Goal: Task Accomplishment & Management: Complete application form

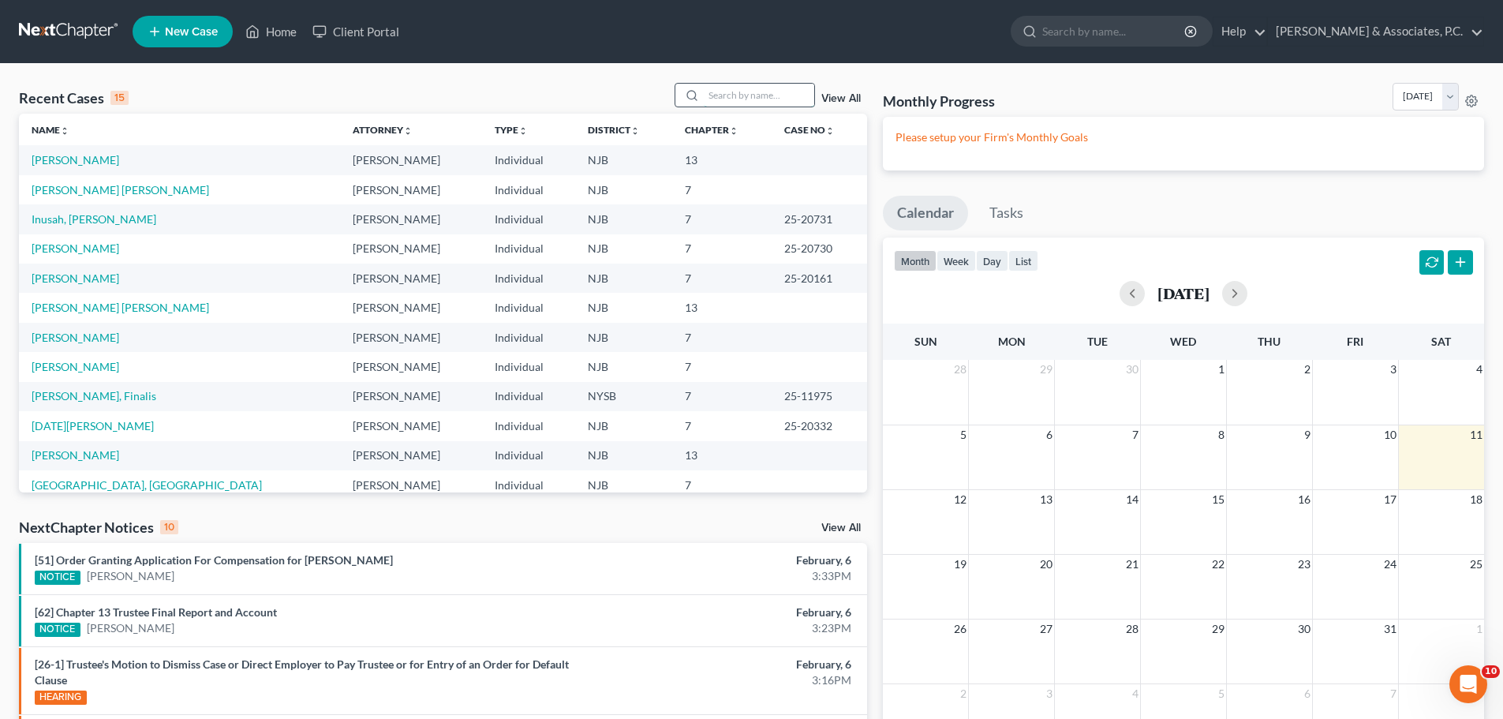
click at [731, 94] on input "search" at bounding box center [759, 95] width 110 height 23
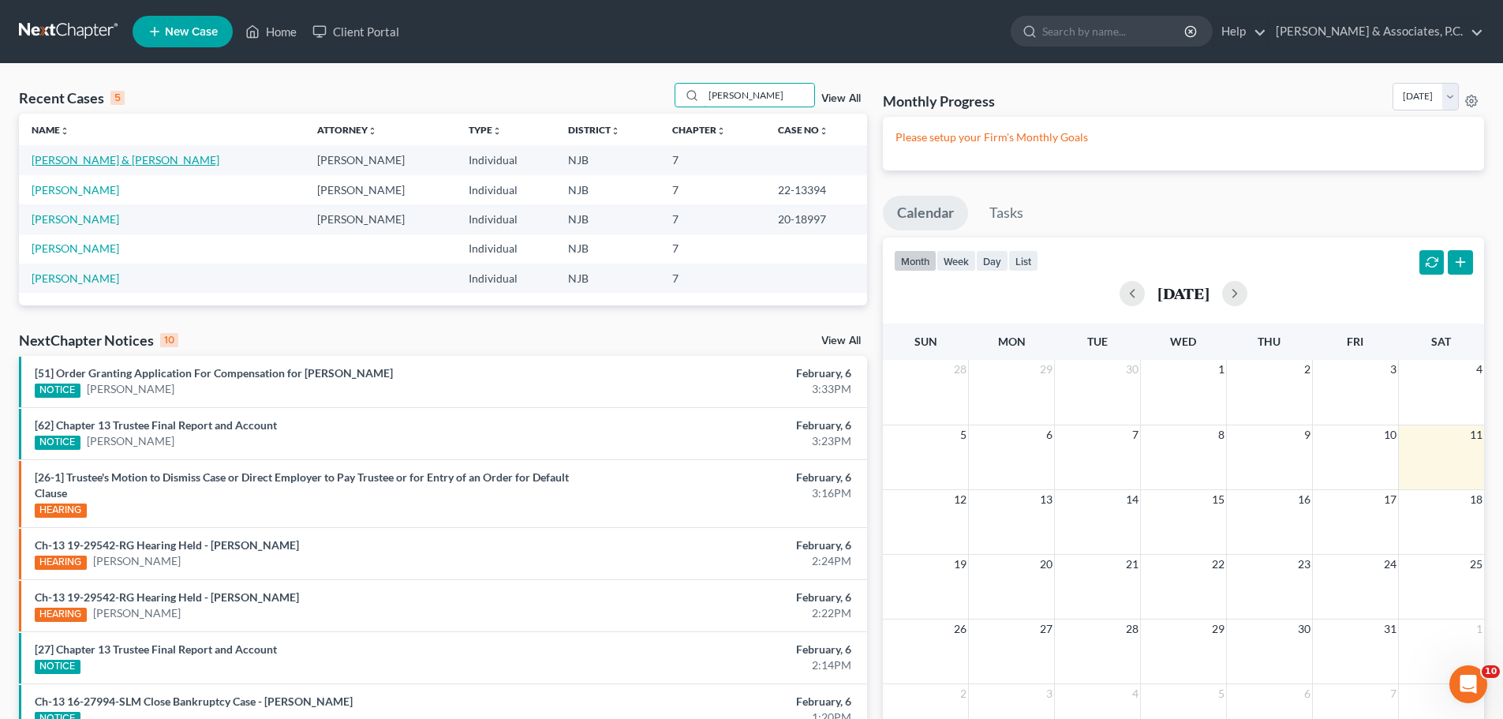
type input "[PERSON_NAME]"
drag, startPoint x: 124, startPoint y: 162, endPoint x: 147, endPoint y: 170, distance: 24.2
click at [125, 162] on link "[PERSON_NAME] & [PERSON_NAME]" at bounding box center [126, 159] width 188 height 13
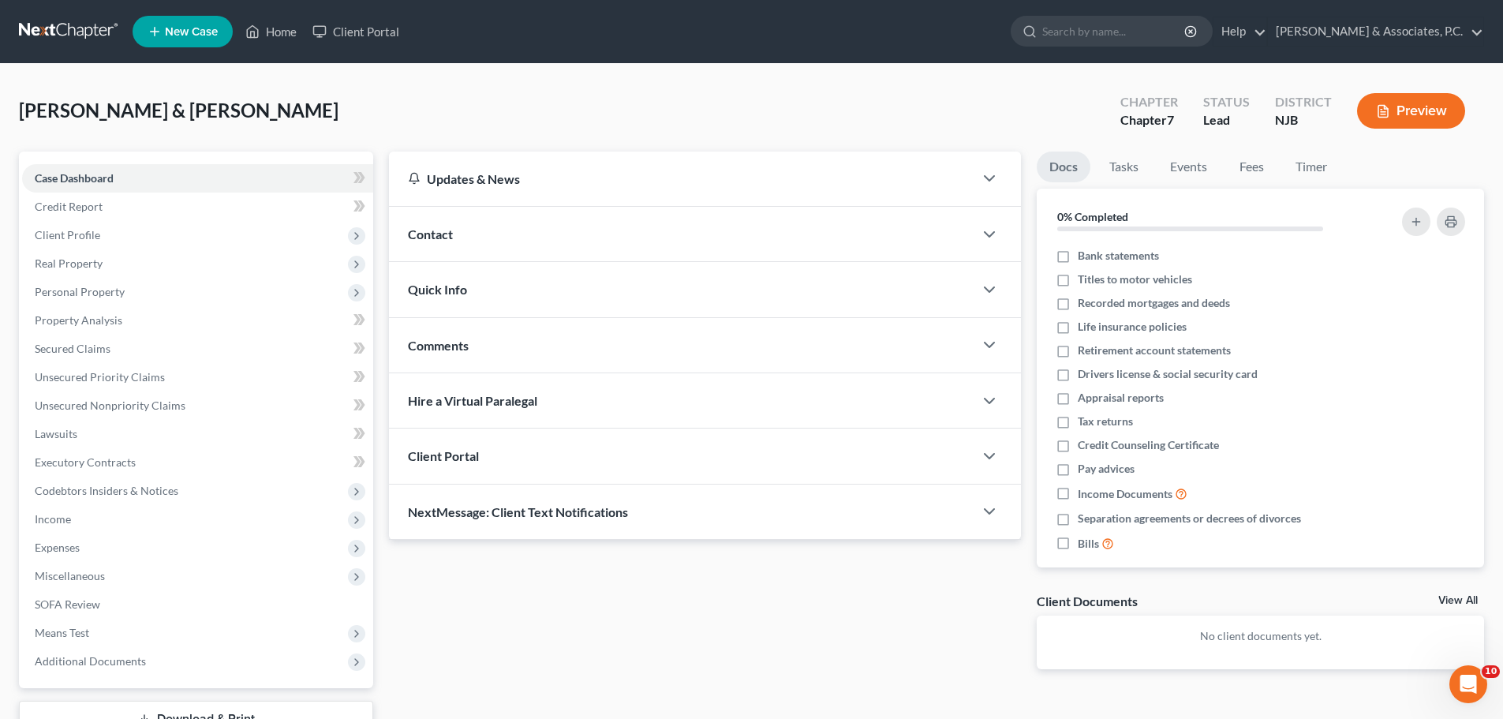
drag, startPoint x: 285, startPoint y: 111, endPoint x: 14, endPoint y: 106, distance: 270.6
click at [14, 106] on div "[PERSON_NAME] & [PERSON_NAME] Upgraded Chapter Chapter 7 Status [GEOGRAPHIC_DAT…" at bounding box center [751, 437] width 1503 height 746
drag, startPoint x: 105, startPoint y: 106, endPoint x: 104, endPoint y: 114, distance: 7.9
click at [535, 108] on div "[PERSON_NAME] & [PERSON_NAME] Upgraded Chapter Chapter 7 Status [GEOGRAPHIC_DAT…" at bounding box center [751, 117] width 1465 height 69
click at [109, 238] on span "Client Profile" at bounding box center [197, 235] width 351 height 28
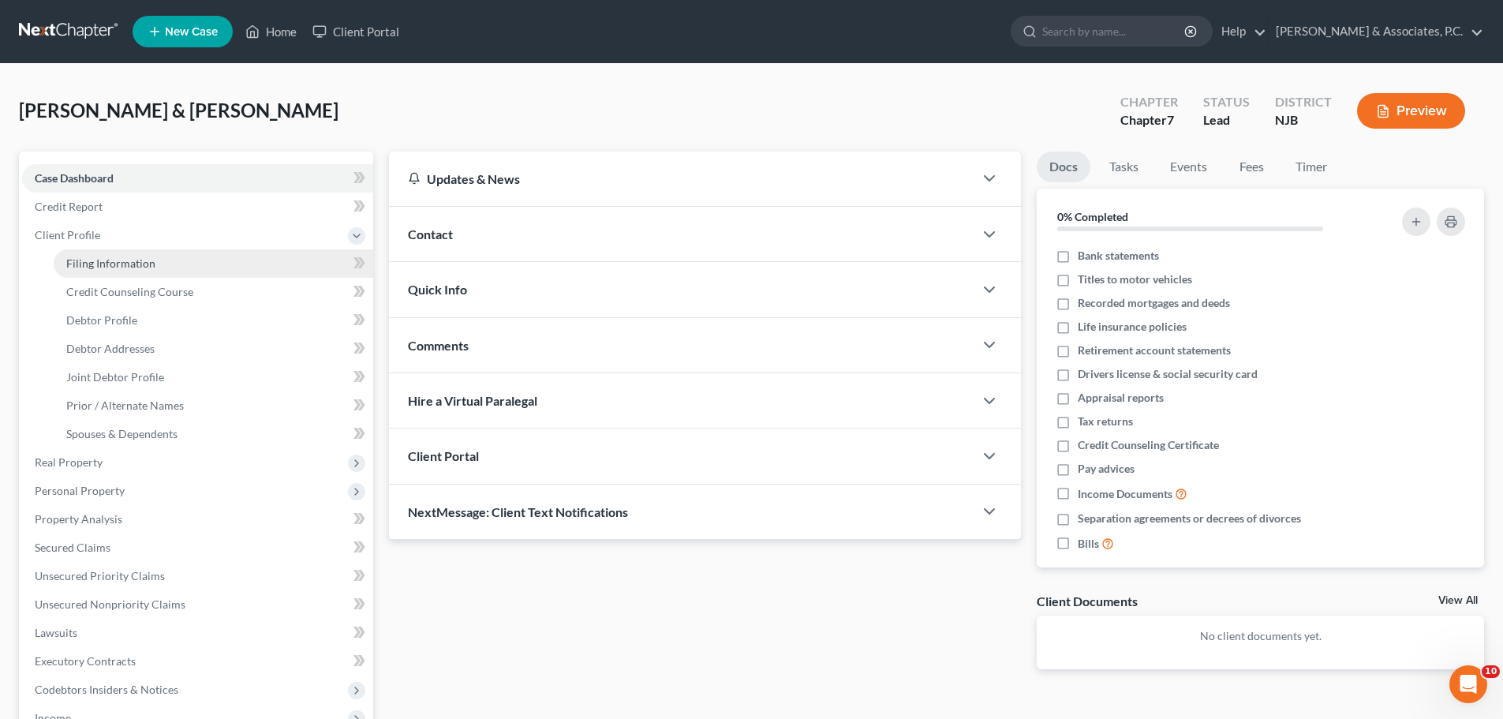
click at [231, 263] on link "Filing Information" at bounding box center [213, 263] width 319 height 28
select select "1"
select select "0"
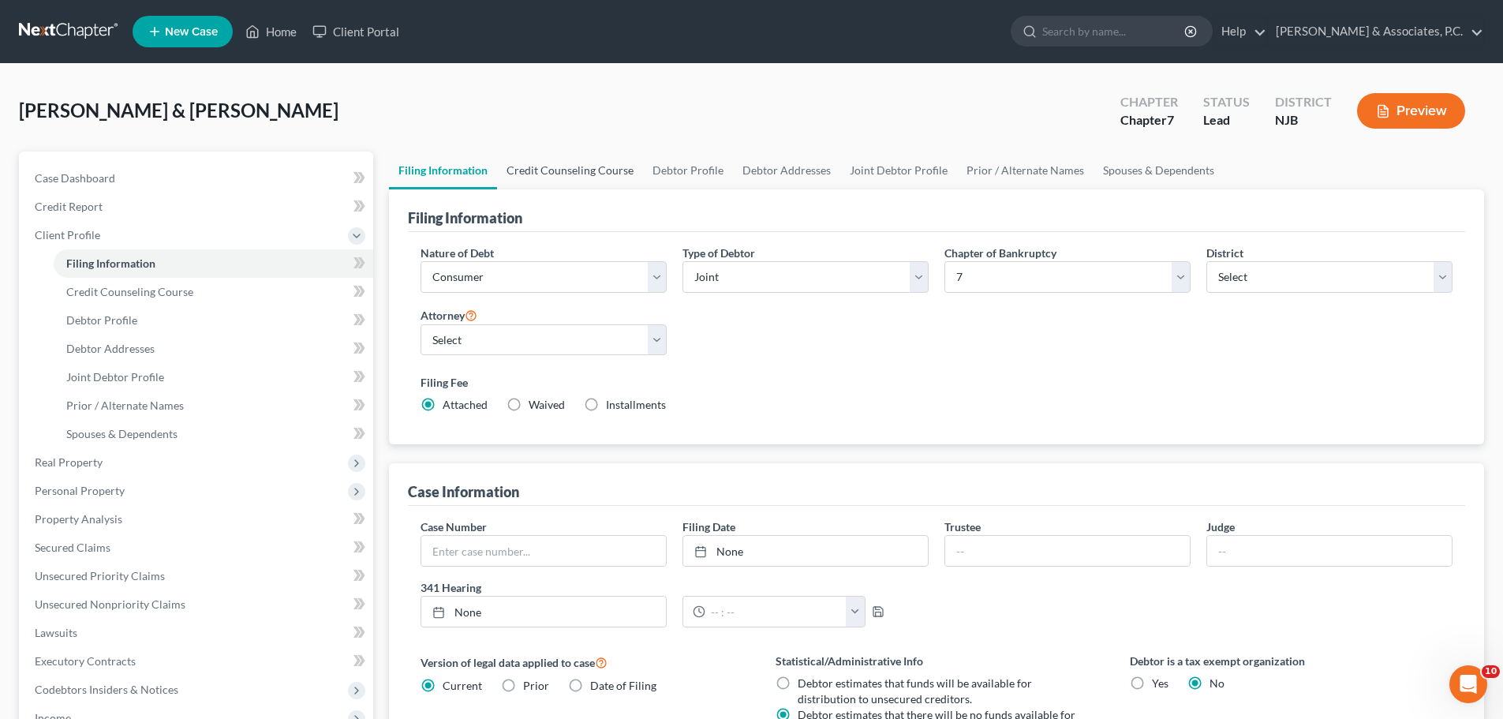
click at [551, 175] on link "Credit Counseling Course" at bounding box center [570, 170] width 146 height 38
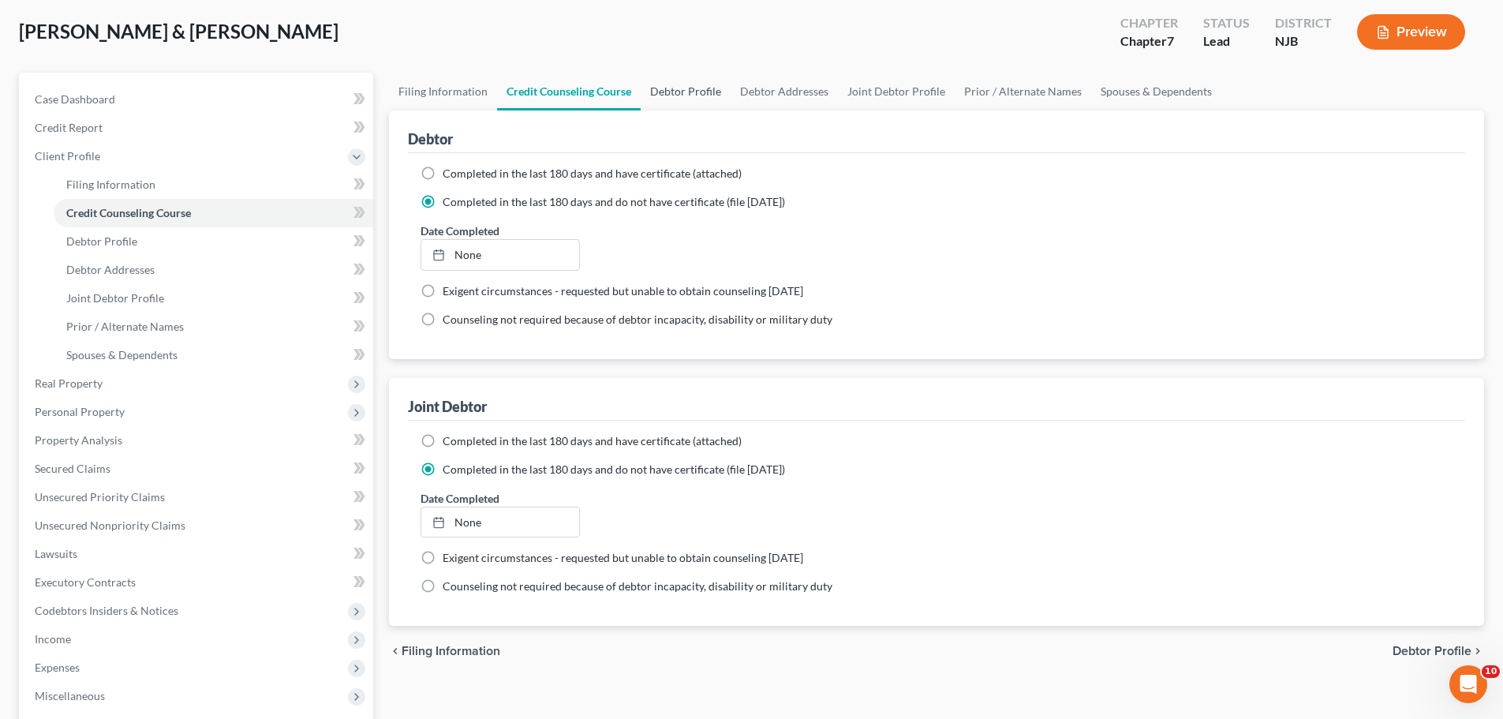
click at [690, 88] on link "Debtor Profile" at bounding box center [685, 92] width 90 height 38
select select "1"
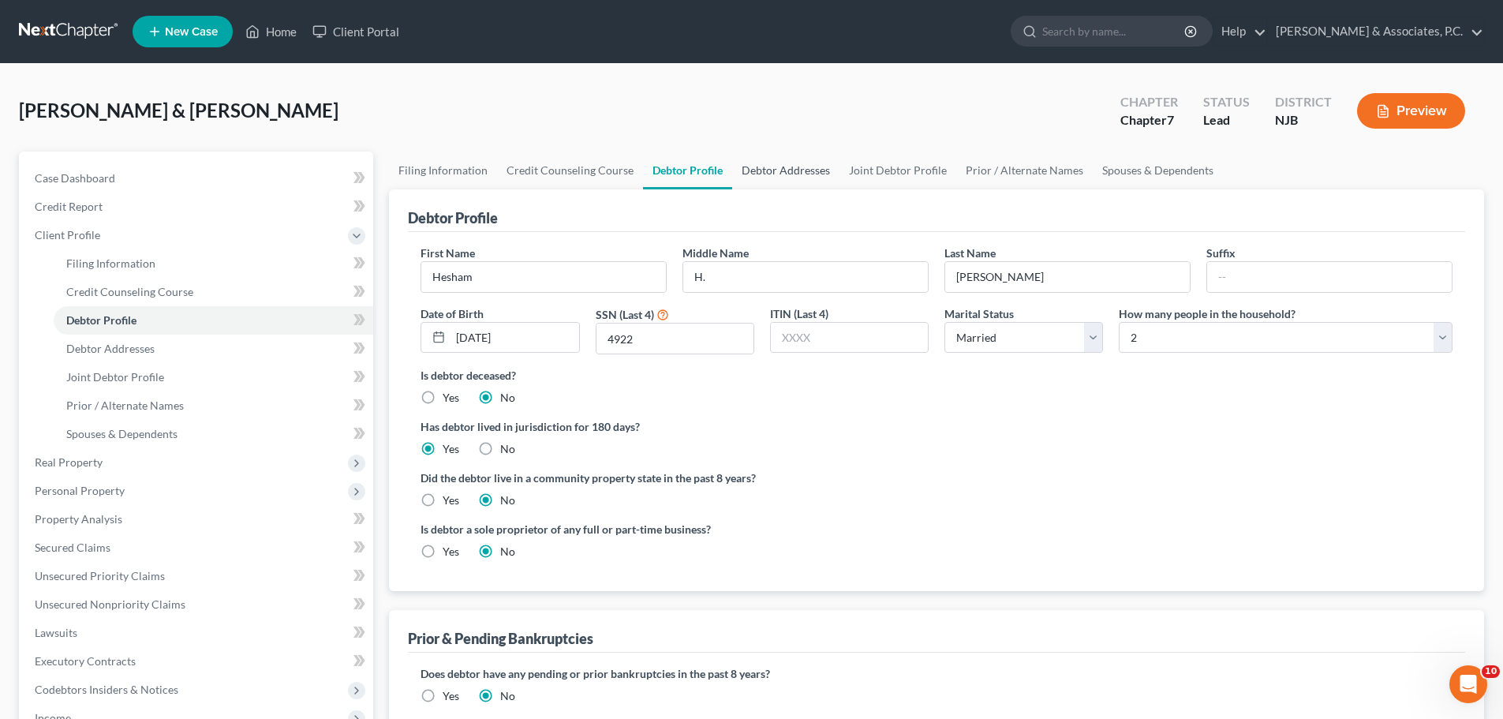
click at [771, 166] on link "Debtor Addresses" at bounding box center [785, 170] width 107 height 38
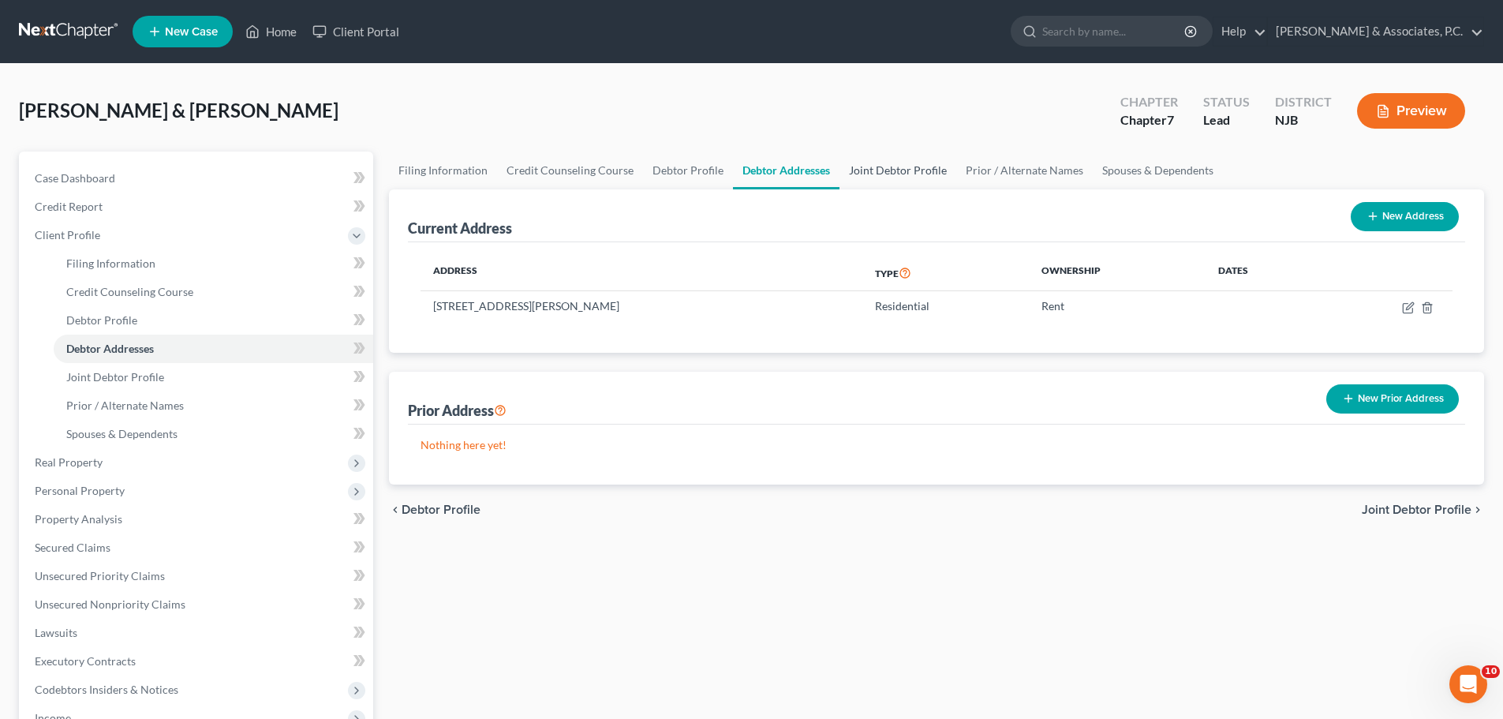
click at [924, 166] on link "Joint Debtor Profile" at bounding box center [897, 170] width 117 height 38
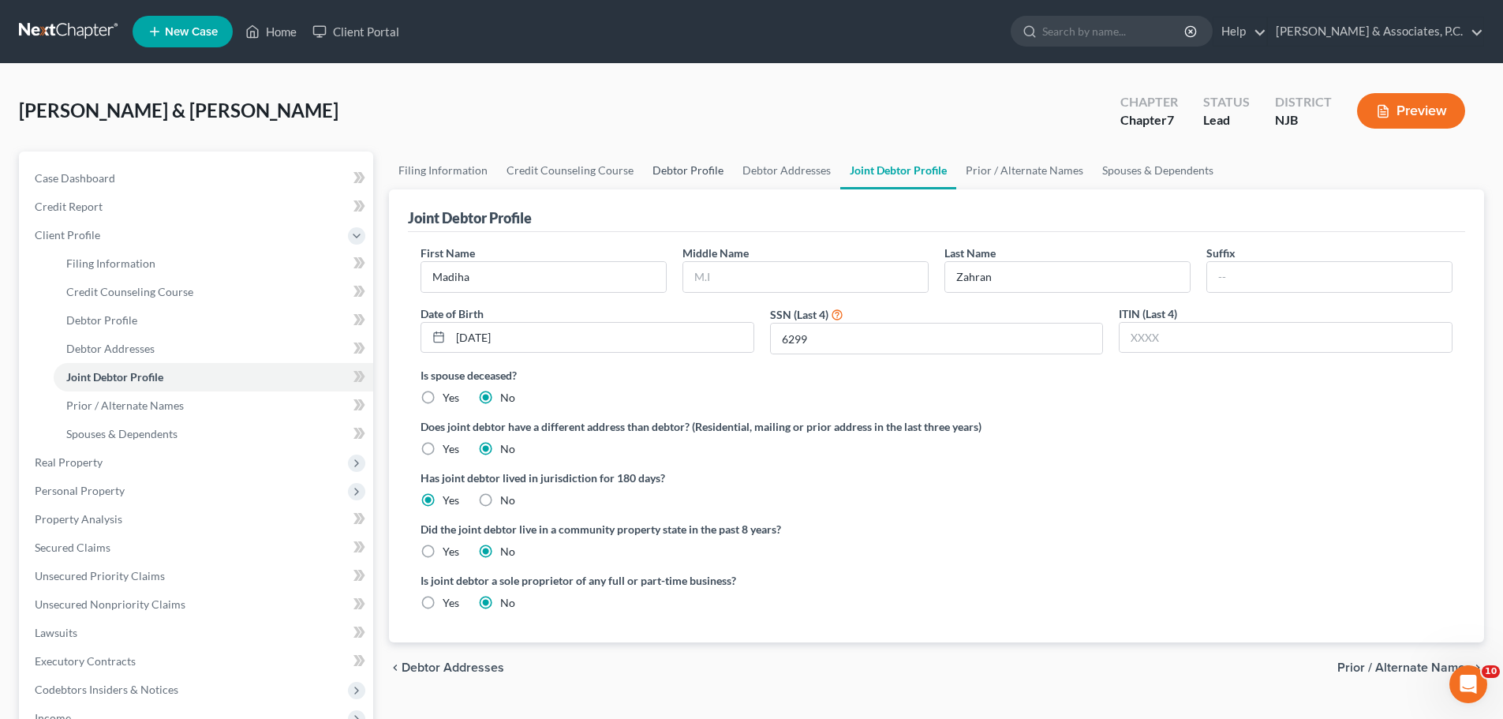
click at [700, 173] on link "Debtor Profile" at bounding box center [688, 170] width 90 height 38
select select "1"
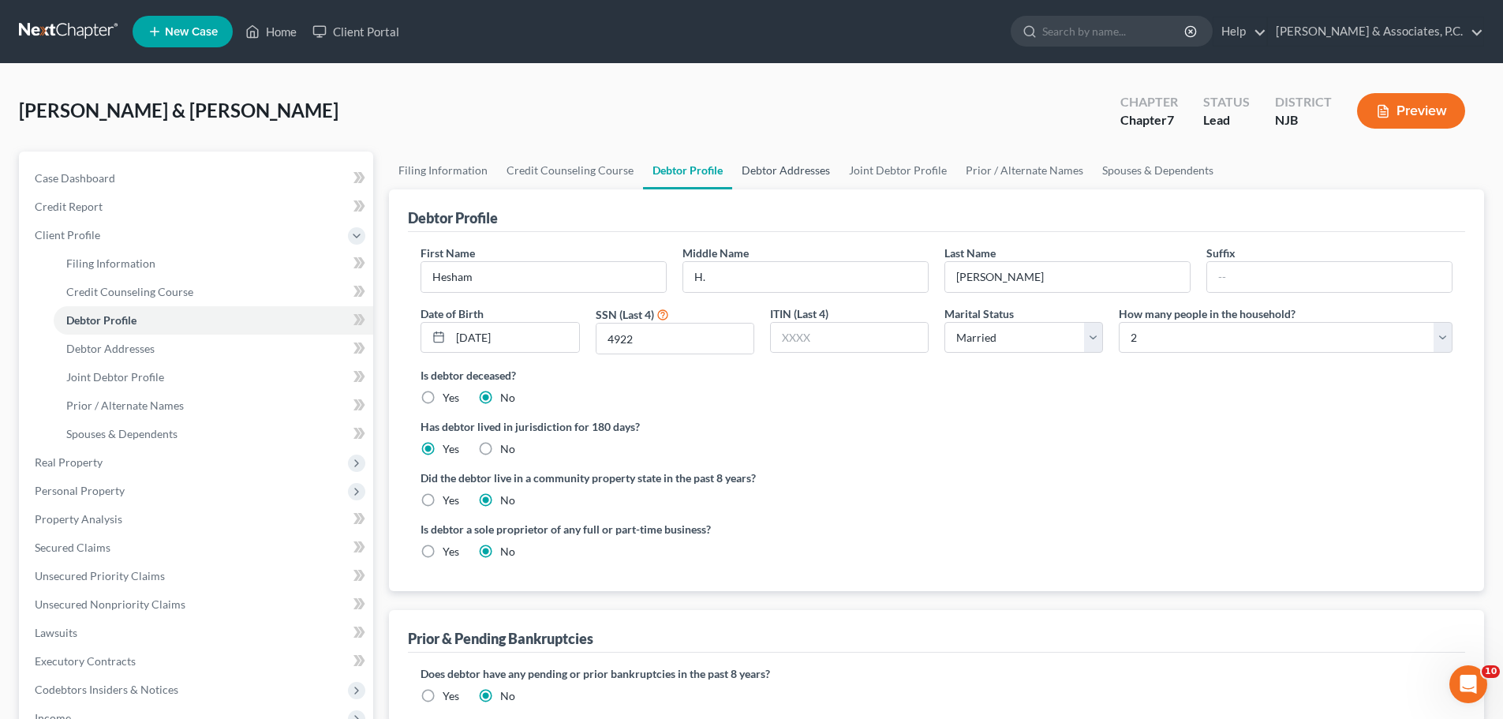
click at [786, 174] on link "Debtor Addresses" at bounding box center [785, 170] width 107 height 38
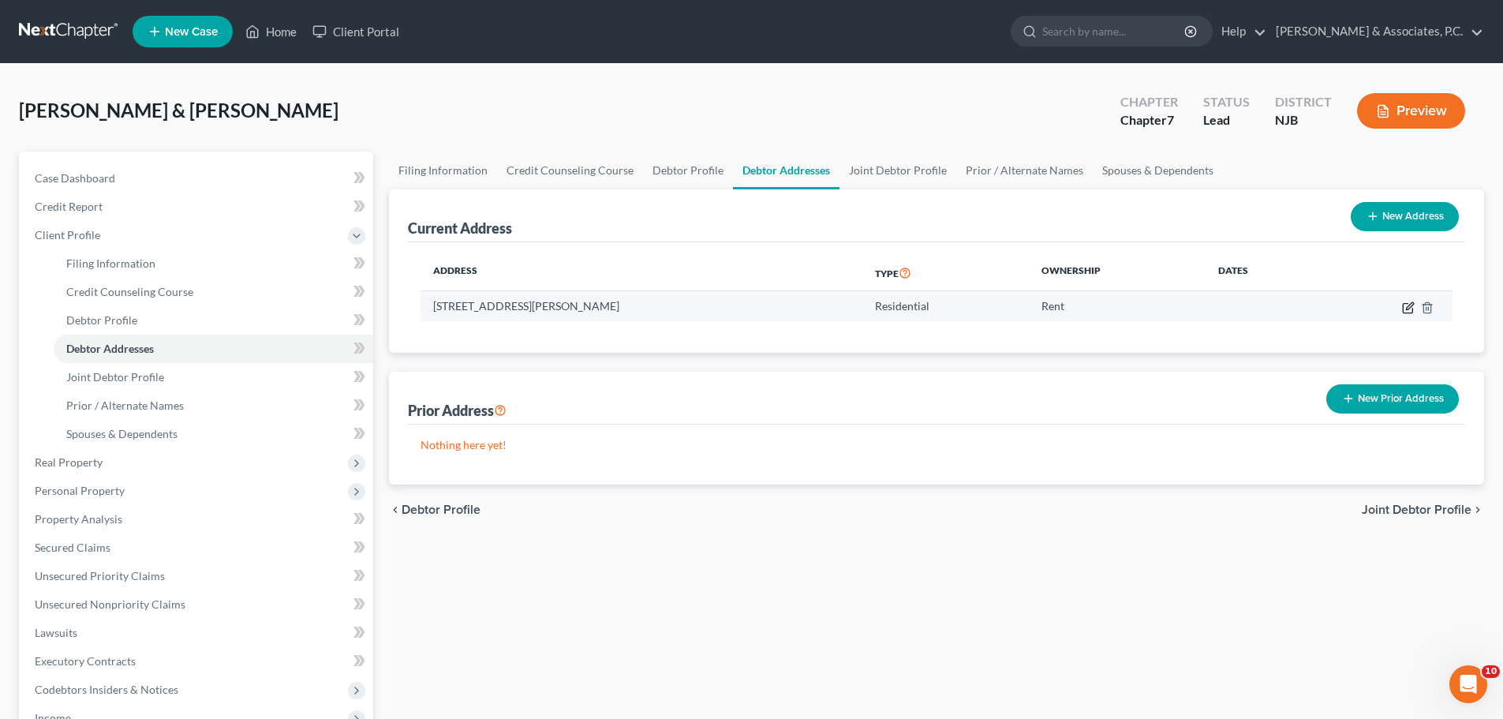
click at [1406, 312] on icon "button" at bounding box center [1408, 307] width 13 height 13
select select "33"
select select "0"
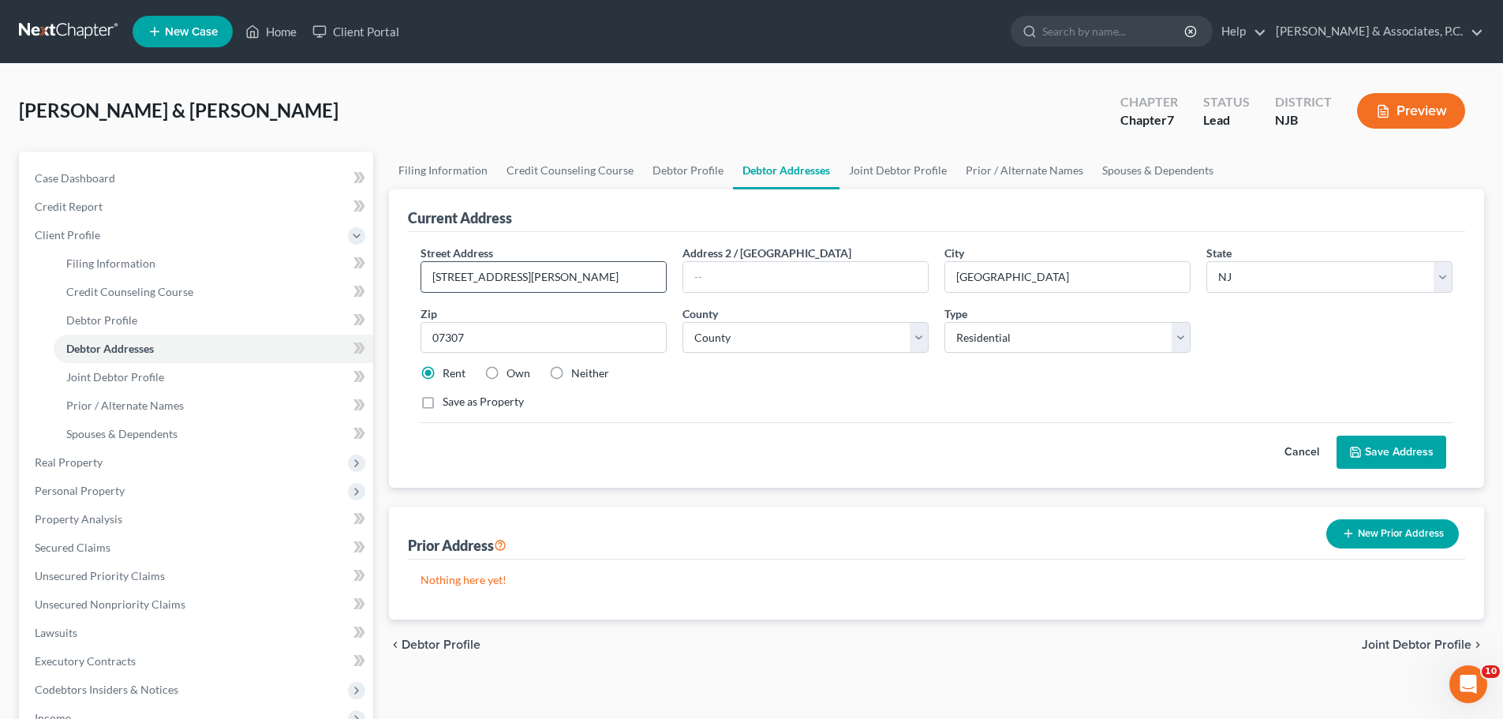
click at [578, 278] on input "[STREET_ADDRESS][PERSON_NAME]" at bounding box center [543, 277] width 245 height 30
click at [633, 280] on input "[STREET_ADDRESS][PERSON_NAME]" at bounding box center [543, 277] width 245 height 30
type input "[STREET_ADDRESS][PERSON_NAME]"
click at [1376, 451] on button "Save Address" at bounding box center [1391, 451] width 110 height 33
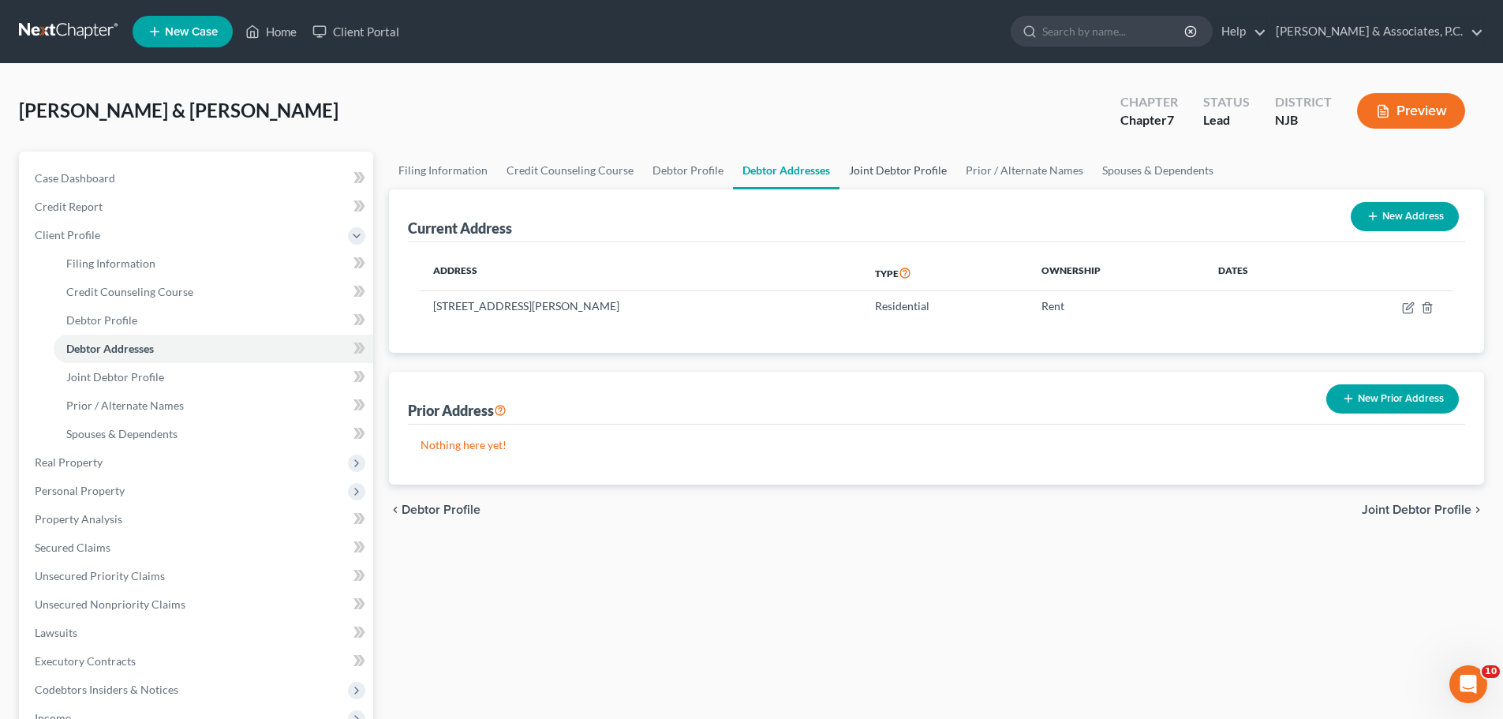
click at [864, 174] on link "Joint Debtor Profile" at bounding box center [897, 170] width 117 height 38
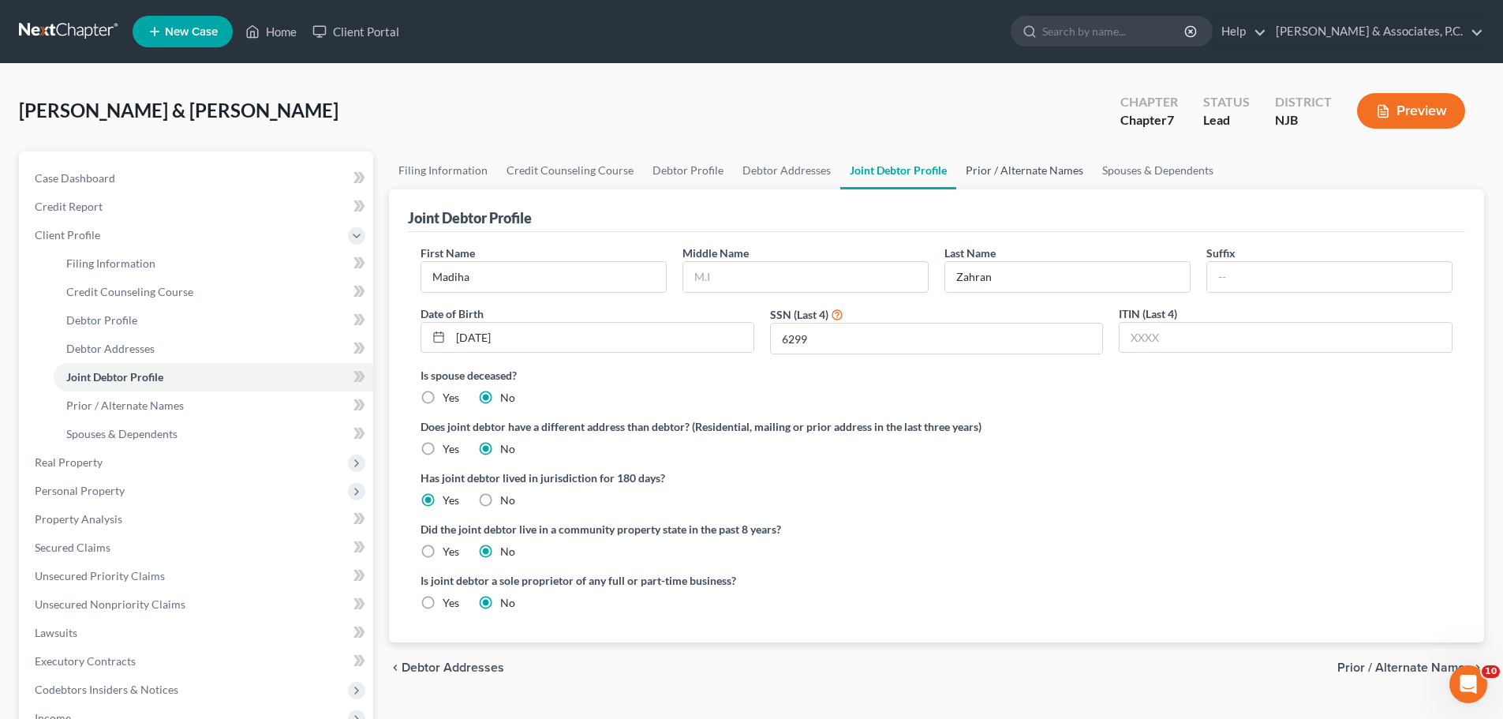
click at [1000, 161] on link "Prior / Alternate Names" at bounding box center [1024, 170] width 136 height 38
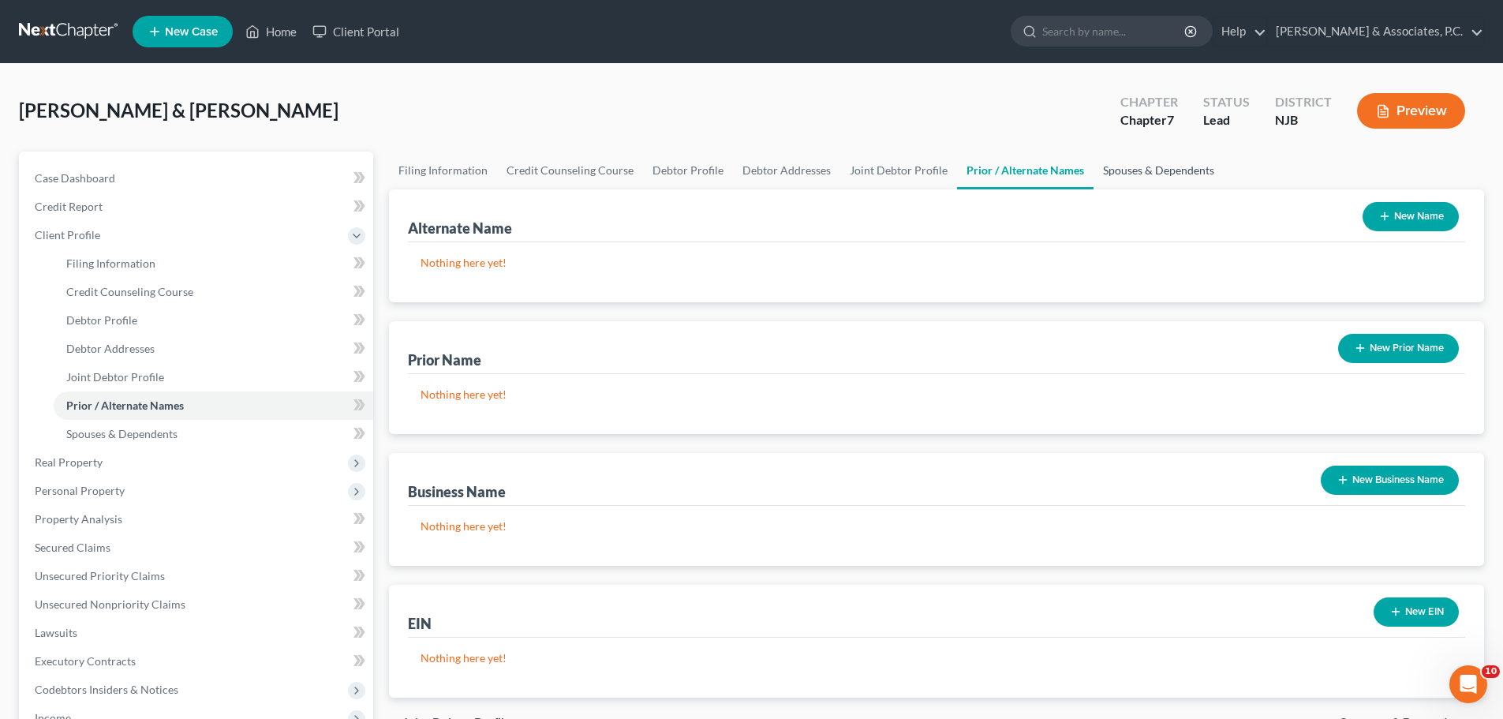
drag, startPoint x: 1115, startPoint y: 163, endPoint x: 1087, endPoint y: 186, distance: 35.9
click at [1115, 165] on link "Spouses & Dependents" at bounding box center [1158, 170] width 130 height 38
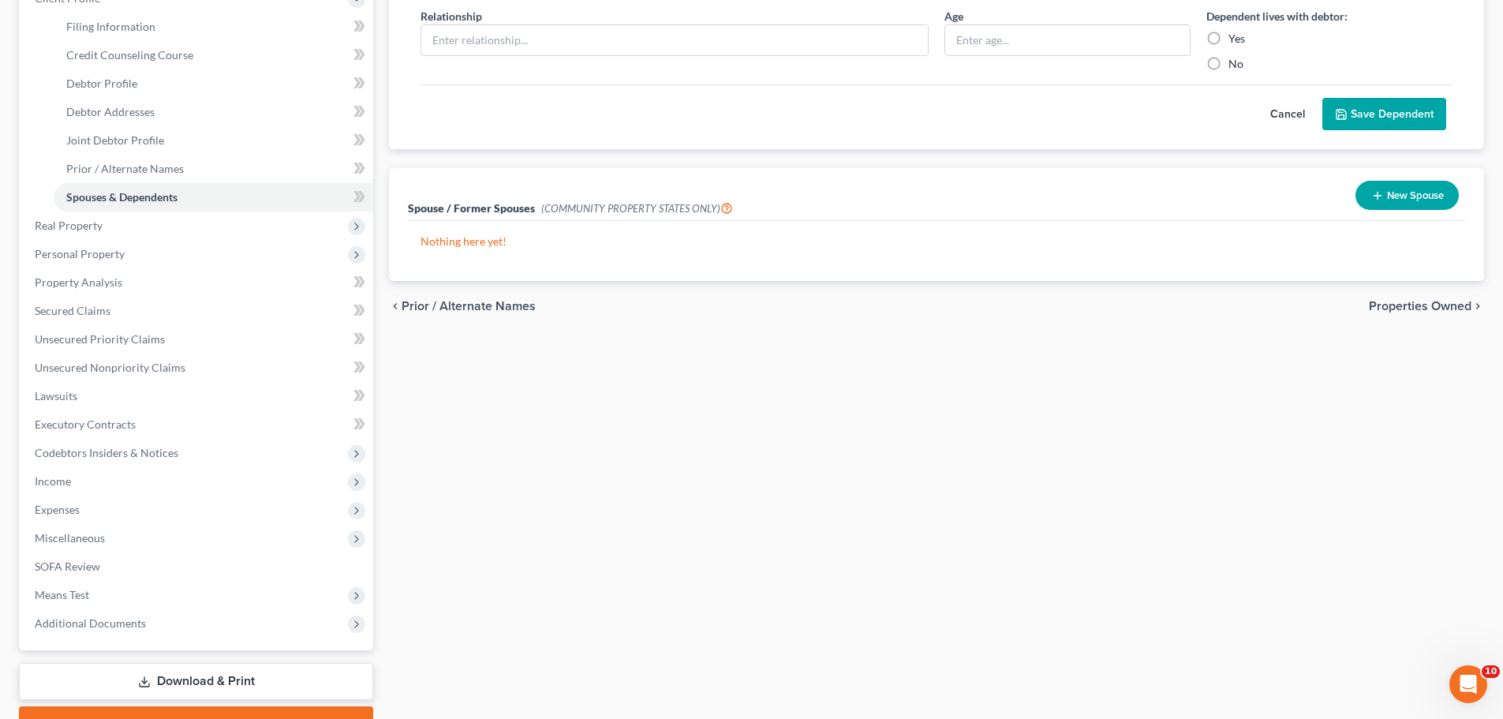
click at [1395, 311] on span "Properties Owned" at bounding box center [1420, 306] width 103 height 13
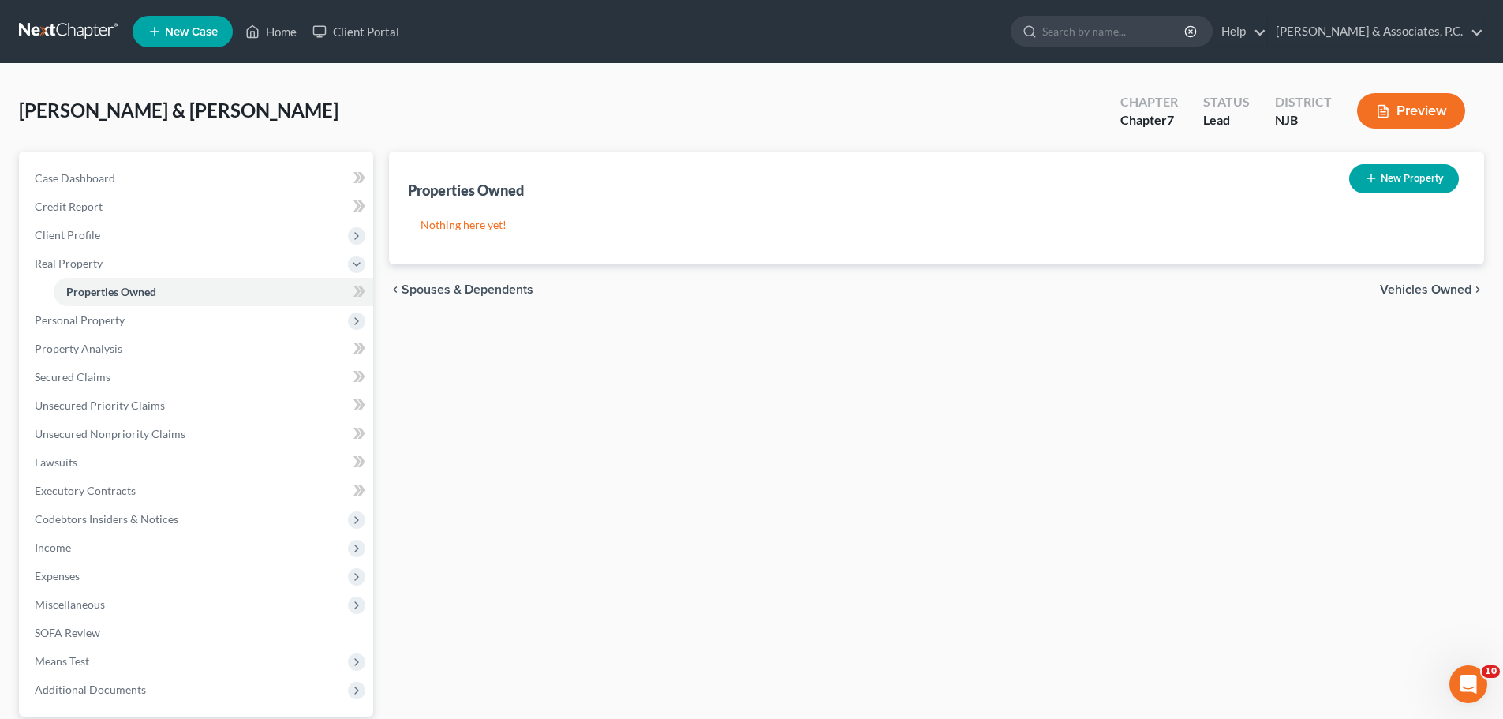
click at [1443, 287] on span "Vehicles Owned" at bounding box center [1425, 289] width 91 height 13
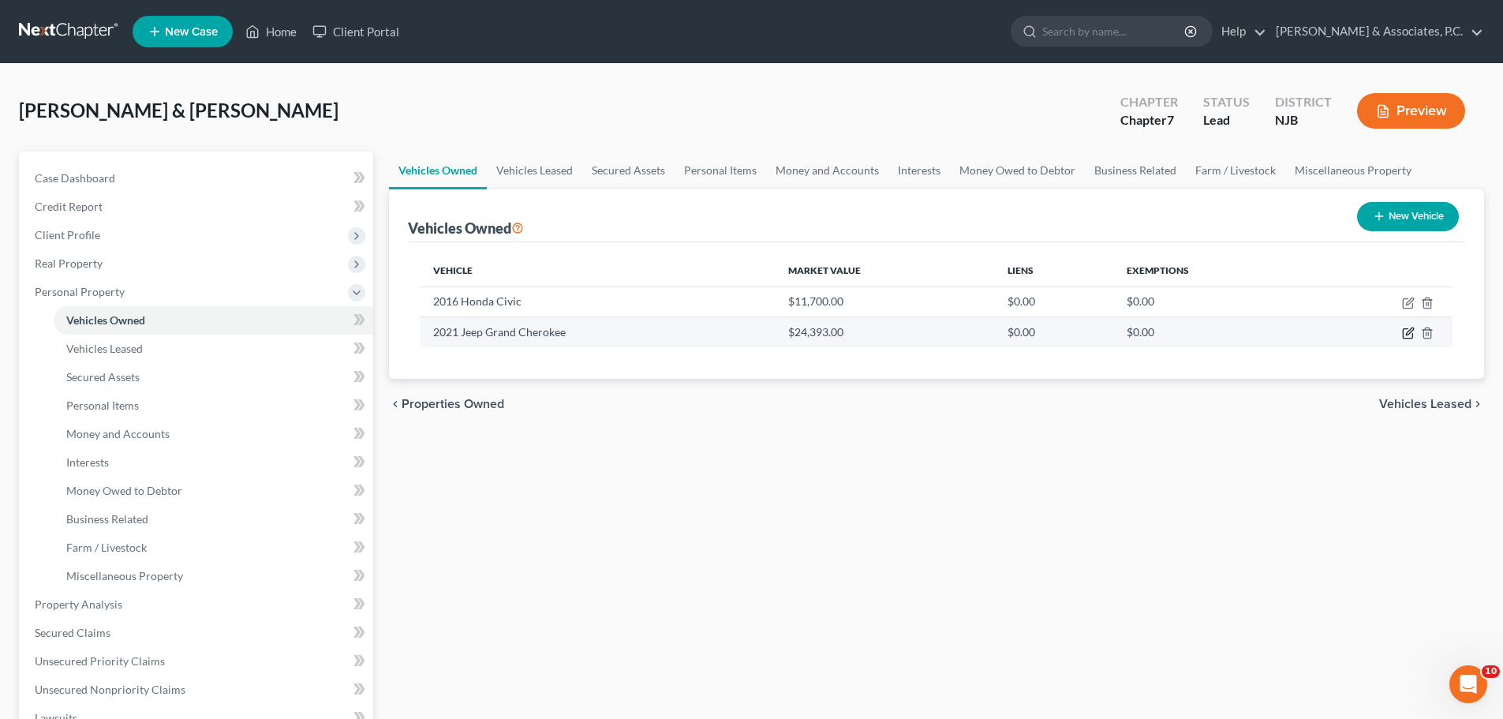
click at [1408, 330] on icon "button" at bounding box center [1408, 333] width 13 height 13
select select "0"
select select "5"
select select "3"
select select "1"
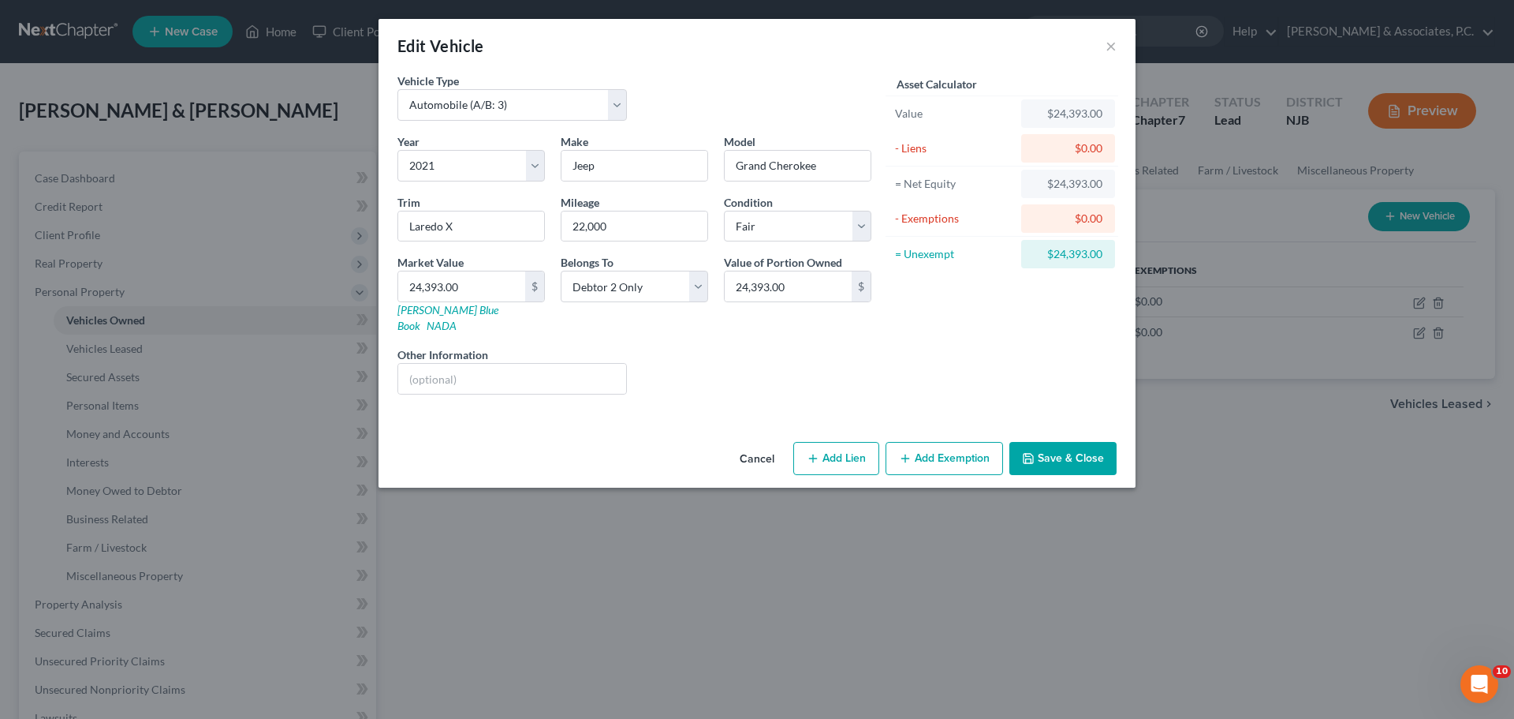
click at [1071, 446] on button "Save & Close" at bounding box center [1063, 458] width 107 height 33
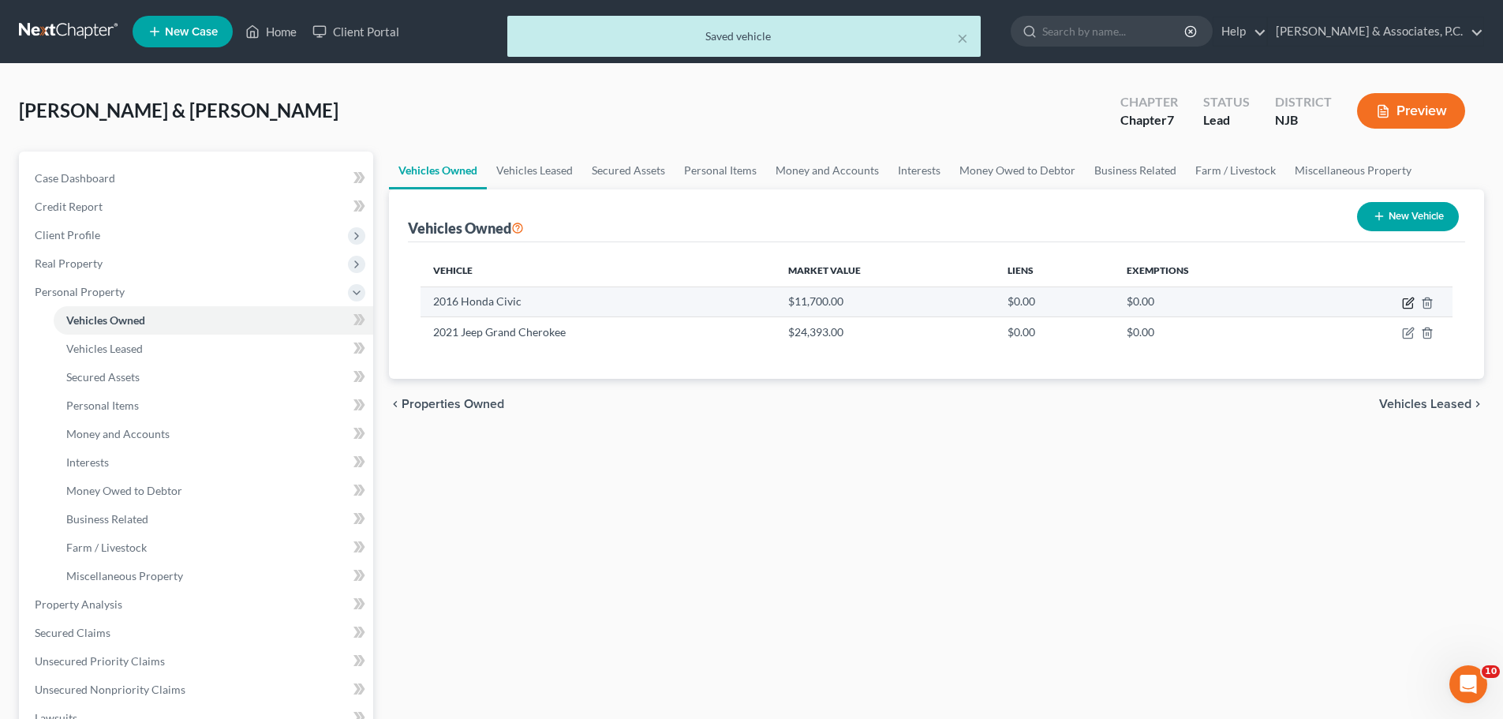
click at [1406, 304] on icon "button" at bounding box center [1408, 303] width 13 height 13
select select "0"
select select "10"
select select "3"
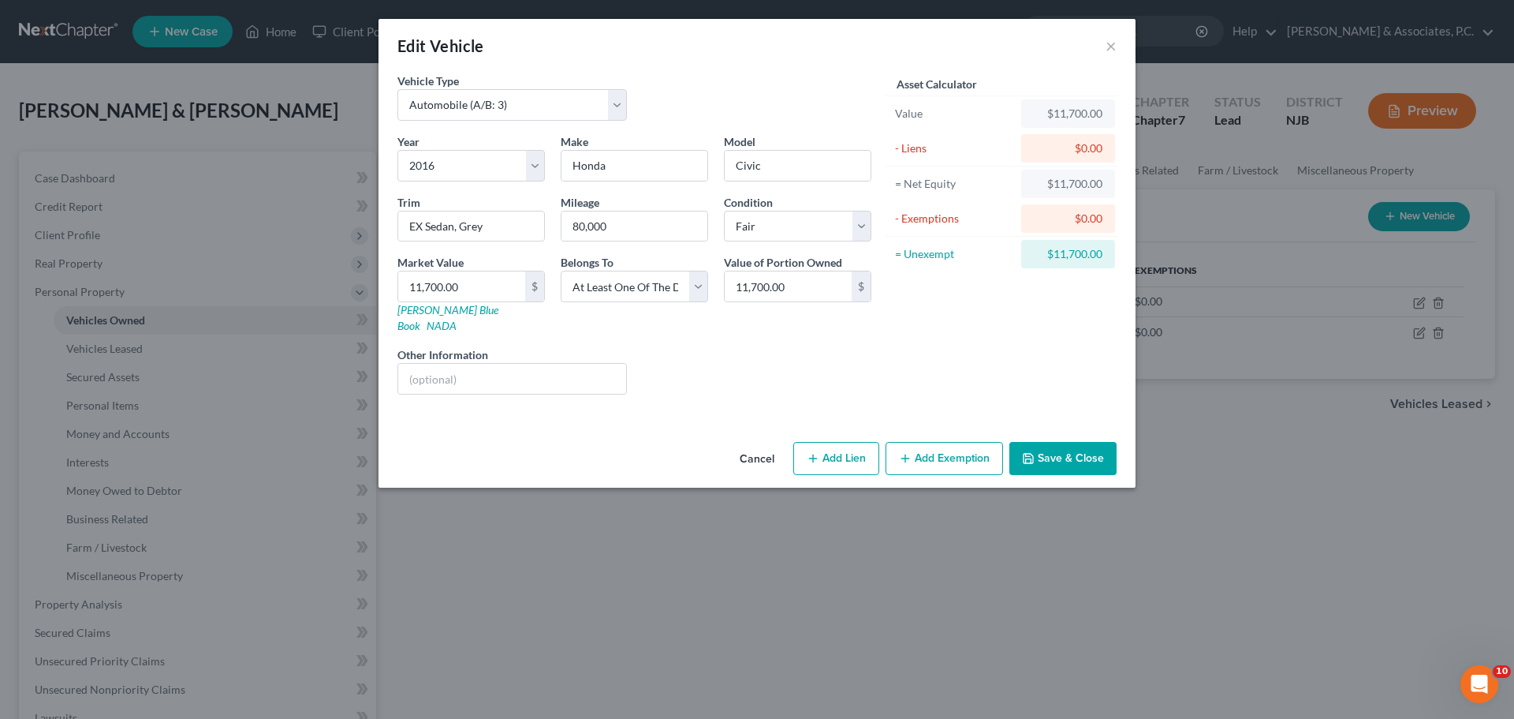
click at [1060, 442] on button "Save & Close" at bounding box center [1063, 458] width 107 height 33
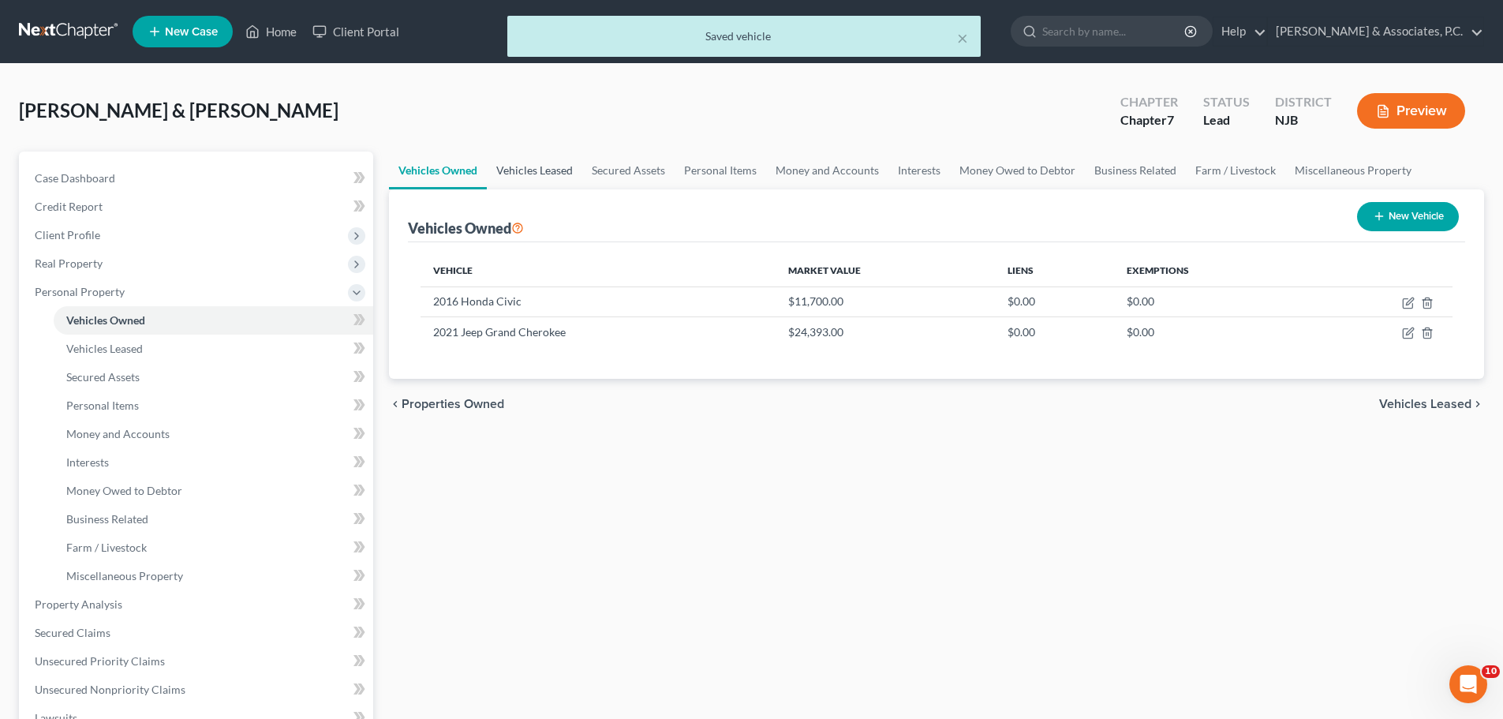
click at [543, 173] on link "Vehicles Leased" at bounding box center [534, 170] width 95 height 38
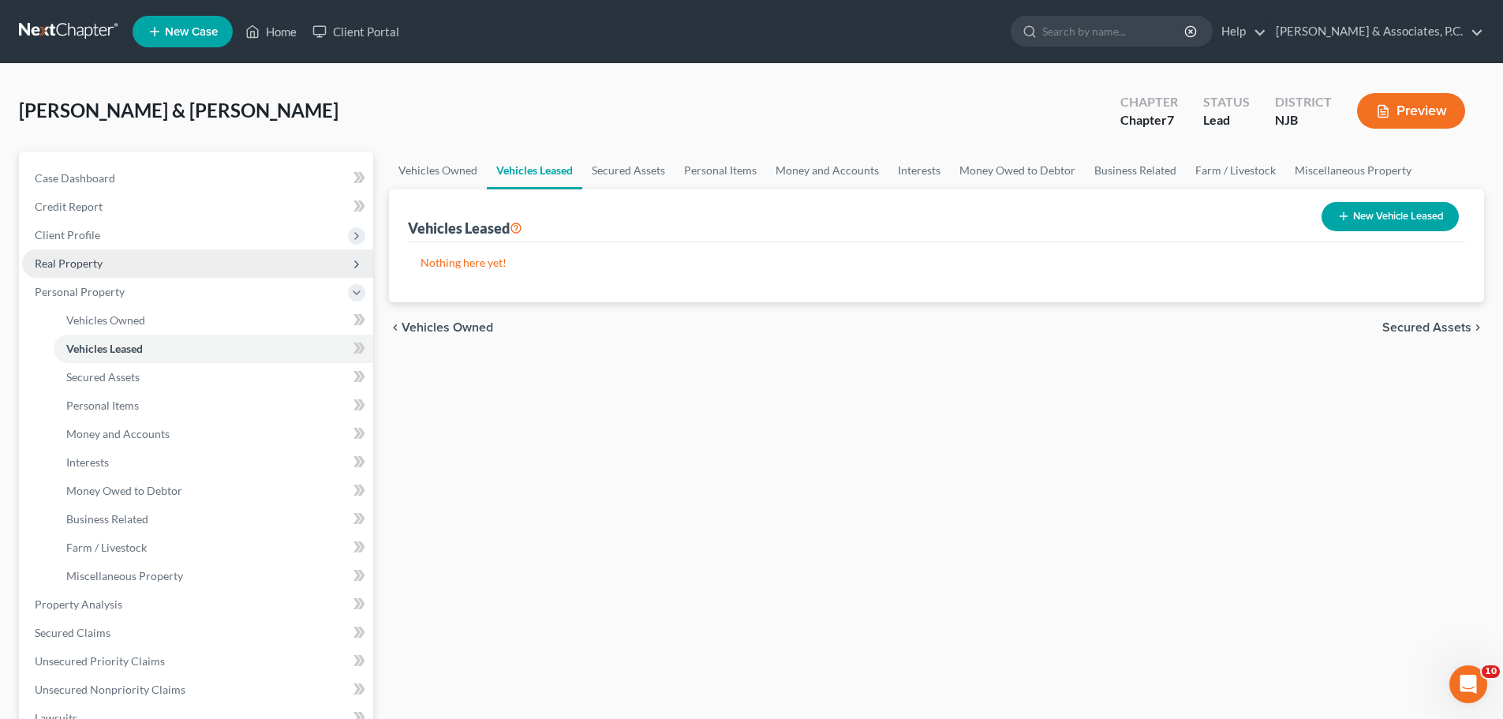
click at [74, 267] on span "Real Property" at bounding box center [69, 262] width 68 height 13
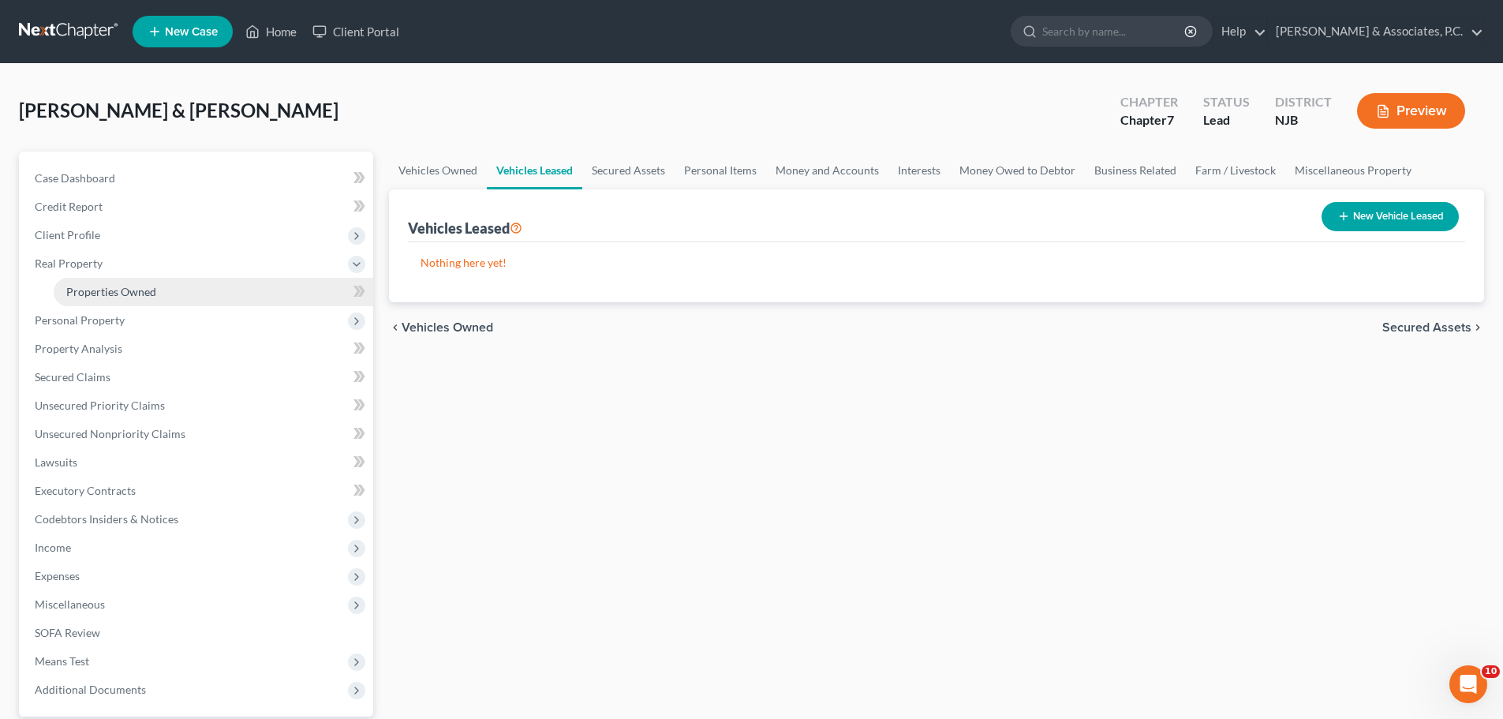
click at [94, 301] on link "Properties Owned" at bounding box center [213, 292] width 319 height 28
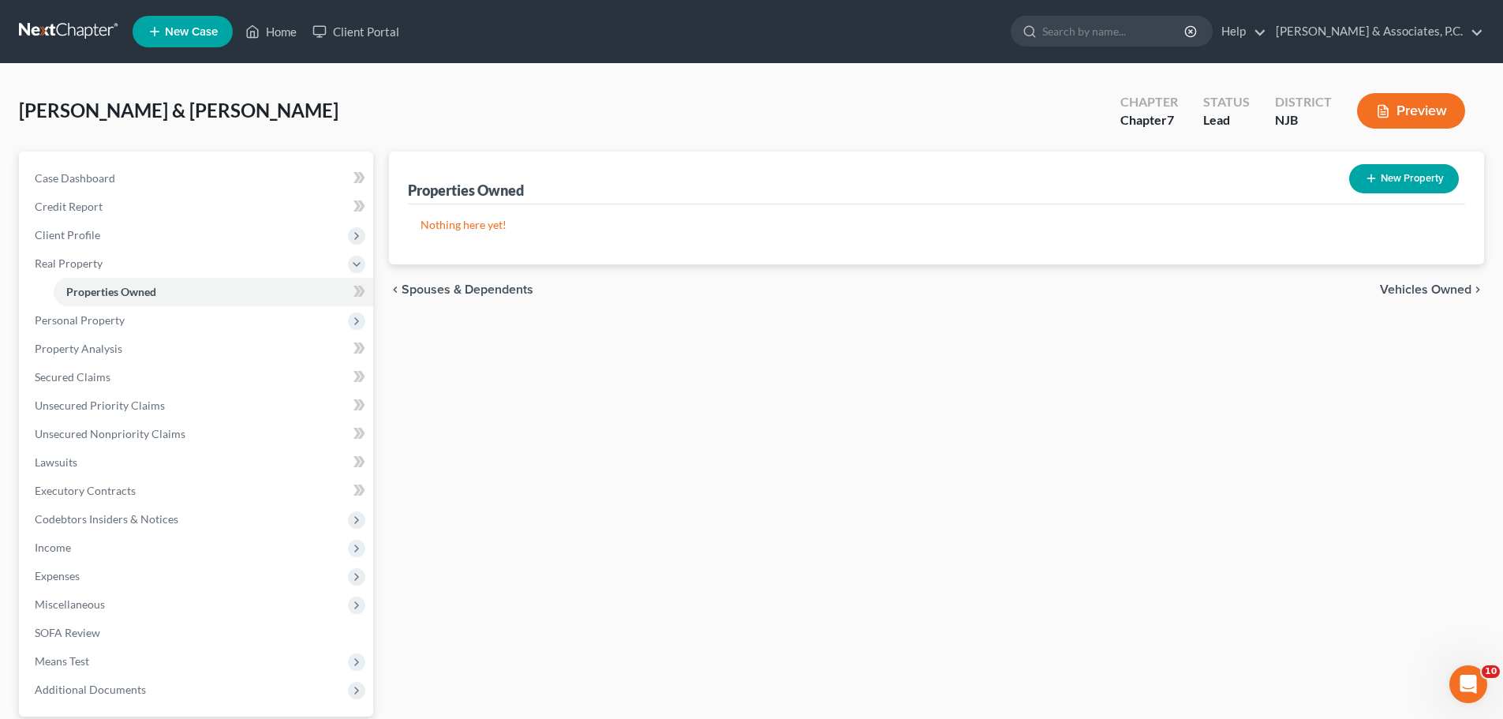
click at [1406, 293] on span "Vehicles Owned" at bounding box center [1425, 289] width 91 height 13
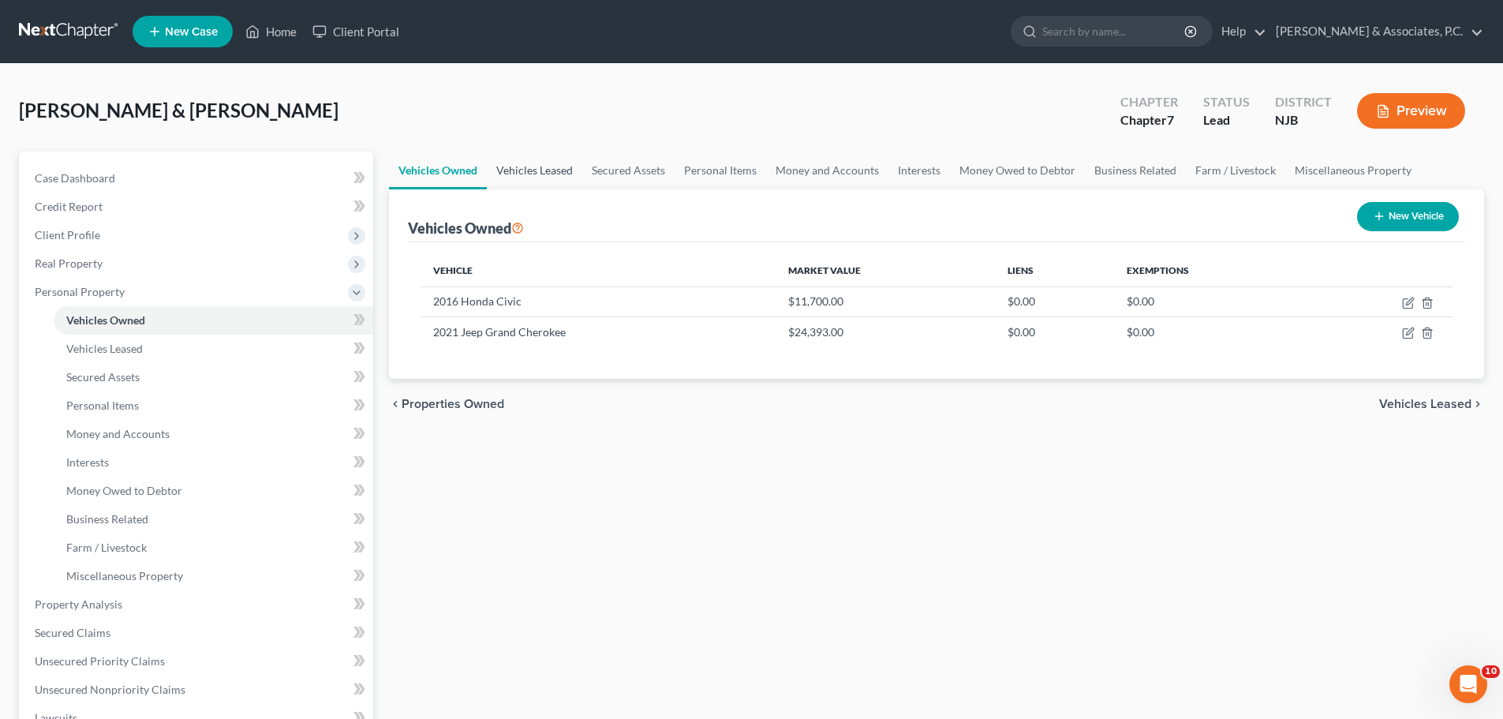
click at [558, 169] on link "Vehicles Leased" at bounding box center [534, 170] width 95 height 38
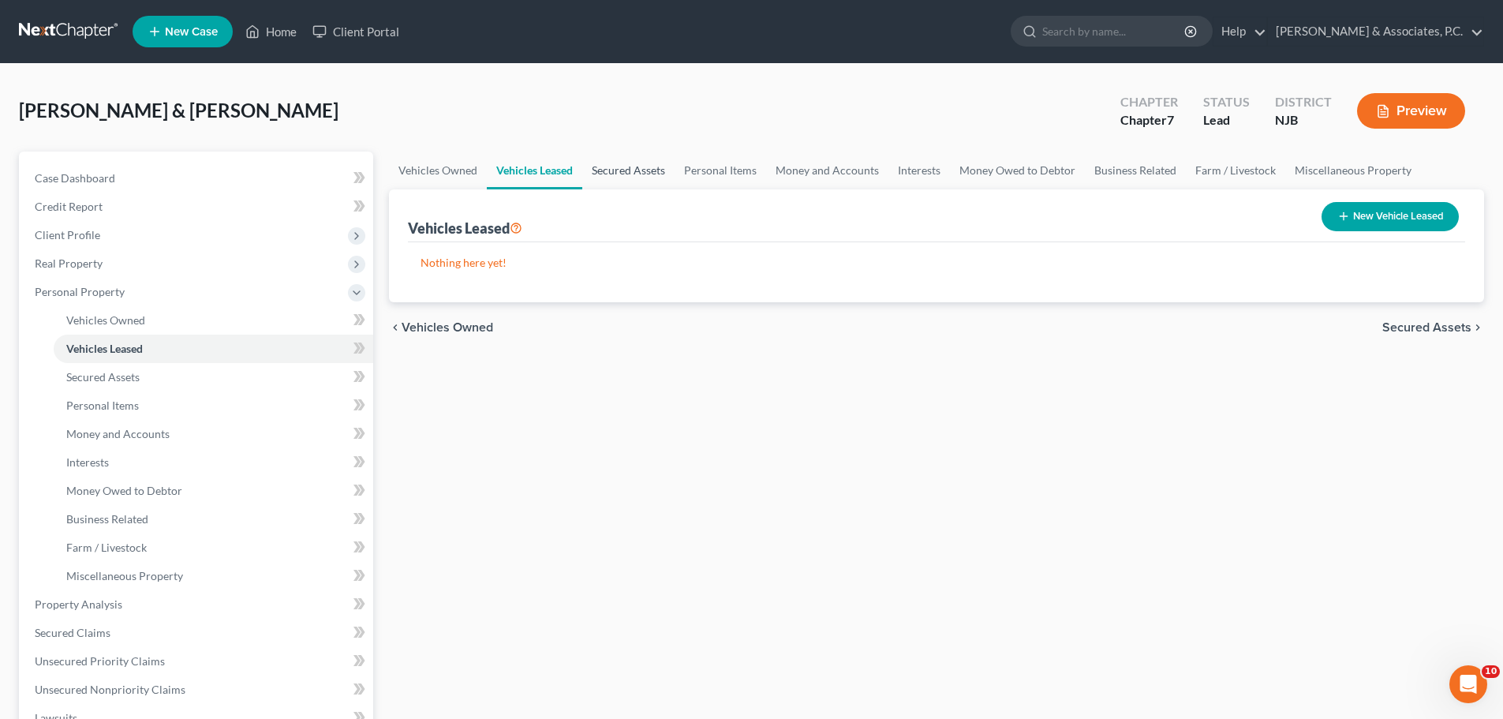
click at [646, 166] on link "Secured Assets" at bounding box center [628, 170] width 92 height 38
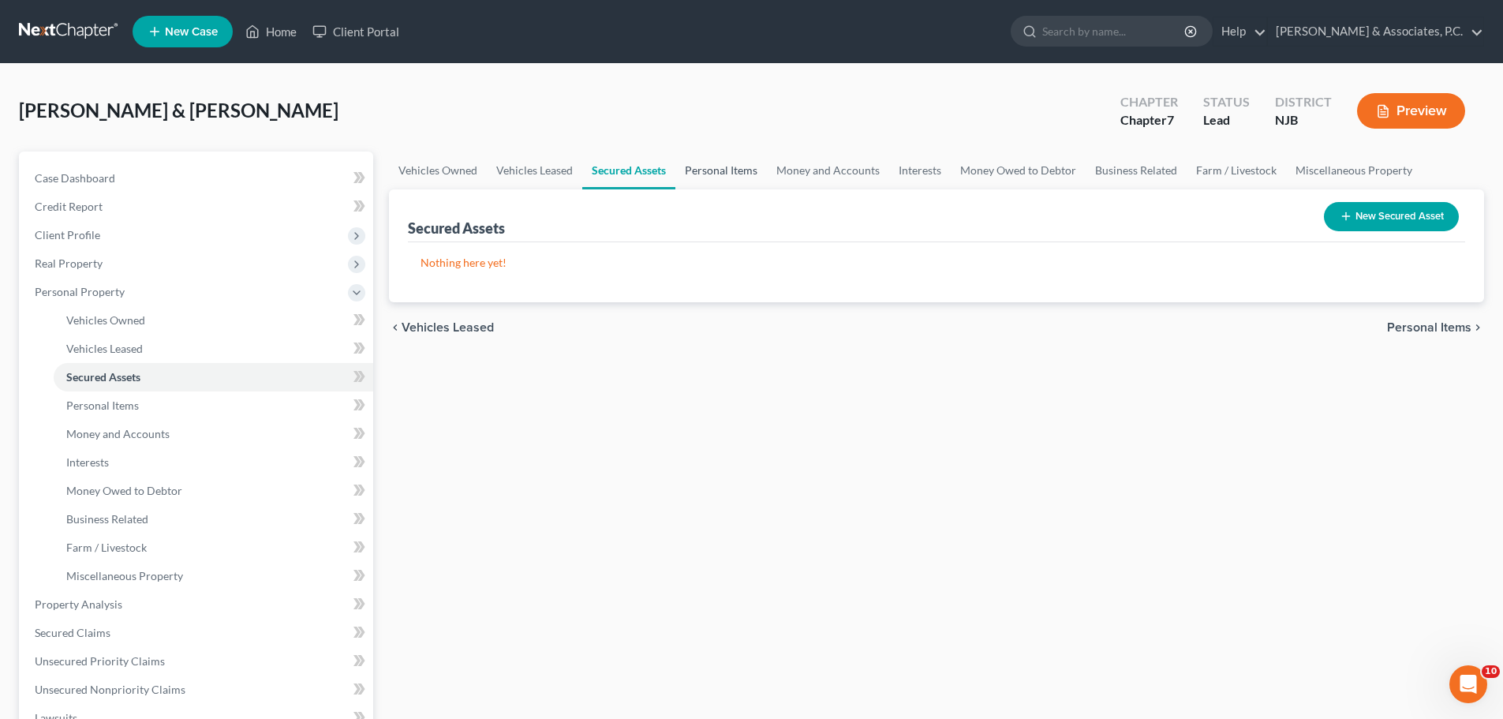
drag, startPoint x: 730, startPoint y: 170, endPoint x: 764, endPoint y: 172, distance: 34.0
click at [730, 169] on link "Personal Items" at bounding box center [720, 170] width 91 height 38
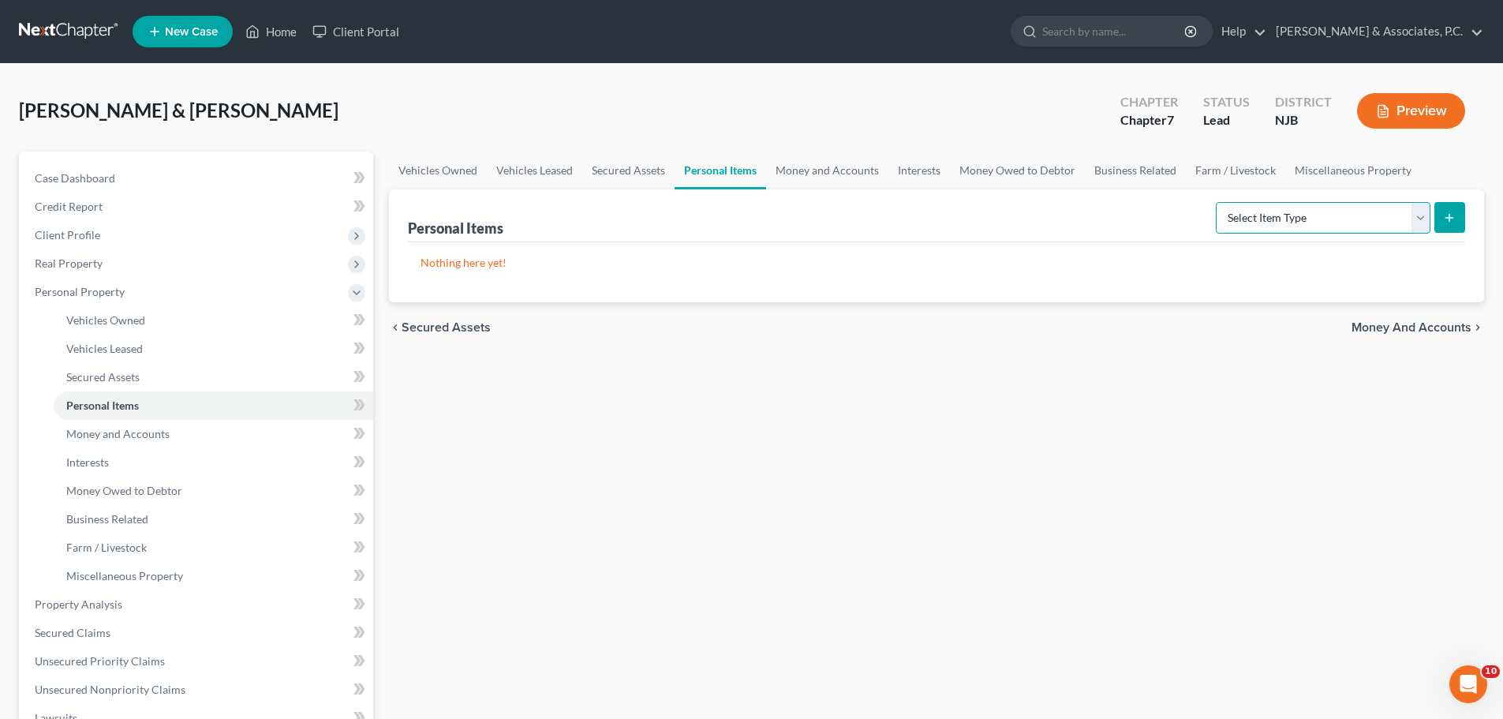
click at [1426, 221] on select "Select Item Type Clothing (A/B: 11) Collectibles Of Value (A/B: 8) Electronics …" at bounding box center [1322, 218] width 215 height 32
select select "clothing"
click at [1218, 202] on select "Select Item Type Clothing (A/B: 11) Collectibles Of Value (A/B: 8) Electronics …" at bounding box center [1322, 218] width 215 height 32
click at [1444, 224] on button "submit" at bounding box center [1449, 217] width 31 height 31
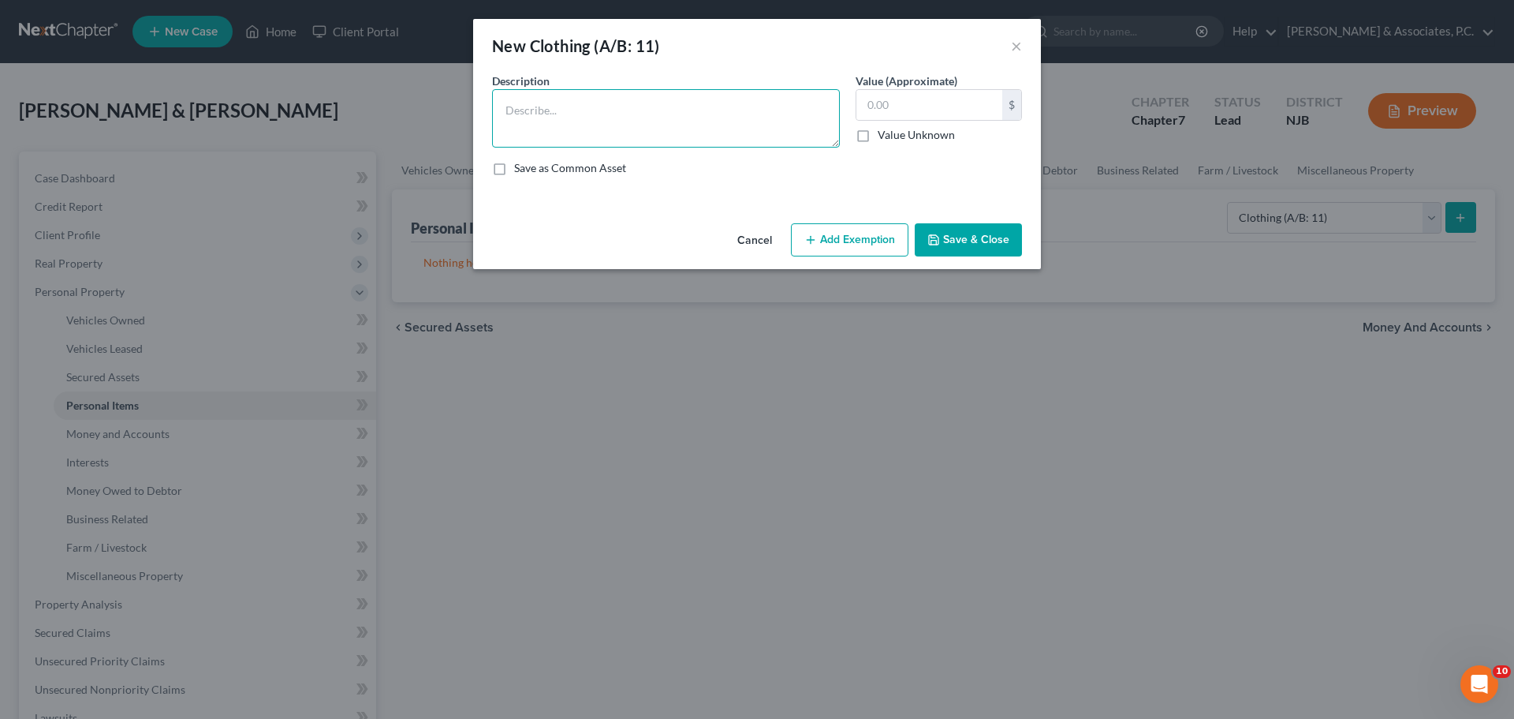
click at [564, 119] on textarea at bounding box center [666, 118] width 348 height 58
click at [570, 119] on textarea at bounding box center [666, 118] width 348 height 58
type textarea "Used clothing"
click at [924, 97] on input "text" at bounding box center [930, 105] width 146 height 30
type input "2"
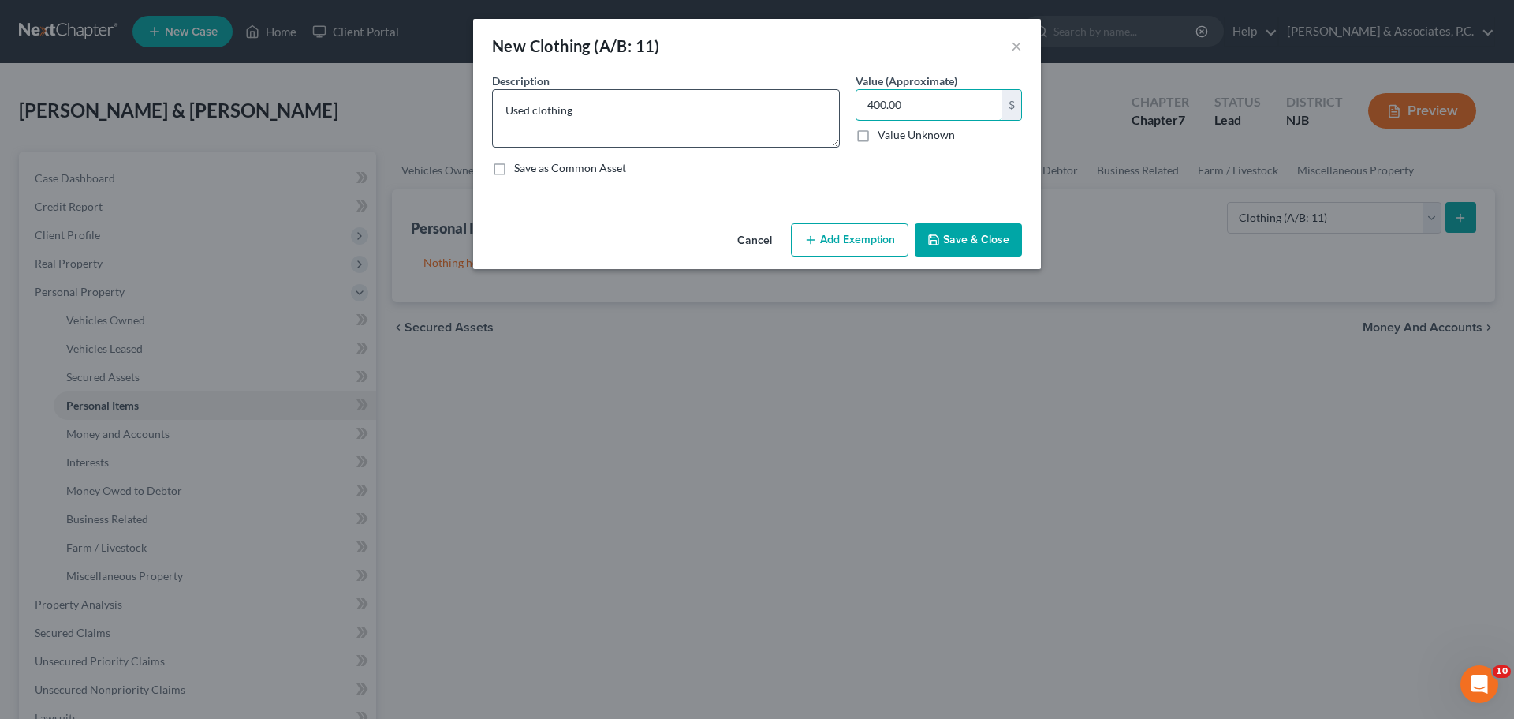
drag, startPoint x: 866, startPoint y: 111, endPoint x: 804, endPoint y: 119, distance: 62.8
click at [806, 118] on div "Description * Used clothing Value (Approximate) 400.00 $ Value Unknown Balance …" at bounding box center [757, 131] width 546 height 116
type input "300.00"
click at [850, 245] on button "Add Exemption" at bounding box center [850, 239] width 118 height 33
select select "2"
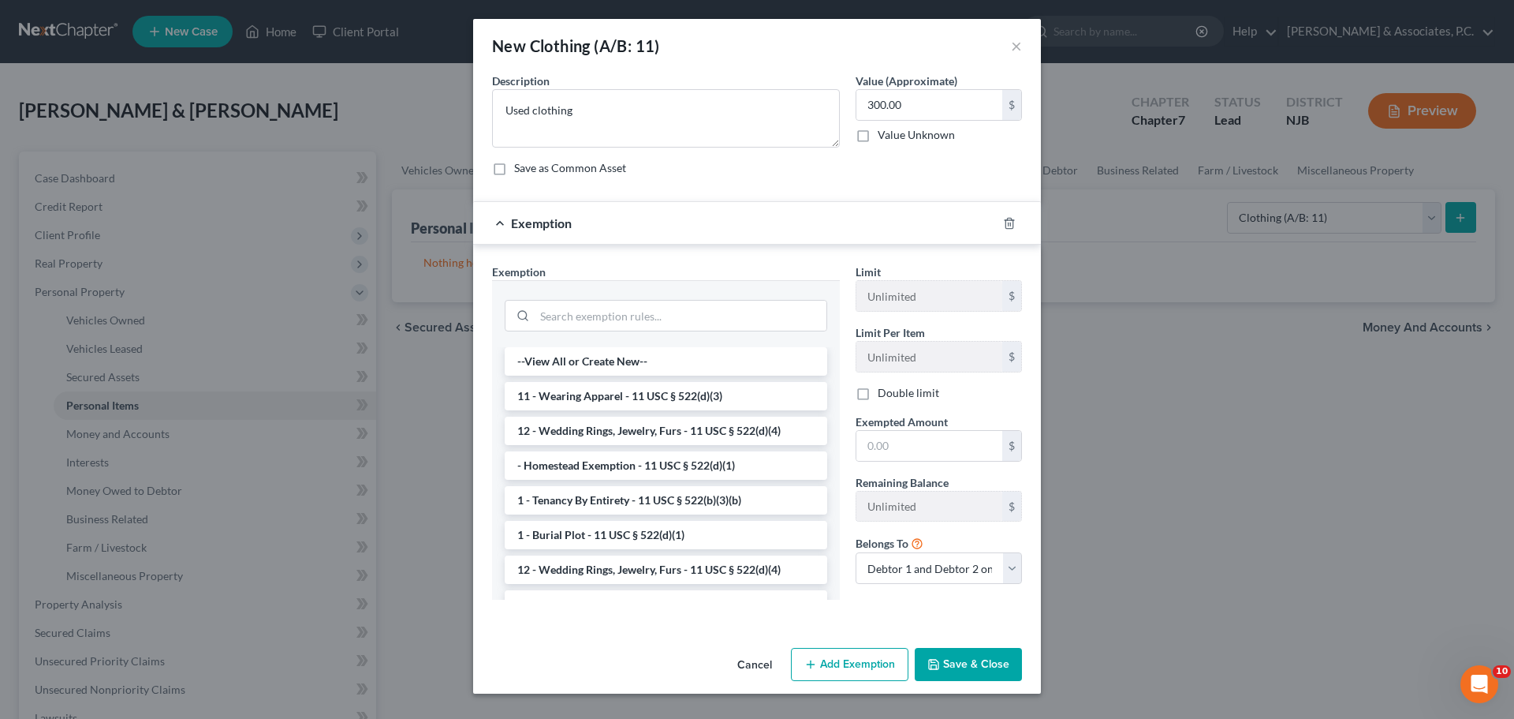
drag, startPoint x: 597, startPoint y: 390, endPoint x: 648, endPoint y: 401, distance: 51.8
click at [601, 390] on li "11 - Wearing Apparel - 11 USC § 522(d)(3)" at bounding box center [666, 396] width 323 height 28
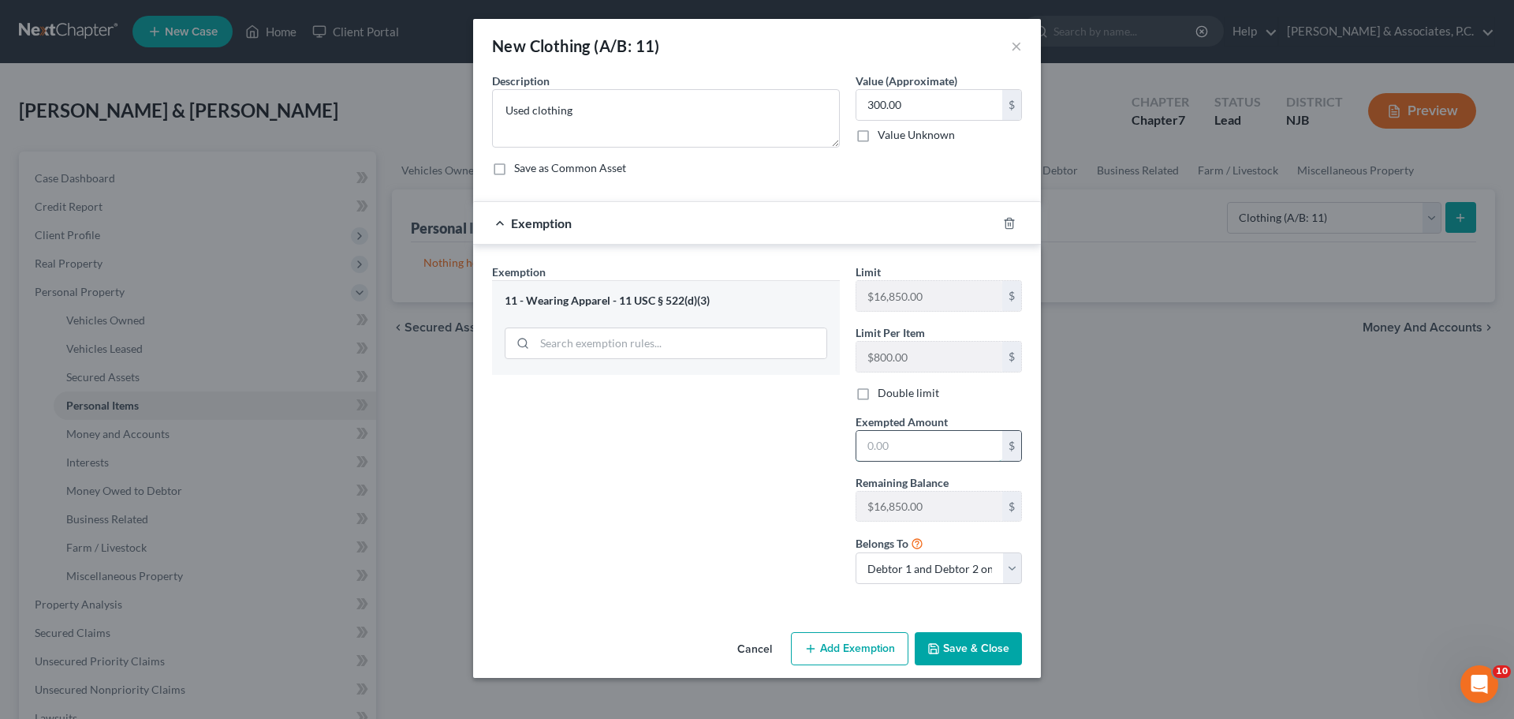
click at [881, 441] on input "text" at bounding box center [930, 446] width 146 height 30
type input "300.00"
click at [979, 657] on button "Save & Close" at bounding box center [968, 648] width 107 height 33
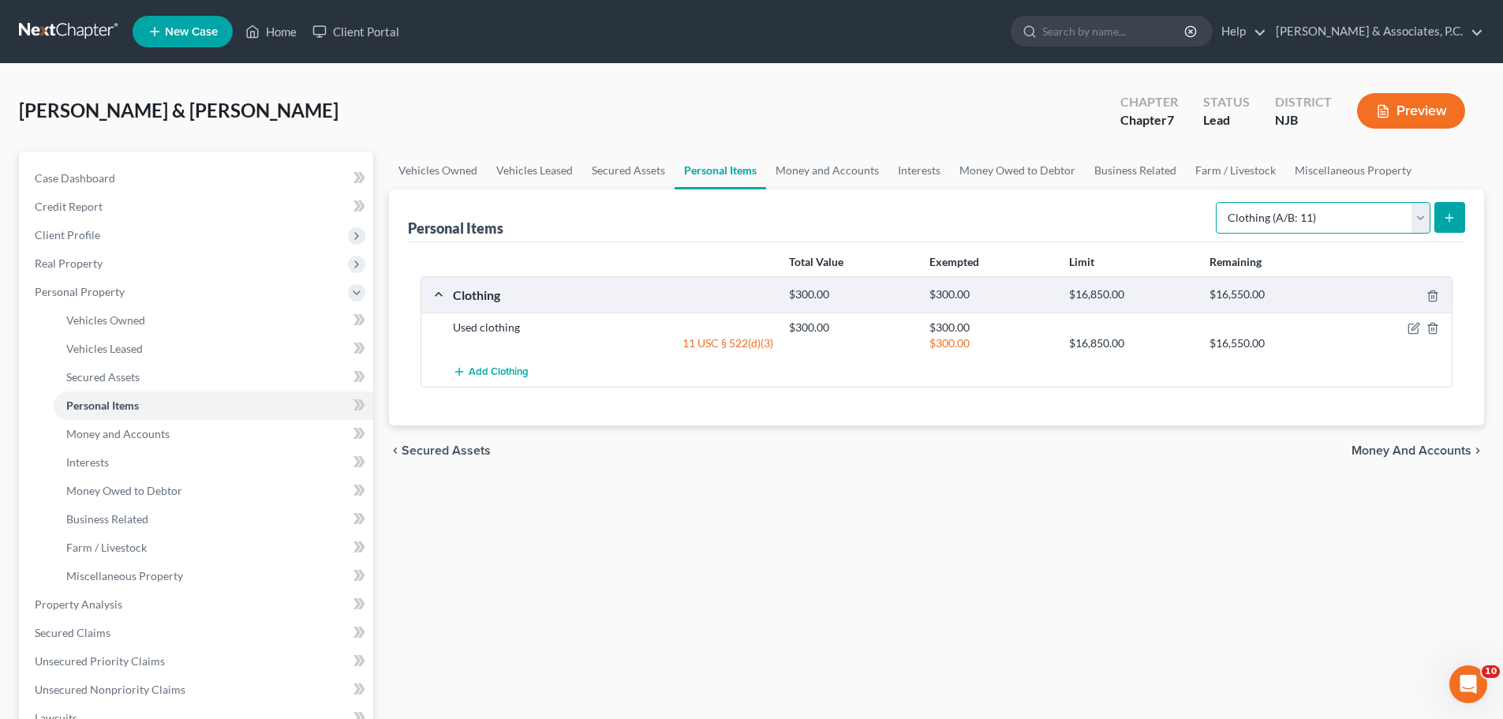
click at [1317, 225] on select "Select Item Type Clothing (A/B: 11) Collectibles Of Value (A/B: 8) Electronics …" at bounding box center [1322, 218] width 215 height 32
select select "electronics"
click at [1218, 202] on select "Select Item Type Clothing (A/B: 11) Collectibles Of Value (A/B: 8) Electronics …" at bounding box center [1322, 218] width 215 height 32
click at [1456, 222] on button "submit" at bounding box center [1449, 217] width 31 height 31
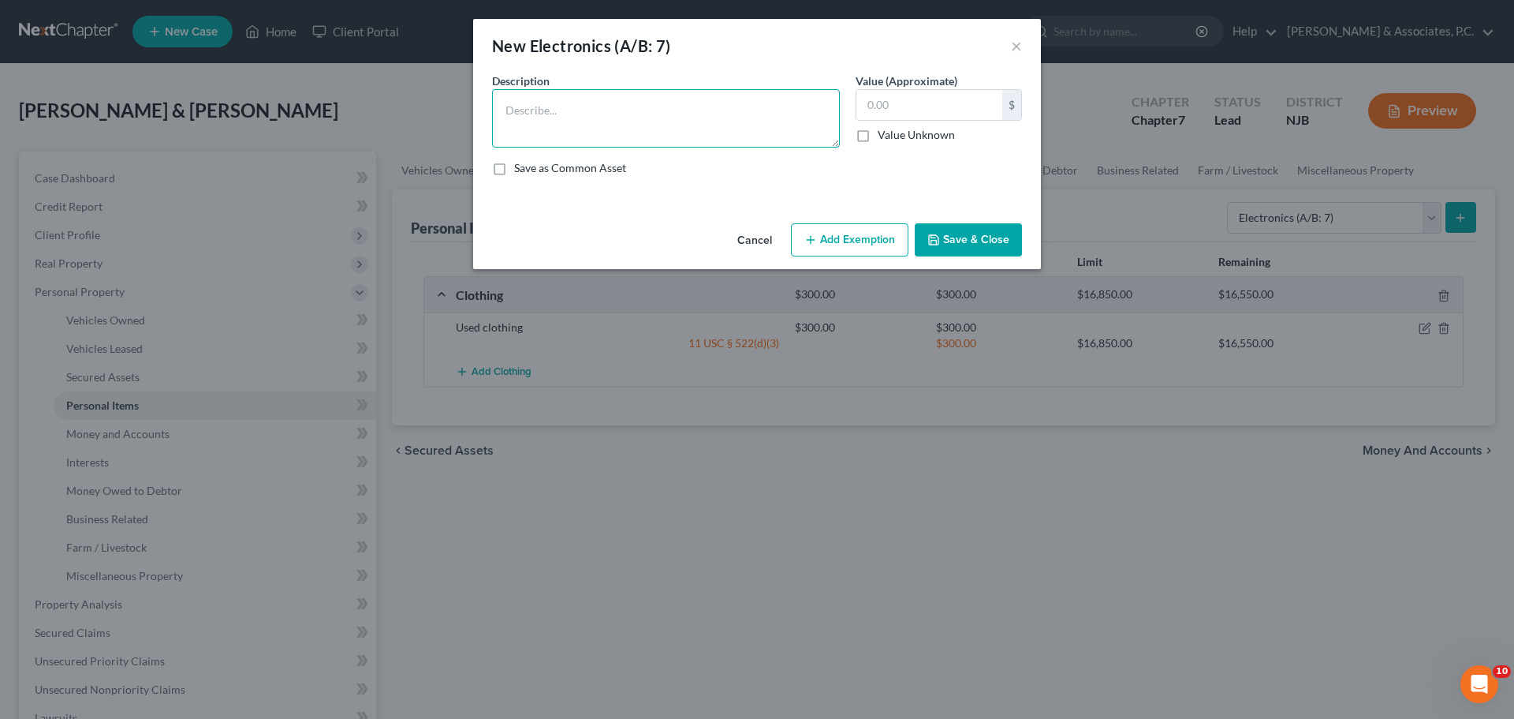
click at [588, 119] on textarea at bounding box center [666, 118] width 348 height 58
type textarea "1-Television, 1-computer, 2-cell phones"
click at [868, 99] on input "text" at bounding box center [930, 105] width 146 height 30
type input "200.00"
click at [838, 237] on button "Add Exemption" at bounding box center [850, 239] width 118 height 33
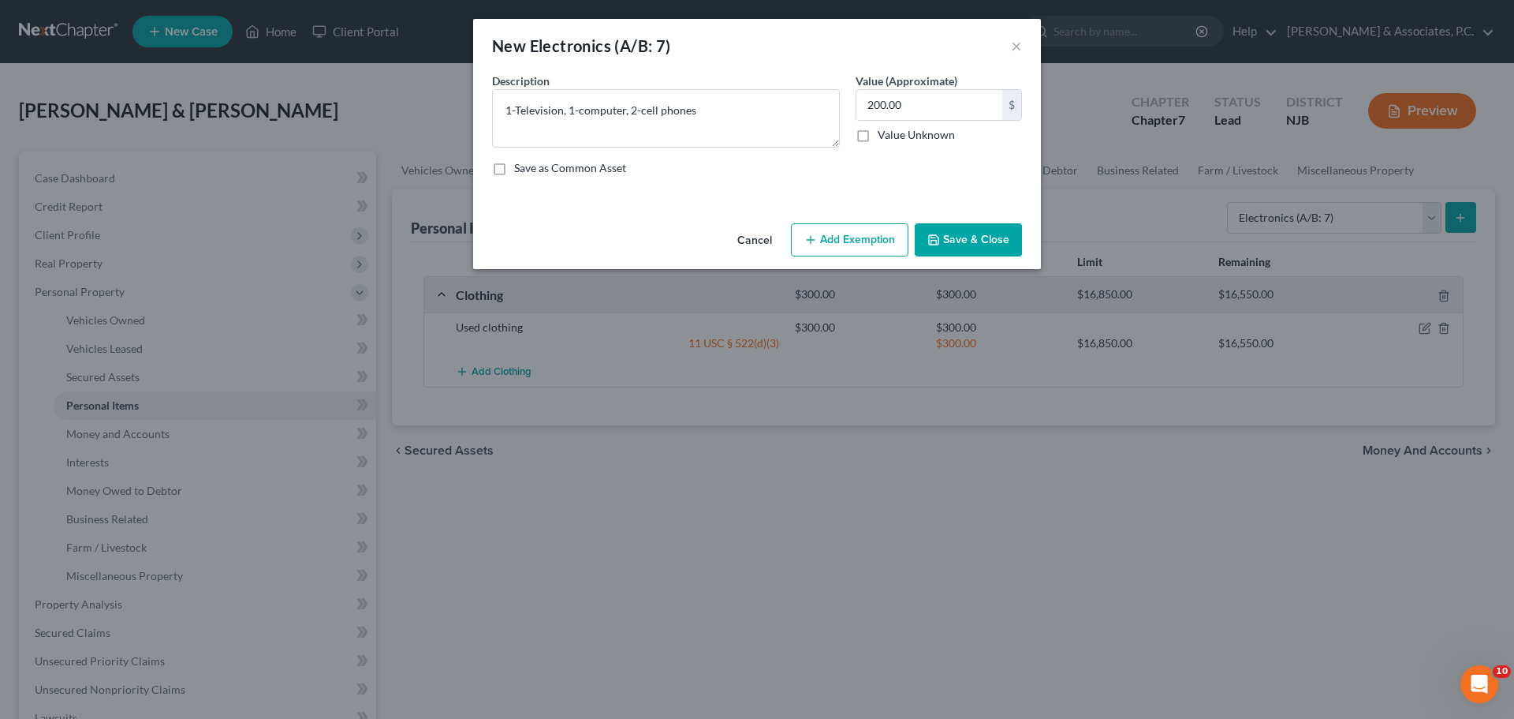
select select "2"
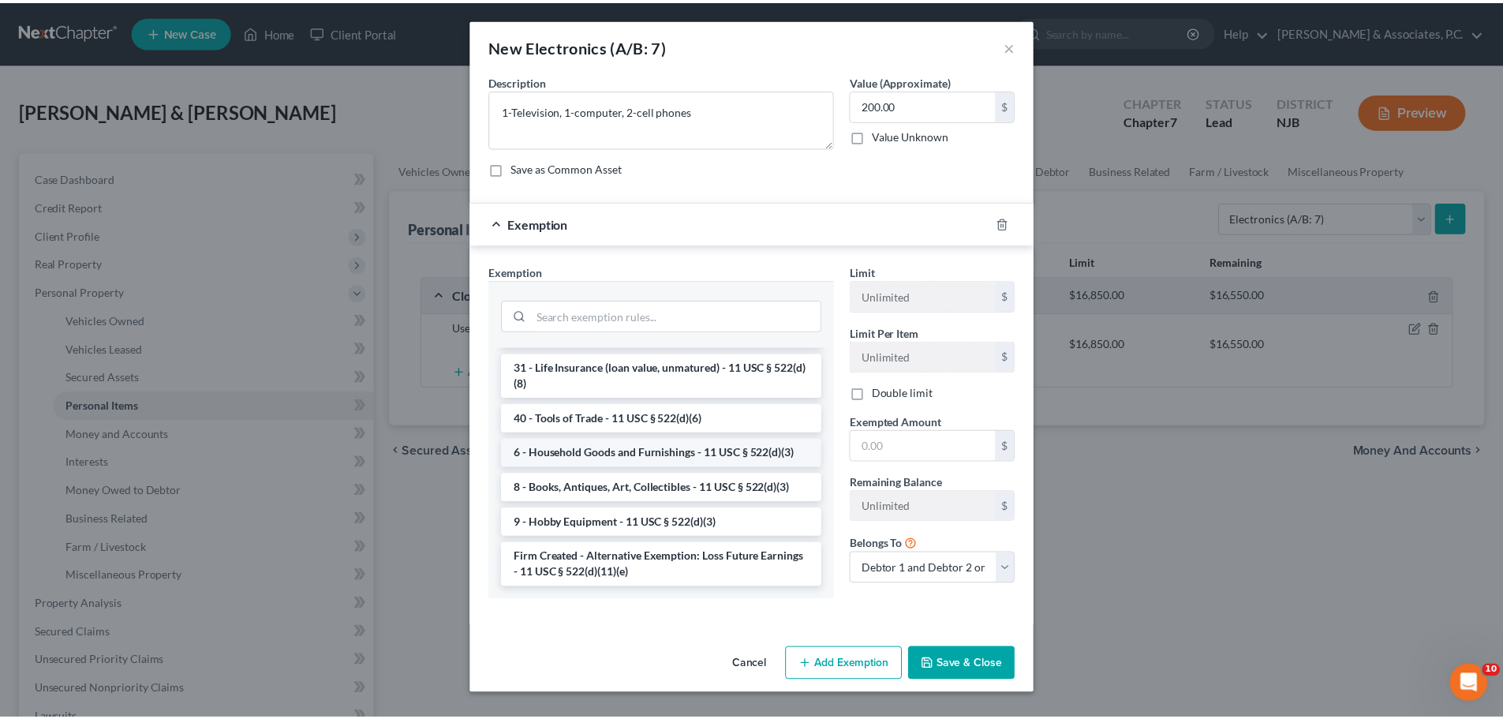
scroll to position [1319, 0]
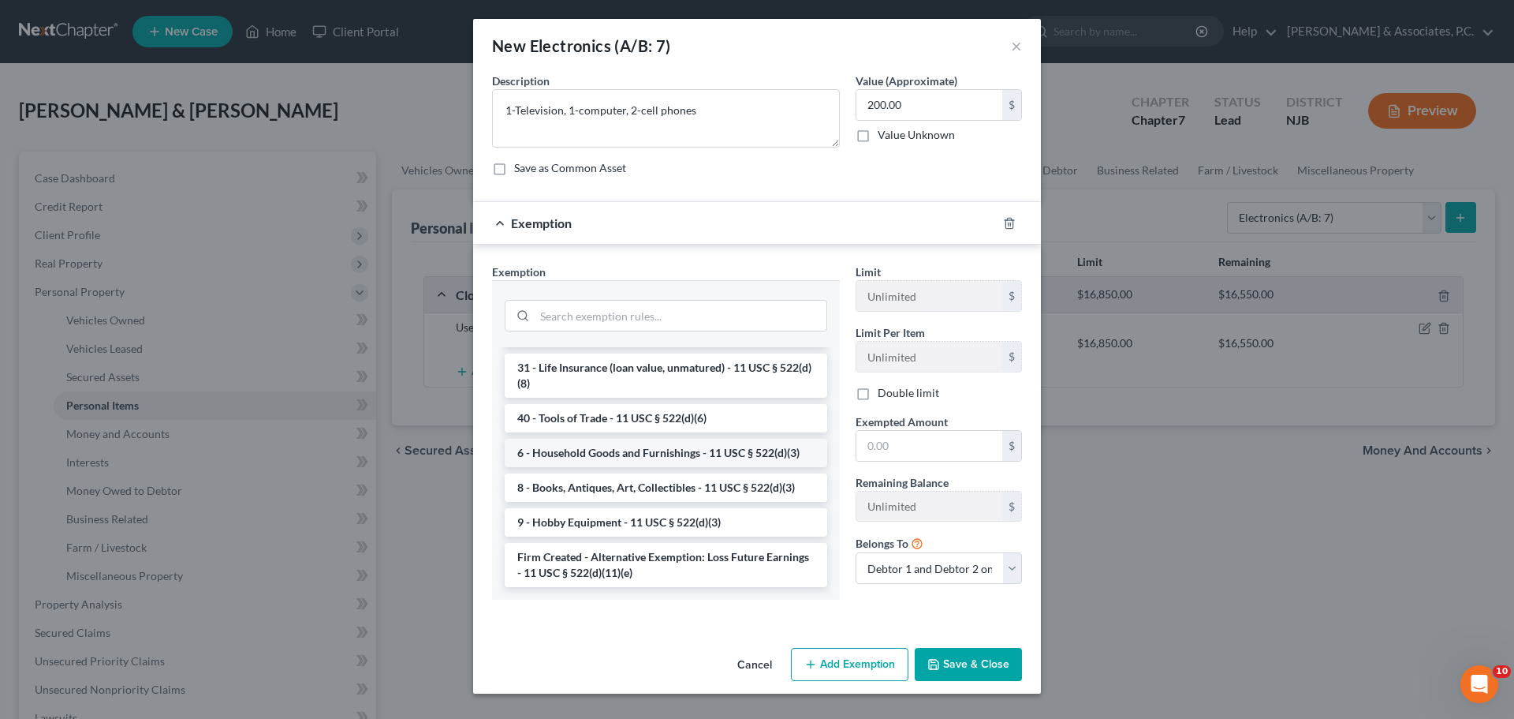
click at [625, 455] on li "6 - Household Goods and Furnishings - 11 USC § 522(d)(3)" at bounding box center [666, 453] width 323 height 28
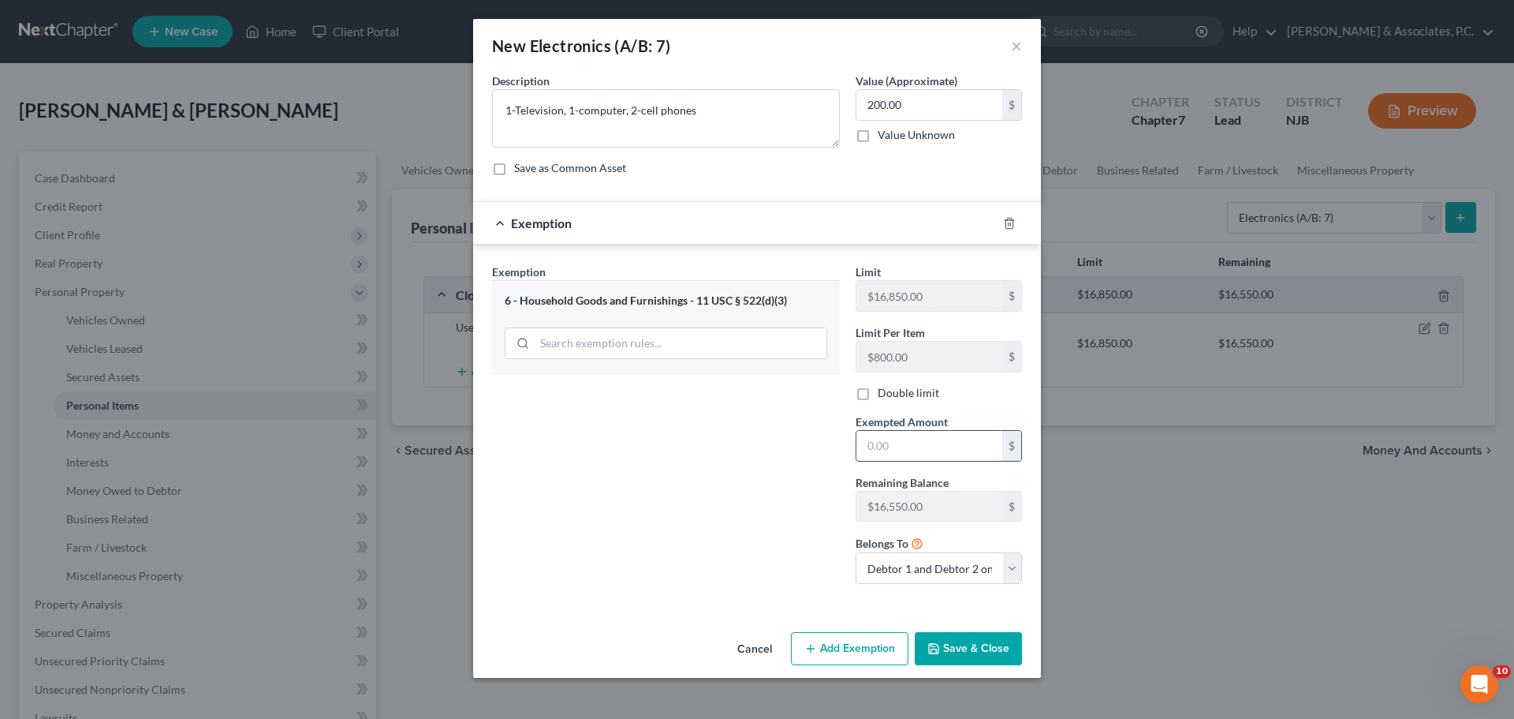
click at [910, 431] on input "text" at bounding box center [930, 446] width 146 height 30
type input "200.00"
click at [984, 653] on button "Save & Close" at bounding box center [968, 648] width 107 height 33
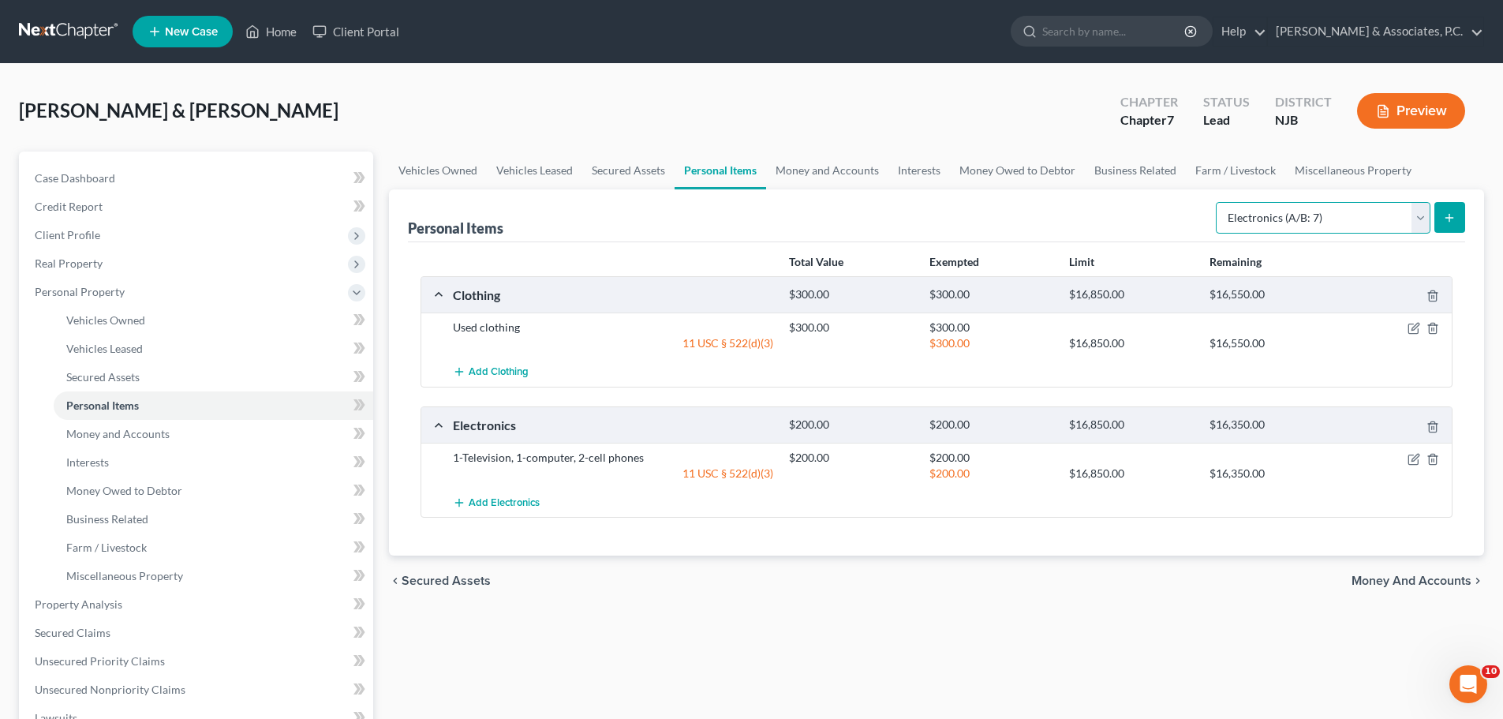
click at [1312, 218] on select "Select Item Type Clothing (A/B: 11) Collectibles Of Value (A/B: 8) Electronics …" at bounding box center [1322, 218] width 215 height 32
select select "household_goods"
click at [1218, 202] on select "Select Item Type Clothing (A/B: 11) Collectibles Of Value (A/B: 8) Electronics …" at bounding box center [1322, 218] width 215 height 32
click at [1443, 223] on icon "submit" at bounding box center [1449, 217] width 13 height 13
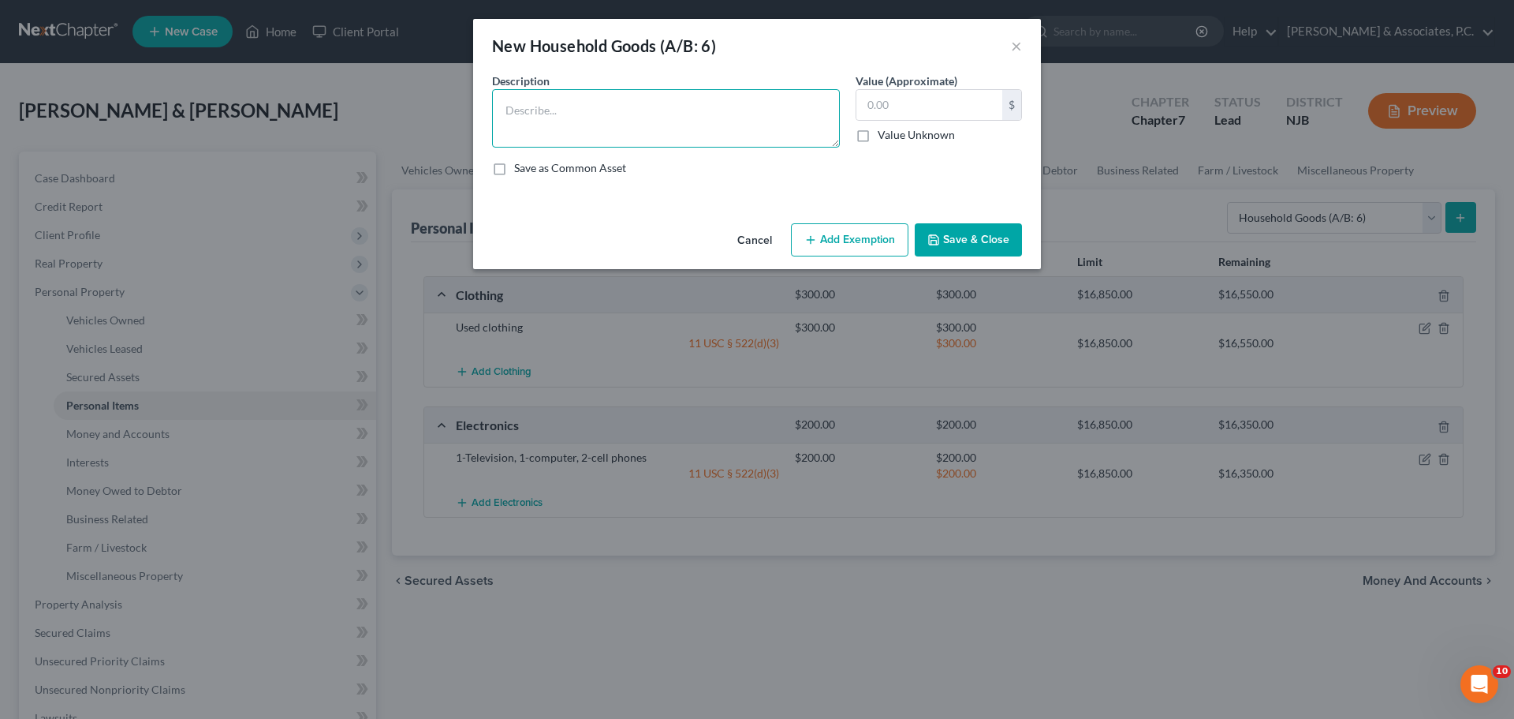
click at [616, 117] on textarea at bounding box center [666, 118] width 348 height 58
type textarea "1-Bed, 1-dresser, 1-mirror, 1-sofa, 1-table, 3-chairs, dishes"
click at [959, 107] on input "text" at bounding box center [930, 105] width 146 height 30
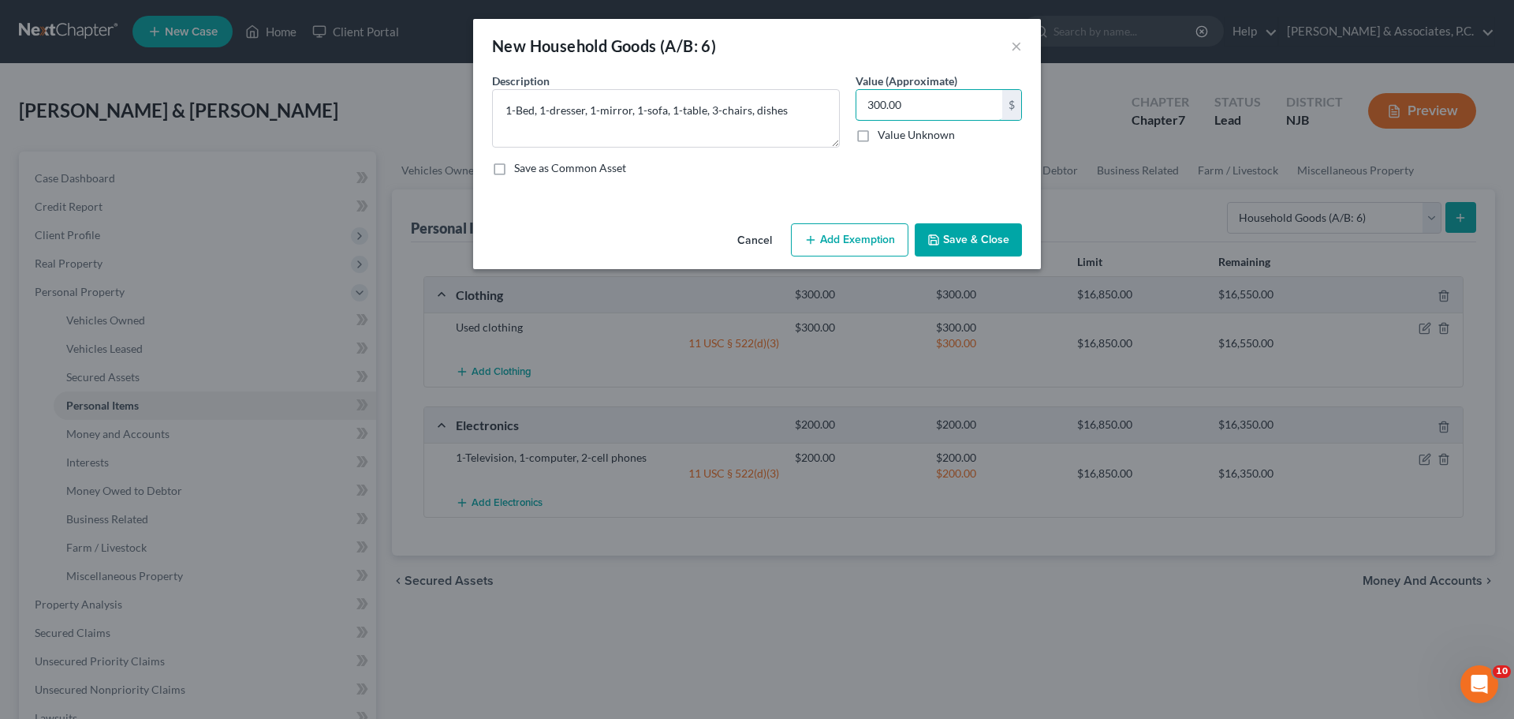
type input "300.00"
click at [821, 238] on button "Add Exemption" at bounding box center [850, 239] width 118 height 33
select select "2"
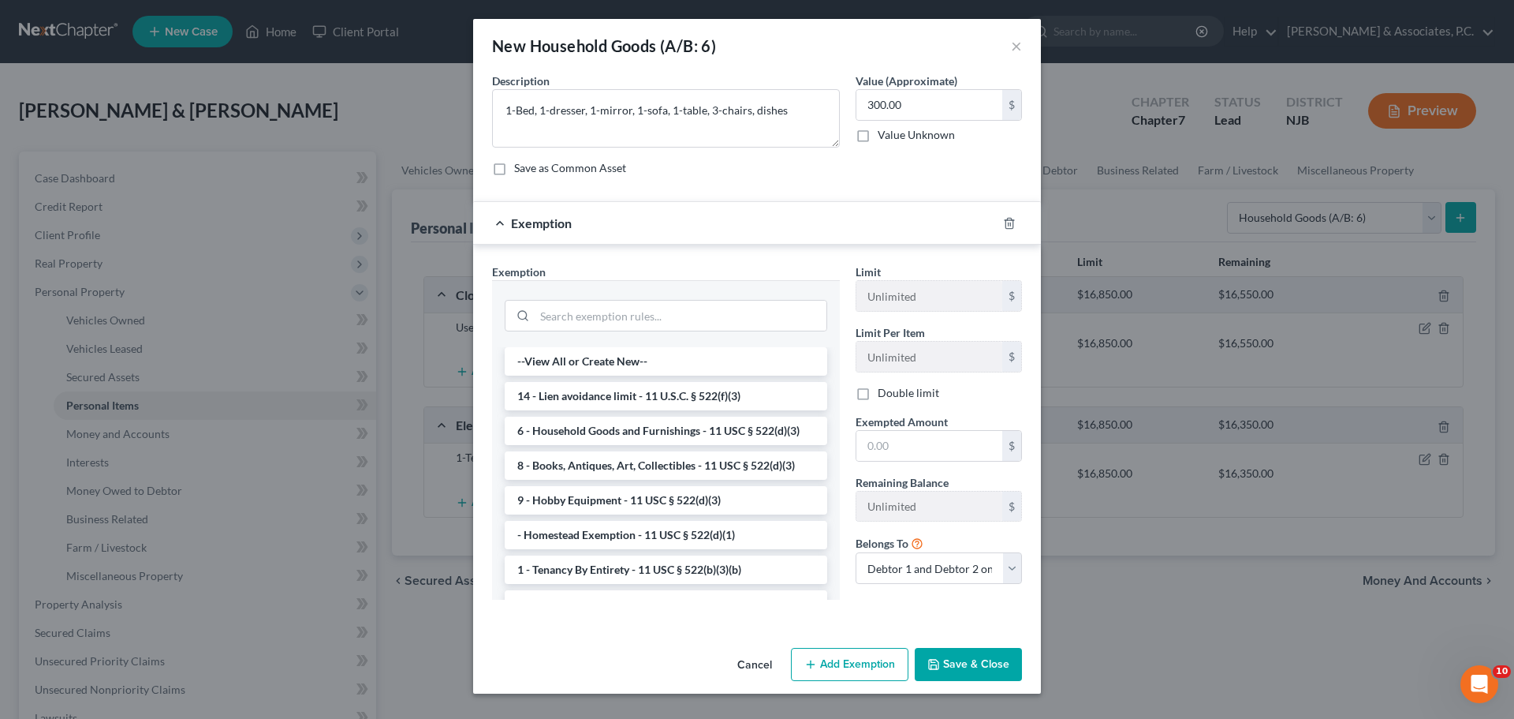
drag, startPoint x: 593, startPoint y: 436, endPoint x: 743, endPoint y: 446, distance: 150.2
click at [599, 436] on li "6 - Household Goods and Furnishings - 11 USC § 522(d)(3)" at bounding box center [666, 430] width 323 height 28
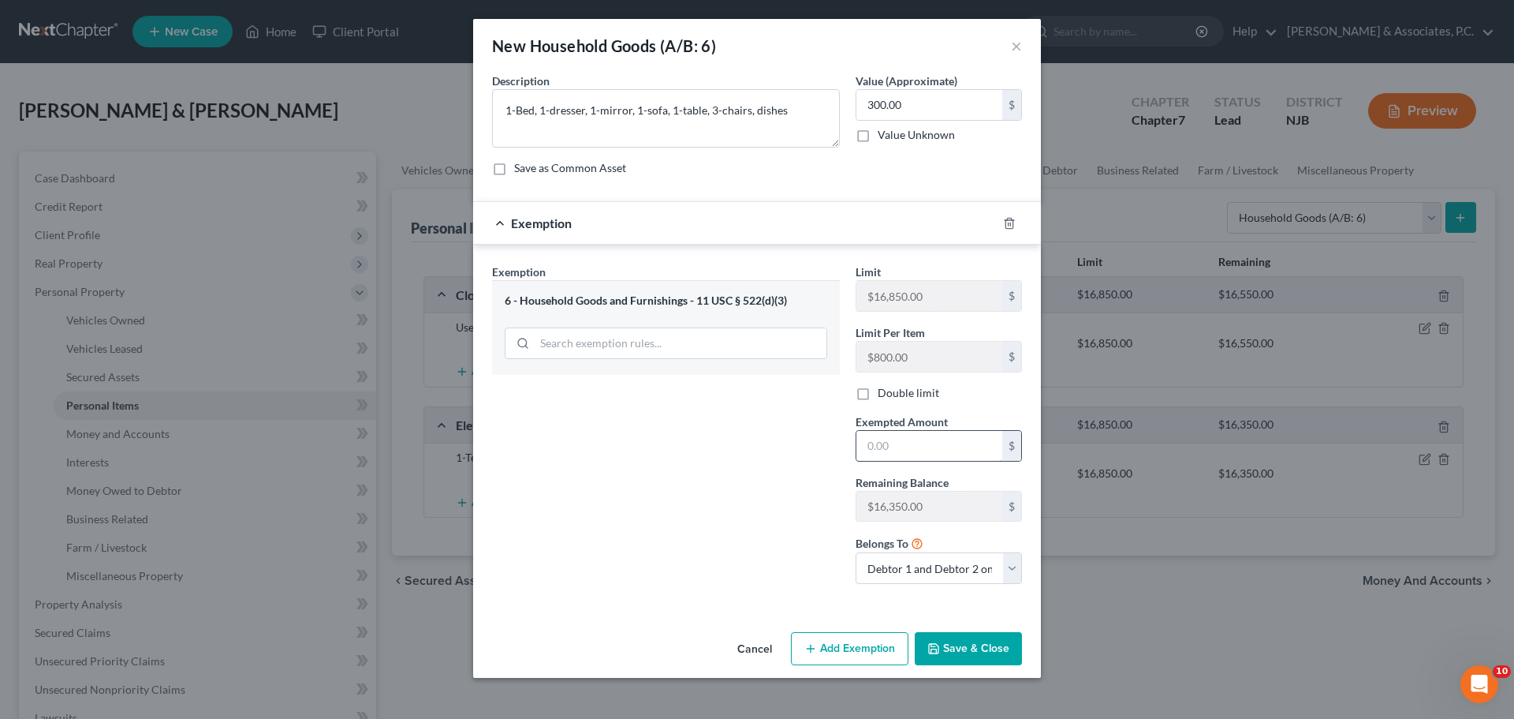
click at [902, 445] on input "text" at bounding box center [930, 446] width 146 height 30
type input "300.00"
drag, startPoint x: 969, startPoint y: 640, endPoint x: 995, endPoint y: 632, distance: 28.0
click at [969, 642] on button "Save & Close" at bounding box center [968, 648] width 107 height 33
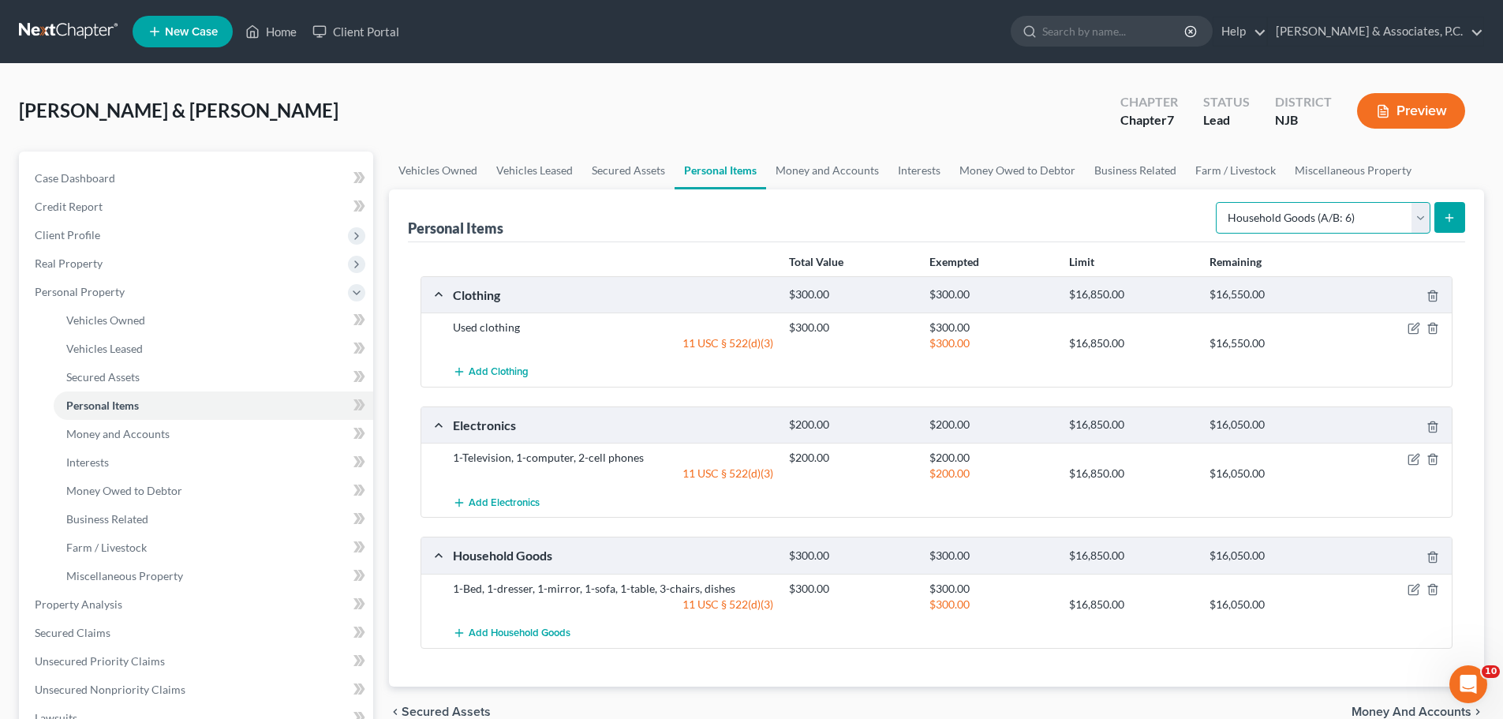
drag, startPoint x: 1312, startPoint y: 214, endPoint x: 1296, endPoint y: 211, distance: 16.0
click at [1312, 214] on select "Select Item Type Clothing (A/B: 11) Collectibles Of Value (A/B: 8) Electronics …" at bounding box center [1322, 218] width 215 height 32
select select "jewelry"
click at [1218, 202] on select "Select Item Type Clothing (A/B: 11) Collectibles Of Value (A/B: 8) Electronics …" at bounding box center [1322, 218] width 215 height 32
click at [1448, 222] on icon "submit" at bounding box center [1449, 217] width 13 height 13
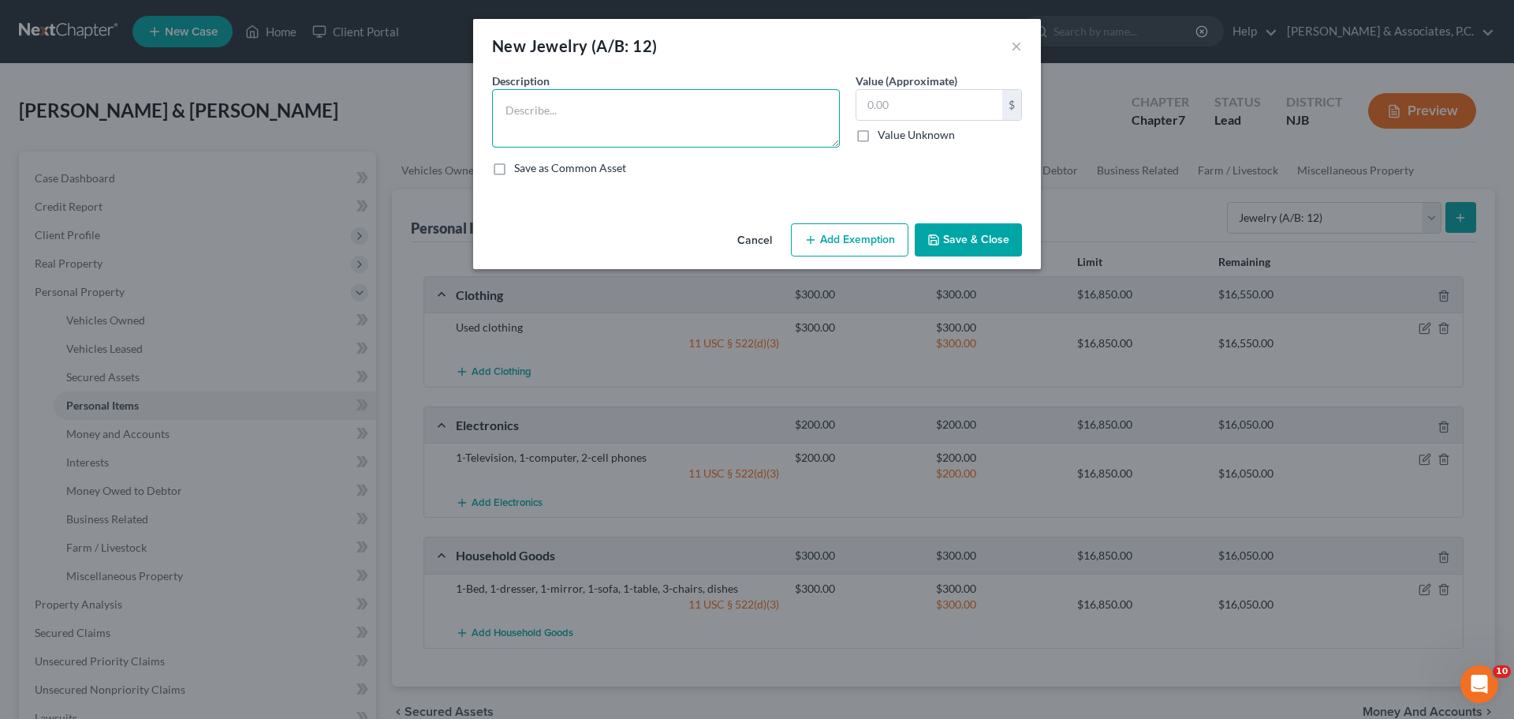
click at [633, 114] on textarea at bounding box center [666, 118] width 348 height 58
type textarea "Costume jewelry"
type input "10.00"
click at [874, 238] on button "Add Exemption" at bounding box center [850, 239] width 118 height 33
select select "2"
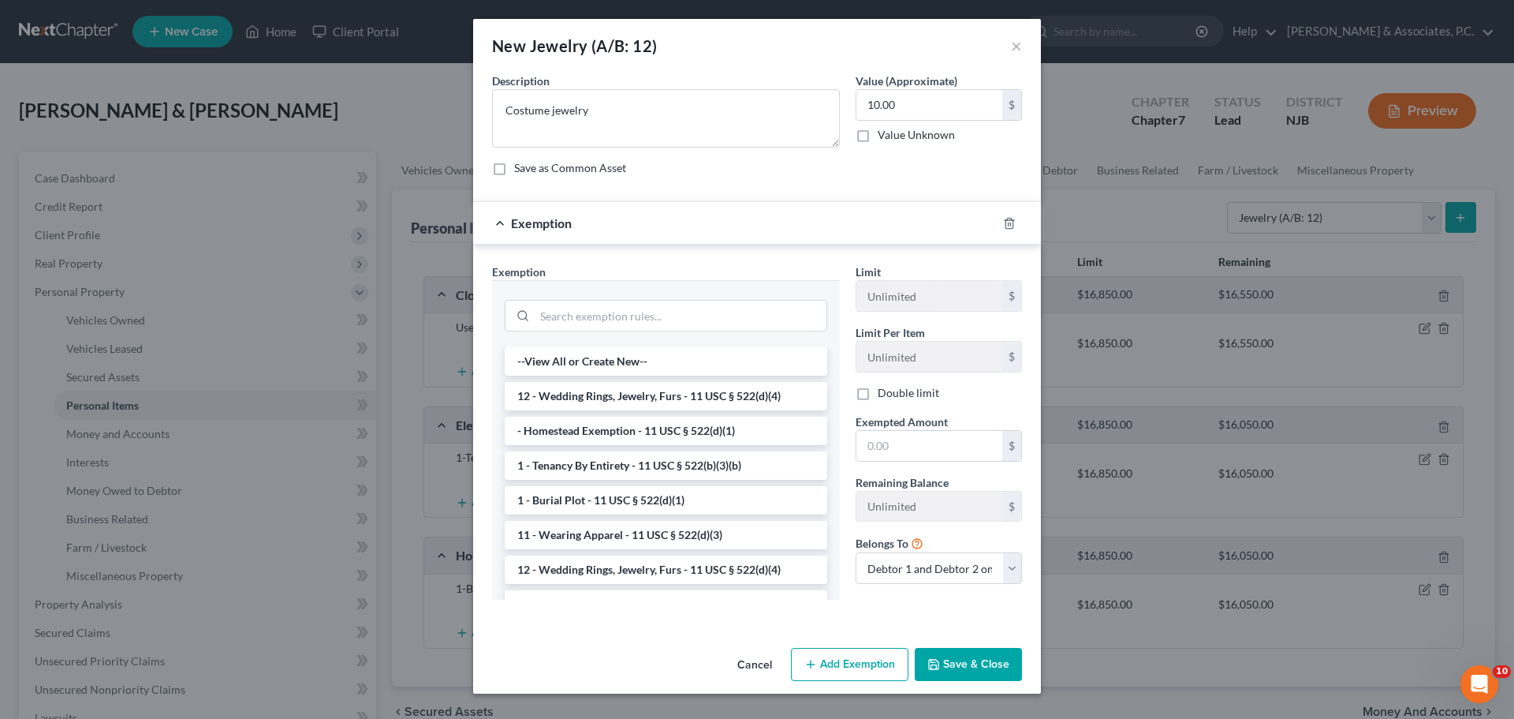
click at [655, 394] on li "12 - Wedding Rings, Jewelry, Furs - 11 USC § 522(d)(4)" at bounding box center [666, 396] width 323 height 28
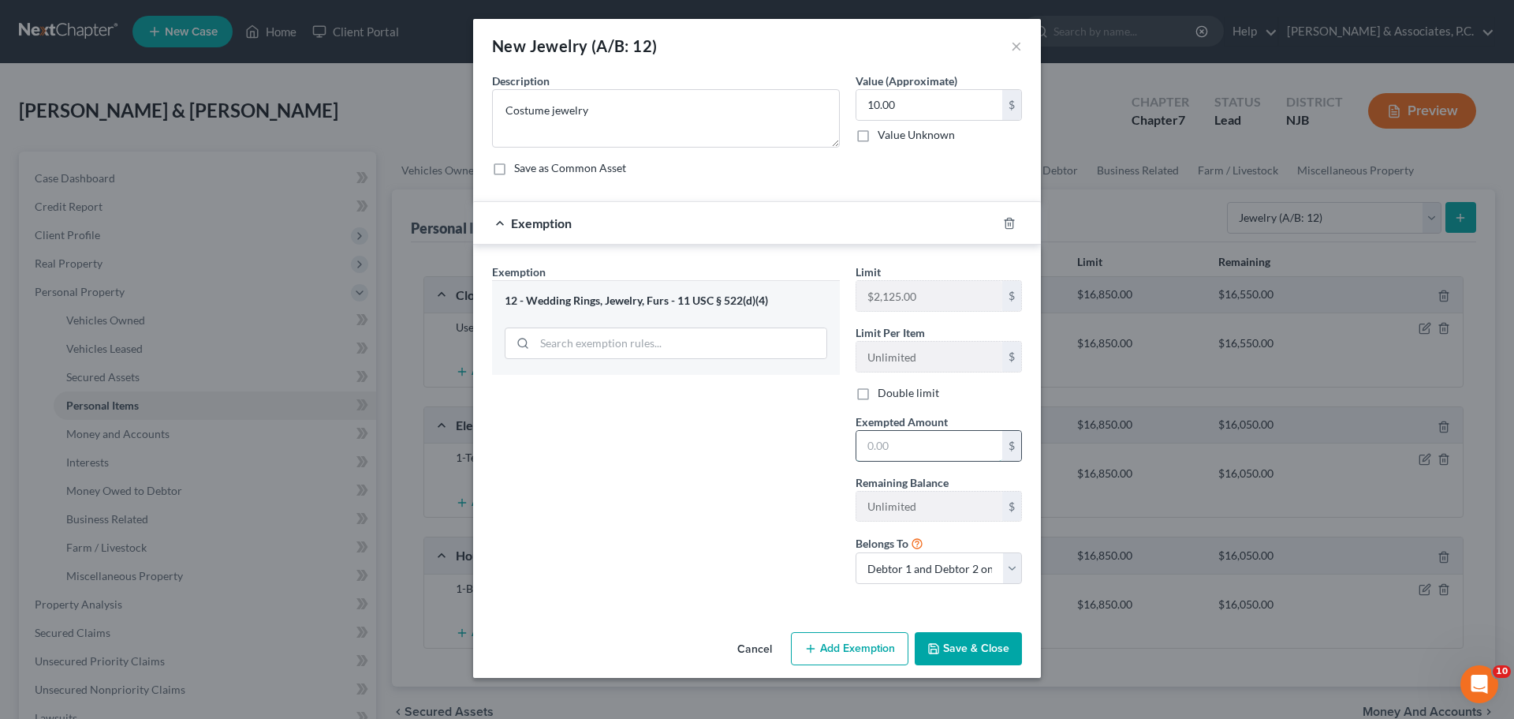
click at [897, 444] on input "text" at bounding box center [930, 446] width 146 height 30
type input "10.00"
click at [961, 651] on button "Save & Close" at bounding box center [968, 648] width 107 height 33
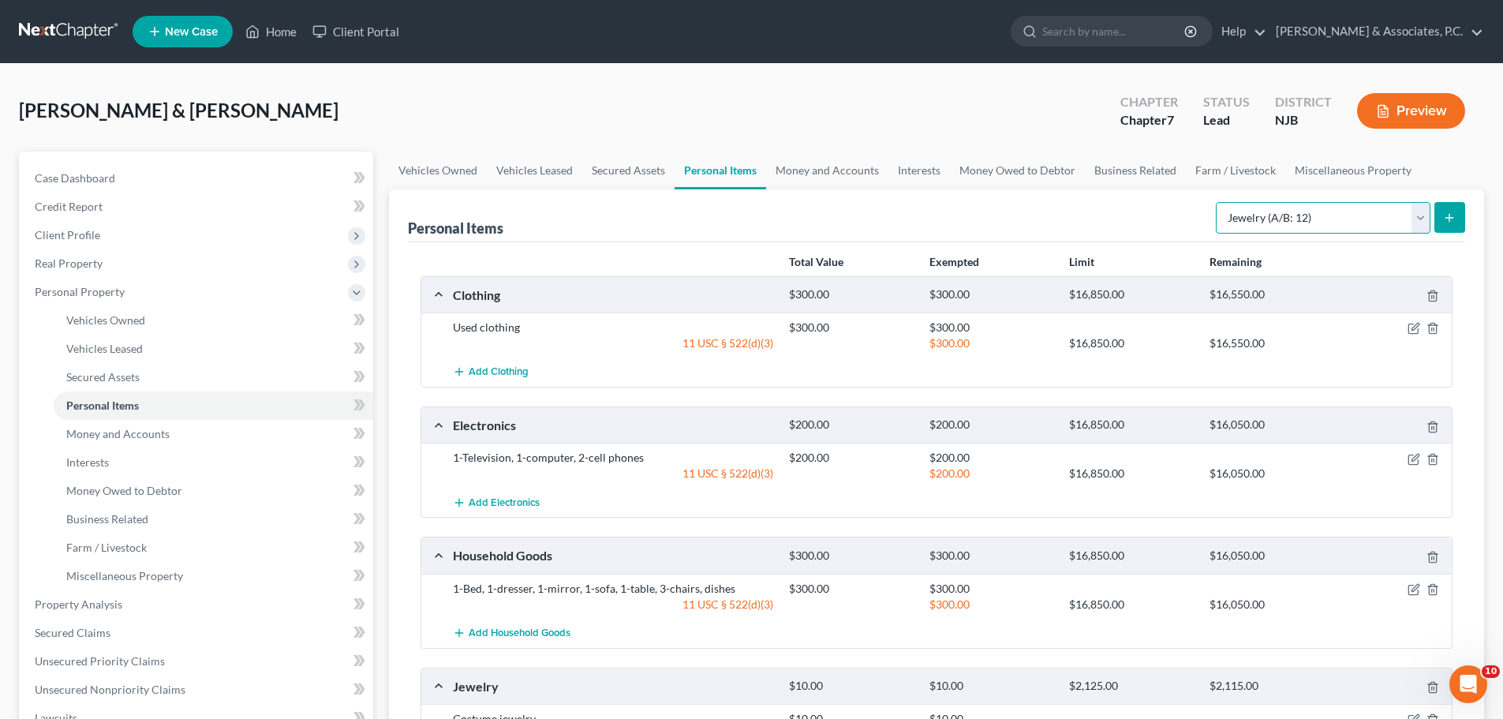
drag, startPoint x: 1317, startPoint y: 215, endPoint x: 1310, endPoint y: 222, distance: 10.0
click at [1315, 218] on select "Select Item Type Clothing (A/B: 11) Collectibles Of Value (A/B: 8) Electronics …" at bounding box center [1322, 218] width 215 height 32
click at [936, 113] on div "[PERSON_NAME] & [PERSON_NAME] Upgraded Chapter Chapter 7 Status [GEOGRAPHIC_DAT…" at bounding box center [751, 117] width 1465 height 69
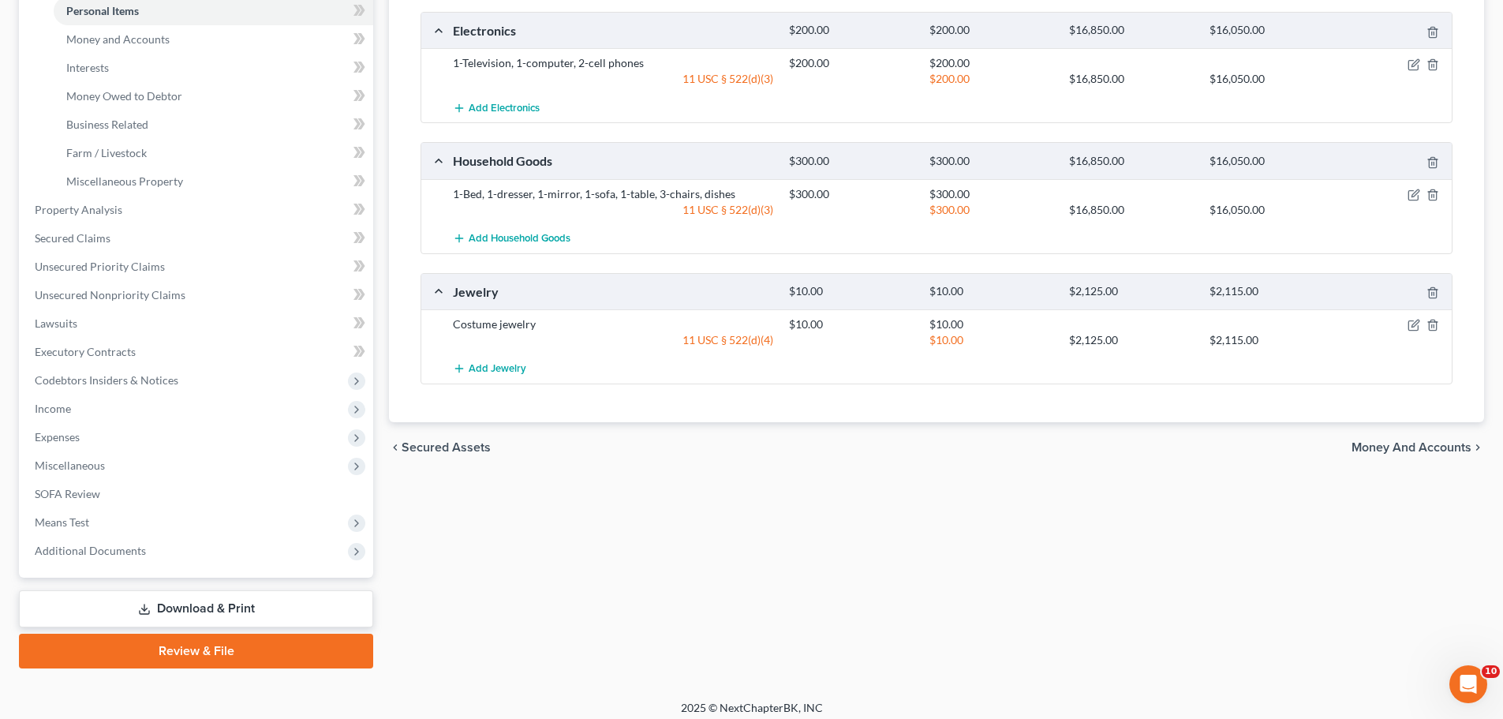
click at [1380, 447] on span "Money and Accounts" at bounding box center [1411, 447] width 120 height 13
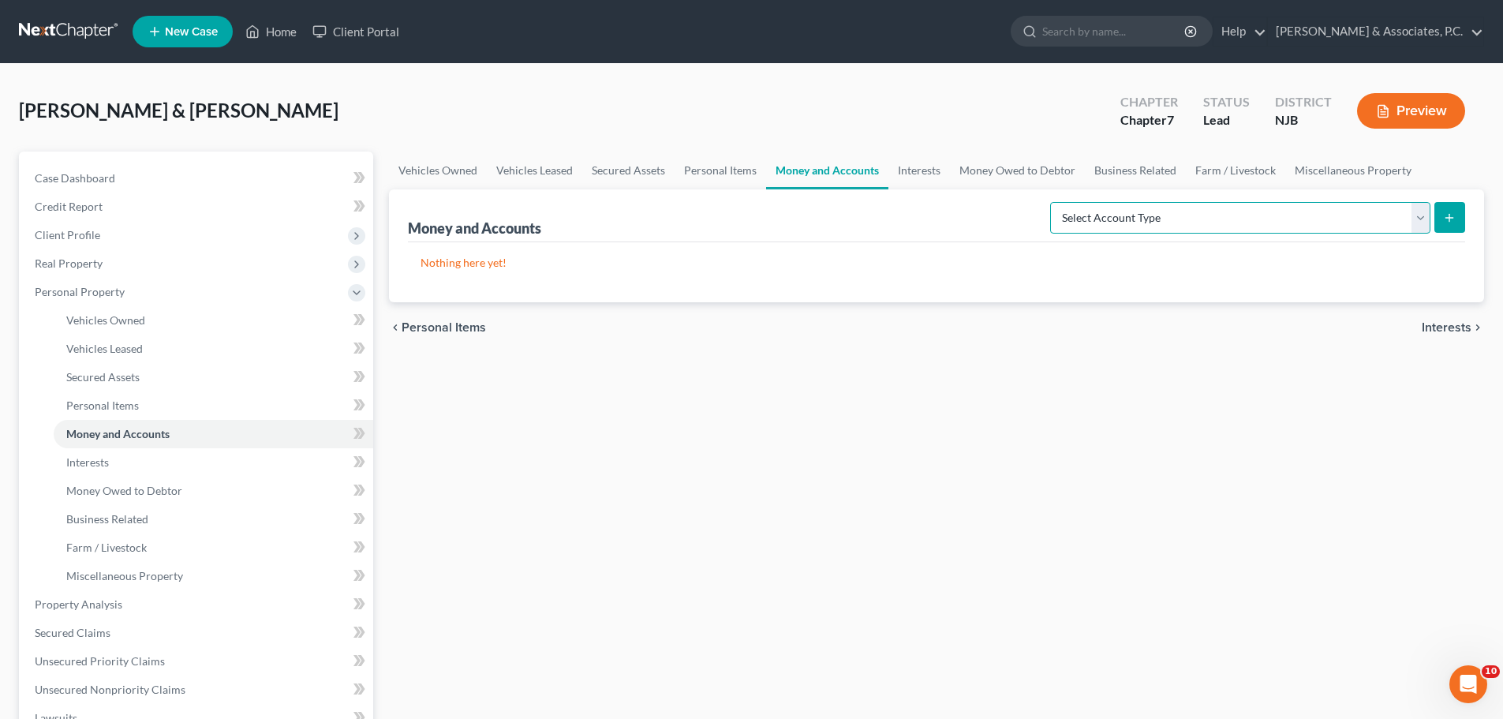
click at [1209, 218] on select "Select Account Type Brokerage (A/B: 18, SOFA: 20) Cash on Hand (A/B: 16) Certif…" at bounding box center [1240, 218] width 380 height 32
click at [1054, 202] on select "Select Account Type Brokerage (A/B: 18, SOFA: 20) Cash on Hand (A/B: 16) Certif…" at bounding box center [1240, 218] width 380 height 32
click at [1416, 225] on select "Select Account Type Brokerage (A/B: 18, SOFA: 20) Cash on Hand (A/B: 16) Certif…" at bounding box center [1240, 218] width 380 height 32
select select "cash_on_hand"
click at [1054, 202] on select "Select Account Type Brokerage (A/B: 18, SOFA: 20) Cash on Hand (A/B: 16) Certif…" at bounding box center [1240, 218] width 380 height 32
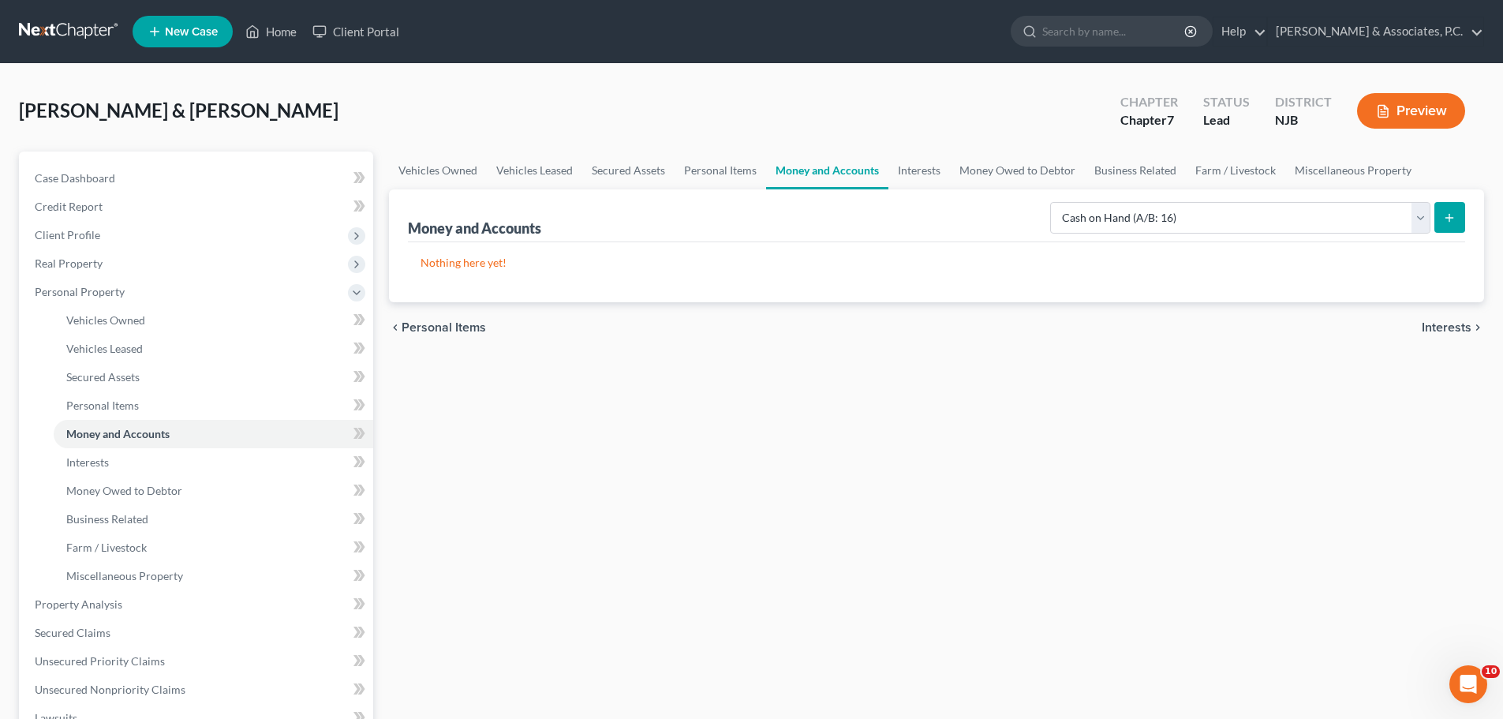
click at [1460, 219] on button "submit" at bounding box center [1449, 217] width 31 height 31
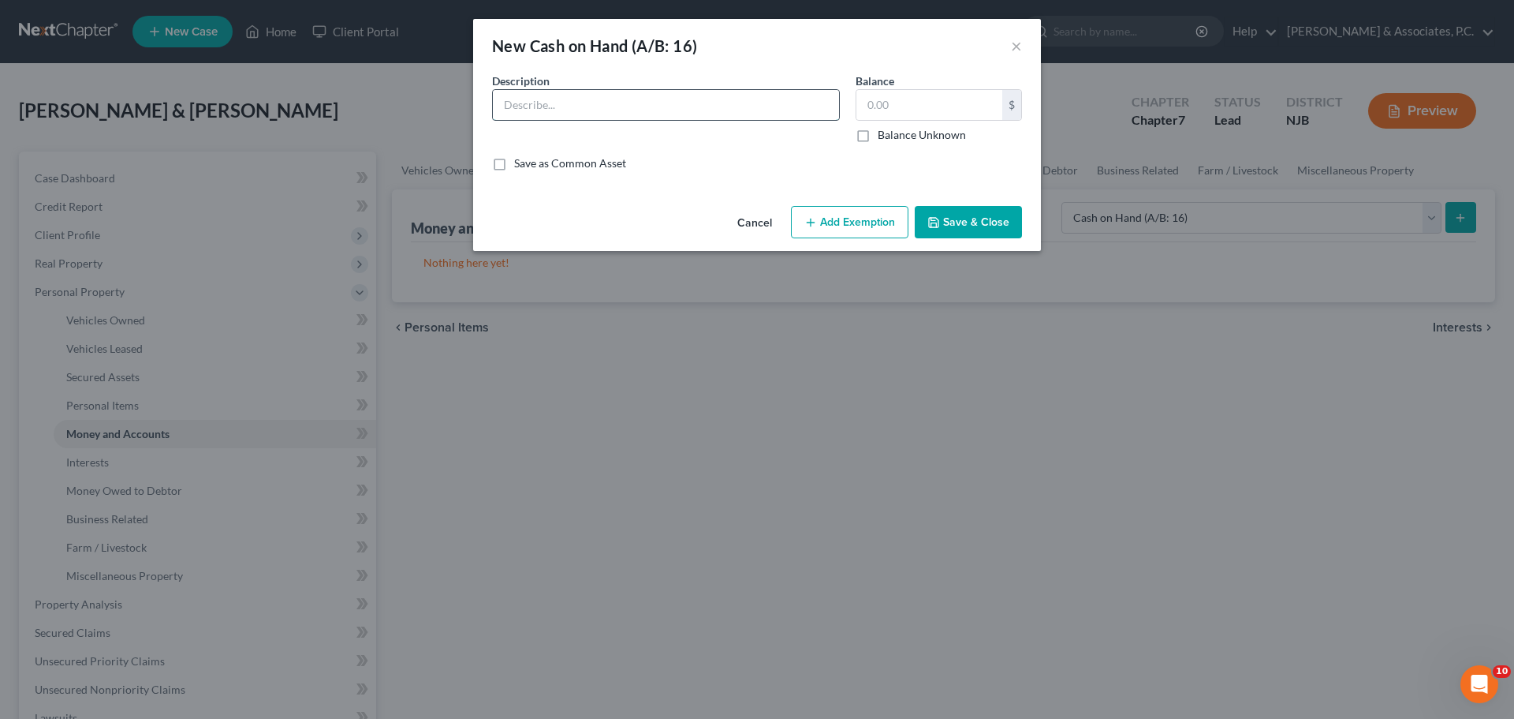
click at [681, 103] on input "text" at bounding box center [666, 105] width 346 height 30
type input "Cash in wallet purse & pockets"
click at [909, 105] on input "text" at bounding box center [930, 105] width 146 height 30
type input "50.00"
click at [844, 229] on button "Add Exemption" at bounding box center [850, 222] width 118 height 33
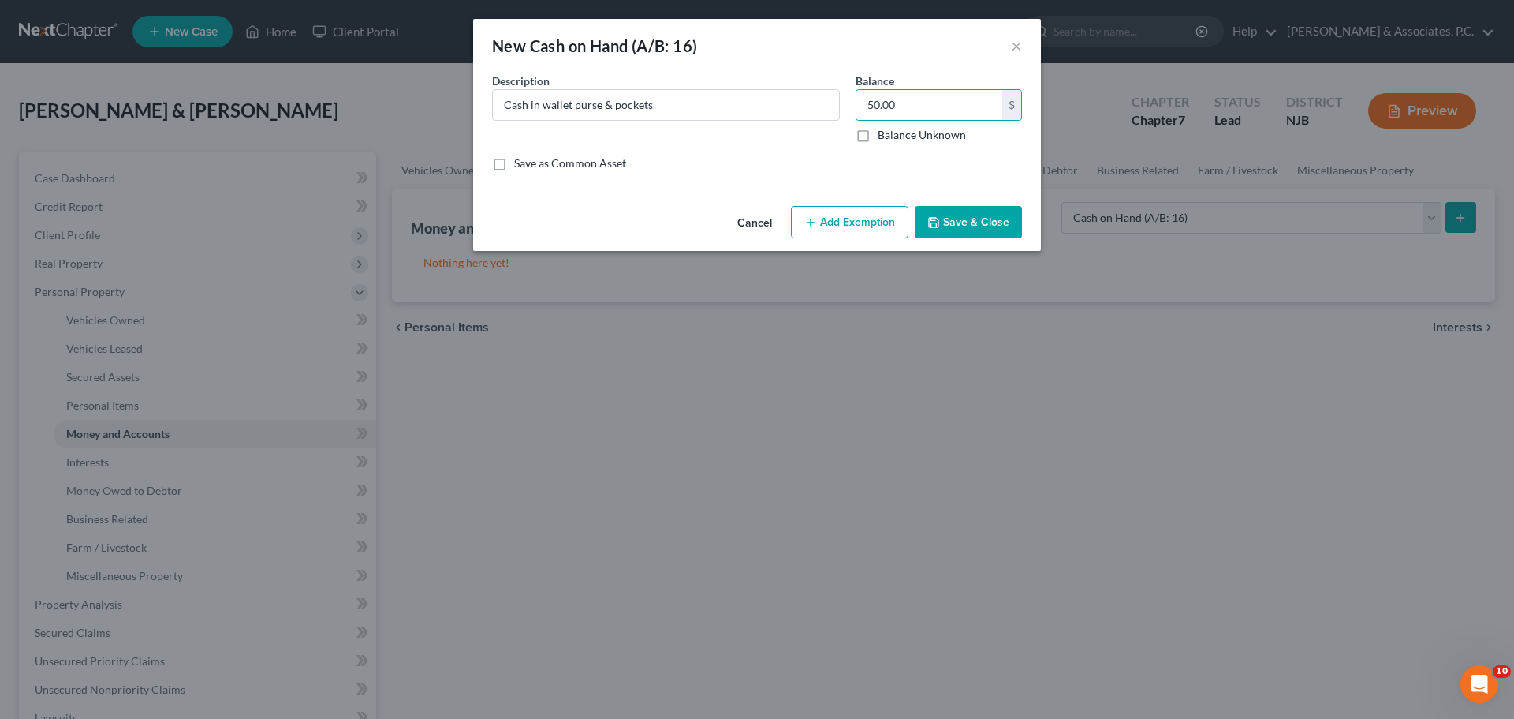
select select "2"
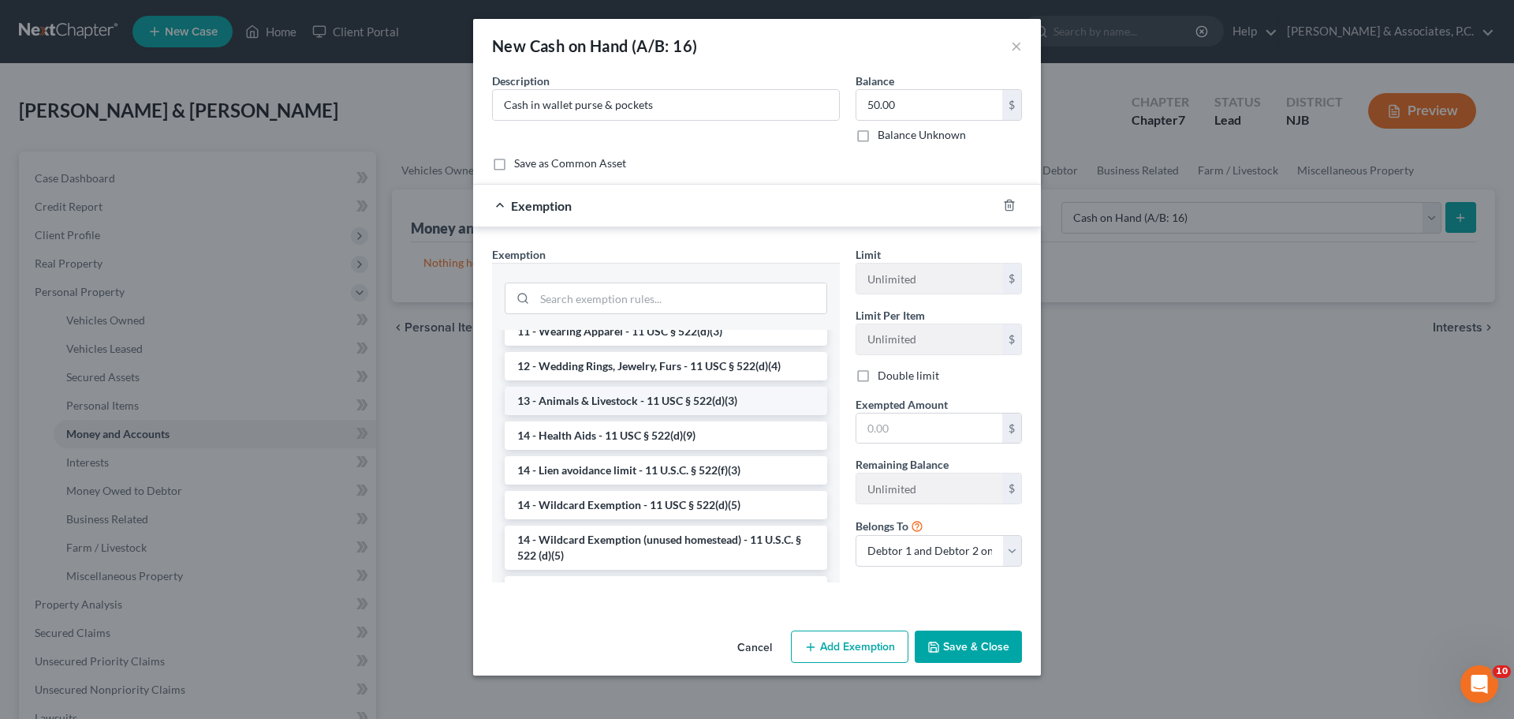
scroll to position [237, 0]
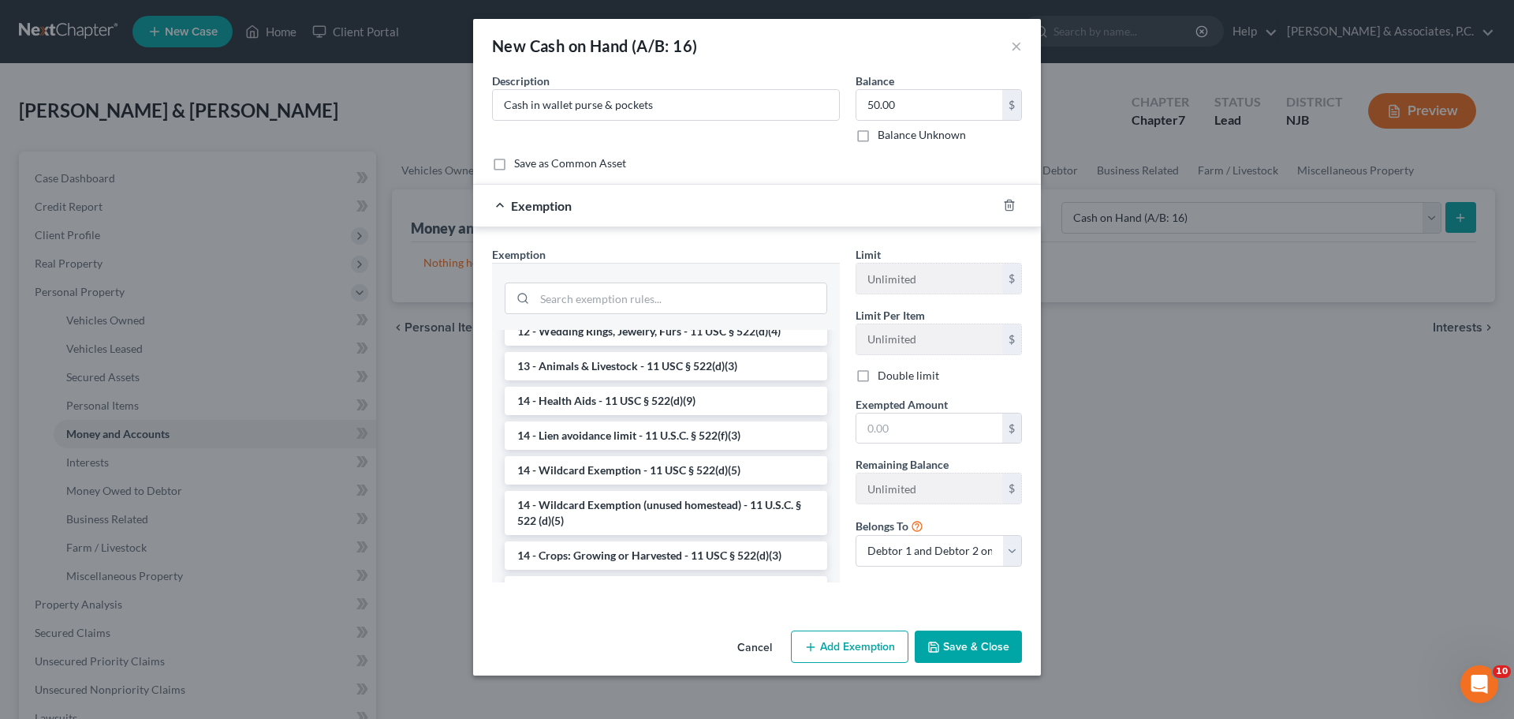
drag, startPoint x: 638, startPoint y: 463, endPoint x: 740, endPoint y: 464, distance: 101.8
click at [638, 464] on li "14 - Wildcard Exemption - 11 USC § 522(d)(5)" at bounding box center [666, 470] width 323 height 28
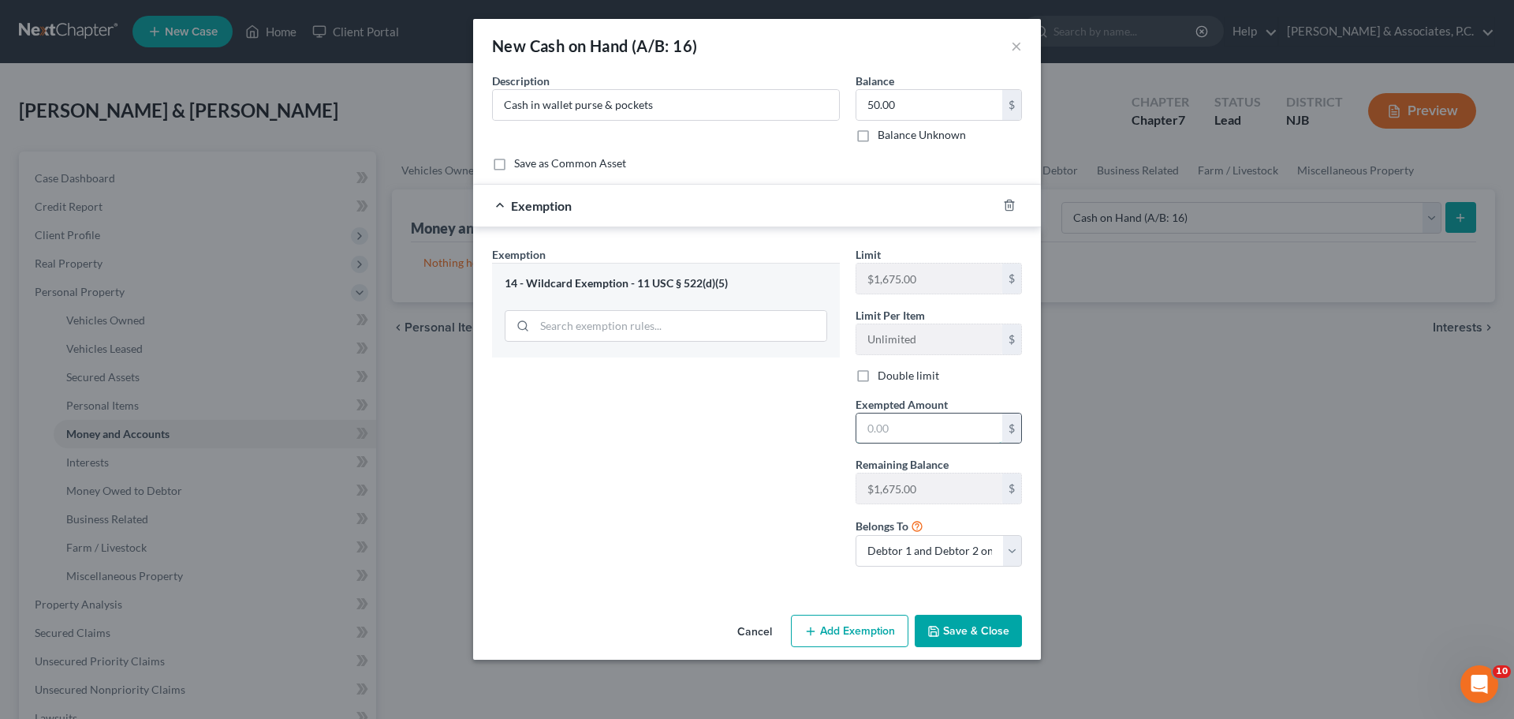
drag, startPoint x: 927, startPoint y: 433, endPoint x: 917, endPoint y: 432, distance: 10.3
click at [927, 433] on input "text" at bounding box center [930, 428] width 146 height 30
type input "50.00"
drag, startPoint x: 966, startPoint y: 642, endPoint x: 1062, endPoint y: 592, distance: 108.7
click at [966, 643] on button "Save & Close" at bounding box center [968, 630] width 107 height 33
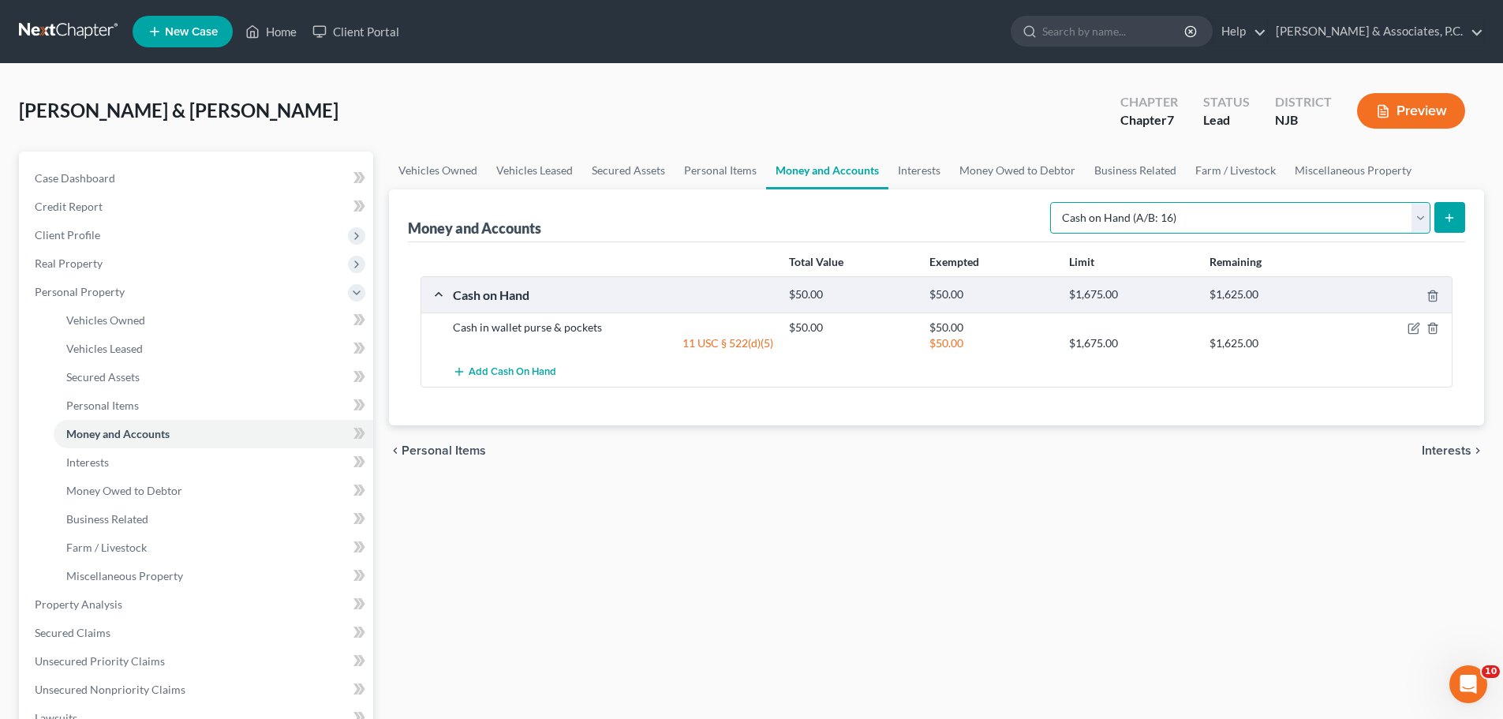
drag, startPoint x: 1273, startPoint y: 215, endPoint x: 1248, endPoint y: 211, distance: 25.4
click at [1272, 215] on select "Select Account Type Brokerage (A/B: 18, SOFA: 20) Cash on Hand (A/B: 16) Certif…" at bounding box center [1240, 218] width 380 height 32
select select "checking"
click at [1054, 202] on select "Select Account Type Brokerage (A/B: 18, SOFA: 20) Cash on Hand (A/B: 16) Certif…" at bounding box center [1240, 218] width 380 height 32
click at [1452, 215] on icon "submit" at bounding box center [1449, 217] width 13 height 13
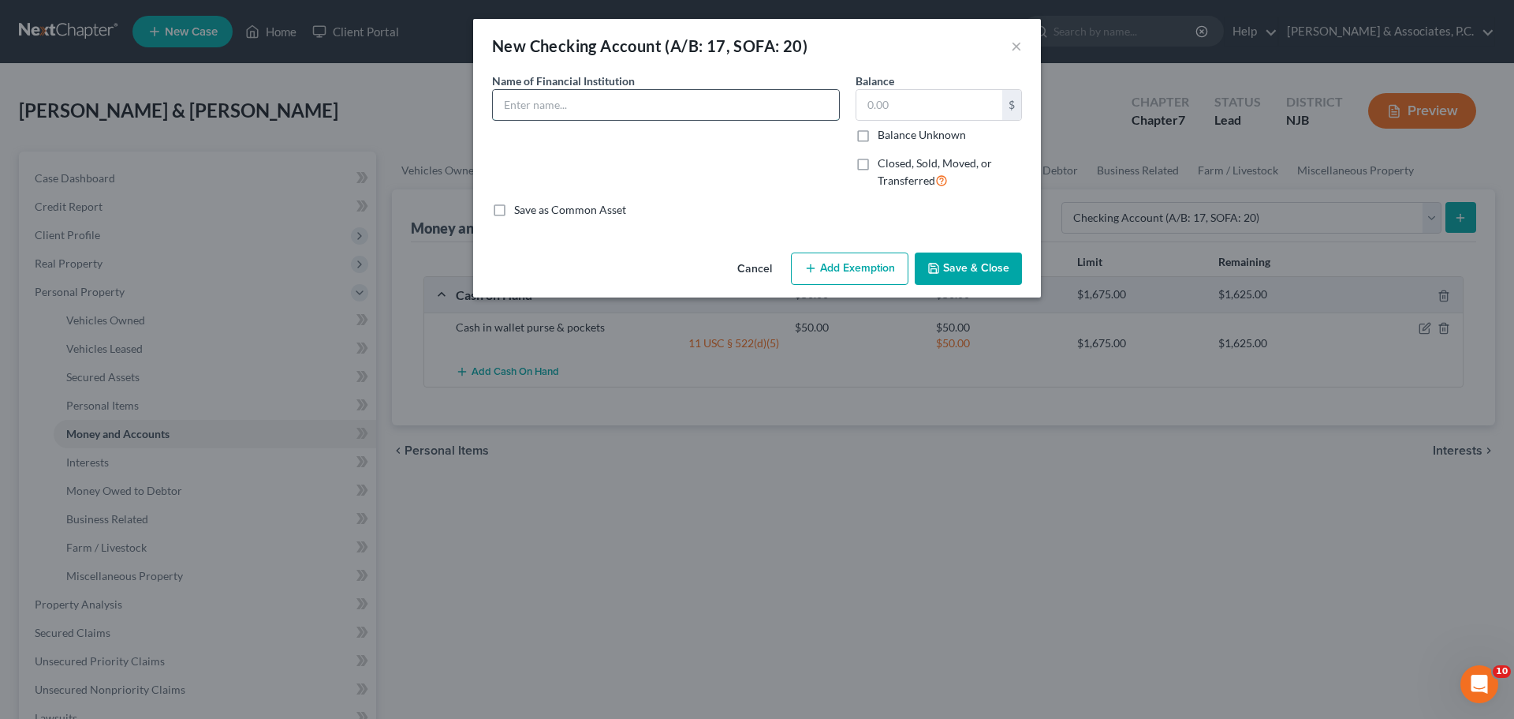
click at [644, 110] on input "text" at bounding box center [666, 105] width 346 height 30
type input "Chase Bank"
click at [923, 94] on input "text" at bounding box center [930, 105] width 146 height 30
type input "200.00"
click at [852, 279] on button "Add Exemption" at bounding box center [850, 268] width 118 height 33
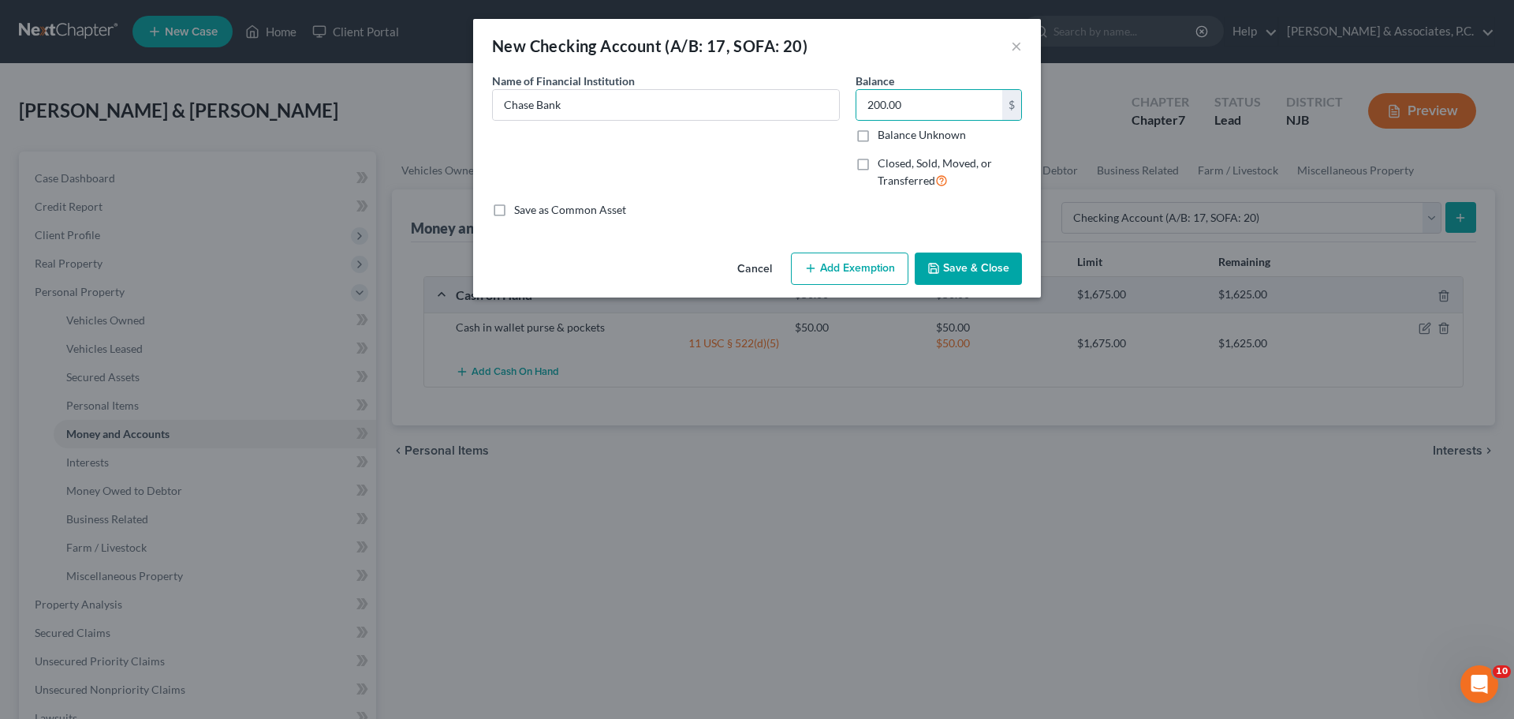
select select "2"
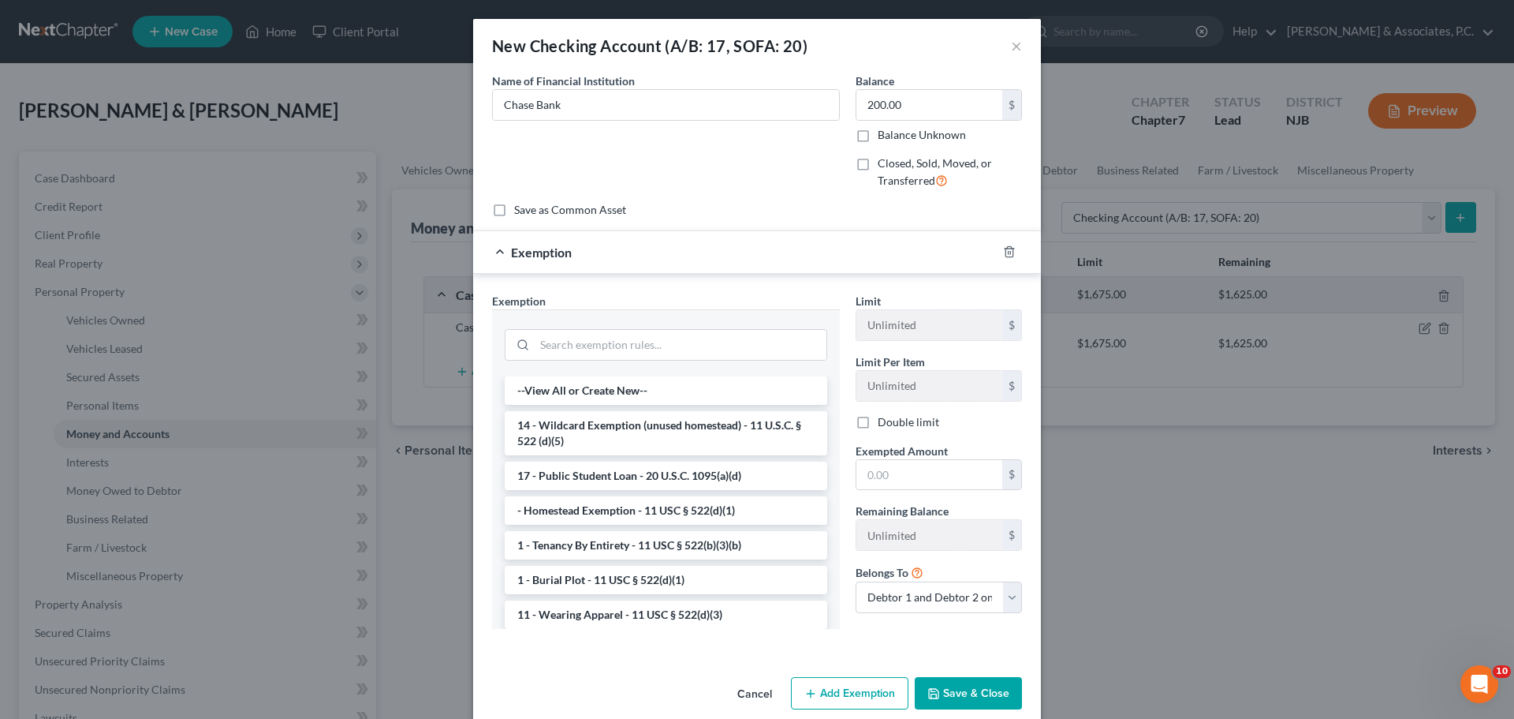
click at [965, 696] on button "Save & Close" at bounding box center [968, 693] width 107 height 33
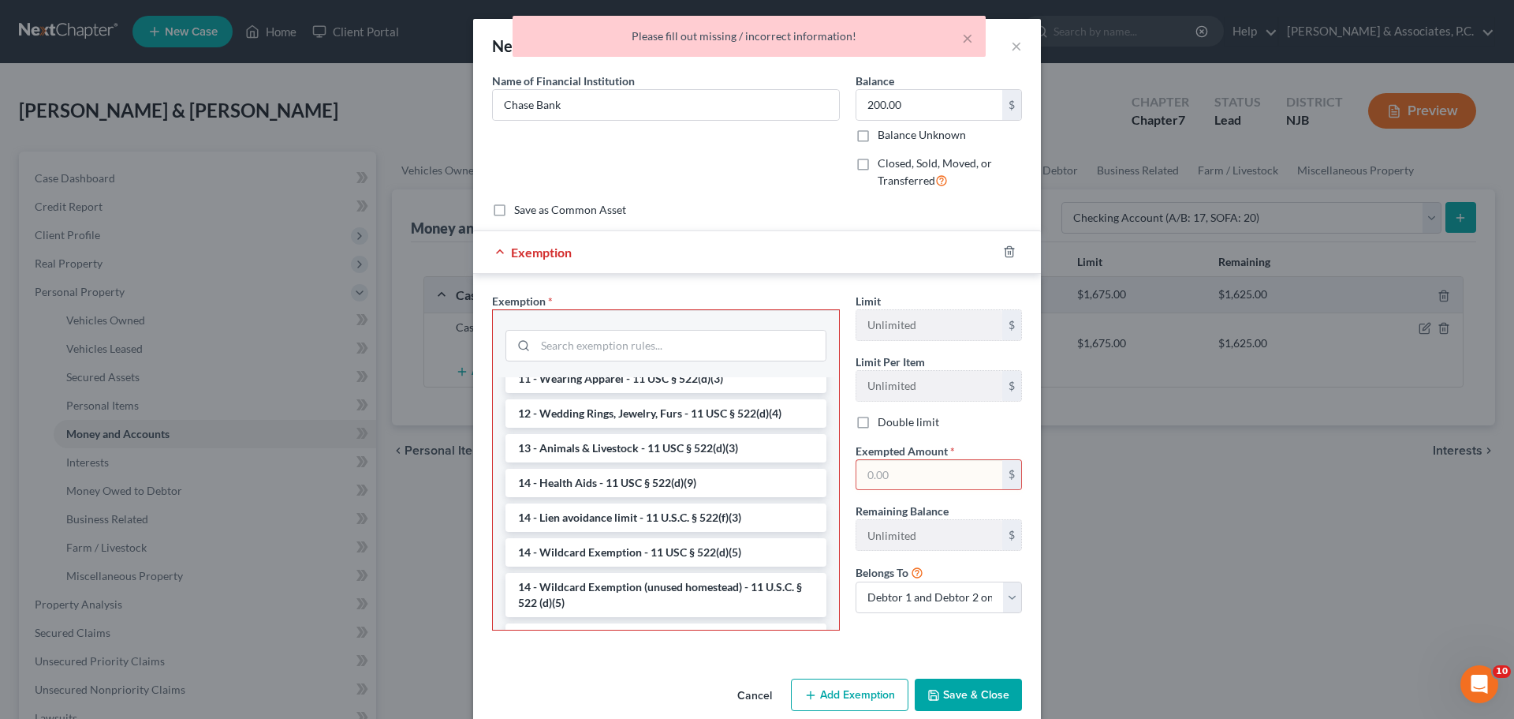
click at [612, 551] on li "14 - Wildcard Exemption - 11 USC § 522(d)(5)" at bounding box center [666, 552] width 321 height 28
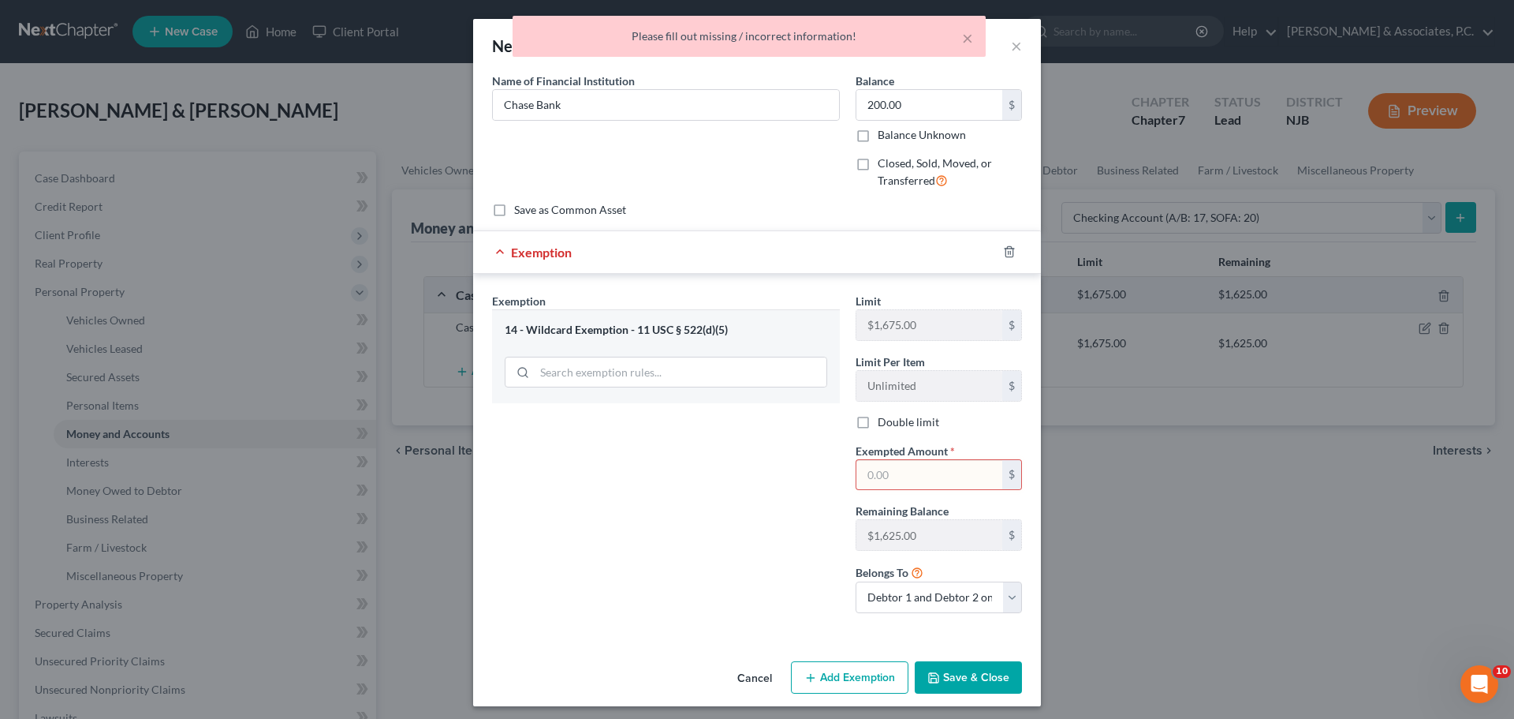
click at [939, 468] on input "text" at bounding box center [930, 475] width 146 height 30
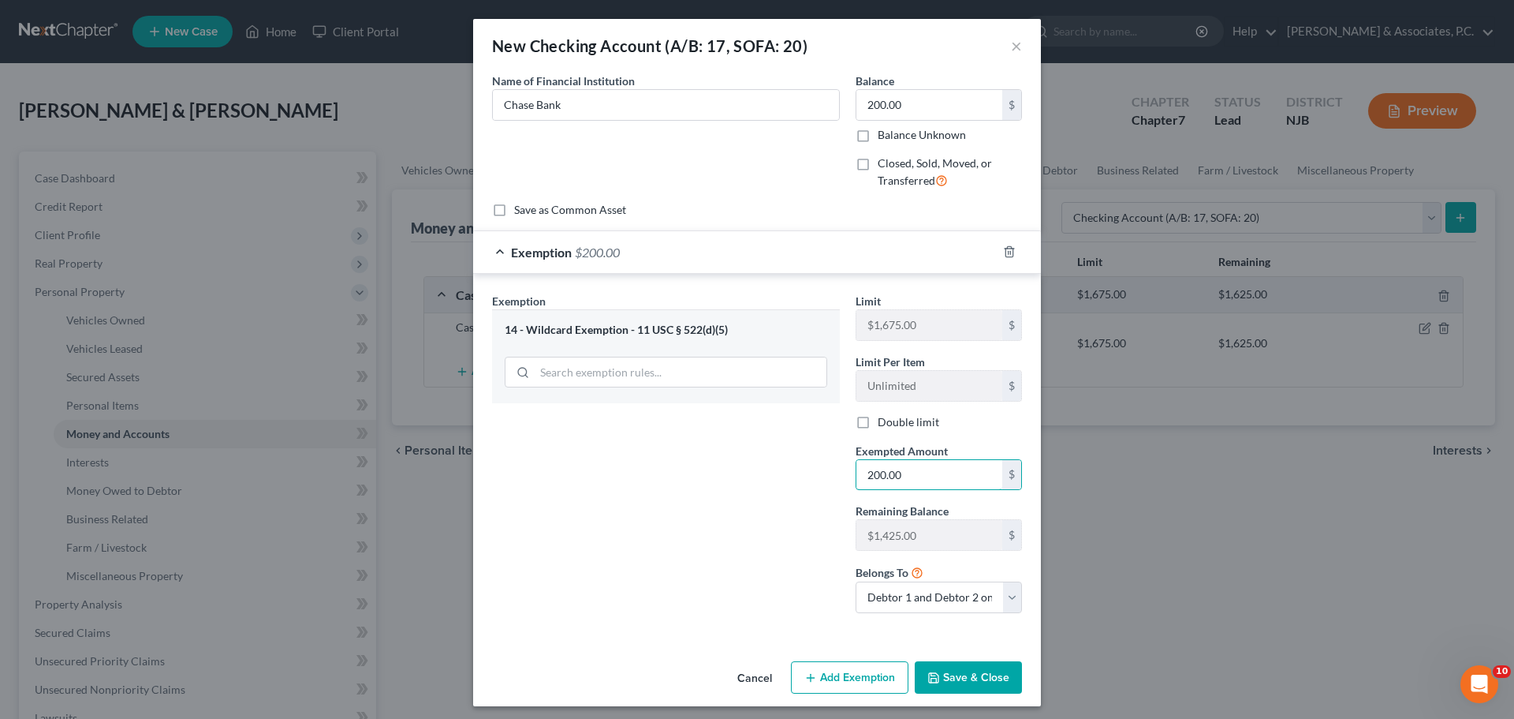
type input "200.00"
click at [979, 670] on button "Save & Close" at bounding box center [968, 677] width 107 height 33
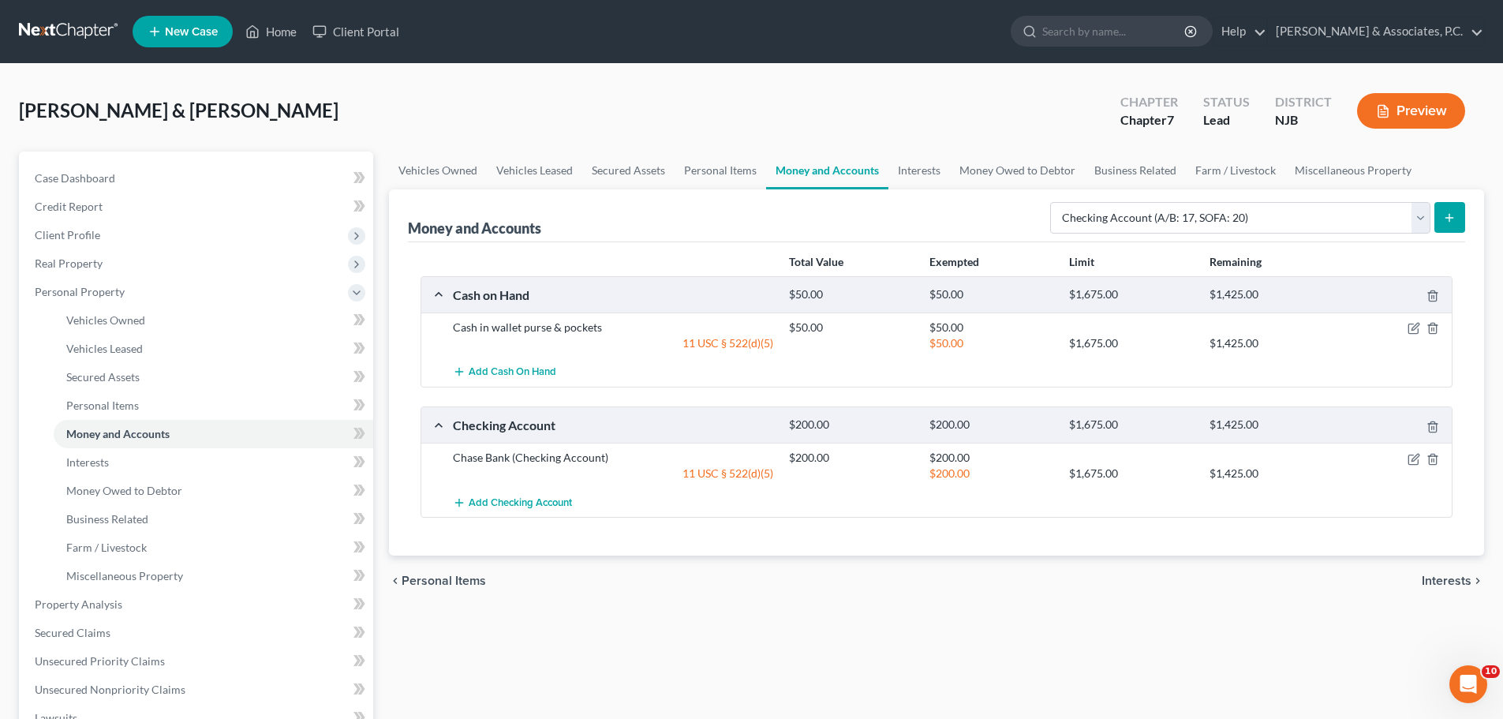
click at [1454, 223] on icon "submit" at bounding box center [1449, 217] width 13 height 13
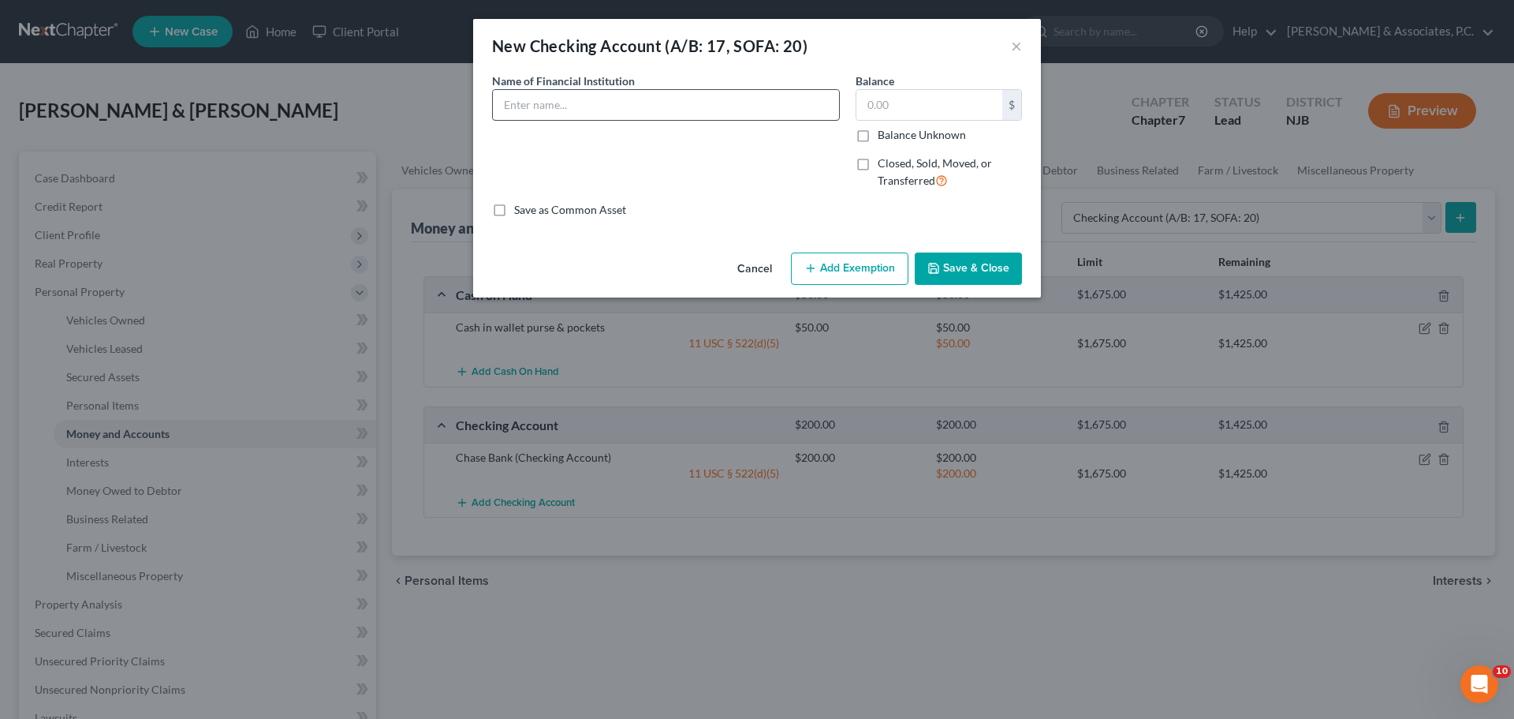
click at [689, 105] on input "text" at bounding box center [666, 105] width 346 height 30
type input "Bank of America"
click at [915, 108] on input "text" at bounding box center [930, 105] width 146 height 30
type input "400.00"
click at [858, 271] on button "Add Exemption" at bounding box center [850, 268] width 118 height 33
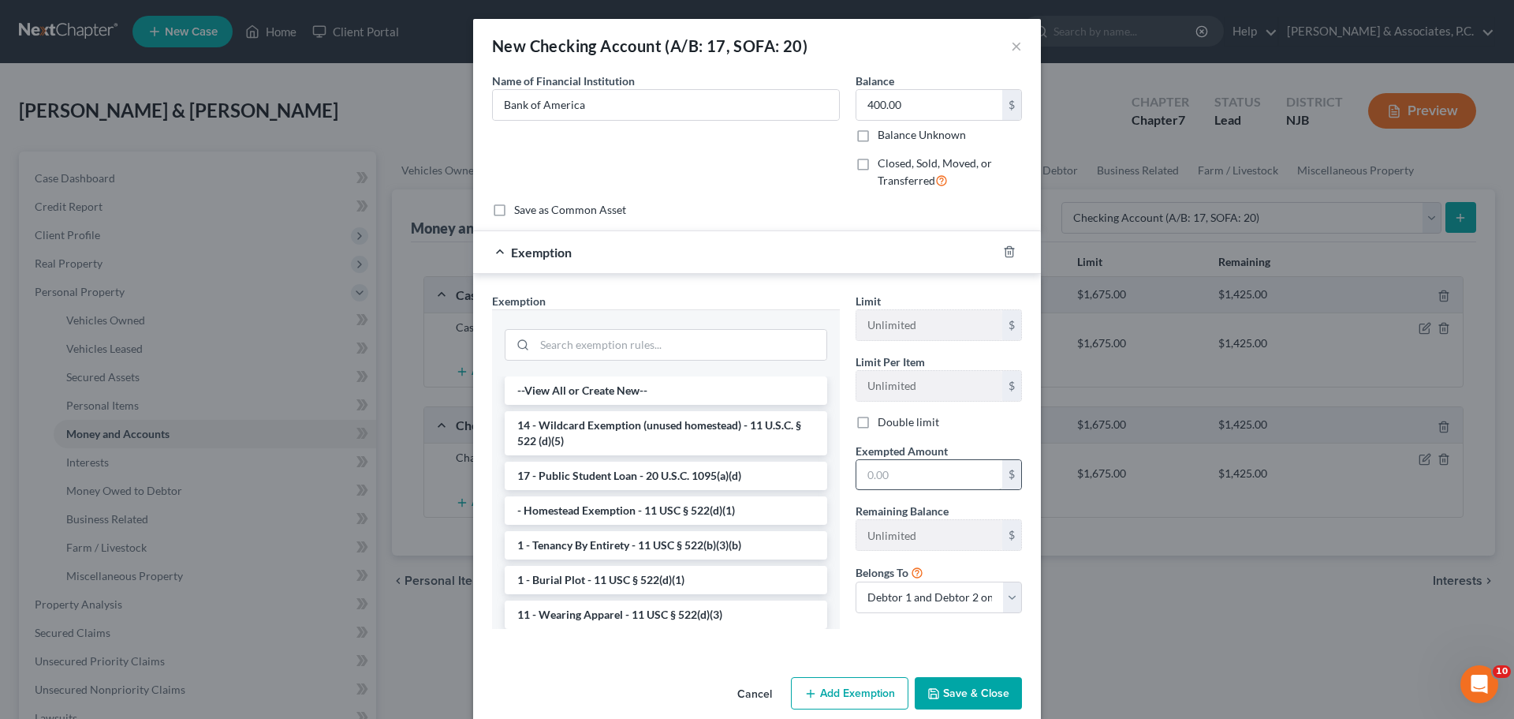
scroll to position [22, 0]
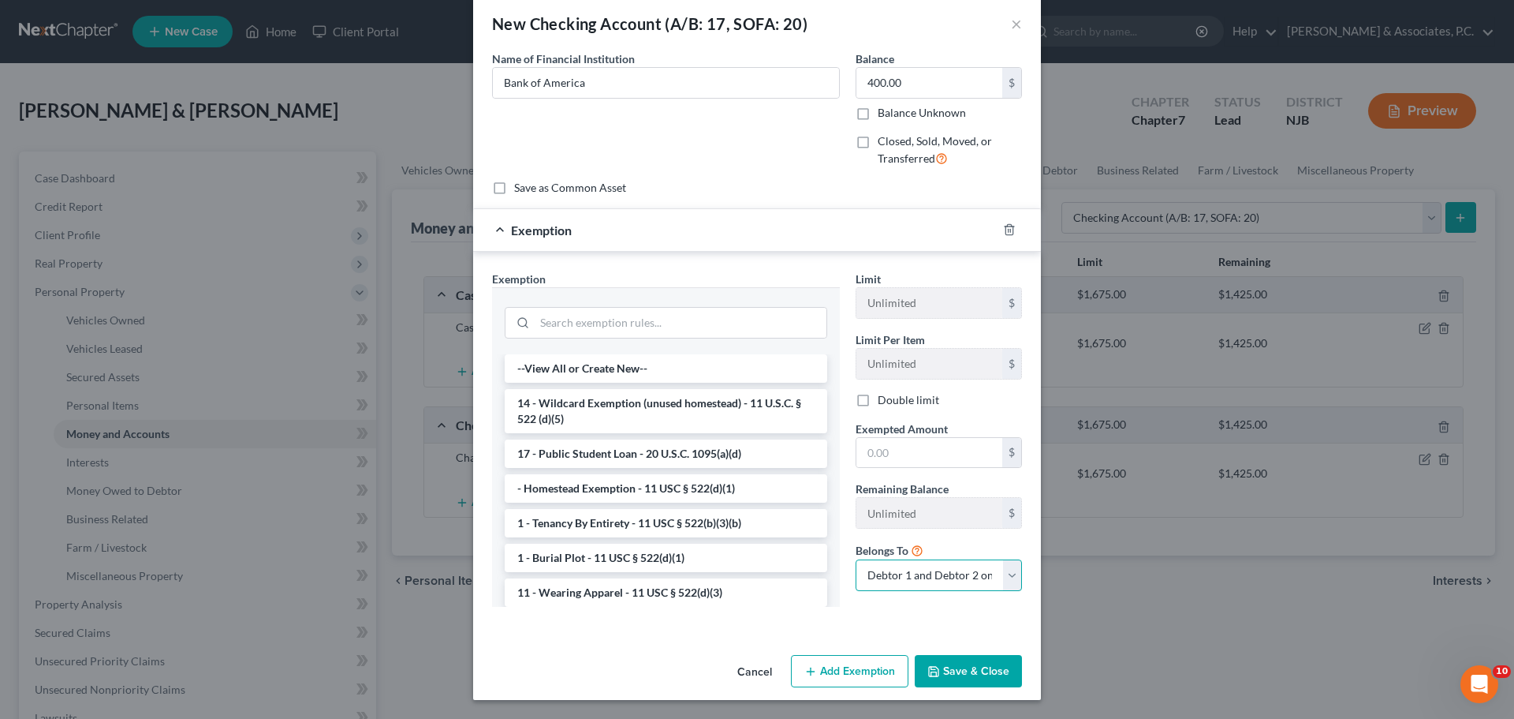
click at [1003, 573] on select "Debtor 1 only Debtor 2 only Debtor 1 and Debtor 2 only" at bounding box center [939, 575] width 166 height 32
select select "1"
click at [856, 559] on select "Debtor 1 only Debtor 2 only Debtor 1 and Debtor 2 only" at bounding box center [939, 575] width 166 height 32
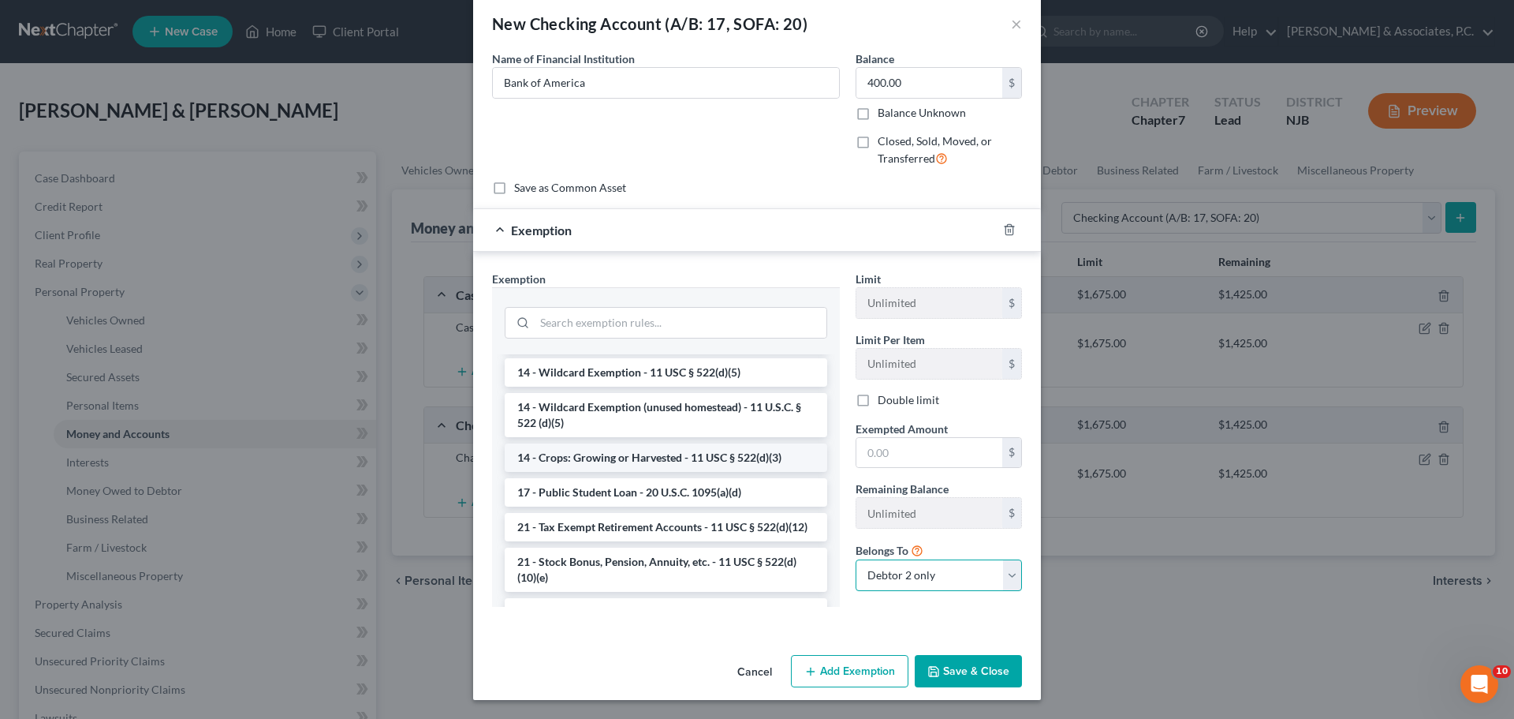
scroll to position [394, 0]
click at [599, 376] on li "14 - Wildcard Exemption - 11 USC § 522(d)(5)" at bounding box center [666, 371] width 323 height 28
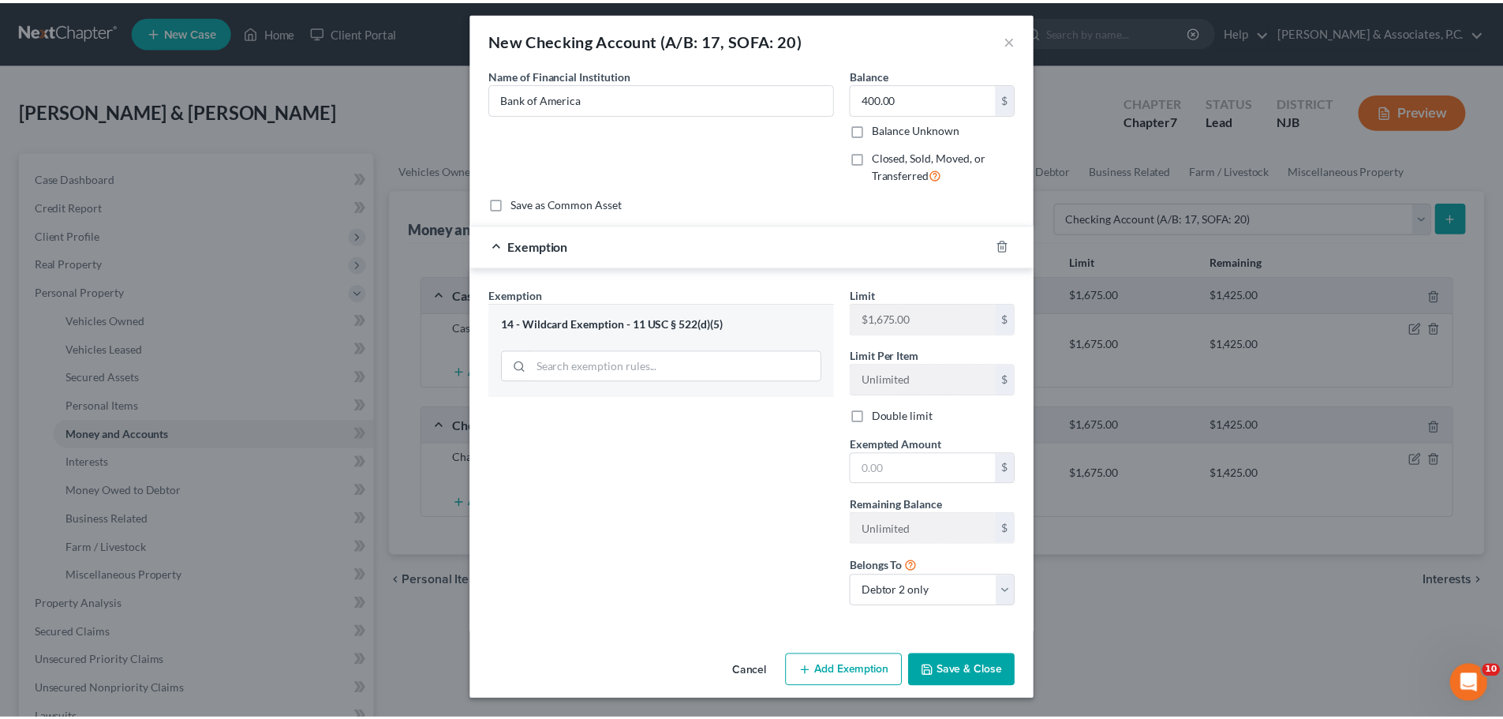
scroll to position [6, 0]
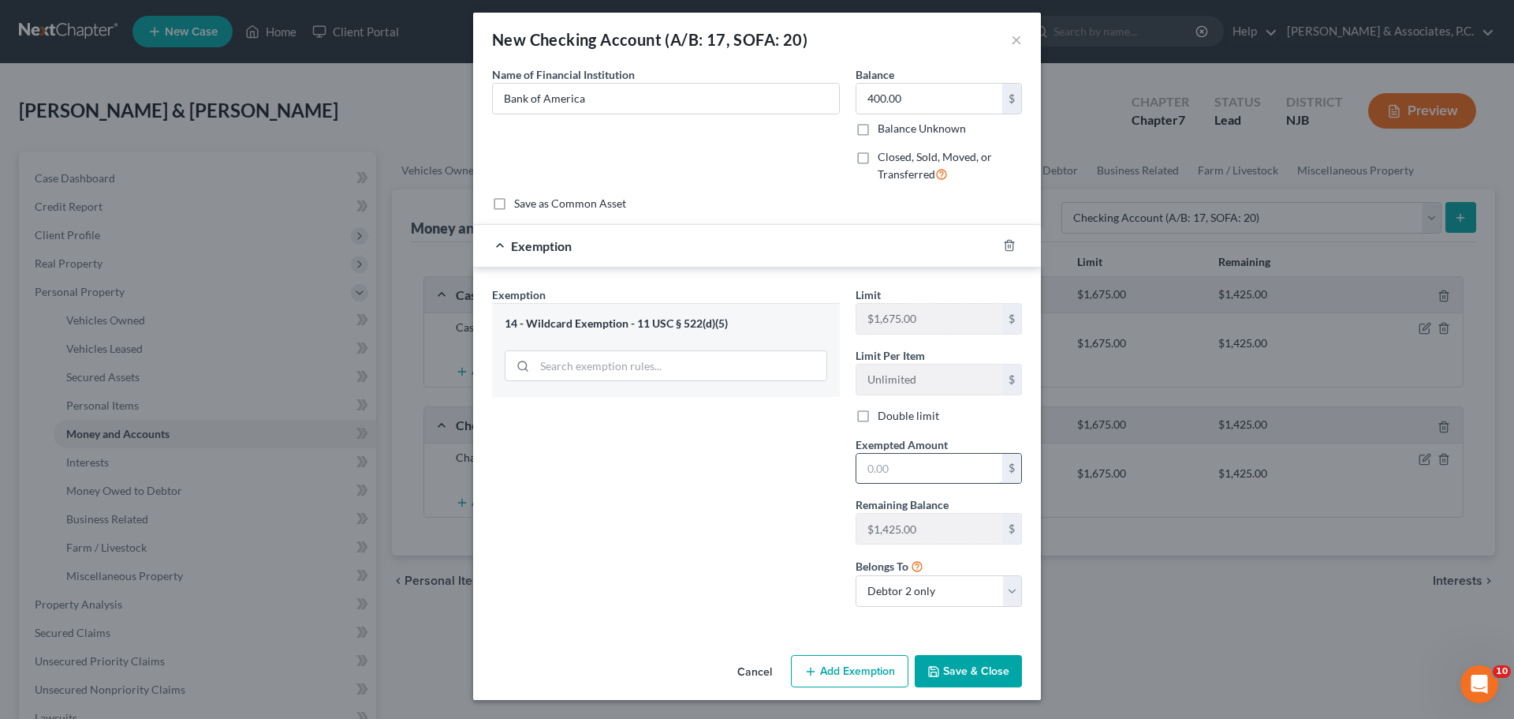
click at [906, 455] on input "text" at bounding box center [930, 469] width 146 height 30
type input "400.00"
drag, startPoint x: 980, startPoint y: 667, endPoint x: 1300, endPoint y: 476, distance: 373.2
click at [982, 667] on button "Save & Close" at bounding box center [968, 671] width 107 height 33
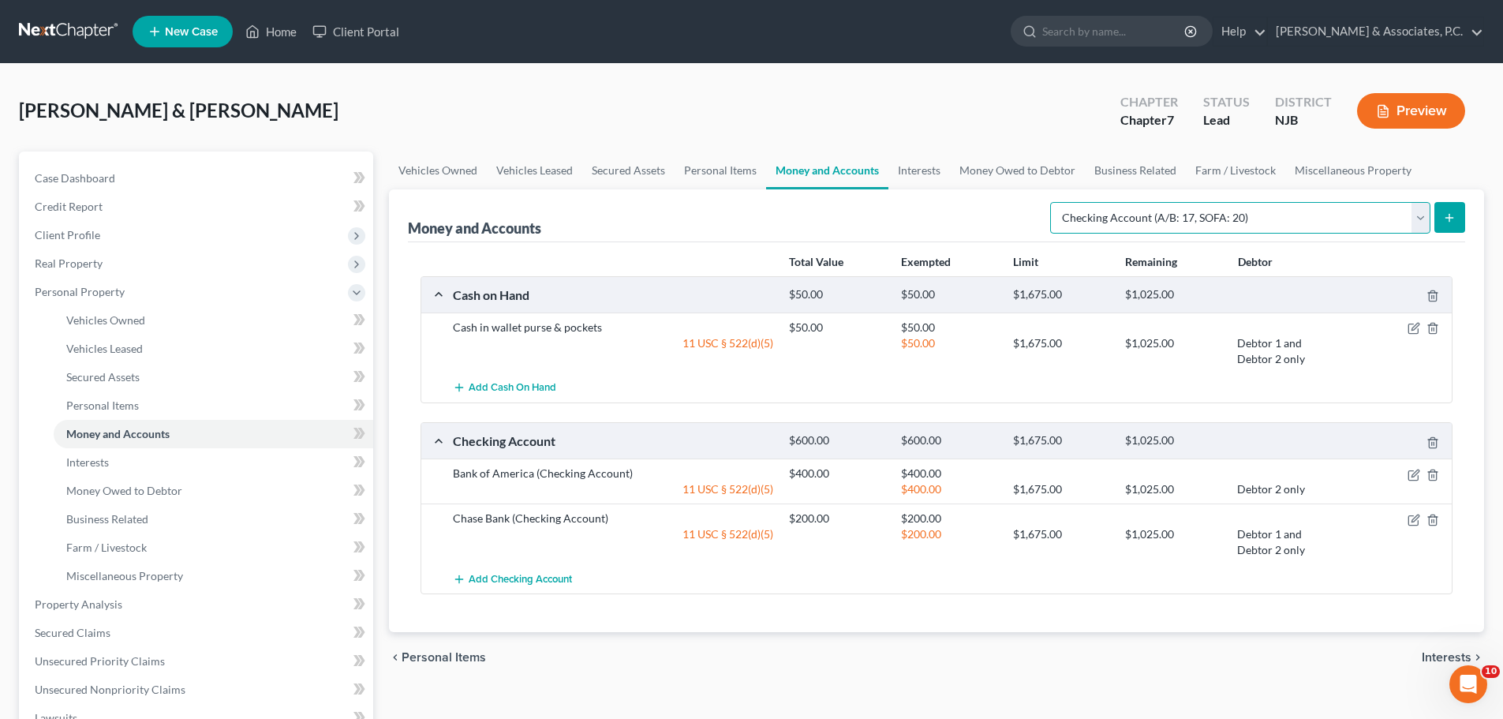
drag, startPoint x: 1253, startPoint y: 215, endPoint x: 1239, endPoint y: 215, distance: 14.2
click at [1254, 215] on select "Select Account Type Brokerage (A/B: 18, SOFA: 20) Cash on Hand (A/B: 16) Certif…" at bounding box center [1240, 218] width 380 height 32
click at [924, 110] on div "[PERSON_NAME] & [PERSON_NAME] Upgraded Chapter Chapter 7 Status [GEOGRAPHIC_DAT…" at bounding box center [751, 117] width 1465 height 69
click at [1421, 227] on select "Select Account Type Brokerage (A/B: 18, SOFA: 20) Cash on Hand (A/B: 16) Certif…" at bounding box center [1240, 218] width 380 height 32
drag, startPoint x: 868, startPoint y: 89, endPoint x: 888, endPoint y: 94, distance: 21.0
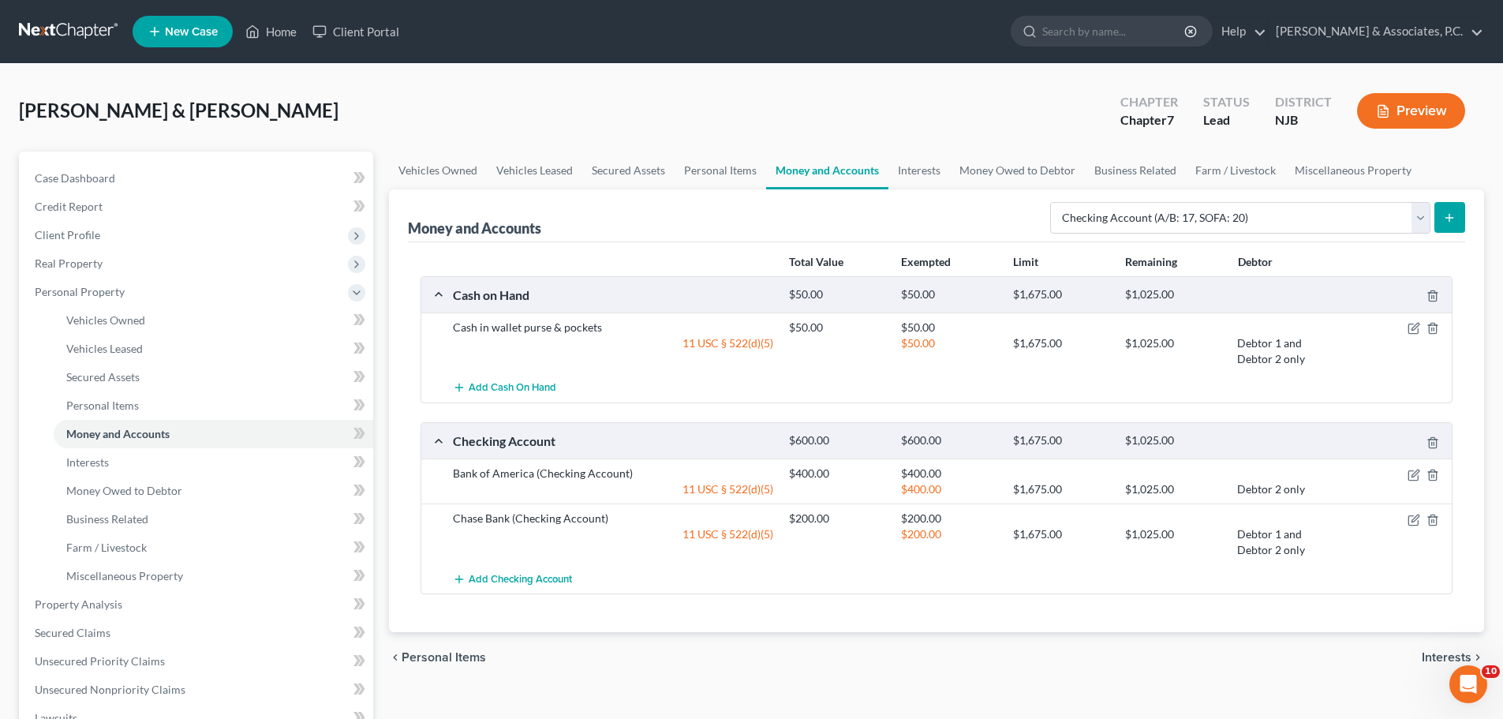
click at [868, 88] on div "[PERSON_NAME] & [PERSON_NAME] Upgraded Chapter Chapter 7 Status [GEOGRAPHIC_DAT…" at bounding box center [751, 117] width 1465 height 69
click at [1425, 656] on span "Interests" at bounding box center [1446, 657] width 50 height 13
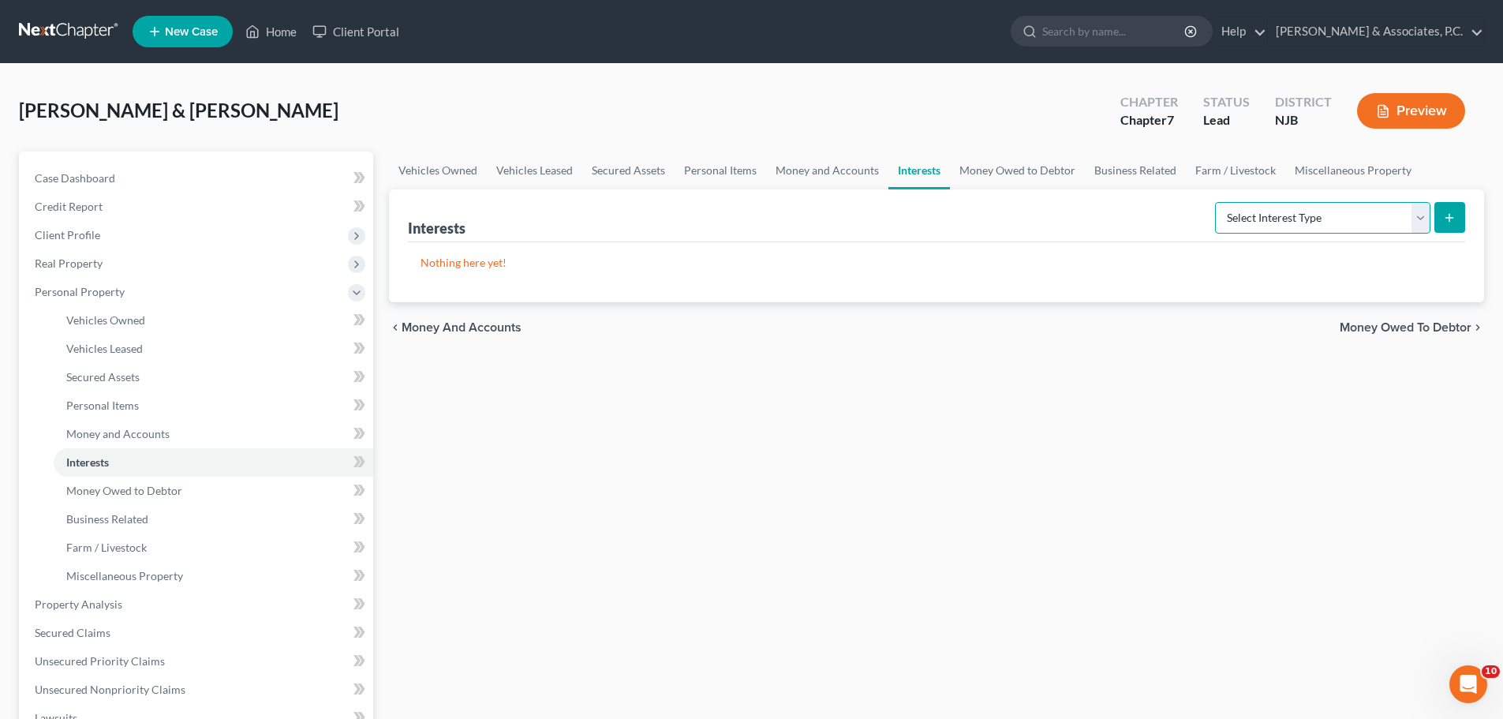
click at [1383, 218] on select "Select Interest Type 401K (A/B: 21) Annuity (A/B: 23) Bond (A/B: 18) Education …" at bounding box center [1322, 218] width 215 height 32
click at [1298, 217] on select "Select Interest Type 401K (A/B: 21) Annuity (A/B: 23) Bond (A/B: 18) Education …" at bounding box center [1322, 218] width 215 height 32
drag, startPoint x: 1137, startPoint y: 392, endPoint x: 1214, endPoint y: 350, distance: 87.2
click at [1139, 391] on div "Vehicles Owned Vehicles Leased Secured Assets Personal Items Money and Accounts…" at bounding box center [936, 606] width 1111 height 911
click at [1373, 326] on span "Money Owed to Debtor" at bounding box center [1405, 327] width 132 height 13
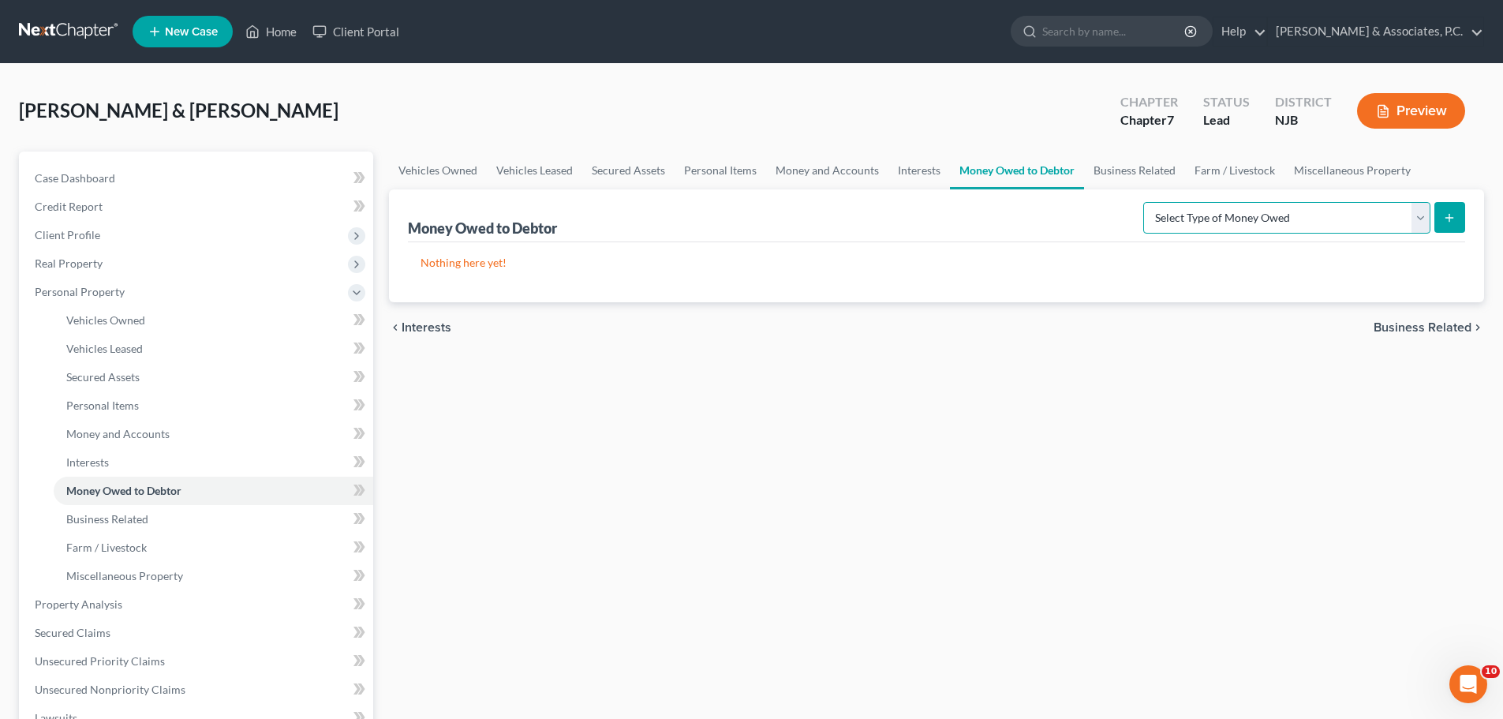
click at [1407, 216] on select "Select Type of Money Owed Accounts Receivable (A/B: 38) Alimony (A/B: 29) Child…" at bounding box center [1286, 218] width 287 height 32
drag, startPoint x: 936, startPoint y: 499, endPoint x: 1092, endPoint y: 510, distance: 155.8
click at [936, 499] on div "Vehicles Owned Vehicles Leased Secured Assets Personal Items Money and Accounts…" at bounding box center [936, 606] width 1111 height 911
click at [1414, 323] on span "Business Related" at bounding box center [1422, 327] width 98 height 13
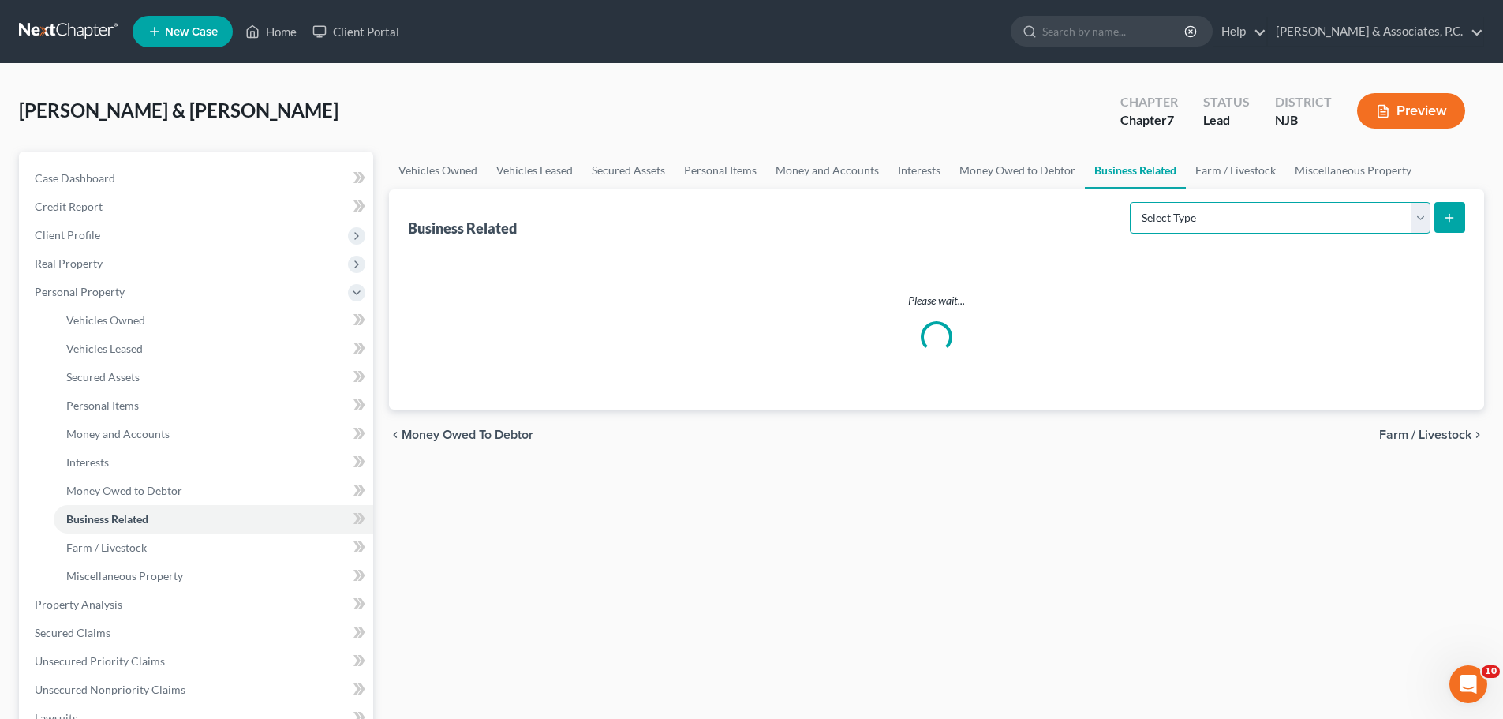
click at [1223, 212] on select "Select Type Customer Lists (A/B: 43) Franchises (A/B: 27) Inventory (A/B: 41) L…" at bounding box center [1280, 218] width 301 height 32
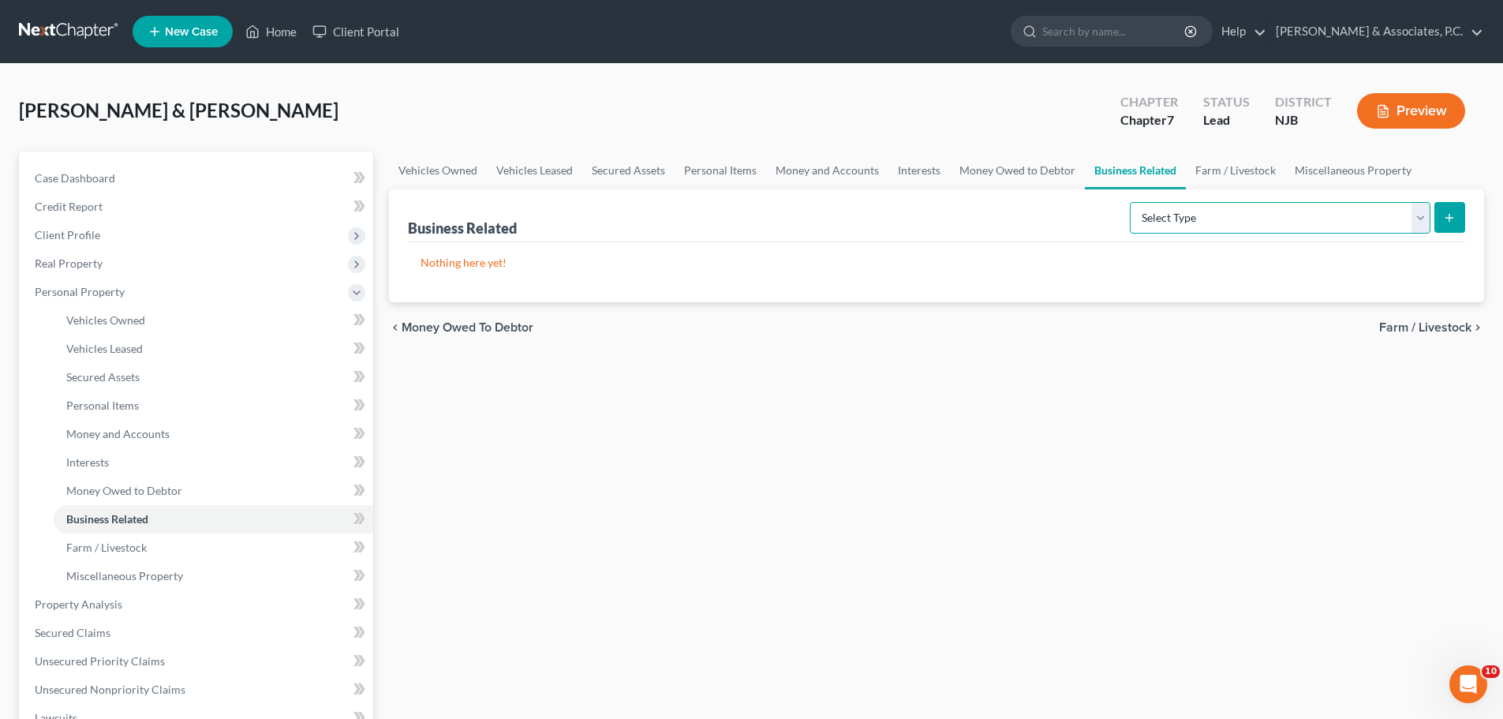
click at [1224, 211] on select "Select Type Customer Lists (A/B: 43) Franchises (A/B: 27) Inventory (A/B: 41) L…" at bounding box center [1280, 218] width 301 height 32
click at [1227, 215] on select "Select Type Customer Lists (A/B: 43) Franchises (A/B: 27) Inventory (A/B: 41) L…" at bounding box center [1280, 218] width 301 height 32
click at [1408, 327] on span "Farm / Livestock" at bounding box center [1425, 327] width 92 height 13
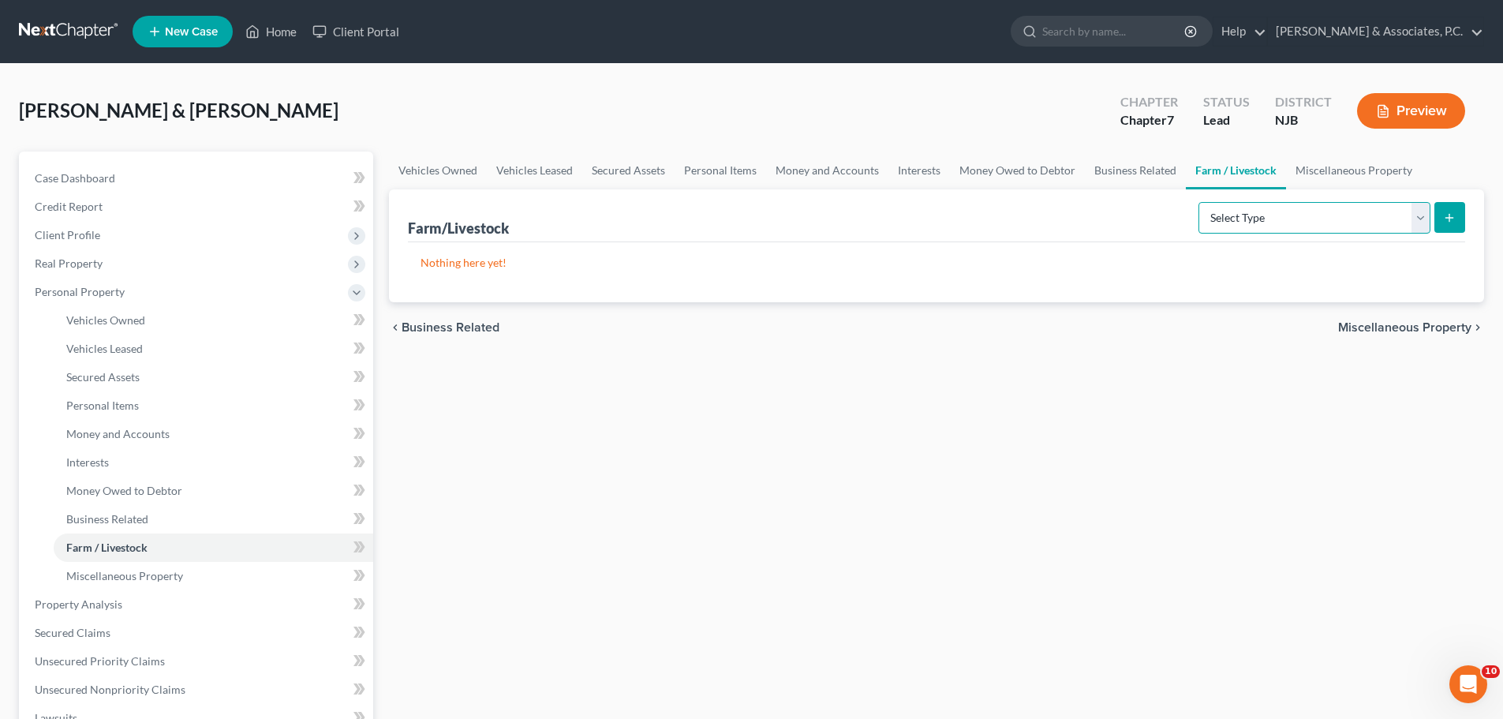
click at [1249, 212] on select "Select Type Animals & Livestock (A/B: 47) Crops: Growing or Harvested (A/B: 48)…" at bounding box center [1314, 218] width 232 height 32
drag, startPoint x: 1279, startPoint y: 213, endPoint x: 1320, endPoint y: 247, distance: 53.2
click at [1279, 213] on select "Select Type Animals & Livestock (A/B: 47) Crops: Growing or Harvested (A/B: 48)…" at bounding box center [1314, 218] width 232 height 32
click at [1380, 329] on span "Miscellaneous Property" at bounding box center [1404, 327] width 133 height 13
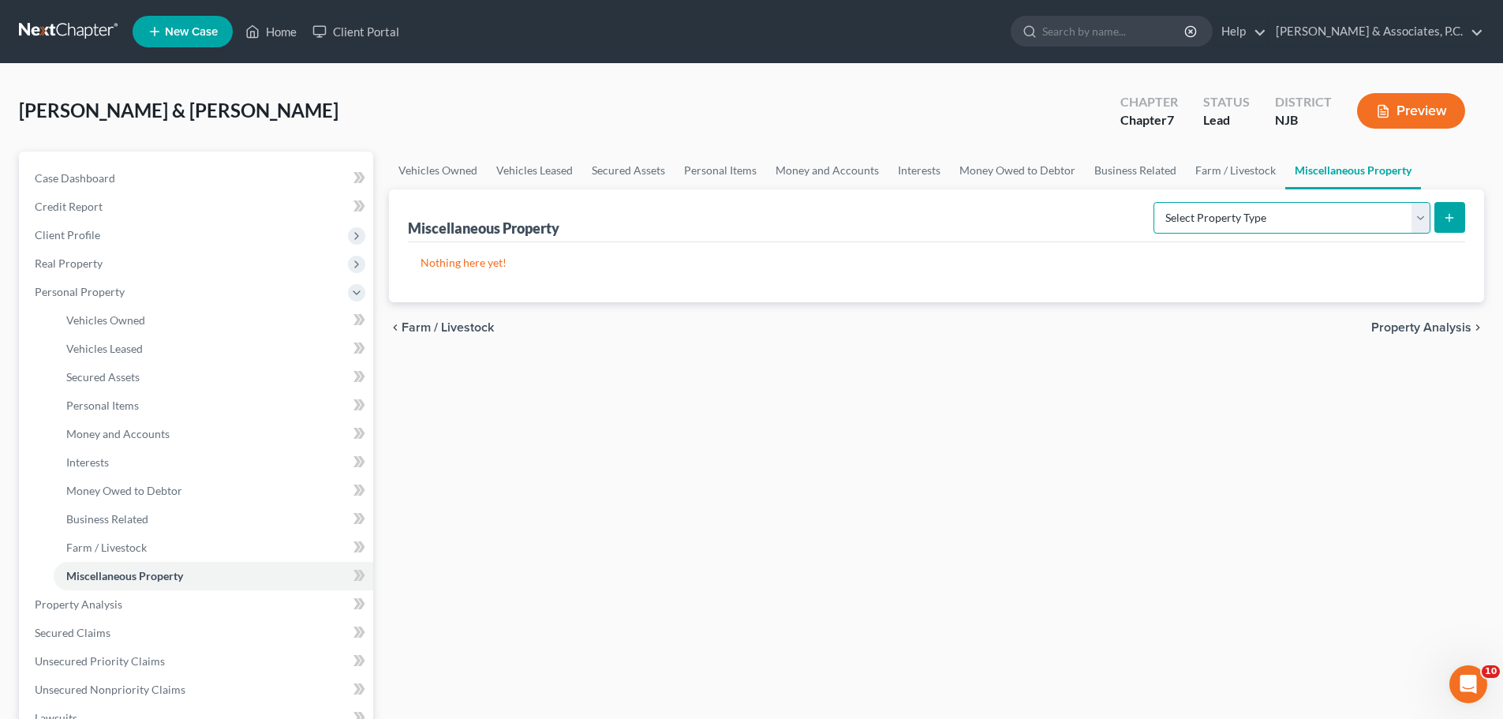
click at [1296, 207] on select "Select Property Type Assigned for Creditor Benefit [DATE] (SOFA: 12) Holding fo…" at bounding box center [1291, 218] width 277 height 32
click at [1298, 391] on div "Vehicles Owned Vehicles Leased Secured Assets Personal Items Money and Accounts…" at bounding box center [936, 606] width 1111 height 911
click at [1412, 327] on span "Property Analysis" at bounding box center [1421, 327] width 100 height 13
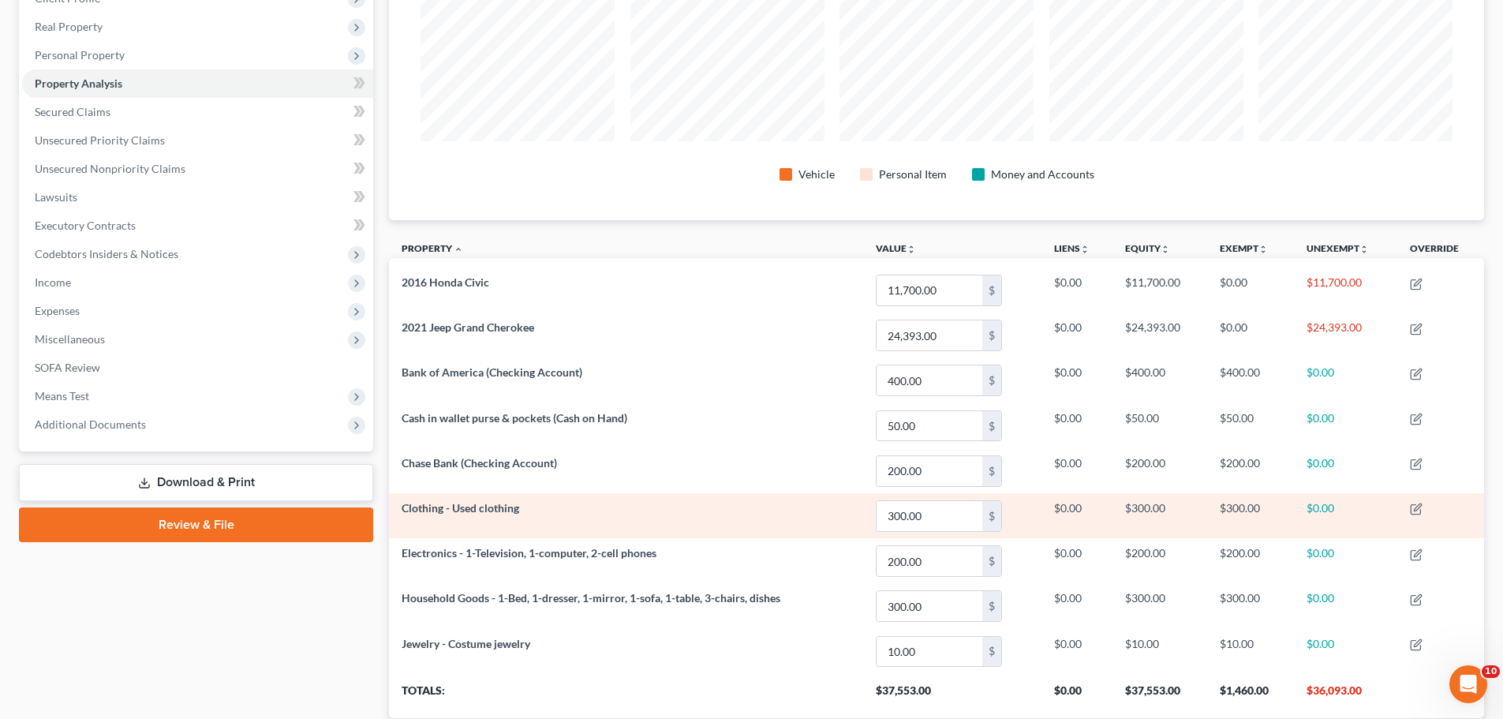
scroll to position [346, 0]
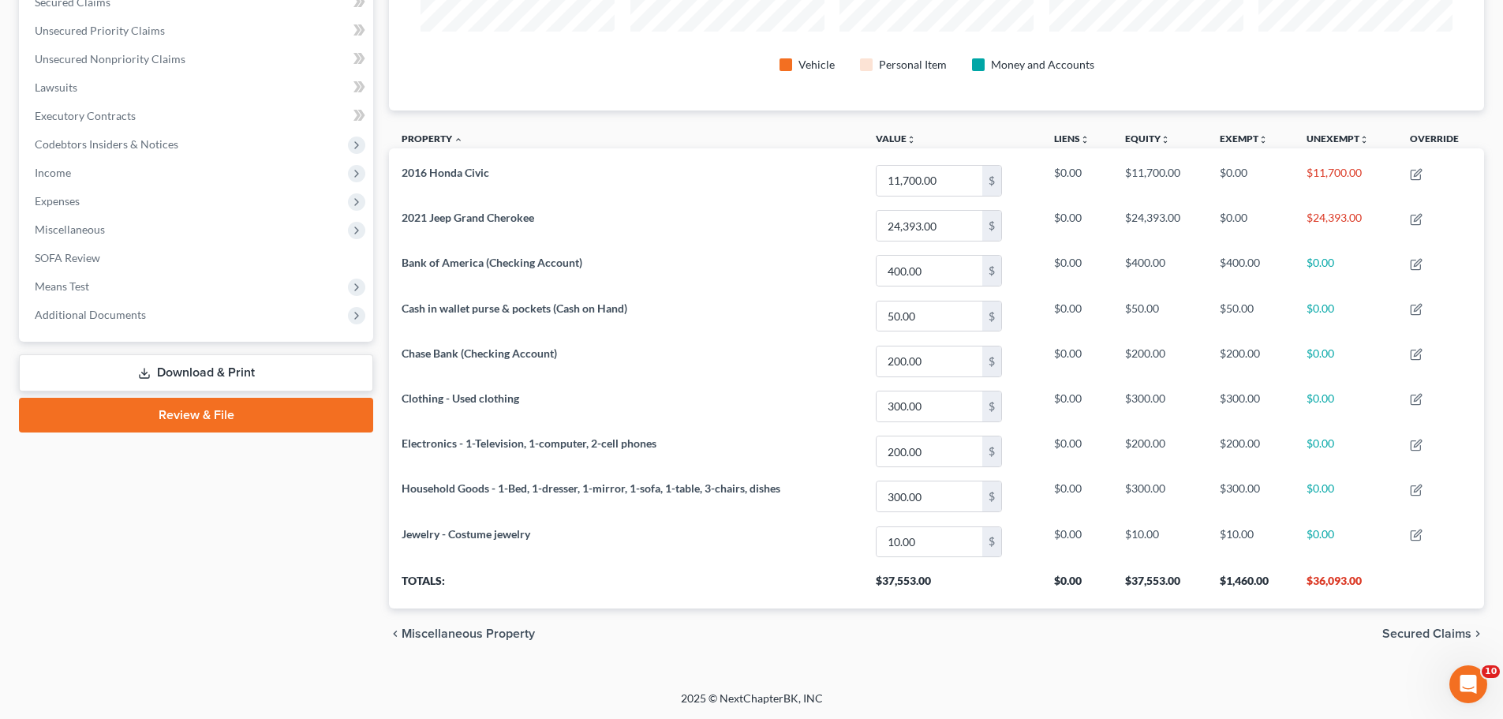
click at [1391, 634] on span "Secured Claims" at bounding box center [1426, 633] width 89 height 13
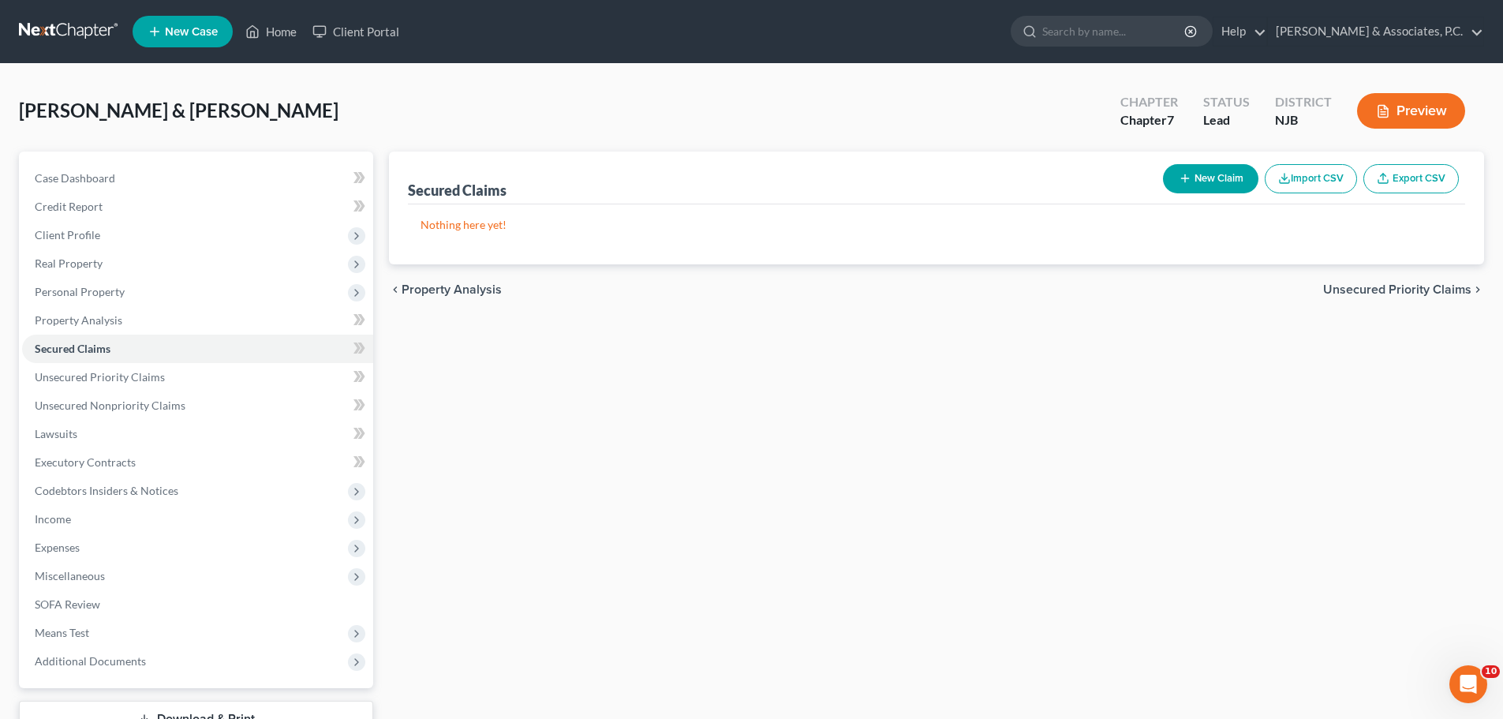
click at [1352, 292] on span "Unsecured Priority Claims" at bounding box center [1397, 289] width 148 height 13
click at [1209, 190] on button "New Claim" at bounding box center [1210, 178] width 95 height 29
select select "2"
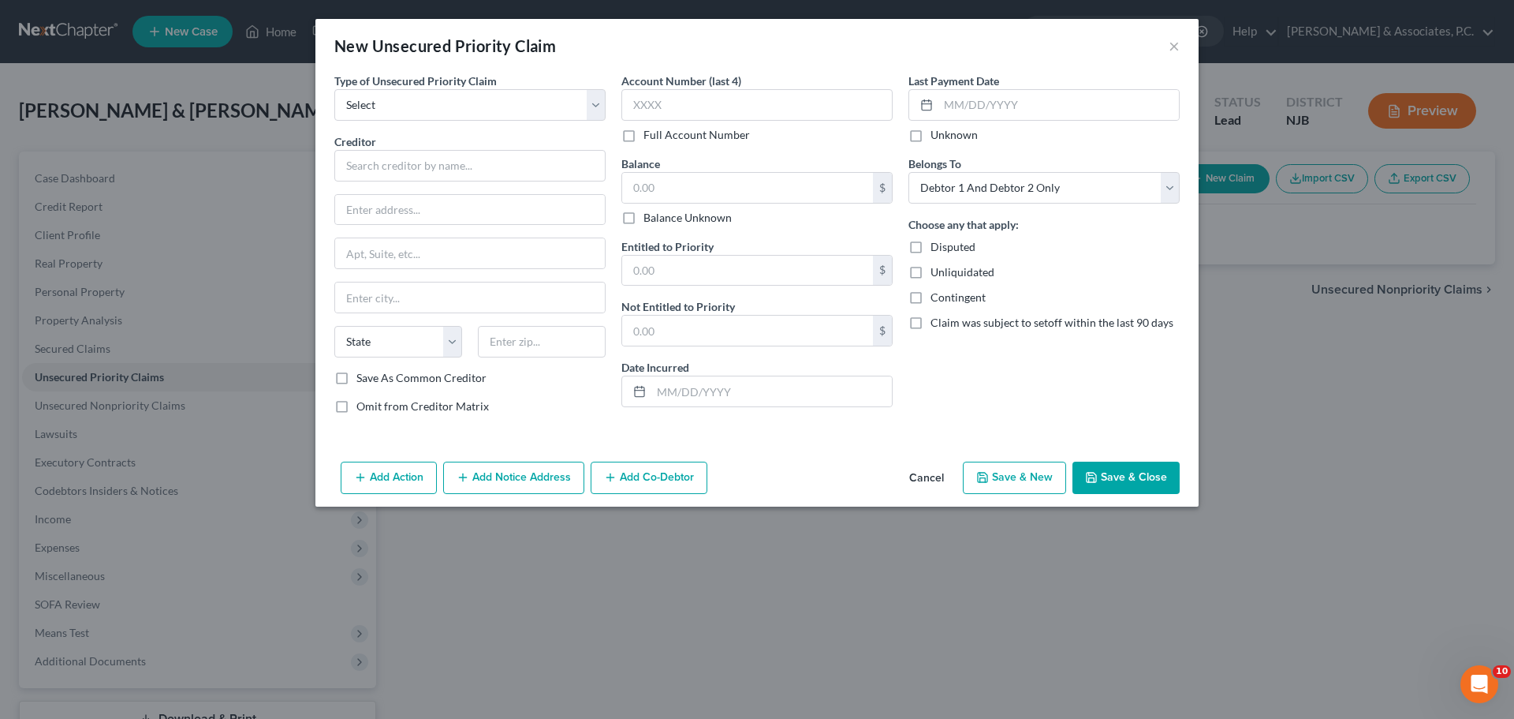
click at [611, 111] on div "Type of Unsecured Priority Claim * Select Taxes & Other Government Units Domest…" at bounding box center [470, 250] width 287 height 354
click at [598, 113] on select "Select Taxes & Other Government Units Domestic Support Obligations Extensions o…" at bounding box center [469, 105] width 271 height 32
select select "0"
click at [334, 89] on select "Select Taxes & Other Government Units Domestic Support Obligations Extensions o…" at bounding box center [469, 105] width 271 height 32
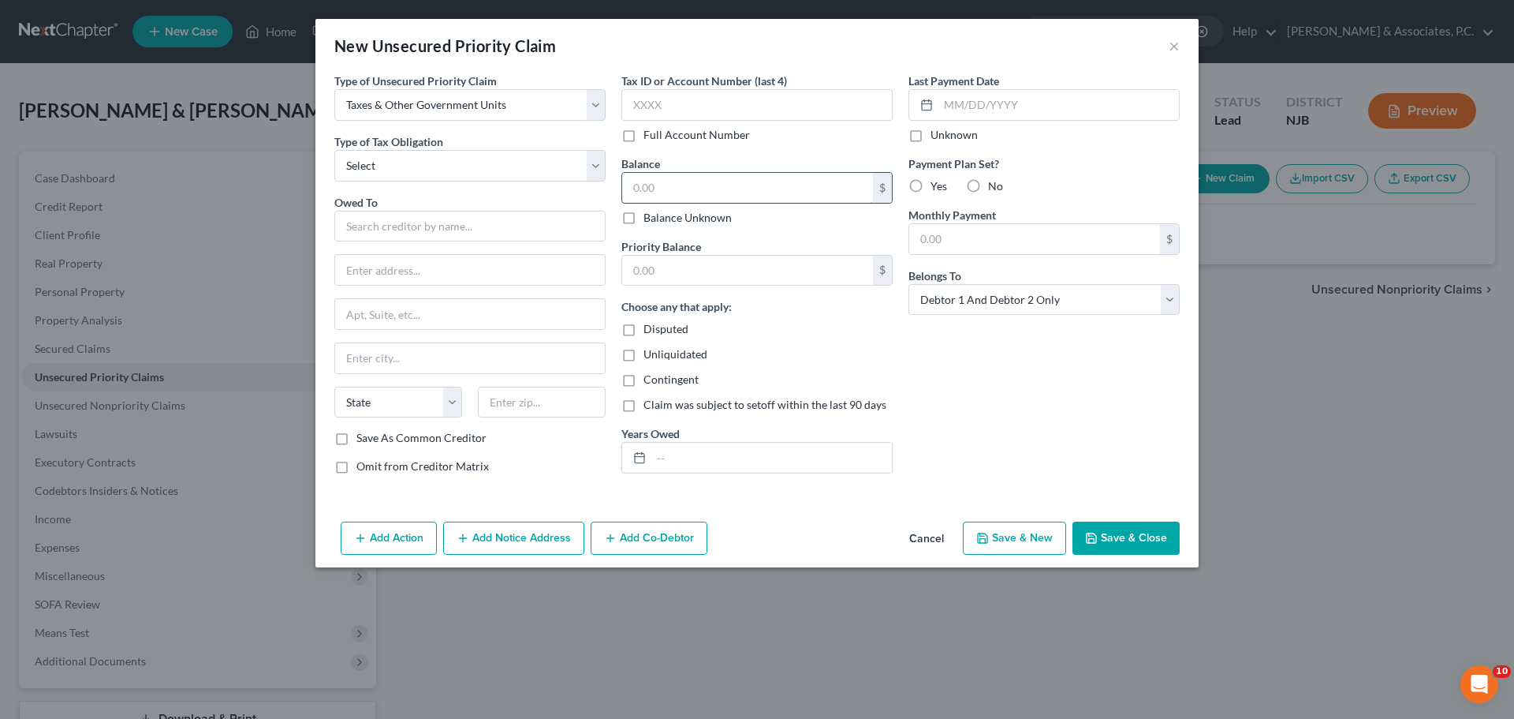
click at [724, 196] on input "text" at bounding box center [747, 188] width 251 height 30
drag, startPoint x: 708, startPoint y: 184, endPoint x: 534, endPoint y: 201, distance: 174.4
click at [534, 198] on div "Type of Unsecured Priority Claim * Select Taxes & Other Government Units Domest…" at bounding box center [757, 280] width 861 height 414
type input "1,400.00"
click at [588, 167] on select "Select Federal City State Franchise Tax Board Other" at bounding box center [469, 166] width 271 height 32
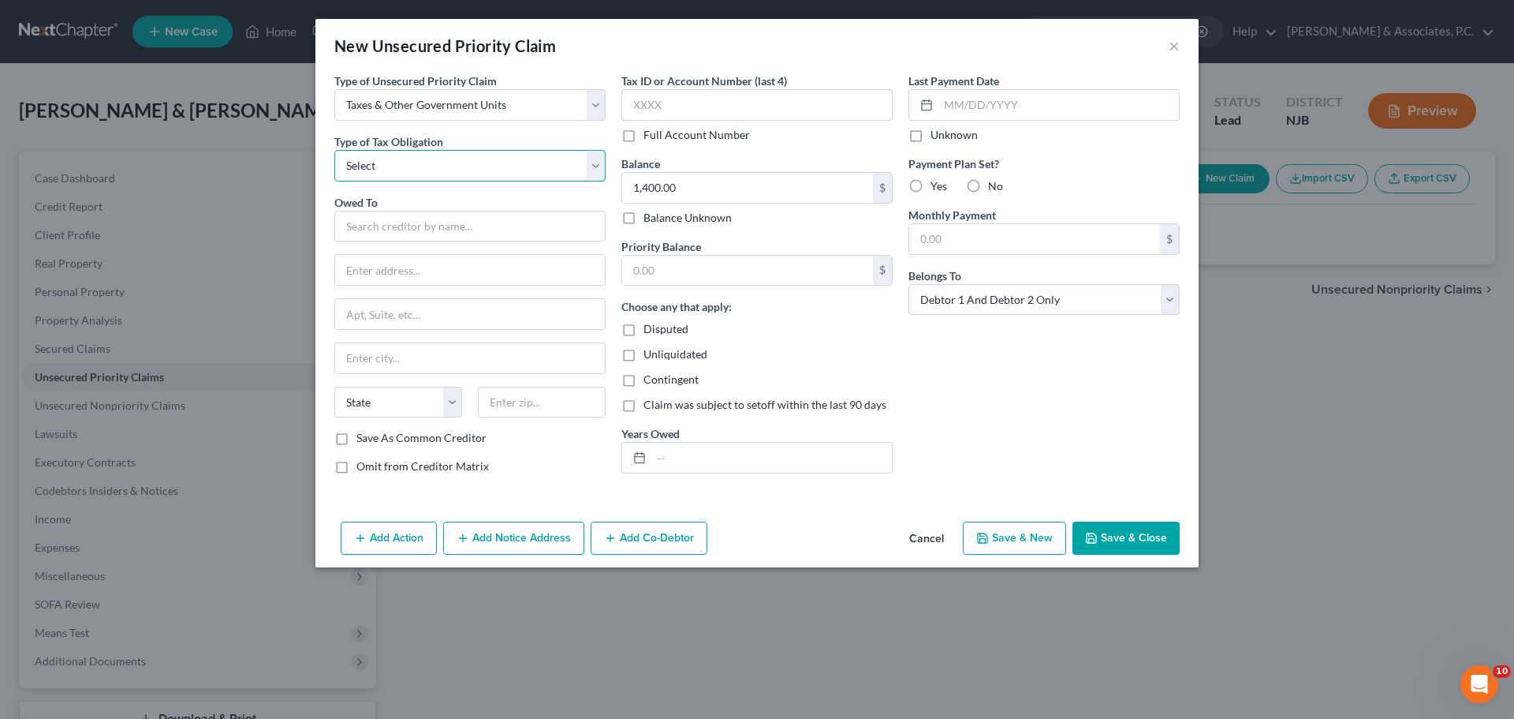
select select "0"
click at [334, 150] on select "Select Federal City State Franchise Tax Board Other" at bounding box center [469, 166] width 271 height 32
drag, startPoint x: 435, startPoint y: 229, endPoint x: 435, endPoint y: 242, distance: 13.4
click at [435, 231] on input "text" at bounding box center [469, 227] width 271 height 32
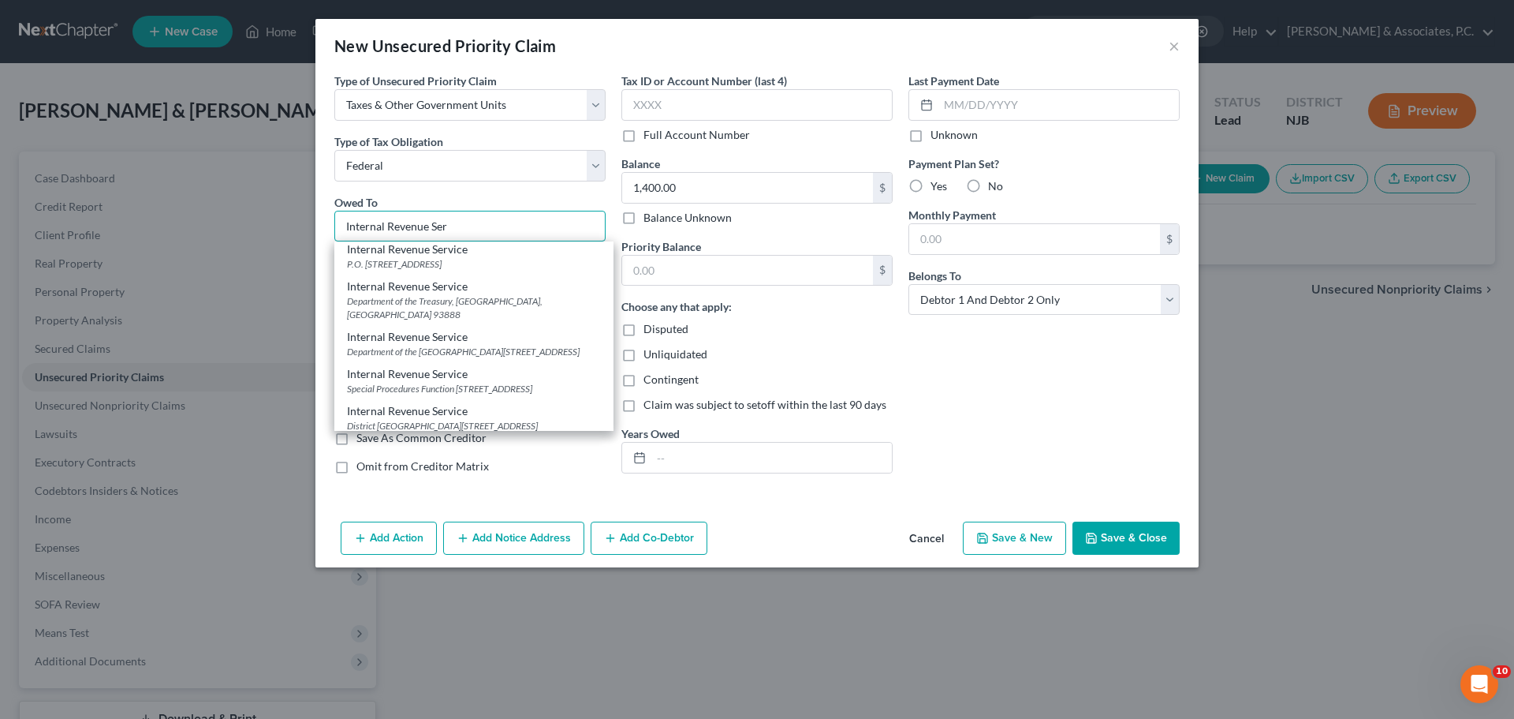
scroll to position [394, 0]
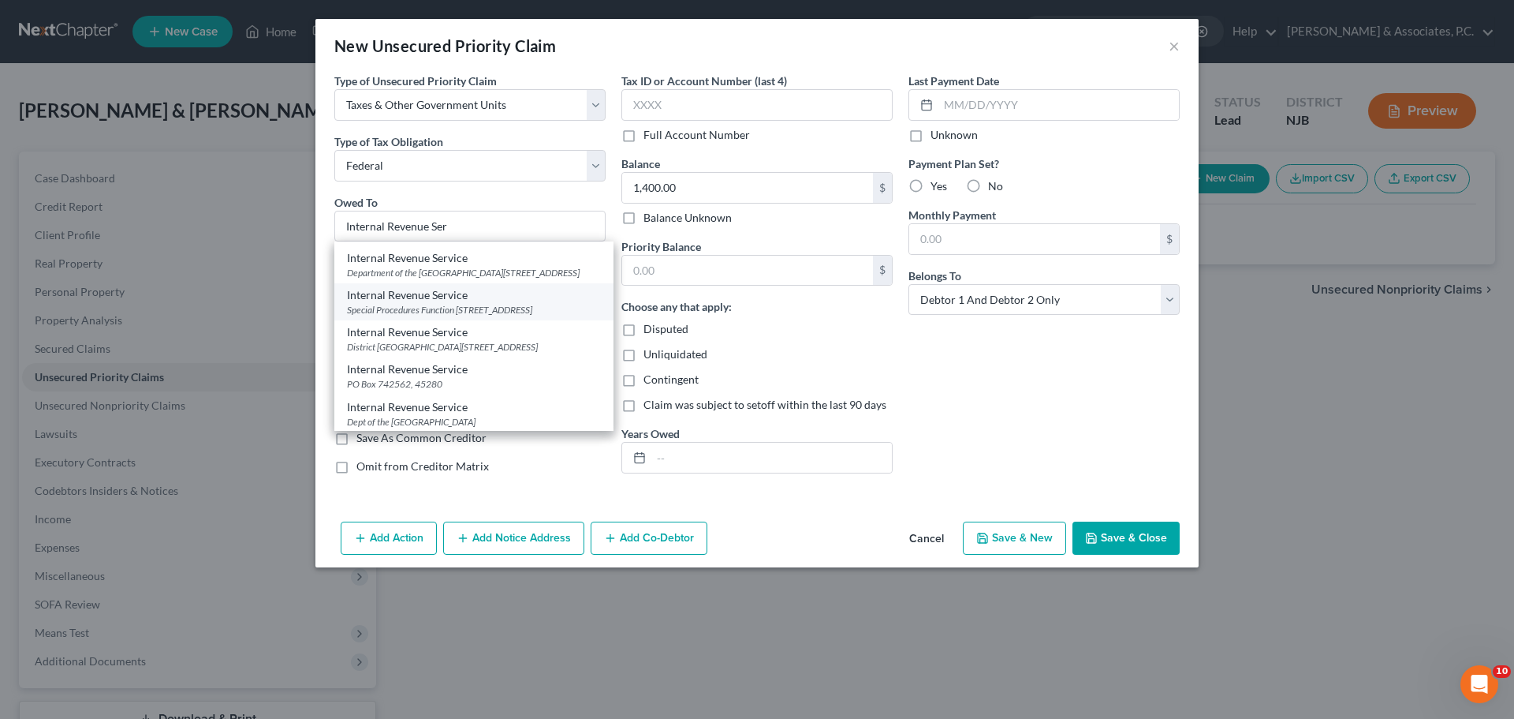
click at [457, 316] on div "Special Procedures Function [STREET_ADDRESS]" at bounding box center [474, 309] width 254 height 13
type input "Internal Revenue Service"
type input "Special Procedures Function"
type input "[STREET_ADDRESS]"
type input "[GEOGRAPHIC_DATA]"
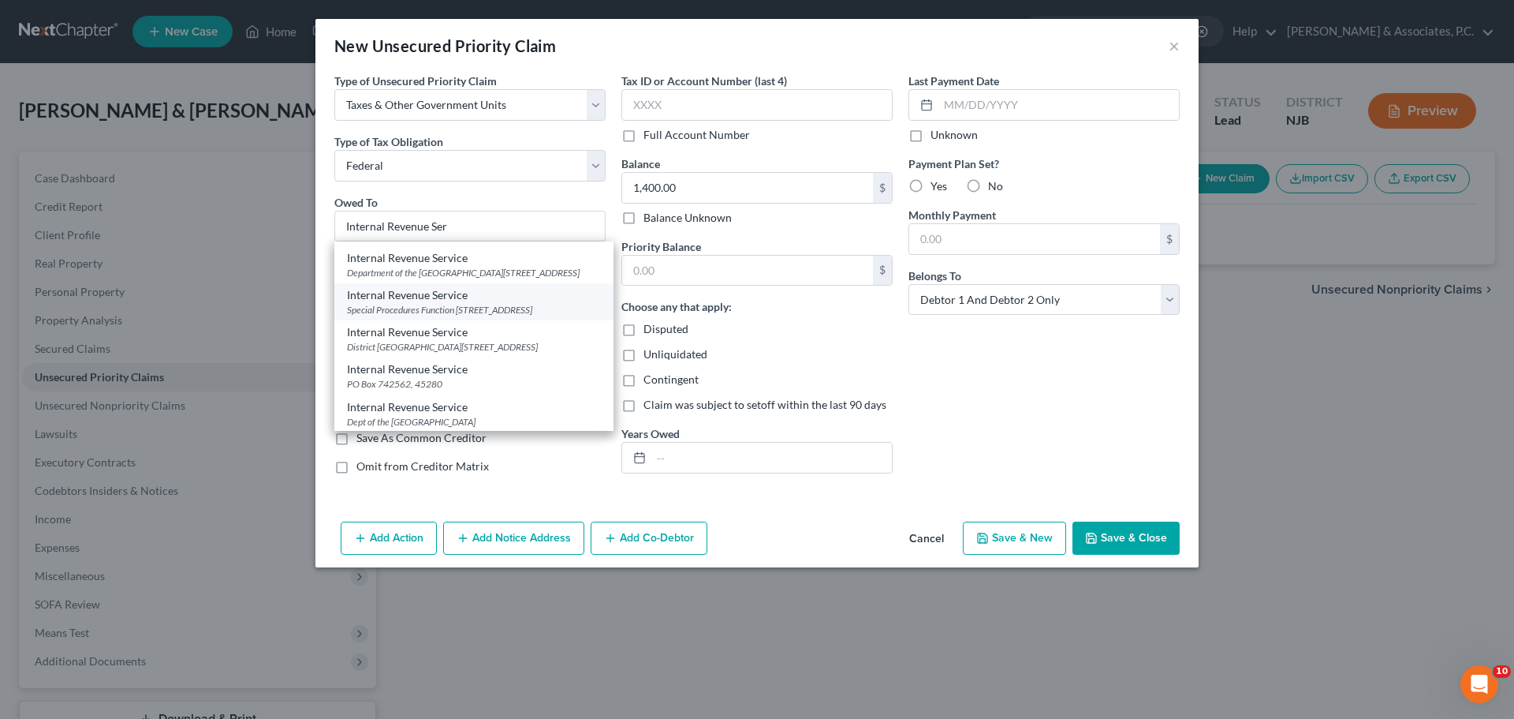
select select "33"
type input "07081"
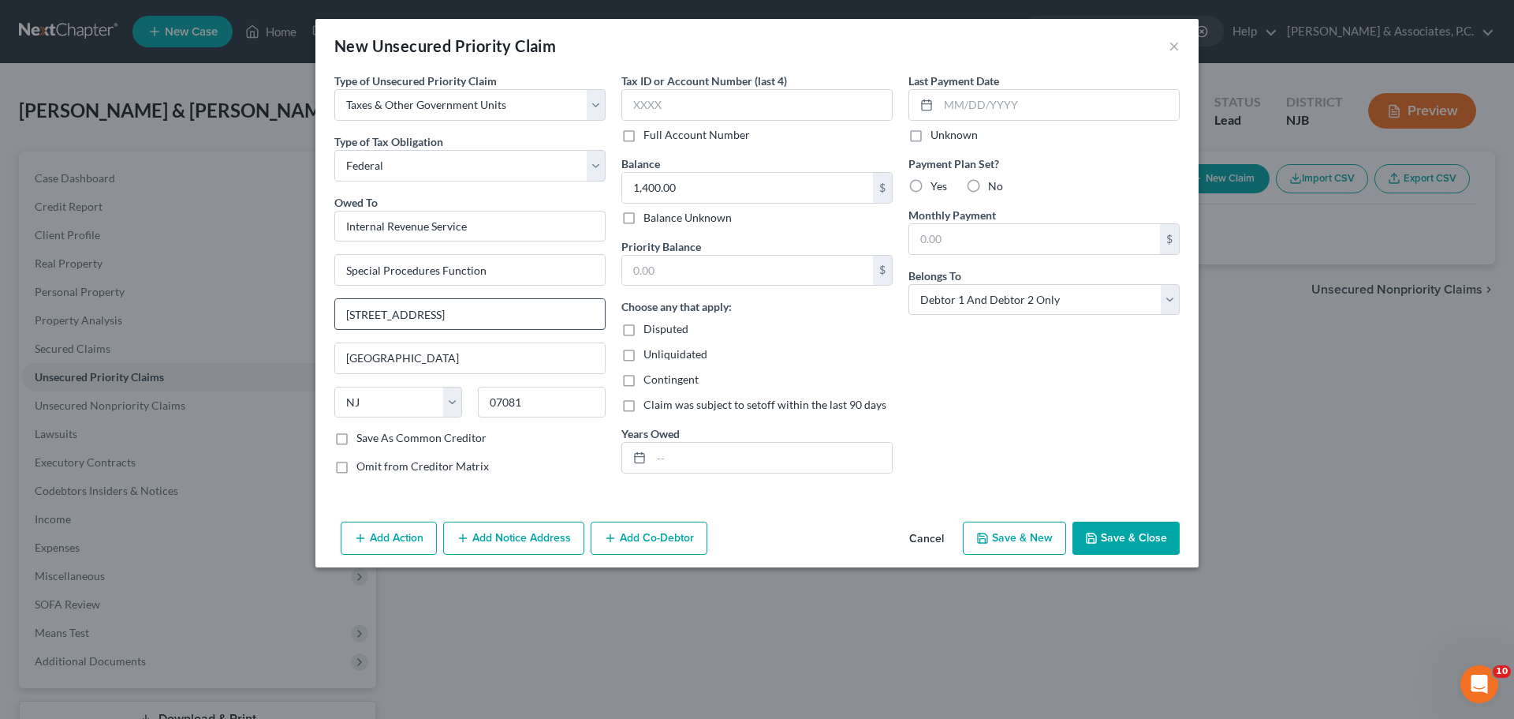
scroll to position [0, 0]
drag, startPoint x: 521, startPoint y: 538, endPoint x: 585, endPoint y: 487, distance: 82.5
click at [521, 538] on button "Add Notice Address" at bounding box center [513, 537] width 141 height 33
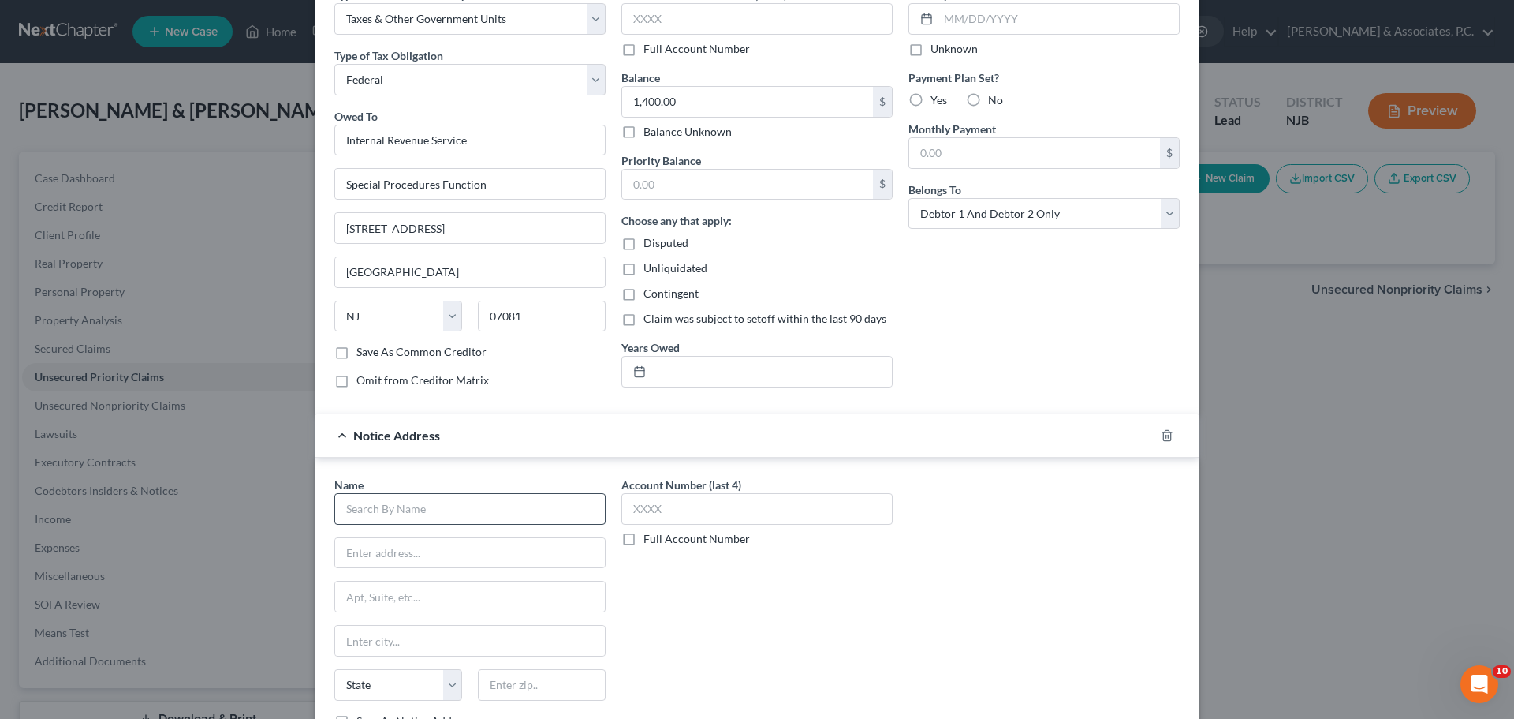
scroll to position [207, 0]
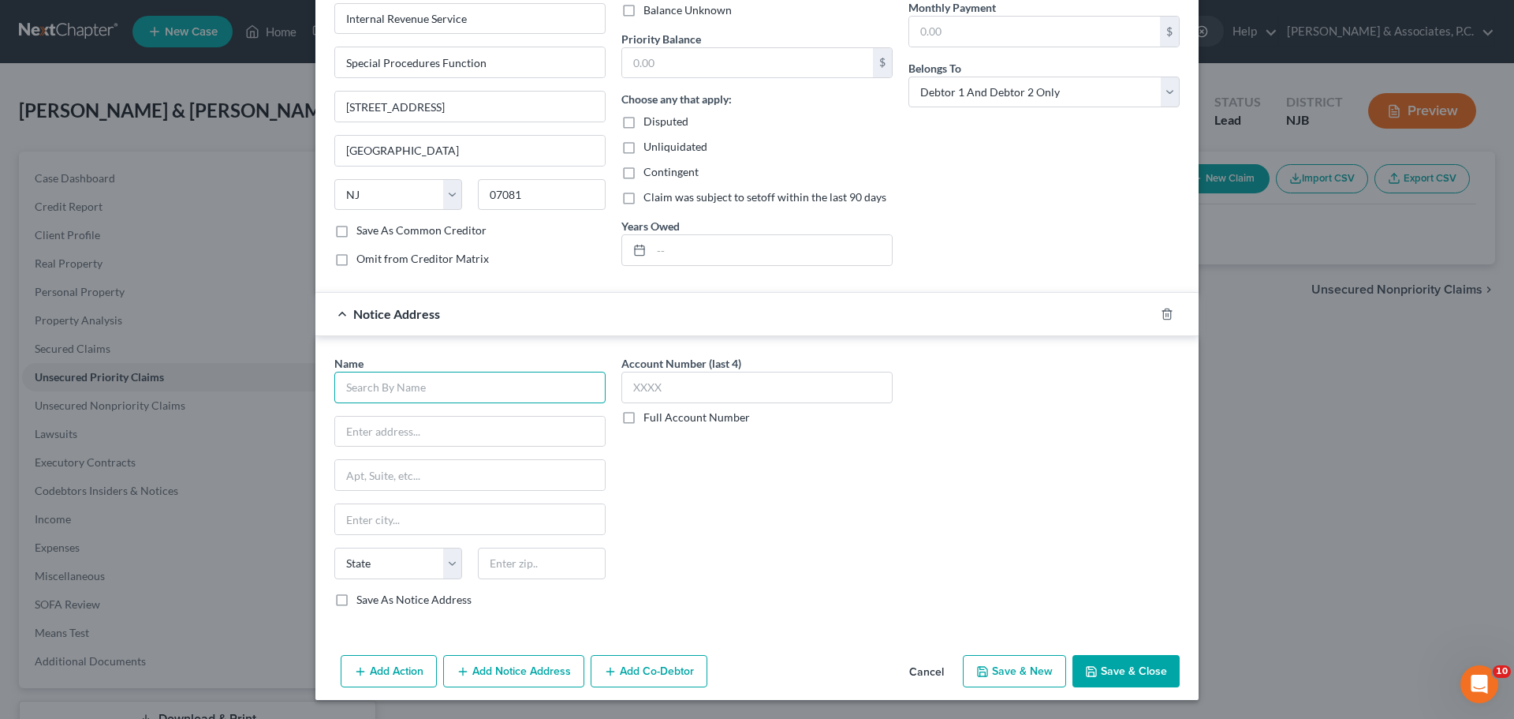
click at [466, 386] on input "text" at bounding box center [469, 388] width 271 height 32
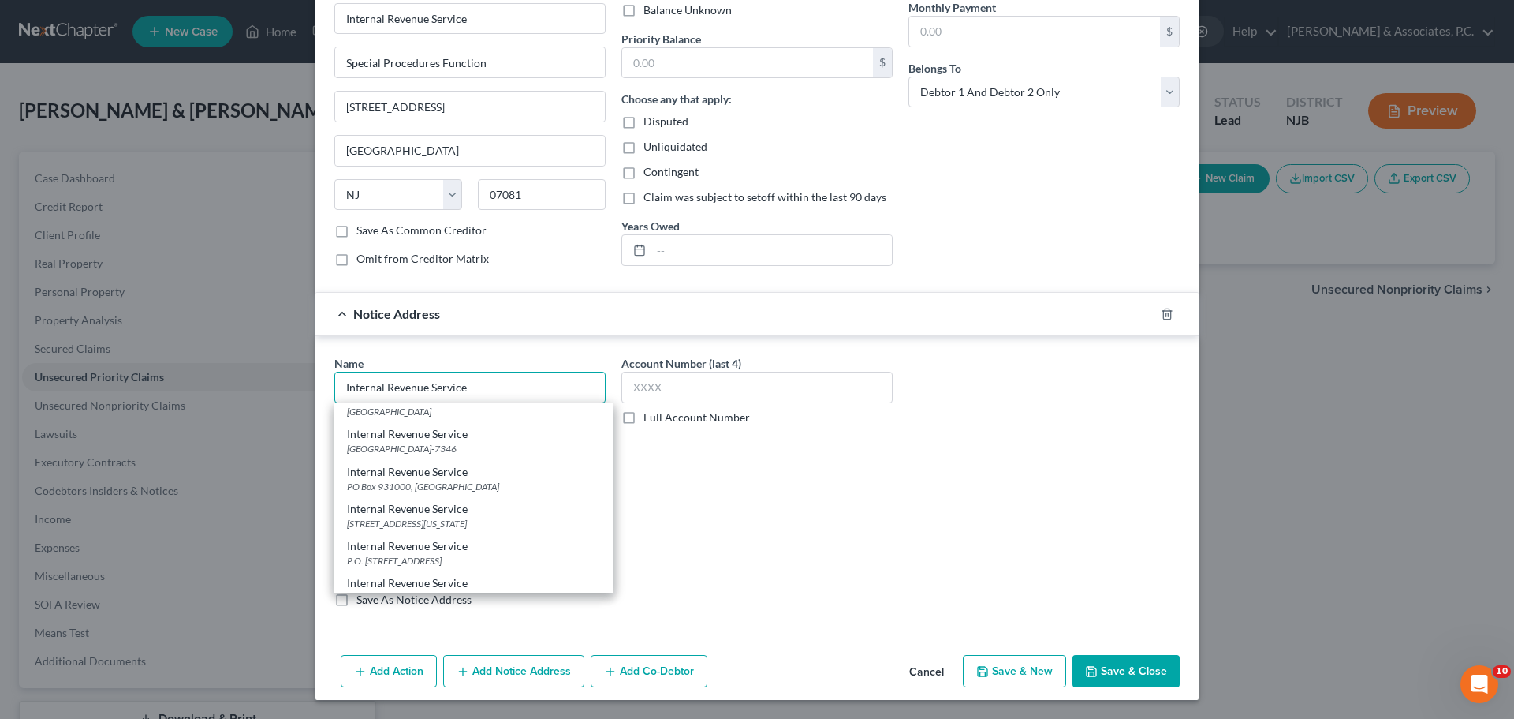
scroll to position [237, 0]
type input "Internal Revenue Service"
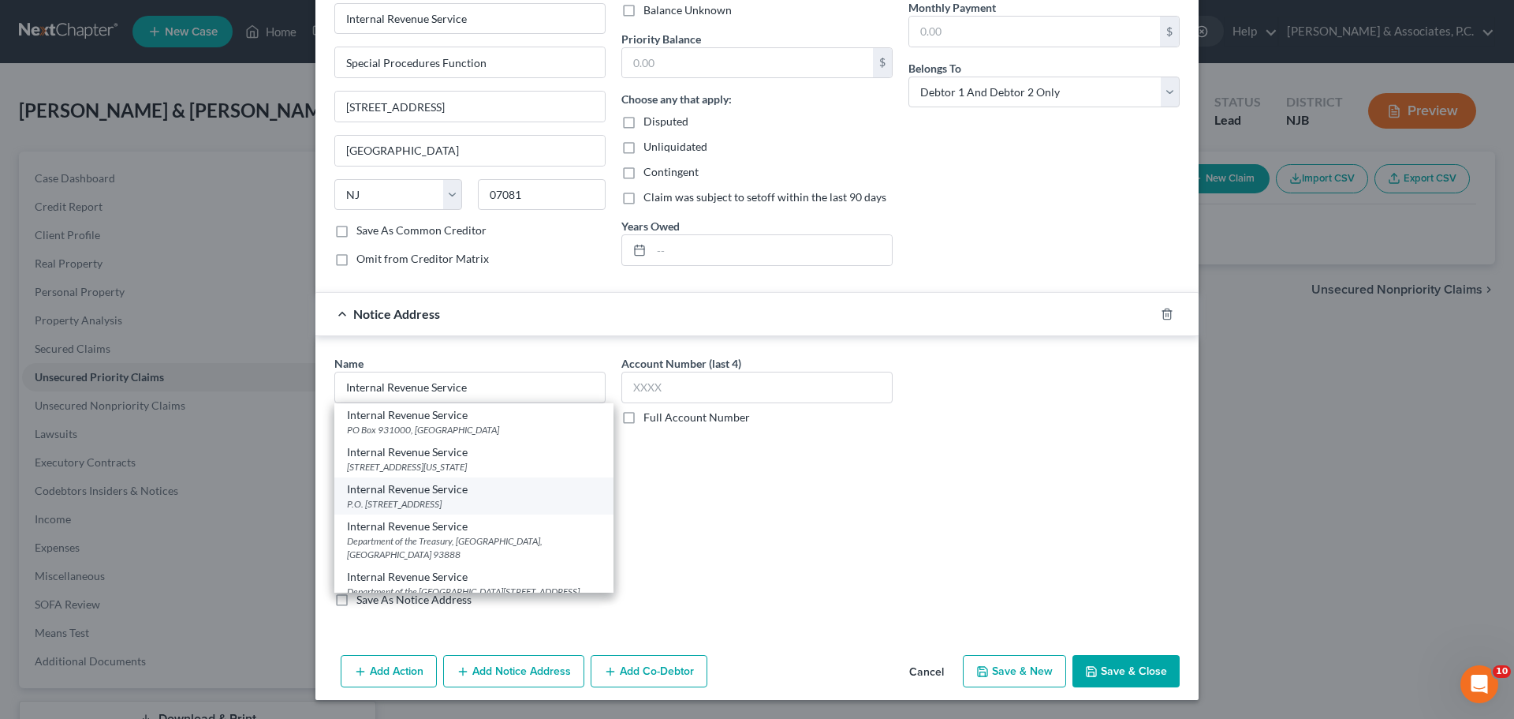
click at [458, 497] on div "Internal Revenue Service" at bounding box center [474, 489] width 254 height 16
type input "P.O. Box 7346"
type input "[GEOGRAPHIC_DATA]"
select select "39"
type input "19101"
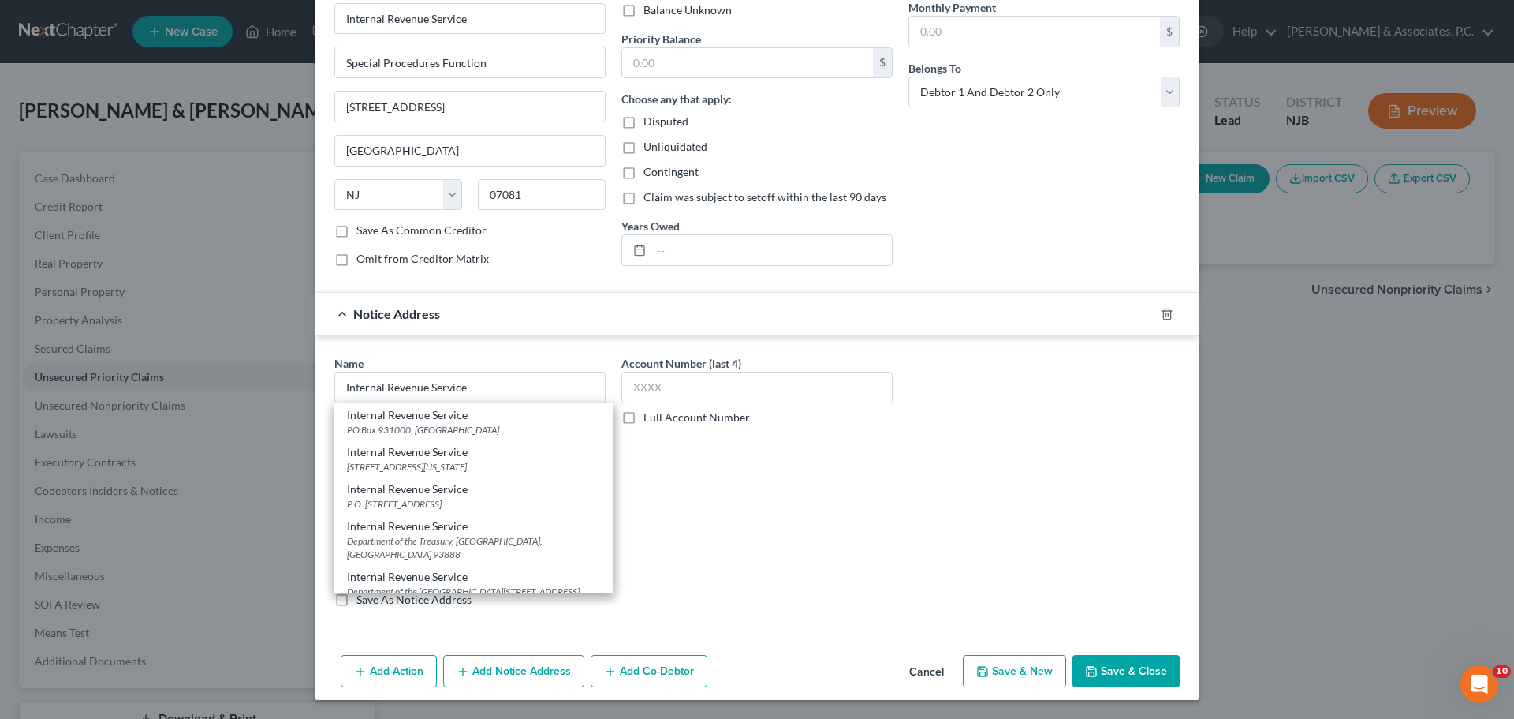
scroll to position [0, 0]
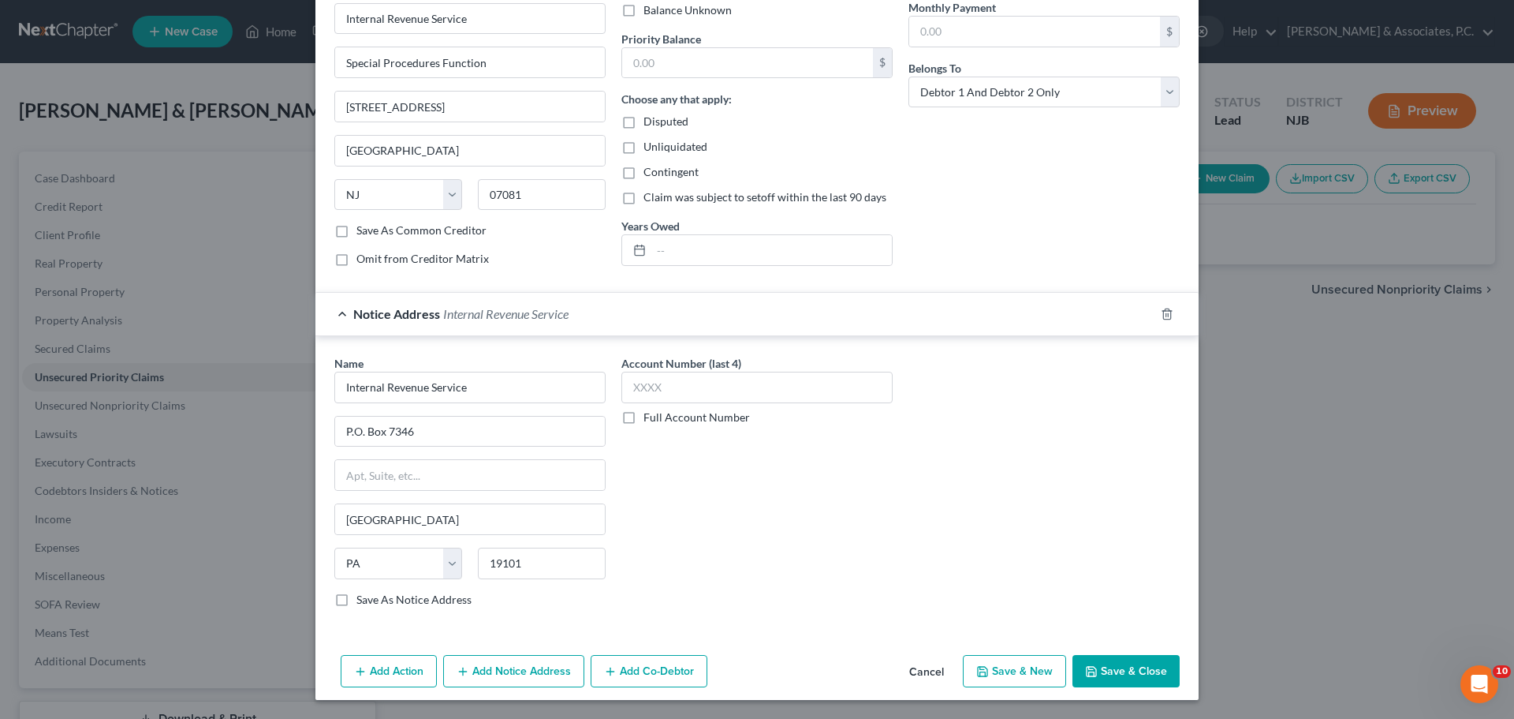
click at [514, 678] on button "Add Notice Address" at bounding box center [513, 671] width 141 height 33
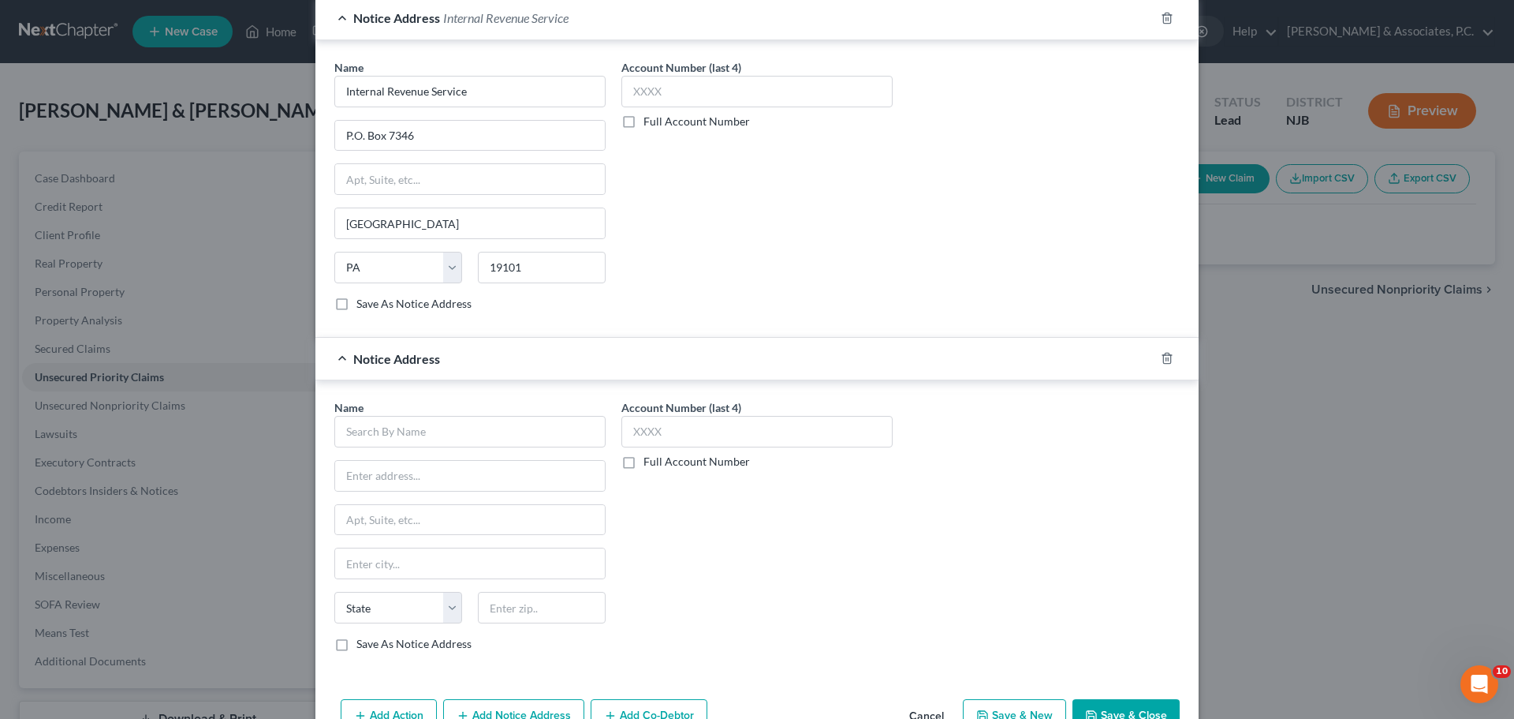
scroll to position [513, 0]
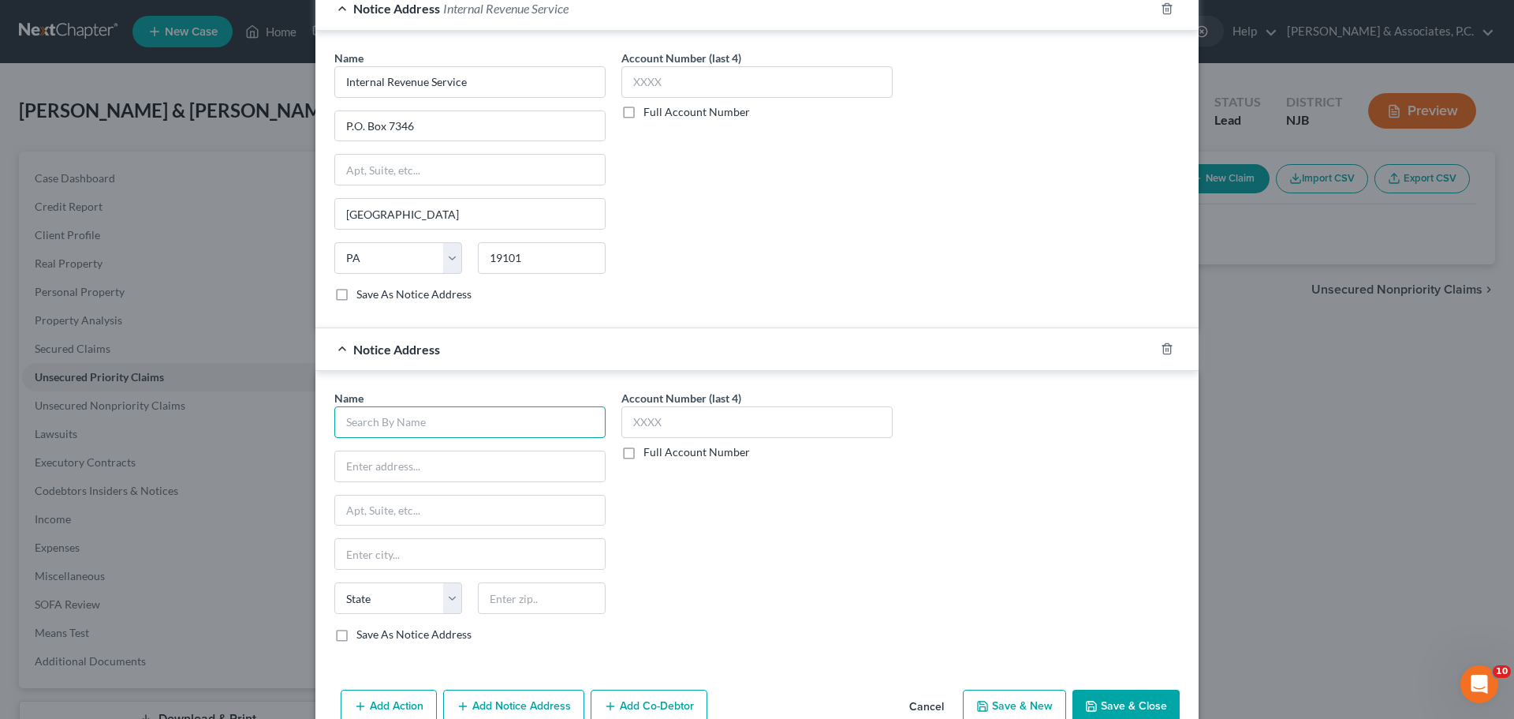
click at [420, 424] on input "text" at bounding box center [469, 422] width 271 height 32
type input "I"
type input "O"
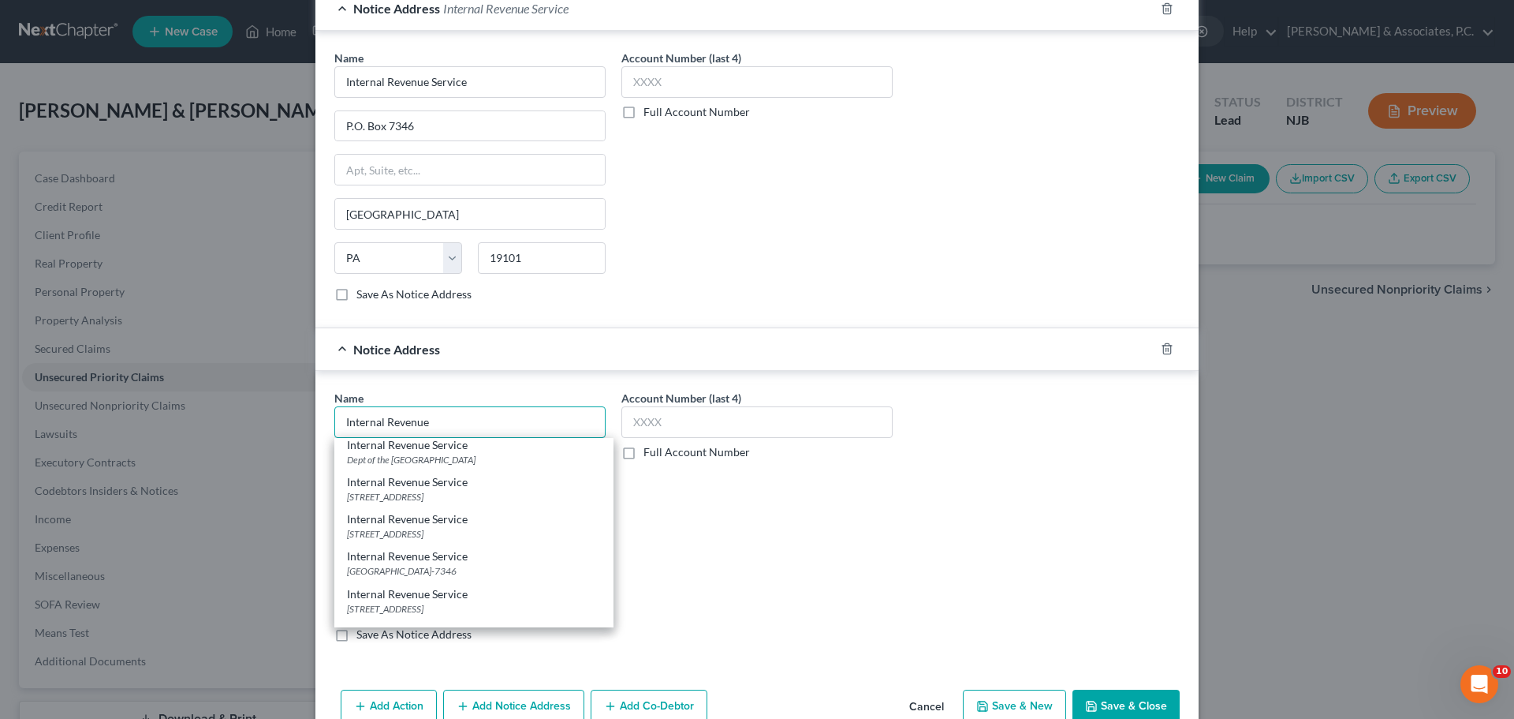
scroll to position [473, 0]
click at [429, 471] on div "District [GEOGRAPHIC_DATA][STREET_ADDRESS]" at bounding box center [474, 463] width 254 height 13
type input "Internal Revenue Service"
type input "District Counsel"
type input "[GEOGRAPHIC_DATA]"
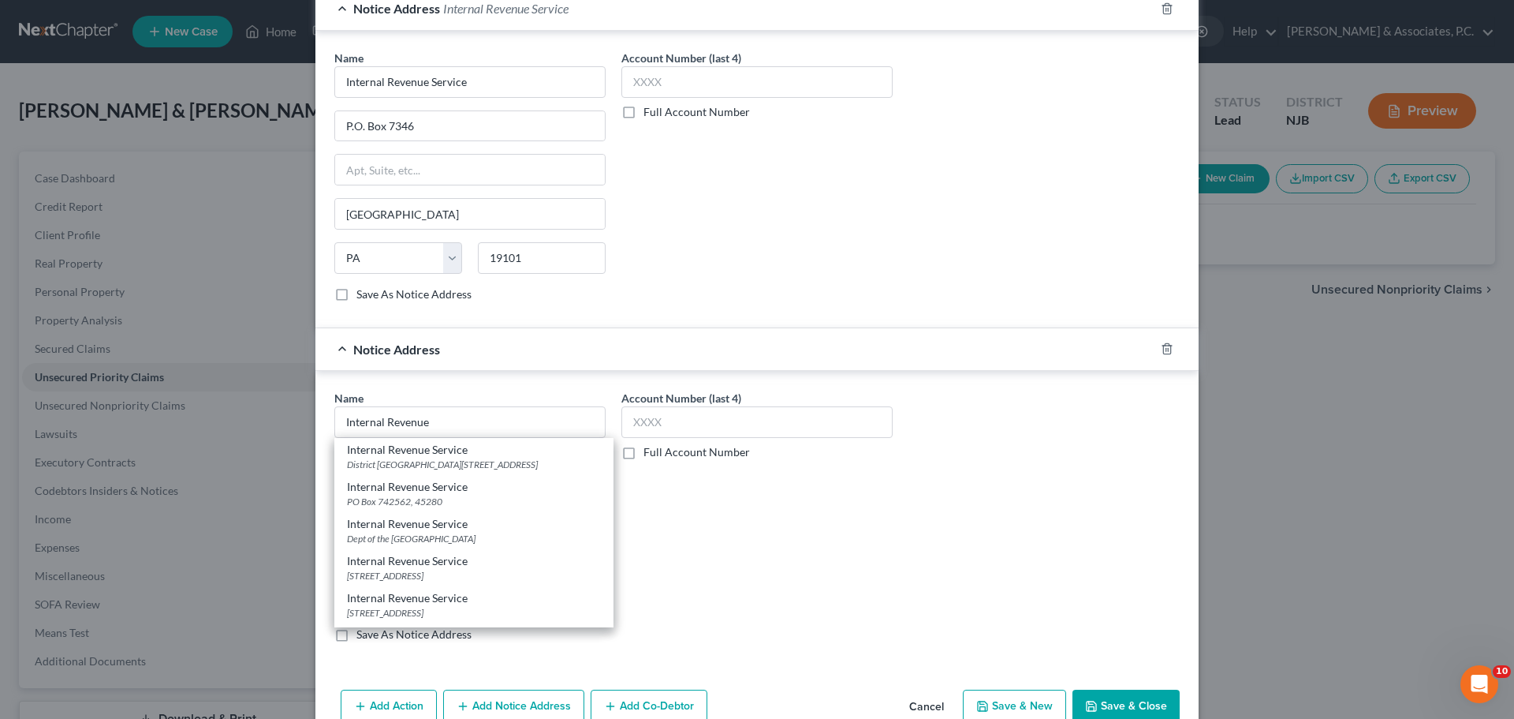
type input "[GEOGRAPHIC_DATA]"
select select "33"
type input "07102"
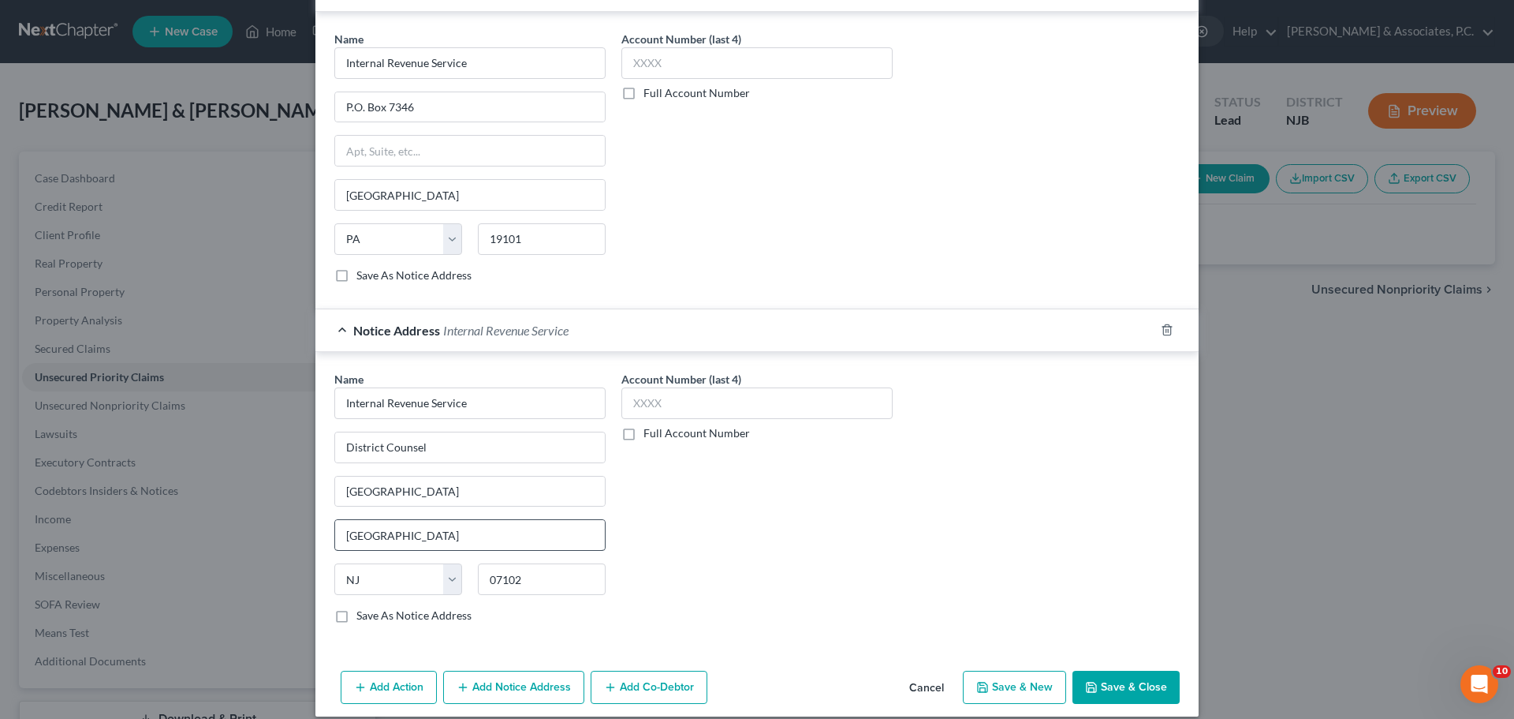
scroll to position [548, 0]
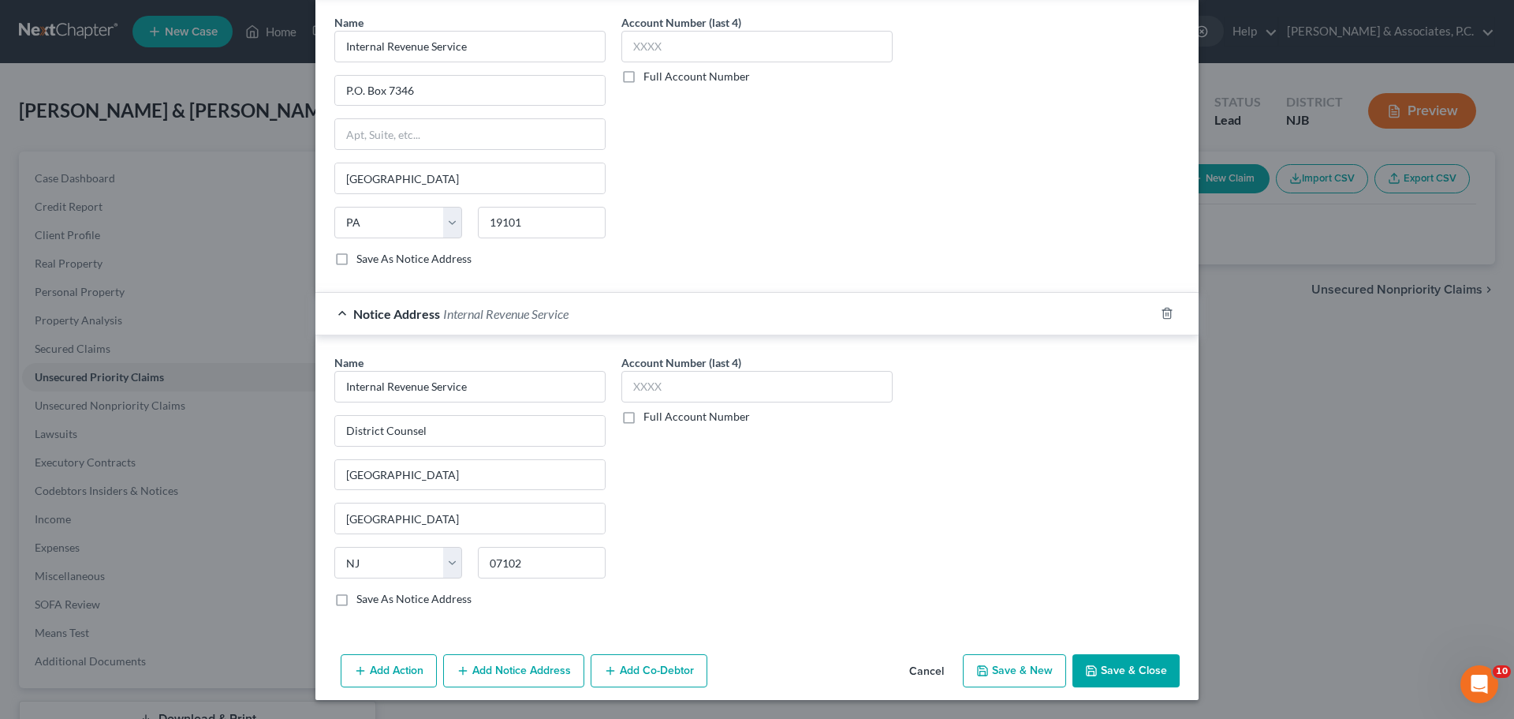
click at [506, 670] on button "Add Notice Address" at bounding box center [513, 670] width 141 height 33
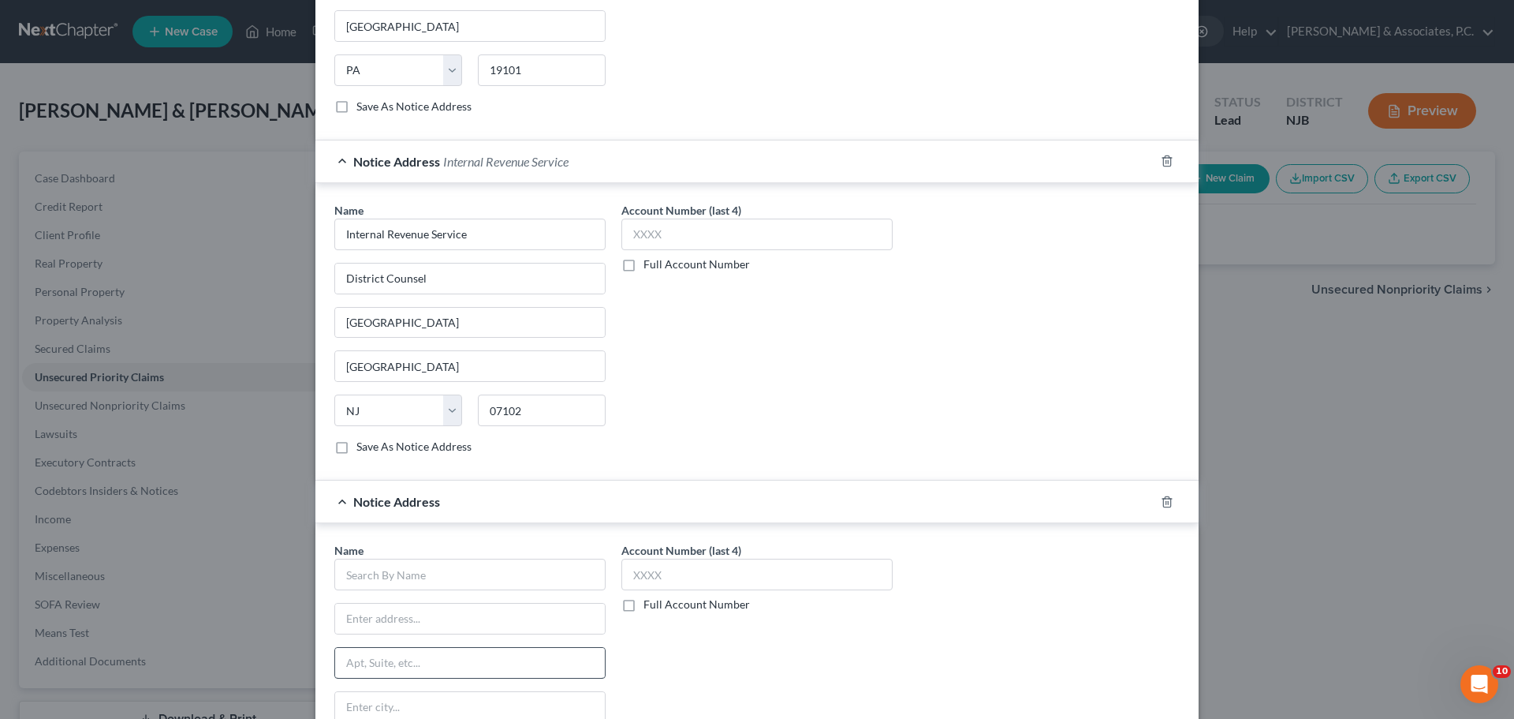
scroll to position [864, 0]
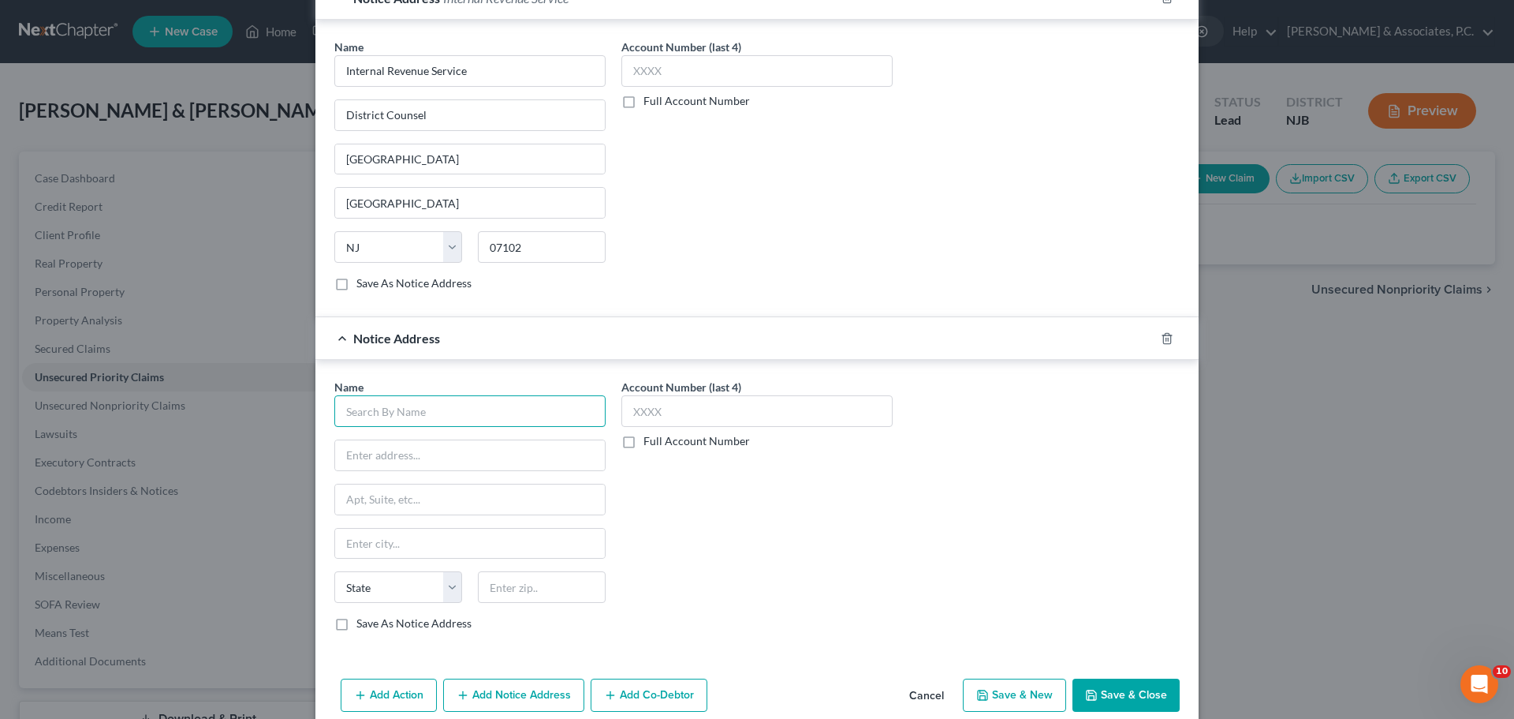
click at [427, 409] on input "text" at bounding box center [469, 411] width 271 height 32
type input "n"
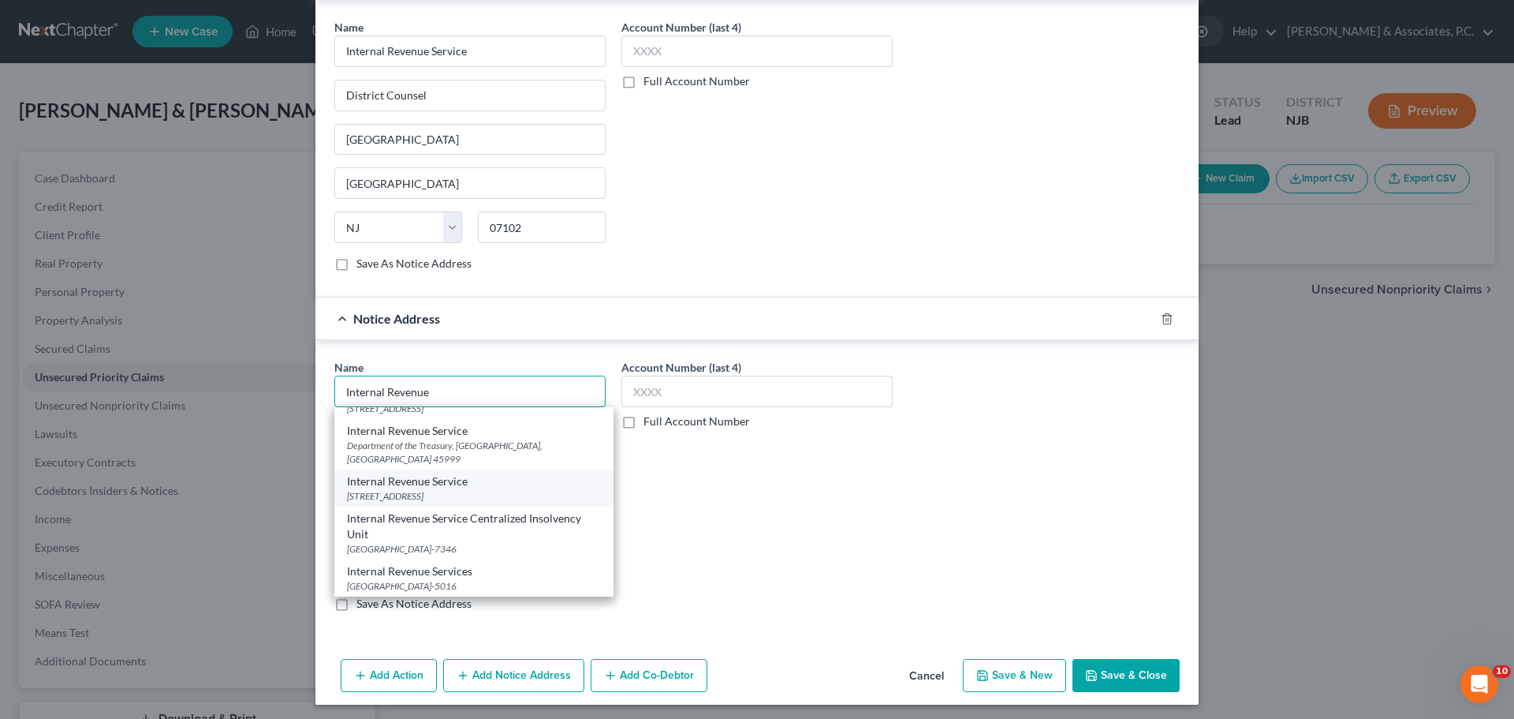
scroll to position [888, 0]
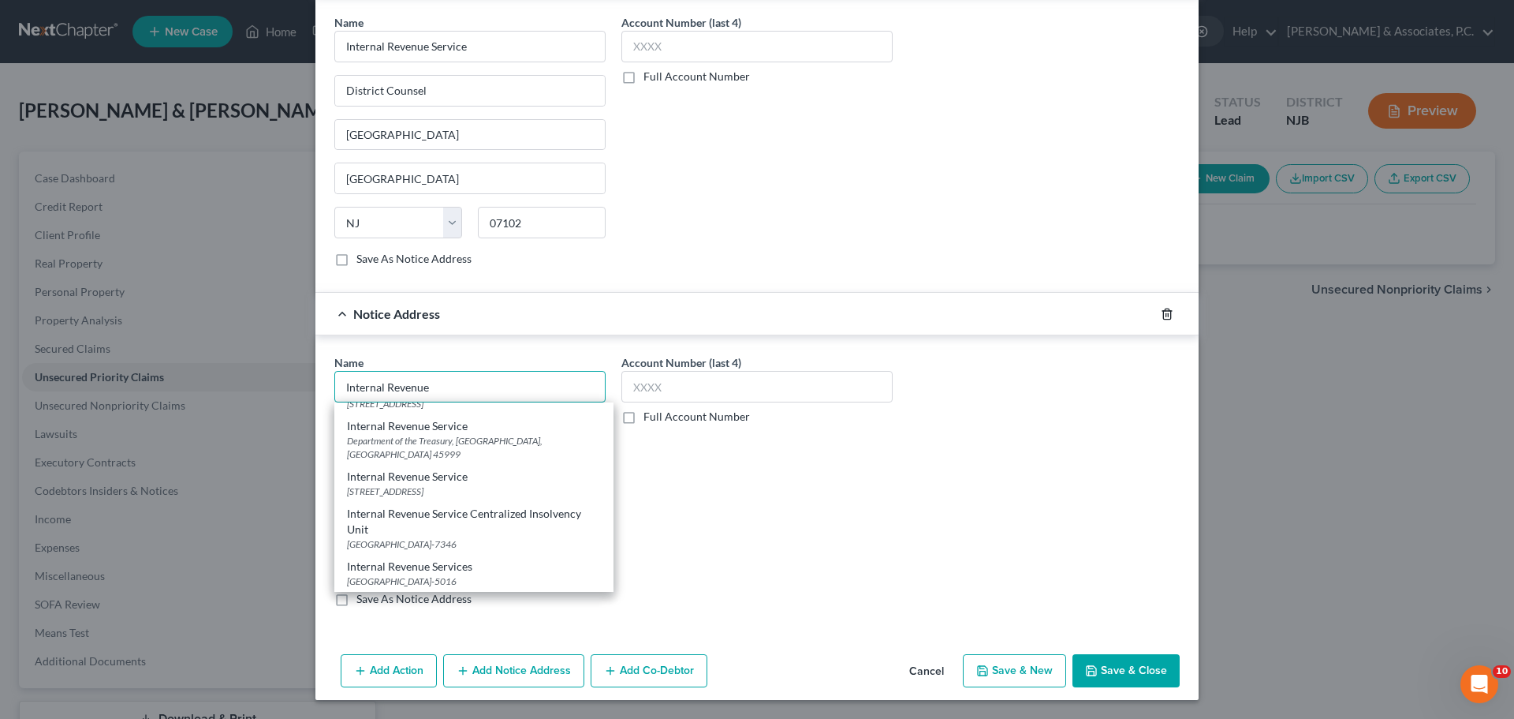
type input "Internal Revenue"
click at [1167, 314] on line "button" at bounding box center [1167, 314] width 0 height 3
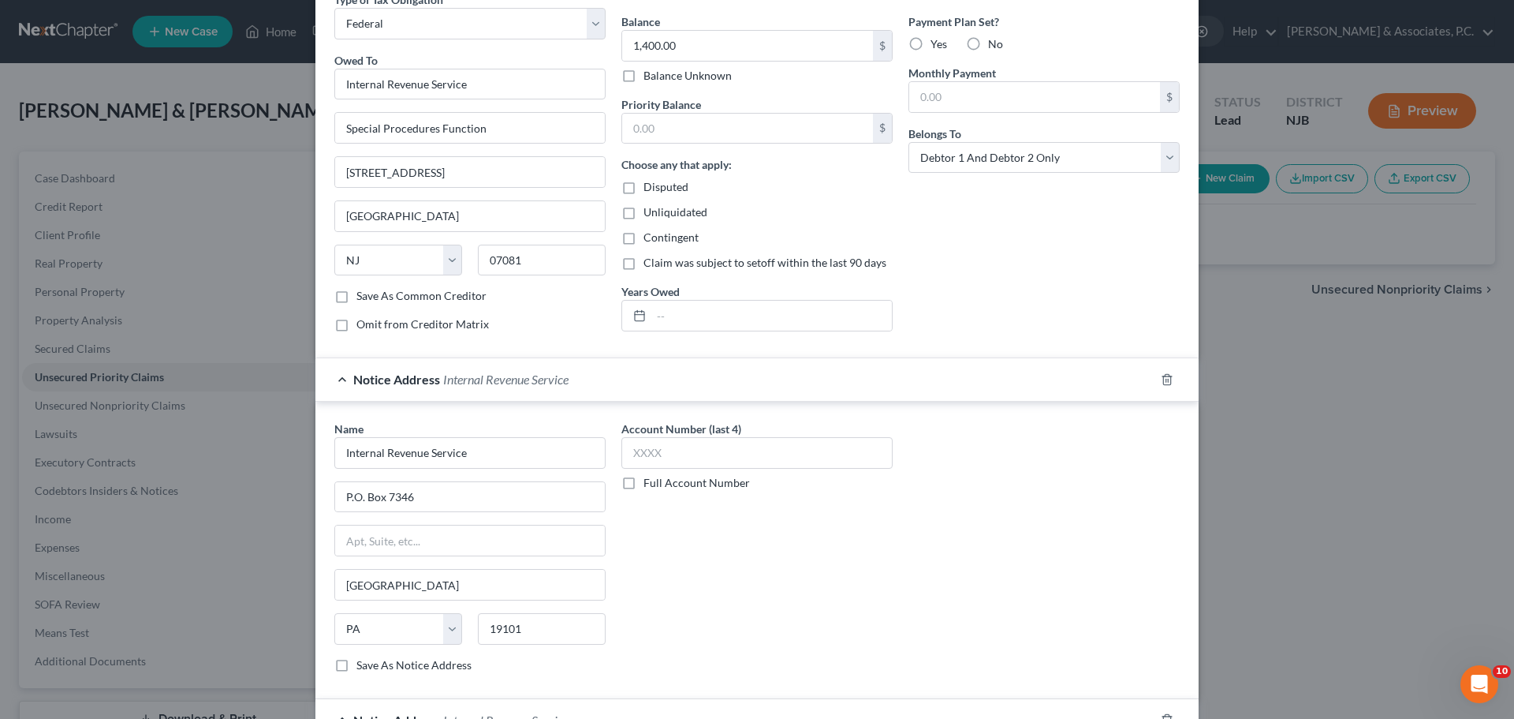
scroll to position [0, 0]
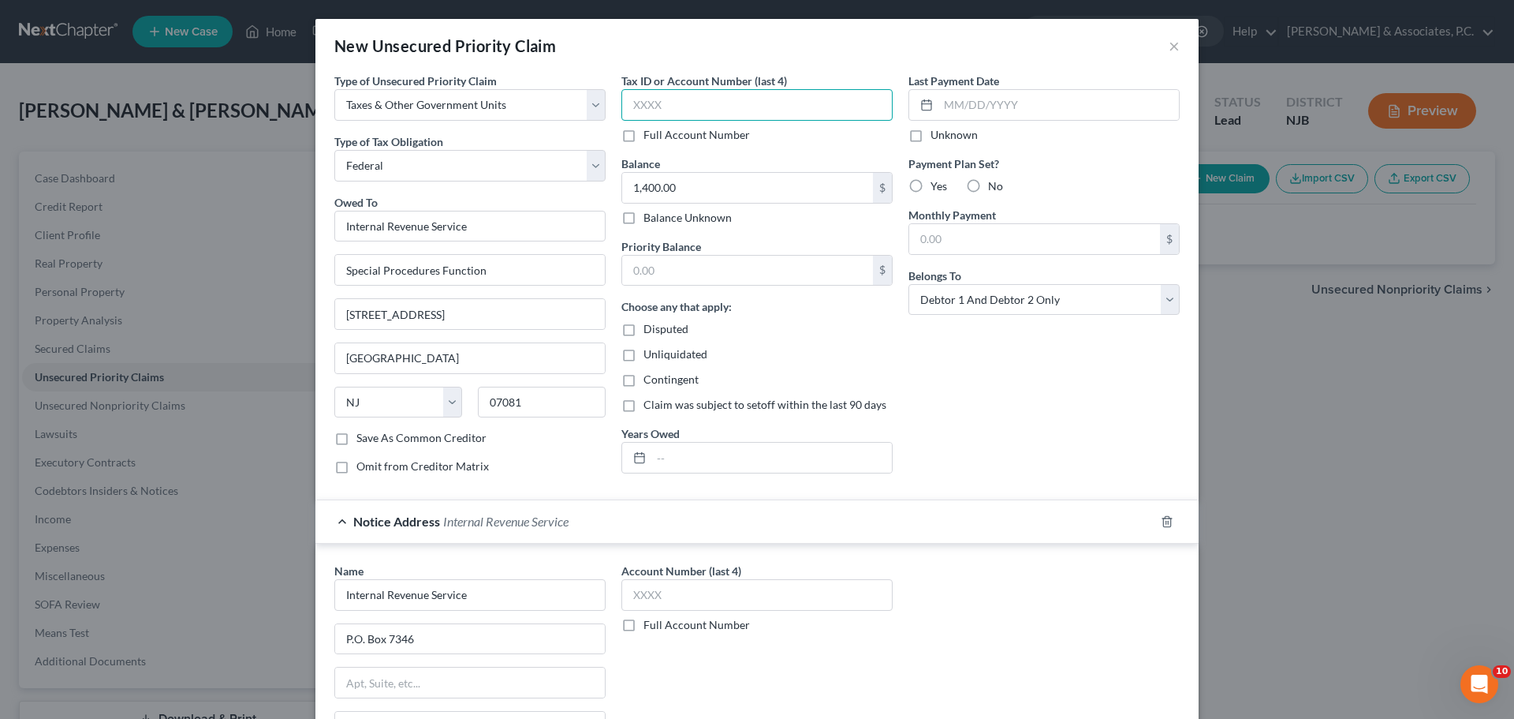
drag, startPoint x: 693, startPoint y: 107, endPoint x: 685, endPoint y: 106, distance: 7.9
click at [693, 106] on input "text" at bounding box center [757, 105] width 271 height 32
type input "4922"
click at [711, 179] on input "1,400.00" at bounding box center [747, 188] width 251 height 30
type input "1,200.00"
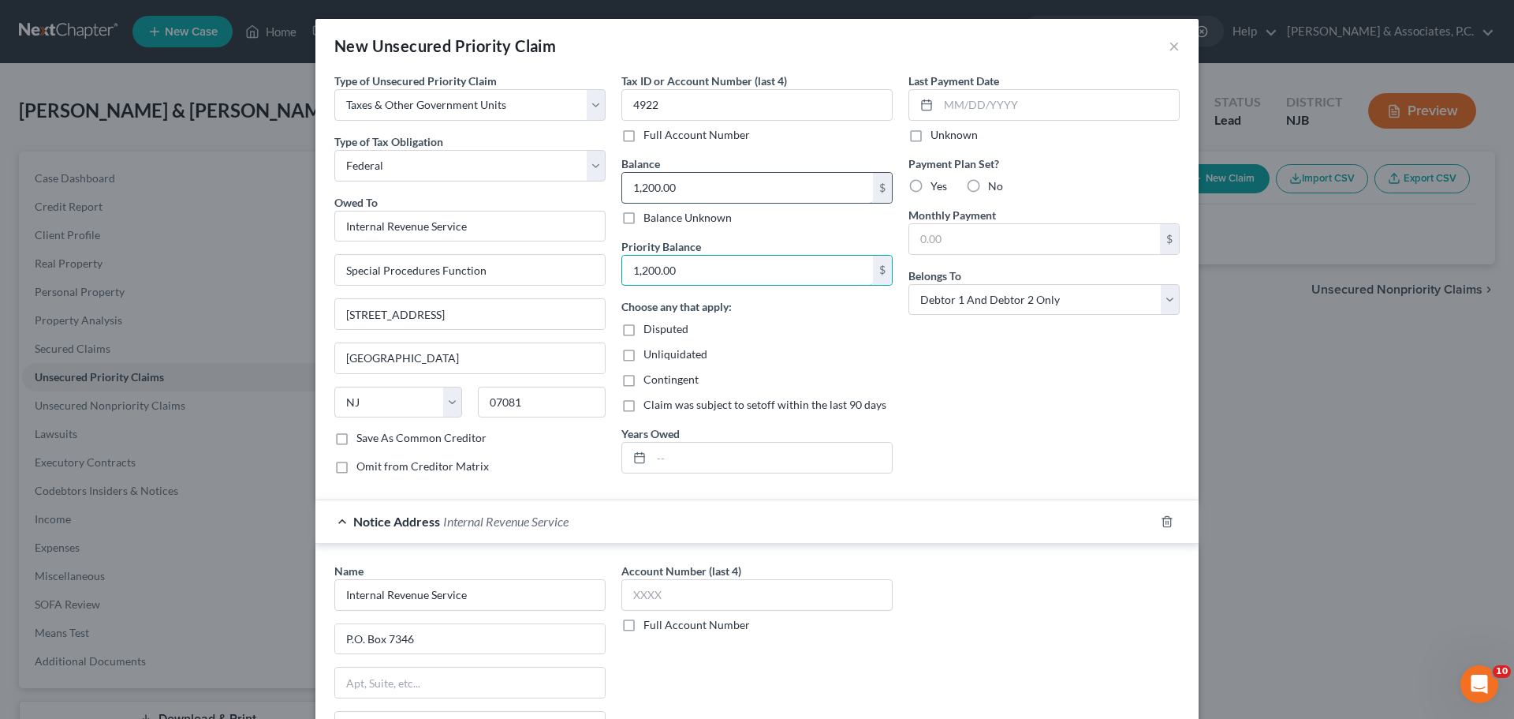
type input "1,200.00"
click at [931, 184] on label "Yes" at bounding box center [939, 186] width 17 height 16
click at [937, 184] on input "Yes" at bounding box center [942, 183] width 10 height 10
radio input "true"
click at [950, 244] on input "text" at bounding box center [1034, 239] width 251 height 30
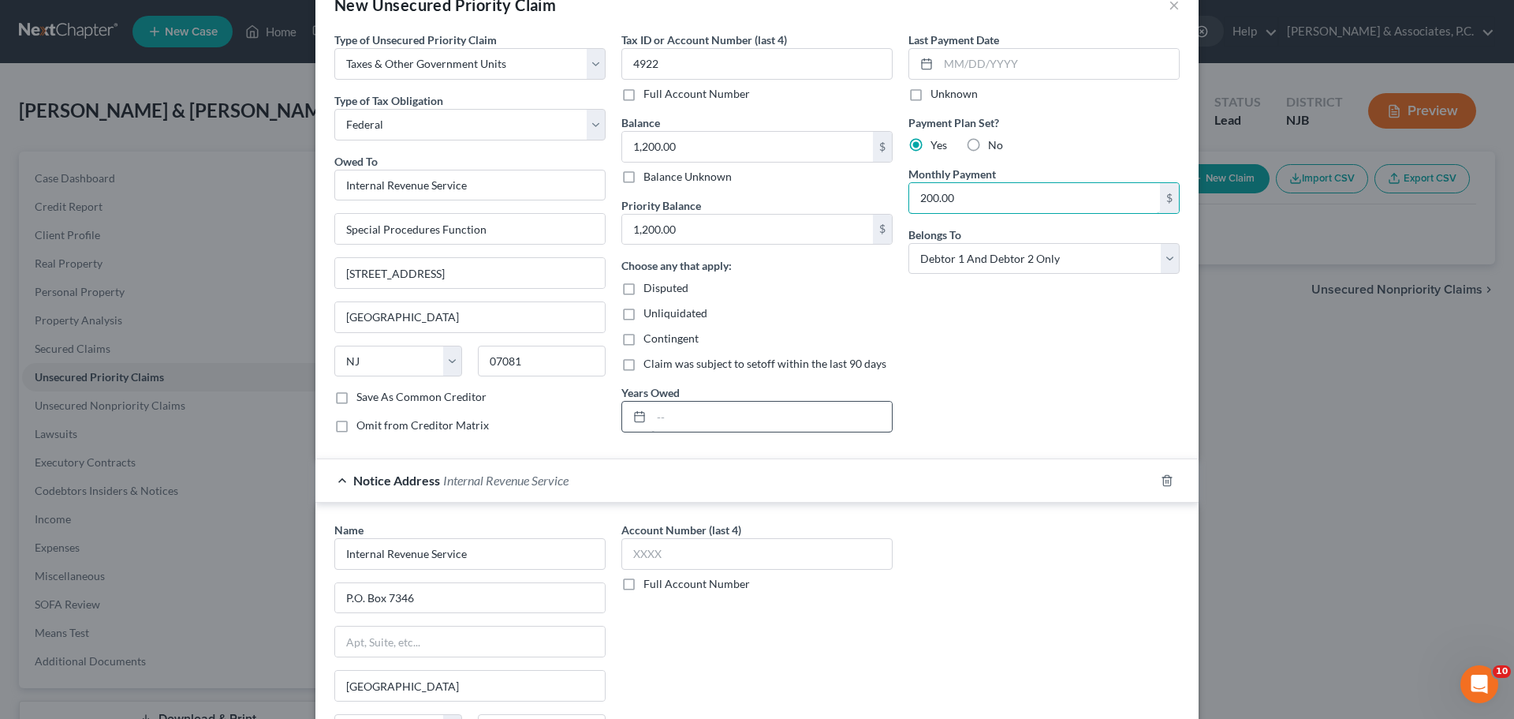
scroll to position [79, 0]
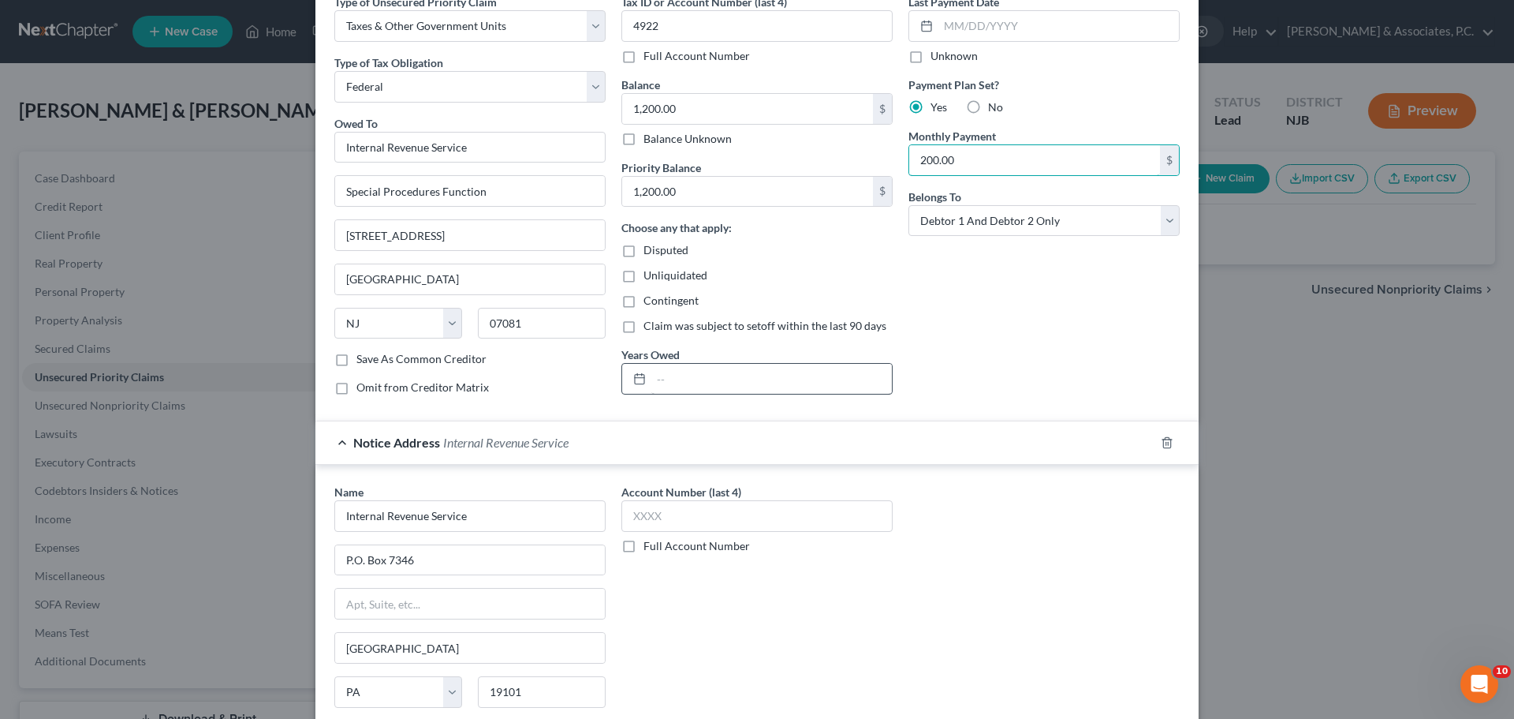
type input "200.00"
click at [739, 374] on input "text" at bounding box center [772, 379] width 241 height 30
type input "2024"
click at [1044, 351] on div "Last Payment Date Unknown Payment Plan Set? Yes No Monthly Payment 200.00 $ Bel…" at bounding box center [1044, 201] width 287 height 414
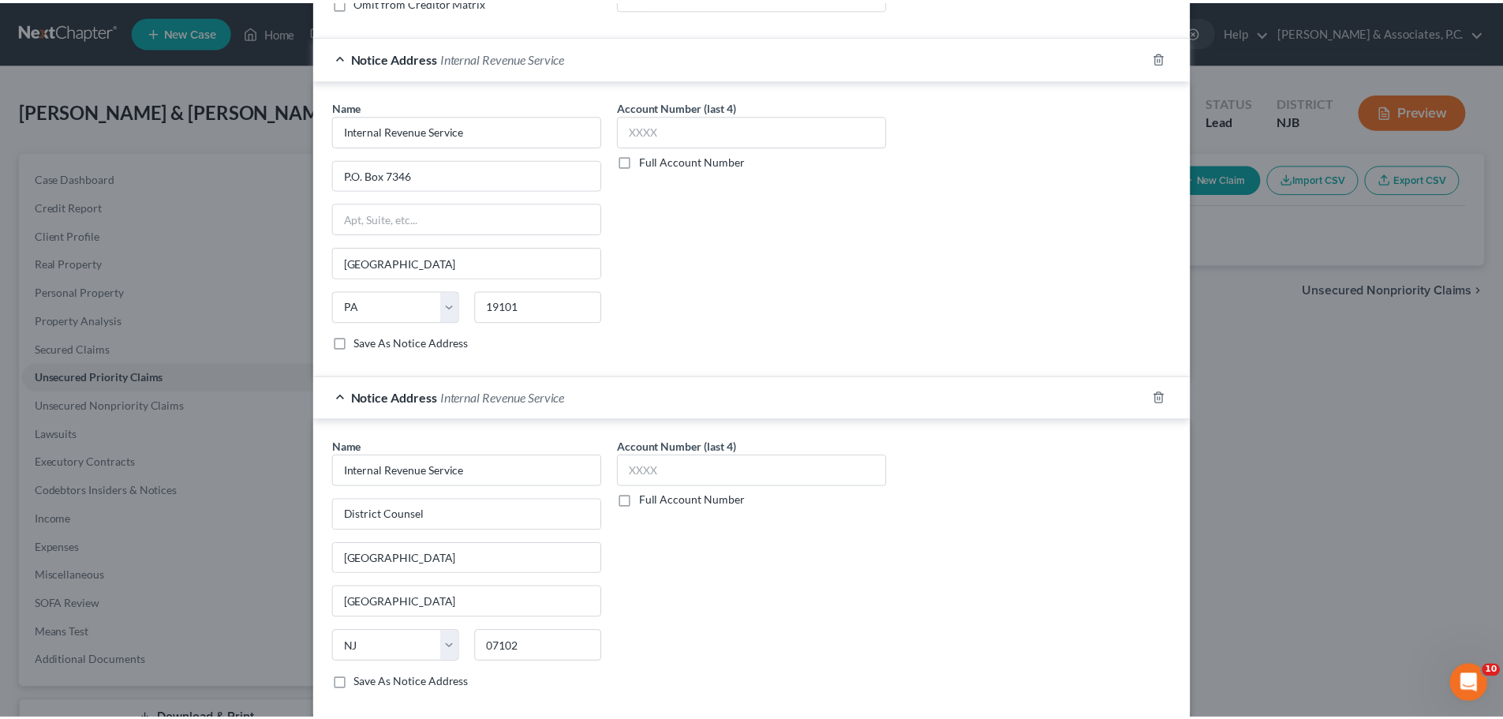
scroll to position [548, 0]
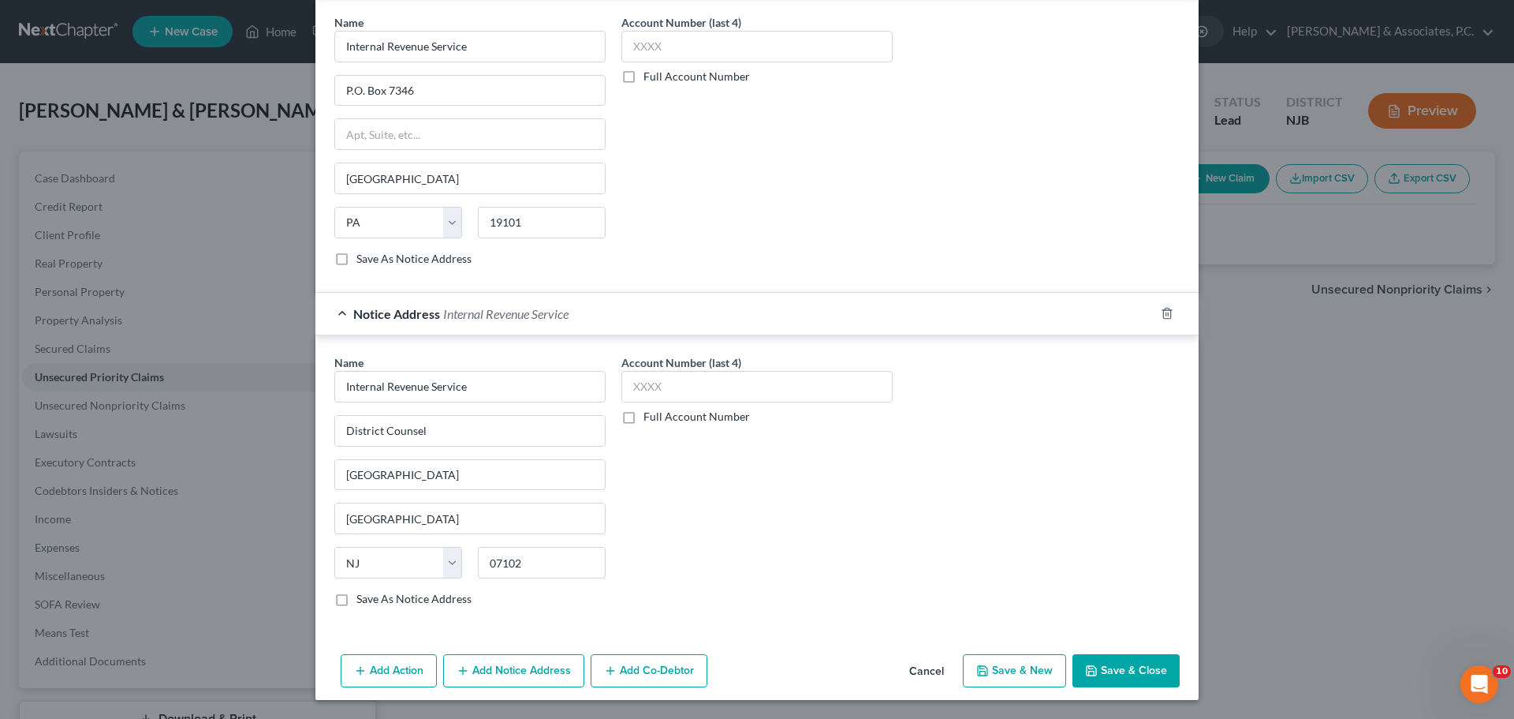
click at [1116, 674] on button "Save & Close" at bounding box center [1126, 670] width 107 height 33
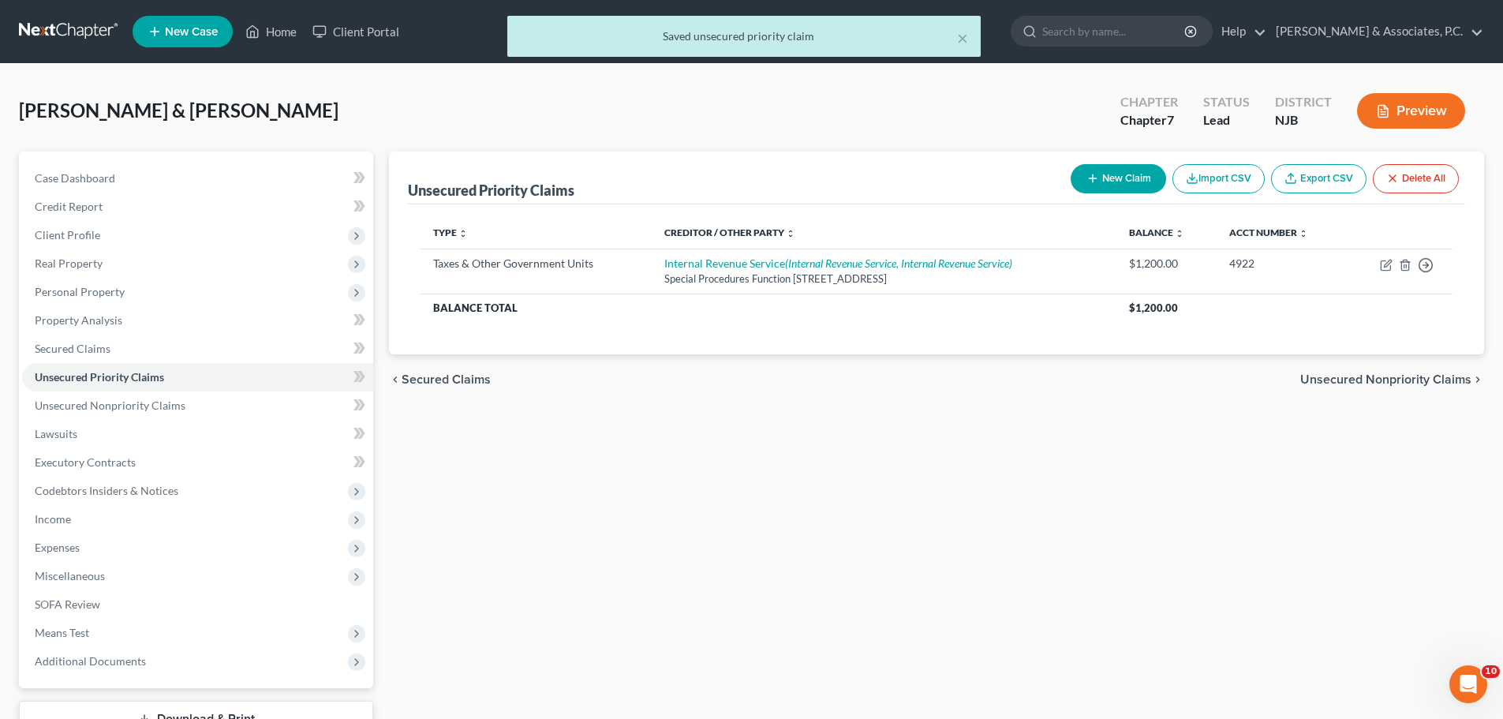
click at [1329, 376] on span "Unsecured Nonpriority Claims" at bounding box center [1385, 379] width 171 height 13
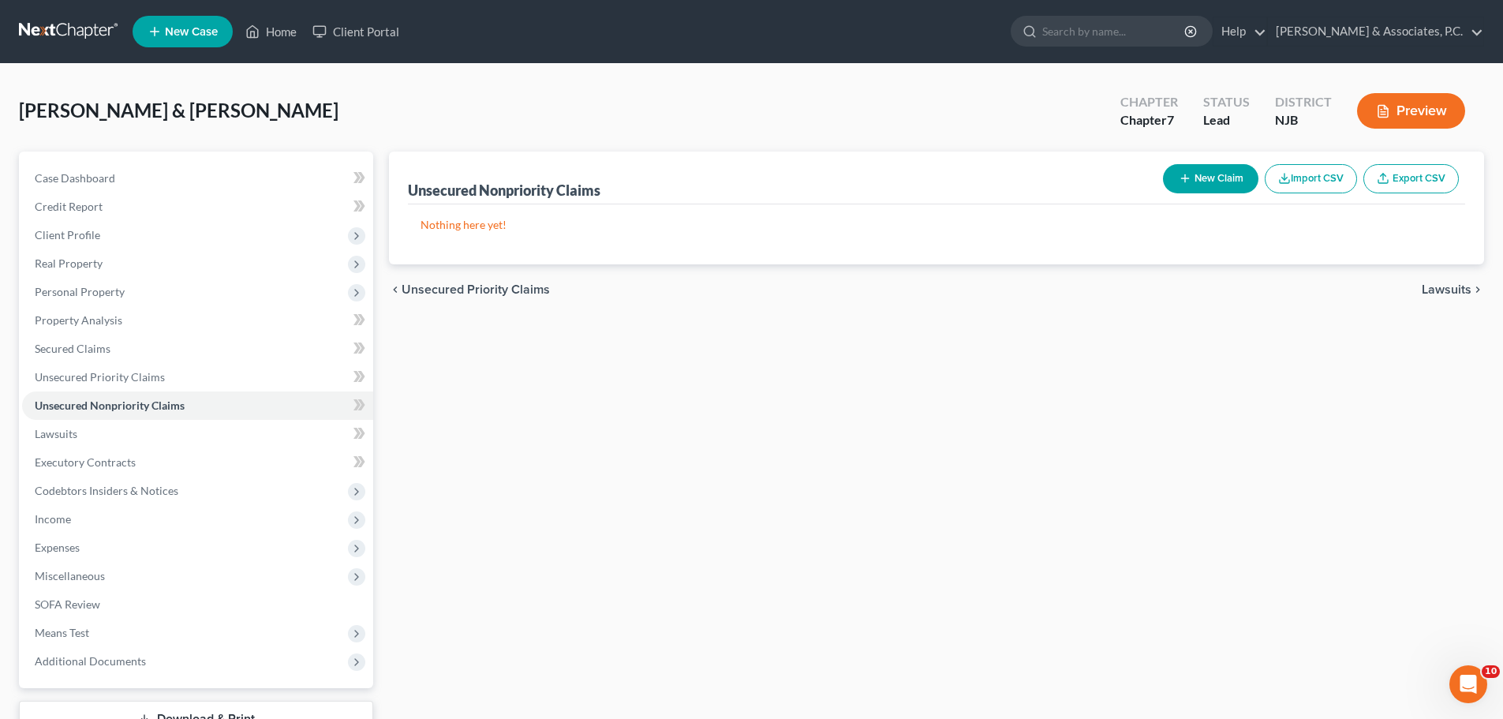
click at [1428, 285] on span "Lawsuits" at bounding box center [1446, 289] width 50 height 13
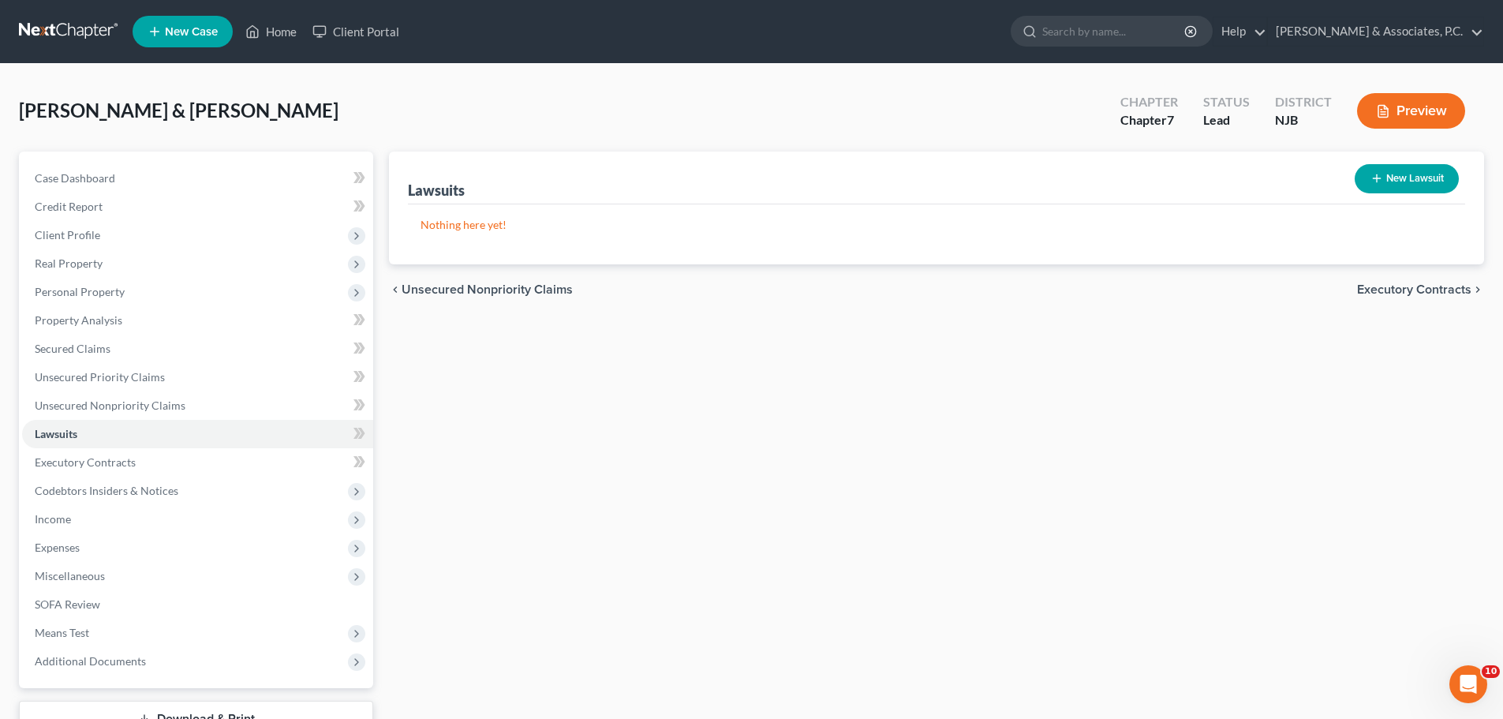
click at [1413, 286] on span "Executory Contracts" at bounding box center [1414, 289] width 114 height 13
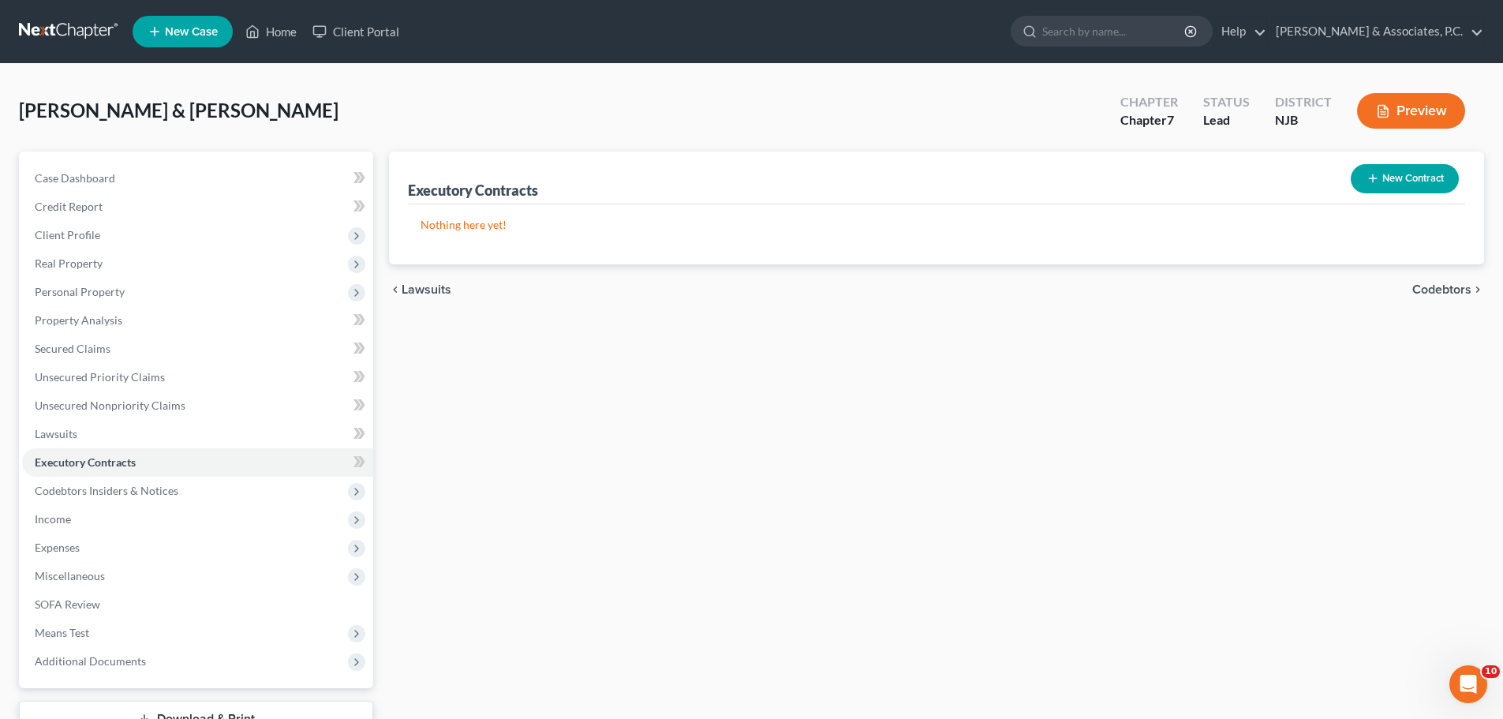
click at [1435, 289] on span "Codebtors" at bounding box center [1441, 289] width 59 height 13
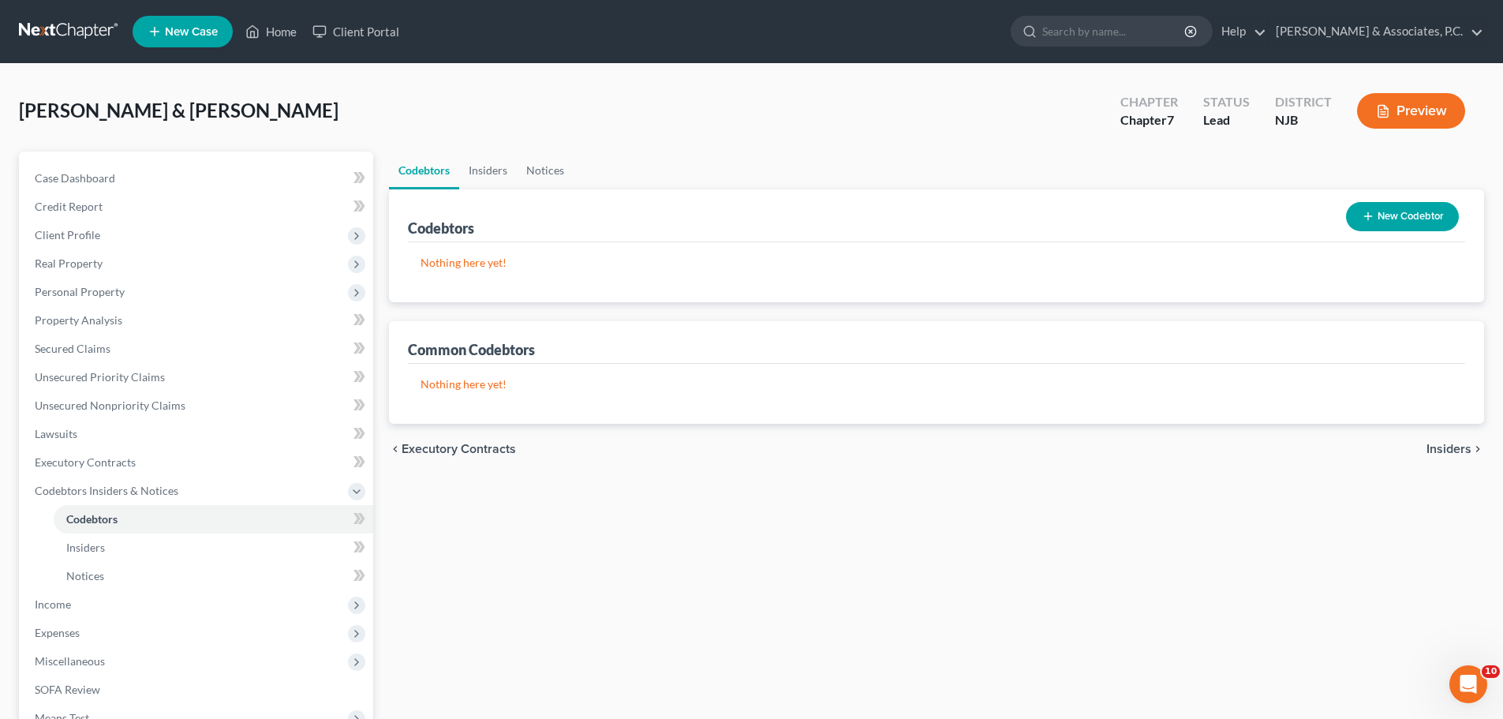
click at [1441, 443] on span "Insiders" at bounding box center [1448, 449] width 45 height 13
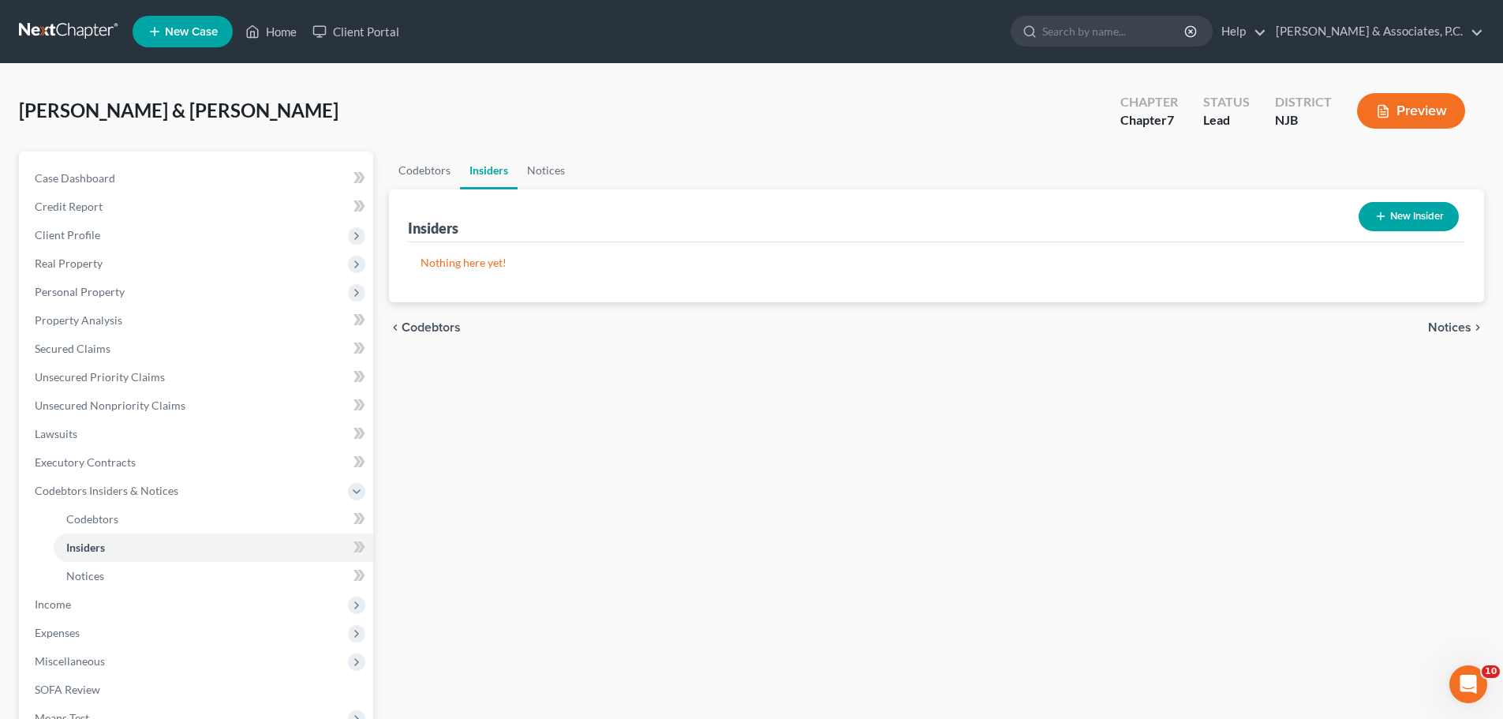
click at [1438, 321] on span "Notices" at bounding box center [1449, 327] width 43 height 13
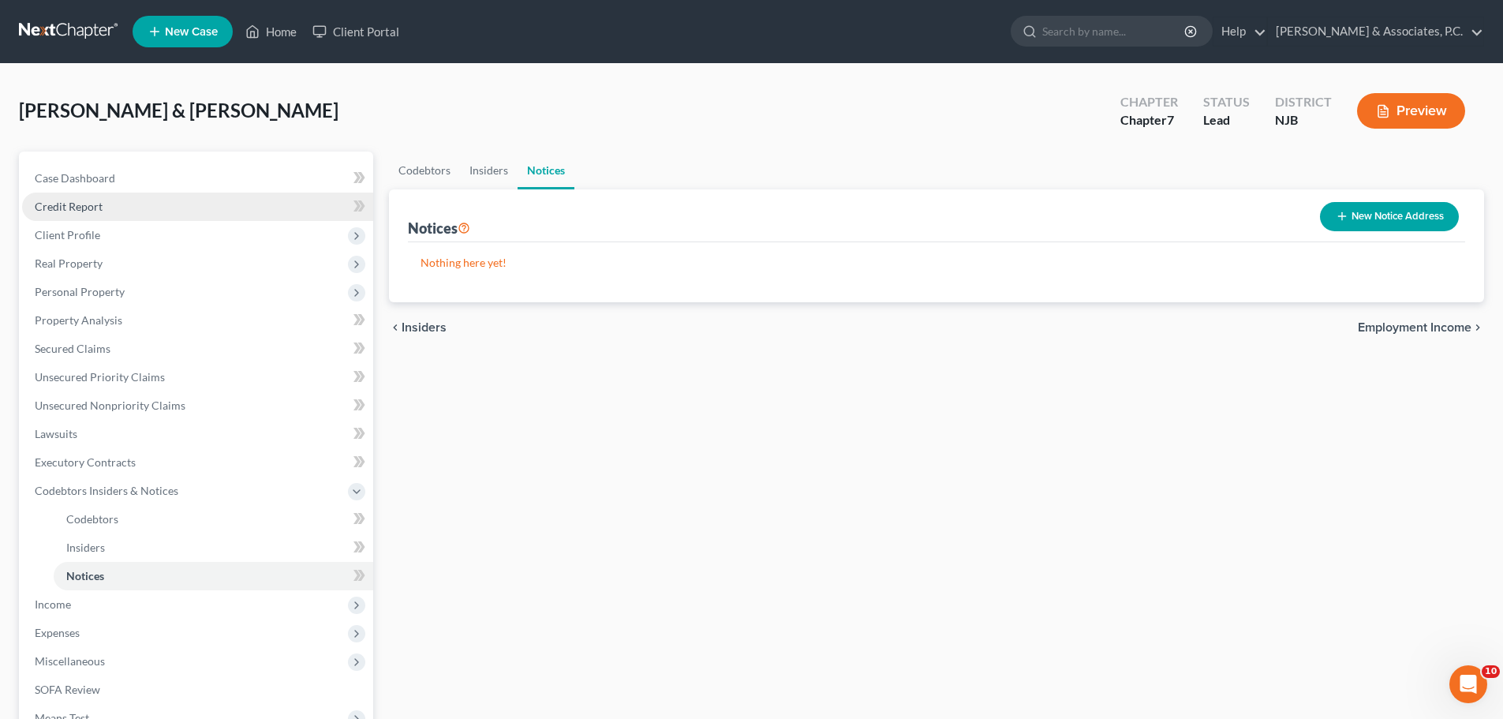
click at [73, 200] on span "Credit Report" at bounding box center [69, 206] width 68 height 13
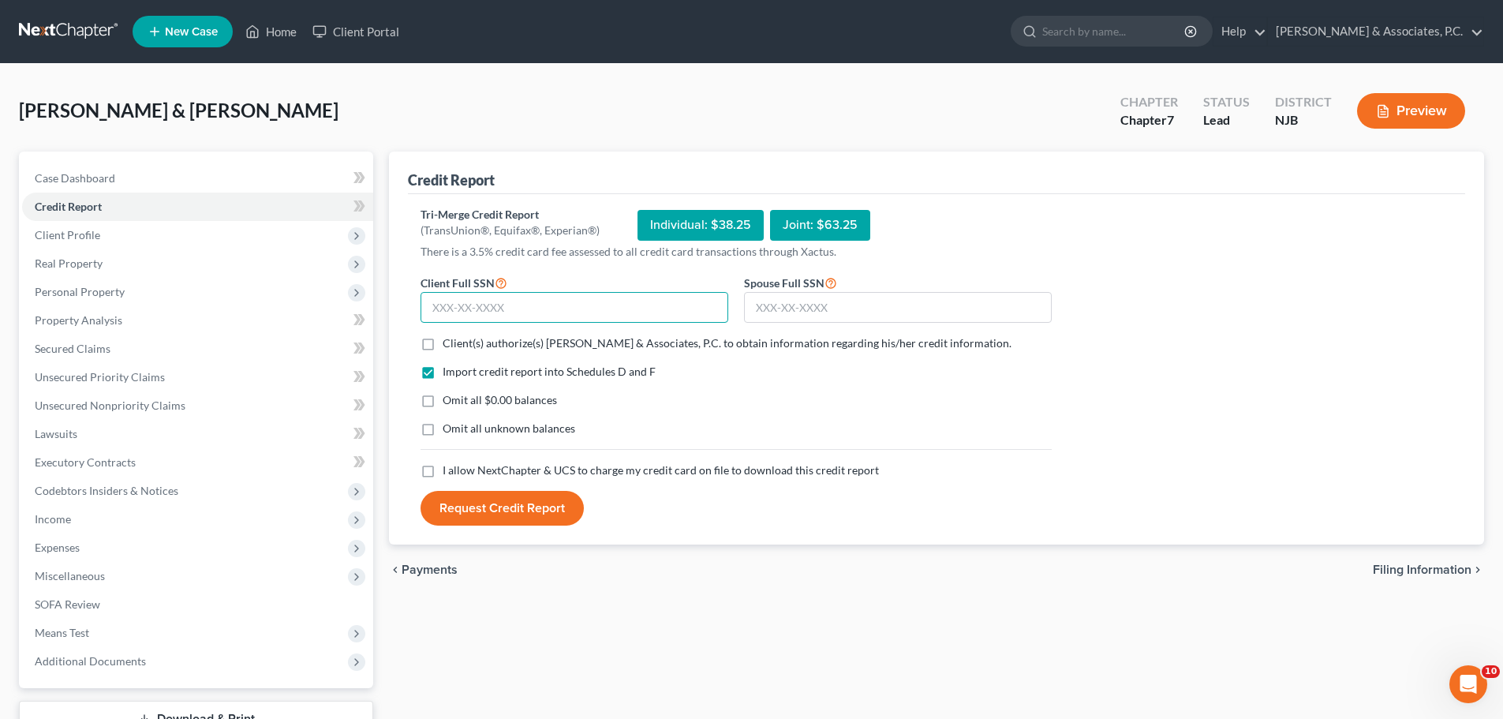
click at [574, 312] on input "text" at bounding box center [574, 308] width 308 height 32
type input "333-96-4922"
drag, startPoint x: 818, startPoint y: 307, endPoint x: 767, endPoint y: 325, distance: 54.4
click at [816, 307] on input "text" at bounding box center [898, 308] width 308 height 32
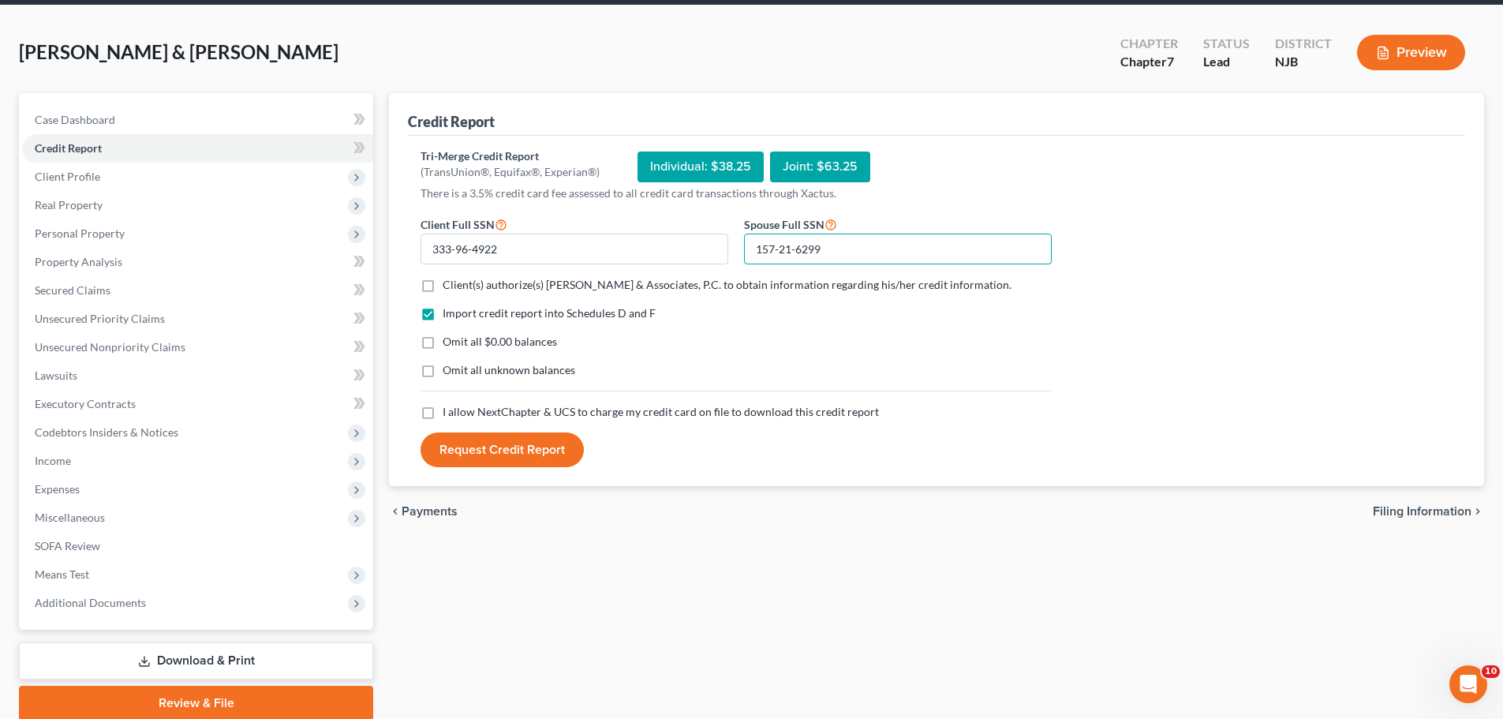
scroll to position [120, 0]
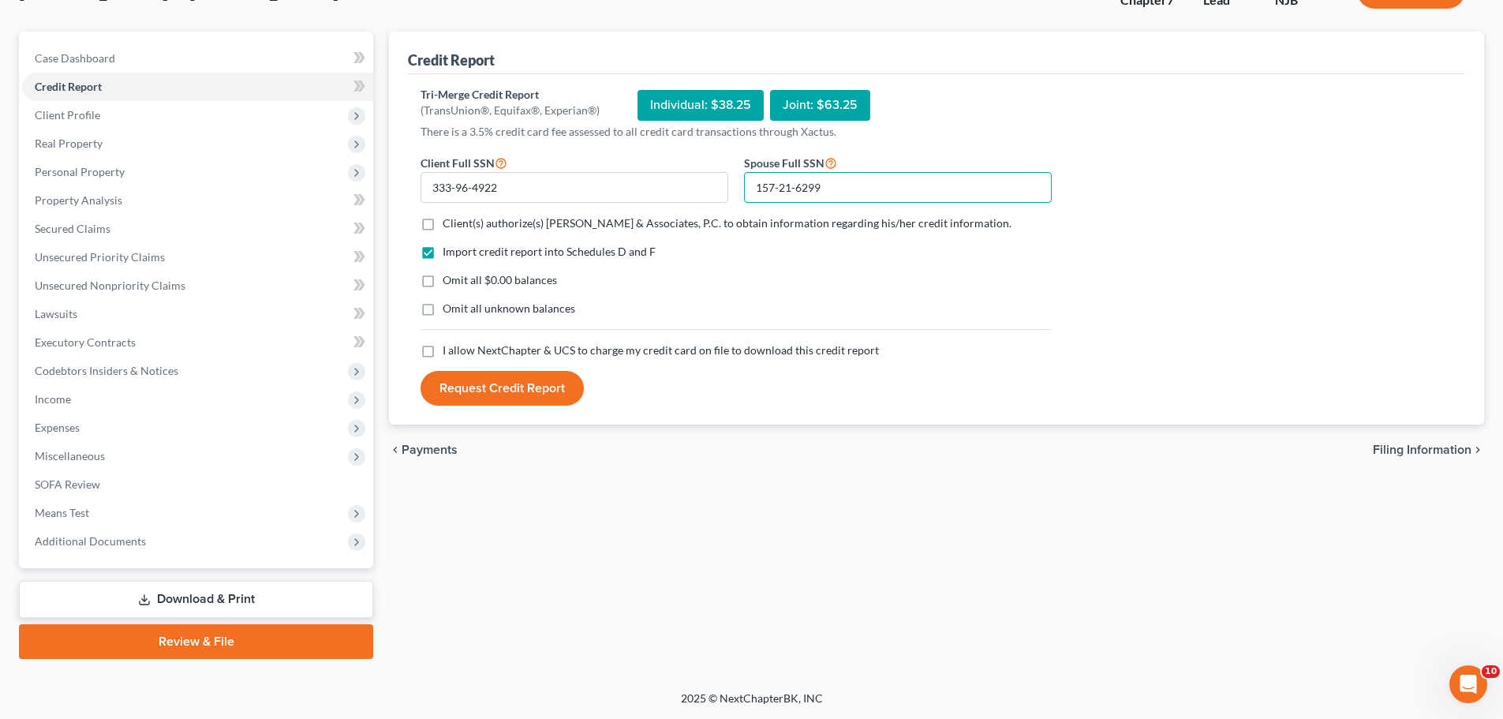
type input "157-21-6299"
click at [443, 222] on label "Client(s) authorize(s) [PERSON_NAME] & Associates, P.C. to obtain information r…" at bounding box center [727, 223] width 569 height 16
click at [449, 222] on input "Client(s) authorize(s) [PERSON_NAME] & Associates, P.C. to obtain information r…" at bounding box center [454, 220] width 10 height 10
checkbox input "true"
click at [443, 282] on label "Omit all $0.00 balances" at bounding box center [500, 280] width 114 height 16
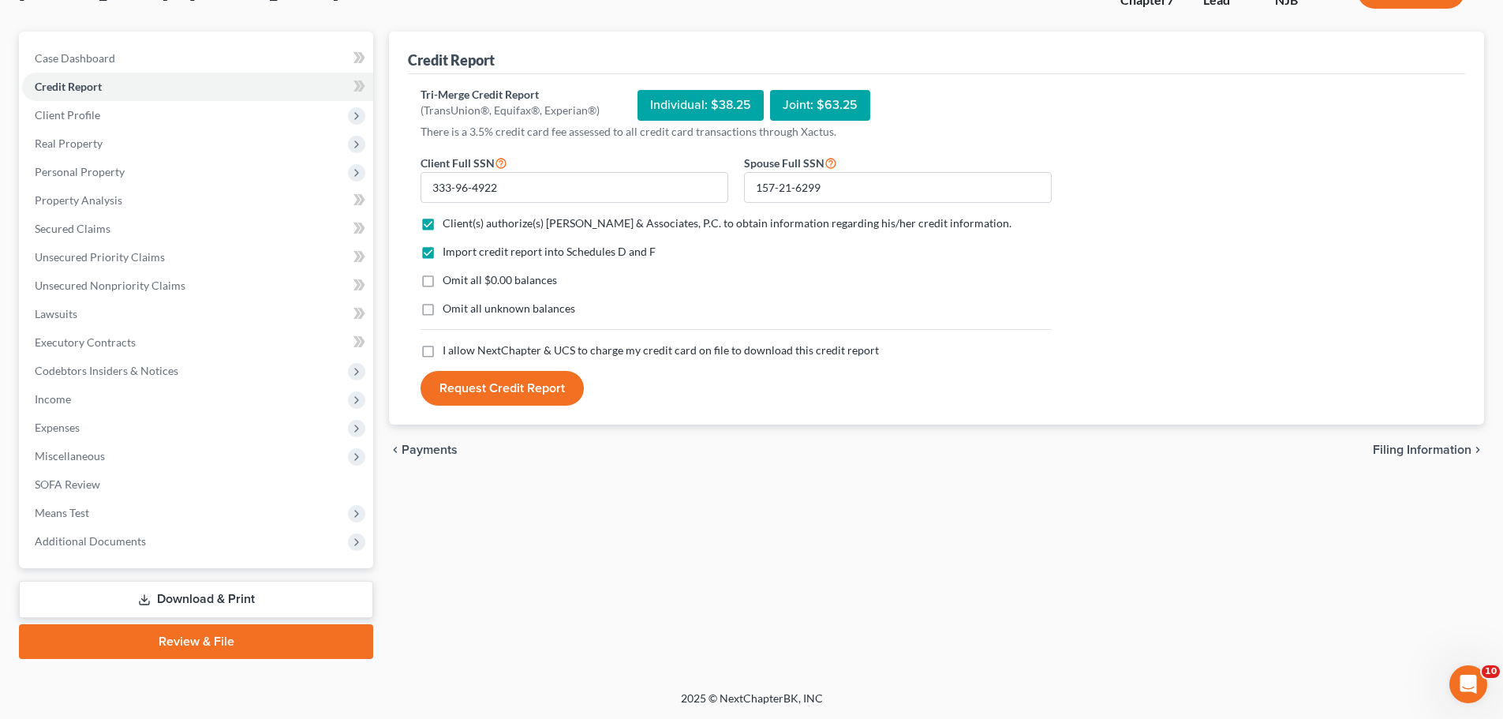
click at [449, 282] on input "Omit all $0.00 balances" at bounding box center [454, 277] width 10 height 10
checkbox input "true"
click at [443, 348] on label "I allow NextChapter & UCS to charge my credit card on file to download this cre…" at bounding box center [661, 350] width 436 height 16
click at [449, 348] on input "I allow NextChapter & UCS to charge my credit card on file to download this cre…" at bounding box center [454, 347] width 10 height 10
checkbox input "true"
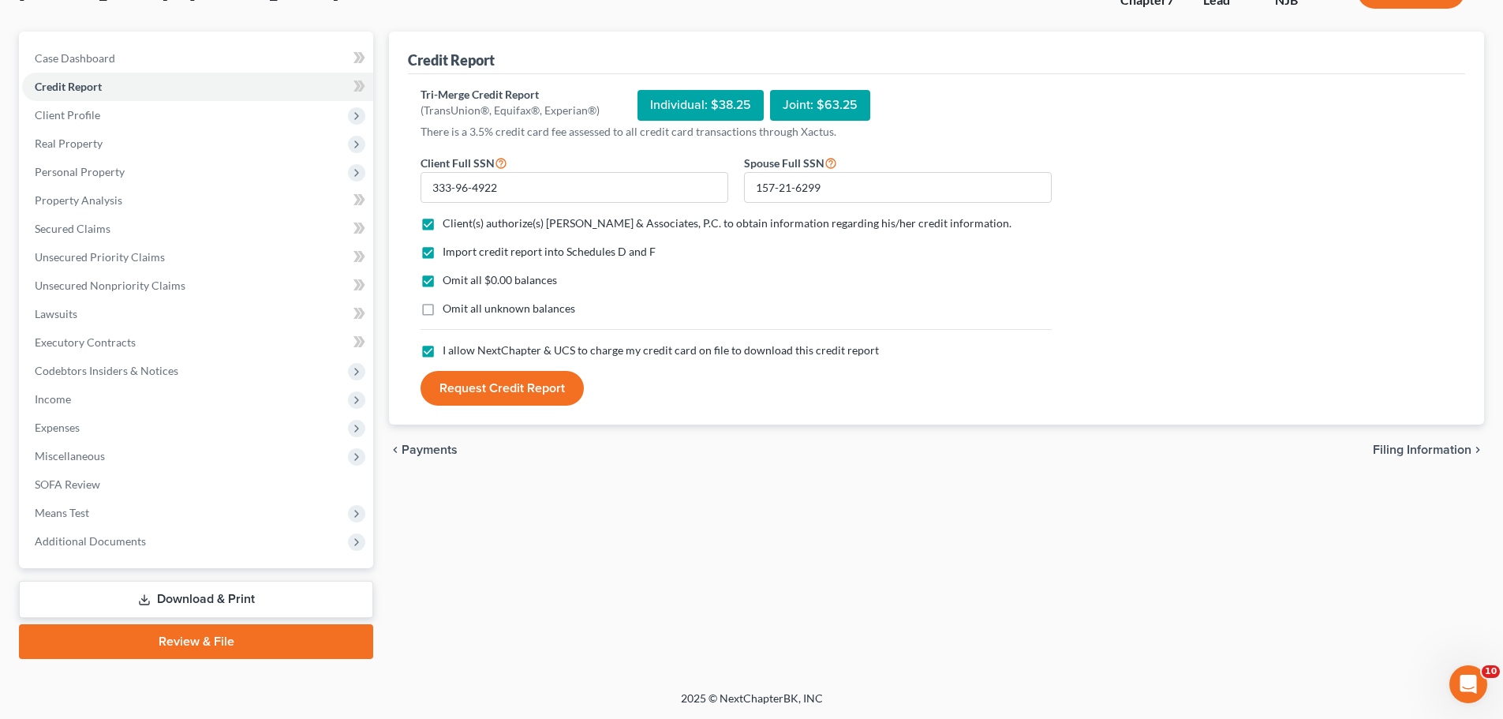
click at [495, 394] on button "Request Credit Report" at bounding box center [501, 388] width 163 height 35
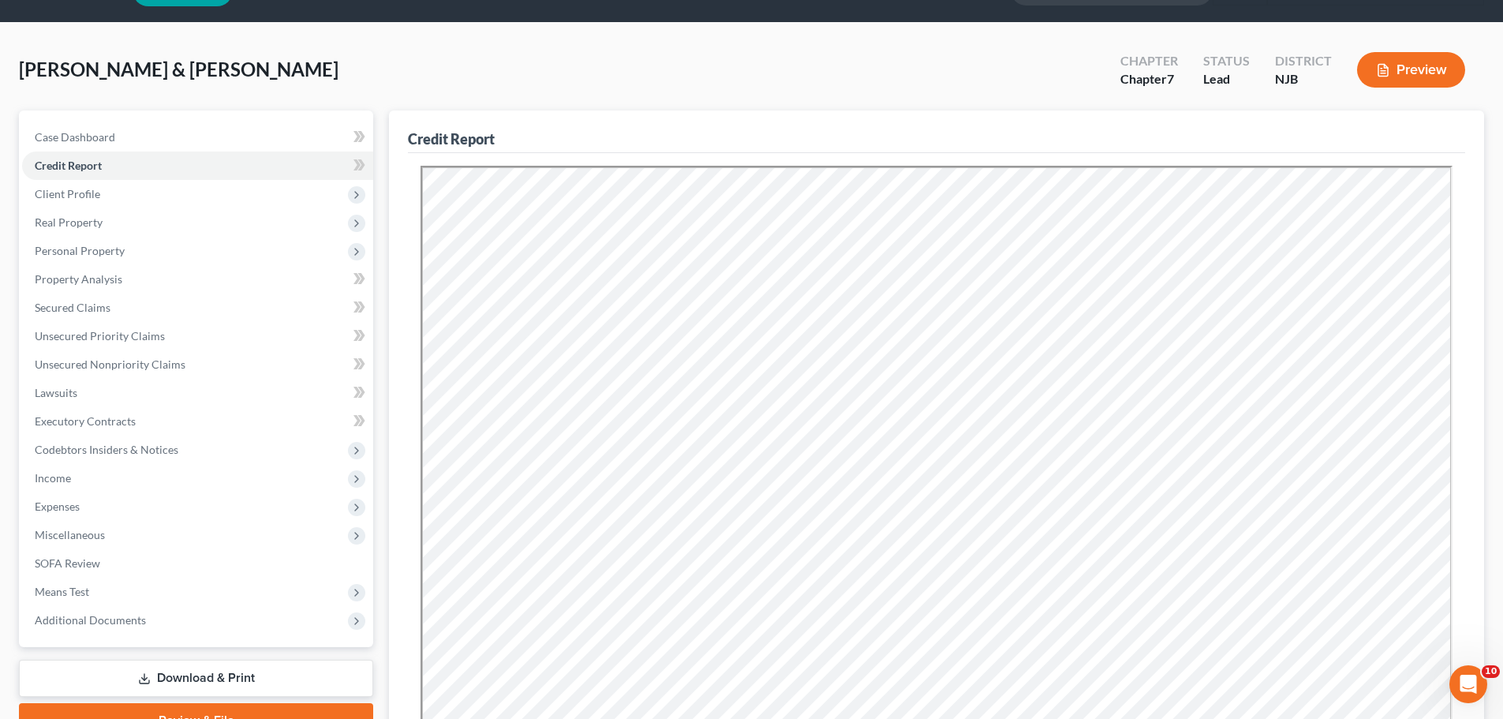
scroll to position [0, 0]
drag, startPoint x: 67, startPoint y: 308, endPoint x: 114, endPoint y: 313, distance: 46.9
click at [66, 308] on span "Secured Claims" at bounding box center [73, 307] width 76 height 13
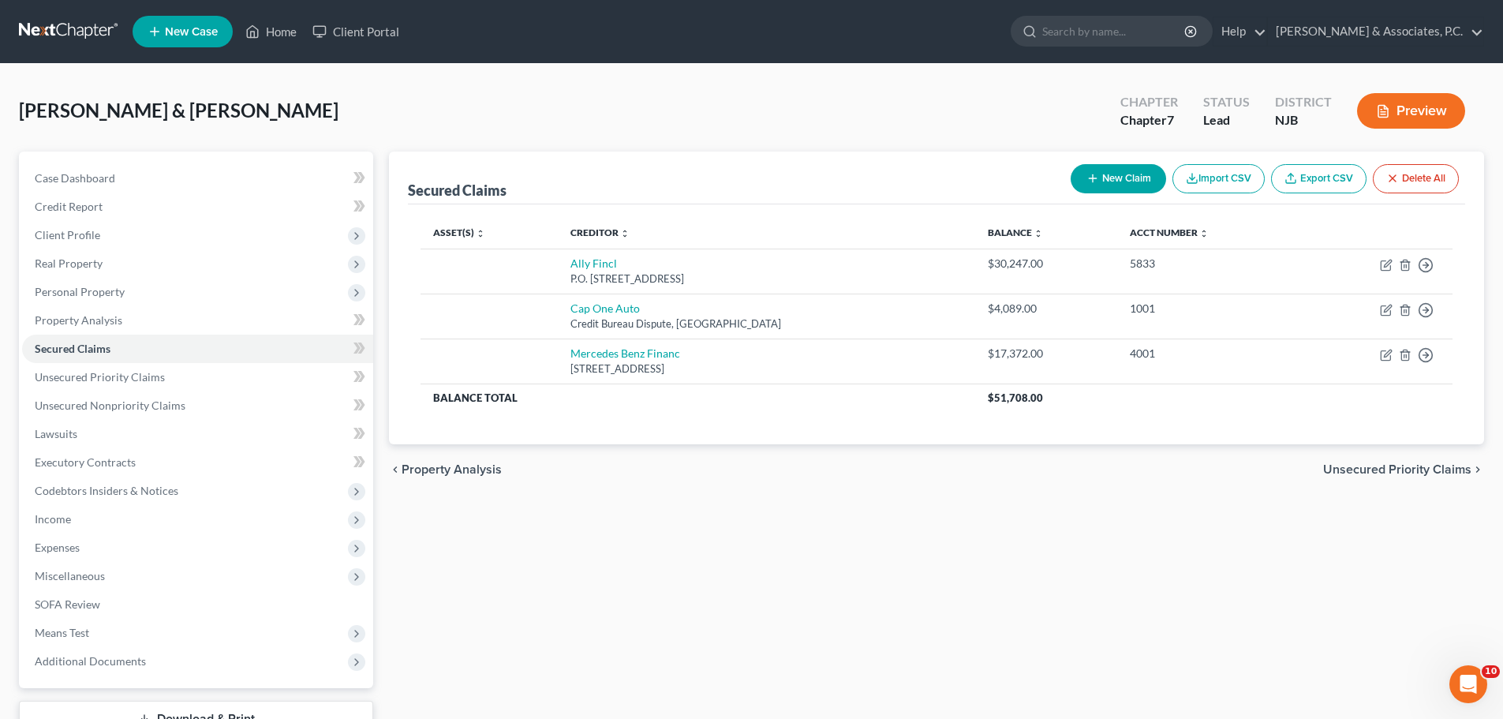
click at [1426, 471] on span "Unsecured Priority Claims" at bounding box center [1397, 469] width 148 height 13
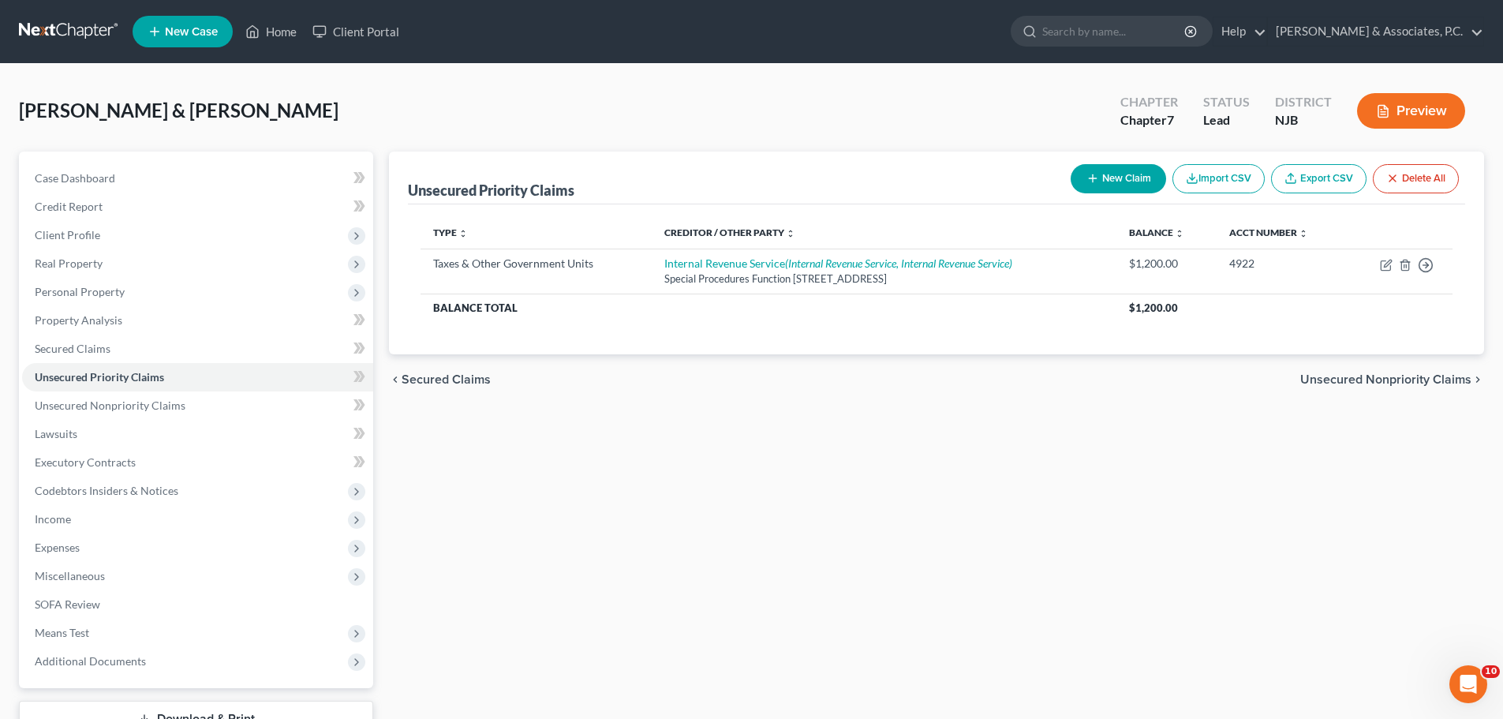
click at [434, 375] on span "Secured Claims" at bounding box center [445, 379] width 89 height 13
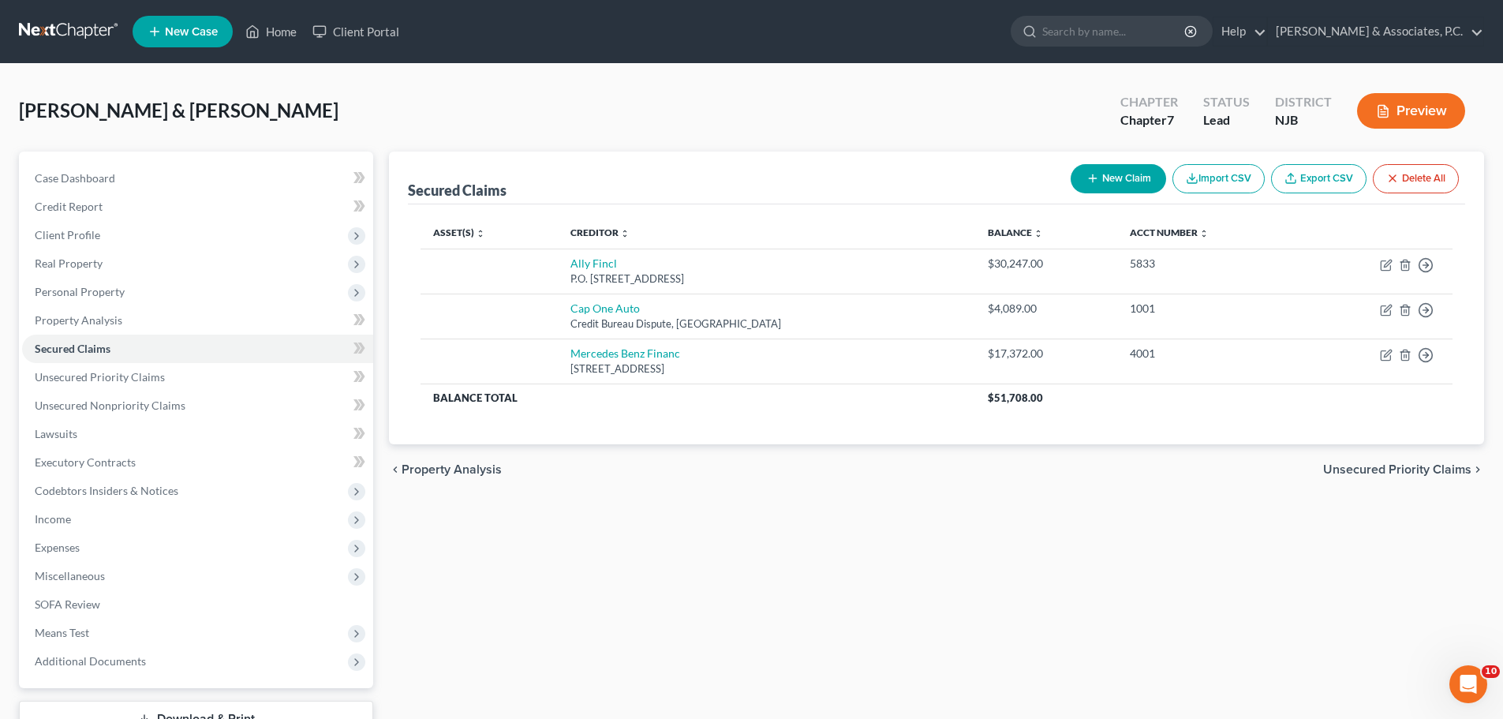
drag, startPoint x: 769, startPoint y: 43, endPoint x: 764, endPoint y: 65, distance: 22.8
click at [767, 43] on ul "New Case Home Client Portal - No Result - See all results Or Press Enter... Hel…" at bounding box center [808, 31] width 1351 height 41
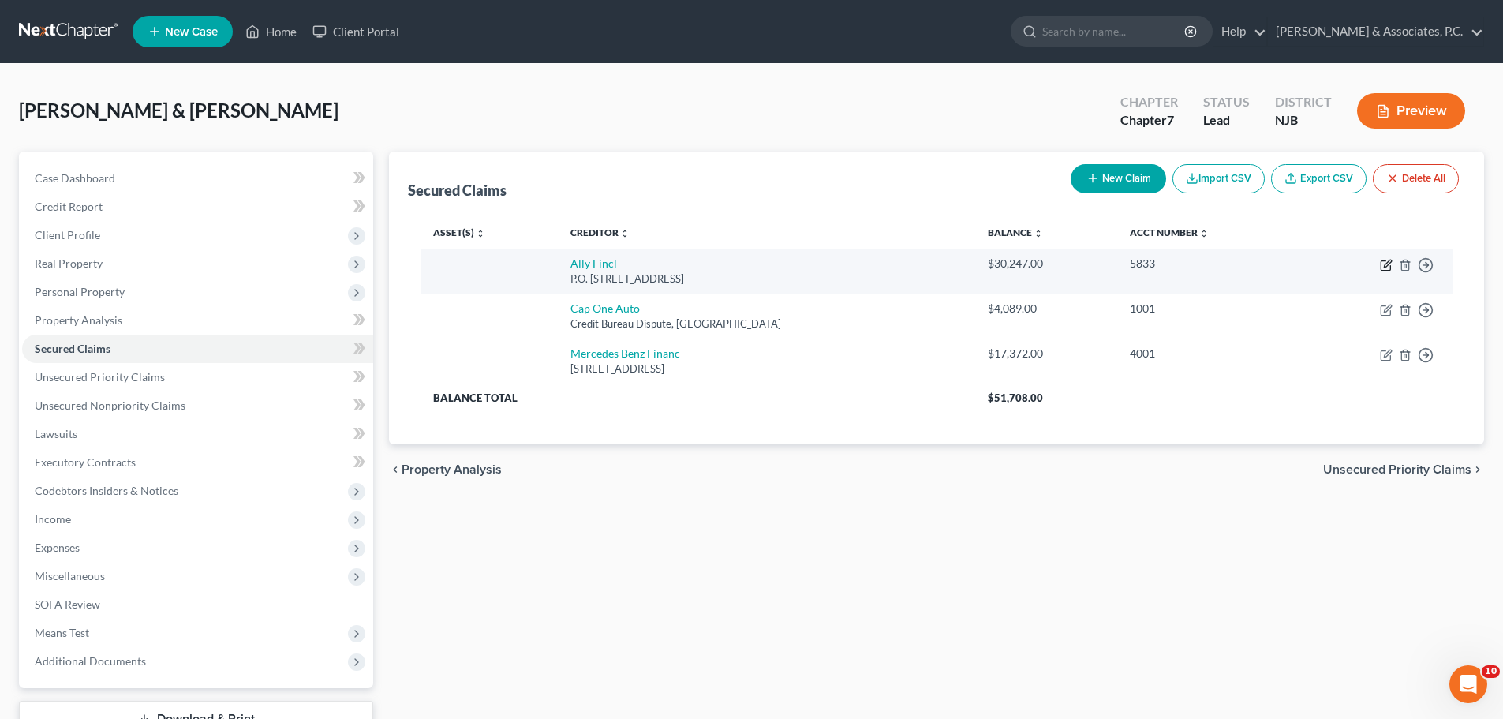
click at [1383, 261] on icon "button" at bounding box center [1384, 265] width 9 height 9
select select "24"
select select "1"
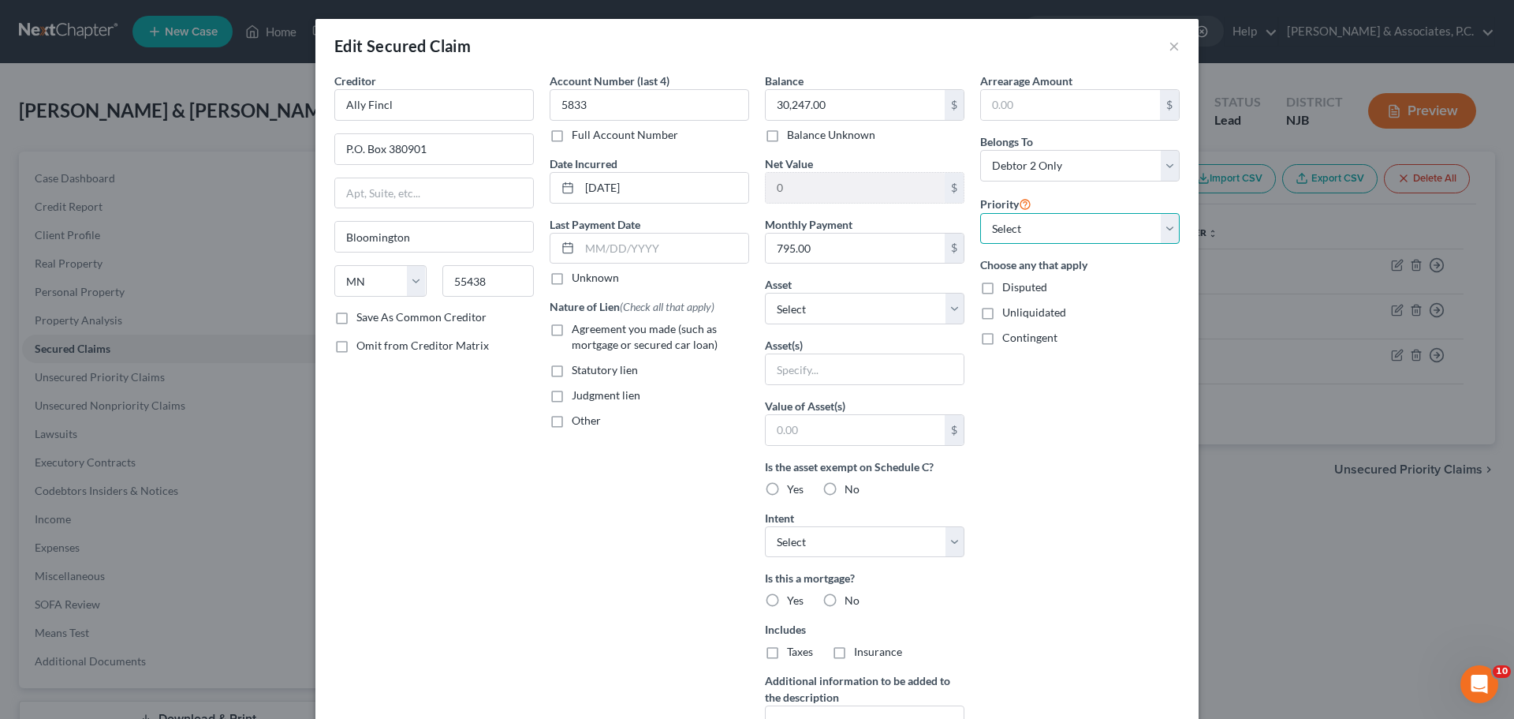
click at [1096, 232] on select "Select 1st 2nd 3rd 4th 5th 6th 7th 8th 9th 10th 11th 12th 13th 14th 15th 16th 1…" at bounding box center [1080, 229] width 200 height 32
select select "1"
click at [980, 213] on select "Select 1st 2nd 3rd 4th 5th 6th 7th 8th 9th 10th 11th 12th 13th 14th 15th 16th 1…" at bounding box center [1080, 229] width 200 height 32
click at [950, 312] on select "Select Other Multiple Assets 2016 Honda Civic - $11700.0 2021 Jeep Grand Cherok…" at bounding box center [865, 309] width 200 height 32
select select "3"
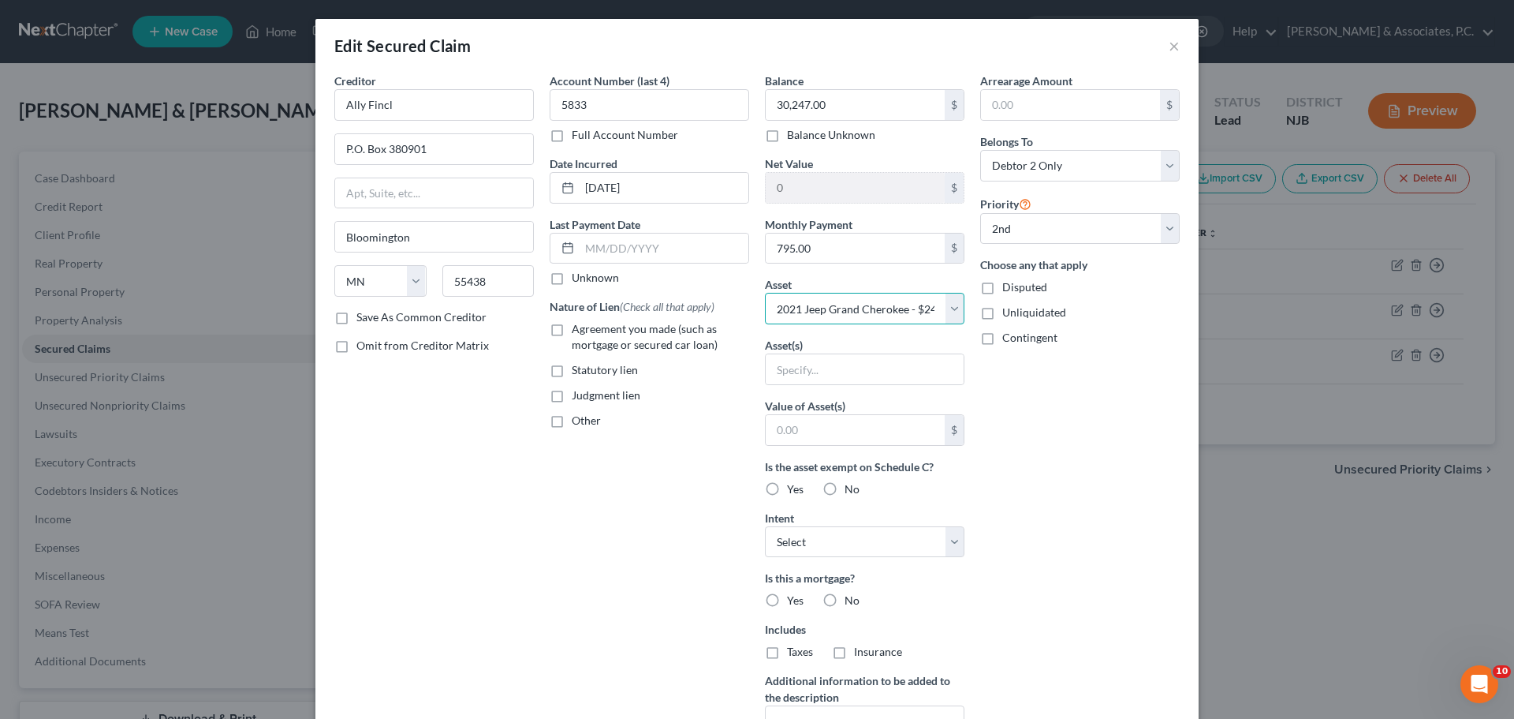
click at [765, 293] on select "Select Other Multiple Assets 2016 Honda Civic - $11700.0 2021 Jeep Grand Cherok…" at bounding box center [865, 309] width 200 height 32
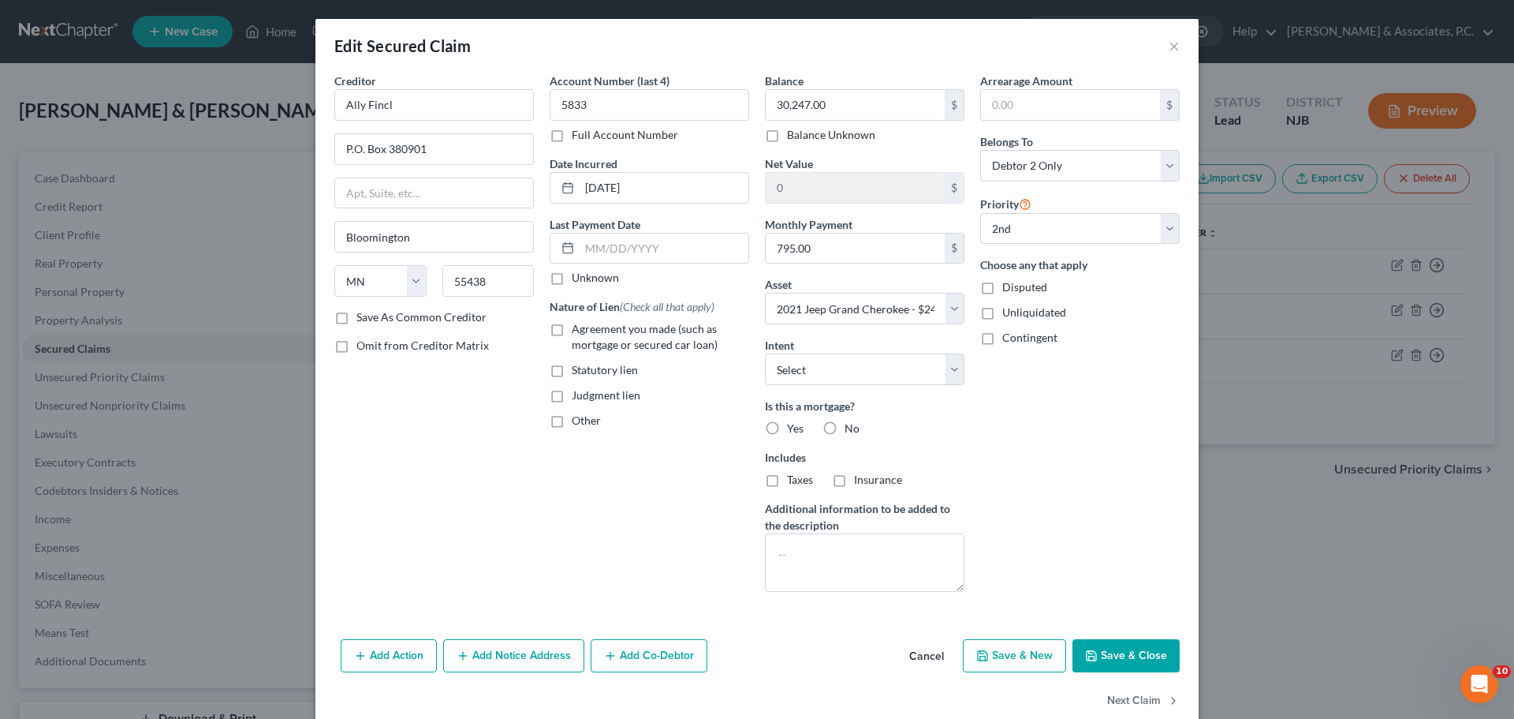
drag, startPoint x: 827, startPoint y: 426, endPoint x: 830, endPoint y: 499, distance: 72.6
click at [845, 426] on label "No" at bounding box center [852, 428] width 15 height 16
click at [851, 426] on input "No" at bounding box center [856, 425] width 10 height 10
radio input "true"
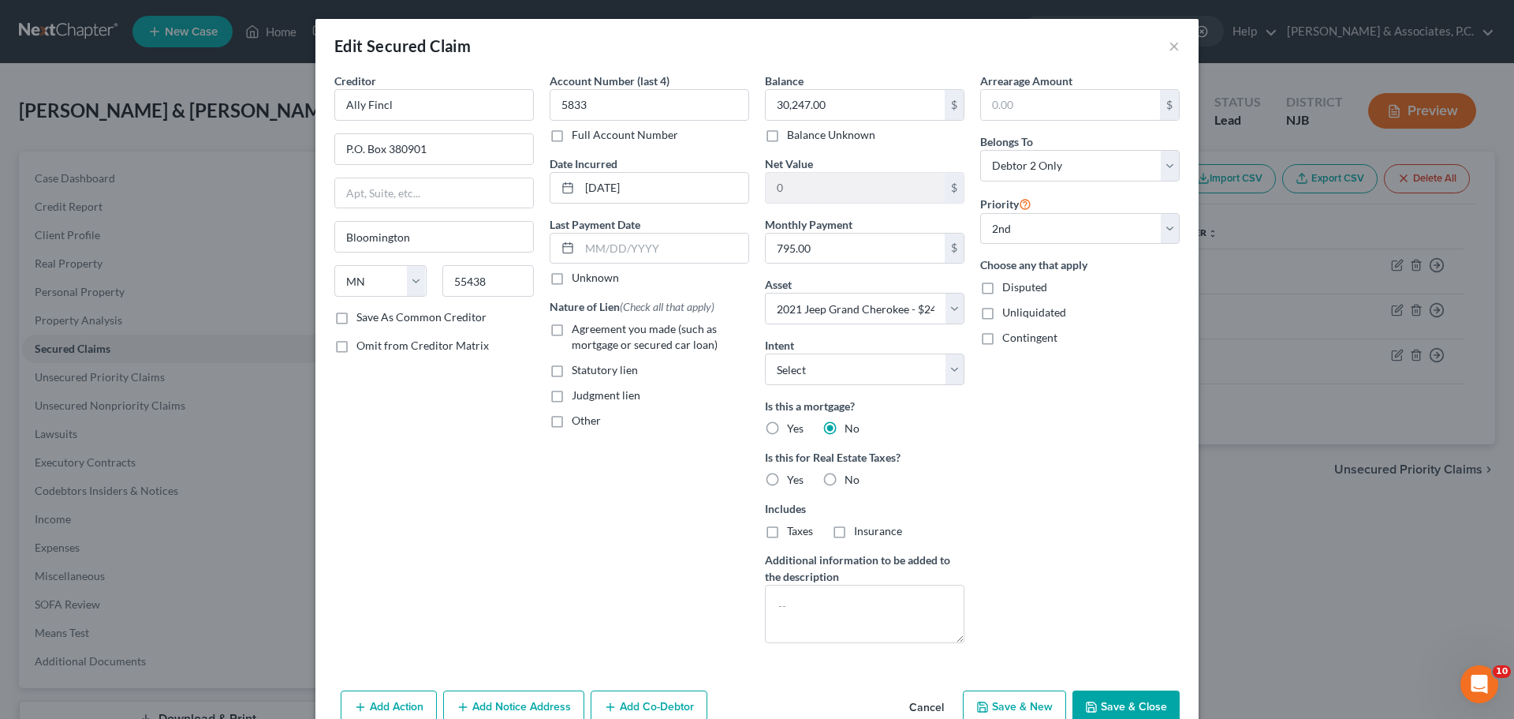
click at [845, 476] on label "No" at bounding box center [852, 480] width 15 height 16
click at [851, 476] on input "No" at bounding box center [856, 477] width 10 height 10
radio input "true"
click at [955, 371] on select "Select Surrender Redeem Reaffirm Avoid Other" at bounding box center [865, 369] width 200 height 32
select select "2"
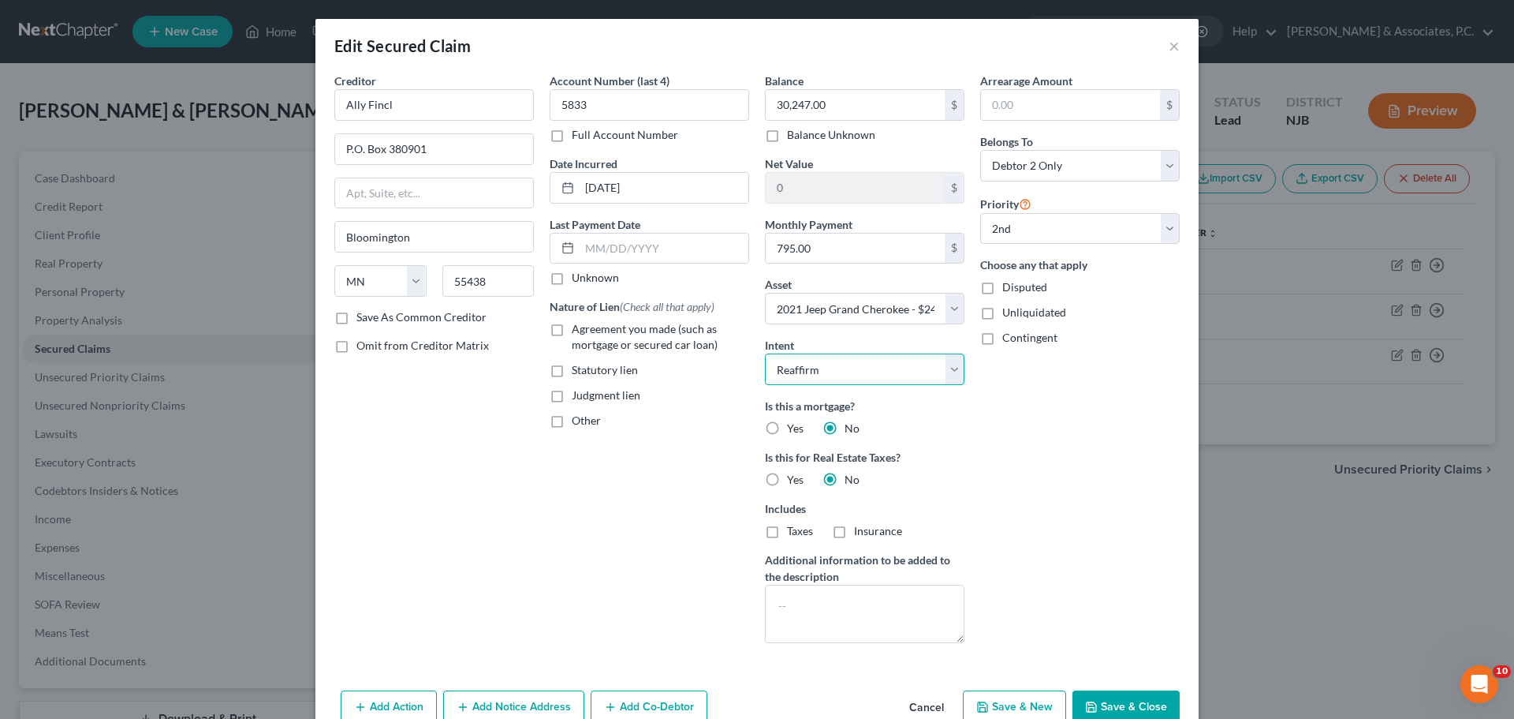
click at [765, 353] on select "Select Surrender Redeem Reaffirm Avoid Other" at bounding box center [865, 369] width 200 height 32
click at [1098, 444] on div "Arrearage Amount $ Belongs To * Select Debtor 1 Only Debtor 2 Only Debtor 1 And…" at bounding box center [1080, 364] width 215 height 583
drag, startPoint x: 550, startPoint y: 331, endPoint x: 559, endPoint y: 334, distance: 10.0
click at [572, 334] on label "Agreement you made (such as mortgage or secured car loan)" at bounding box center [660, 337] width 177 height 32
click at [578, 331] on input "Agreement you made (such as mortgage or secured car loan)" at bounding box center [583, 326] width 10 height 10
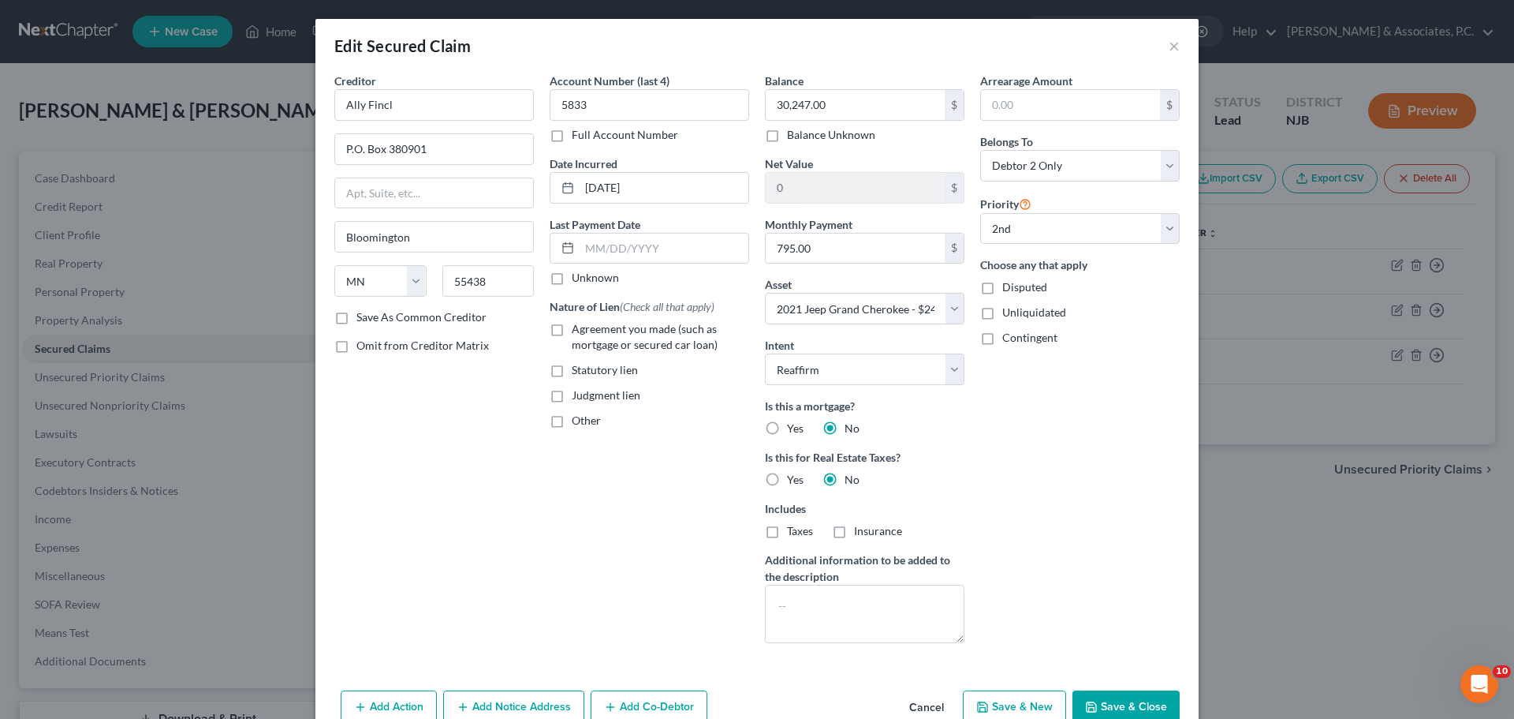
checkbox input "true"
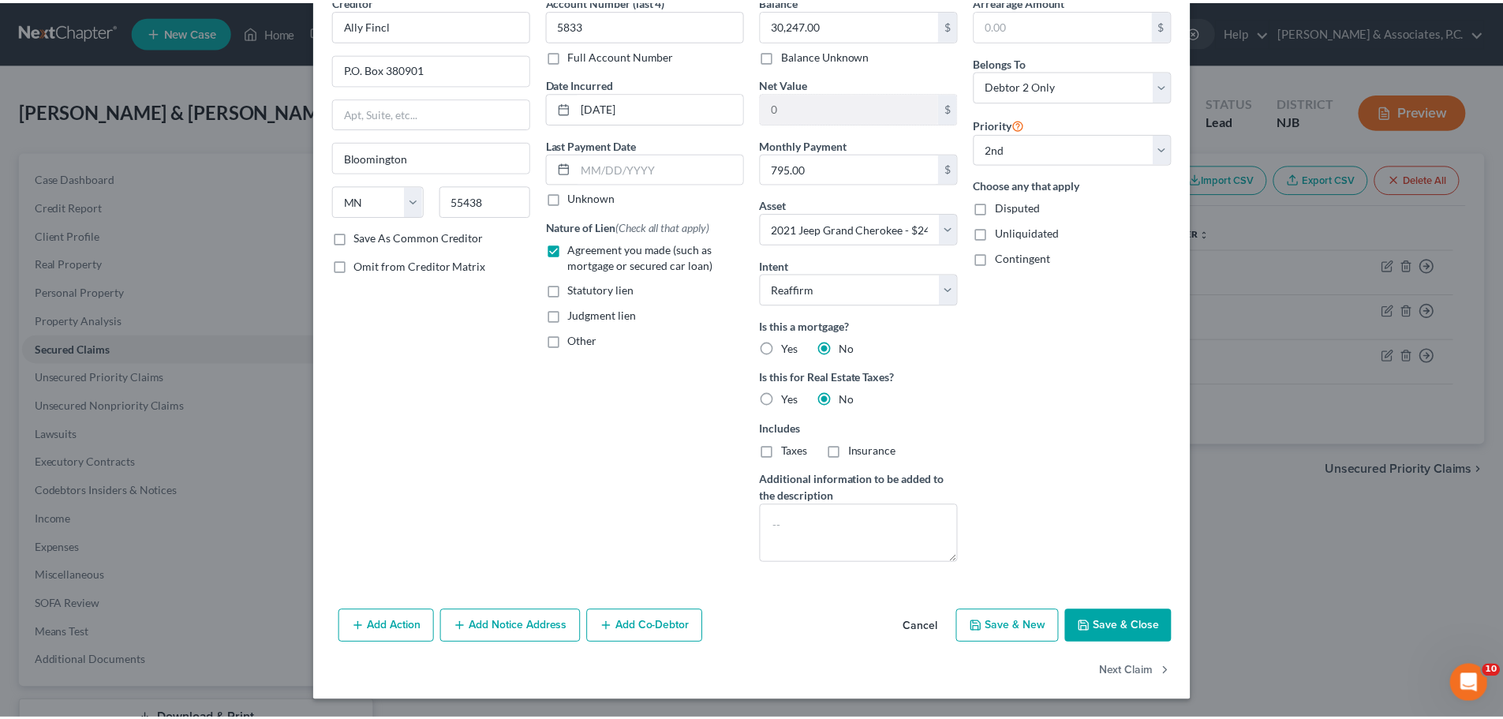
scroll to position [81, 0]
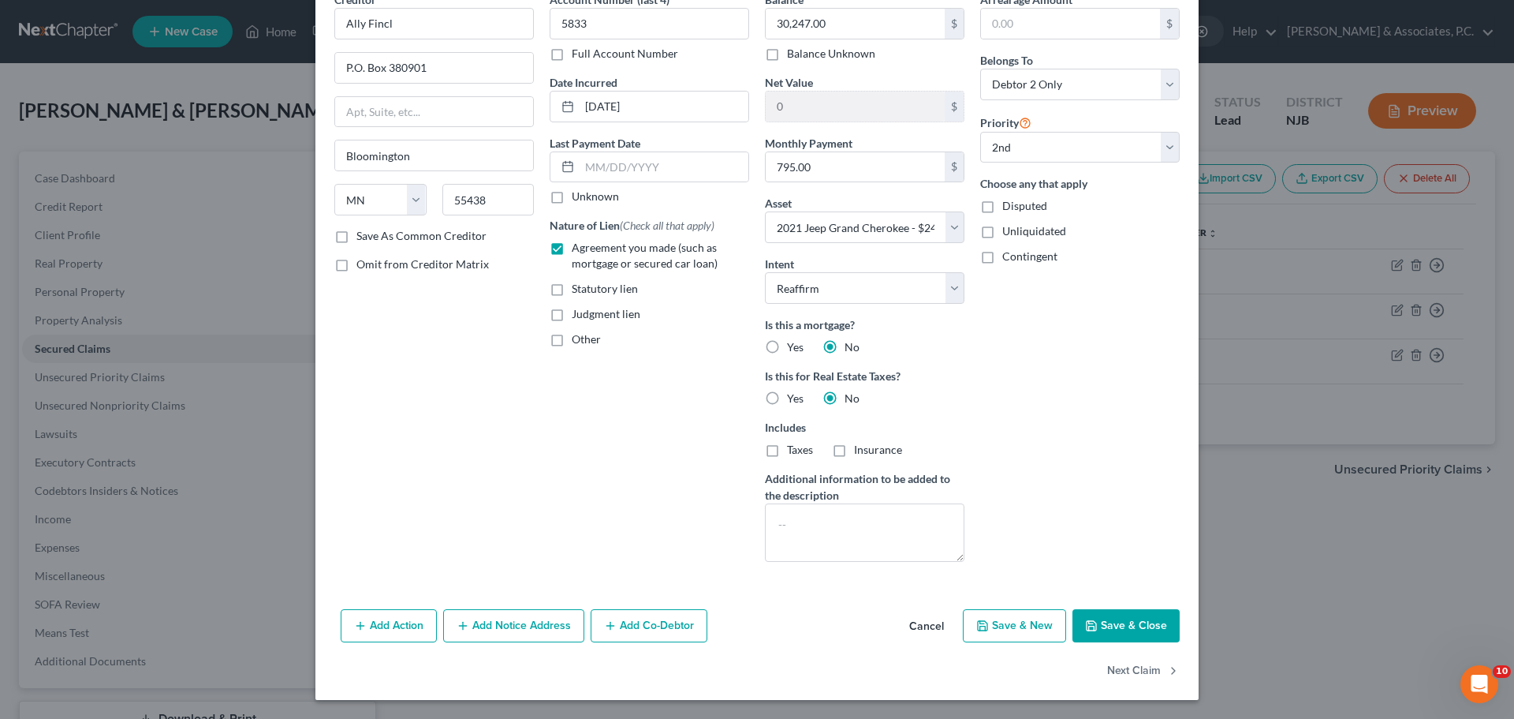
drag, startPoint x: 334, startPoint y: 237, endPoint x: 643, endPoint y: 299, distance: 315.3
click at [357, 237] on label "Save As Common Creditor" at bounding box center [422, 236] width 130 height 16
click at [363, 237] on input "Save As Common Creditor" at bounding box center [368, 233] width 10 height 10
click at [1144, 620] on button "Save & Close" at bounding box center [1126, 625] width 107 height 33
checkbox input "false"
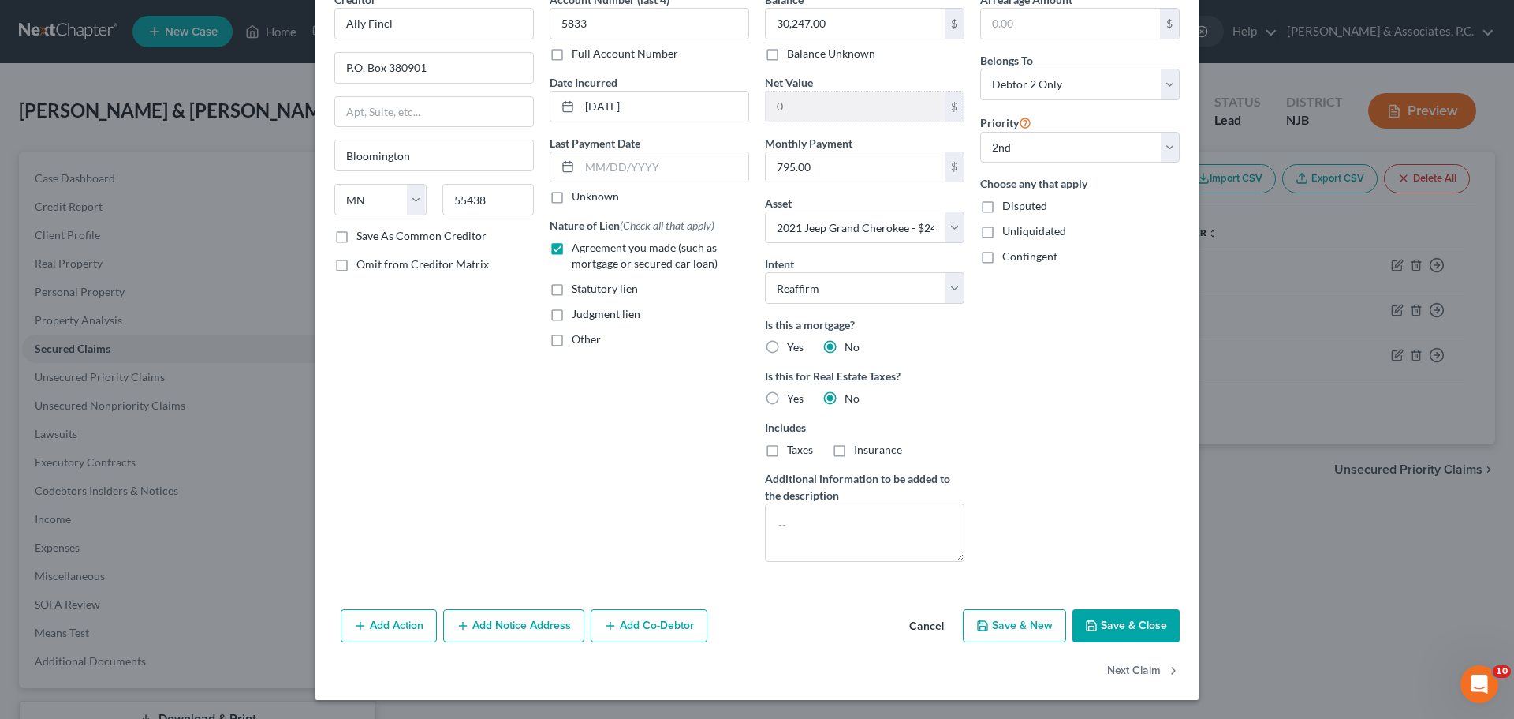
select select
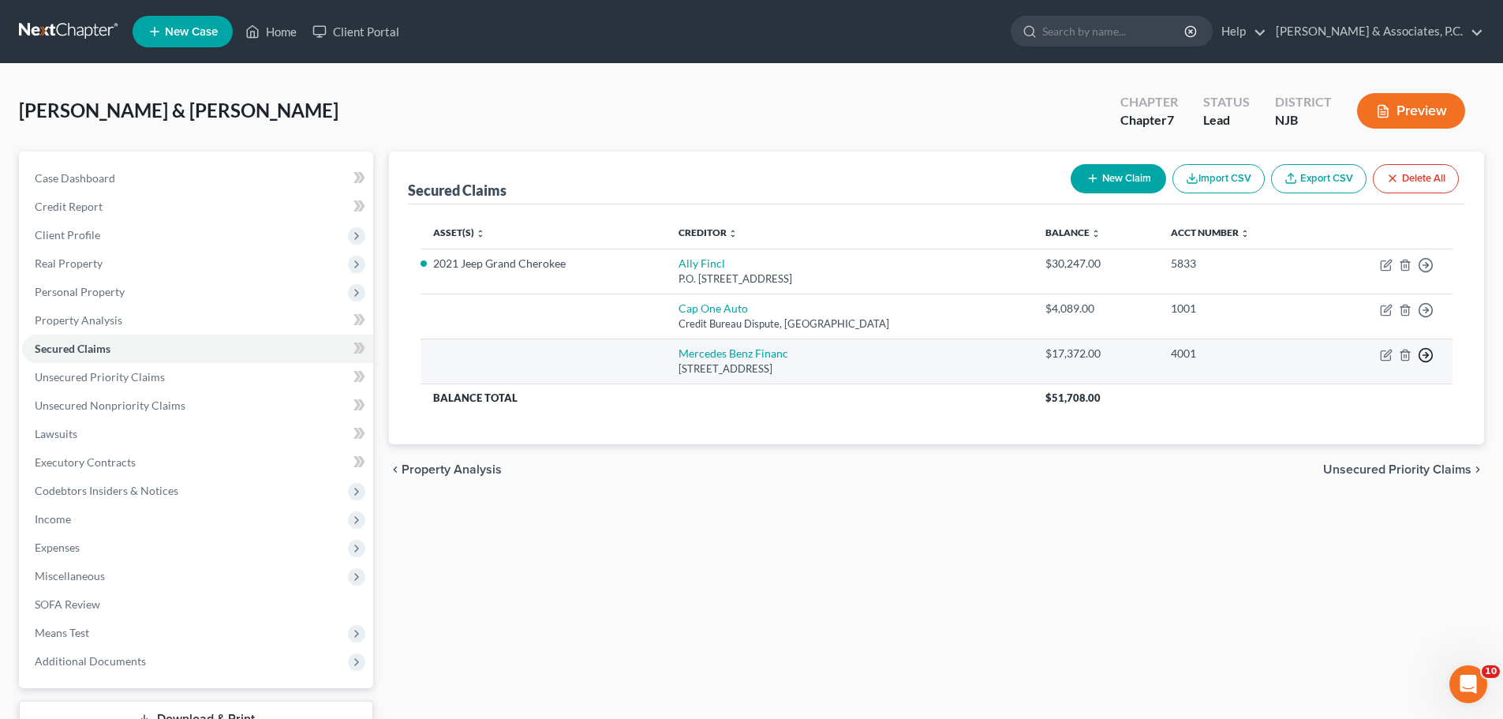
click at [1428, 354] on icon "button" at bounding box center [1425, 355] width 16 height 16
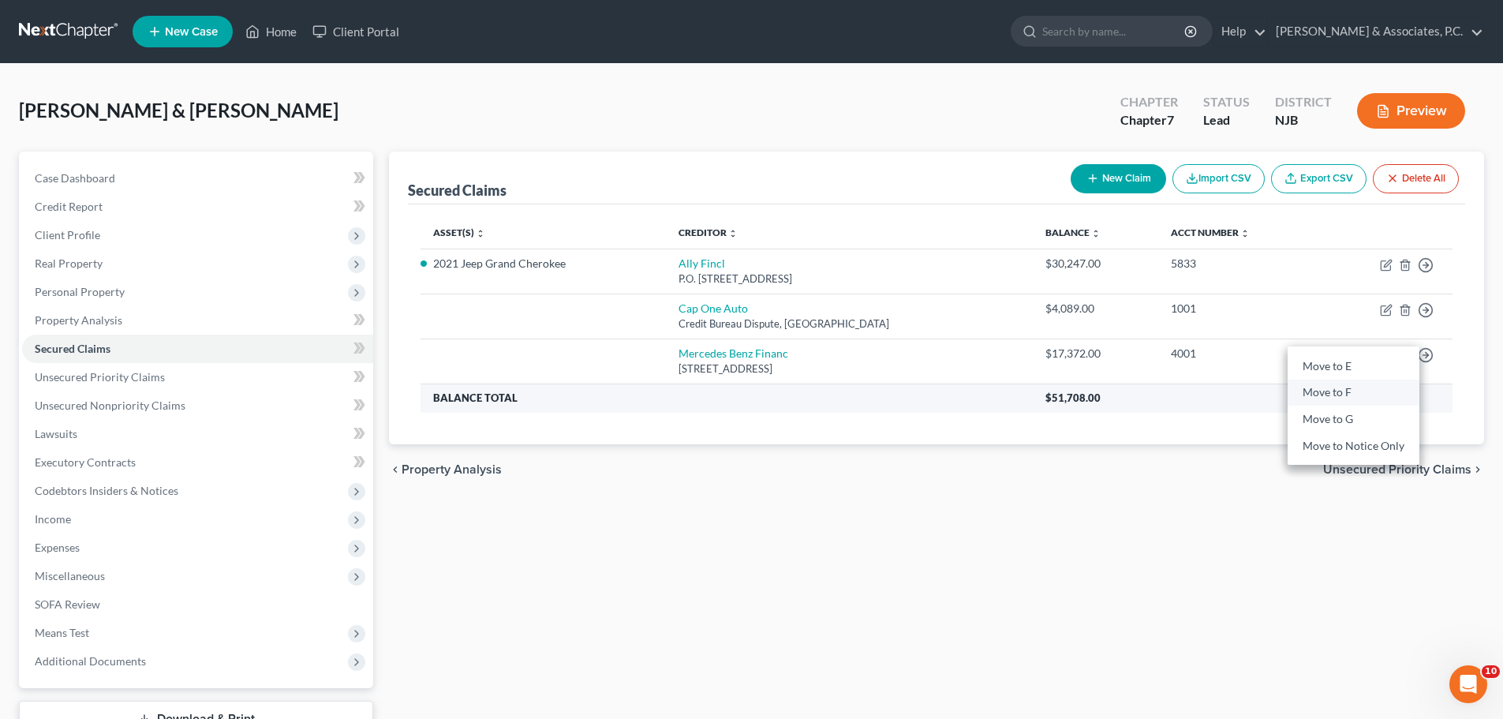
click at [1357, 392] on link "Move to F" at bounding box center [1353, 392] width 132 height 27
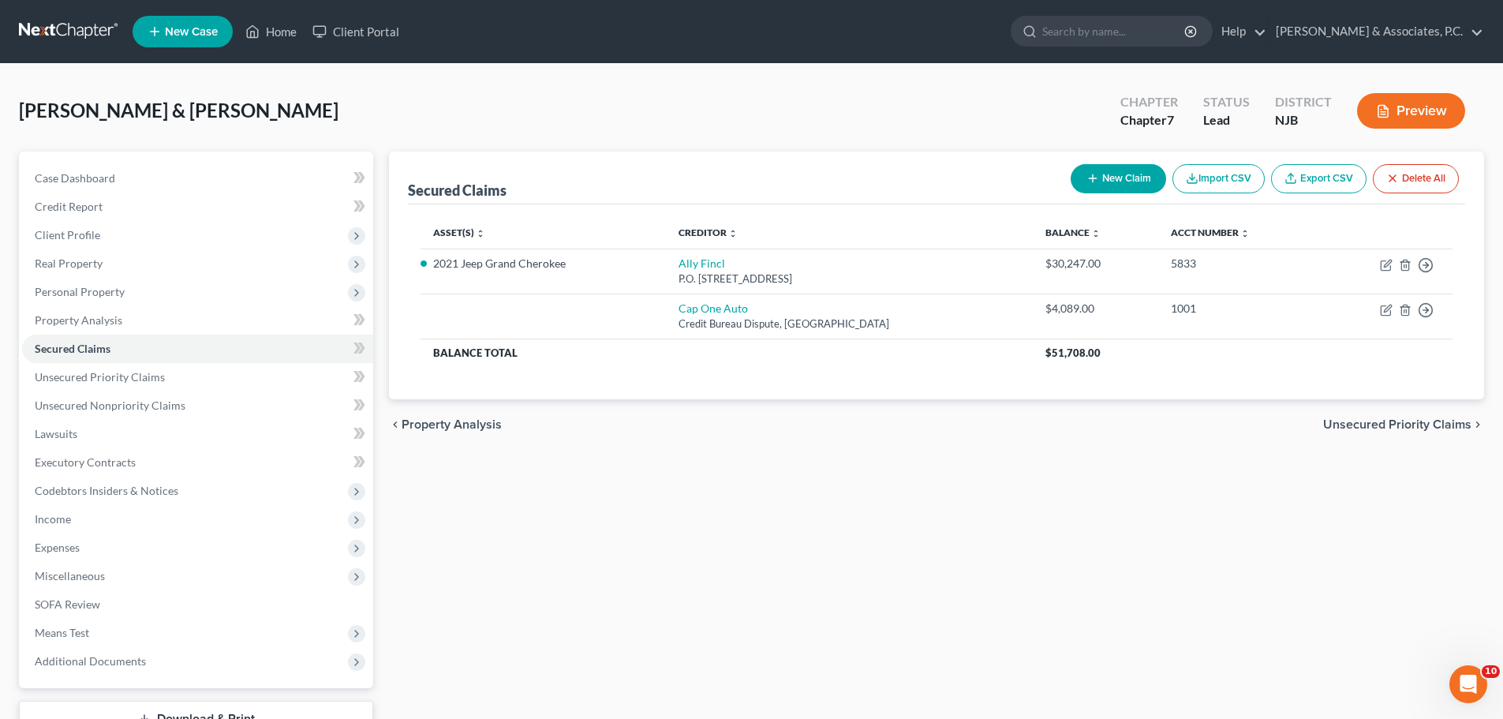
click at [1387, 426] on span "Unsecured Priority Claims" at bounding box center [1397, 424] width 148 height 13
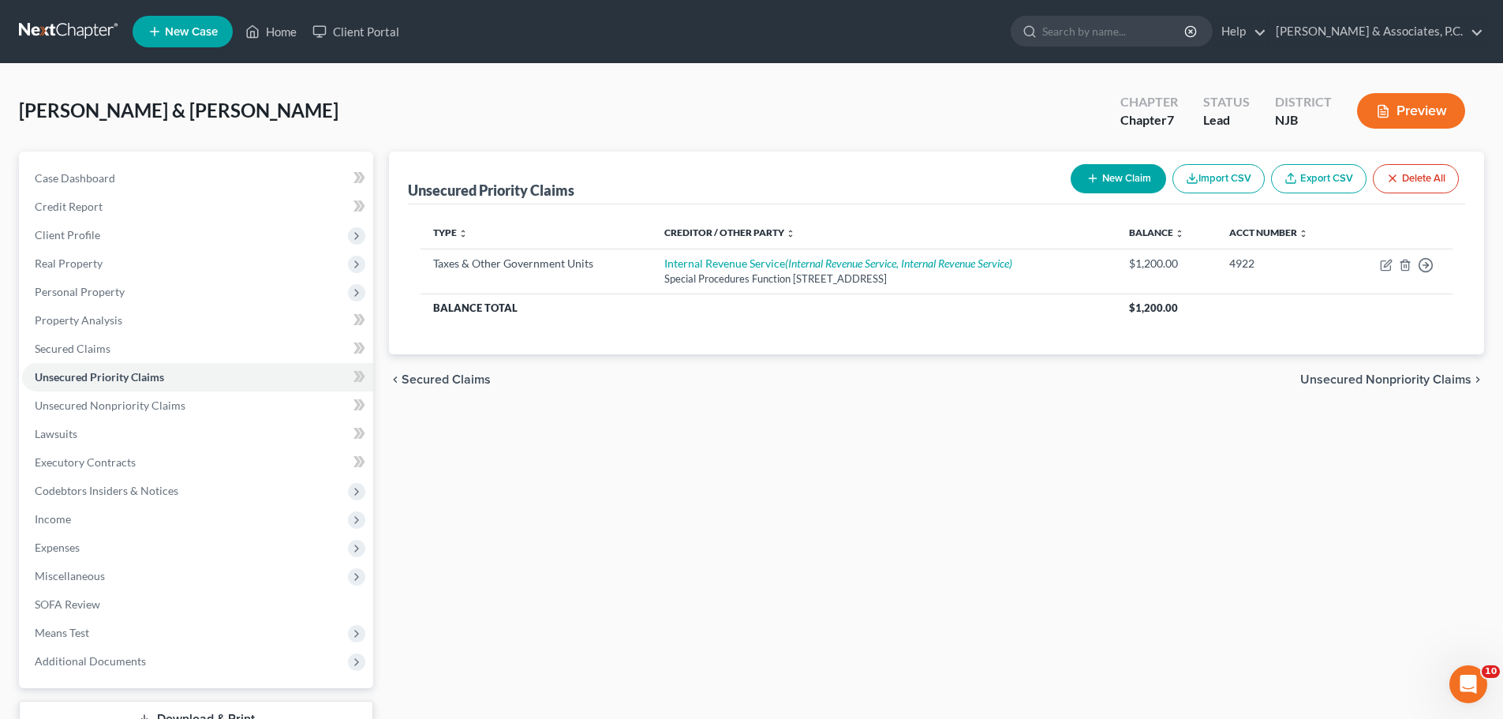
click at [1393, 379] on span "Unsecured Nonpriority Claims" at bounding box center [1385, 379] width 171 height 13
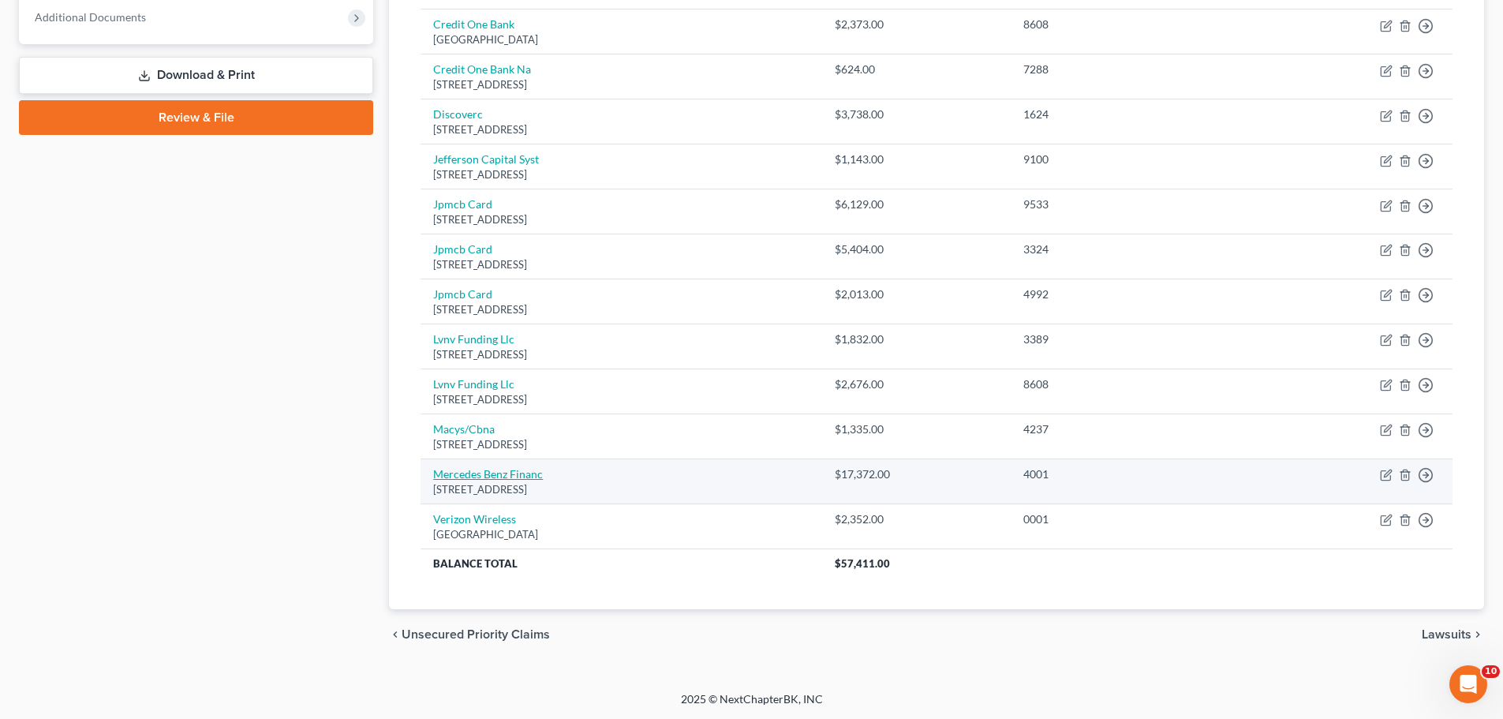
scroll to position [644, 0]
click at [1388, 470] on icon "button" at bounding box center [1387, 472] width 7 height 7
select select "45"
select select "0"
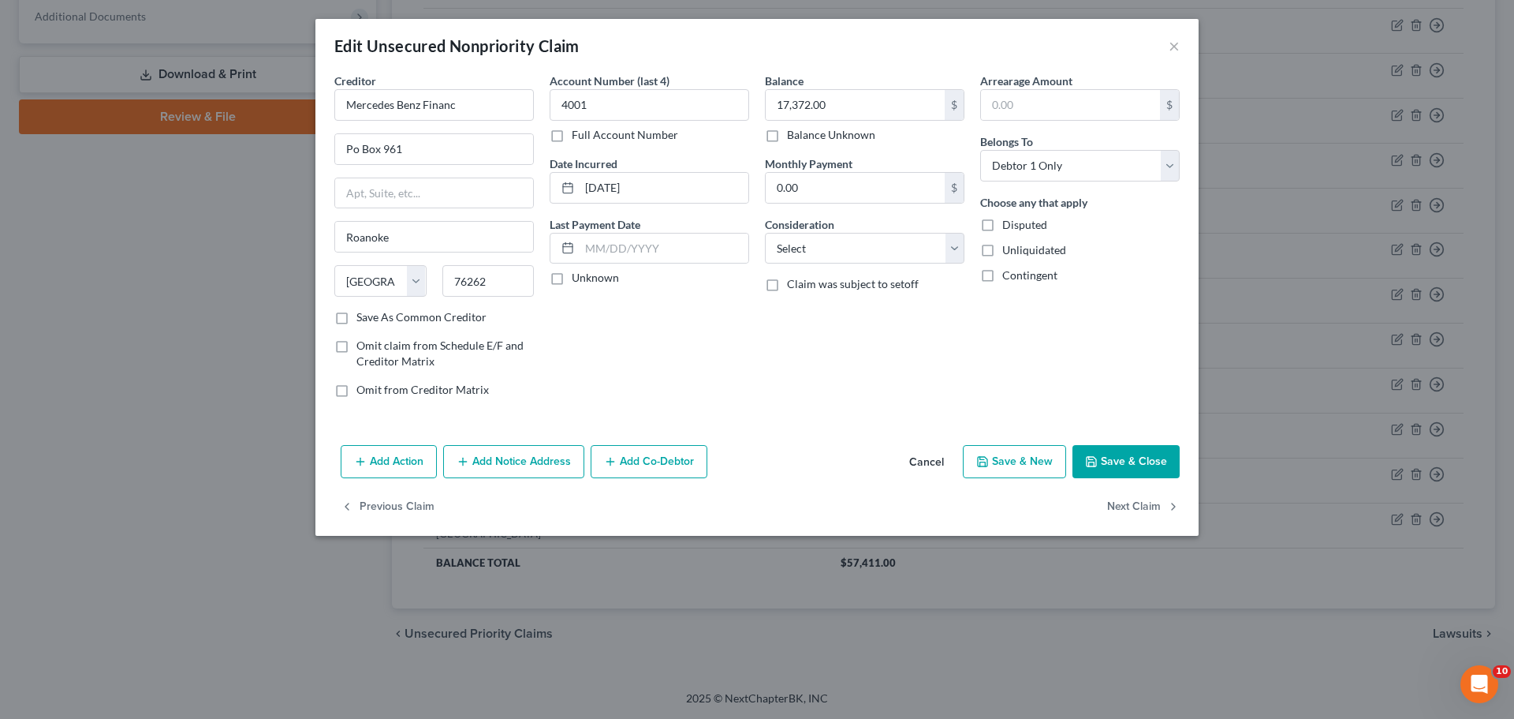
click at [357, 324] on label "Save As Common Creditor" at bounding box center [422, 317] width 130 height 16
click at [363, 319] on input "Save As Common Creditor" at bounding box center [368, 314] width 10 height 10
checkbox input "true"
click at [845, 248] on select "Select Cable / Satellite Services Collection Agency Credit Card Debt Debt Couns…" at bounding box center [865, 249] width 200 height 32
select select "4"
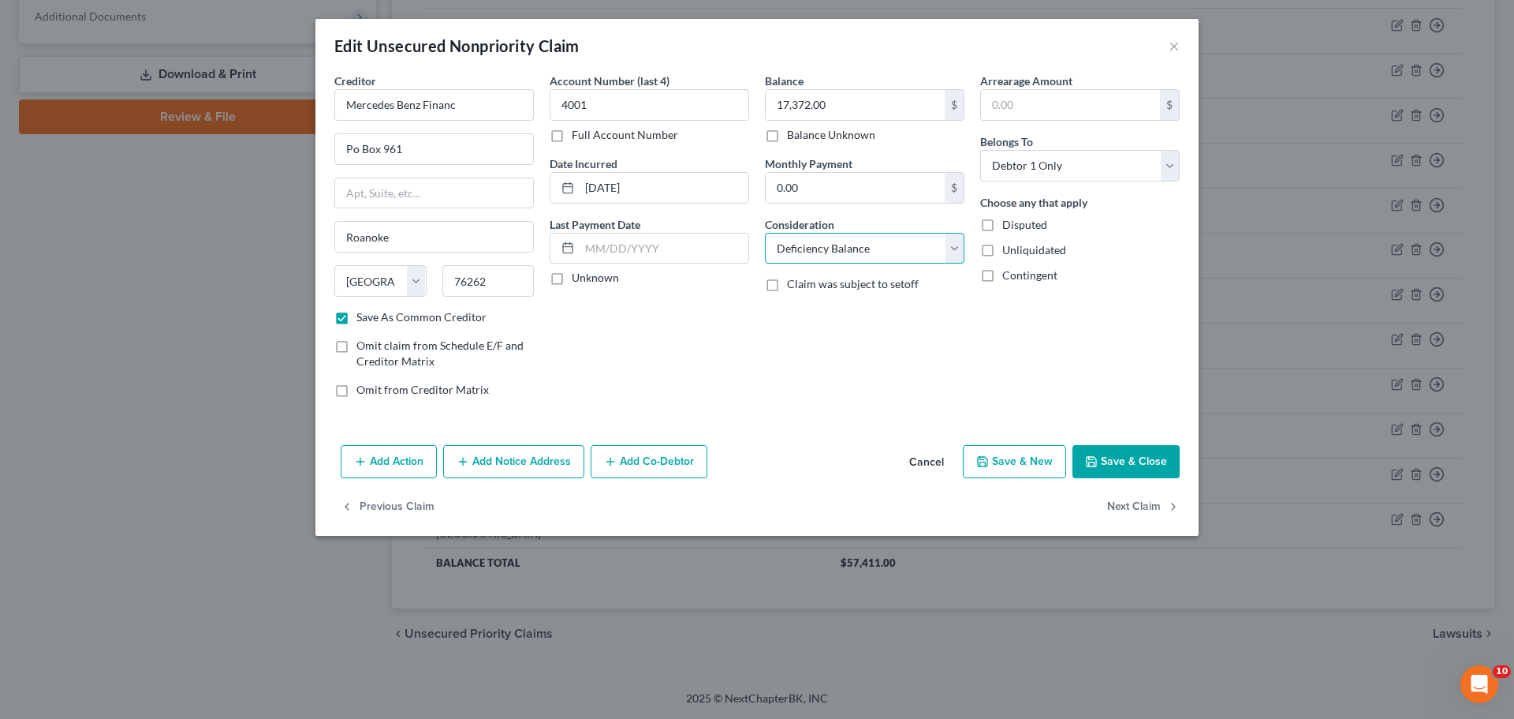
click at [765, 233] on select "Select Cable / Satellite Services Collection Agency Credit Card Debt Debt Couns…" at bounding box center [865, 249] width 200 height 32
click at [757, 334] on div "Balance 17,372.00 $ Balance Unknown Balance Undetermined 17,372.00 $ Balance Un…" at bounding box center [864, 242] width 215 height 338
click at [1127, 470] on button "Save & Close" at bounding box center [1126, 461] width 107 height 33
checkbox input "false"
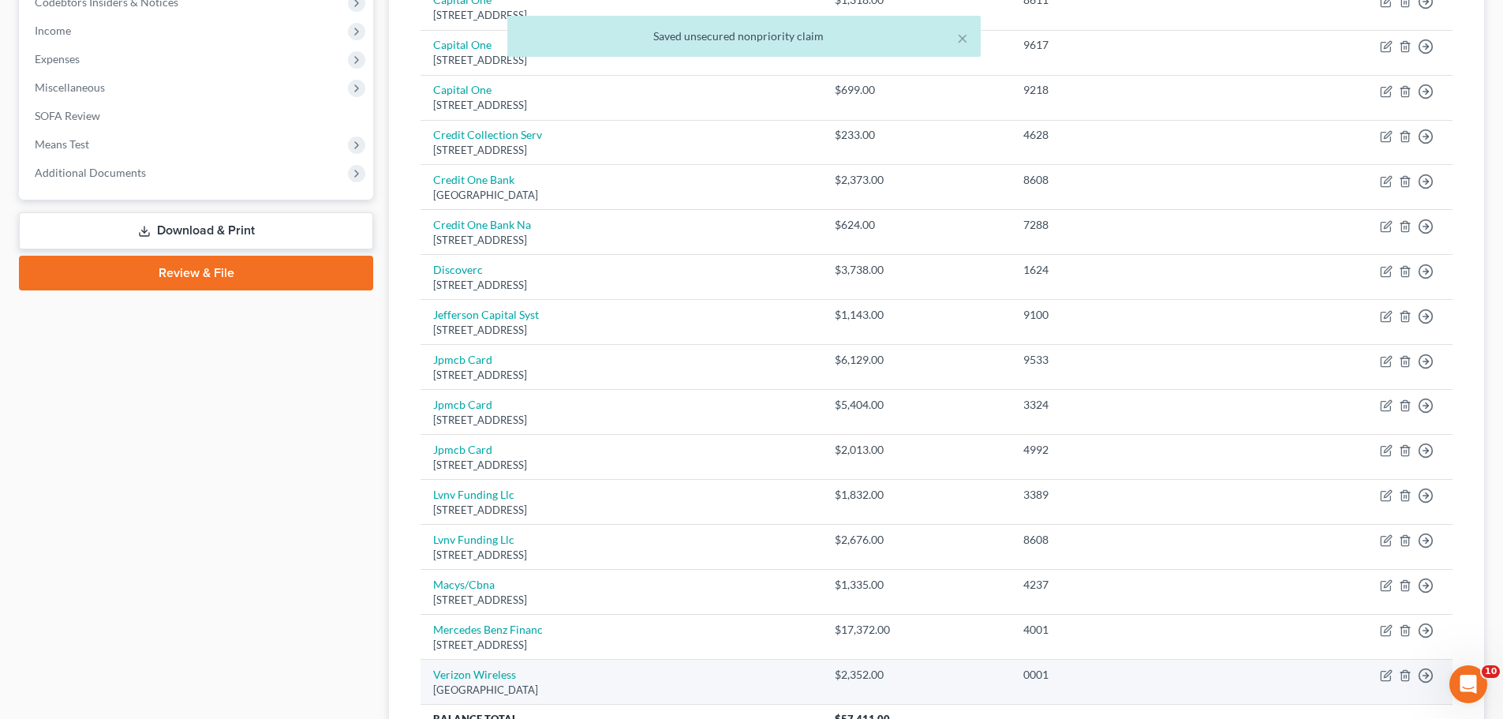
scroll to position [487, 0]
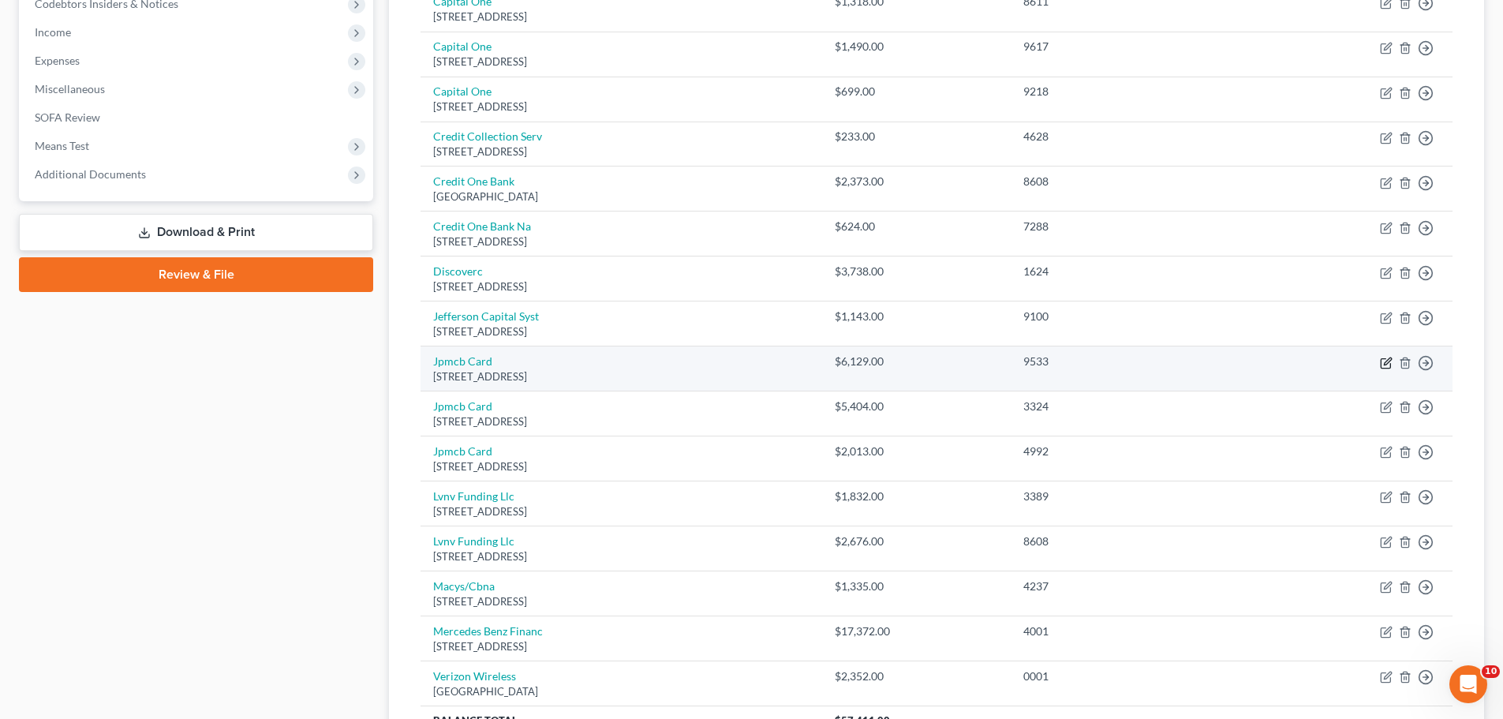
click at [1388, 364] on icon "button" at bounding box center [1386, 363] width 13 height 13
select select "7"
select select "1"
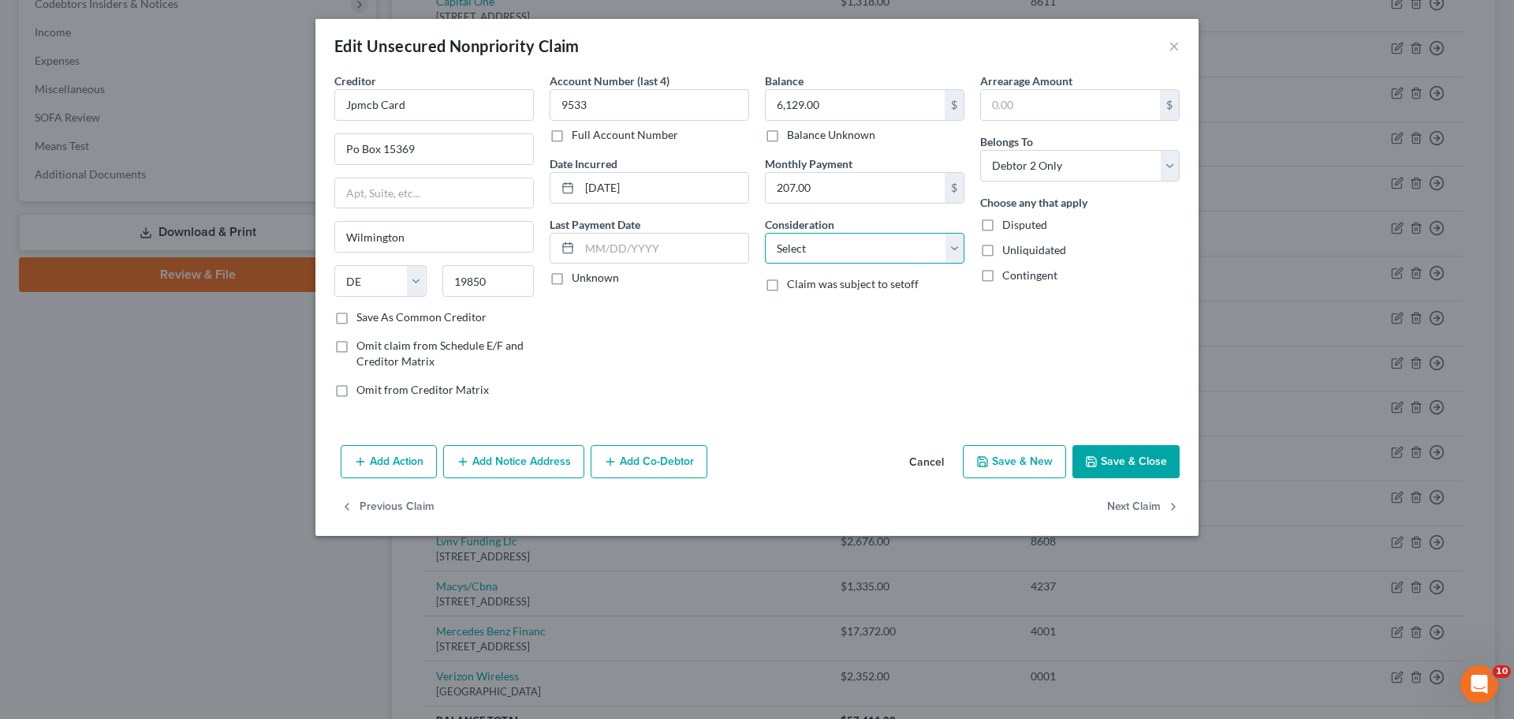
click at [950, 256] on select "Select Cable / Satellite Services Collection Agency Credit Card Debt Debt Couns…" at bounding box center [865, 249] width 200 height 32
select select "2"
click at [765, 233] on select "Select Cable / Satellite Services Collection Agency Credit Card Debt Debt Couns…" at bounding box center [865, 249] width 200 height 32
click at [1133, 460] on button "Save & Close" at bounding box center [1126, 461] width 107 height 33
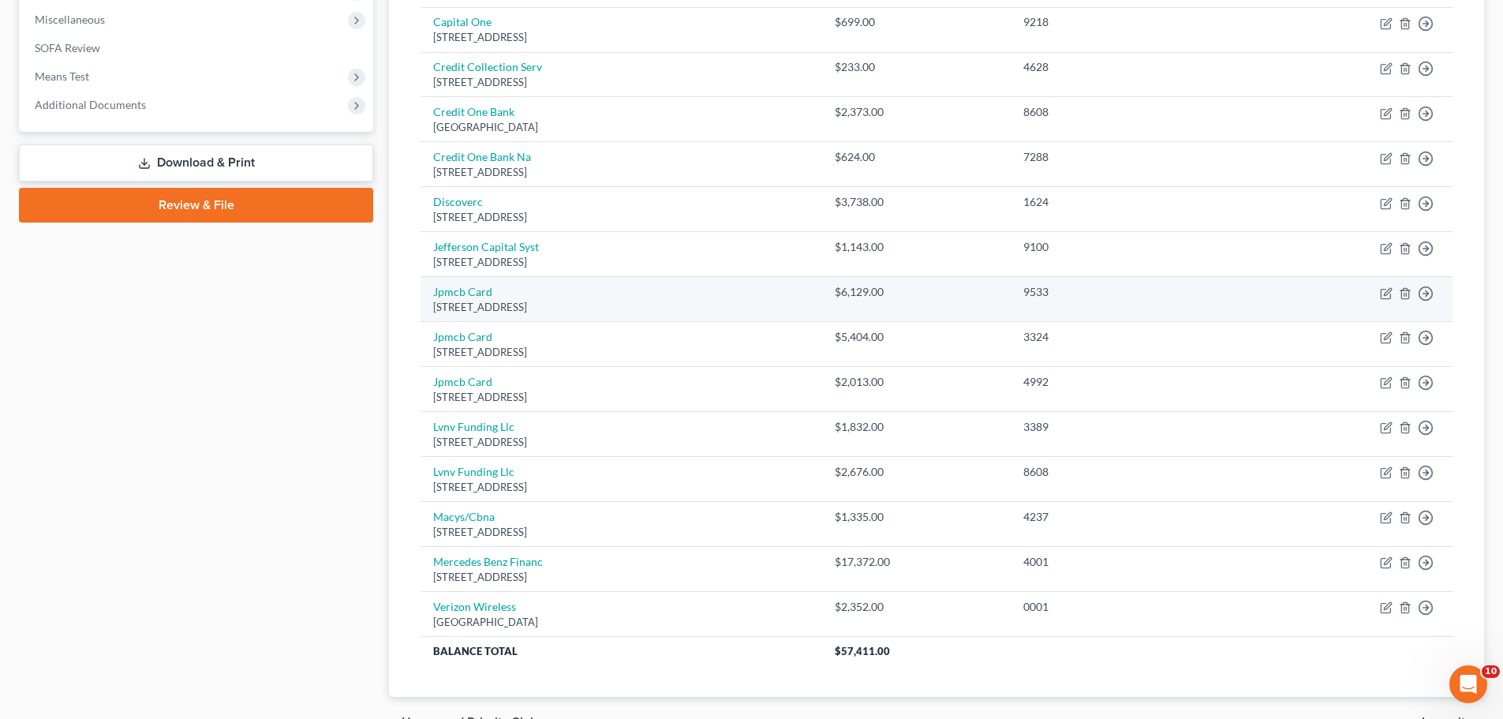
scroll to position [566, 0]
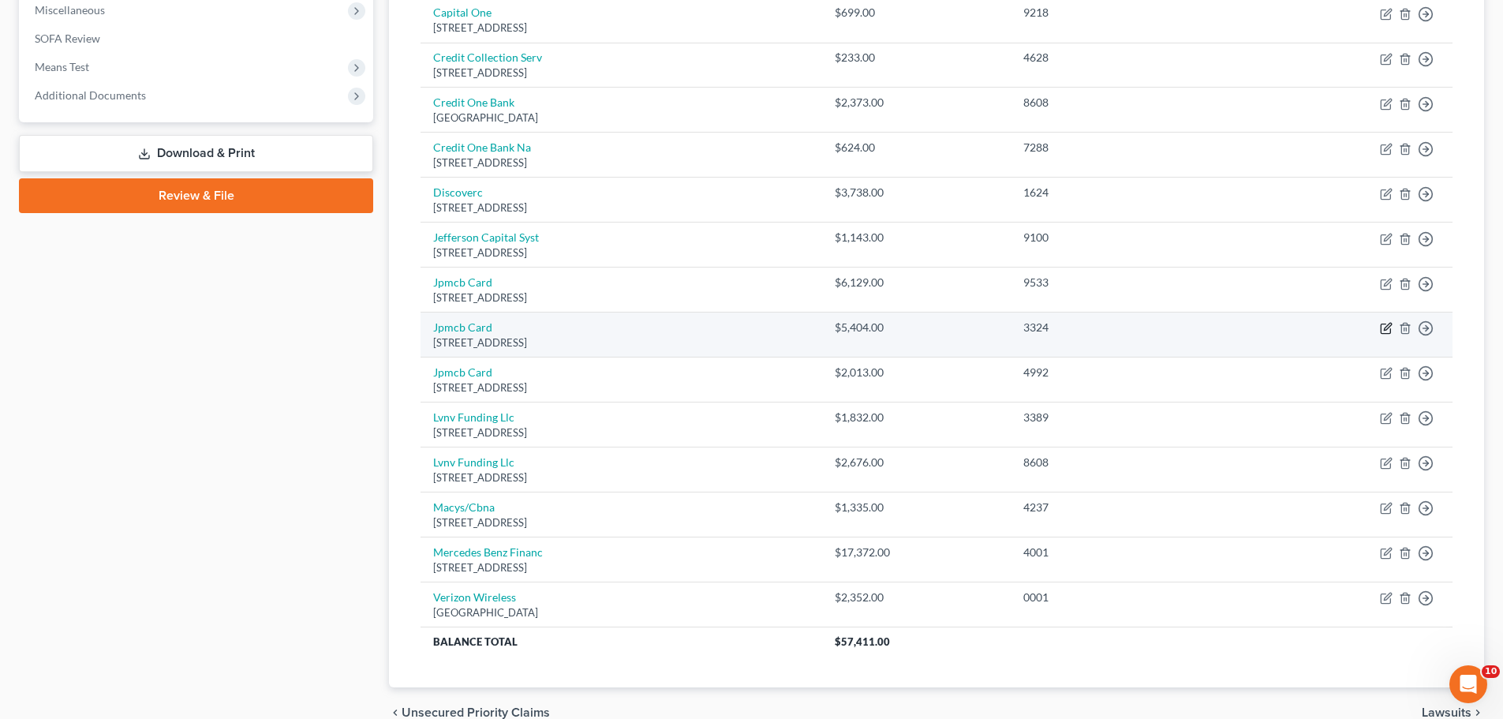
click at [1388, 328] on icon "button" at bounding box center [1387, 326] width 7 height 7
select select "7"
select select "2"
select select "1"
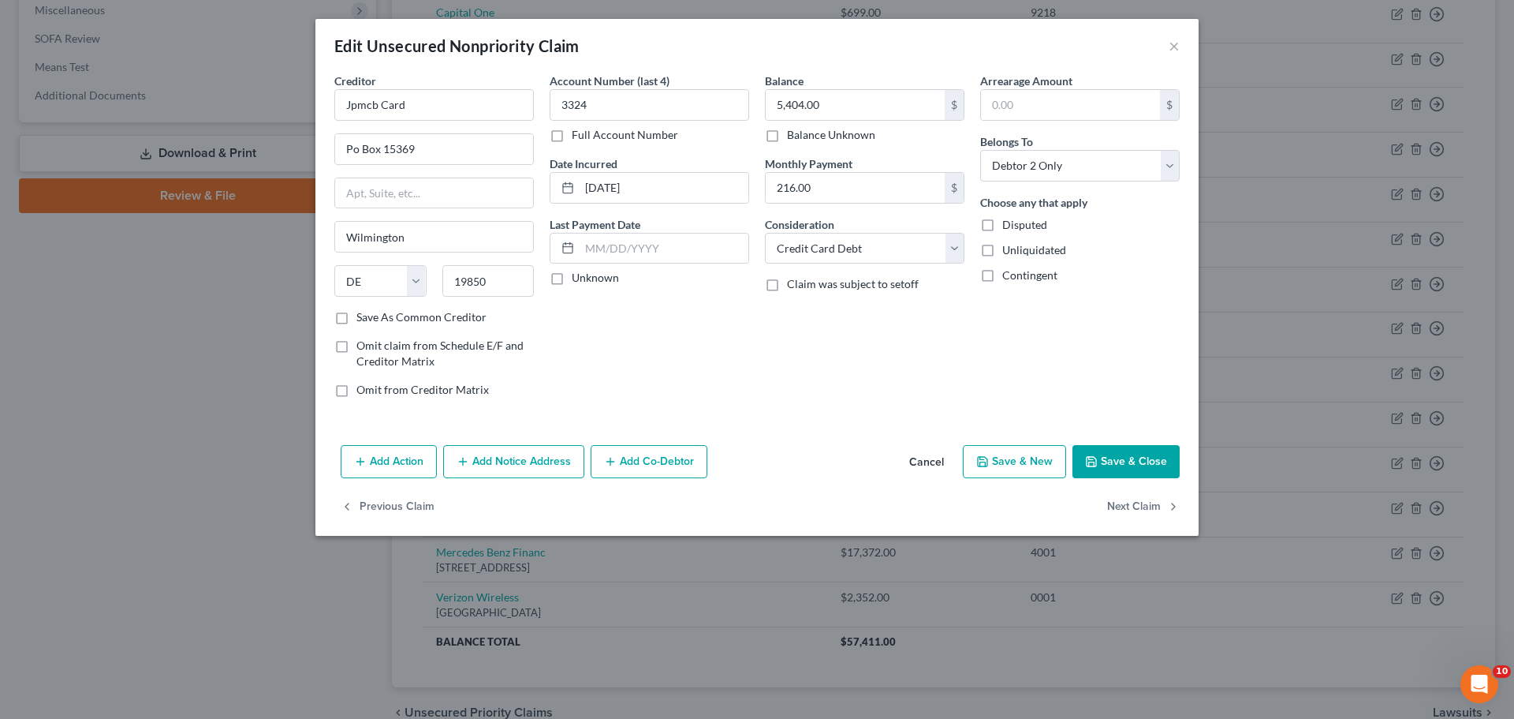
drag, startPoint x: 1122, startPoint y: 460, endPoint x: 1114, endPoint y: 465, distance: 9.2
click at [1122, 461] on button "Save & Close" at bounding box center [1126, 461] width 107 height 33
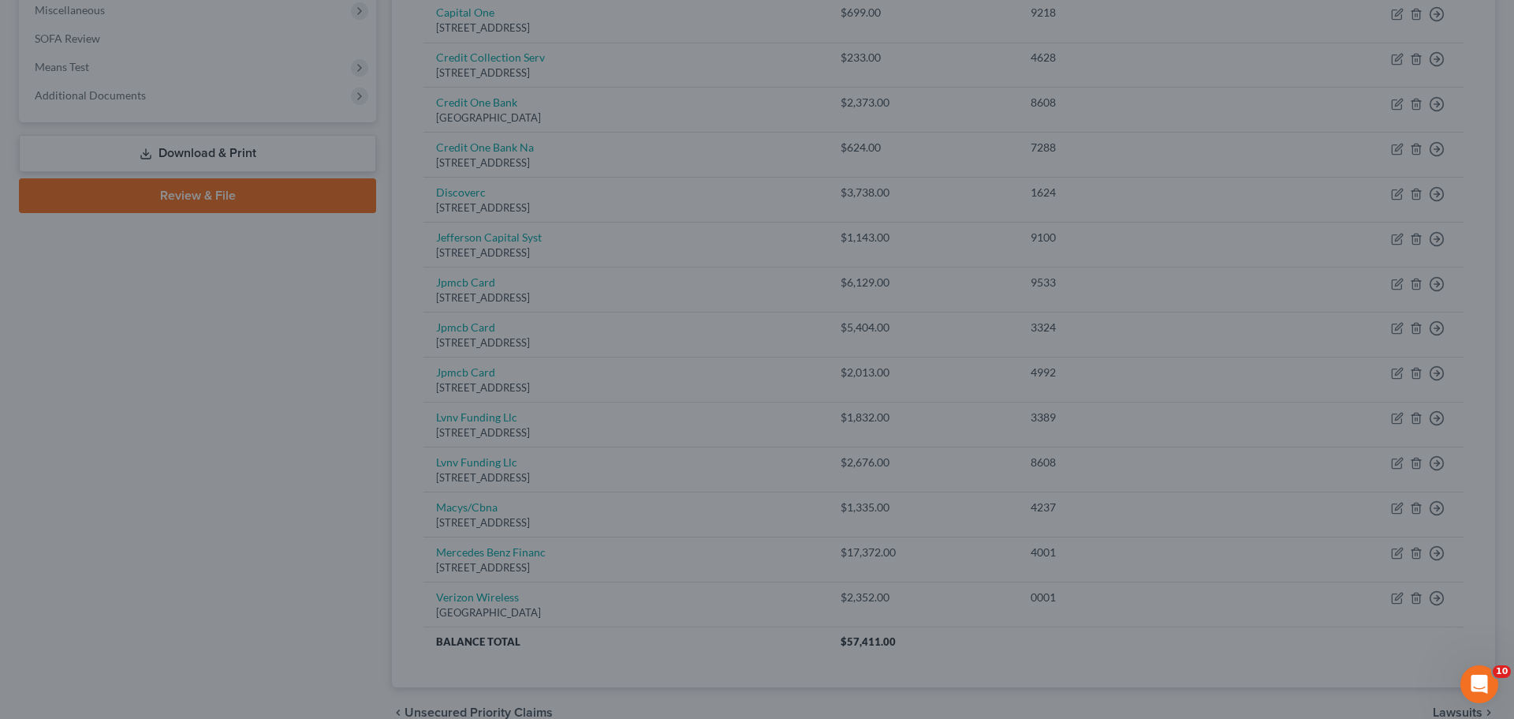
type input "0"
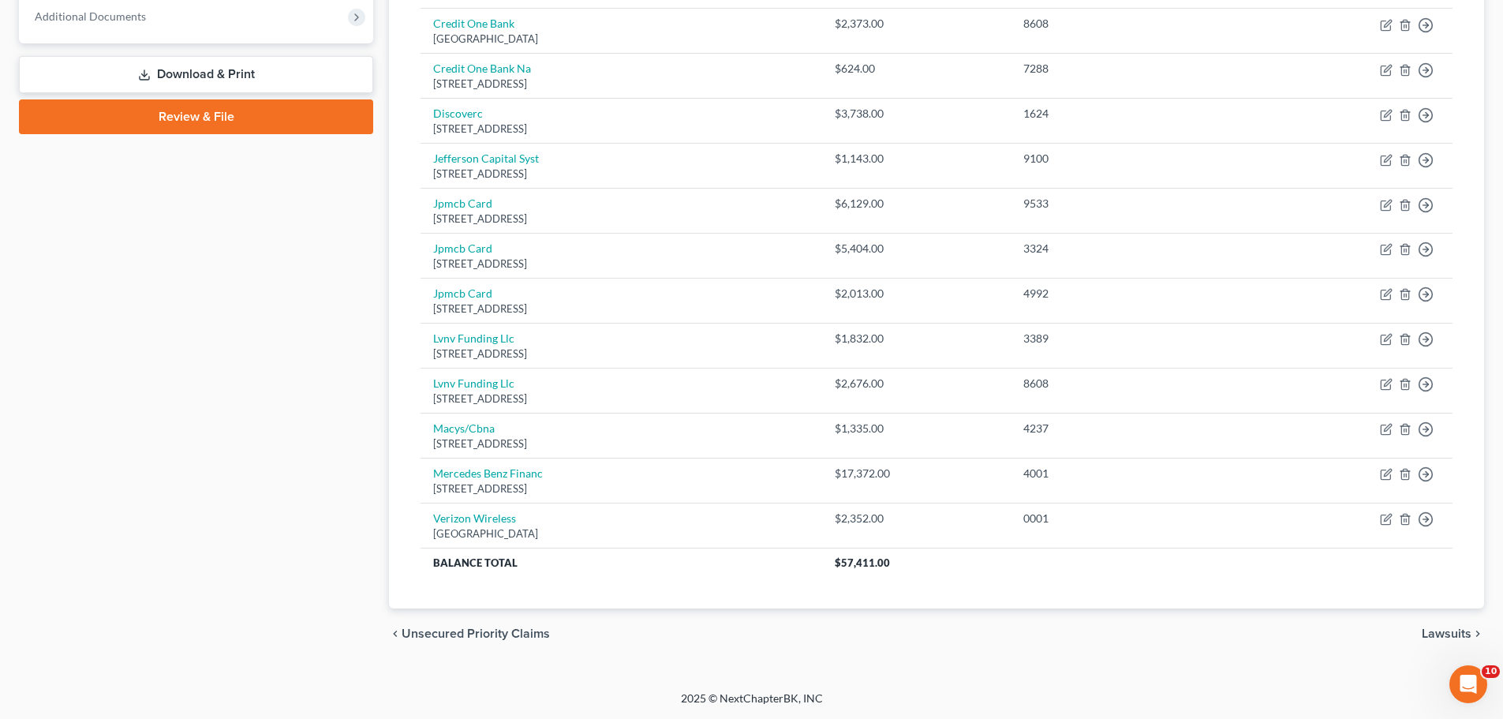
click at [452, 636] on span "Unsecured Priority Claims" at bounding box center [475, 633] width 148 height 13
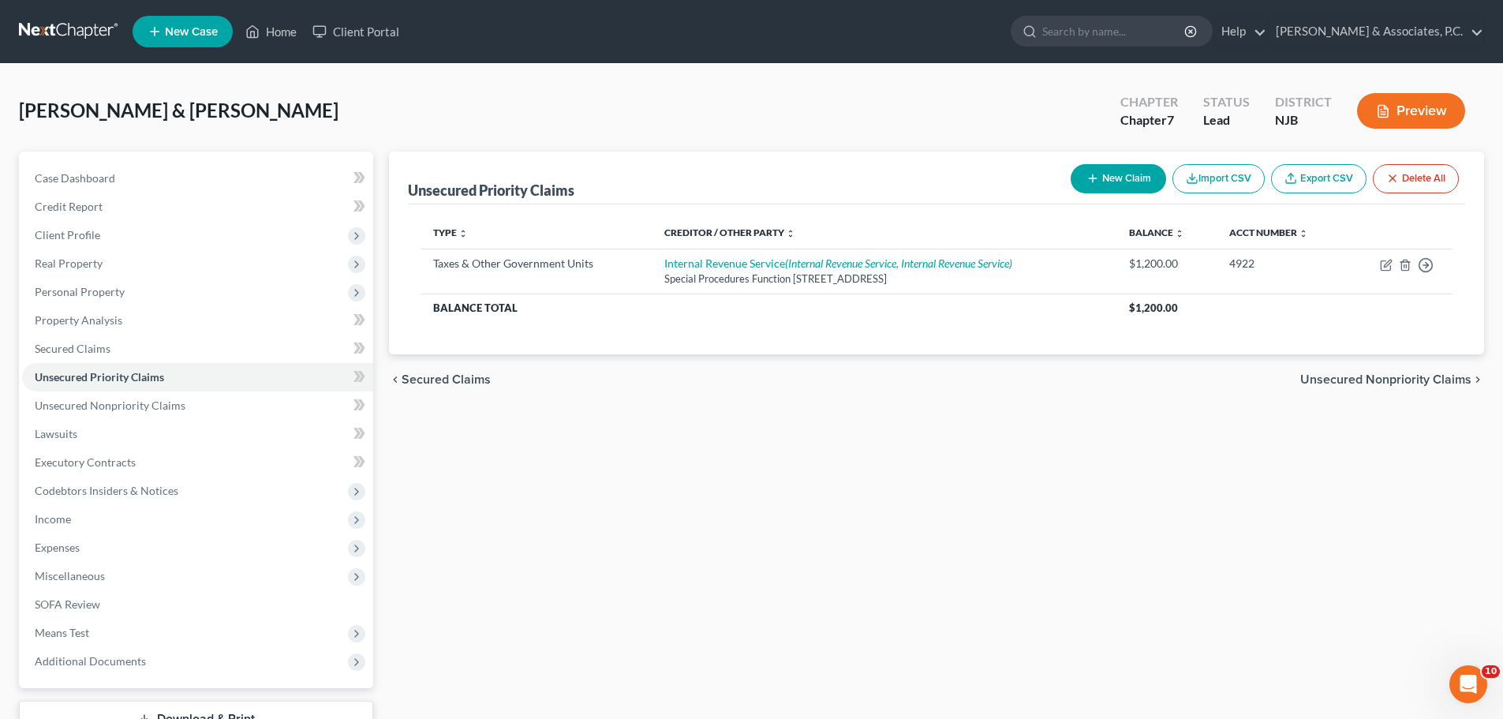
click at [440, 374] on span "Secured Claims" at bounding box center [445, 379] width 89 height 13
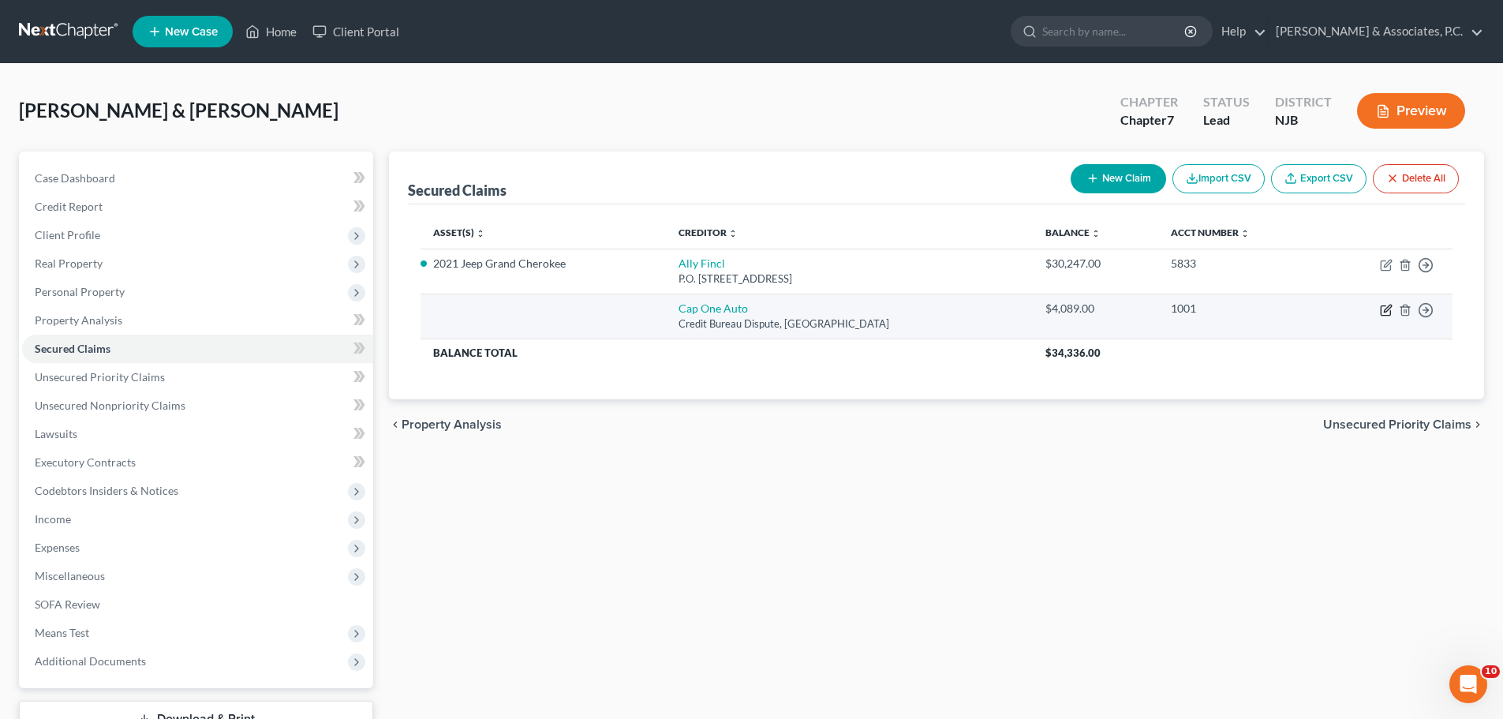
click at [1385, 314] on icon "button" at bounding box center [1386, 310] width 13 height 13
select select "45"
select select "2"
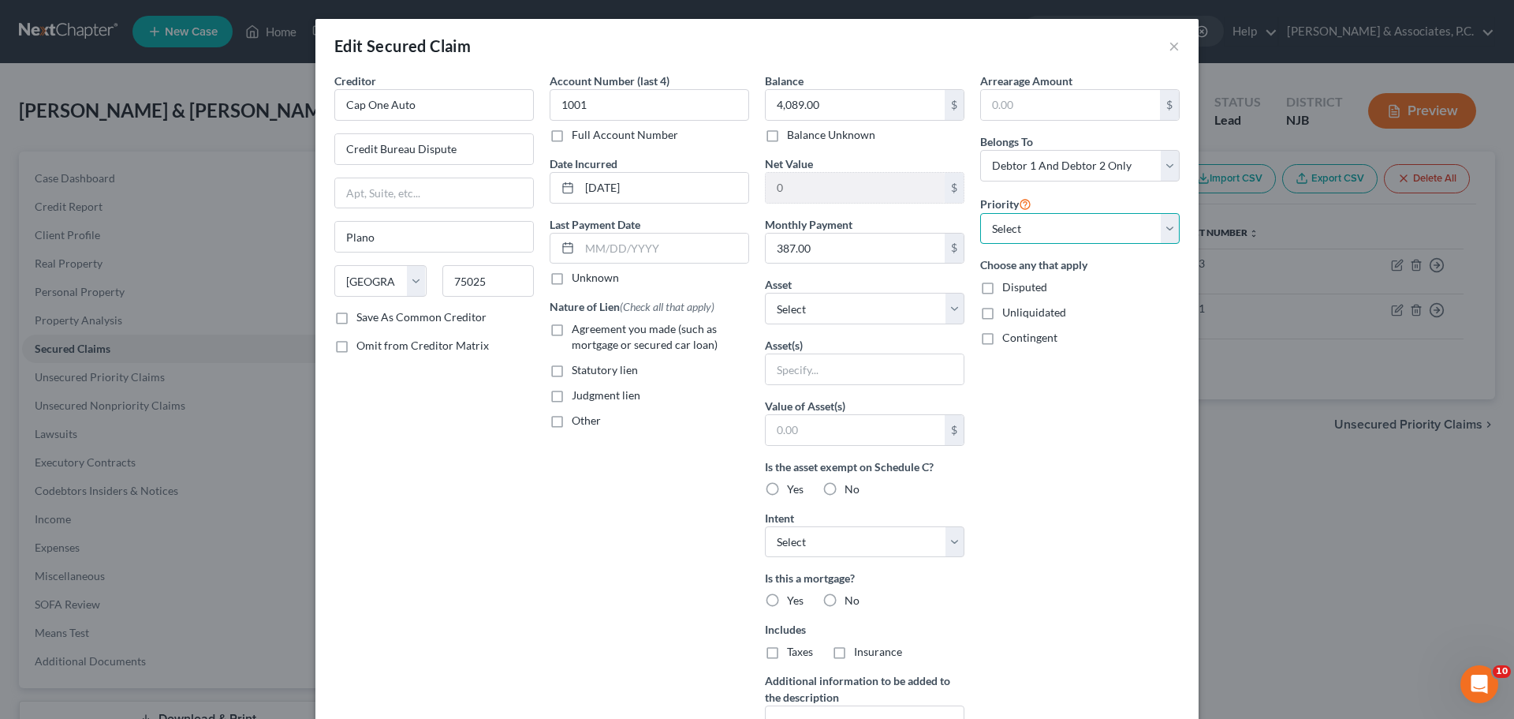
click at [1161, 229] on select "Select 1st 2nd 3rd 4th 5th 6th 7th 8th 9th 10th 11th 12th 13th 14th 15th 16th 1…" at bounding box center [1080, 229] width 200 height 32
select select "0"
click at [980, 213] on select "Select 1st 2nd 3rd 4th 5th 6th 7th 8th 9th 10th 11th 12th 13th 14th 15th 16th 1…" at bounding box center [1080, 229] width 200 height 32
click at [953, 316] on select "Select Other Multiple Assets 2016 Honda Civic - $11700.0 2021 Jeep Grand Cherok…" at bounding box center [865, 309] width 200 height 32
select select "2"
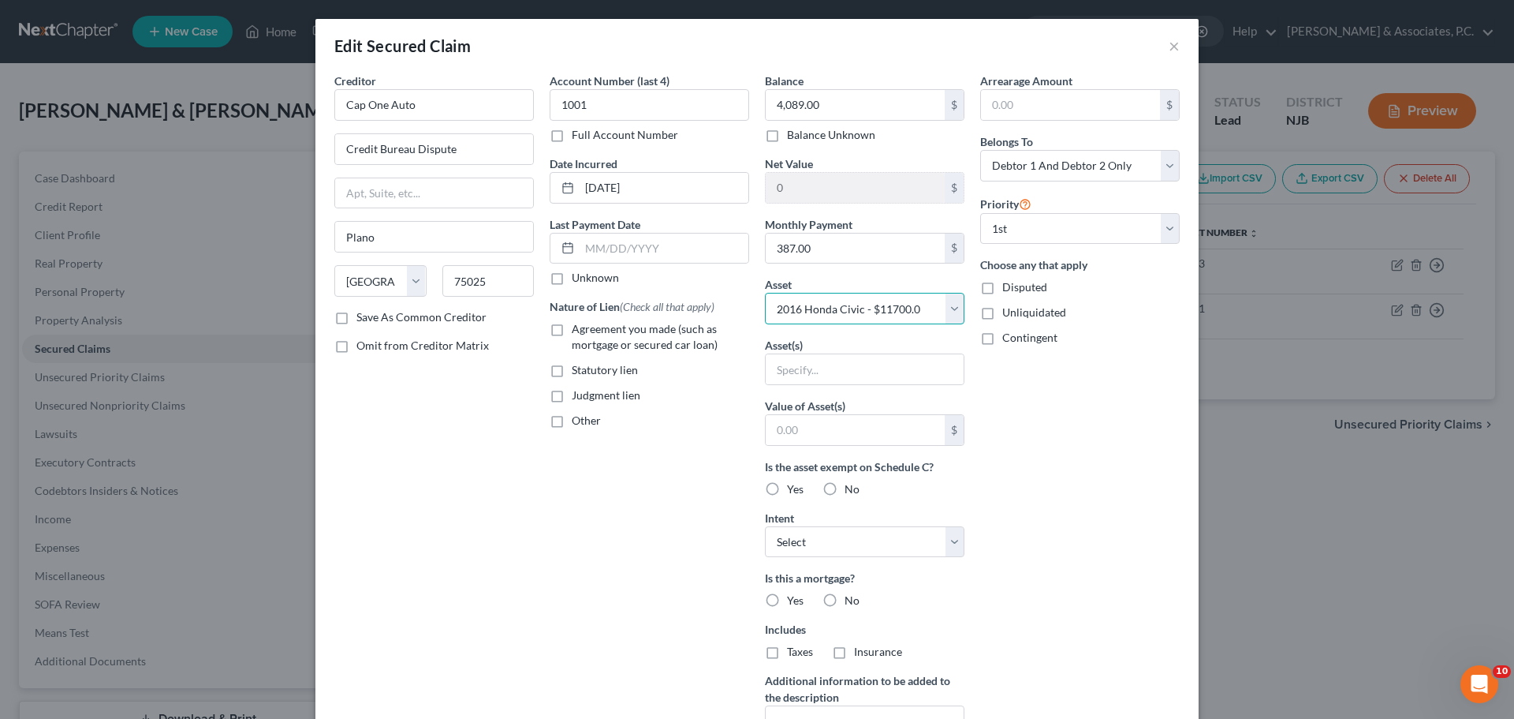
click at [765, 293] on select "Select Other Multiple Assets 2016 Honda Civic - $11700.0 2021 Jeep Grand Cherok…" at bounding box center [865, 309] width 200 height 32
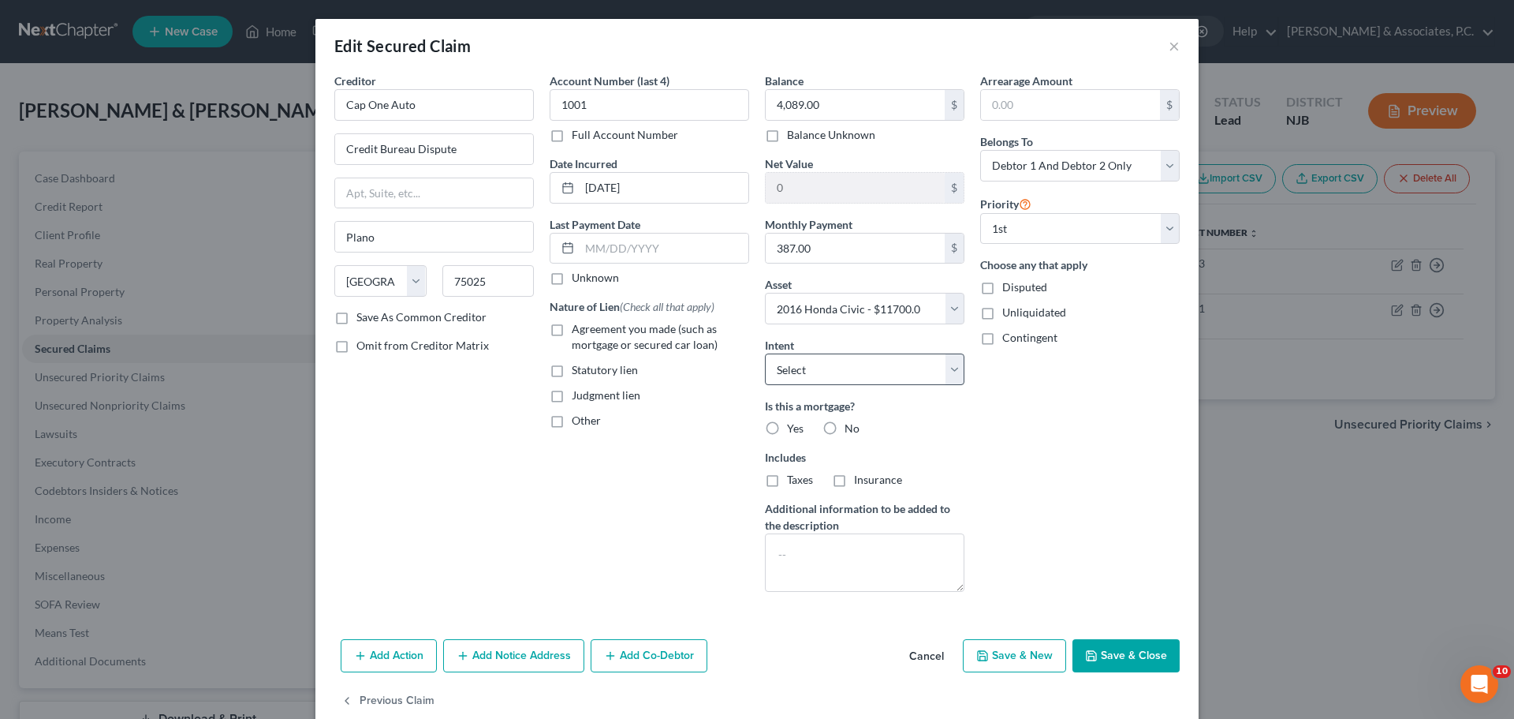
click at [958, 382] on div "Balance 4,089.00 $ Balance Unknown Balance Undetermined 4,089.00 $ Balance Unkn…" at bounding box center [864, 339] width 215 height 532
click at [959, 365] on div "Balance 4,089.00 $ Balance Unknown Balance Undetermined 4,089.00 $ Balance Unkn…" at bounding box center [864, 339] width 215 height 532
select select "2"
click at [765, 353] on select "Select Surrender Redeem Reaffirm Avoid Other" at bounding box center [865, 369] width 200 height 32
click at [845, 428] on label "No" at bounding box center [852, 428] width 15 height 16
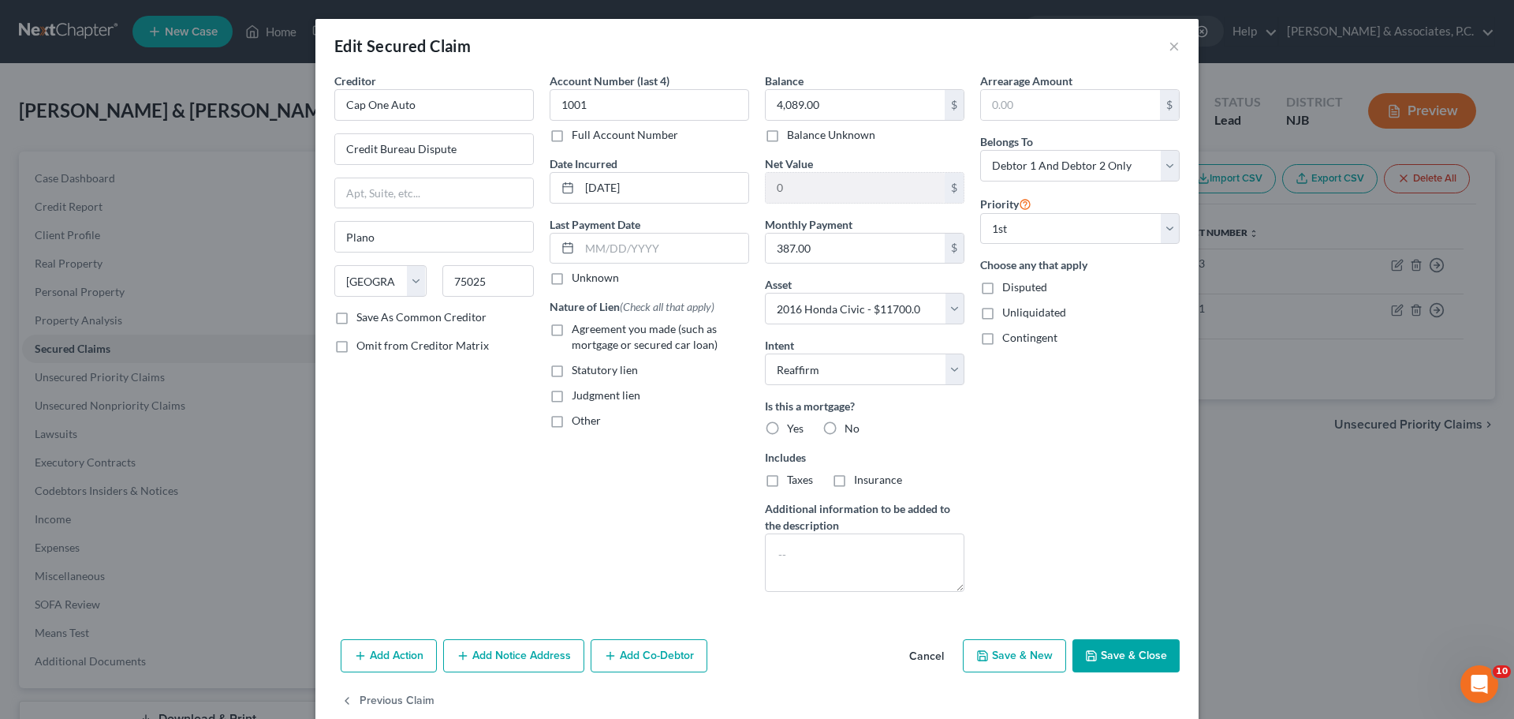
click at [851, 428] on input "No" at bounding box center [856, 425] width 10 height 10
radio input "true"
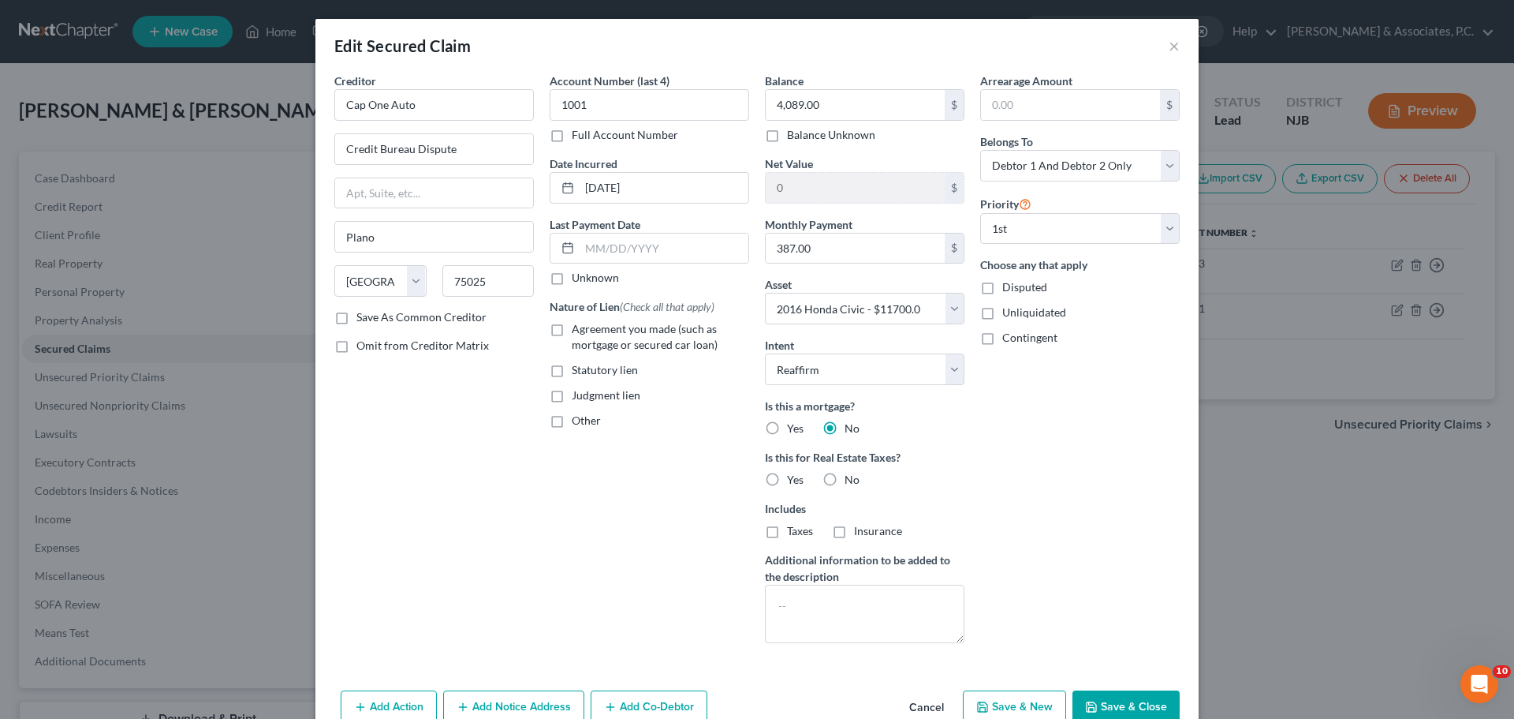
drag, startPoint x: 828, startPoint y: 479, endPoint x: 893, endPoint y: 488, distance: 65.4
click at [845, 480] on label "No" at bounding box center [852, 480] width 15 height 16
click at [851, 480] on input "No" at bounding box center [856, 477] width 10 height 10
radio input "true"
drag, startPoint x: 555, startPoint y: 330, endPoint x: 808, endPoint y: 366, distance: 255.7
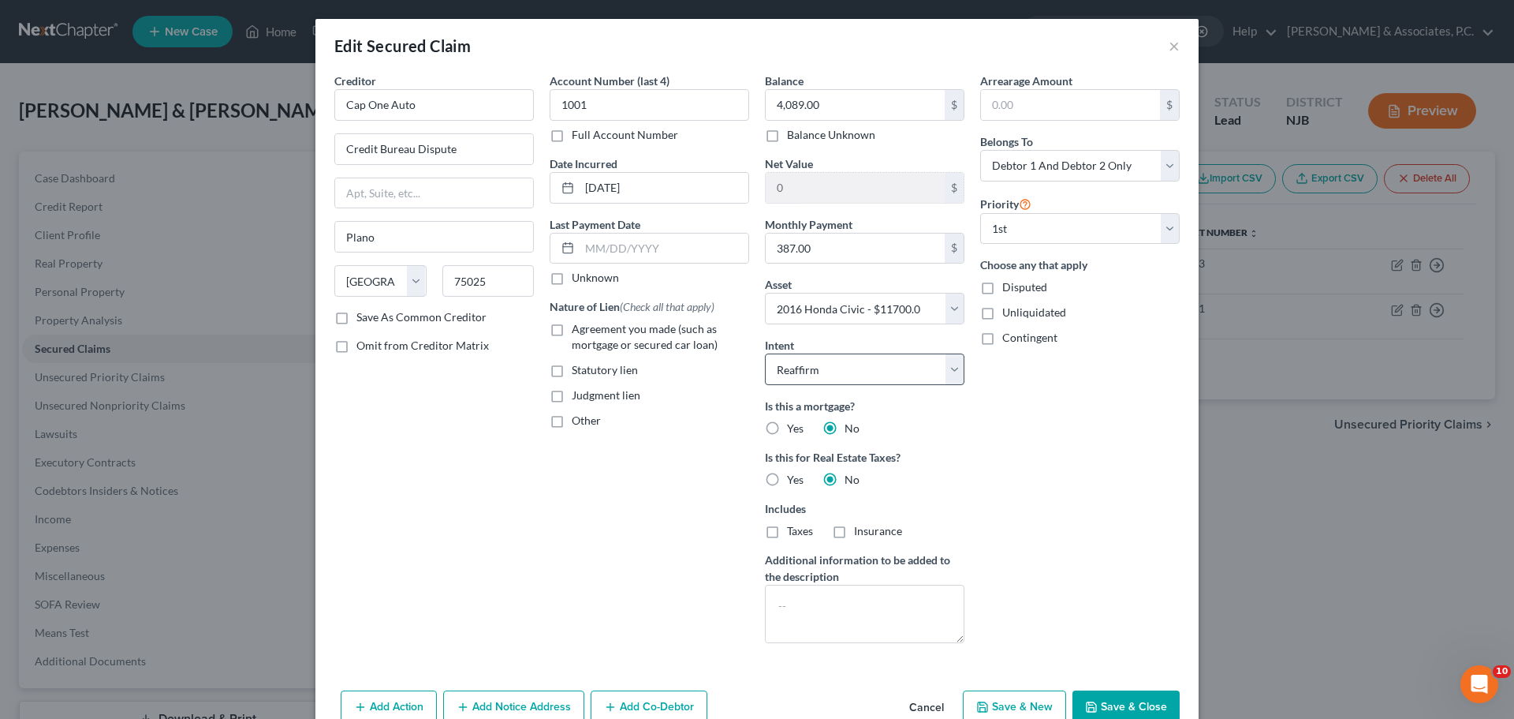
click at [572, 331] on label "Agreement you made (such as mortgage or secured car loan)" at bounding box center [660, 337] width 177 height 32
click at [578, 331] on input "Agreement you made (such as mortgage or secured car loan)" at bounding box center [583, 326] width 10 height 10
checkbox input "true"
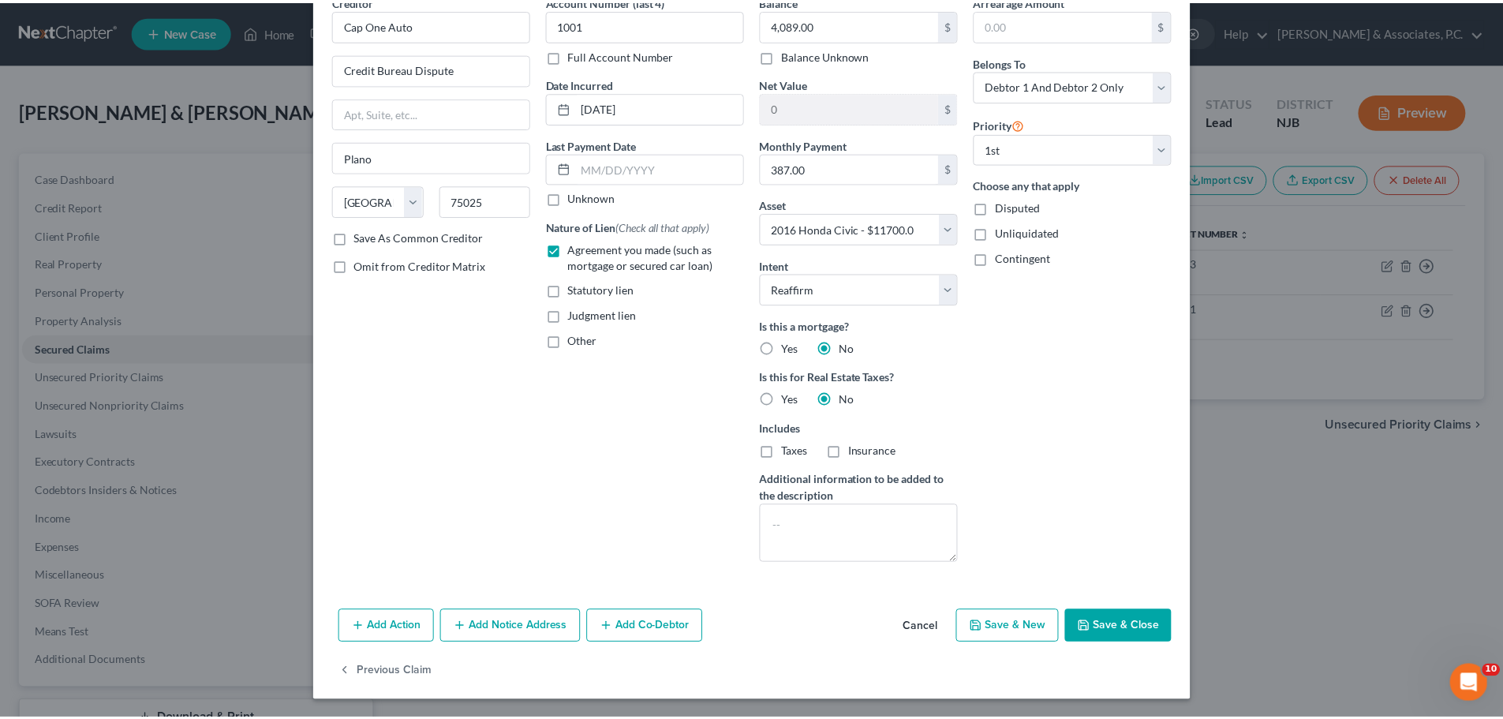
scroll to position [81, 0]
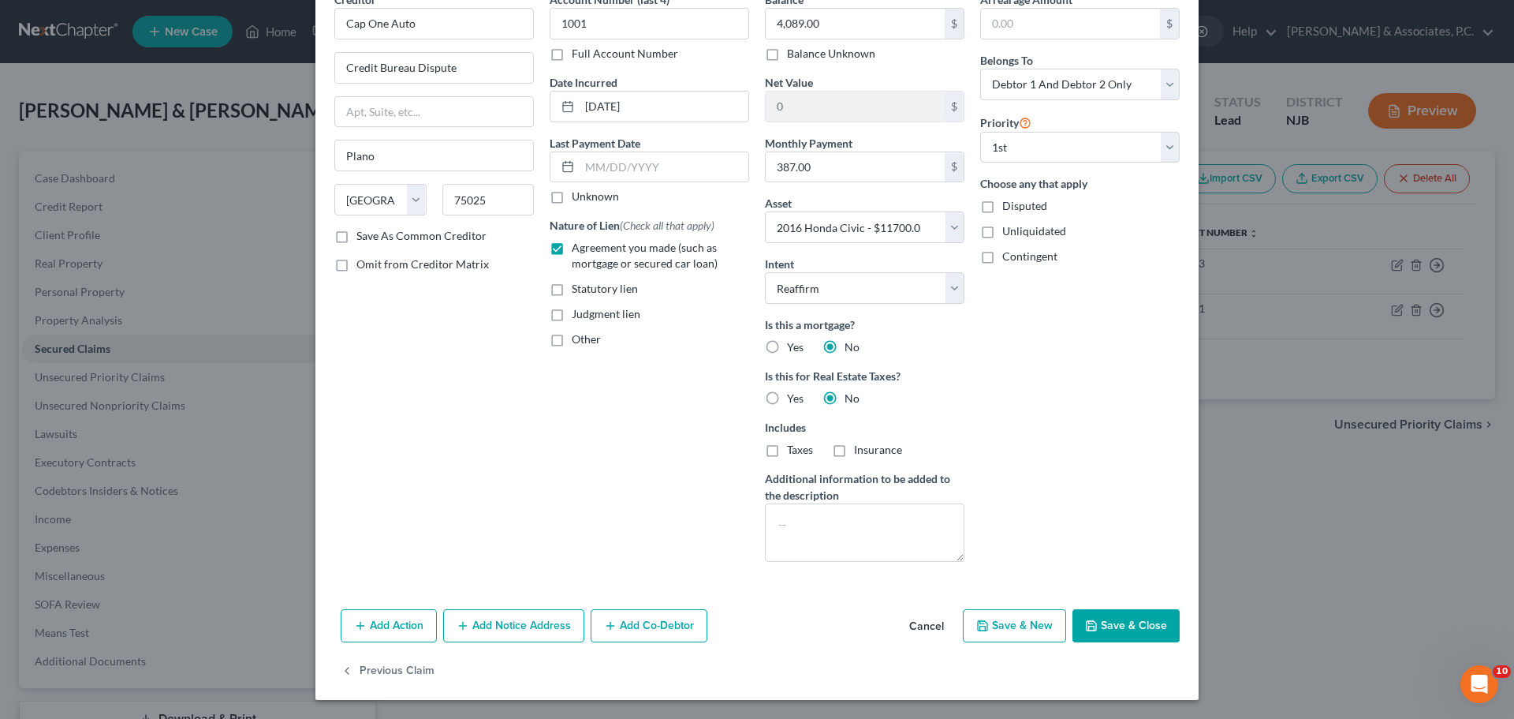
click at [1118, 625] on button "Save & Close" at bounding box center [1126, 625] width 107 height 33
select select
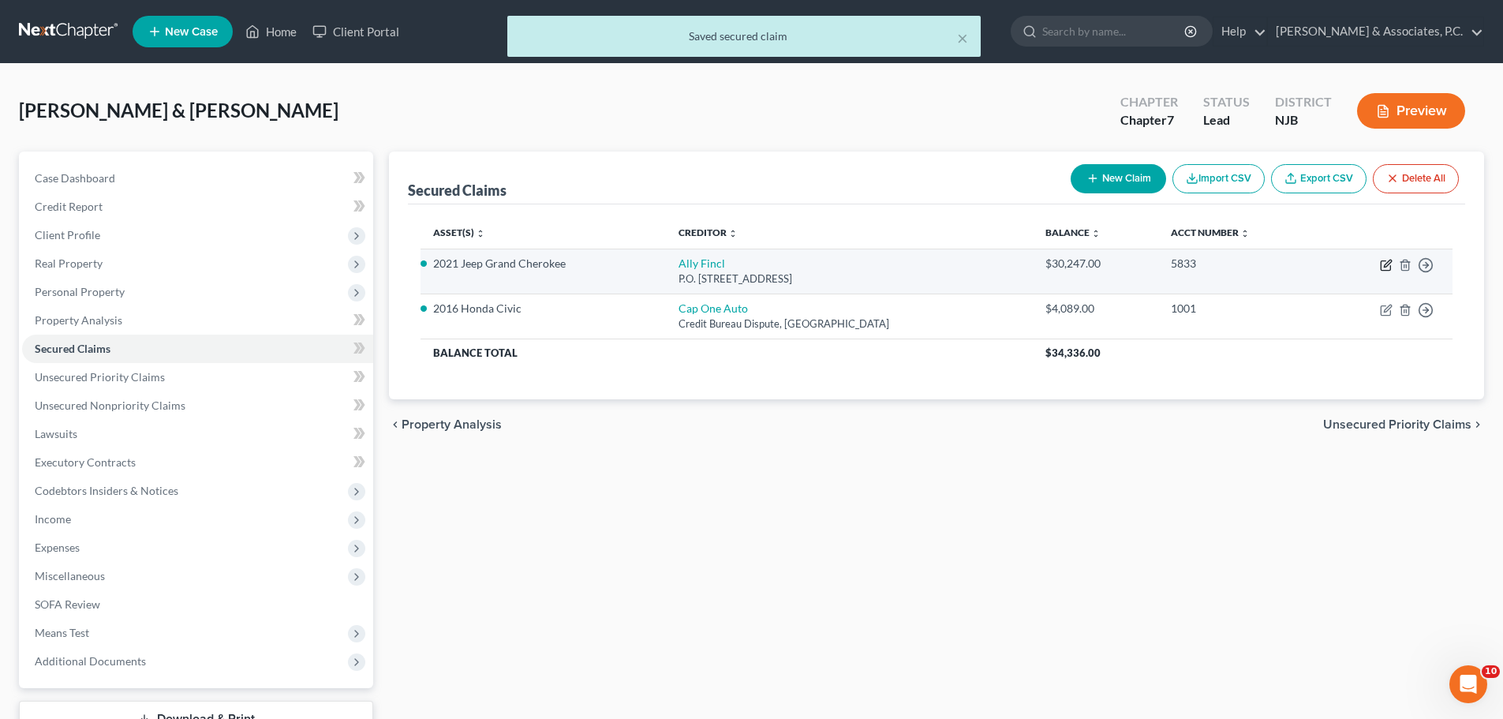
click at [1390, 266] on icon "button" at bounding box center [1384, 265] width 9 height 9
select select "24"
select select "3"
select select "2"
select select "1"
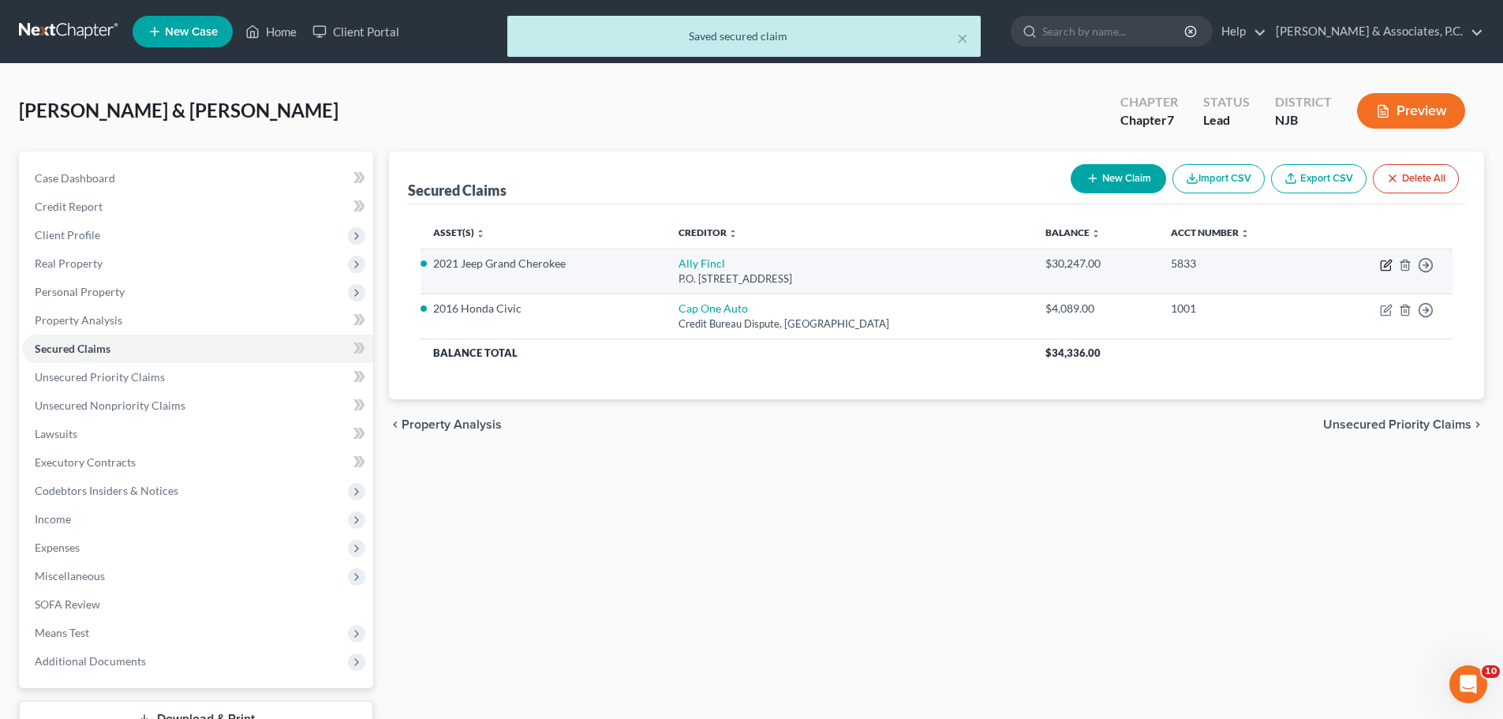
select select "1"
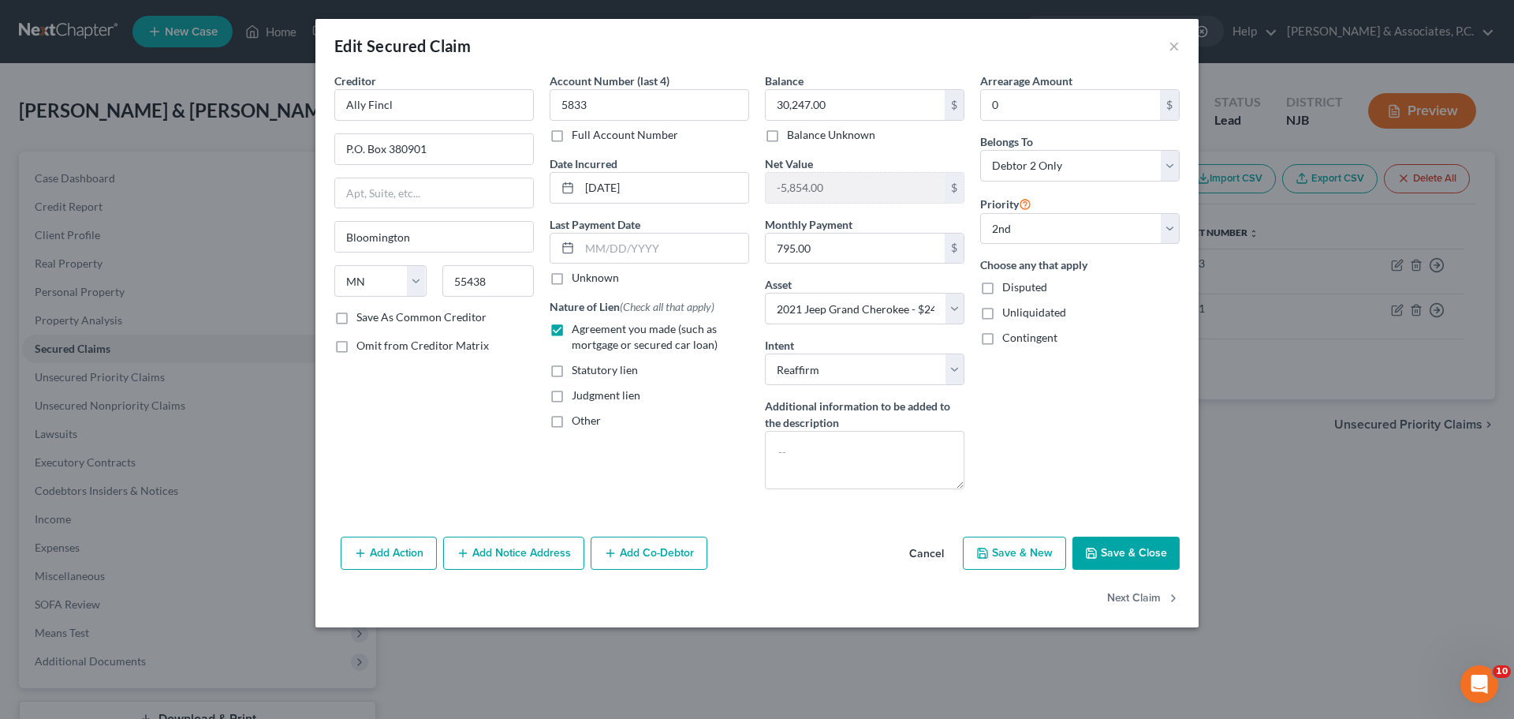
click at [1138, 555] on button "Save & Close" at bounding box center [1126, 552] width 107 height 33
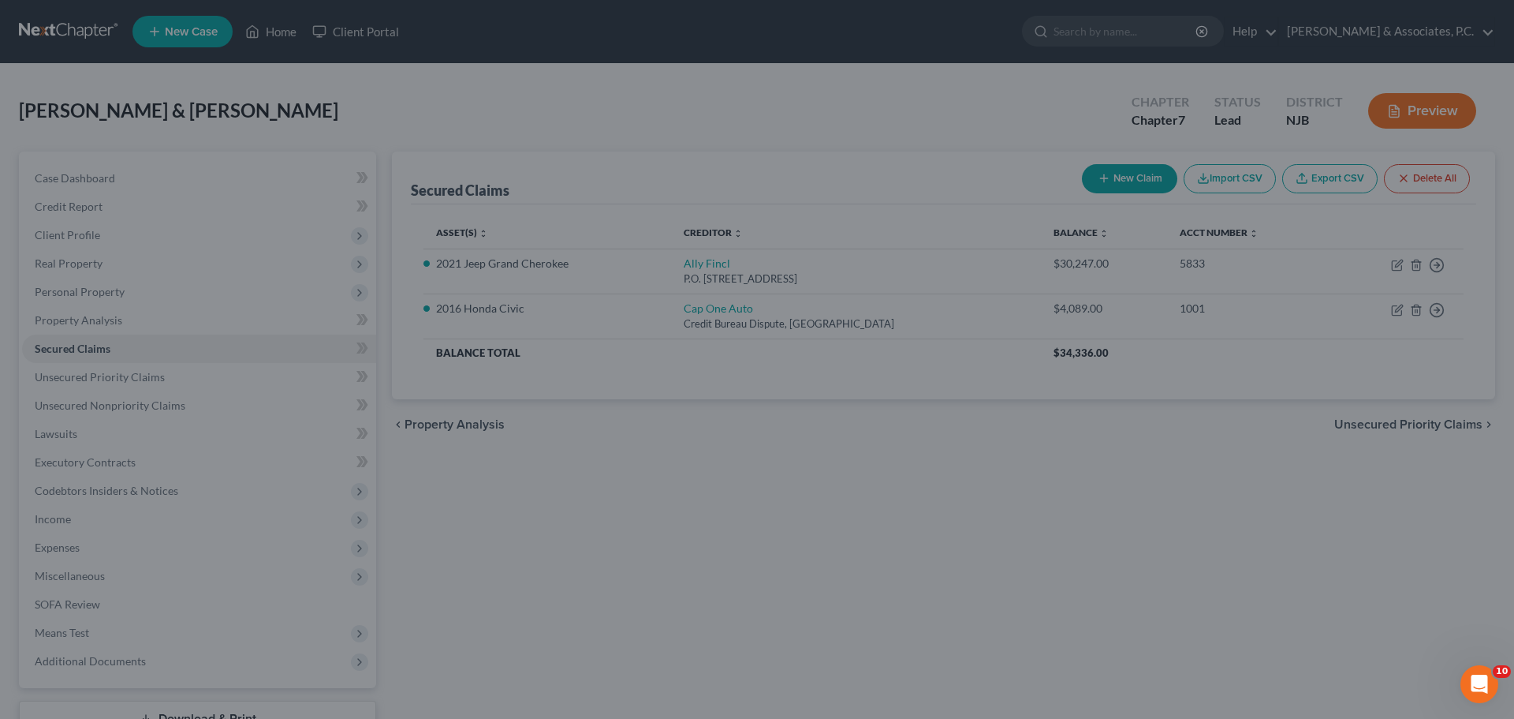
select select "3"
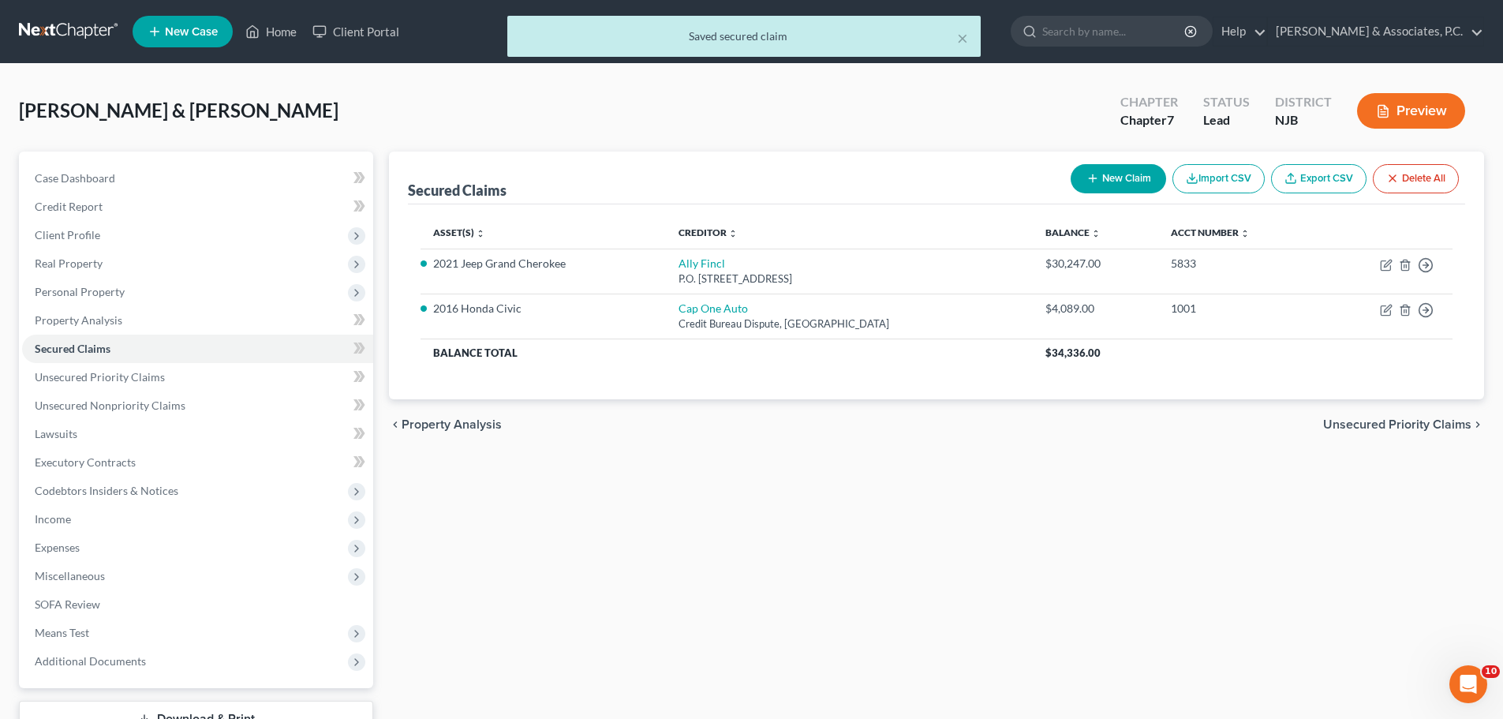
click at [1382, 420] on span "Unsecured Priority Claims" at bounding box center [1397, 424] width 148 height 13
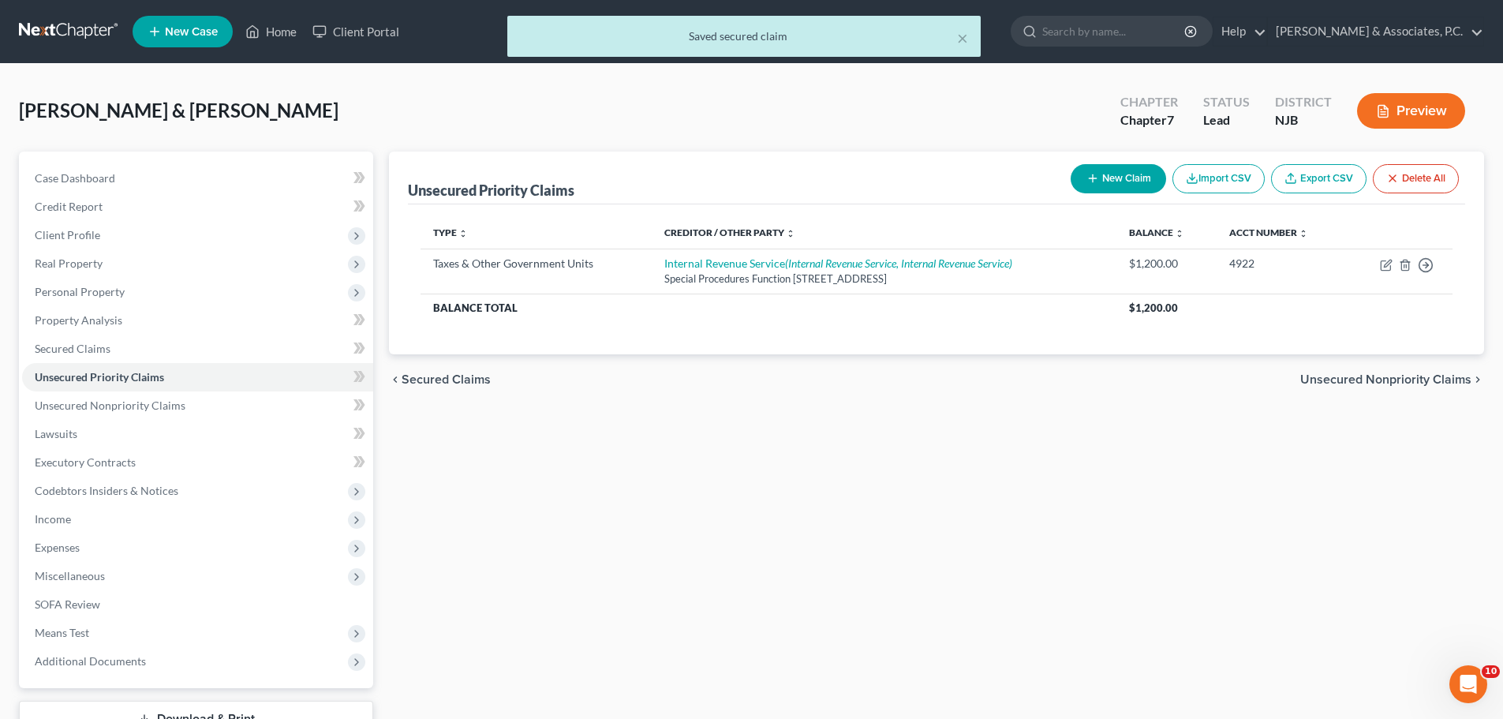
click at [1344, 380] on span "Unsecured Nonpriority Claims" at bounding box center [1385, 379] width 171 height 13
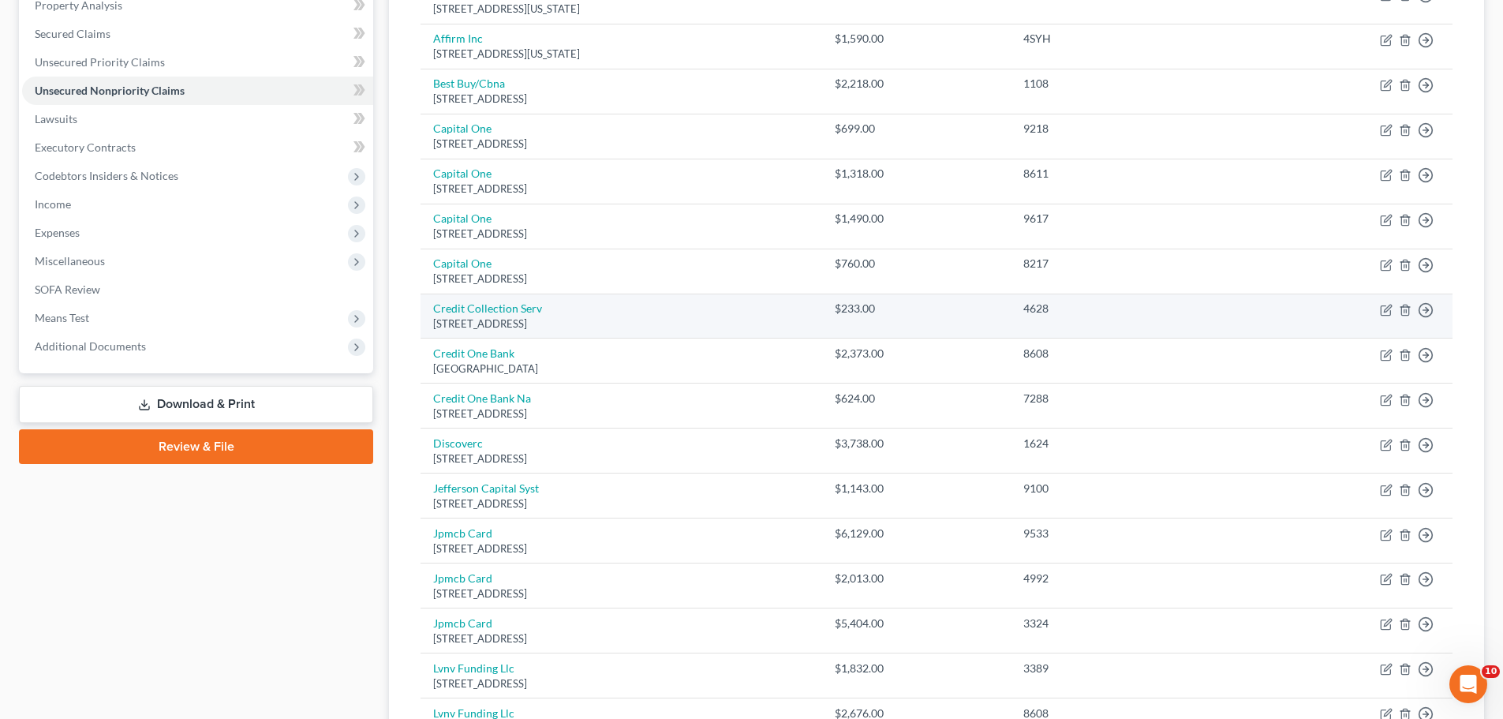
scroll to position [316, 0]
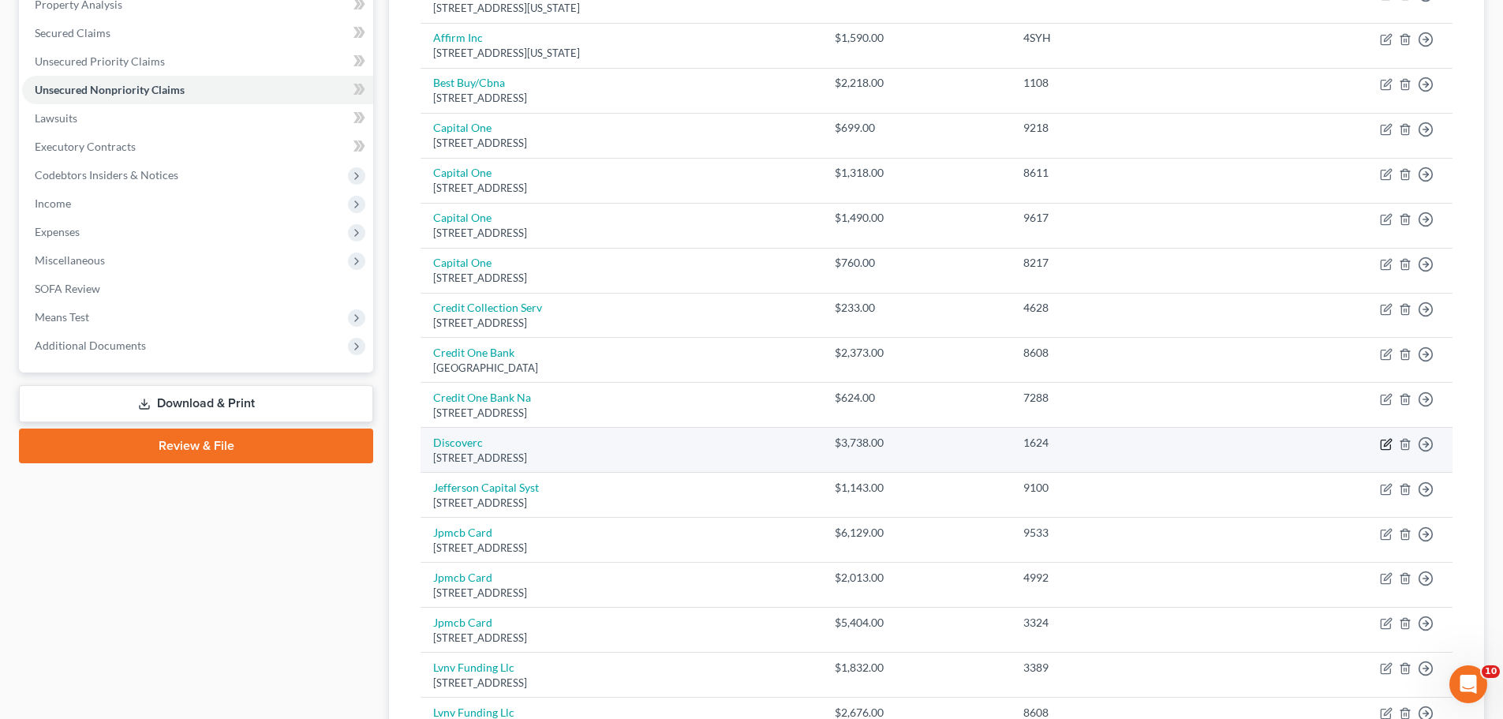
click at [1384, 444] on icon "button" at bounding box center [1387, 442] width 7 height 7
select select "46"
select select "2"
select select "1"
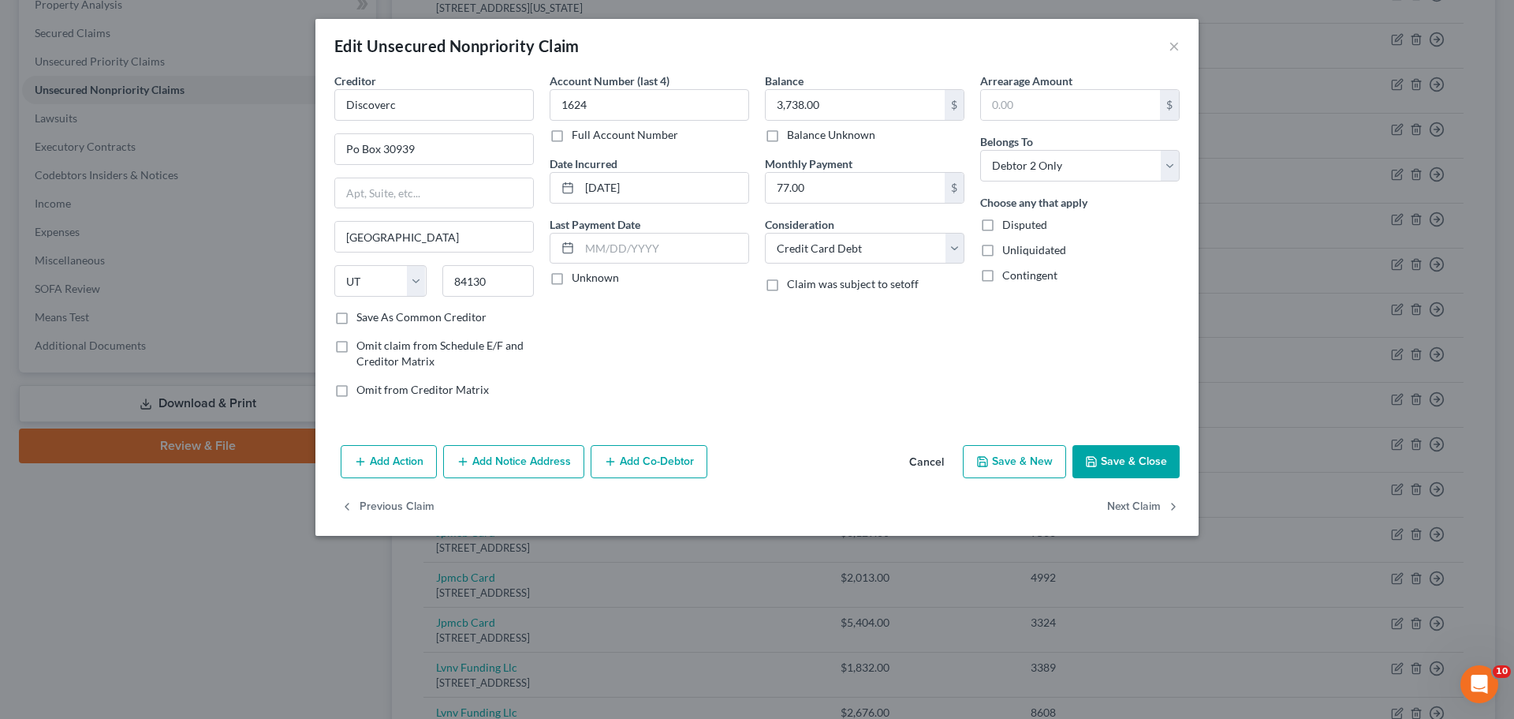
drag, startPoint x: 340, startPoint y: 318, endPoint x: 711, endPoint y: 318, distance: 371.5
click at [357, 319] on label "Save As Common Creditor" at bounding box center [422, 317] width 130 height 16
click at [363, 319] on input "Save As Common Creditor" at bounding box center [368, 314] width 10 height 10
click at [1139, 462] on button "Save & Close" at bounding box center [1126, 461] width 107 height 33
checkbox input "false"
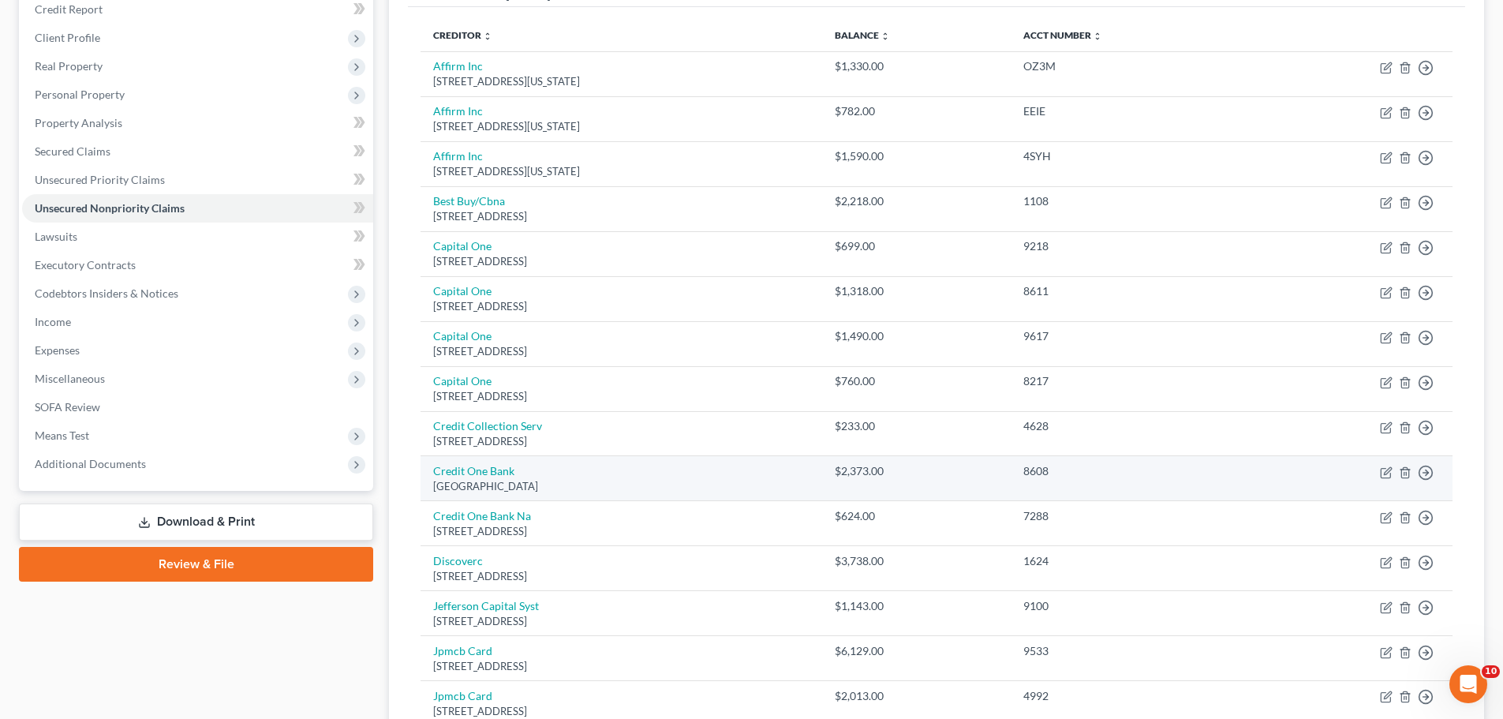
scroll to position [237, 0]
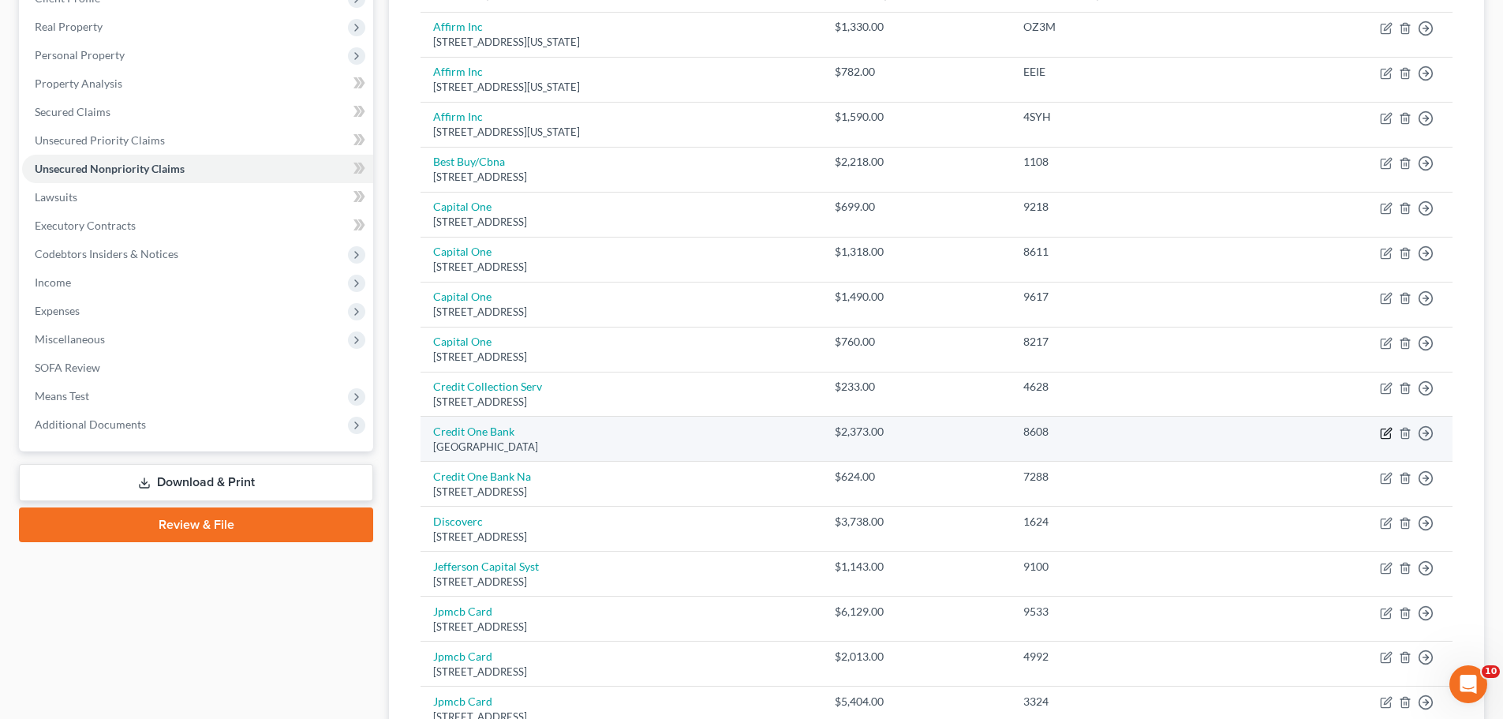
click at [1387, 432] on icon "button" at bounding box center [1387, 431] width 7 height 7
select select "31"
select select "2"
select select "0"
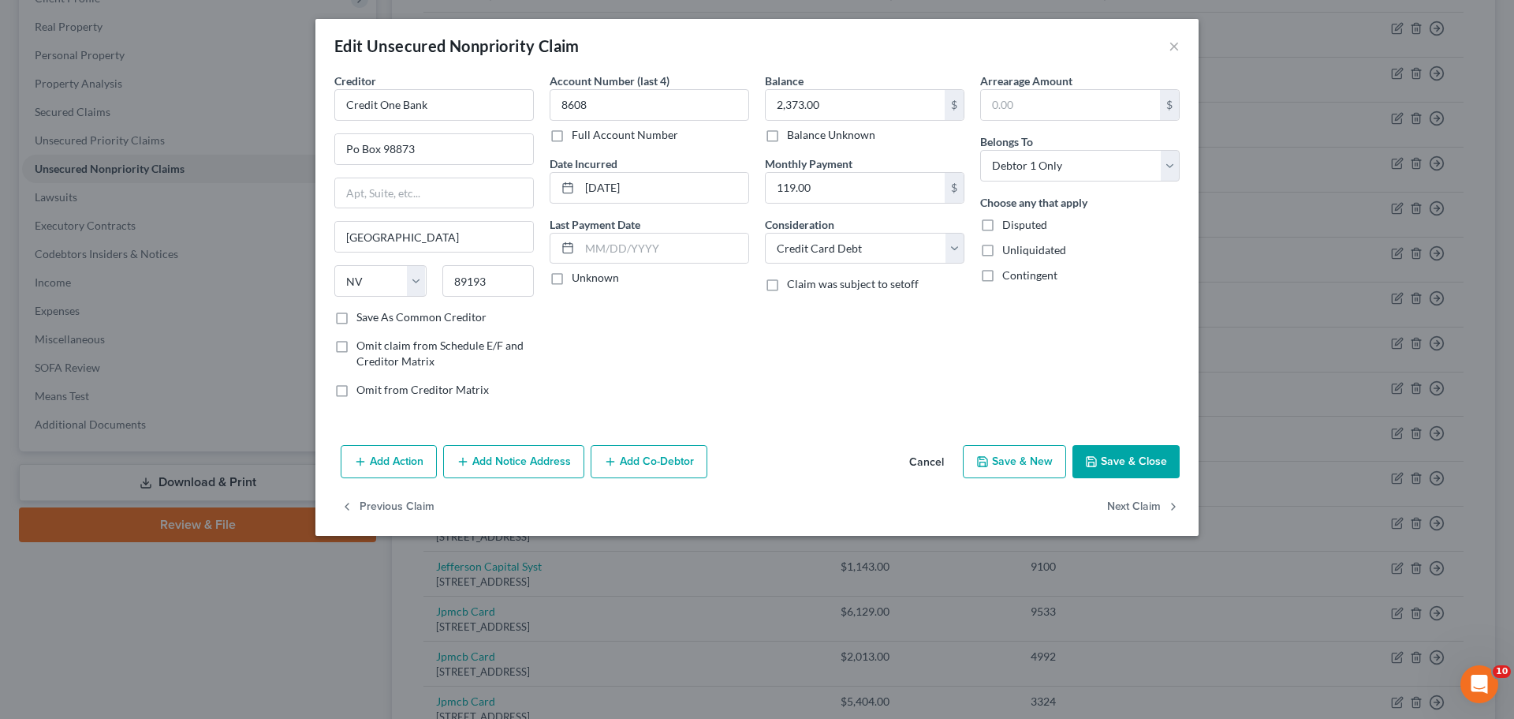
click at [357, 315] on label "Save As Common Creditor" at bounding box center [422, 317] width 130 height 16
click at [363, 315] on input "Save As Common Creditor" at bounding box center [368, 314] width 10 height 10
click at [1122, 463] on button "Save & Close" at bounding box center [1126, 461] width 107 height 33
checkbox input "false"
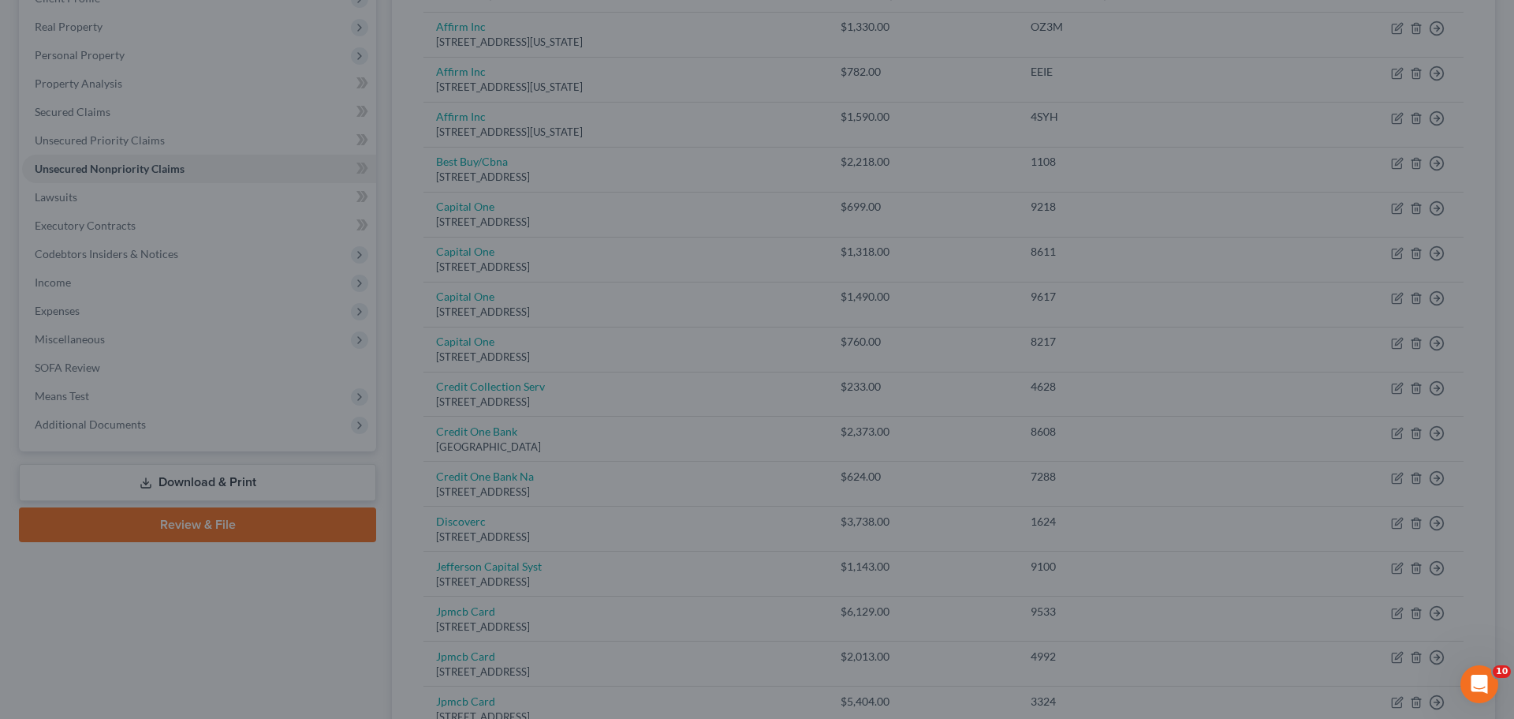
type input "0"
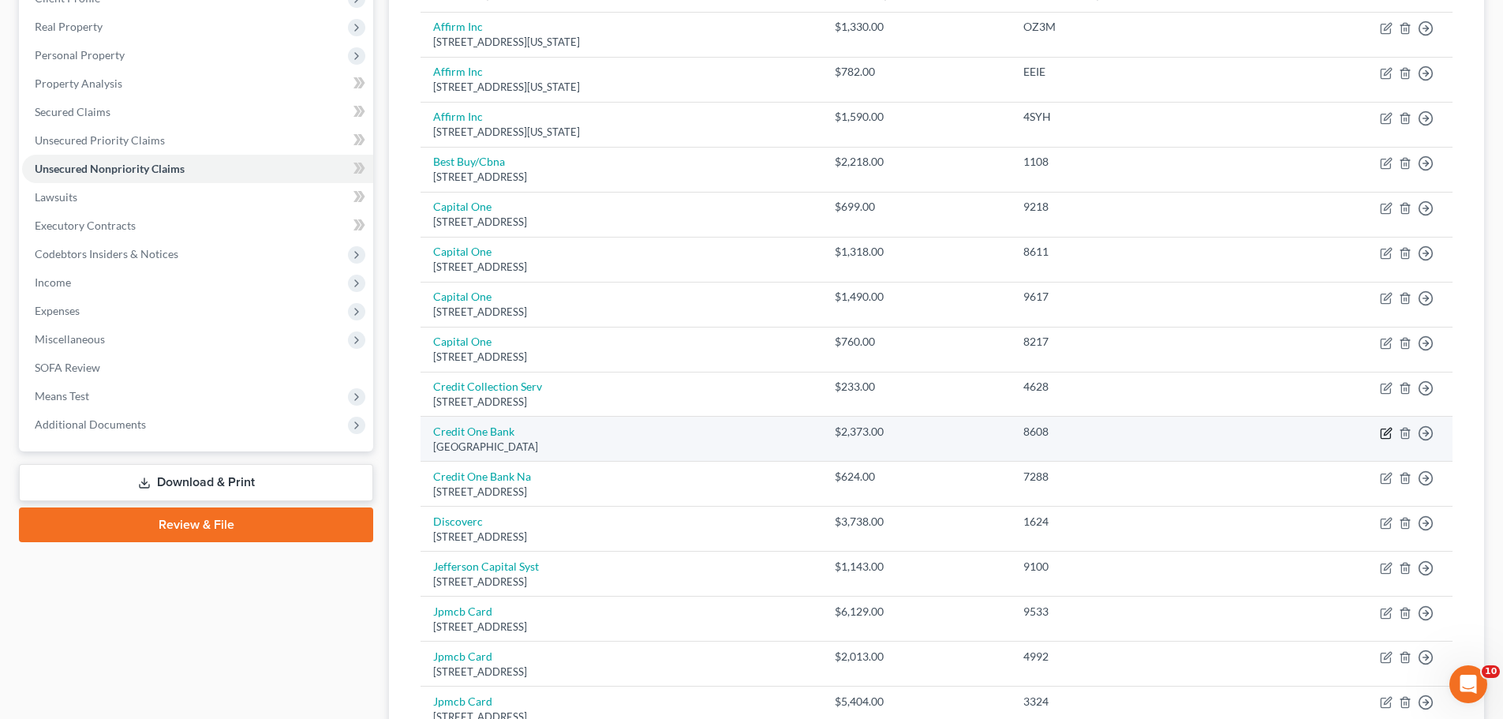
click at [1385, 435] on icon "button" at bounding box center [1387, 431] width 7 height 7
select select "31"
select select "2"
select select "0"
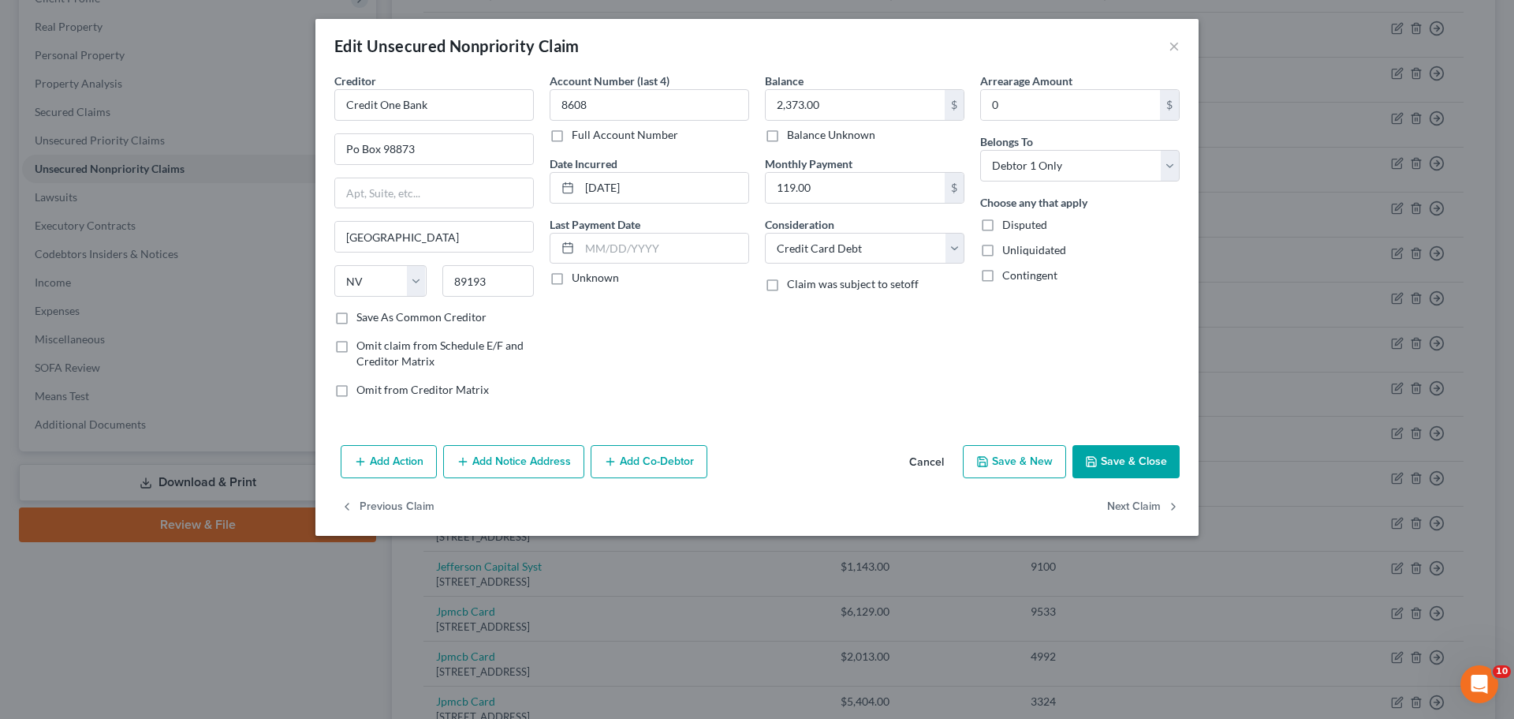
drag, startPoint x: 345, startPoint y: 320, endPoint x: 771, endPoint y: 383, distance: 431.4
click at [357, 320] on label "Save As Common Creditor" at bounding box center [422, 317] width 130 height 16
click at [363, 319] on input "Save As Common Creditor" at bounding box center [368, 314] width 10 height 10
click at [1124, 456] on button "Save & Close" at bounding box center [1126, 461] width 107 height 33
checkbox input "false"
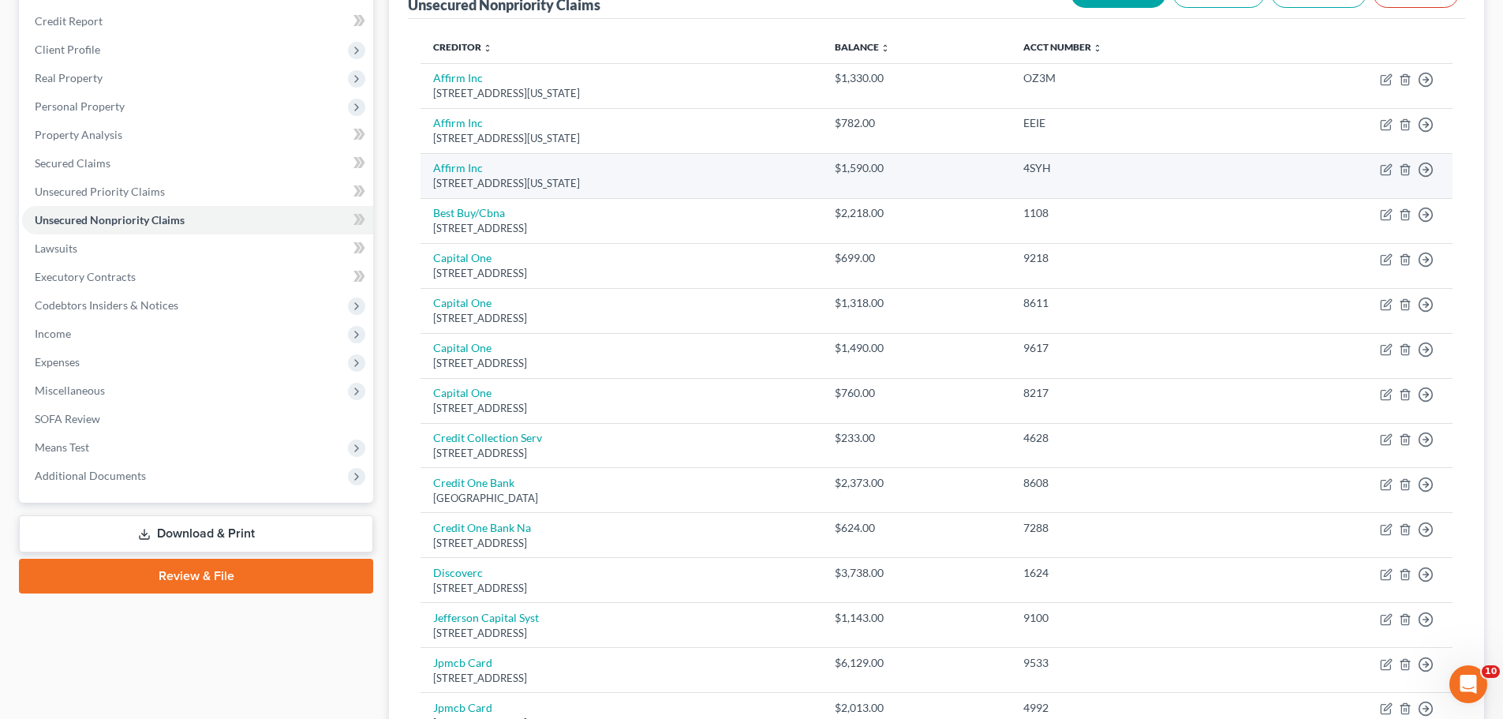
scroll to position [158, 0]
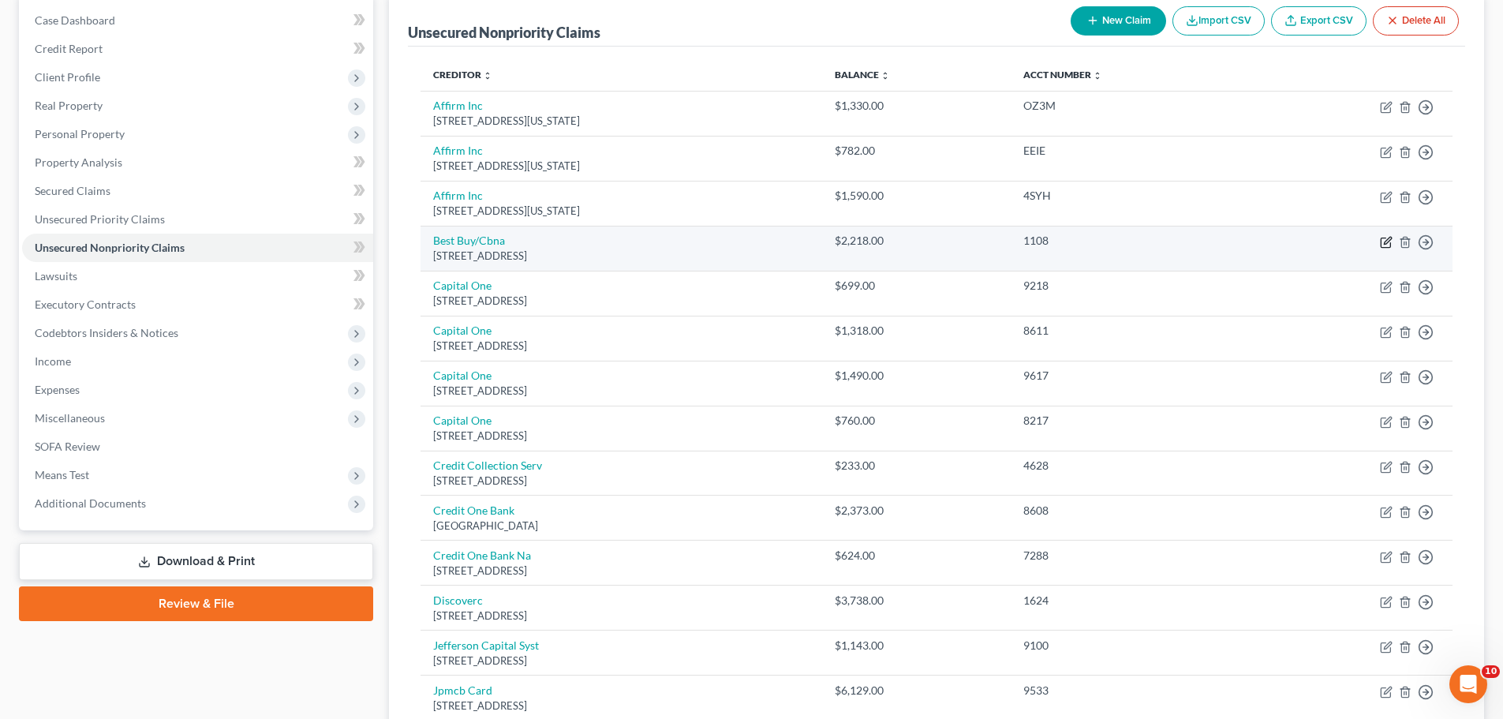
click at [1390, 242] on icon "button" at bounding box center [1386, 242] width 13 height 13
select select "14"
select select "2"
select select "1"
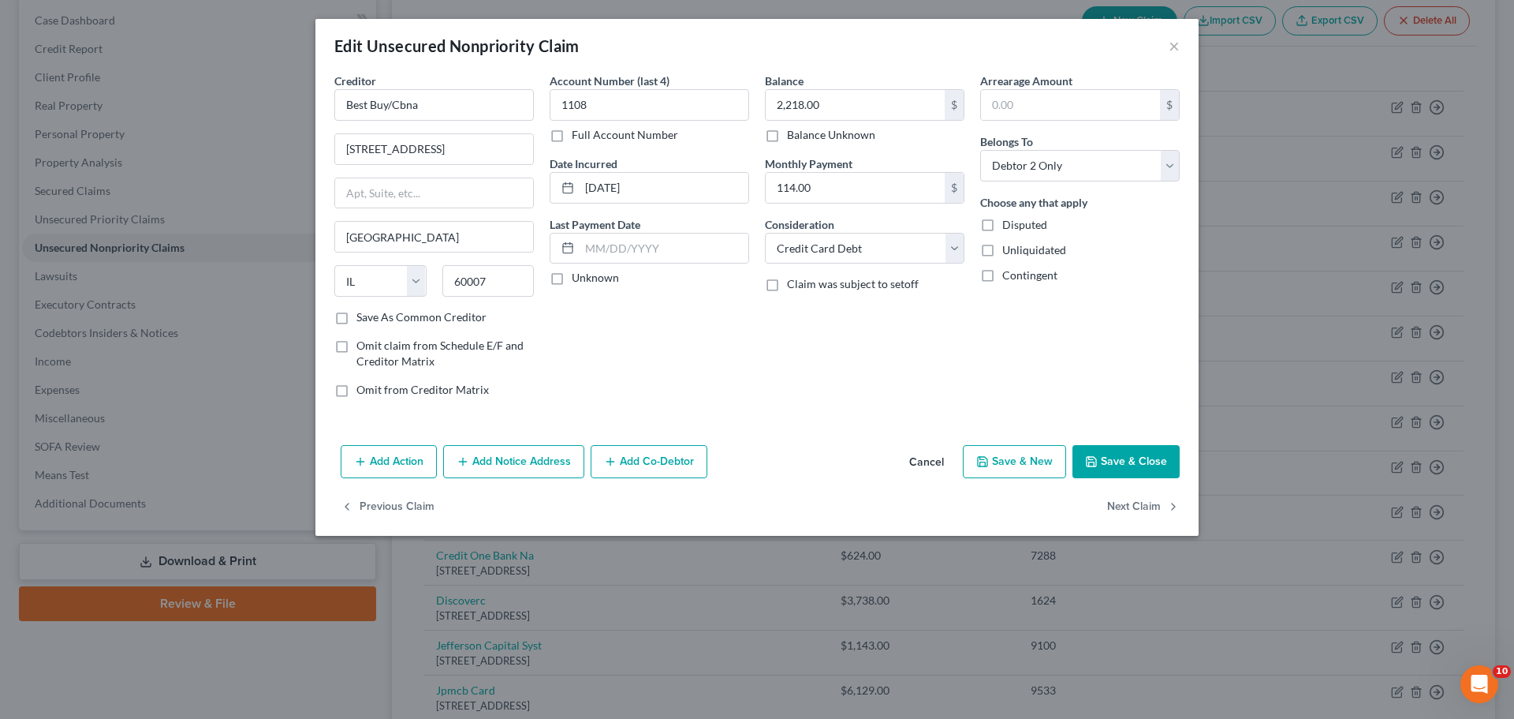
click at [1145, 468] on button "Save & Close" at bounding box center [1126, 461] width 107 height 33
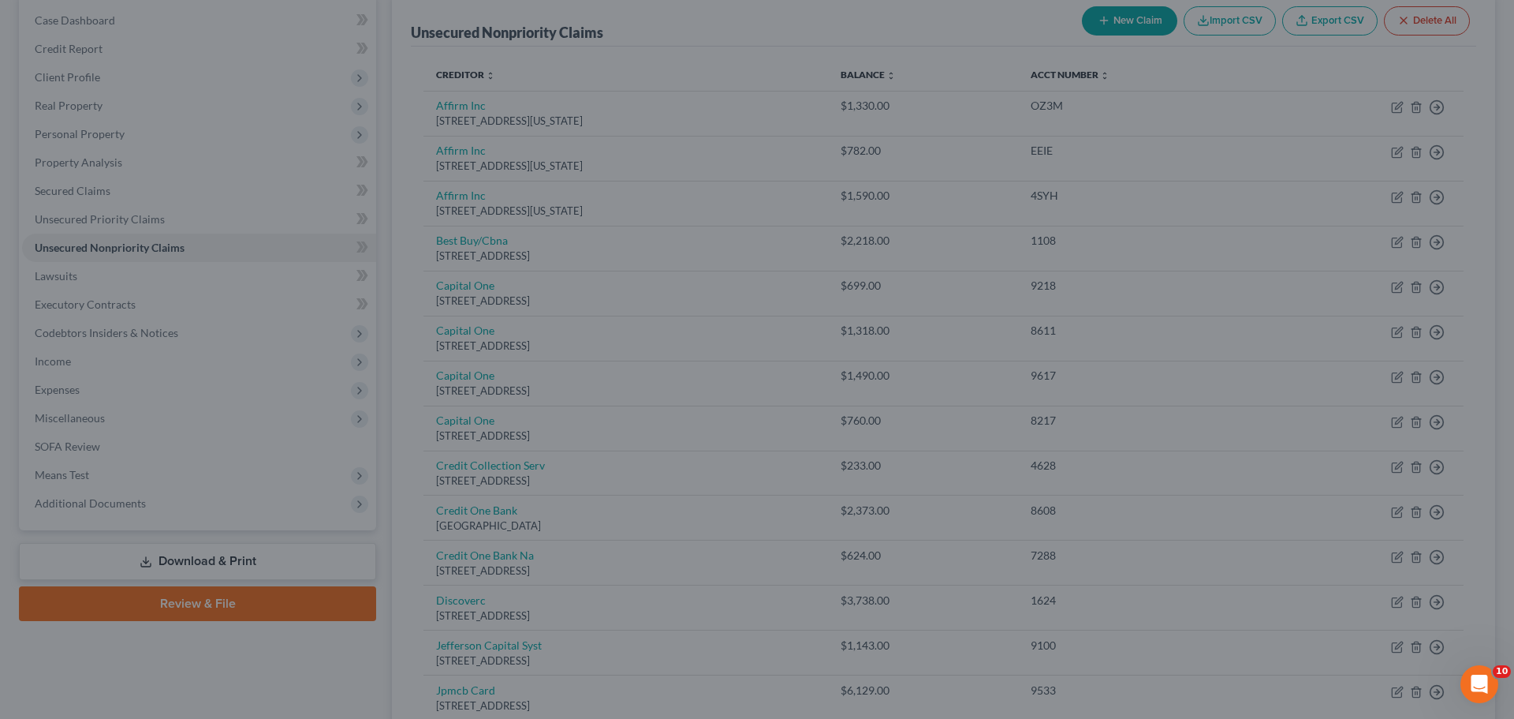
type input "0"
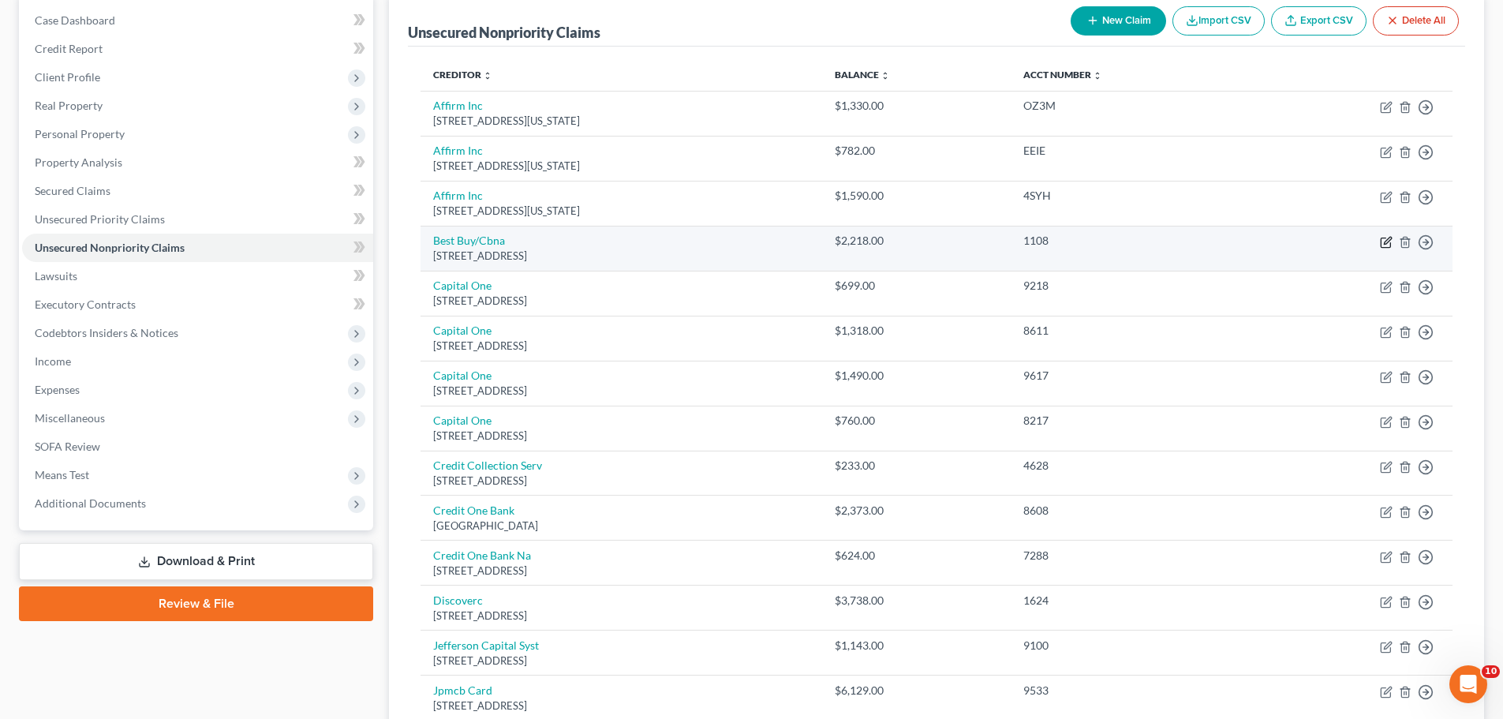
click at [1386, 243] on icon "button" at bounding box center [1387, 240] width 7 height 7
select select "14"
select select "2"
select select "1"
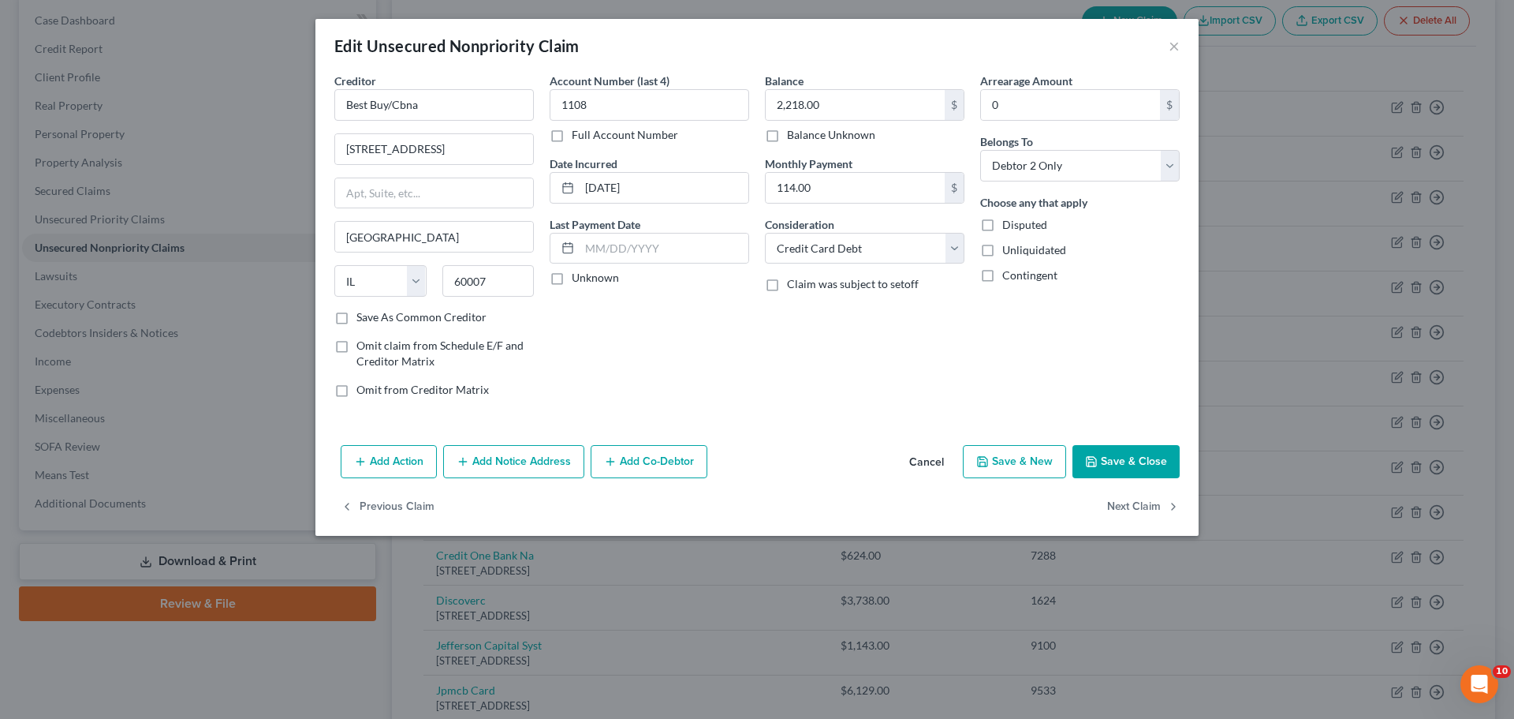
click at [1130, 461] on button "Save & Close" at bounding box center [1126, 461] width 107 height 33
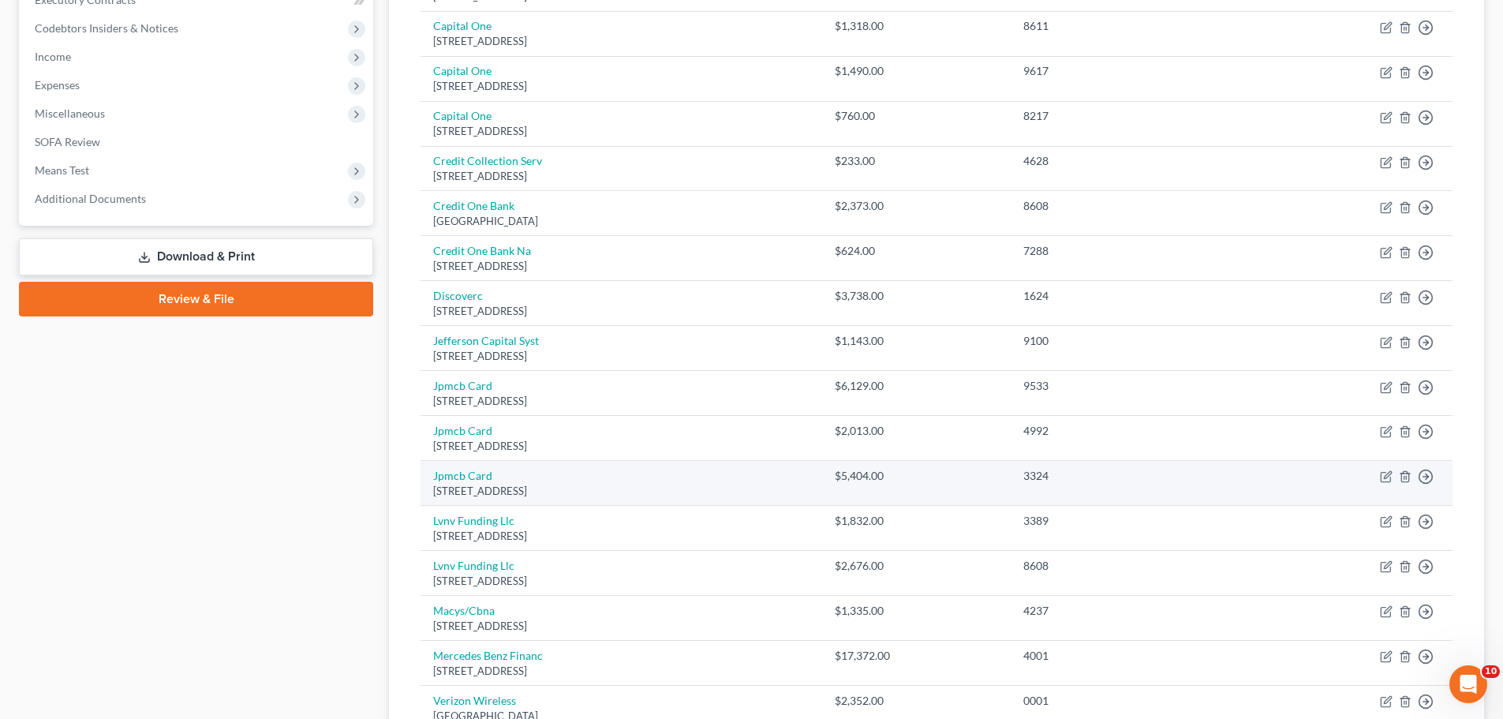
scroll to position [552, 0]
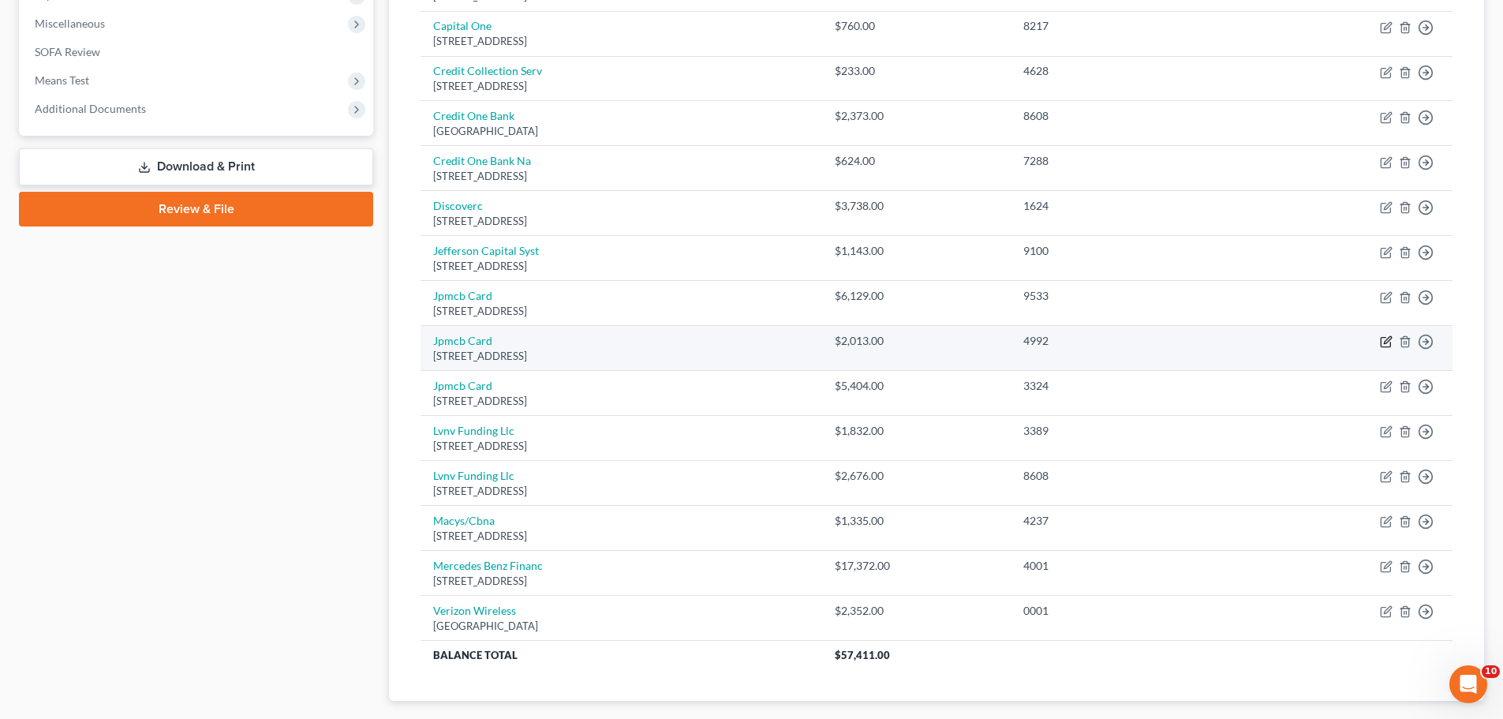
click at [1382, 341] on icon "button" at bounding box center [1386, 341] width 13 height 13
select select "7"
select select "2"
select select "1"
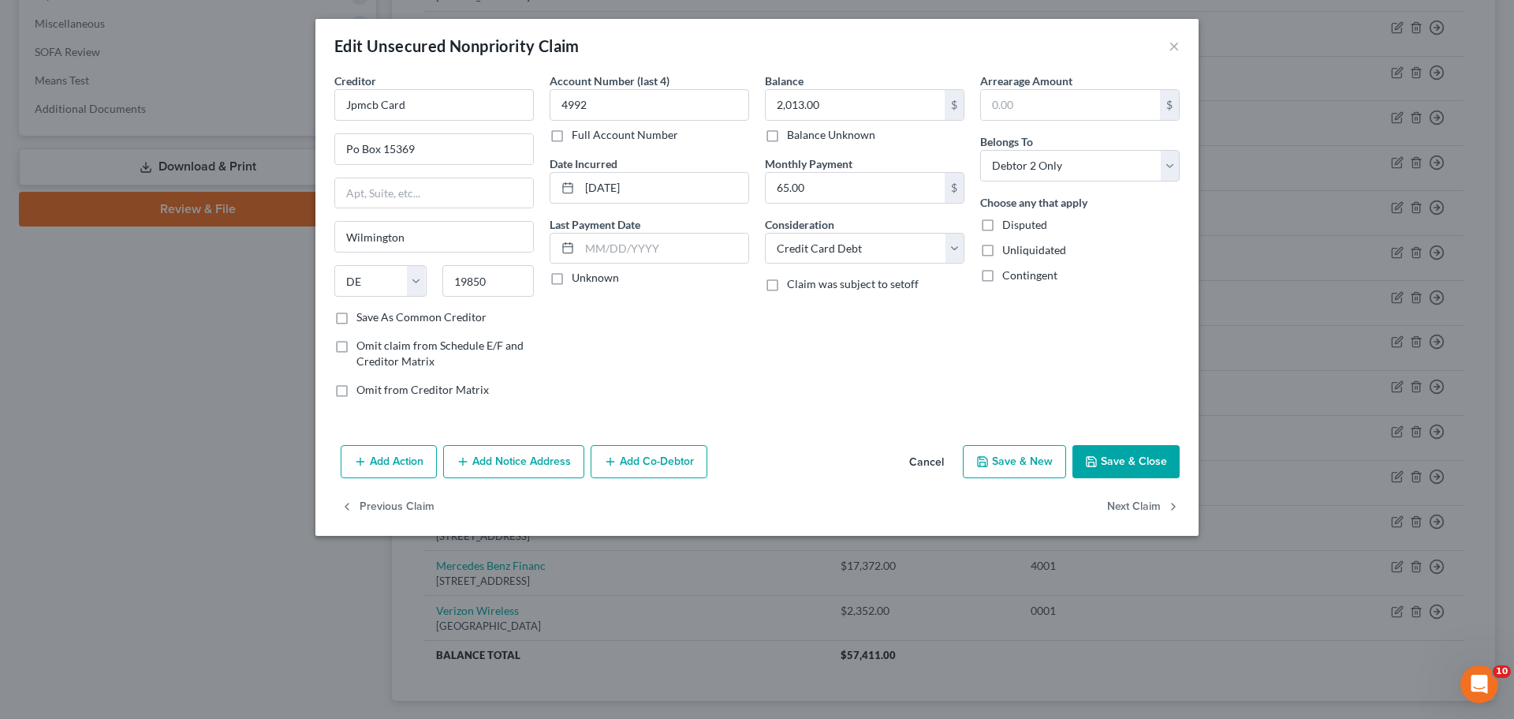
click at [1130, 457] on button "Save & Close" at bounding box center [1126, 461] width 107 height 33
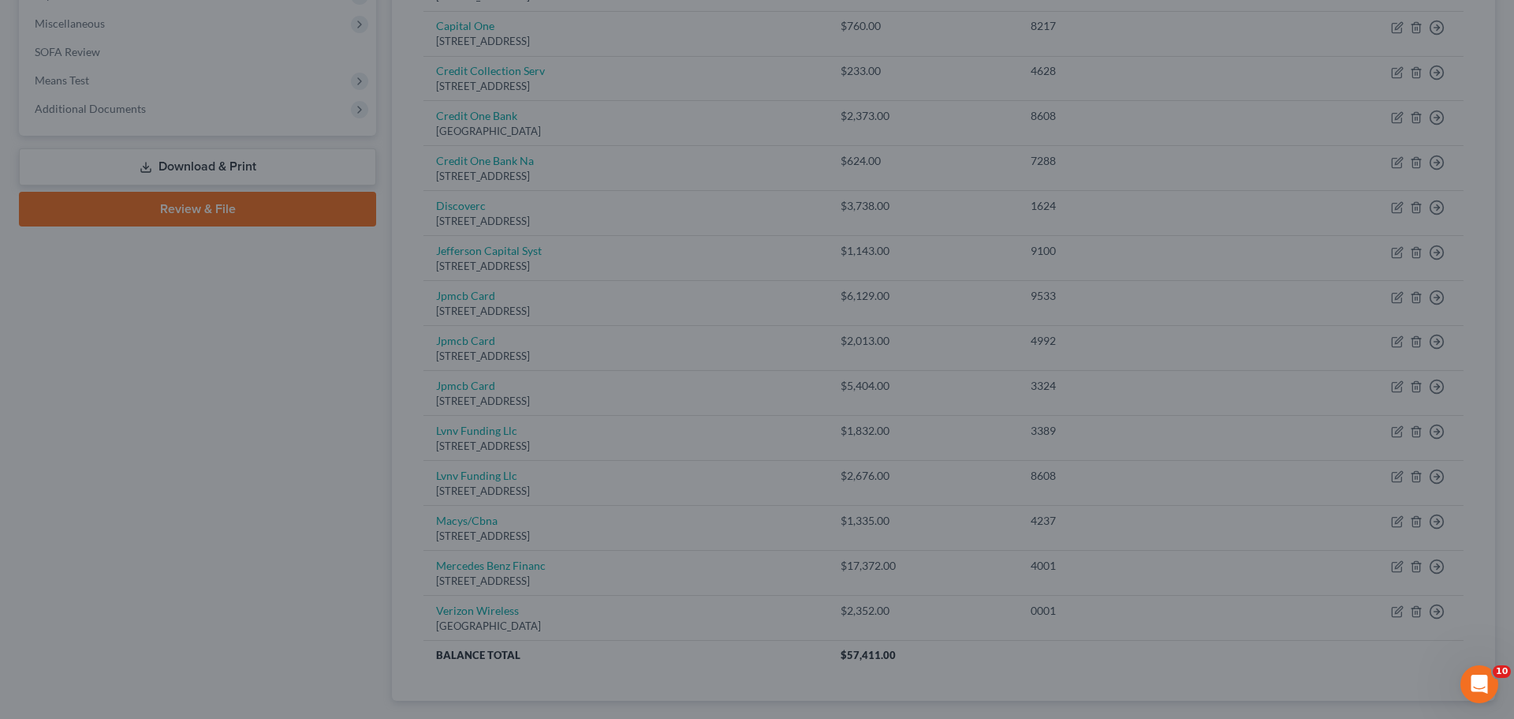
type input "0"
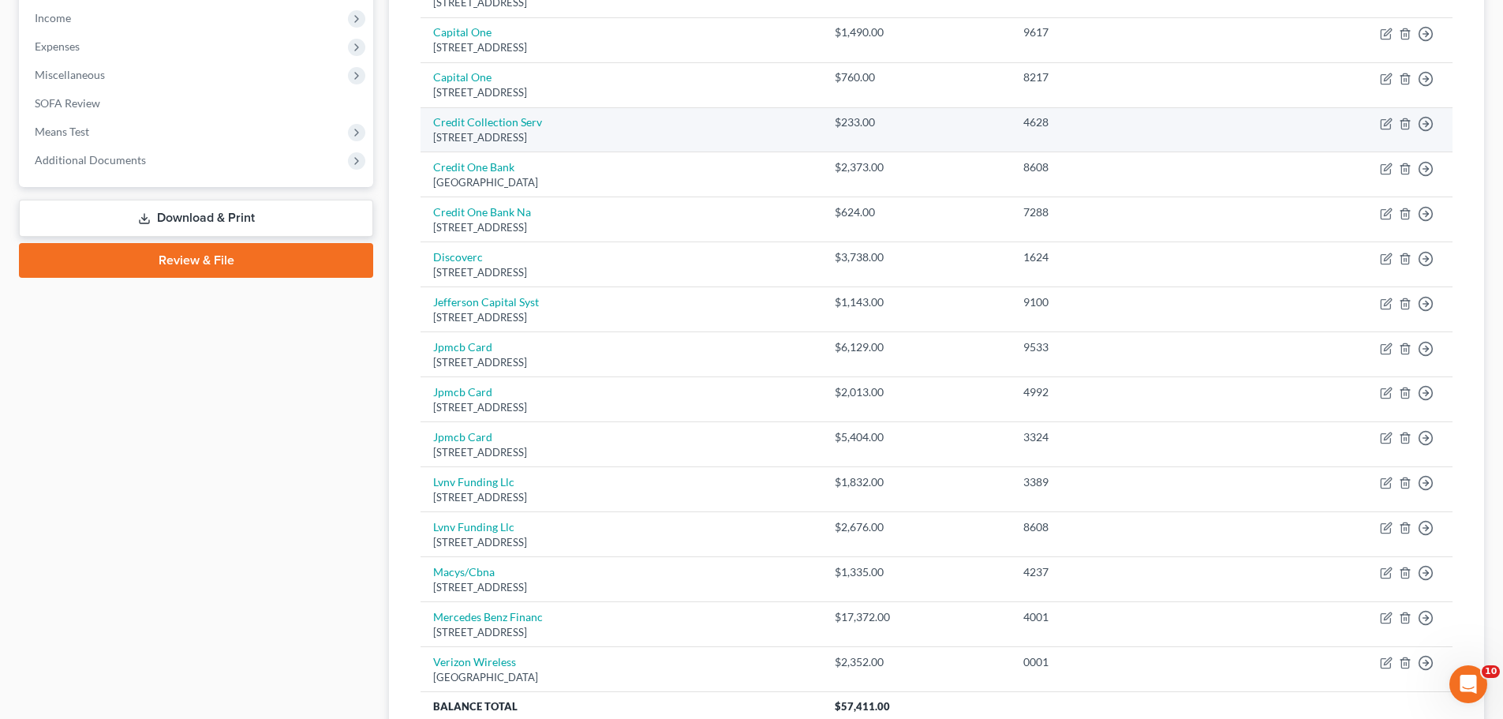
scroll to position [473, 0]
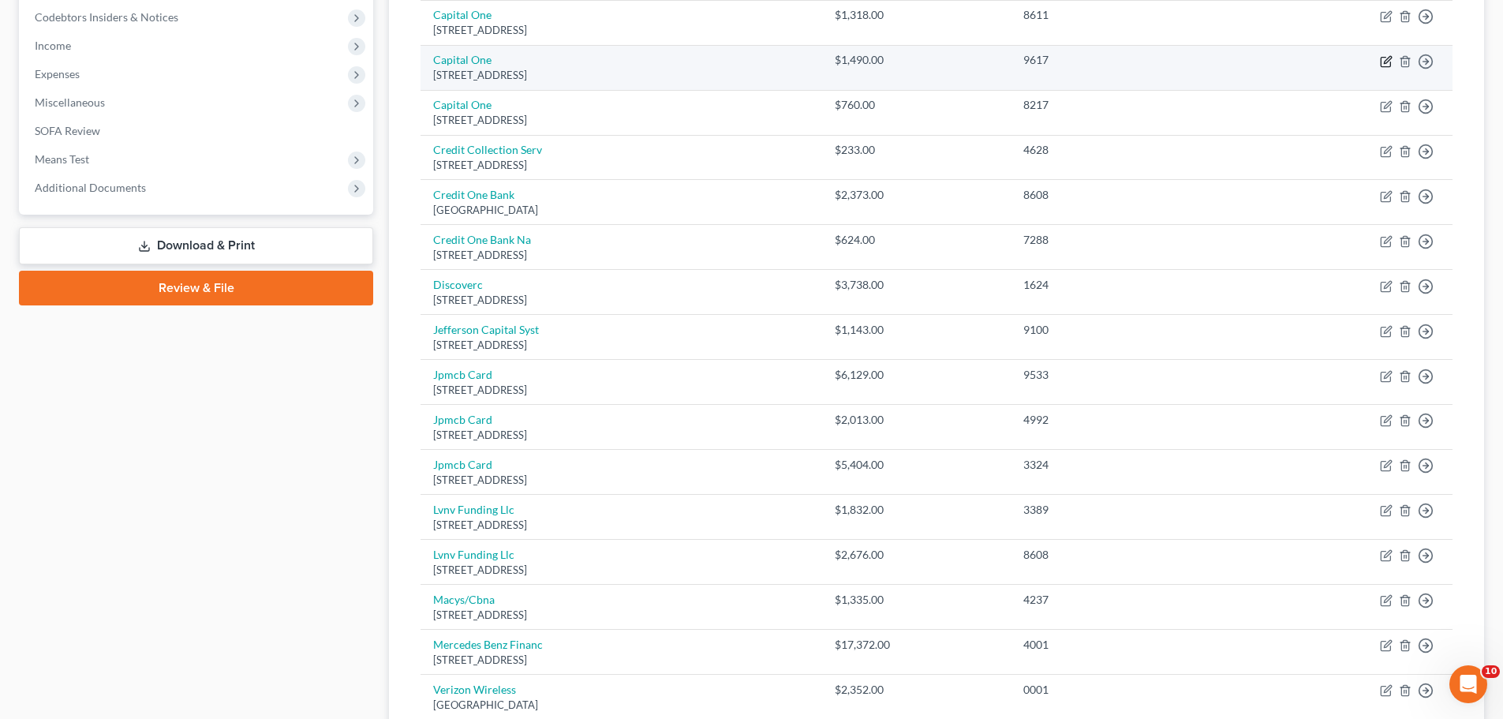
click at [1390, 64] on icon "button" at bounding box center [1386, 61] width 13 height 13
select select "46"
select select "2"
select select "1"
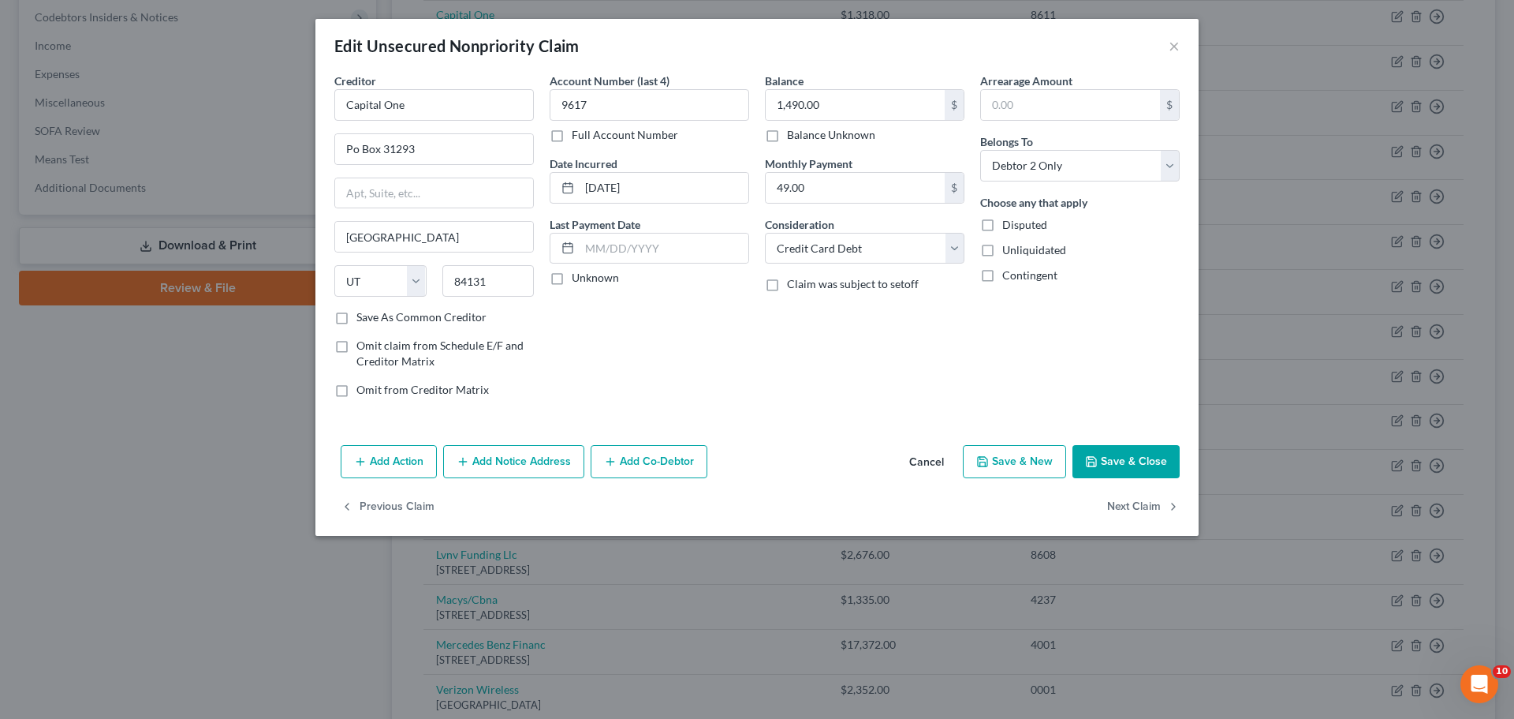
drag, startPoint x: 1127, startPoint y: 455, endPoint x: 1118, endPoint y: 457, distance: 9.0
click at [1124, 457] on button "Save & Close" at bounding box center [1126, 461] width 107 height 33
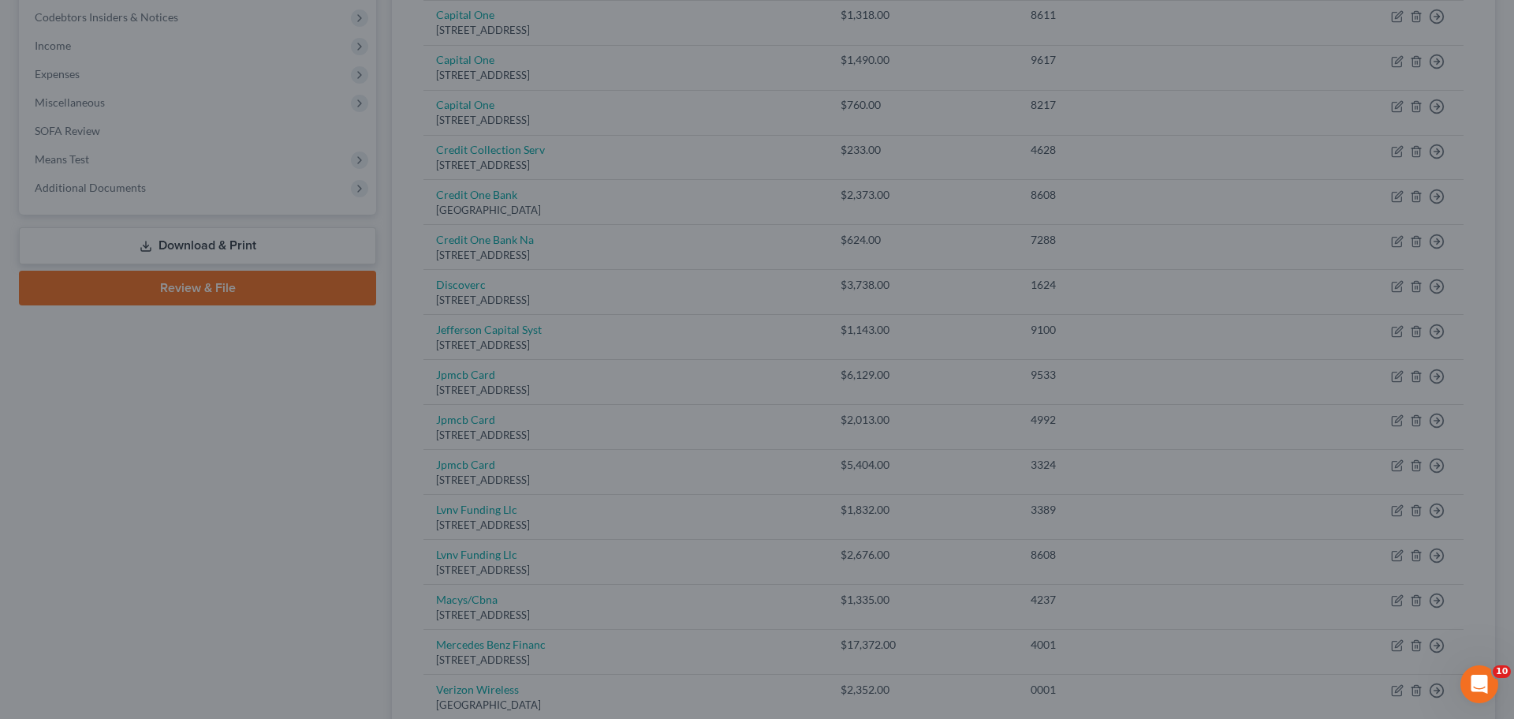
type input "0"
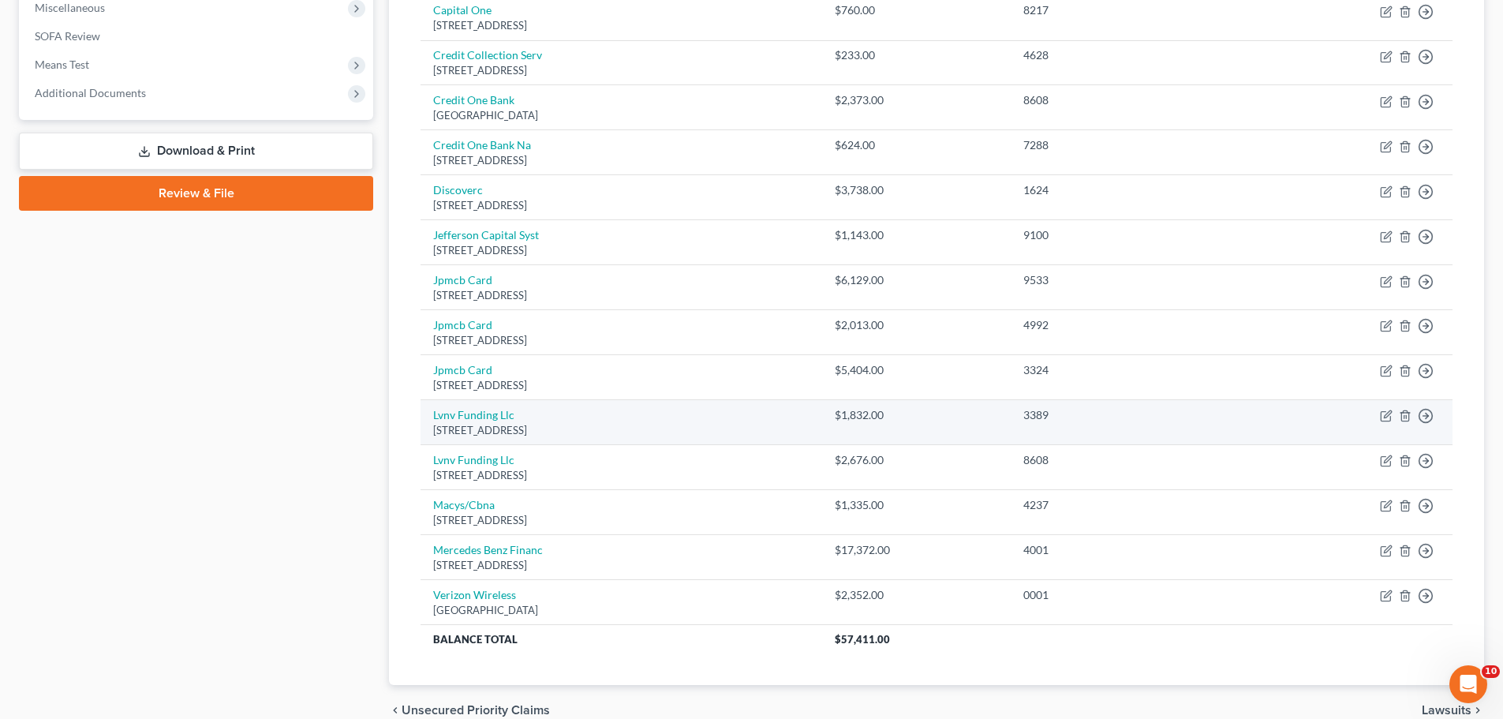
scroll to position [644, 0]
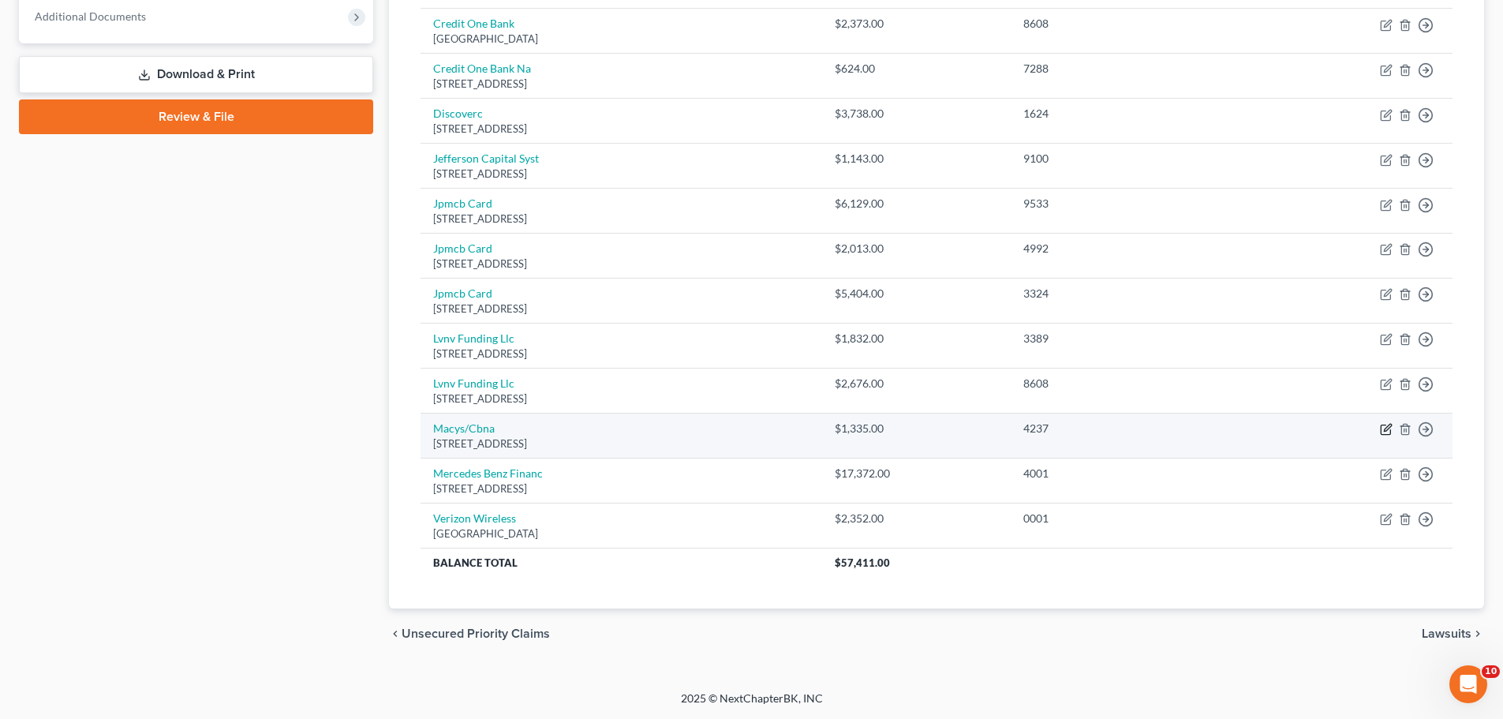
click at [1381, 428] on icon "button" at bounding box center [1384, 429] width 9 height 9
select select "43"
select select "2"
select select "1"
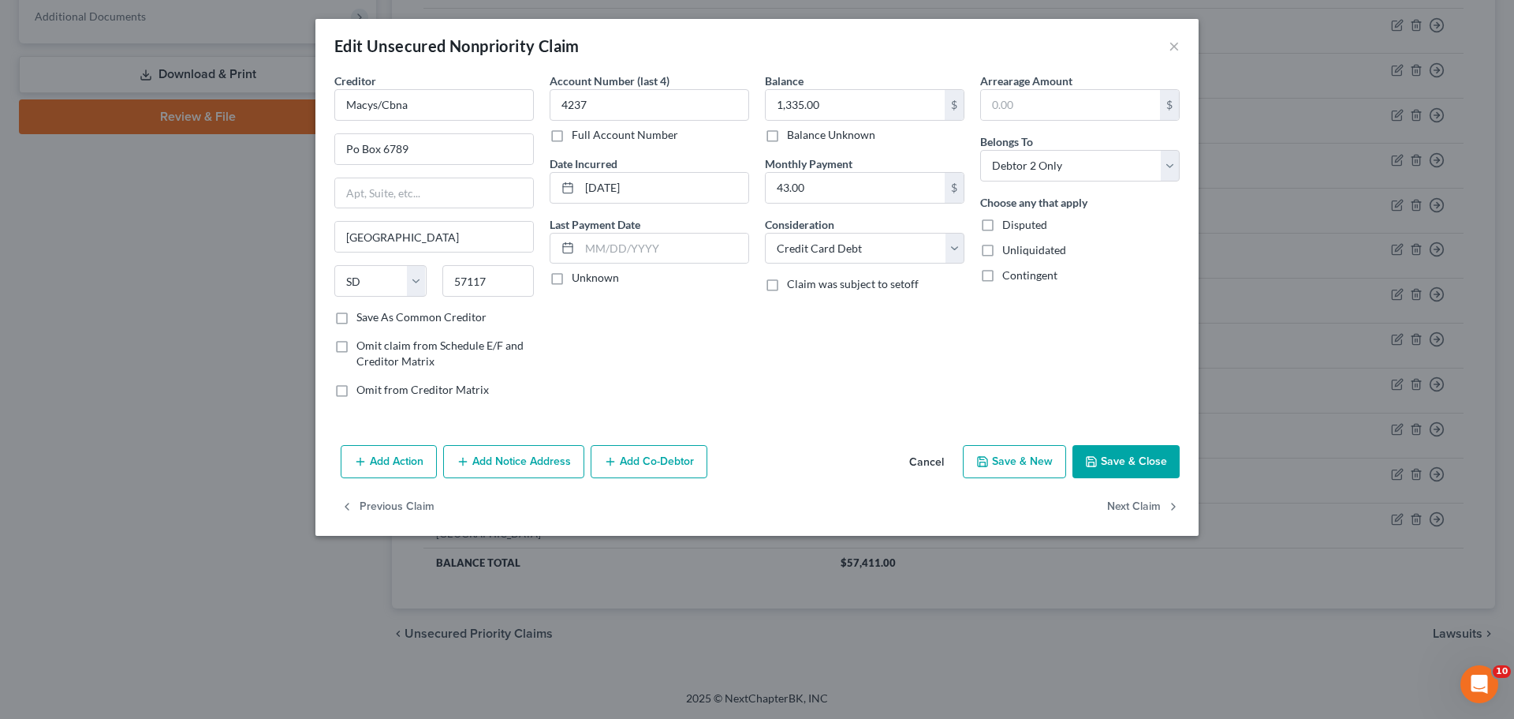
click at [1136, 461] on button "Save & Close" at bounding box center [1126, 461] width 107 height 33
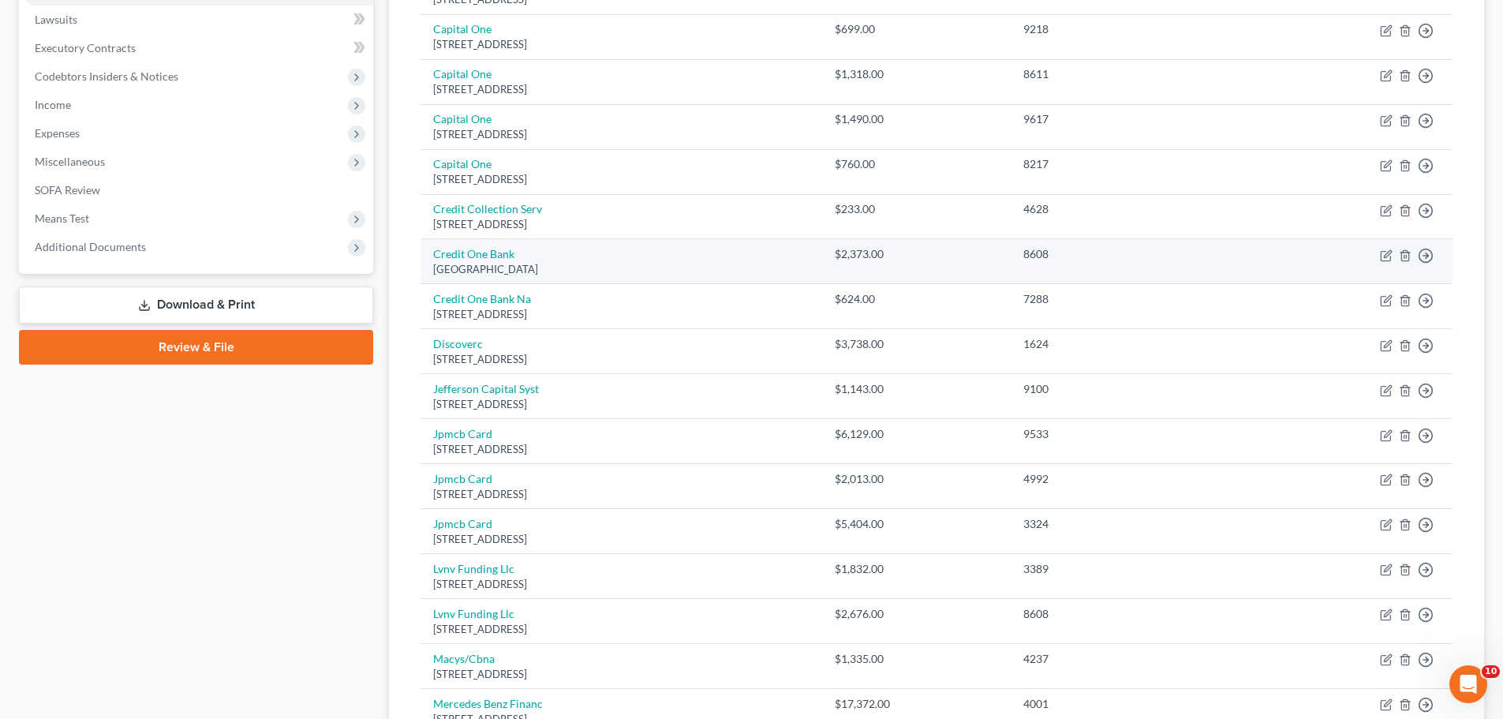
scroll to position [329, 0]
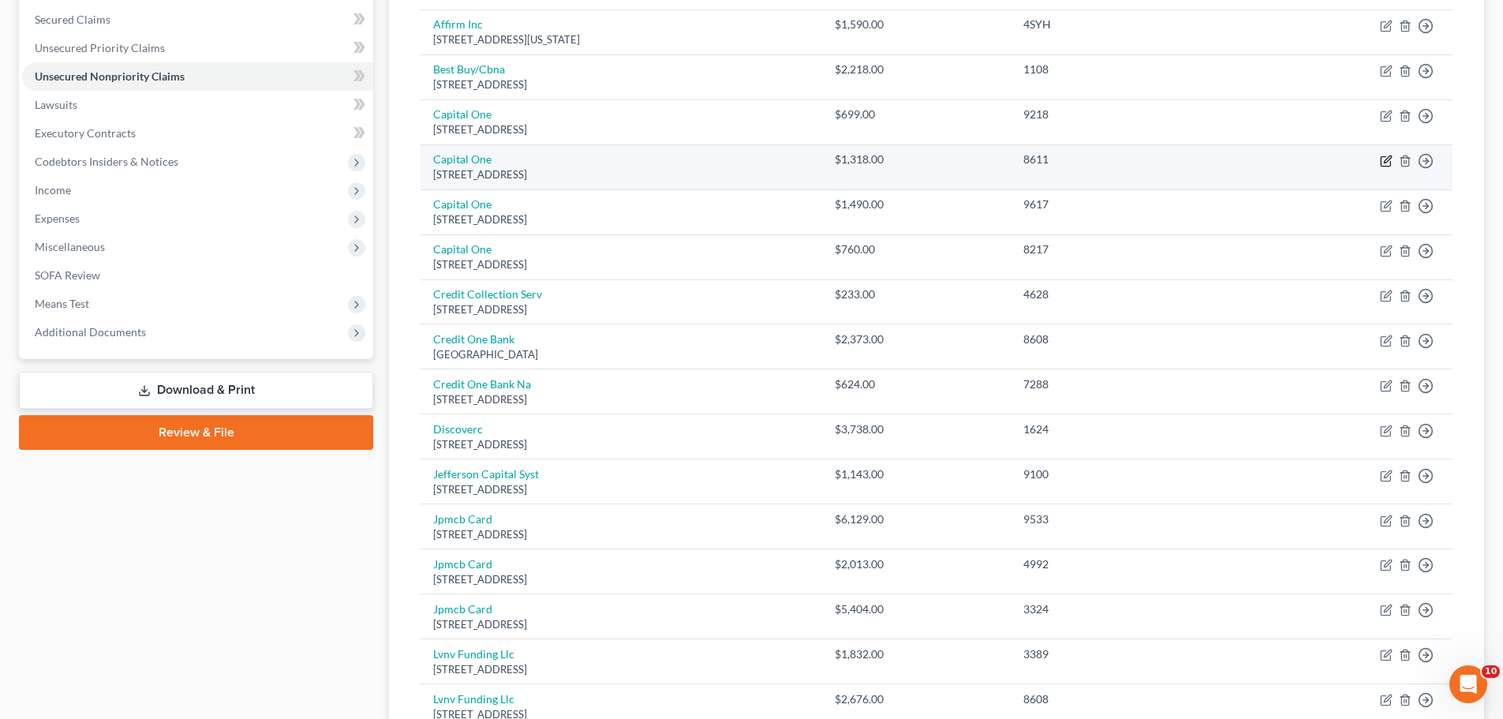
click at [1388, 162] on icon "button" at bounding box center [1386, 161] width 13 height 13
select select "46"
select select "2"
select select "1"
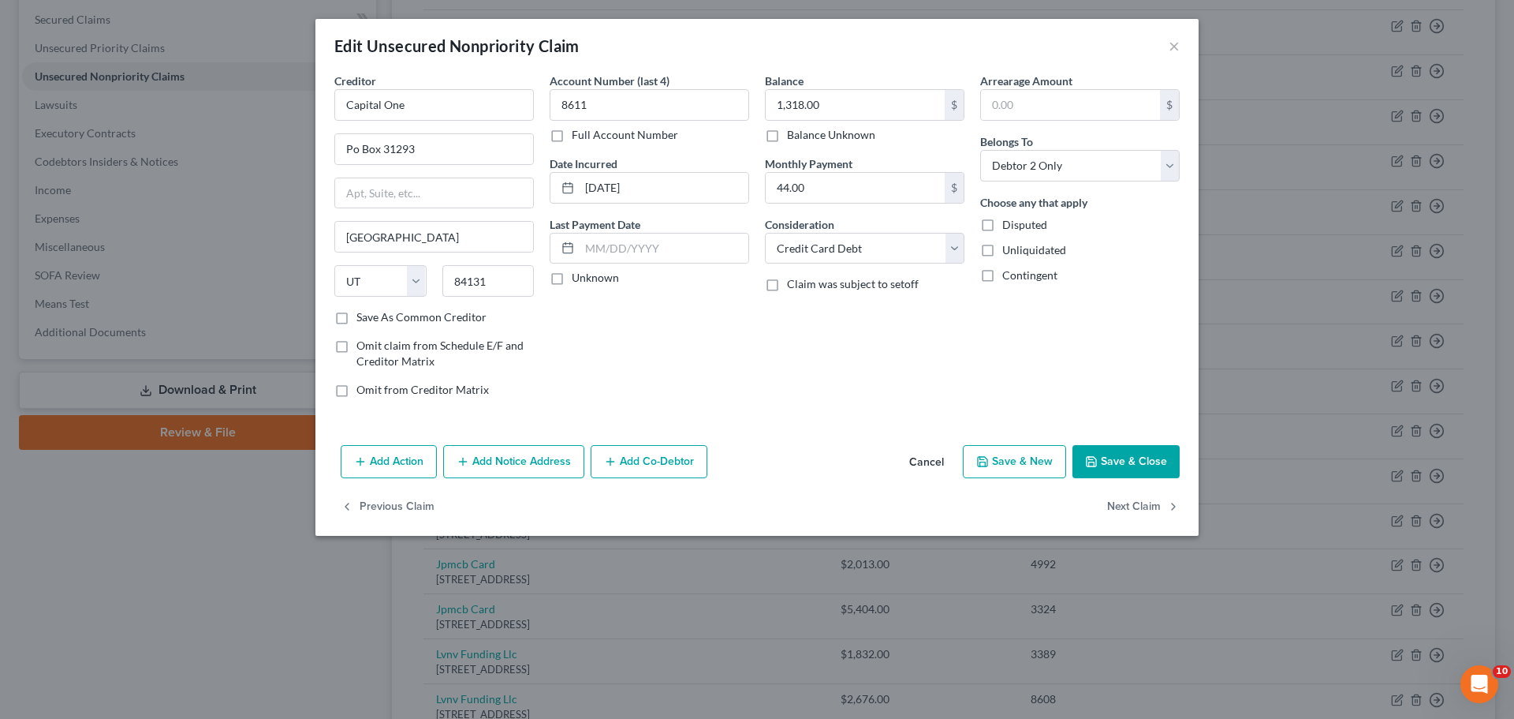
click at [1154, 461] on button "Save & Close" at bounding box center [1126, 461] width 107 height 33
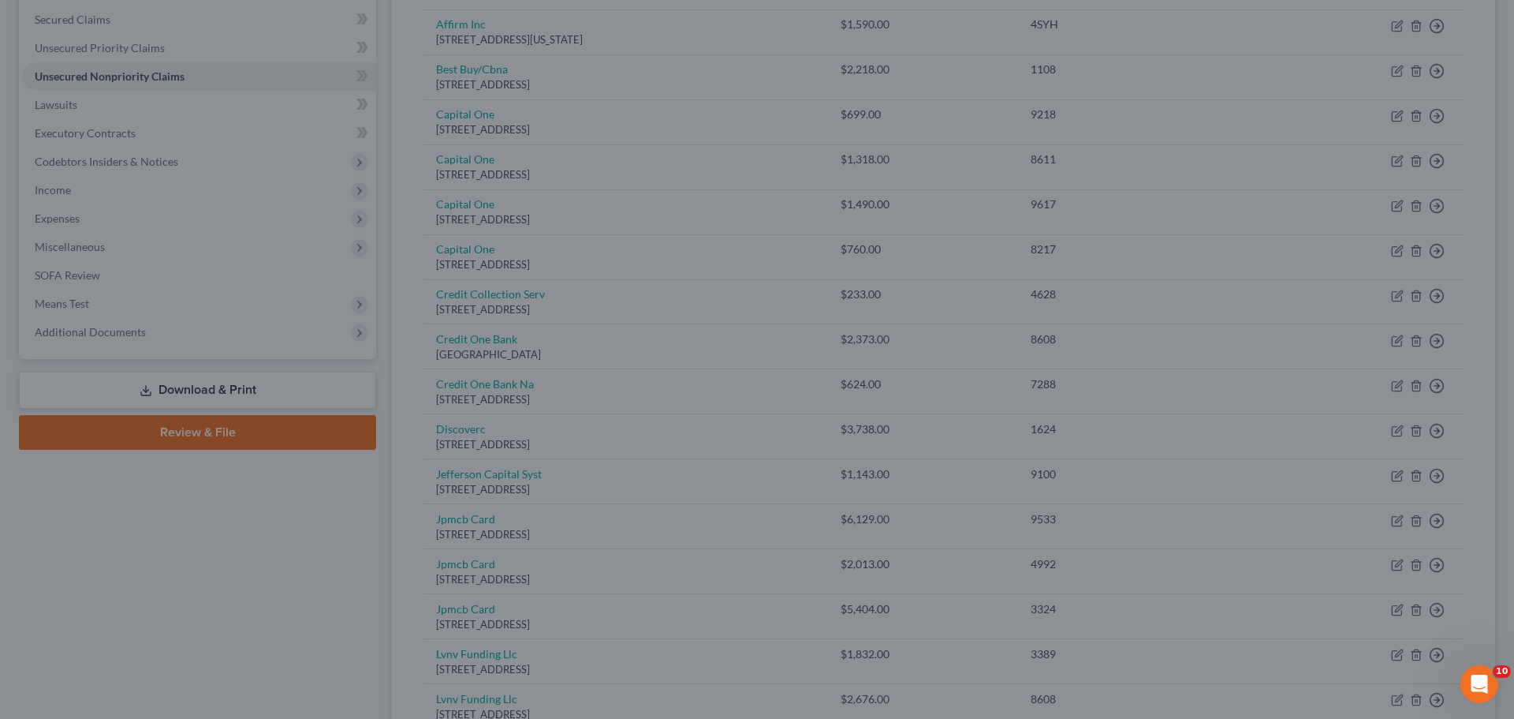
type input "0"
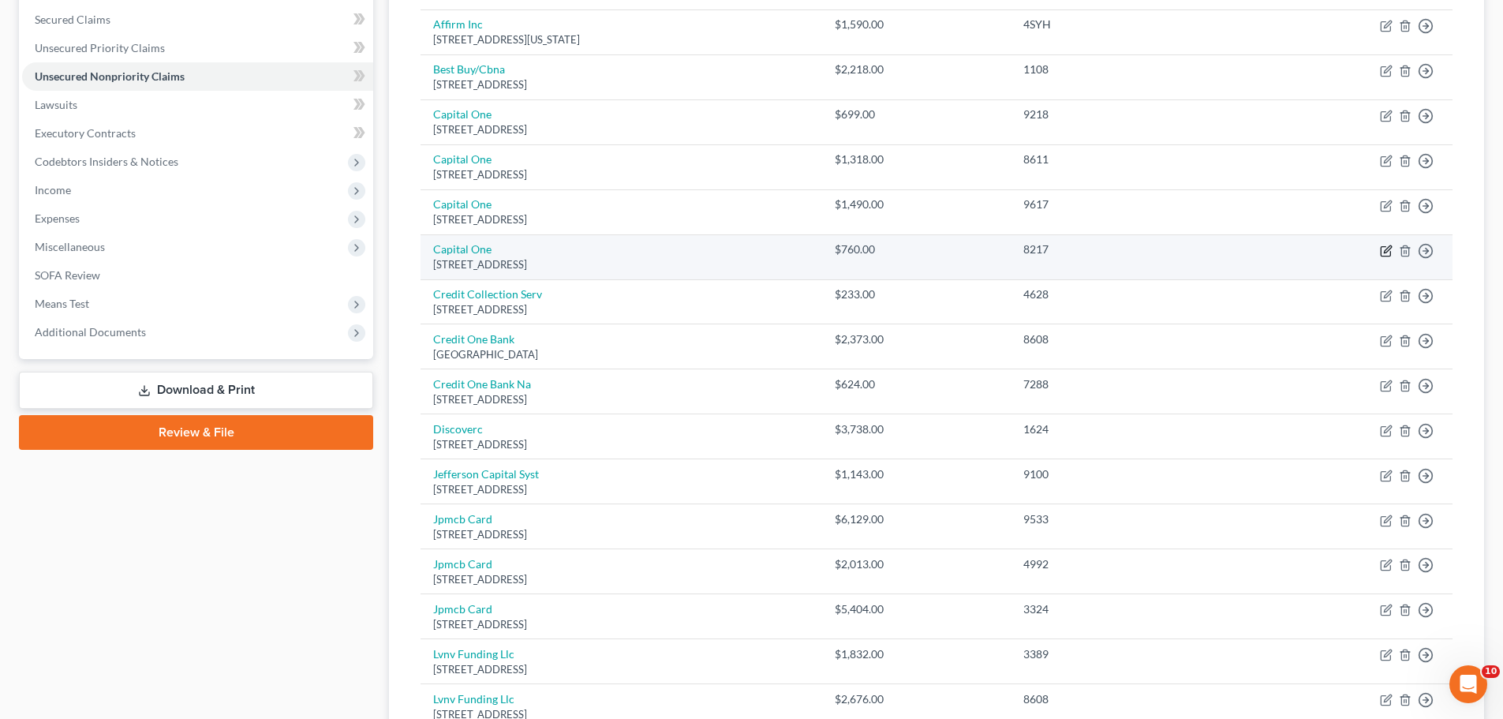
click at [1389, 252] on icon "button" at bounding box center [1386, 251] width 13 height 13
select select "46"
select select "2"
select select "0"
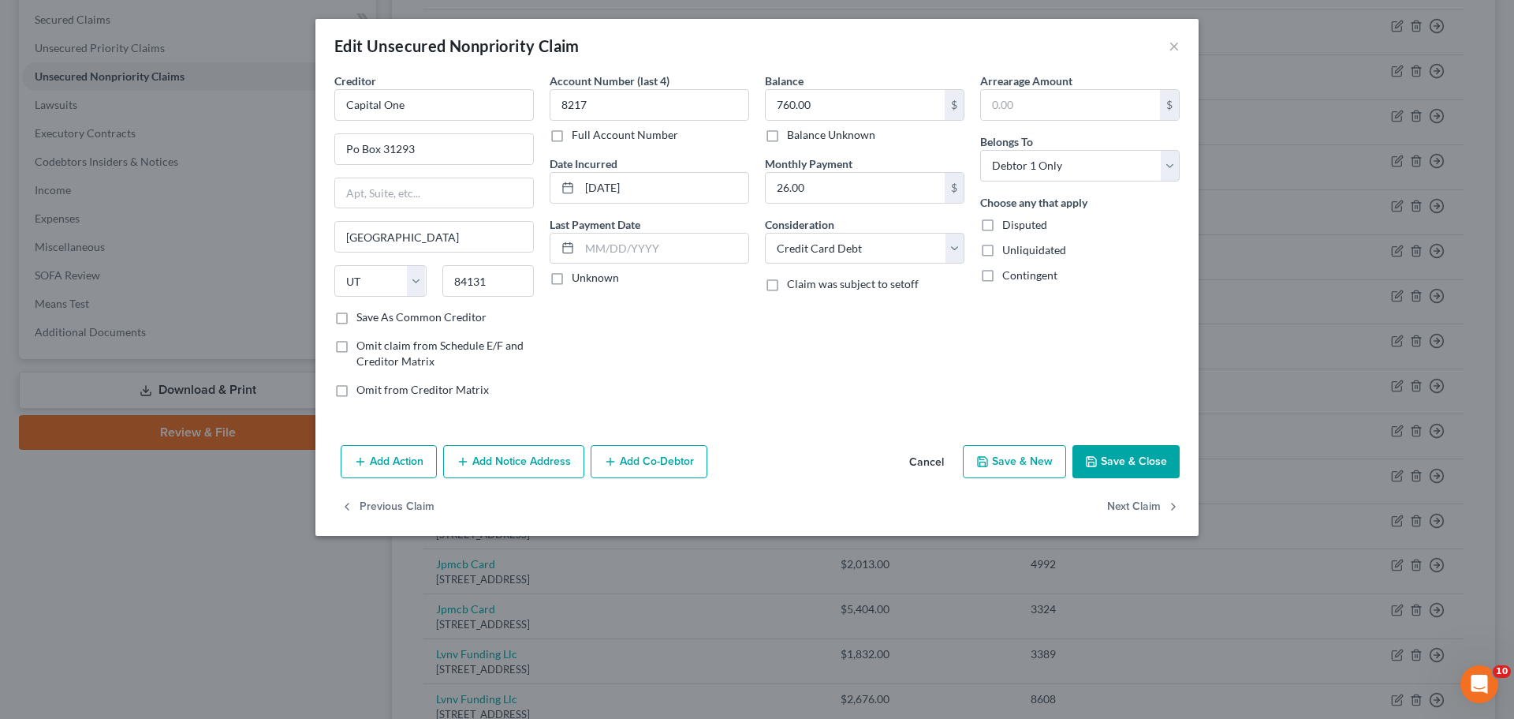
drag, startPoint x: 1133, startPoint y: 465, endPoint x: 1126, endPoint y: 458, distance: 9.5
click at [1133, 465] on button "Save & Close" at bounding box center [1126, 461] width 107 height 33
type input "0"
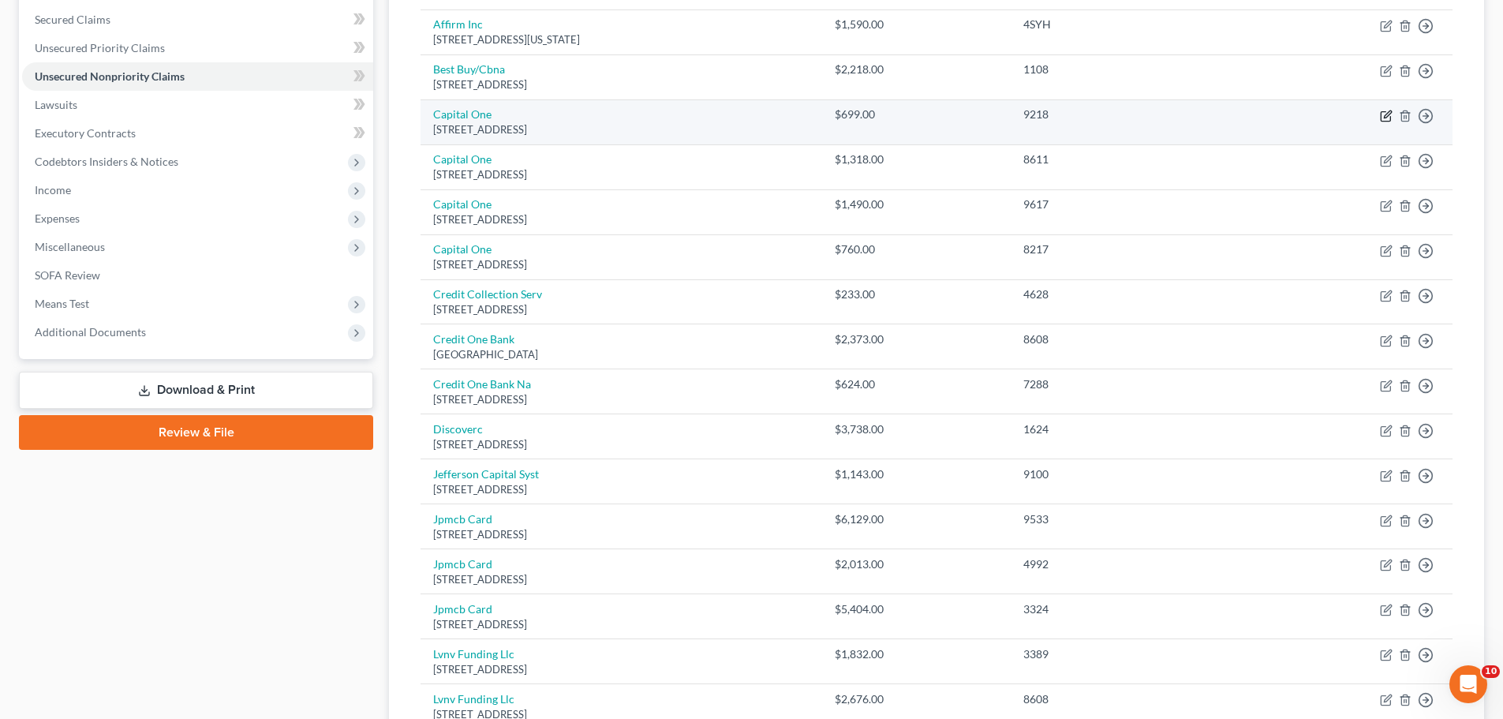
click at [1382, 116] on icon "button" at bounding box center [1386, 116] width 13 height 13
select select "46"
select select "2"
select select "0"
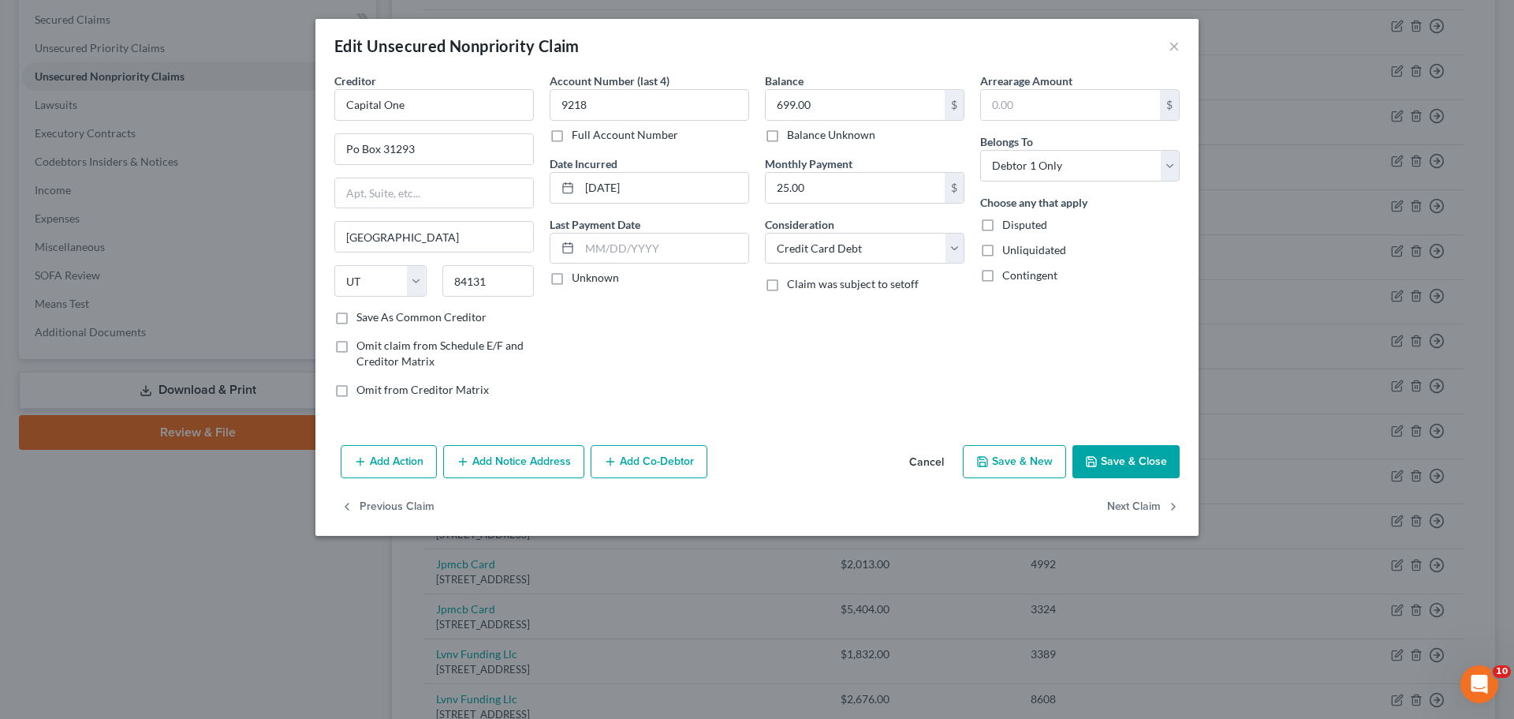
drag, startPoint x: 1142, startPoint y: 459, endPoint x: 1135, endPoint y: 463, distance: 8.1
click at [1142, 460] on button "Save & Close" at bounding box center [1126, 461] width 107 height 33
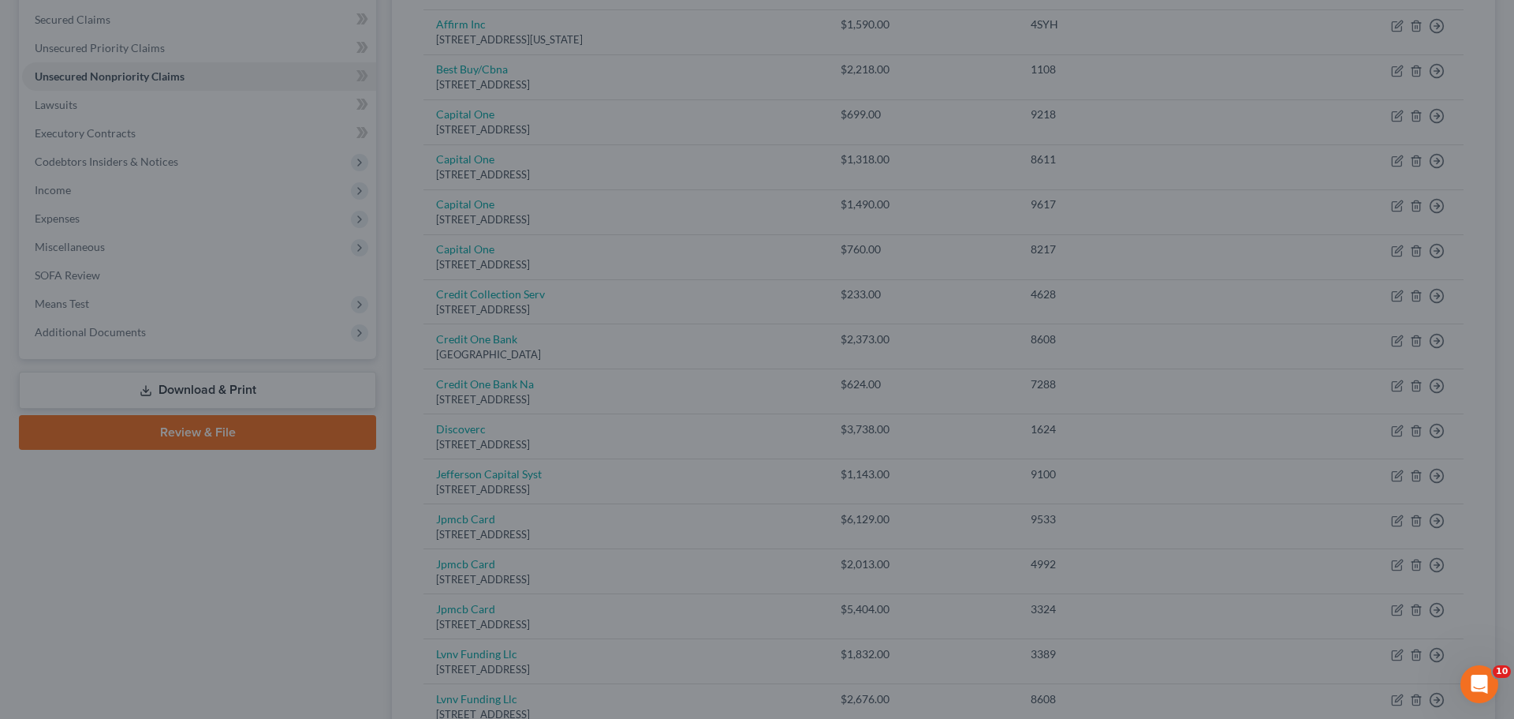
type input "0"
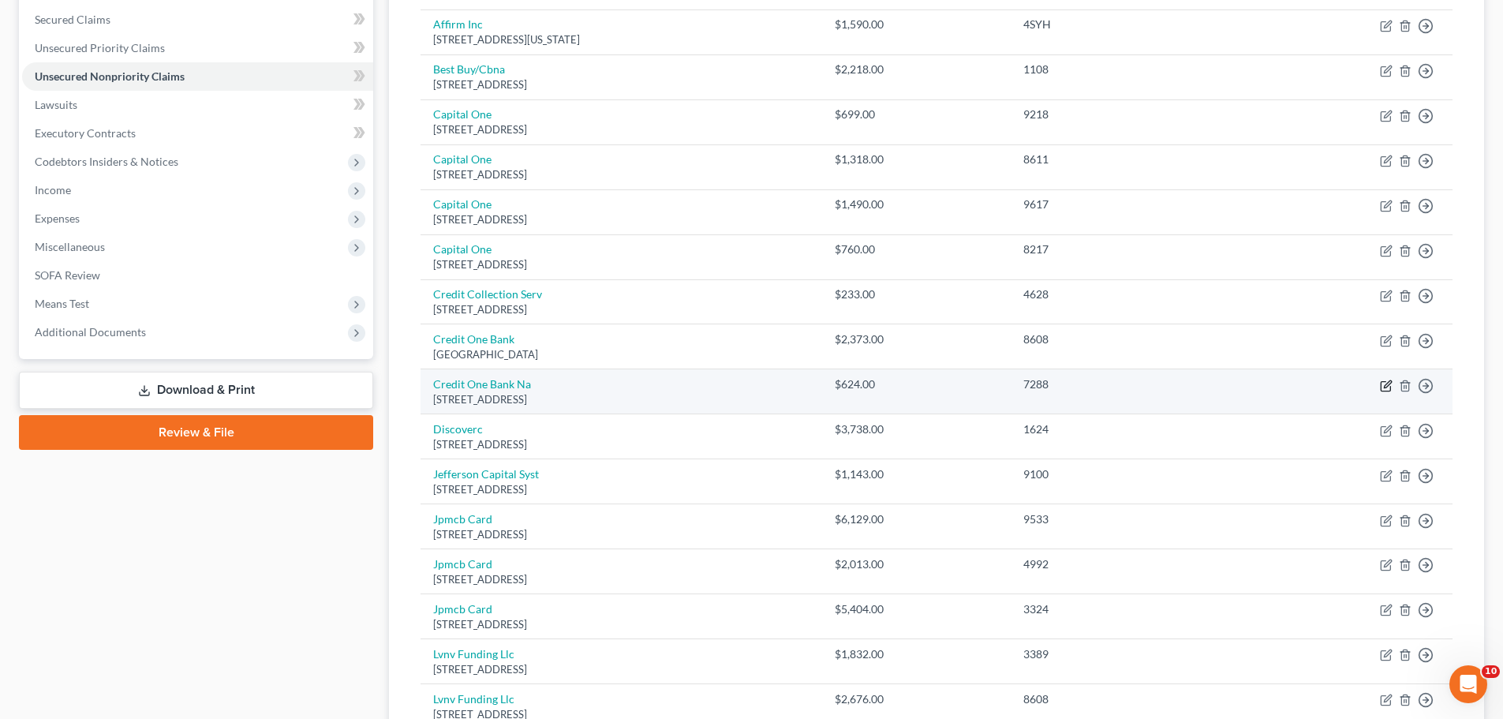
click at [1391, 385] on icon "button" at bounding box center [1386, 385] width 13 height 13
select select "31"
select select "2"
select select "0"
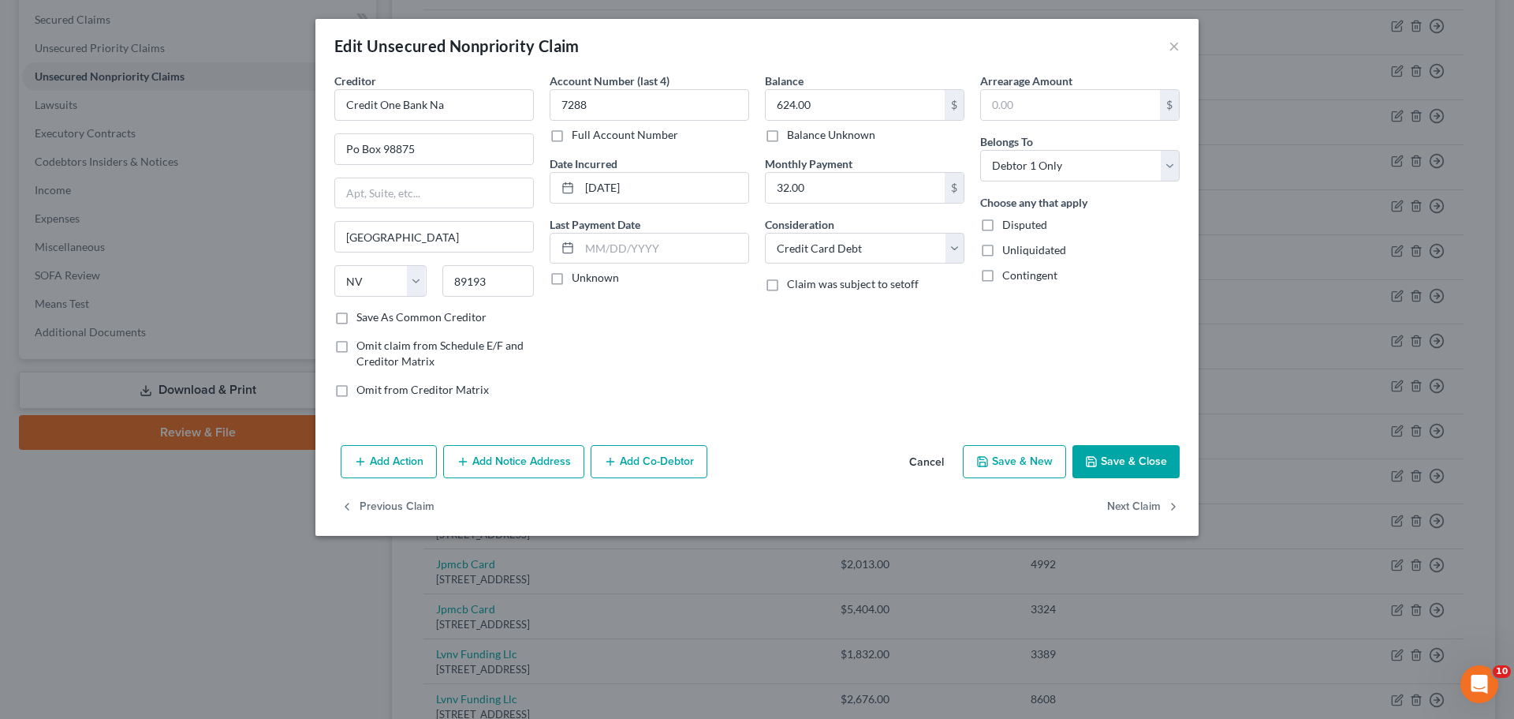
drag, startPoint x: 1147, startPoint y: 460, endPoint x: 1133, endPoint y: 453, distance: 15.2
click at [1147, 461] on button "Save & Close" at bounding box center [1126, 461] width 107 height 33
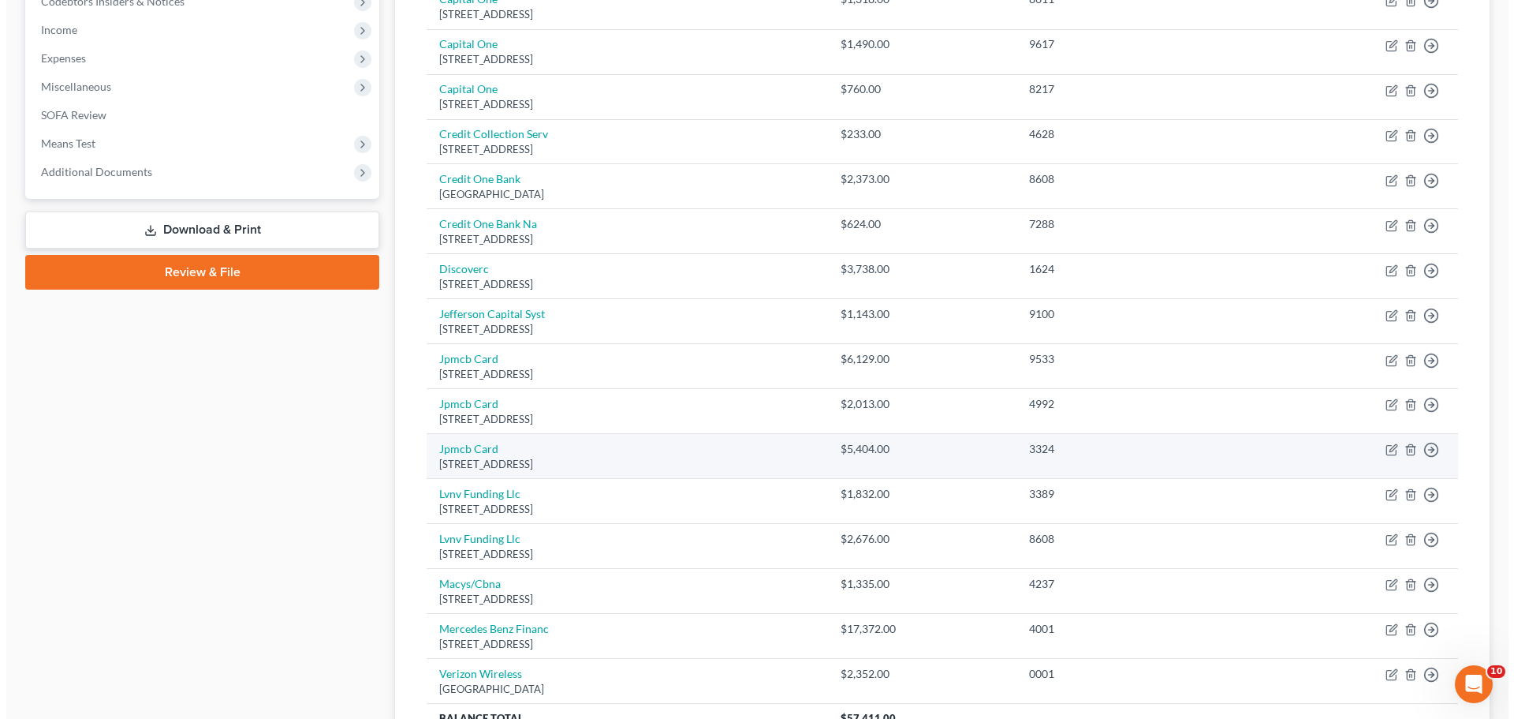
scroll to position [566, 0]
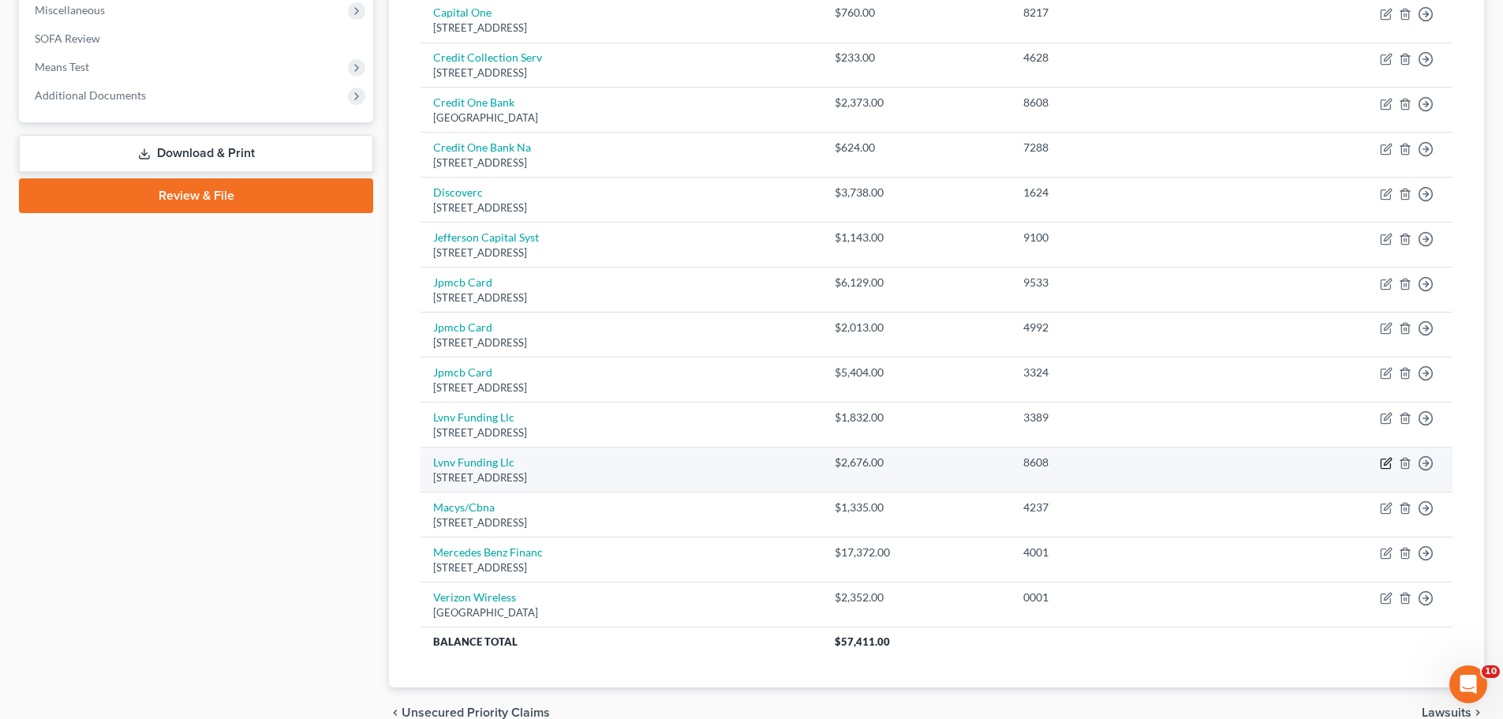
click at [1388, 461] on icon "button" at bounding box center [1386, 463] width 13 height 13
select select "42"
select select "1"
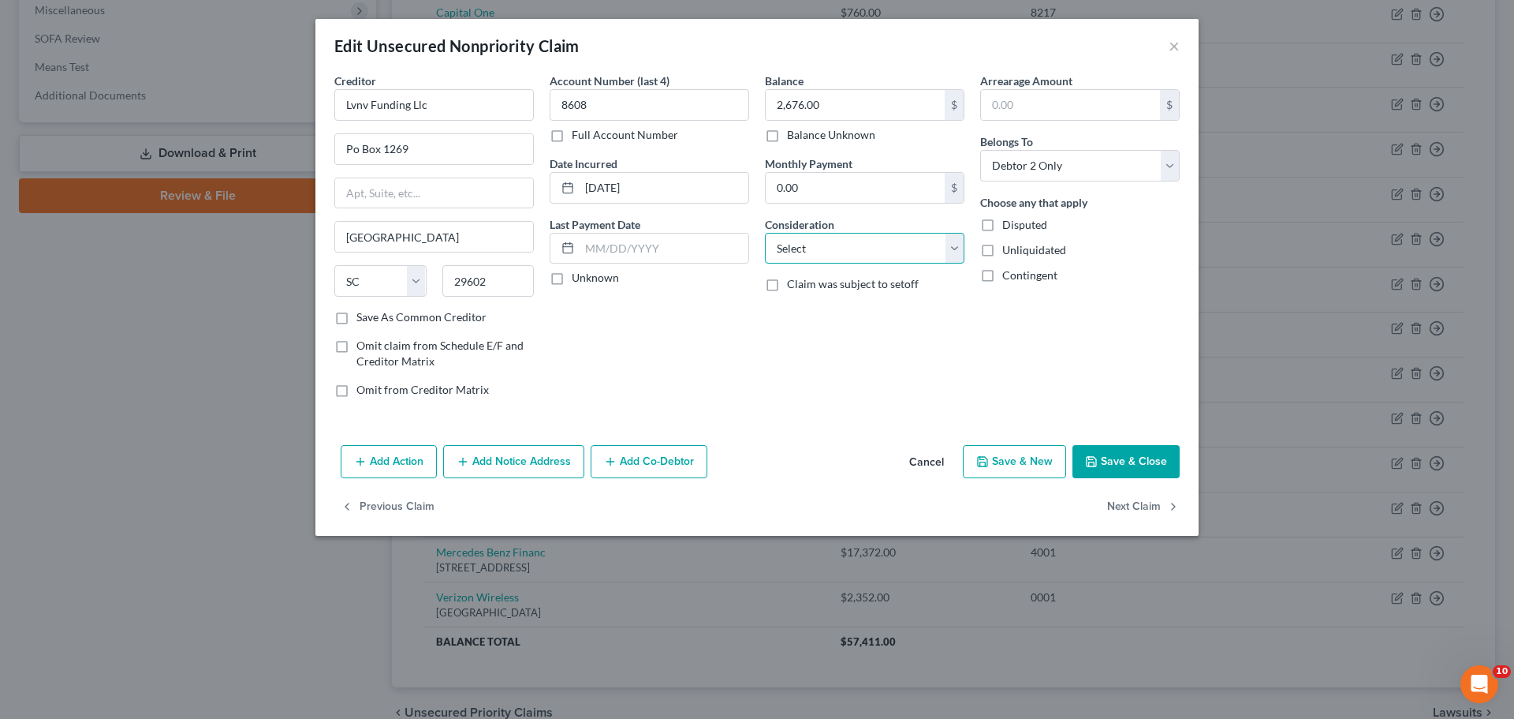
drag, startPoint x: 860, startPoint y: 240, endPoint x: 858, endPoint y: 254, distance: 14.3
click at [860, 241] on select "Select Cable / Satellite Services Collection Agency Credit Card Debt Debt Couns…" at bounding box center [865, 249] width 200 height 32
select select "1"
click at [765, 233] on select "Select Cable / Satellite Services Collection Agency Credit Card Debt Debt Couns…" at bounding box center [865, 249] width 200 height 32
drag, startPoint x: 495, startPoint y: 458, endPoint x: 546, endPoint y: 341, distance: 128.2
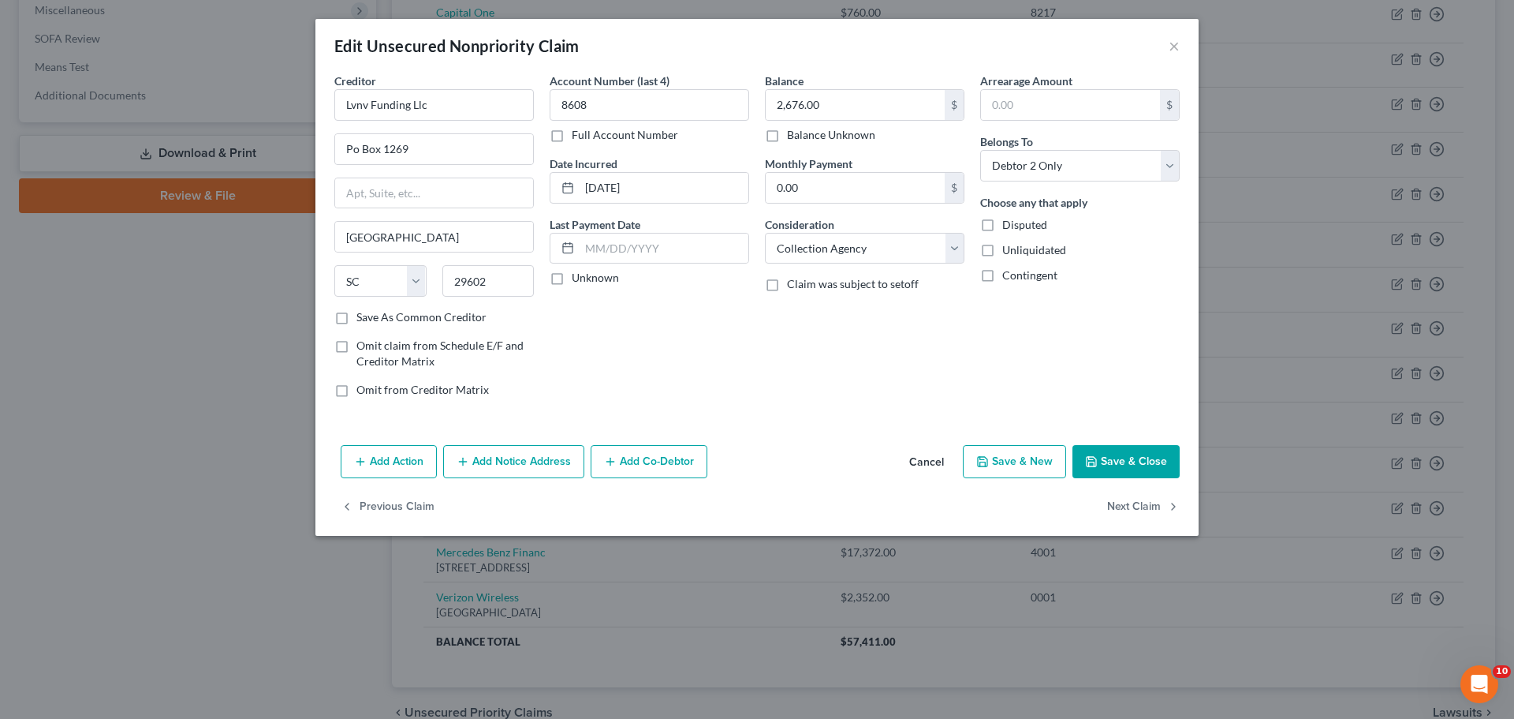
click at [495, 458] on button "Add Notice Address" at bounding box center [513, 461] width 141 height 33
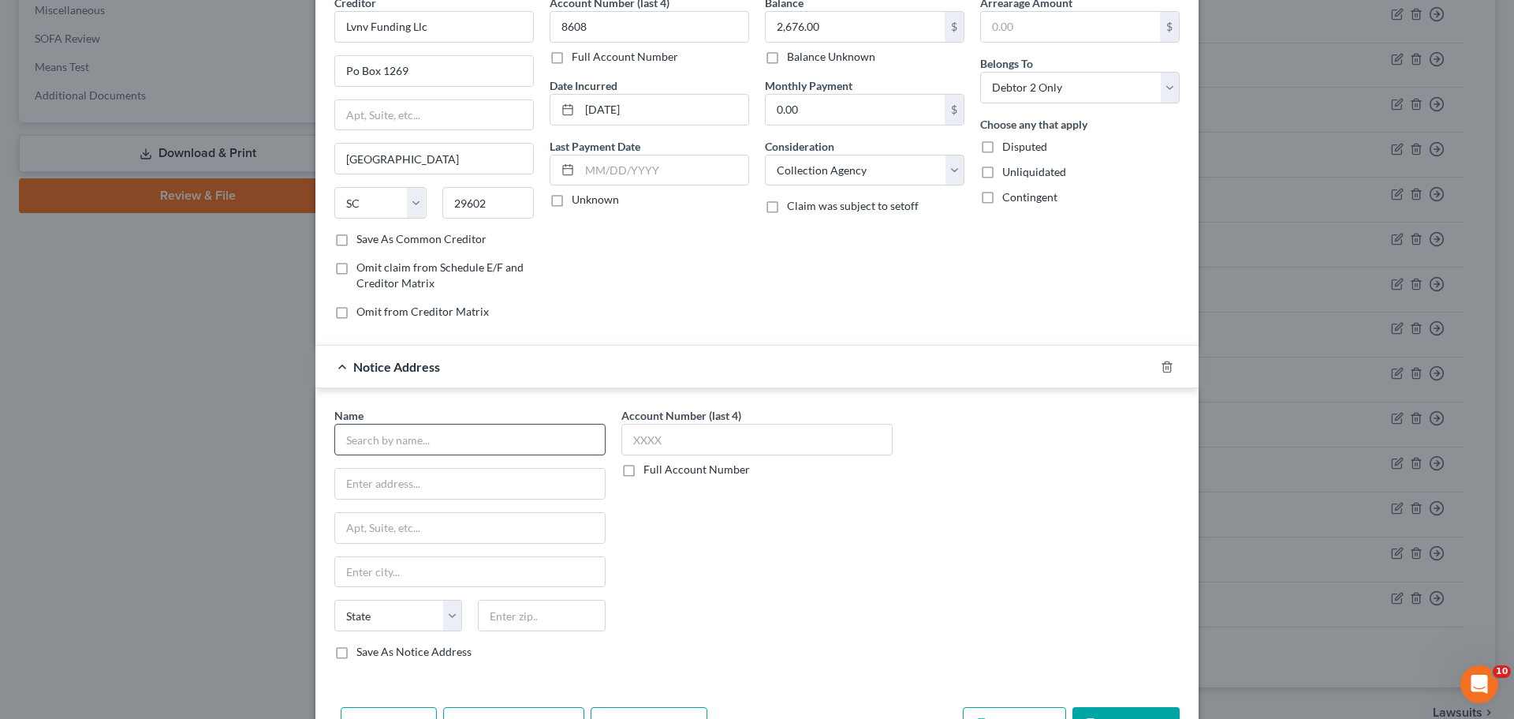
scroll to position [176, 0]
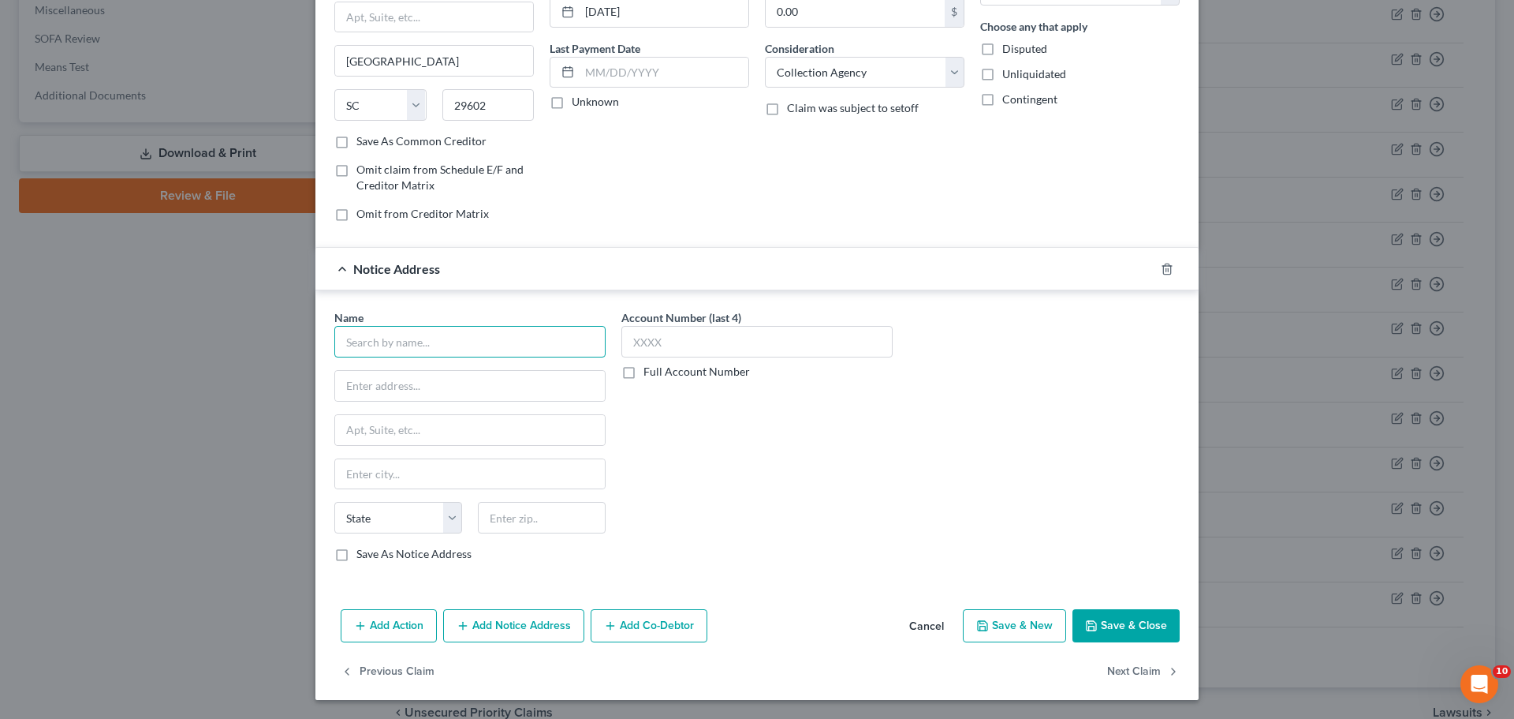
click at [447, 335] on input "text" at bounding box center [469, 342] width 271 height 32
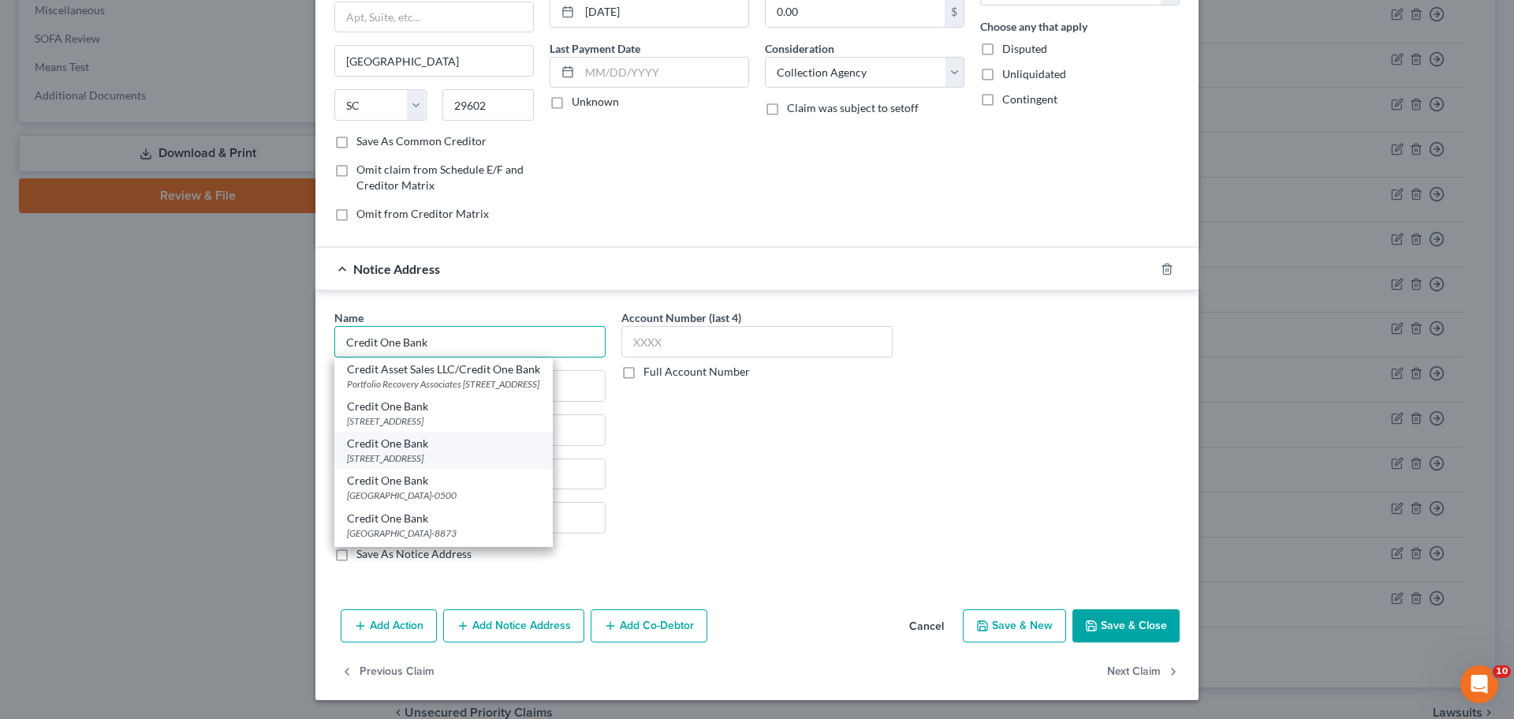
type input "Credit One Bank"
drag, startPoint x: 450, startPoint y: 470, endPoint x: 519, endPoint y: 469, distance: 69.4
click at [451, 465] on div "[STREET_ADDRESS]" at bounding box center [443, 457] width 193 height 13
type input "PO Box 58878"
type input "[GEOGRAPHIC_DATA]"
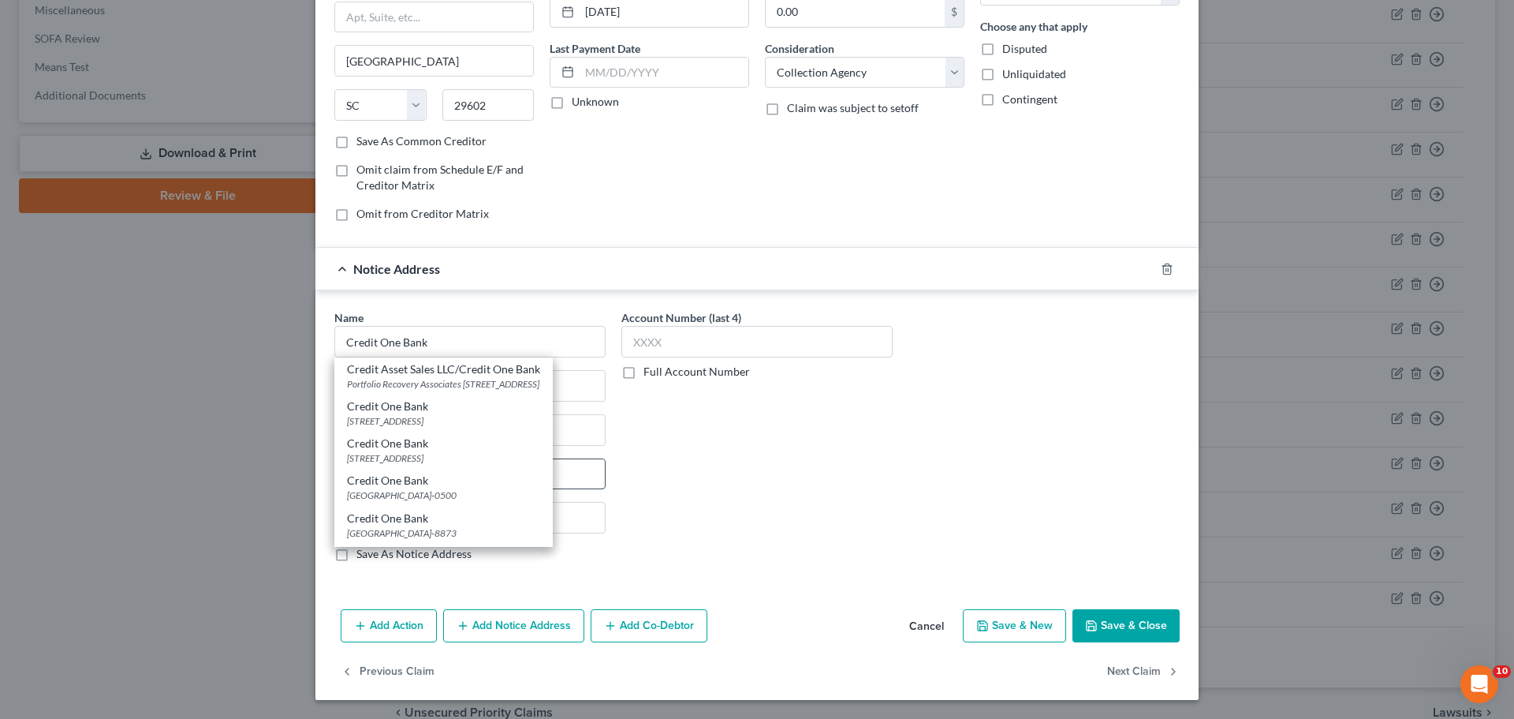
select select "31"
type input "89193"
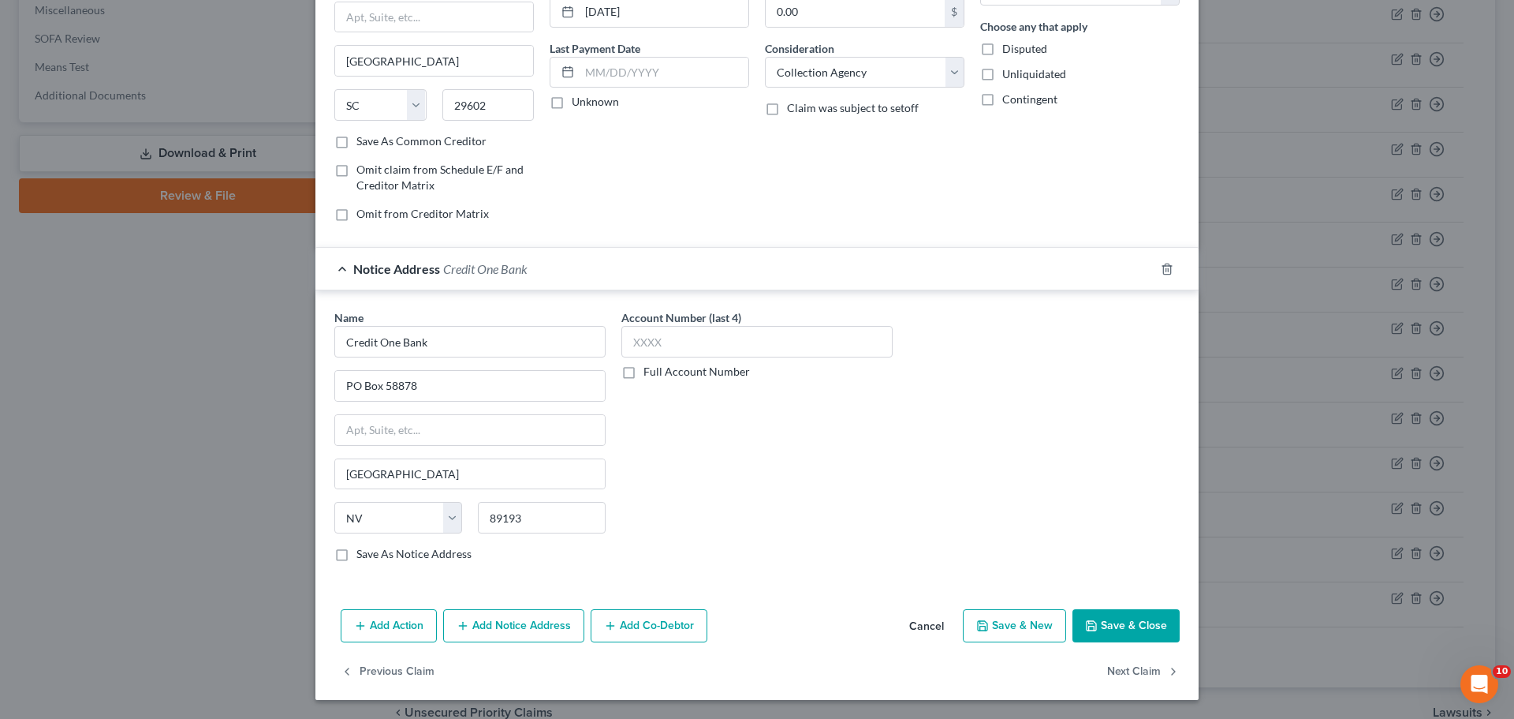
click at [1136, 627] on button "Save & Close" at bounding box center [1126, 625] width 107 height 33
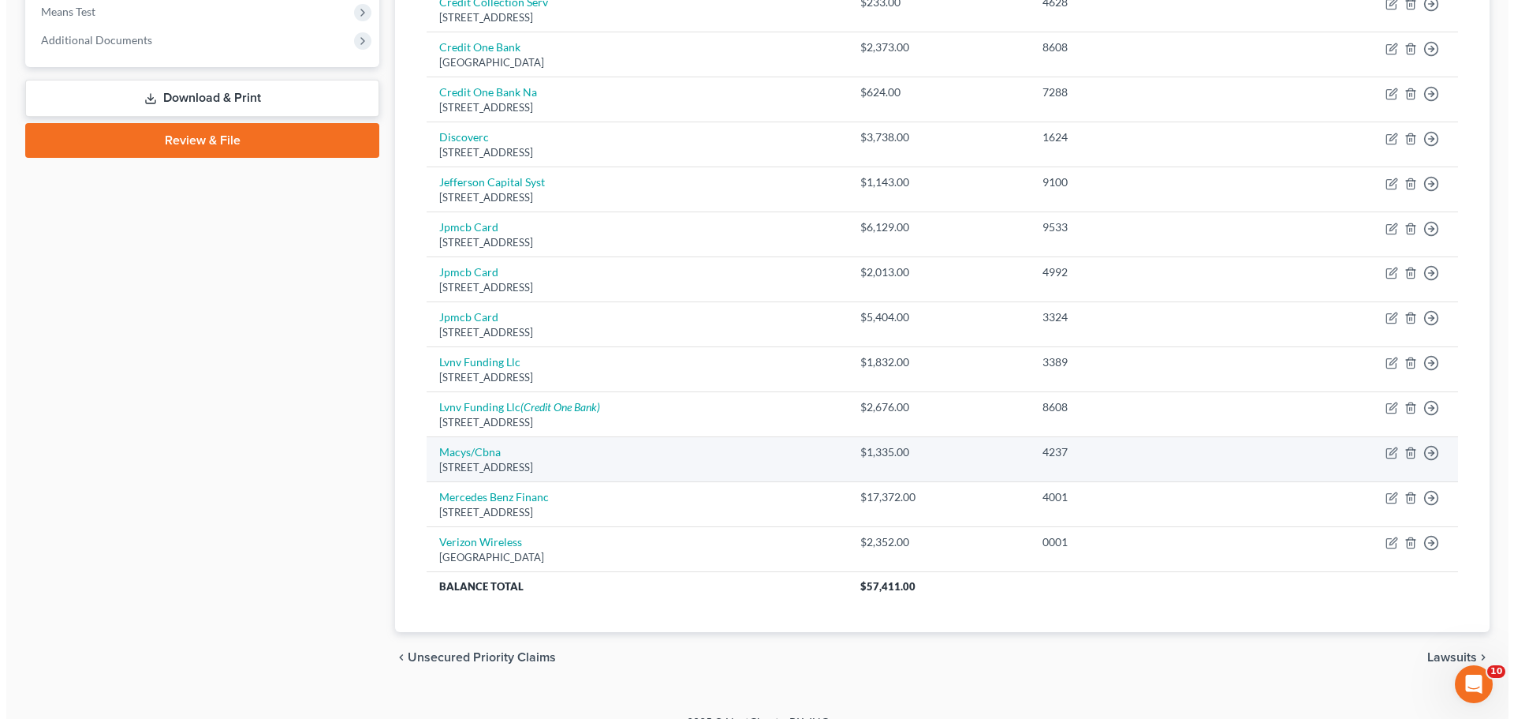
scroll to position [644, 0]
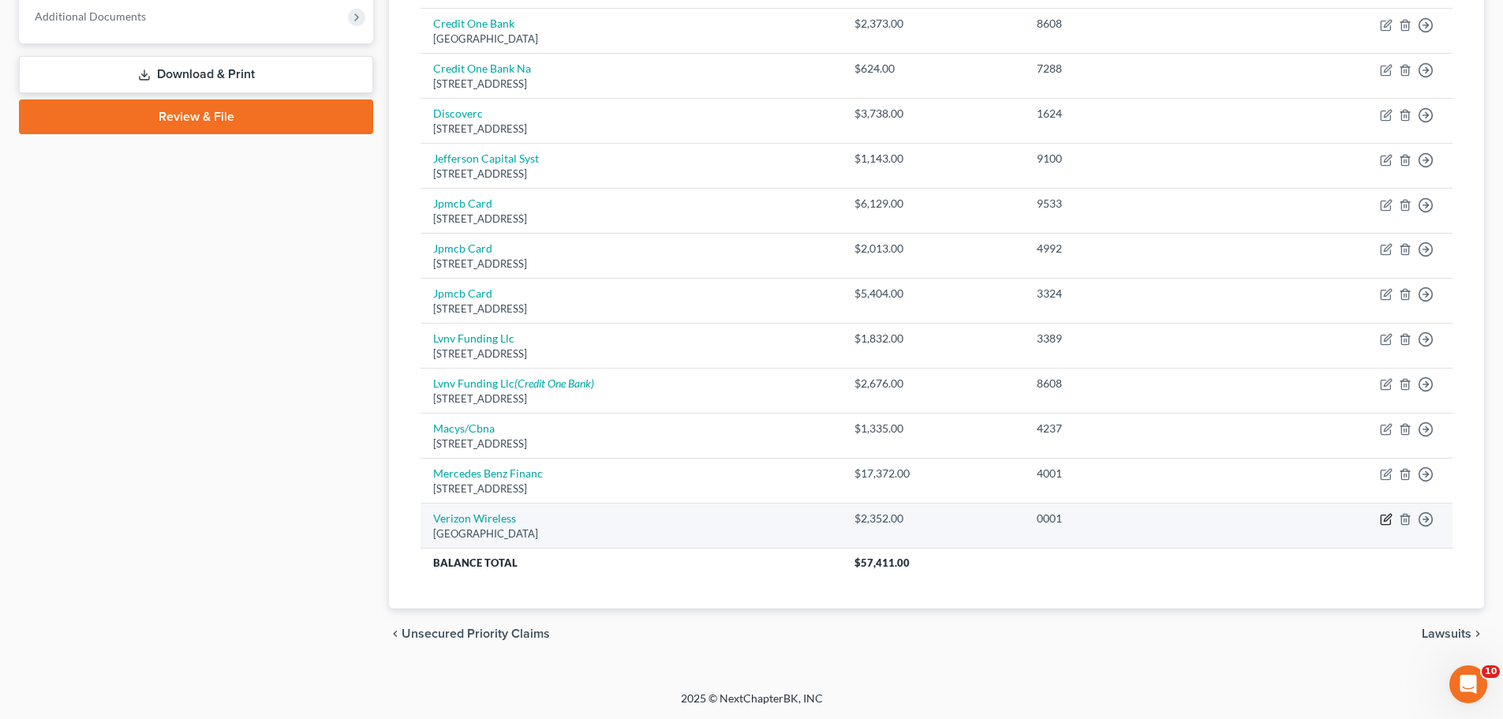
click at [1383, 520] on icon "button" at bounding box center [1386, 519] width 13 height 13
select select "45"
select select "0"
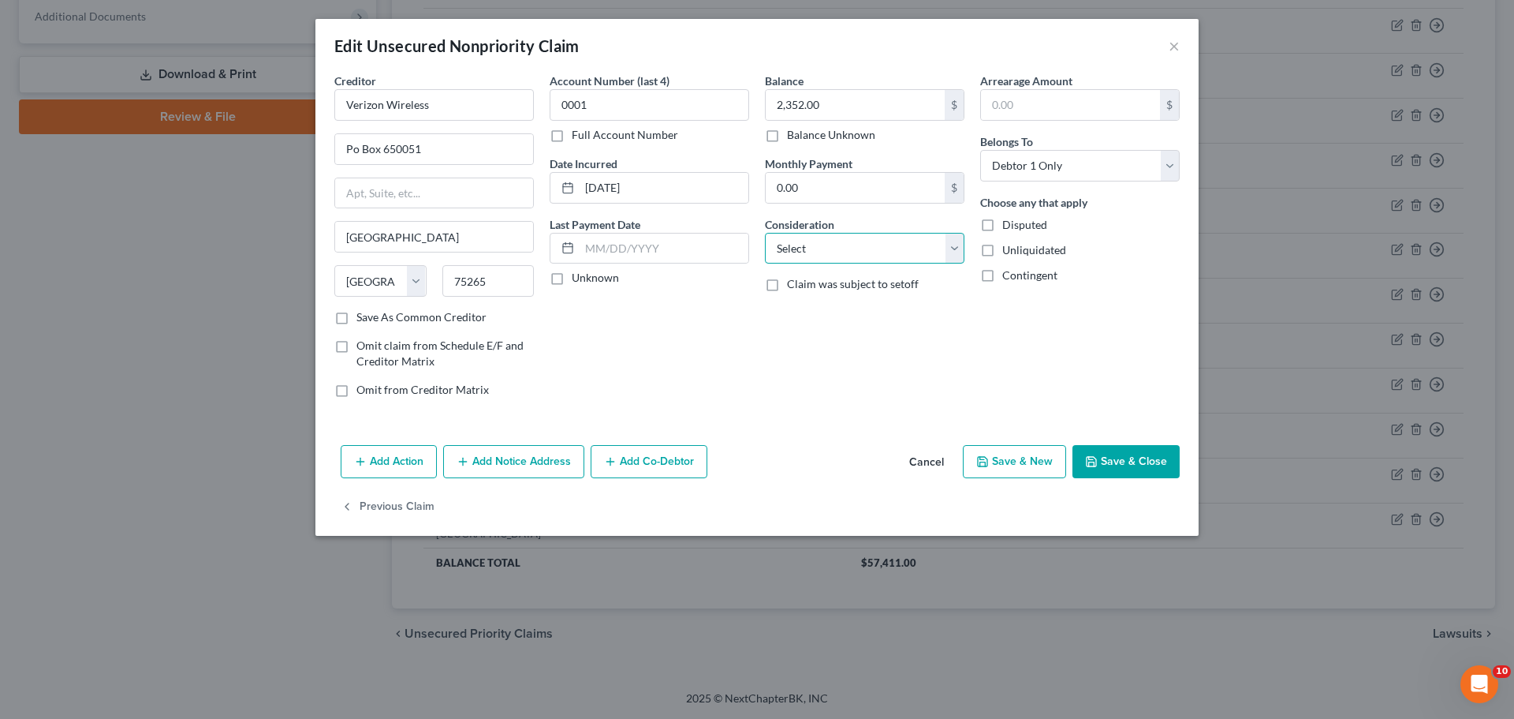
click at [835, 251] on select "Select Cable / Satellite Services Collection Agency Credit Card Debt Debt Couns…" at bounding box center [865, 249] width 200 height 32
select select "14"
click at [765, 233] on select "Select Cable / Satellite Services Collection Agency Credit Card Debt Debt Couns…" at bounding box center [865, 249] width 200 height 32
click at [853, 311] on input "text" at bounding box center [865, 308] width 198 height 30
type input "c"
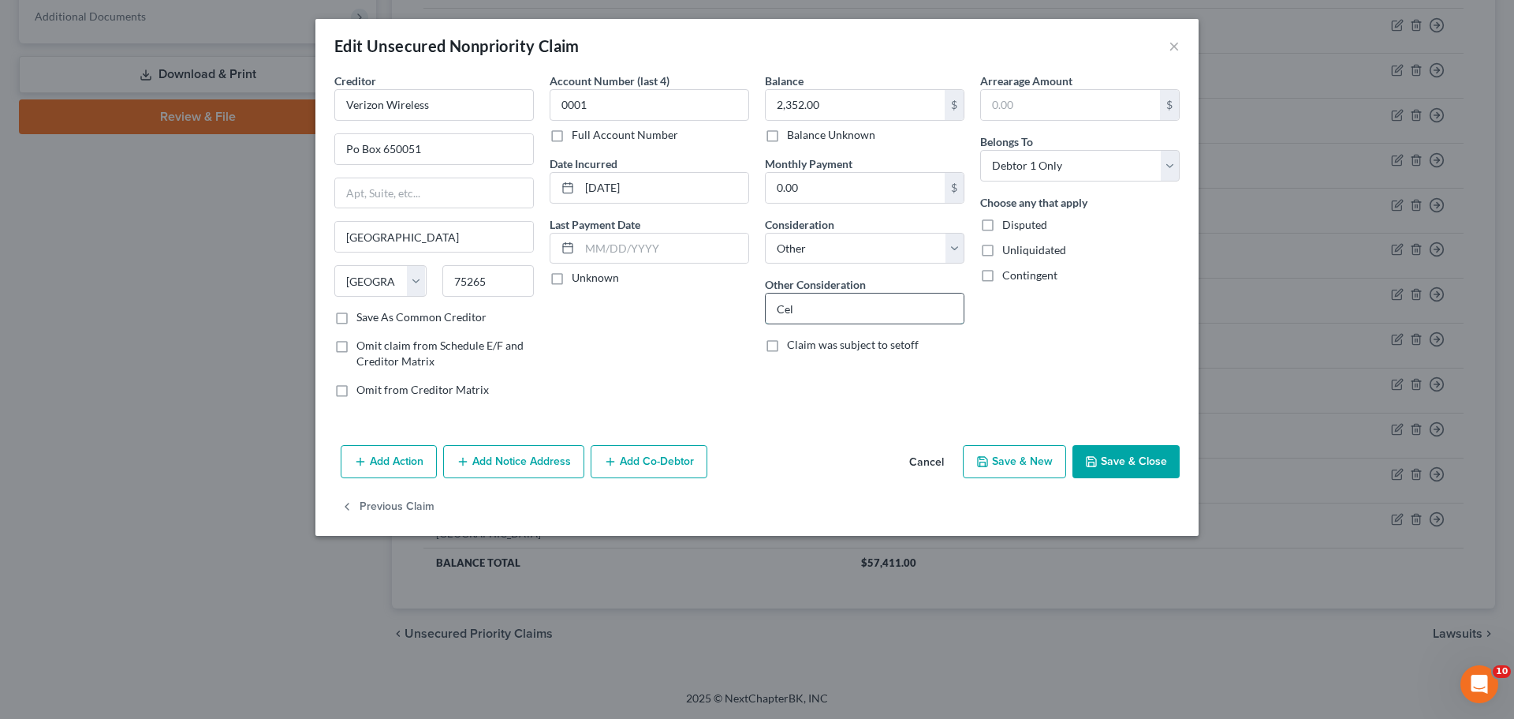
type input "Cell phone services"
click at [1138, 465] on button "Save & Close" at bounding box center [1126, 461] width 107 height 33
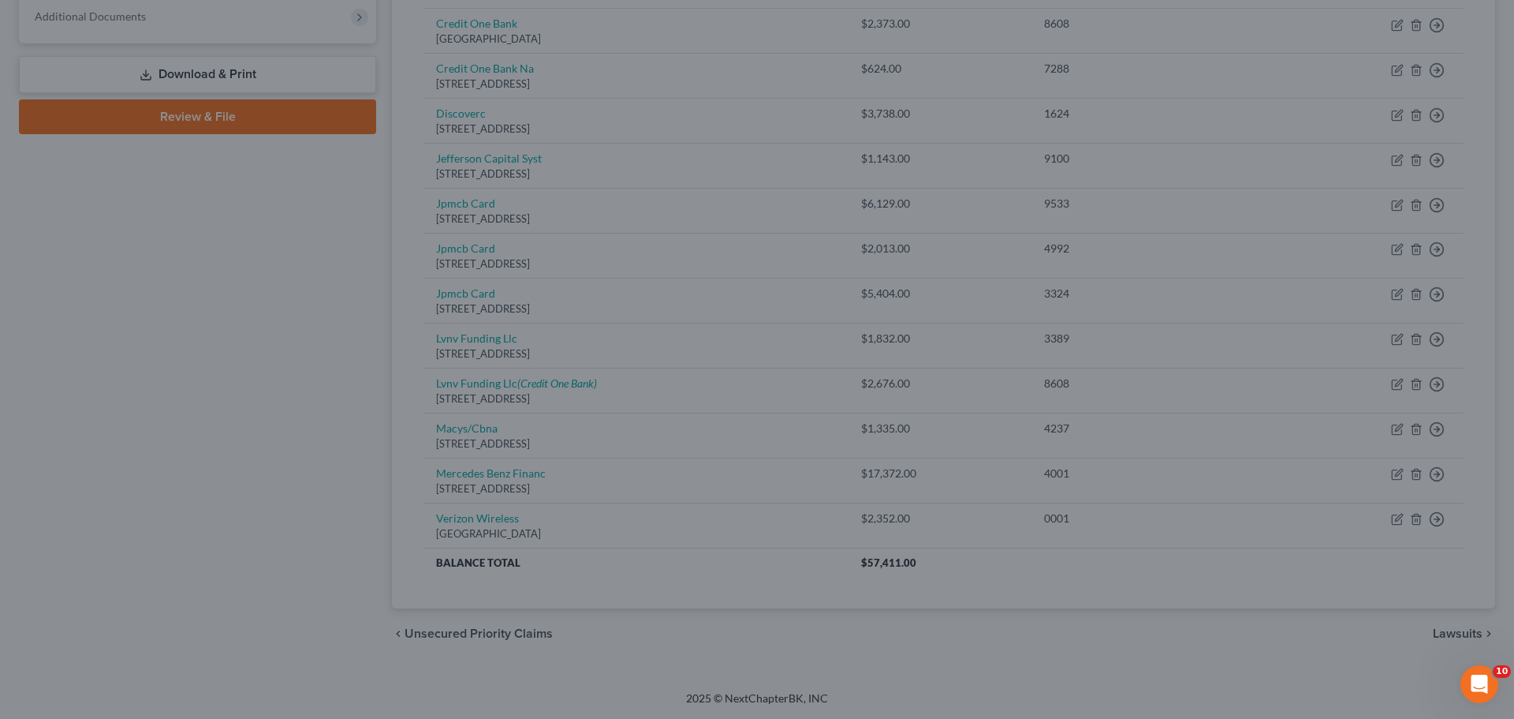
type input "0"
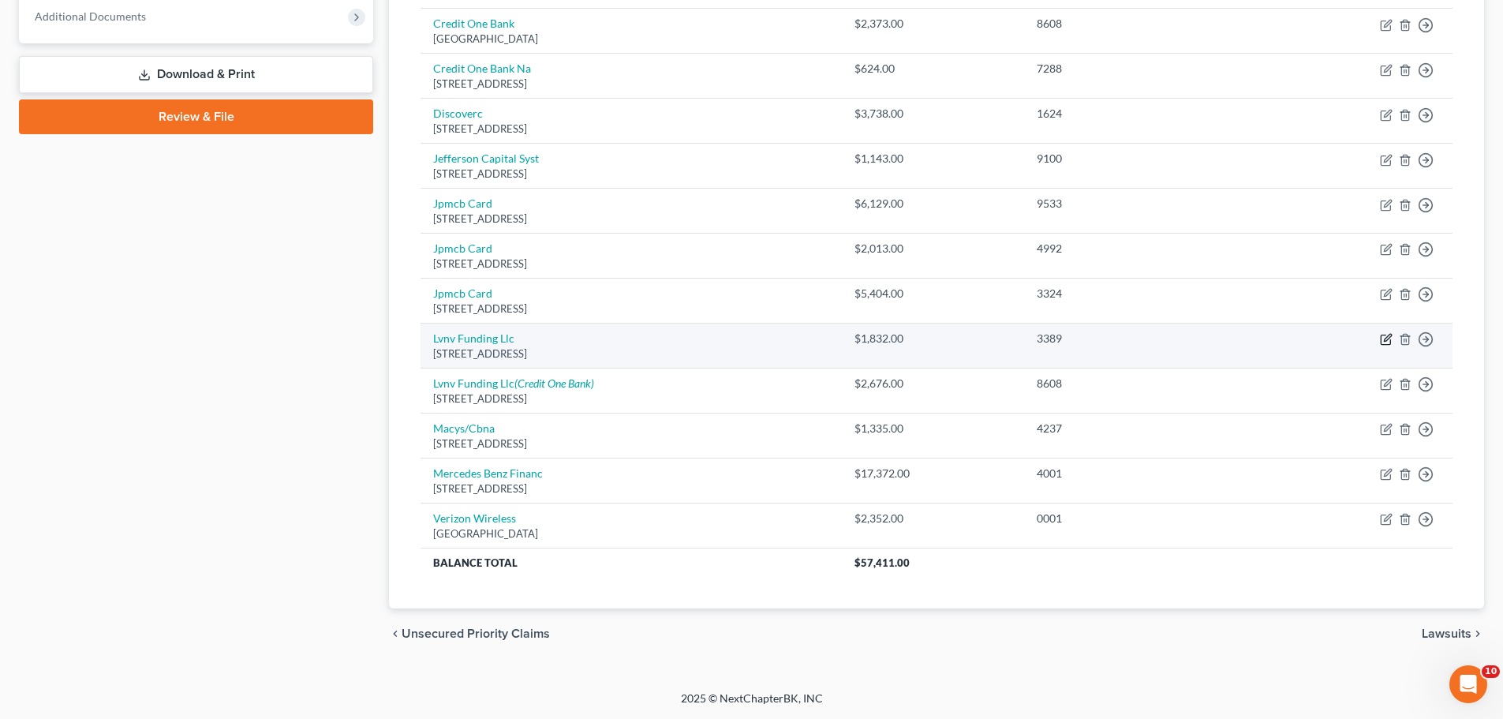
click at [1381, 338] on icon "button" at bounding box center [1384, 339] width 9 height 9
select select "42"
select select "1"
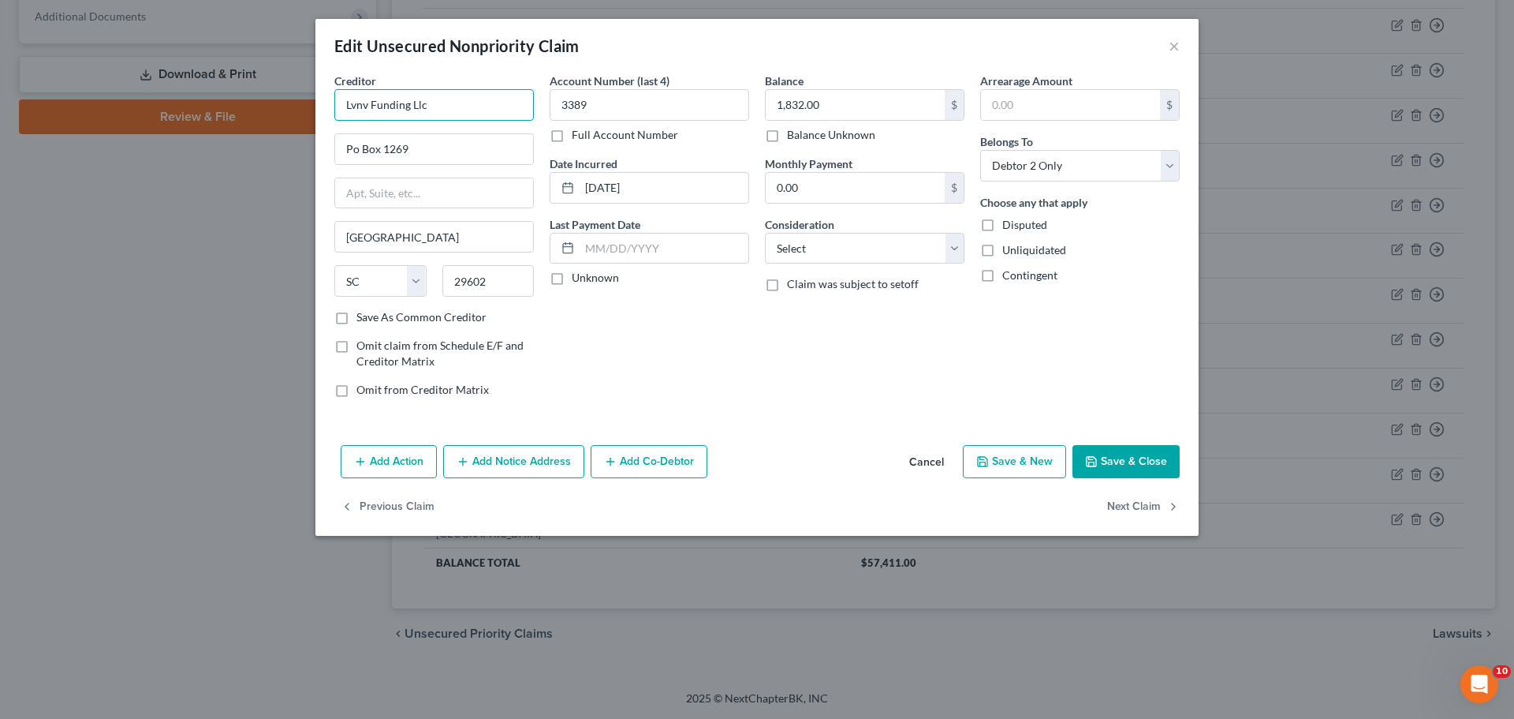
click at [484, 101] on input "Lvnv Funding Llc" at bounding box center [434, 105] width 200 height 32
type input "Lvnv Funding Llc/Credit One Bnk"
click at [912, 256] on select "Select Cable / Satellite Services Collection Agency Credit Card Debt Debt Couns…" at bounding box center [865, 249] width 200 height 32
select select "1"
click at [765, 233] on select "Select Cable / Satellite Services Collection Agency Credit Card Debt Debt Couns…" at bounding box center [865, 249] width 200 height 32
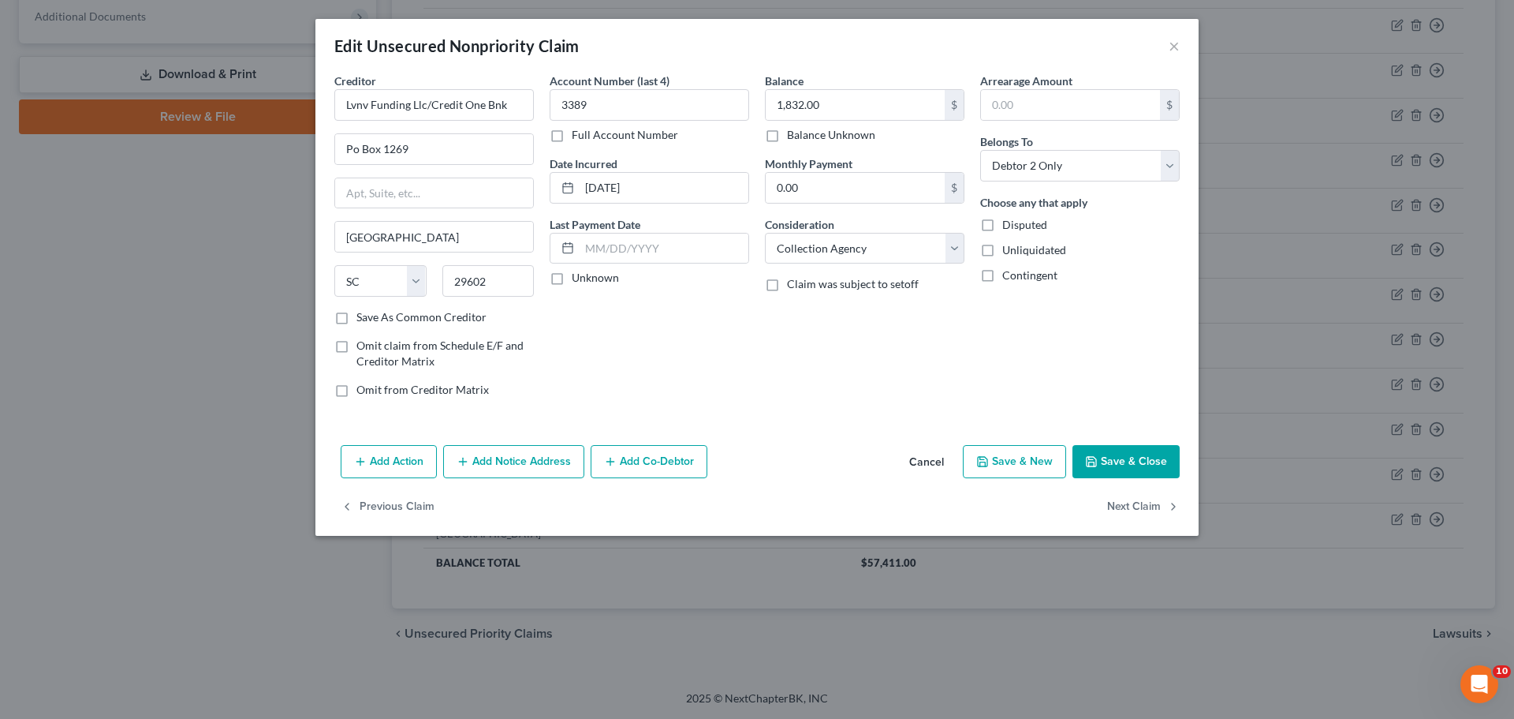
click at [502, 465] on button "Add Notice Address" at bounding box center [513, 461] width 141 height 33
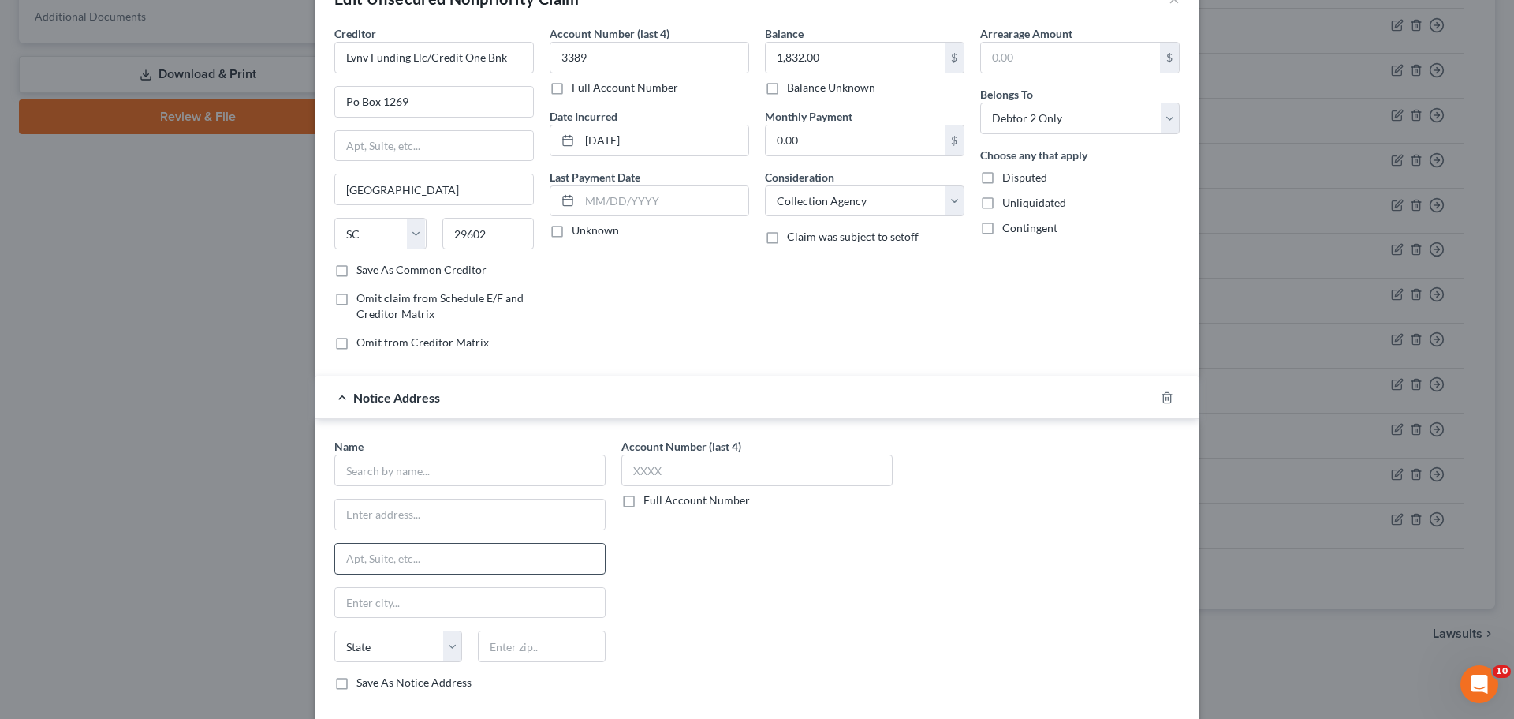
scroll to position [158, 0]
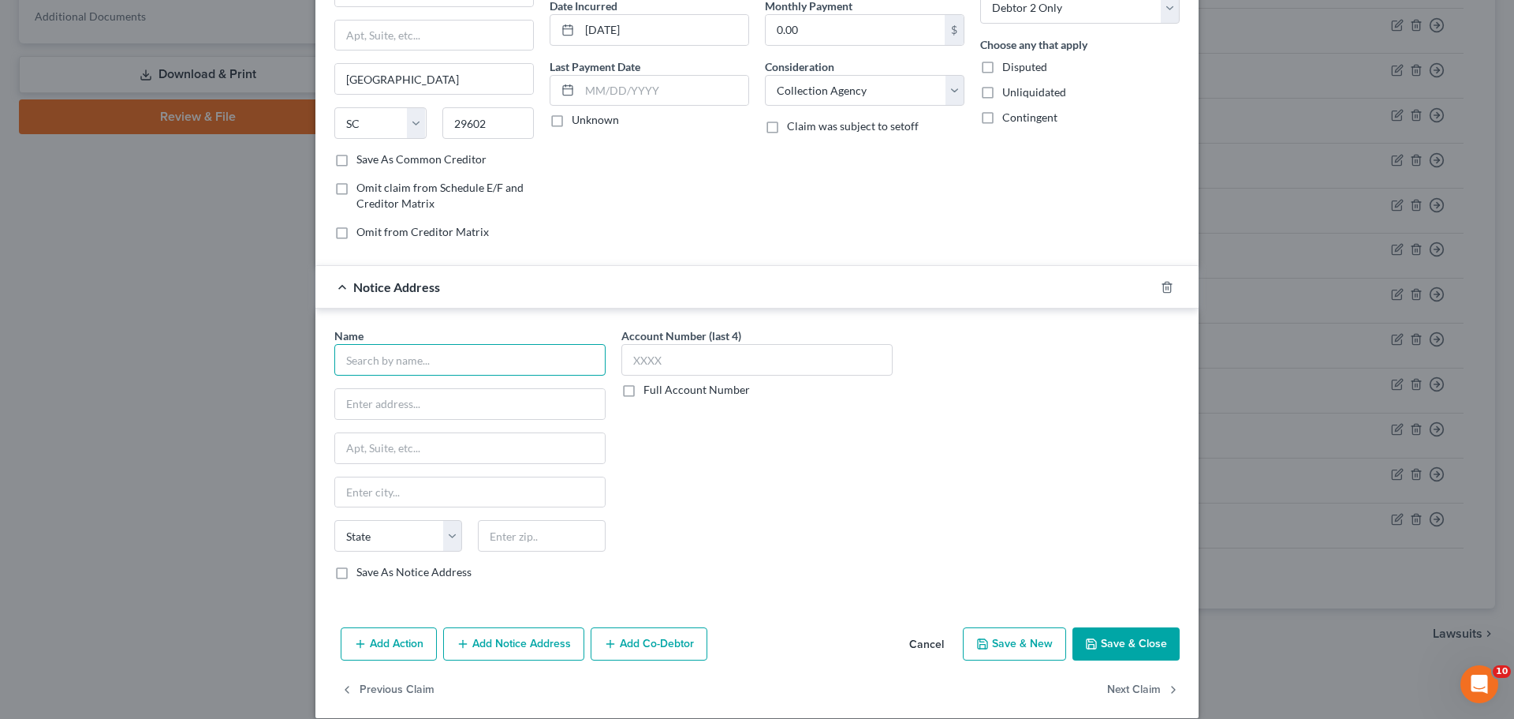
click at [482, 359] on input "text" at bounding box center [469, 360] width 271 height 32
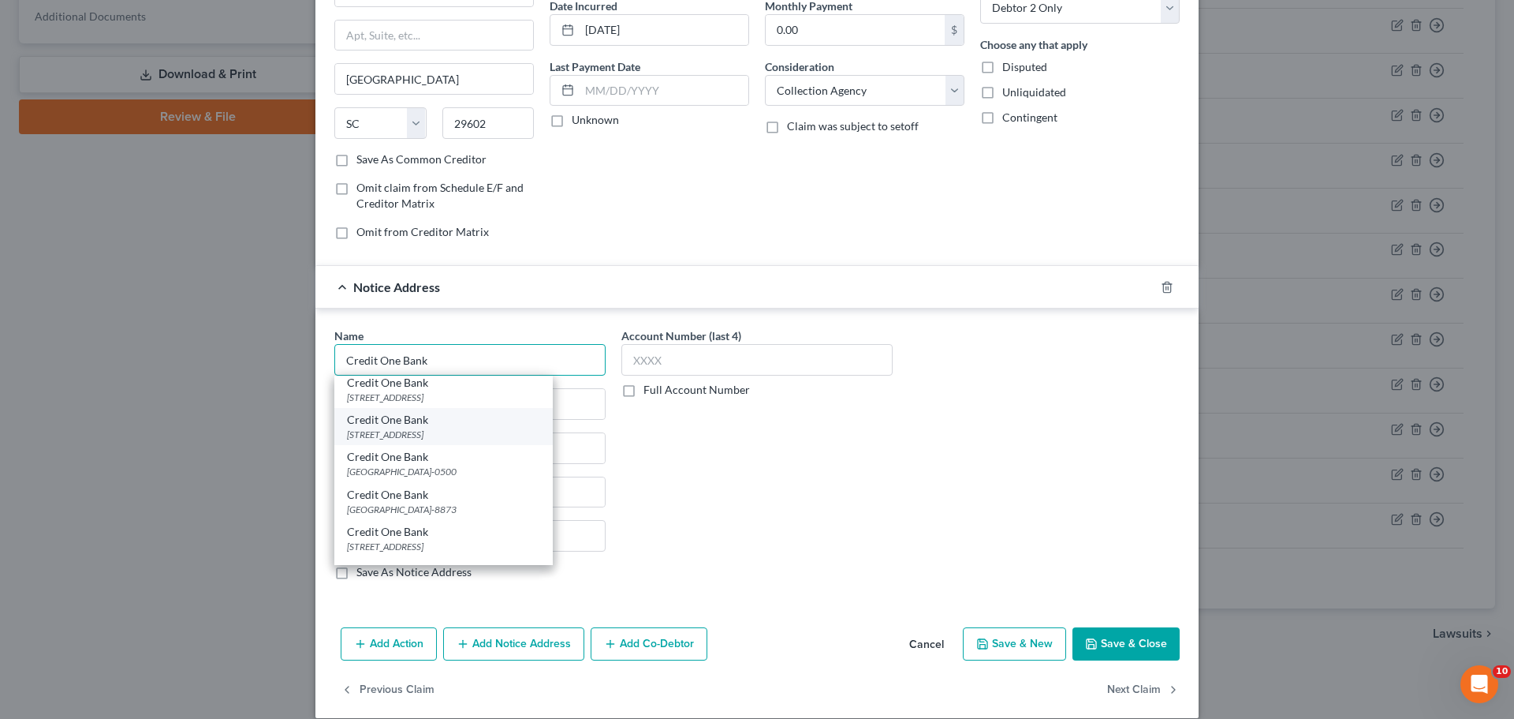
scroll to position [79, 0]
type input "Credit One Bank"
click at [505, 441] on div "[GEOGRAPHIC_DATA]-0500" at bounding box center [443, 434] width 193 height 13
type input "PO Box 60500"
type input "City of Industry"
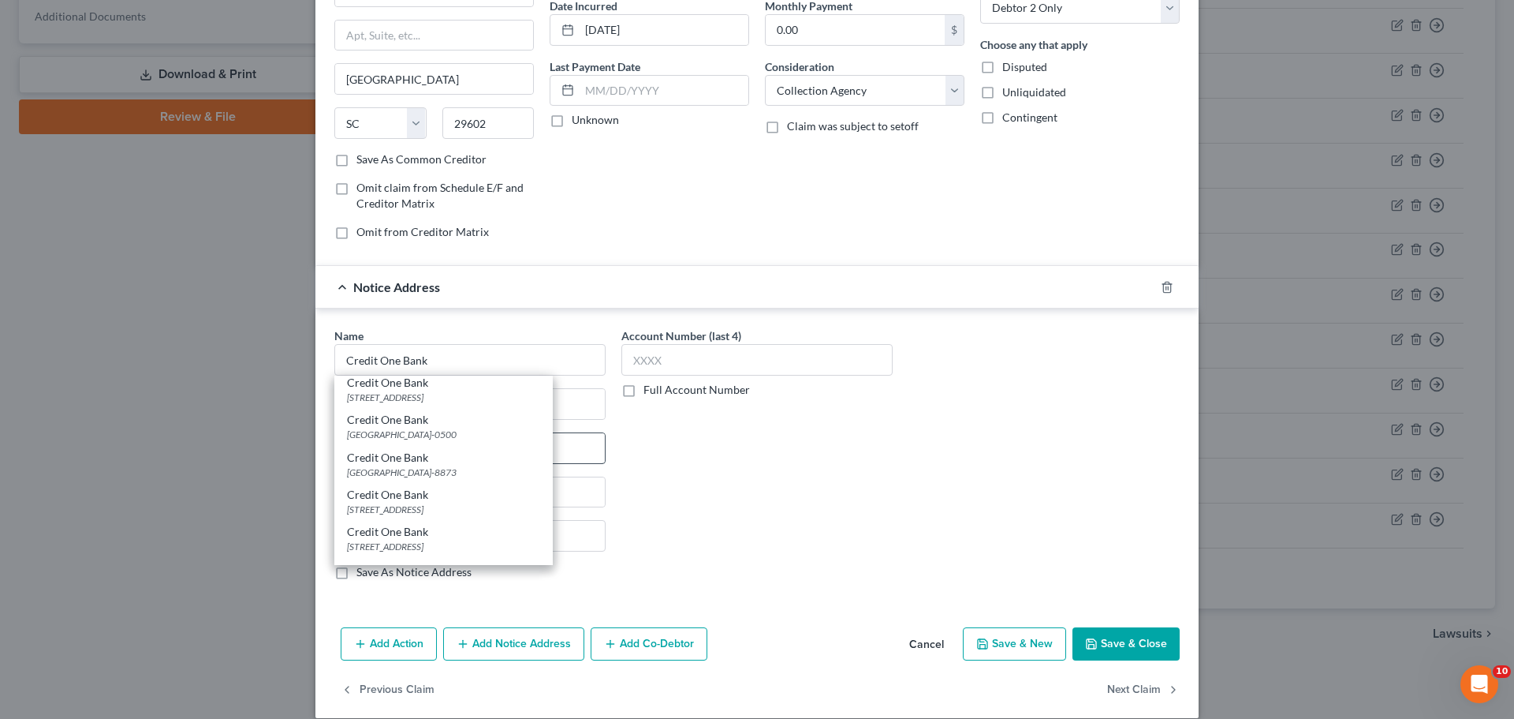
select select "4"
type input "91716-0500"
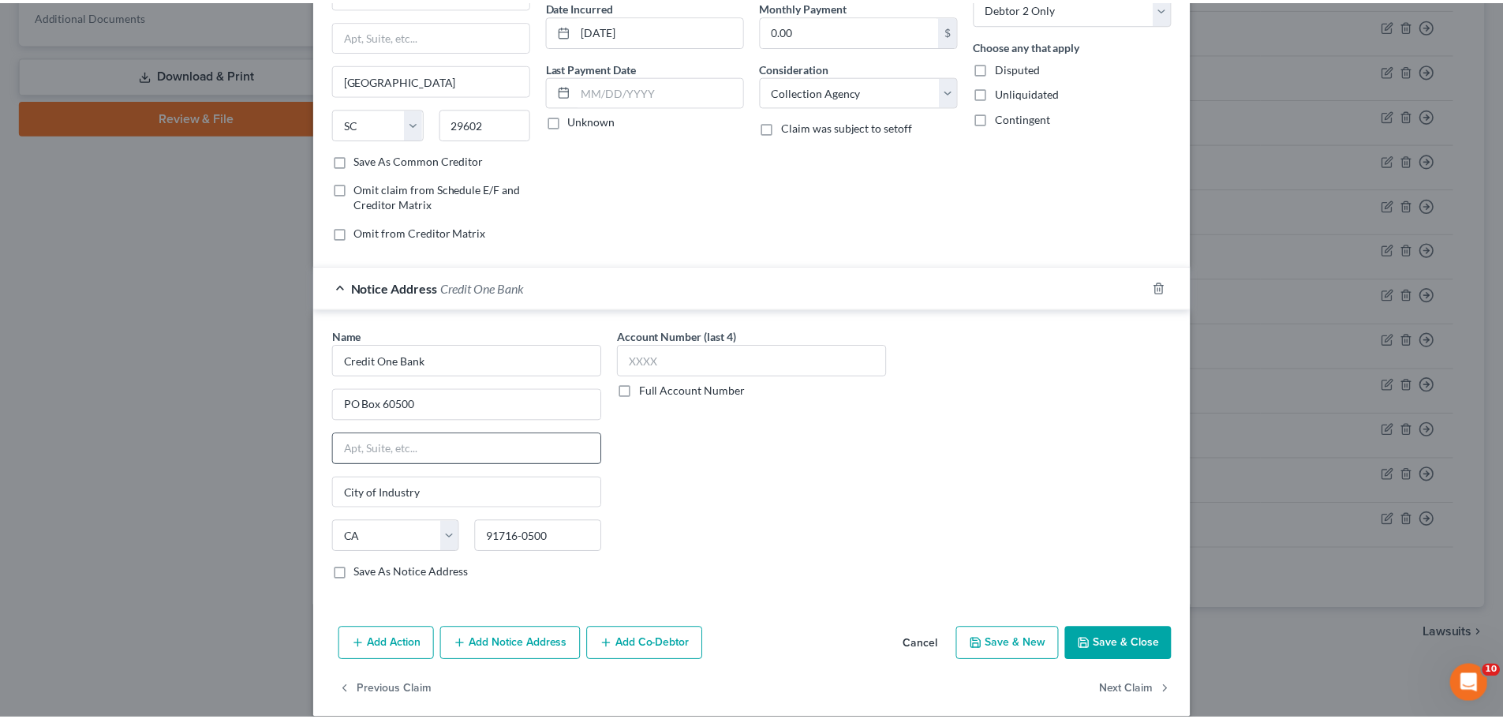
scroll to position [0, 0]
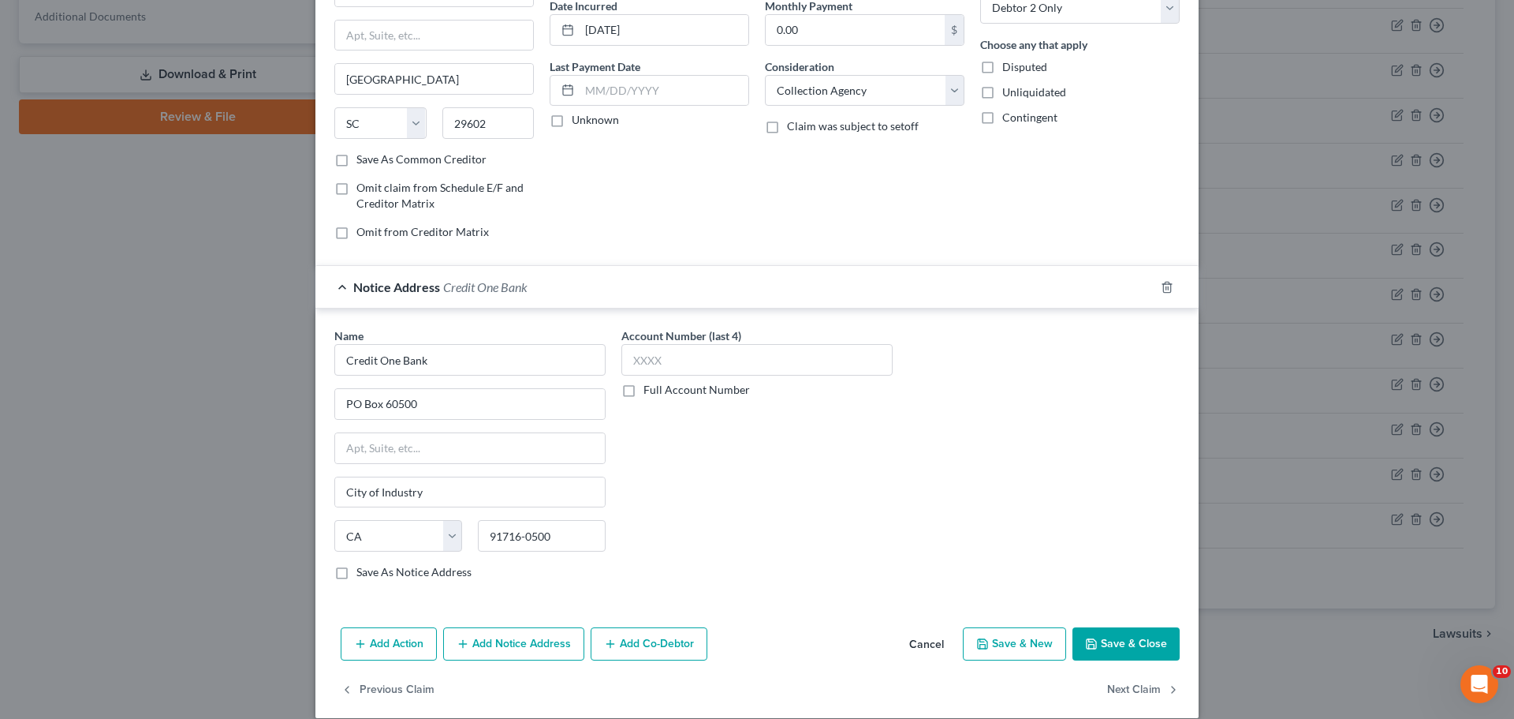
click at [1126, 637] on button "Save & Close" at bounding box center [1126, 643] width 107 height 33
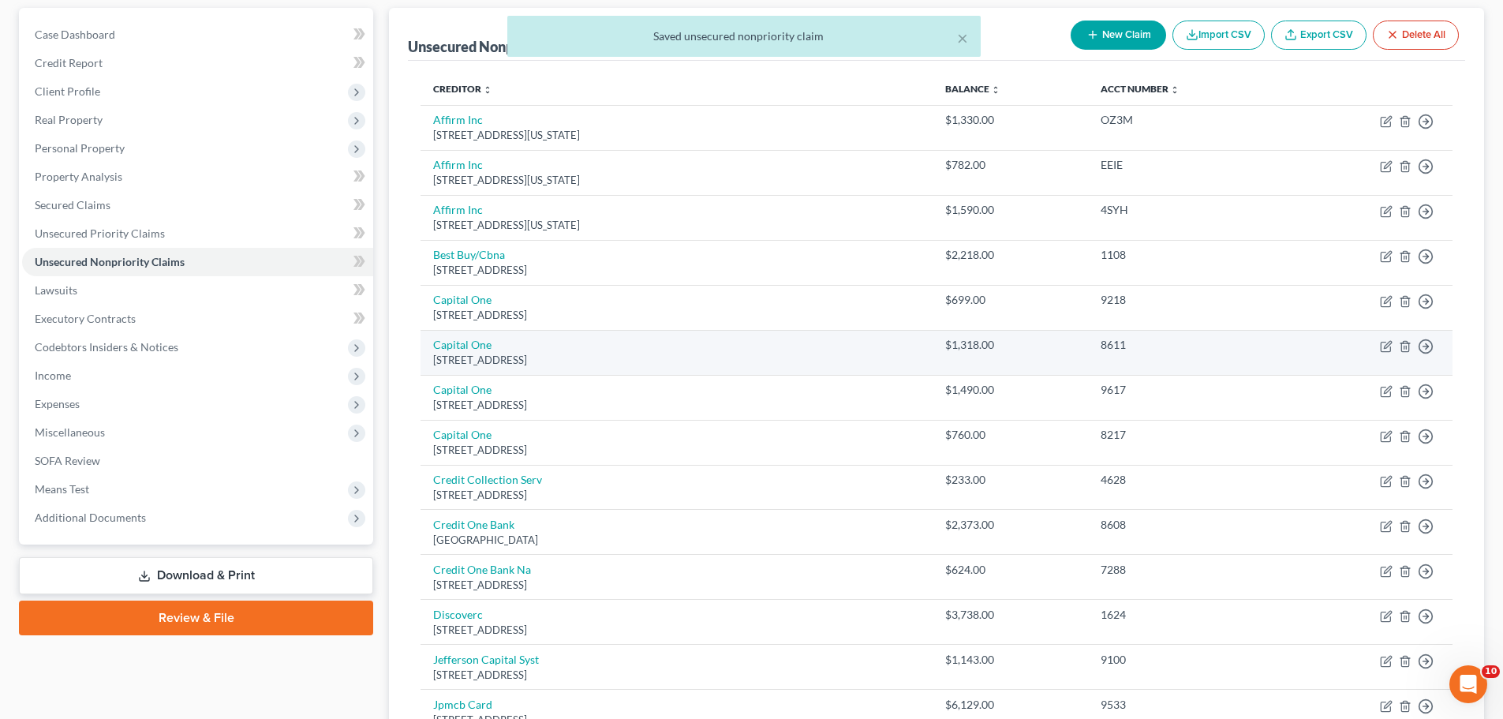
scroll to position [171, 0]
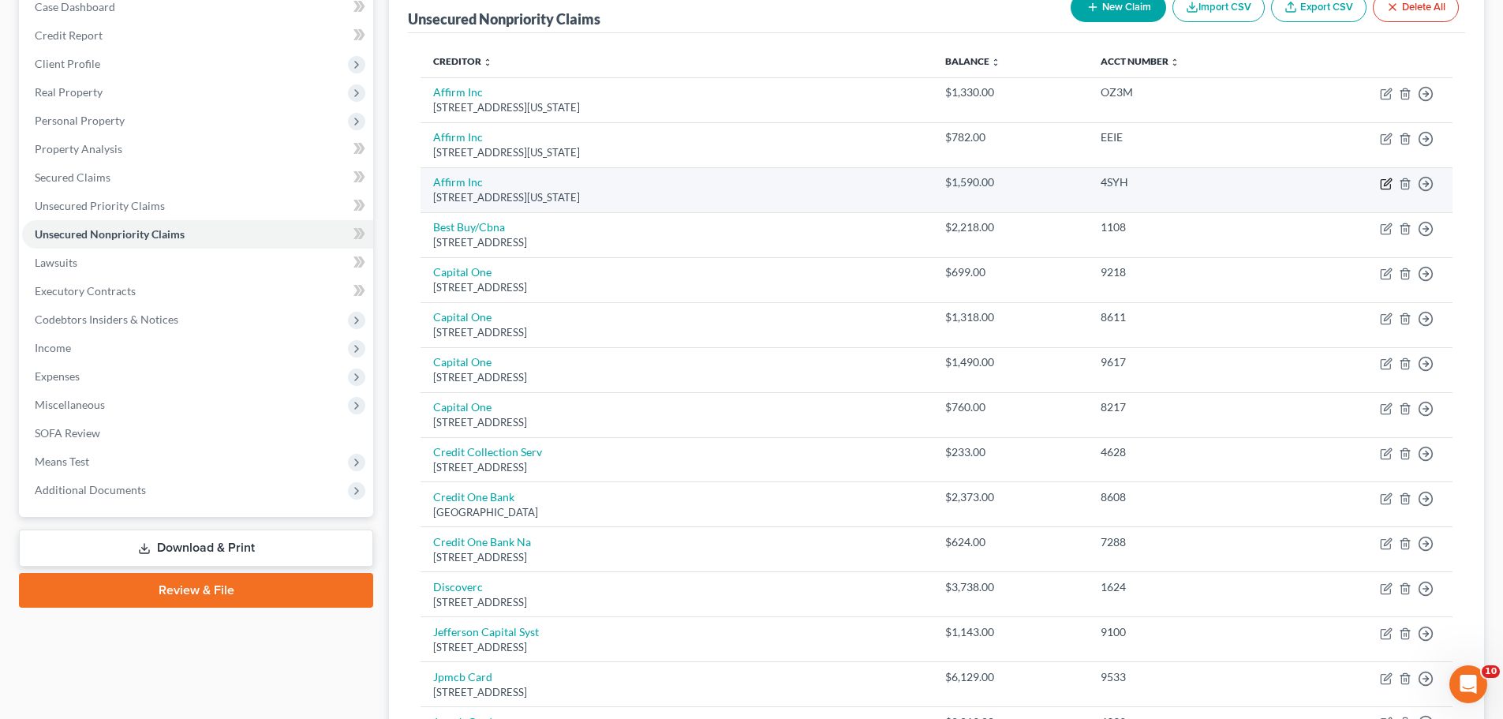
click at [1389, 185] on icon "button" at bounding box center [1386, 183] width 13 height 13
select select "4"
select select "1"
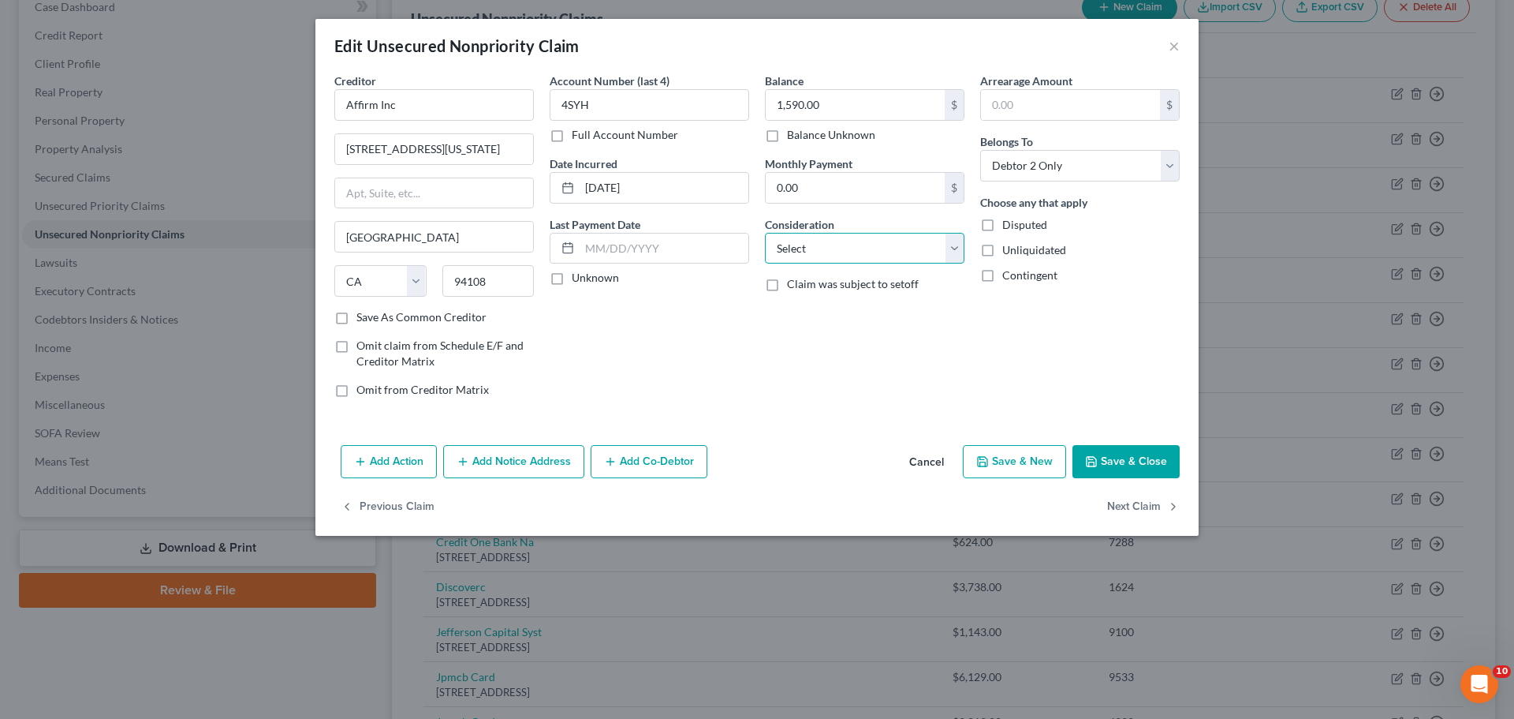
click at [857, 248] on select "Select Cable / Satellite Services Collection Agency Credit Card Debt Debt Couns…" at bounding box center [865, 249] width 200 height 32
select select "10"
click at [765, 233] on select "Select Cable / Satellite Services Collection Agency Credit Card Debt Debt Couns…" at bounding box center [865, 249] width 200 height 32
drag, startPoint x: 338, startPoint y: 314, endPoint x: 614, endPoint y: 368, distance: 281.2
click at [357, 314] on label "Save As Common Creditor" at bounding box center [422, 317] width 130 height 16
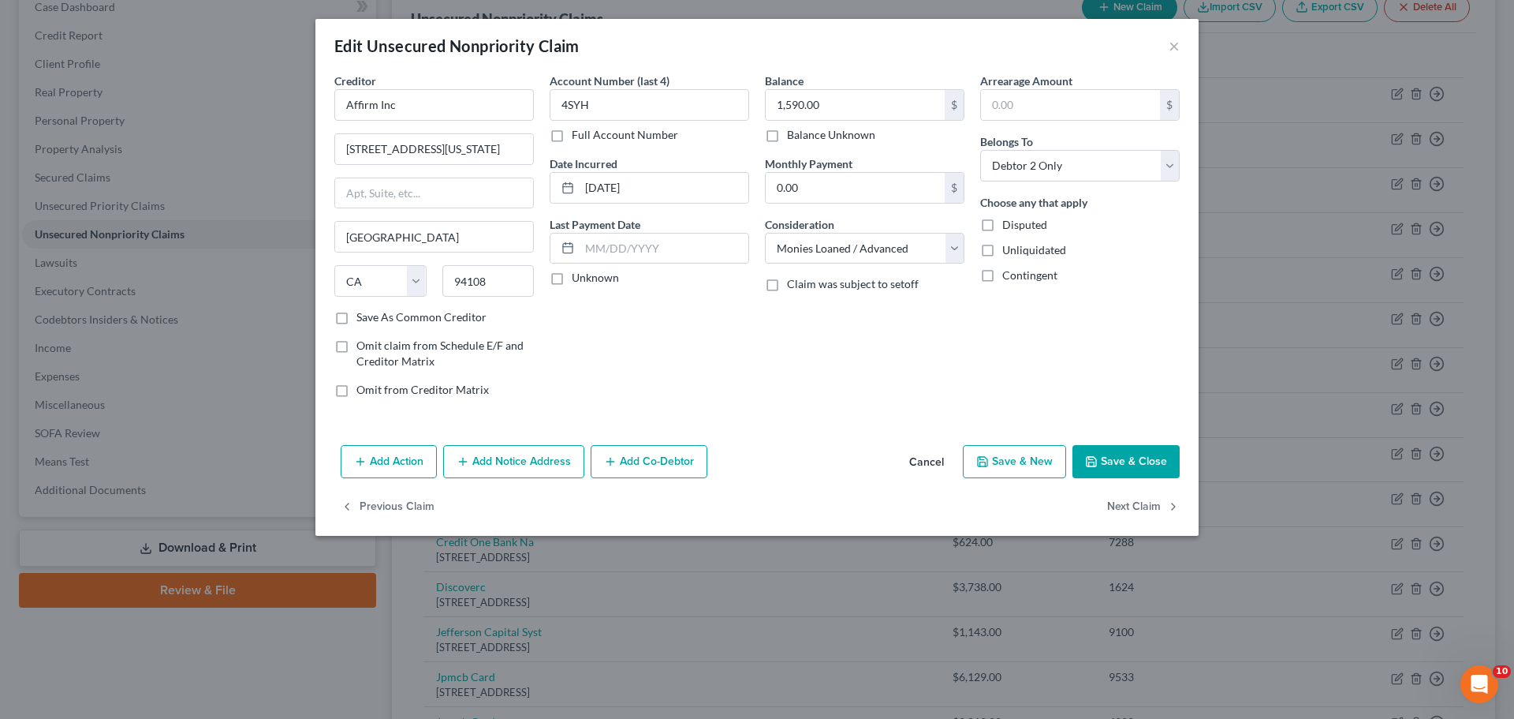
click at [363, 314] on input "Save As Common Creditor" at bounding box center [368, 314] width 10 height 10
click at [1142, 464] on button "Save & Close" at bounding box center [1126, 461] width 107 height 33
checkbox input "false"
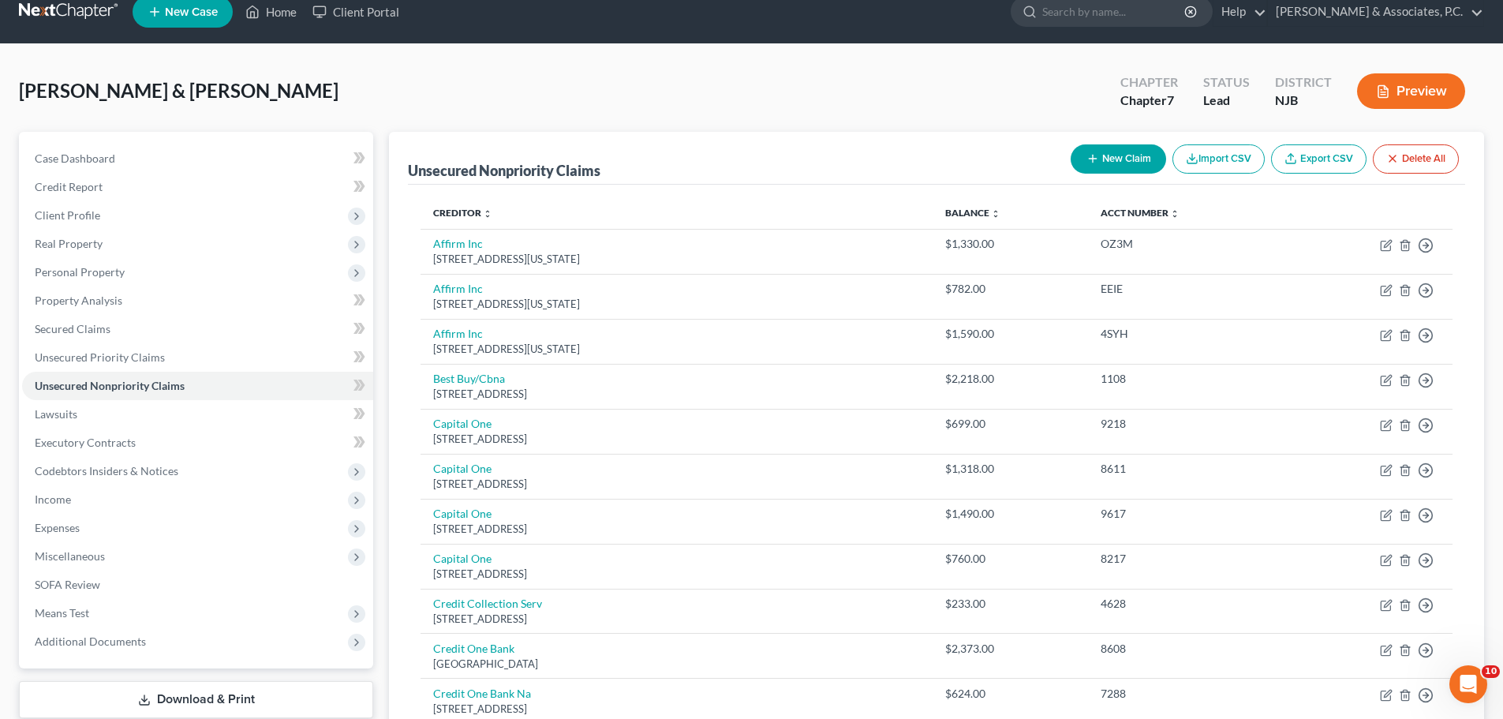
scroll to position [13, 0]
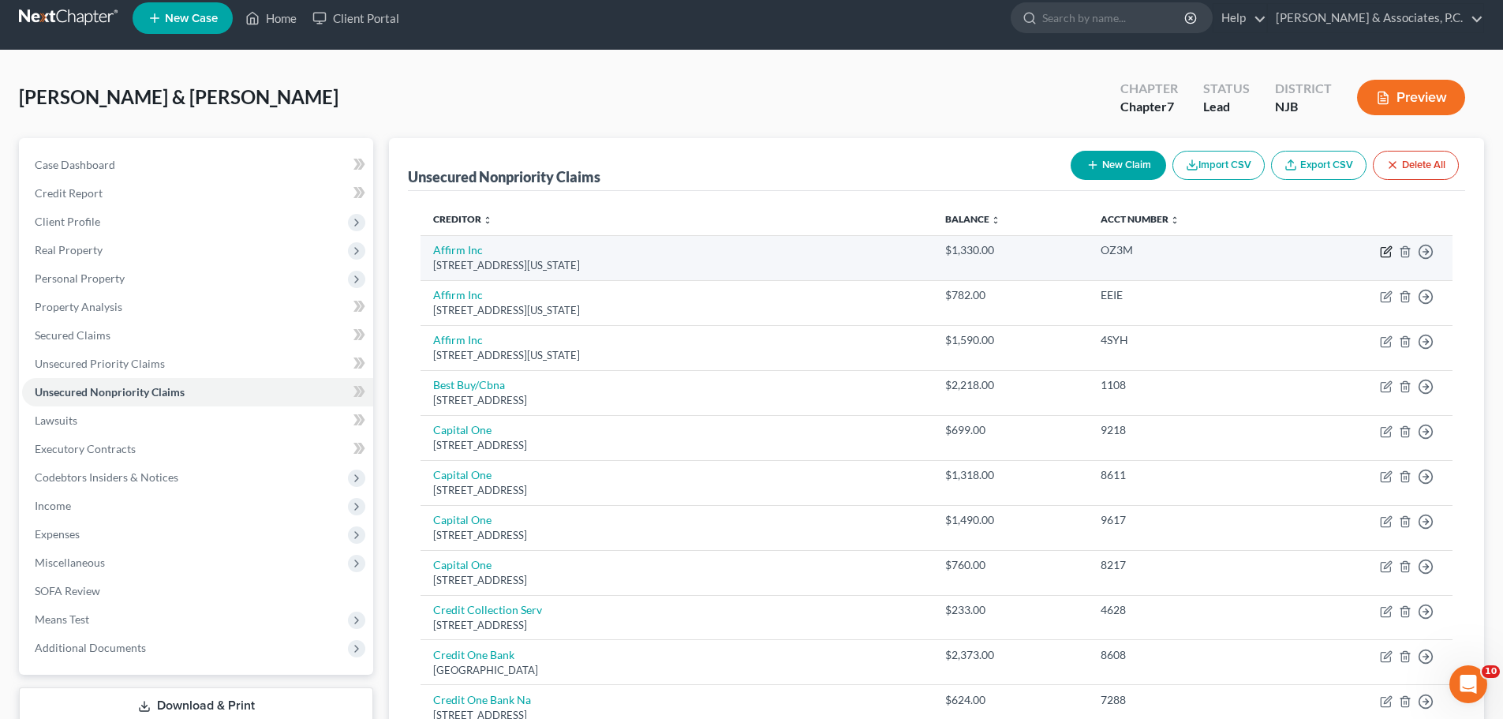
click at [1387, 247] on icon "button" at bounding box center [1386, 251] width 13 height 13
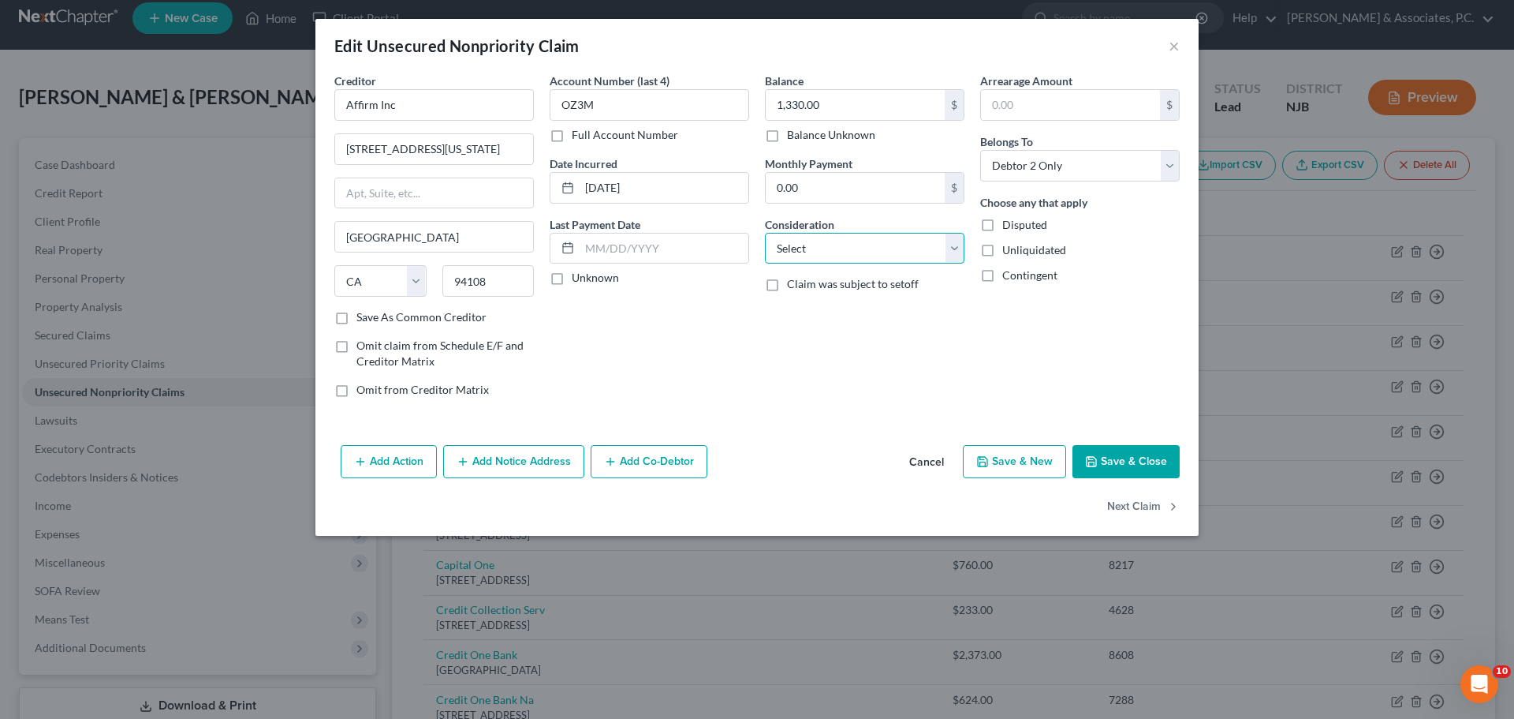
click at [955, 252] on select "Select Cable / Satellite Services Collection Agency Credit Card Debt Debt Couns…" at bounding box center [865, 249] width 200 height 32
click at [765, 233] on select "Select Cable / Satellite Services Collection Agency Credit Card Debt Debt Couns…" at bounding box center [865, 249] width 200 height 32
click at [635, 343] on div "Account Number (last 4) OZ3M Full Account Number Date Incurred [DATE] Last Paym…" at bounding box center [649, 242] width 215 height 338
click at [357, 322] on label "Save As Common Creditor" at bounding box center [422, 317] width 130 height 16
click at [363, 319] on input "Save As Common Creditor" at bounding box center [368, 314] width 10 height 10
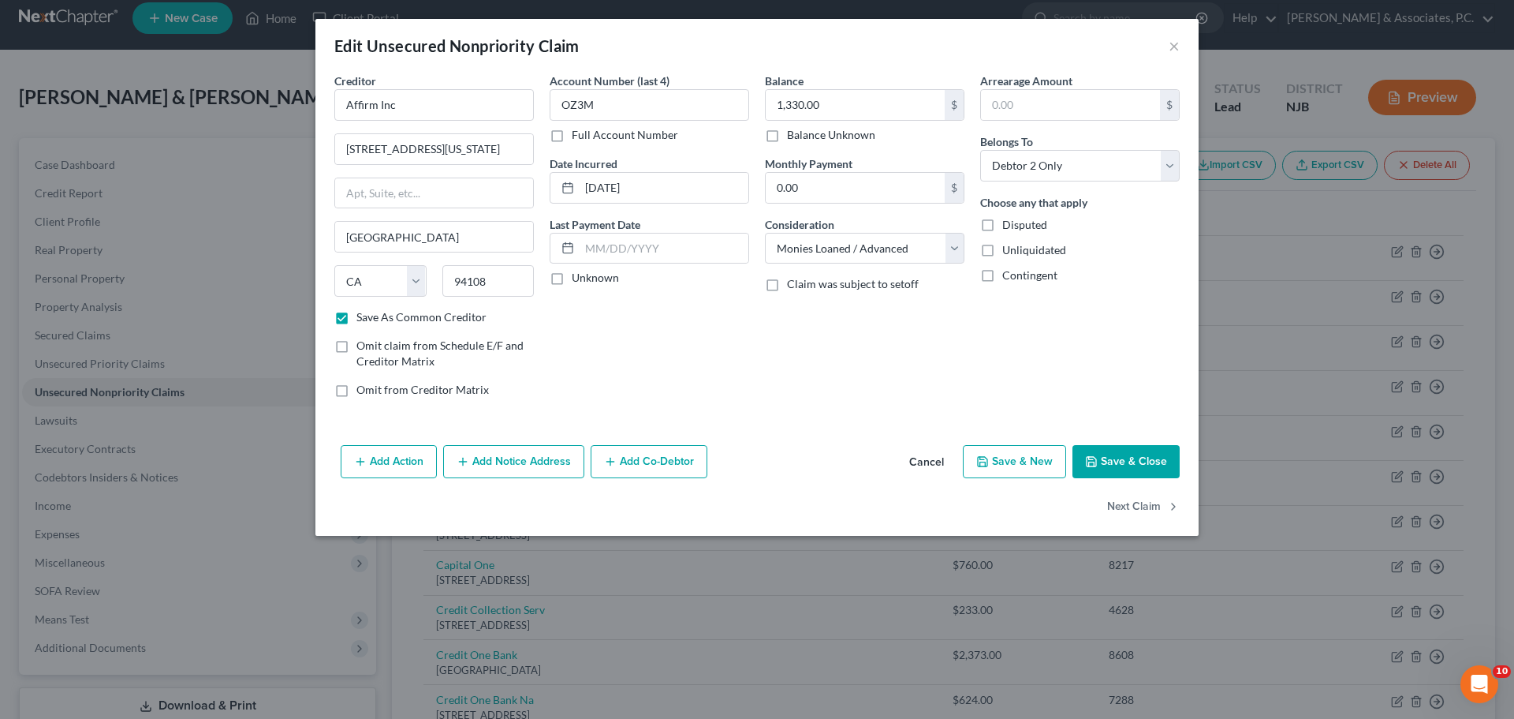
drag, startPoint x: 1142, startPoint y: 456, endPoint x: 1131, endPoint y: 446, distance: 14.5
click at [1141, 456] on button "Save & Close" at bounding box center [1126, 461] width 107 height 33
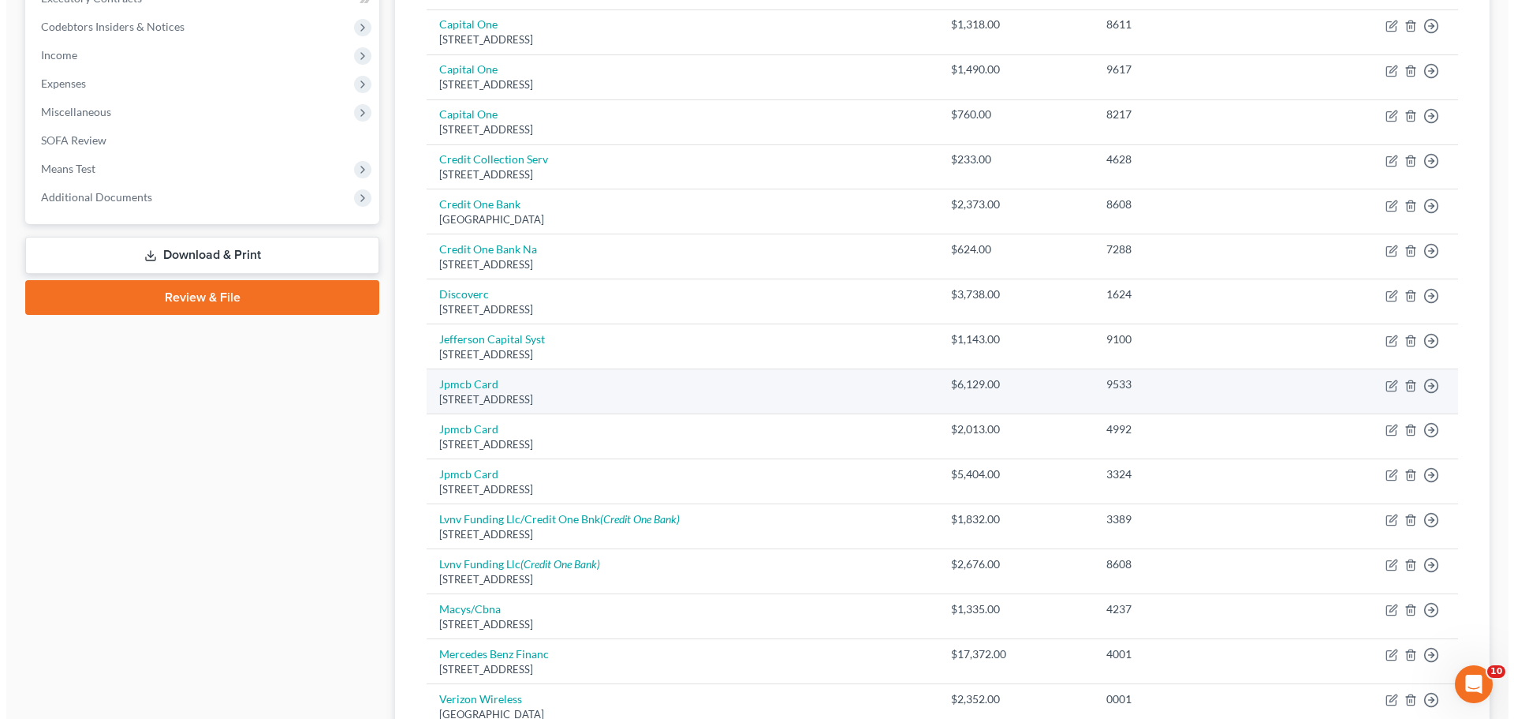
scroll to position [487, 0]
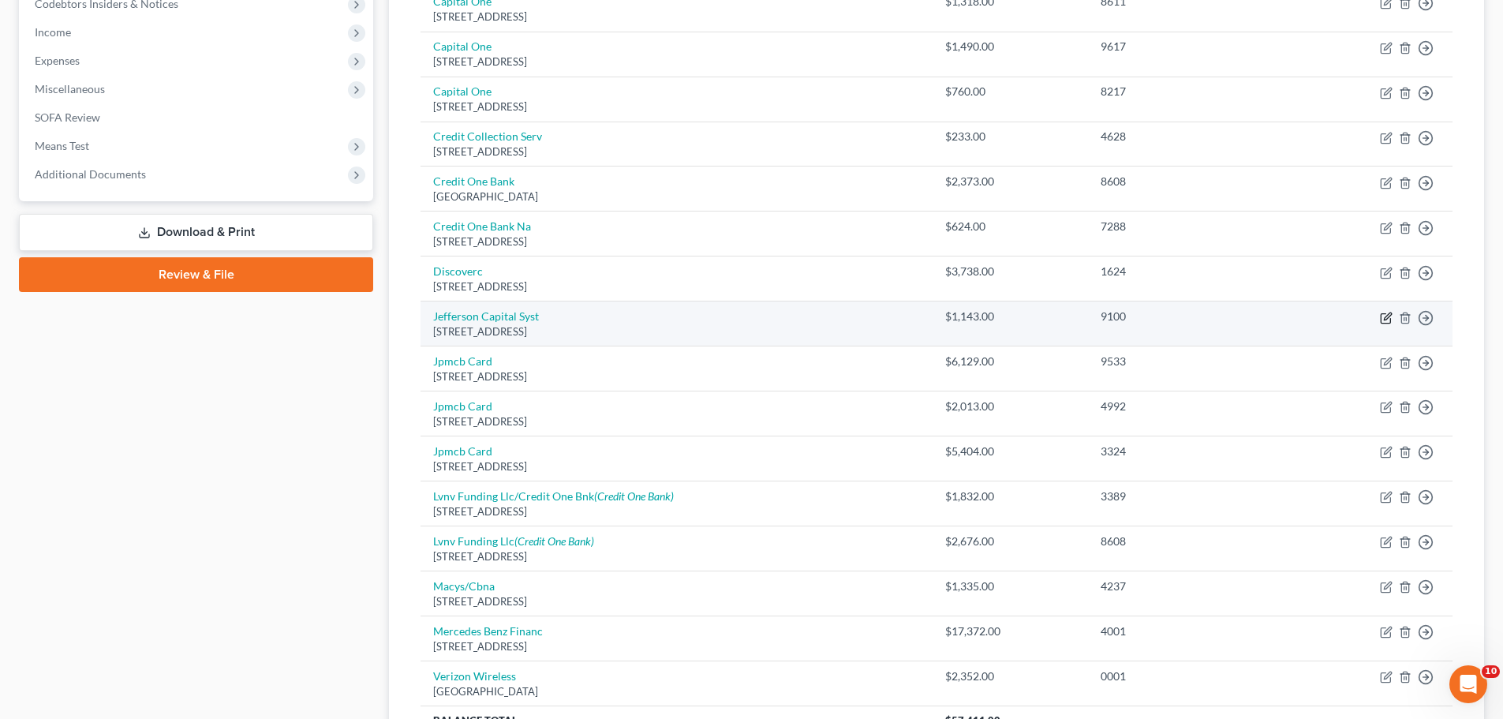
click at [1388, 320] on icon "button" at bounding box center [1386, 318] width 13 height 13
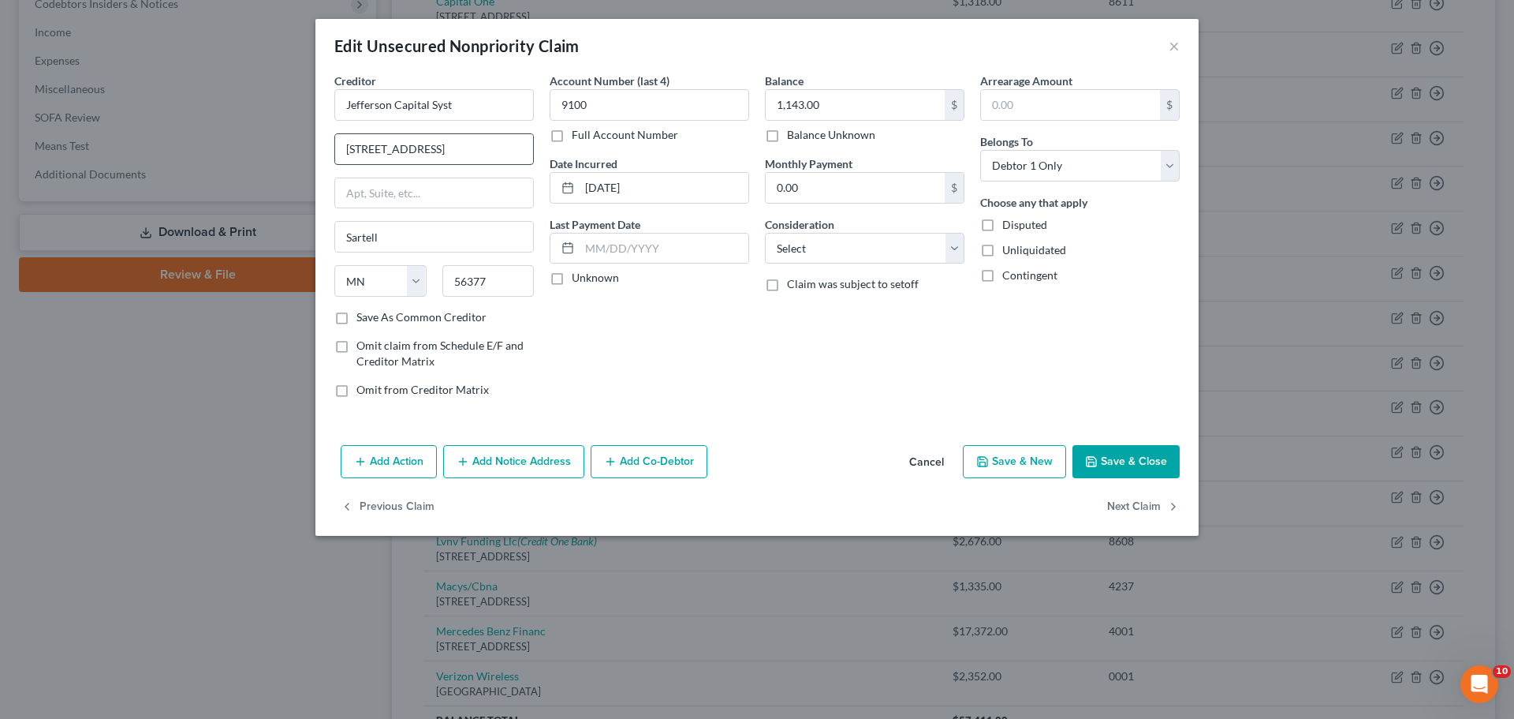
drag, startPoint x: 335, startPoint y: 318, endPoint x: 478, endPoint y: 148, distance: 221.7
click at [357, 319] on label "Save As Common Creditor" at bounding box center [422, 317] width 130 height 16
click at [363, 319] on input "Save As Common Creditor" at bounding box center [368, 314] width 10 height 10
click at [501, 106] on input "Jefferson Capital Syst" at bounding box center [434, 105] width 200 height 32
click at [860, 255] on select "Select Cable / Satellite Services Collection Agency Credit Card Debt Debt Couns…" at bounding box center [865, 249] width 200 height 32
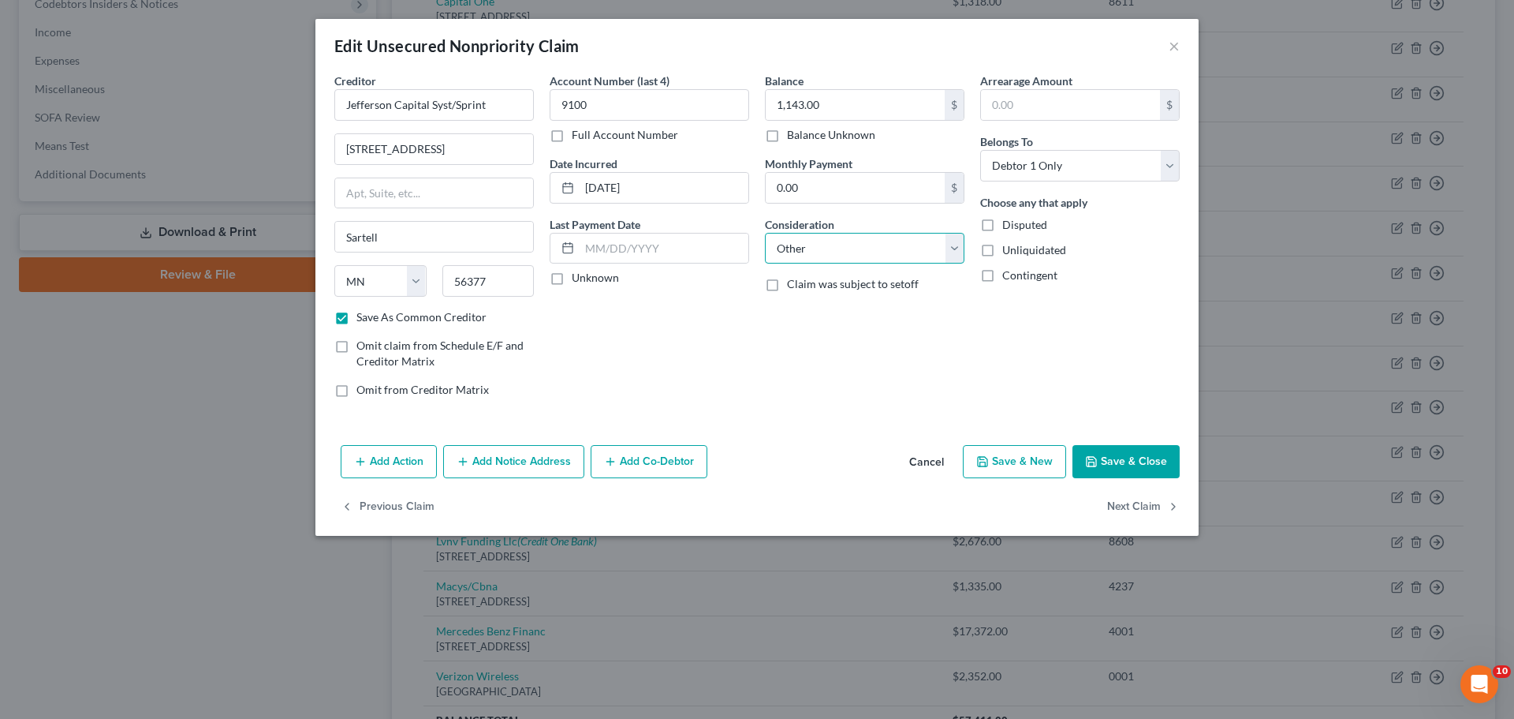
click at [765, 233] on select "Select Cable / Satellite Services Collection Agency Credit Card Debt Debt Couns…" at bounding box center [865, 249] width 200 height 32
drag, startPoint x: 855, startPoint y: 308, endPoint x: 805, endPoint y: 327, distance: 53.2
click at [855, 308] on input "text" at bounding box center [865, 308] width 198 height 30
drag, startPoint x: 559, startPoint y: 375, endPoint x: 566, endPoint y: 363, distance: 14.5
click at [558, 375] on div "Account Number (last 4) 9100 Full Account Number Date Incurred [DATE] Last Paym…" at bounding box center [649, 242] width 215 height 338
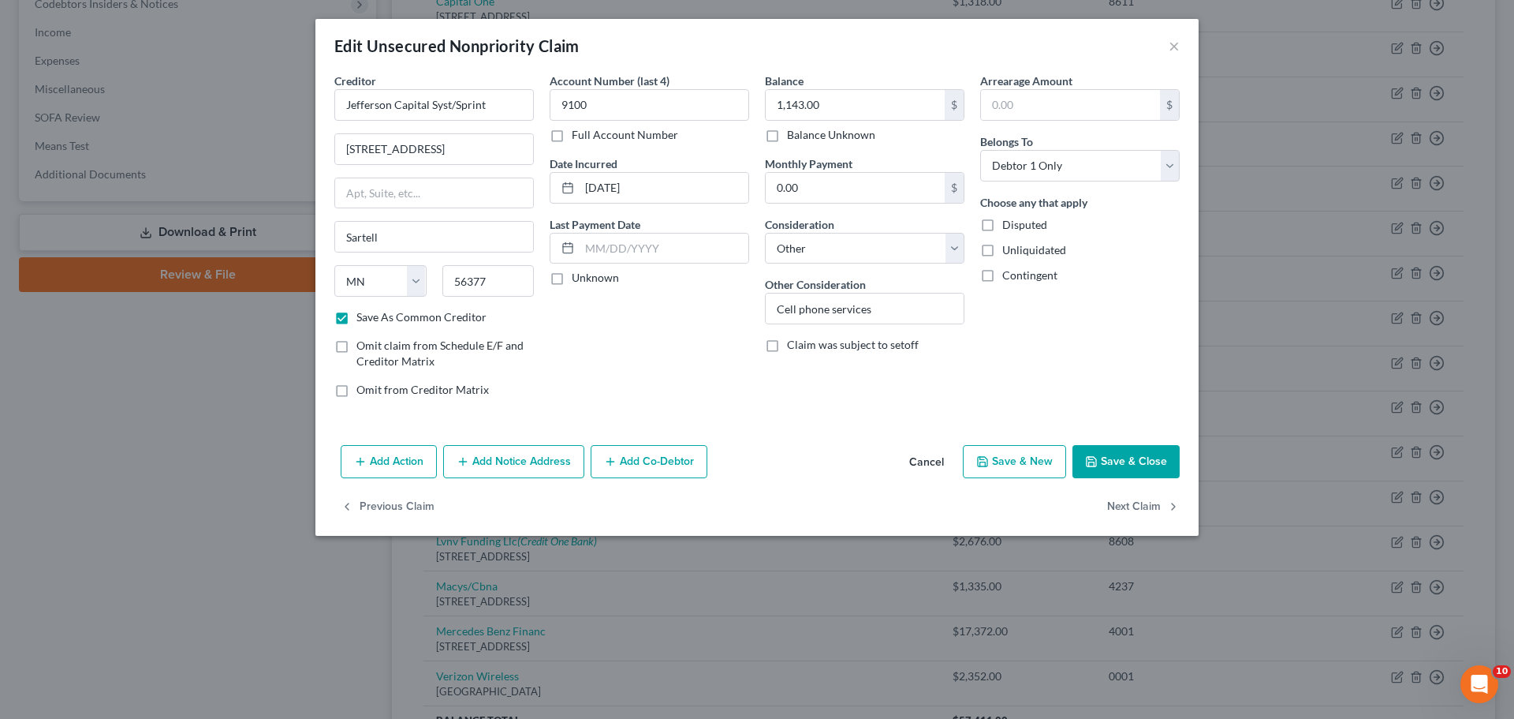
click at [520, 463] on button "Add Notice Address" at bounding box center [513, 461] width 141 height 33
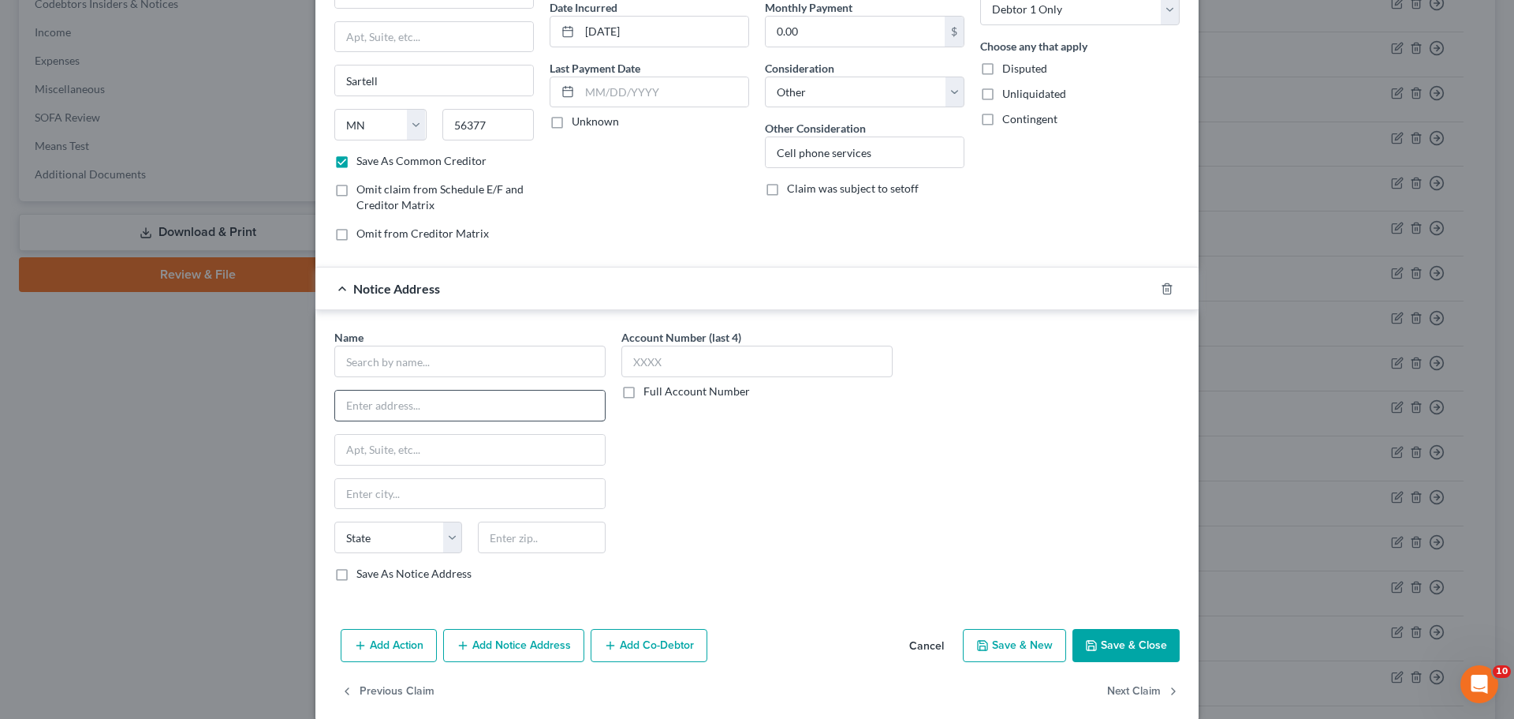
scroll to position [158, 0]
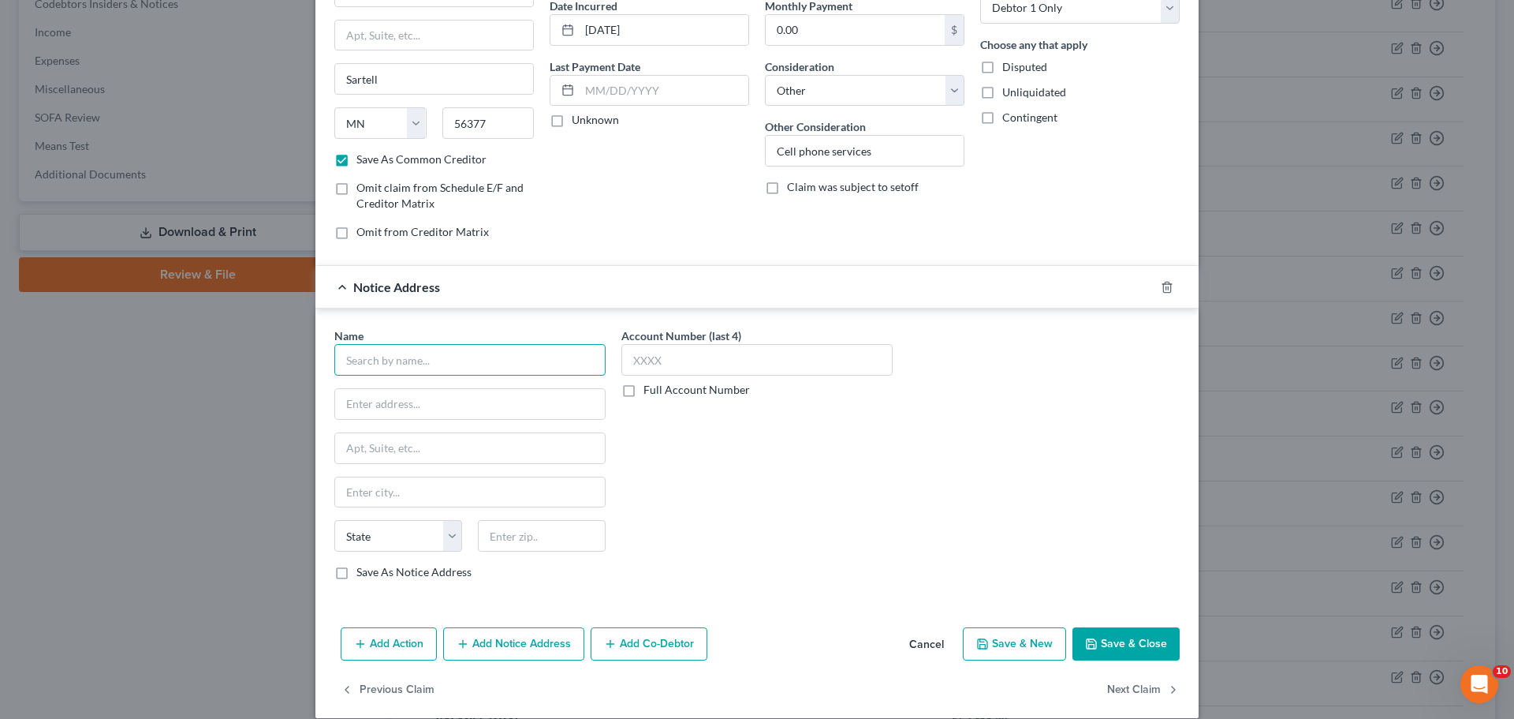
click at [470, 361] on input "text" at bounding box center [469, 360] width 271 height 32
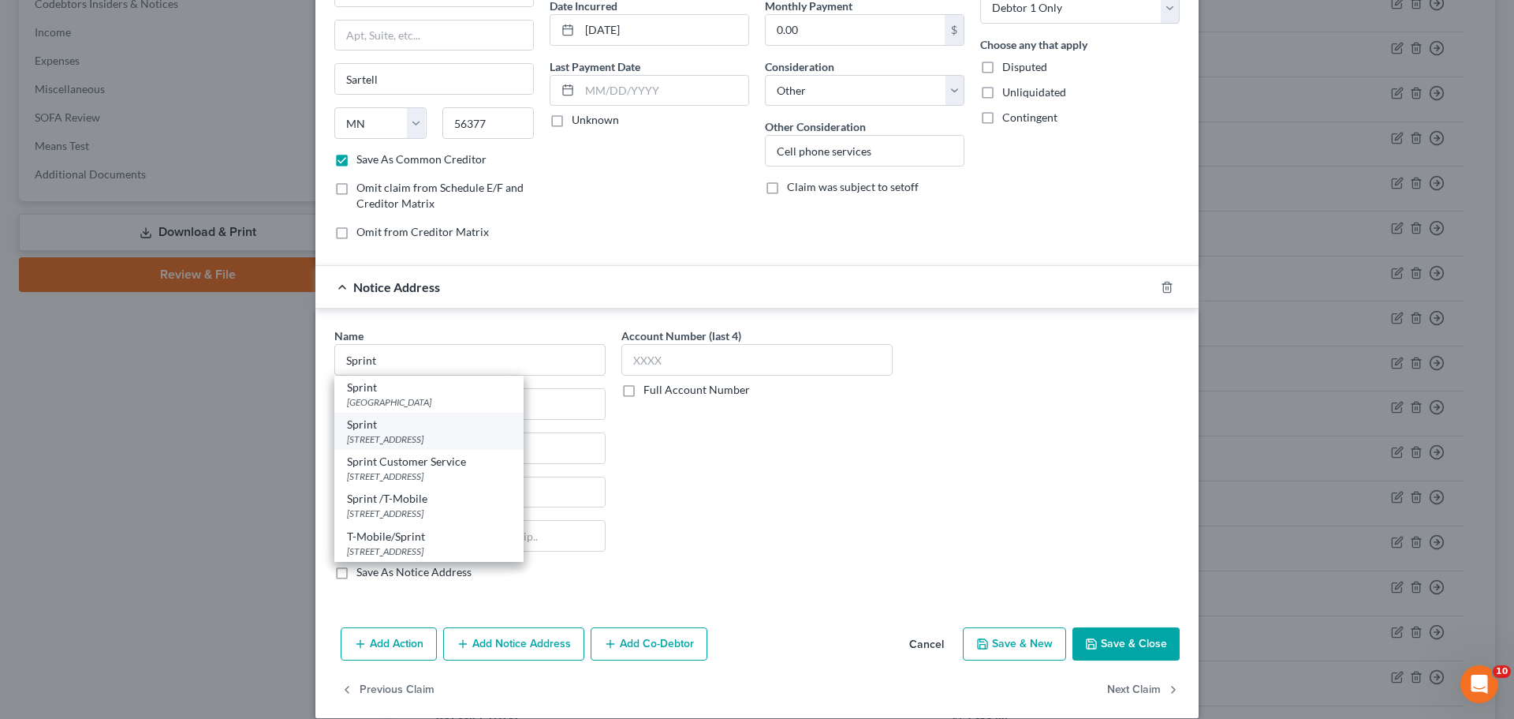
click at [470, 436] on div "[STREET_ADDRESS]" at bounding box center [429, 438] width 164 height 13
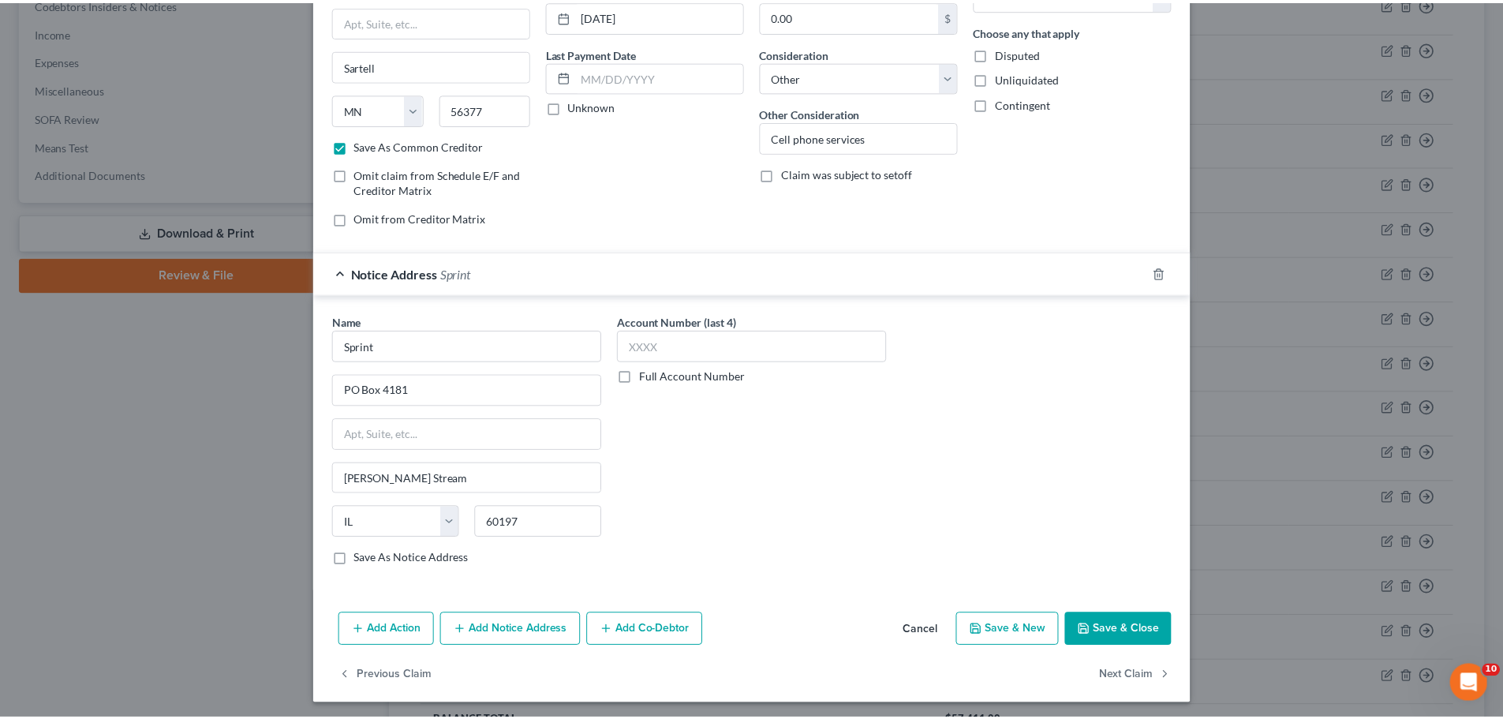
scroll to position [176, 0]
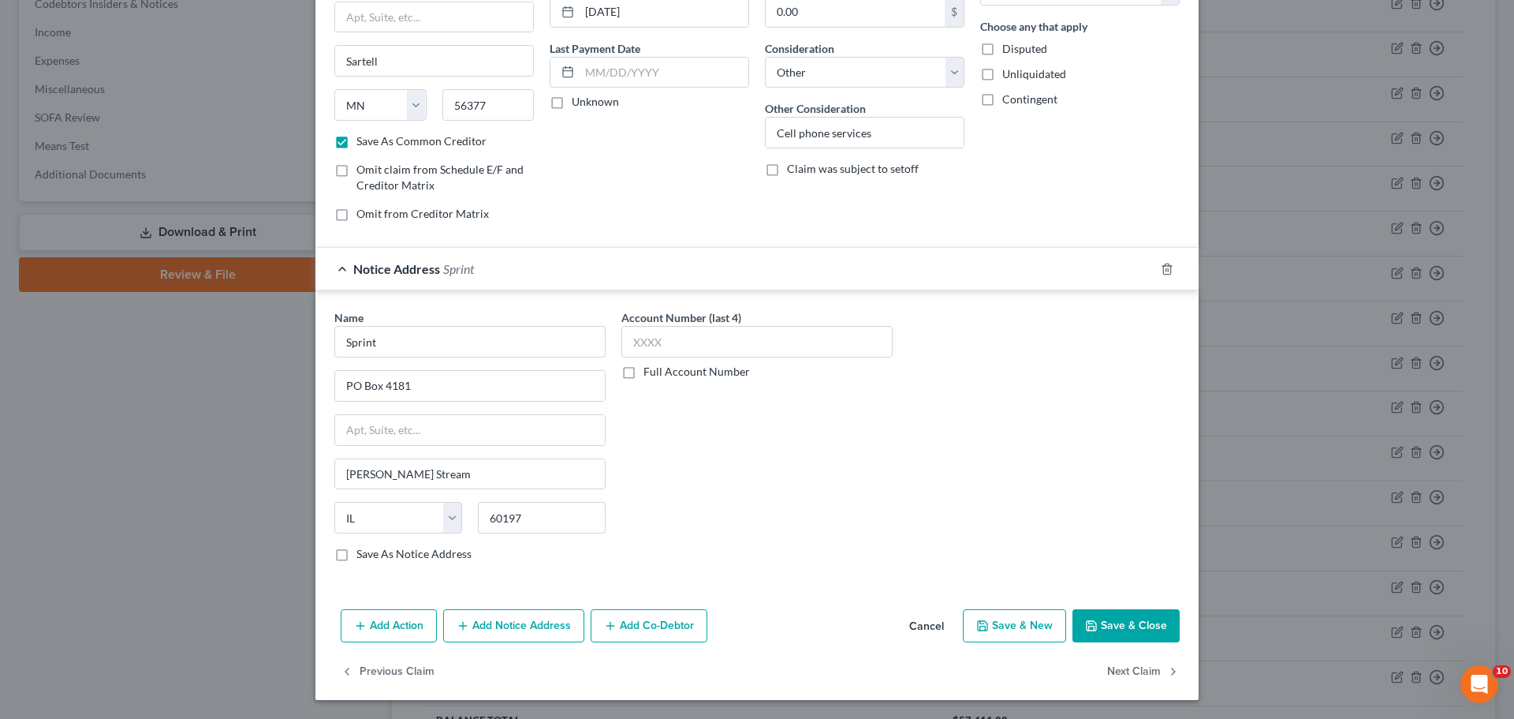
click at [1105, 611] on button "Save & Close" at bounding box center [1126, 625] width 107 height 33
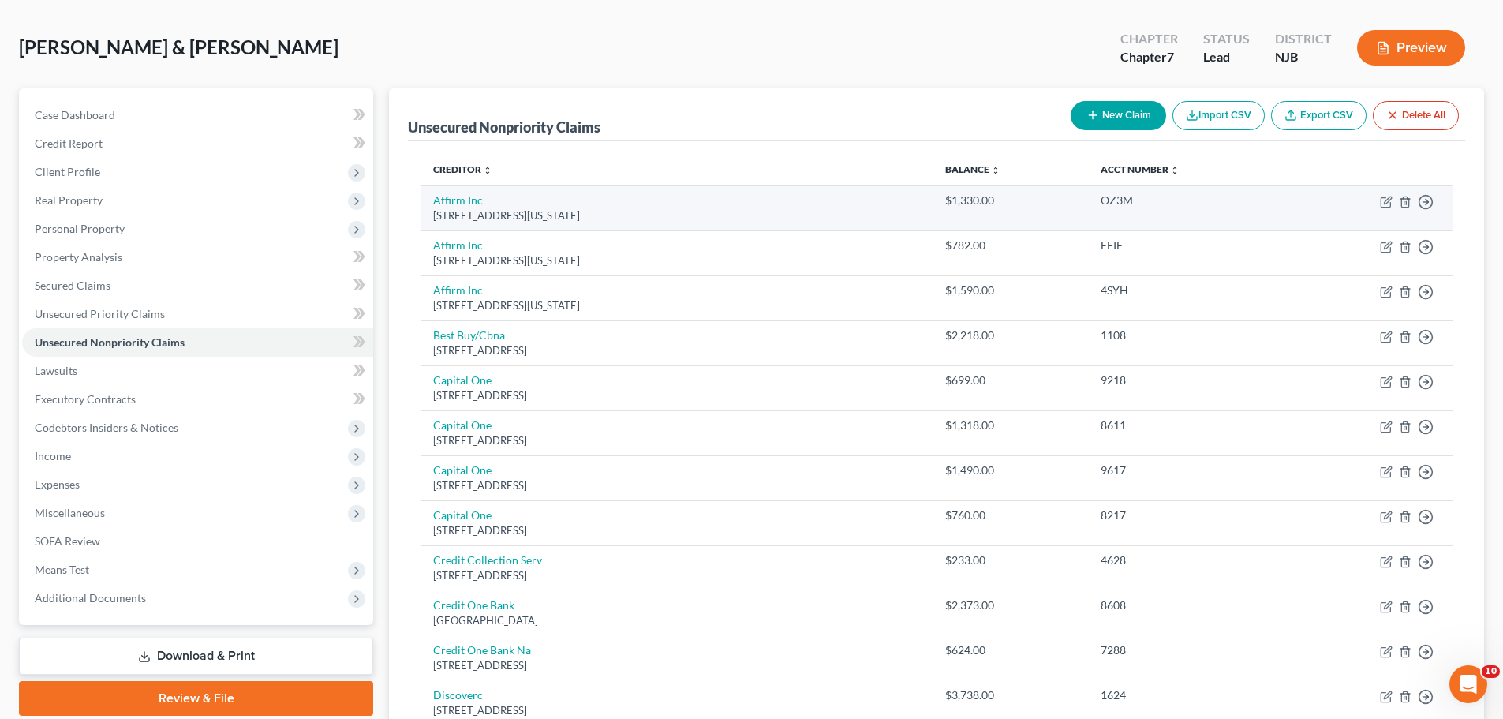
scroll to position [0, 0]
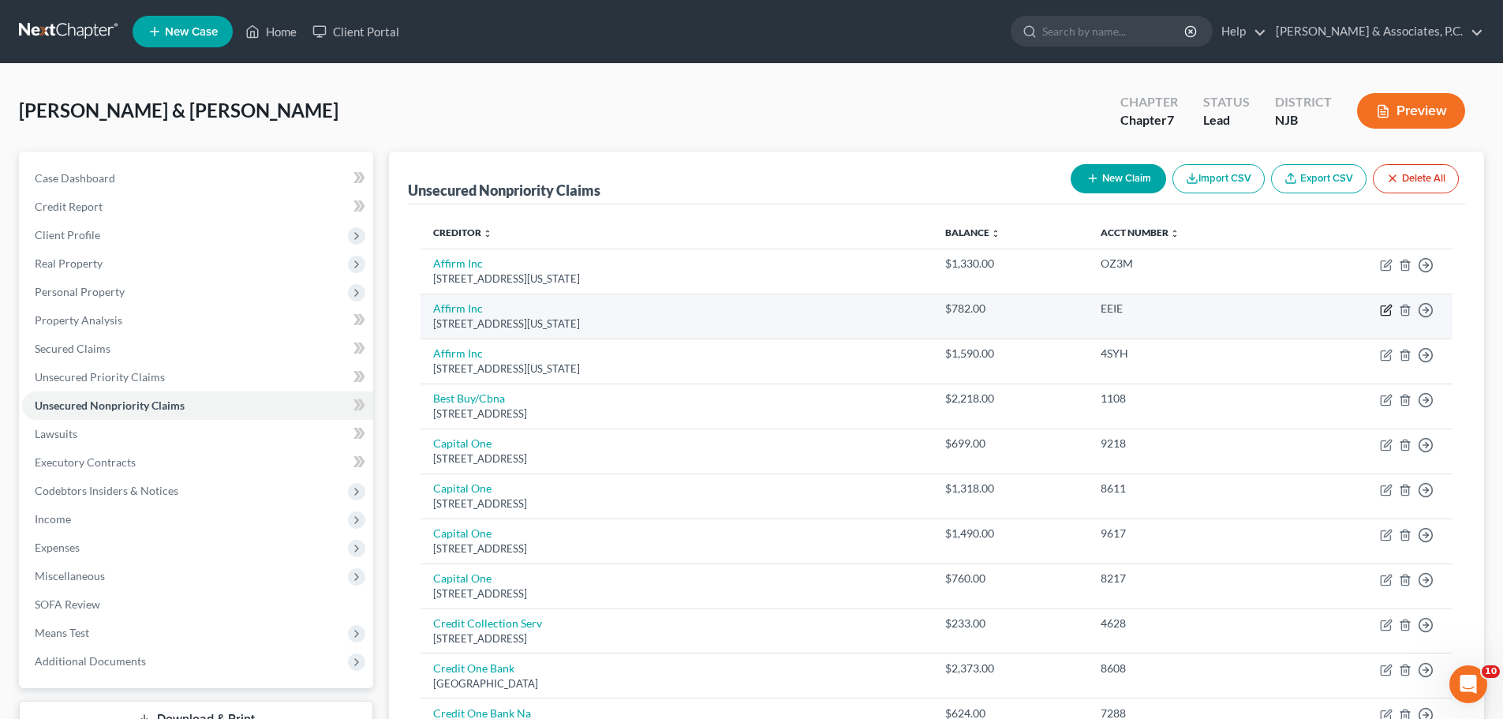
click at [1384, 311] on icon "button" at bounding box center [1387, 307] width 7 height 7
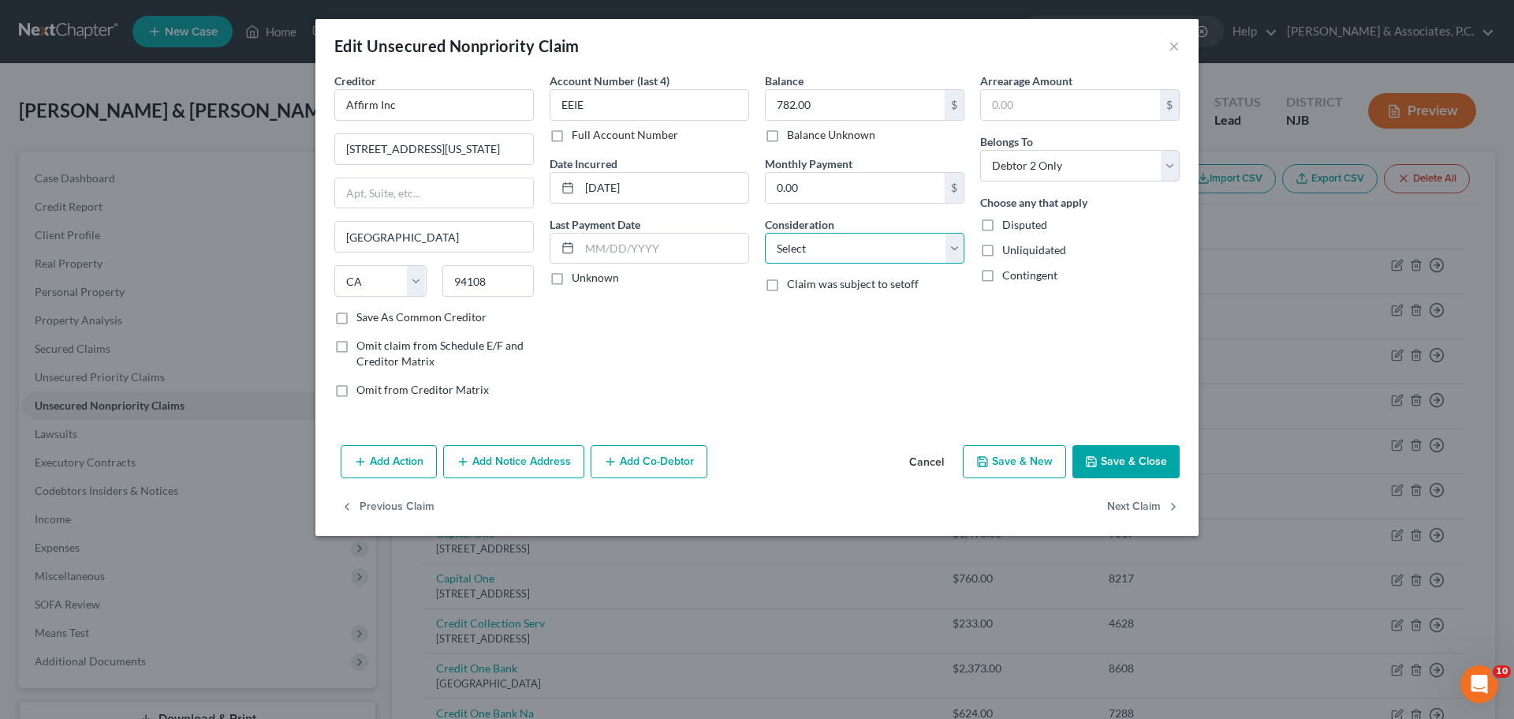
drag, startPoint x: 811, startPoint y: 254, endPoint x: 806, endPoint y: 261, distance: 8.5
click at [811, 254] on select "Select Cable / Satellite Services Collection Agency Credit Card Debt Debt Couns…" at bounding box center [865, 249] width 200 height 32
click at [765, 233] on select "Select Cable / Satellite Services Collection Agency Credit Card Debt Debt Couns…" at bounding box center [865, 249] width 200 height 32
click at [674, 352] on div "Account Number (last 4) EEIE Full Account Number Date Incurred [DATE] Last Paym…" at bounding box center [649, 242] width 215 height 338
click at [357, 317] on label "Save As Common Creditor" at bounding box center [422, 317] width 130 height 16
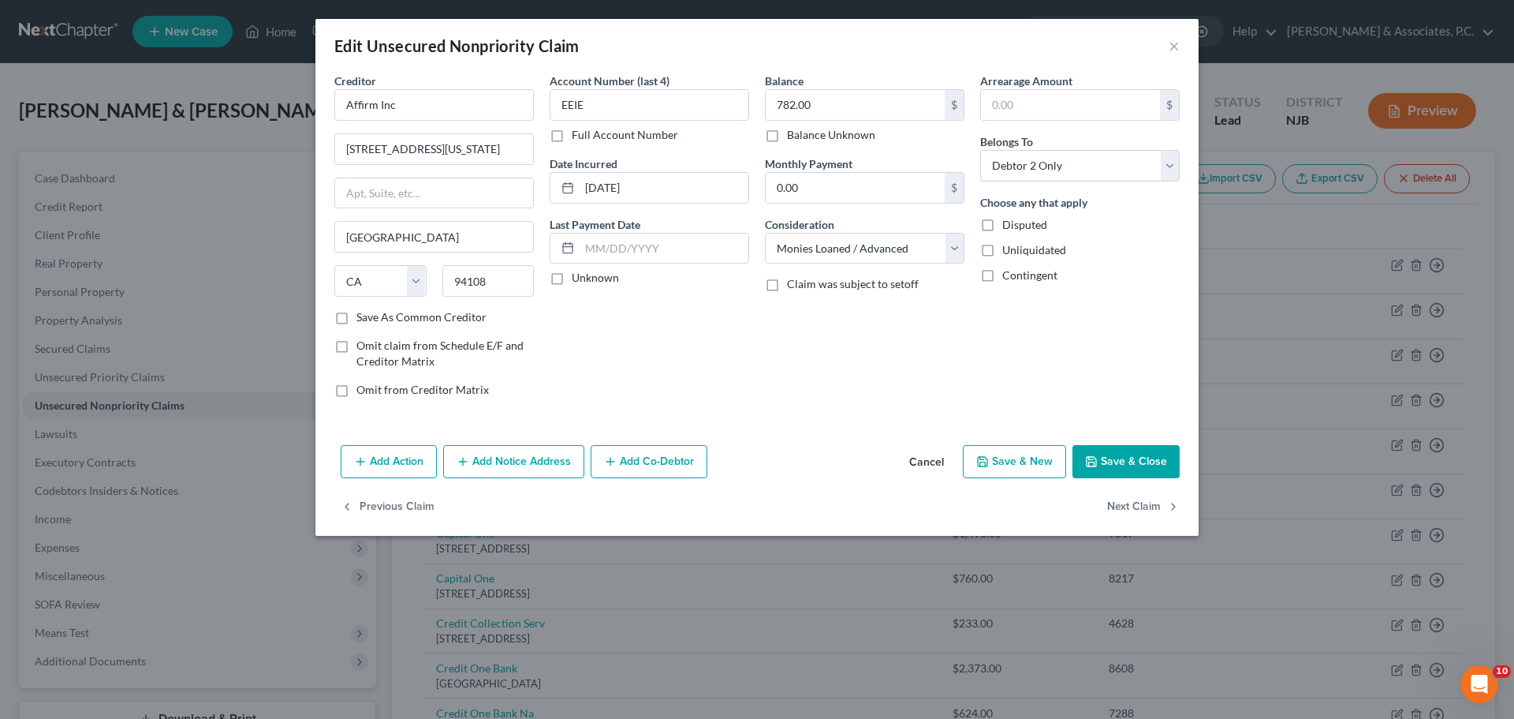
click at [363, 317] on input "Save As Common Creditor" at bounding box center [368, 314] width 10 height 10
drag, startPoint x: 1133, startPoint y: 461, endPoint x: 1141, endPoint y: 466, distance: 8.5
click at [1133, 462] on button "Save & Close" at bounding box center [1126, 461] width 107 height 33
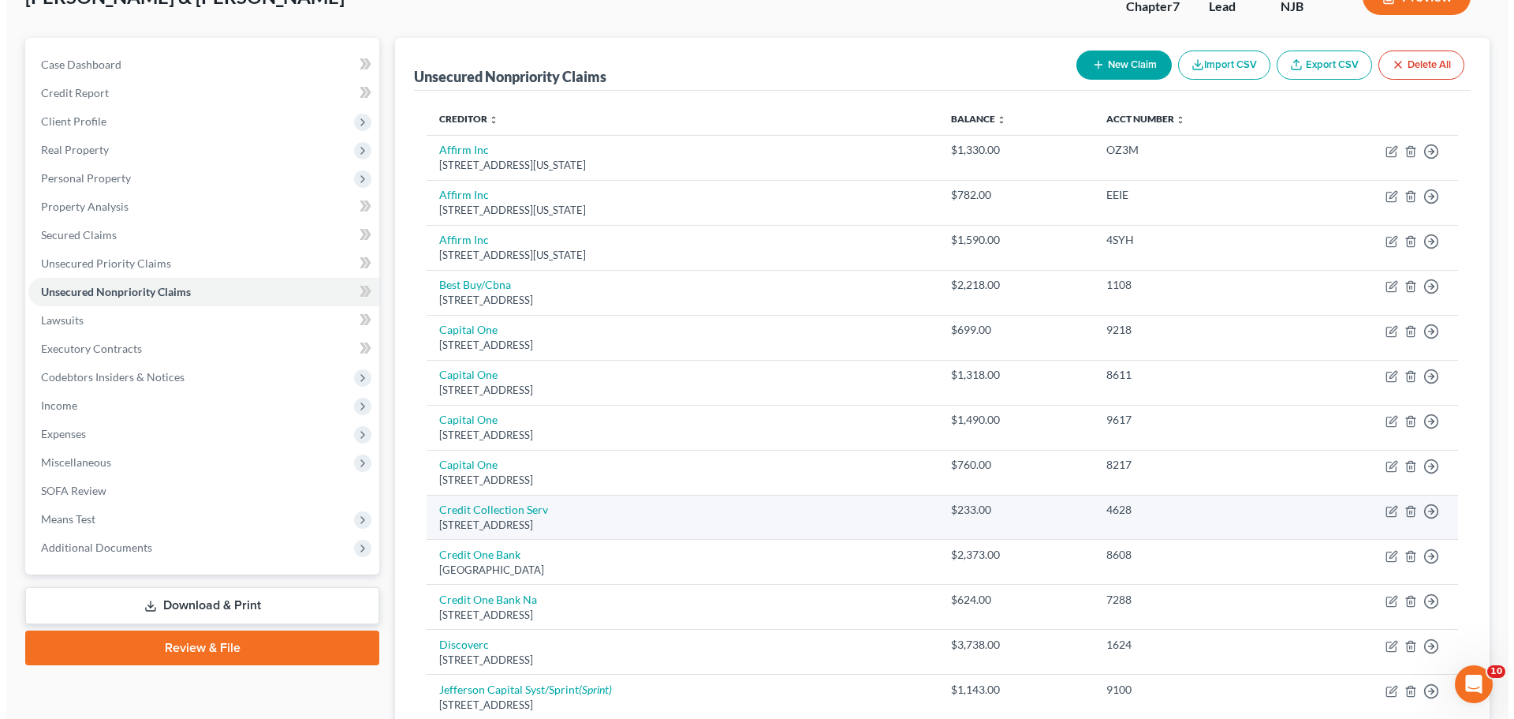
scroll to position [158, 0]
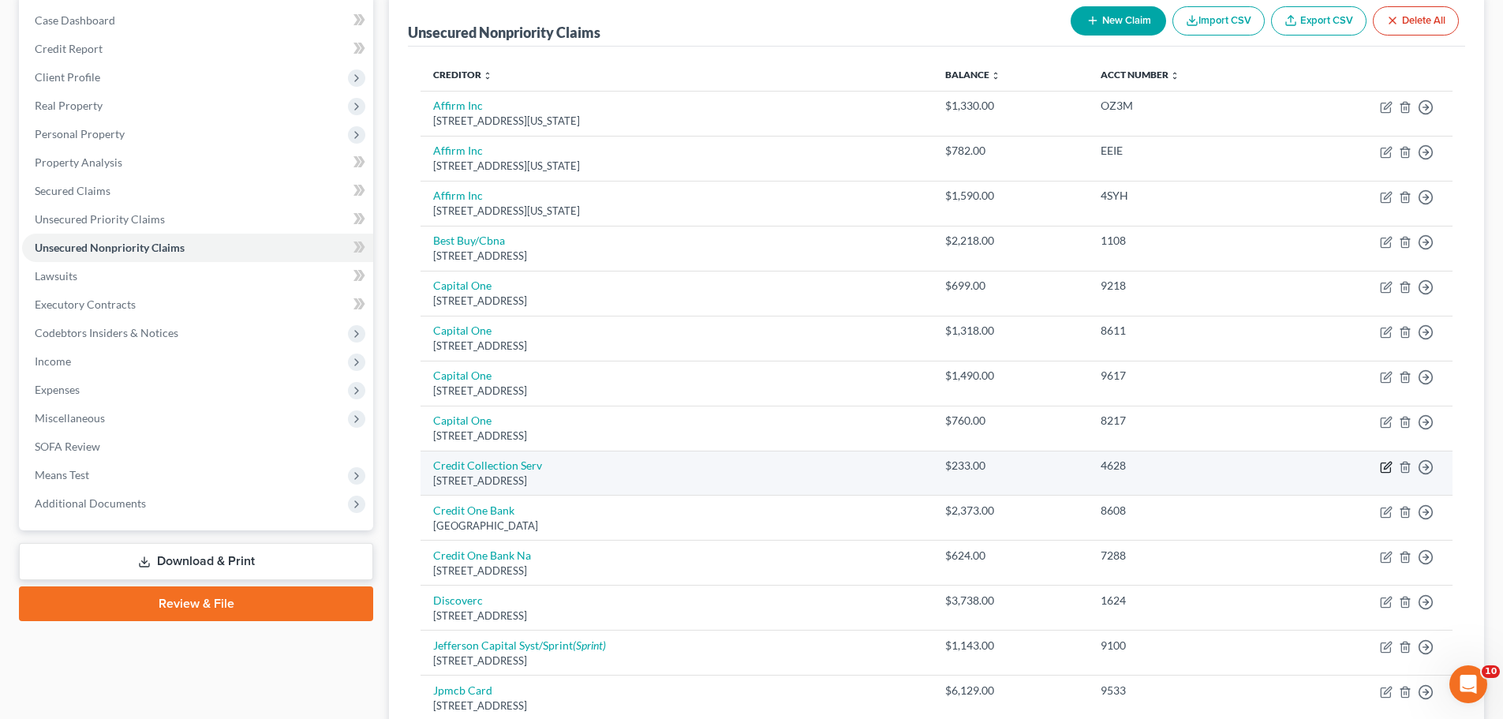
click at [1384, 468] on icon "button" at bounding box center [1387, 464] width 7 height 7
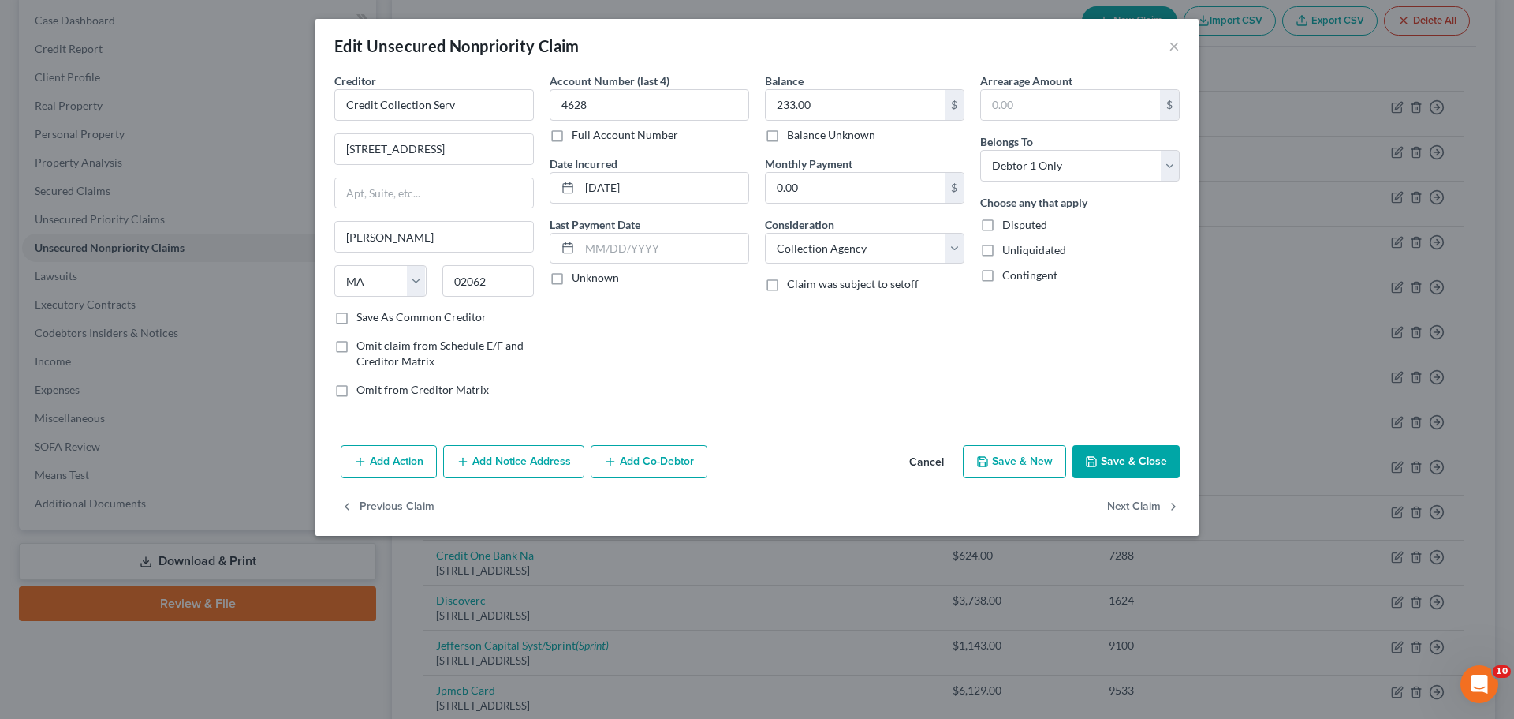
click at [540, 455] on button "Add Notice Address" at bounding box center [513, 461] width 141 height 33
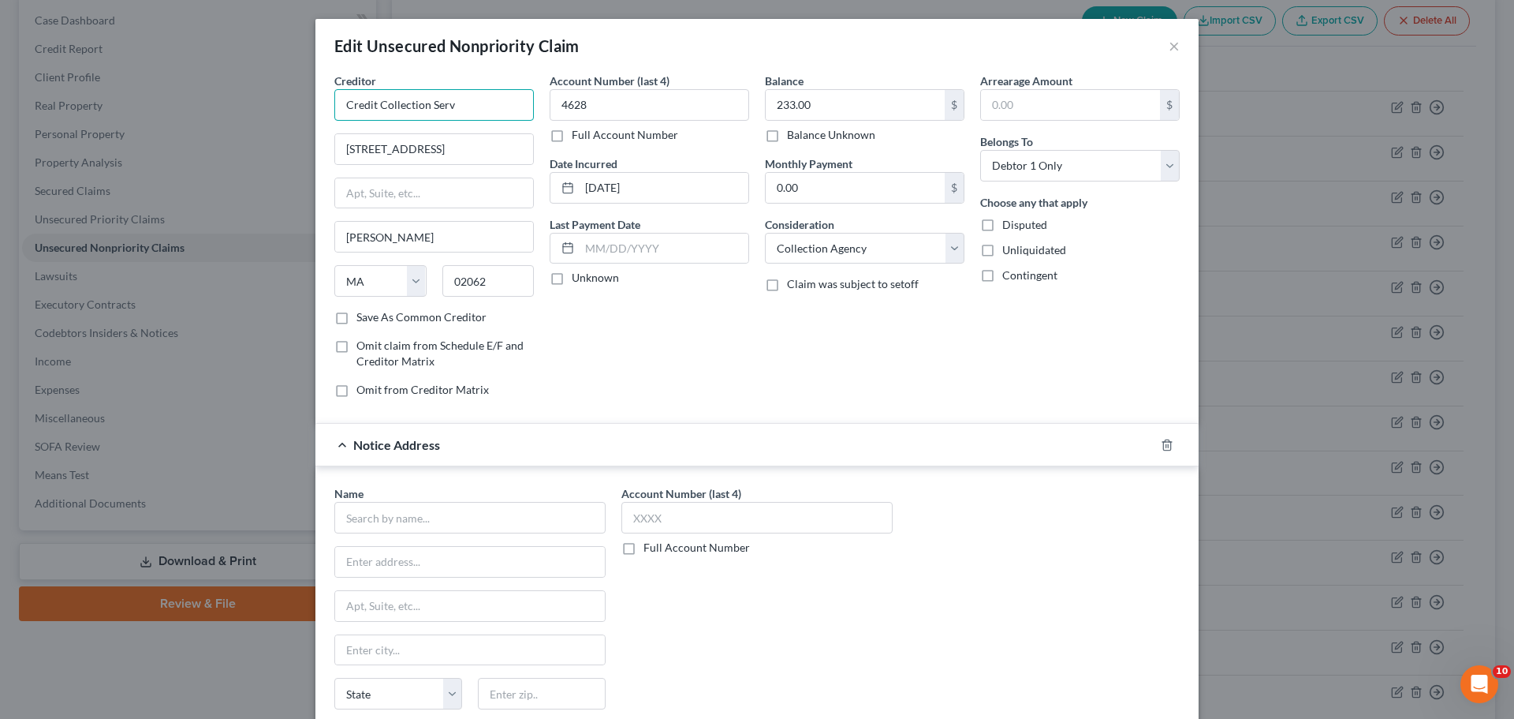
drag, startPoint x: 447, startPoint y: 103, endPoint x: 330, endPoint y: 101, distance: 116.8
click at [316, 99] on div "Creditor * Credit Collection Serv [GEOGRAPHIC_DATA] [GEOGRAPHIC_DATA][PERSON_NA…" at bounding box center [757, 426] width 883 height 706
paste input "Credit Collection Serv"
drag, startPoint x: 425, startPoint y: 144, endPoint x: 336, endPoint y: 134, distance: 89.7
click at [282, 136] on div "Edit Unsecured Nonpriority Claim × Creditor * [STREET_ADDRESS][PERSON_NAME] [US…" at bounding box center [757, 359] width 1514 height 719
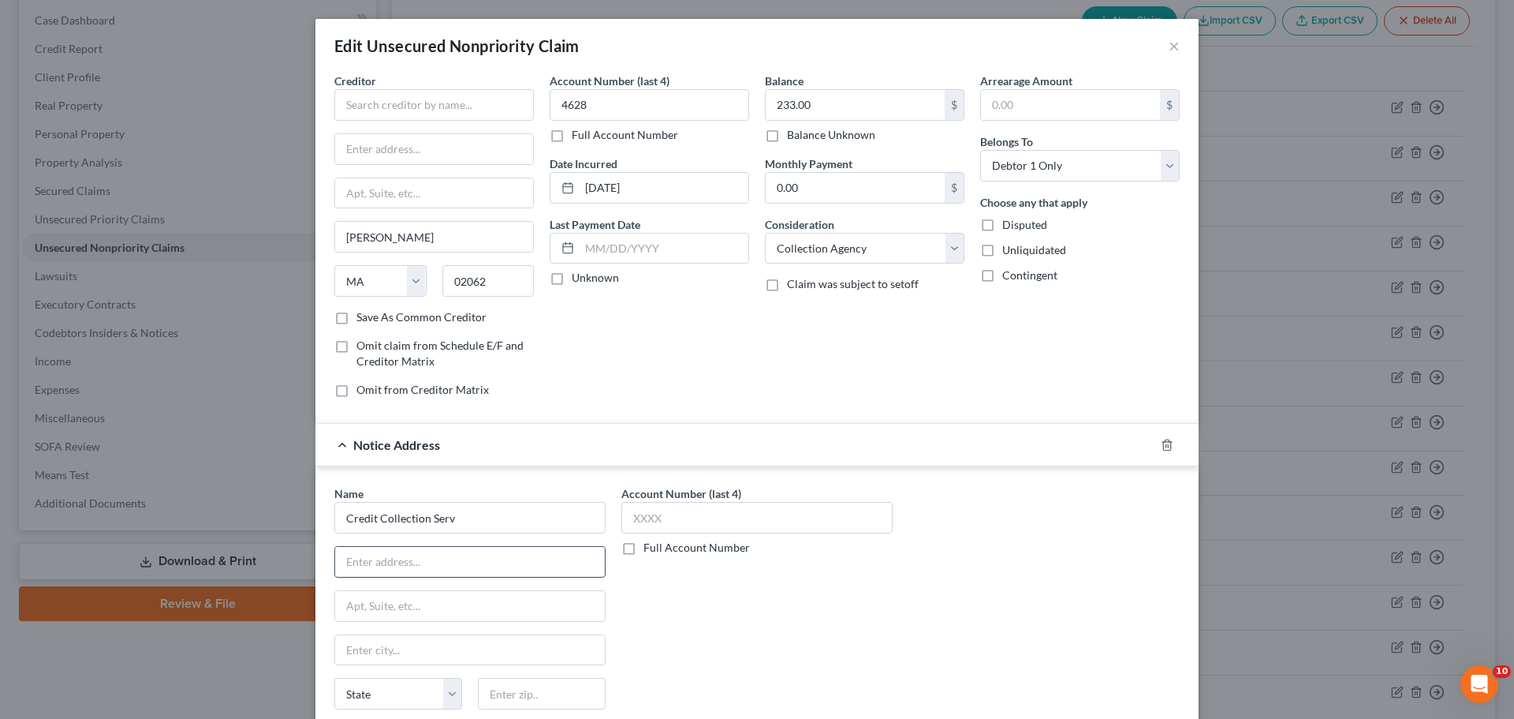
drag, startPoint x: 395, startPoint y: 544, endPoint x: 395, endPoint y: 558, distance: 14.2
paste input "[STREET_ADDRESS]"
drag, startPoint x: 465, startPoint y: 281, endPoint x: 447, endPoint y: 279, distance: 18.2
click at [444, 281] on input "02062" at bounding box center [489, 281] width 92 height 32
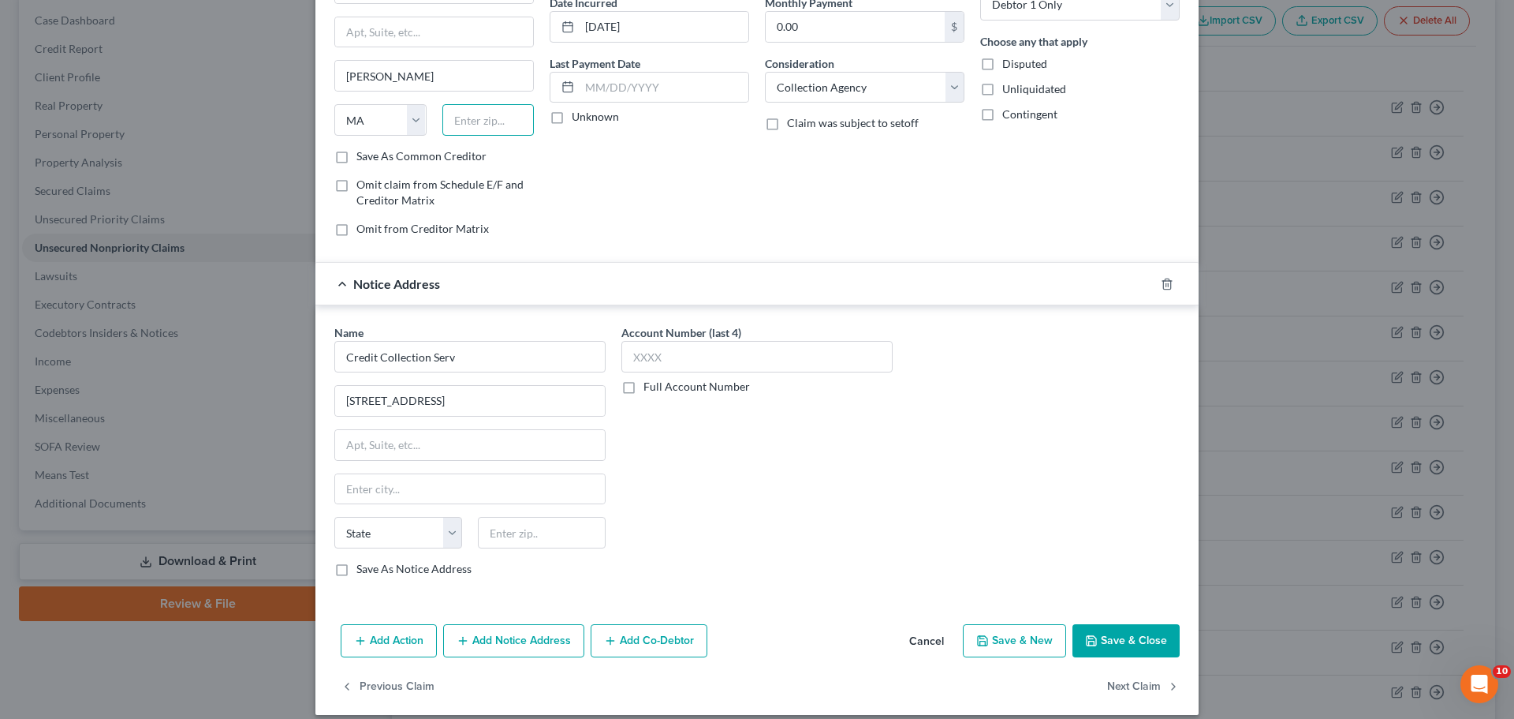
scroll to position [176, 0]
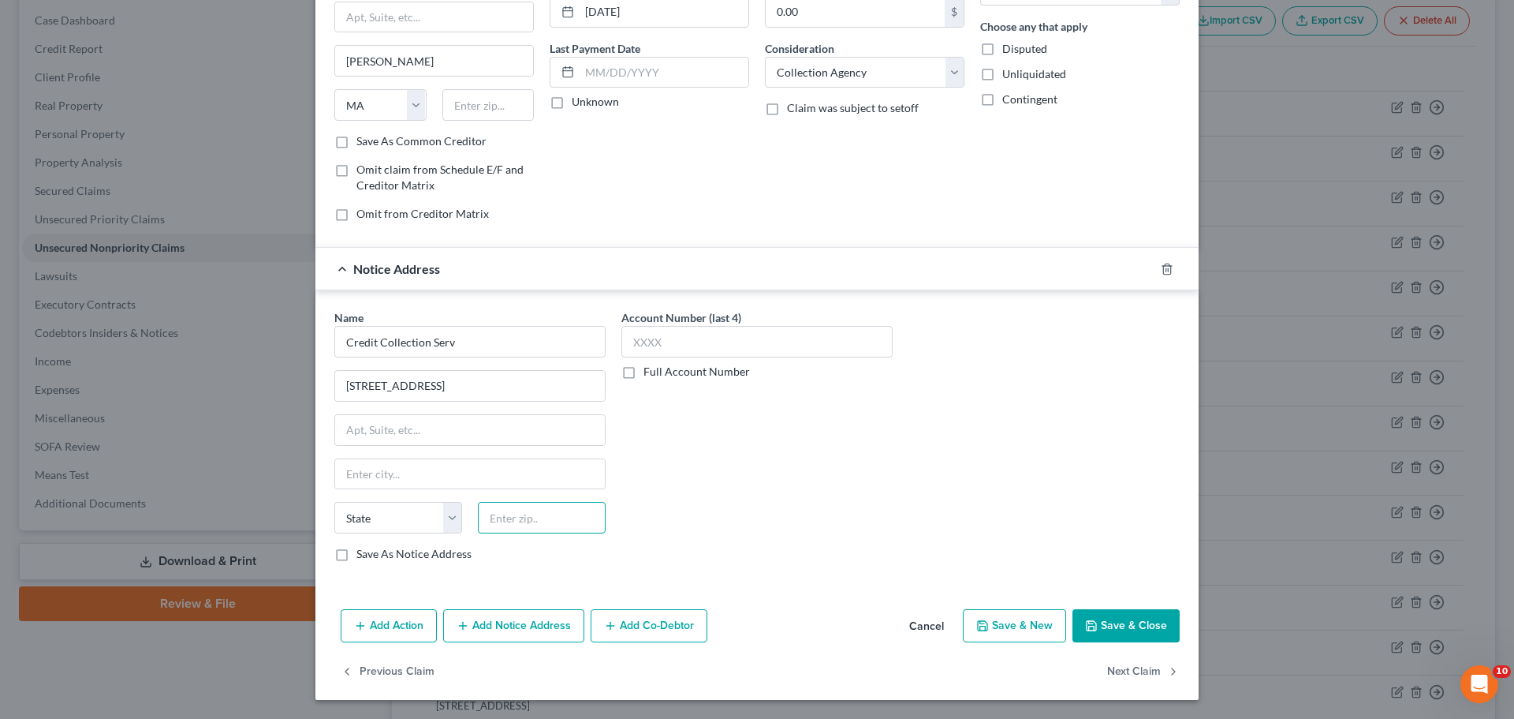
paste input "02062"
click at [887, 497] on div "Account Number (last 4) Full Account Number" at bounding box center [757, 441] width 287 height 265
click at [357, 555] on label "Save As Notice Address" at bounding box center [414, 554] width 115 height 16
click at [363, 555] on input "Save As Notice Address" at bounding box center [368, 551] width 10 height 10
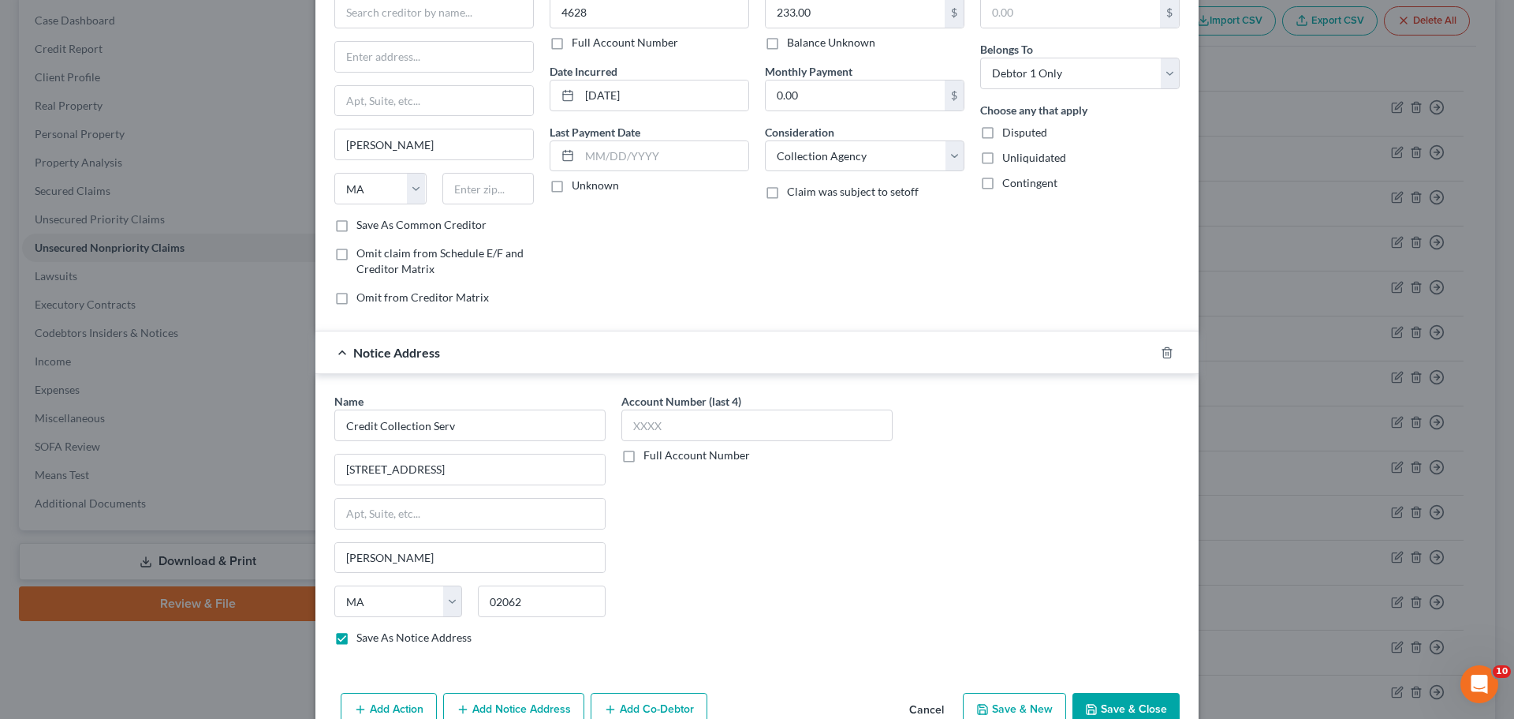
scroll to position [0, 0]
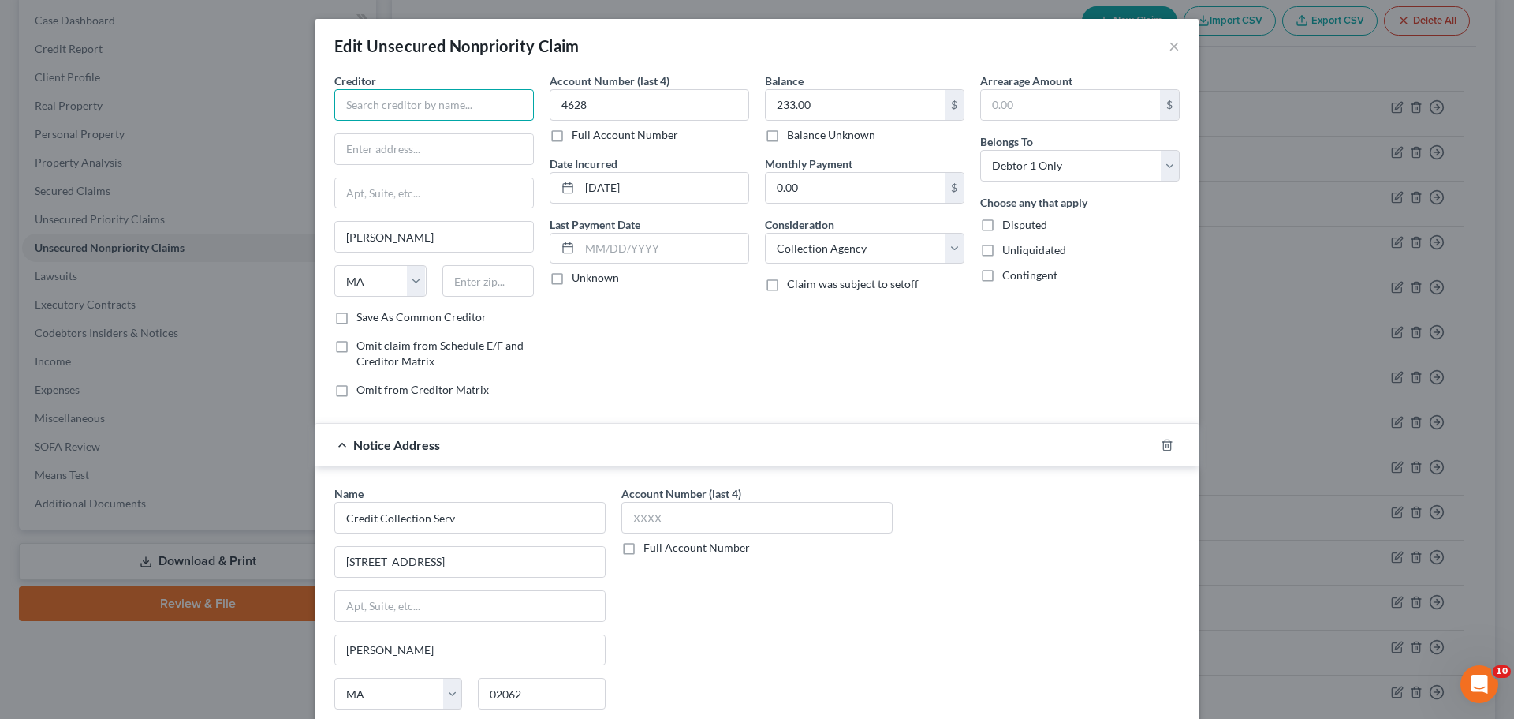
click at [427, 106] on input "text" at bounding box center [434, 105] width 200 height 32
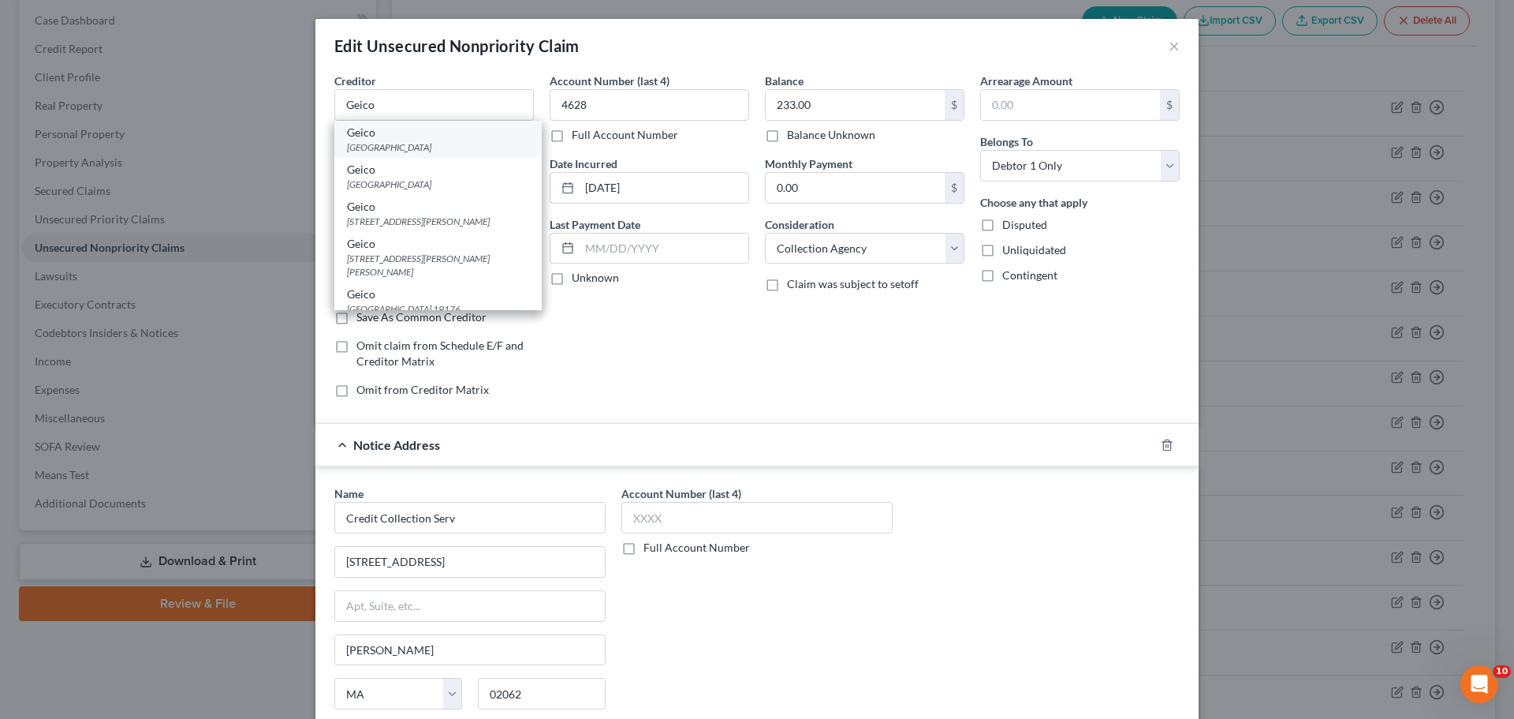
click at [448, 150] on div "[GEOGRAPHIC_DATA]" at bounding box center [438, 146] width 182 height 13
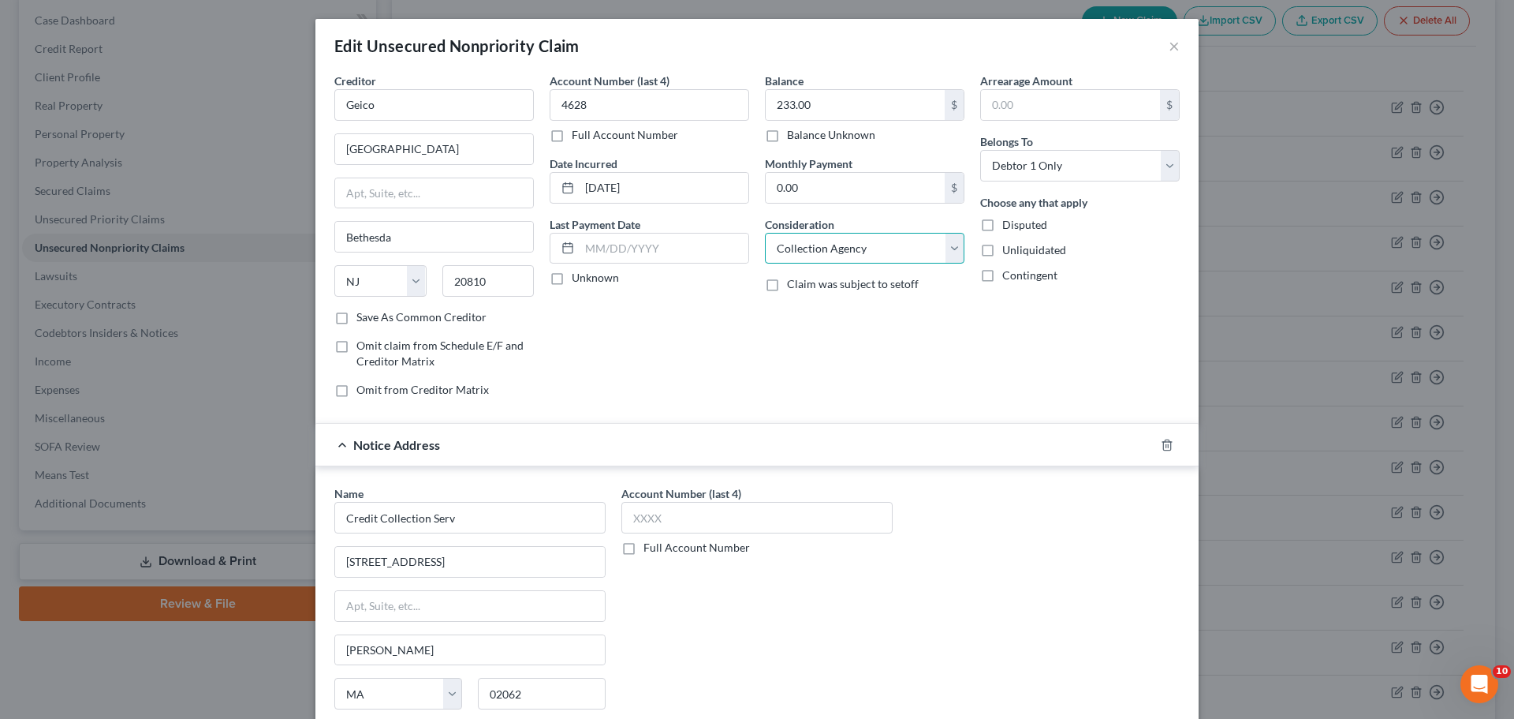
click at [871, 245] on select "Select Cable / Satellite Services Collection Agency Credit Card Debt Debt Couns…" at bounding box center [865, 249] width 200 height 32
click at [765, 233] on select "Select Cable / Satellite Services Collection Agency Credit Card Debt Debt Couns…" at bounding box center [865, 249] width 200 height 32
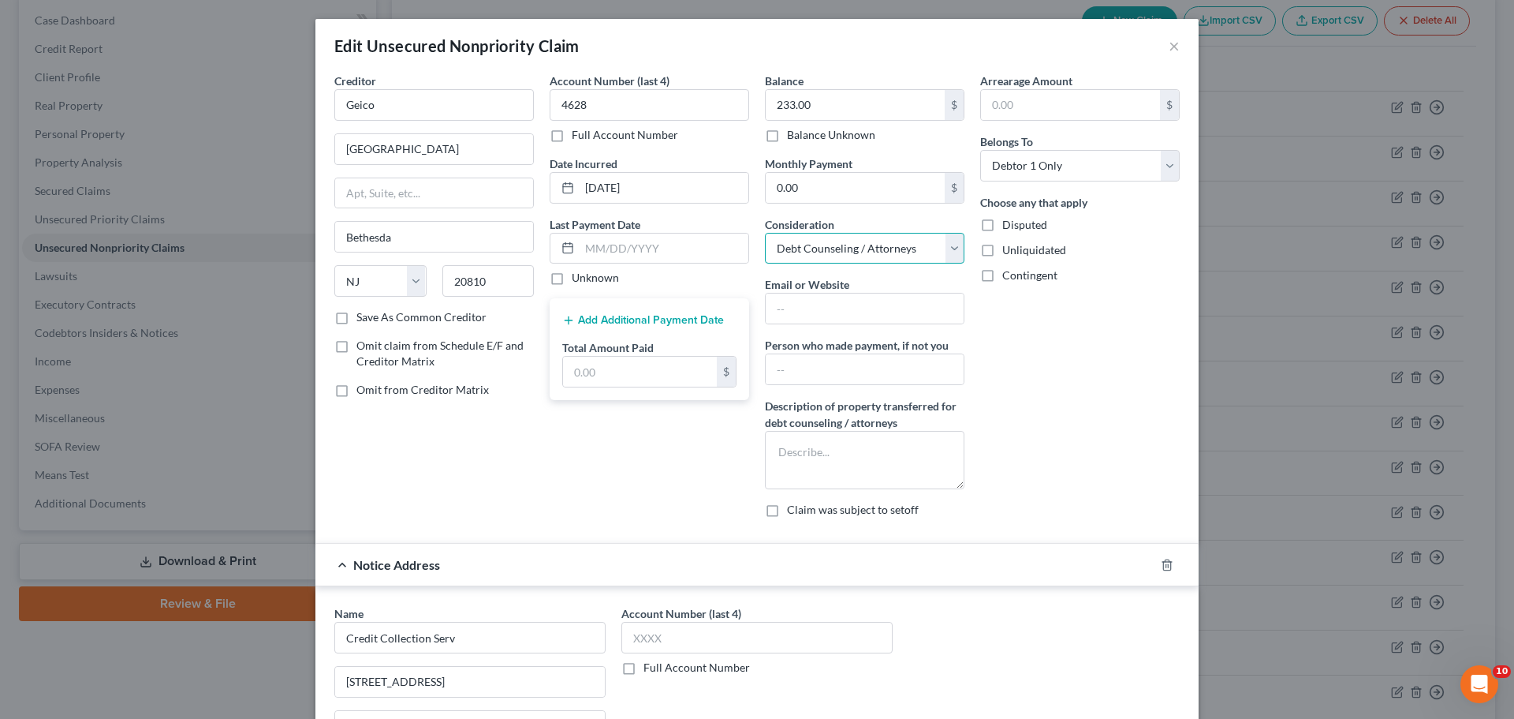
drag, startPoint x: 944, startPoint y: 242, endPoint x: 937, endPoint y: 247, distance: 8.5
click at [944, 244] on select "Select Cable / Satellite Services Collection Agency Credit Card Debt Debt Couns…" at bounding box center [865, 249] width 200 height 32
click at [765, 233] on select "Select Cable / Satellite Services Collection Agency Credit Card Debt Debt Couns…" at bounding box center [865, 249] width 200 height 32
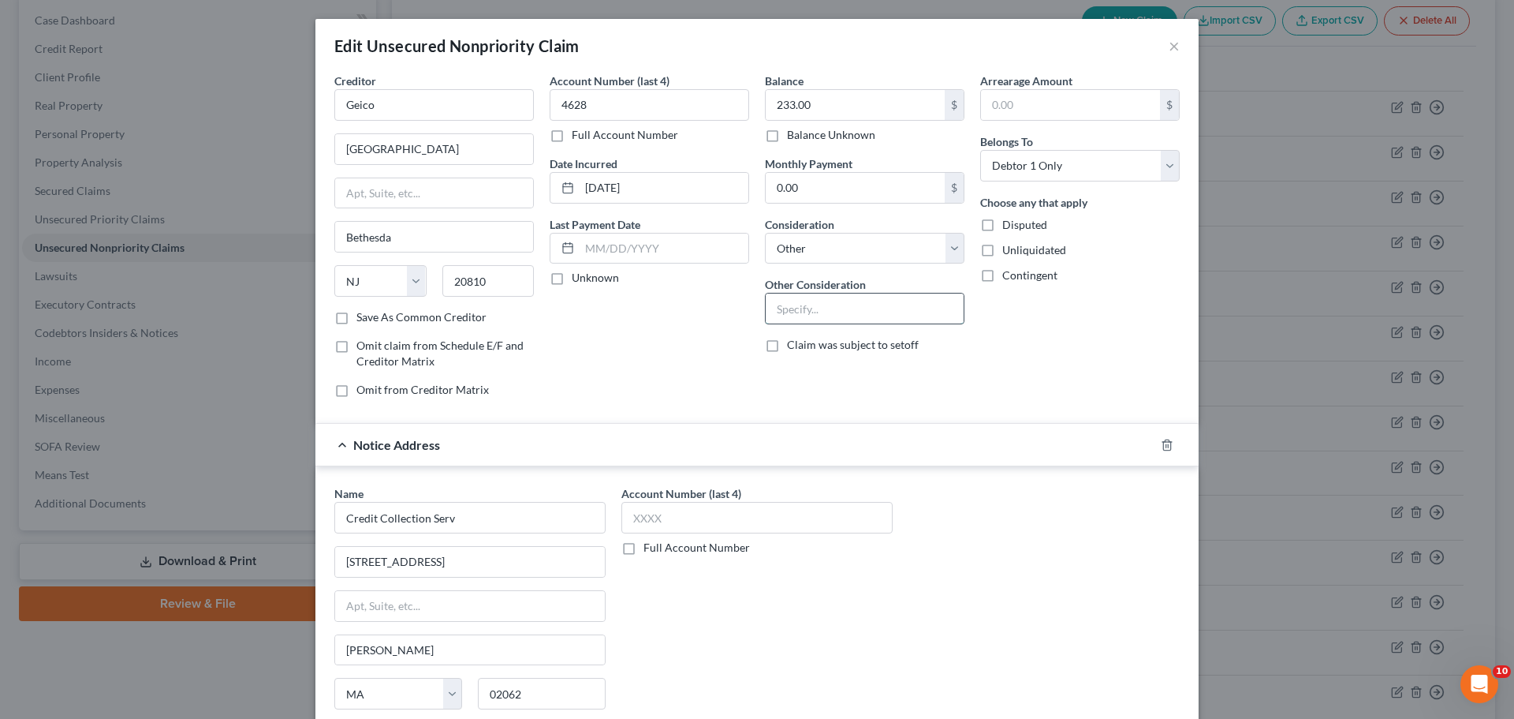
click at [861, 302] on input "text" at bounding box center [865, 308] width 198 height 30
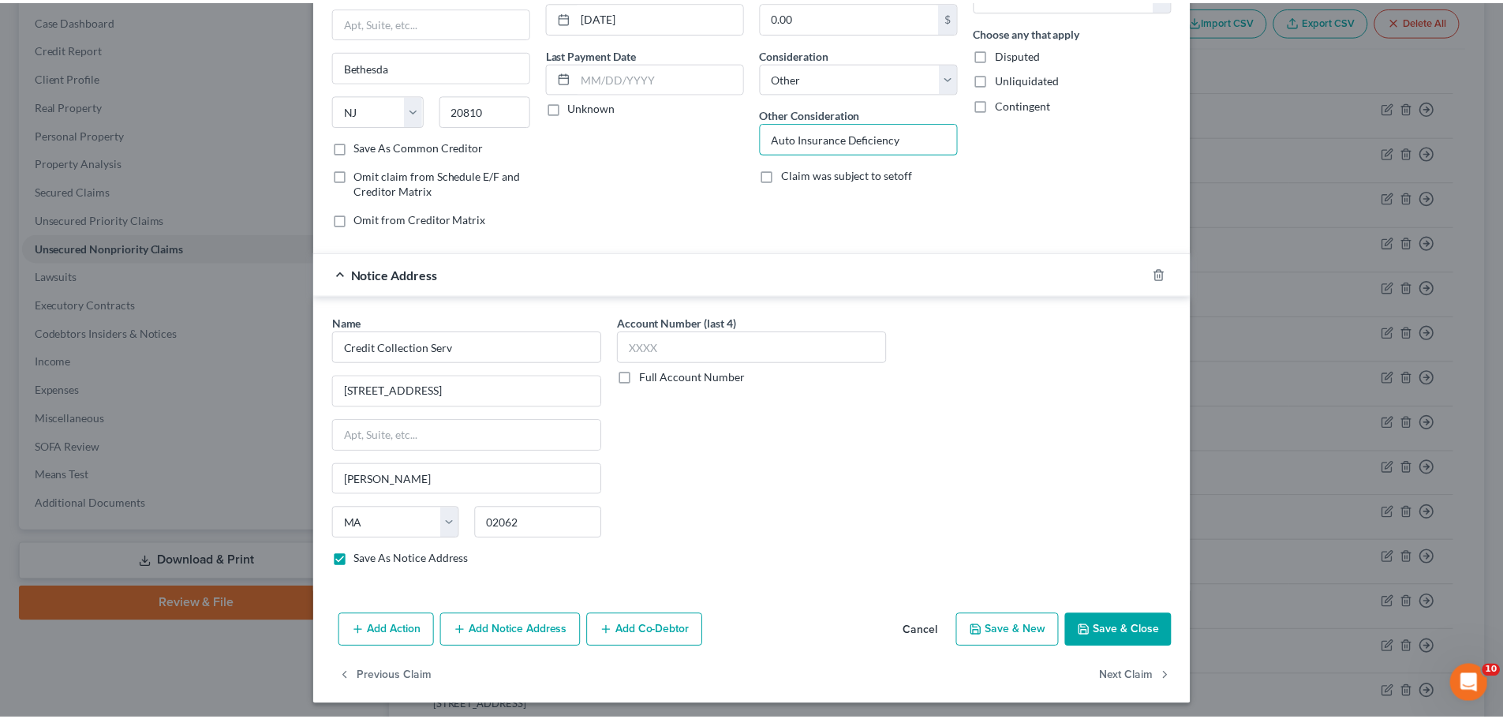
scroll to position [176, 0]
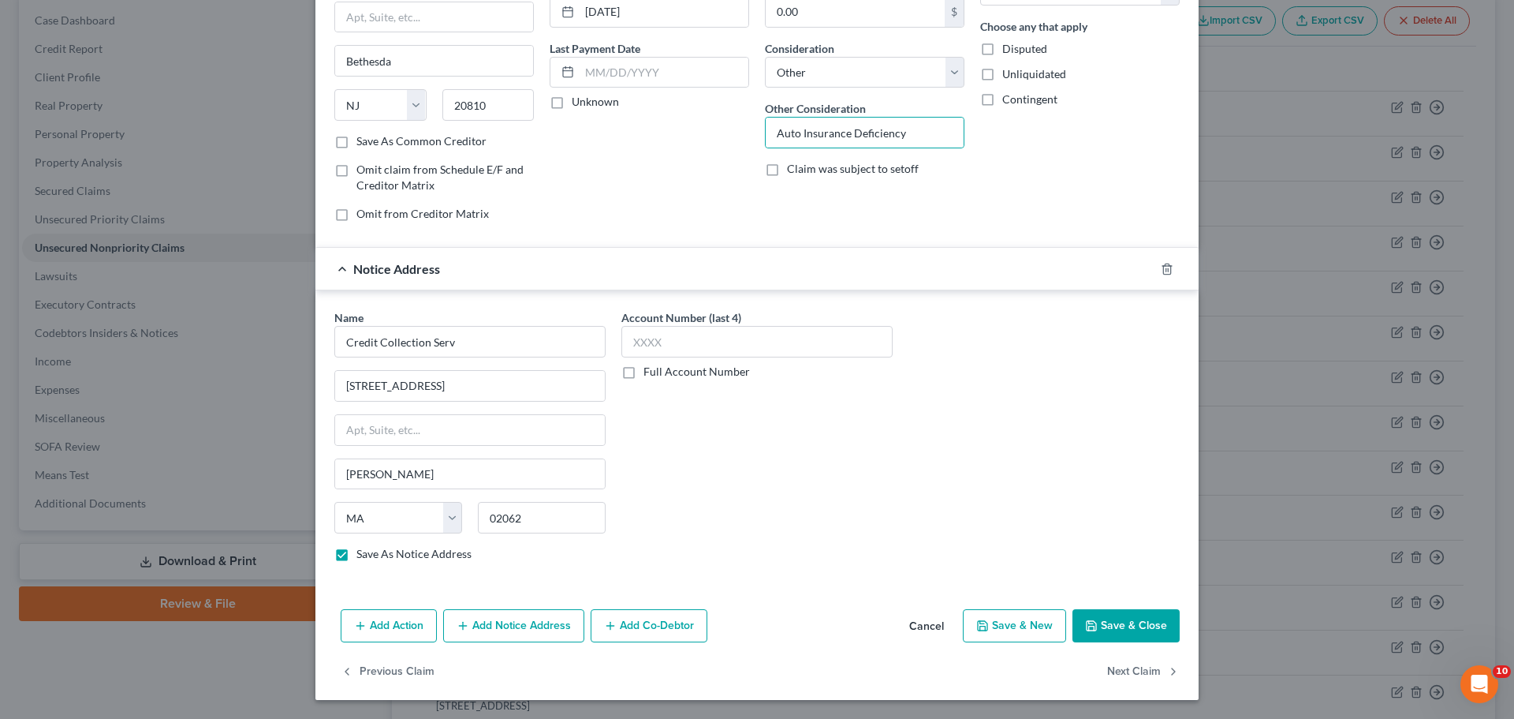
drag, startPoint x: 1133, startPoint y: 624, endPoint x: 1125, endPoint y: 614, distance: 12.8
click at [1132, 624] on button "Save & Close" at bounding box center [1126, 625] width 107 height 33
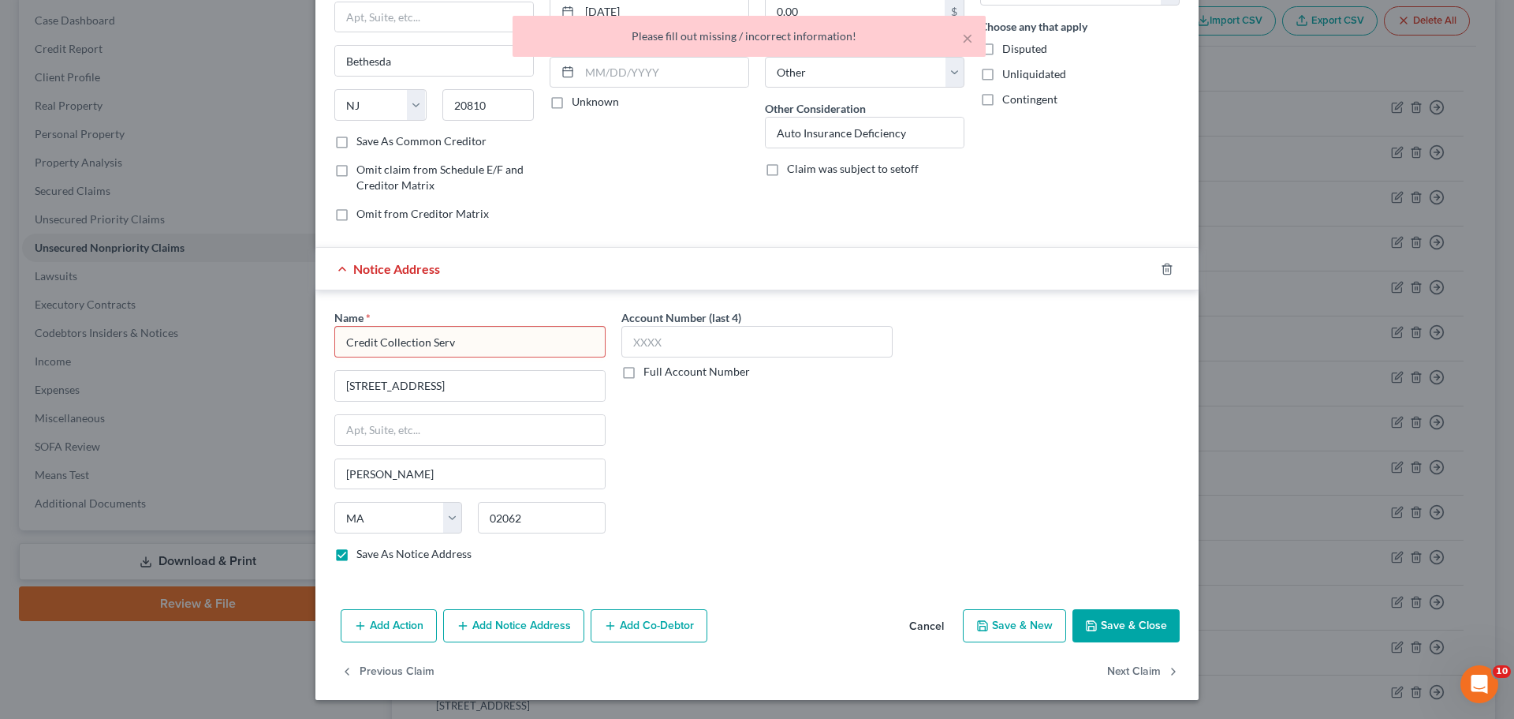
click at [562, 337] on input "Credit Collection Serv" at bounding box center [469, 342] width 271 height 32
drag, startPoint x: 881, startPoint y: 465, endPoint x: 824, endPoint y: 479, distance: 58.5
click at [876, 469] on div "Account Number (last 4) Full Account Number" at bounding box center [757, 441] width 287 height 265
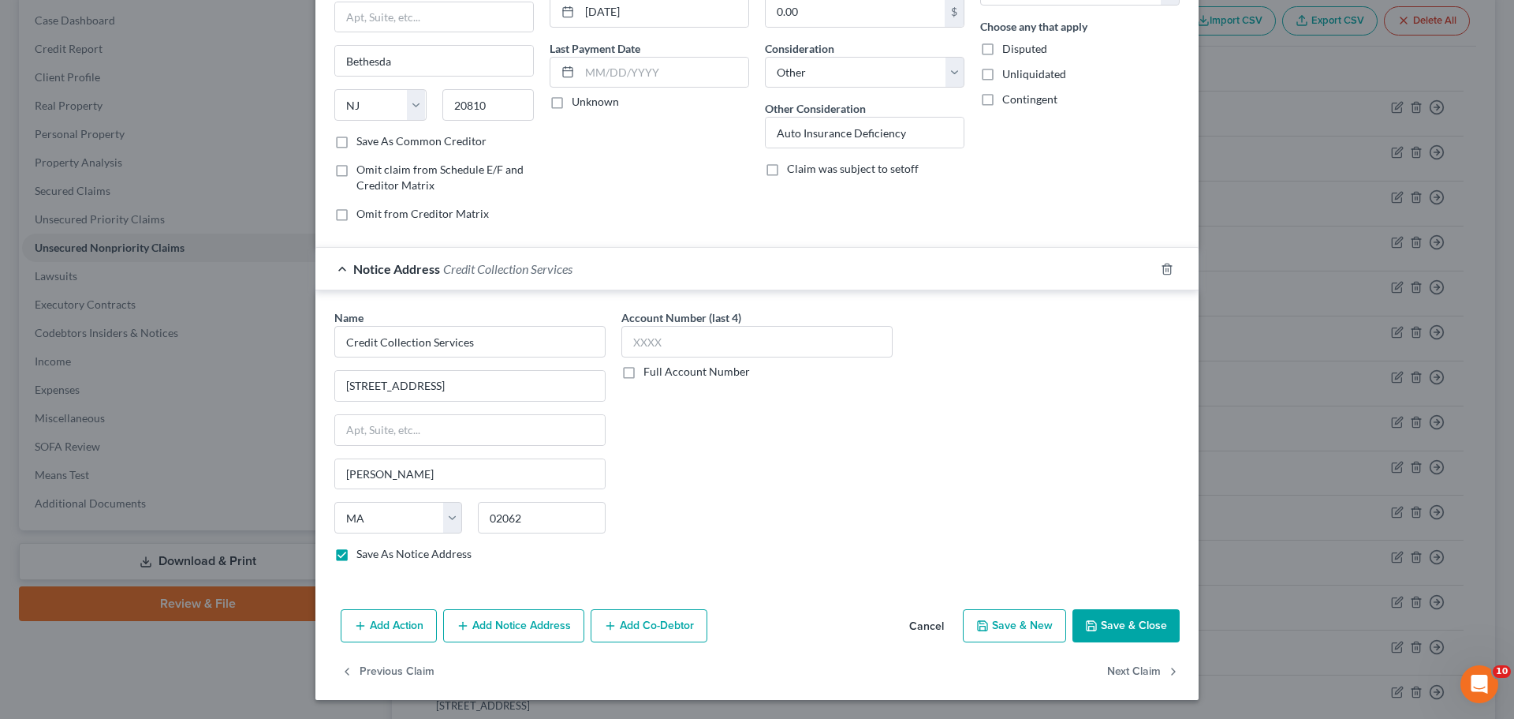
click at [357, 549] on label "Save As Notice Address" at bounding box center [414, 554] width 115 height 16
click at [363, 549] on input "Save As Notice Address" at bounding box center [368, 551] width 10 height 10
click at [357, 552] on label "Save As Notice Address" at bounding box center [414, 554] width 115 height 16
click at [363, 552] on input "Save As Notice Address" at bounding box center [368, 551] width 10 height 10
drag, startPoint x: 1125, startPoint y: 629, endPoint x: 1133, endPoint y: 629, distance: 8.7
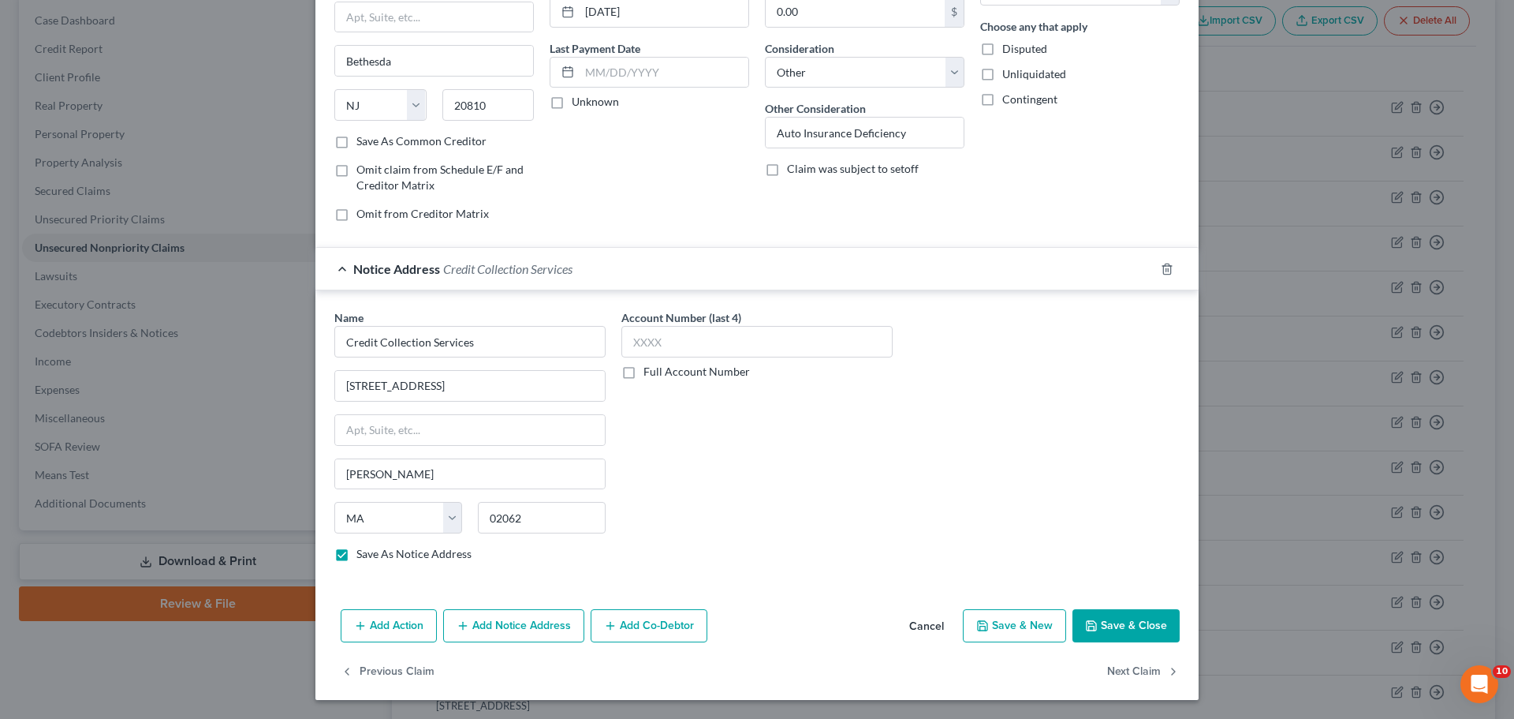
click at [1126, 629] on button "Save & Close" at bounding box center [1126, 625] width 107 height 33
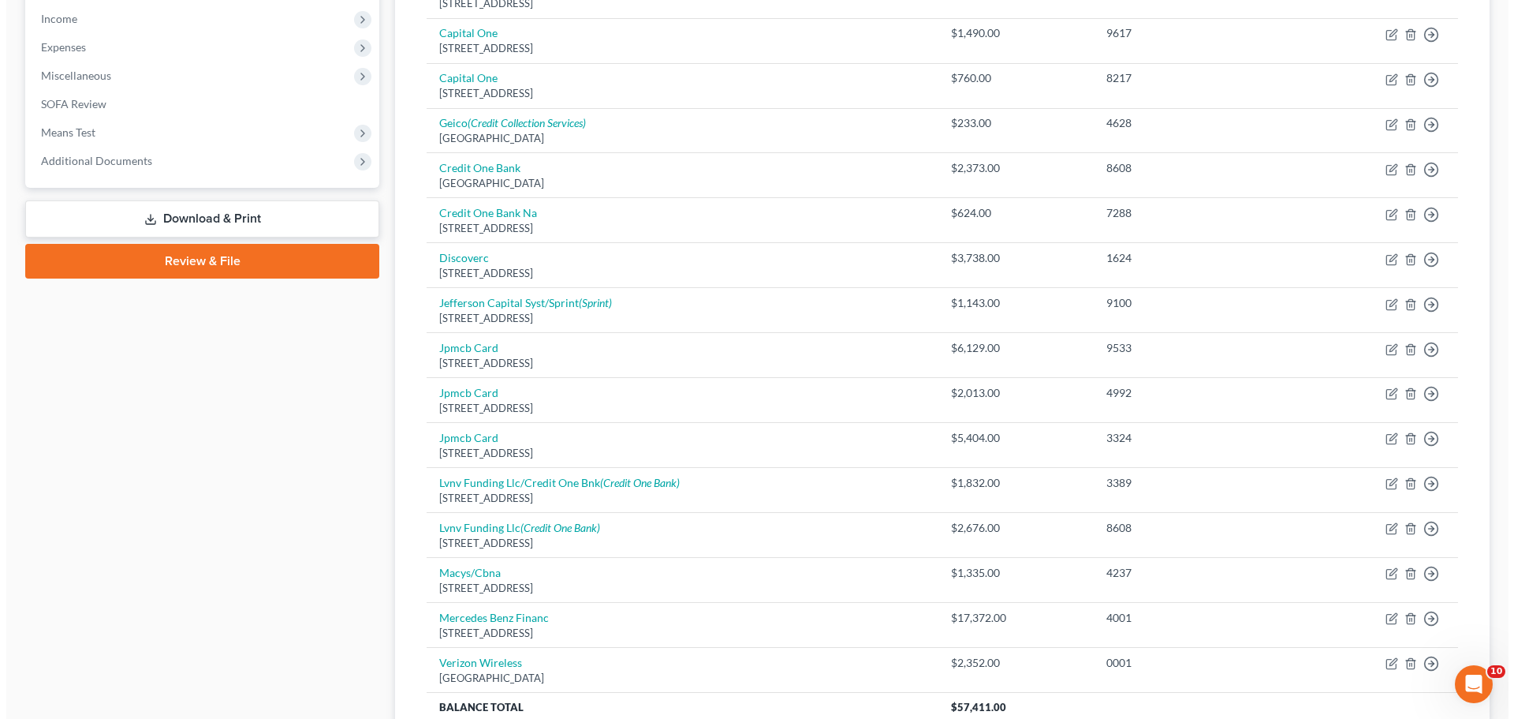
scroll to position [644, 0]
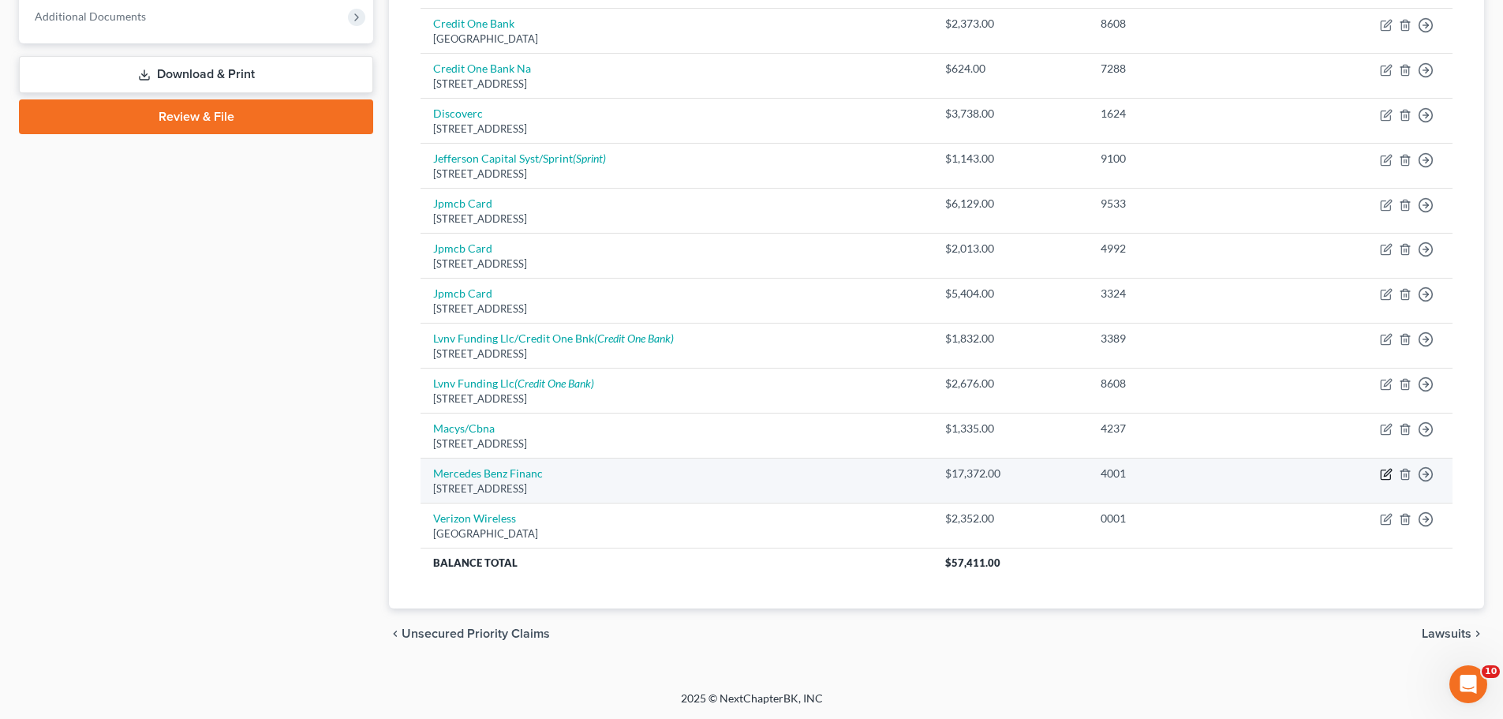
click at [1388, 472] on icon "button" at bounding box center [1386, 474] width 13 height 13
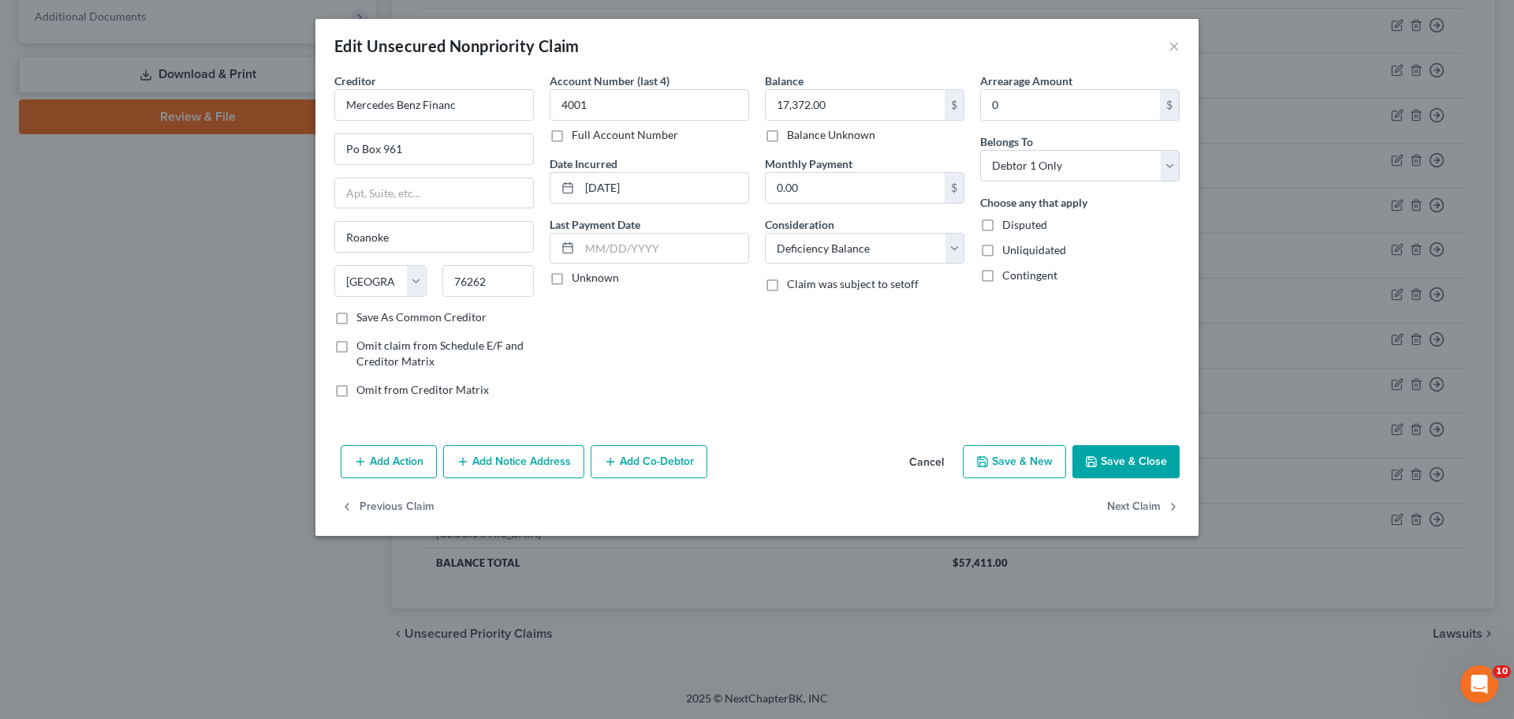
click at [506, 465] on button "Add Notice Address" at bounding box center [513, 461] width 141 height 33
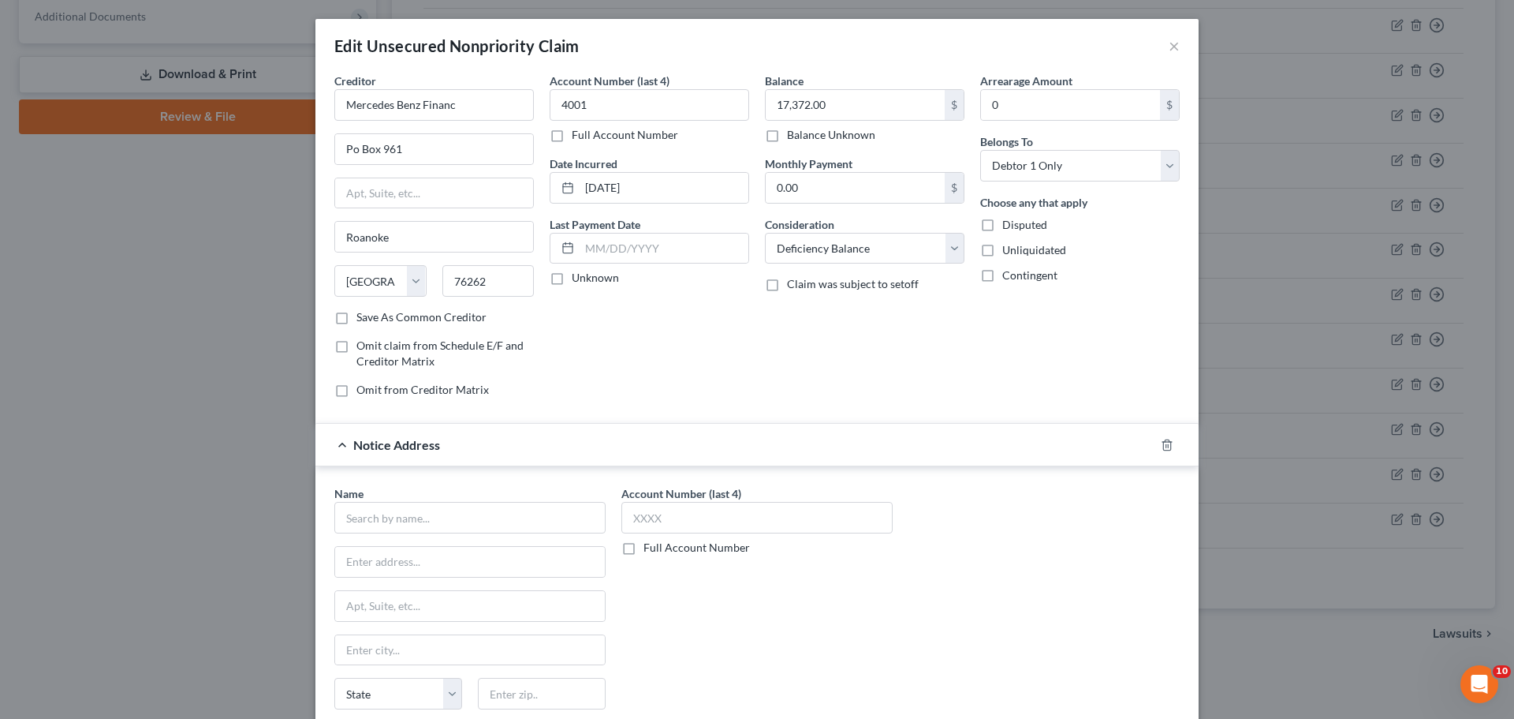
scroll to position [79, 0]
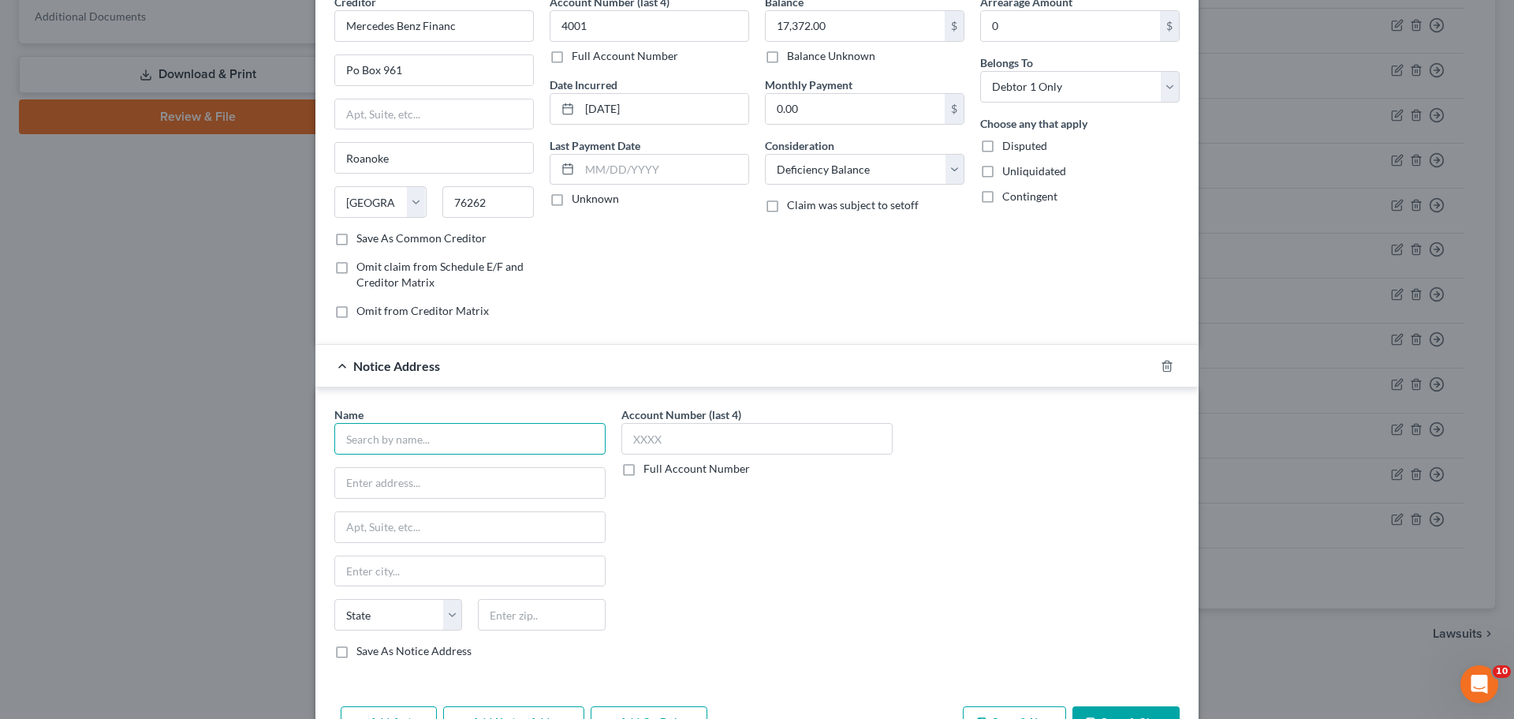
click at [405, 436] on input "text" at bounding box center [469, 439] width 271 height 32
click at [674, 433] on input "text" at bounding box center [757, 439] width 271 height 32
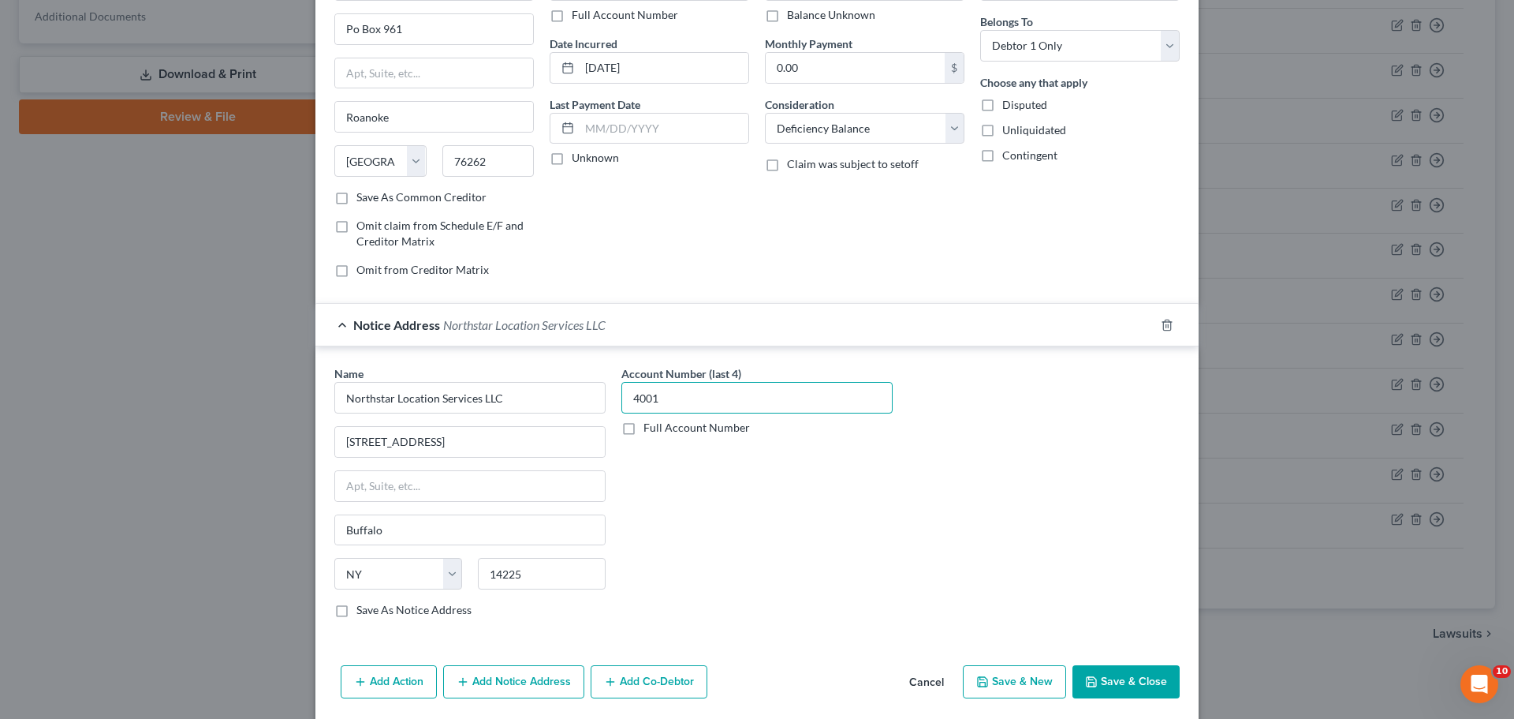
scroll to position [158, 0]
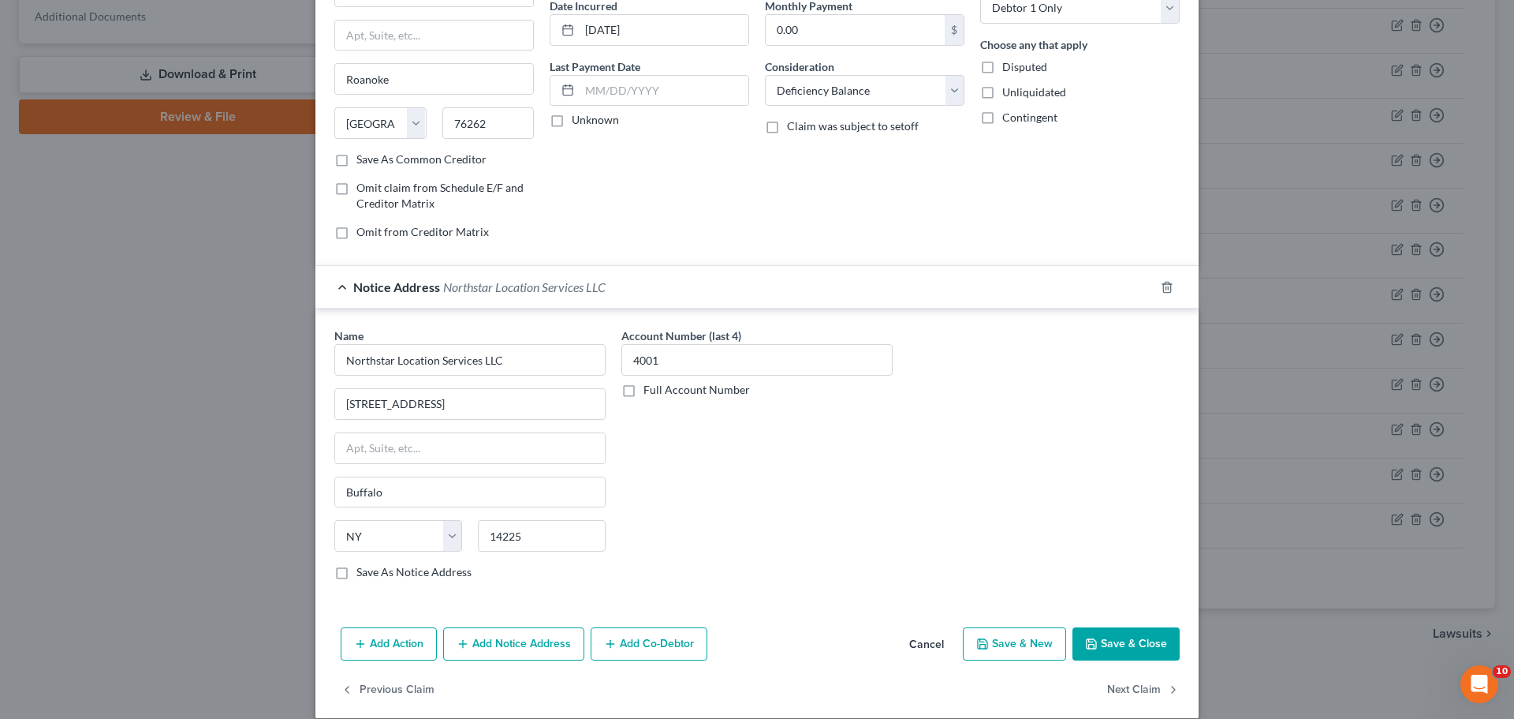
drag, startPoint x: 337, startPoint y: 566, endPoint x: 400, endPoint y: 588, distance: 66.6
click at [357, 567] on label "Save As Notice Address" at bounding box center [414, 572] width 115 height 16
click at [363, 567] on input "Save As Notice Address" at bounding box center [368, 569] width 10 height 10
click at [450, 437] on input "text" at bounding box center [470, 448] width 270 height 30
drag, startPoint x: 739, startPoint y: 457, endPoint x: 759, endPoint y: 459, distance: 19.9
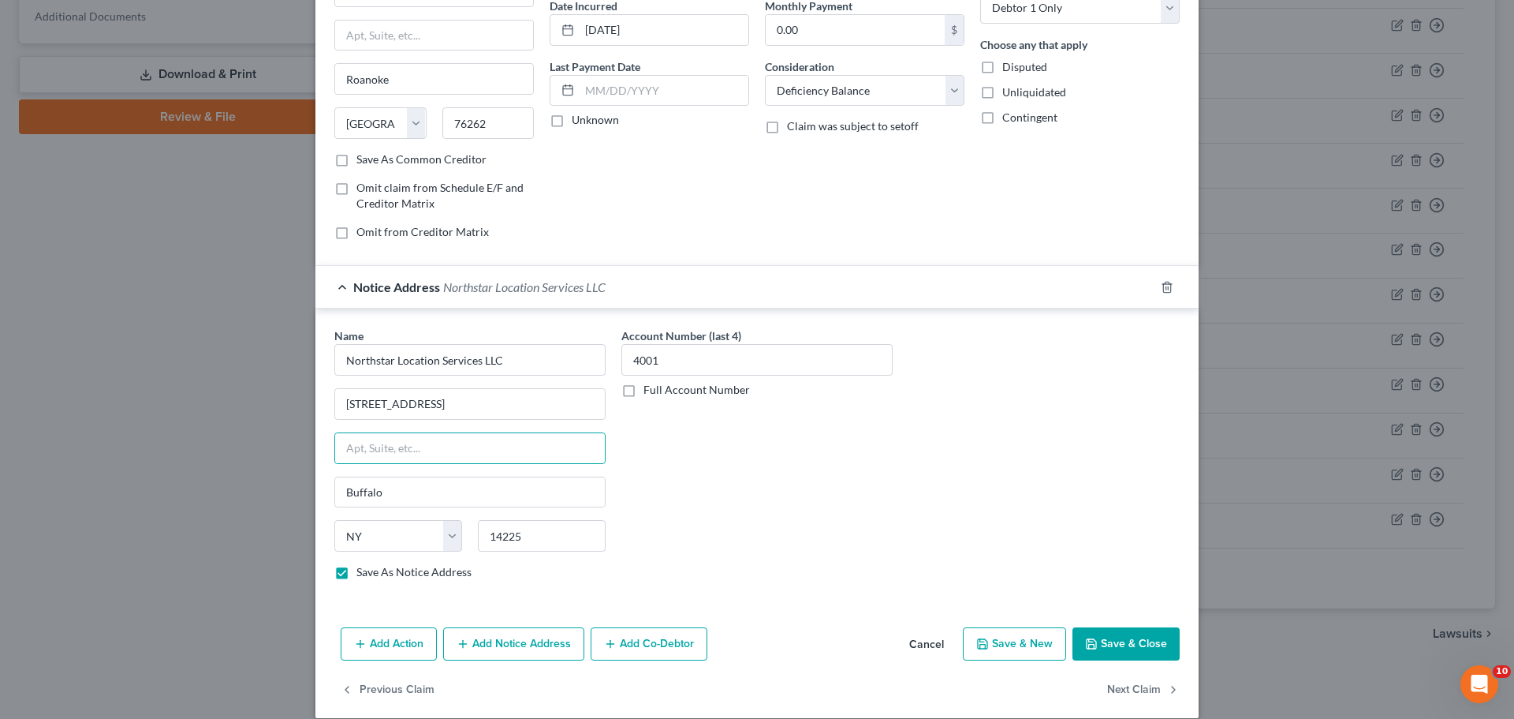
click at [739, 457] on div "Account Number (last 4) 4001 Full Account Number" at bounding box center [757, 459] width 287 height 265
click at [507, 437] on input "text" at bounding box center [470, 448] width 270 height 30
drag, startPoint x: 888, startPoint y: 496, endPoint x: 879, endPoint y: 494, distance: 9.0
click at [889, 496] on div "Account Number (last 4) 4001 Full Account Number" at bounding box center [757, 459] width 287 height 265
click at [1115, 648] on button "Save & Close" at bounding box center [1126, 643] width 107 height 33
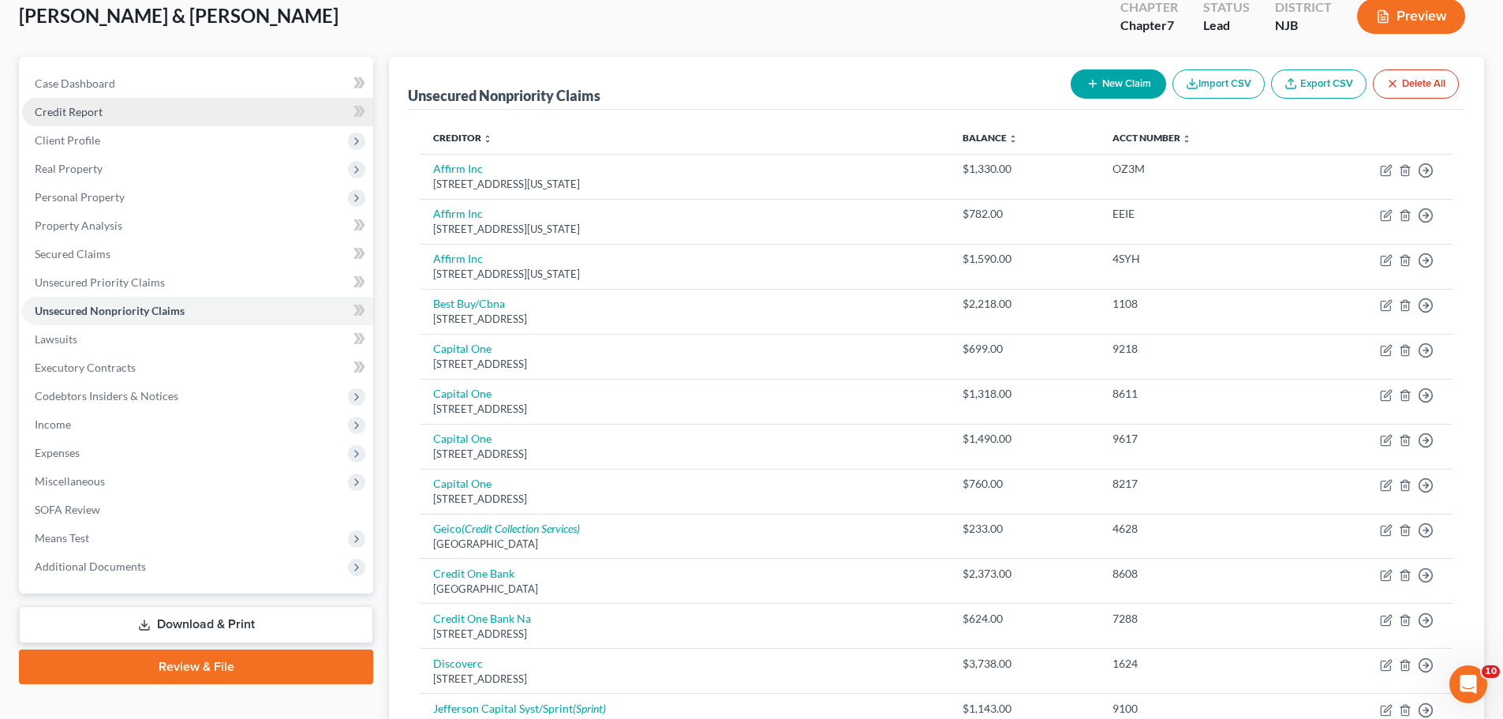
scroll to position [0, 0]
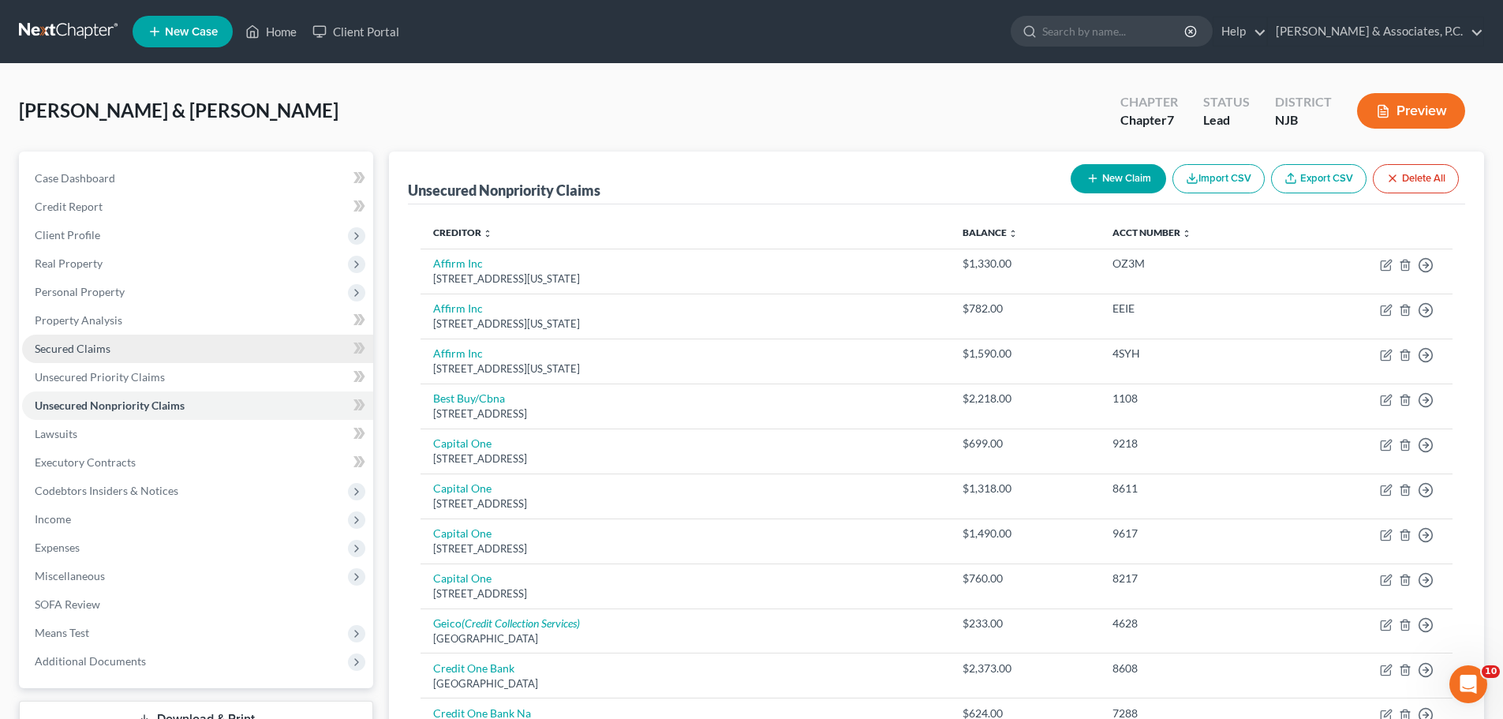
drag, startPoint x: 80, startPoint y: 352, endPoint x: 199, endPoint y: 359, distance: 119.3
click at [80, 352] on span "Secured Claims" at bounding box center [73, 348] width 76 height 13
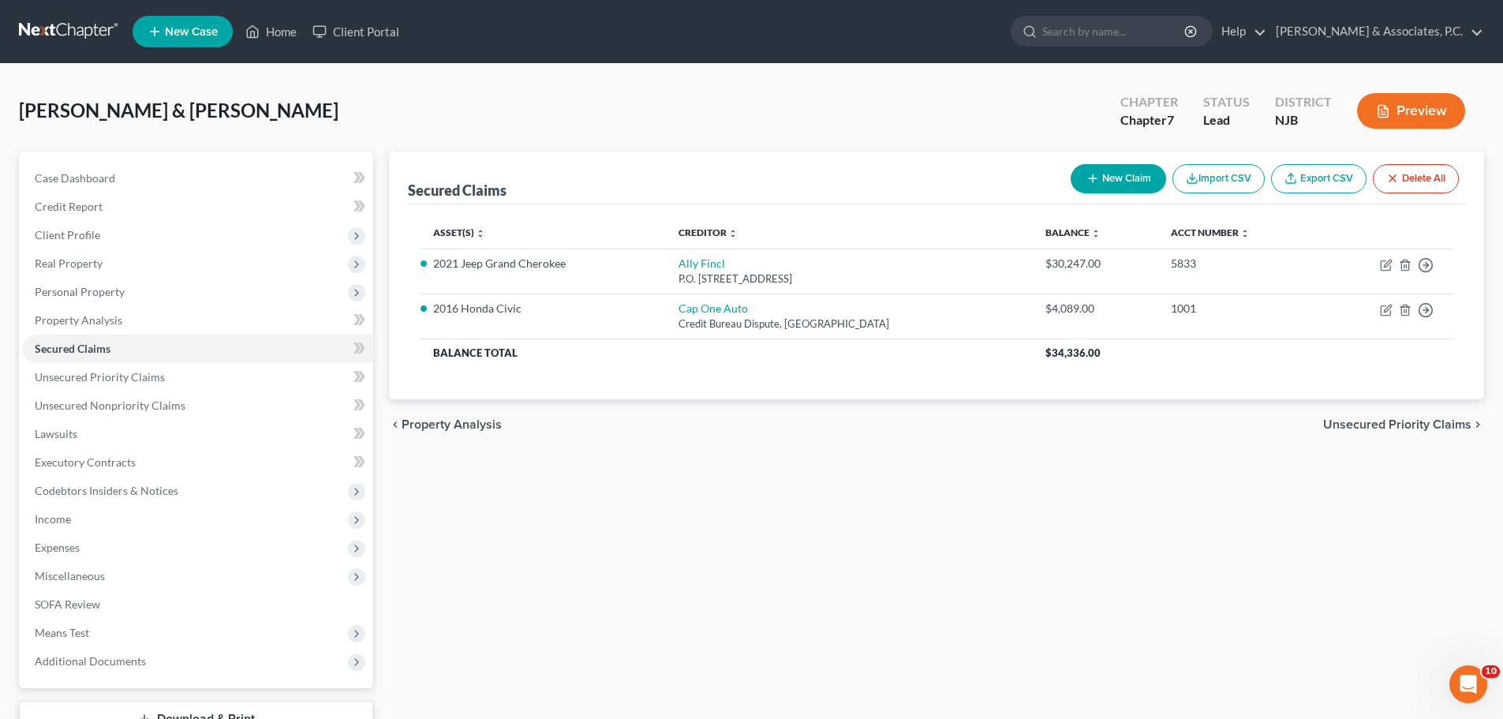
click at [1407, 420] on span "Unsecured Priority Claims" at bounding box center [1397, 424] width 148 height 13
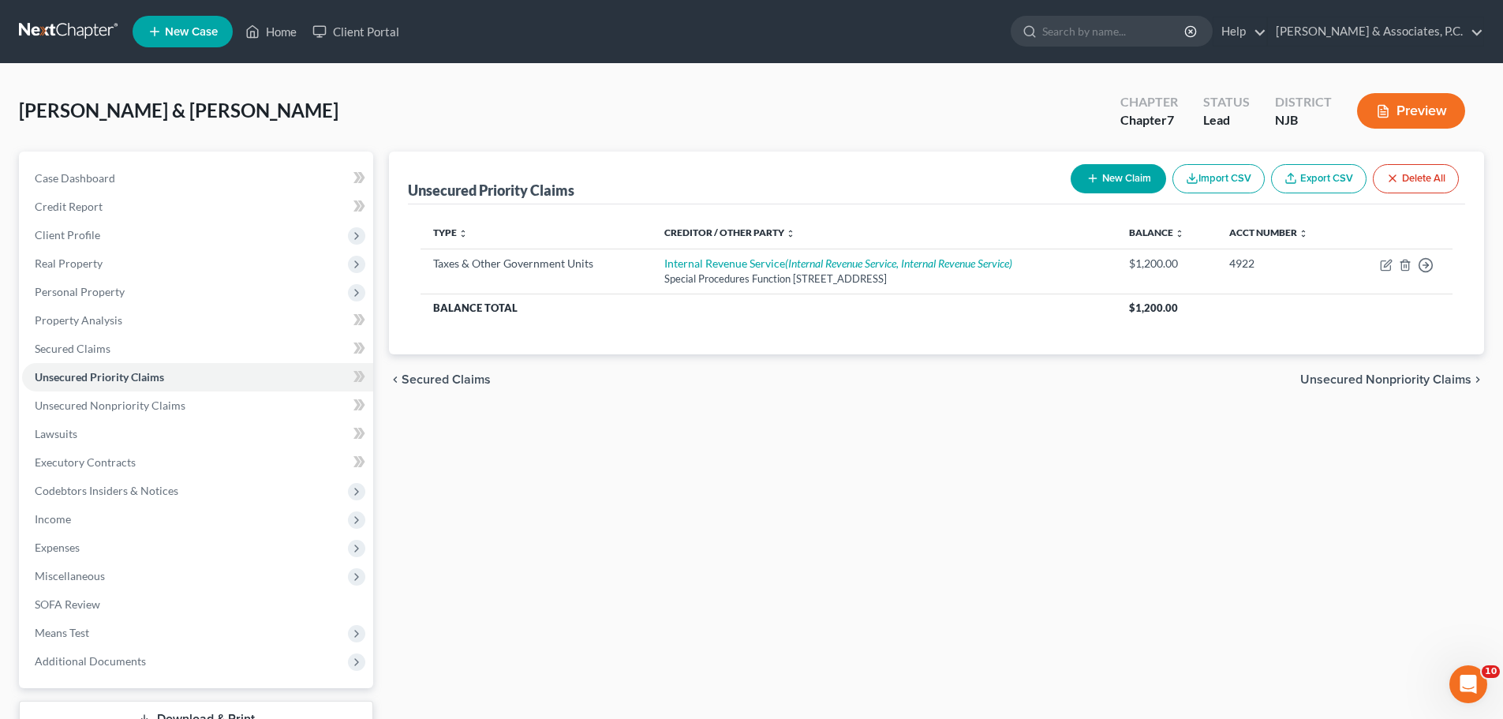
click at [1339, 379] on span "Unsecured Nonpriority Claims" at bounding box center [1385, 379] width 171 height 13
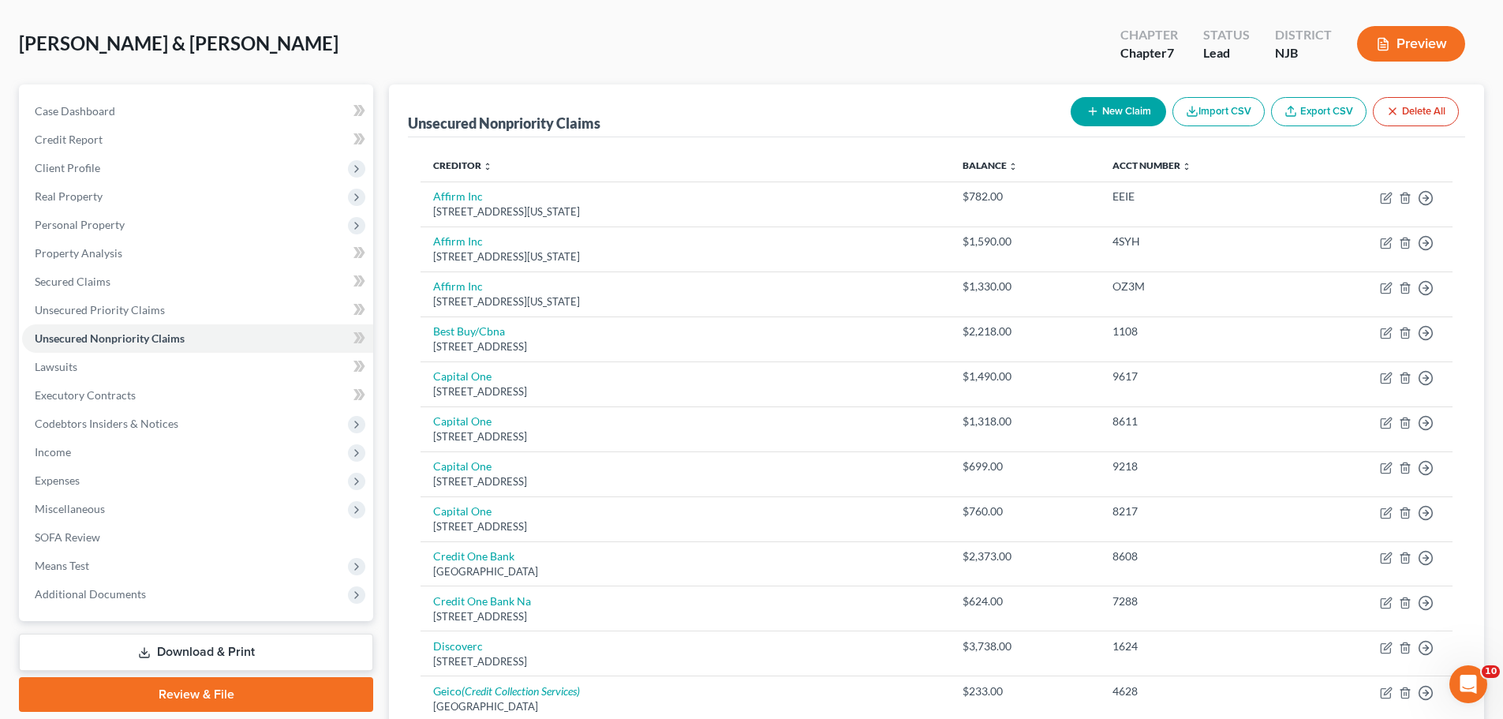
scroll to position [158, 0]
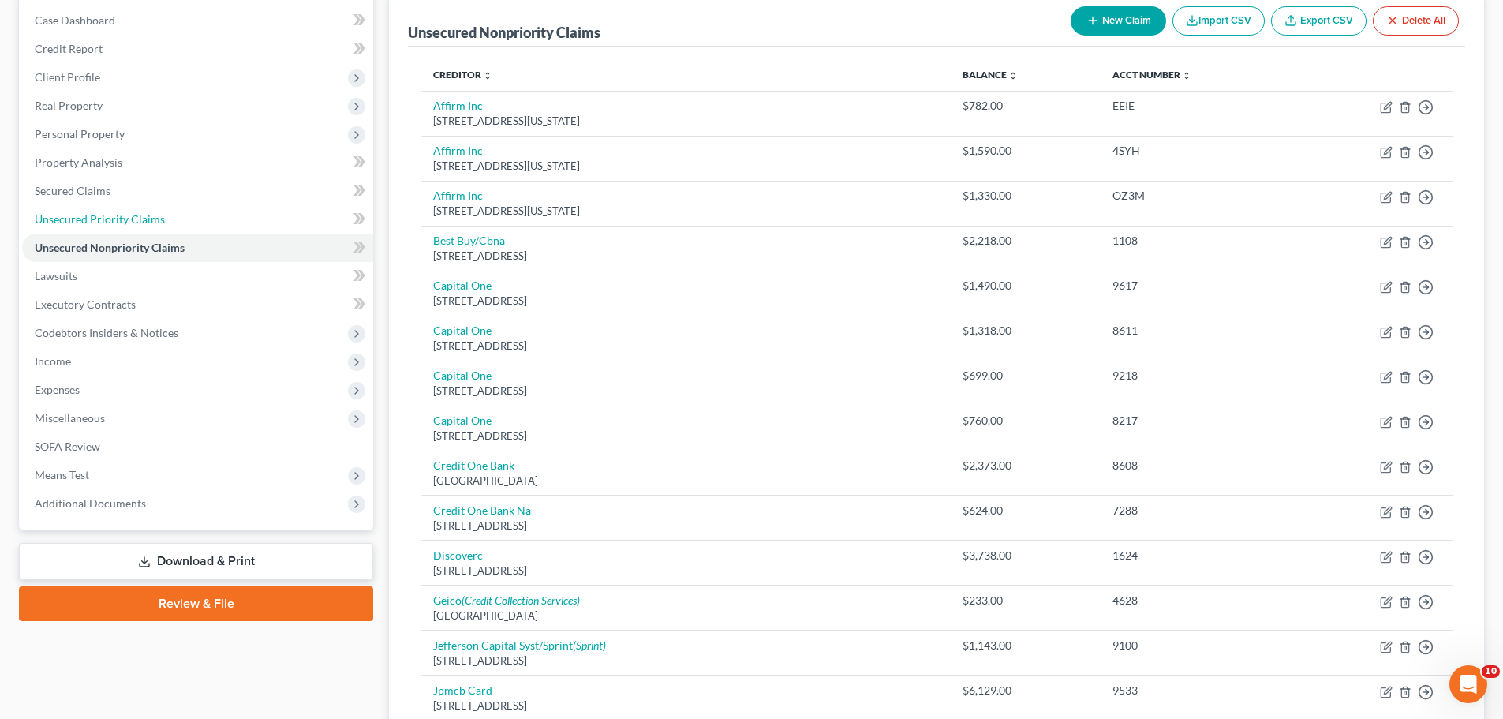
click at [90, 220] on span "Unsecured Priority Claims" at bounding box center [100, 218] width 130 height 13
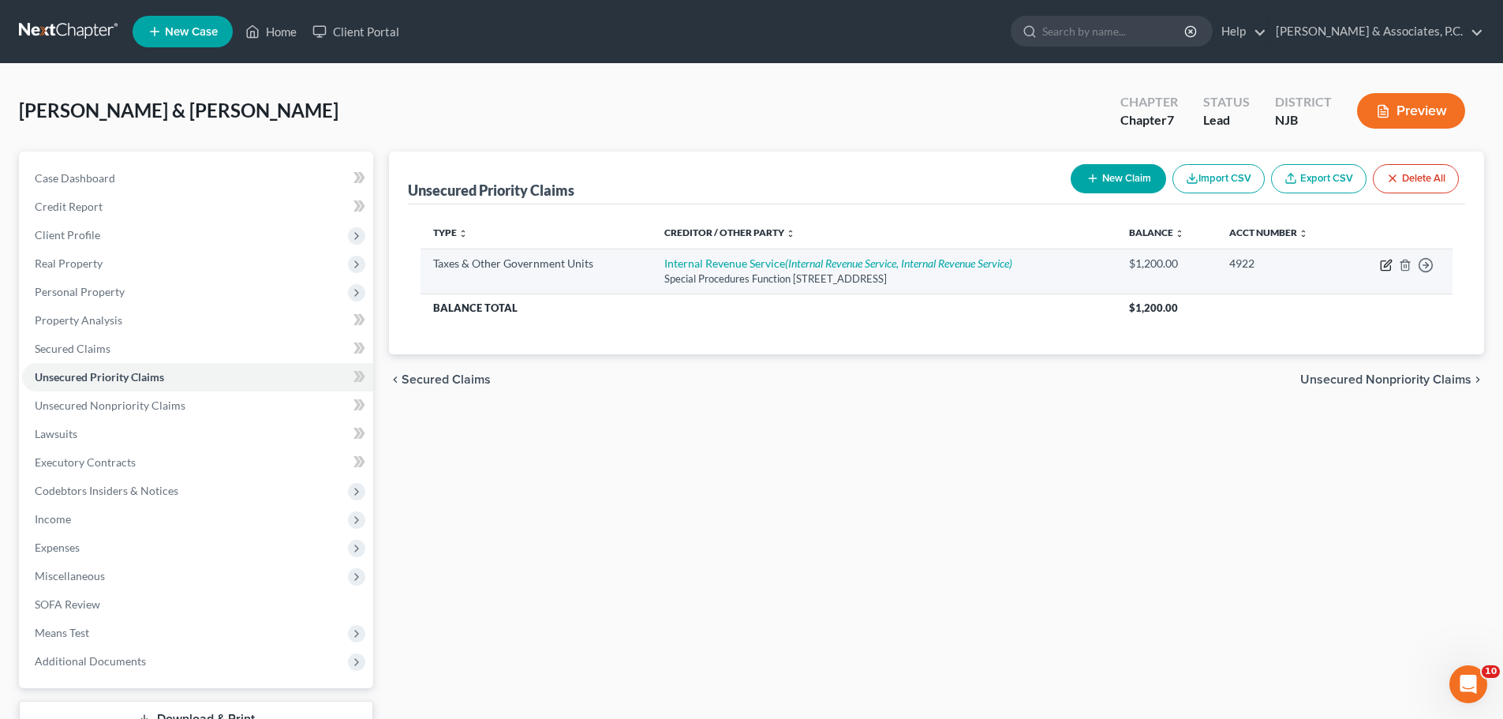
click at [1385, 268] on icon "button" at bounding box center [1386, 265] width 13 height 13
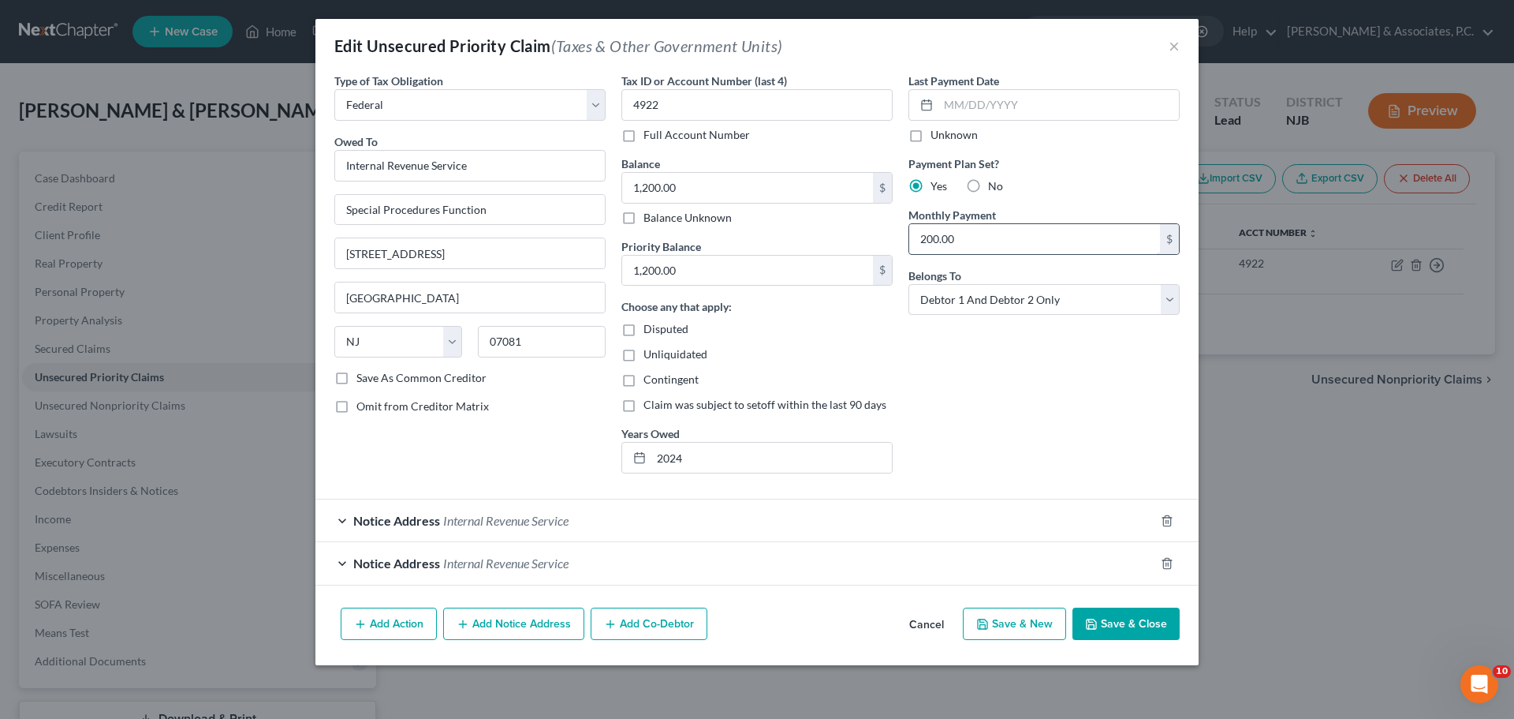
click at [1005, 244] on input "200.00" at bounding box center [1034, 239] width 251 height 30
click at [904, 366] on div "Last Payment Date Unknown Payment Plan Set? Yes No Monthly Payment 200.00 $ Bel…" at bounding box center [1044, 279] width 287 height 413
click at [1109, 617] on button "Save & Close" at bounding box center [1126, 623] width 107 height 33
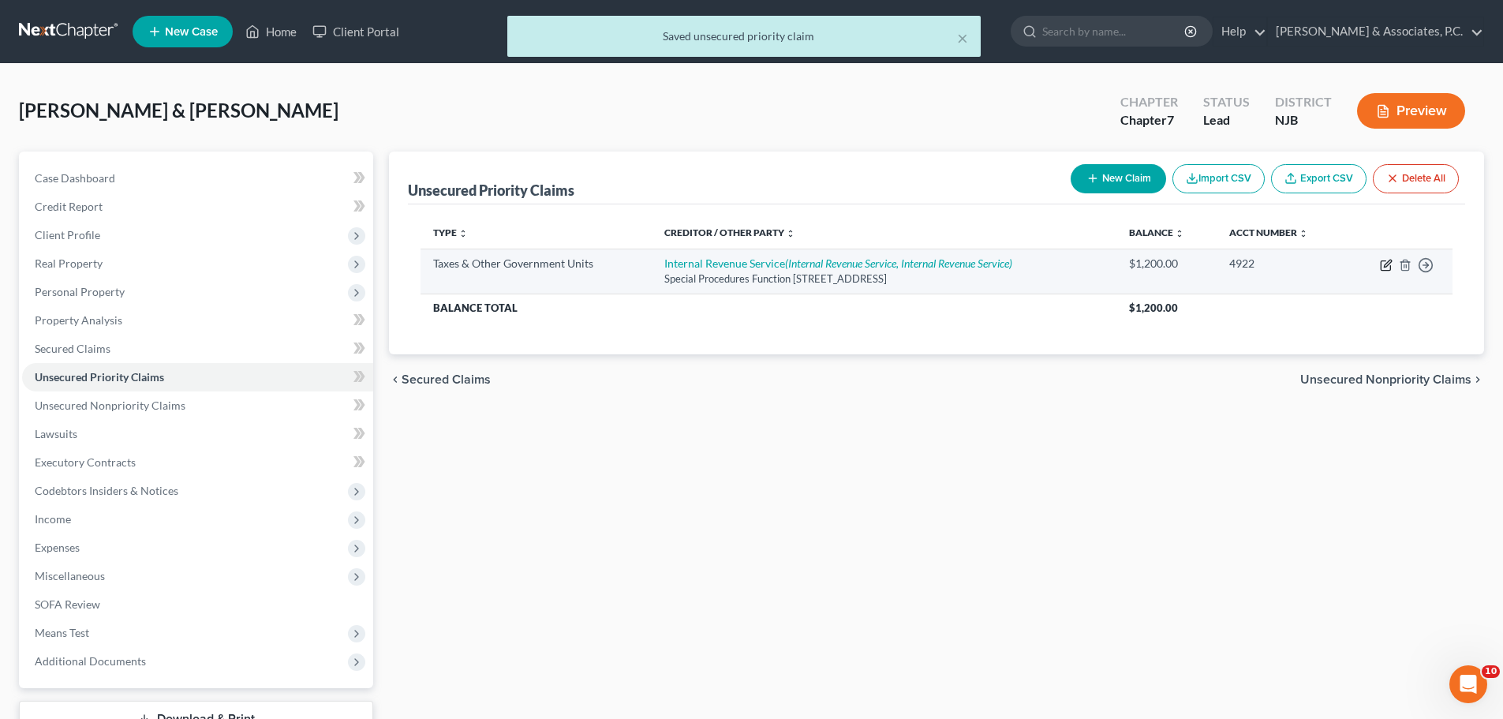
click at [1387, 264] on icon "button" at bounding box center [1386, 265] width 13 height 13
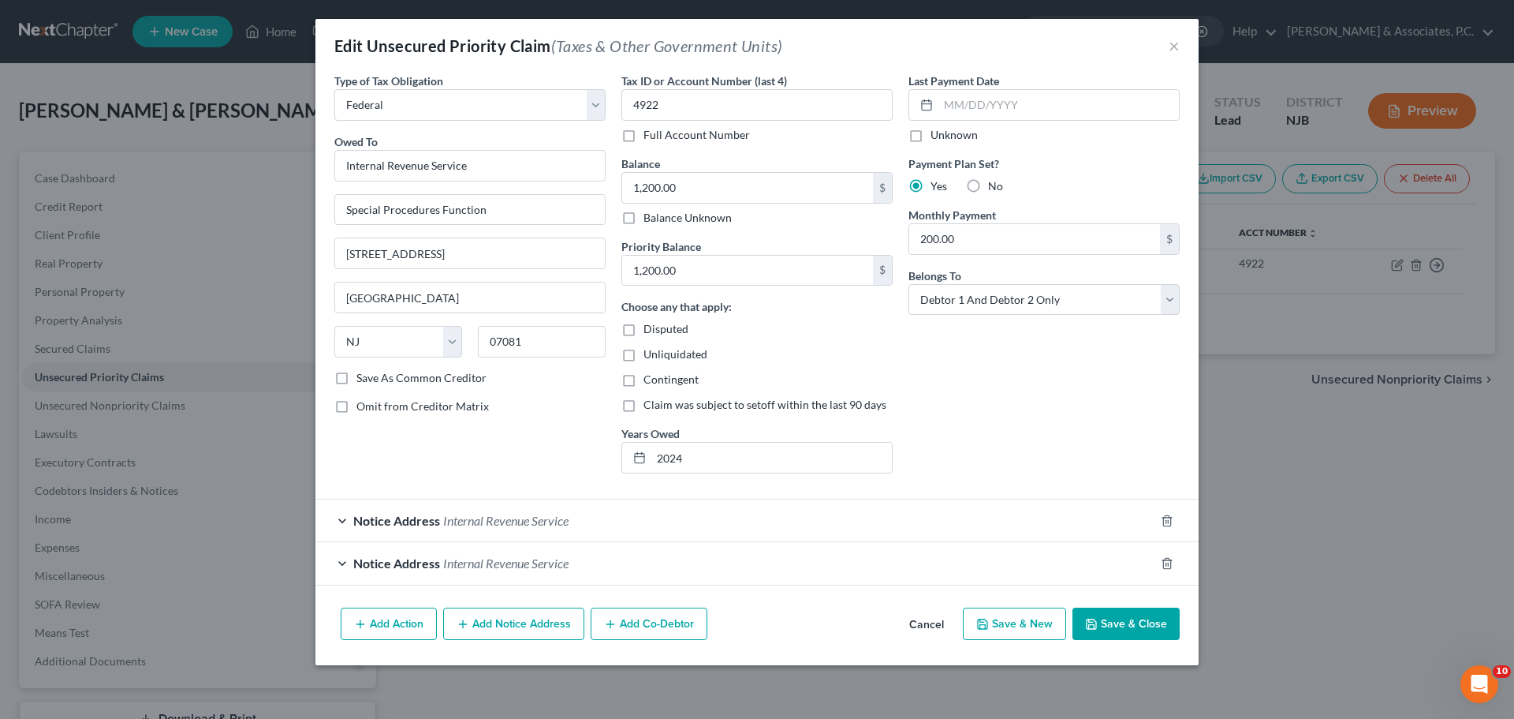
click at [1145, 620] on button "Save & Close" at bounding box center [1126, 623] width 107 height 33
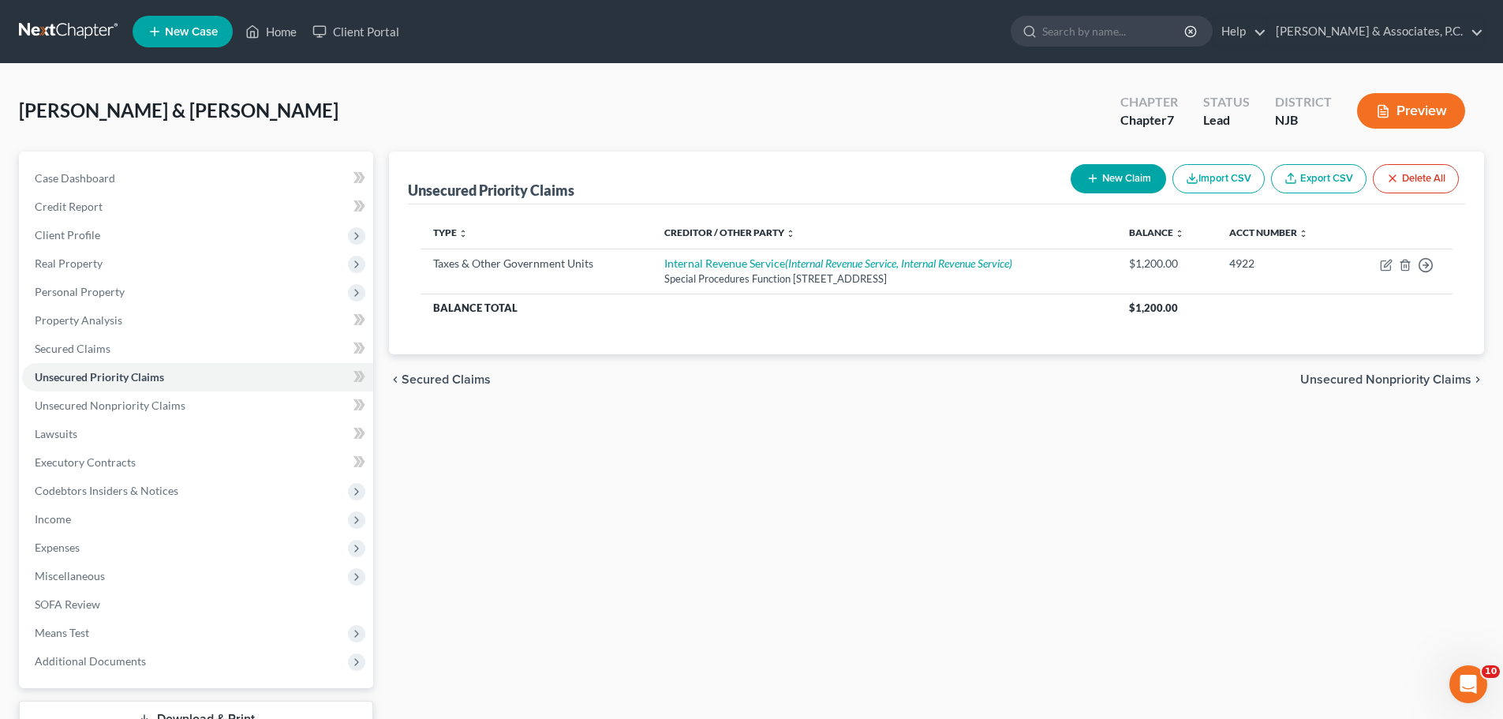
drag, startPoint x: 1357, startPoint y: 379, endPoint x: 1300, endPoint y: 389, distance: 58.4
click at [1358, 379] on span "Unsecured Nonpriority Claims" at bounding box center [1385, 379] width 171 height 13
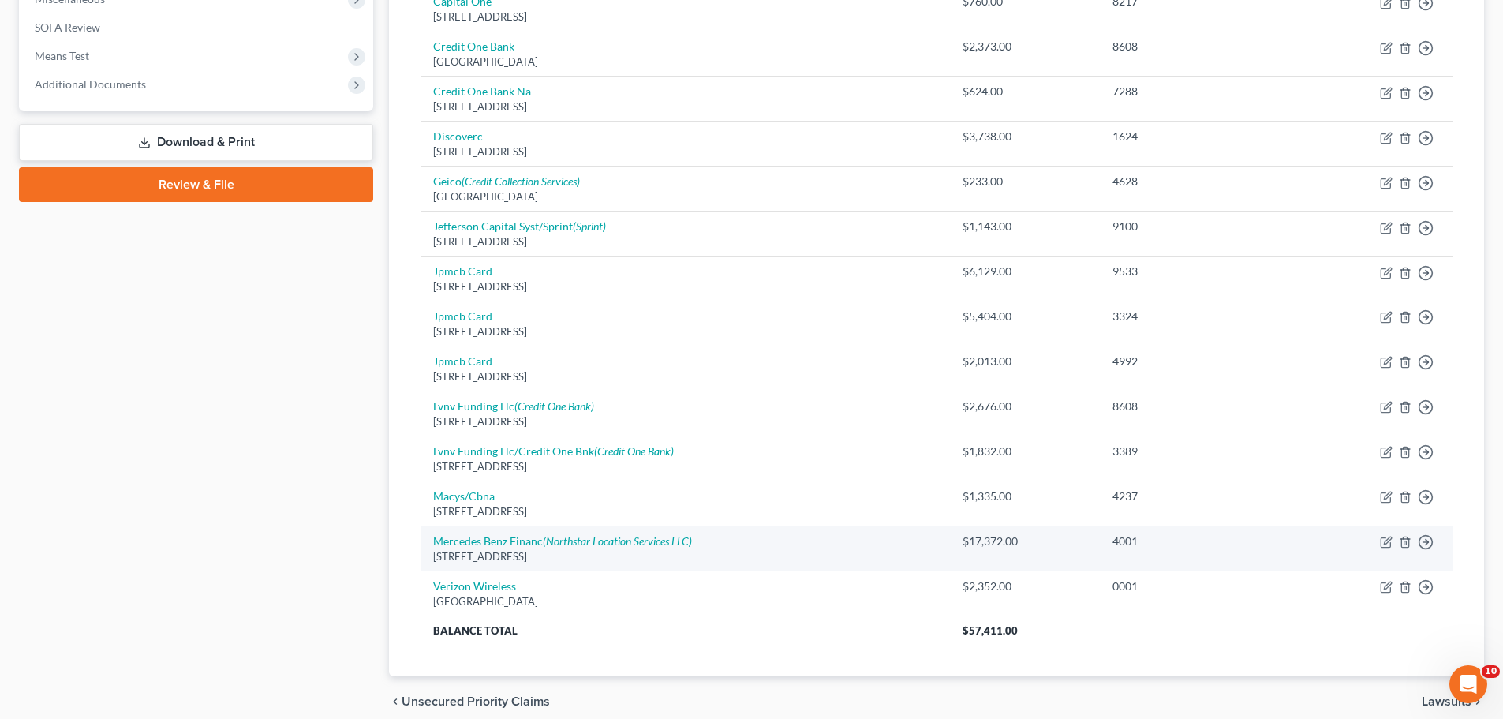
scroll to position [644, 0]
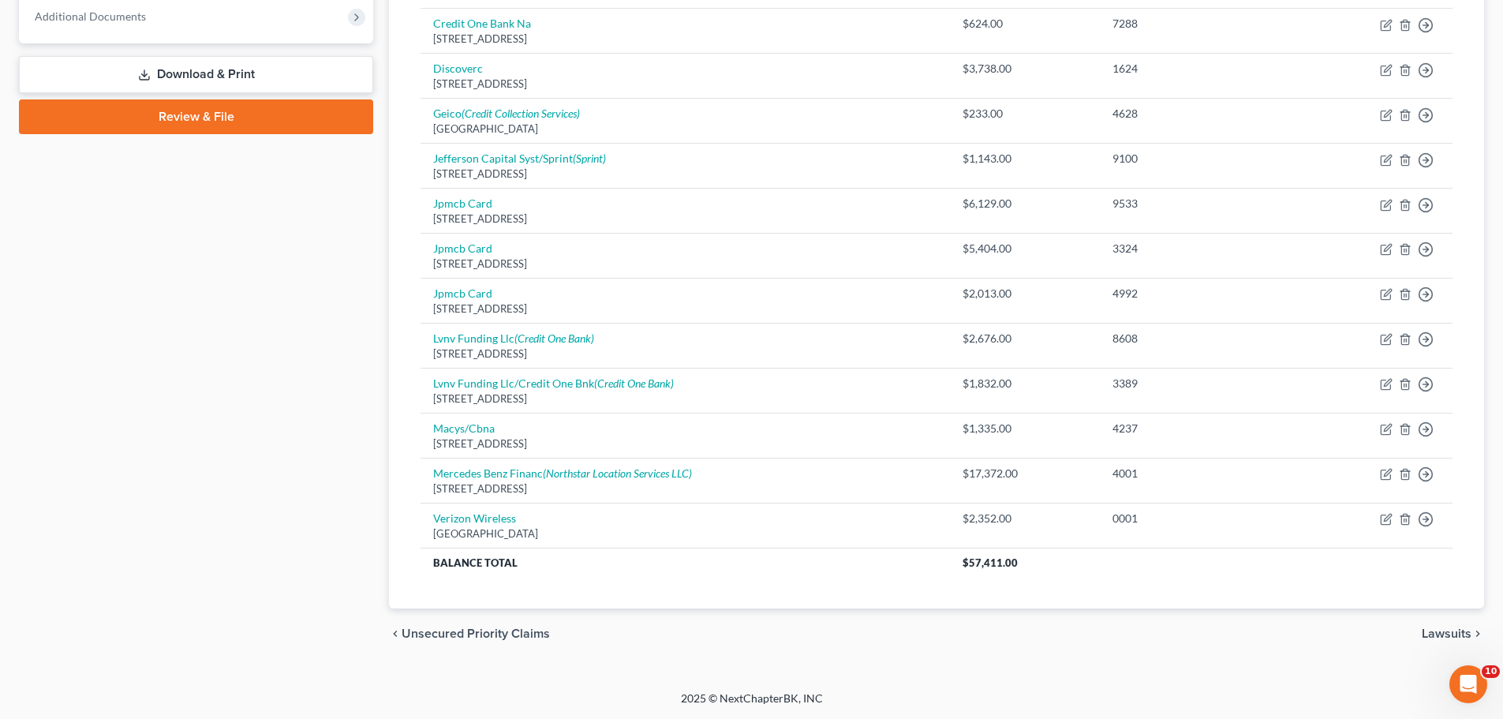
drag, startPoint x: 1432, startPoint y: 633, endPoint x: 1375, endPoint y: 632, distance: 56.8
click at [1432, 632] on span "Lawsuits" at bounding box center [1446, 633] width 50 height 13
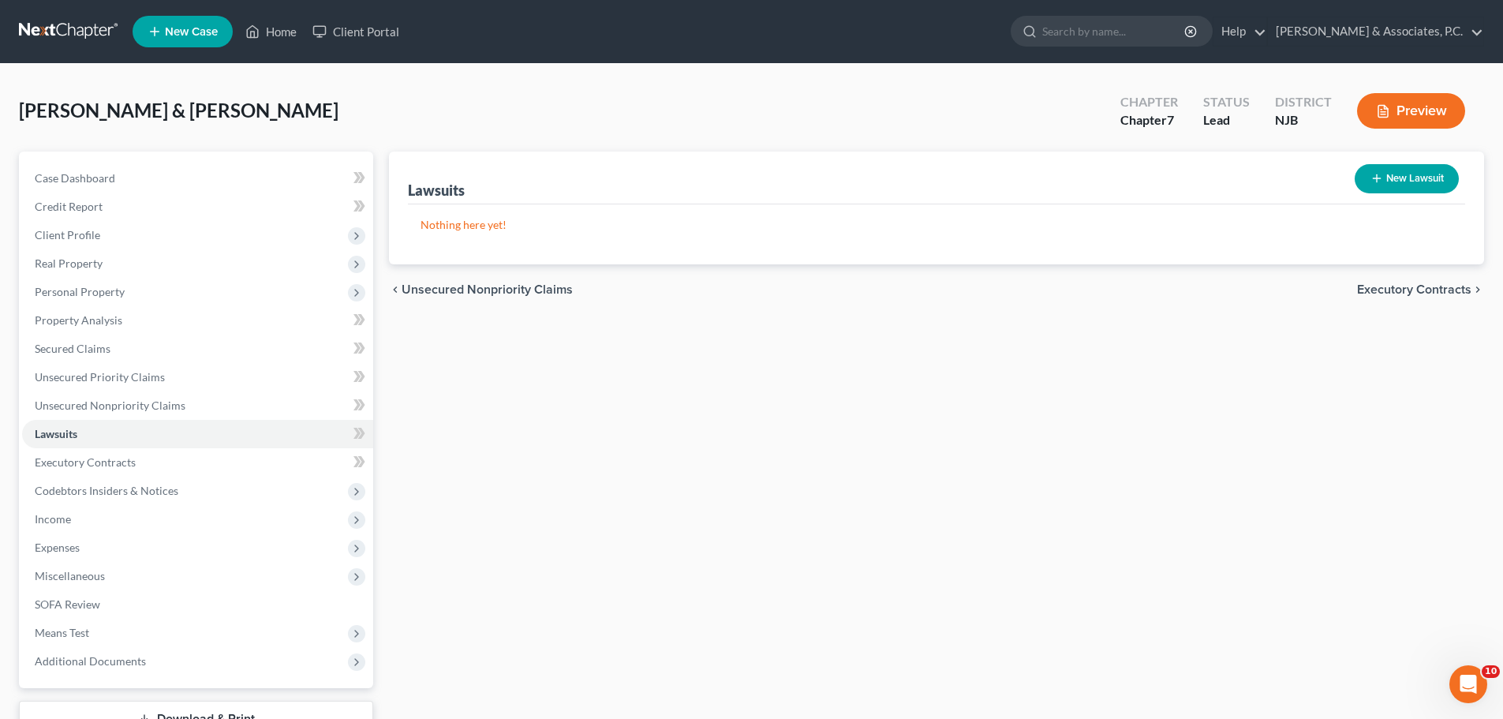
click at [1379, 289] on span "Executory Contracts" at bounding box center [1414, 289] width 114 height 13
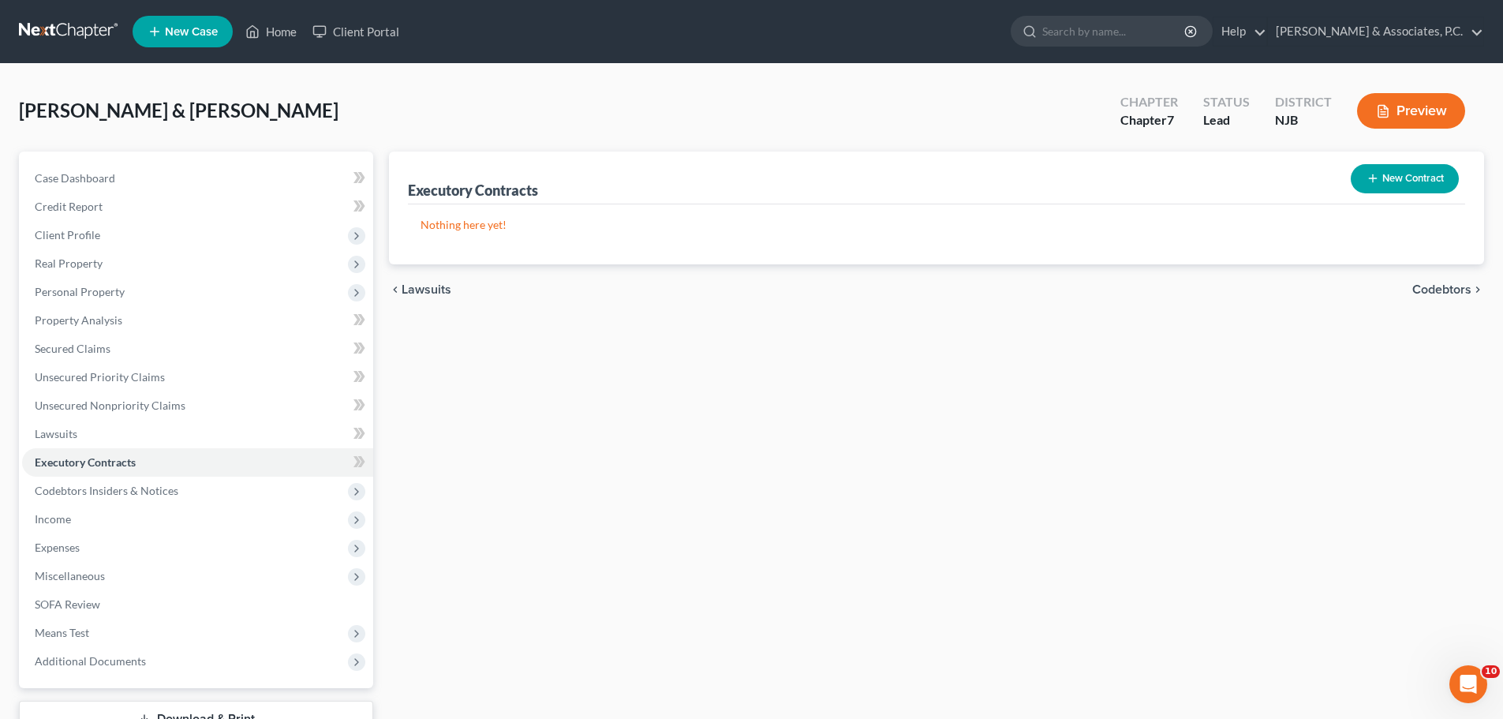
click at [1449, 290] on span "Codebtors" at bounding box center [1441, 289] width 59 height 13
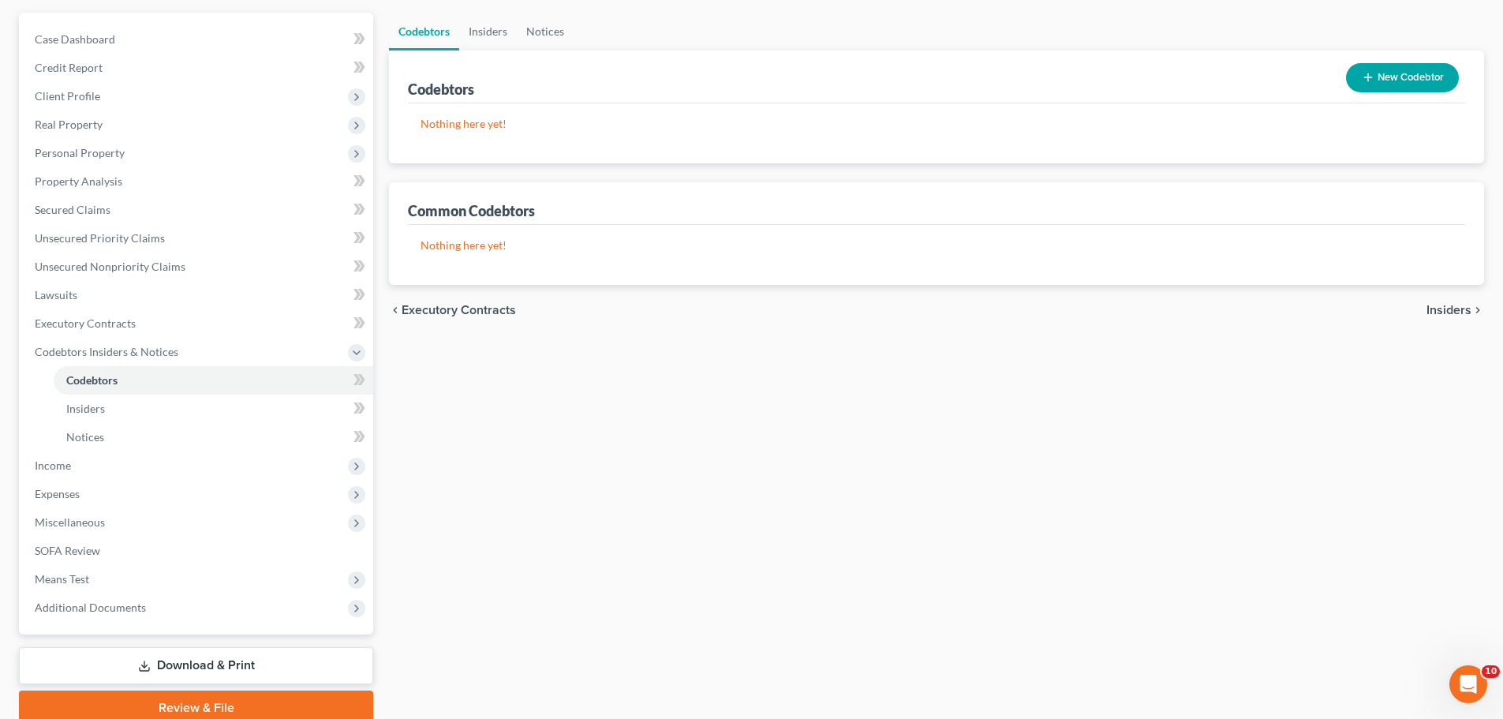
scroll to position [158, 0]
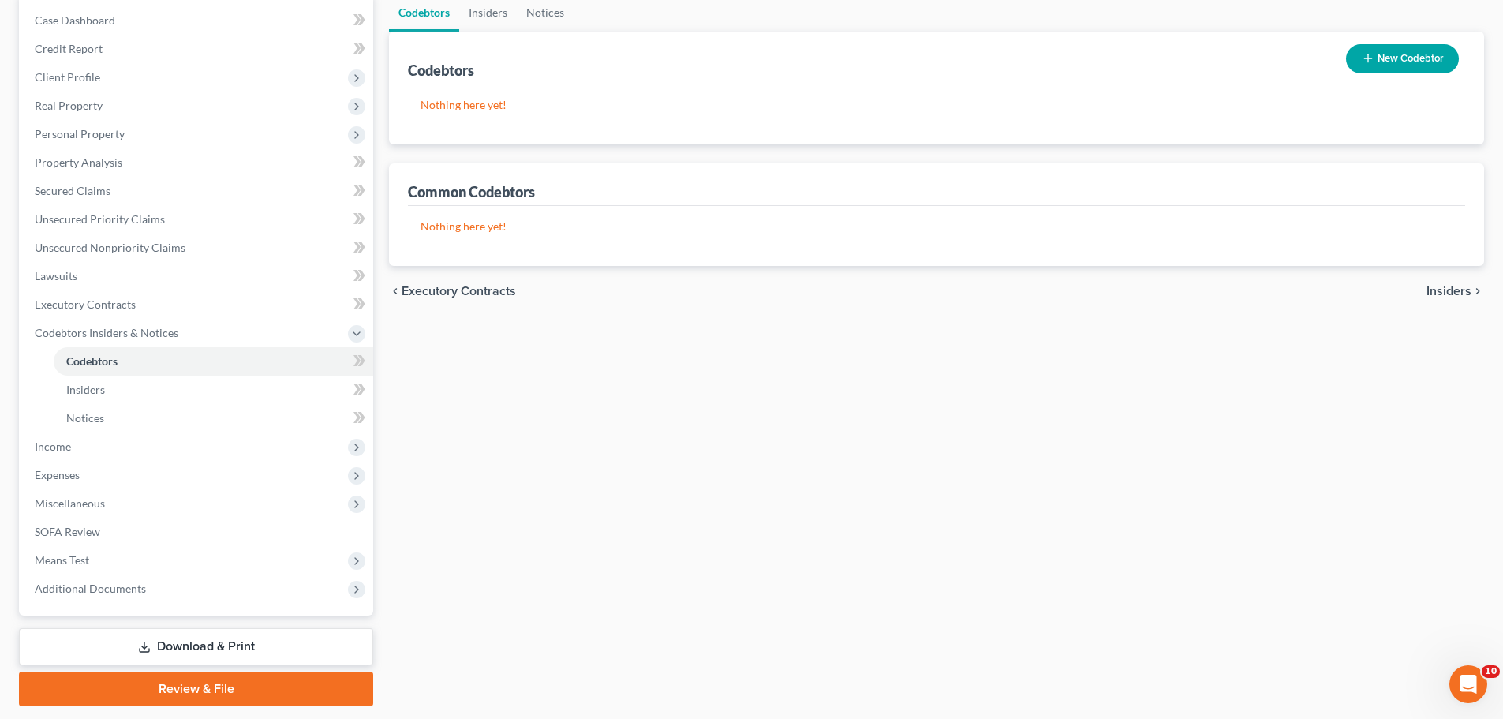
click at [1445, 297] on span "Insiders" at bounding box center [1448, 291] width 45 height 13
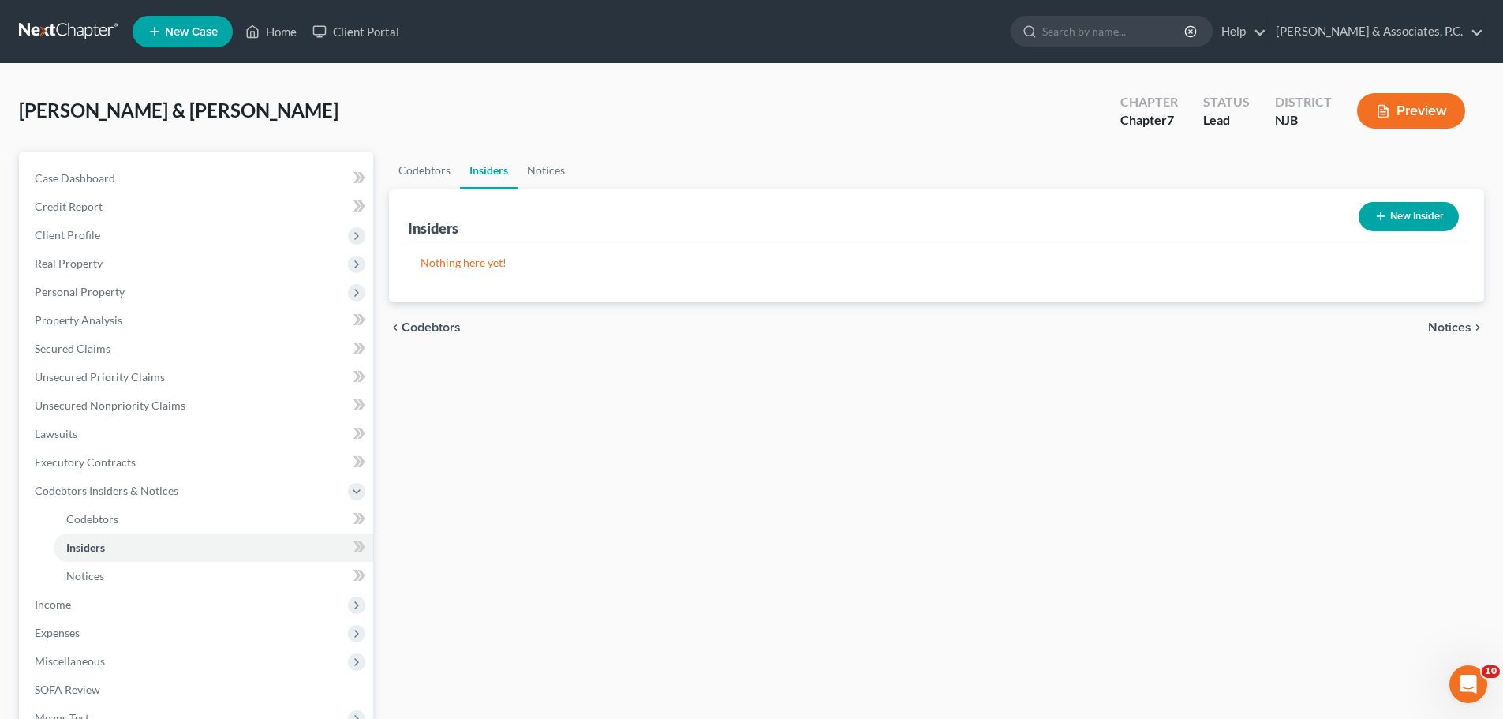
click at [1459, 327] on span "Notices" at bounding box center [1449, 327] width 43 height 13
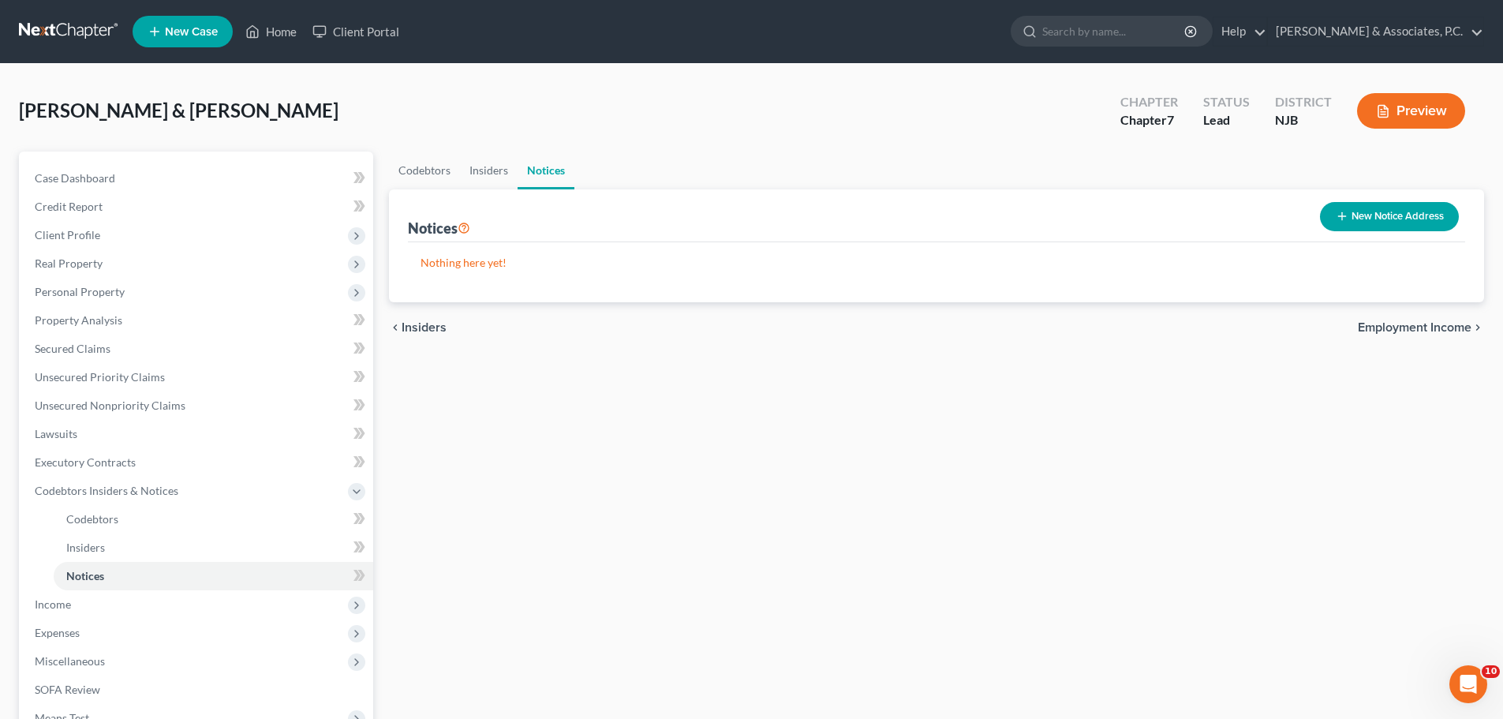
drag, startPoint x: 1423, startPoint y: 323, endPoint x: 1119, endPoint y: 342, distance: 304.3
click at [1421, 325] on span "Employment Income" at bounding box center [1414, 327] width 114 height 13
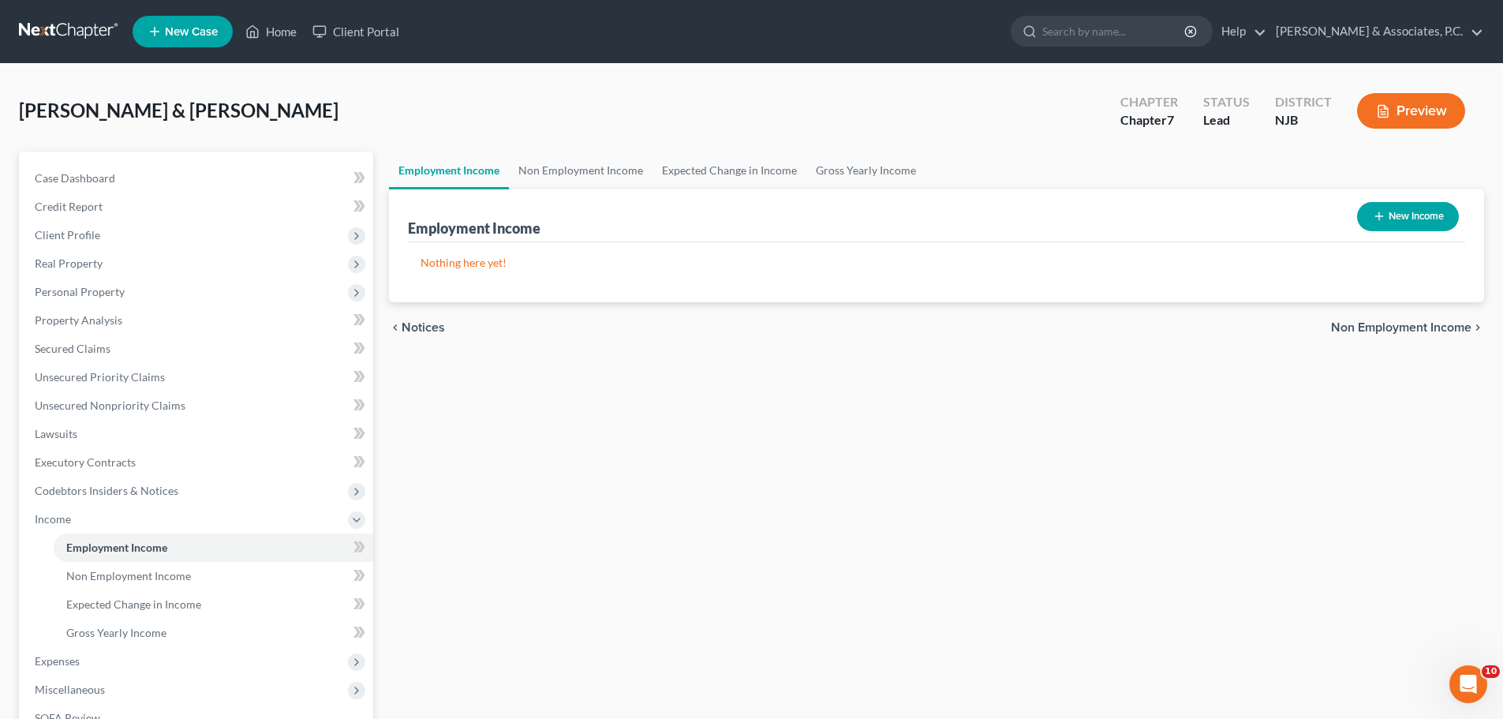
click at [1409, 217] on button "New Income" at bounding box center [1408, 216] width 102 height 29
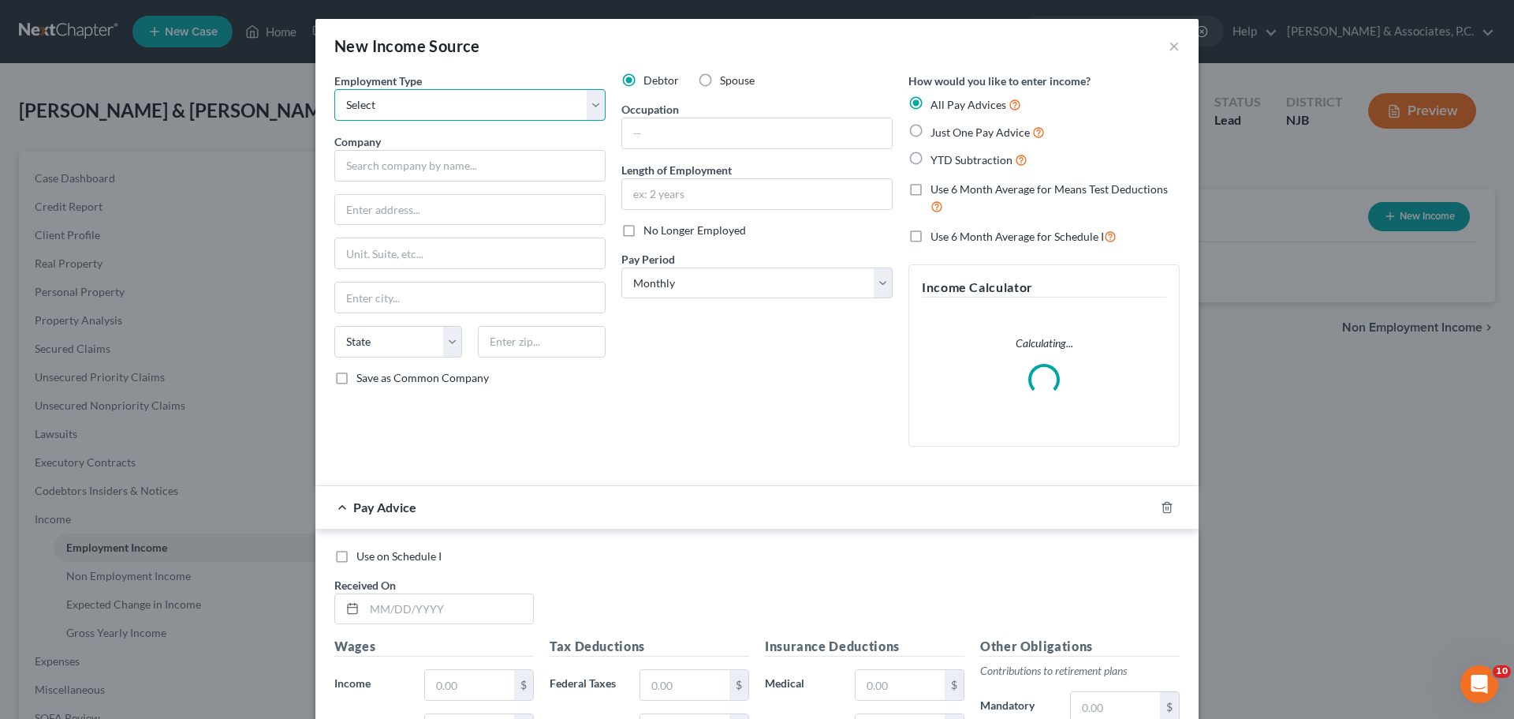
click at [592, 107] on select "Select Full or [DEMOGRAPHIC_DATA] Employment Self Employment" at bounding box center [469, 105] width 271 height 32
click at [334, 89] on select "Select Full or [DEMOGRAPHIC_DATA] Employment Self Employment" at bounding box center [469, 105] width 271 height 32
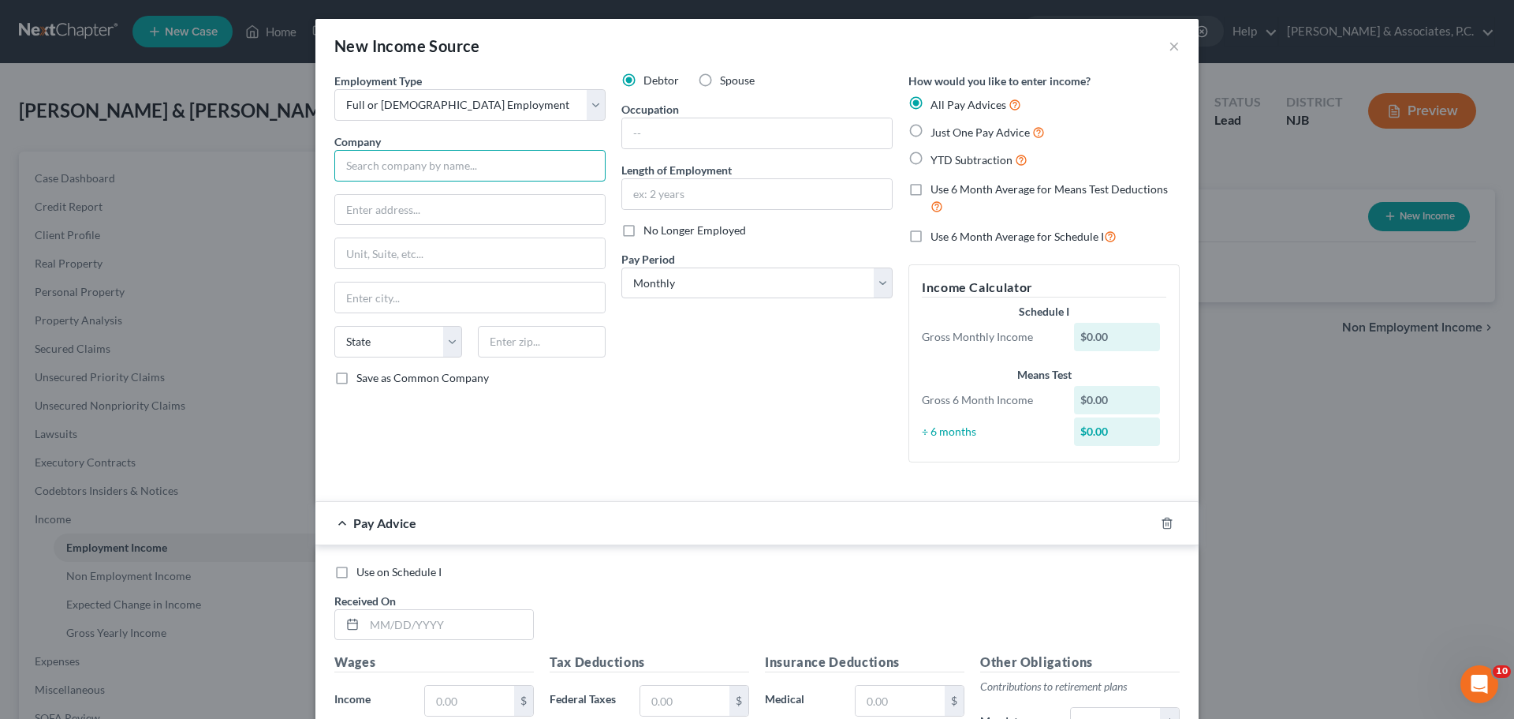
click at [416, 168] on input "text" at bounding box center [469, 166] width 271 height 32
click at [710, 140] on input "text" at bounding box center [757, 133] width 270 height 30
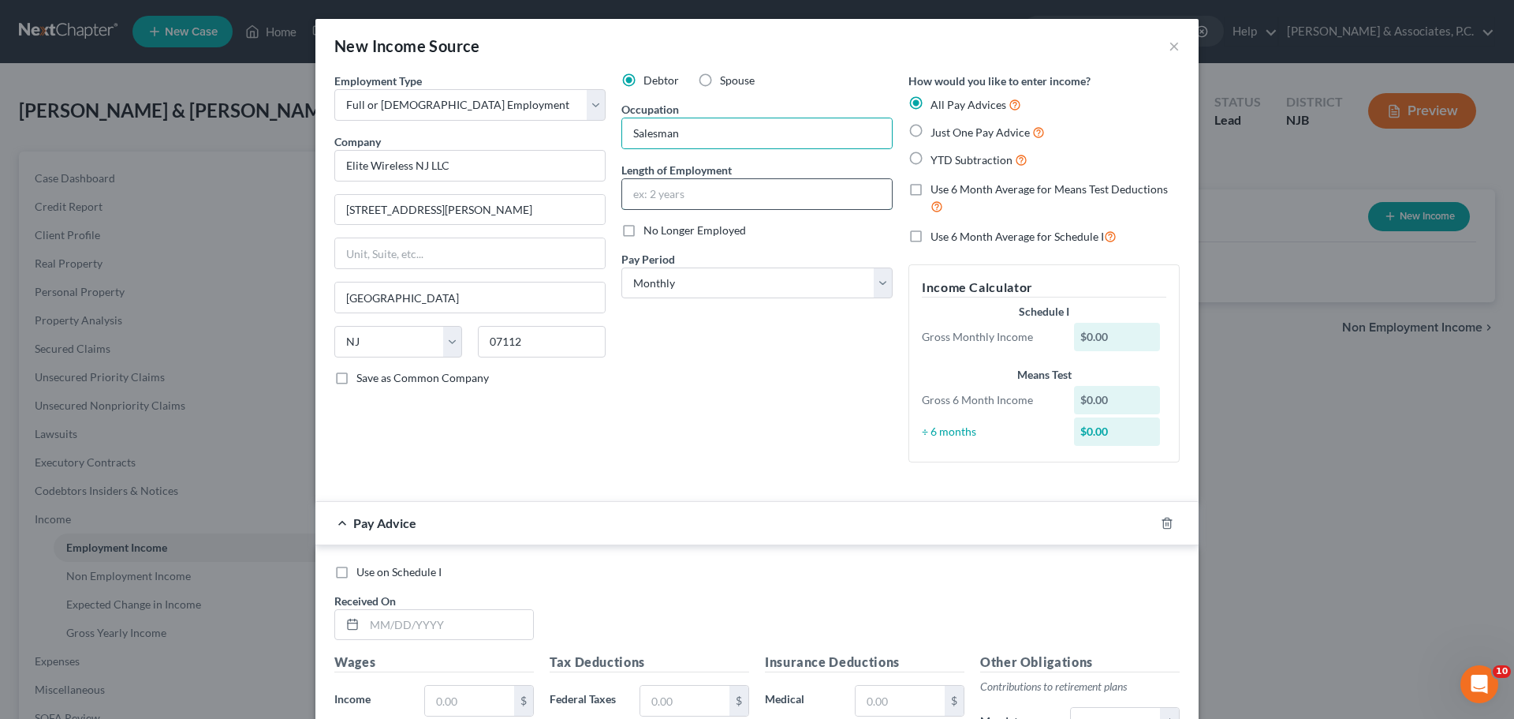
click at [649, 194] on input "text" at bounding box center [757, 194] width 270 height 30
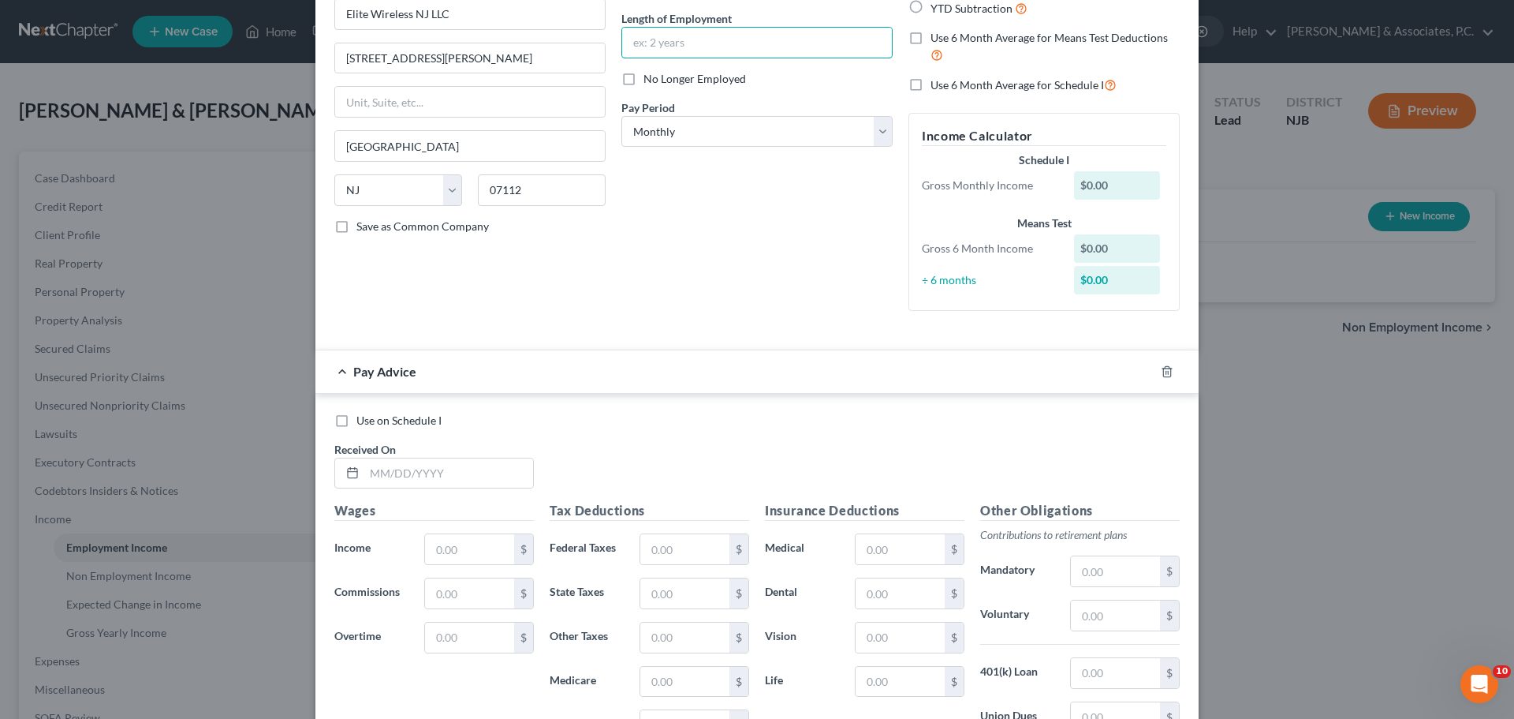
scroll to position [158, 0]
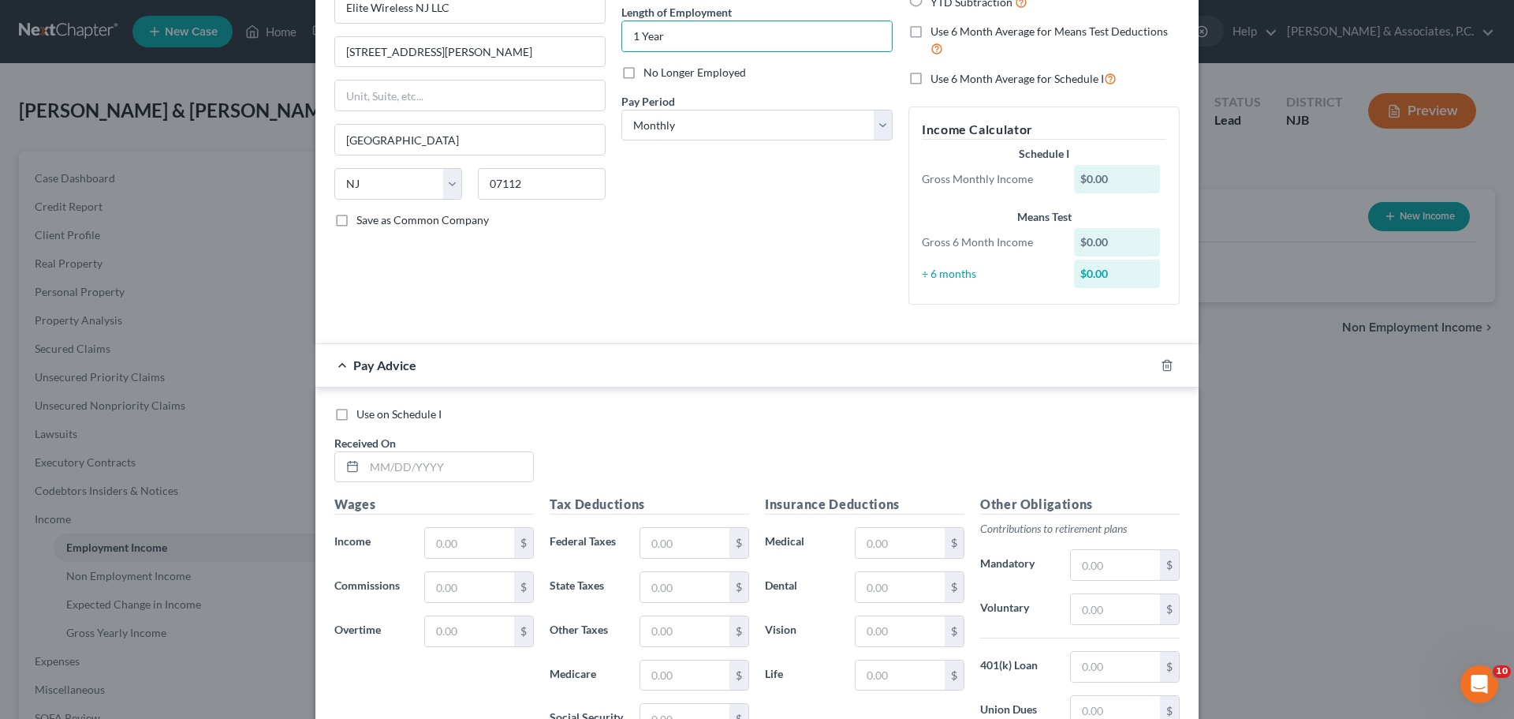
drag, startPoint x: 652, startPoint y: 194, endPoint x: 738, endPoint y: 175, distance: 87.3
click at [653, 196] on div "Debtor Spouse Occupation Salesman Length of Employment 1 Year No Longer Employe…" at bounding box center [757, 116] width 287 height 402
click at [800, 135] on select "Select Monthly Twice Monthly Every Other Week Weekly" at bounding box center [757, 126] width 271 height 32
click at [622, 110] on select "Select Monthly Twice Monthly Every Other Week Weekly" at bounding box center [757, 126] width 271 height 32
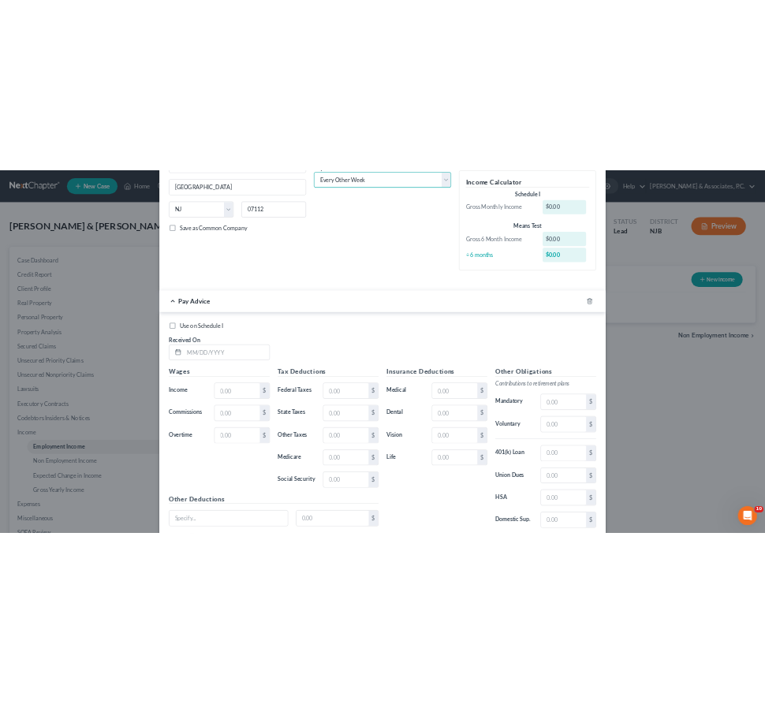
scroll to position [387, 0]
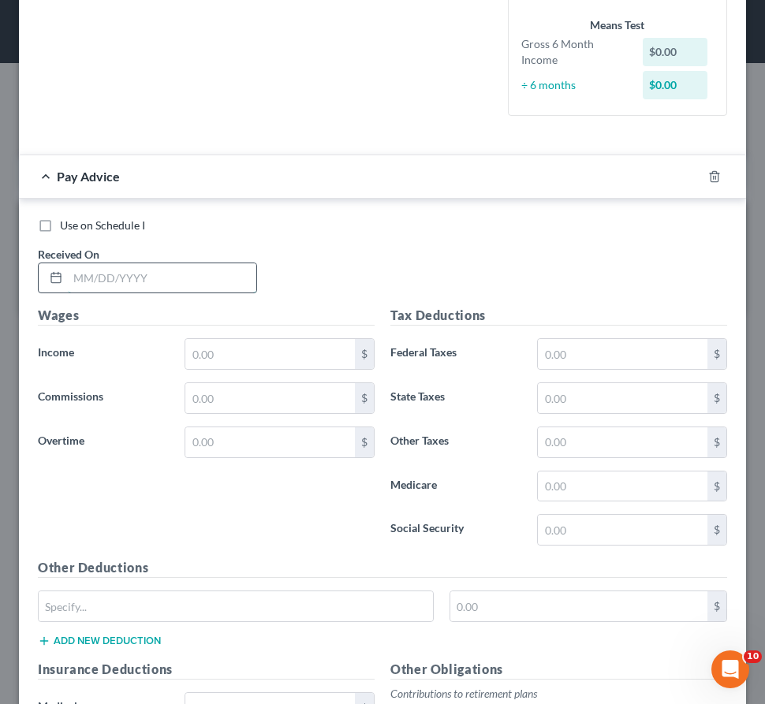
click at [143, 285] on input "text" at bounding box center [162, 278] width 189 height 30
drag, startPoint x: 241, startPoint y: 348, endPoint x: 170, endPoint y: 348, distance: 71.8
click at [241, 348] on input "text" at bounding box center [270, 354] width 170 height 30
drag, startPoint x: 279, startPoint y: 362, endPoint x: 248, endPoint y: 362, distance: 30.8
click at [279, 362] on input "text" at bounding box center [270, 354] width 170 height 30
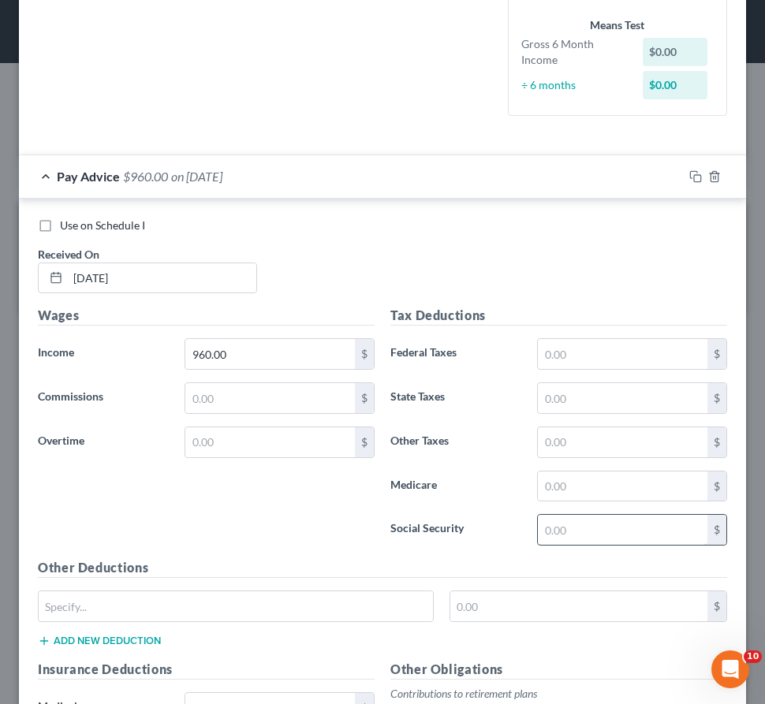
click at [596, 526] on input "text" at bounding box center [623, 530] width 170 height 30
click at [615, 481] on input "text" at bounding box center [623, 487] width 170 height 30
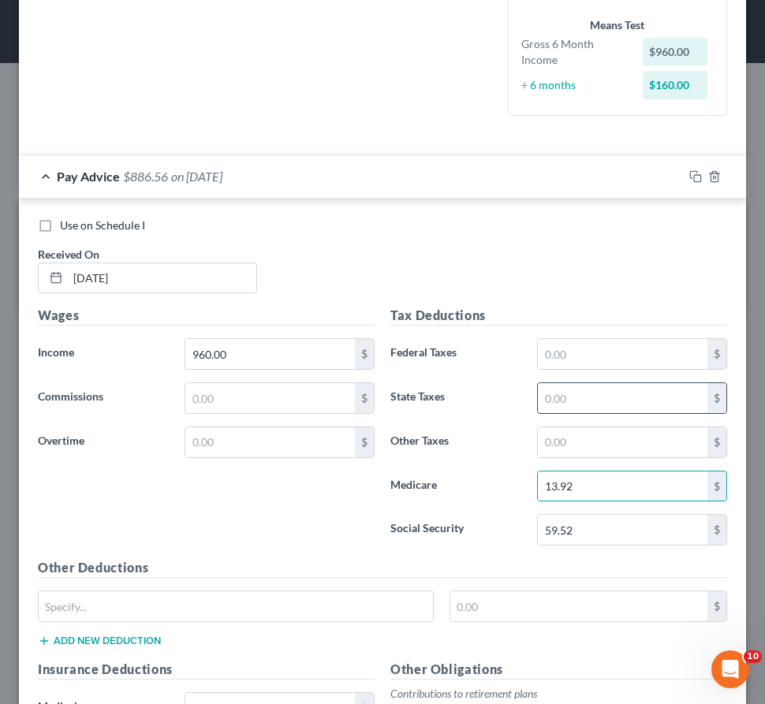
click at [556, 387] on input "text" at bounding box center [623, 398] width 170 height 30
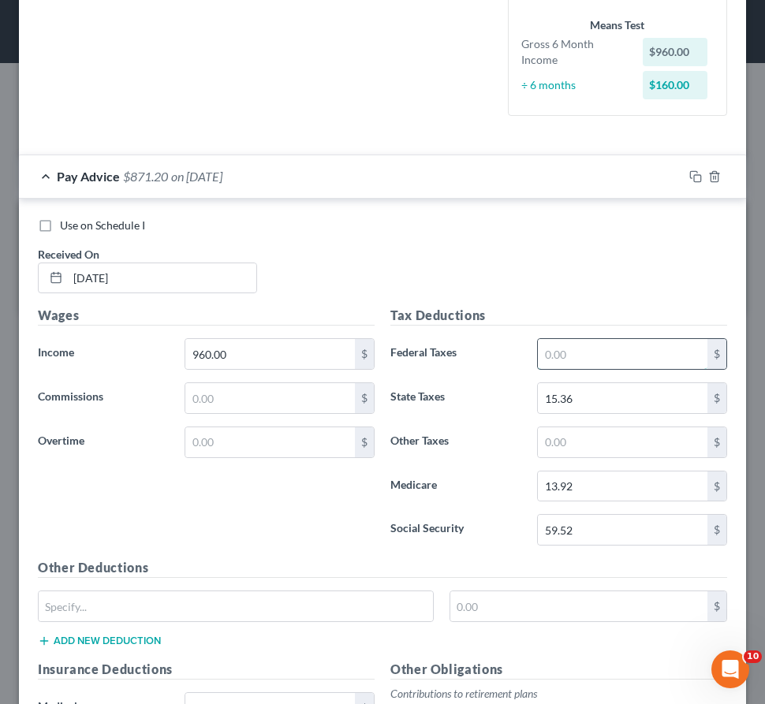
click at [587, 353] on input "text" at bounding box center [623, 354] width 170 height 30
drag, startPoint x: 562, startPoint y: 437, endPoint x: 530, endPoint y: 431, distance: 32.0
click at [562, 437] on input "text" at bounding box center [623, 443] width 170 height 30
click at [601, 445] on input "0.46" at bounding box center [623, 443] width 170 height 30
click at [600, 525] on input "59.52" at bounding box center [623, 530] width 170 height 30
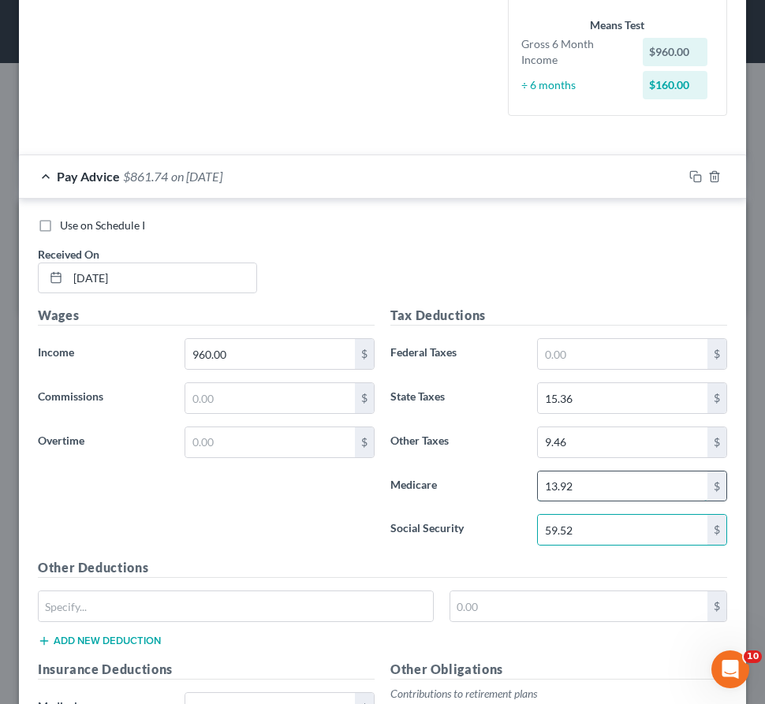
click at [603, 481] on input "13.92" at bounding box center [623, 487] width 170 height 30
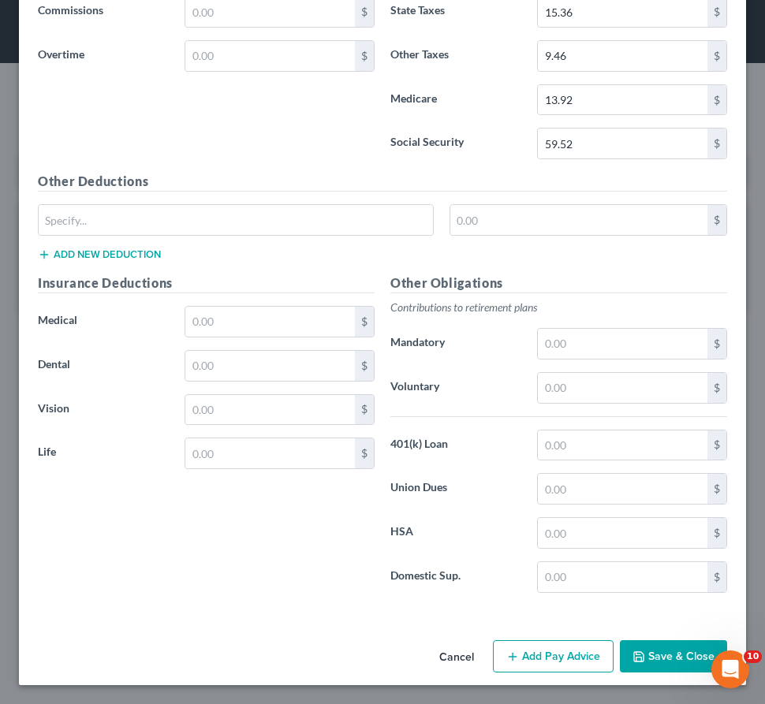
drag, startPoint x: 547, startPoint y: 653, endPoint x: 512, endPoint y: 573, distance: 87.6
click at [546, 654] on button "Add Pay Advice" at bounding box center [553, 656] width 121 height 33
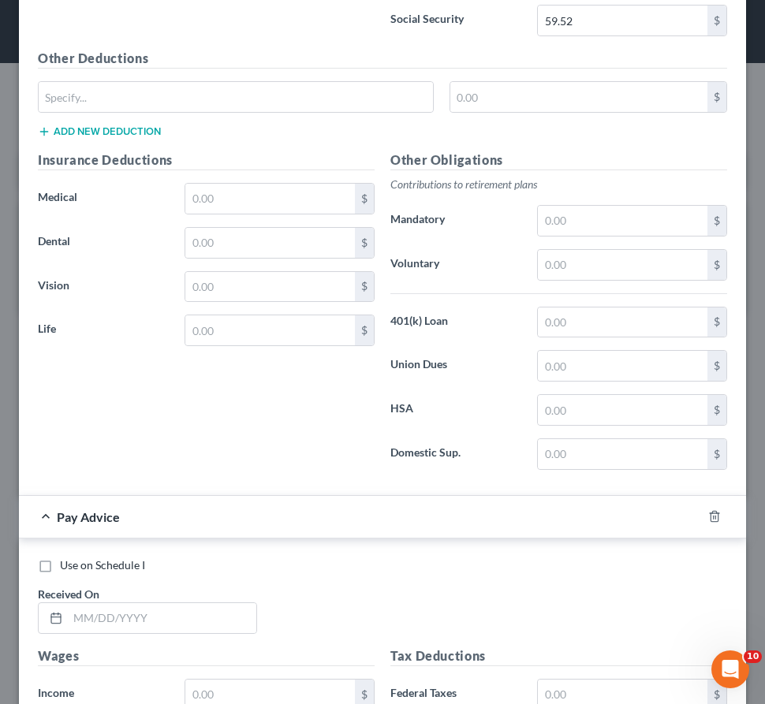
scroll to position [1215, 0]
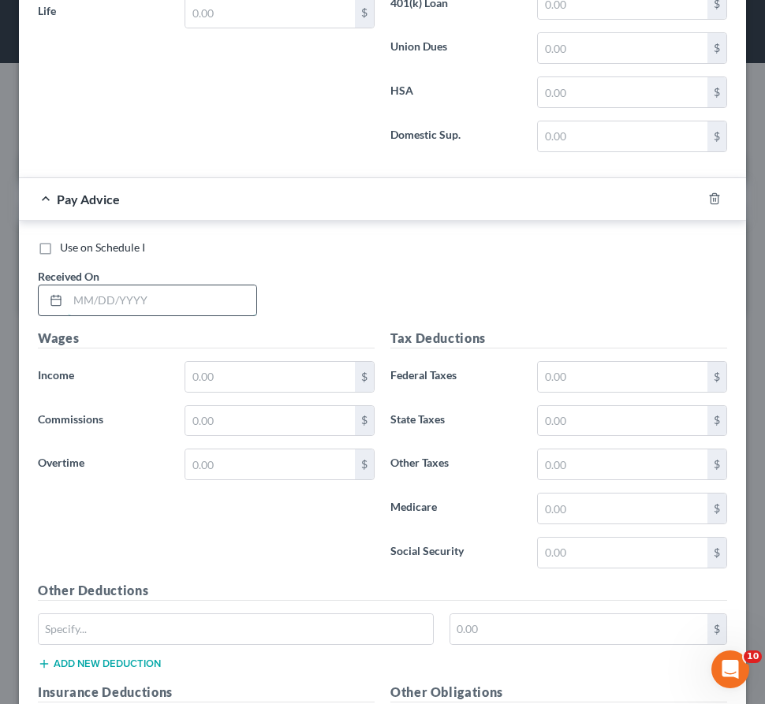
drag, startPoint x: 168, startPoint y: 308, endPoint x: 185, endPoint y: 308, distance: 16.6
click at [168, 308] on input "text" at bounding box center [162, 301] width 189 height 30
click at [145, 300] on input "text" at bounding box center [162, 301] width 189 height 30
click at [211, 381] on input "text" at bounding box center [270, 377] width 170 height 30
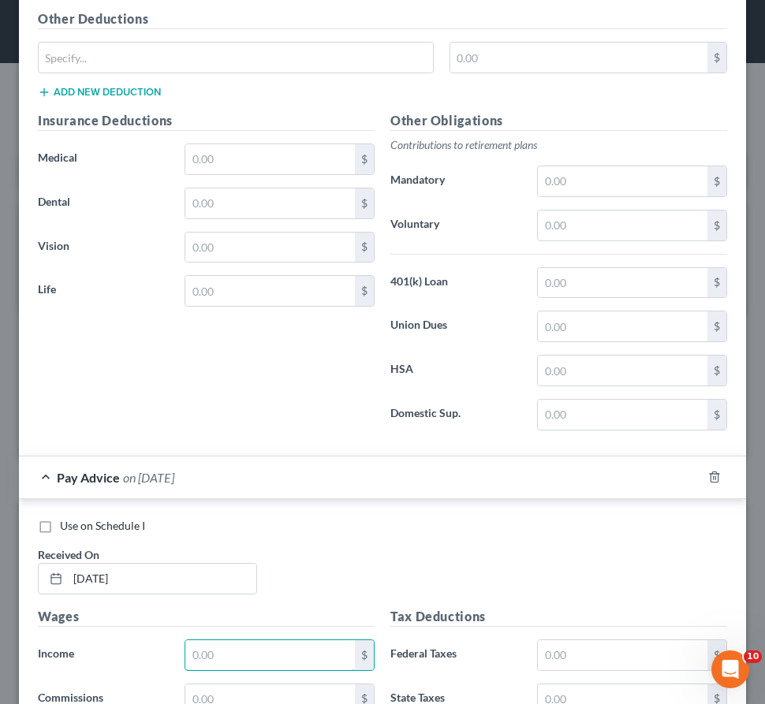
scroll to position [1057, 0]
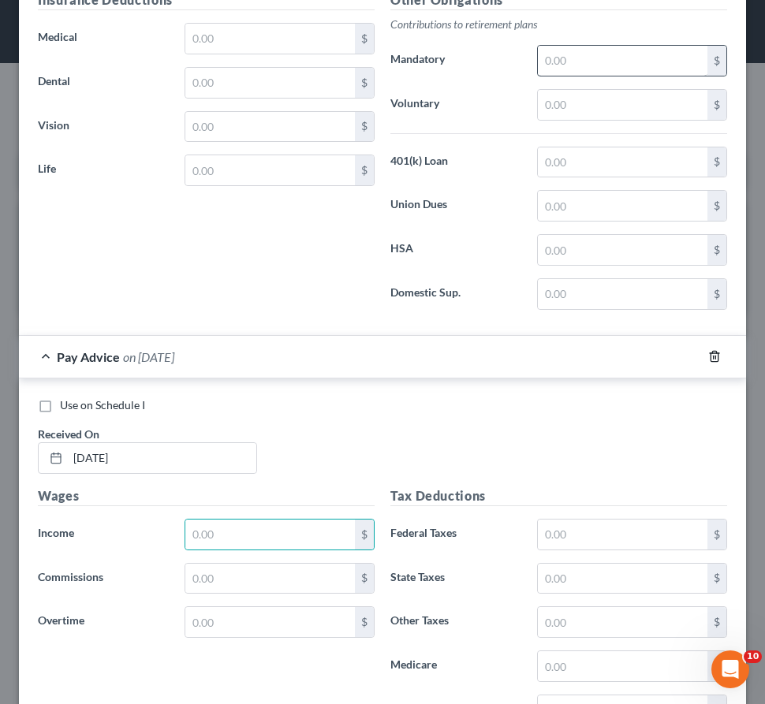
drag, startPoint x: 704, startPoint y: 355, endPoint x: 615, endPoint y: 337, distance: 91.0
click at [708, 355] on icon "button" at bounding box center [714, 356] width 13 height 13
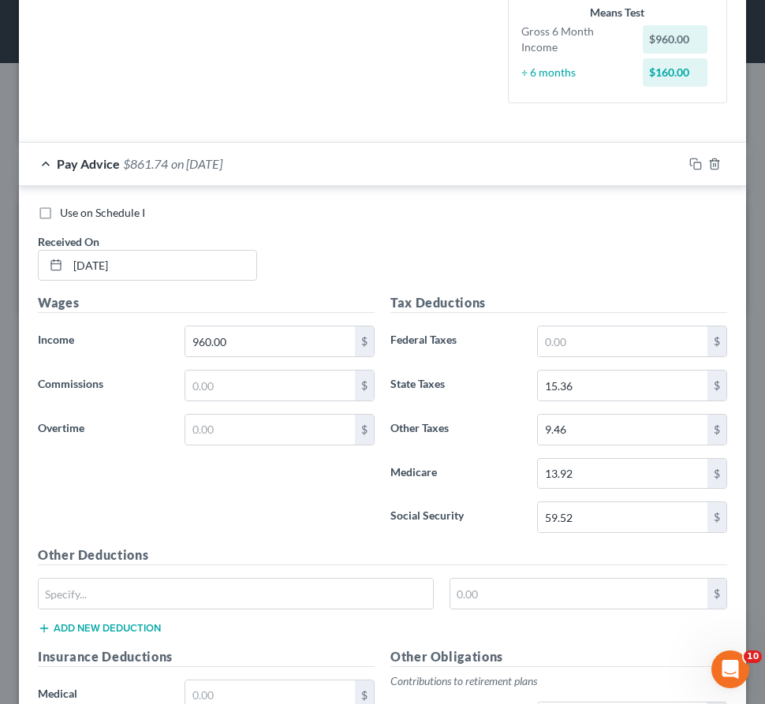
scroll to position [301, 0]
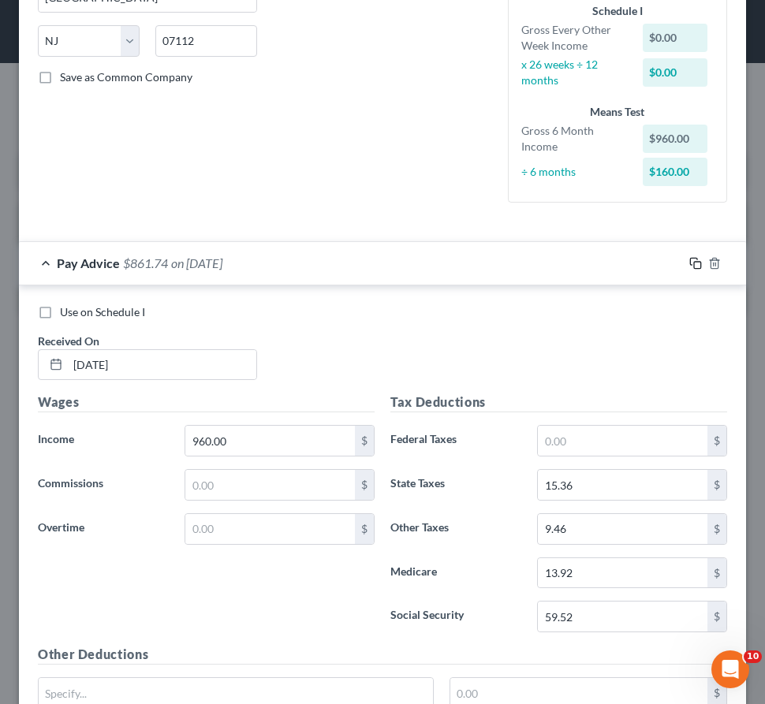
click at [689, 265] on icon "button" at bounding box center [695, 263] width 13 height 13
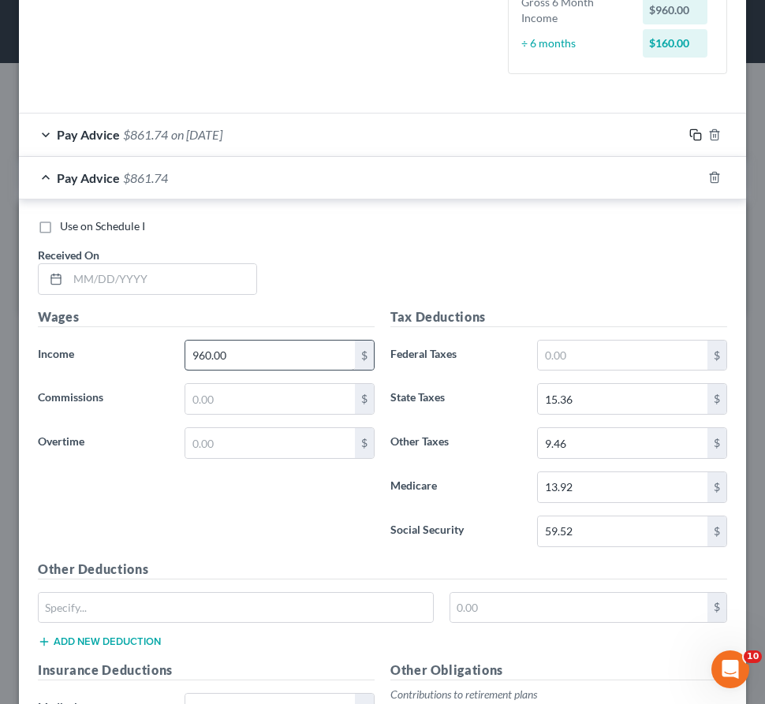
scroll to position [487, 0]
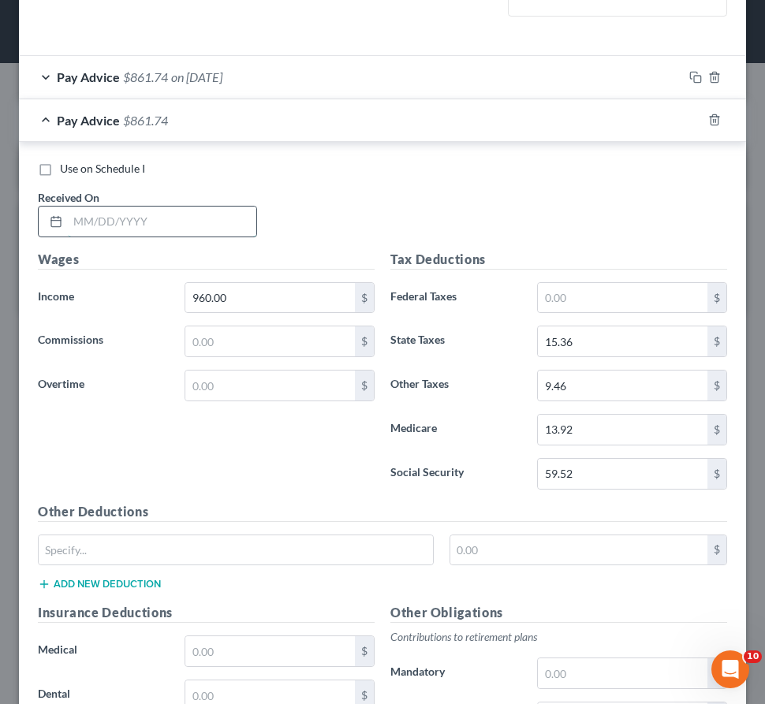
click at [190, 224] on input "text" at bounding box center [162, 222] width 189 height 30
click at [607, 386] on input "9.46" at bounding box center [623, 386] width 170 height 30
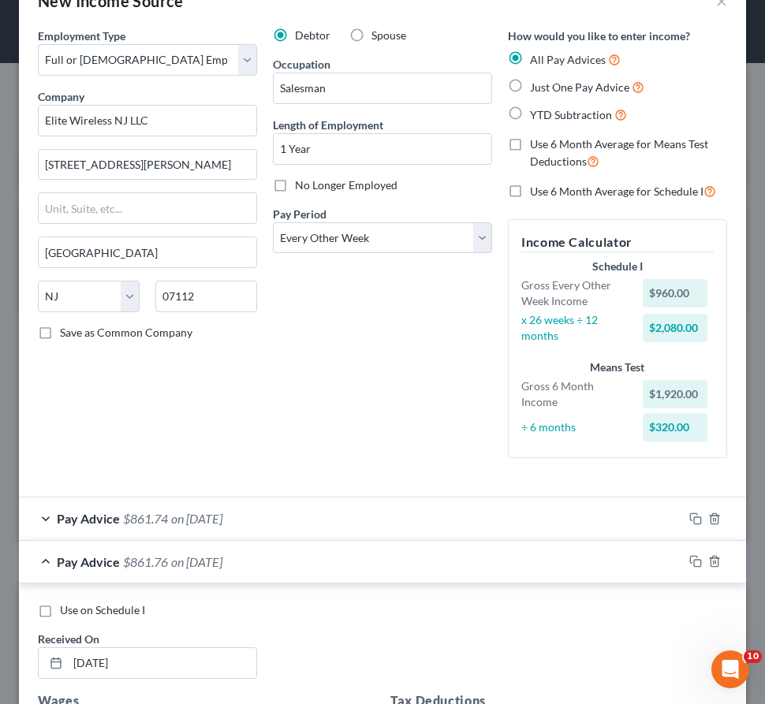
scroll to position [0, 0]
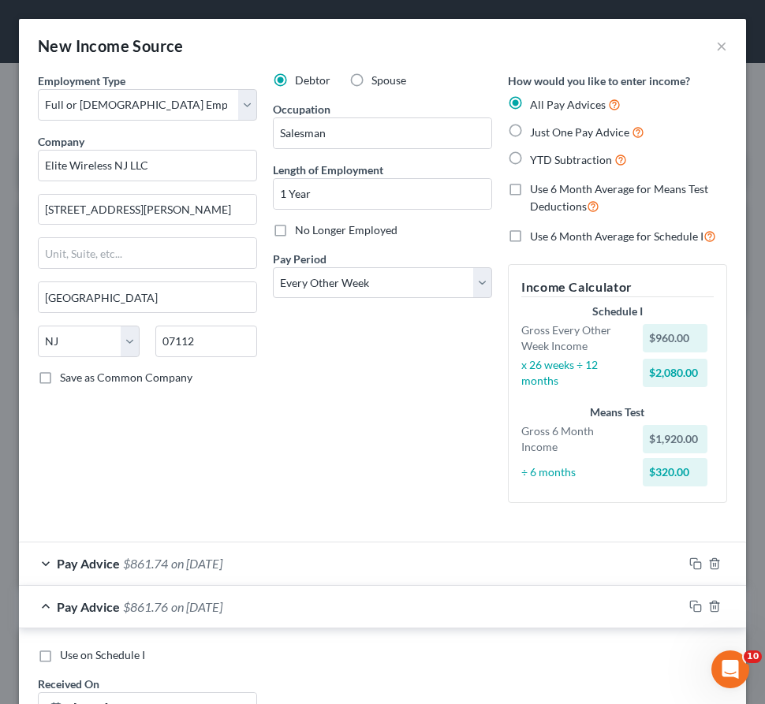
drag, startPoint x: 354, startPoint y: 552, endPoint x: 342, endPoint y: 506, distance: 48.0
click at [353, 552] on div "Pay Advice $861.74 on [DATE]" at bounding box center [351, 564] width 664 height 42
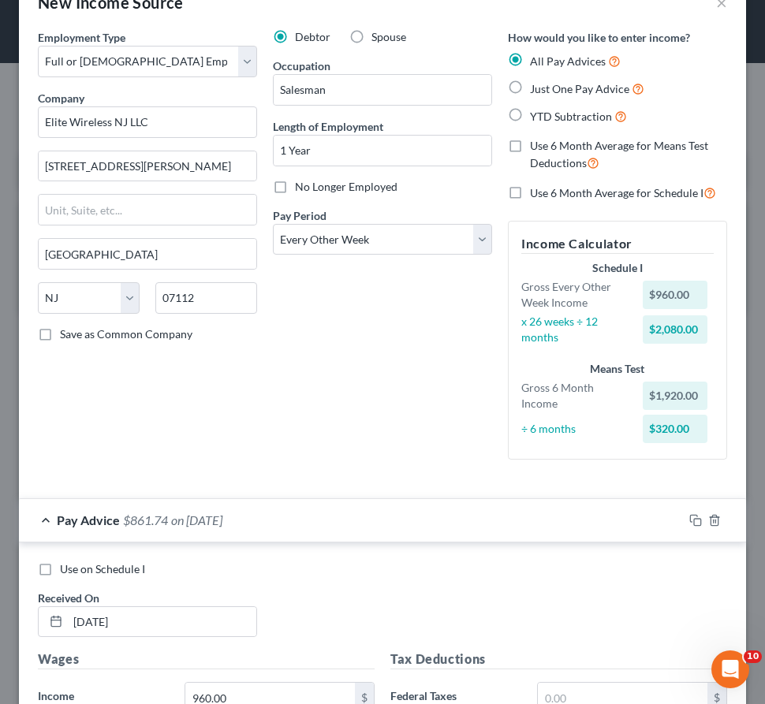
scroll to position [79, 0]
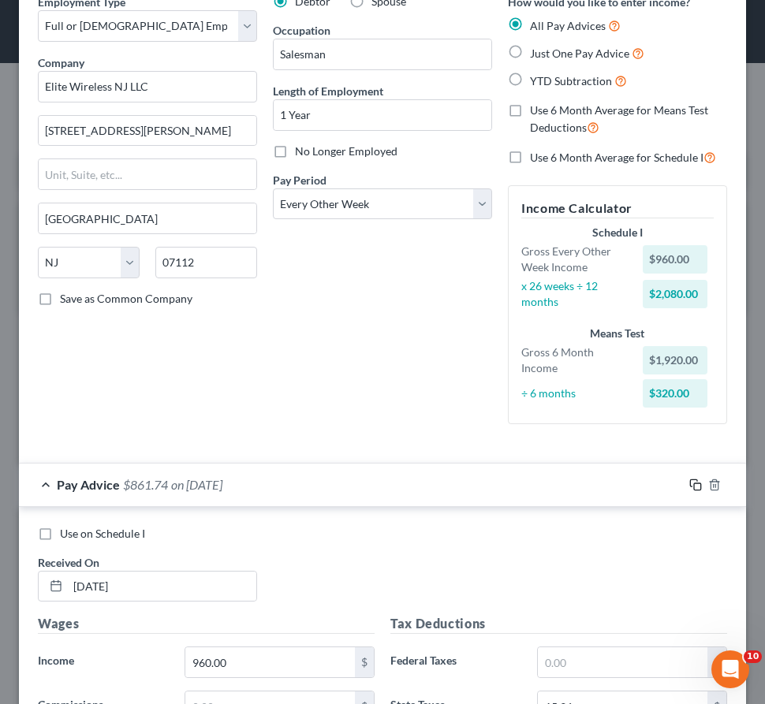
click at [689, 483] on icon "button" at bounding box center [695, 485] width 13 height 13
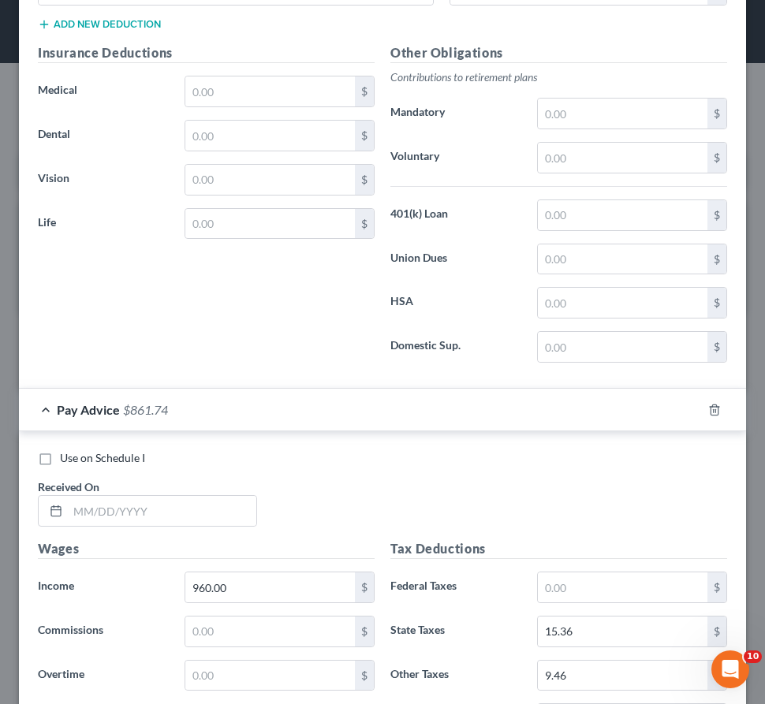
scroll to position [1183, 0]
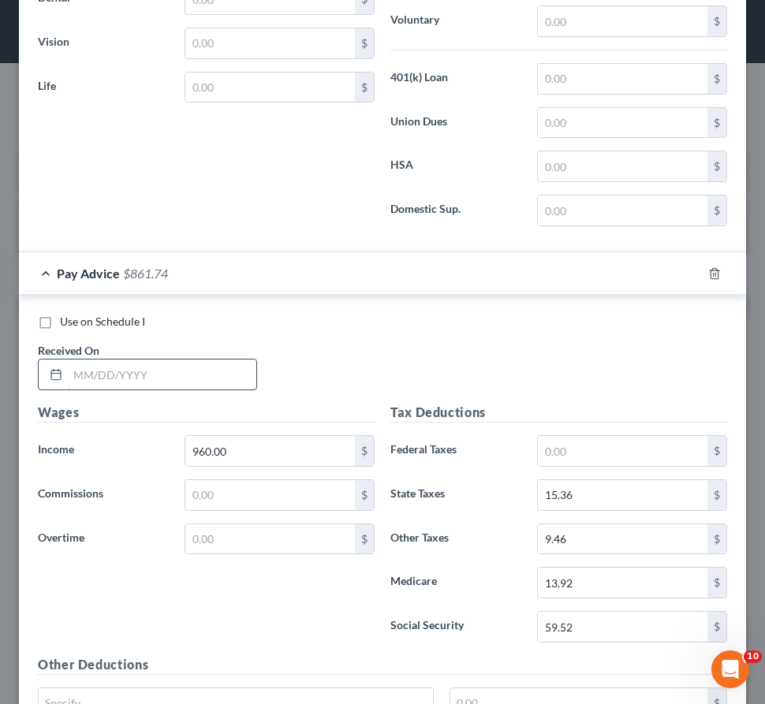
click at [187, 381] on input "text" at bounding box center [162, 375] width 189 height 30
click at [689, 274] on icon "button" at bounding box center [695, 273] width 13 height 13
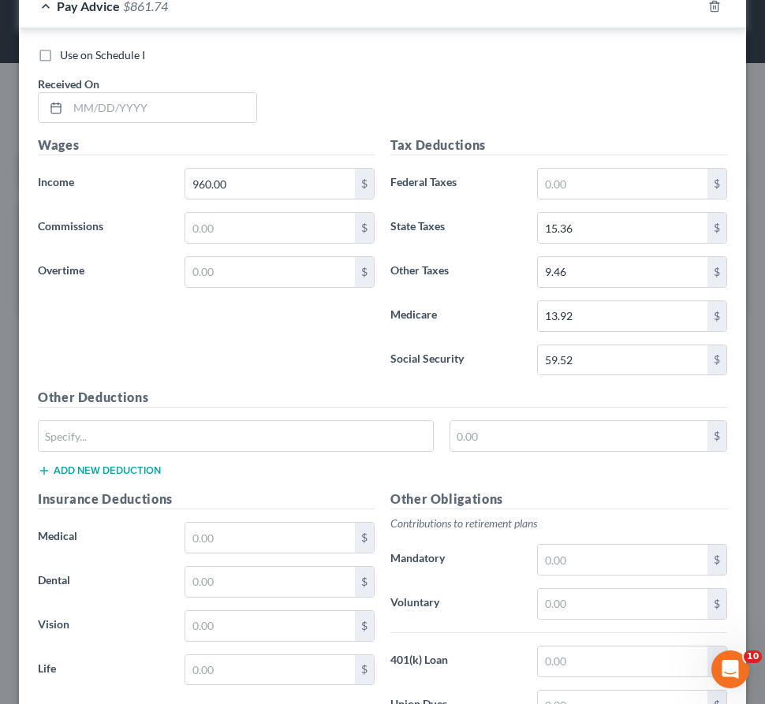
scroll to position [1473, 0]
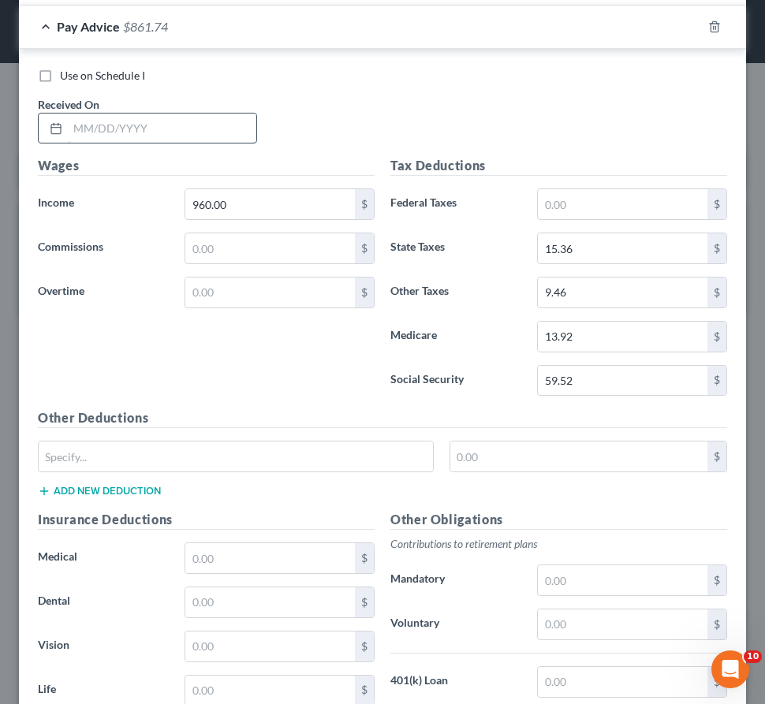
click at [179, 129] on input "text" at bounding box center [162, 129] width 189 height 30
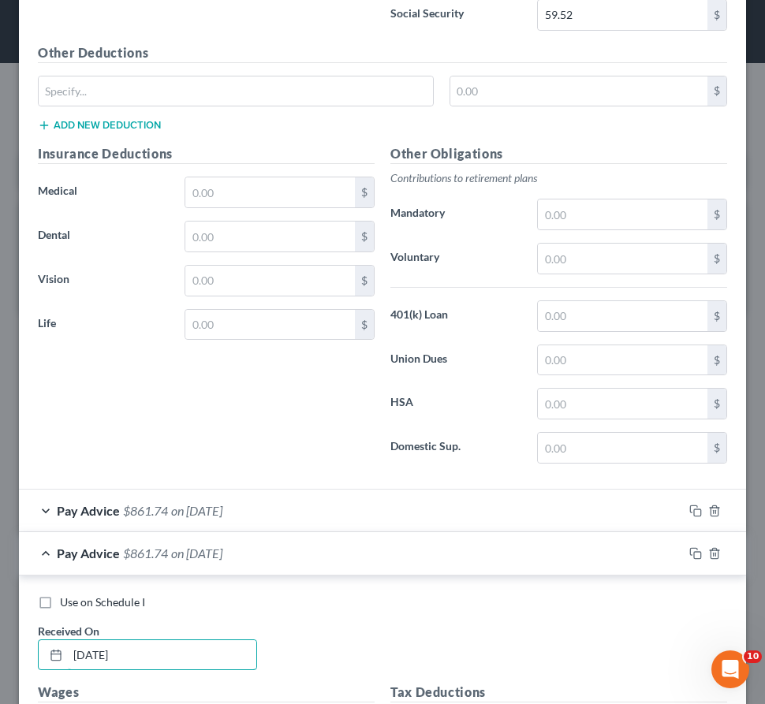
scroll to position [1157, 0]
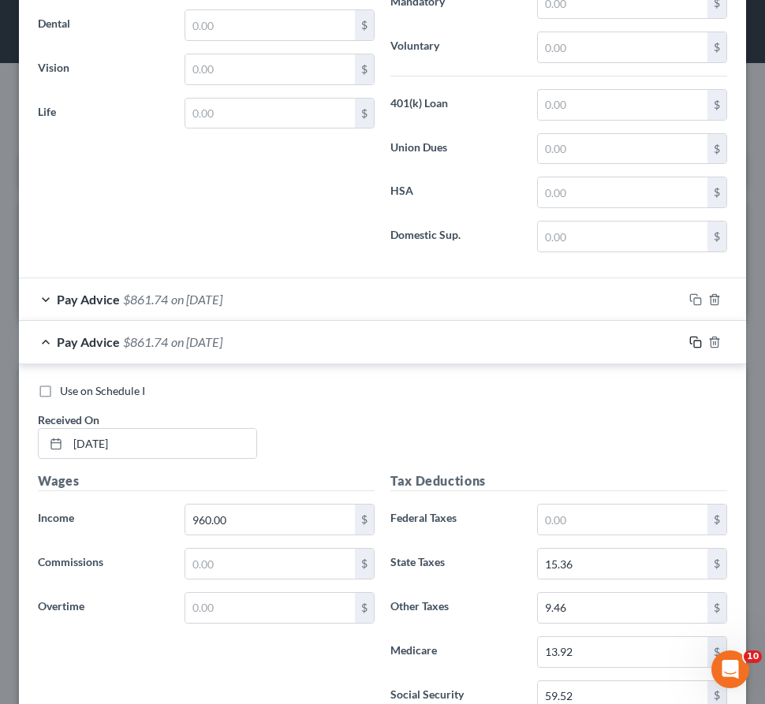
click at [689, 342] on icon "button" at bounding box center [695, 342] width 13 height 13
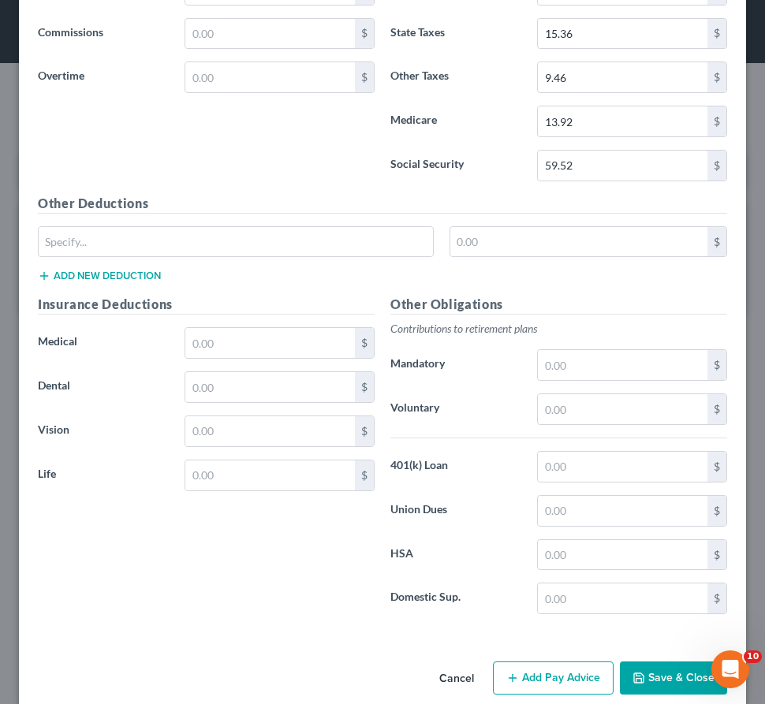
scroll to position [1415, 0]
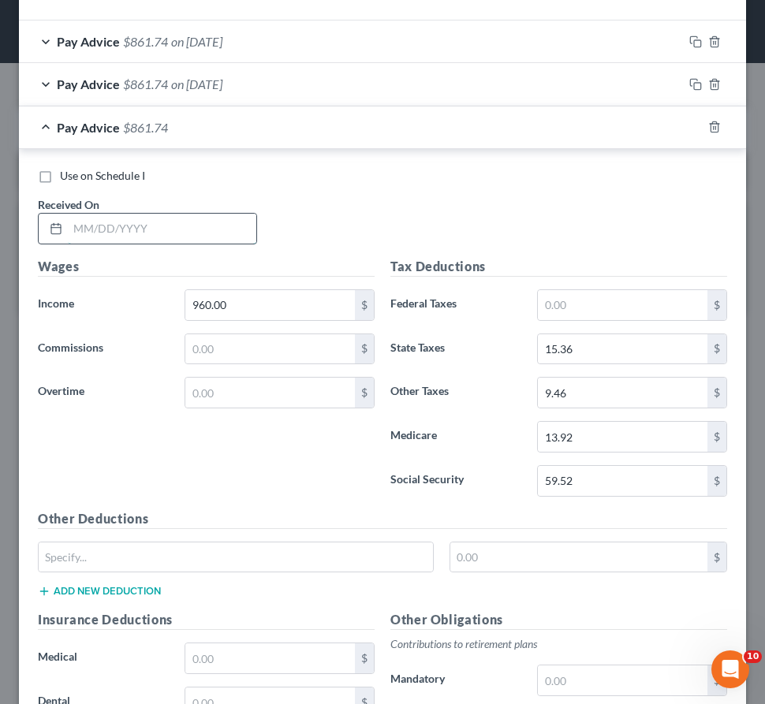
click at [181, 218] on input "text" at bounding box center [162, 229] width 189 height 30
click at [689, 127] on icon "button" at bounding box center [695, 127] width 13 height 13
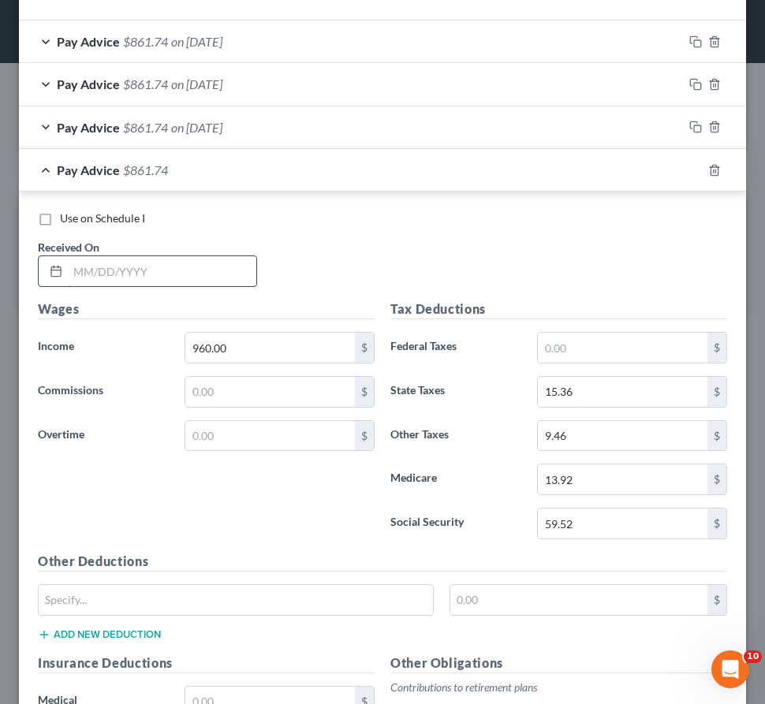
click at [153, 278] on input "text" at bounding box center [162, 271] width 189 height 30
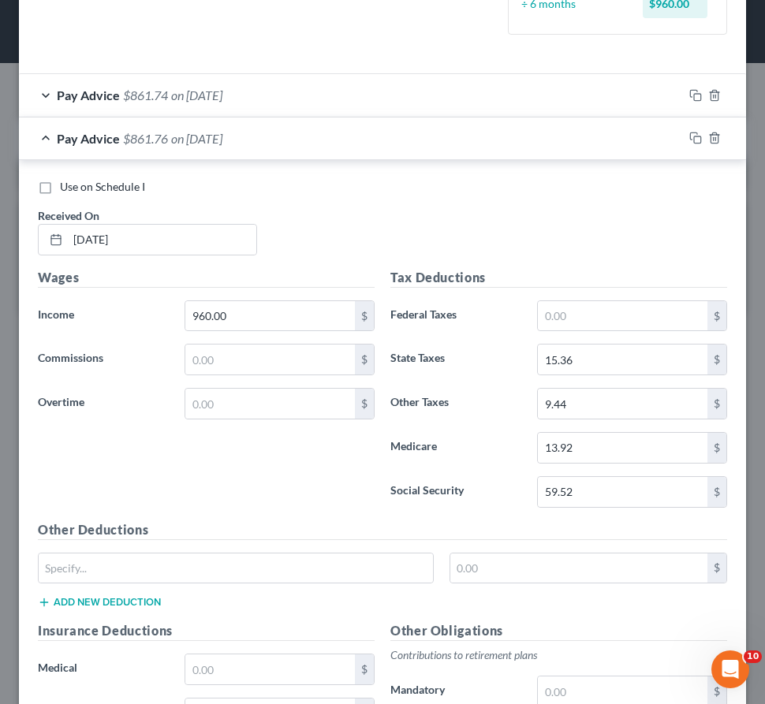
scroll to position [390, 0]
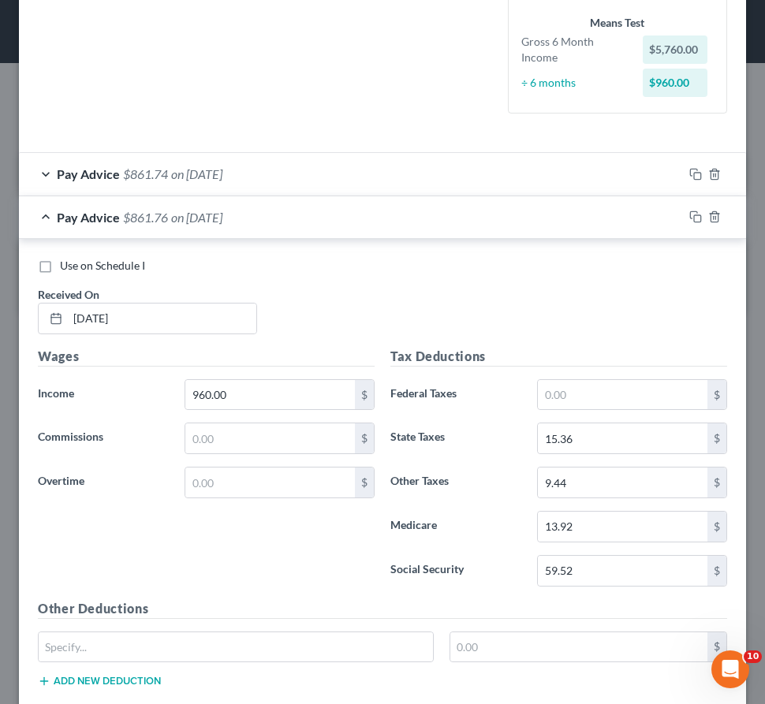
click at [319, 218] on div "Pay Advice $861.76 on [DATE]" at bounding box center [351, 217] width 664 height 42
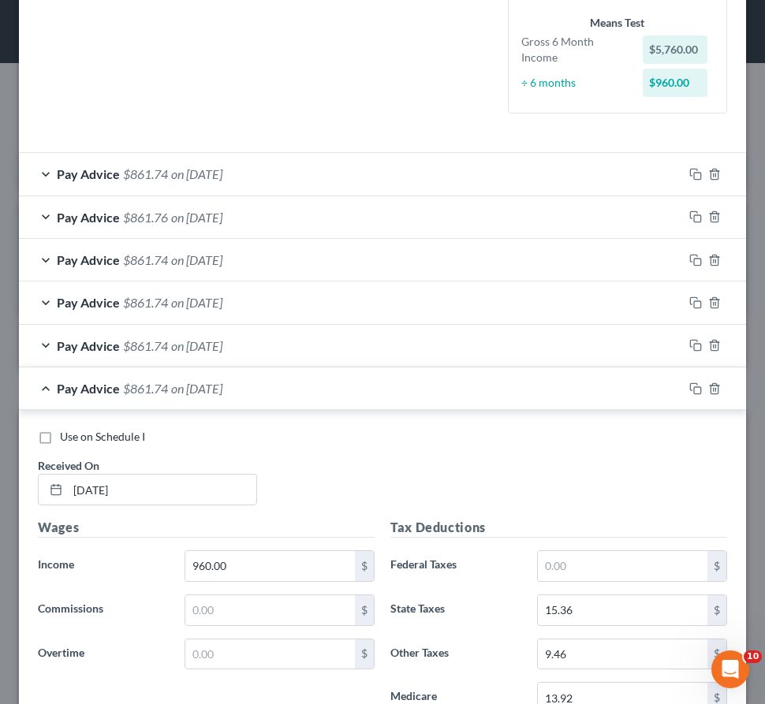
click at [317, 220] on div "Pay Advice $861.76 on [DATE]" at bounding box center [351, 217] width 664 height 42
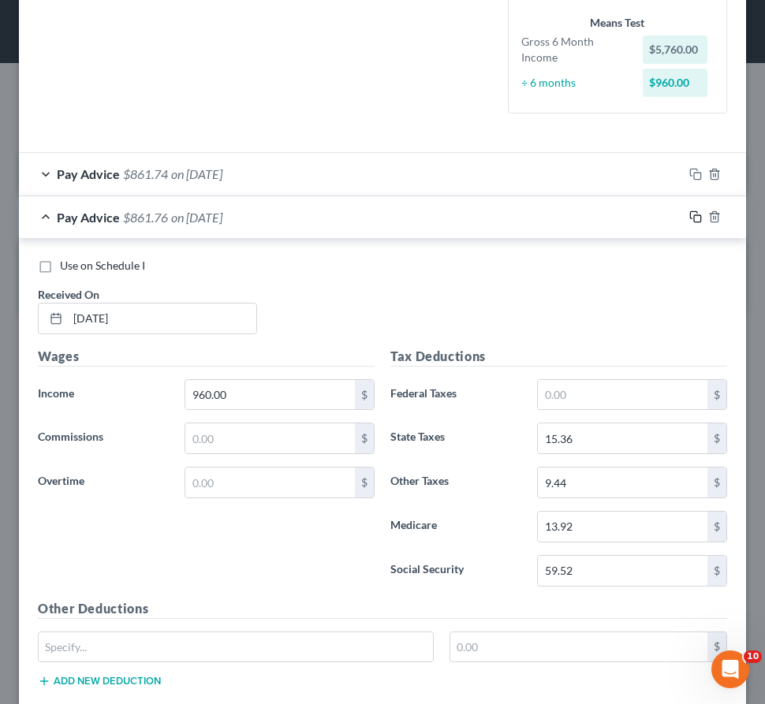
click at [689, 214] on icon "button" at bounding box center [695, 217] width 13 height 13
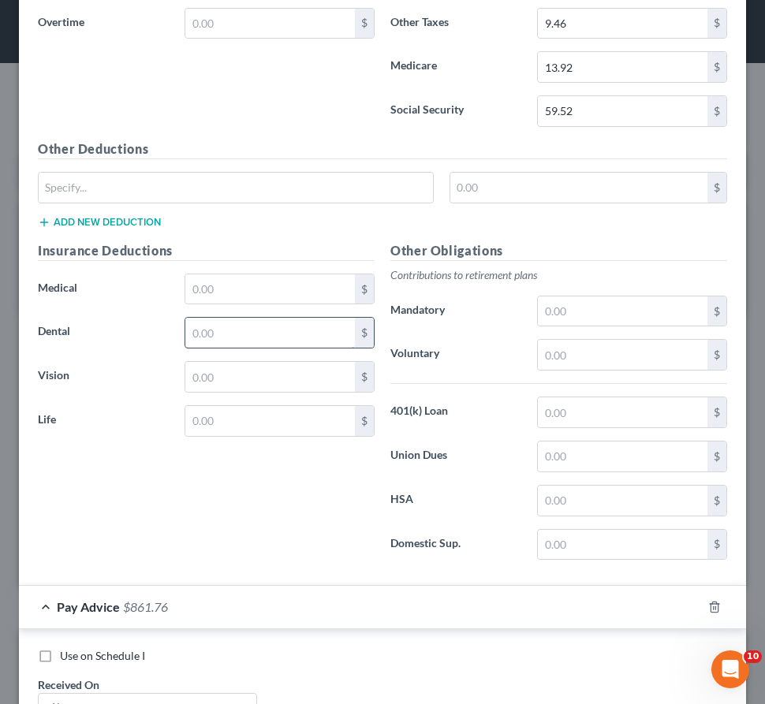
scroll to position [1494, 0]
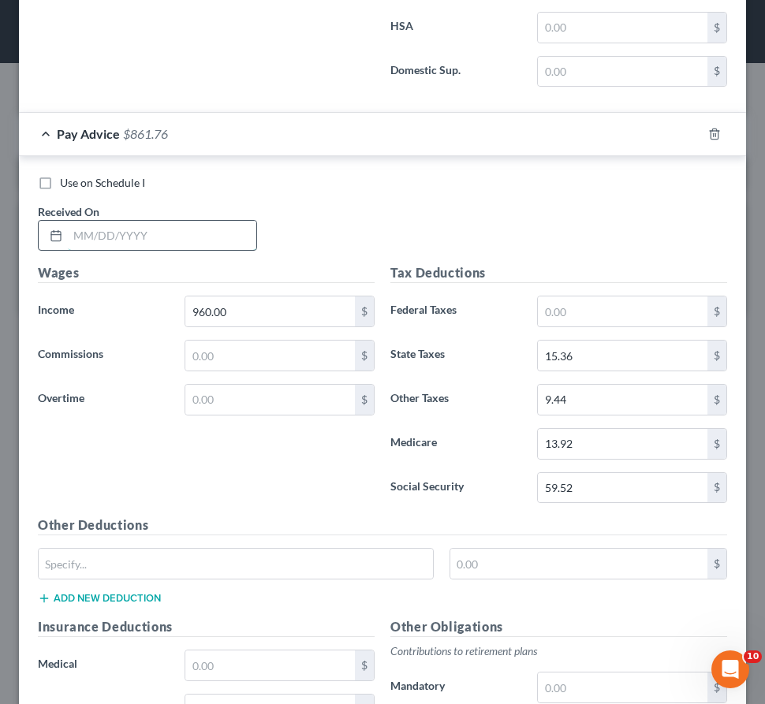
drag, startPoint x: 205, startPoint y: 232, endPoint x: 207, endPoint y: 245, distance: 13.5
click at [207, 245] on input "text" at bounding box center [162, 236] width 189 height 30
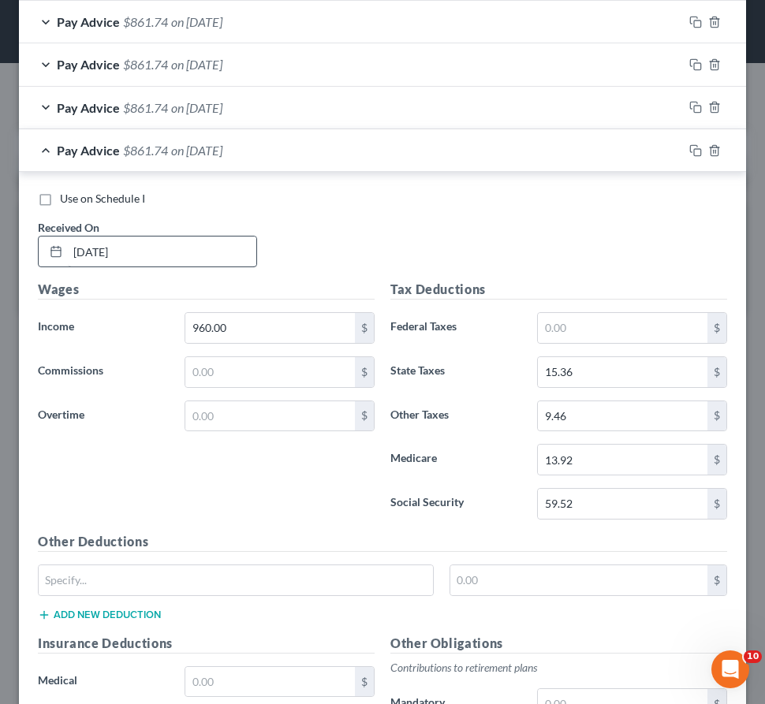
scroll to position [626, 0]
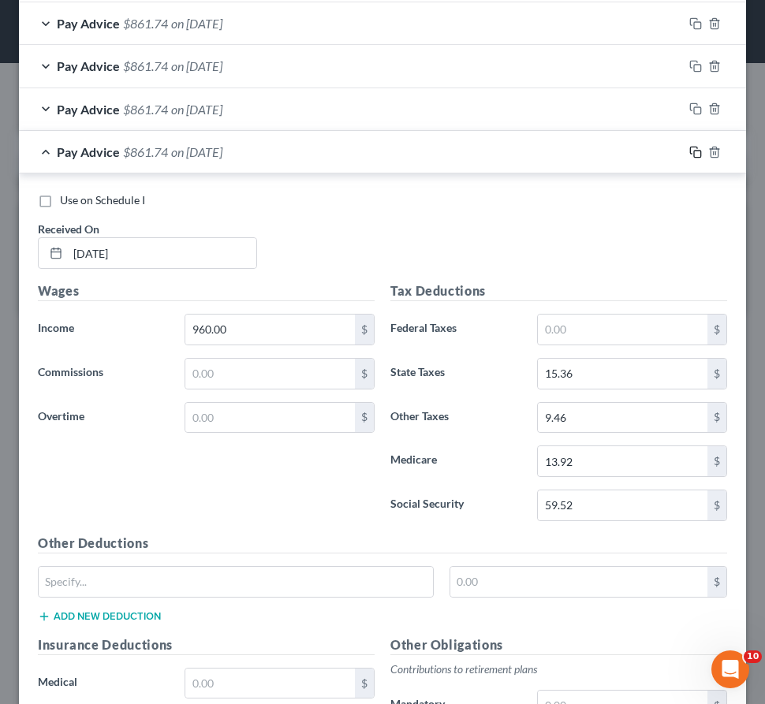
click at [689, 148] on icon "button" at bounding box center [695, 152] width 13 height 13
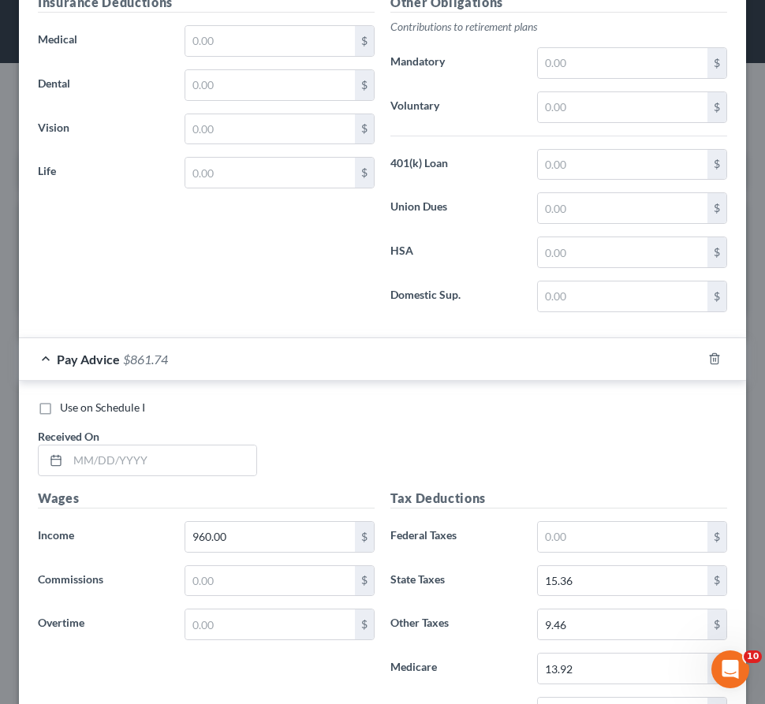
scroll to position [1472, 0]
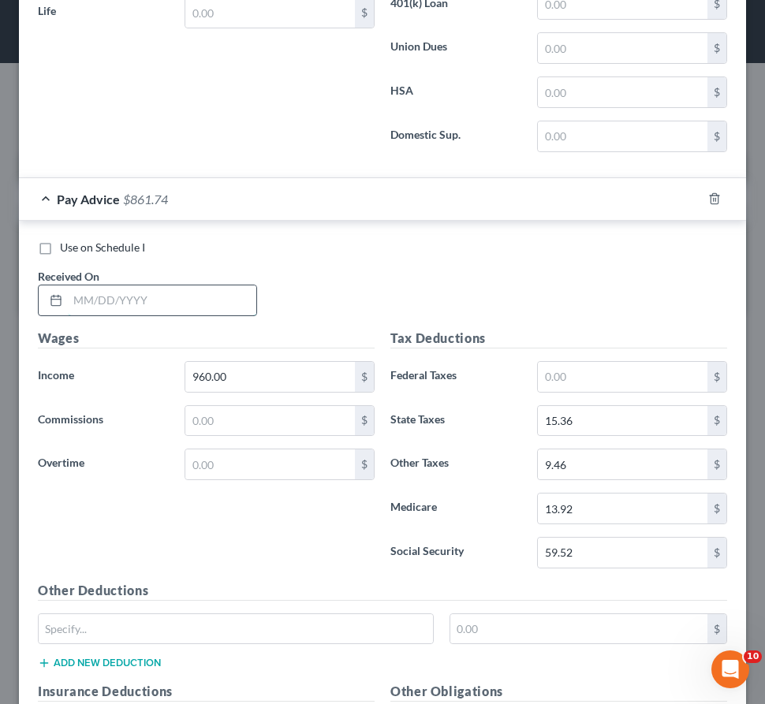
click at [188, 305] on input "text" at bounding box center [162, 301] width 189 height 30
click at [689, 199] on icon "button" at bounding box center [695, 198] width 13 height 13
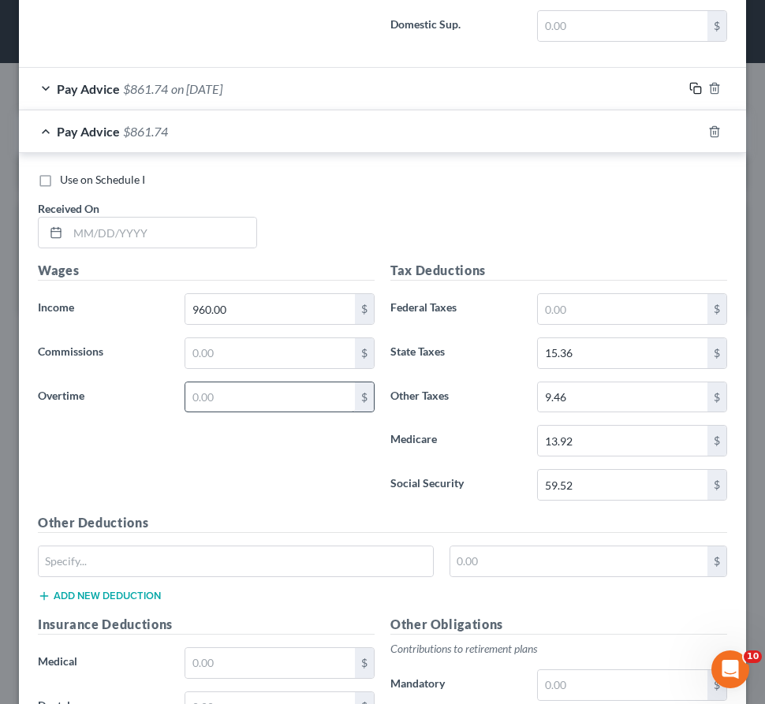
scroll to position [1725, 0]
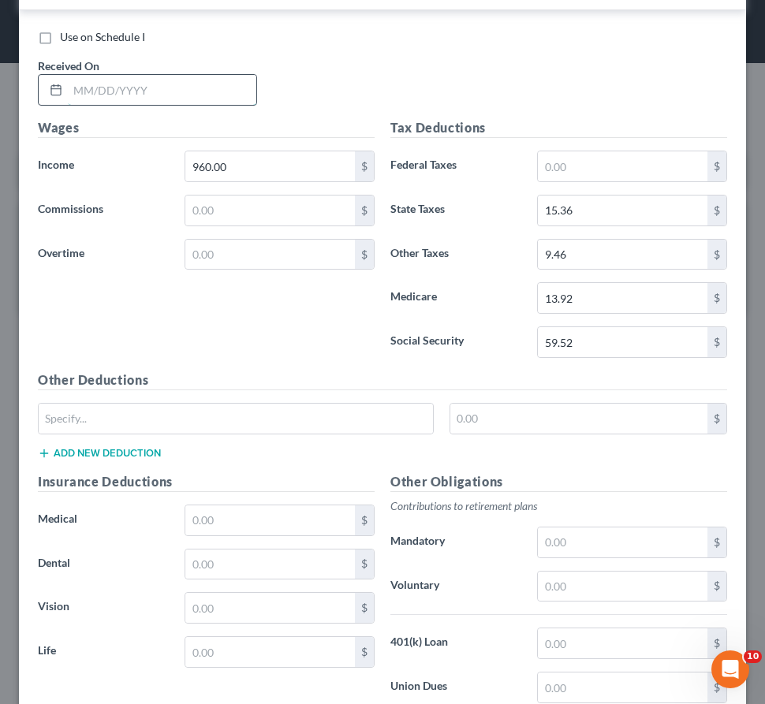
click at [203, 95] on input "text" at bounding box center [162, 90] width 189 height 30
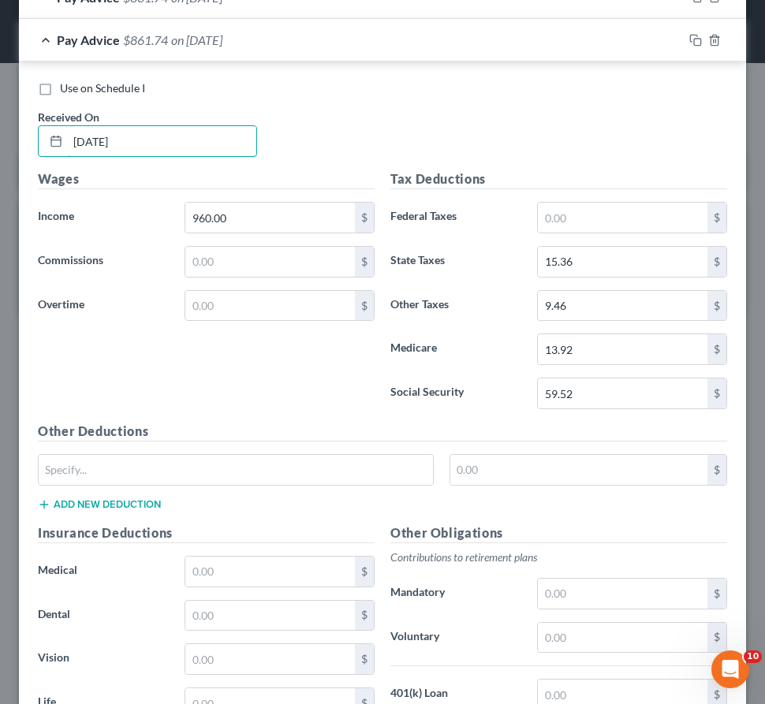
scroll to position [1646, 0]
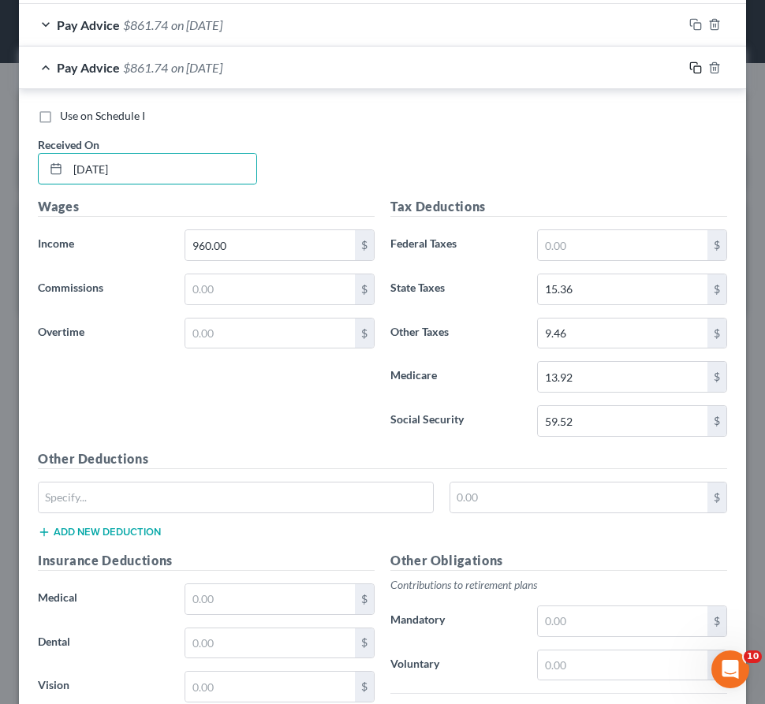
click at [694, 66] on rect "button" at bounding box center [697, 69] width 7 height 7
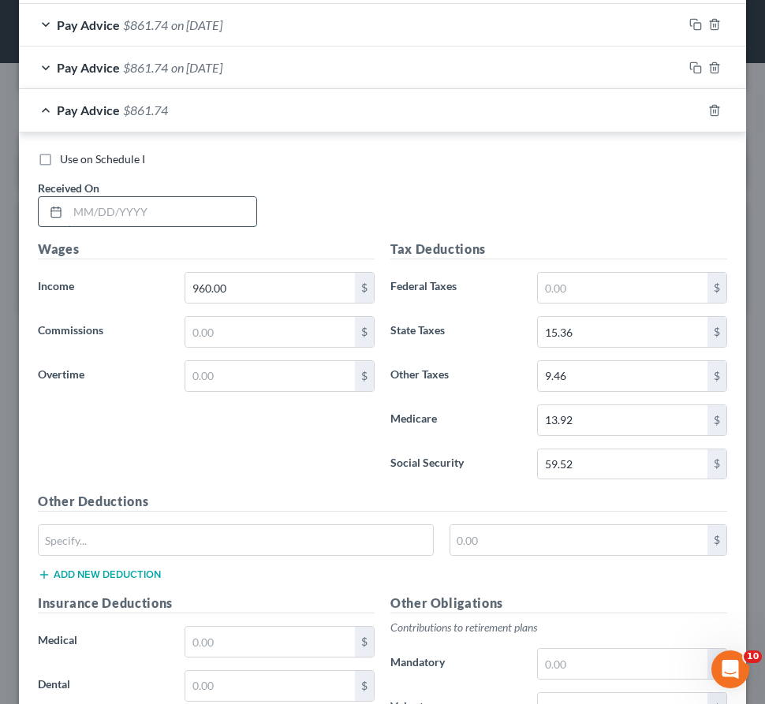
click at [193, 215] on input "text" at bounding box center [162, 212] width 189 height 30
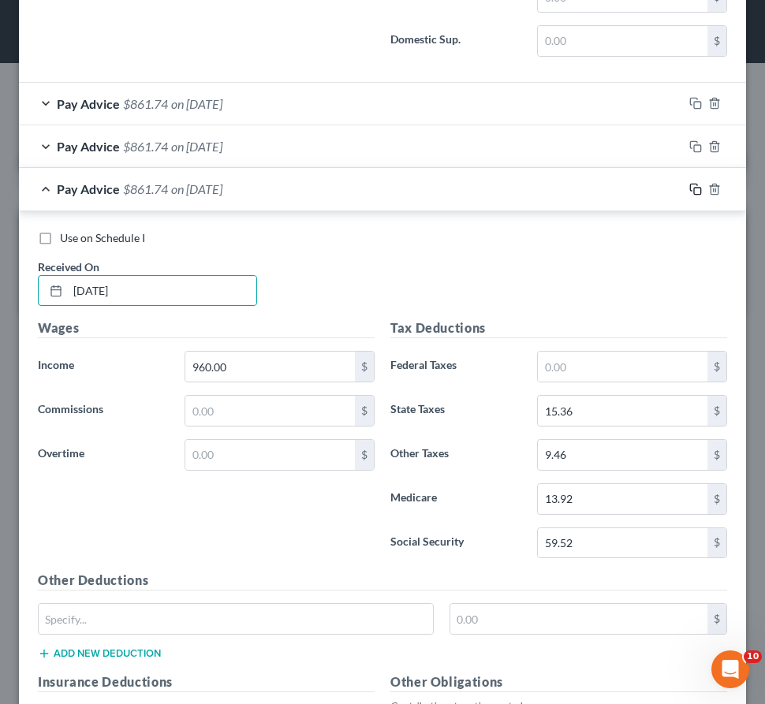
click at [689, 184] on icon "button" at bounding box center [695, 189] width 13 height 13
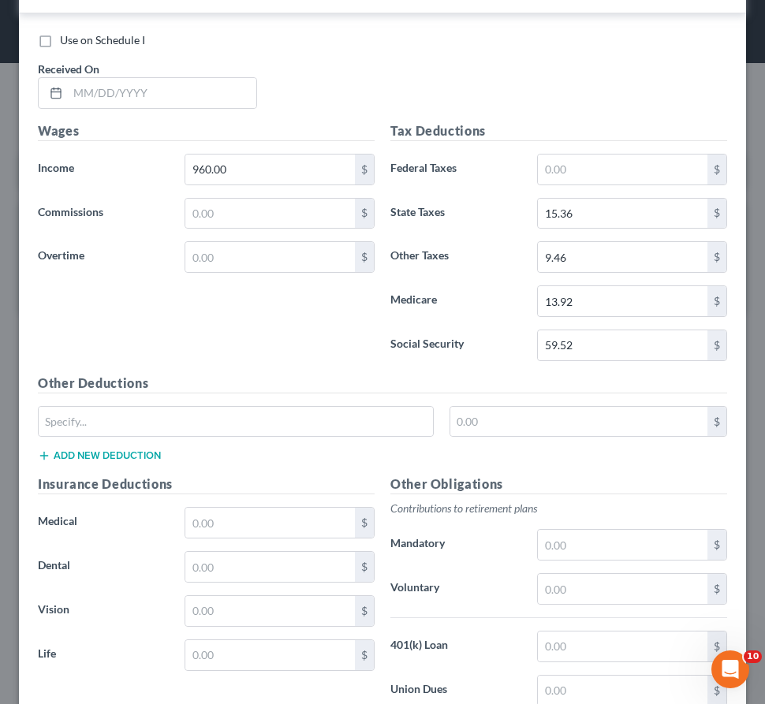
scroll to position [1806, 0]
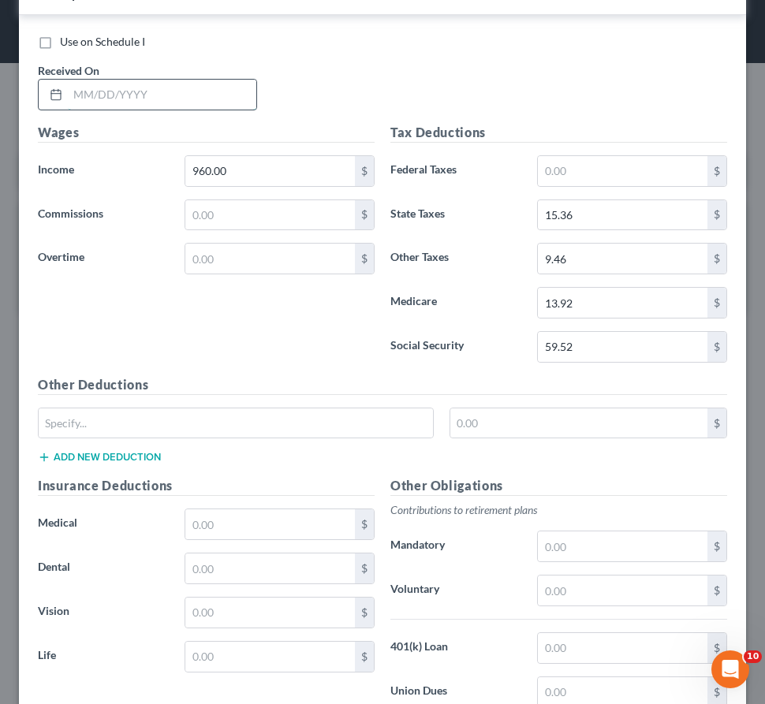
drag, startPoint x: 218, startPoint y: 84, endPoint x: 189, endPoint y: 102, distance: 34.4
click at [217, 88] on input "text" at bounding box center [162, 95] width 189 height 30
click at [495, 67] on div "Use on Schedule I Received On * [DATE]" at bounding box center [382, 78] width 705 height 89
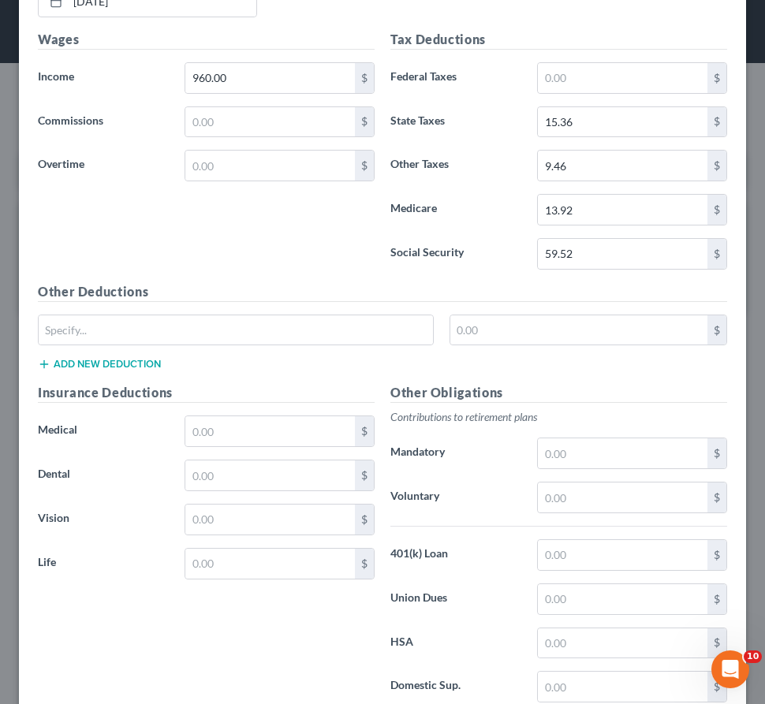
scroll to position [2010, 0]
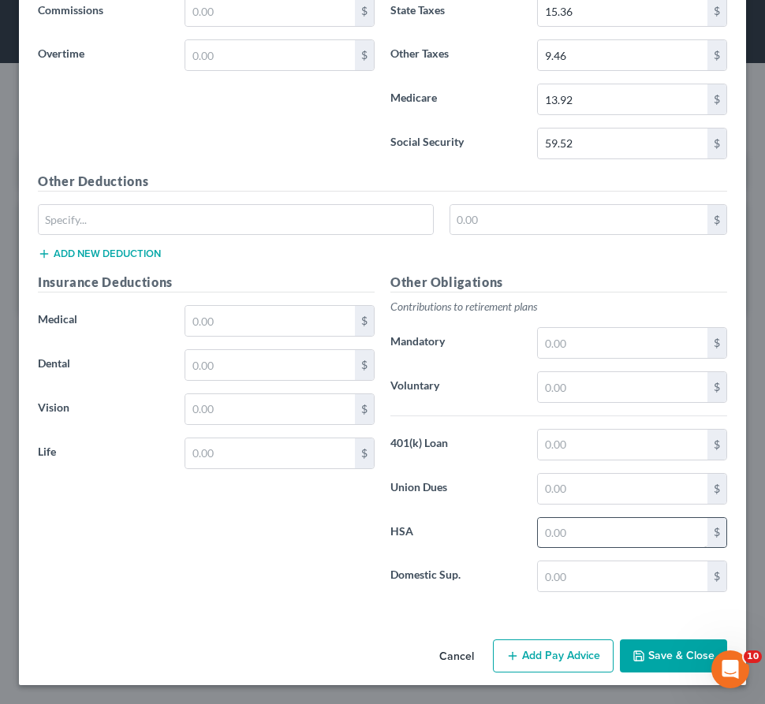
drag, startPoint x: 667, startPoint y: 659, endPoint x: 653, endPoint y: 541, distance: 119.2
click at [663, 659] on button "Save & Close" at bounding box center [673, 656] width 107 height 33
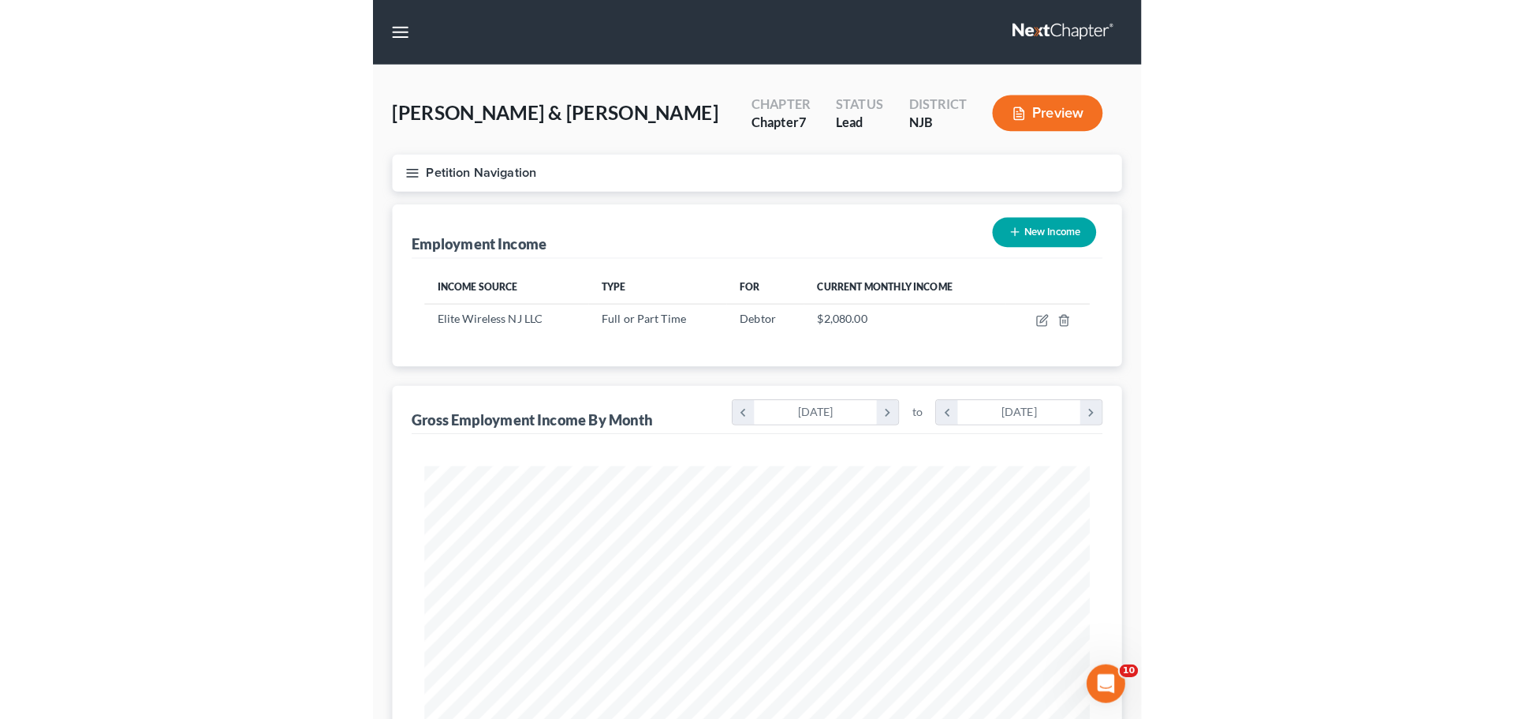
scroll to position [788478, 788152]
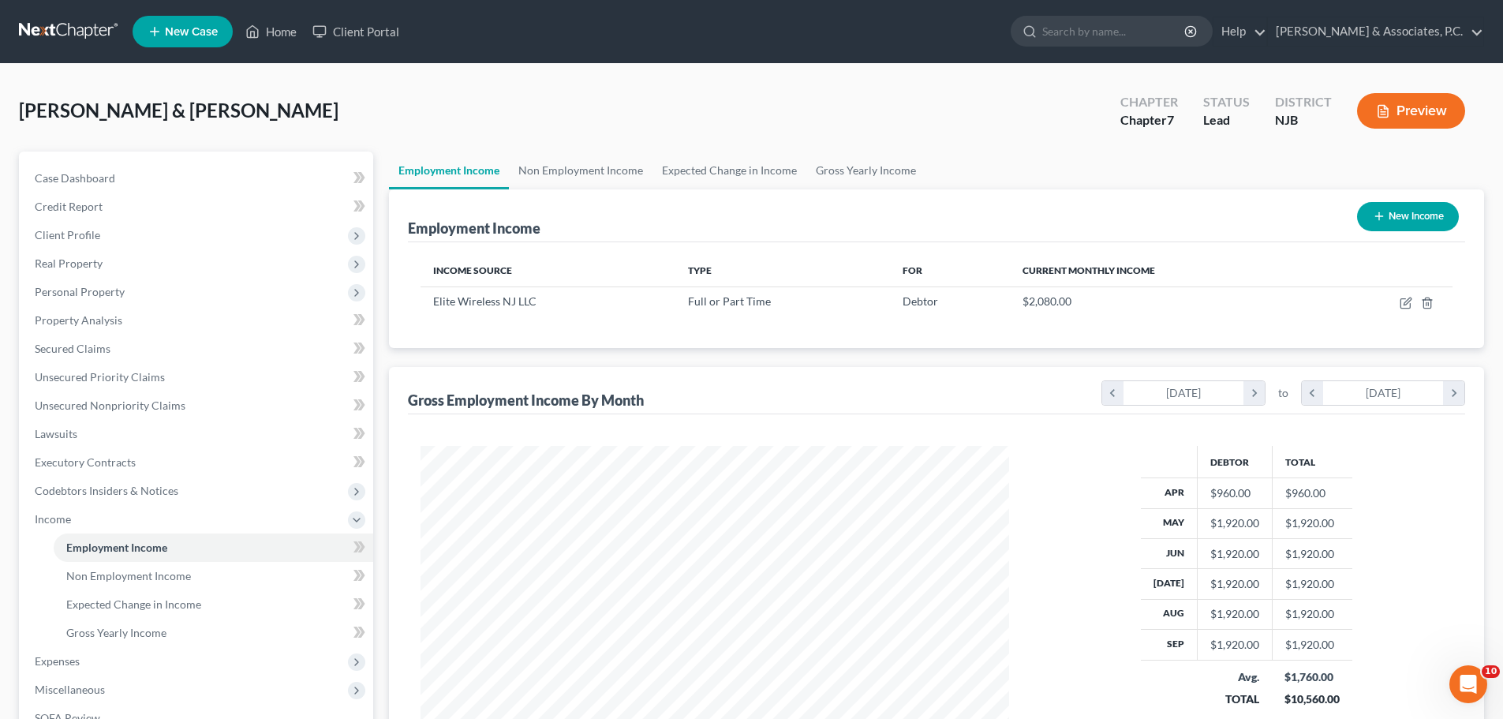
click at [1397, 225] on button "New Income" at bounding box center [1408, 216] width 102 height 29
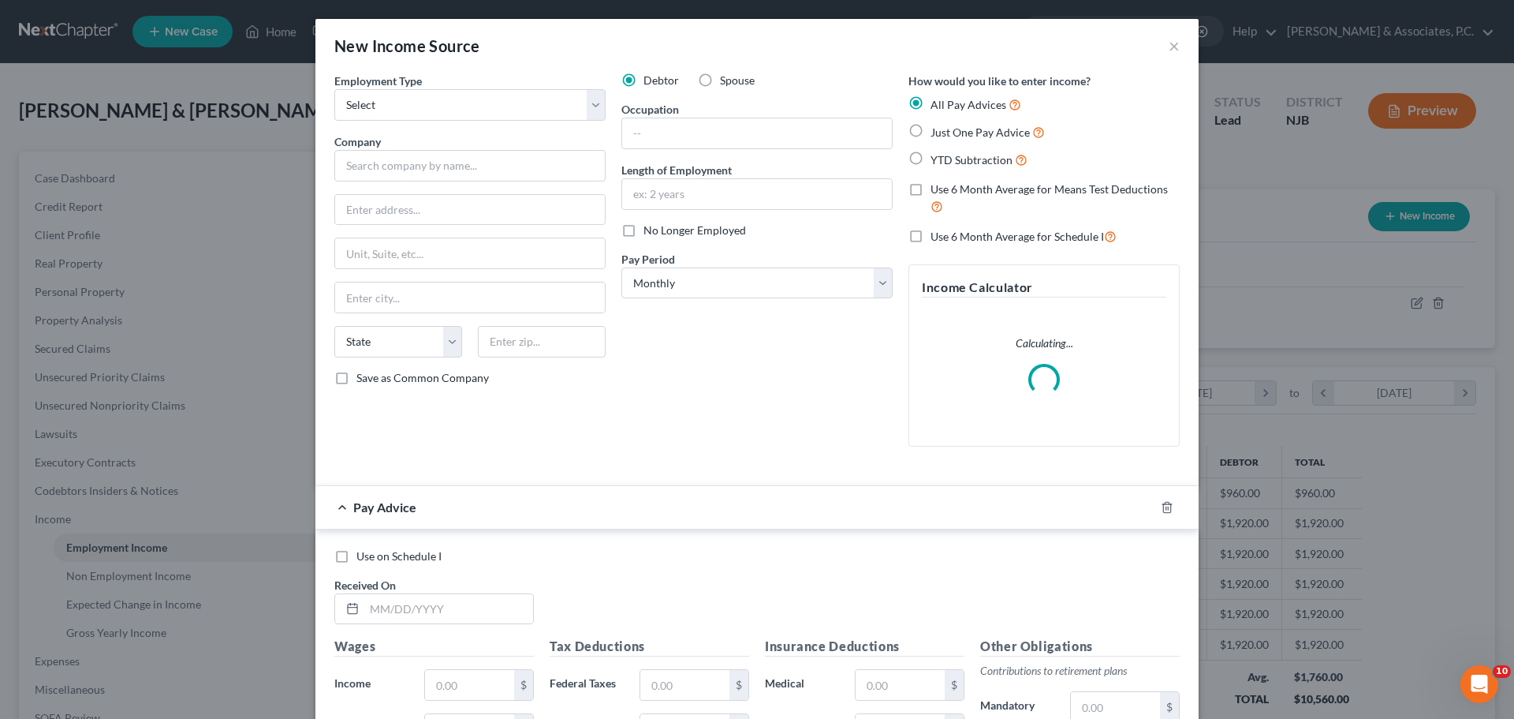
scroll to position [297, 625]
click at [720, 77] on label "Spouse" at bounding box center [737, 81] width 35 height 16
click at [726, 77] on input "Spouse" at bounding box center [731, 78] width 10 height 10
drag, startPoint x: 497, startPoint y: 98, endPoint x: 506, endPoint y: 113, distance: 17.3
click at [498, 99] on select "Select Full or [DEMOGRAPHIC_DATA] Employment Self Employment" at bounding box center [469, 105] width 271 height 32
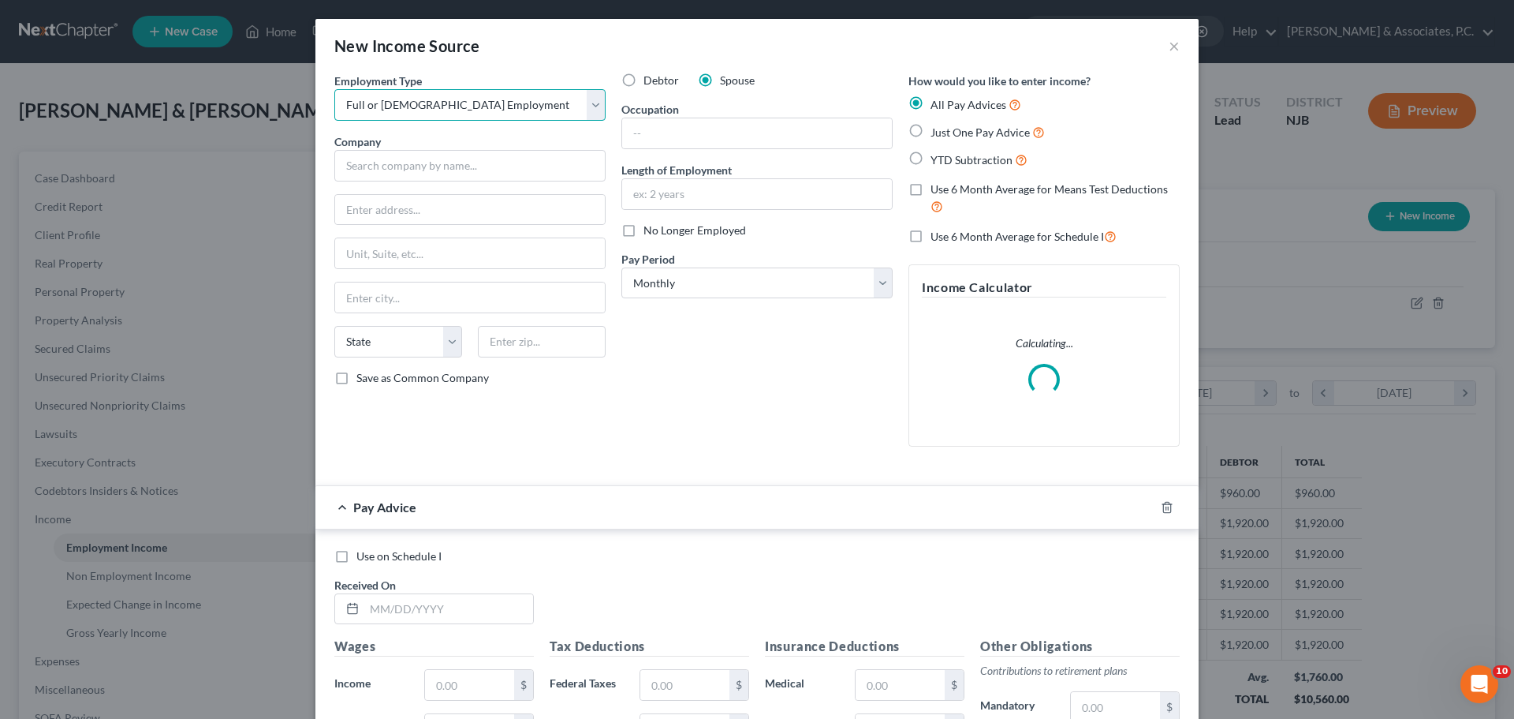
click at [334, 89] on select "Select Full or [DEMOGRAPHIC_DATA] Employment Self Employment" at bounding box center [469, 105] width 271 height 32
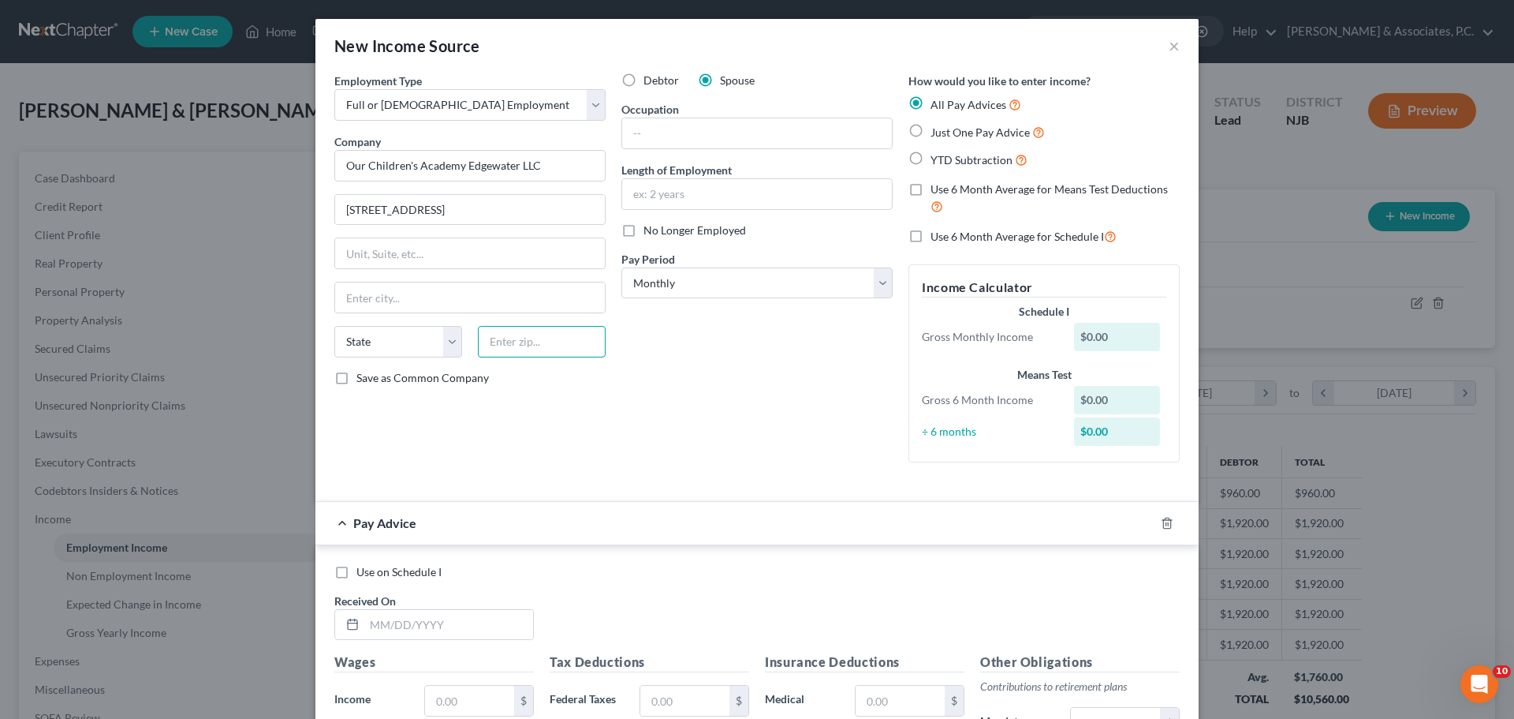
drag, startPoint x: 495, startPoint y: 343, endPoint x: 495, endPoint y: 352, distance: 8.7
click at [496, 343] on input "text" at bounding box center [542, 342] width 128 height 32
click at [700, 137] on input "text" at bounding box center [757, 133] width 270 height 30
click at [687, 281] on select "Select Monthly Twice Monthly Every Other Week Weekly" at bounding box center [757, 283] width 271 height 32
click at [622, 267] on select "Select Monthly Twice Monthly Every Other Week Weekly" at bounding box center [757, 283] width 271 height 32
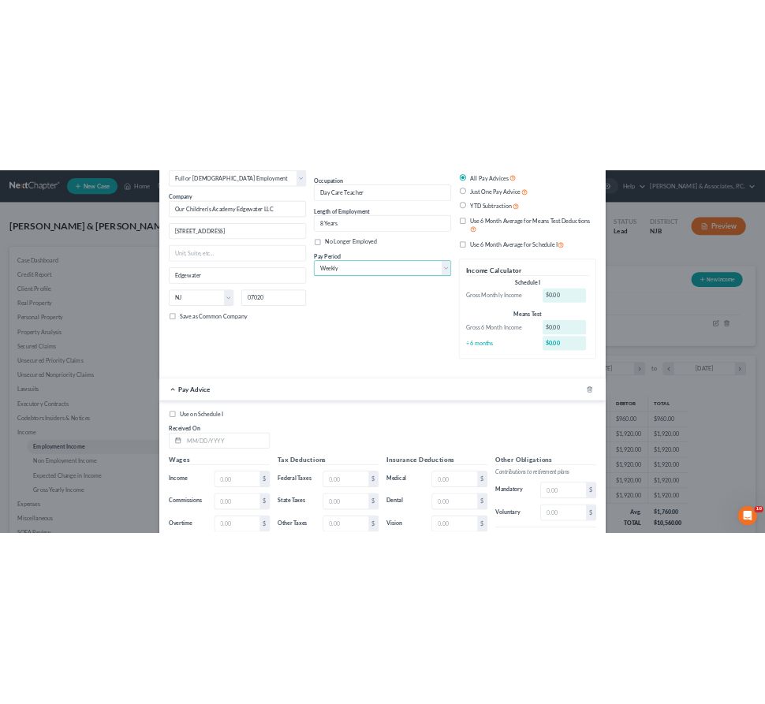
scroll to position [158, 0]
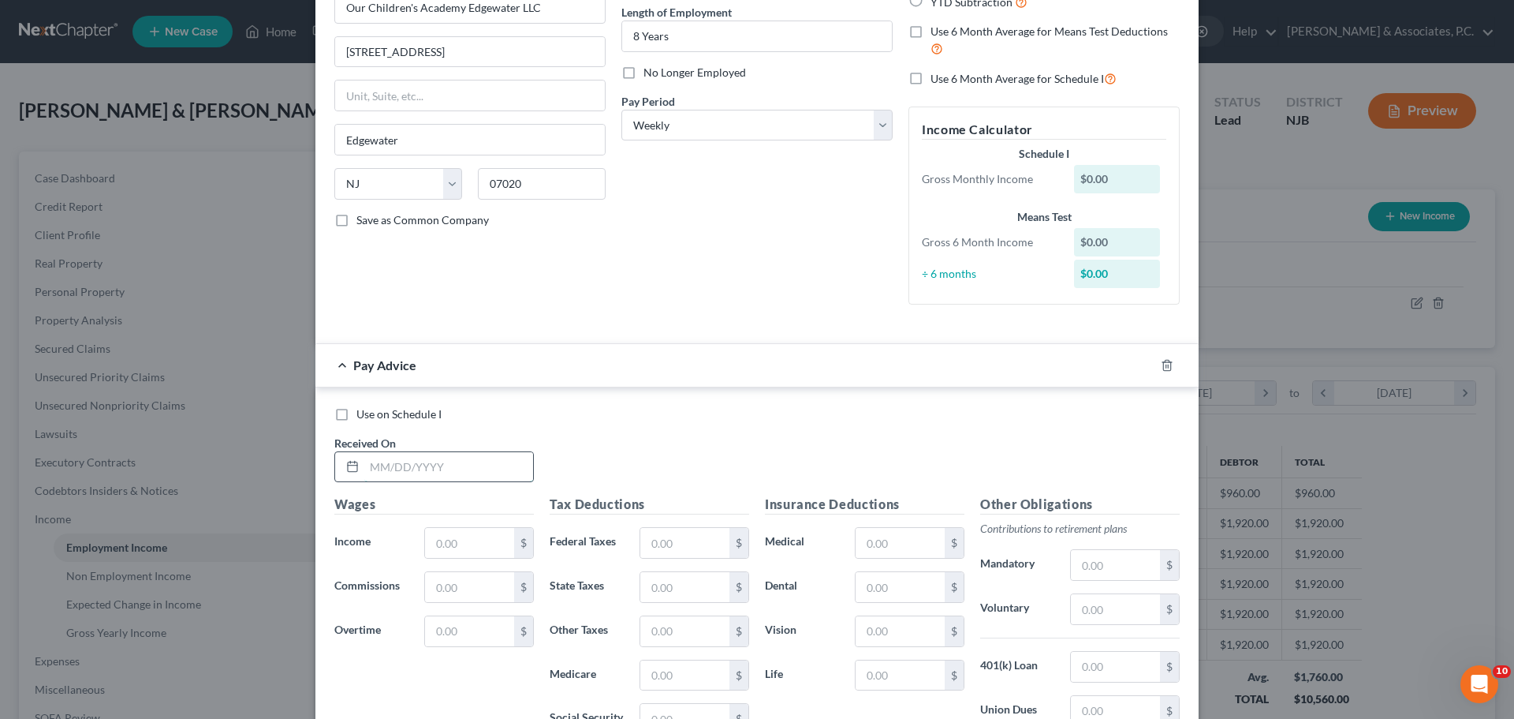
click at [465, 470] on input "text" at bounding box center [448, 467] width 169 height 30
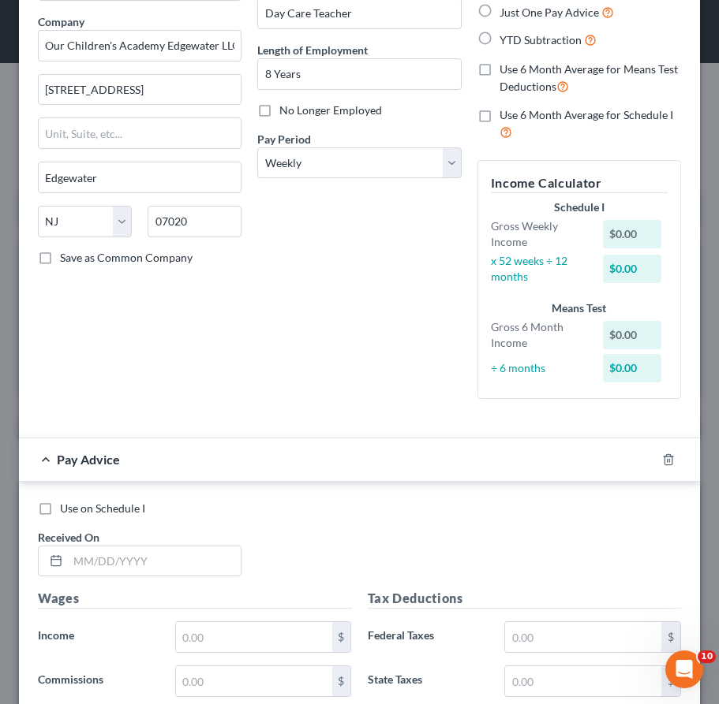
scroll to position [237, 0]
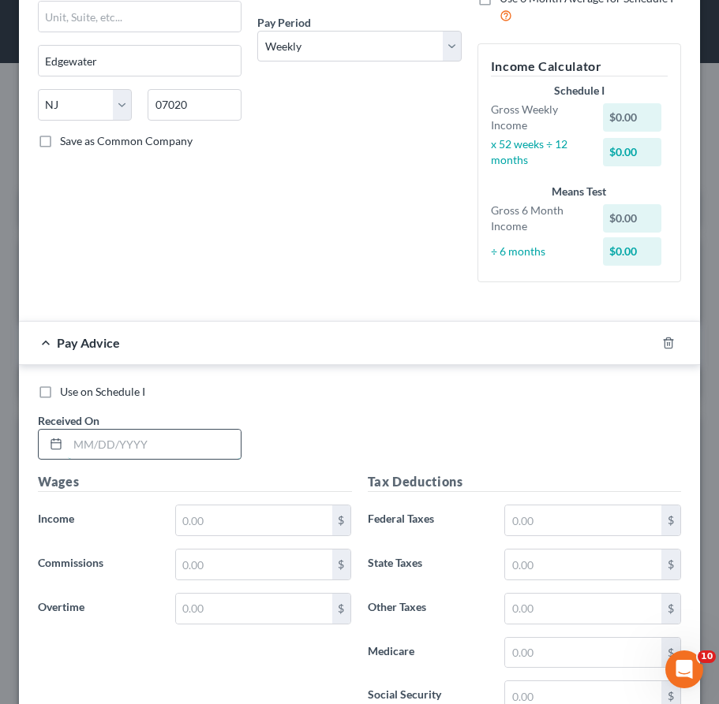
drag, startPoint x: 164, startPoint y: 441, endPoint x: 165, endPoint y: 454, distance: 12.6
click at [164, 441] on input "text" at bounding box center [154, 445] width 173 height 30
click at [260, 521] on input "text" at bounding box center [254, 521] width 156 height 30
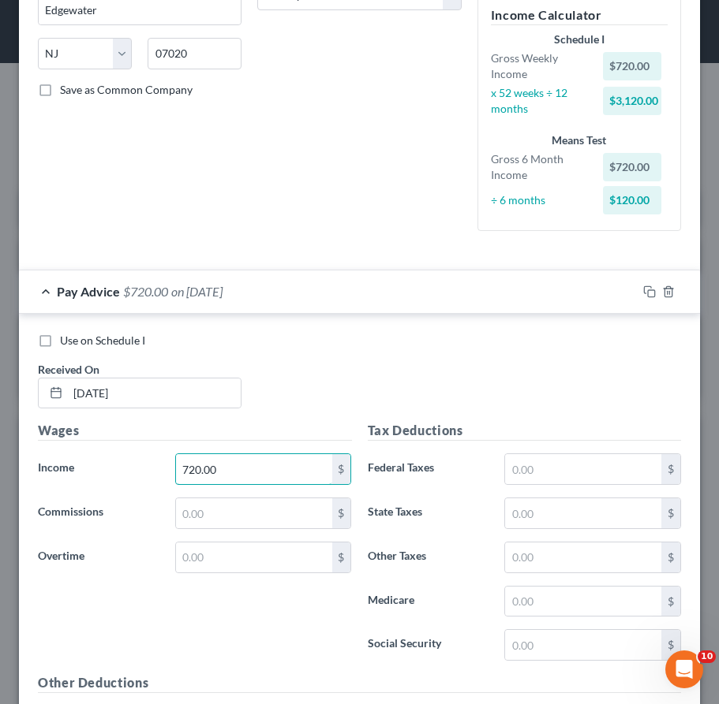
scroll to position [316, 0]
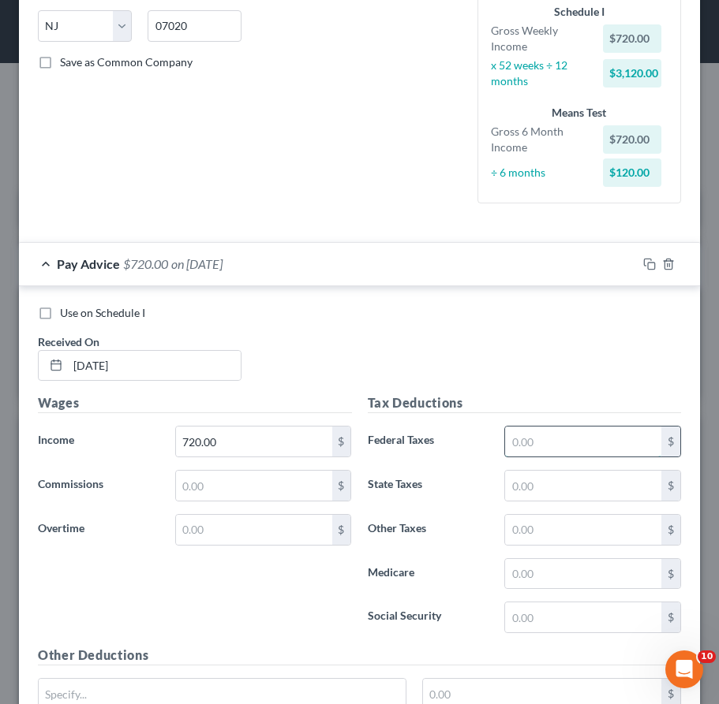
drag, startPoint x: 592, startPoint y: 439, endPoint x: 581, endPoint y: 443, distance: 12.0
click at [590, 439] on input "text" at bounding box center [583, 442] width 156 height 30
click at [547, 630] on input "text" at bounding box center [583, 618] width 156 height 30
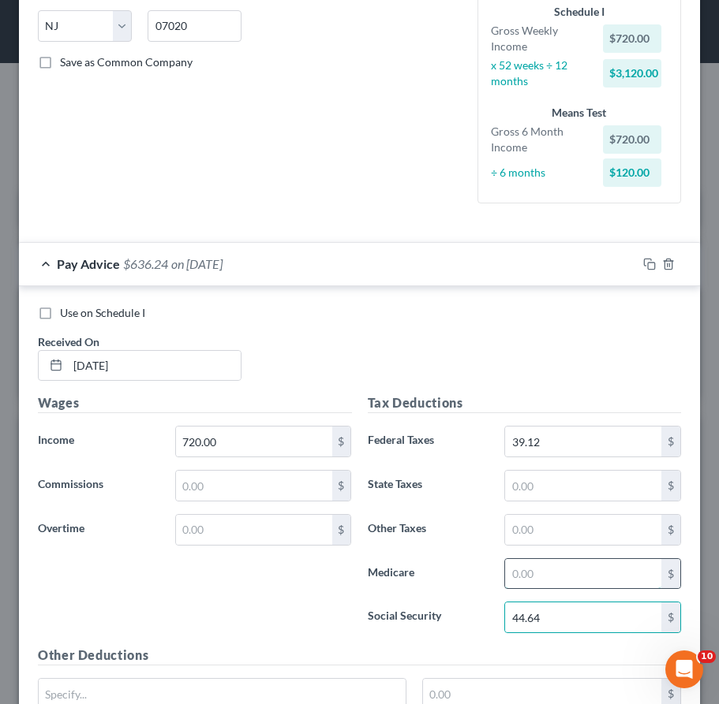
drag, startPoint x: 534, startPoint y: 575, endPoint x: 495, endPoint y: 579, distance: 38.9
click at [534, 576] on input "text" at bounding box center [583, 574] width 156 height 30
drag, startPoint x: 551, startPoint y: 482, endPoint x: 436, endPoint y: 526, distance: 123.3
click at [551, 482] on input "text" at bounding box center [583, 486] width 156 height 30
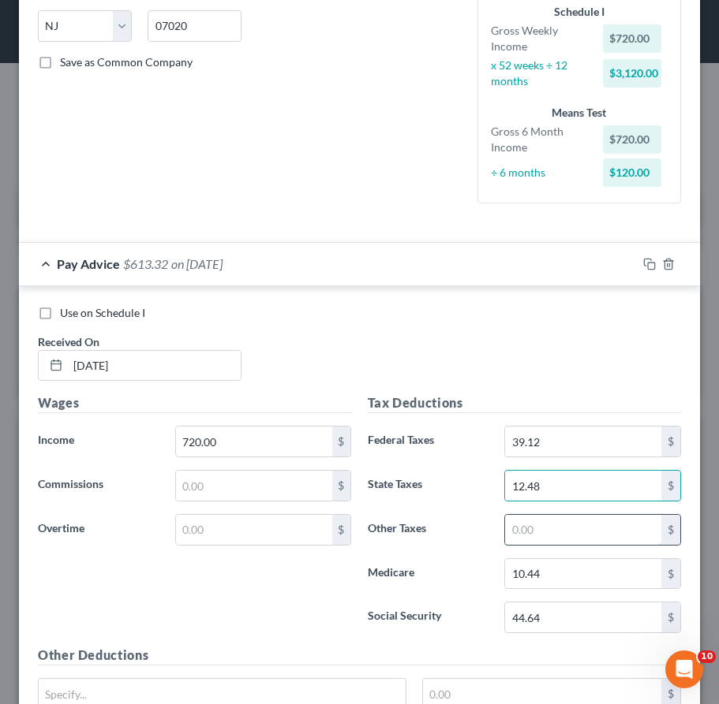
click at [541, 532] on input "text" at bounding box center [583, 530] width 156 height 30
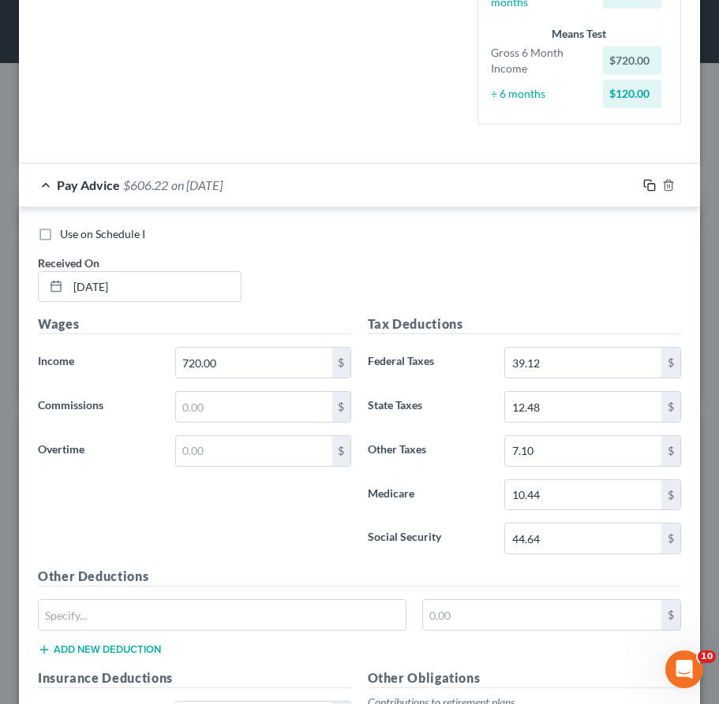
click at [648, 184] on rect "button" at bounding box center [651, 187] width 7 height 7
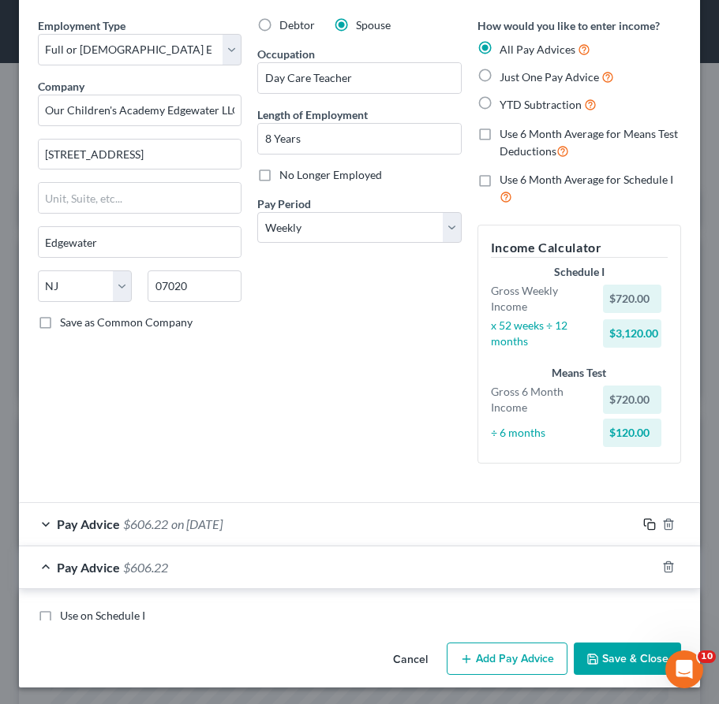
scroll to position [510, 0]
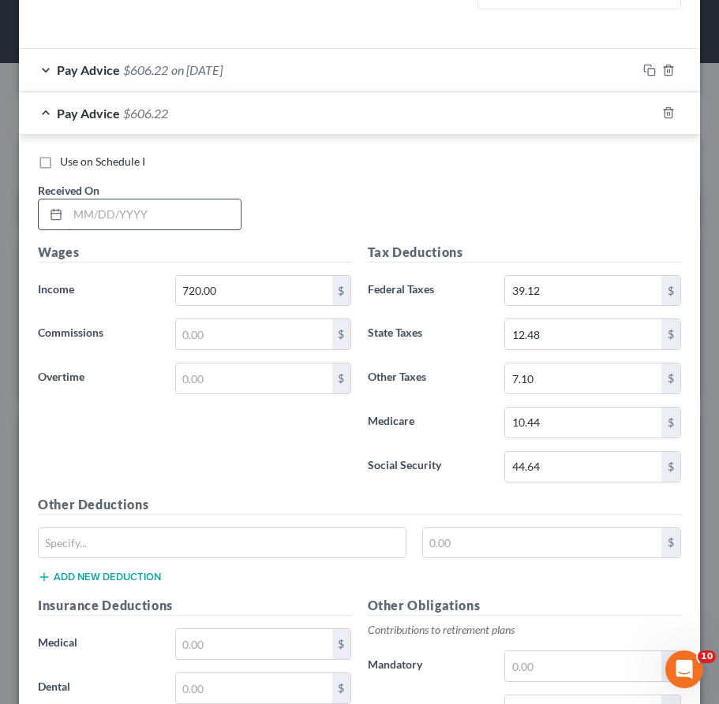
click at [192, 212] on input "text" at bounding box center [154, 215] width 173 height 30
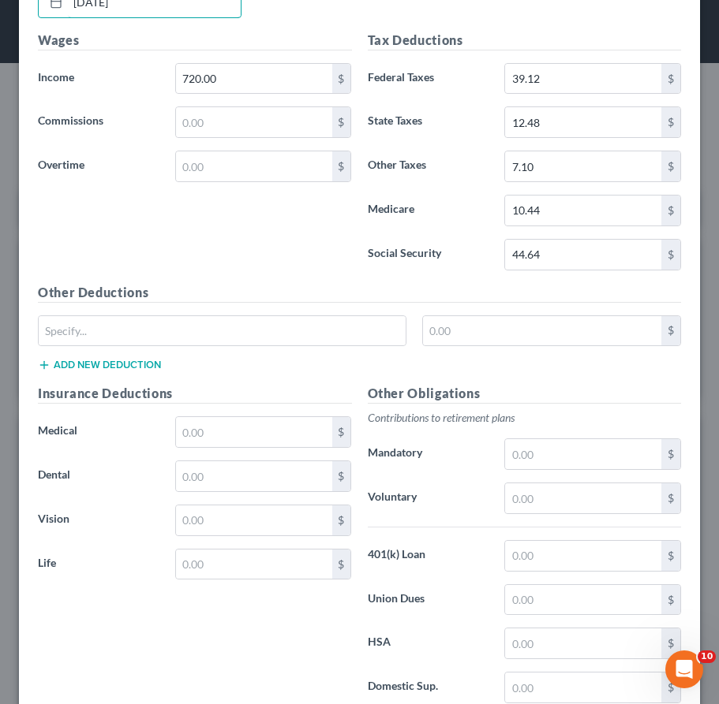
scroll to position [746, 0]
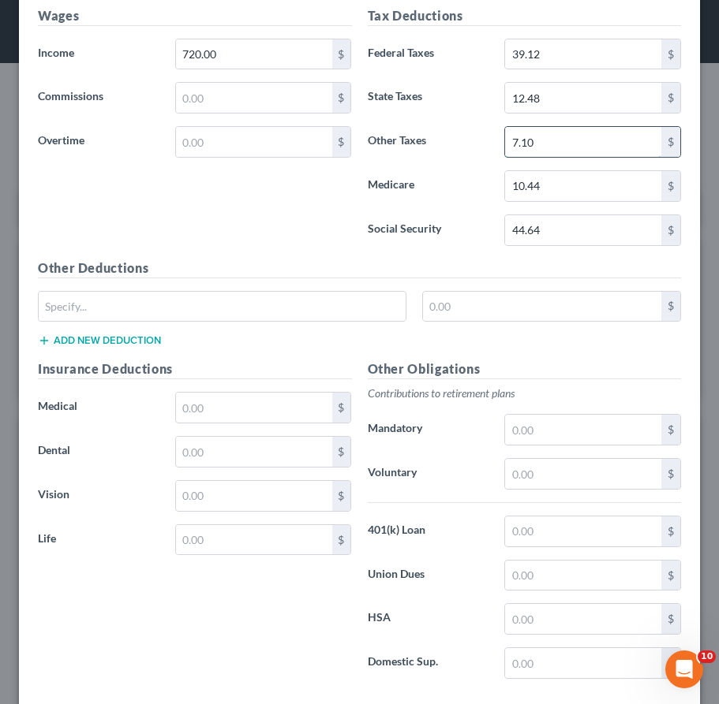
click at [542, 144] on input "7.10" at bounding box center [583, 142] width 156 height 30
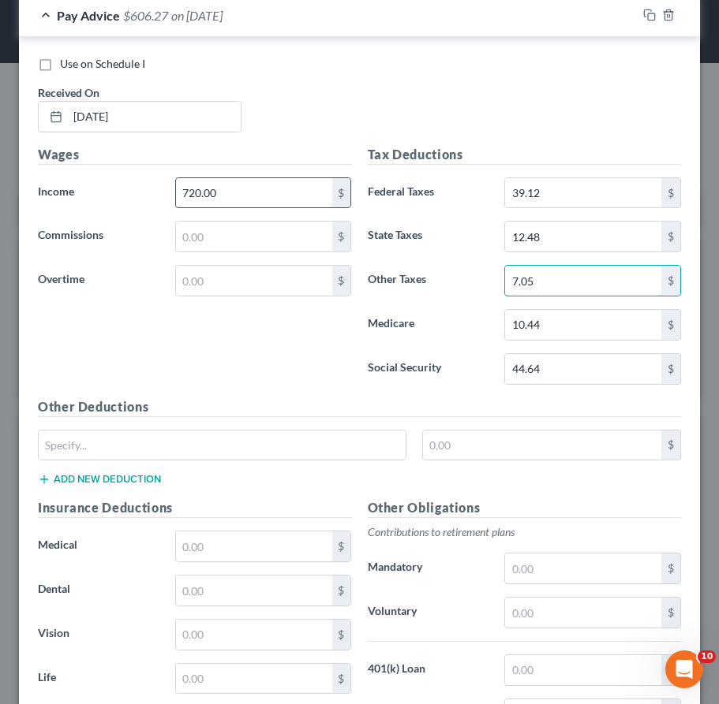
scroll to position [588, 0]
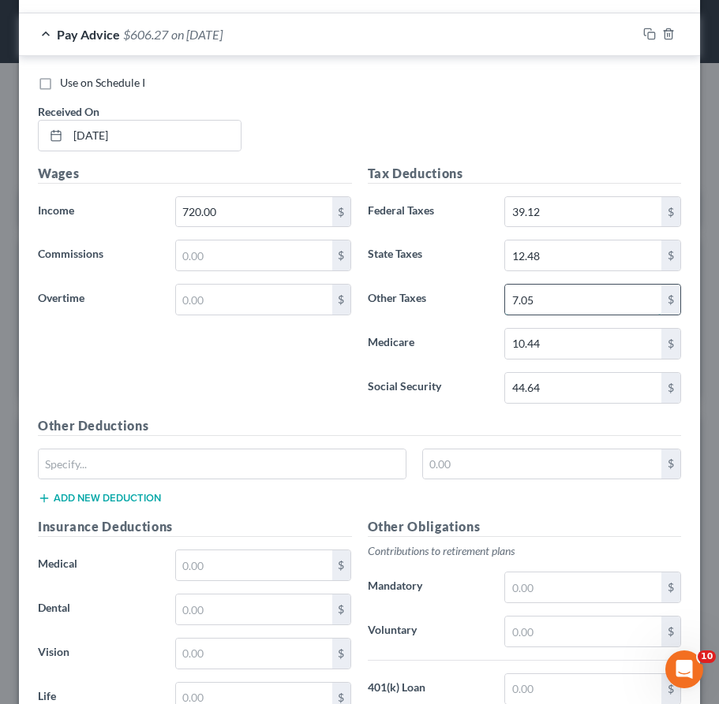
click at [562, 301] on input "7.05" at bounding box center [583, 300] width 156 height 30
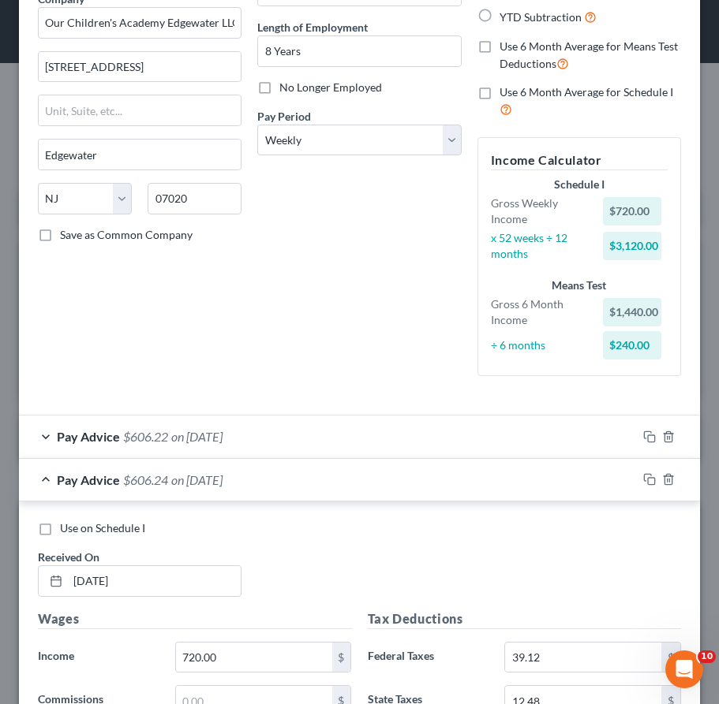
scroll to position [115, 0]
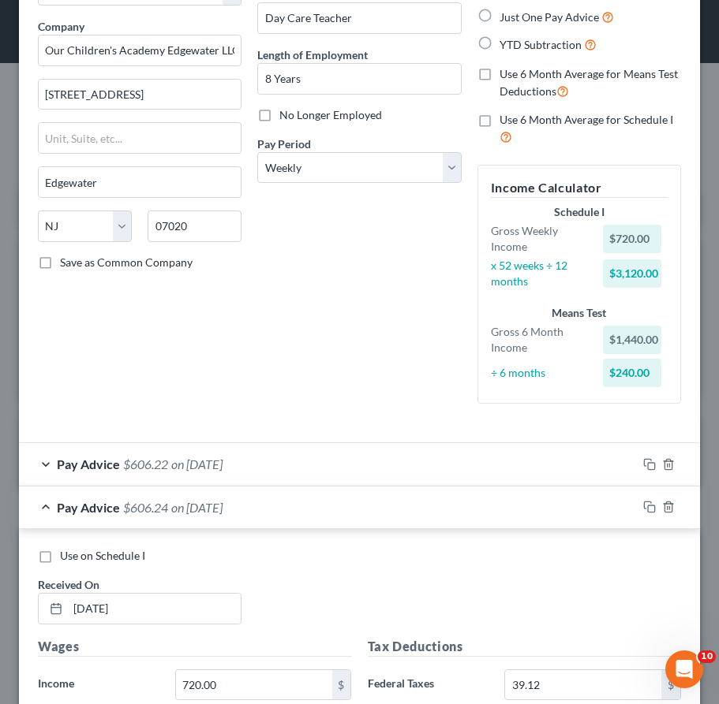
drag, startPoint x: 308, startPoint y: 458, endPoint x: 298, endPoint y: 460, distance: 9.6
click at [308, 458] on div "Pay Advice $606.22 on [DATE]" at bounding box center [328, 464] width 618 height 42
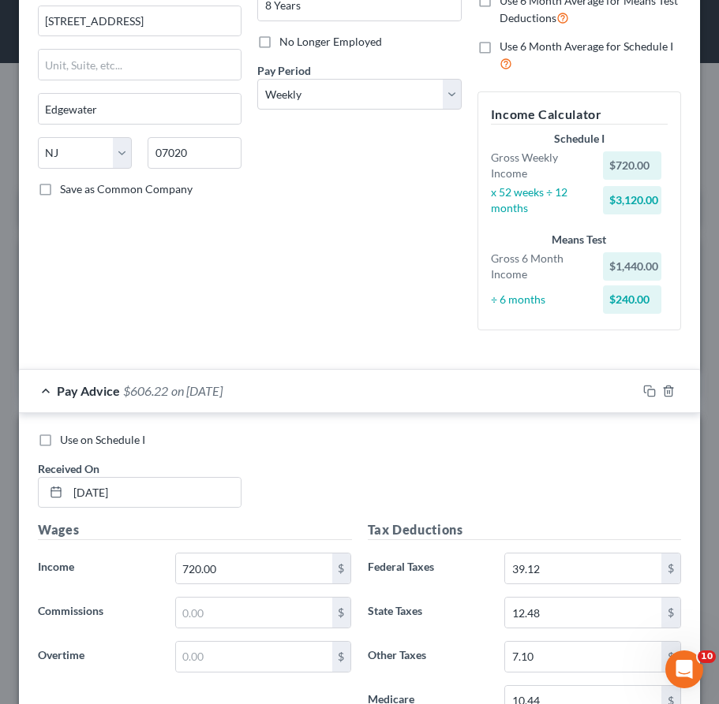
scroll to position [273, 0]
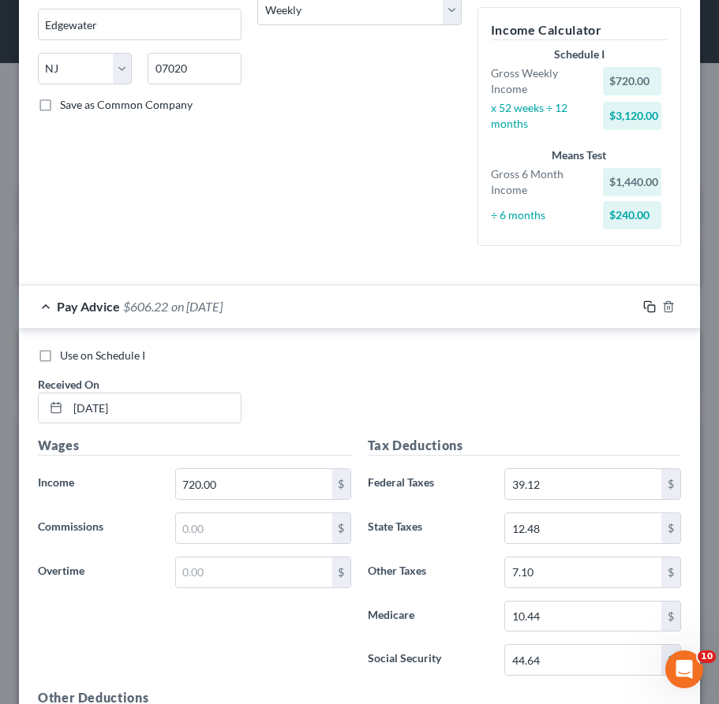
drag, startPoint x: 637, startPoint y: 300, endPoint x: 627, endPoint y: 314, distance: 17.5
click at [643, 301] on icon "button" at bounding box center [649, 307] width 13 height 13
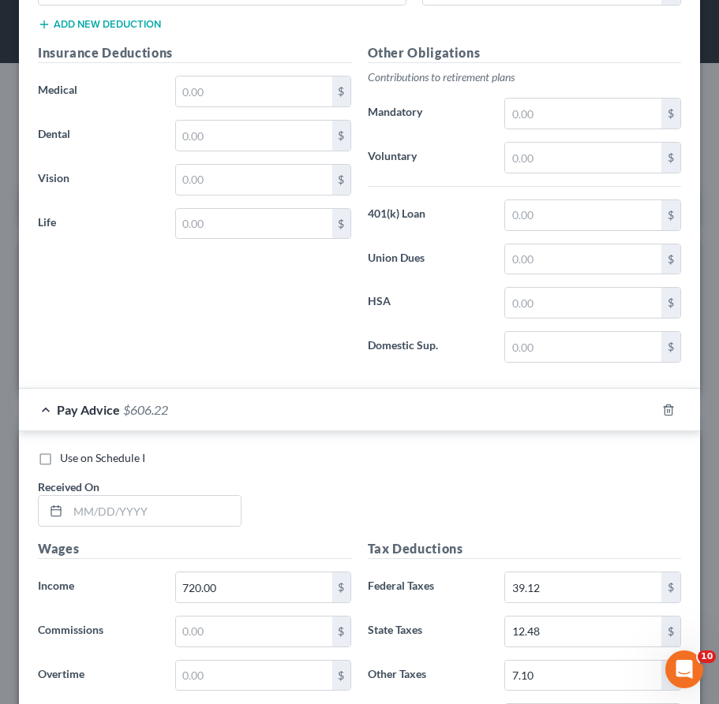
scroll to position [1141, 0]
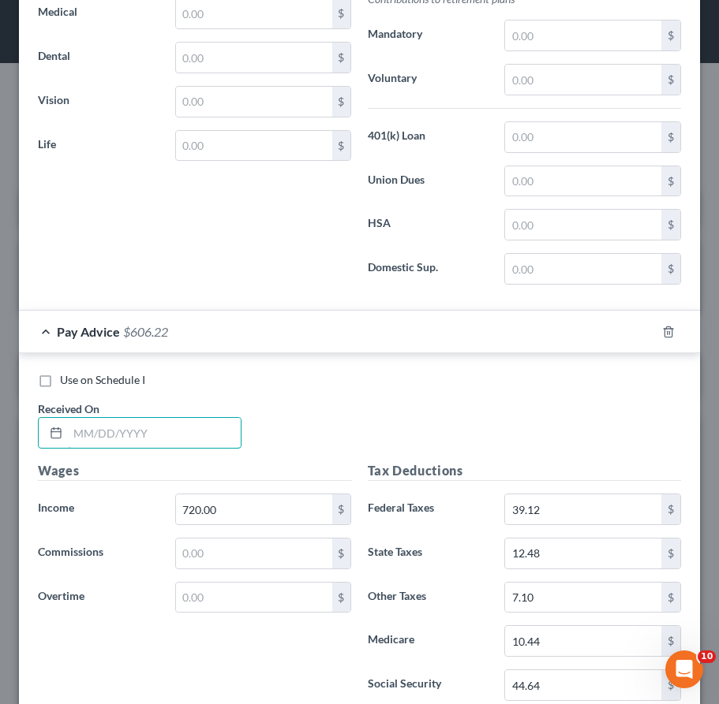
drag, startPoint x: 159, startPoint y: 440, endPoint x: 171, endPoint y: 451, distance: 16.8
click at [171, 451] on div "Use on Schedule I Received On *" at bounding box center [359, 416] width 659 height 89
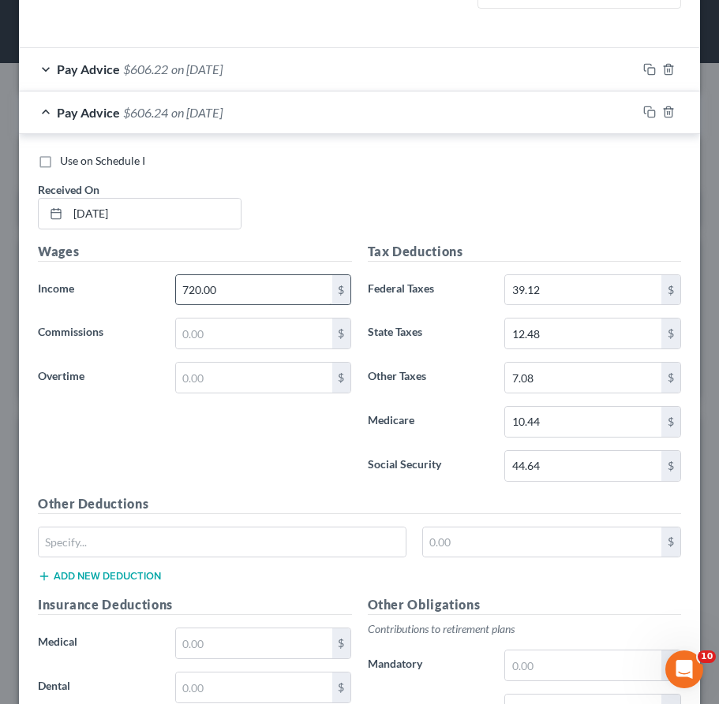
scroll to position [510, 0]
click at [357, 57] on div "Pay Advice $606.22 on [DATE]" at bounding box center [328, 70] width 618 height 42
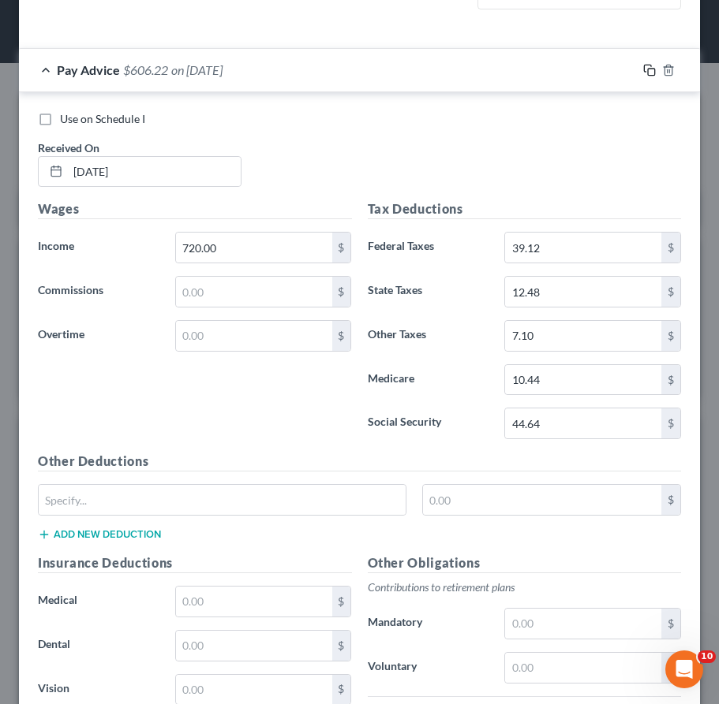
click at [643, 66] on icon "button" at bounding box center [649, 70] width 13 height 13
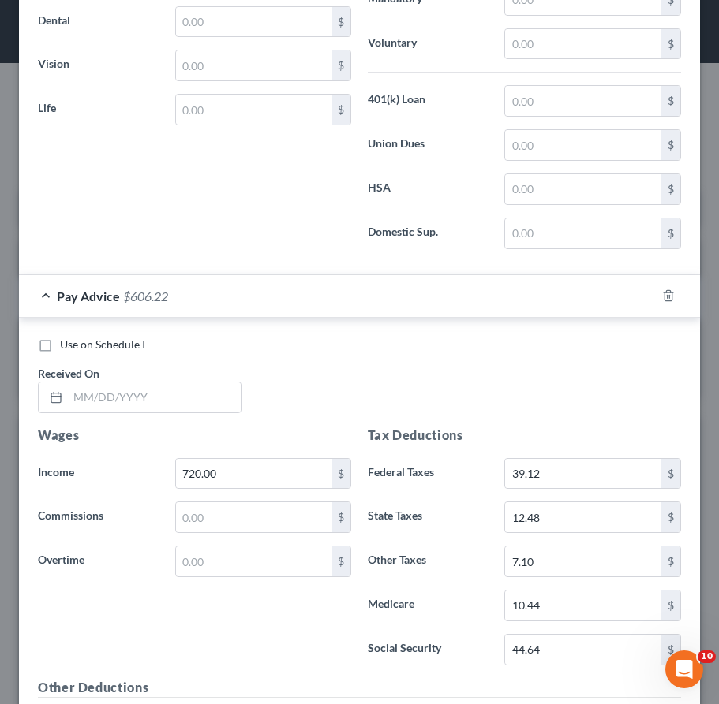
scroll to position [2110, 0]
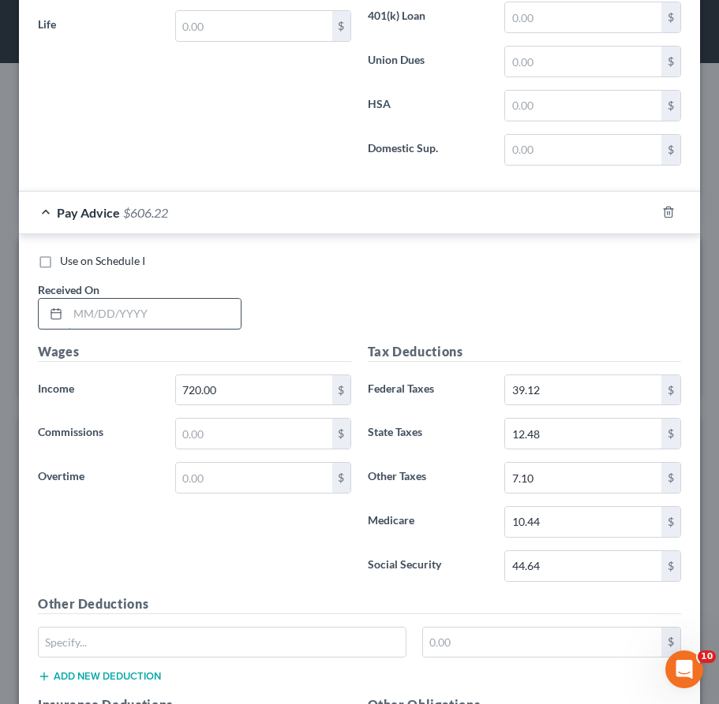
click at [193, 312] on input "text" at bounding box center [154, 314] width 173 height 30
click at [35, 320] on div "Received On * [DATE]" at bounding box center [139, 306] width 219 height 48
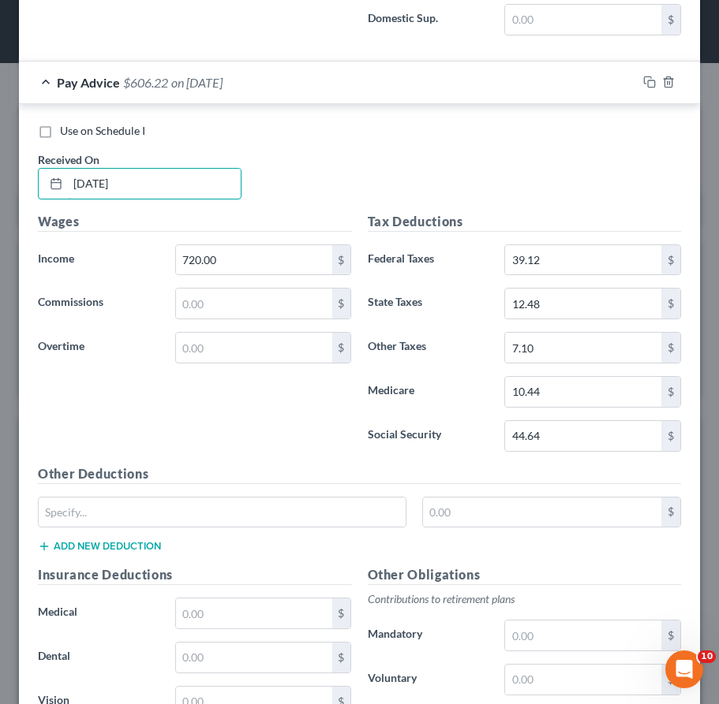
scroll to position [2268, 0]
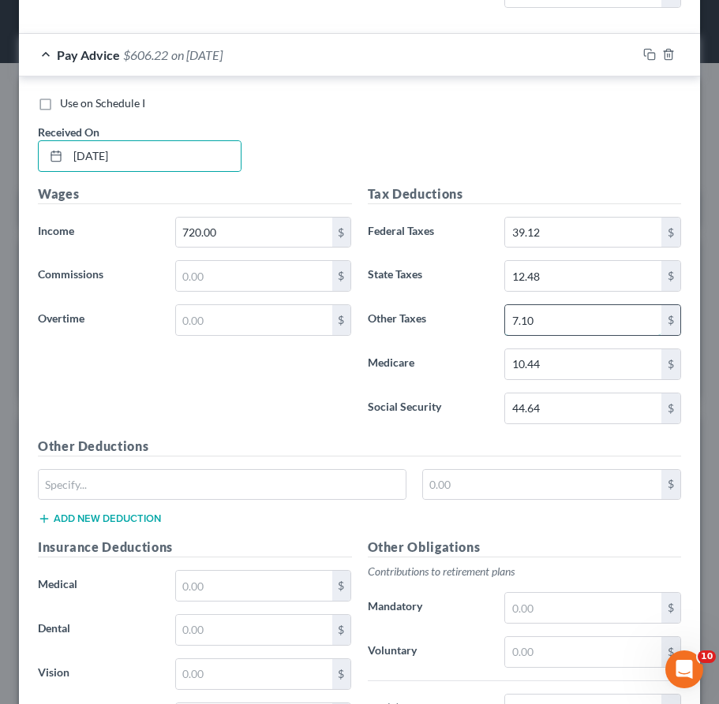
click at [552, 318] on input "7.10" at bounding box center [583, 320] width 156 height 30
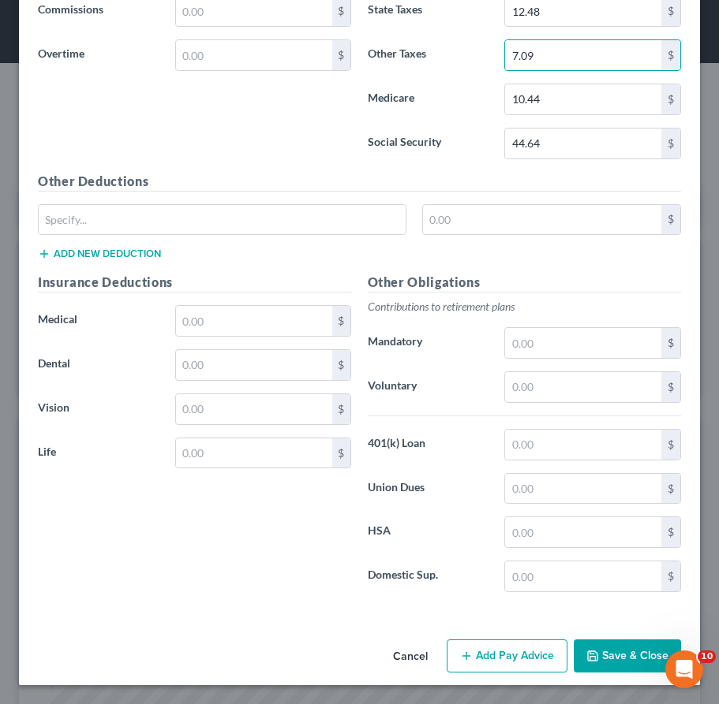
click at [491, 663] on button "Add Pay Advice" at bounding box center [506, 656] width 121 height 33
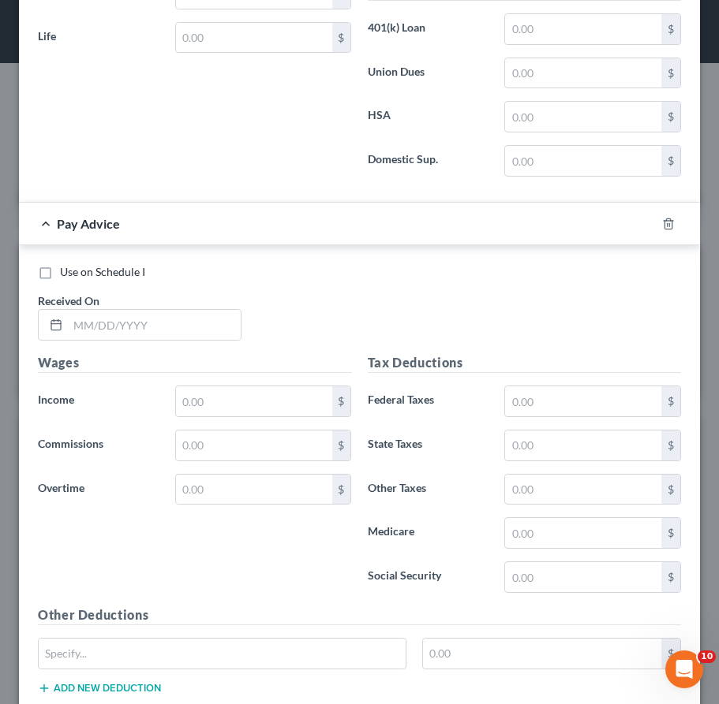
scroll to position [2978, 0]
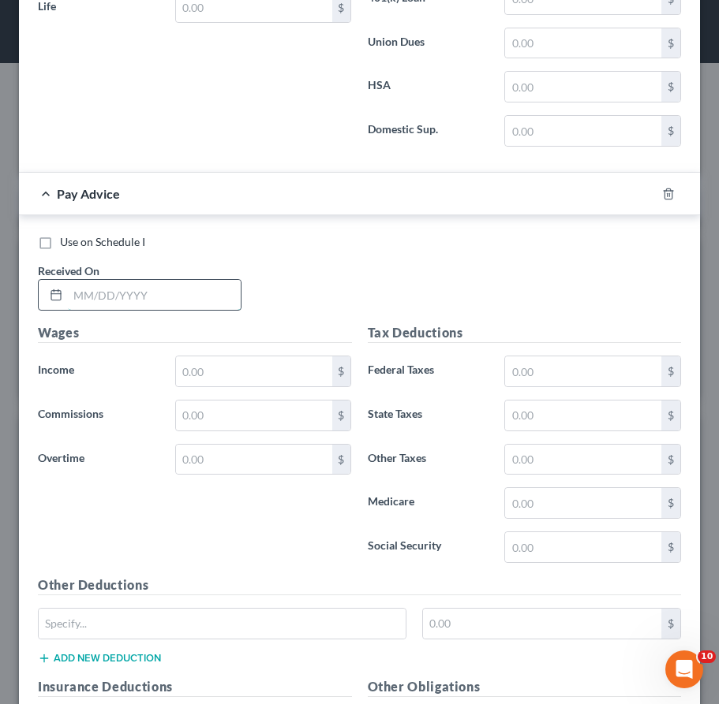
click at [165, 294] on input "text" at bounding box center [154, 295] width 173 height 30
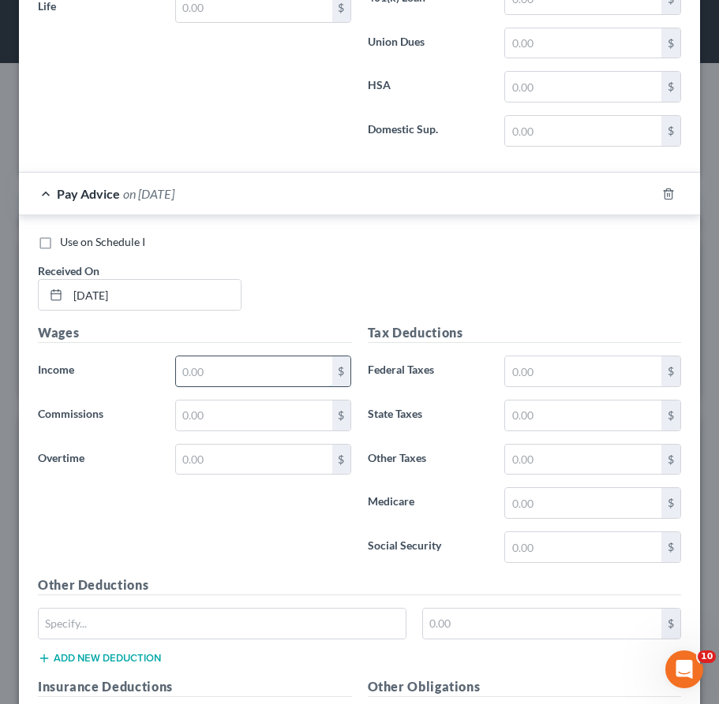
click at [210, 371] on input "text" at bounding box center [254, 372] width 156 height 30
click at [580, 362] on input "text" at bounding box center [583, 372] width 156 height 30
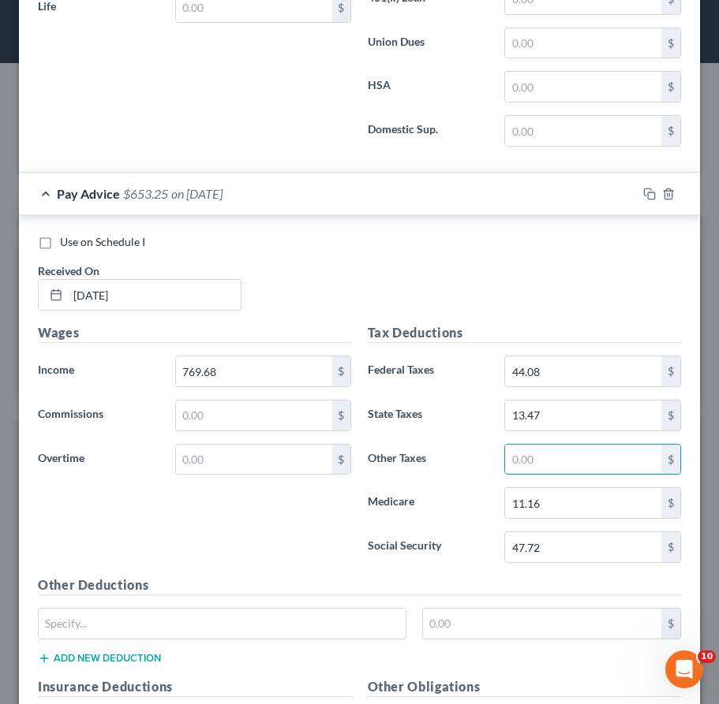
drag, startPoint x: 516, startPoint y: 453, endPoint x: 282, endPoint y: 513, distance: 241.0
click at [517, 453] on input "text" at bounding box center [583, 460] width 156 height 30
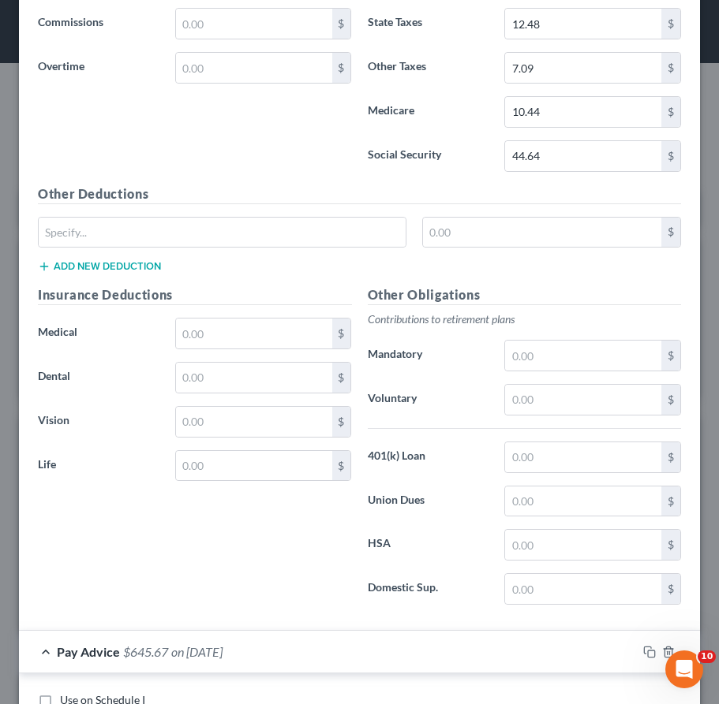
scroll to position [2269, 0]
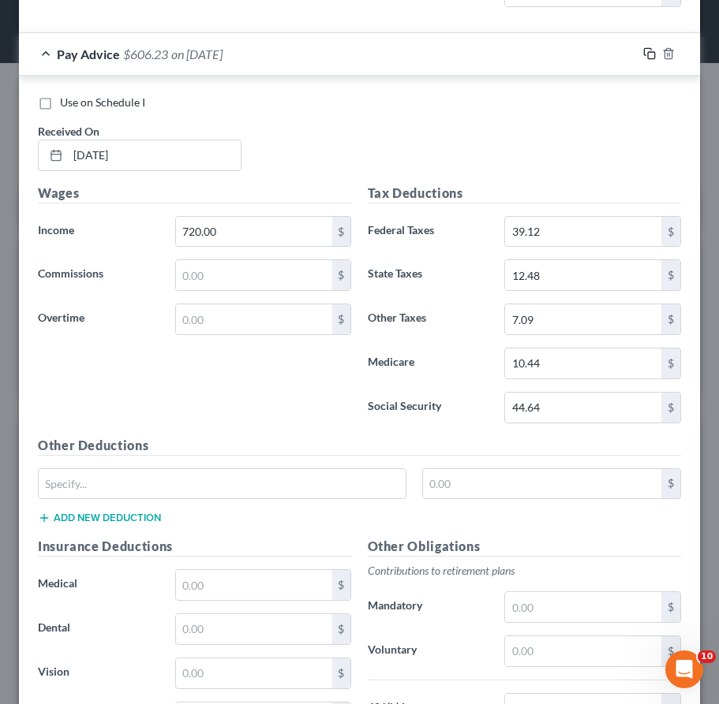
click at [648, 52] on rect "button" at bounding box center [651, 55] width 7 height 7
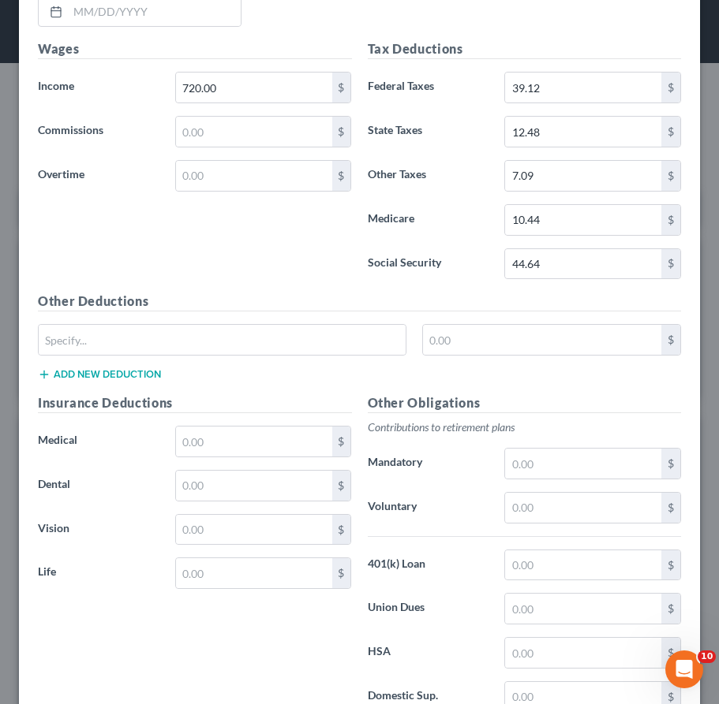
scroll to position [3188, 0]
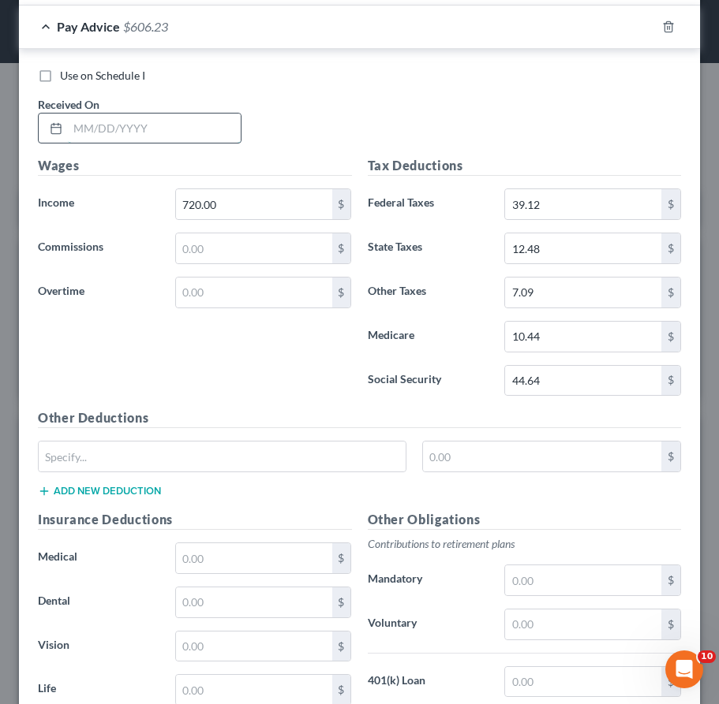
click at [132, 122] on input "text" at bounding box center [154, 129] width 173 height 30
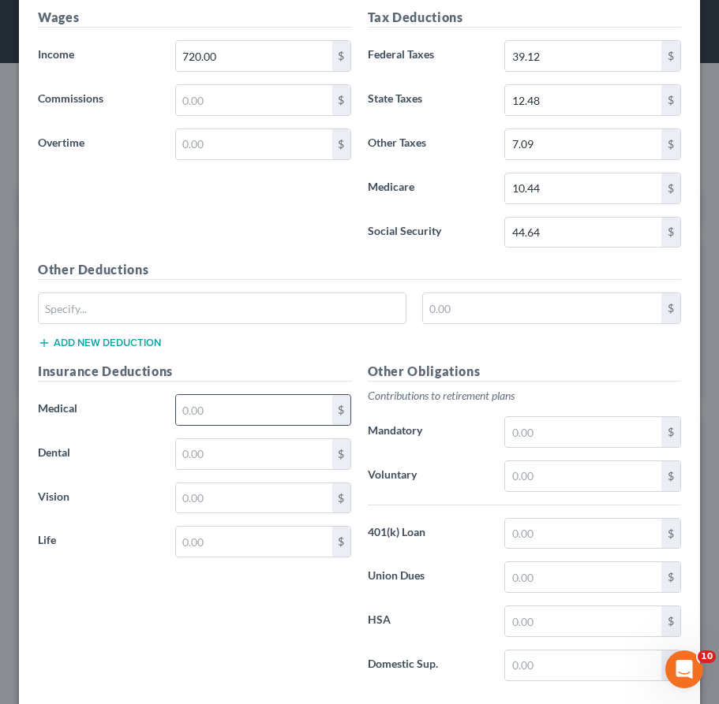
scroll to position [3425, 0]
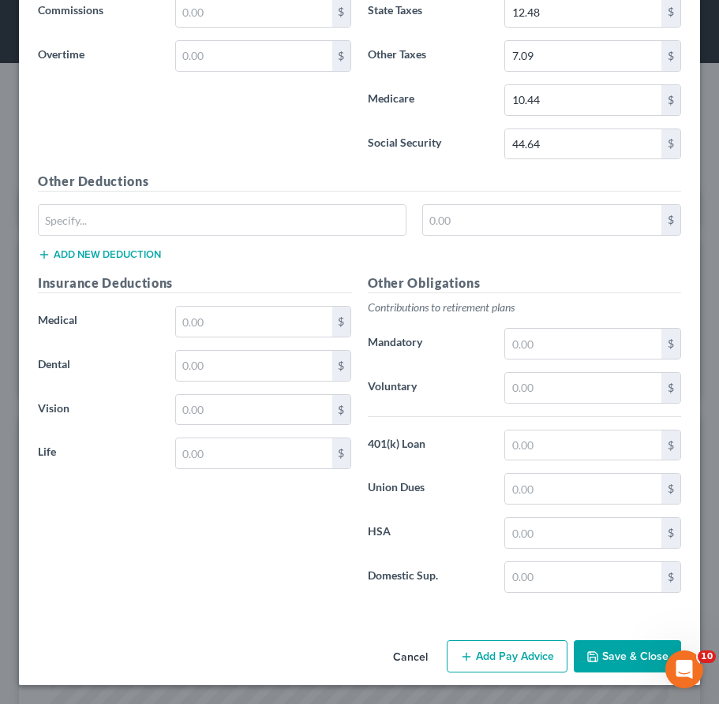
drag, startPoint x: 513, startPoint y: 656, endPoint x: 519, endPoint y: 551, distance: 105.9
click at [513, 655] on button "Add Pay Advice" at bounding box center [506, 656] width 121 height 33
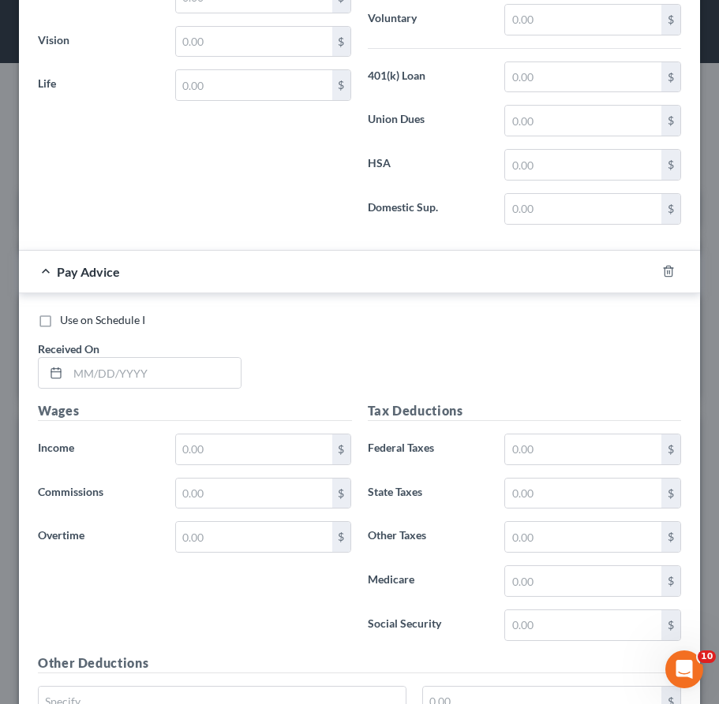
scroll to position [3796, 0]
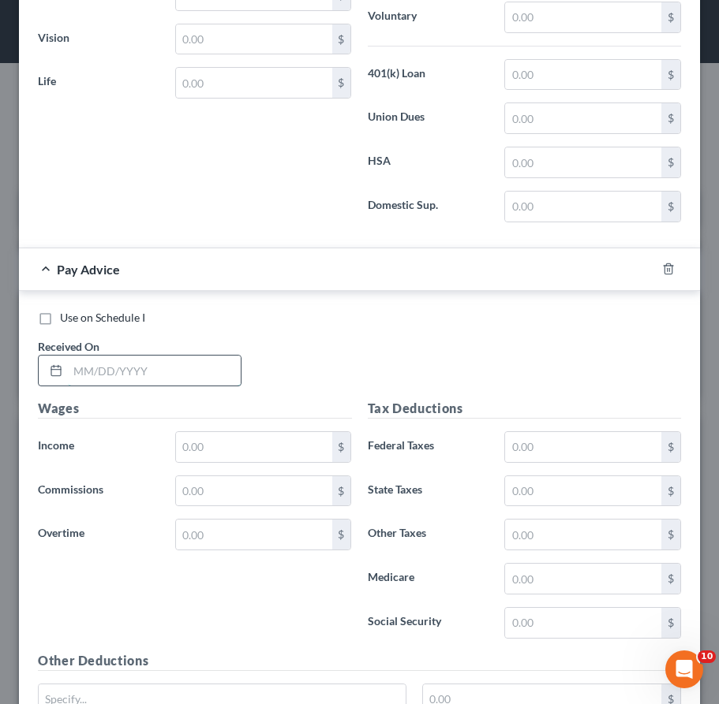
click at [175, 371] on input "text" at bounding box center [154, 371] width 173 height 30
click at [256, 452] on input "text" at bounding box center [254, 447] width 156 height 30
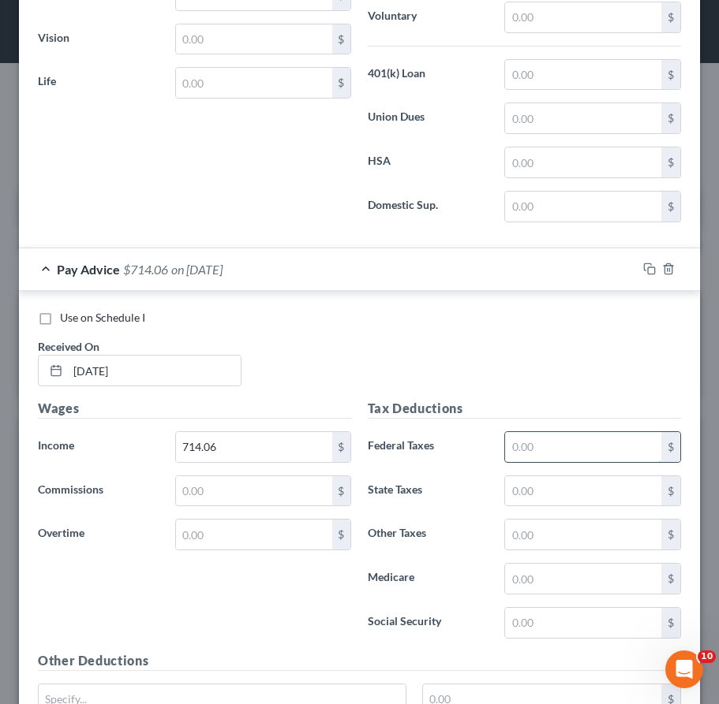
drag, startPoint x: 586, startPoint y: 449, endPoint x: 568, endPoint y: 446, distance: 18.3
click at [586, 449] on input "text" at bounding box center [583, 447] width 156 height 30
drag, startPoint x: 588, startPoint y: 488, endPoint x: 562, endPoint y: 491, distance: 26.1
click at [583, 487] on input "text" at bounding box center [583, 491] width 156 height 30
drag, startPoint x: 575, startPoint y: 528, endPoint x: 569, endPoint y: 534, distance: 8.9
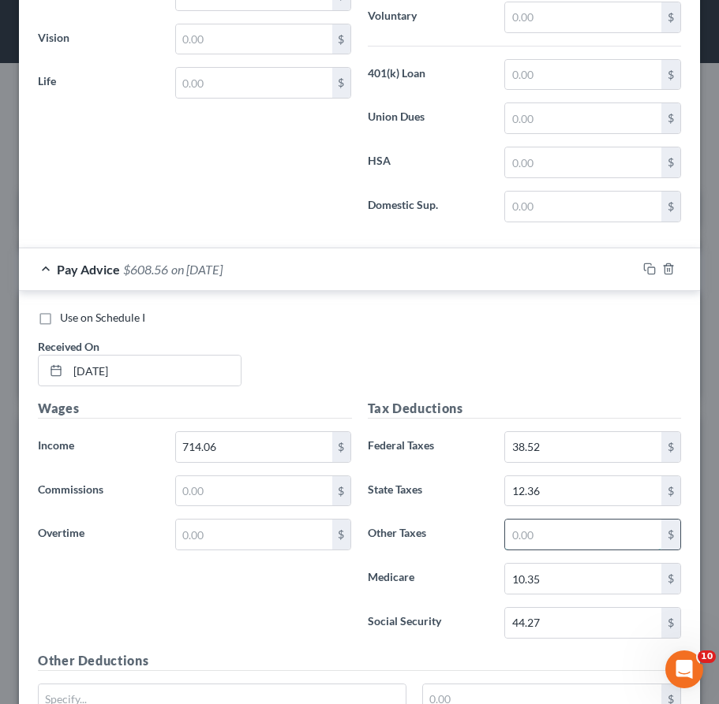
click at [574, 528] on input "text" at bounding box center [583, 535] width 156 height 30
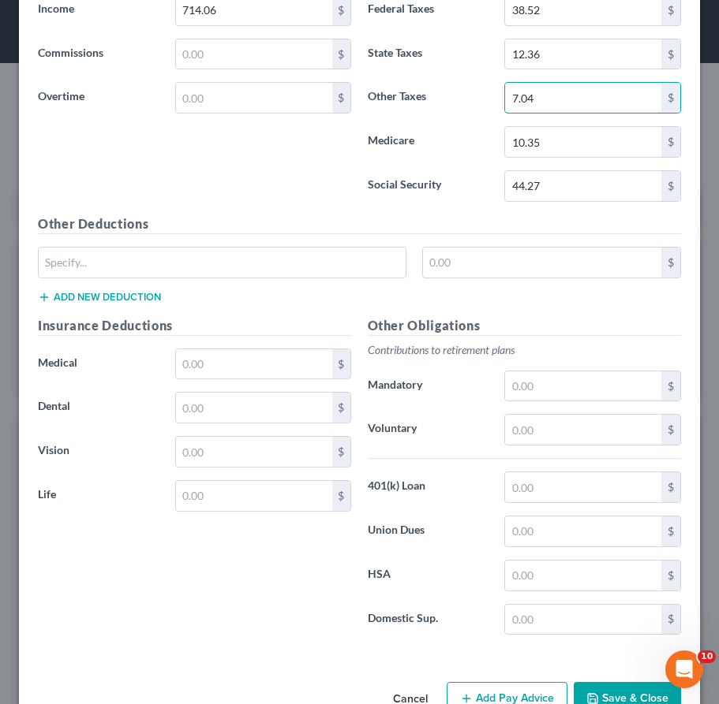
scroll to position [4275, 0]
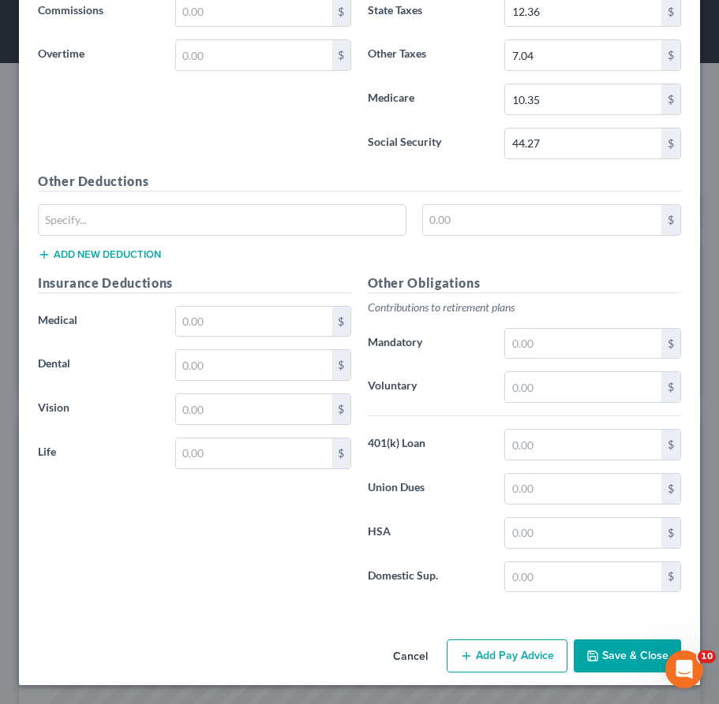
drag, startPoint x: 488, startPoint y: 656, endPoint x: 474, endPoint y: 594, distance: 63.9
click at [487, 657] on button "Add Pay Advice" at bounding box center [506, 656] width 121 height 33
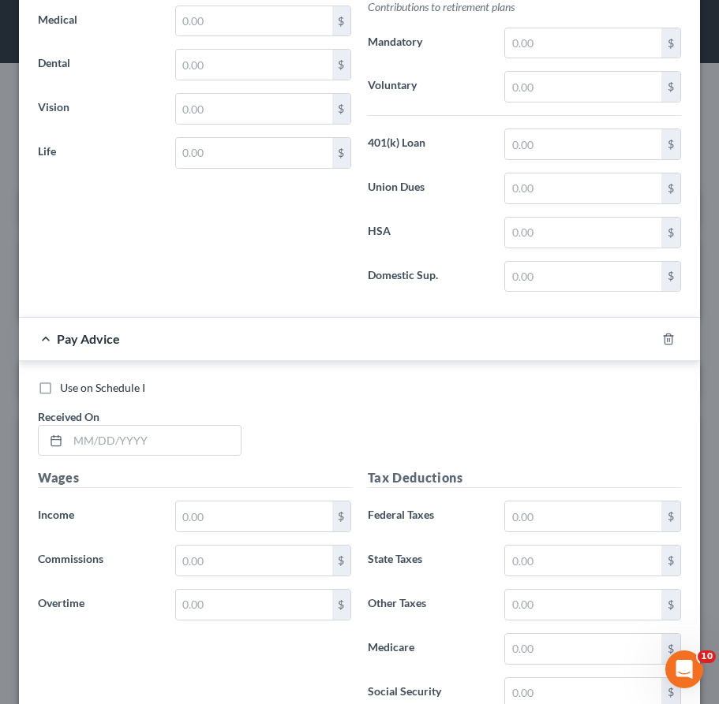
scroll to position [4582, 0]
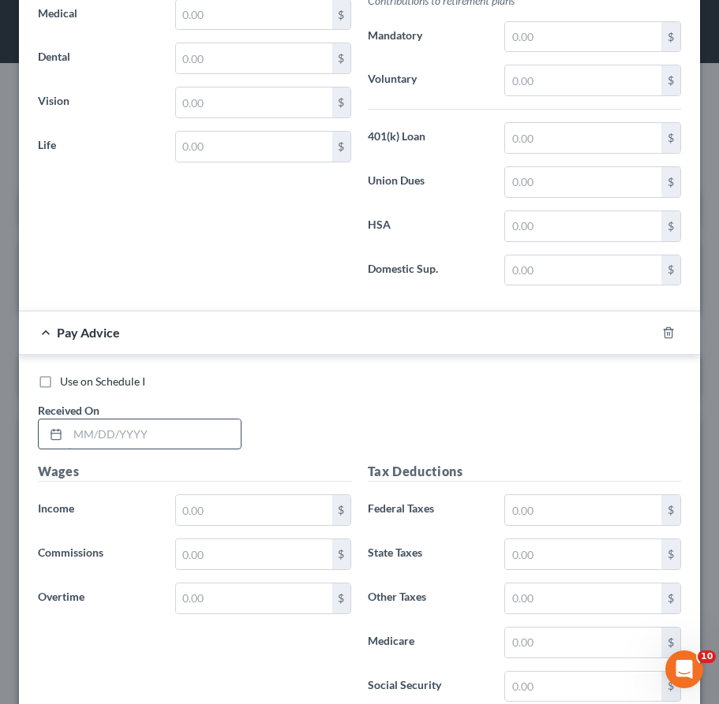
click at [174, 444] on input "text" at bounding box center [154, 435] width 173 height 30
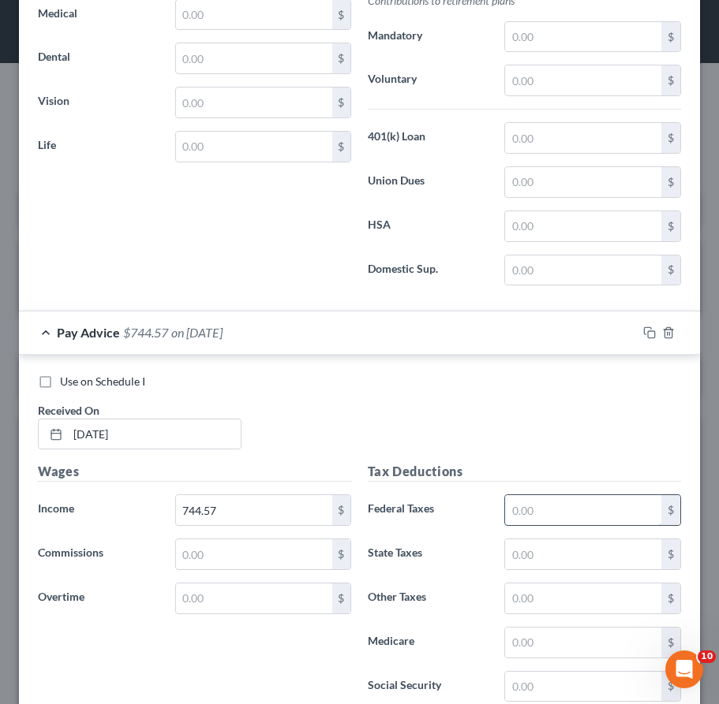
drag, startPoint x: 536, startPoint y: 510, endPoint x: 543, endPoint y: 515, distance: 9.6
click at [534, 509] on input "text" at bounding box center [583, 510] width 156 height 30
drag, startPoint x: 525, startPoint y: 588, endPoint x: 493, endPoint y: 611, distance: 39.0
click at [525, 588] on input "text" at bounding box center [583, 599] width 156 height 30
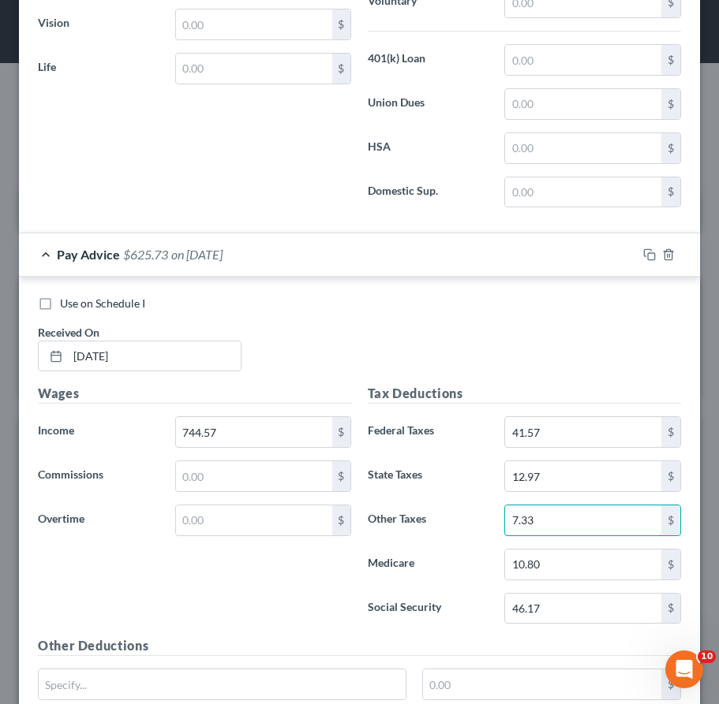
scroll to position [4661, 0]
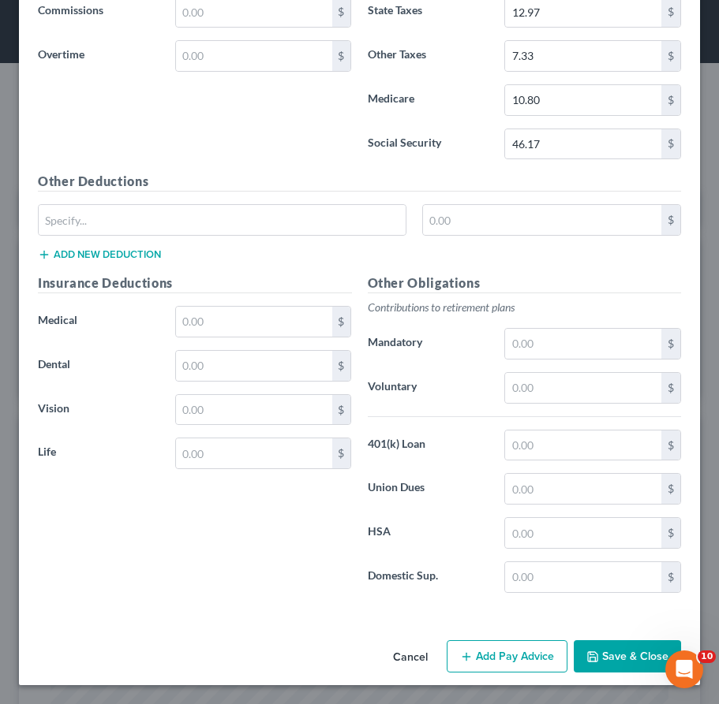
click at [505, 664] on button "Add Pay Advice" at bounding box center [506, 656] width 121 height 33
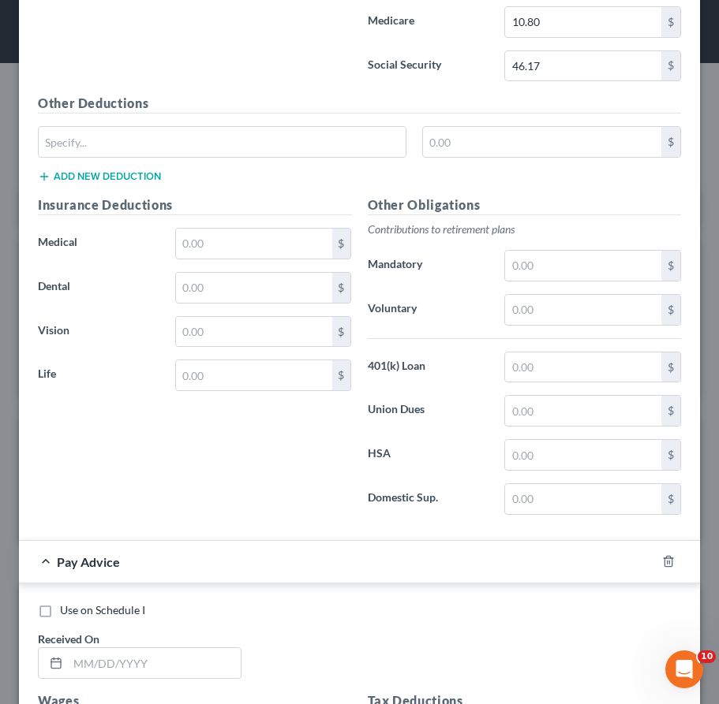
scroll to position [5568, 0]
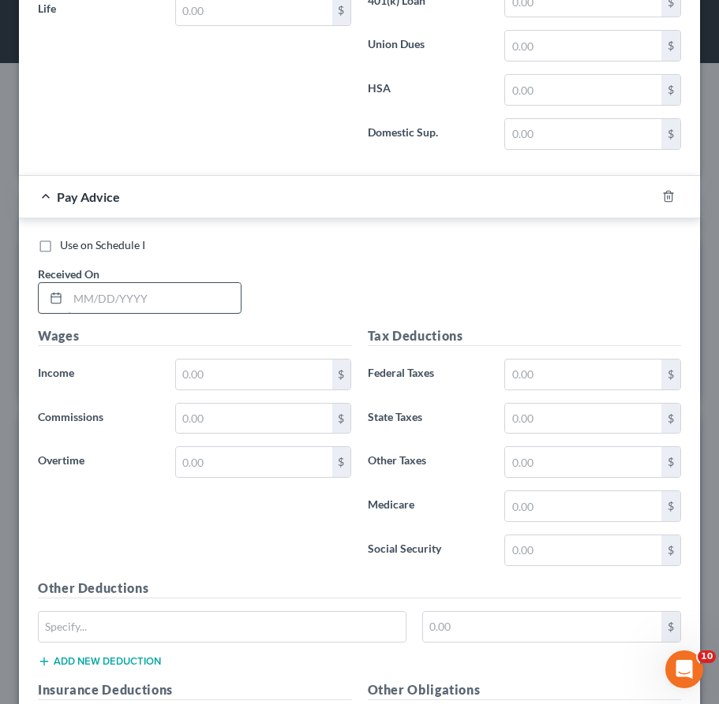
click at [217, 300] on input "text" at bounding box center [154, 298] width 173 height 30
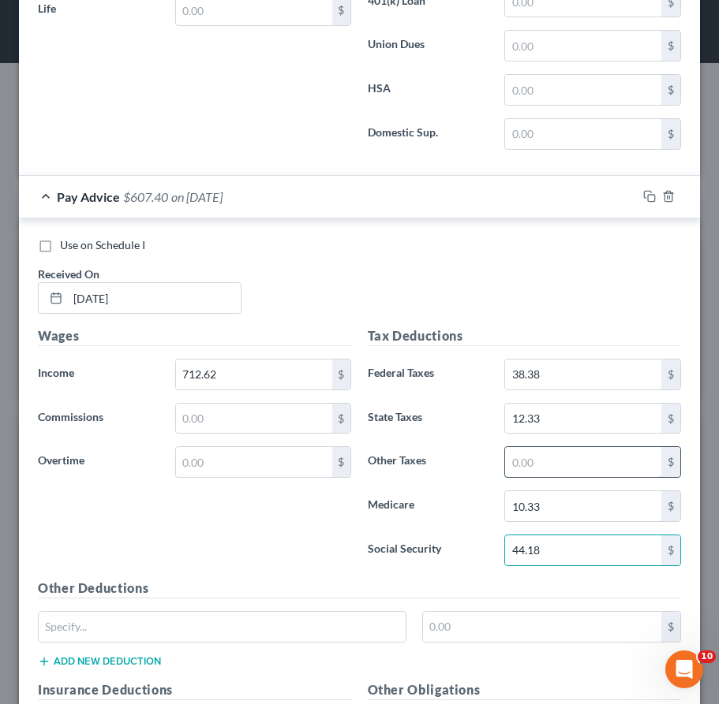
drag, startPoint x: 538, startPoint y: 461, endPoint x: 526, endPoint y: 457, distance: 12.5
click at [538, 461] on input "text" at bounding box center [583, 462] width 156 height 30
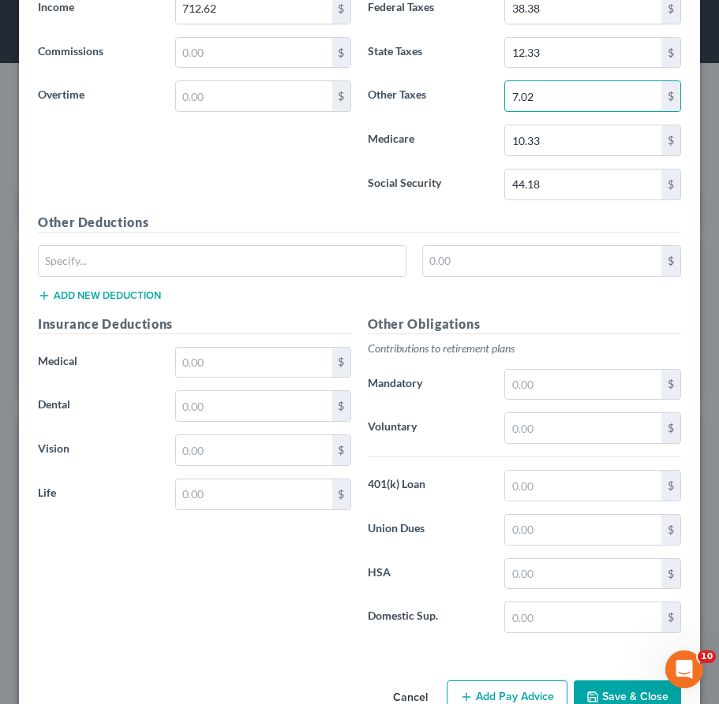
scroll to position [5975, 0]
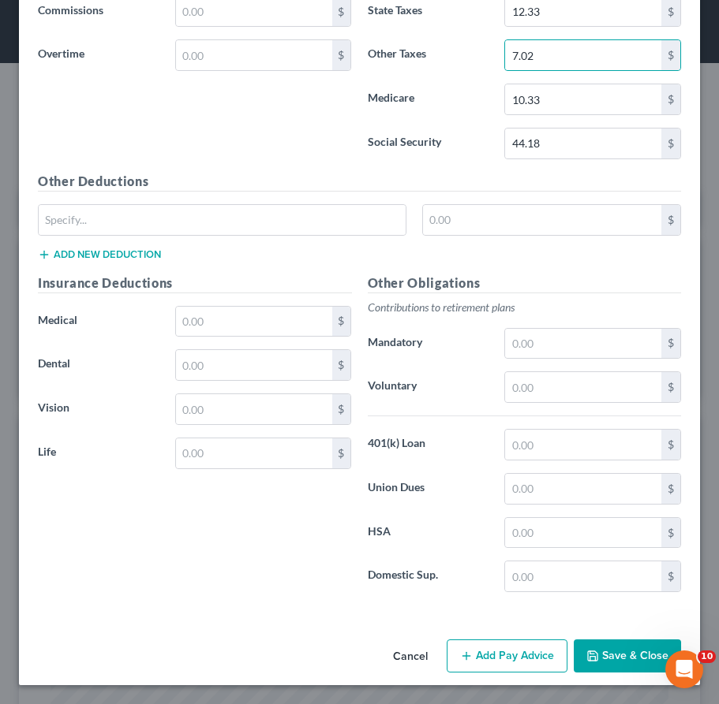
click at [479, 652] on button "Add Pay Advice" at bounding box center [506, 656] width 121 height 33
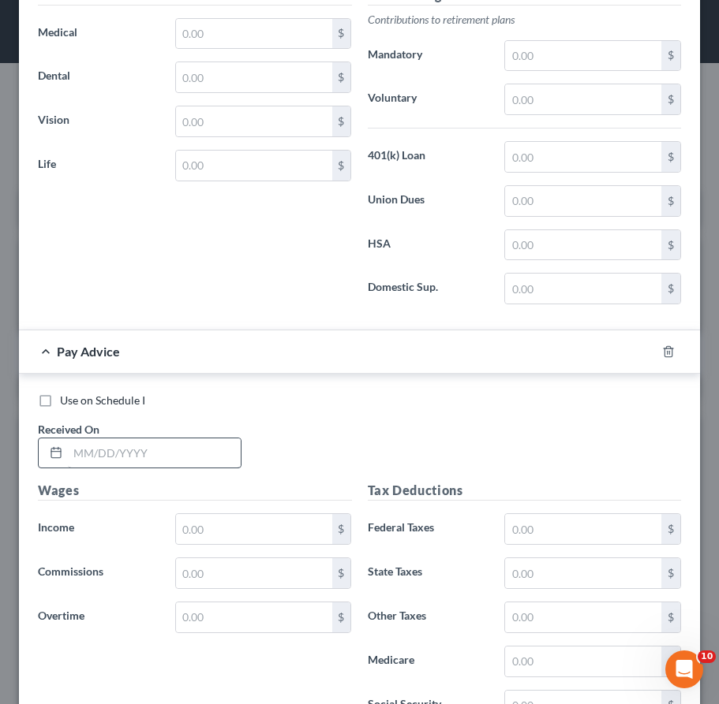
scroll to position [6270, 0]
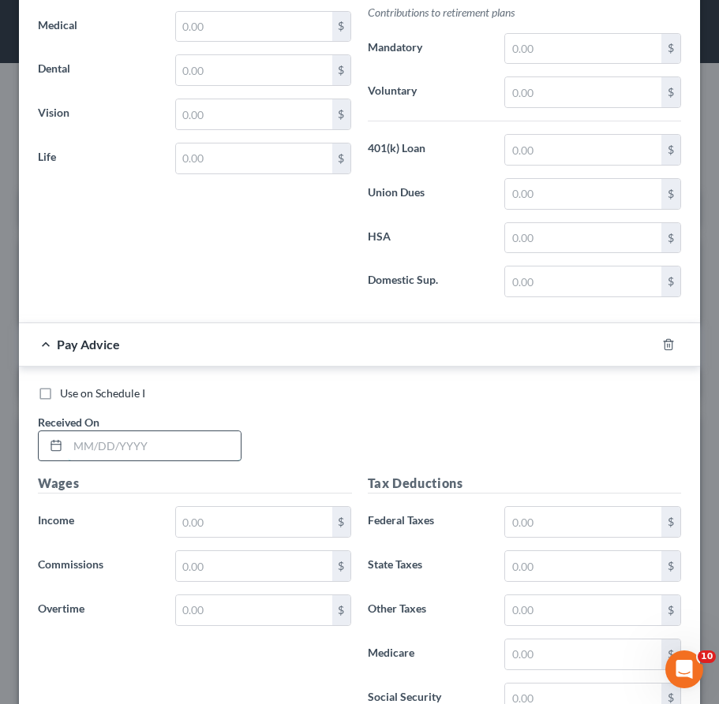
click at [148, 444] on input "text" at bounding box center [154, 446] width 173 height 30
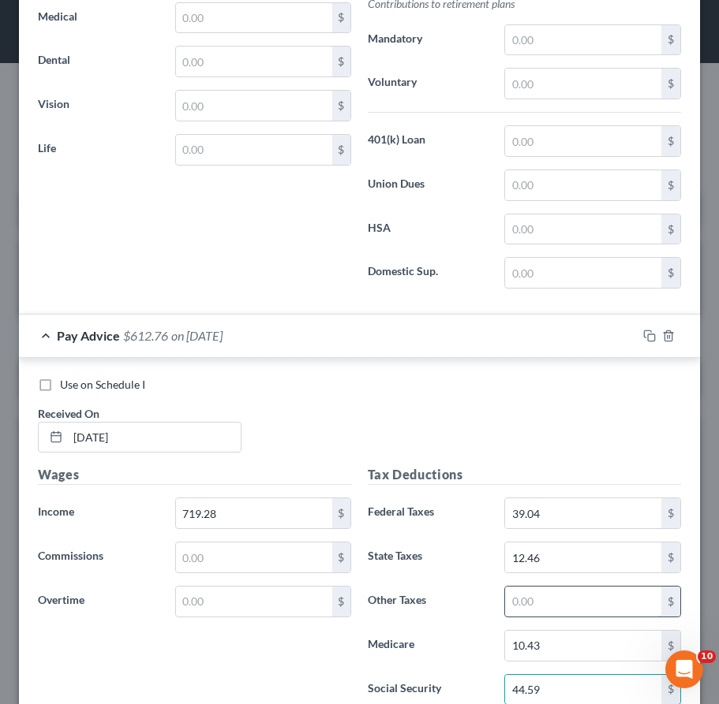
click at [536, 599] on input "text" at bounding box center [583, 602] width 156 height 30
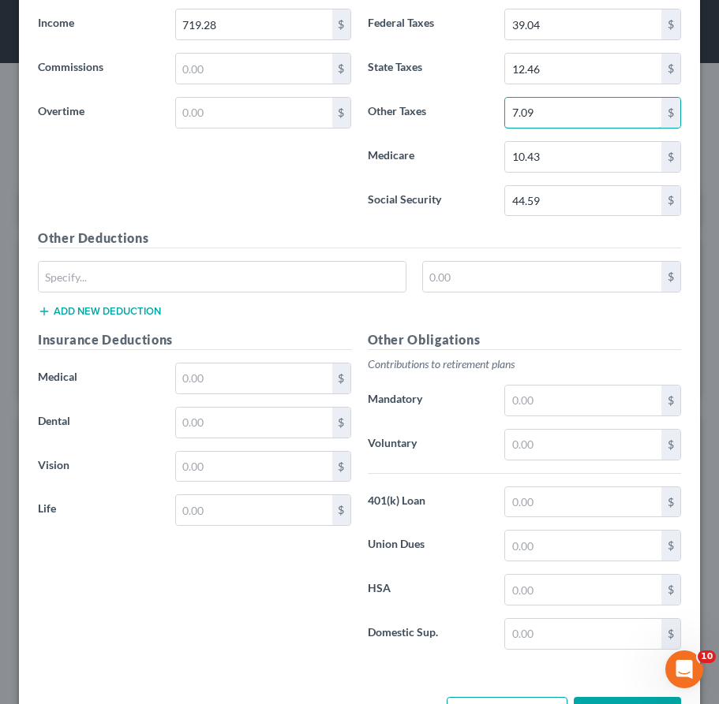
scroll to position [6824, 0]
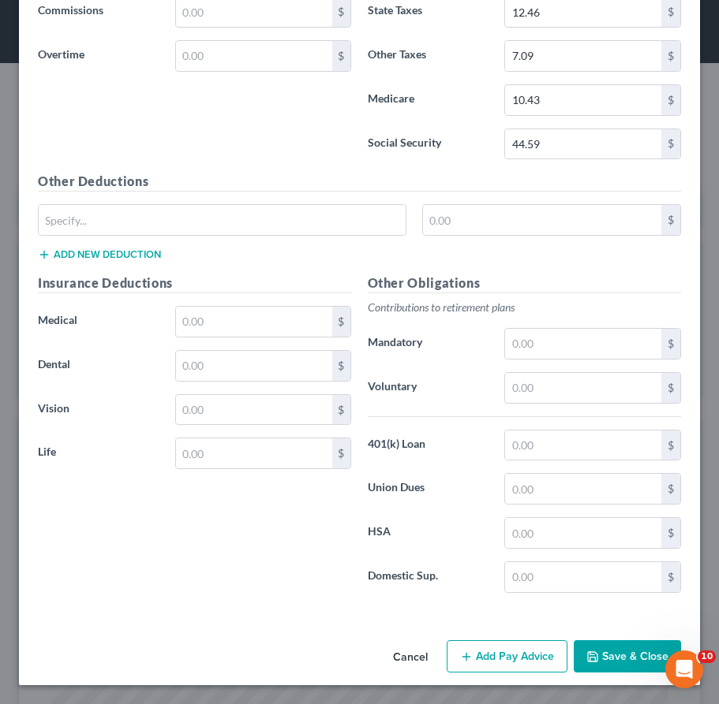
drag, startPoint x: 495, startPoint y: 659, endPoint x: 444, endPoint y: 518, distance: 150.2
click at [496, 659] on button "Add Pay Advice" at bounding box center [506, 656] width 121 height 33
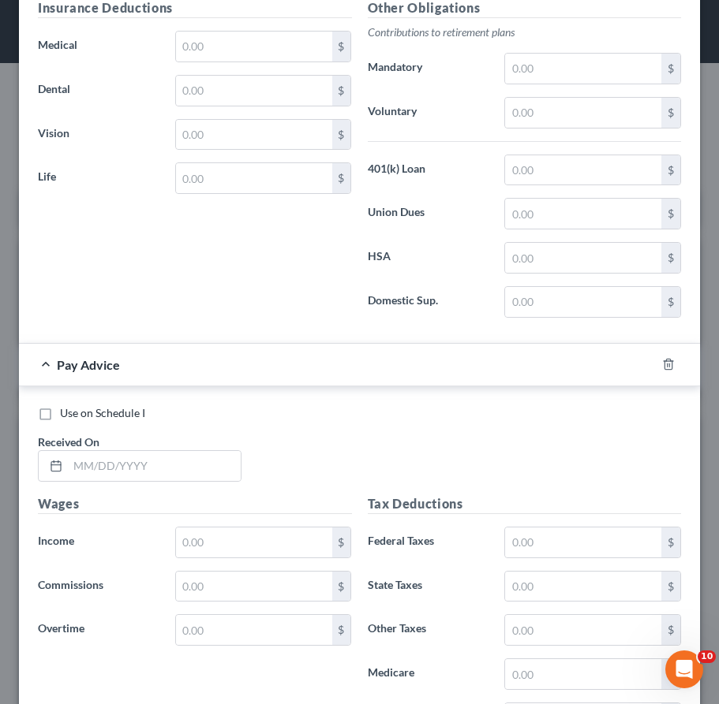
scroll to position [7106, 0]
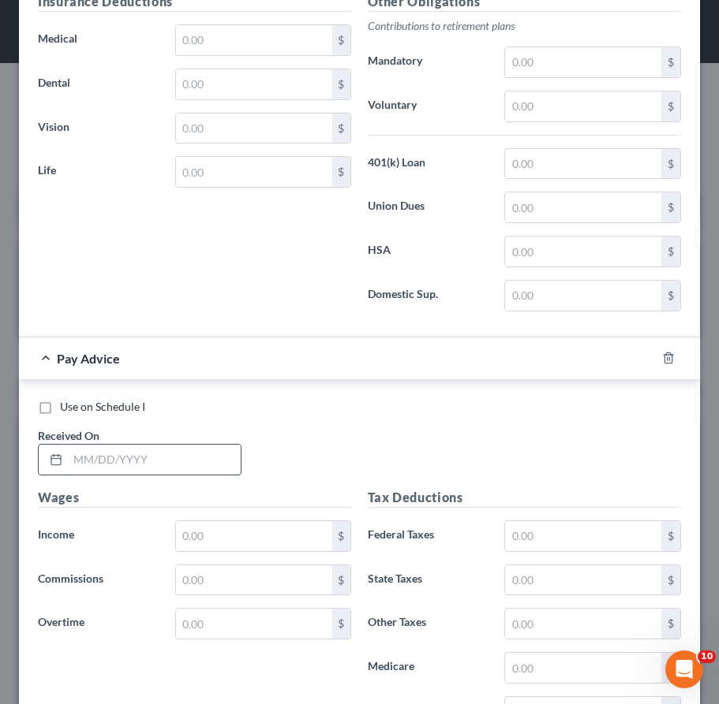
click at [185, 454] on input "text" at bounding box center [154, 460] width 173 height 30
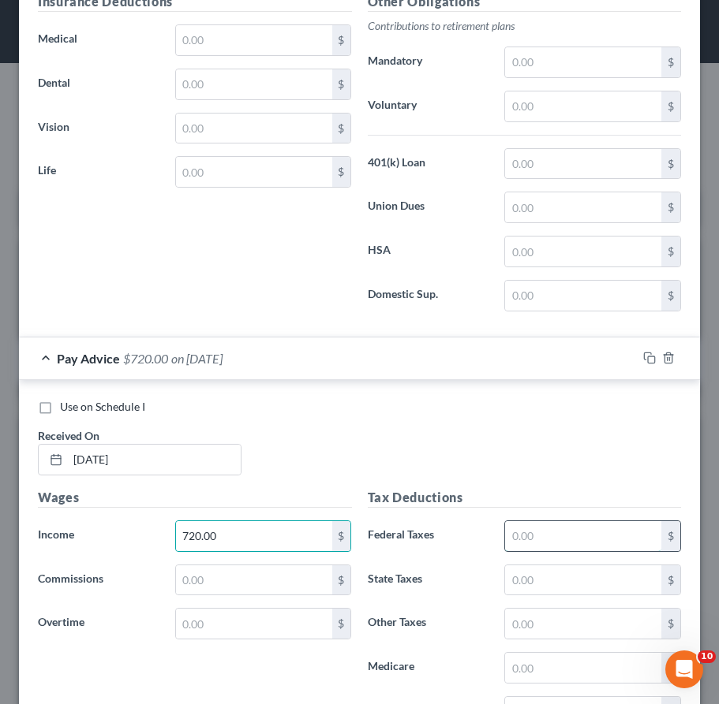
drag, startPoint x: 532, startPoint y: 528, endPoint x: 507, endPoint y: 532, distance: 25.5
click at [529, 528] on input "text" at bounding box center [583, 536] width 156 height 30
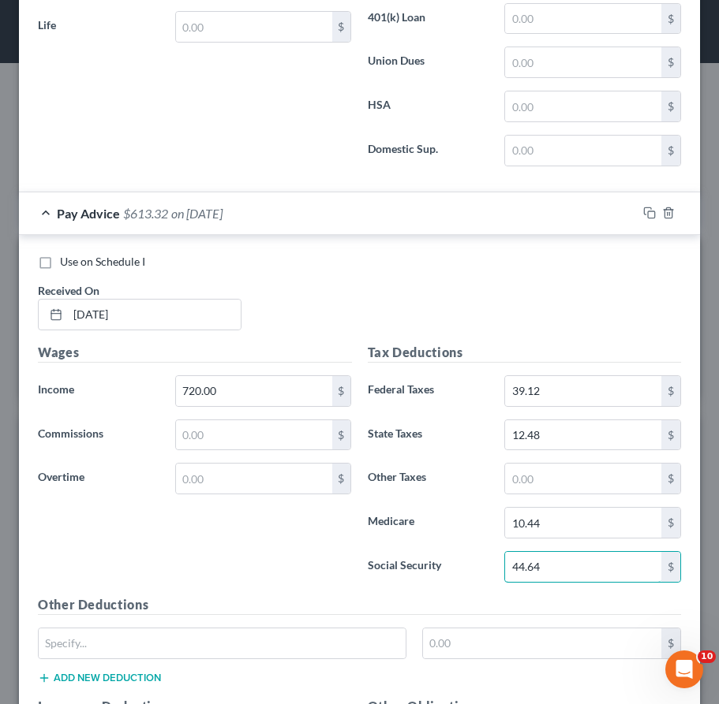
scroll to position [7366, 0]
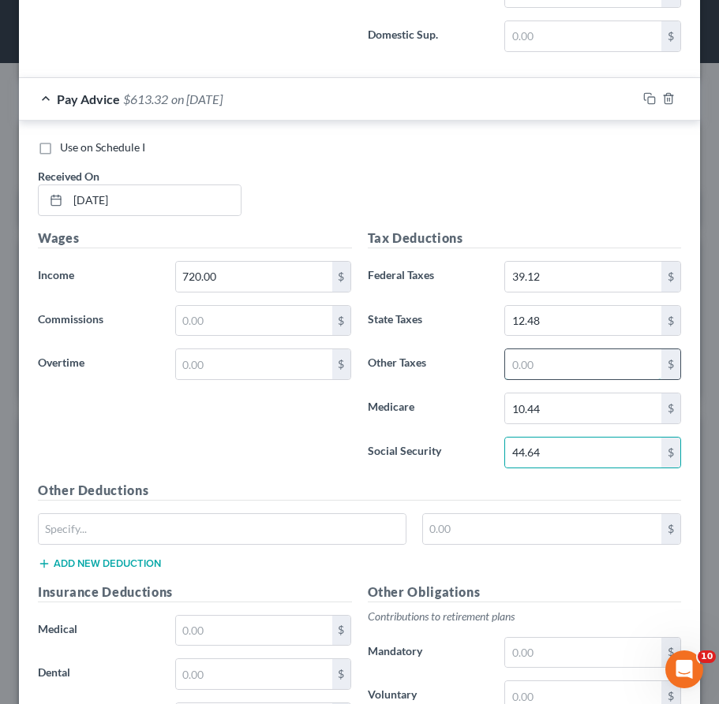
click at [582, 364] on input "text" at bounding box center [583, 364] width 156 height 30
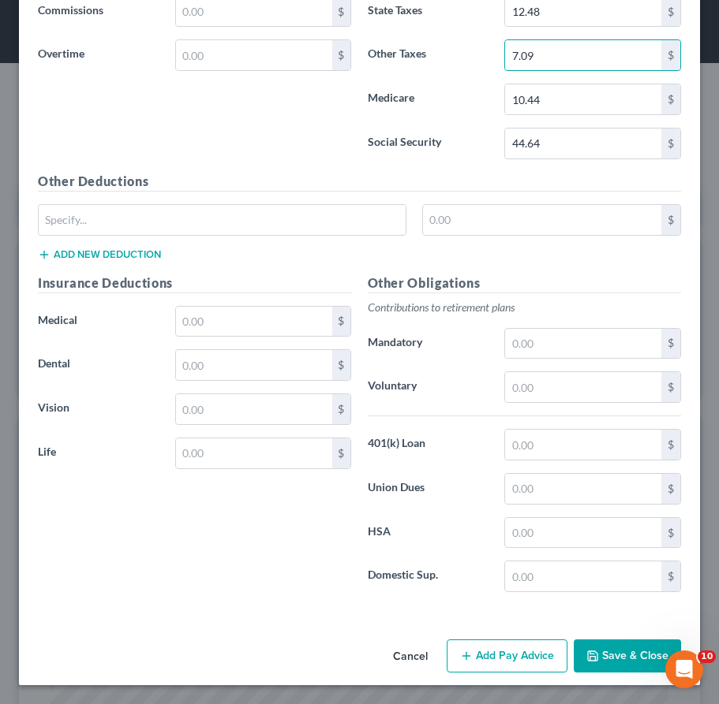
click at [479, 652] on button "Add Pay Advice" at bounding box center [506, 656] width 121 height 33
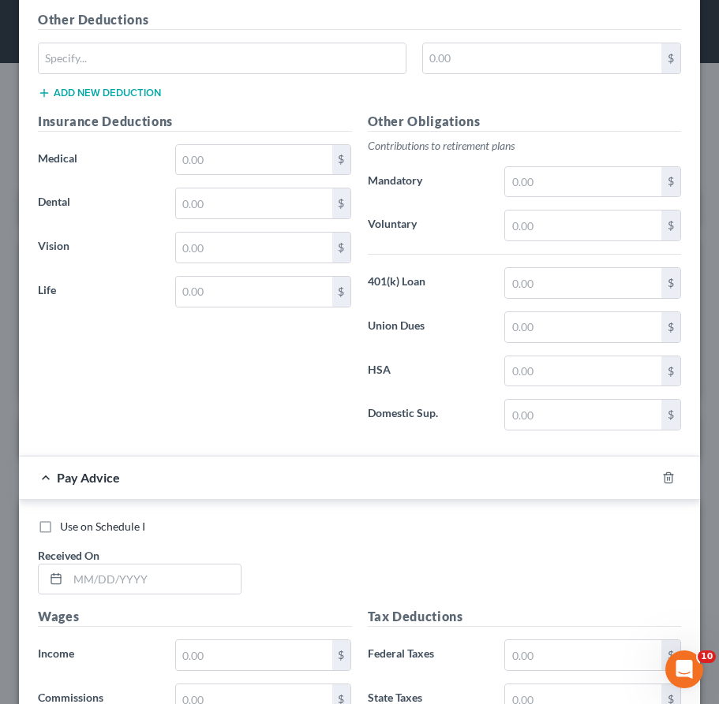
scroll to position [8039, 0]
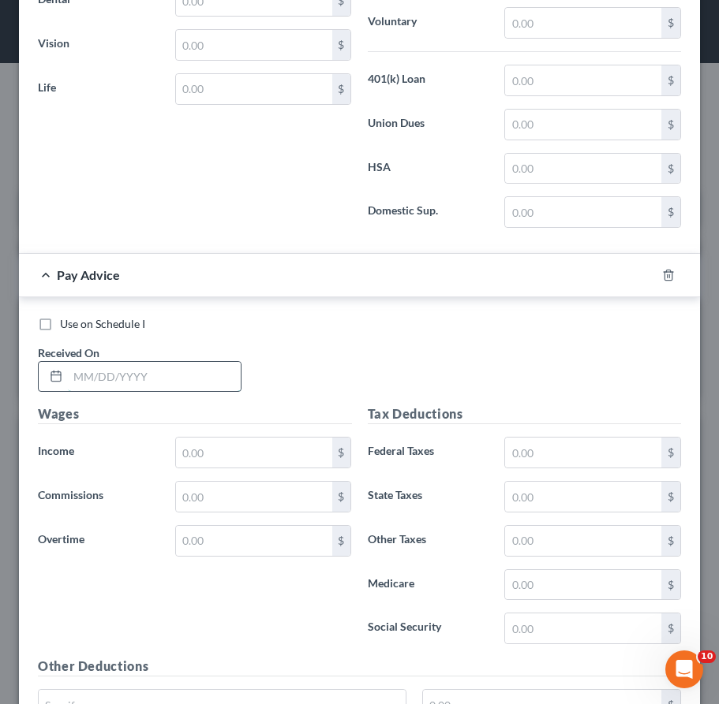
click at [187, 370] on input "text" at bounding box center [154, 377] width 173 height 30
click at [216, 451] on input "text" at bounding box center [254, 453] width 156 height 30
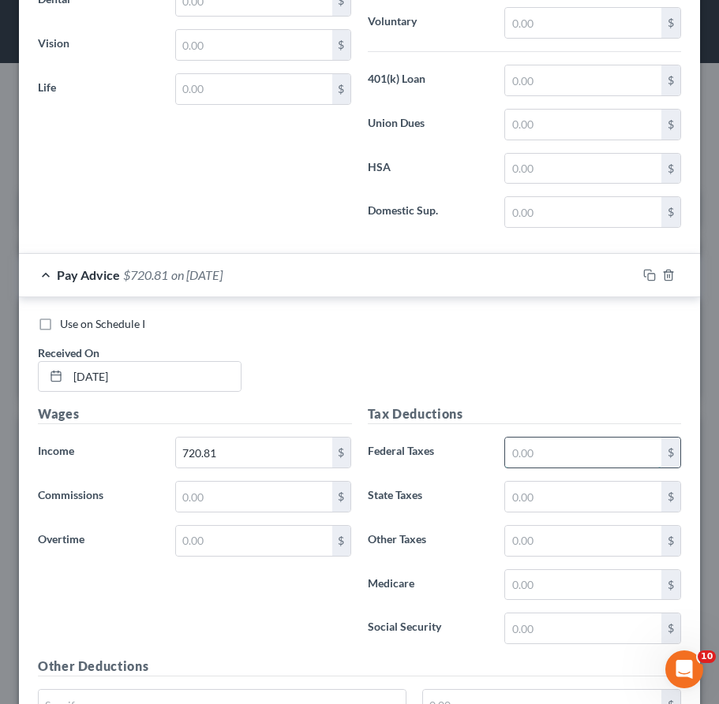
drag, startPoint x: 561, startPoint y: 445, endPoint x: 523, endPoint y: 460, distance: 40.7
click at [555, 450] on input "text" at bounding box center [583, 453] width 156 height 30
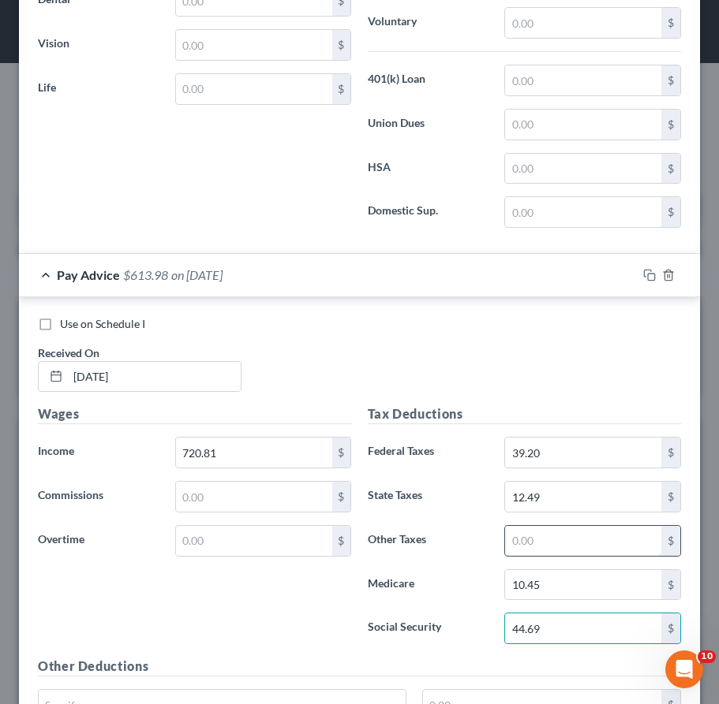
drag, startPoint x: 519, startPoint y: 533, endPoint x: 518, endPoint y: 555, distance: 22.1
click at [523, 532] on input "text" at bounding box center [583, 541] width 156 height 30
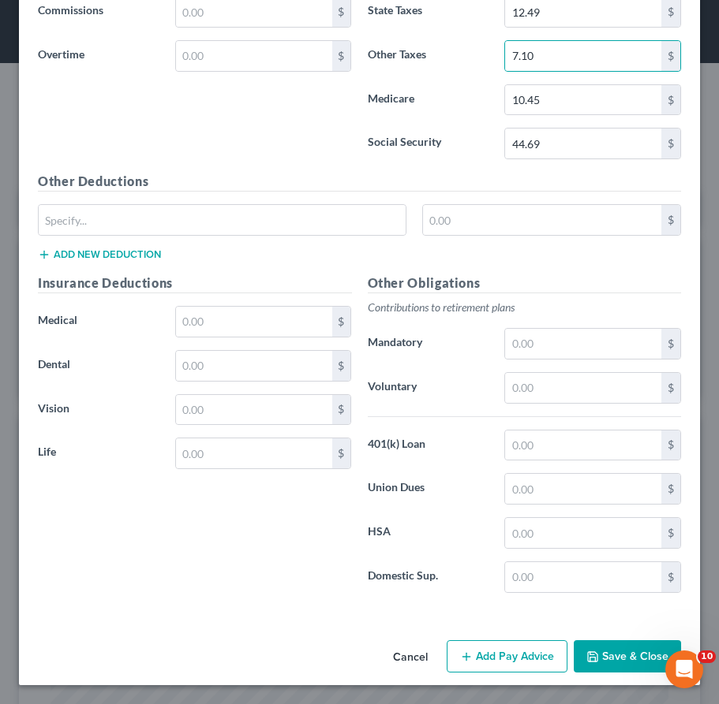
drag, startPoint x: 487, startPoint y: 654, endPoint x: 426, endPoint y: 547, distance: 123.7
click at [490, 658] on button "Add Pay Advice" at bounding box center [506, 656] width 121 height 33
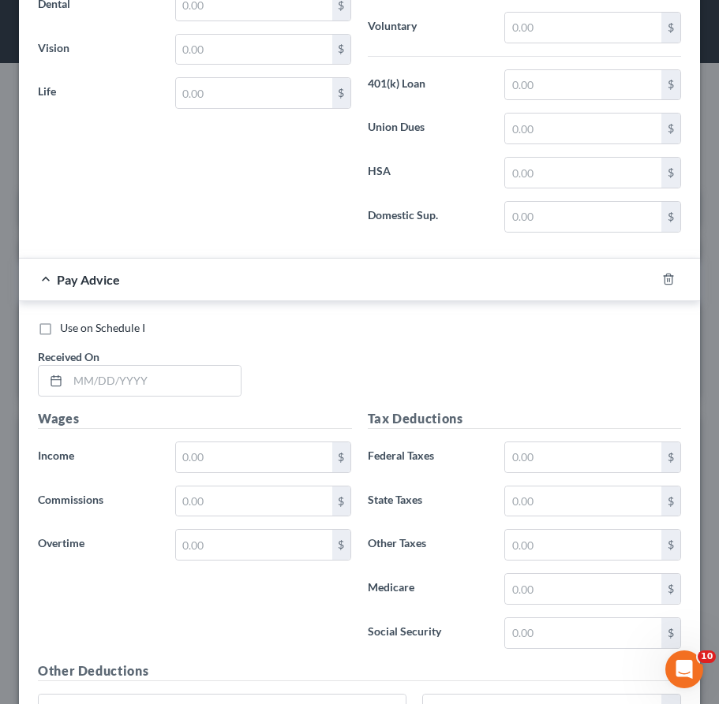
scroll to position [8968, 0]
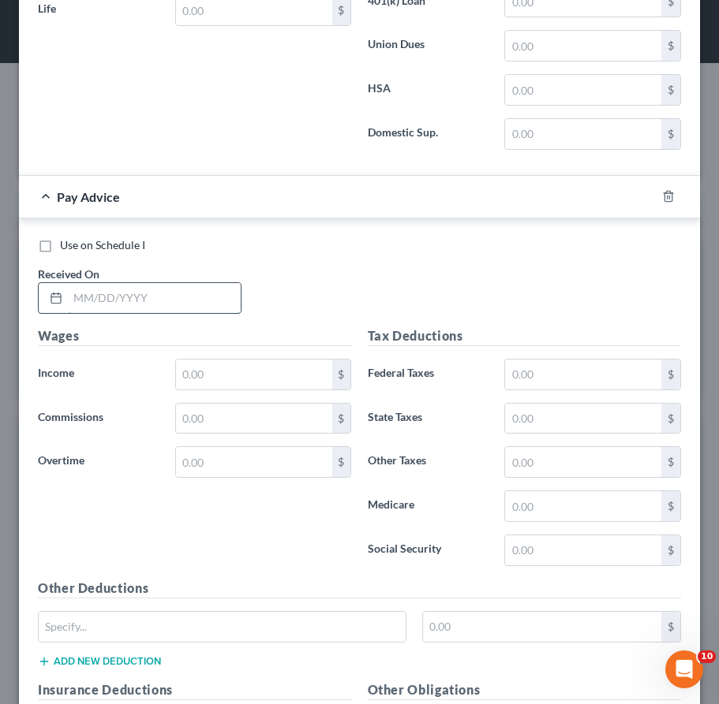
drag, startPoint x: 170, startPoint y: 287, endPoint x: 160, endPoint y: 289, distance: 9.6
click at [170, 287] on input "text" at bounding box center [154, 298] width 173 height 30
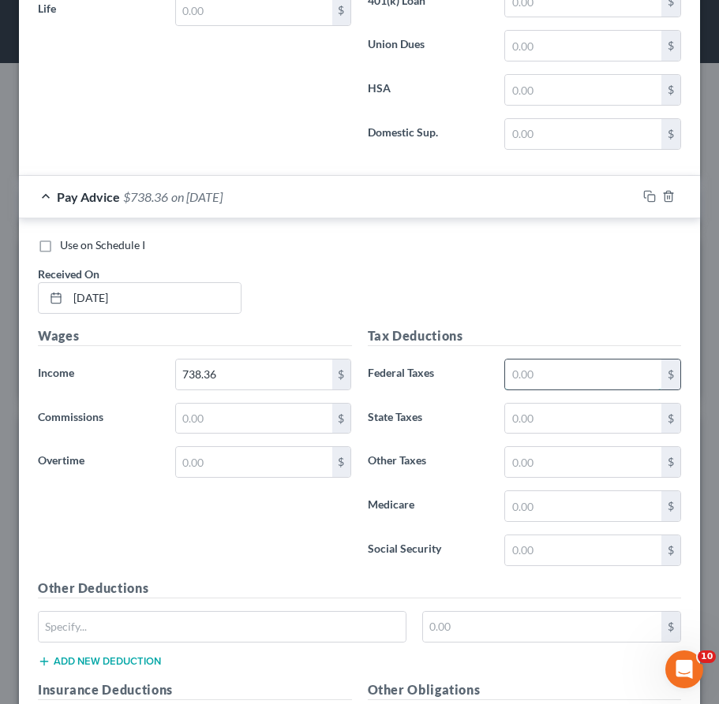
click at [556, 382] on input "text" at bounding box center [583, 375] width 156 height 30
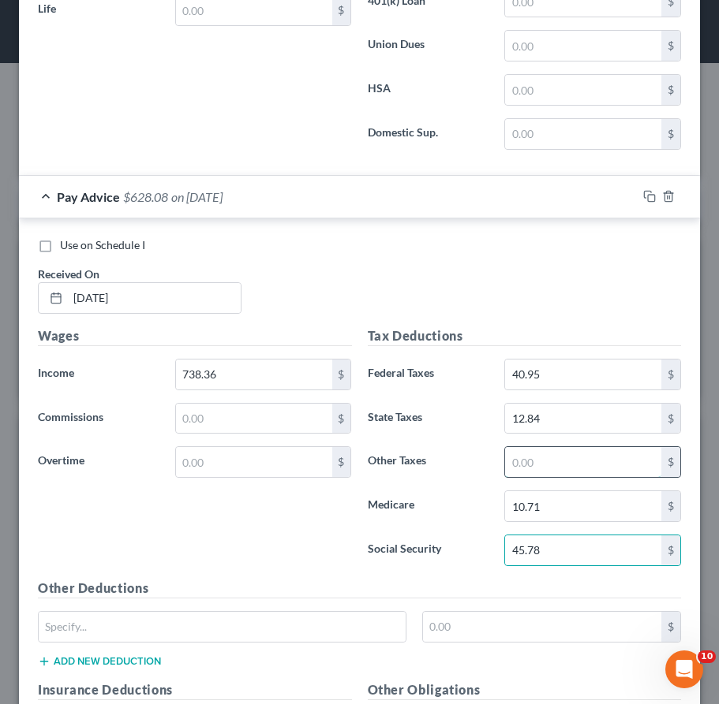
drag, startPoint x: 563, startPoint y: 471, endPoint x: 543, endPoint y: 472, distance: 20.5
click at [563, 470] on input "text" at bounding box center [583, 462] width 156 height 30
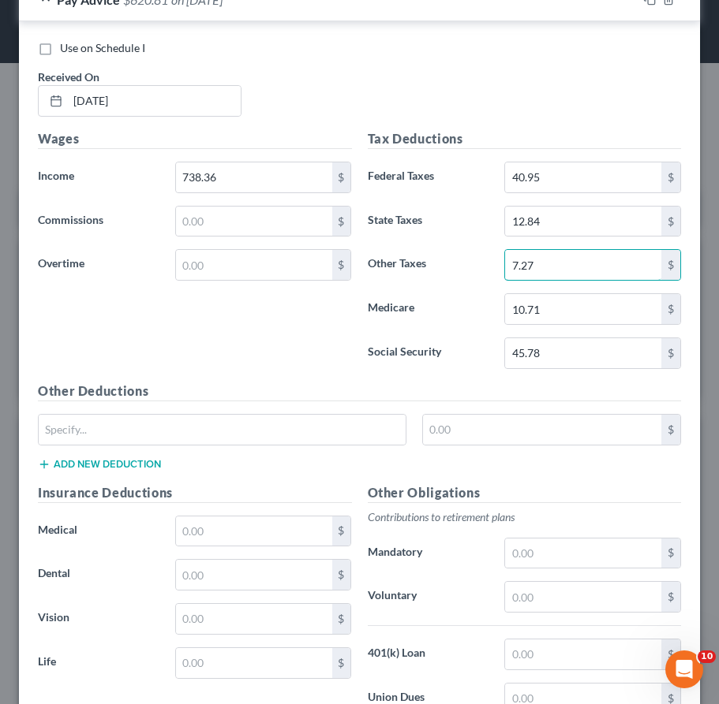
scroll to position [9375, 0]
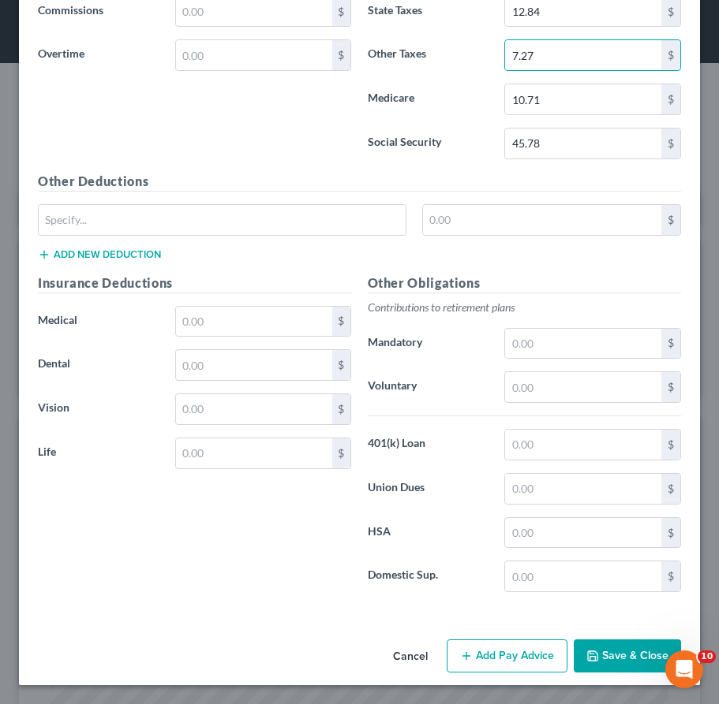
click at [481, 659] on button "Add Pay Advice" at bounding box center [506, 656] width 121 height 33
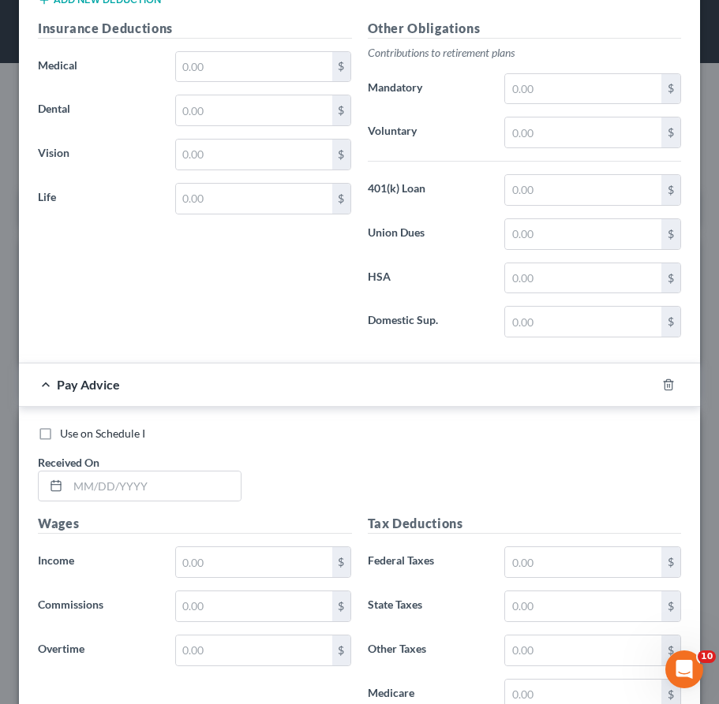
scroll to position [9830, 0]
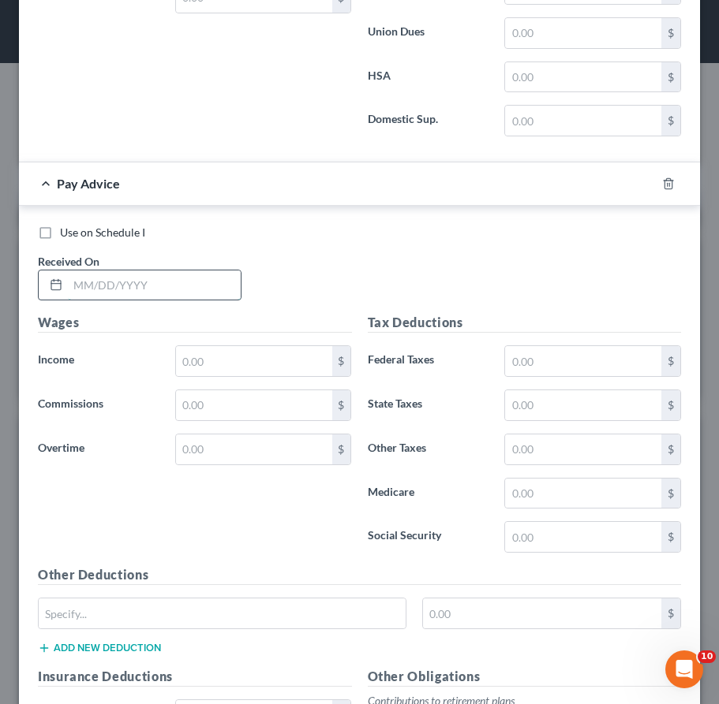
drag, startPoint x: 171, startPoint y: 285, endPoint x: 139, endPoint y: 295, distance: 33.9
click at [166, 285] on input "text" at bounding box center [154, 286] width 173 height 30
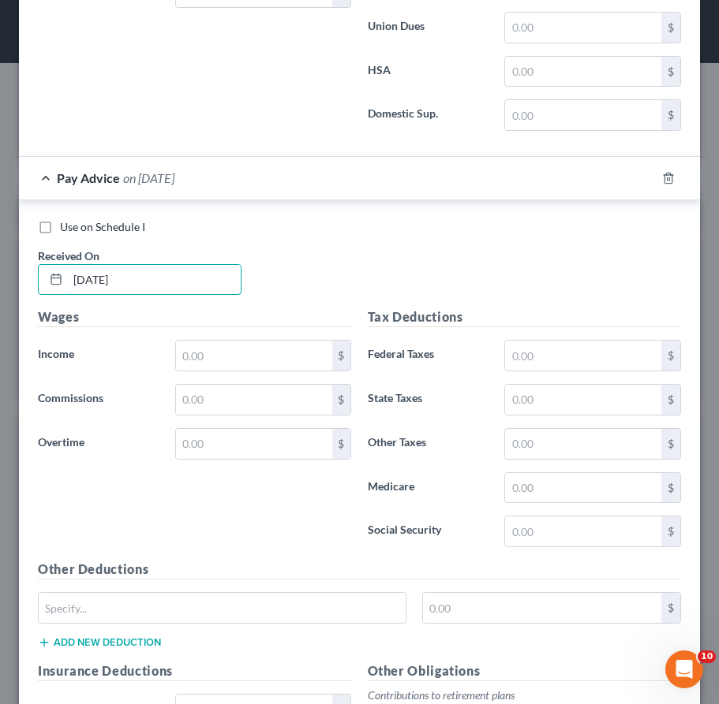
scroll to position [10146, 0]
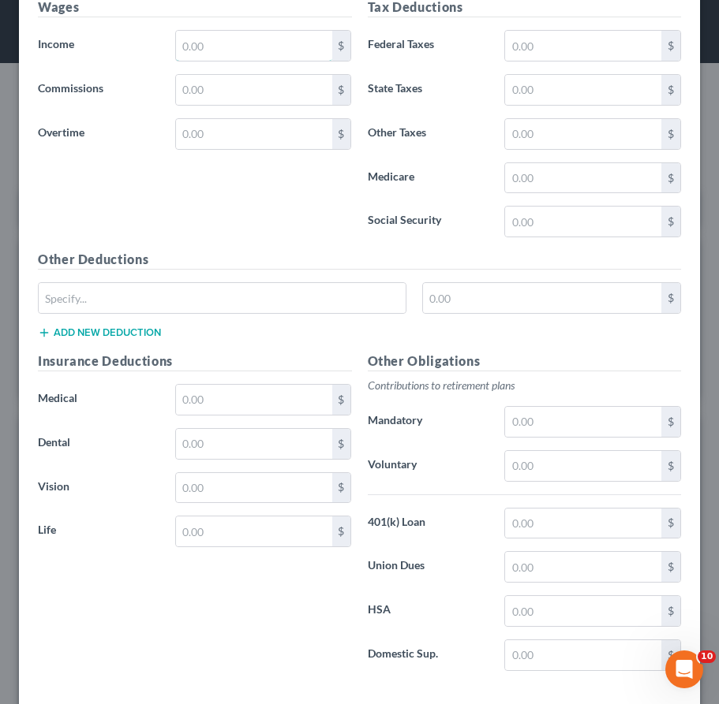
drag, startPoint x: 220, startPoint y: 54, endPoint x: 206, endPoint y: 65, distance: 17.5
click at [220, 54] on input "text" at bounding box center [254, 46] width 156 height 30
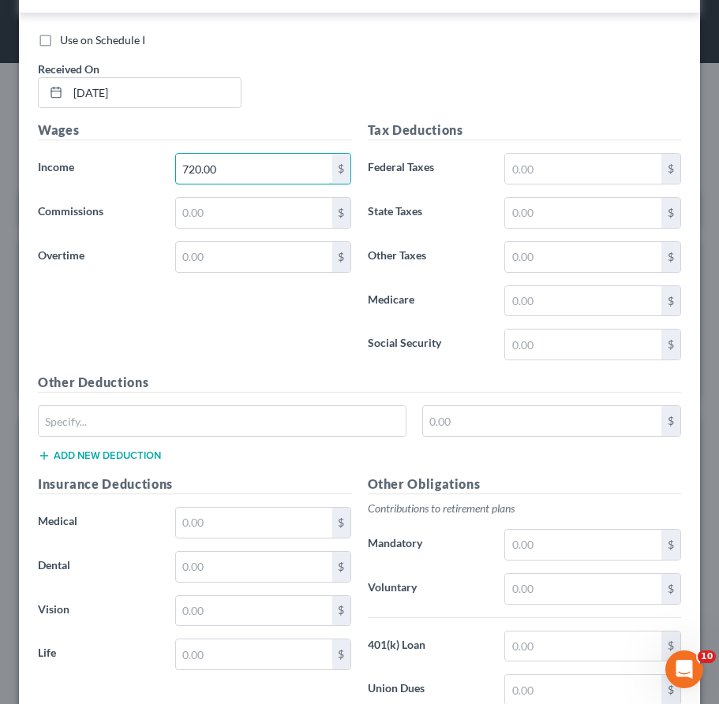
scroll to position [9909, 0]
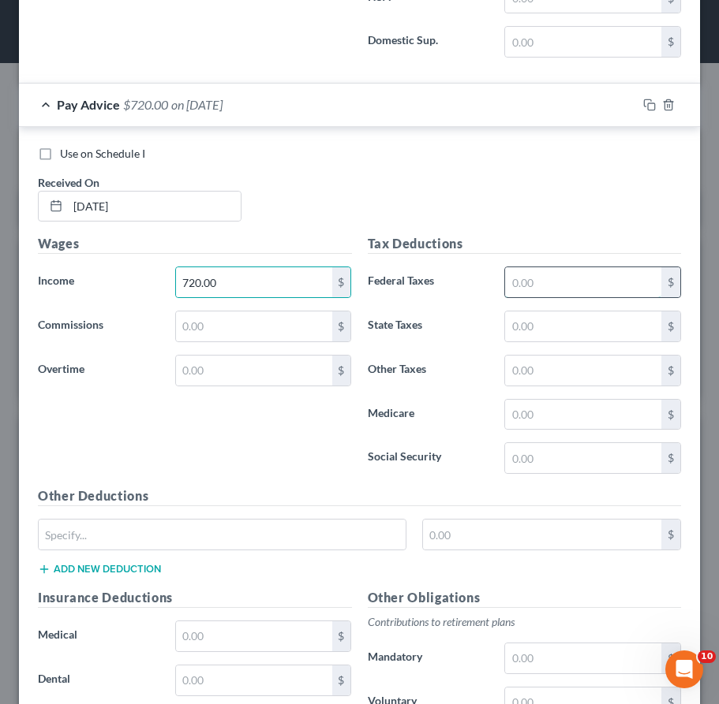
click at [505, 276] on input "text" at bounding box center [583, 282] width 156 height 30
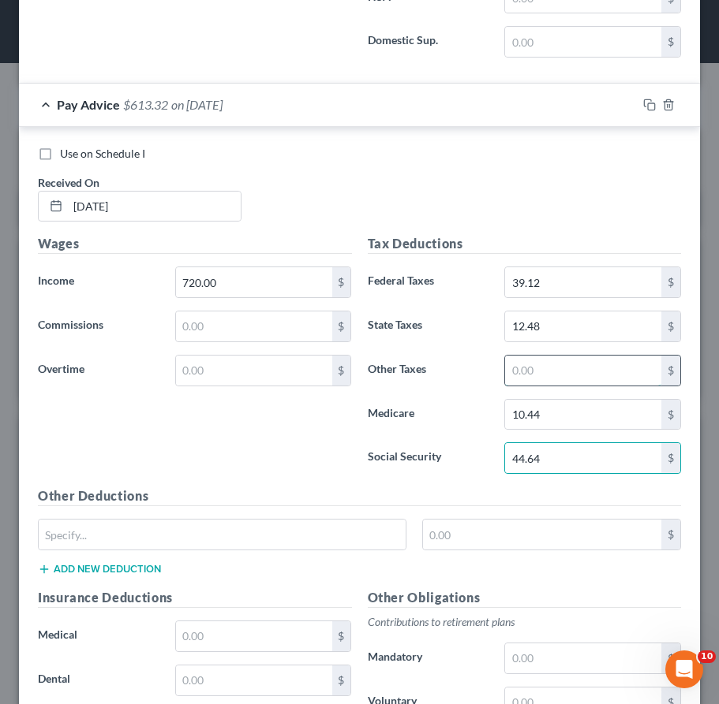
click at [577, 373] on input "text" at bounding box center [583, 371] width 156 height 30
click at [637, 103] on div at bounding box center [668, 104] width 63 height 25
click at [643, 101] on icon "button" at bounding box center [649, 105] width 13 height 13
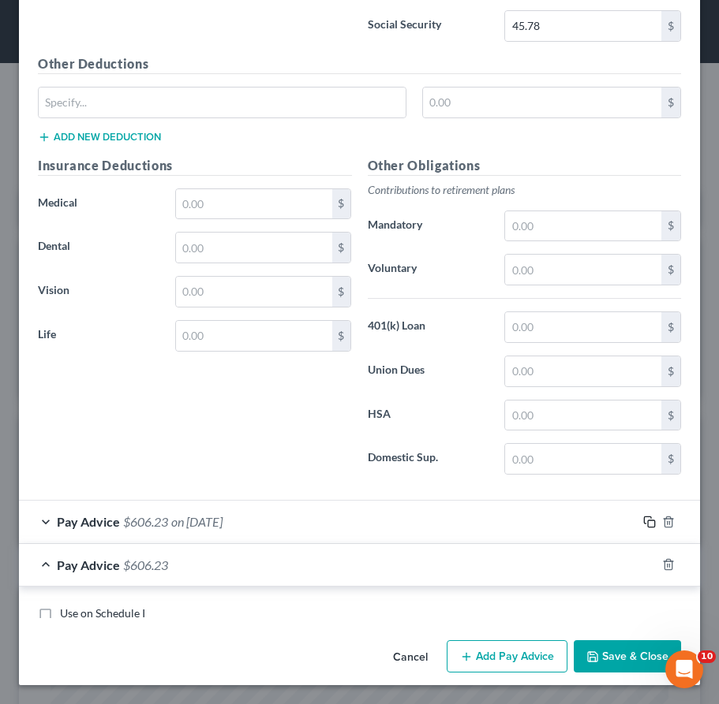
scroll to position [9984, 0]
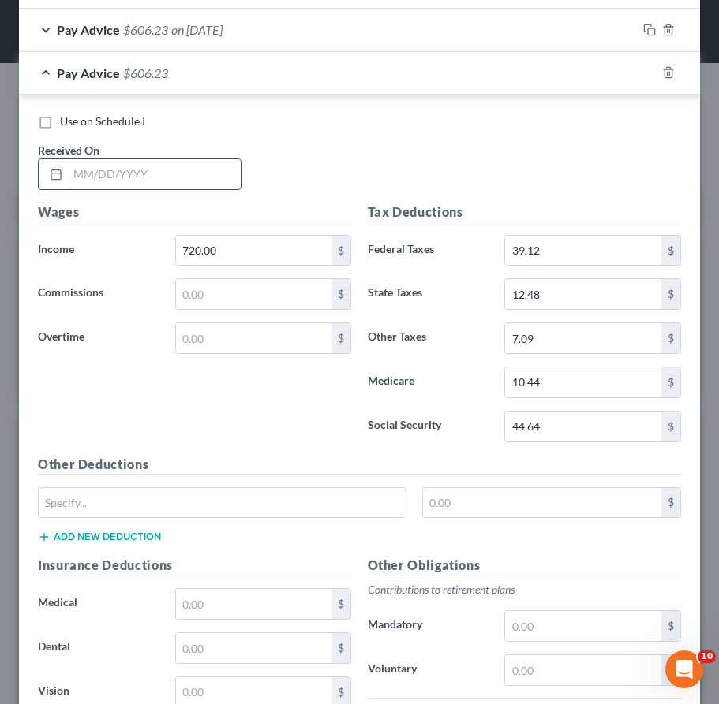
click at [156, 185] on input "text" at bounding box center [154, 174] width 173 height 30
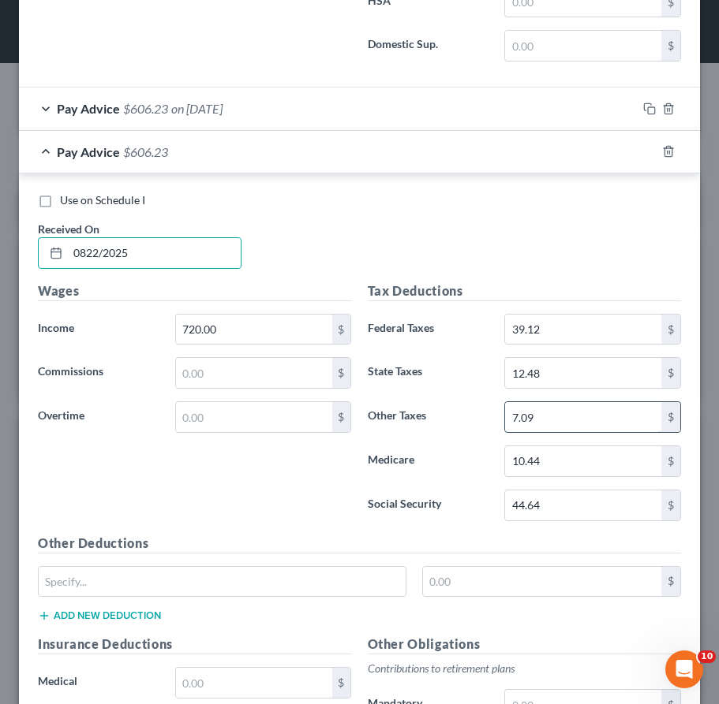
click at [577, 420] on input "7.09" at bounding box center [583, 417] width 156 height 30
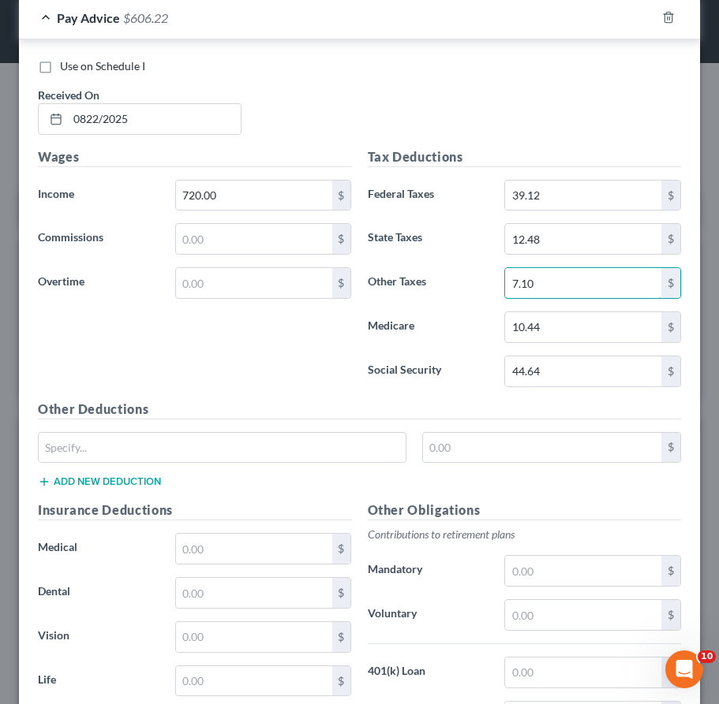
scroll to position [10267, 0]
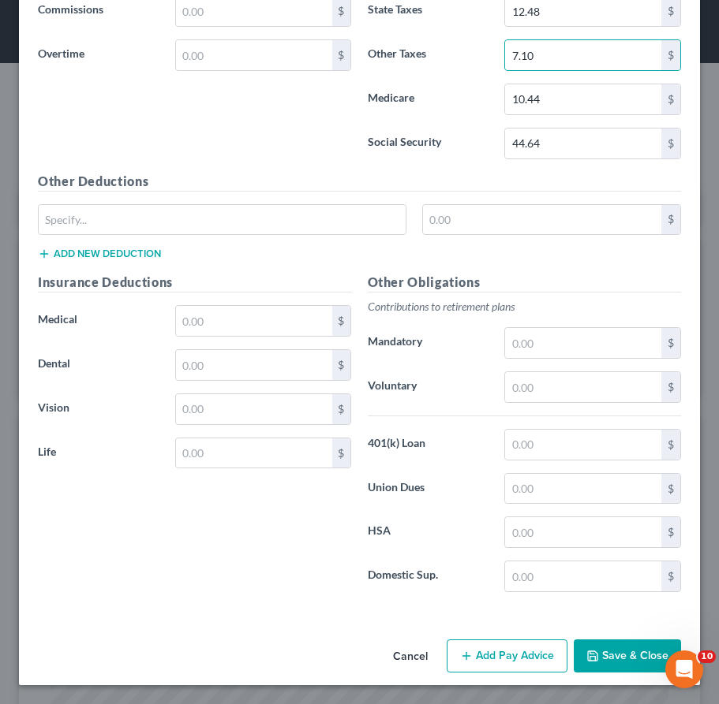
drag, startPoint x: 489, startPoint y: 652, endPoint x: 469, endPoint y: 589, distance: 65.4
click at [488, 654] on button "Add Pay Advice" at bounding box center [506, 656] width 121 height 33
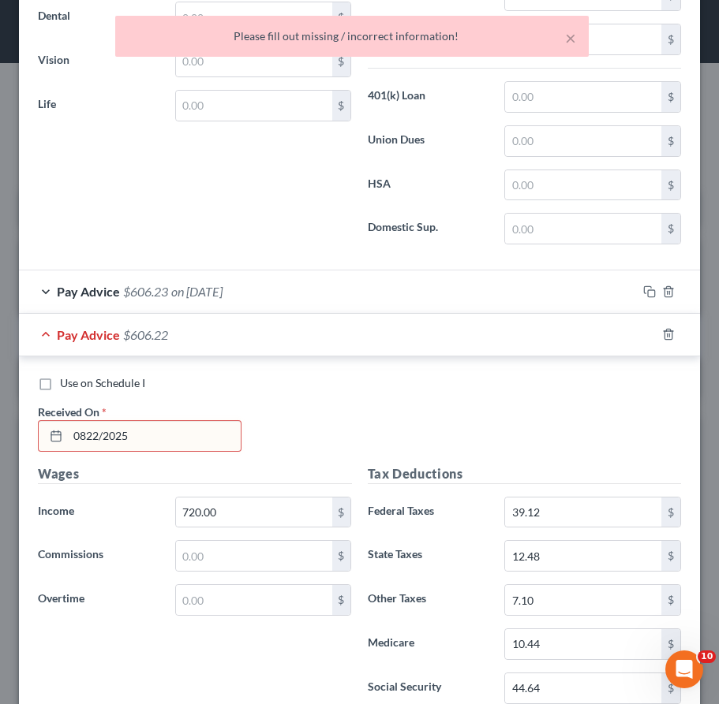
scroll to position [9715, 0]
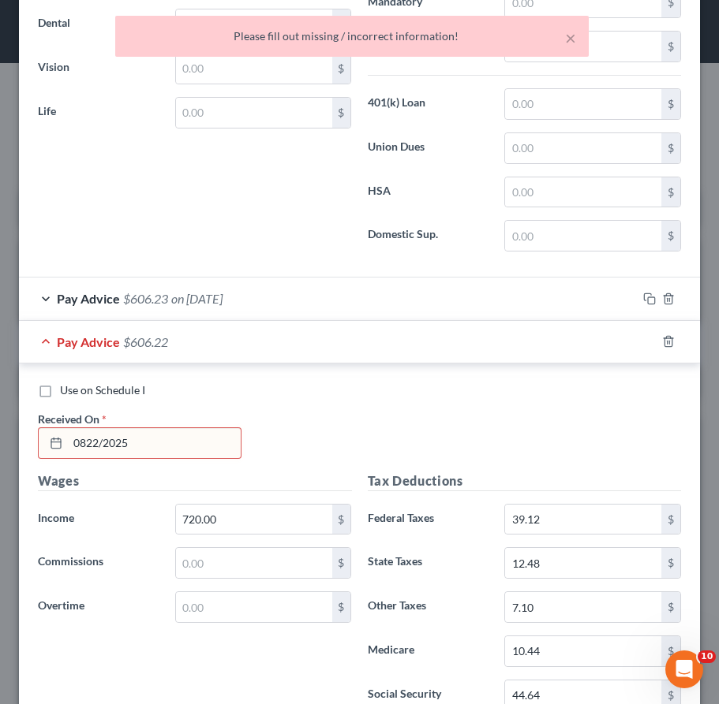
click at [190, 443] on input "0822/2025" at bounding box center [154, 443] width 173 height 30
click at [89, 442] on input "0822/2025" at bounding box center [154, 443] width 173 height 30
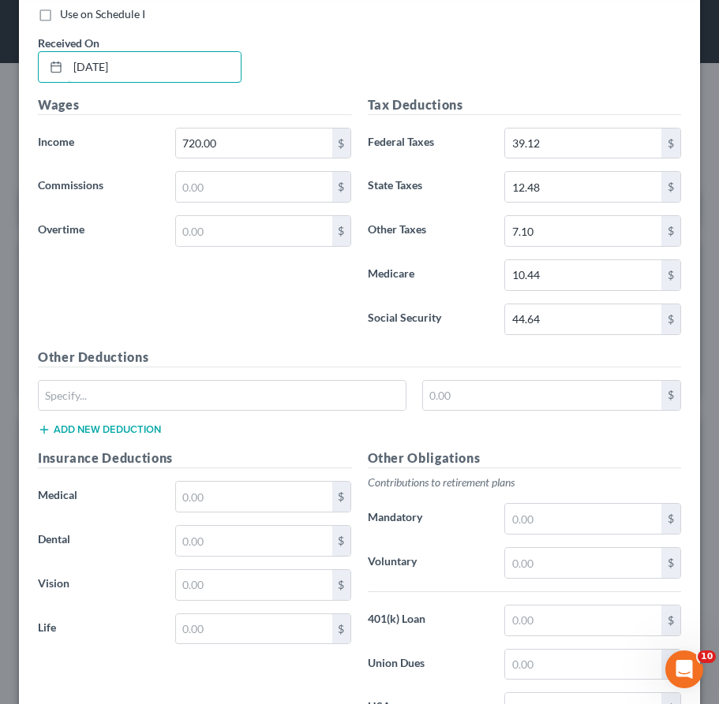
scroll to position [10267, 0]
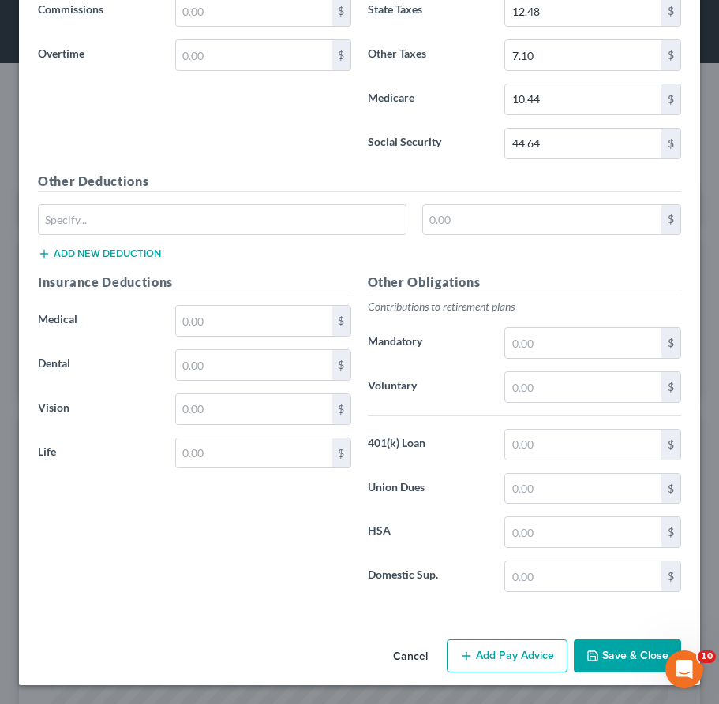
click at [498, 658] on button "Add Pay Advice" at bounding box center [506, 656] width 121 height 33
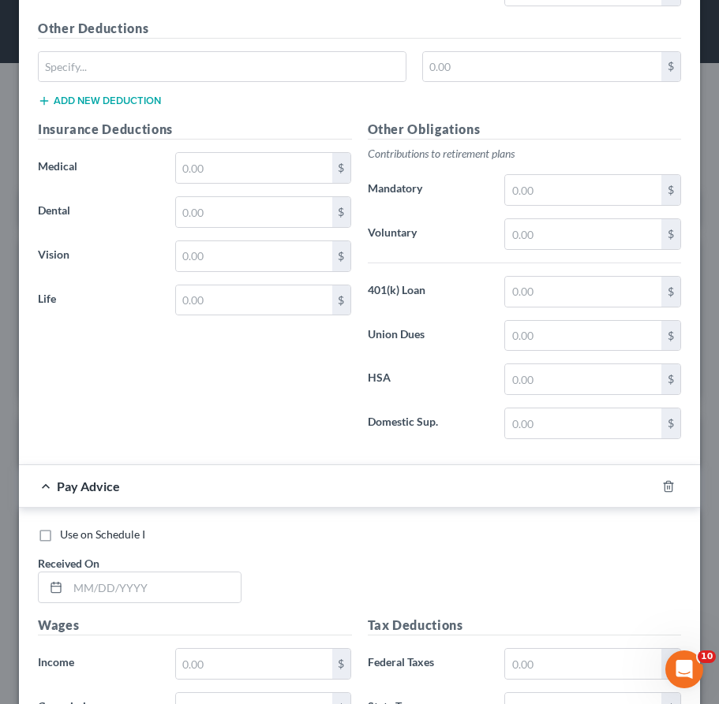
scroll to position [10576, 0]
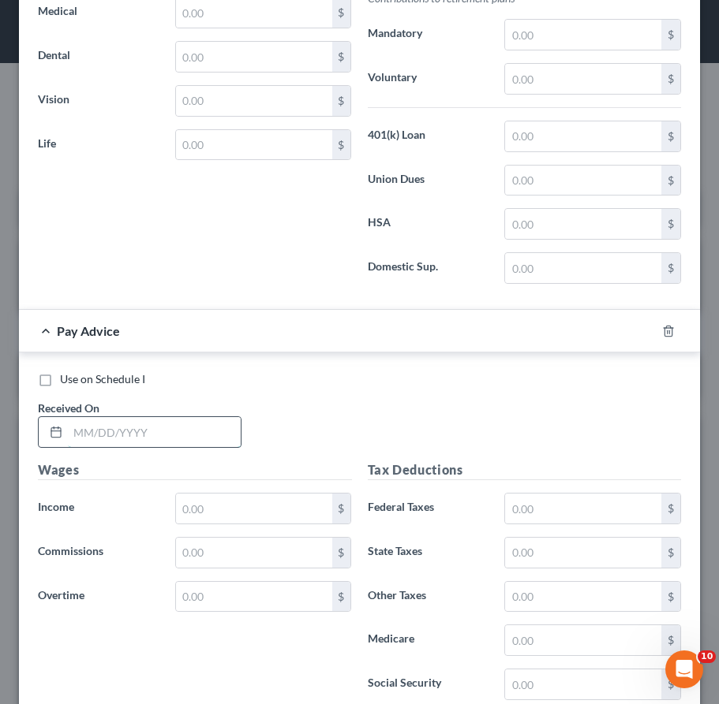
click at [193, 435] on input "text" at bounding box center [154, 432] width 173 height 30
click at [267, 514] on input "text" at bounding box center [254, 509] width 156 height 30
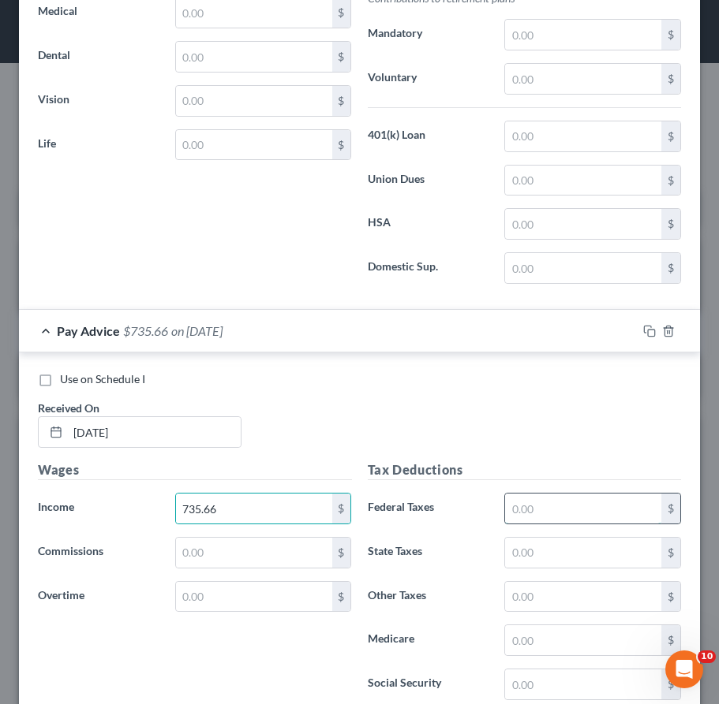
click at [557, 498] on input "text" at bounding box center [583, 509] width 156 height 30
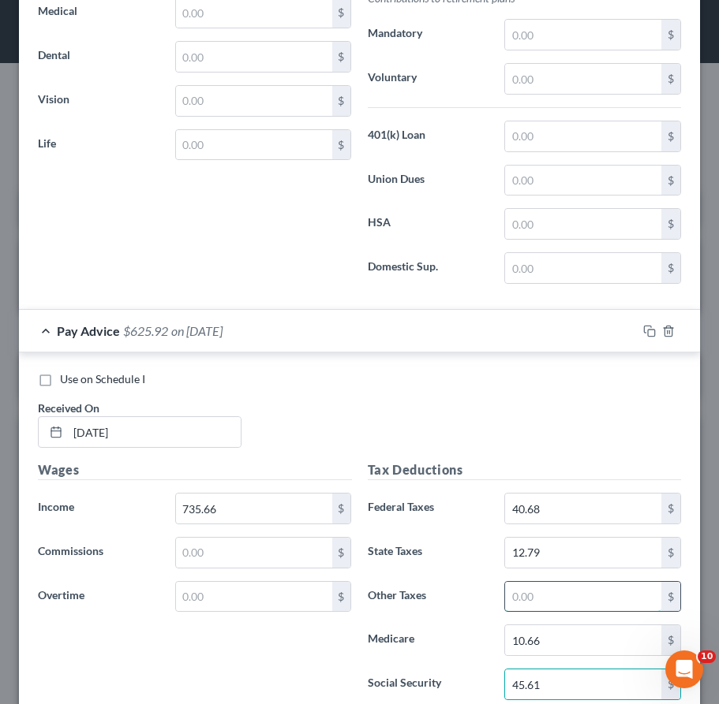
drag, startPoint x: 549, startPoint y: 599, endPoint x: 557, endPoint y: 596, distance: 8.5
click at [548, 599] on input "text" at bounding box center [583, 597] width 156 height 30
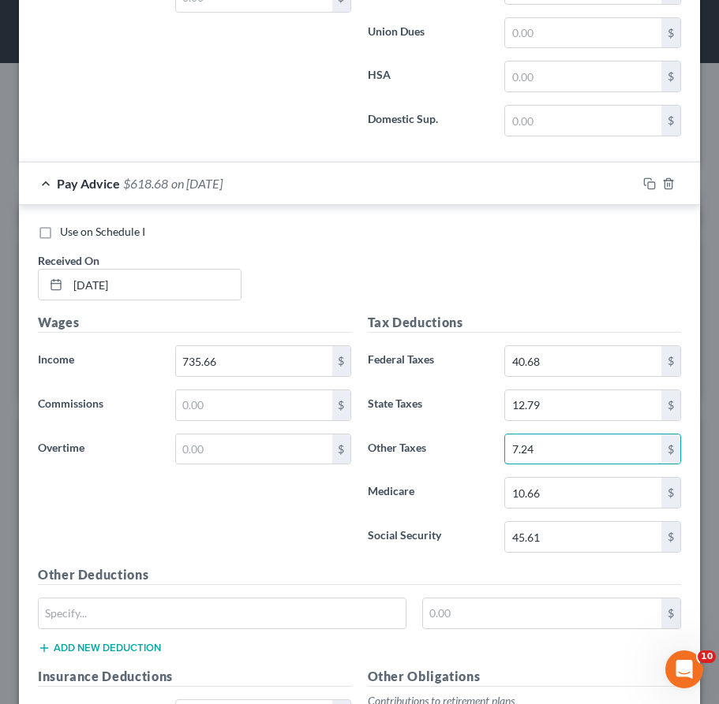
scroll to position [10734, 0]
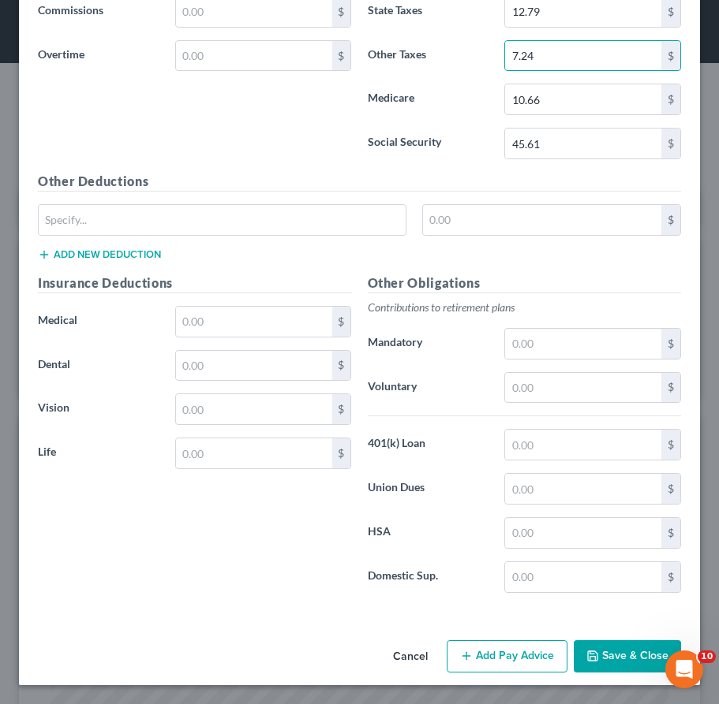
click at [502, 655] on button "Add Pay Advice" at bounding box center [506, 656] width 121 height 33
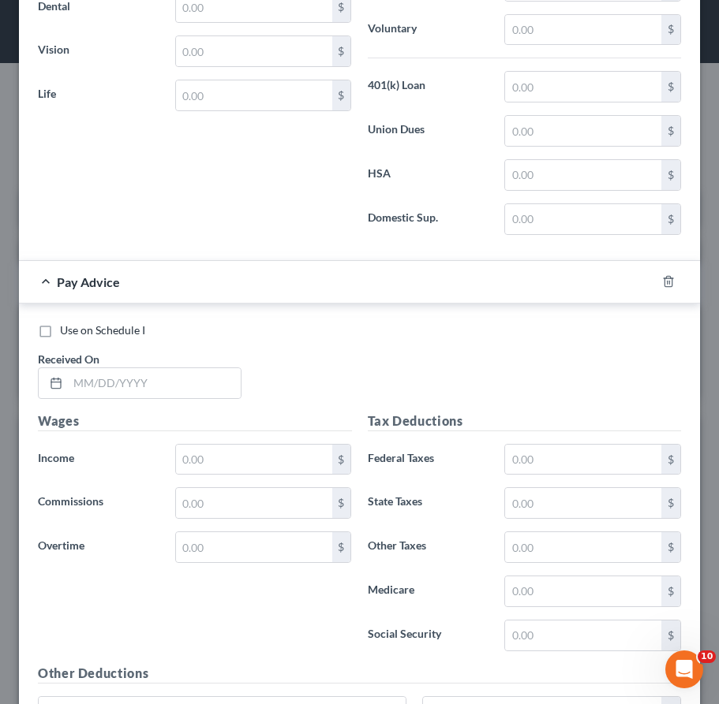
scroll to position [11477, 0]
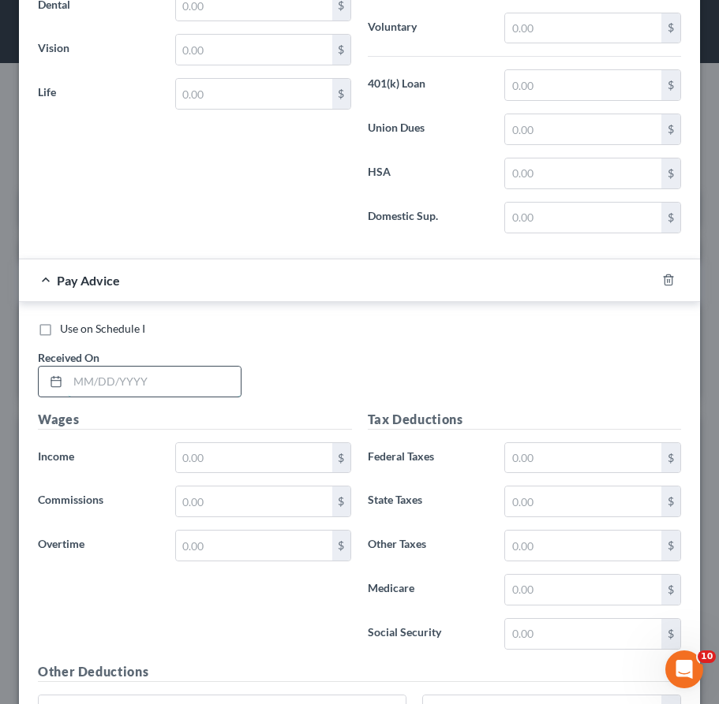
click at [144, 380] on input "text" at bounding box center [154, 382] width 173 height 30
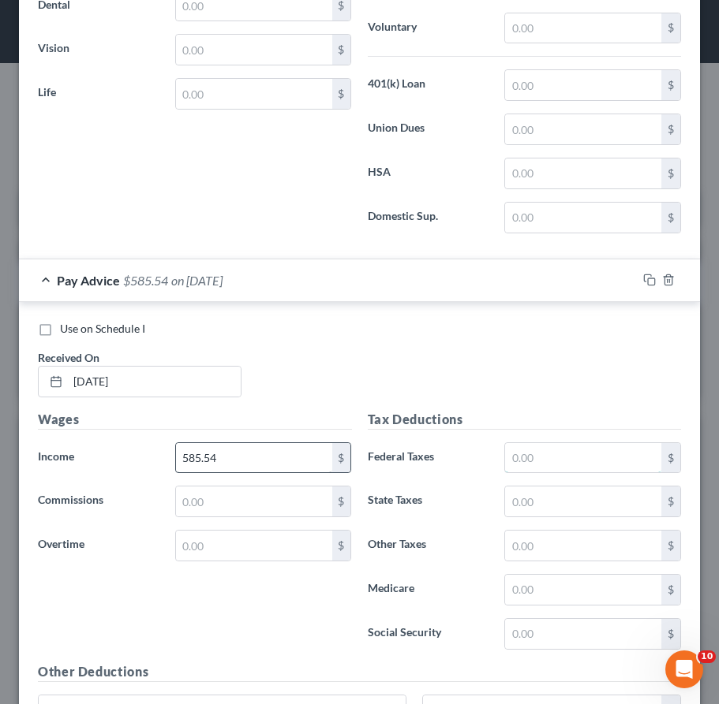
drag, startPoint x: 519, startPoint y: 453, endPoint x: 303, endPoint y: 450, distance: 216.1
click at [517, 455] on input "text" at bounding box center [583, 458] width 156 height 30
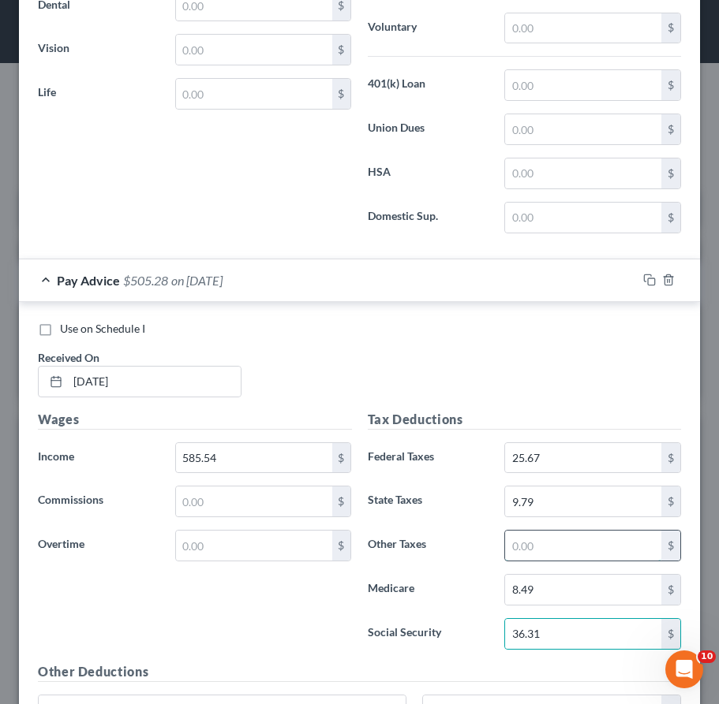
click at [525, 540] on input "text" at bounding box center [583, 546] width 156 height 30
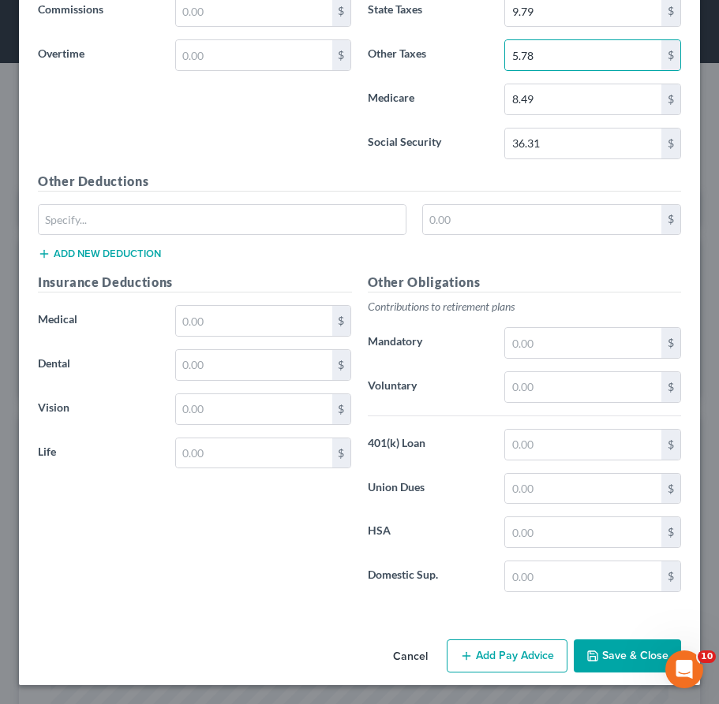
drag, startPoint x: 521, startPoint y: 661, endPoint x: 513, endPoint y: 550, distance: 111.5
click at [519, 661] on button "Add Pay Advice" at bounding box center [506, 656] width 121 height 33
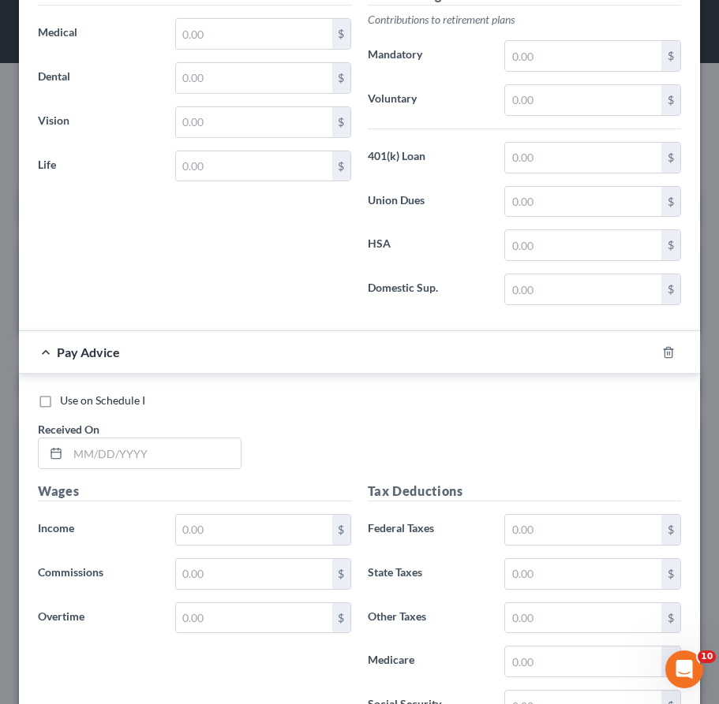
scroll to position [12407, 0]
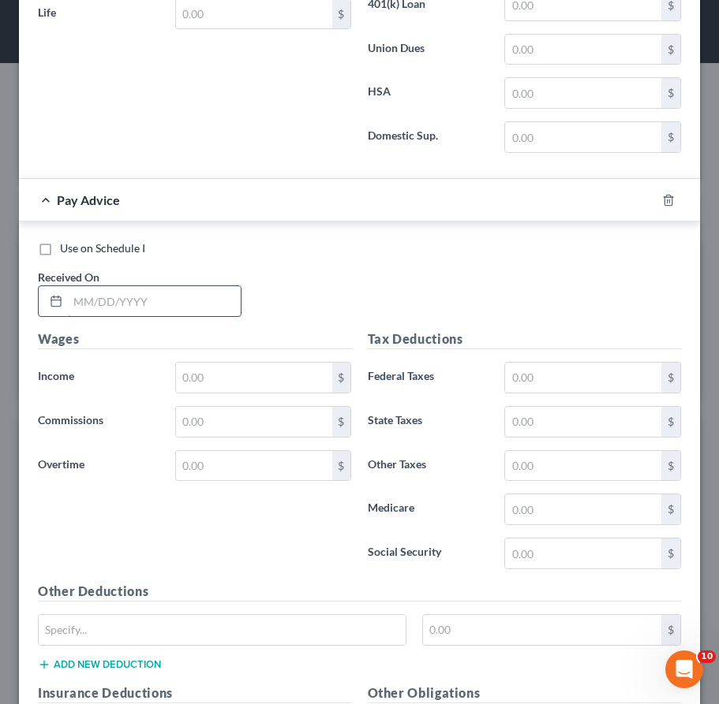
drag, startPoint x: 181, startPoint y: 316, endPoint x: 172, endPoint y: 317, distance: 8.8
click at [181, 316] on input "text" at bounding box center [154, 301] width 173 height 30
click at [222, 380] on input "text" at bounding box center [254, 378] width 156 height 30
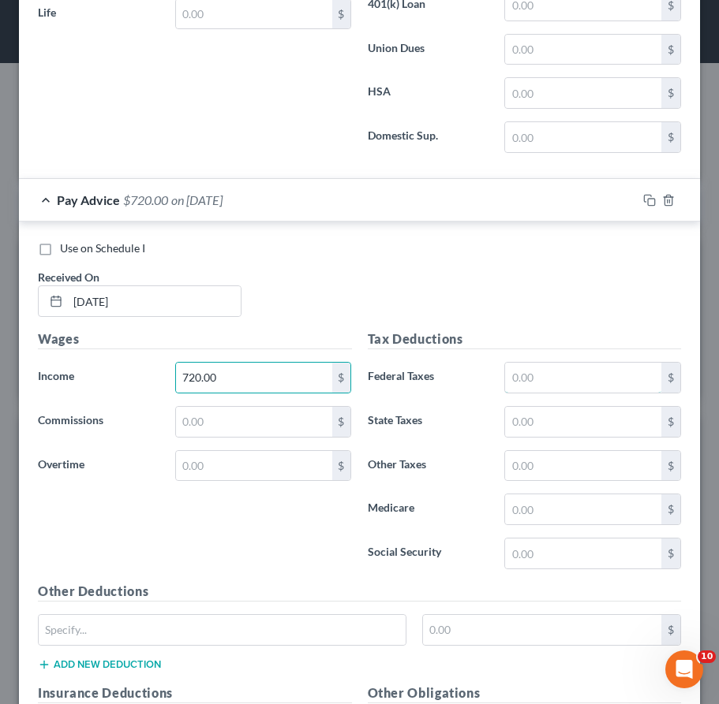
drag, startPoint x: 568, startPoint y: 379, endPoint x: 400, endPoint y: 372, distance: 168.2
click at [568, 379] on input "text" at bounding box center [583, 378] width 156 height 30
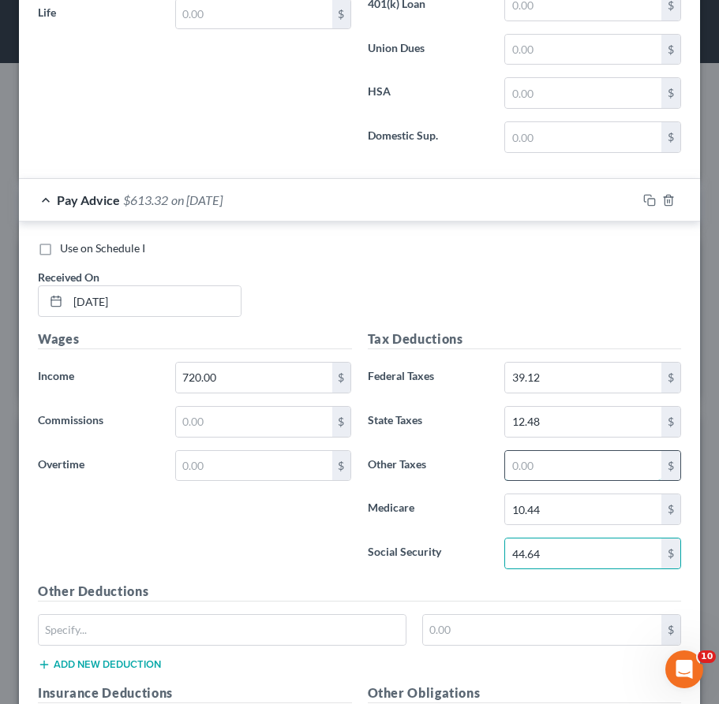
click at [546, 474] on input "text" at bounding box center [583, 466] width 156 height 30
click at [648, 199] on rect "button" at bounding box center [651, 202] width 7 height 7
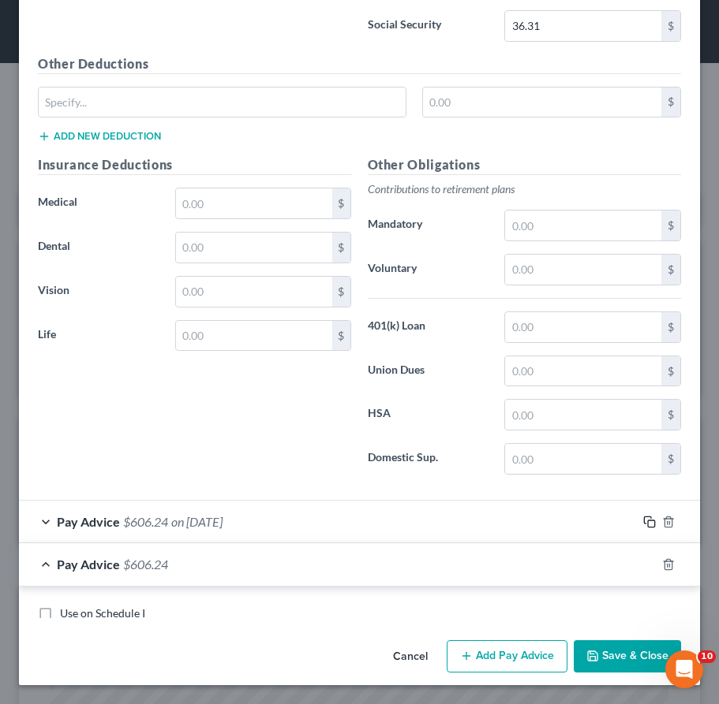
scroll to position [12577, 0]
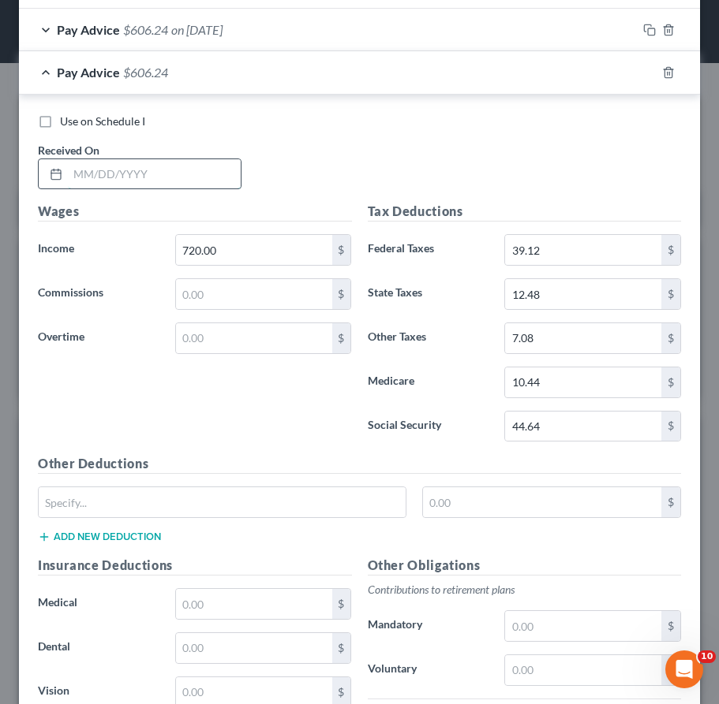
drag, startPoint x: 151, startPoint y: 177, endPoint x: 130, endPoint y: 180, distance: 20.7
click at [151, 177] on input "text" at bounding box center [154, 174] width 173 height 30
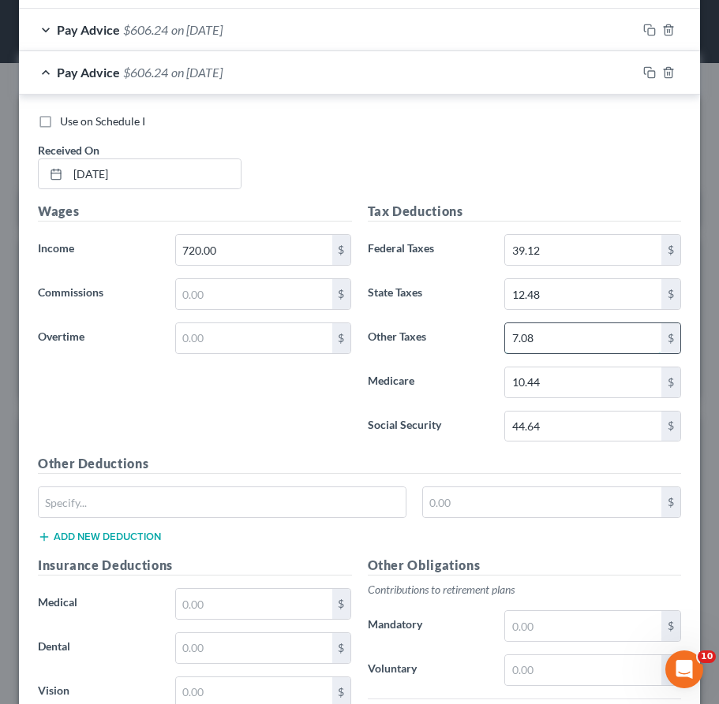
click at [574, 337] on input "7.08" at bounding box center [583, 338] width 156 height 30
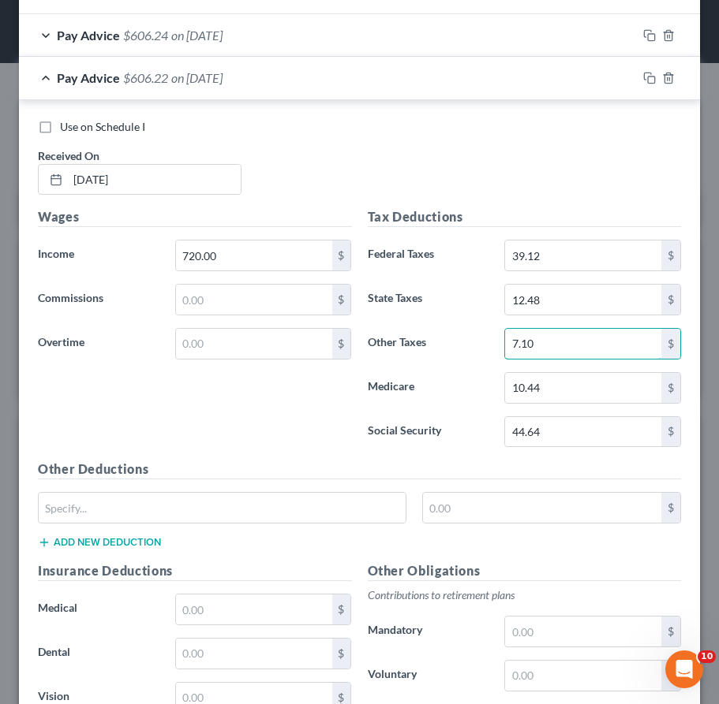
scroll to position [12544, 0]
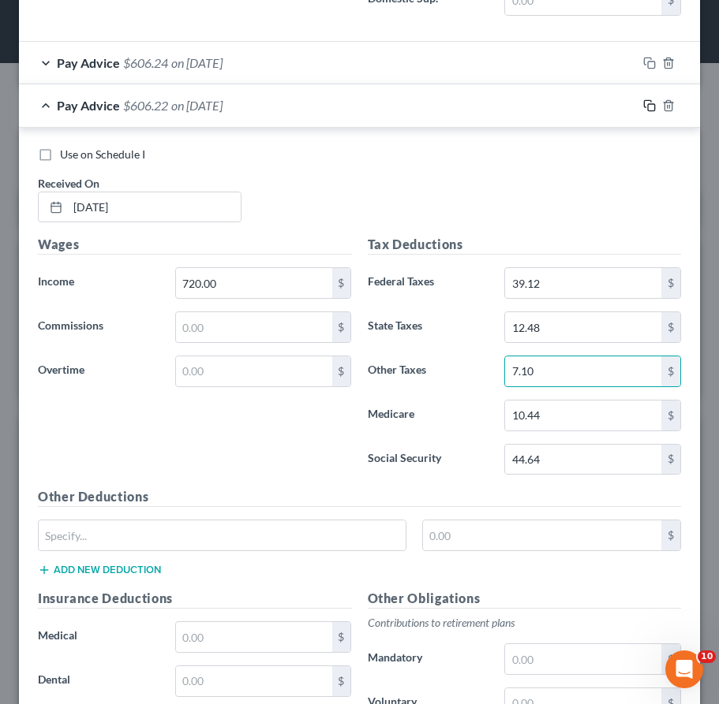
drag, startPoint x: 637, startPoint y: 104, endPoint x: 413, endPoint y: 230, distance: 257.8
click at [643, 103] on icon "button" at bounding box center [649, 105] width 13 height 13
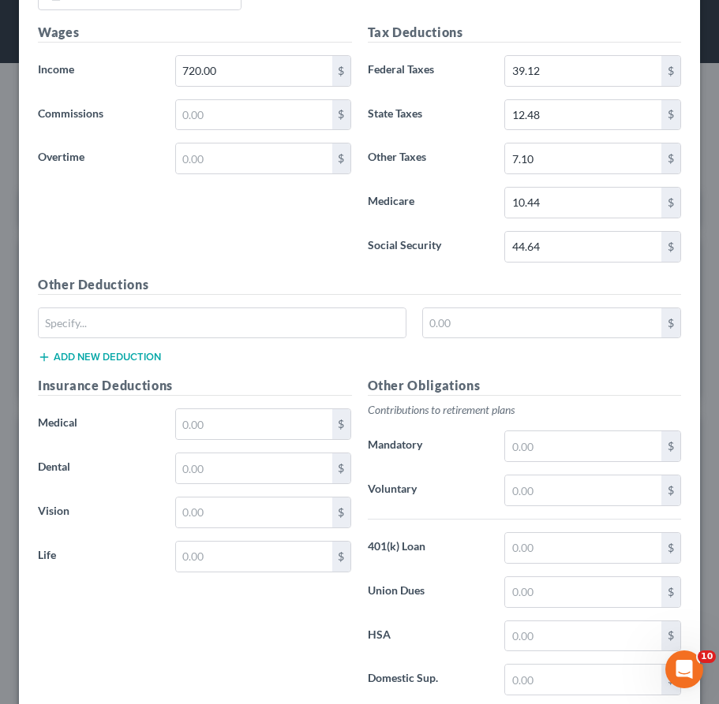
scroll to position [12702, 0]
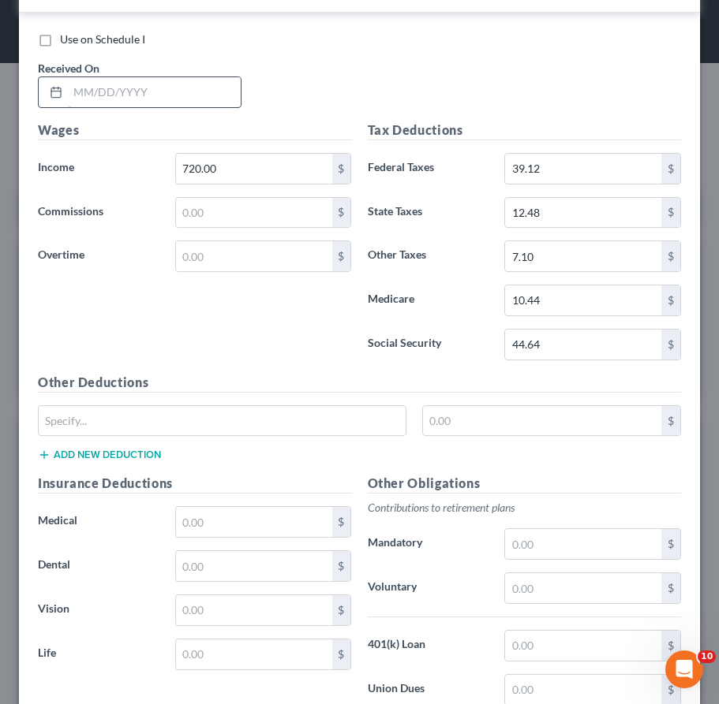
click at [186, 89] on input "text" at bounding box center [154, 92] width 173 height 30
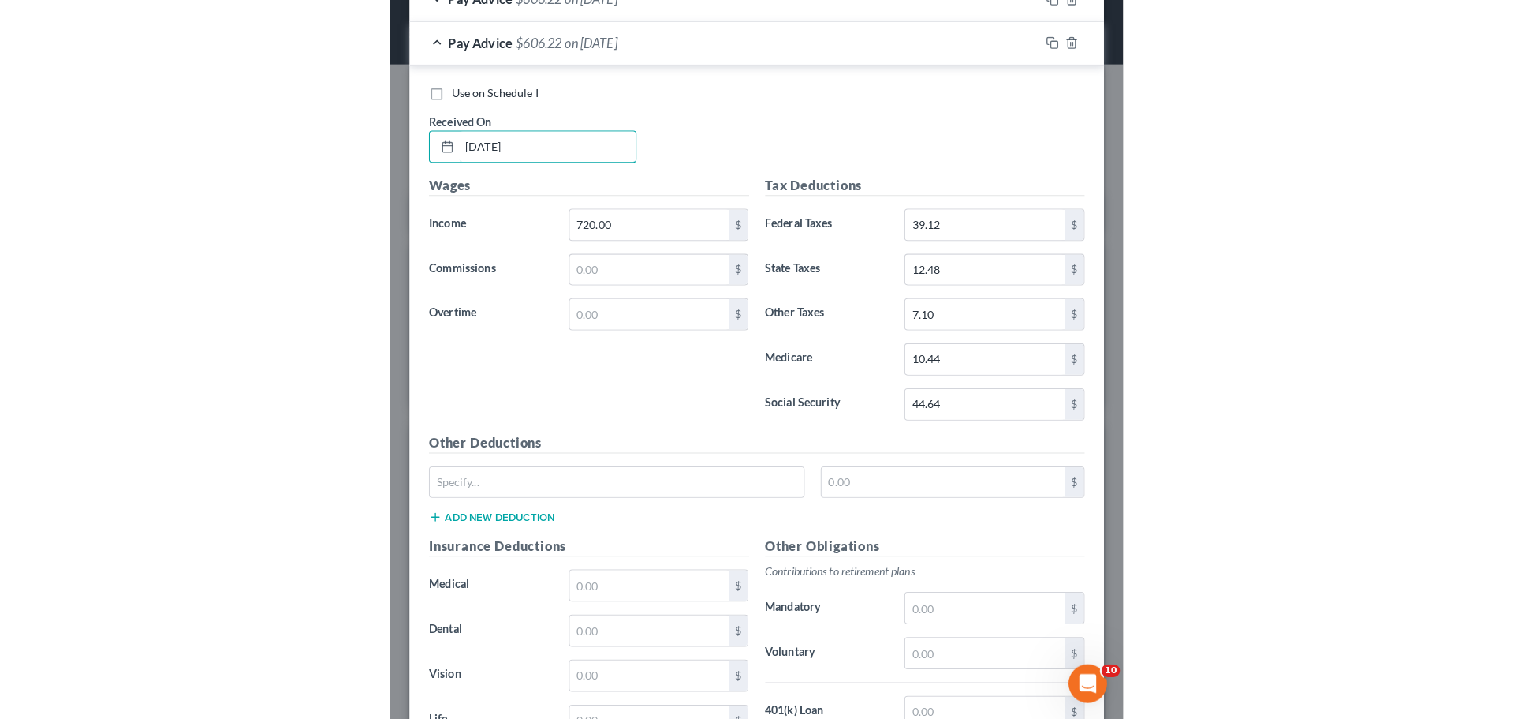
scroll to position [12623, 0]
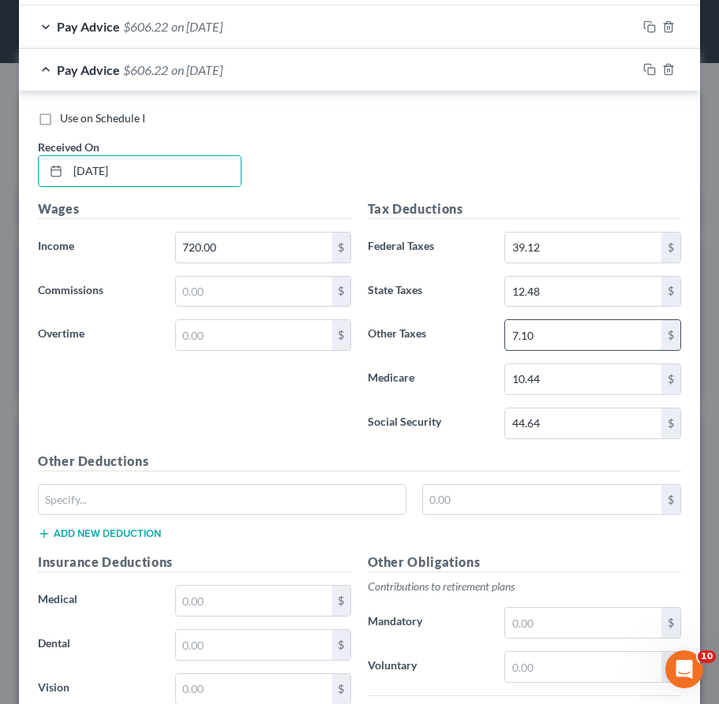
click at [568, 341] on input "7.10" at bounding box center [583, 335] width 156 height 30
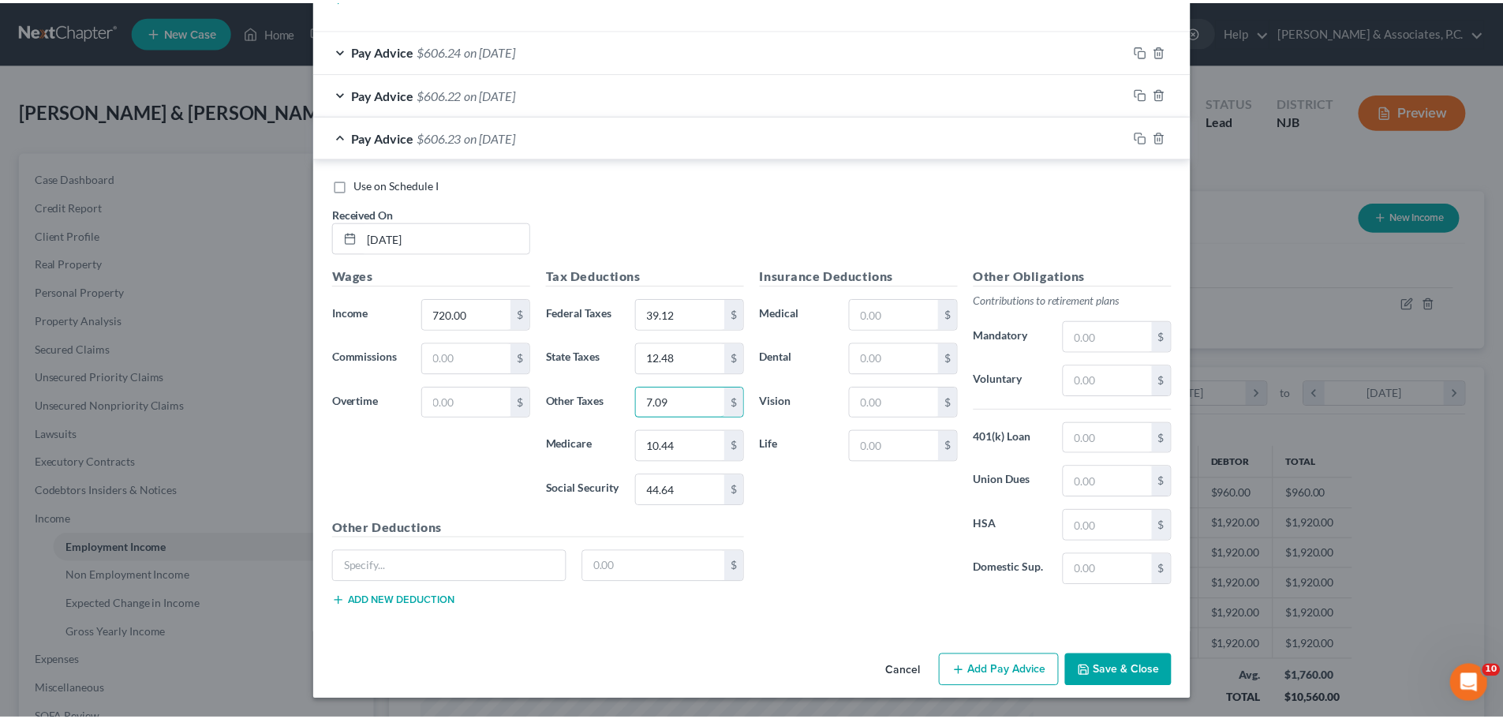
scroll to position [788475, 788146]
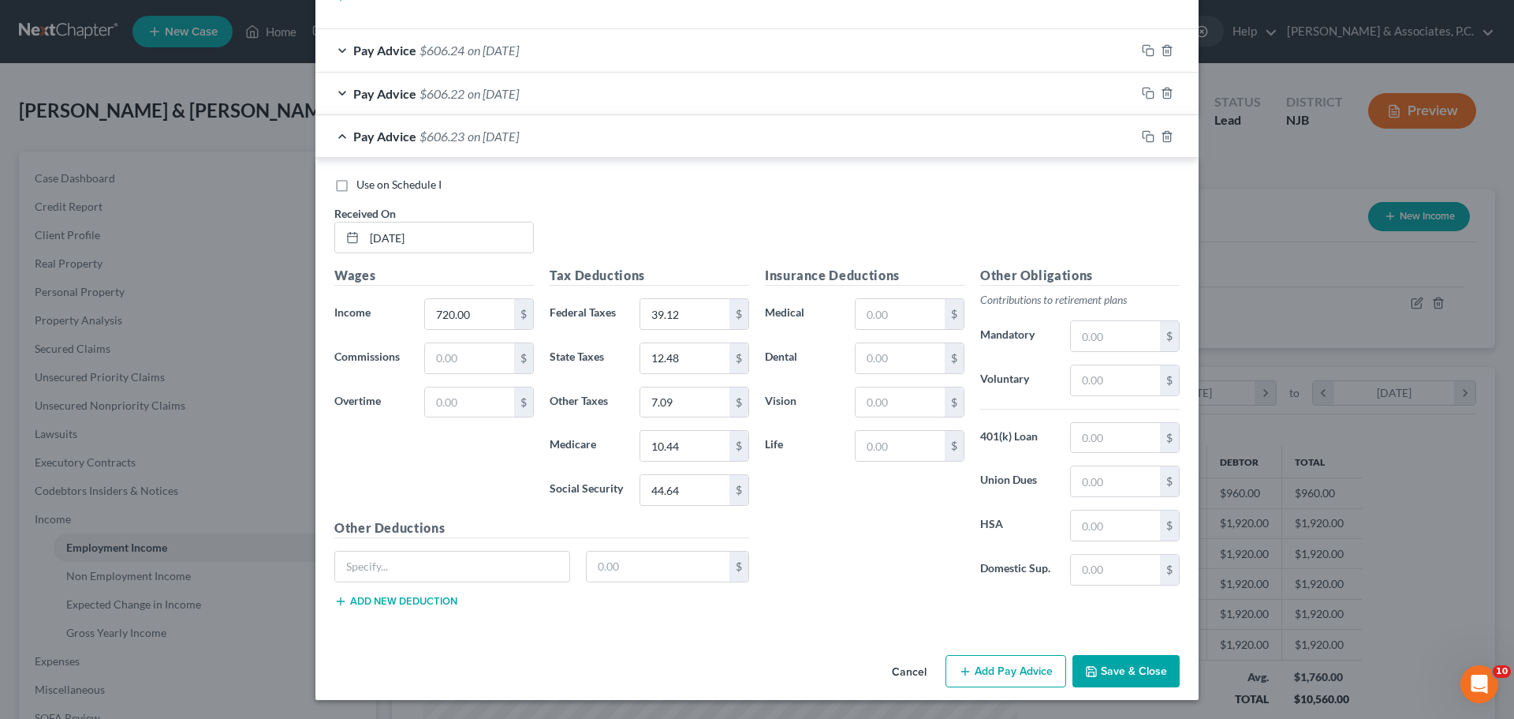
drag, startPoint x: 1133, startPoint y: 672, endPoint x: 1203, endPoint y: 646, distance: 74.1
click at [1132, 671] on button "Save & Close" at bounding box center [1126, 671] width 107 height 33
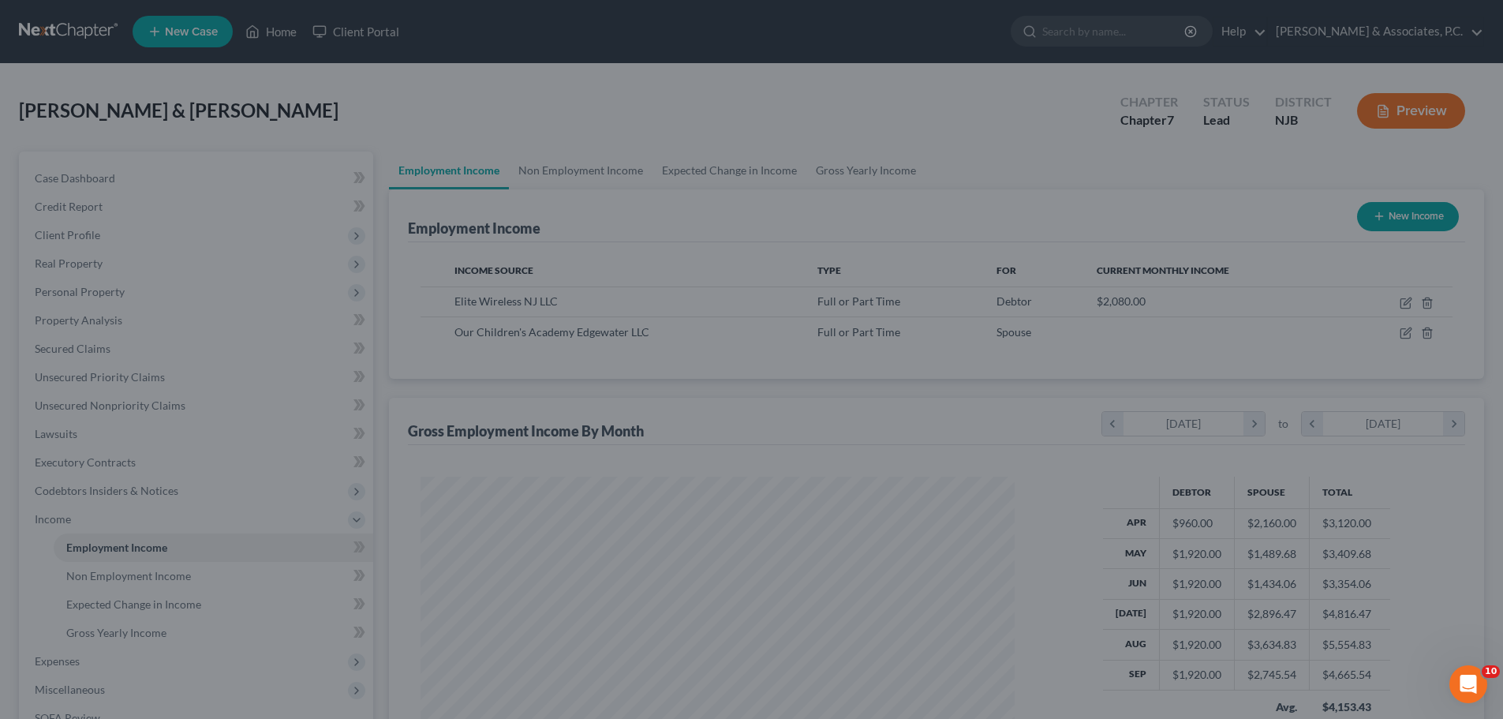
scroll to position [788478, 788152]
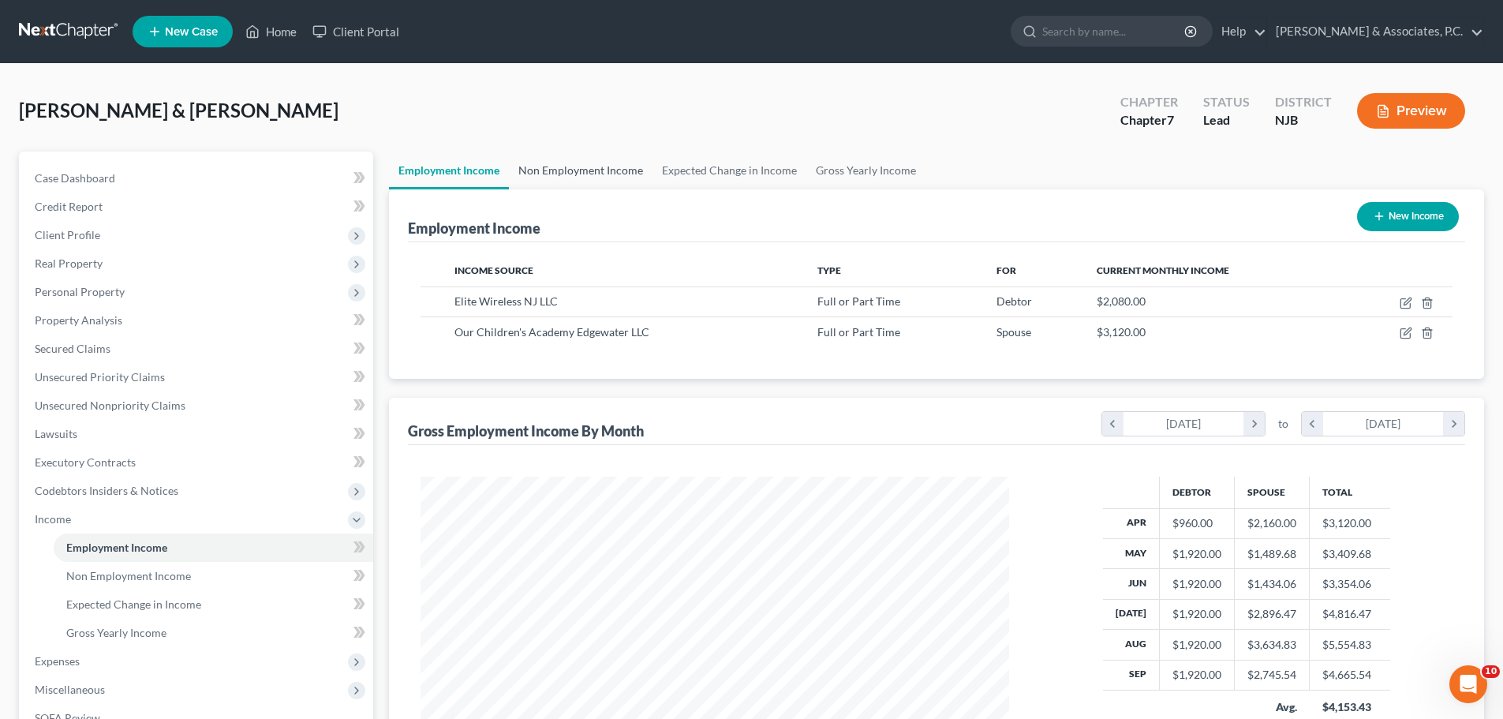
click at [586, 166] on link "Non Employment Income" at bounding box center [581, 170] width 144 height 38
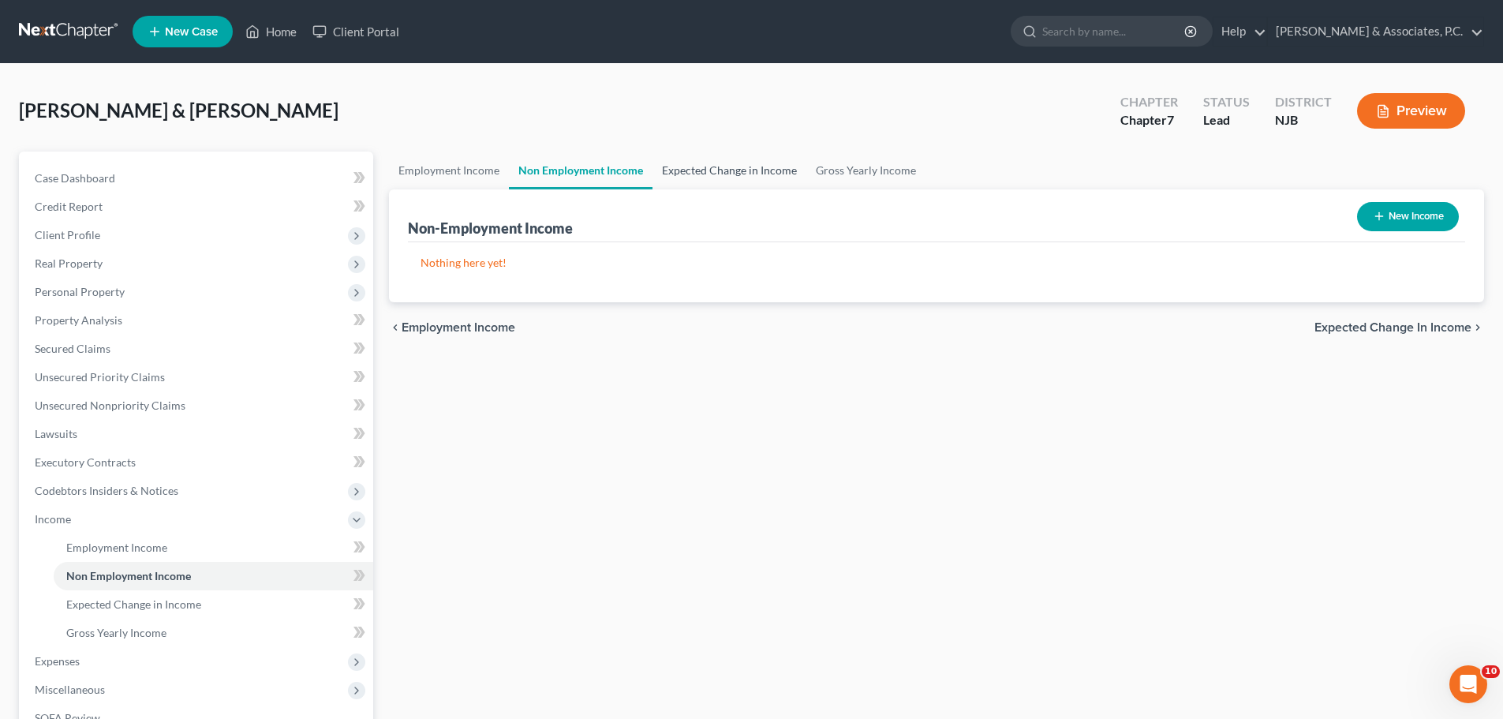
click at [712, 168] on link "Expected Change in Income" at bounding box center [729, 170] width 154 height 38
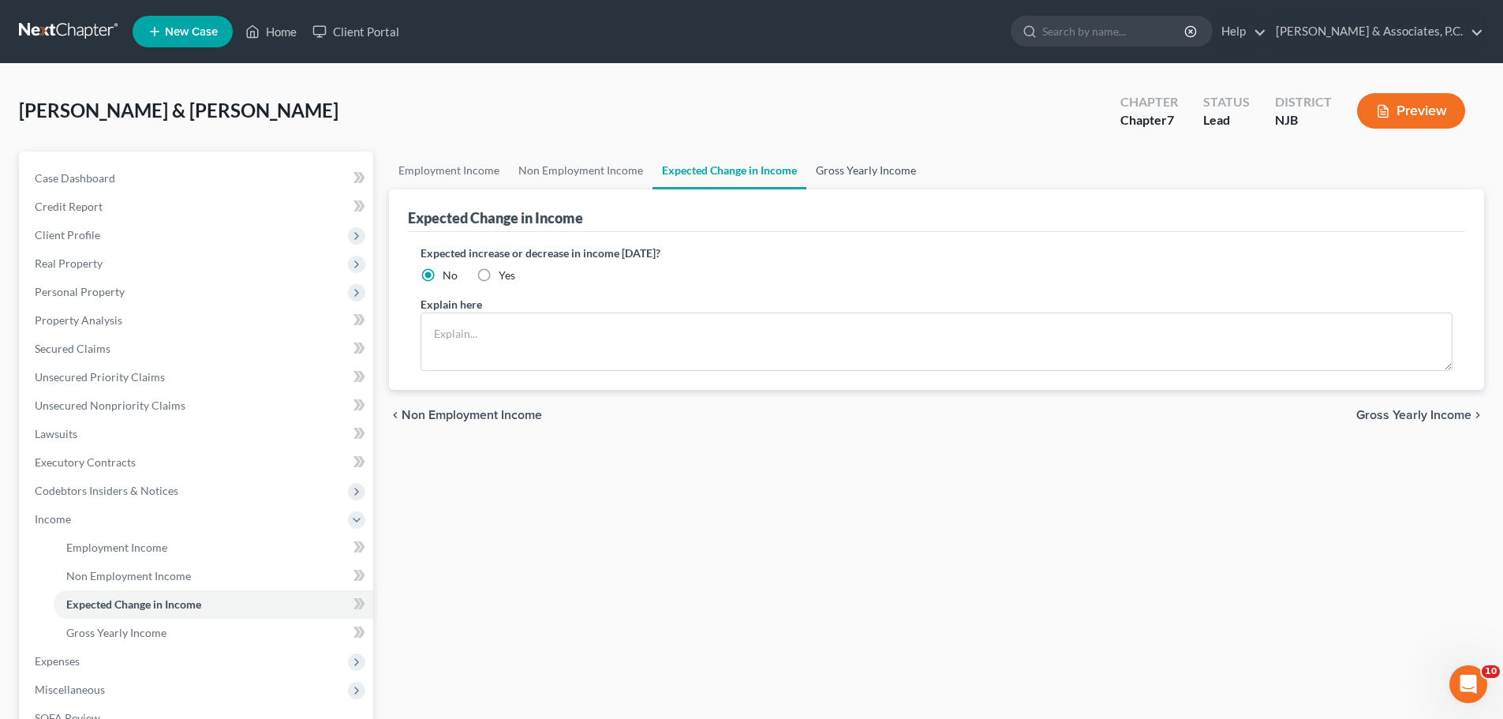
click at [842, 170] on link "Gross Yearly Income" at bounding box center [865, 170] width 119 height 38
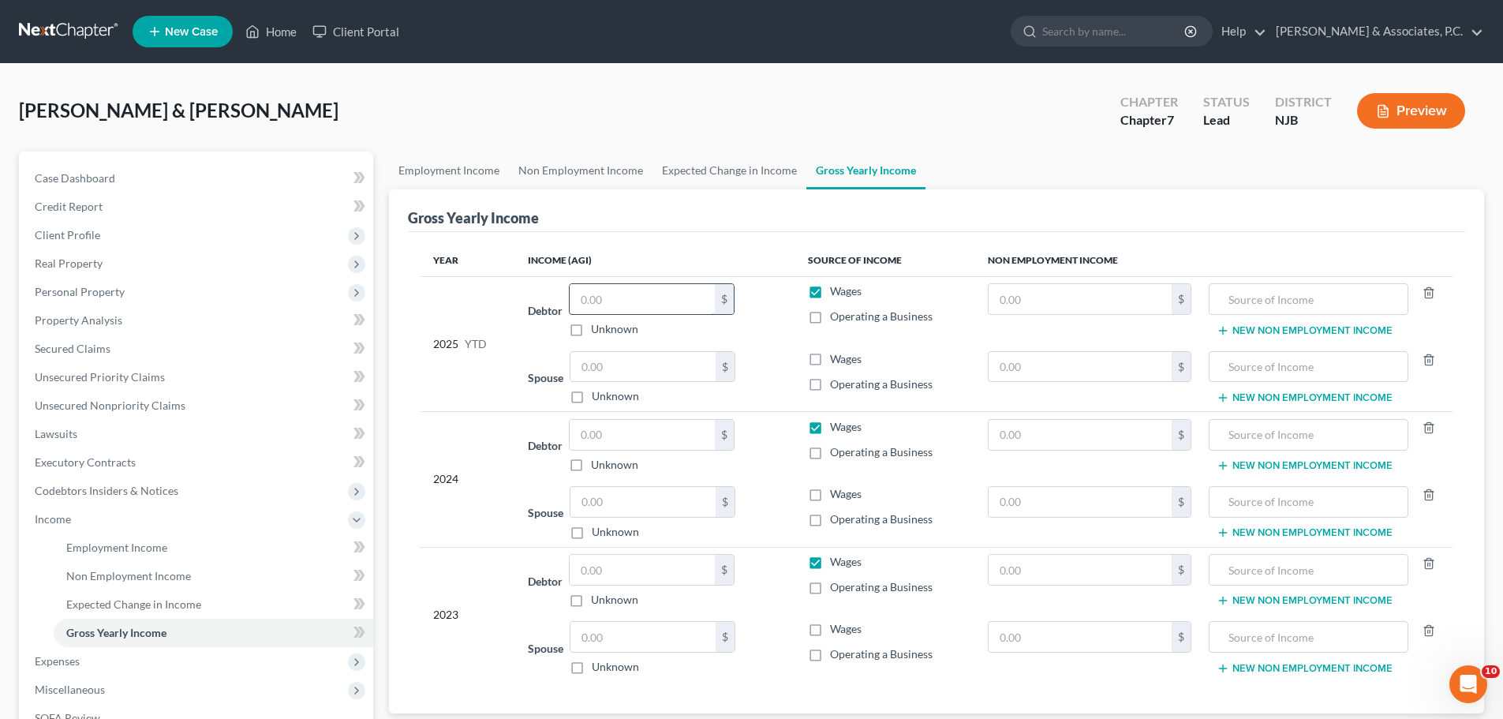
click at [644, 294] on input "text" at bounding box center [641, 299] width 145 height 30
click at [962, 66] on div "[PERSON_NAME] & [PERSON_NAME] Upgraded Chapter Chapter 7 Status [GEOGRAPHIC_DAT…" at bounding box center [751, 494] width 1503 height 860
click at [650, 308] on input "text" at bounding box center [641, 299] width 145 height 30
drag, startPoint x: 639, startPoint y: 351, endPoint x: 645, endPoint y: 366, distance: 16.3
click at [639, 353] on input "text" at bounding box center [642, 367] width 145 height 30
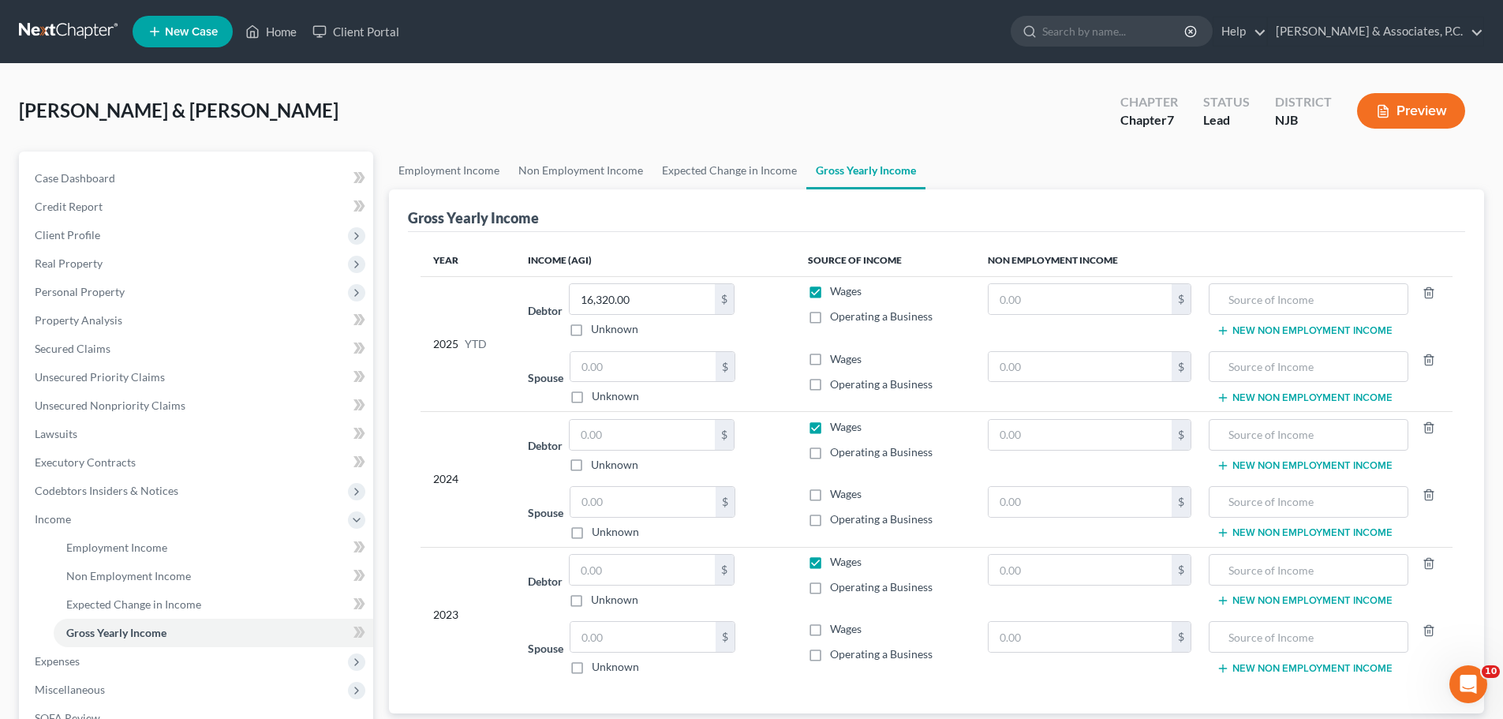
click at [987, 84] on div "[PERSON_NAME] & [PERSON_NAME] Upgraded Chapter Chapter 7 Status [GEOGRAPHIC_DAT…" at bounding box center [751, 117] width 1465 height 69
drag, startPoint x: 630, startPoint y: 360, endPoint x: 614, endPoint y: 363, distance: 16.9
click at [625, 372] on input "text" at bounding box center [642, 367] width 145 height 30
click at [677, 430] on input "text" at bounding box center [641, 435] width 145 height 30
click at [666, 432] on input "text" at bounding box center [641, 435] width 145 height 30
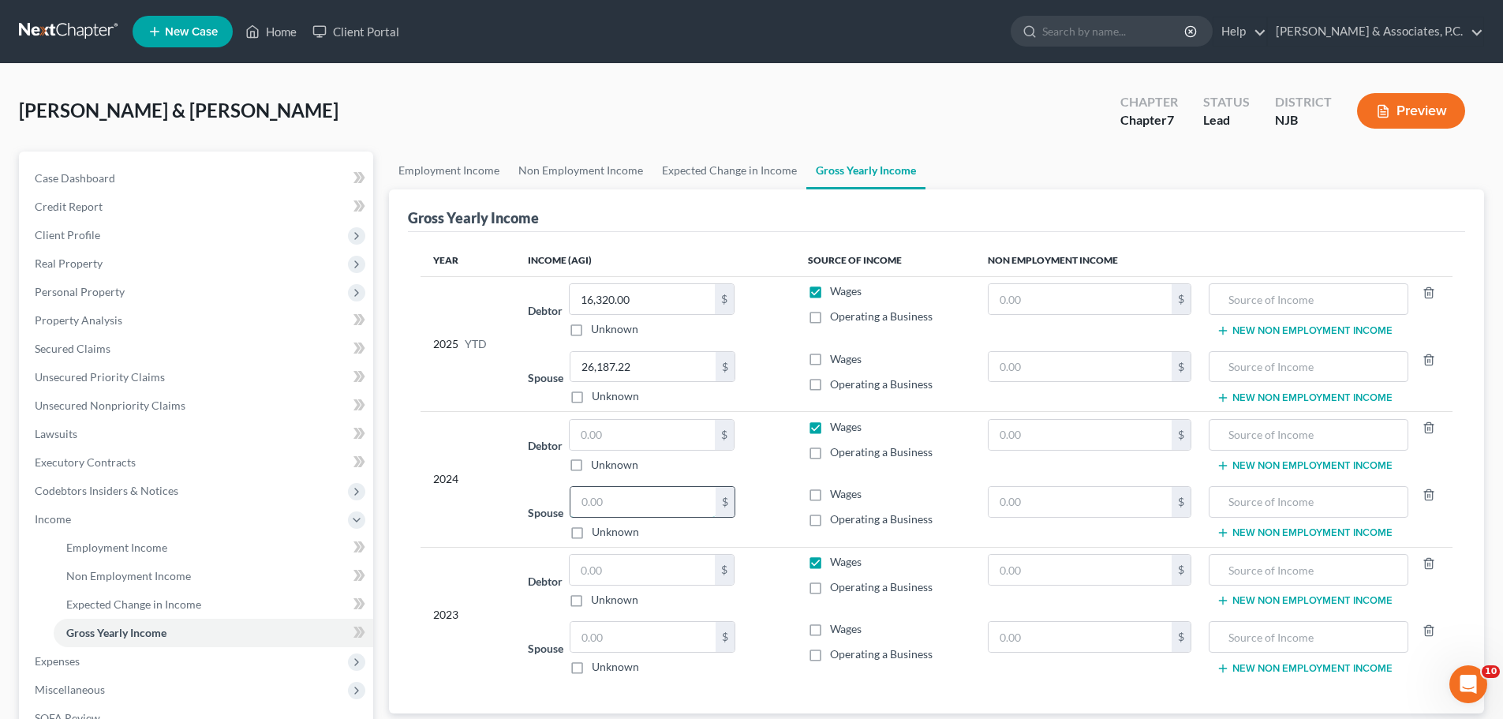
click at [622, 495] on input "text" at bounding box center [642, 502] width 145 height 30
click at [677, 415] on td "Debtor $ Unknown Balance Undetermined $ Unknown" at bounding box center [654, 446] width 279 height 68
click at [667, 431] on input "text" at bounding box center [641, 435] width 145 height 30
click at [658, 566] on input "text" at bounding box center [641, 570] width 145 height 30
drag, startPoint x: 650, startPoint y: 573, endPoint x: 629, endPoint y: 637, distance: 67.1
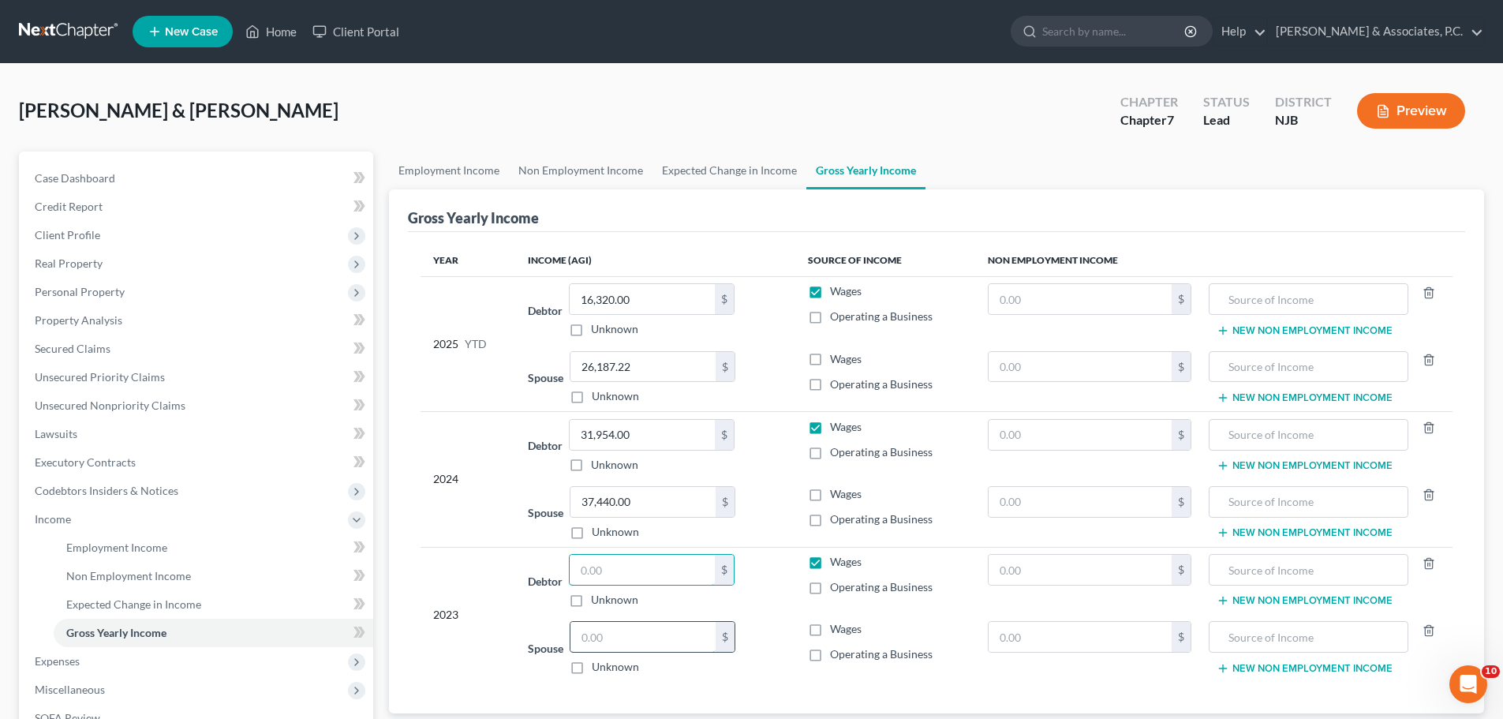
click at [650, 573] on input "text" at bounding box center [641, 570] width 145 height 30
click at [633, 644] on input "text" at bounding box center [642, 637] width 145 height 30
click at [651, 568] on input "text" at bounding box center [641, 570] width 145 height 30
click at [660, 568] on input "text" at bounding box center [641, 570] width 145 height 30
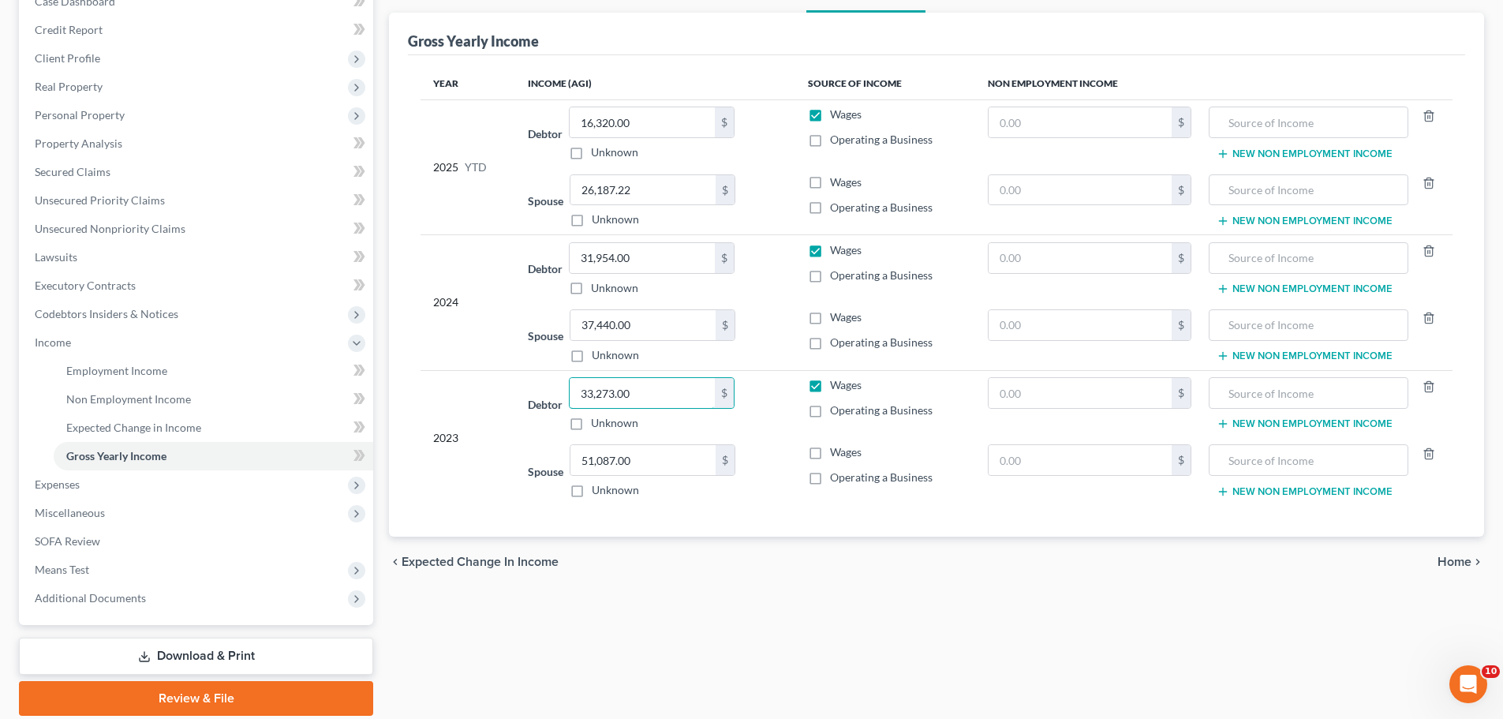
scroll to position [233, 0]
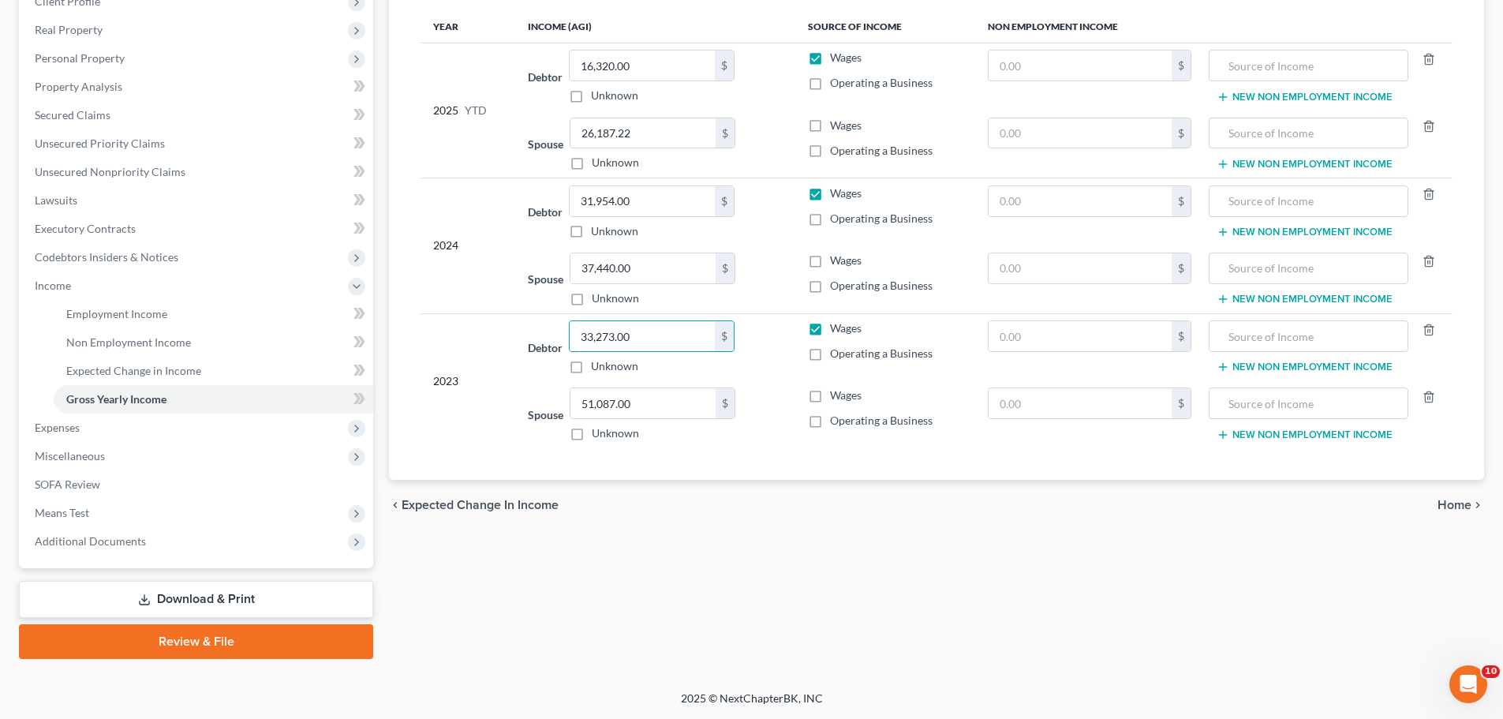
click at [1451, 507] on span "Home" at bounding box center [1454, 505] width 34 height 13
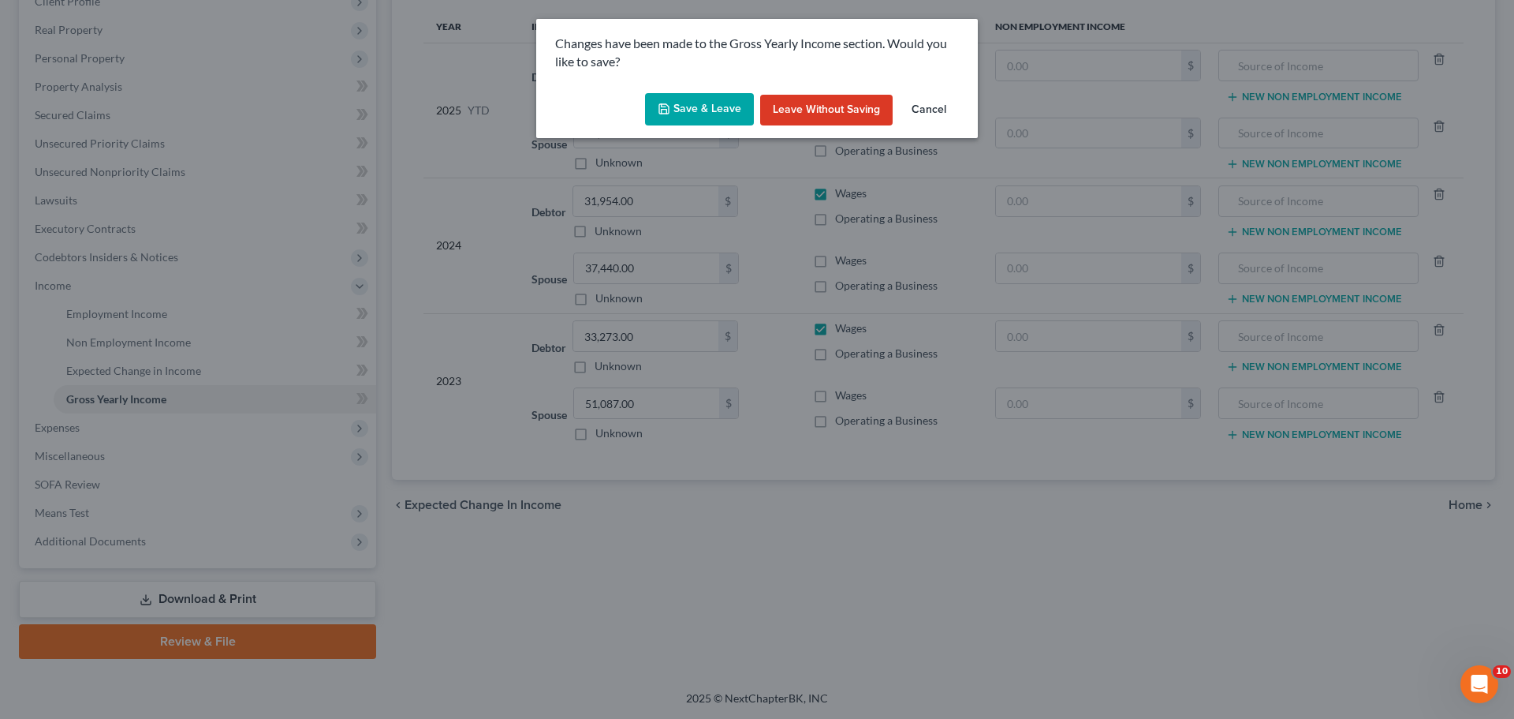
click at [685, 103] on button "Save & Leave" at bounding box center [699, 109] width 109 height 33
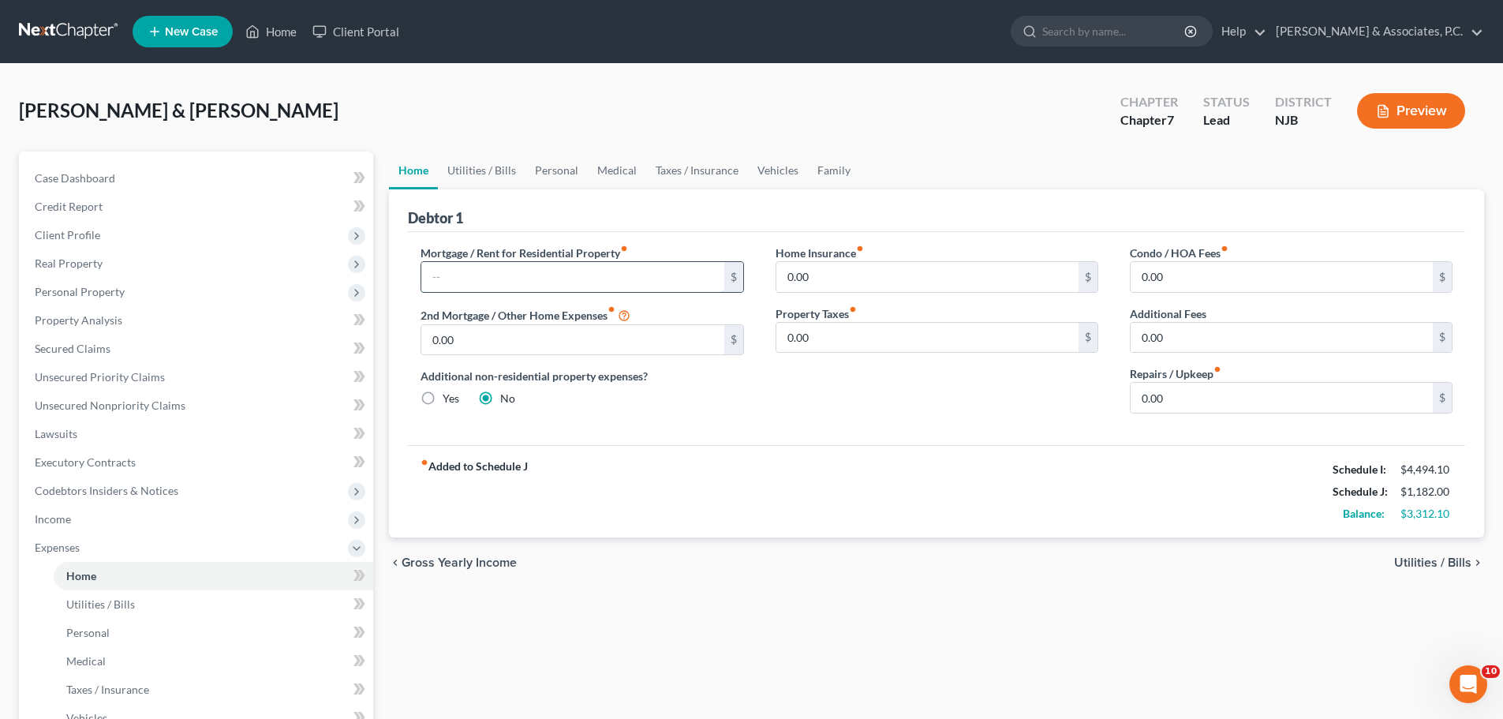
drag, startPoint x: 525, startPoint y: 269, endPoint x: 513, endPoint y: 272, distance: 12.2
click at [525, 269] on input "text" at bounding box center [572, 277] width 302 height 30
click at [846, 275] on input "0.00" at bounding box center [927, 277] width 302 height 30
click at [1428, 556] on span "Utilities / Bills" at bounding box center [1432, 562] width 77 height 13
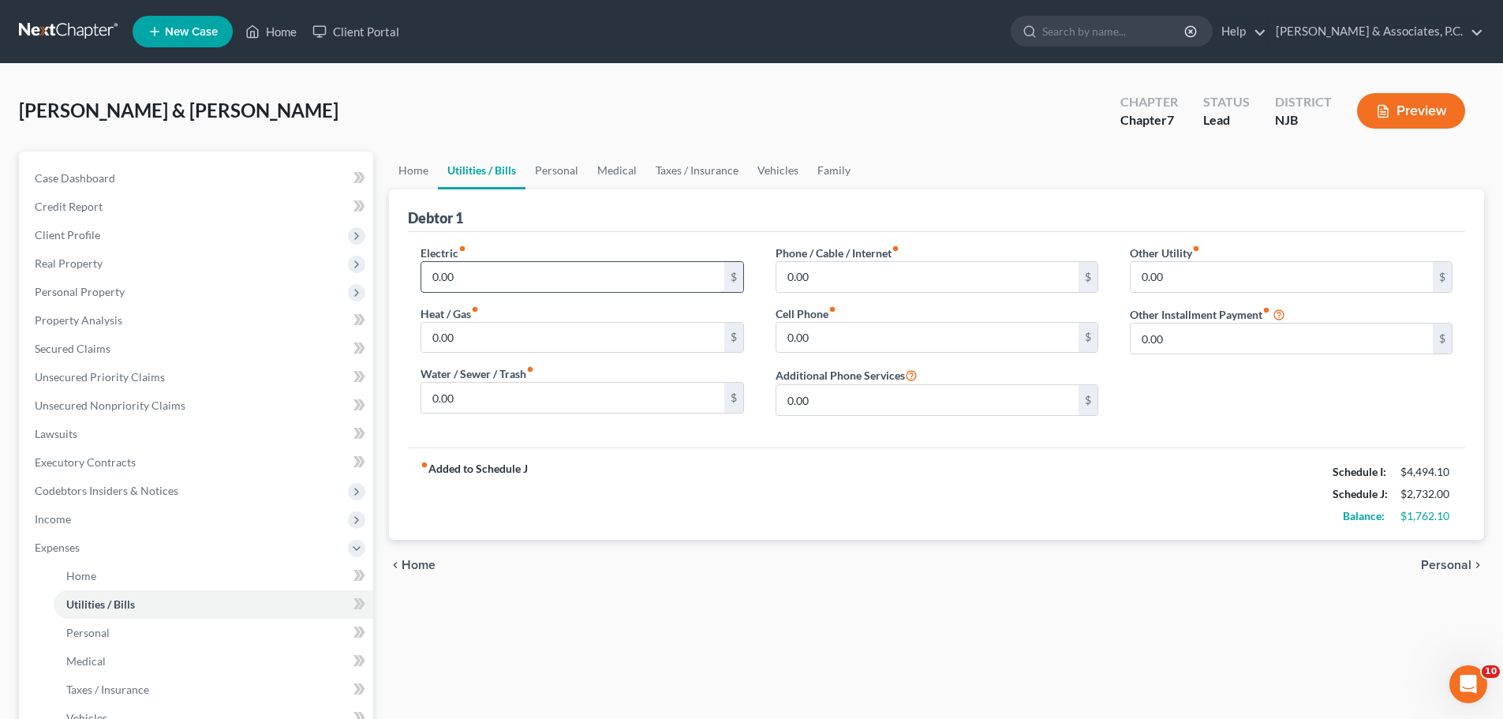
click at [498, 277] on input "0.00" at bounding box center [572, 277] width 302 height 30
click at [702, 477] on div "fiber_manual_record Added to Schedule J Schedule I: $4,494.10 Schedule J: $3,03…" at bounding box center [936, 493] width 1057 height 92
click at [598, 389] on input "0.00" at bounding box center [572, 398] width 302 height 30
click at [847, 325] on input "0.00" at bounding box center [927, 338] width 302 height 30
click at [835, 333] on input "text" at bounding box center [927, 338] width 302 height 30
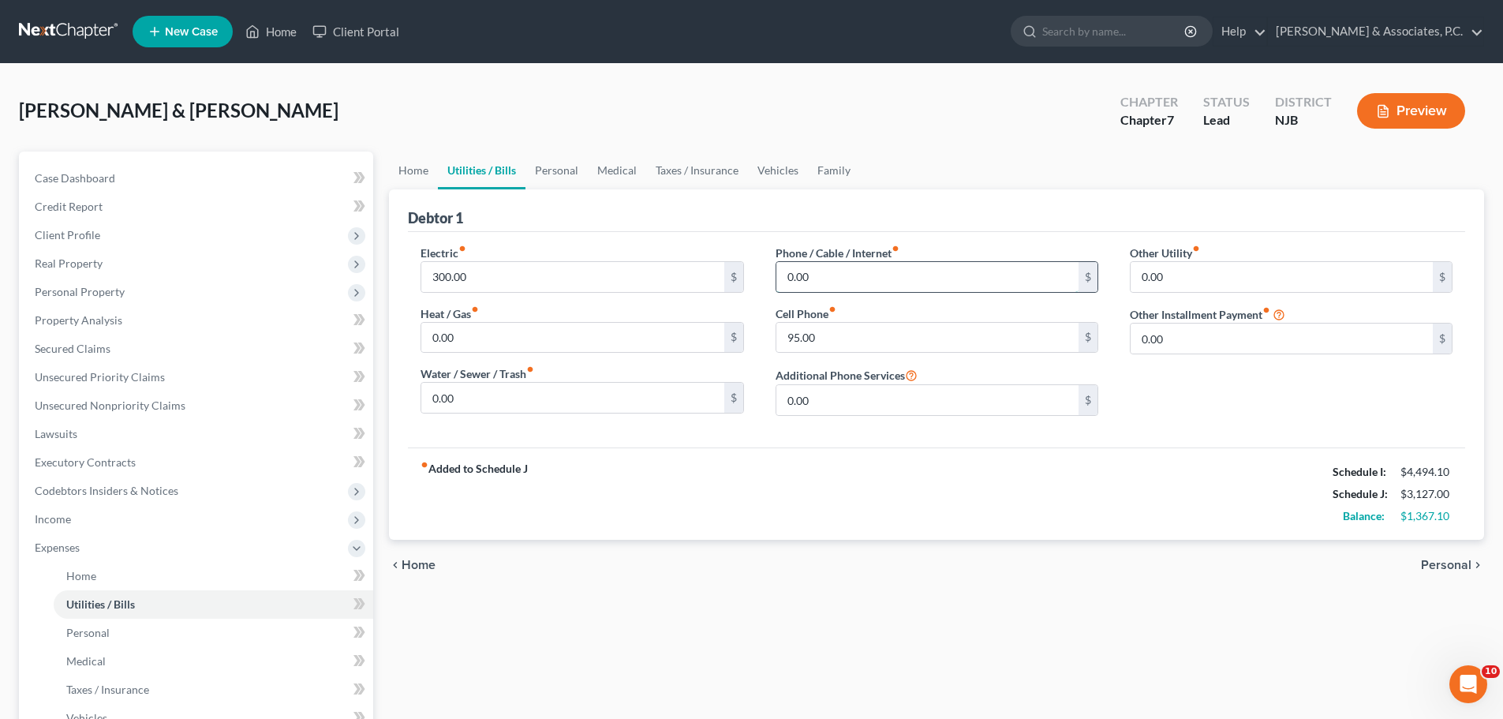
click at [859, 279] on input "0.00" at bounding box center [927, 277] width 302 height 30
click at [570, 177] on link "Personal" at bounding box center [556, 170] width 62 height 38
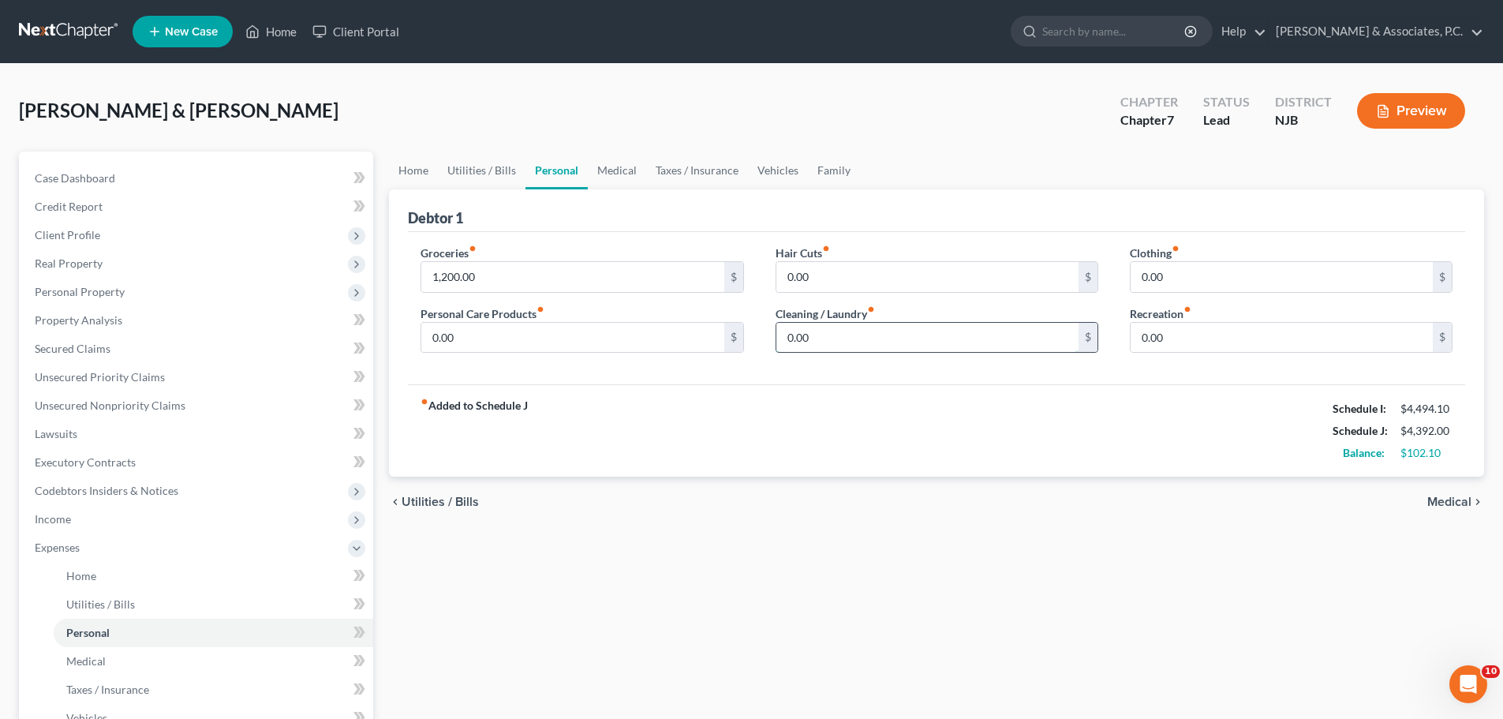
click at [868, 328] on input "0.00" at bounding box center [927, 338] width 302 height 30
click at [517, 273] on input "1,200.00" at bounding box center [572, 277] width 302 height 30
click at [850, 330] on input "0.00" at bounding box center [927, 338] width 302 height 30
click at [861, 339] on input "0.00" at bounding box center [927, 338] width 302 height 30
click at [846, 274] on input "0.00" at bounding box center [927, 277] width 302 height 30
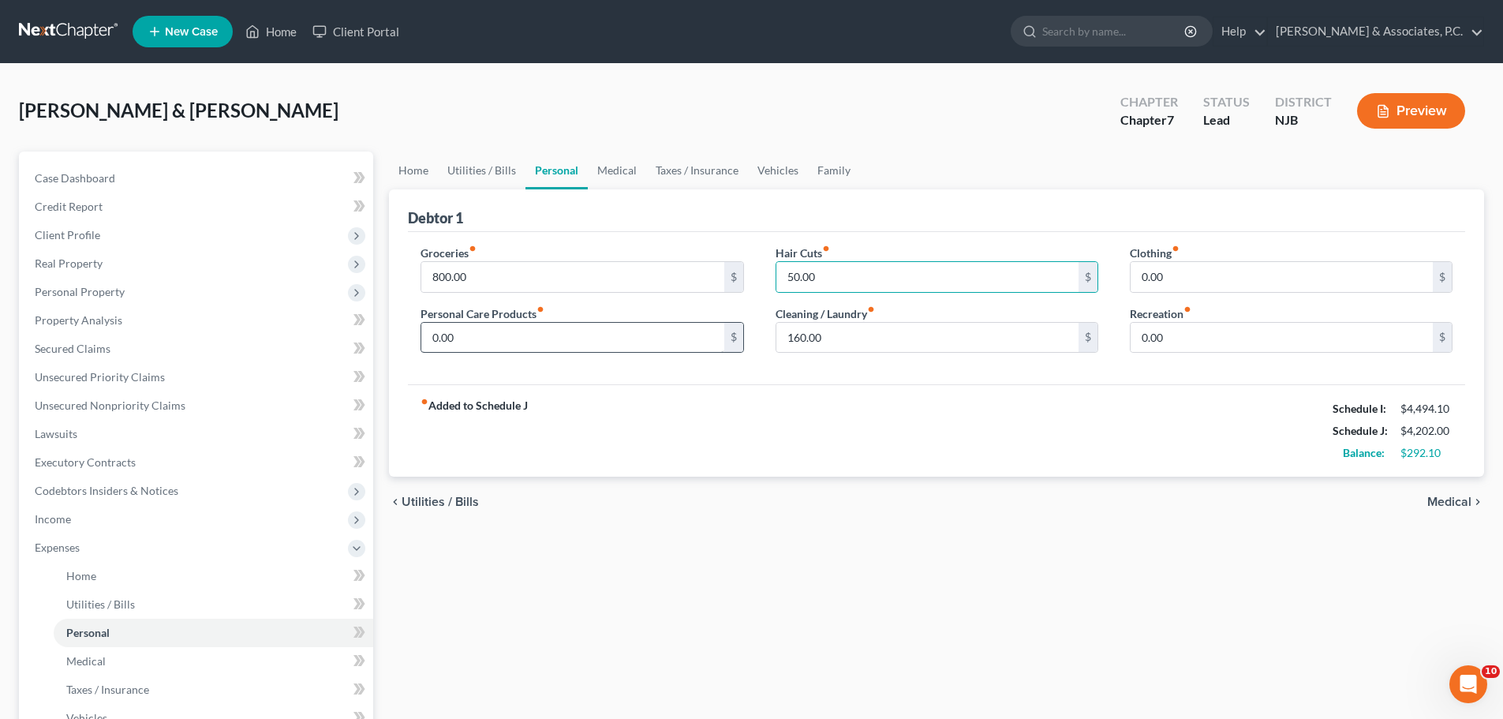
drag, startPoint x: 578, startPoint y: 364, endPoint x: 588, endPoint y: 338, distance: 27.2
click at [581, 358] on div "Groceries fiber_manual_record 800.00 $ Personal Care Products fiber_manual_reco…" at bounding box center [582, 305] width 354 height 121
click at [591, 338] on input "0.00" at bounding box center [572, 338] width 302 height 30
click at [610, 179] on link "Medical" at bounding box center [617, 170] width 58 height 38
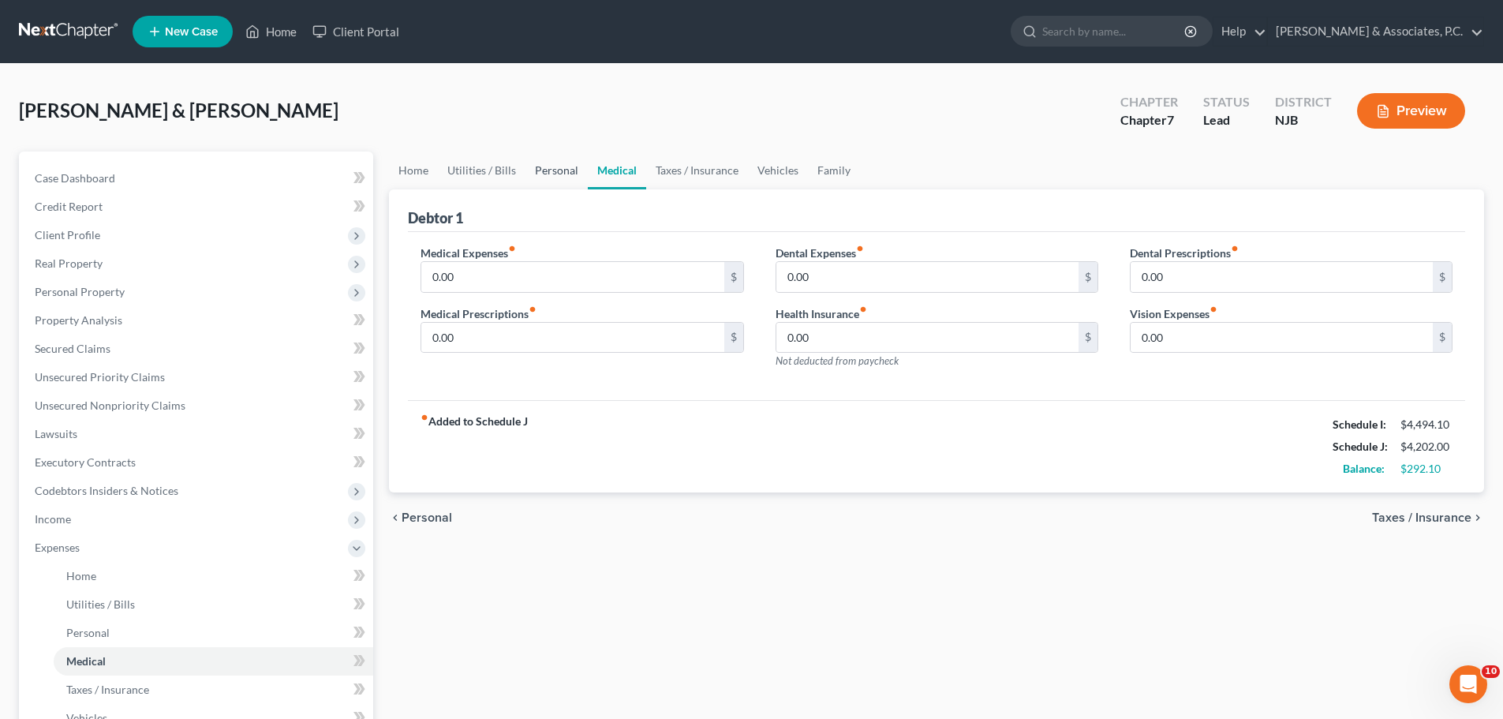
click at [547, 171] on link "Personal" at bounding box center [556, 170] width 62 height 38
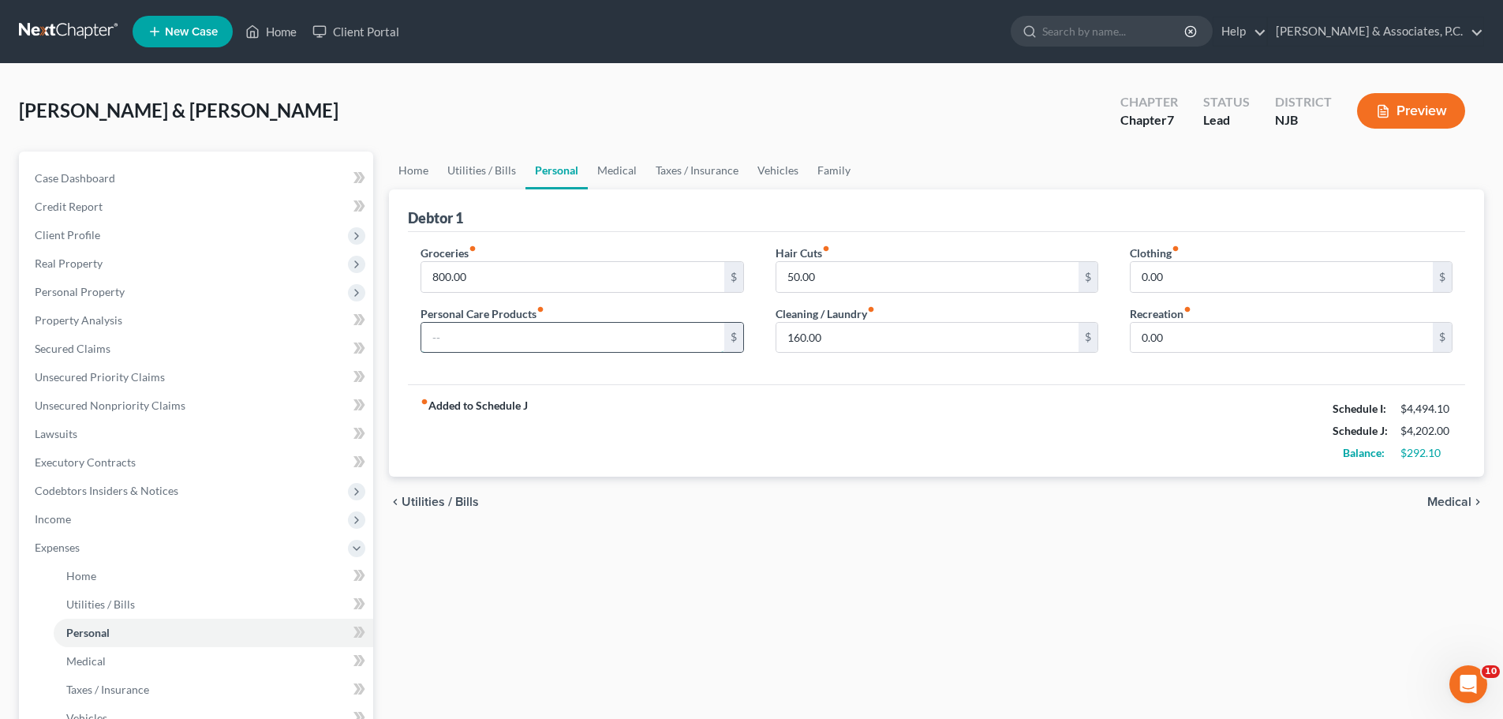
click at [538, 339] on input "text" at bounding box center [572, 338] width 302 height 30
click at [615, 170] on link "Medical" at bounding box center [617, 170] width 58 height 38
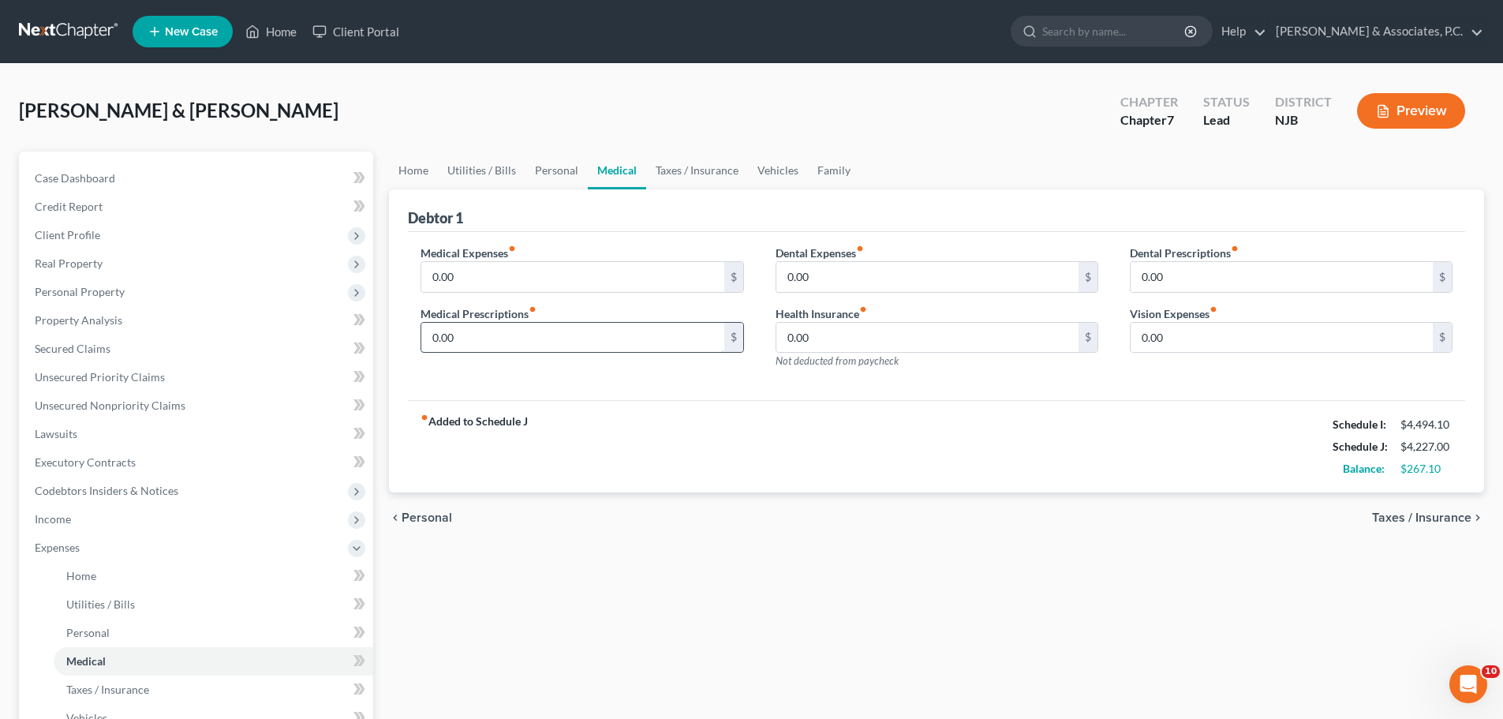
click at [540, 339] on input "0.00" at bounding box center [572, 338] width 302 height 30
click at [552, 272] on input "0.00" at bounding box center [572, 277] width 302 height 30
drag, startPoint x: 672, startPoint y: 170, endPoint x: 669, endPoint y: 179, distance: 9.2
click at [674, 170] on link "Taxes / Insurance" at bounding box center [697, 170] width 102 height 38
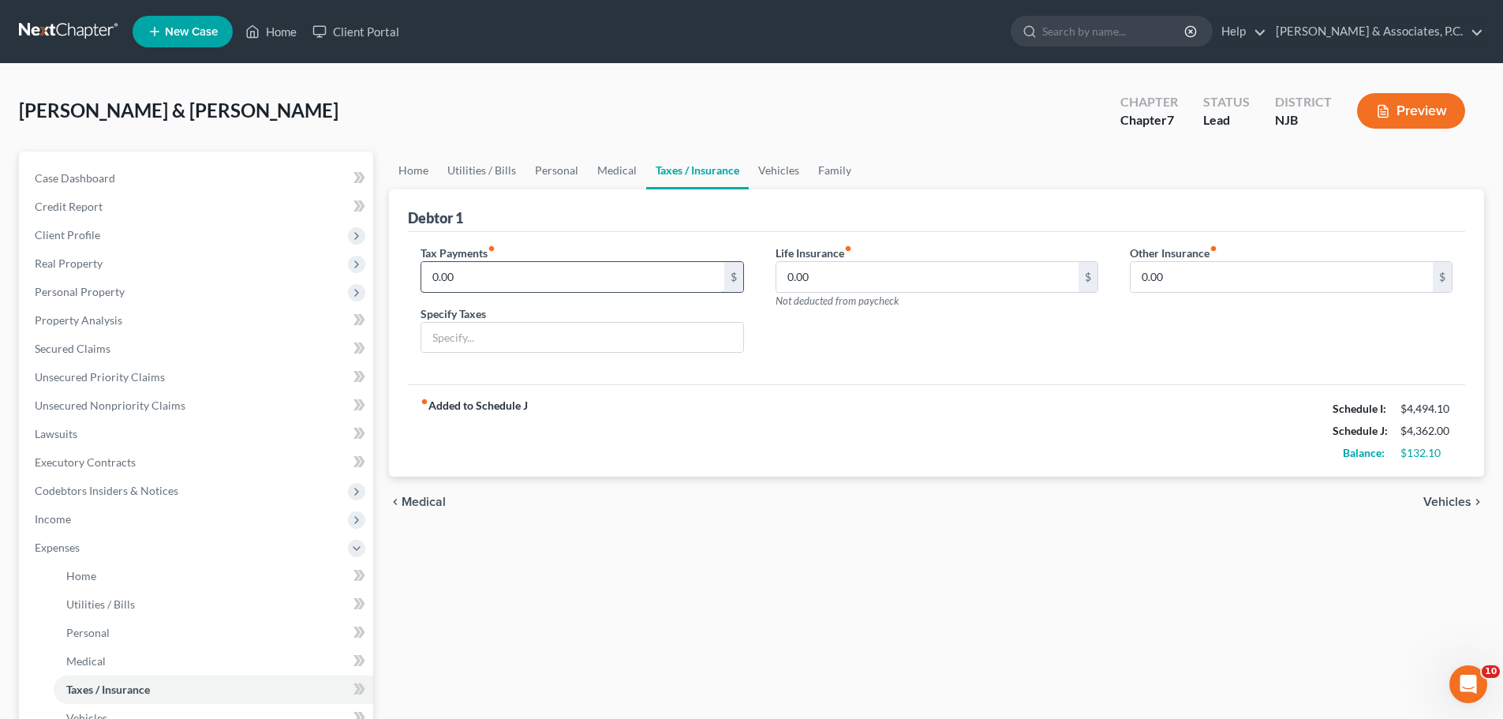
click at [615, 268] on input "0.00" at bounding box center [572, 277] width 302 height 30
click at [758, 435] on div "fiber_manual_record Added to Schedule J Schedule I: $4,494.10 Schedule J: $4,56…" at bounding box center [936, 430] width 1057 height 92
click at [499, 275] on input "200.00" at bounding box center [572, 277] width 302 height 30
click at [894, 272] on input "0.00" at bounding box center [927, 277] width 302 height 30
click at [784, 170] on link "Vehicles" at bounding box center [779, 170] width 60 height 38
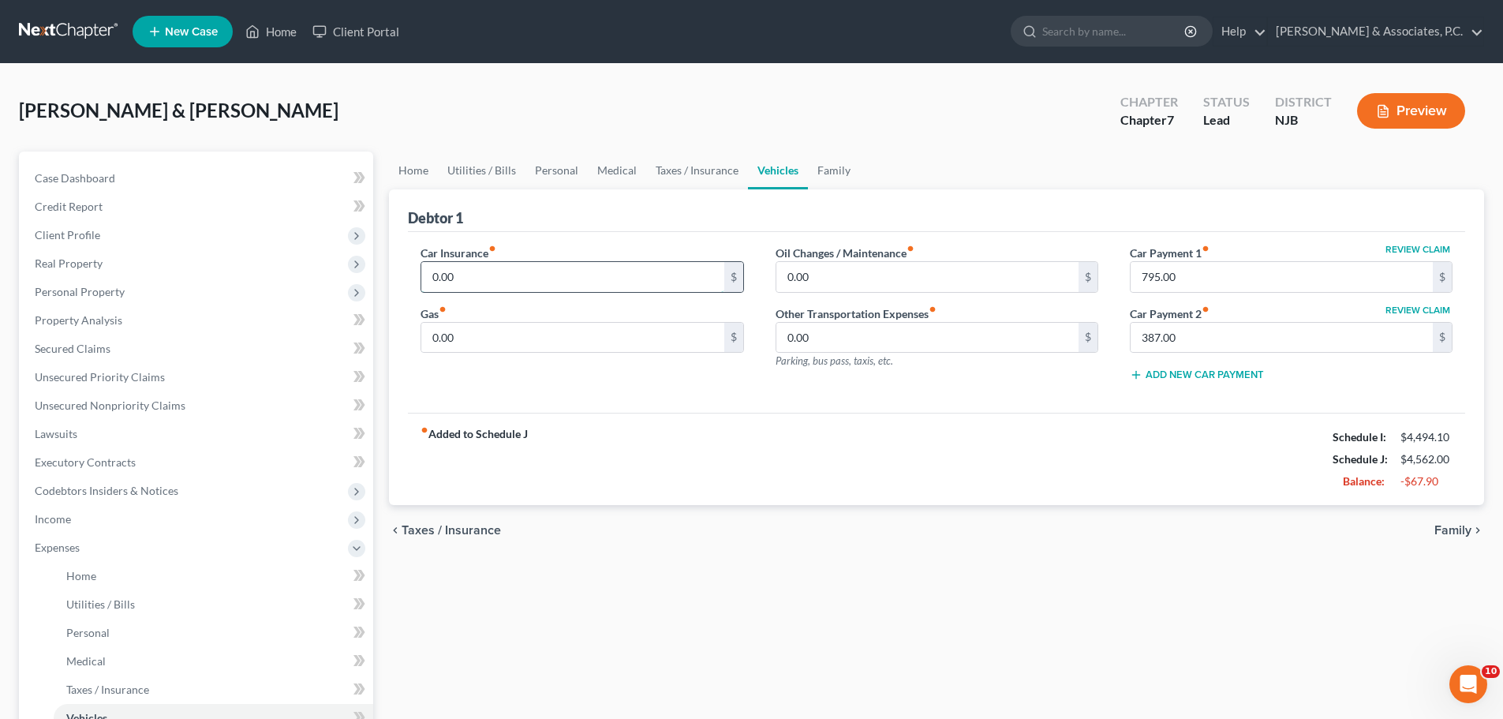
click at [501, 278] on input "0.00" at bounding box center [572, 277] width 302 height 30
click at [410, 176] on link "Home" at bounding box center [413, 170] width 49 height 38
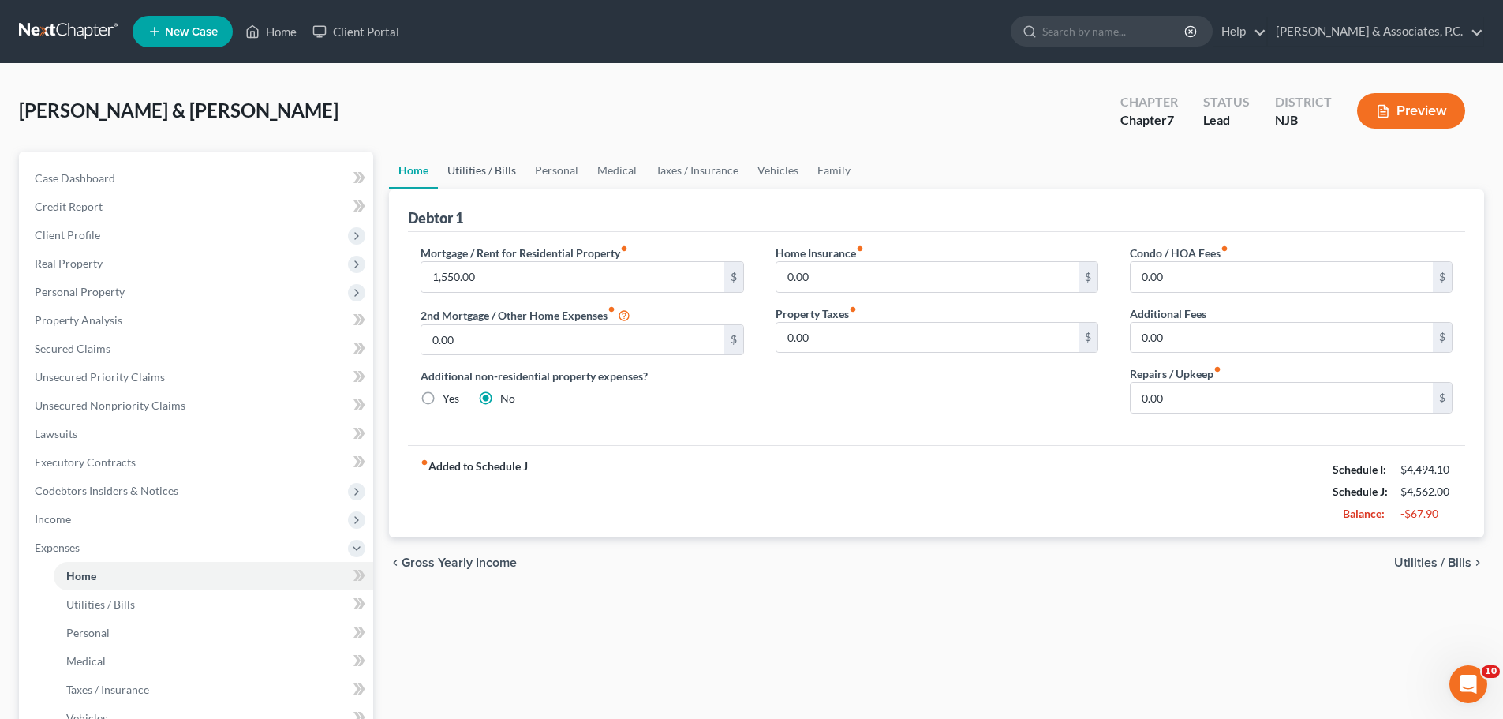
click at [484, 174] on link "Utilities / Bills" at bounding box center [482, 170] width 88 height 38
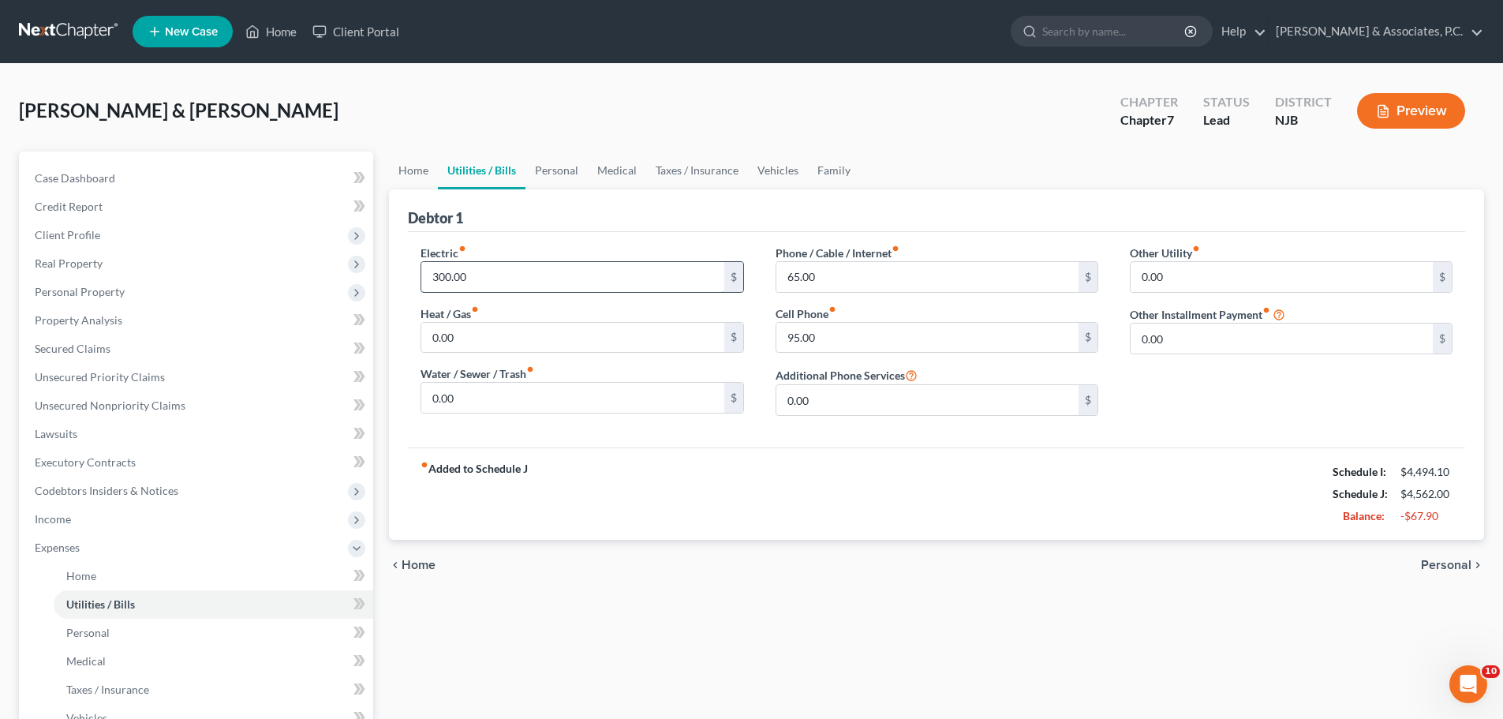
click at [514, 270] on input "300.00" at bounding box center [572, 277] width 302 height 30
click at [572, 170] on link "Personal" at bounding box center [556, 170] width 62 height 38
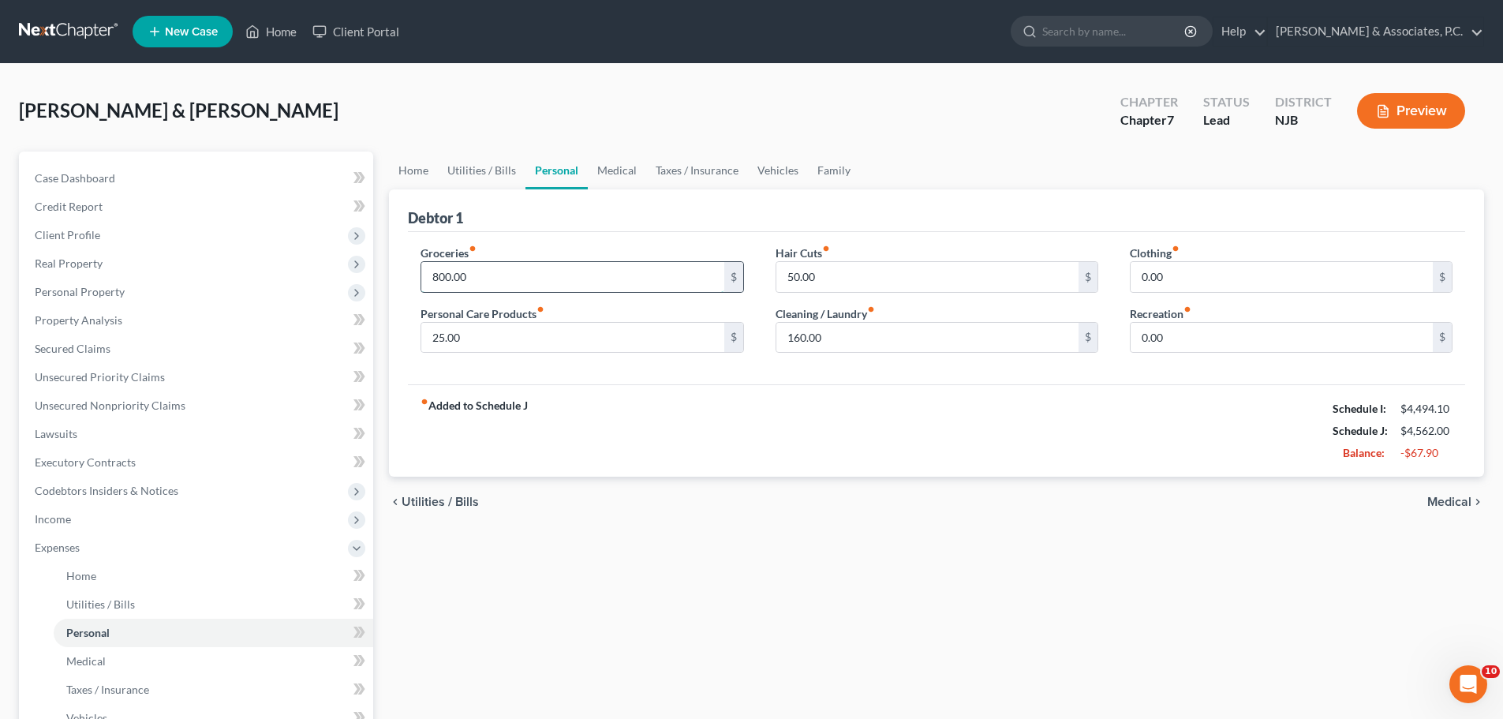
click at [529, 278] on input "800.00" at bounding box center [572, 277] width 302 height 30
click at [835, 342] on input "160.00" at bounding box center [927, 338] width 302 height 30
click at [599, 165] on link "Medical" at bounding box center [617, 170] width 58 height 38
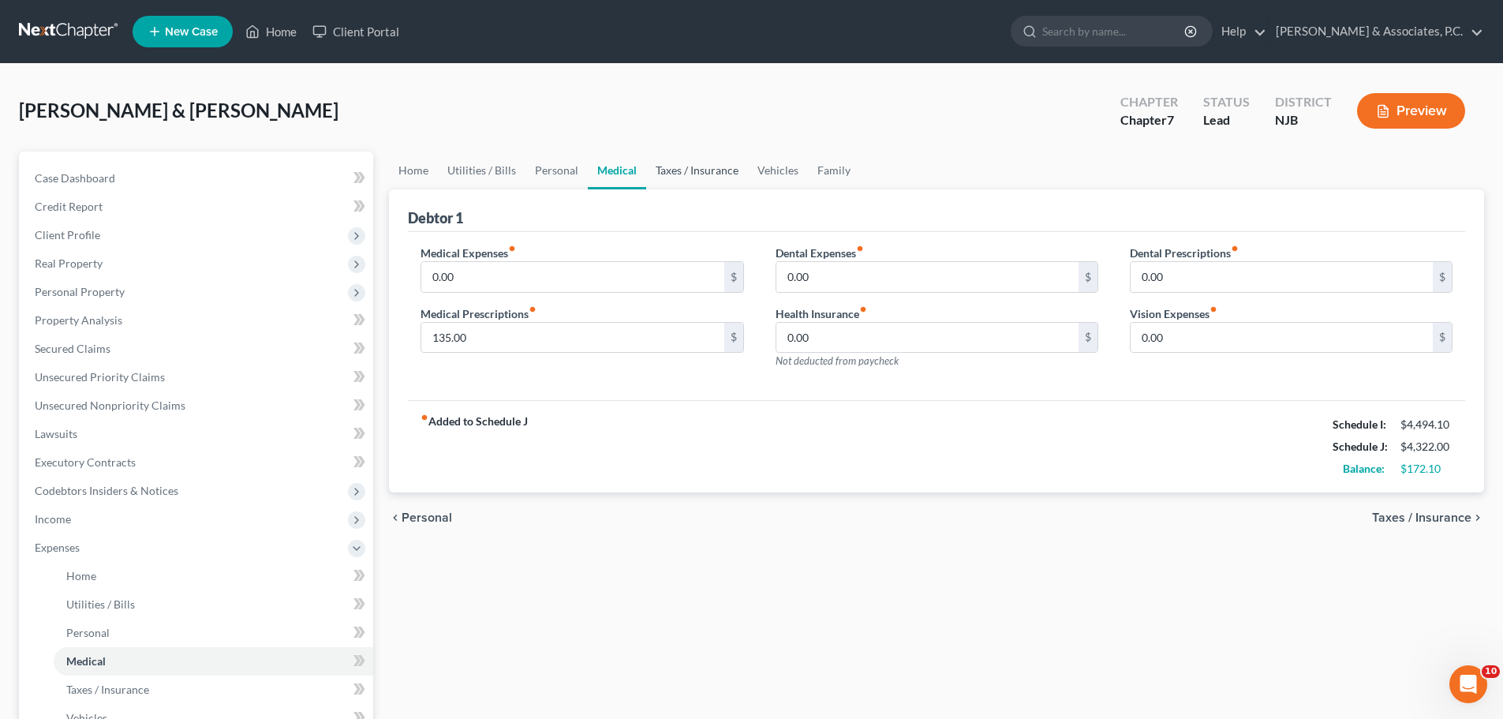
click at [674, 166] on link "Taxes / Insurance" at bounding box center [697, 170] width 102 height 38
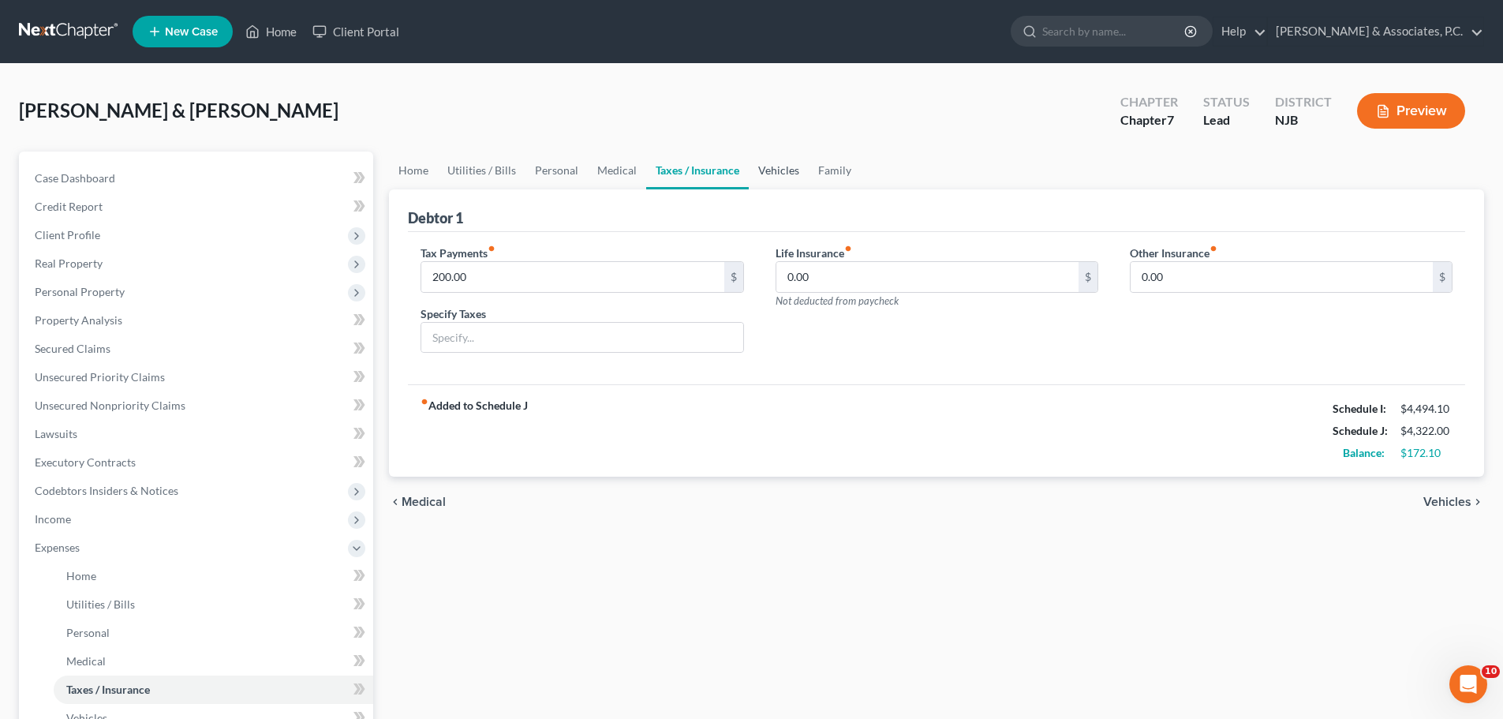
click at [772, 170] on link "Vehicles" at bounding box center [779, 170] width 60 height 38
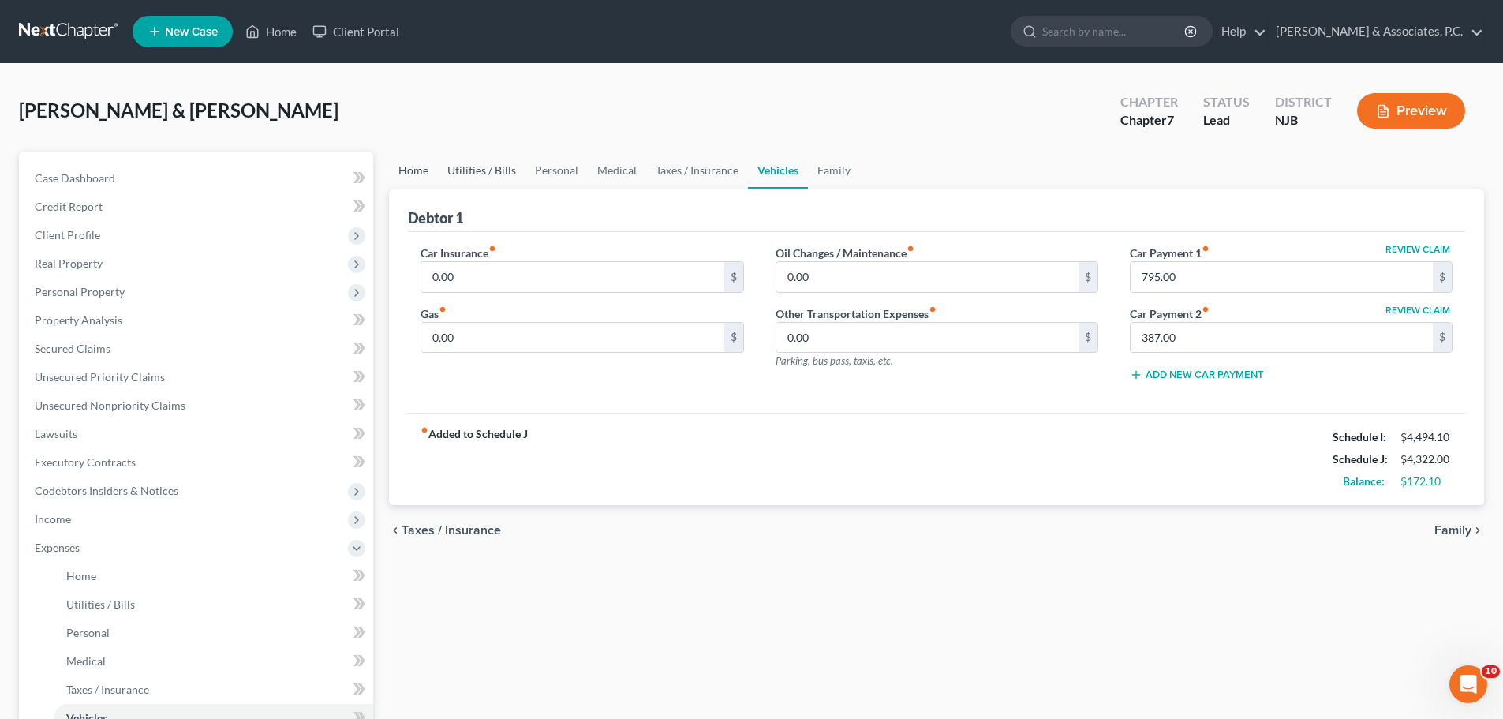
drag, startPoint x: 405, startPoint y: 170, endPoint x: 507, endPoint y: 187, distance: 104.0
click at [405, 170] on link "Home" at bounding box center [413, 170] width 49 height 38
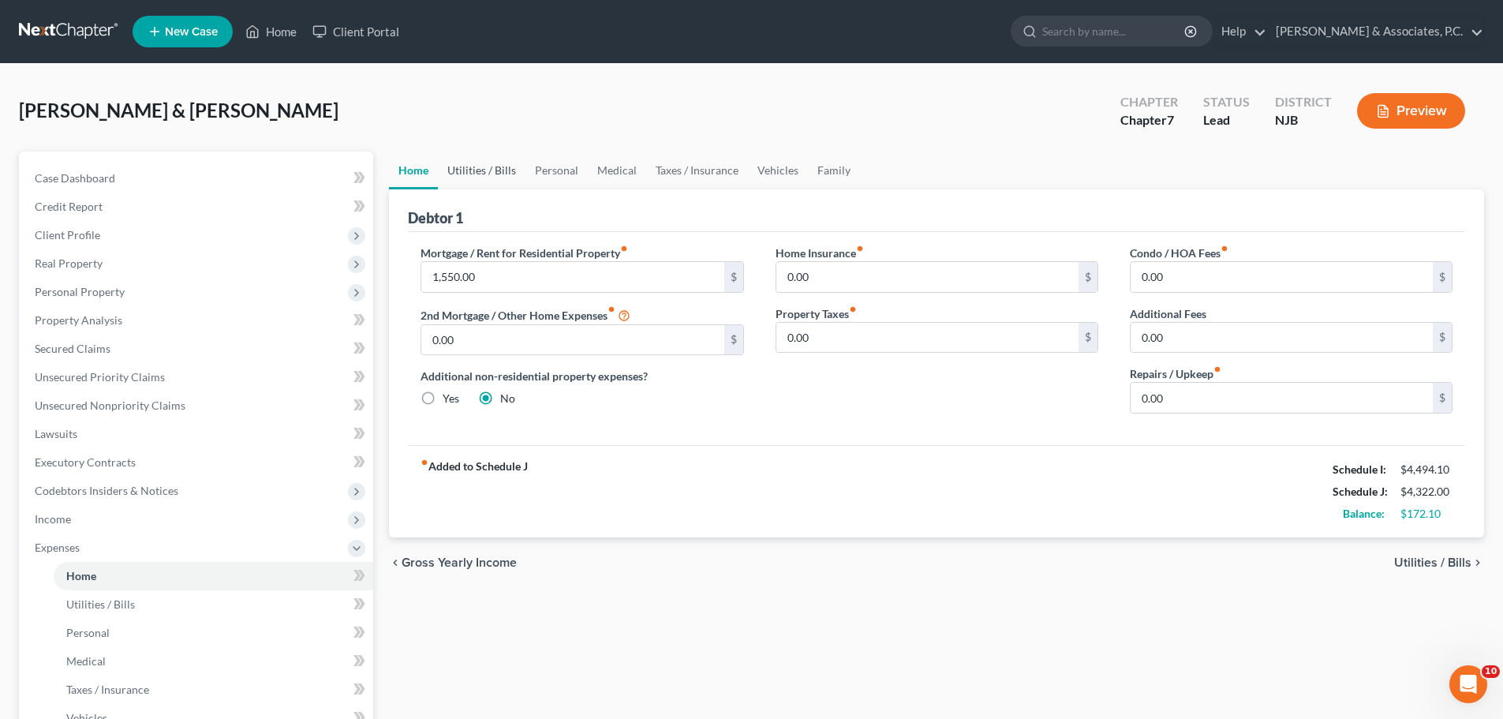
click at [491, 165] on link "Utilities / Bills" at bounding box center [482, 170] width 88 height 38
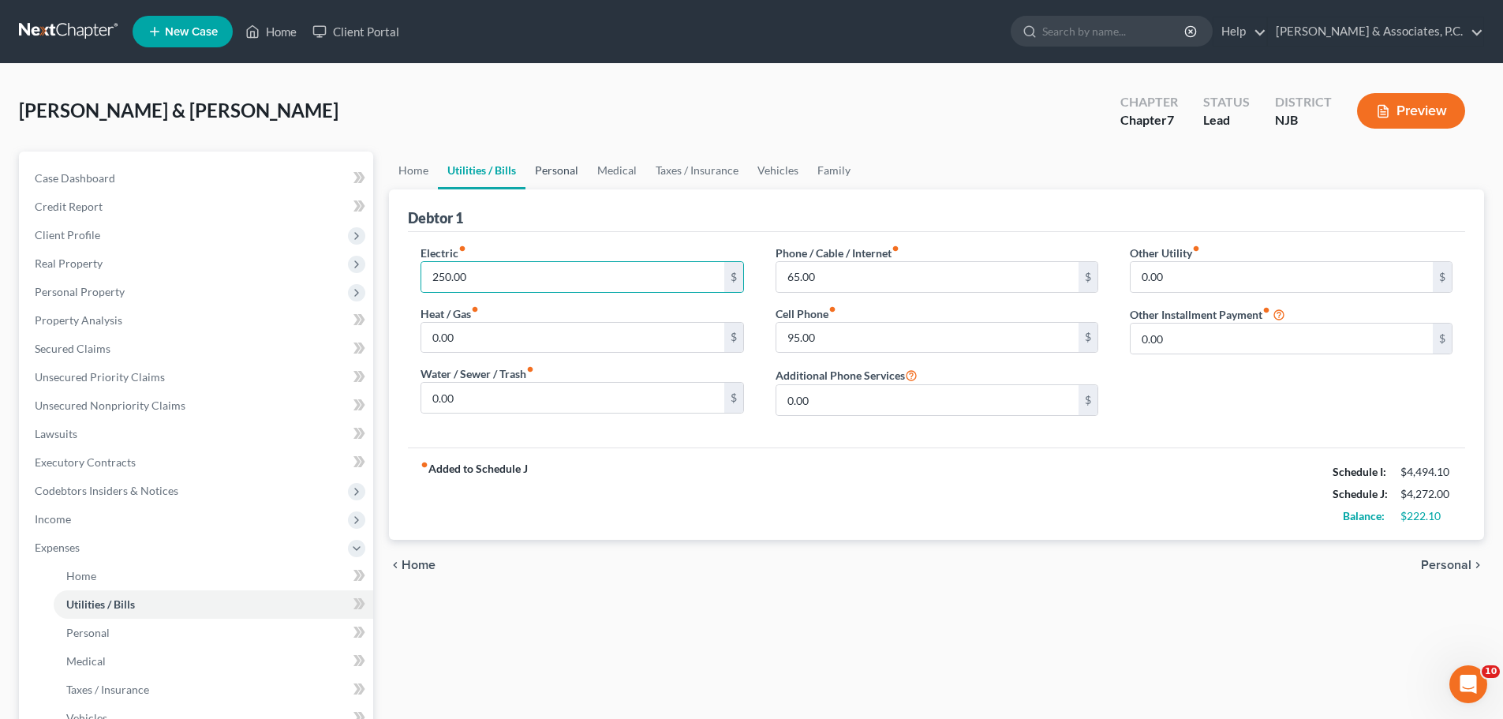
click at [554, 178] on link "Personal" at bounding box center [556, 170] width 62 height 38
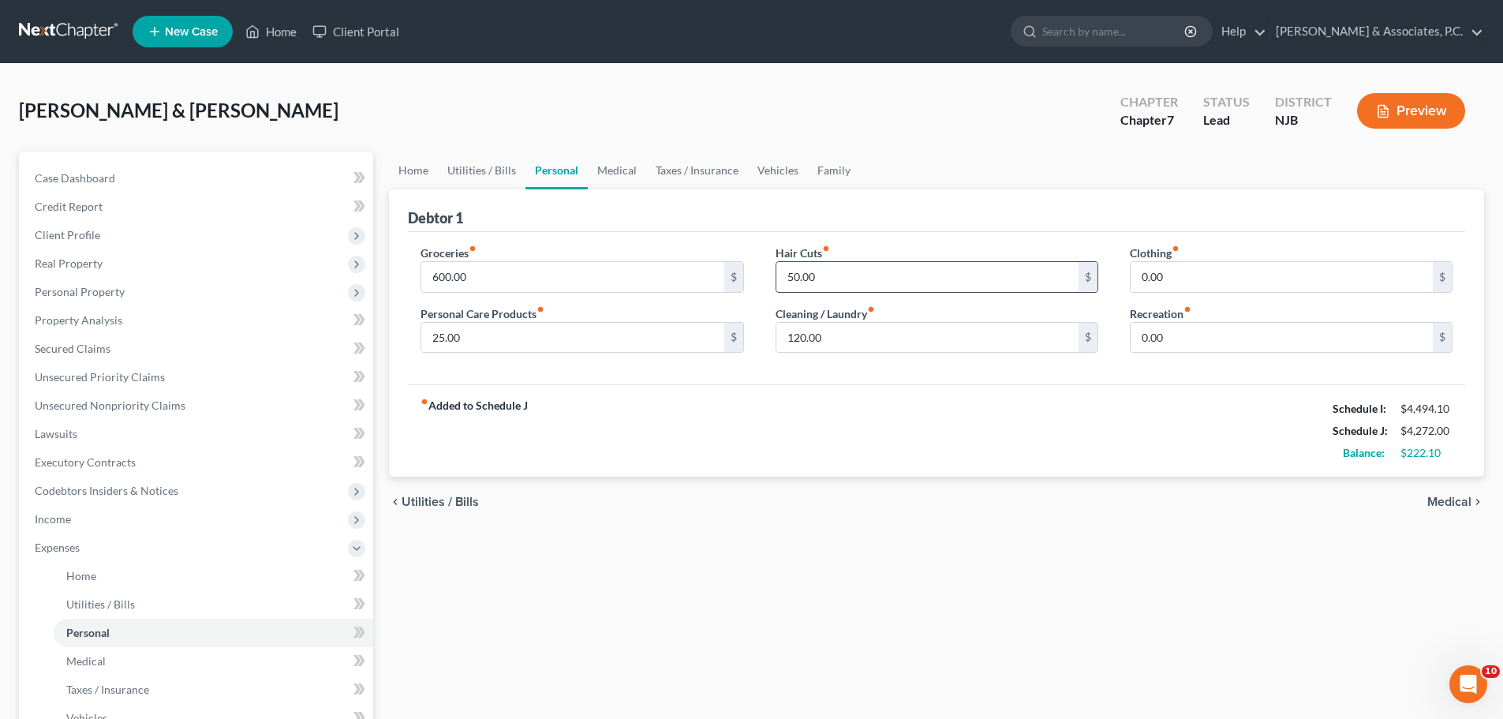
click at [855, 274] on input "50.00" at bounding box center [927, 277] width 302 height 30
click at [1223, 336] on input "0.00" at bounding box center [1281, 338] width 302 height 30
drag, startPoint x: 1195, startPoint y: 343, endPoint x: 1068, endPoint y: 327, distance: 128.0
click at [1085, 337] on div "Groceries fiber_manual_record 600.00 $ Personal Care Products fiber_manual_reco…" at bounding box center [936, 305] width 1063 height 121
drag, startPoint x: 767, startPoint y: 170, endPoint x: 689, endPoint y: 211, distance: 87.5
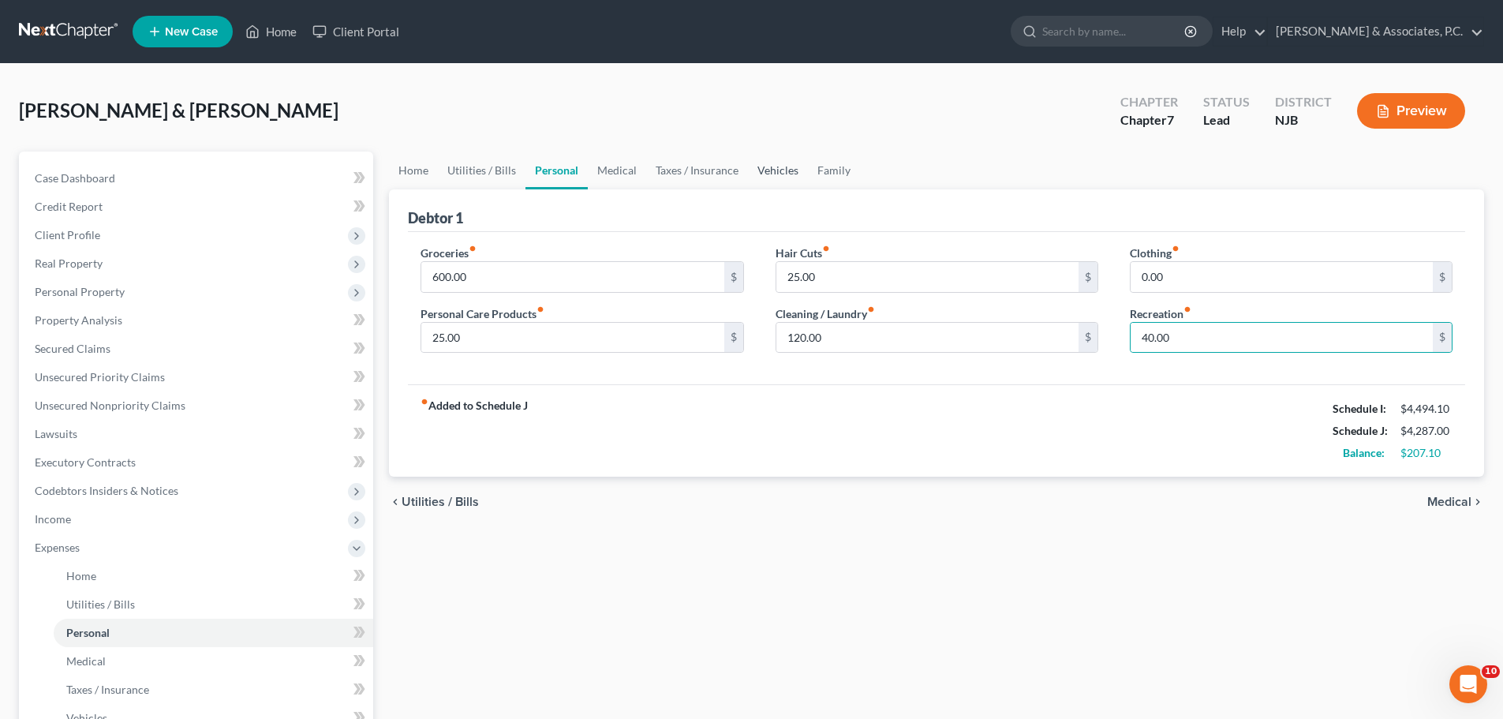
click at [767, 171] on link "Vehicles" at bounding box center [778, 170] width 60 height 38
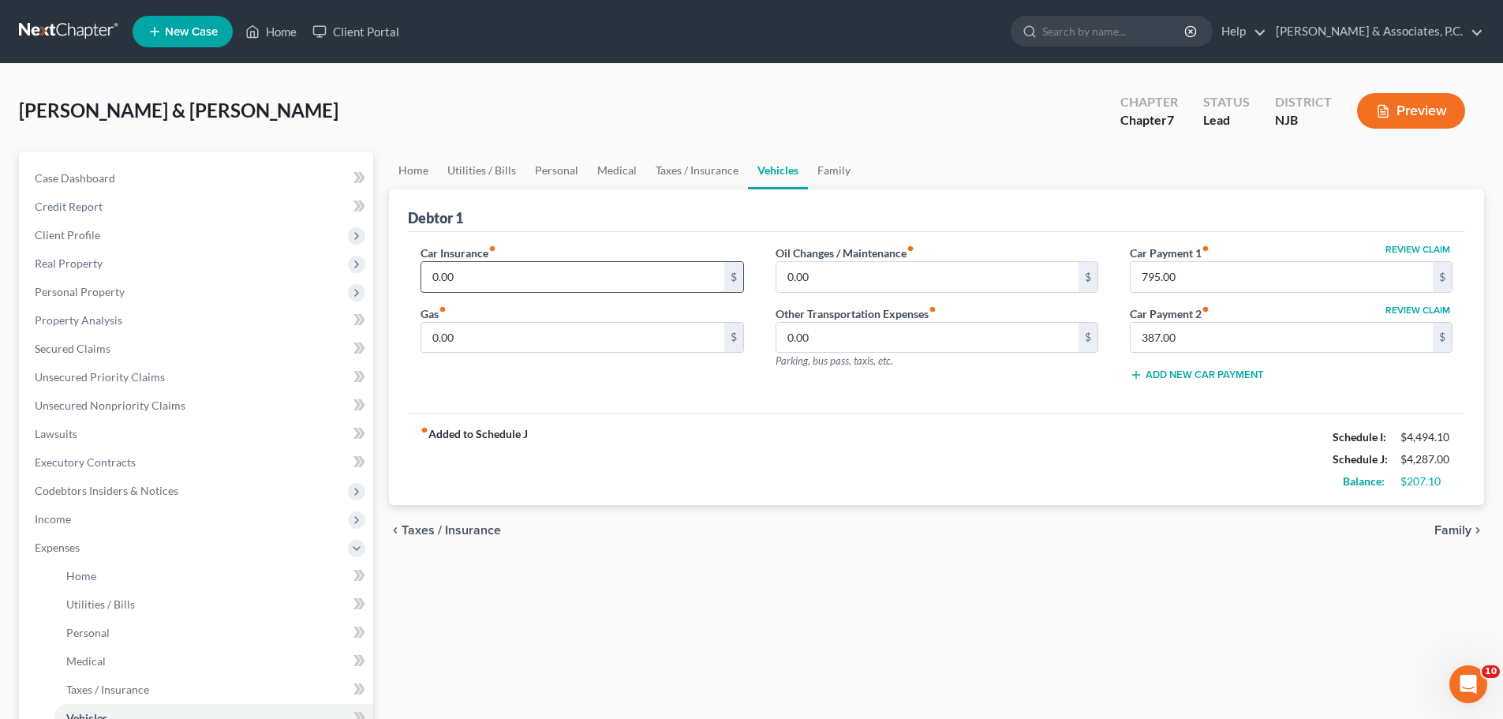
click at [540, 276] on input "0.00" at bounding box center [572, 277] width 302 height 30
click at [528, 341] on input "0.00" at bounding box center [572, 338] width 302 height 30
click at [847, 167] on link "Family" at bounding box center [834, 170] width 52 height 38
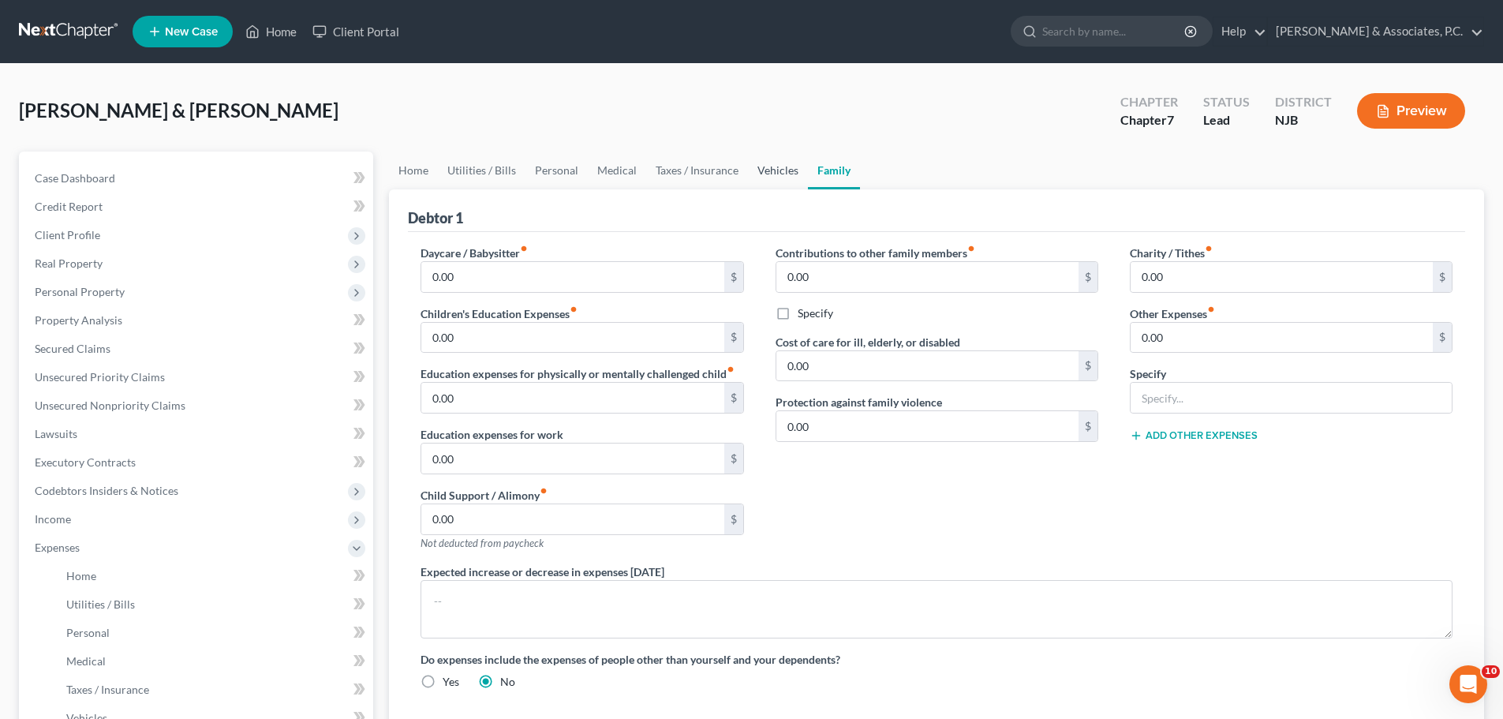
drag, startPoint x: 784, startPoint y: 166, endPoint x: 771, endPoint y: 177, distance: 17.4
click at [784, 167] on link "Vehicles" at bounding box center [778, 170] width 60 height 38
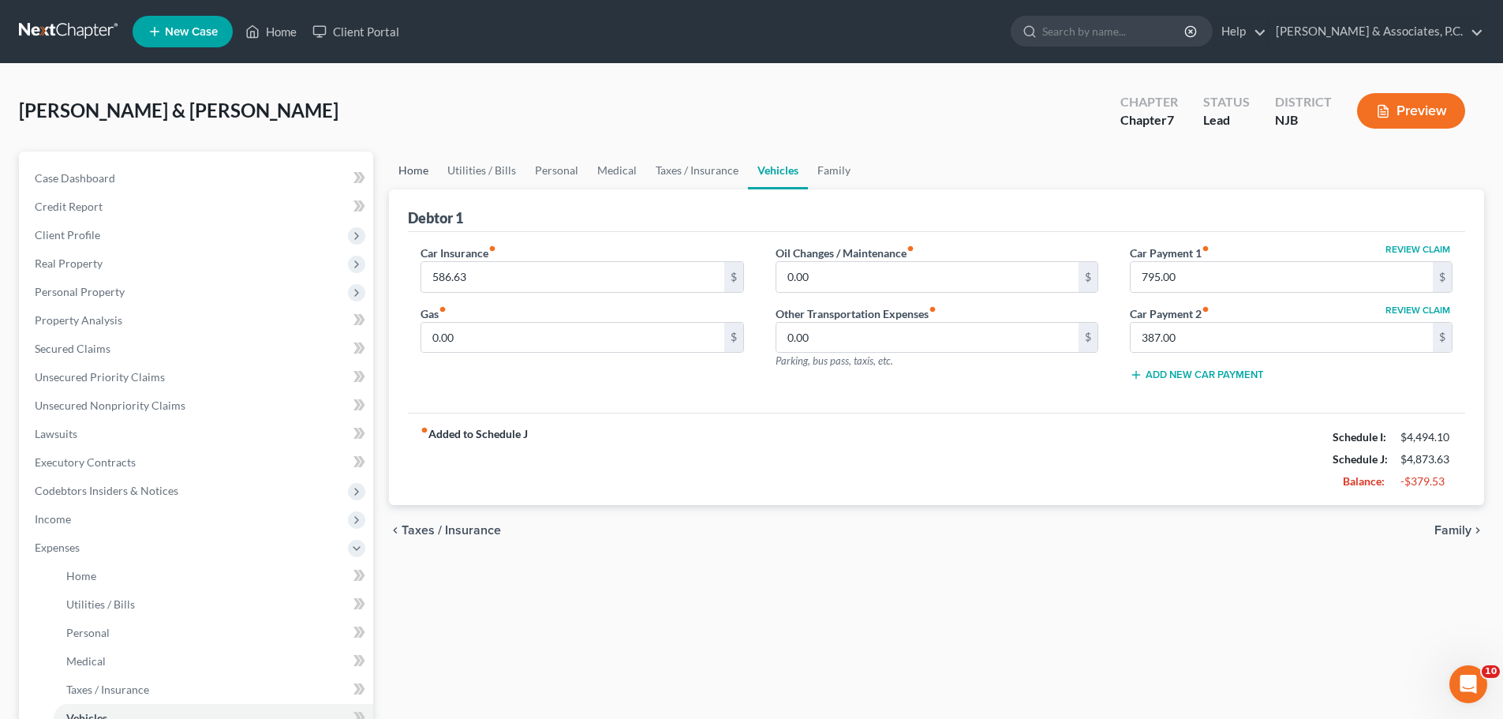
click at [424, 165] on link "Home" at bounding box center [413, 170] width 49 height 38
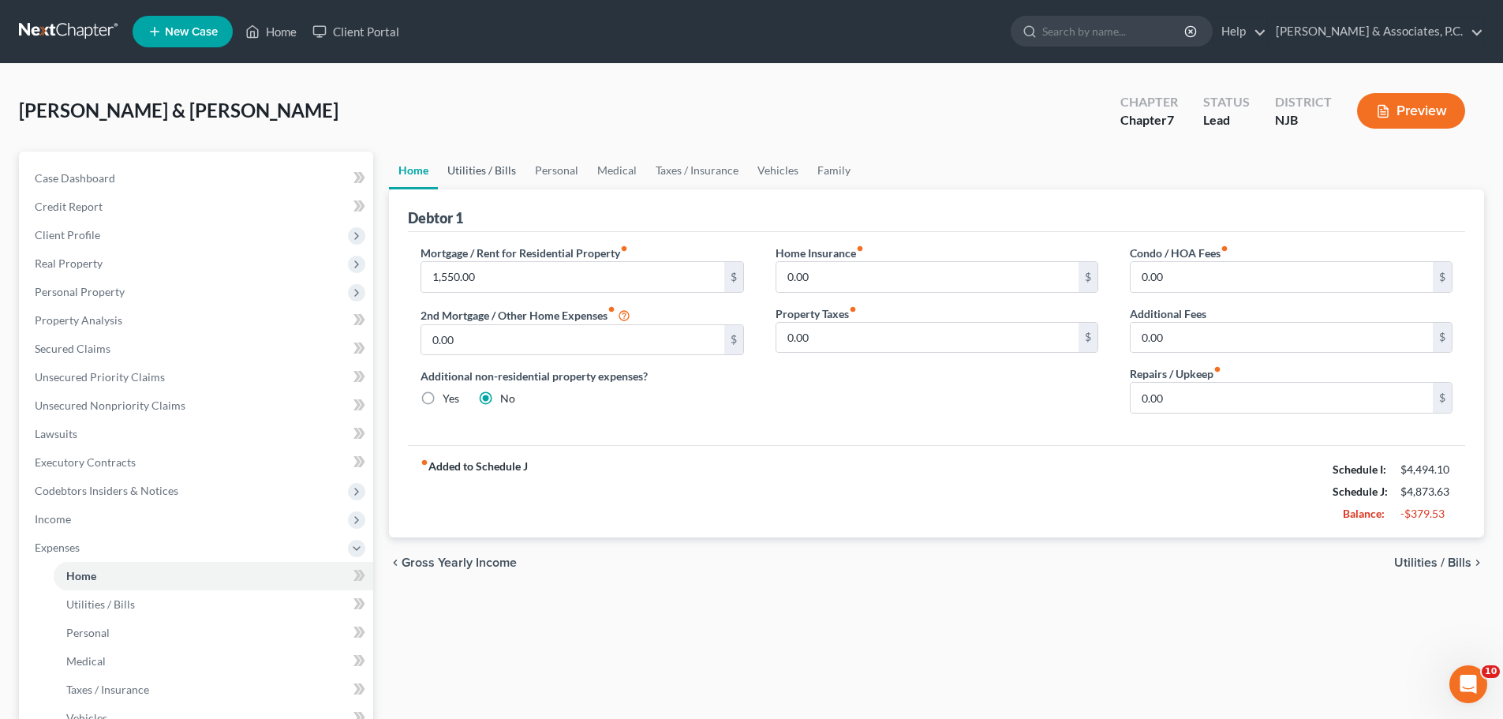
click at [497, 164] on link "Utilities / Bills" at bounding box center [482, 170] width 88 height 38
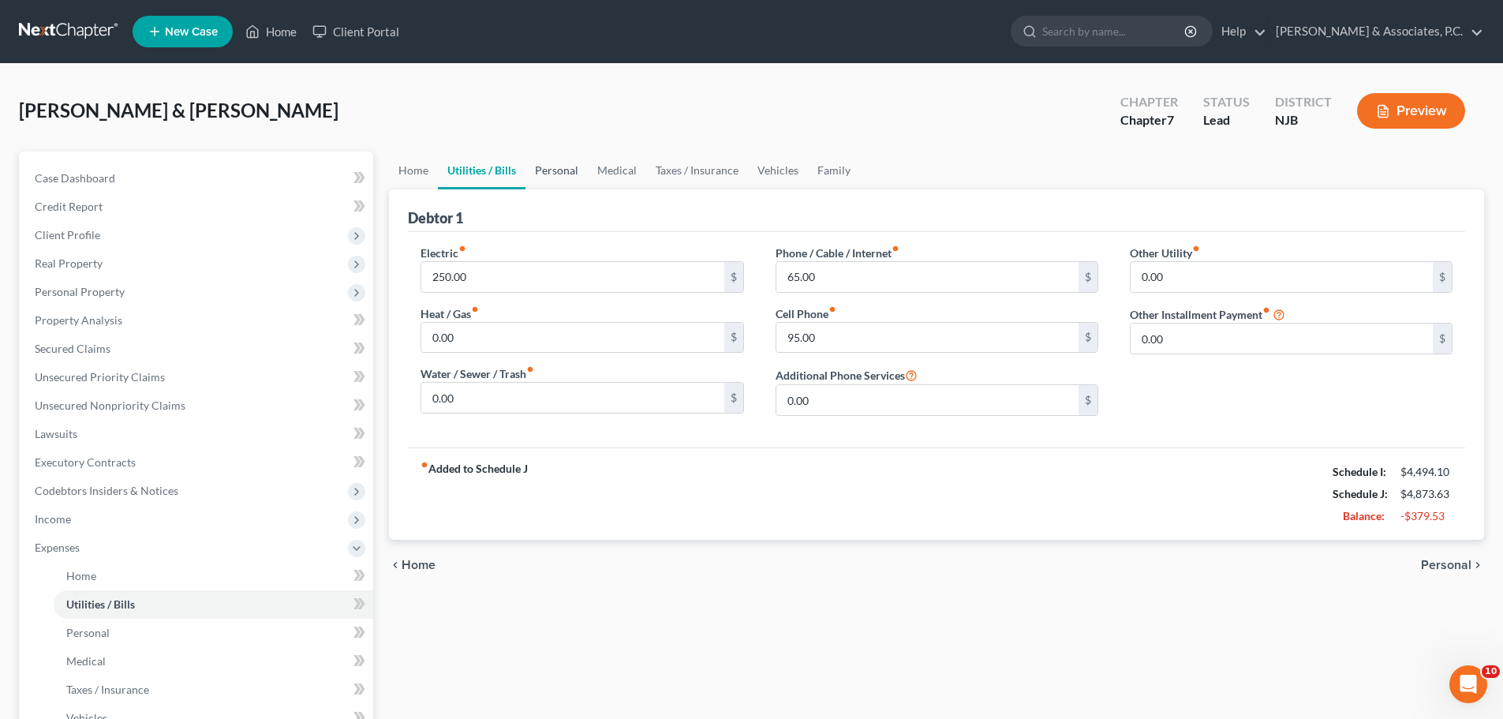
click at [557, 166] on link "Personal" at bounding box center [556, 170] width 62 height 38
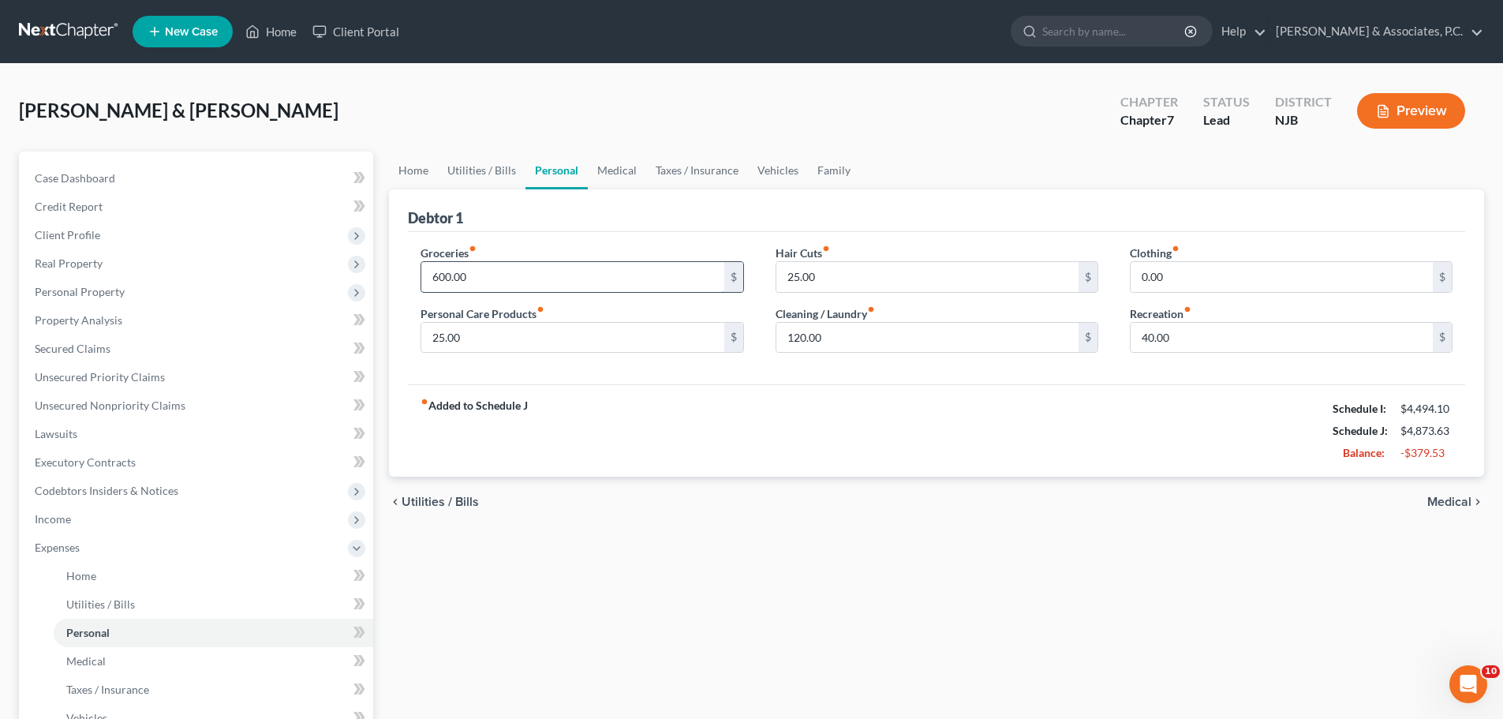
click at [557, 287] on input "600.00" at bounding box center [572, 277] width 302 height 30
click at [827, 273] on input "25.00" at bounding box center [927, 277] width 302 height 30
click at [602, 331] on input "25.00" at bounding box center [572, 338] width 302 height 30
drag, startPoint x: 610, startPoint y: 168, endPoint x: 625, endPoint y: 185, distance: 22.3
click at [609, 168] on link "Medical" at bounding box center [617, 170] width 58 height 38
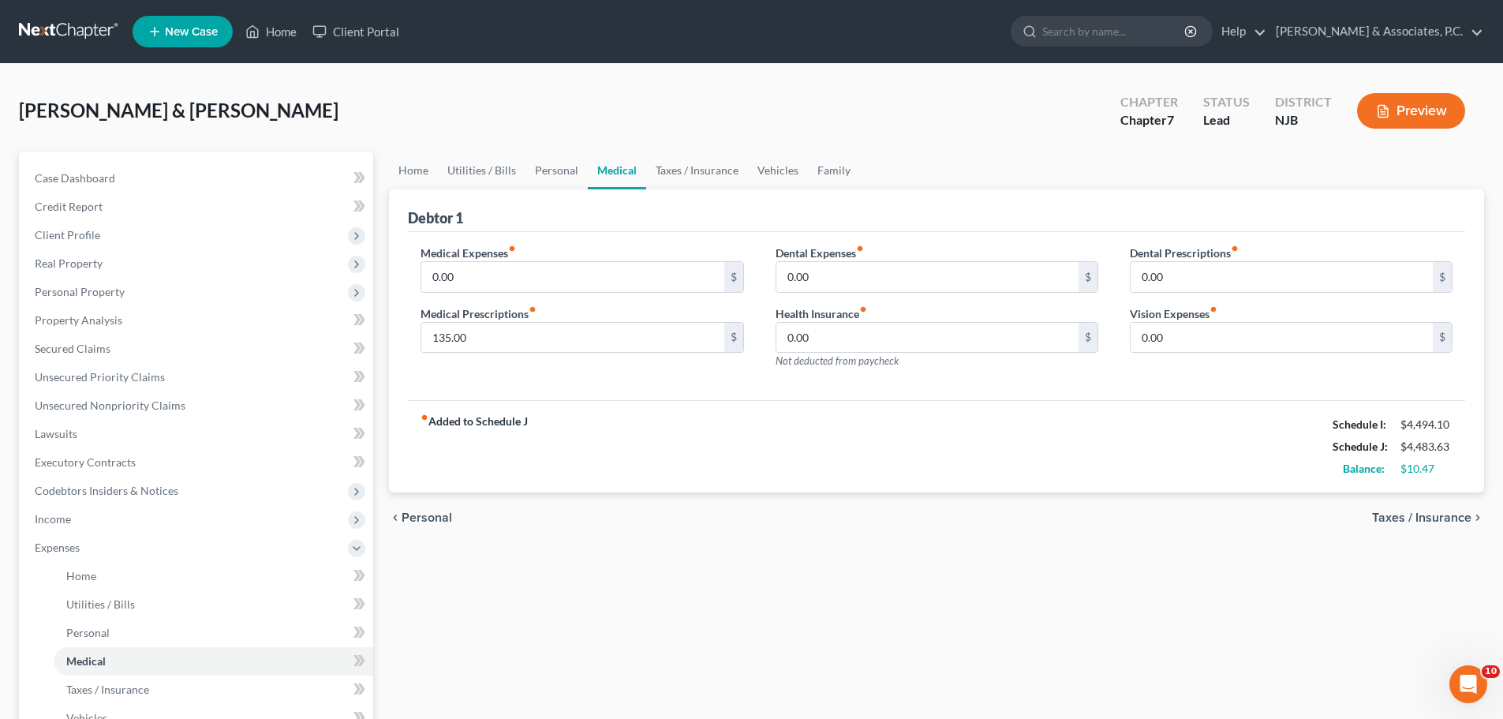
click at [606, 423] on div "fiber_manual_record Added to Schedule J Schedule I: $4,494.10 Schedule J: $4,48…" at bounding box center [936, 446] width 1057 height 92
drag, startPoint x: 701, startPoint y: 170, endPoint x: 790, endPoint y: 174, distance: 88.4
click at [701, 170] on link "Taxes / Insurance" at bounding box center [697, 170] width 102 height 38
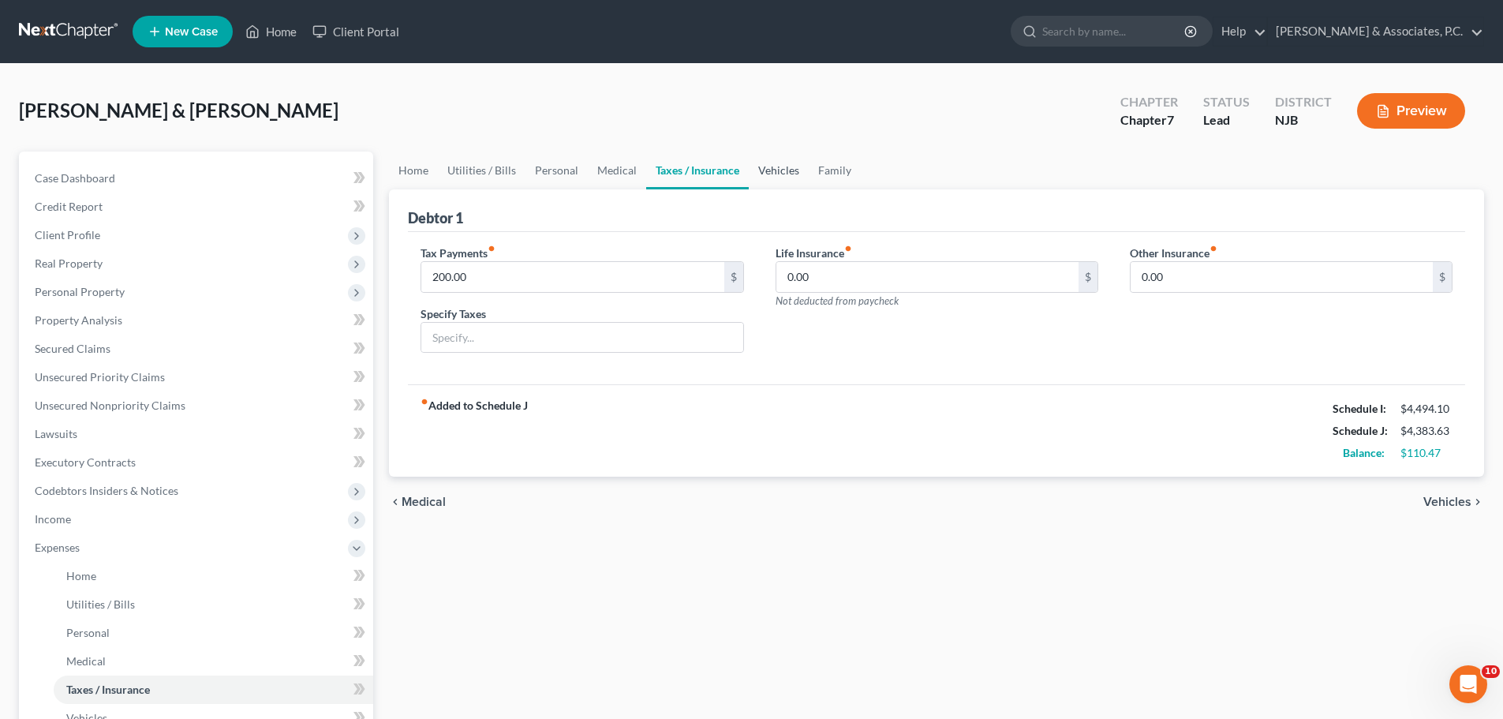
click at [774, 175] on link "Vehicles" at bounding box center [779, 170] width 60 height 38
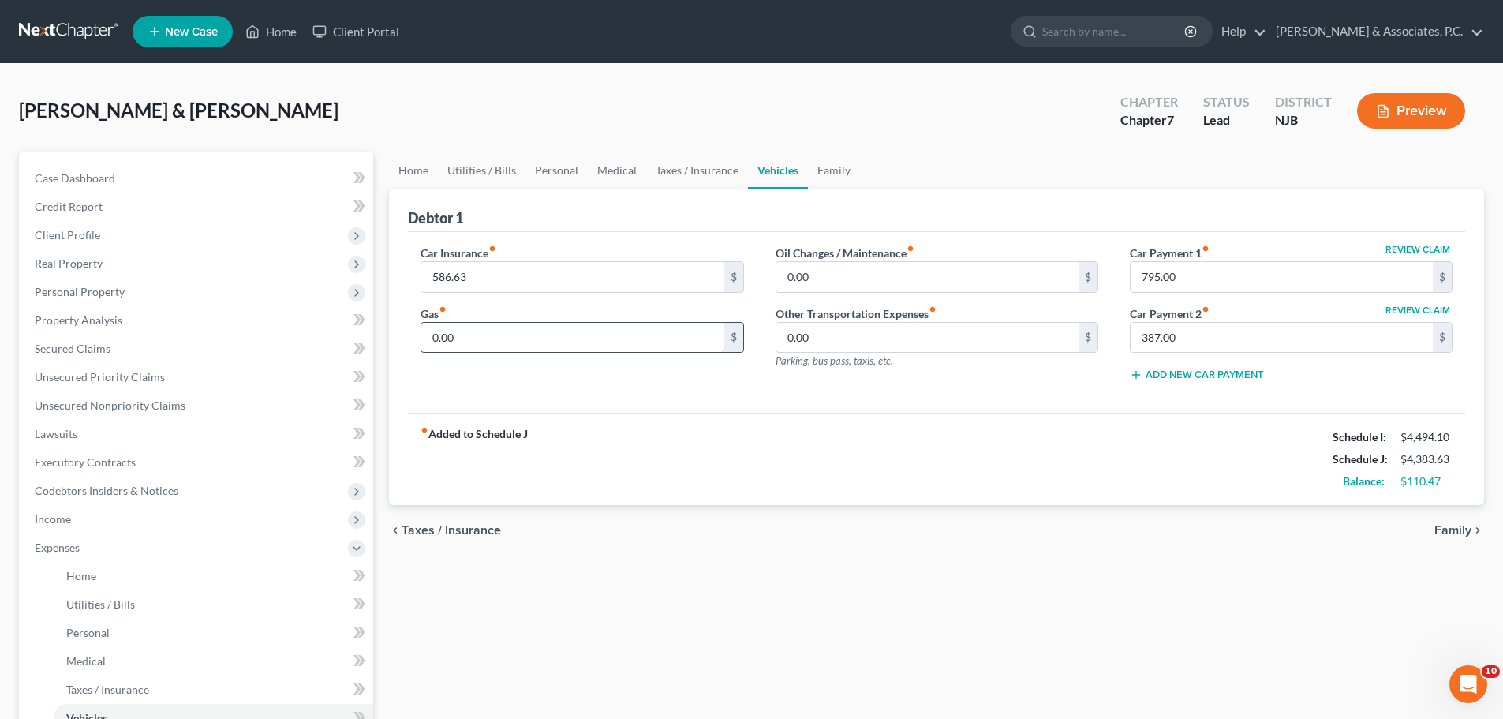
drag, startPoint x: 602, startPoint y: 345, endPoint x: 618, endPoint y: 345, distance: 16.6
click at [603, 345] on input "0.00" at bounding box center [572, 338] width 302 height 30
click at [838, 173] on link "Family" at bounding box center [834, 170] width 52 height 38
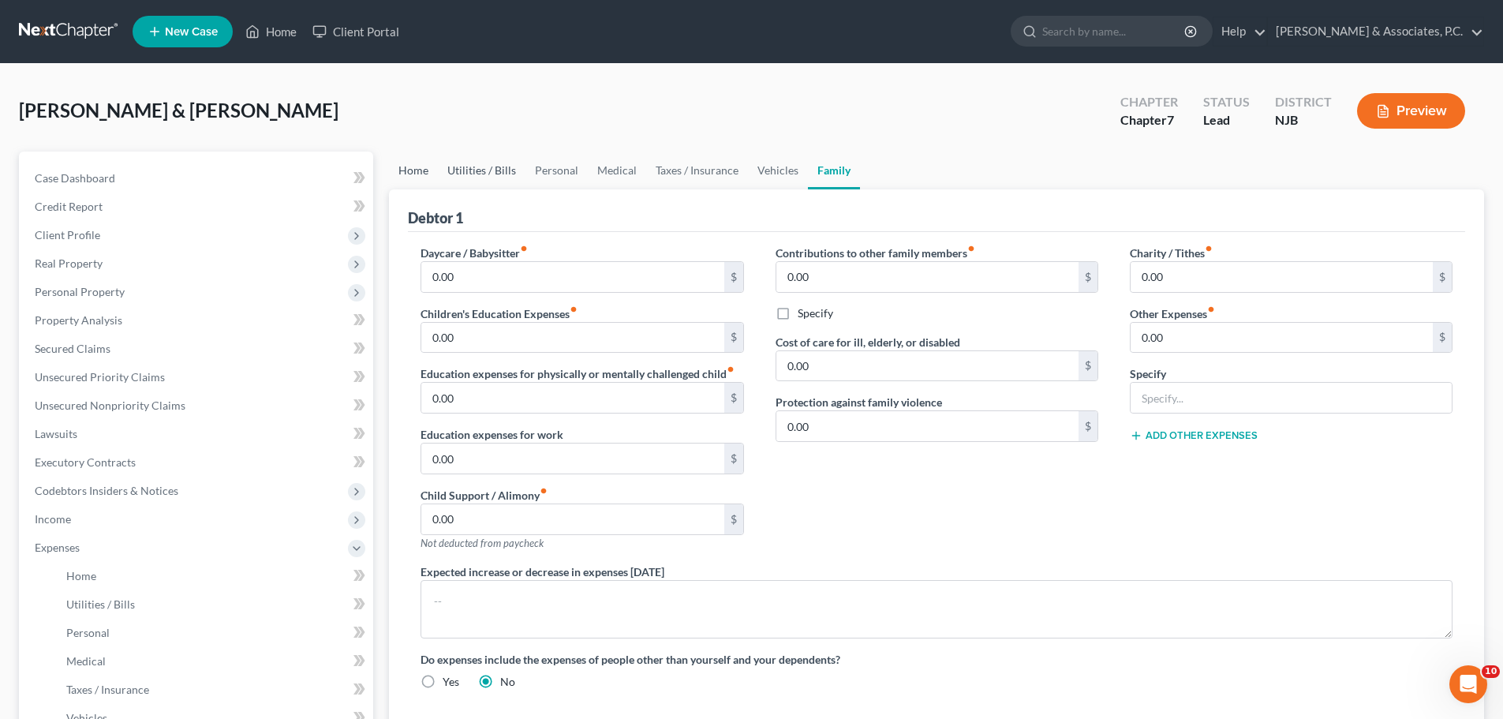
click at [413, 170] on link "Home" at bounding box center [413, 170] width 49 height 38
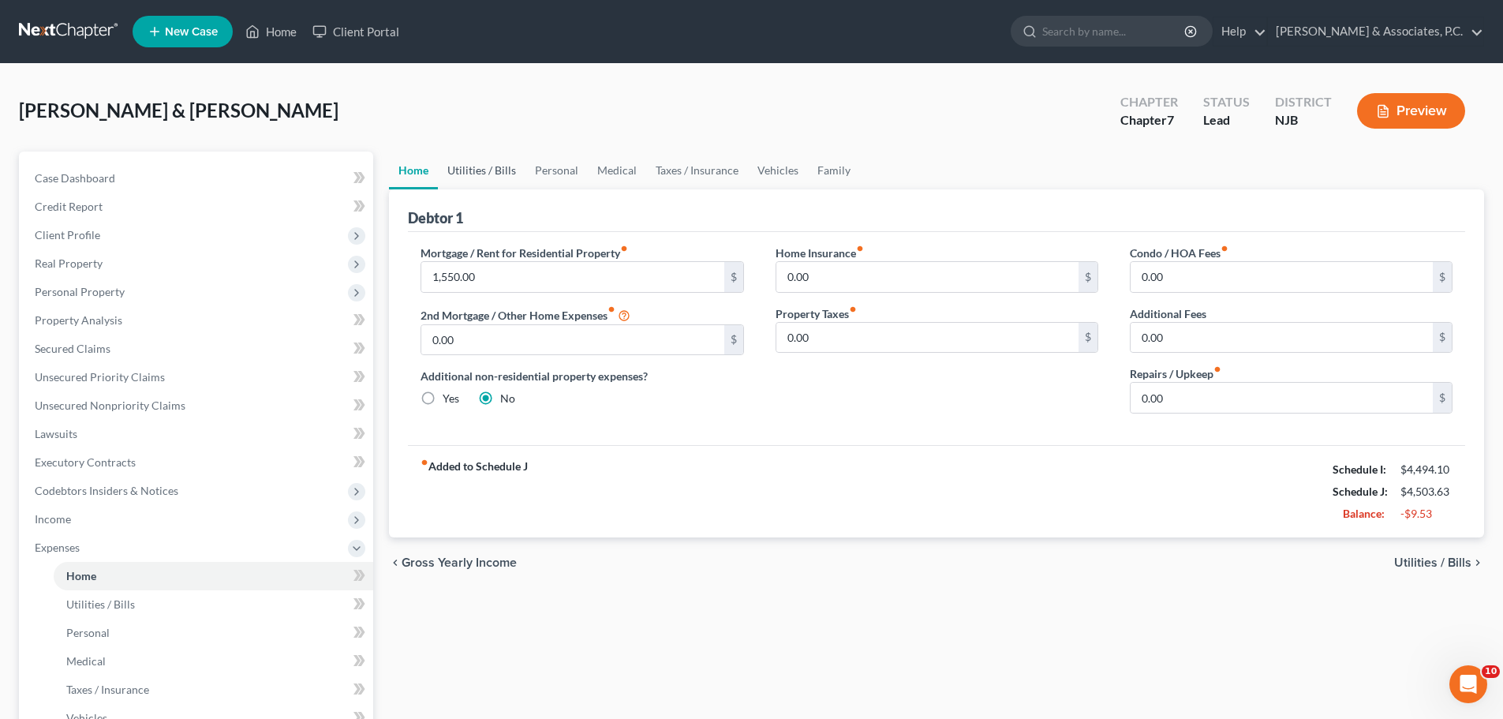
click at [478, 171] on link "Utilities / Bills" at bounding box center [482, 170] width 88 height 38
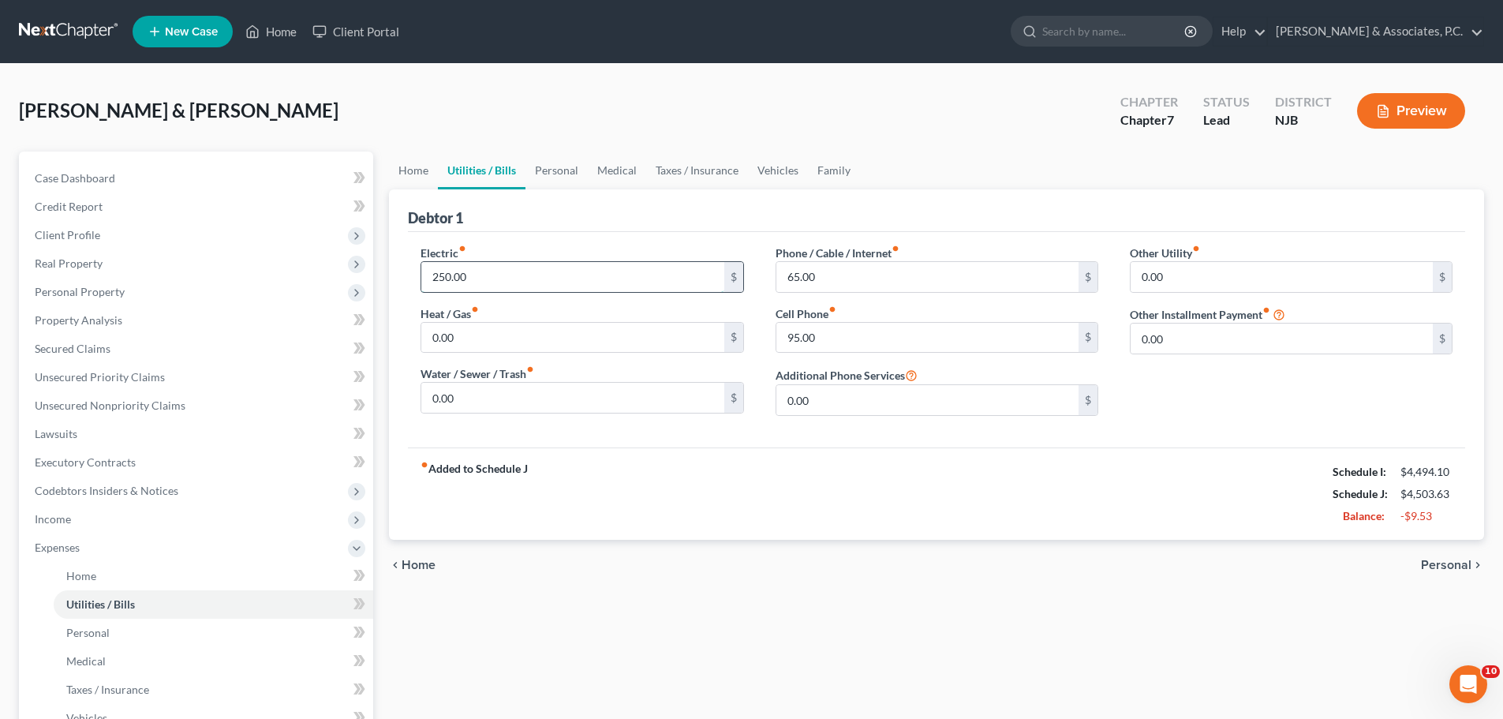
drag, startPoint x: 515, startPoint y: 277, endPoint x: 532, endPoint y: 273, distance: 17.0
click at [516, 277] on input "250.00" at bounding box center [572, 277] width 302 height 30
click at [556, 165] on link "Personal" at bounding box center [556, 170] width 62 height 38
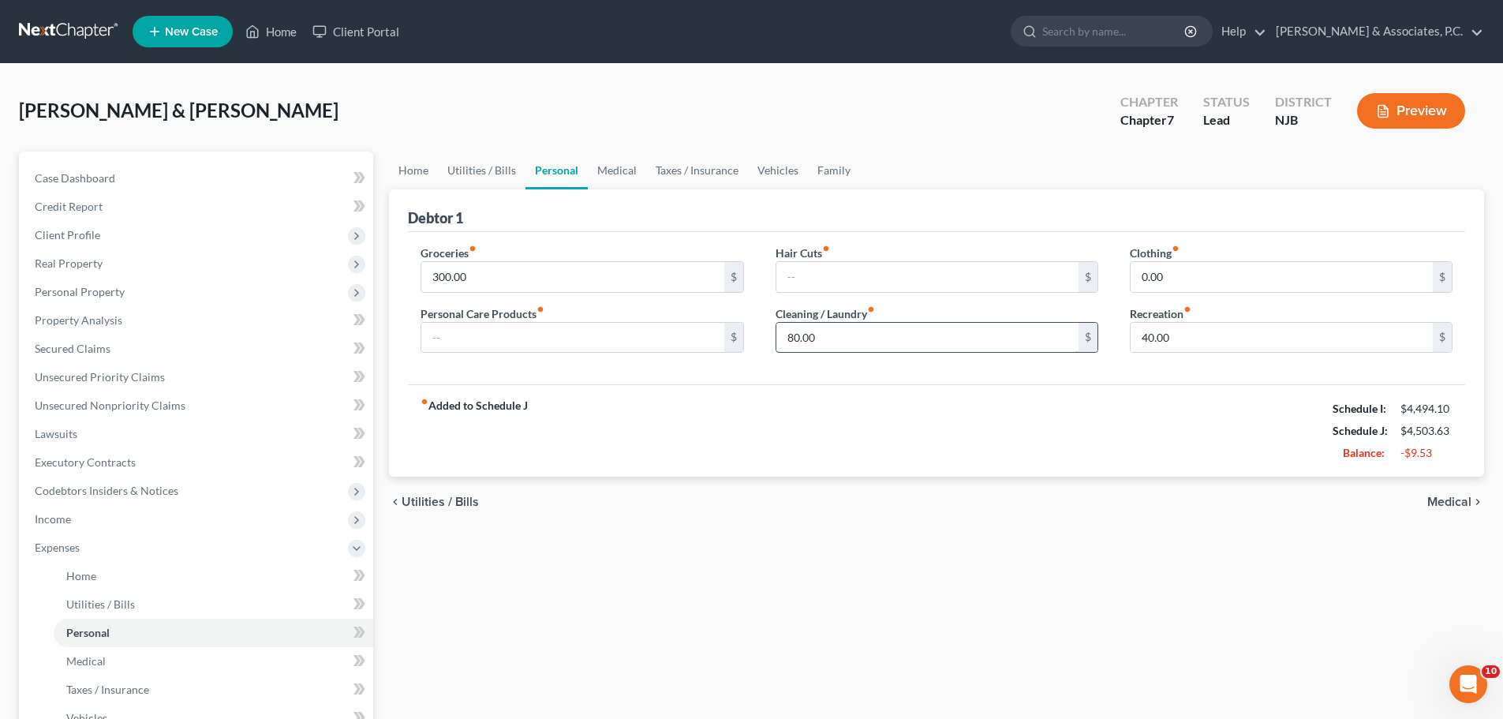
click at [881, 338] on input "80.00" at bounding box center [927, 338] width 302 height 30
drag, startPoint x: 1207, startPoint y: 344, endPoint x: 1199, endPoint y: 340, distance: 8.8
click at [1207, 343] on input "40.00" at bounding box center [1281, 338] width 302 height 30
click at [959, 421] on div "fiber_manual_record Added to Schedule J Schedule I: $4,494.10 Schedule J: $4,48…" at bounding box center [936, 430] width 1057 height 92
click at [605, 168] on link "Medical" at bounding box center [617, 170] width 58 height 38
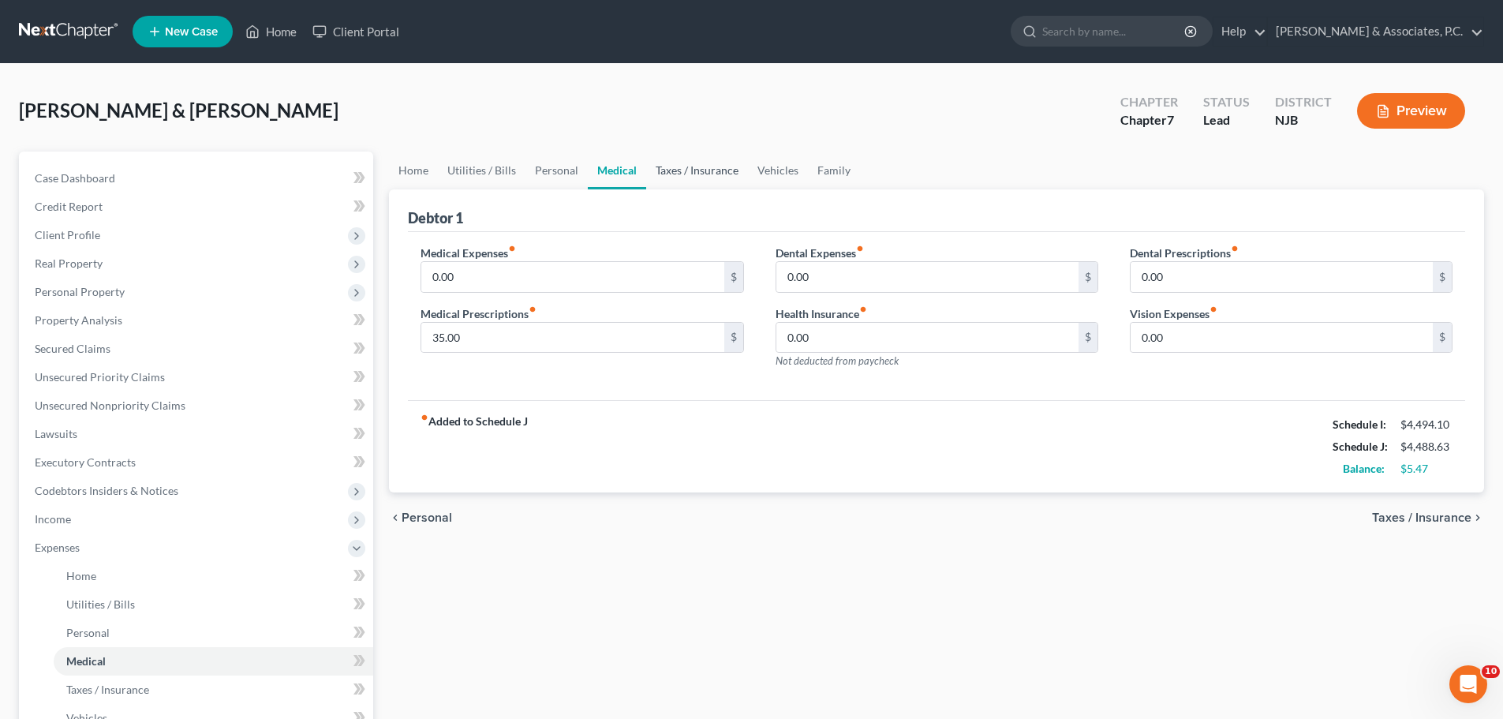
drag, startPoint x: 678, startPoint y: 172, endPoint x: 726, endPoint y: 180, distance: 48.0
click at [680, 172] on link "Taxes / Insurance" at bounding box center [697, 170] width 102 height 38
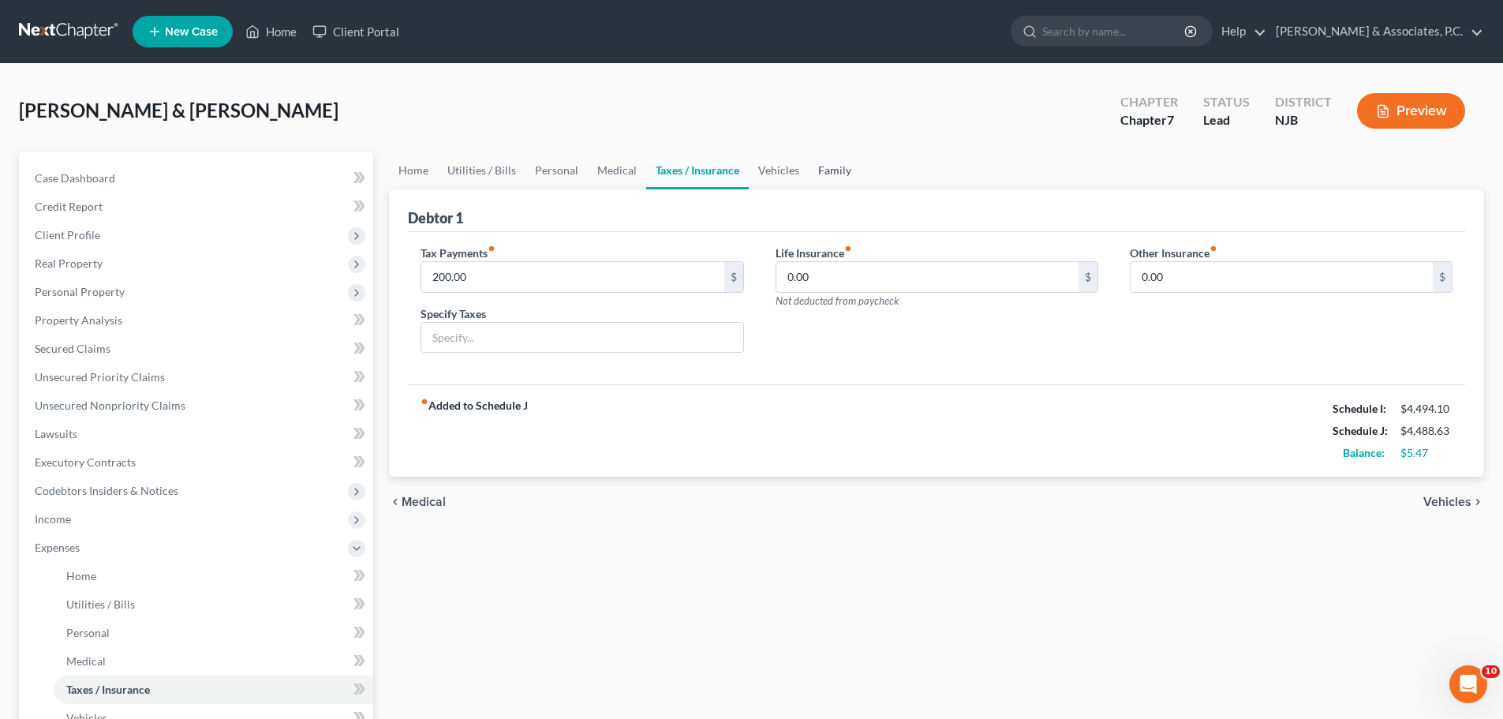
click at [839, 175] on link "Family" at bounding box center [834, 170] width 52 height 38
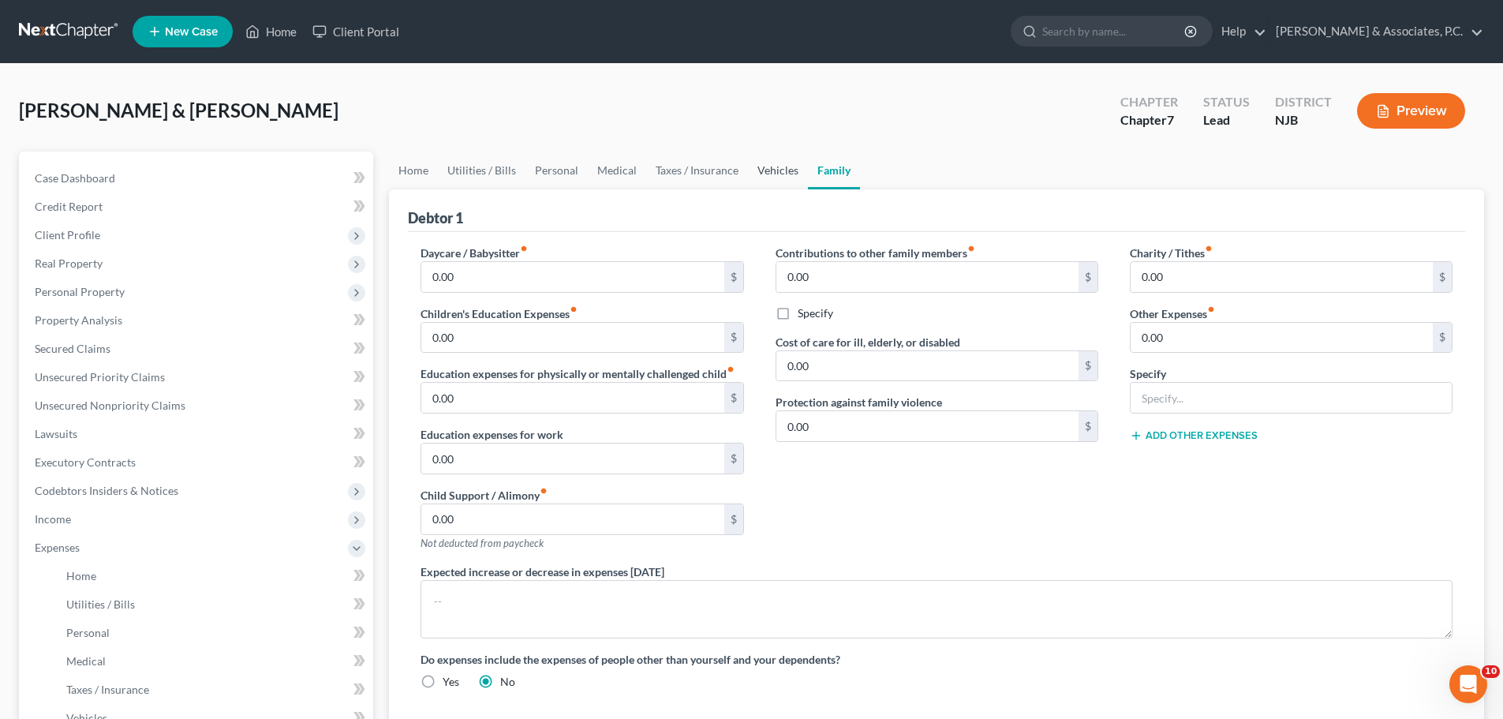
click at [779, 173] on link "Vehicles" at bounding box center [778, 170] width 60 height 38
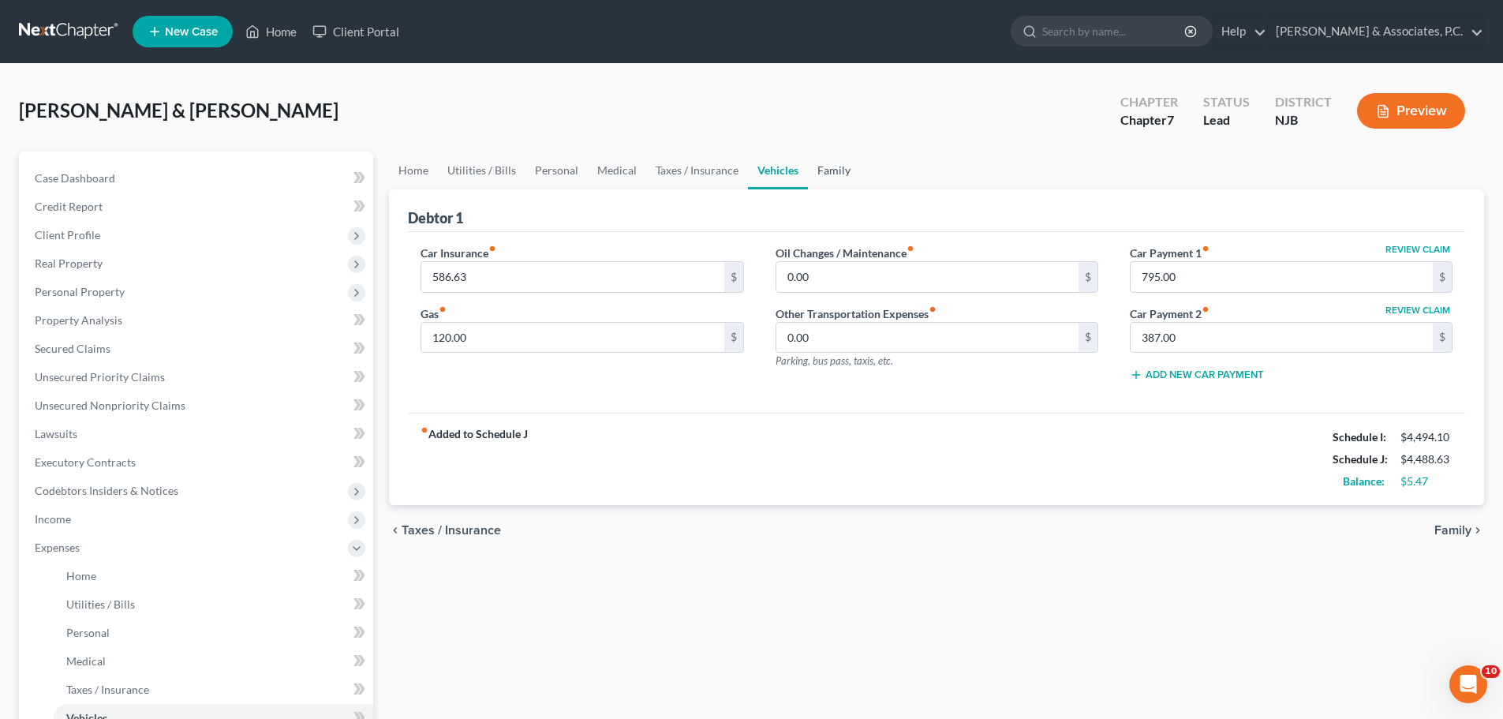
click at [834, 170] on link "Family" at bounding box center [834, 170] width 52 height 38
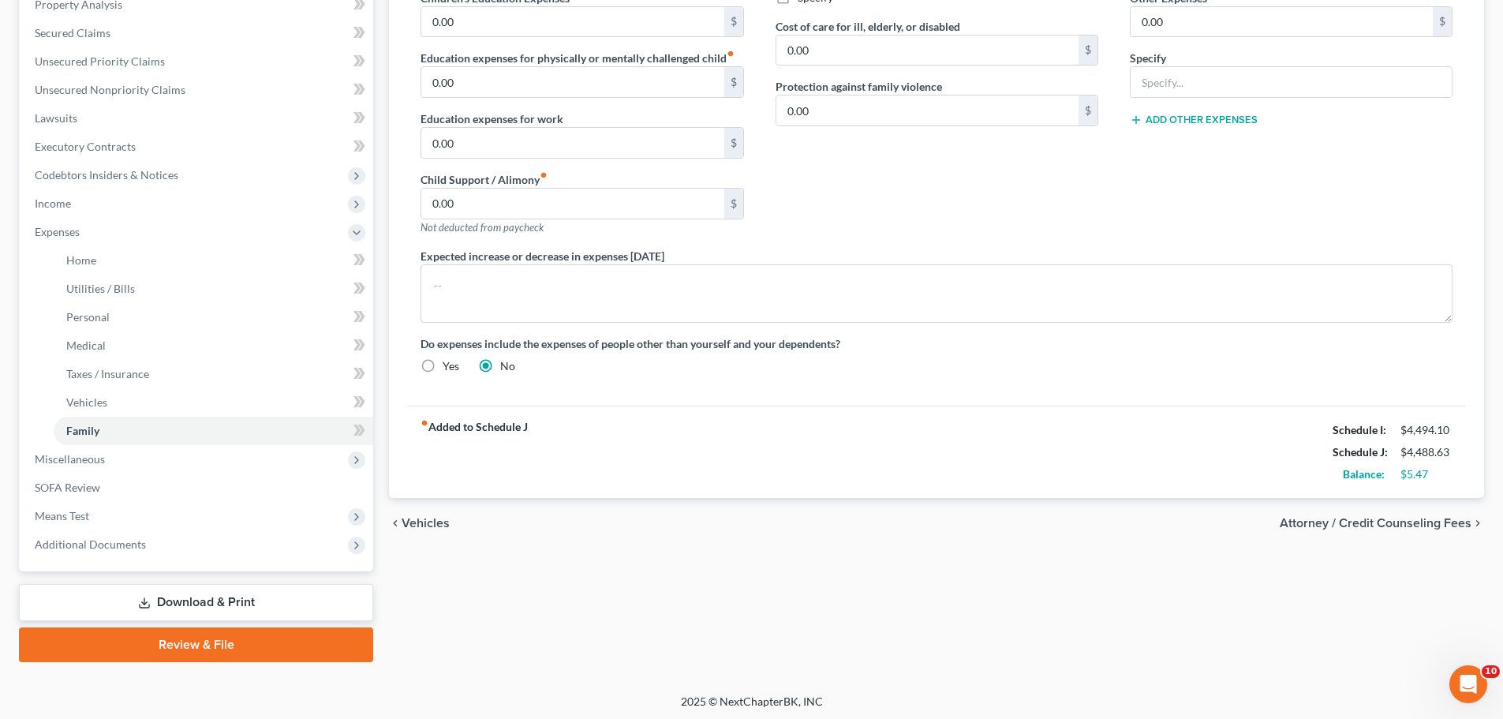
scroll to position [319, 0]
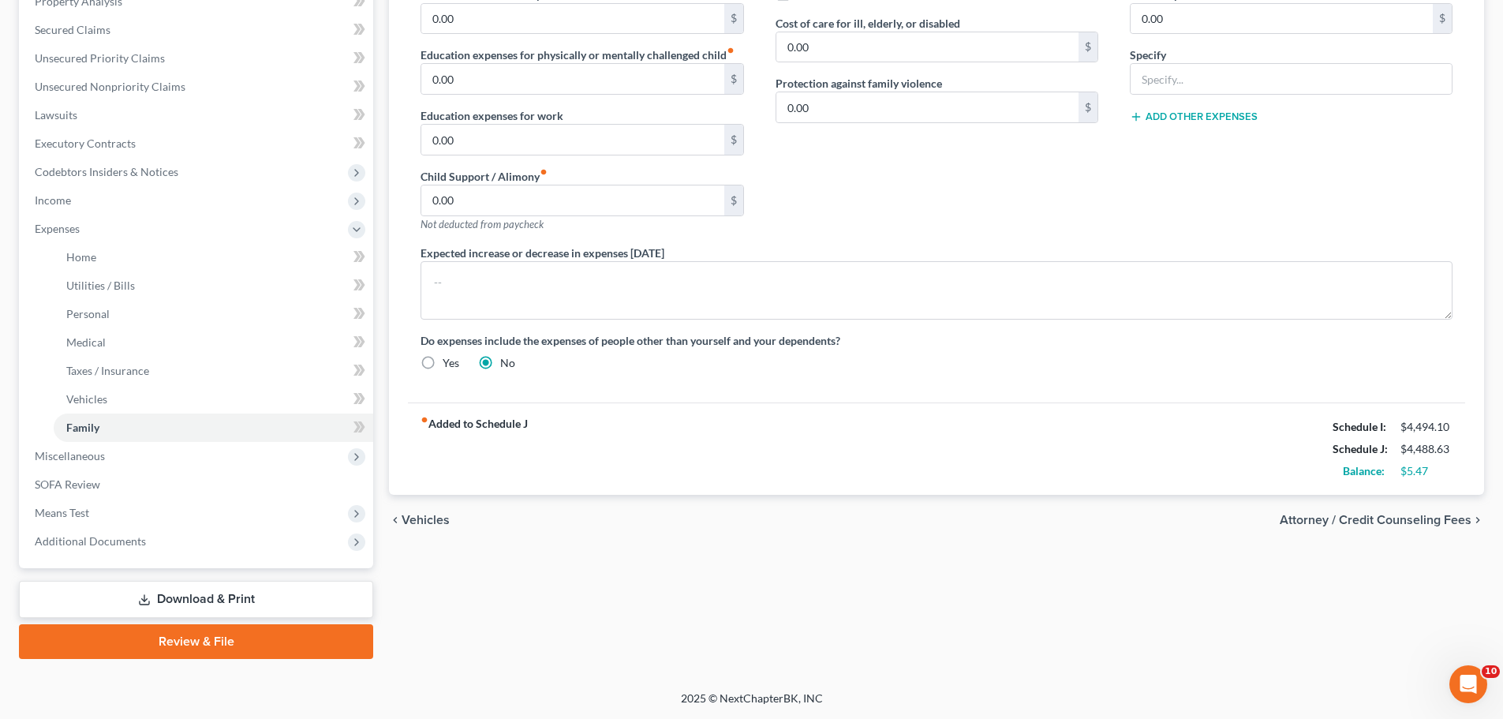
click at [1307, 521] on span "Attorney / Credit Counseling Fees" at bounding box center [1375, 519] width 192 height 13
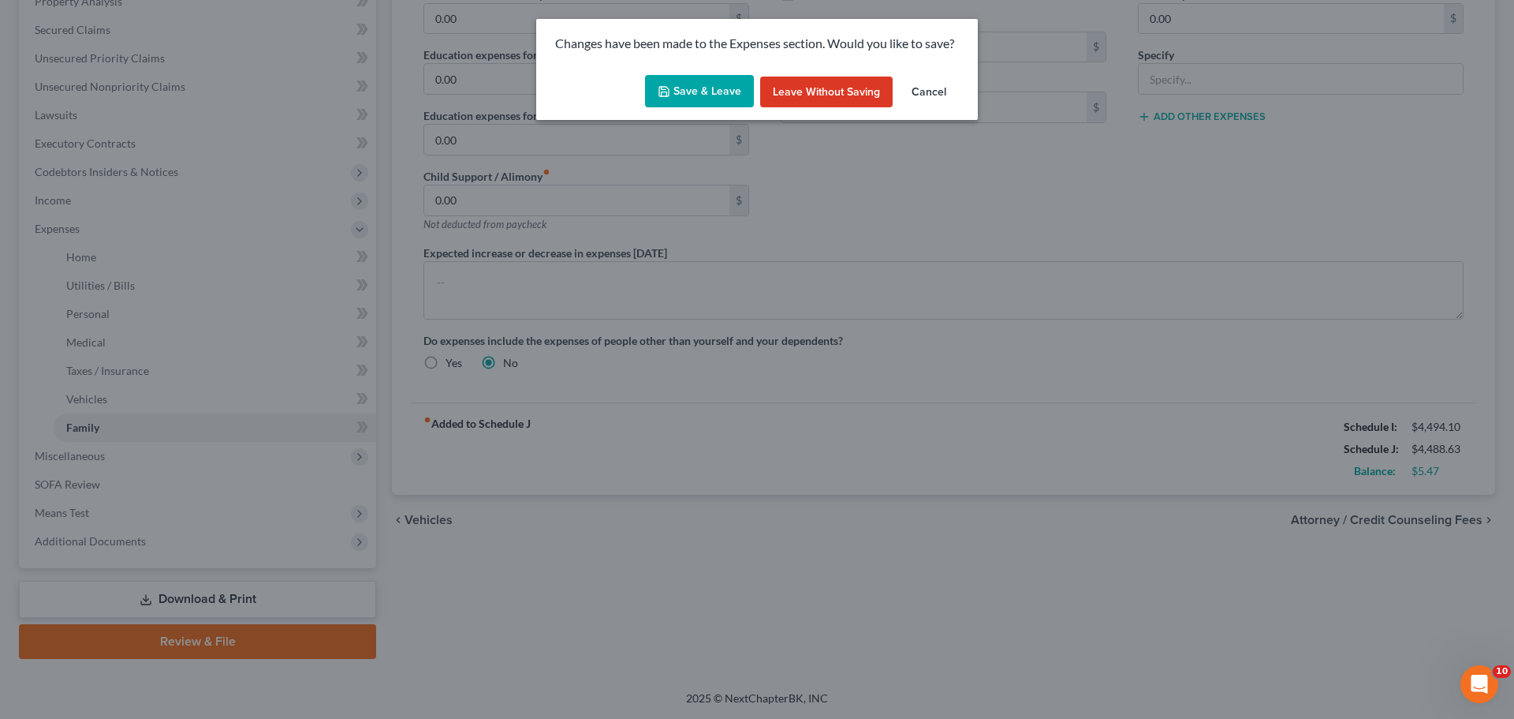
click at [685, 96] on button "Save & Leave" at bounding box center [699, 91] width 109 height 33
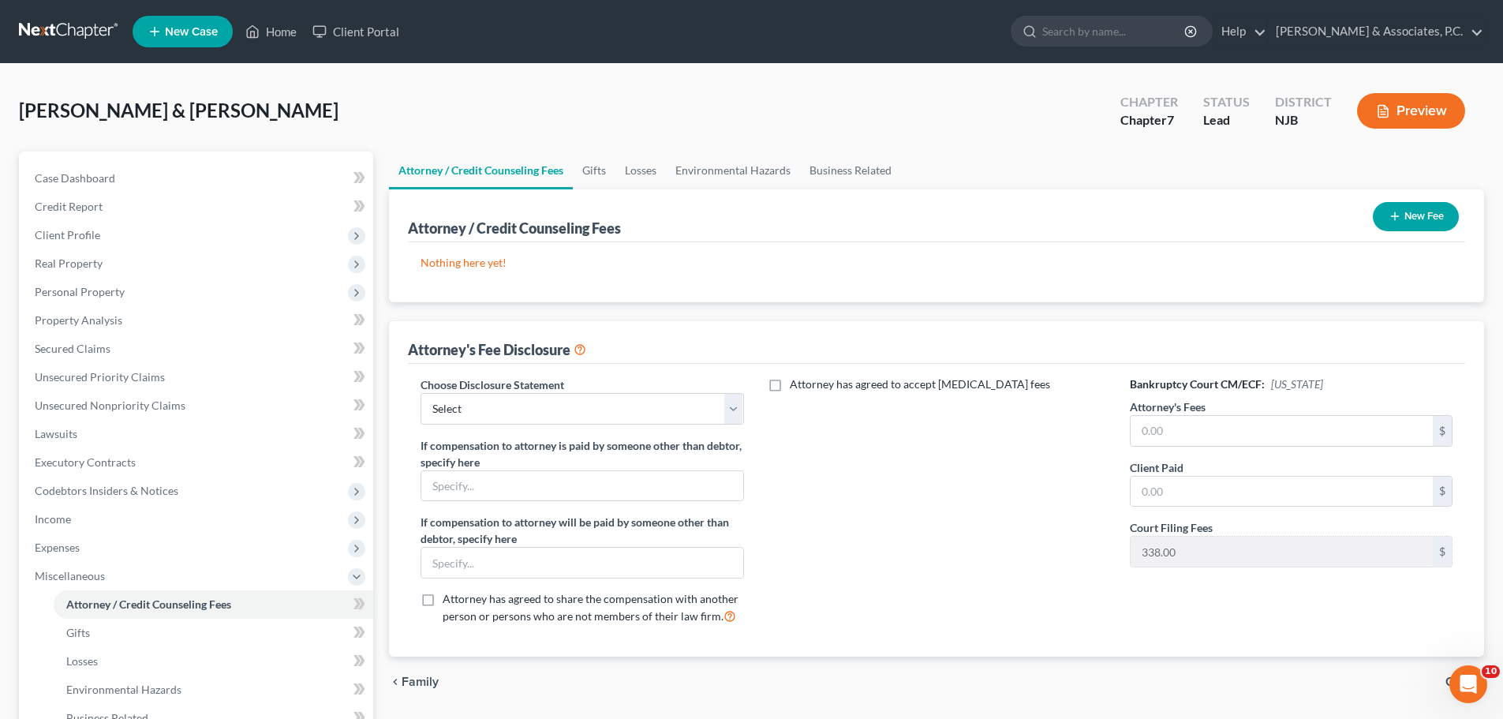
click at [1411, 216] on button "New Fee" at bounding box center [1415, 216] width 86 height 29
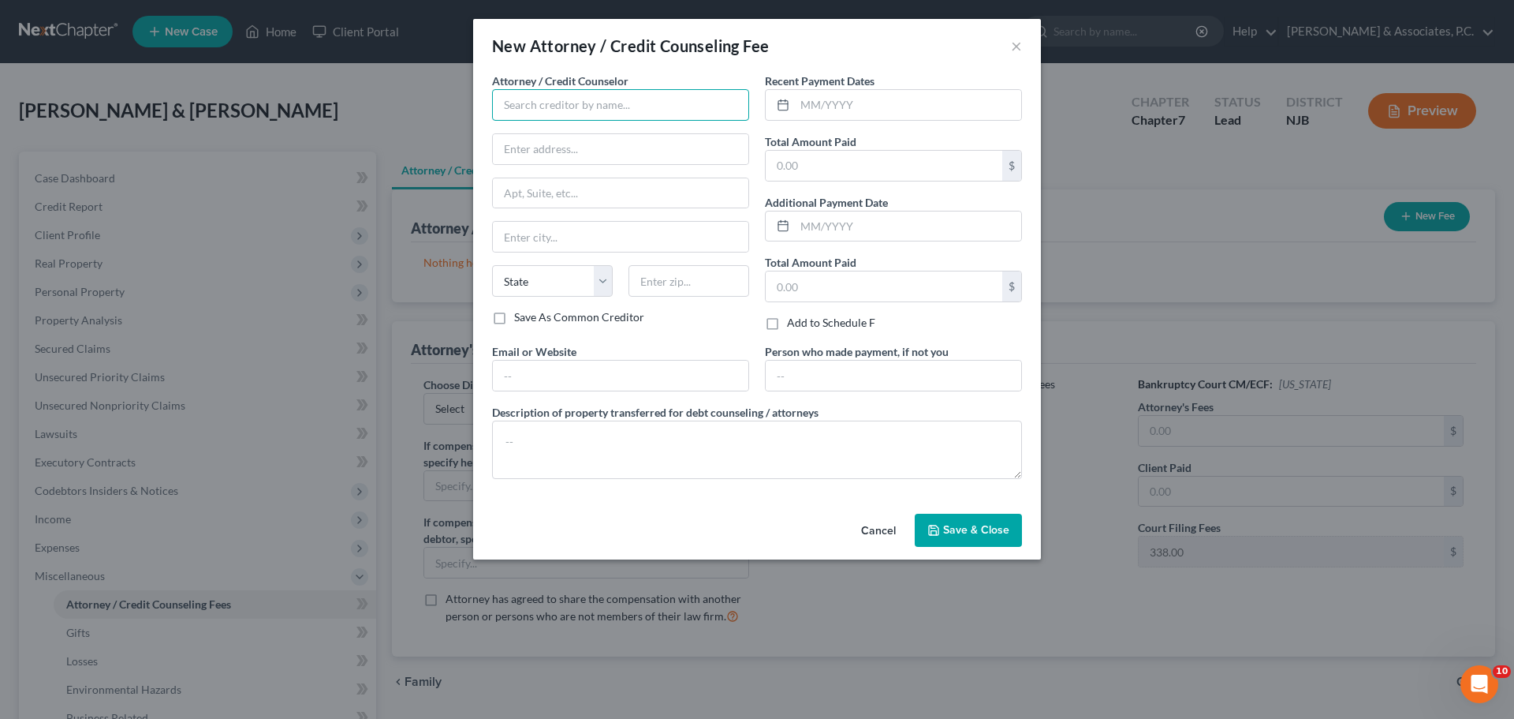
click at [569, 103] on input "text" at bounding box center [620, 105] width 257 height 32
click at [950, 109] on input "text" at bounding box center [908, 105] width 226 height 30
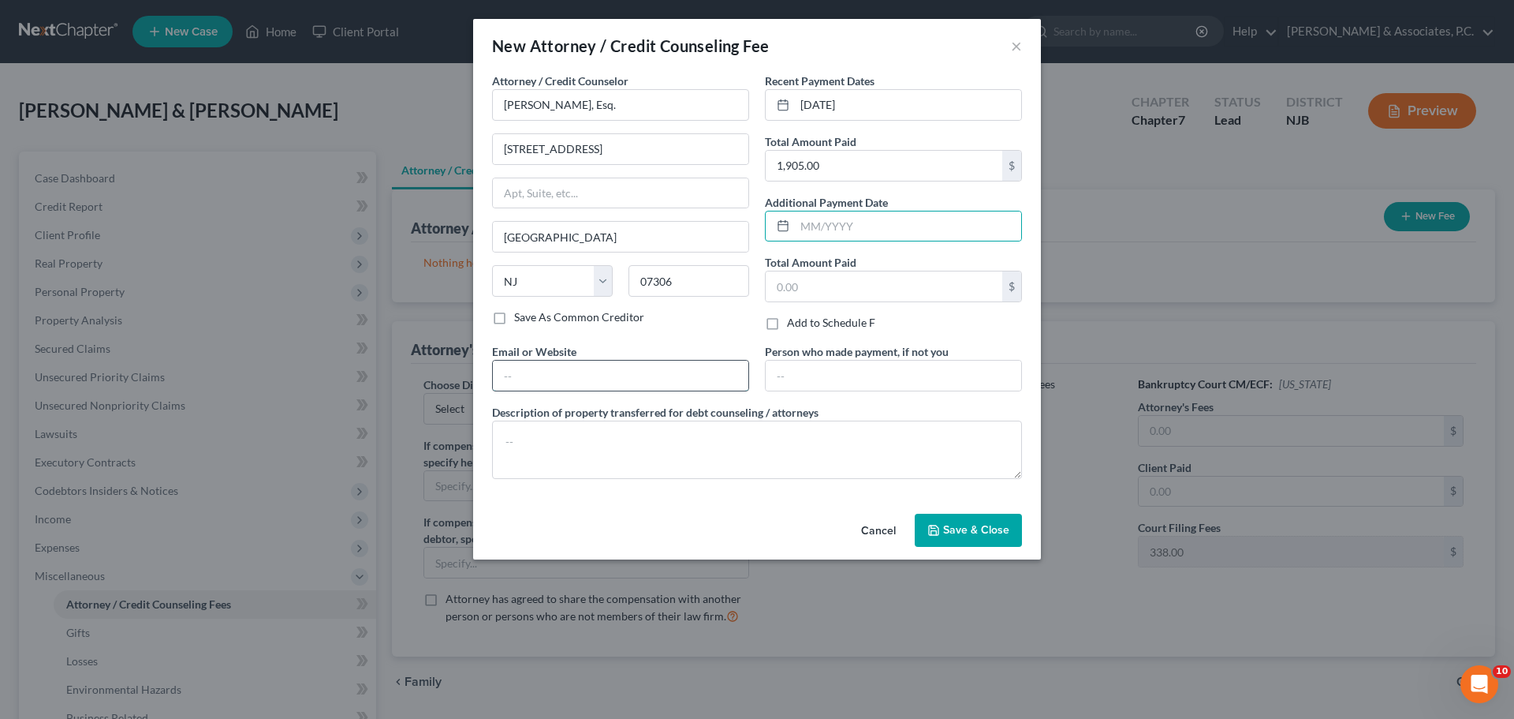
click at [536, 386] on input "text" at bounding box center [621, 375] width 256 height 30
drag, startPoint x: 984, startPoint y: 543, endPoint x: 996, endPoint y: 540, distance: 12.8
click at [984, 543] on button "Save & Close" at bounding box center [968, 529] width 107 height 33
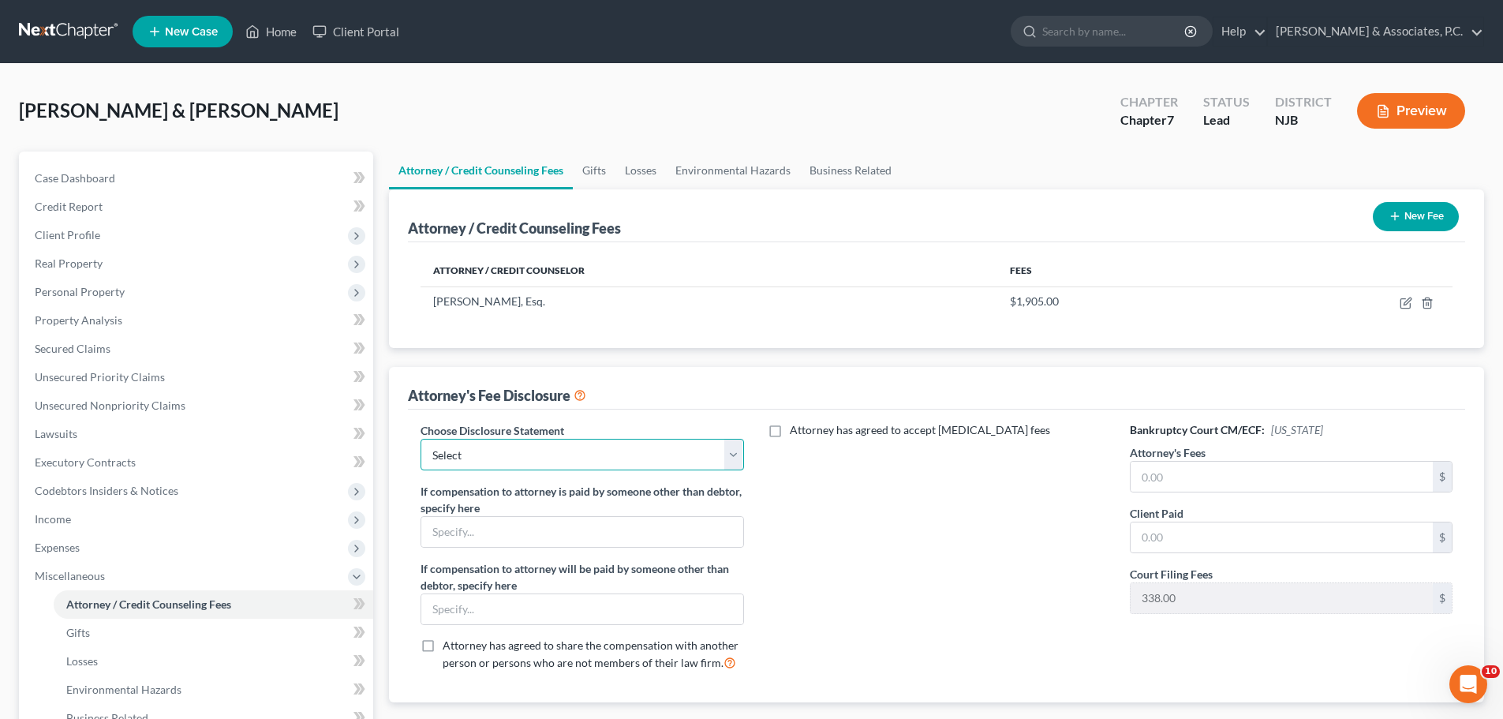
drag, startPoint x: 743, startPoint y: 463, endPoint x: 723, endPoint y: 457, distance: 21.5
click at [742, 462] on select "Select Attorney" at bounding box center [581, 455] width 323 height 32
click at [420, 439] on select "Select Attorney" at bounding box center [581, 455] width 323 height 32
drag, startPoint x: 1214, startPoint y: 480, endPoint x: 1188, endPoint y: 480, distance: 26.0
click at [1214, 479] on input "text" at bounding box center [1281, 476] width 302 height 30
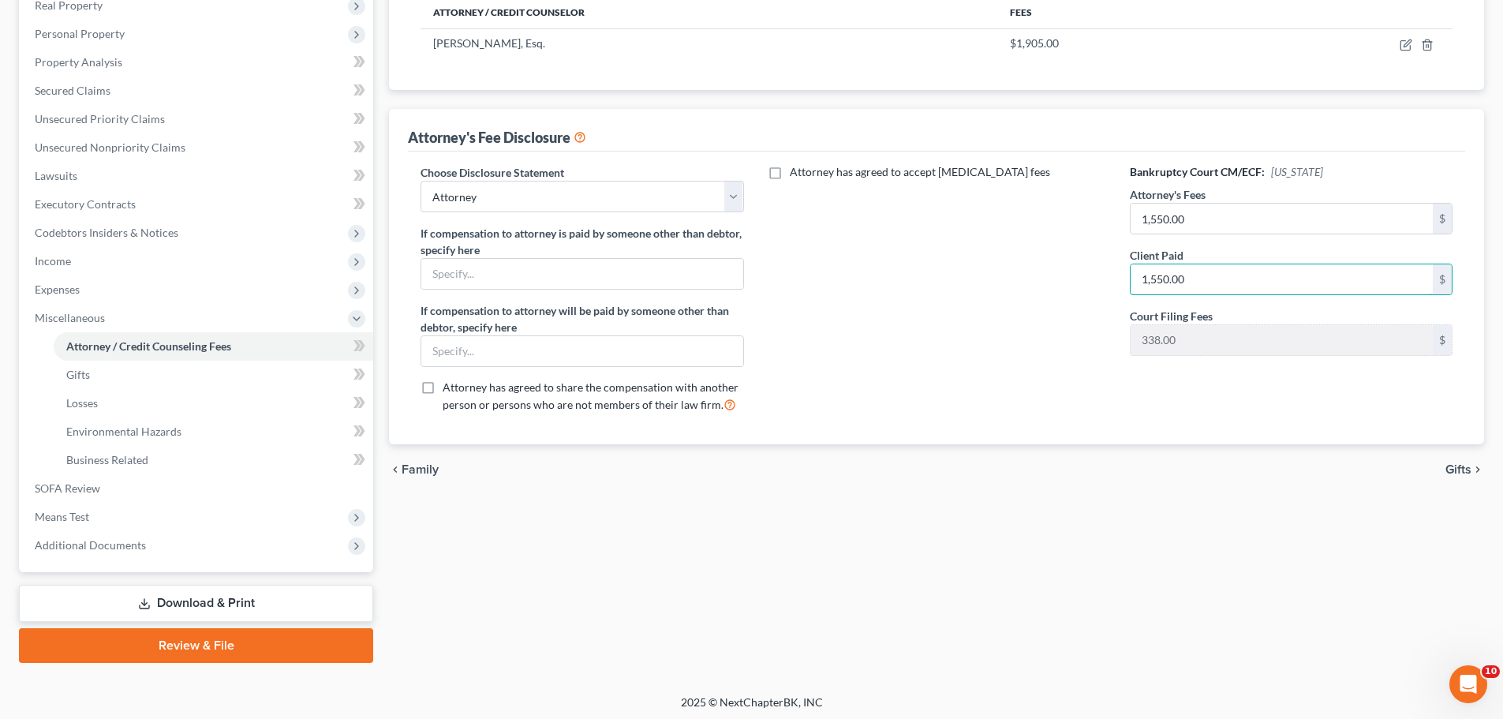
scroll to position [262, 0]
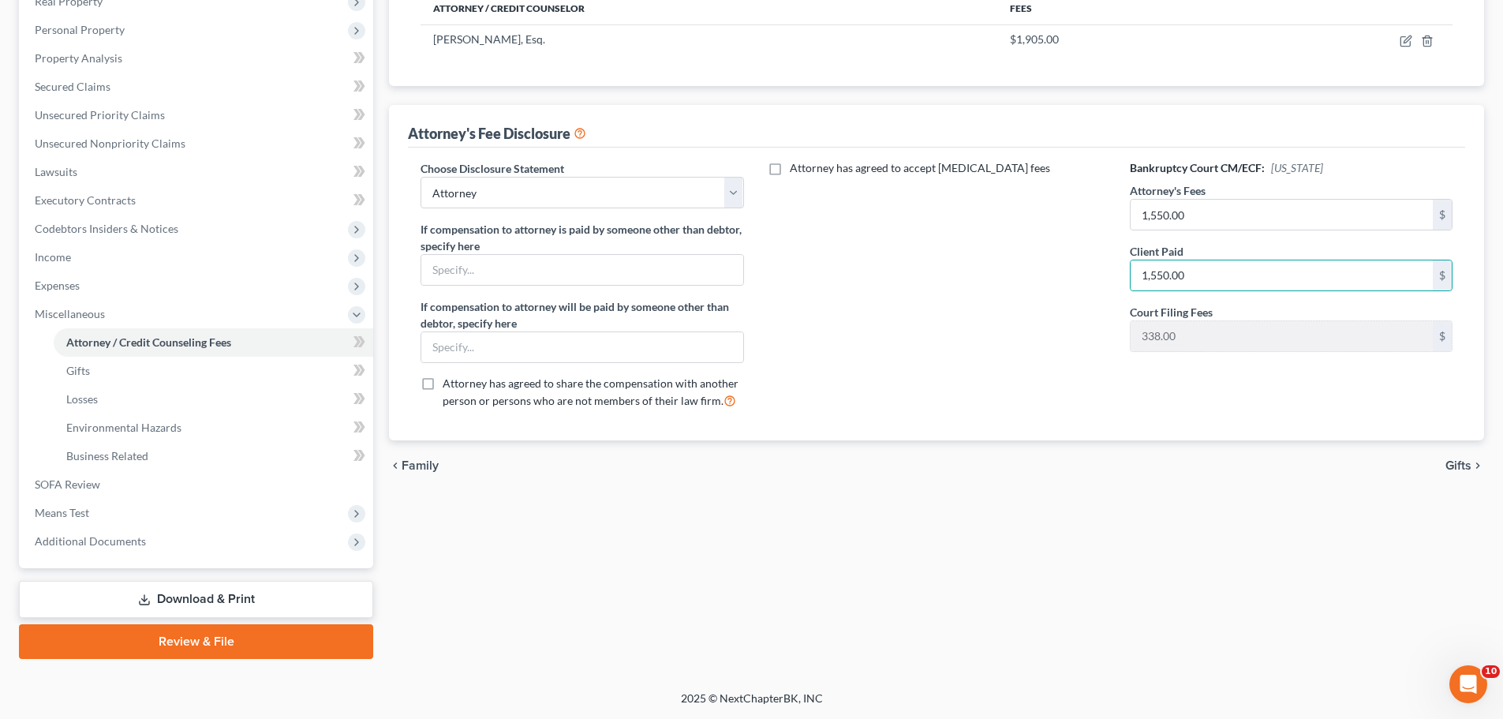
click at [1458, 473] on div "chevron_left Family Gifts chevron_right" at bounding box center [936, 465] width 1095 height 50
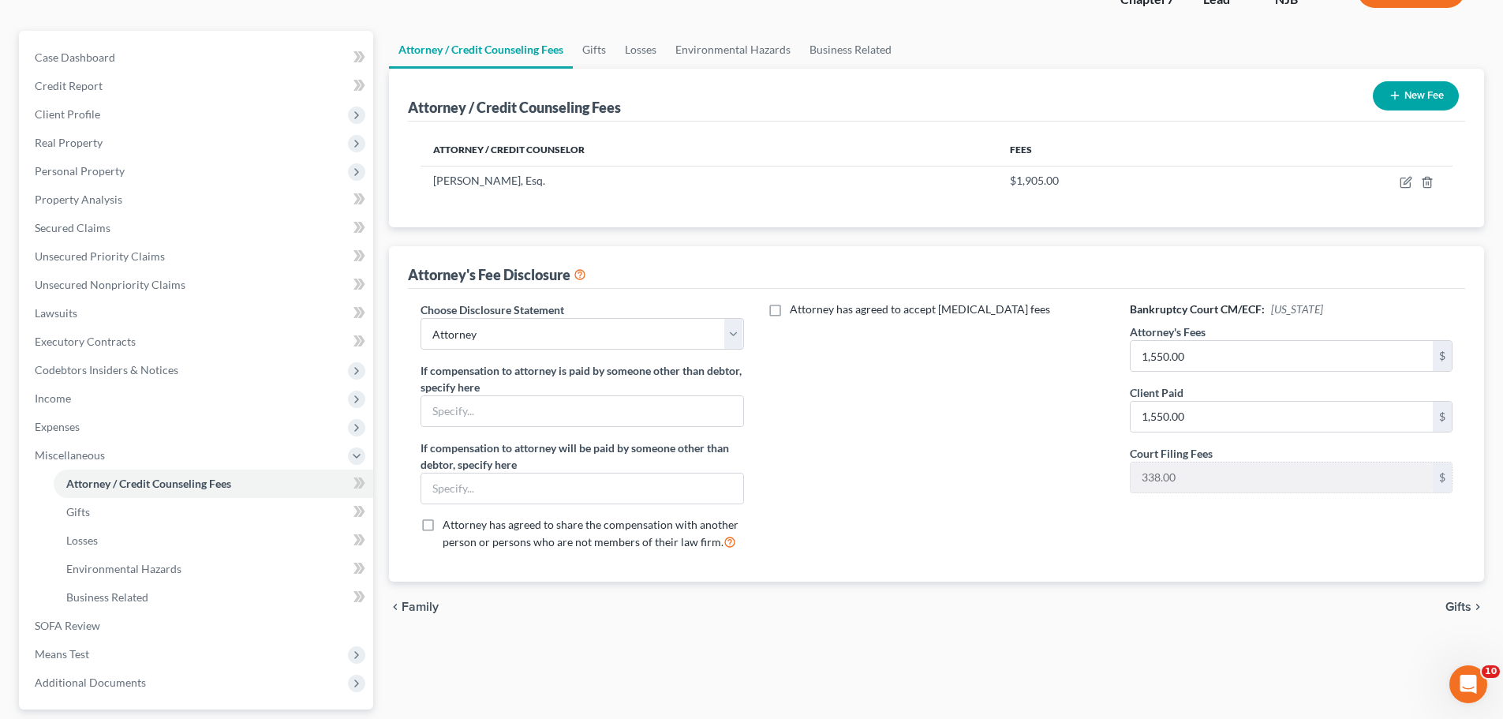
scroll to position [104, 0]
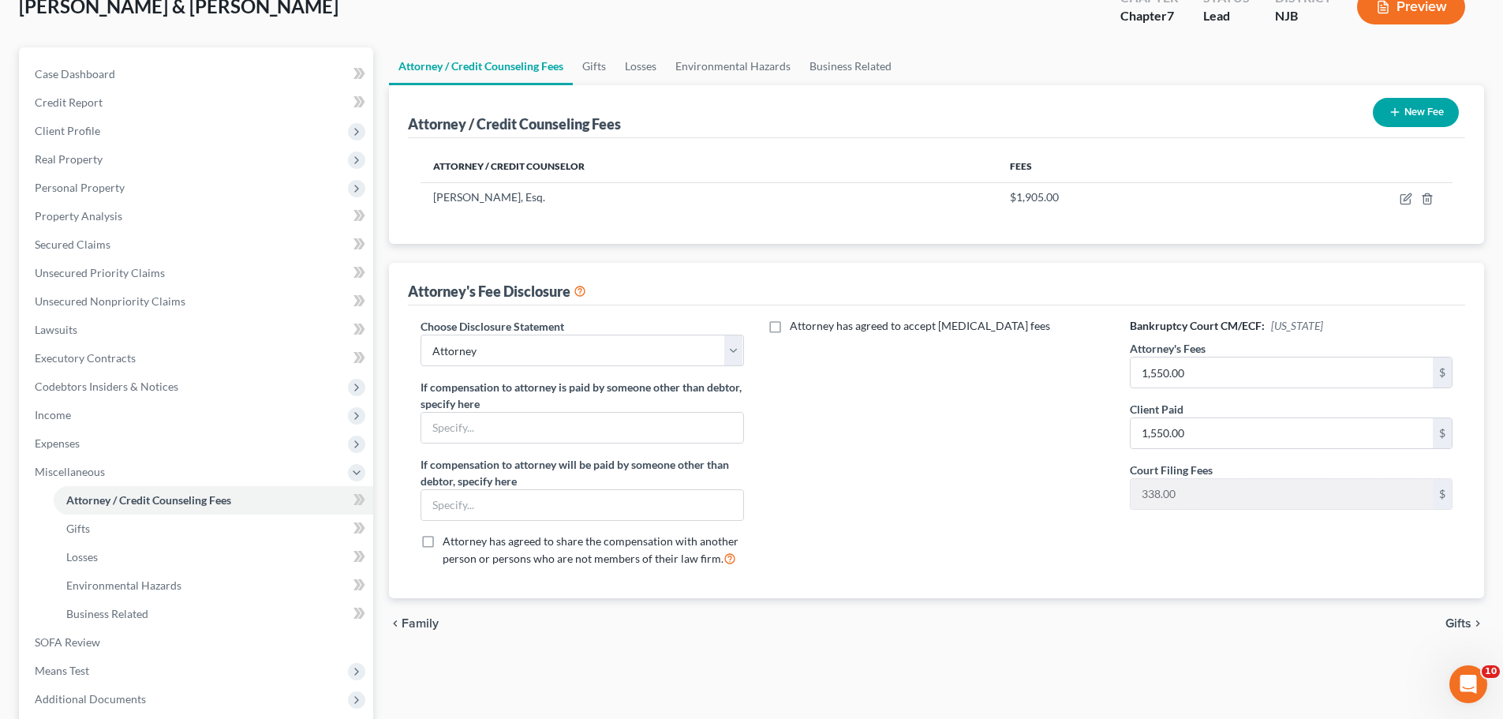
click at [1463, 625] on span "Gifts" at bounding box center [1458, 623] width 26 height 13
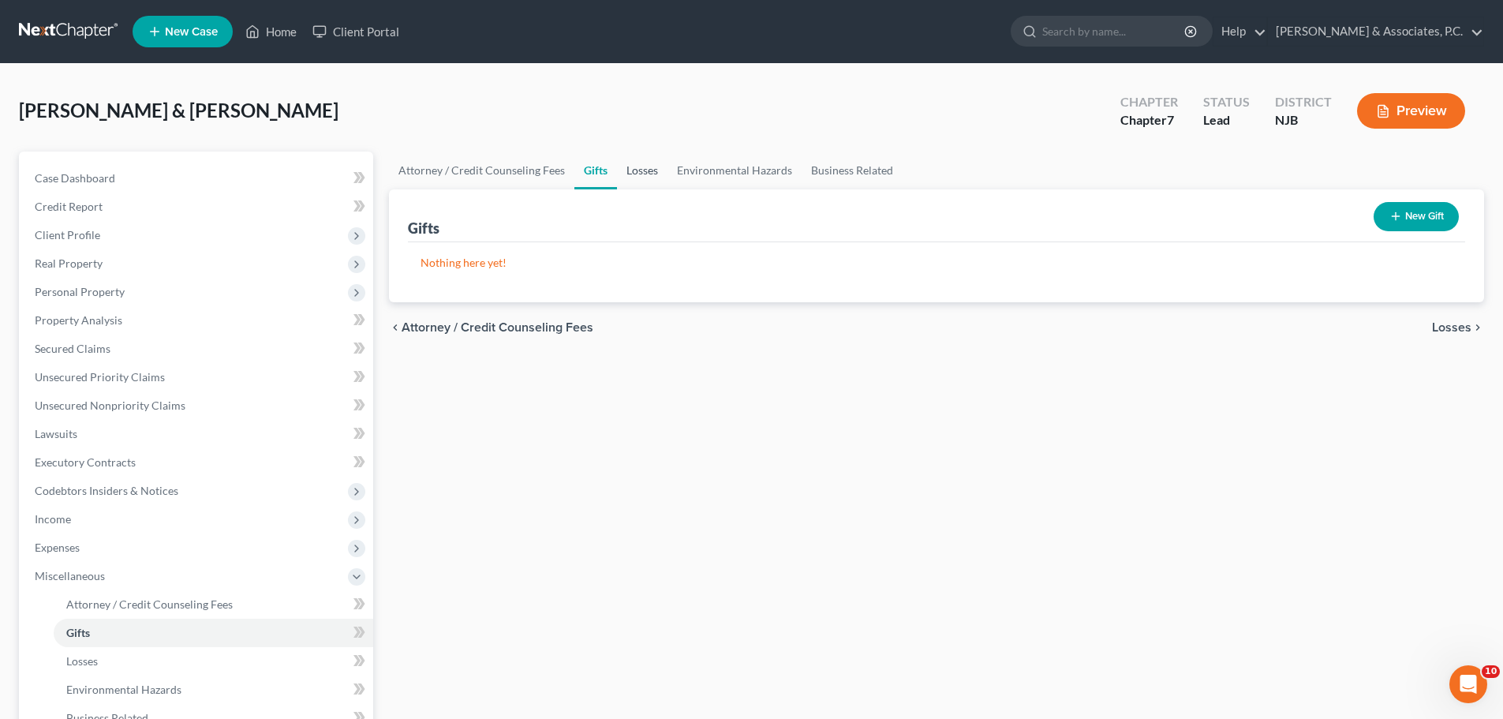
click at [633, 170] on link "Losses" at bounding box center [642, 170] width 50 height 38
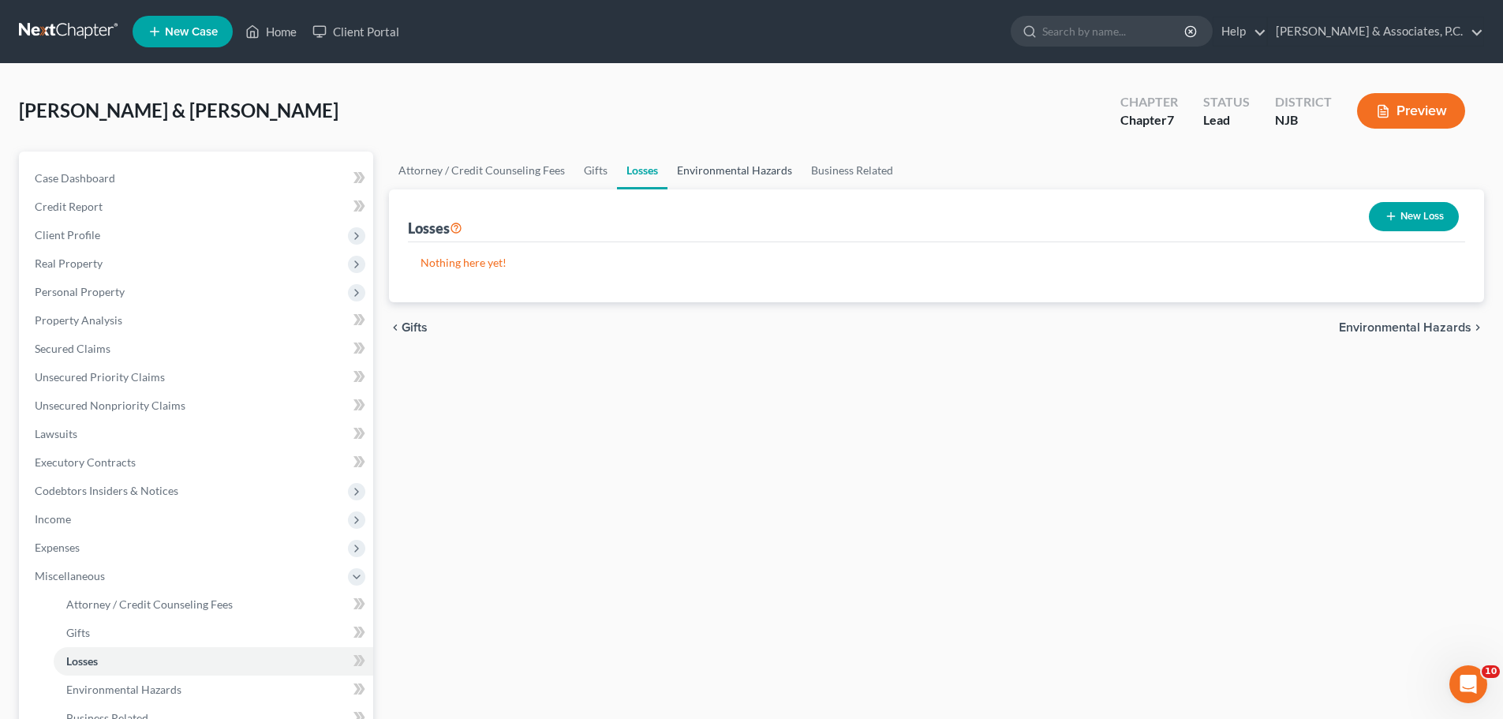
click at [752, 171] on link "Environmental Hazards" at bounding box center [734, 170] width 134 height 38
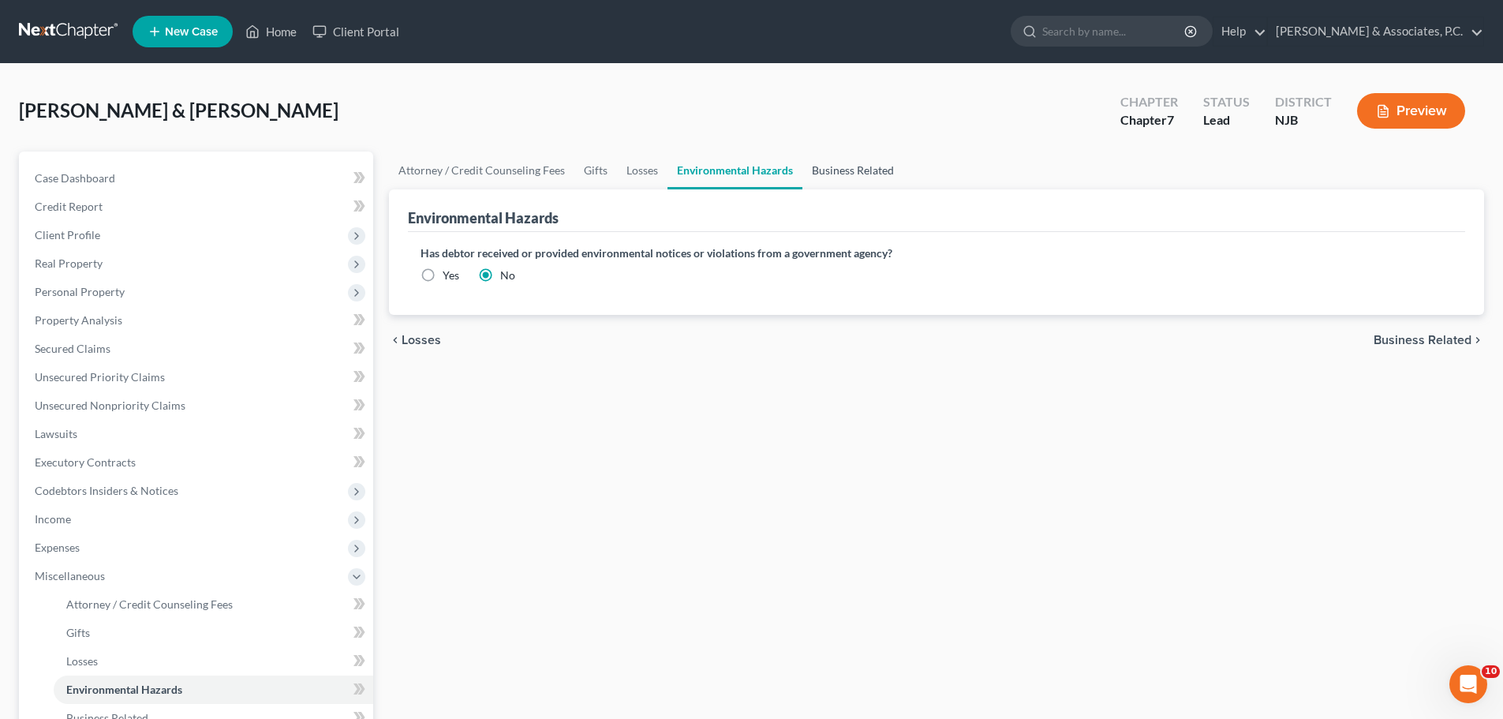
click at [843, 173] on link "Business Related" at bounding box center [852, 170] width 101 height 38
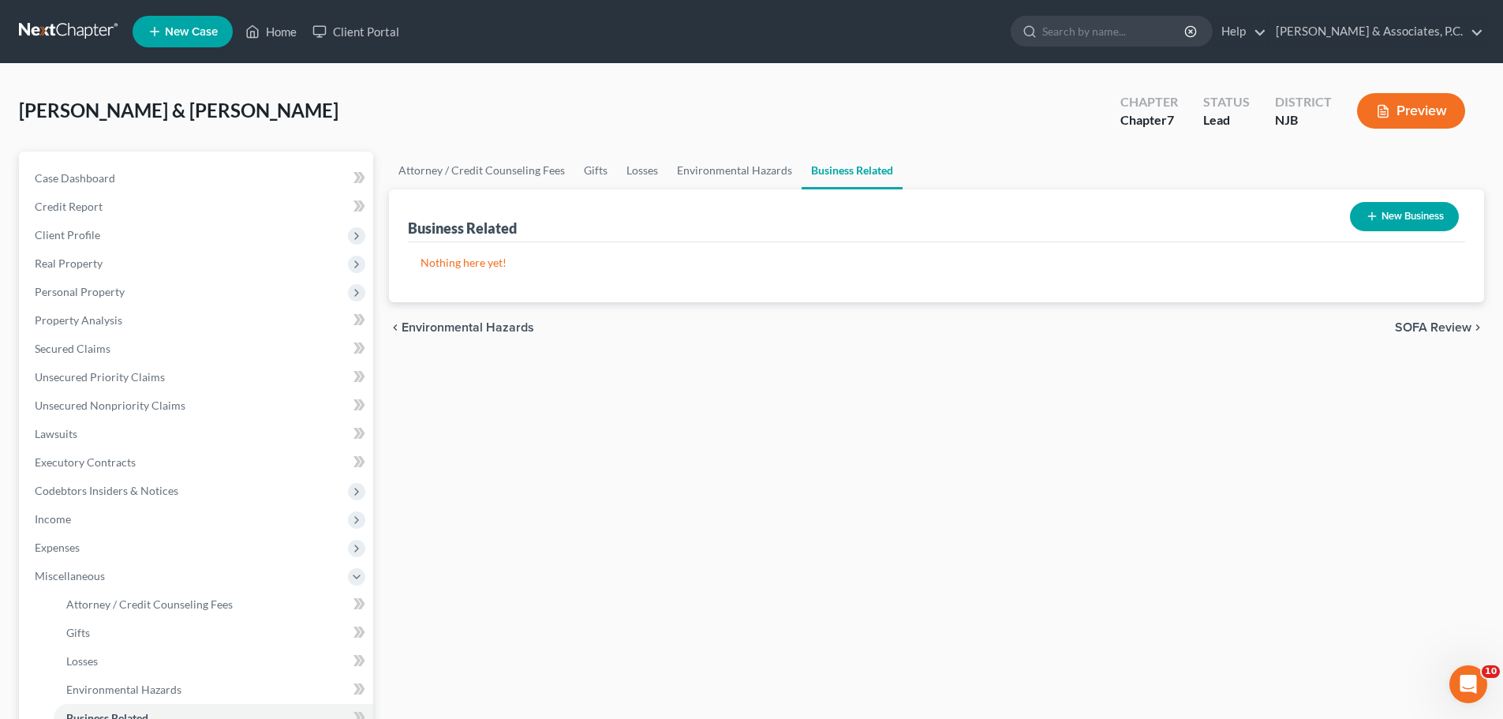
click at [1420, 330] on span "SOFA Review" at bounding box center [1433, 327] width 77 height 13
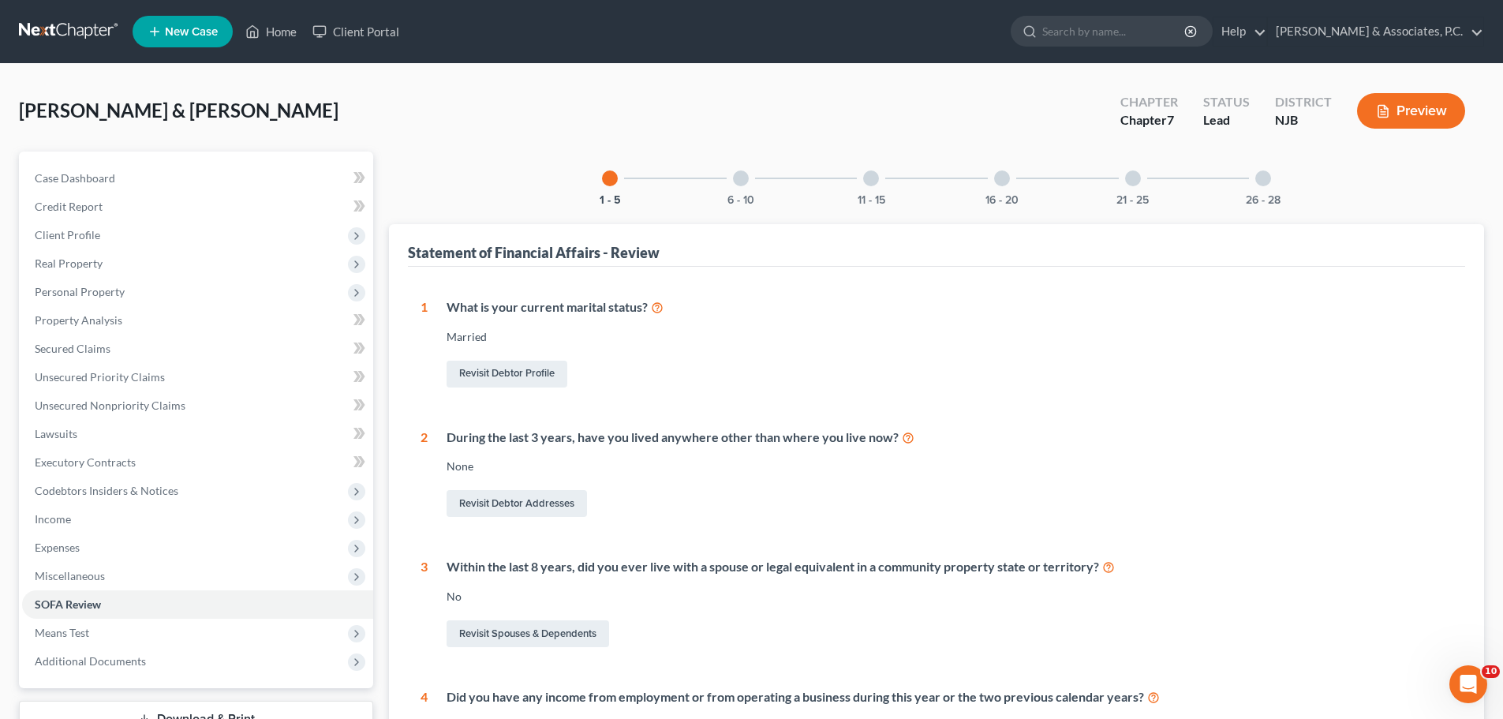
drag, startPoint x: 749, startPoint y: 181, endPoint x: 754, endPoint y: 204, distance: 23.4
click at [750, 181] on div "6 - 10" at bounding box center [741, 178] width 54 height 54
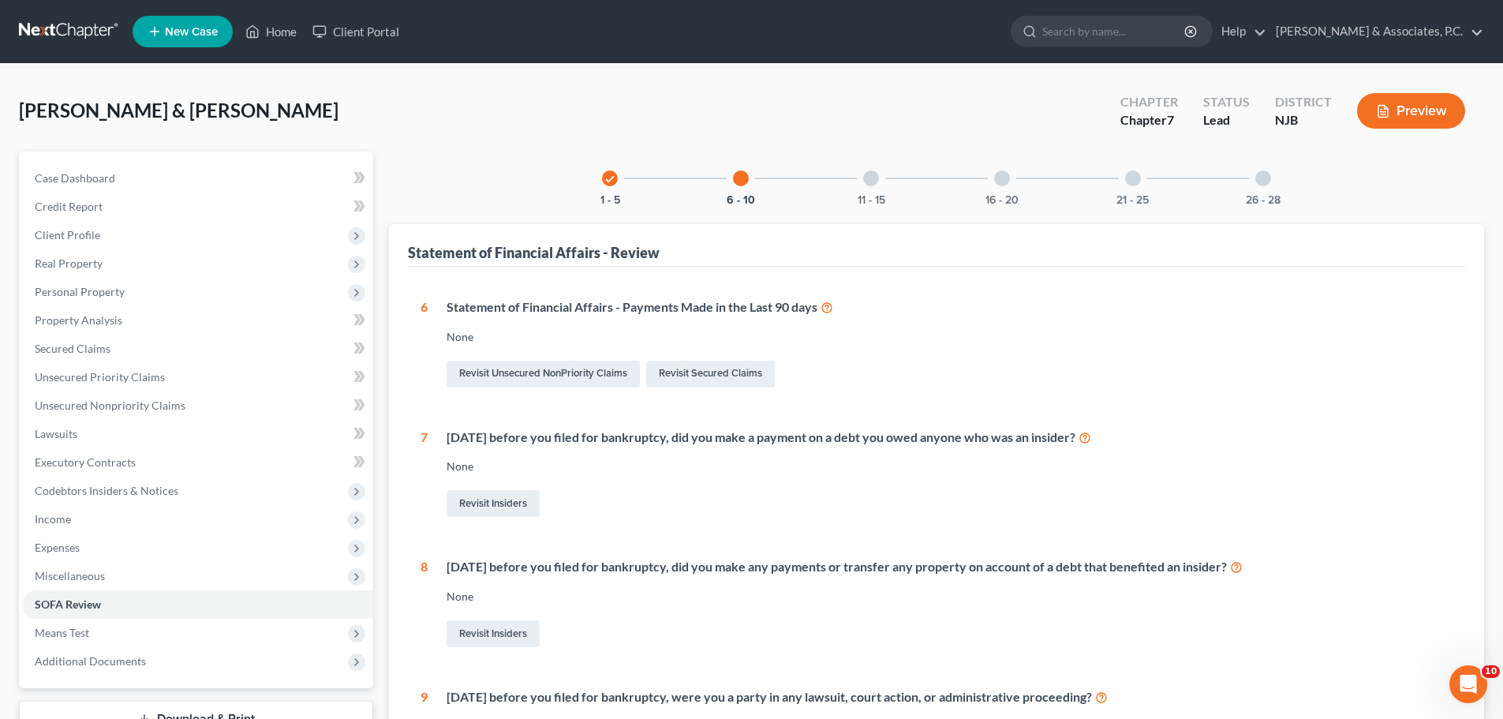
click at [870, 177] on div at bounding box center [871, 178] width 16 height 16
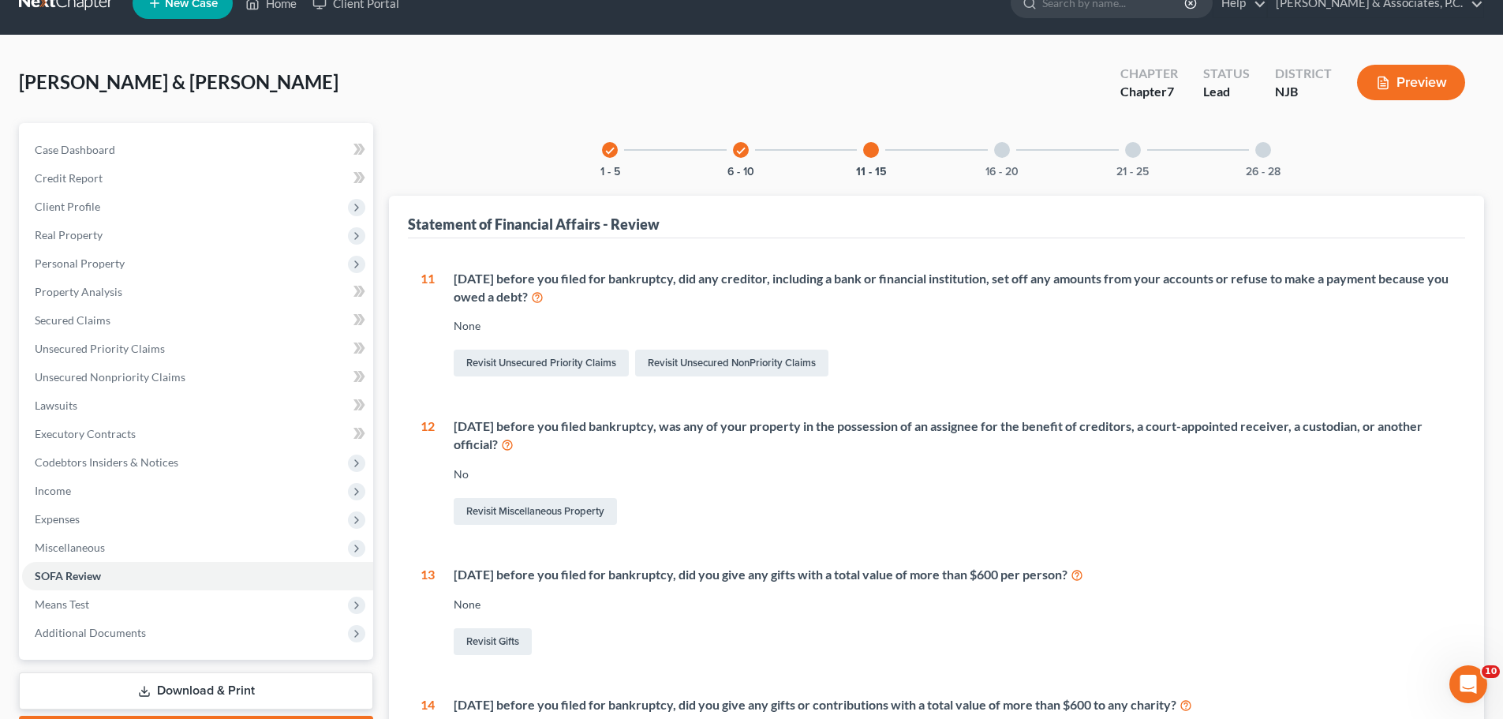
scroll to position [1, 0]
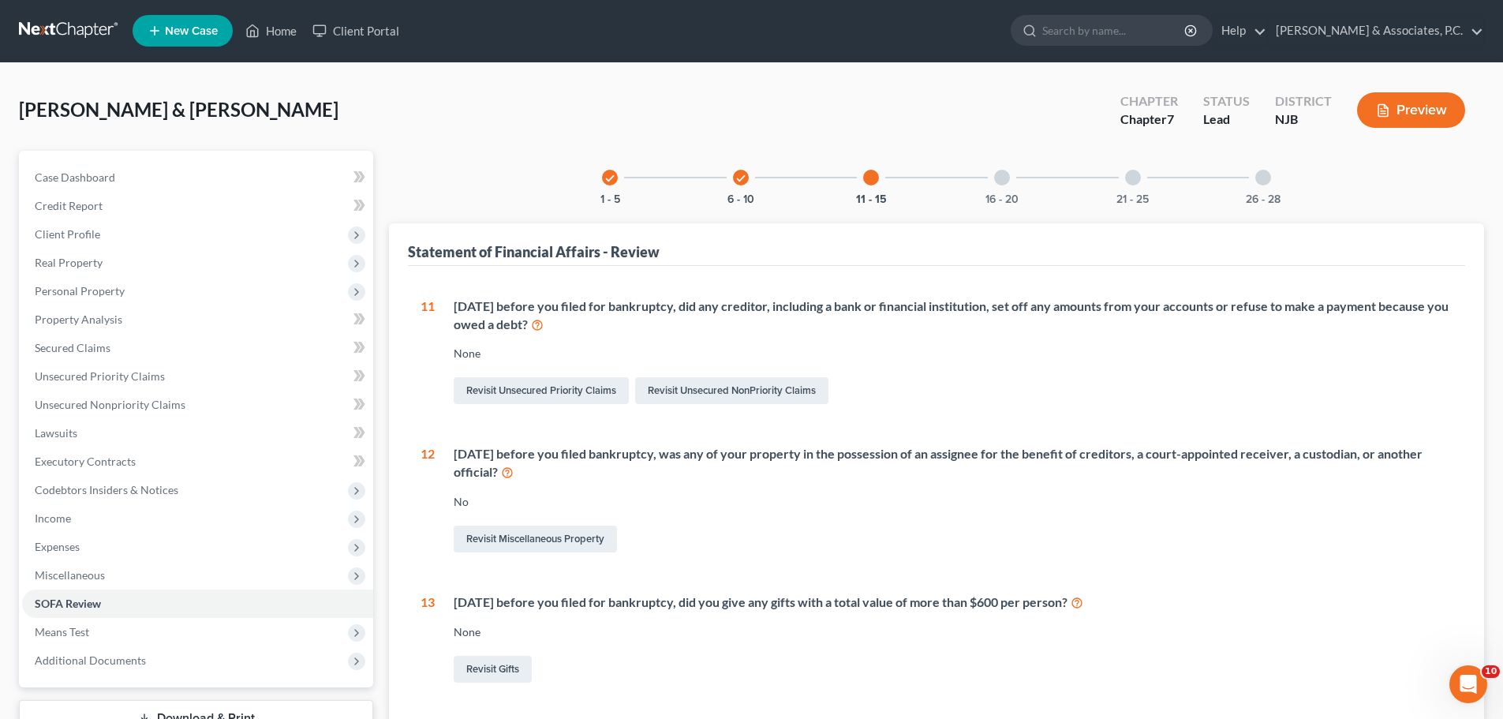
drag, startPoint x: 990, startPoint y: 170, endPoint x: 977, endPoint y: 196, distance: 28.9
click at [990, 171] on div "16 - 20" at bounding box center [1002, 178] width 54 height 54
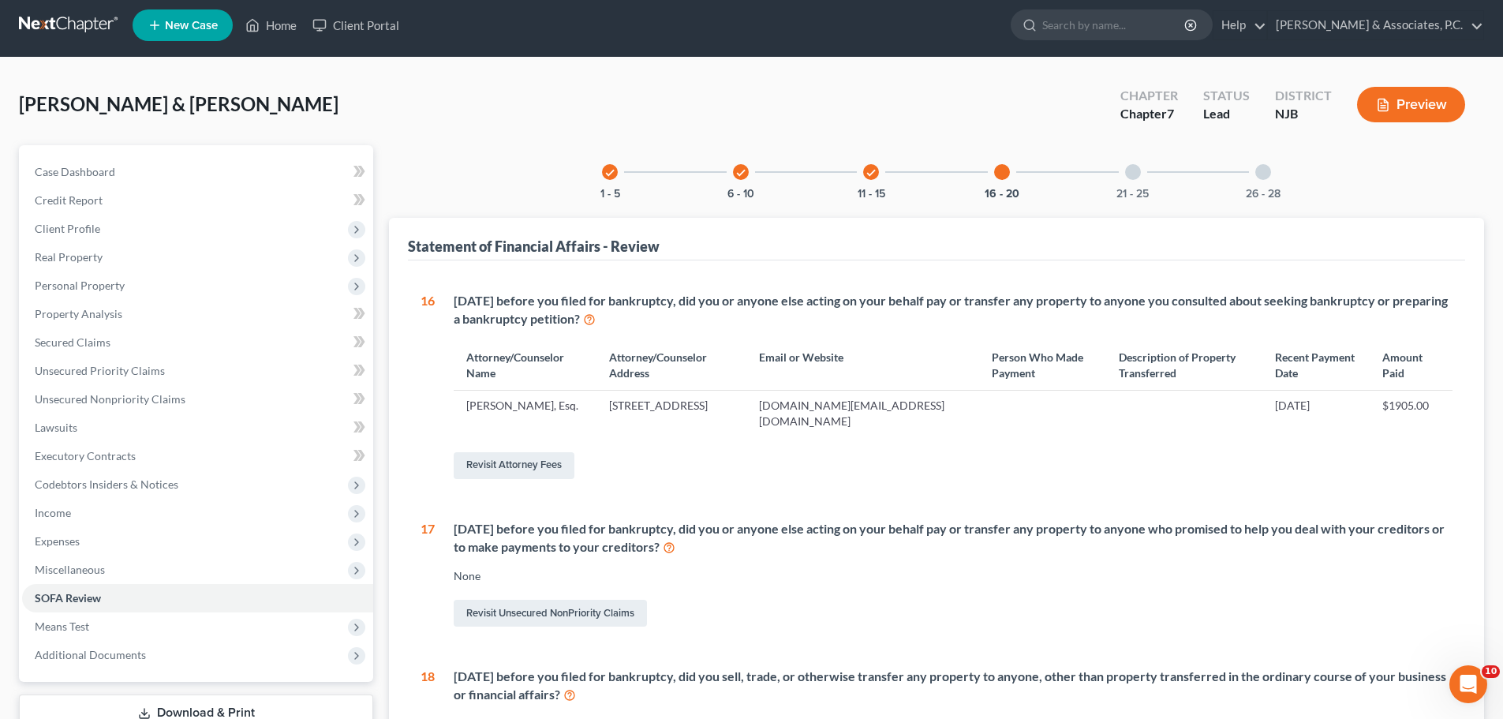
scroll to position [0, 0]
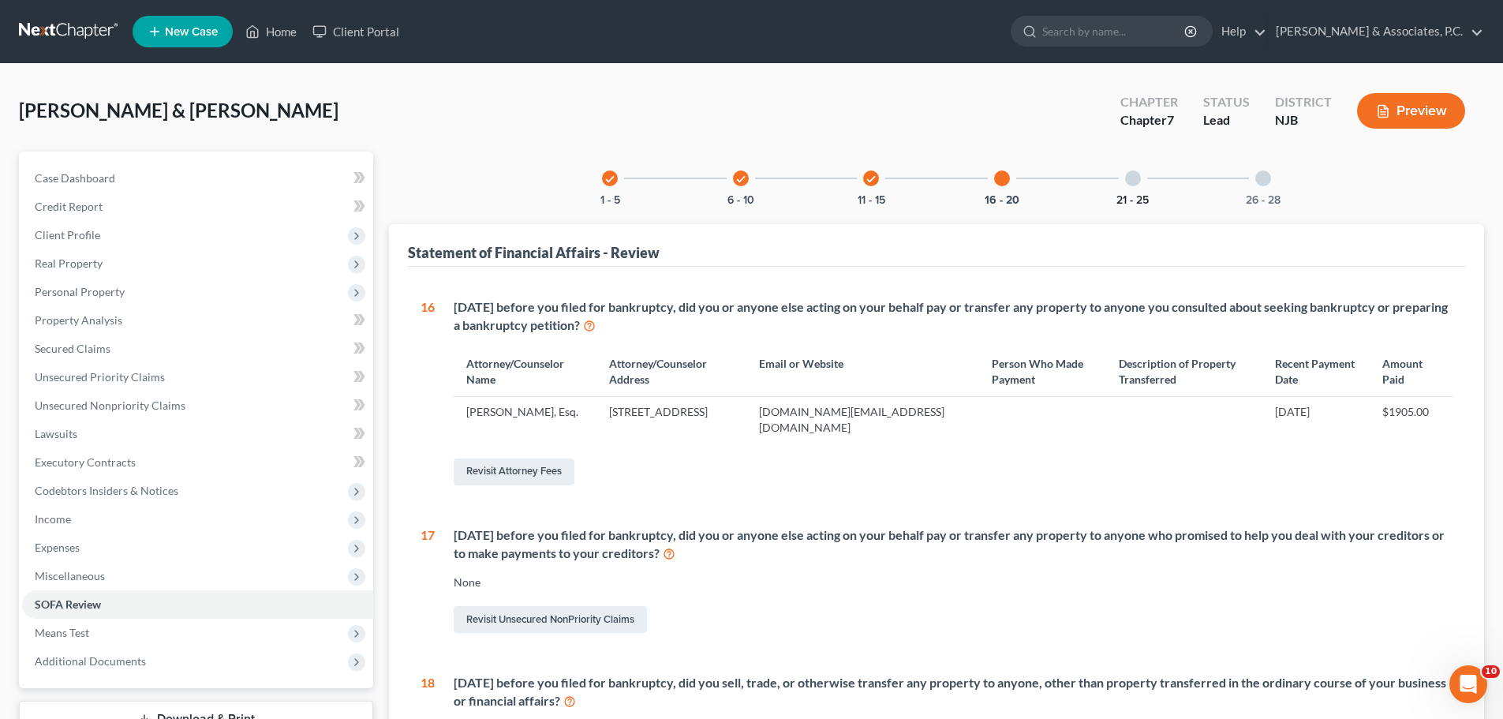
drag, startPoint x: 1131, startPoint y: 177, endPoint x: 1123, endPoint y: 193, distance: 17.6
click at [1132, 177] on div at bounding box center [1133, 178] width 16 height 16
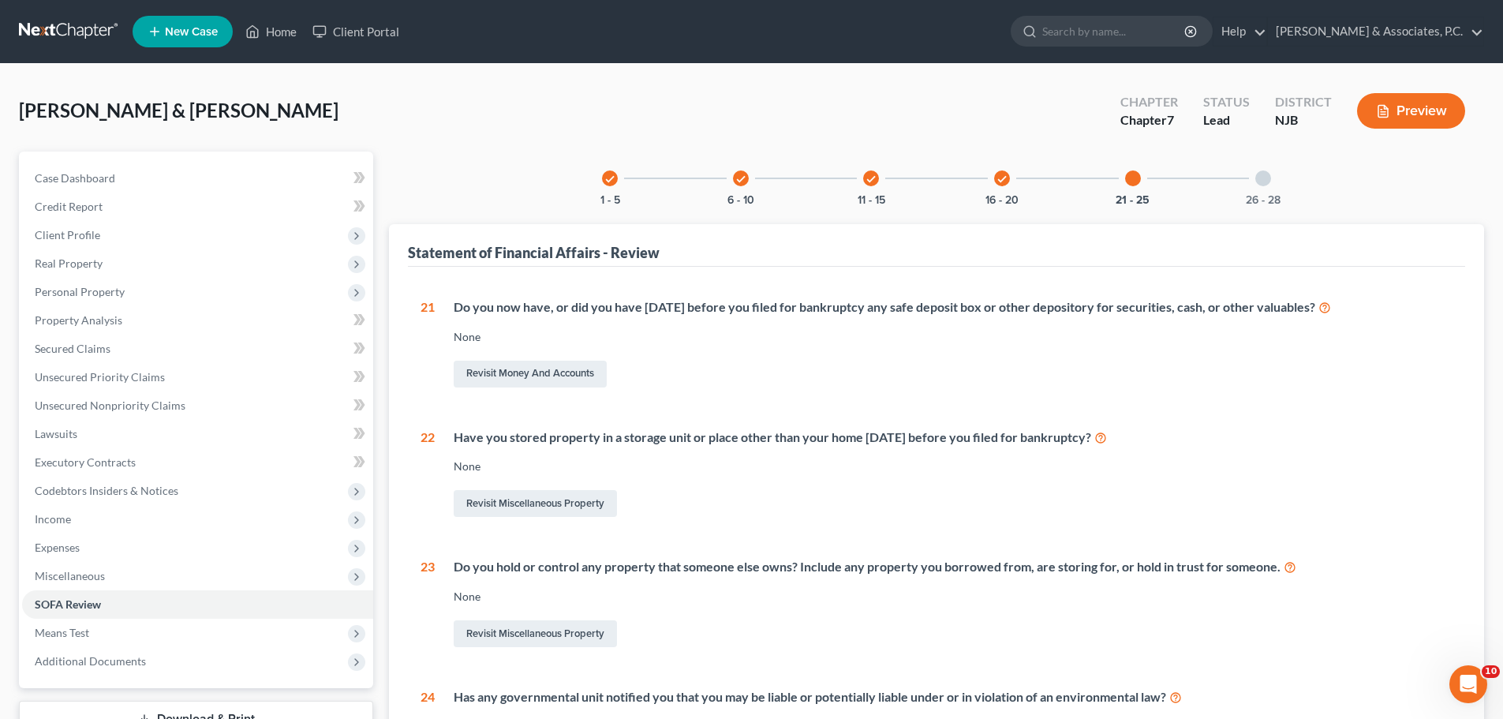
drag, startPoint x: 1260, startPoint y: 179, endPoint x: 1134, endPoint y: 289, distance: 167.1
click at [1257, 178] on div at bounding box center [1263, 178] width 16 height 16
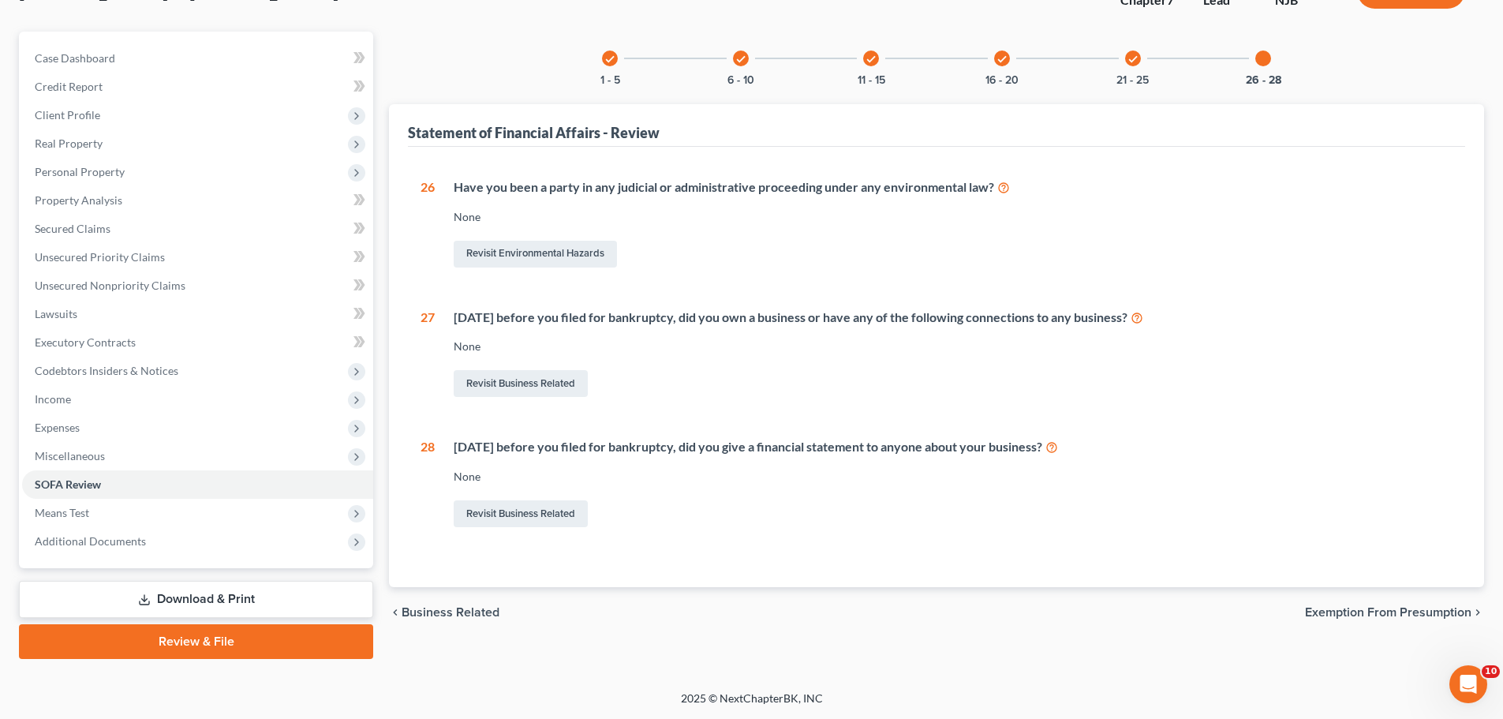
drag, startPoint x: 1340, startPoint y: 613, endPoint x: 1019, endPoint y: 443, distance: 363.4
click at [1341, 614] on span "Exemption from Presumption" at bounding box center [1388, 612] width 166 height 13
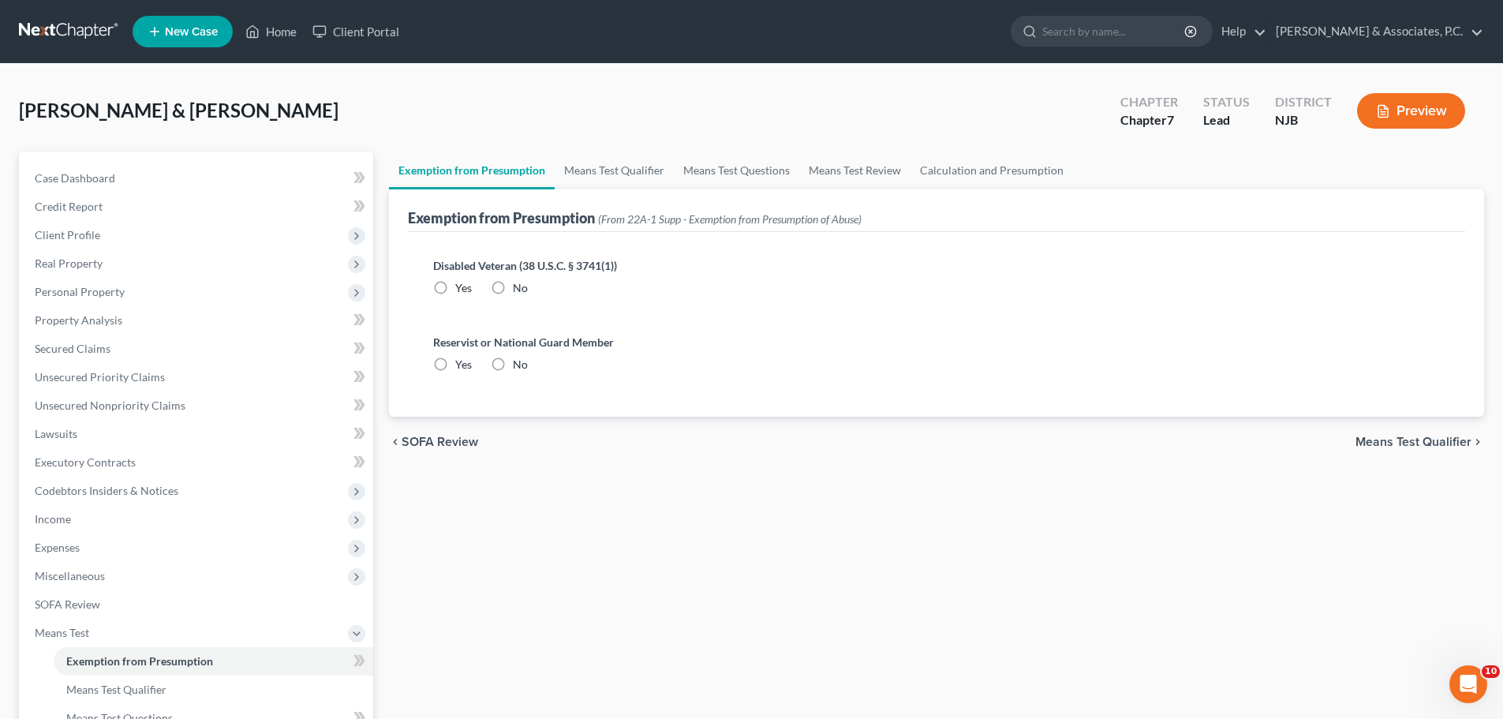
drag, startPoint x: 499, startPoint y: 364, endPoint x: 525, endPoint y: 282, distance: 86.3
click at [513, 364] on label "No" at bounding box center [520, 365] width 15 height 16
click at [519, 364] on input "No" at bounding box center [524, 362] width 10 height 10
click at [513, 288] on label "No" at bounding box center [520, 288] width 15 height 16
click at [519, 288] on input "No" at bounding box center [524, 285] width 10 height 10
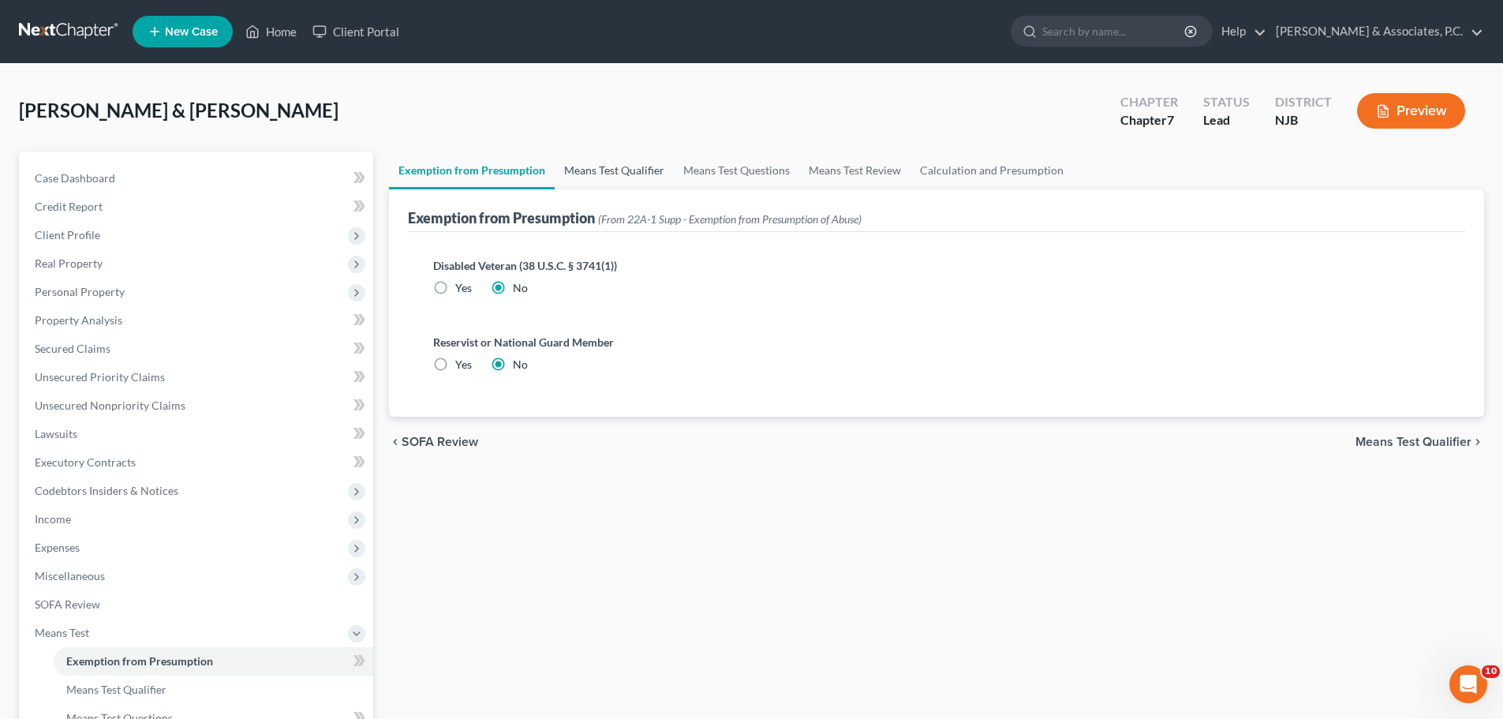
click at [617, 172] on link "Means Test Qualifier" at bounding box center [614, 170] width 119 height 38
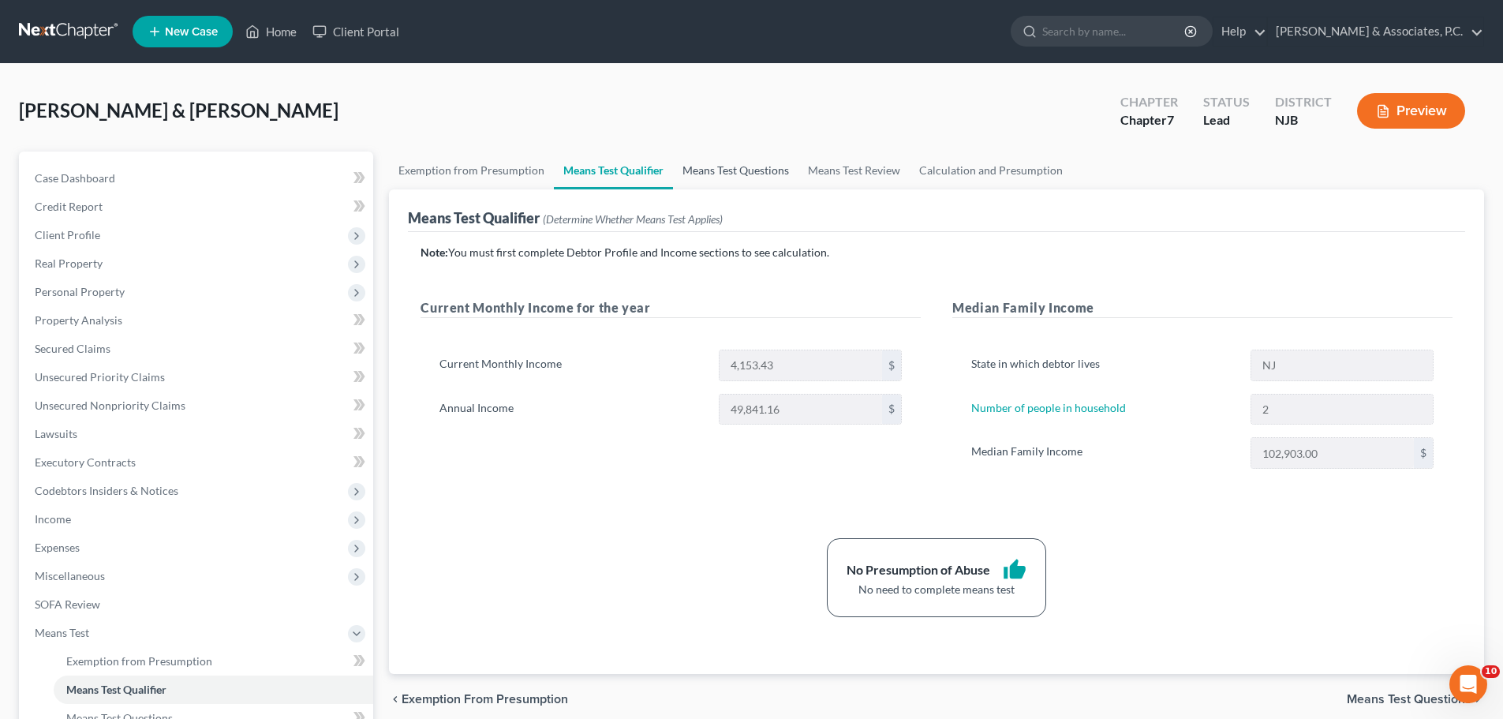
click at [748, 167] on link "Means Test Questions" at bounding box center [735, 170] width 125 height 38
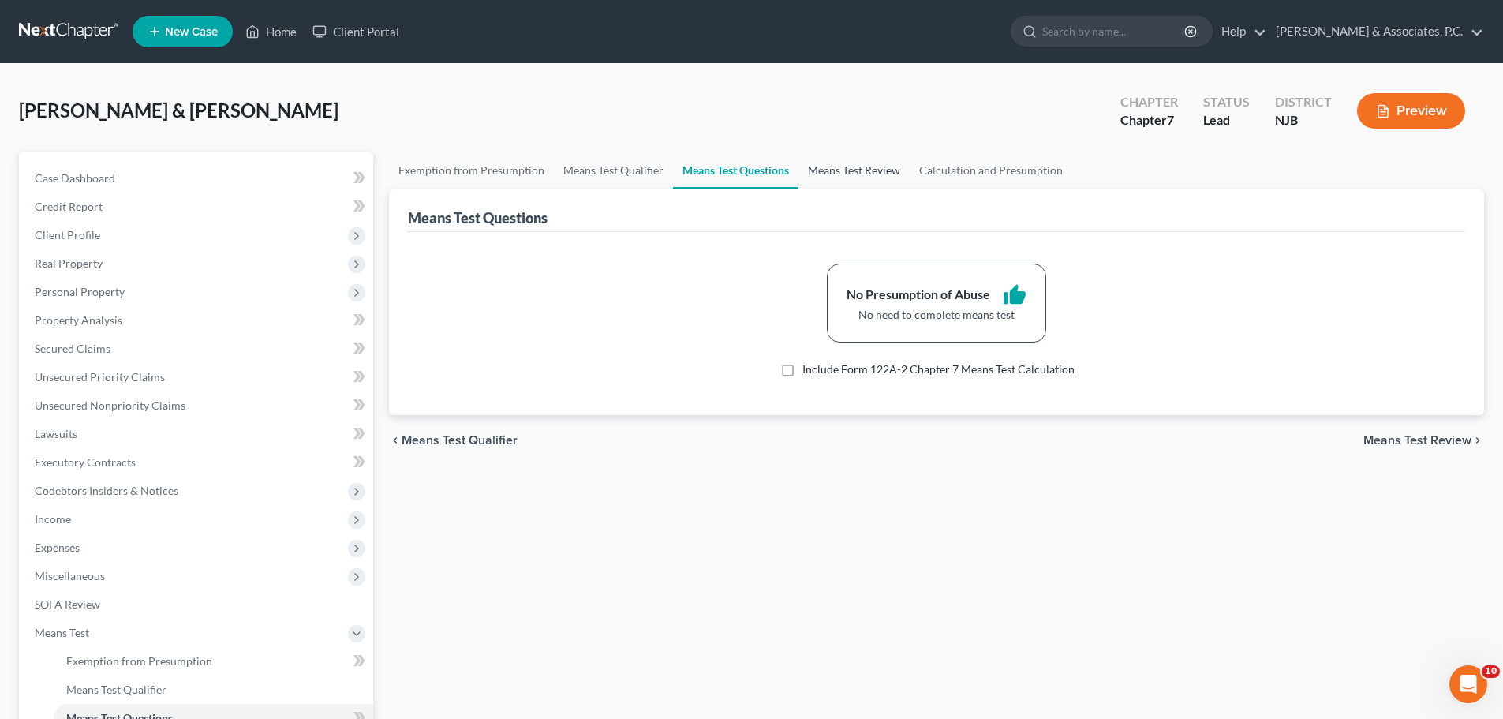
click at [883, 167] on link "Means Test Review" at bounding box center [853, 170] width 111 height 38
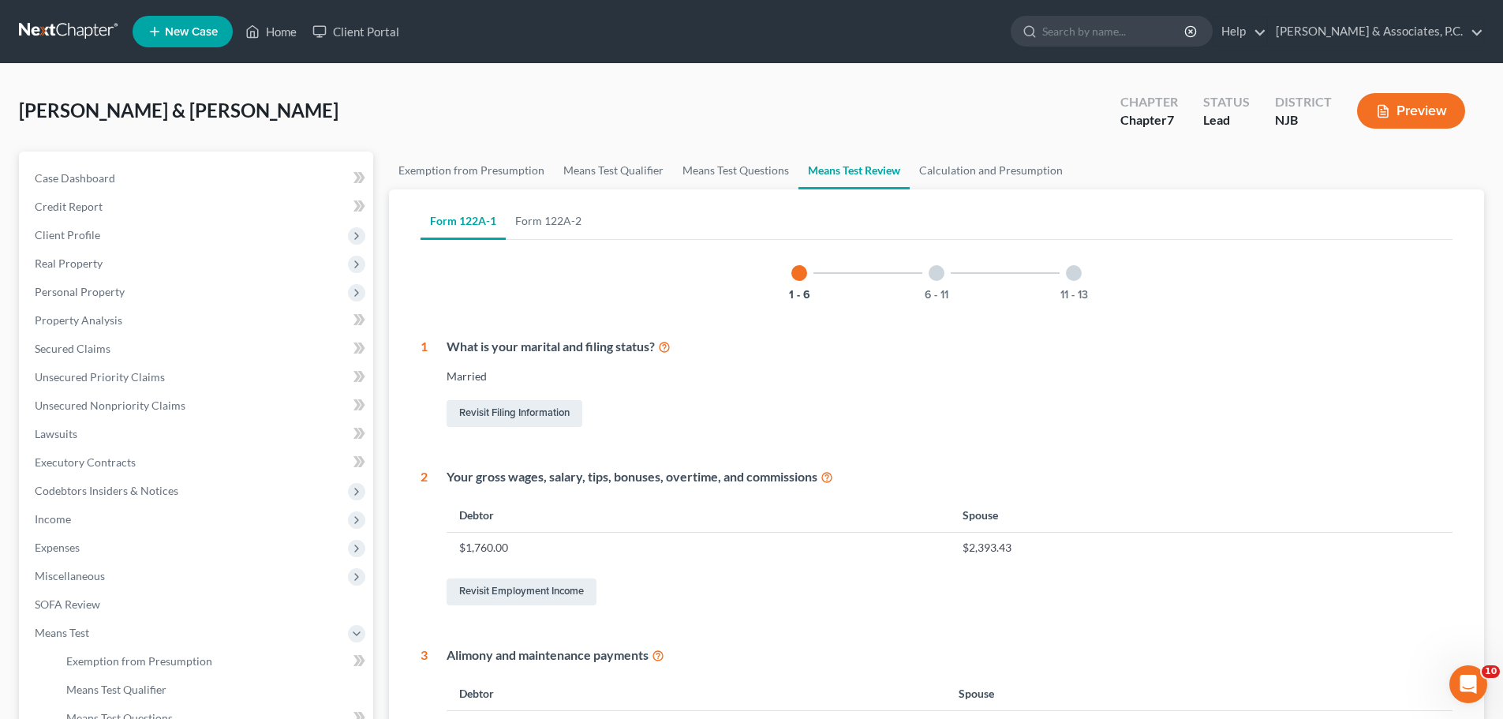
click at [933, 282] on div "6 - 11" at bounding box center [936, 273] width 54 height 54
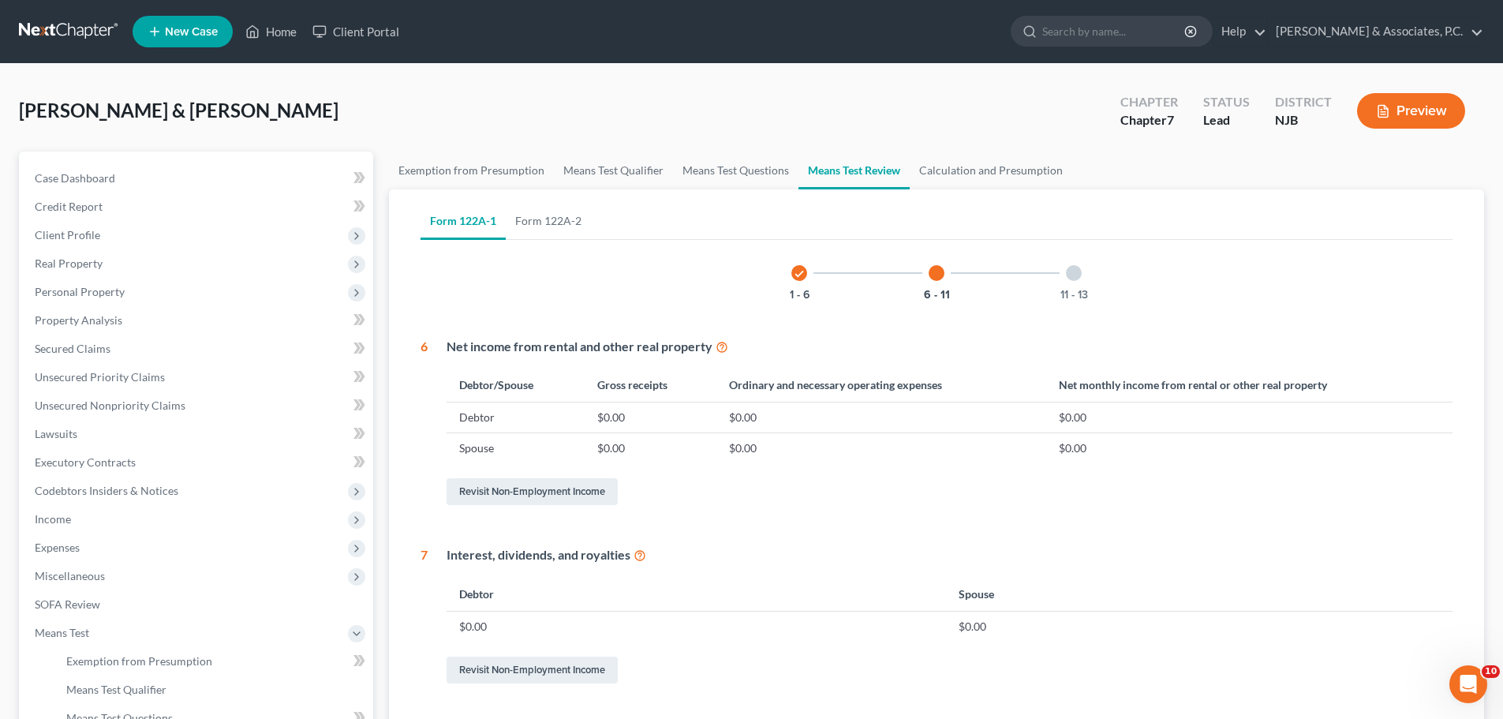
drag, startPoint x: 1074, startPoint y: 275, endPoint x: 1010, endPoint y: 203, distance: 96.7
click at [1074, 276] on div at bounding box center [1074, 273] width 16 height 16
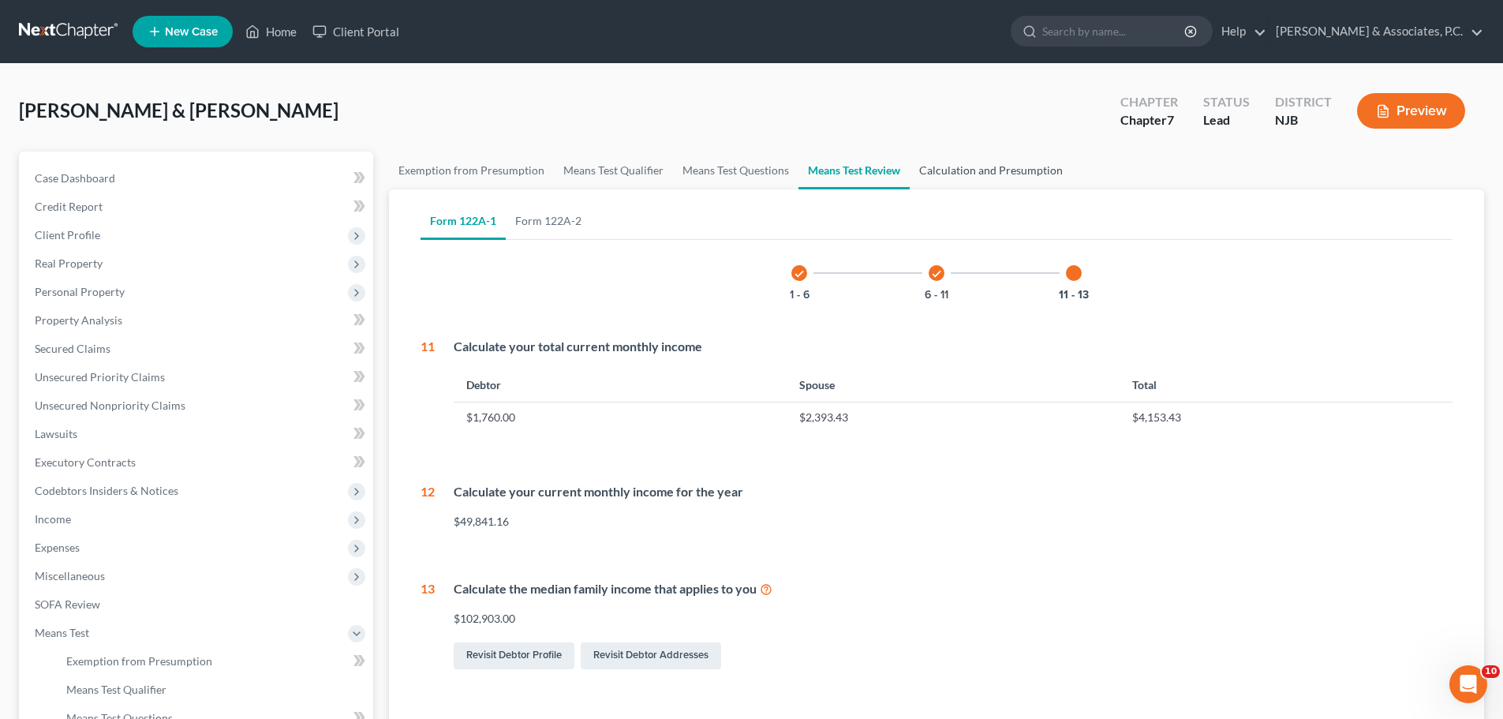
click at [994, 177] on link "Calculation and Presumption" at bounding box center [990, 170] width 162 height 38
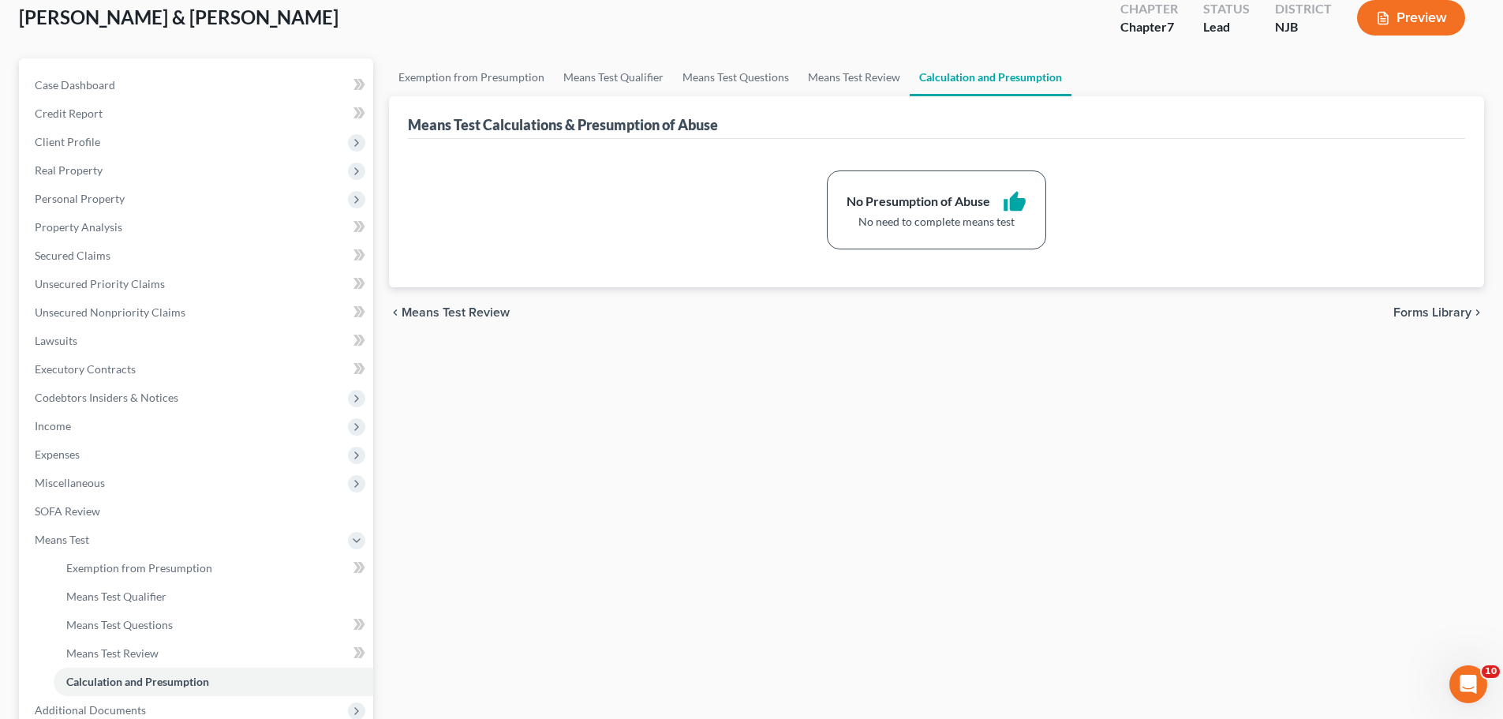
scroll to position [237, 0]
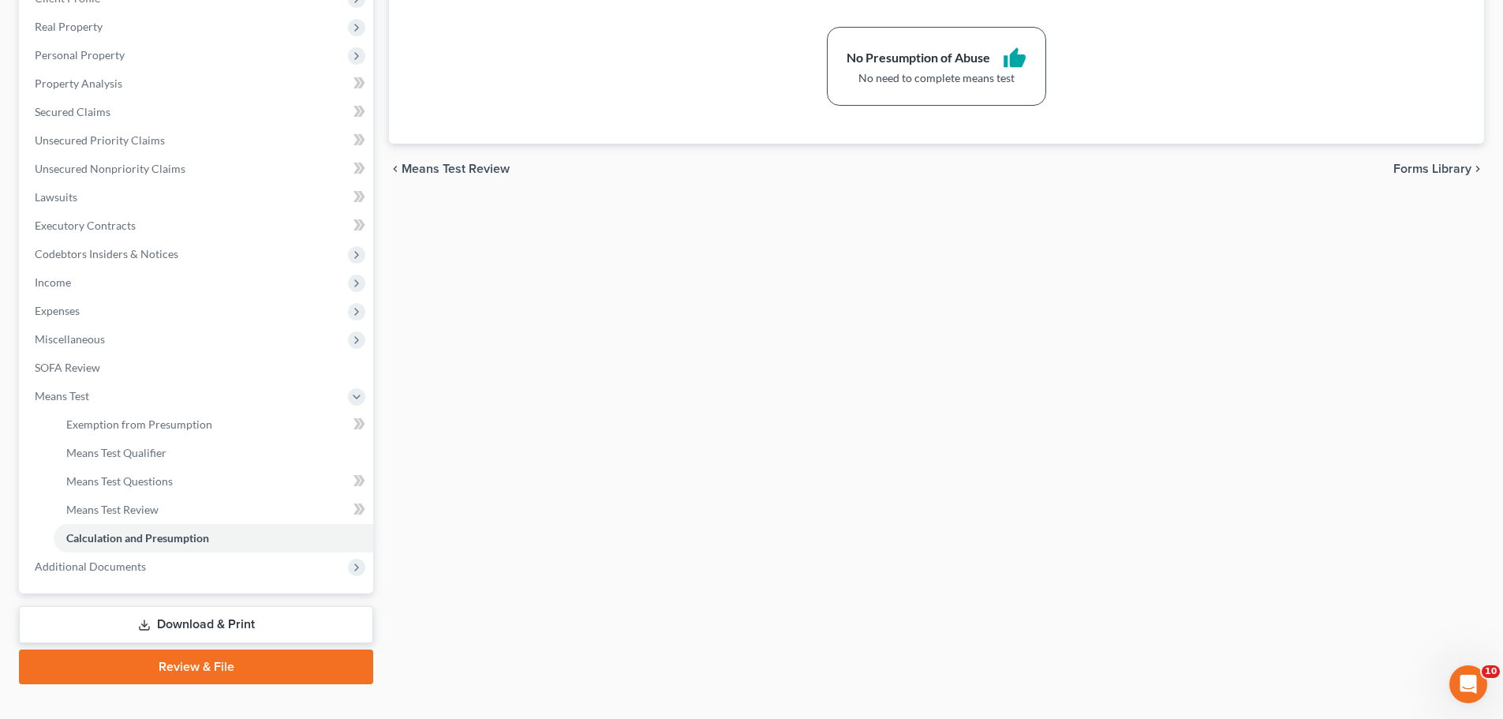
click at [1417, 170] on span "Forms Library" at bounding box center [1432, 168] width 78 height 13
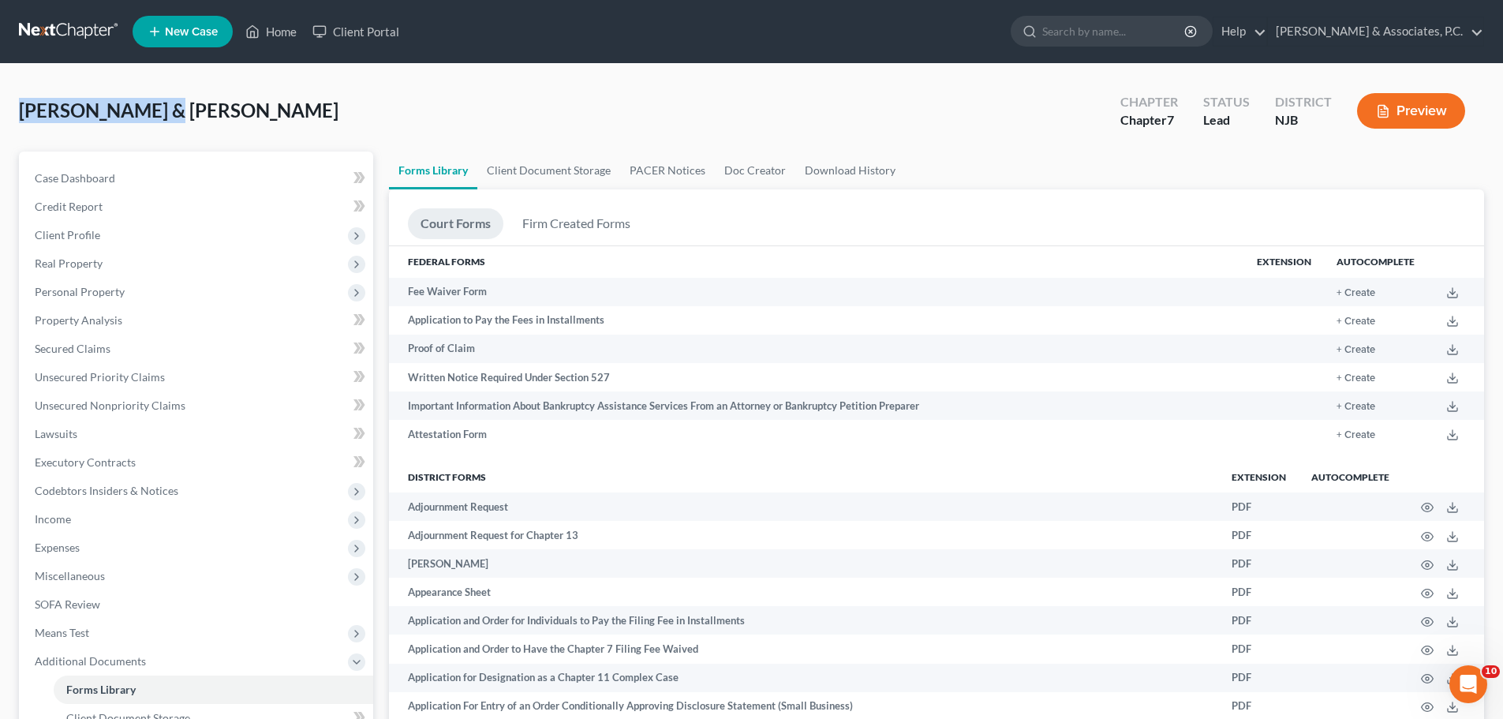
drag, startPoint x: 161, startPoint y: 108, endPoint x: 65, endPoint y: 116, distance: 96.6
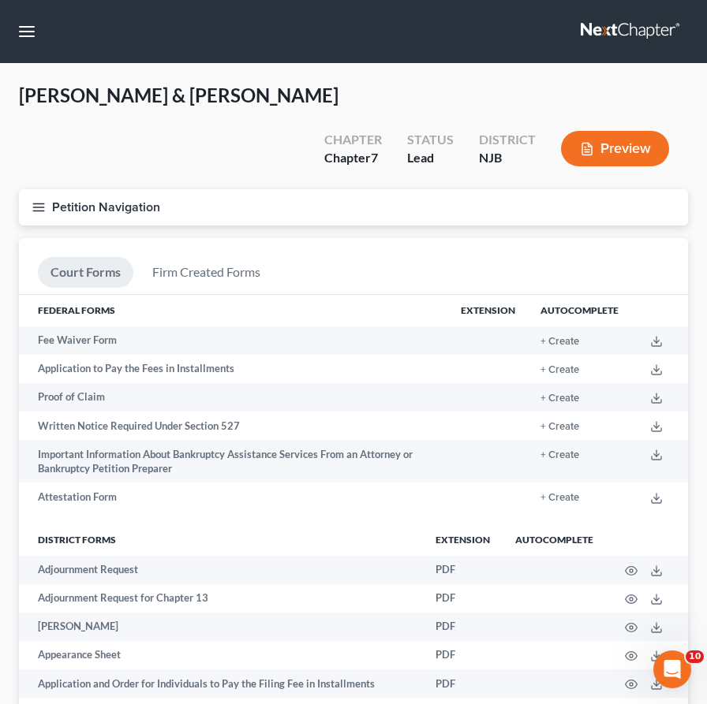
click at [186, 138] on div "[PERSON_NAME] & [PERSON_NAME] Upgraded Chapter Chapter 7 Status [GEOGRAPHIC_DAT…" at bounding box center [353, 136] width 669 height 106
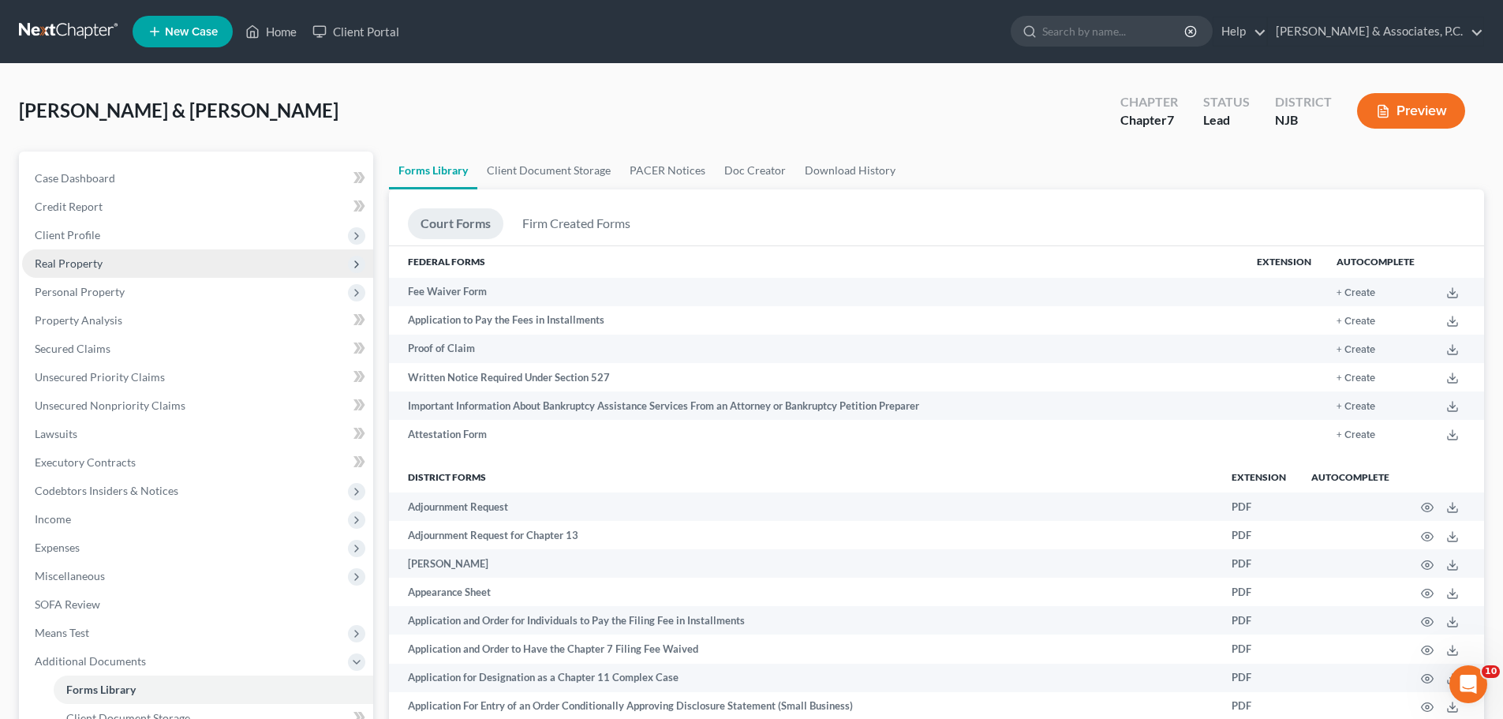
drag, startPoint x: 69, startPoint y: 236, endPoint x: 139, endPoint y: 271, distance: 78.7
click at [69, 236] on span "Client Profile" at bounding box center [67, 234] width 65 height 13
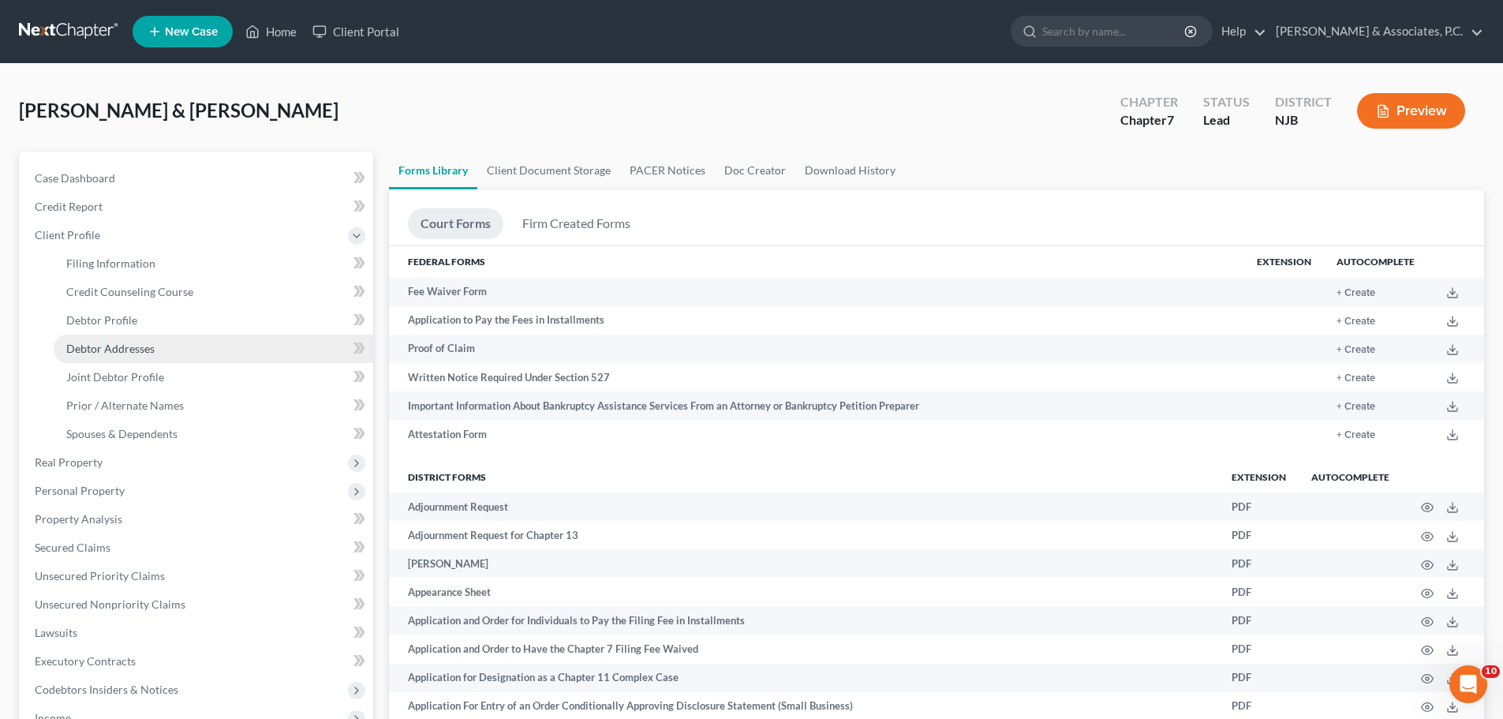
click at [136, 353] on span "Debtor Addresses" at bounding box center [110, 348] width 88 height 13
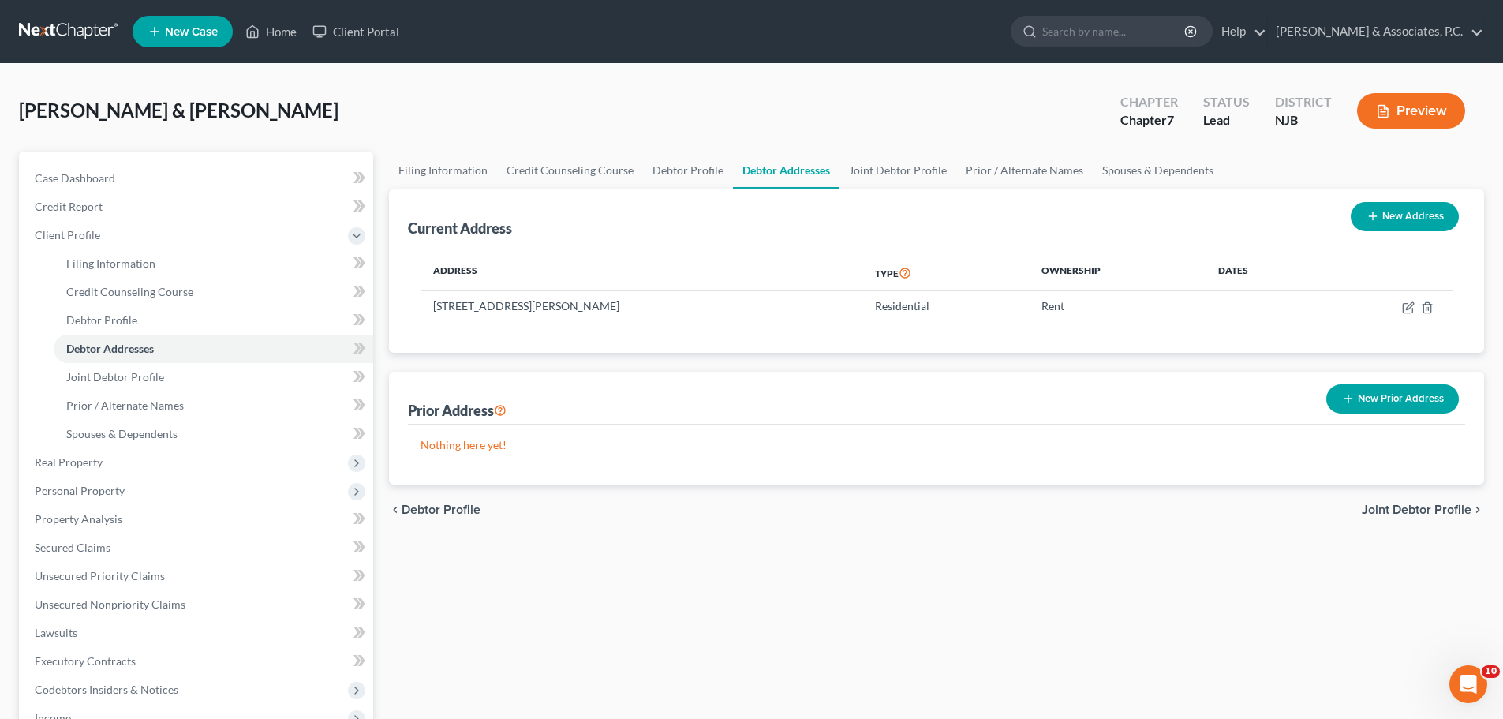
drag, startPoint x: 71, startPoint y: 32, endPoint x: 145, endPoint y: 82, distance: 89.7
click at [71, 32] on link at bounding box center [69, 31] width 101 height 28
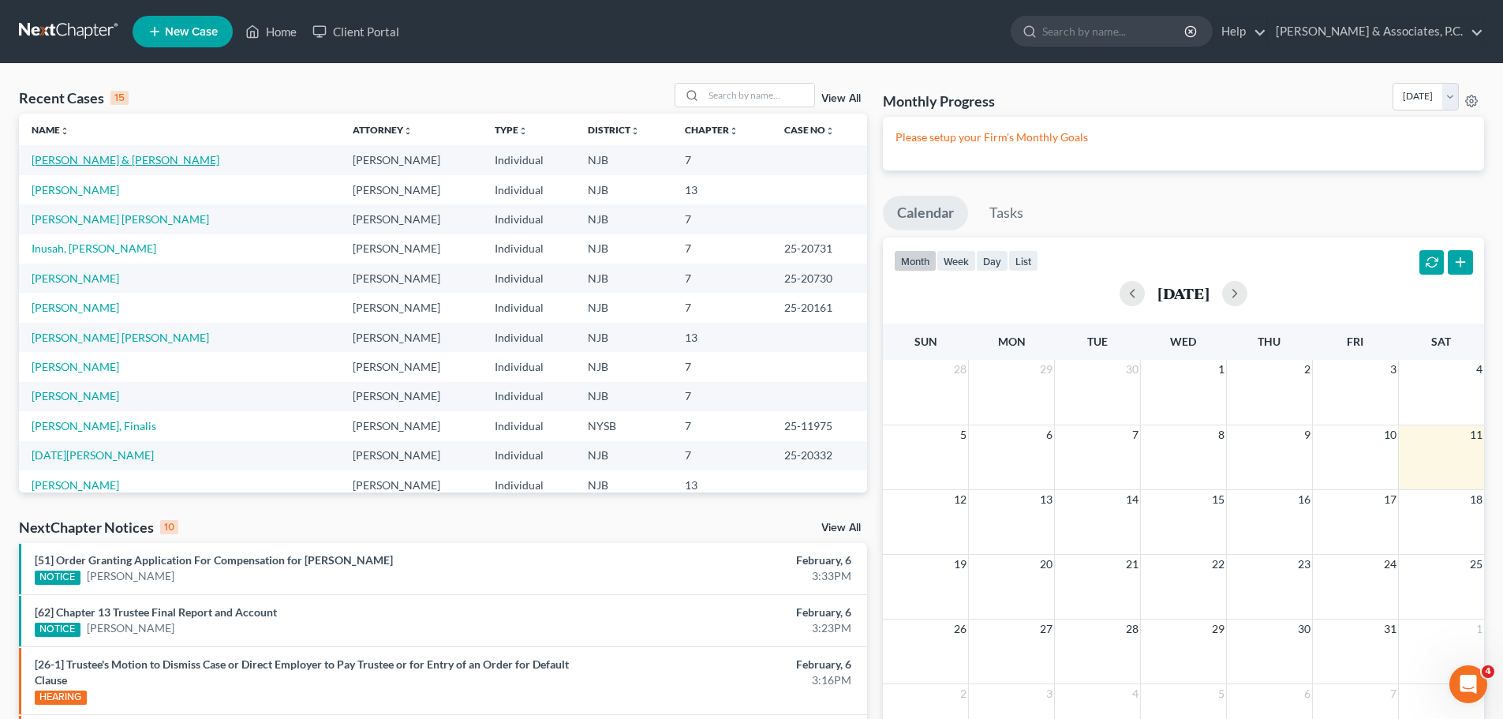
click at [147, 162] on link "[PERSON_NAME] & [PERSON_NAME]" at bounding box center [126, 159] width 188 height 13
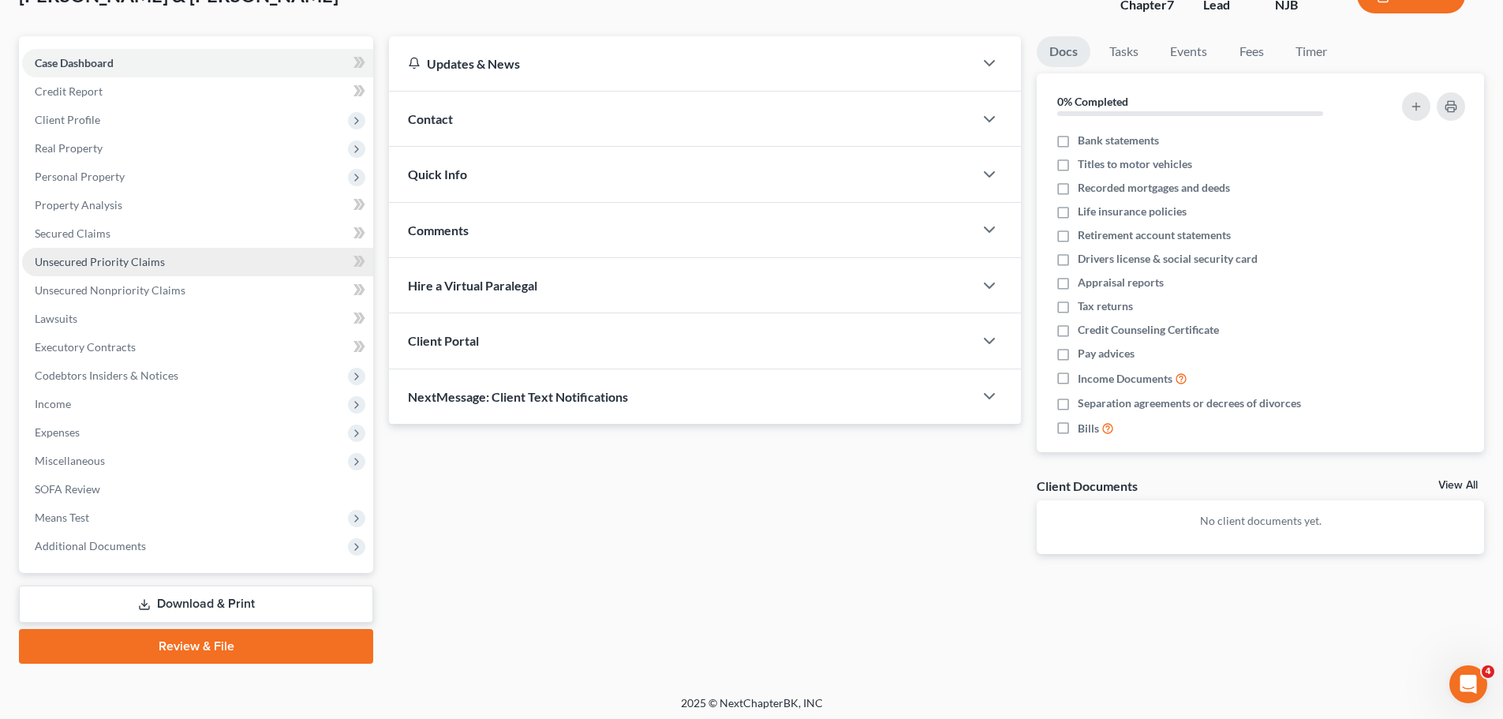
scroll to position [120, 0]
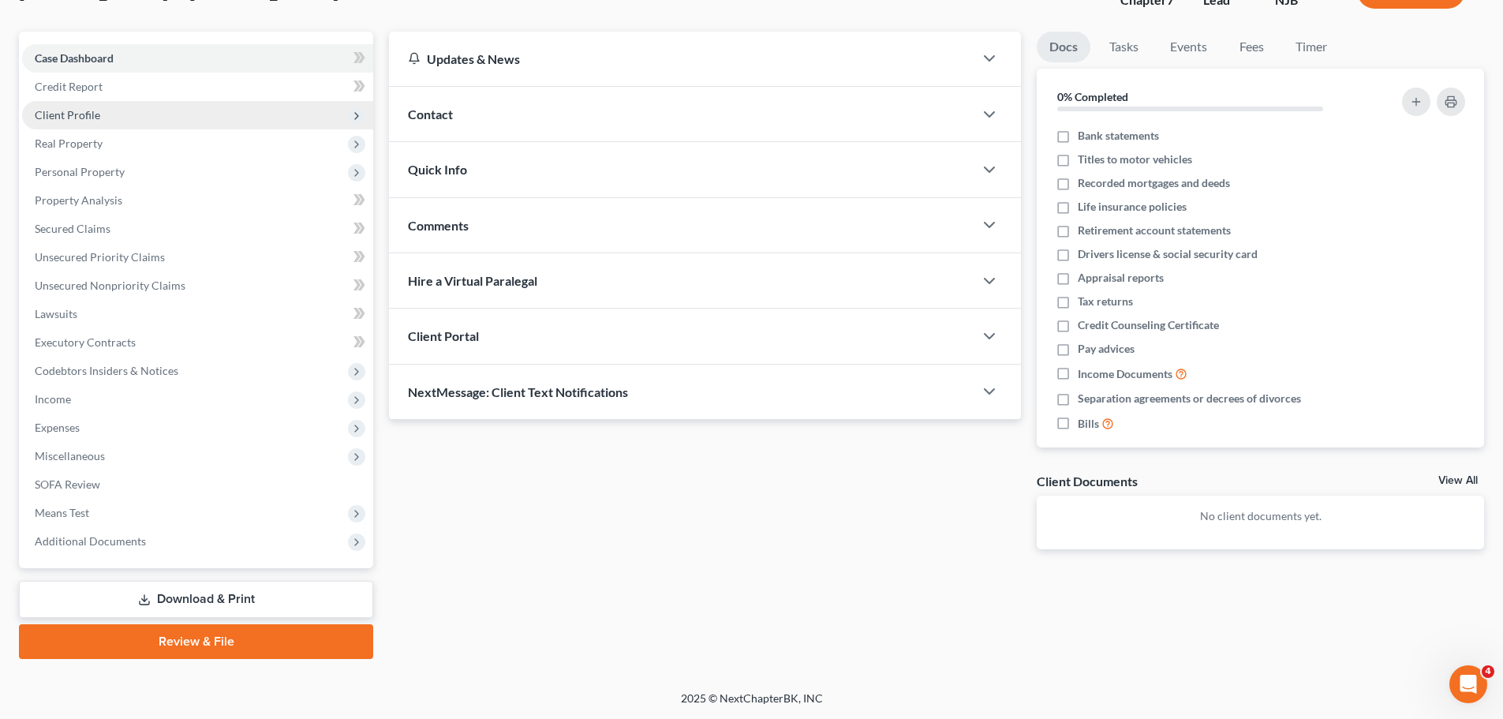
drag, startPoint x: 80, startPoint y: 119, endPoint x: 89, endPoint y: 125, distance: 11.4
click at [80, 120] on span "Client Profile" at bounding box center [67, 114] width 65 height 13
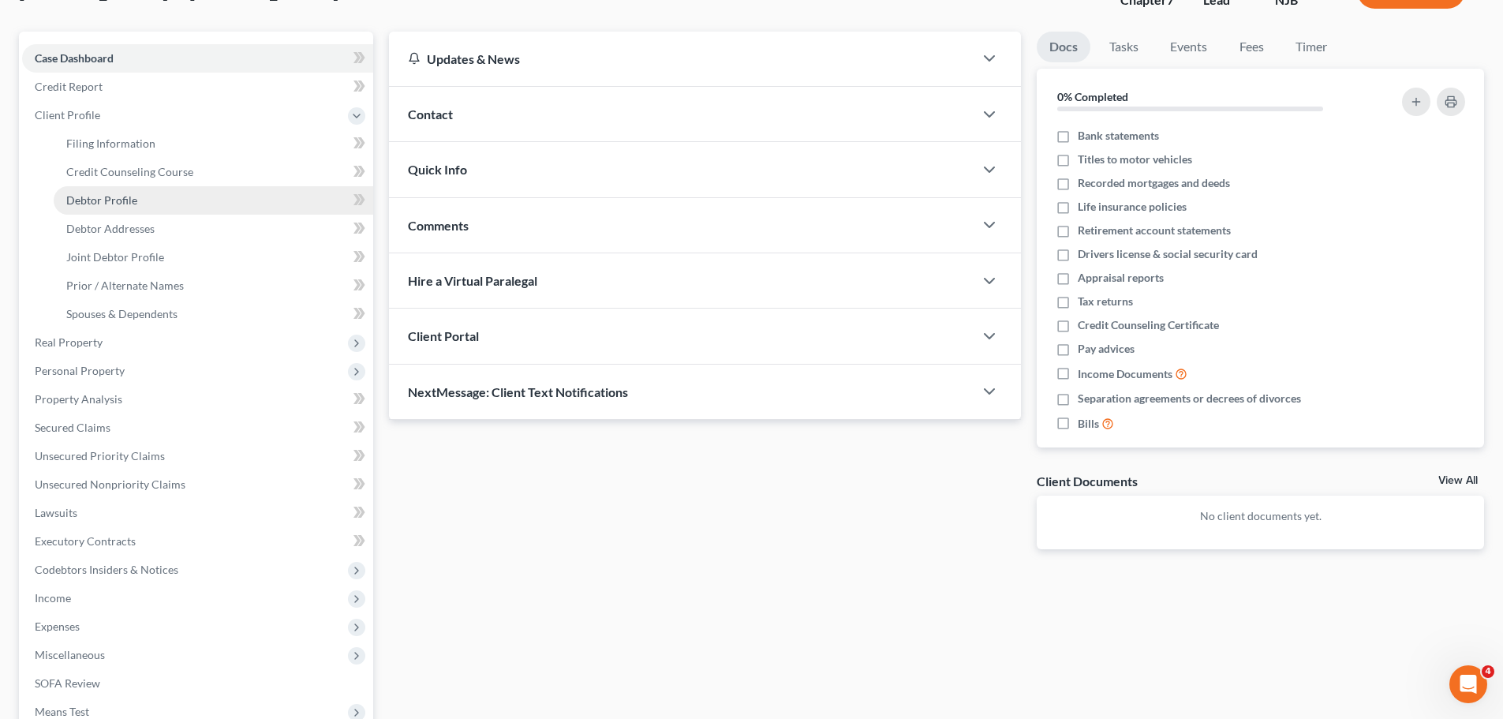
click at [119, 202] on span "Debtor Profile" at bounding box center [101, 199] width 71 height 13
select select "1"
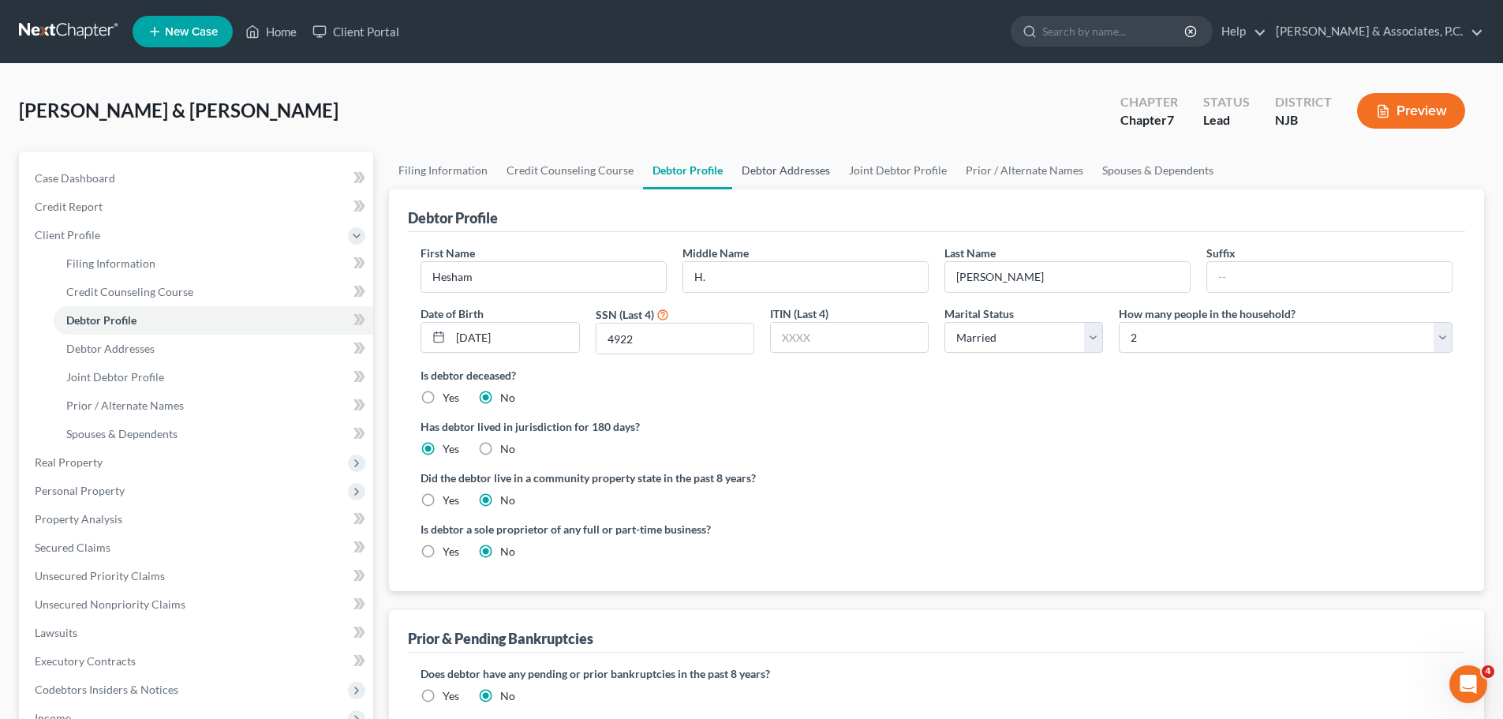
click at [791, 173] on link "Debtor Addresses" at bounding box center [785, 170] width 107 height 38
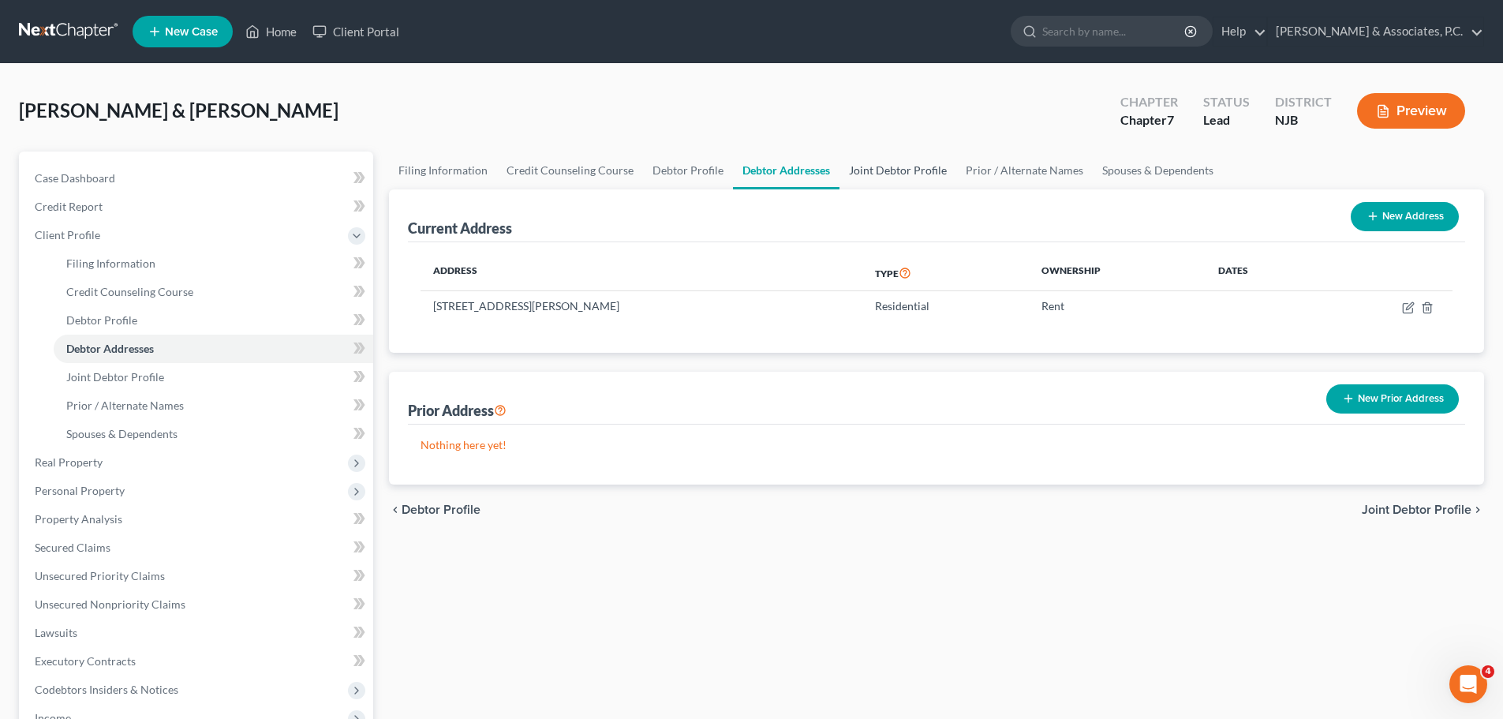
click at [872, 172] on link "Joint Debtor Profile" at bounding box center [897, 170] width 117 height 38
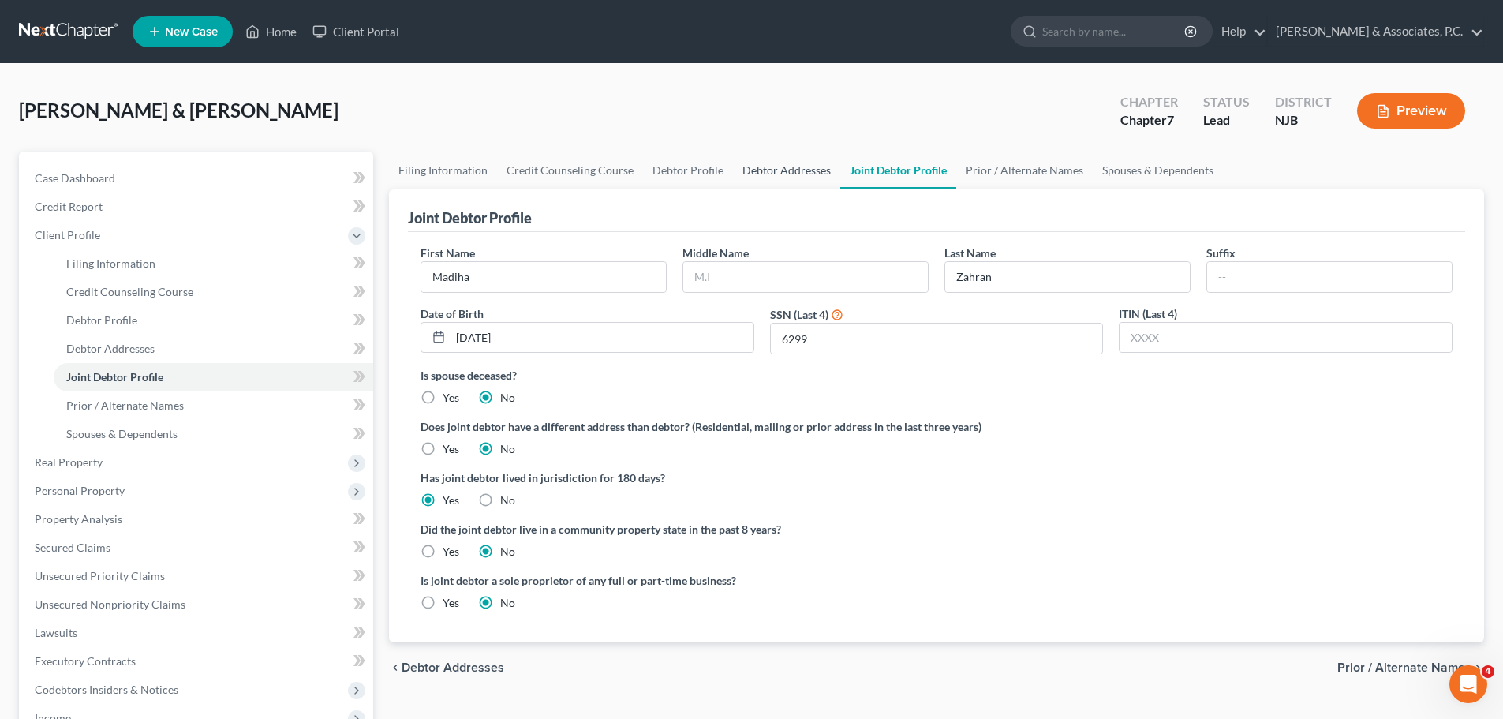
click at [789, 174] on link "Debtor Addresses" at bounding box center [786, 170] width 107 height 38
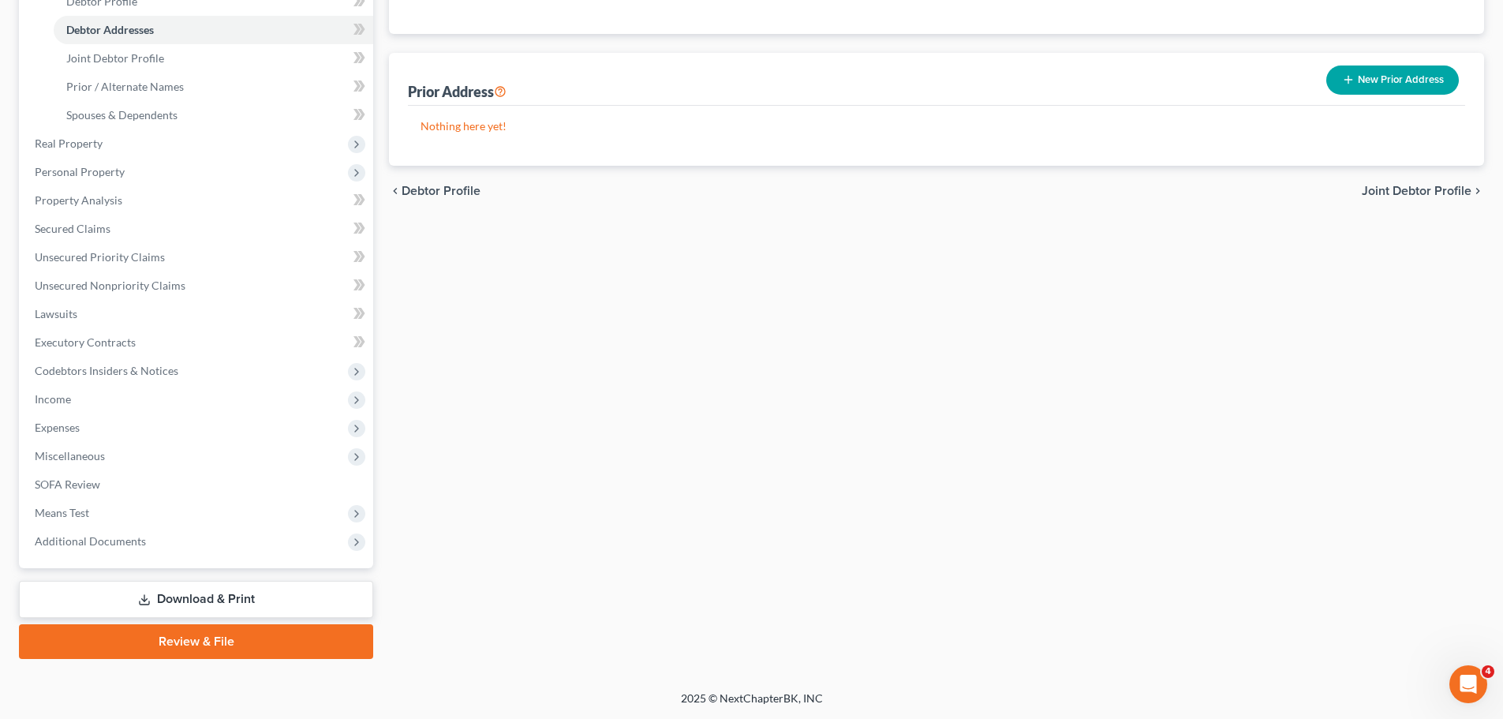
click at [260, 596] on link "Download & Print" at bounding box center [196, 599] width 354 height 37
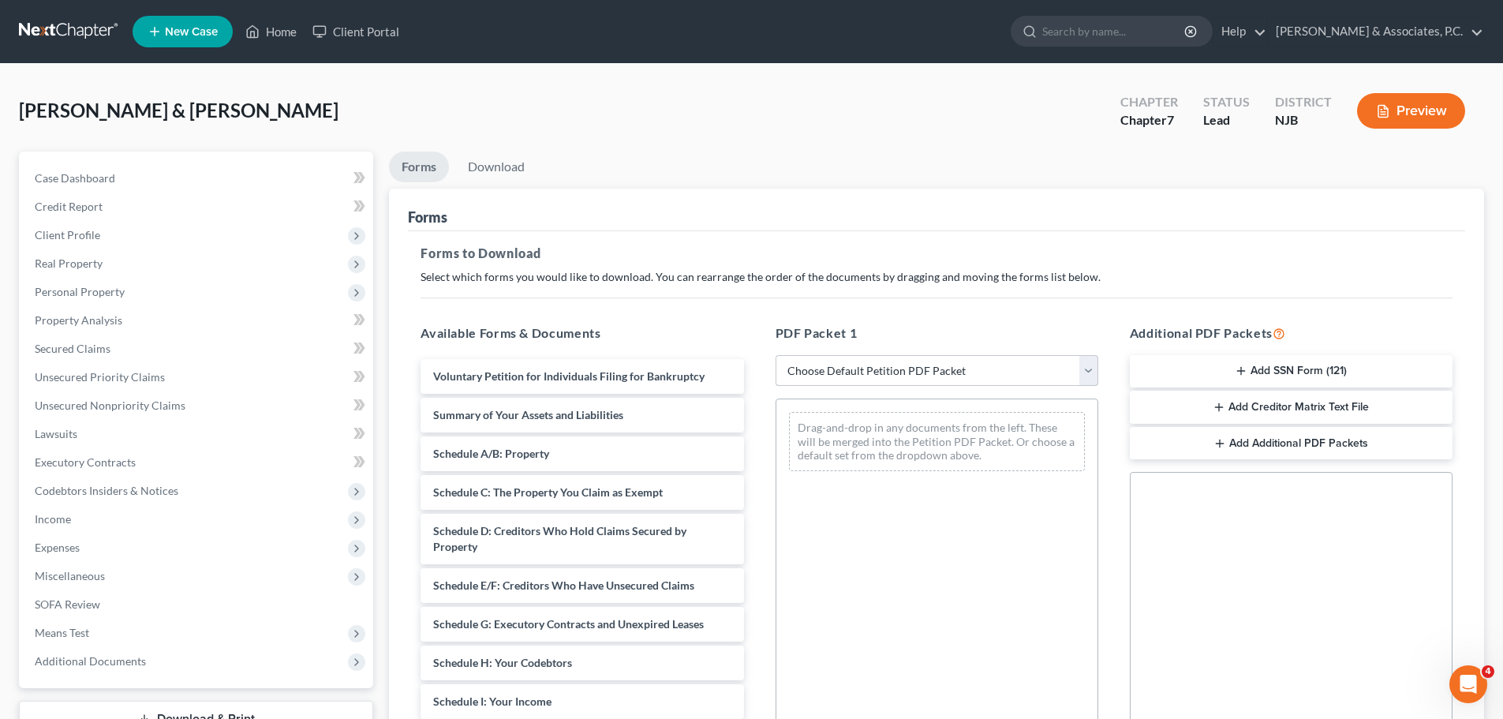
click at [1089, 373] on select "Choose Default Petition PDF Packet Complete Bankruptcy Petition (all forms and …" at bounding box center [936, 371] width 323 height 32
select select "0"
click at [775, 355] on select "Choose Default Petition PDF Packet Complete Bankruptcy Petition (all forms and …" at bounding box center [936, 371] width 323 height 32
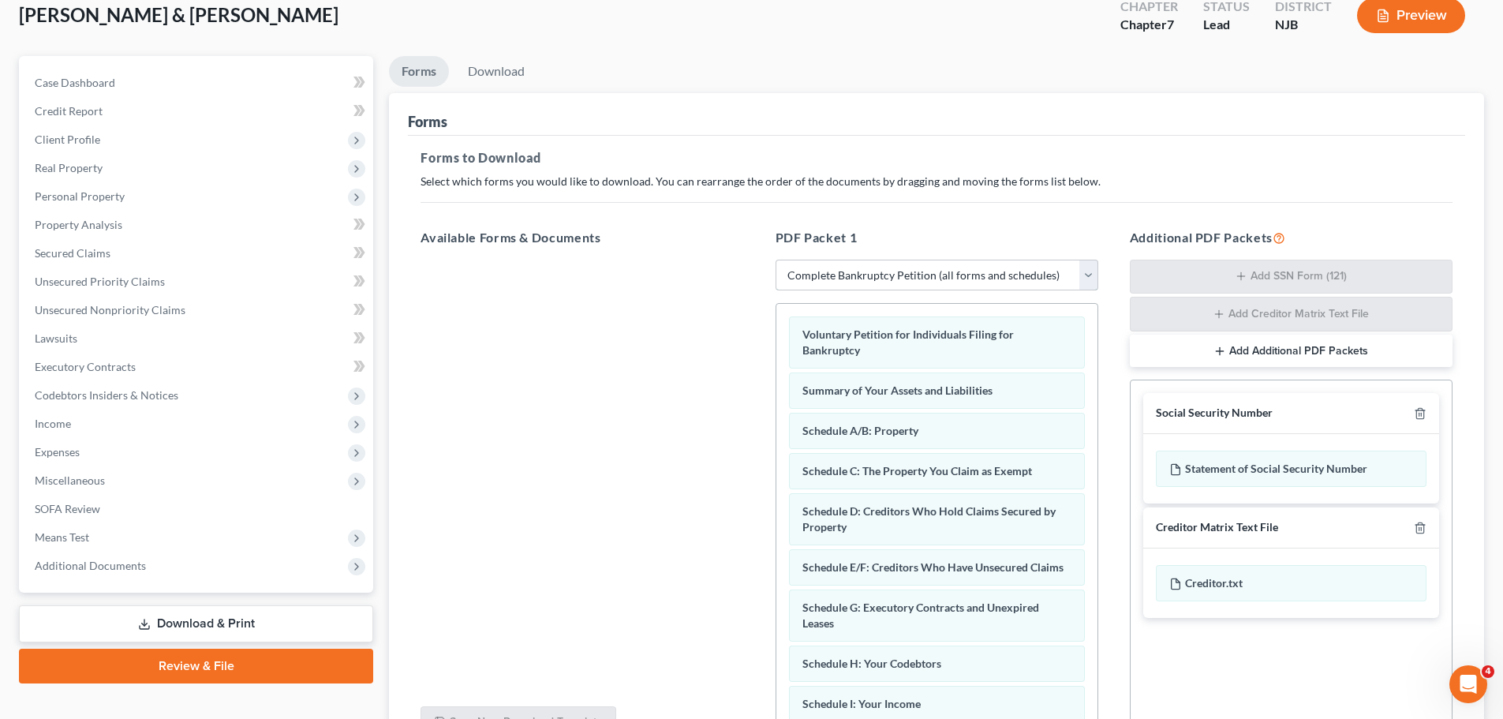
scroll to position [237, 0]
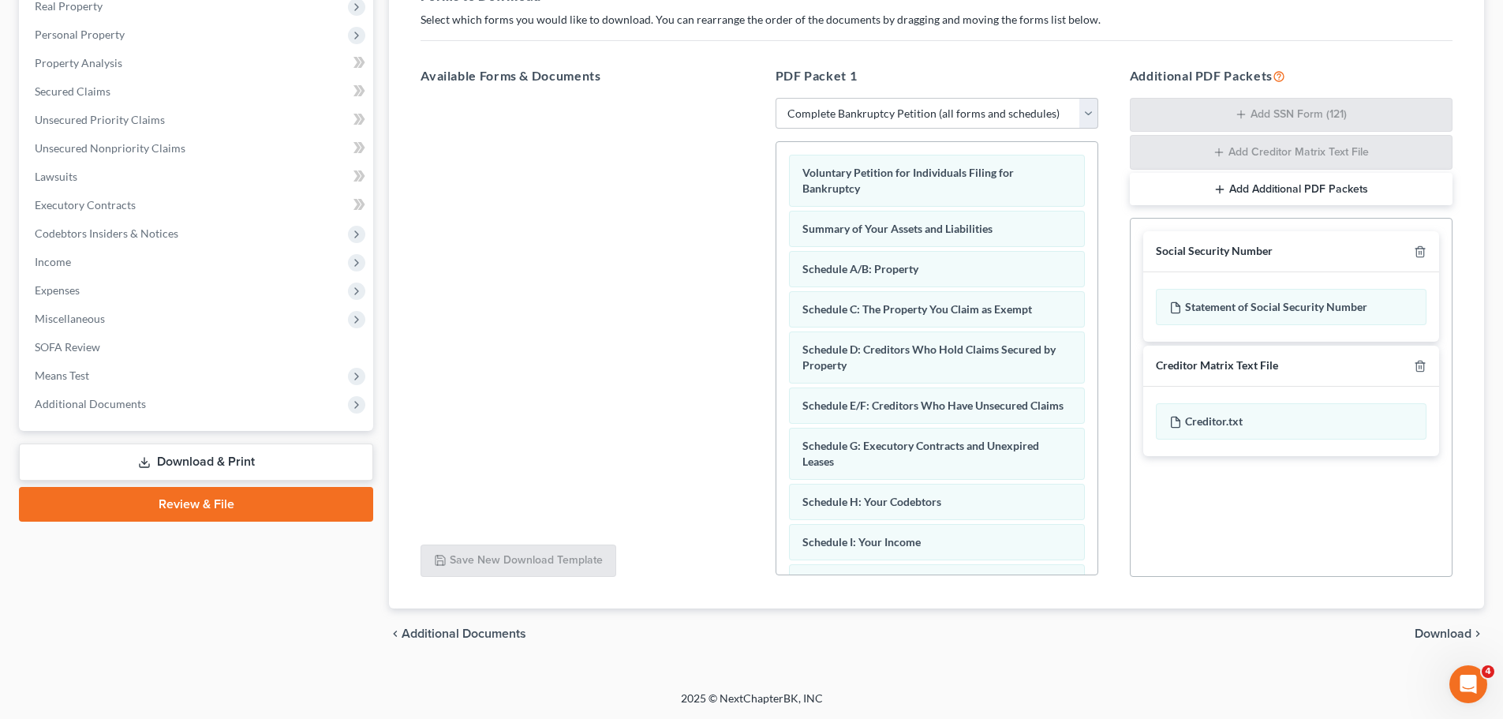
click at [1419, 630] on span "Download" at bounding box center [1442, 633] width 57 height 13
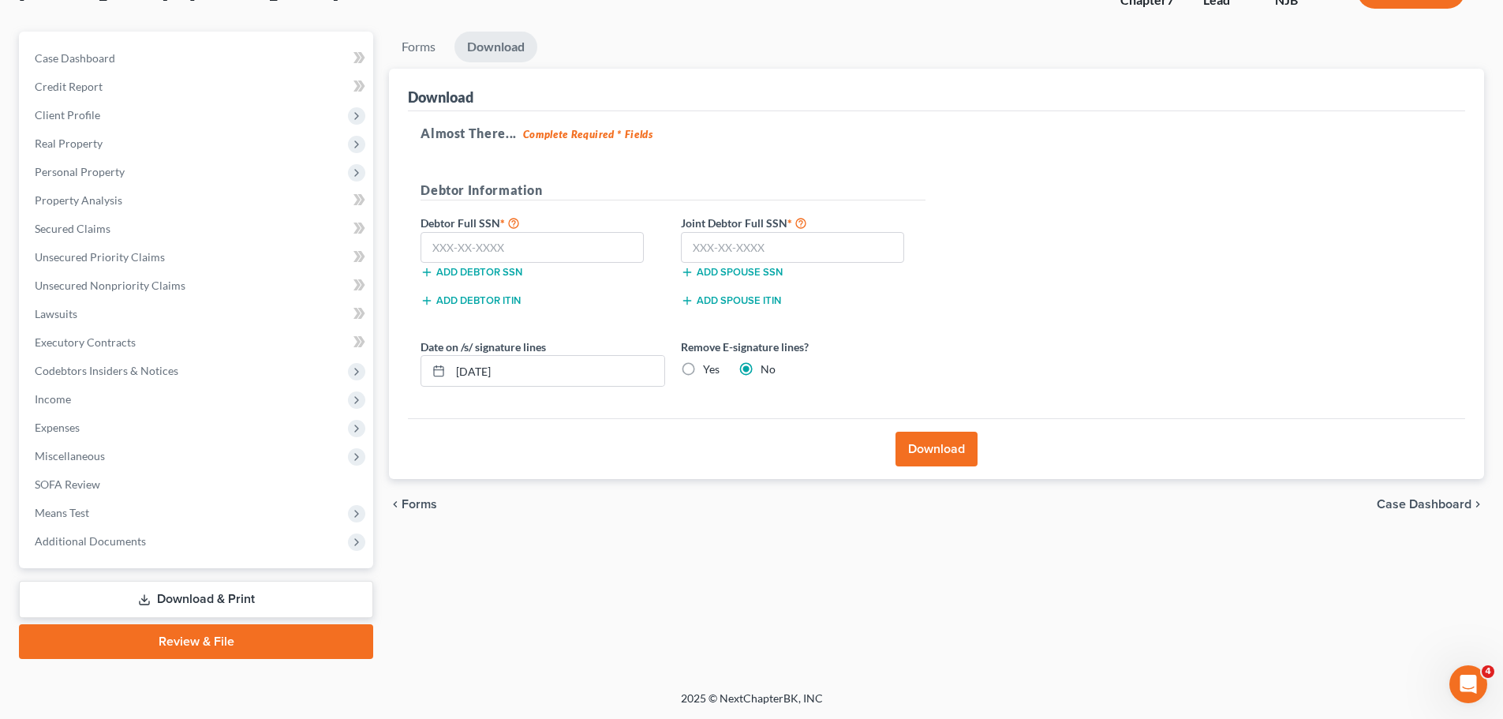
scroll to position [120, 0]
click at [571, 246] on input "text" at bounding box center [531, 248] width 223 height 32
type input "333-96-4922"
click at [749, 252] on input "text" at bounding box center [792, 248] width 223 height 32
type input "157-21-6299"
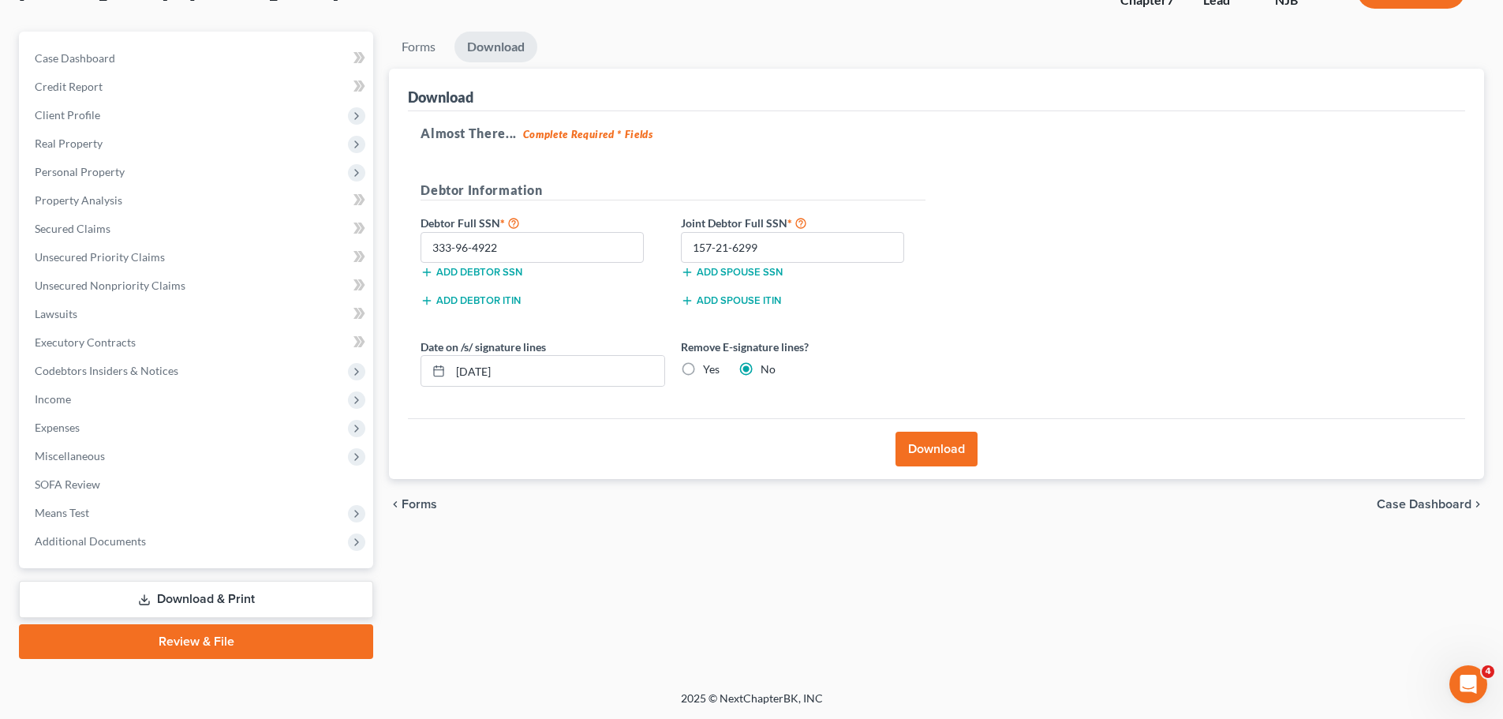
click at [703, 373] on label "Yes" at bounding box center [711, 369] width 17 height 16
click at [709, 372] on input "Yes" at bounding box center [714, 366] width 10 height 10
radio input "true"
radio input "false"
click at [929, 443] on button "Download" at bounding box center [936, 448] width 82 height 35
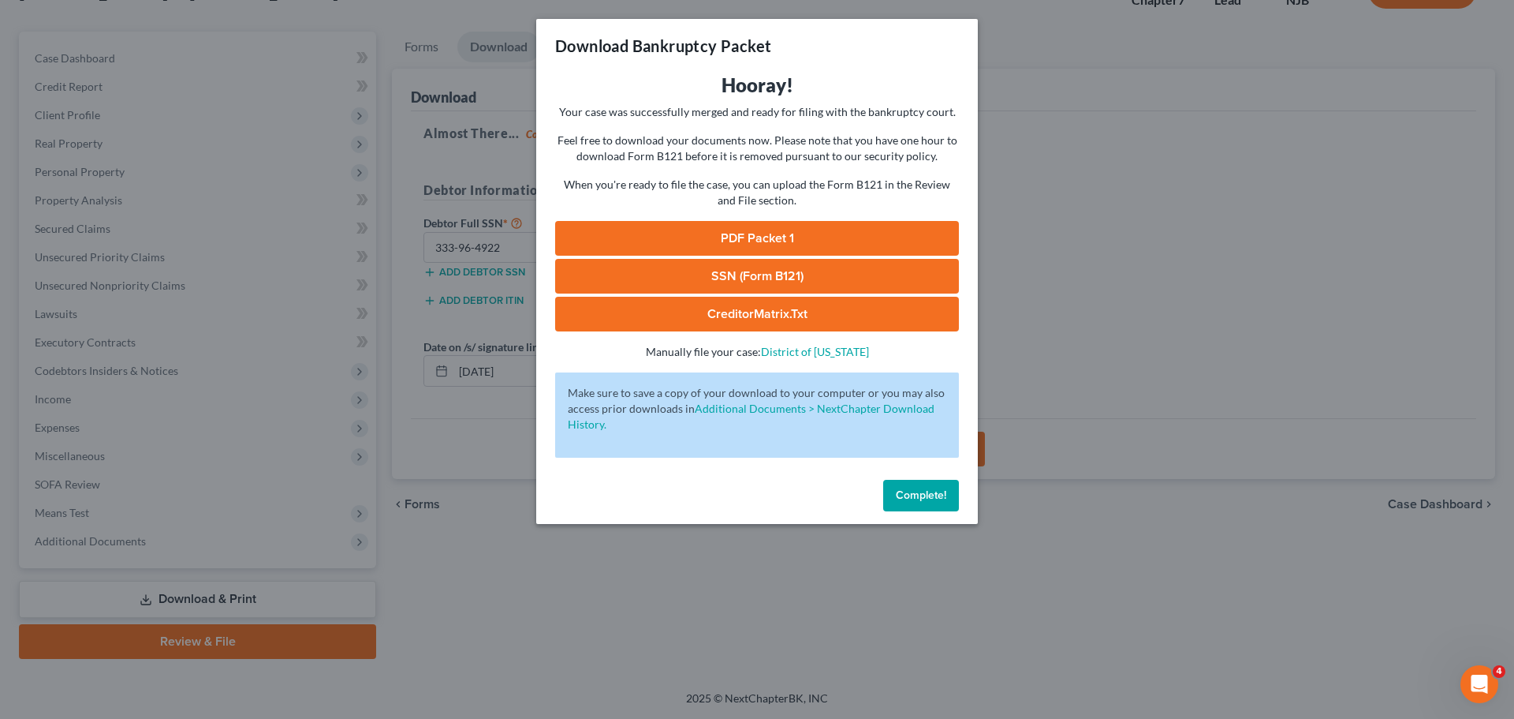
click at [858, 316] on link "CreditorMatrix.txt" at bounding box center [757, 314] width 404 height 35
click at [792, 278] on link "SSN (Form B121)" at bounding box center [757, 276] width 404 height 35
click at [851, 237] on link "PDF Packet 1" at bounding box center [757, 238] width 404 height 35
drag, startPoint x: 932, startPoint y: 499, endPoint x: 940, endPoint y: 499, distance: 8.7
click at [931, 499] on span "Complete!" at bounding box center [921, 494] width 50 height 13
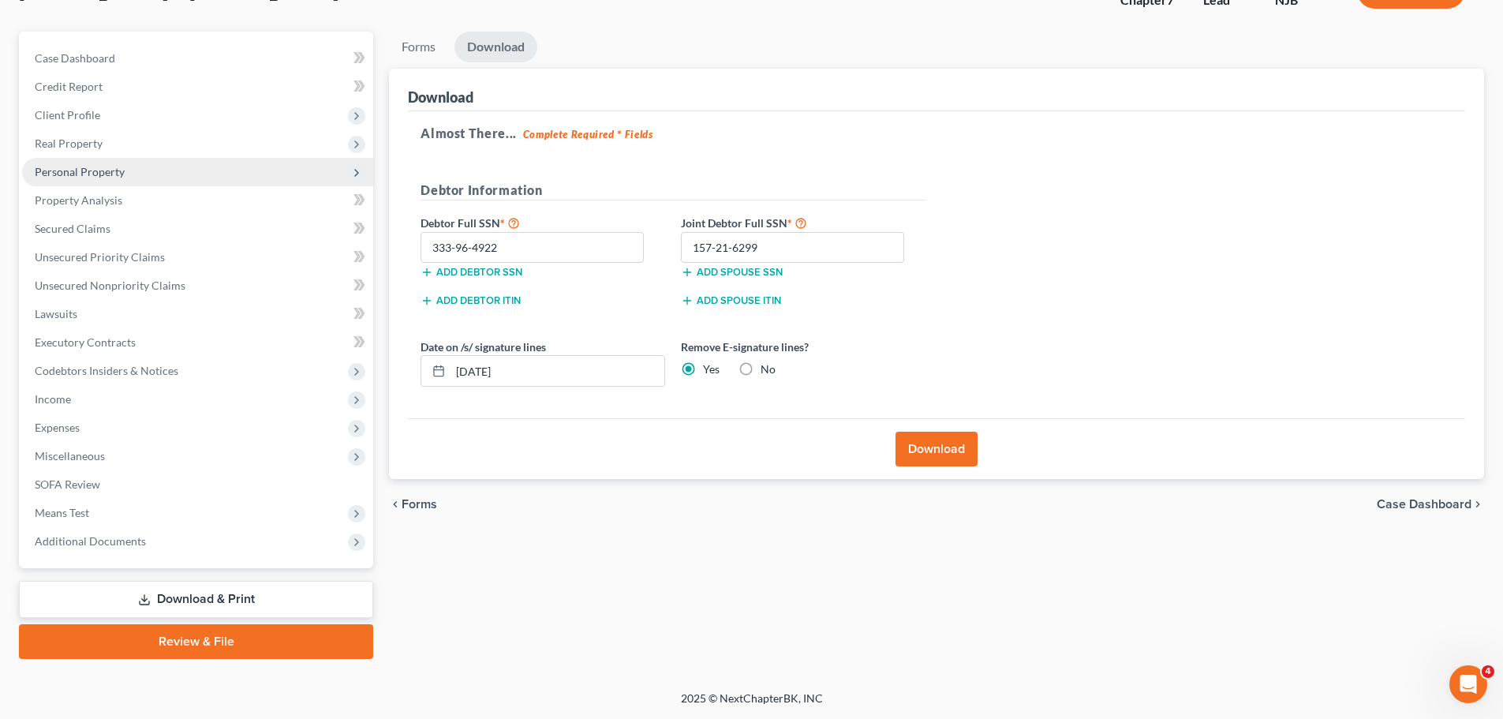
click at [92, 174] on span "Personal Property" at bounding box center [80, 171] width 90 height 13
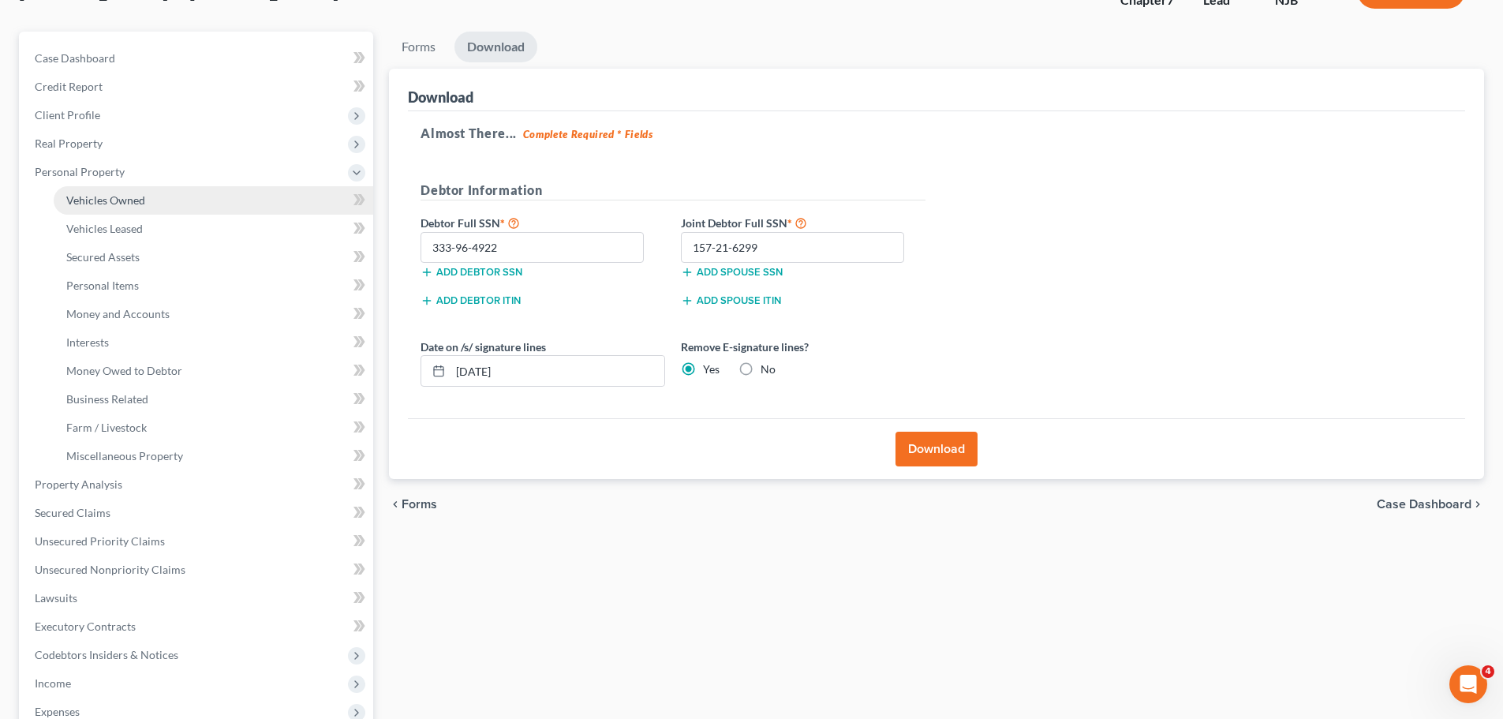
click at [103, 202] on span "Vehicles Owned" at bounding box center [105, 199] width 79 height 13
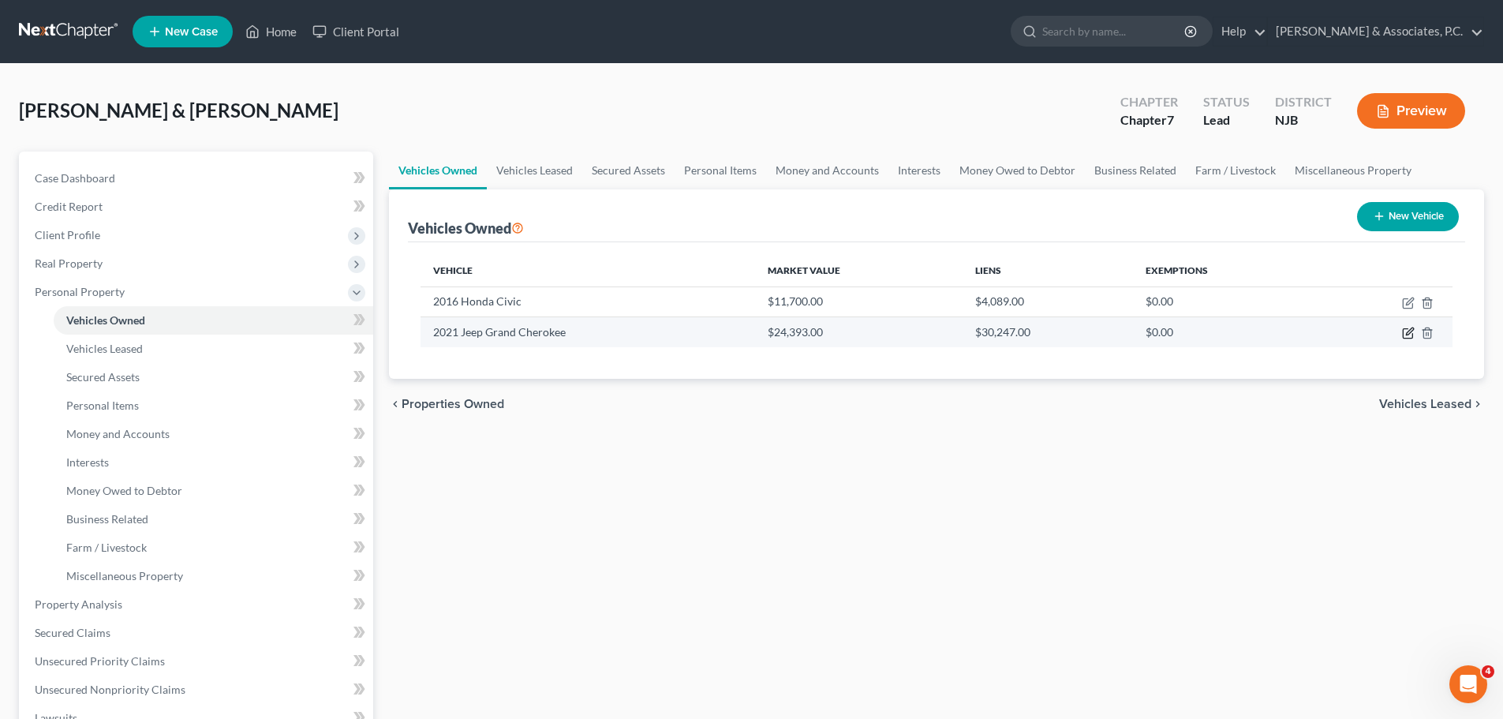
click at [1411, 333] on icon "button" at bounding box center [1408, 333] width 13 height 13
select select "0"
select select "5"
select select "3"
select select "1"
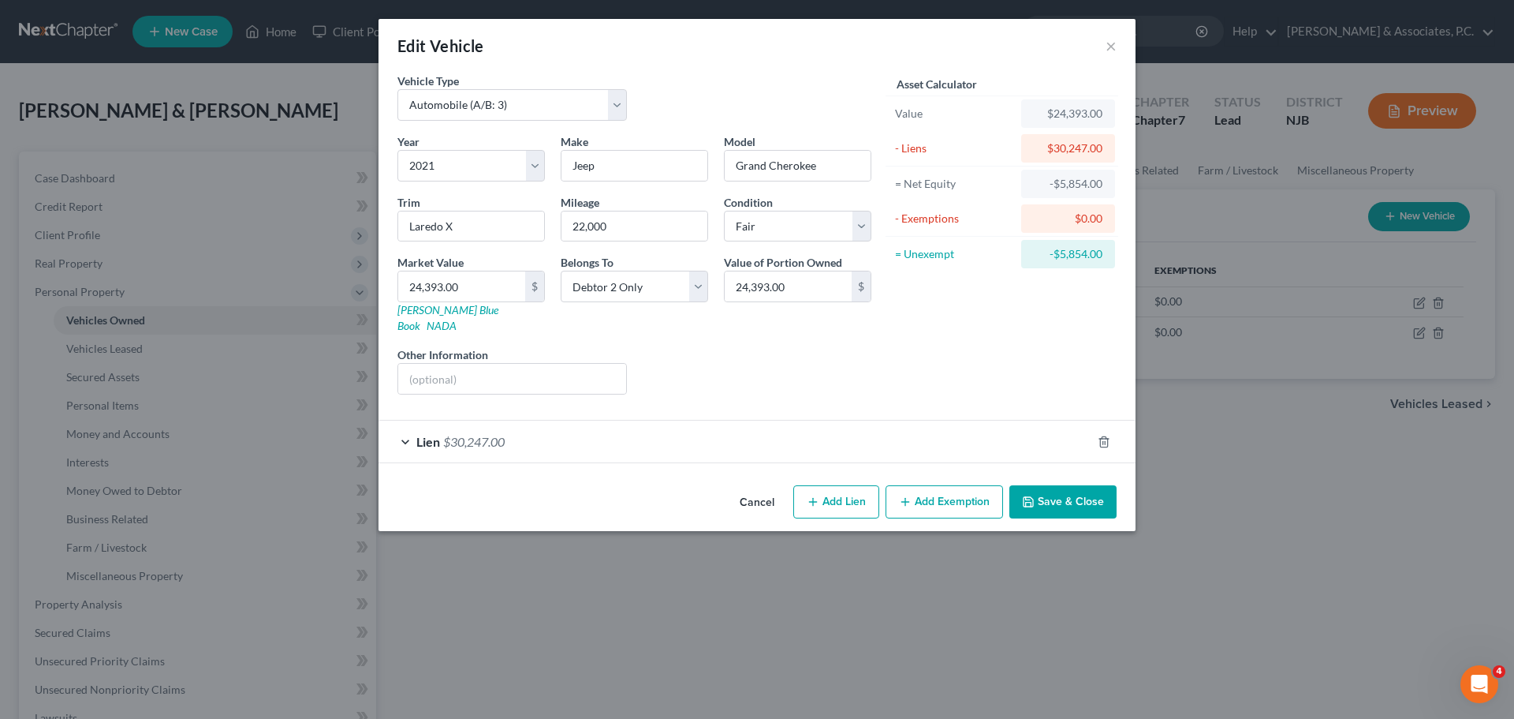
click at [756, 487] on button "Cancel" at bounding box center [757, 503] width 60 height 32
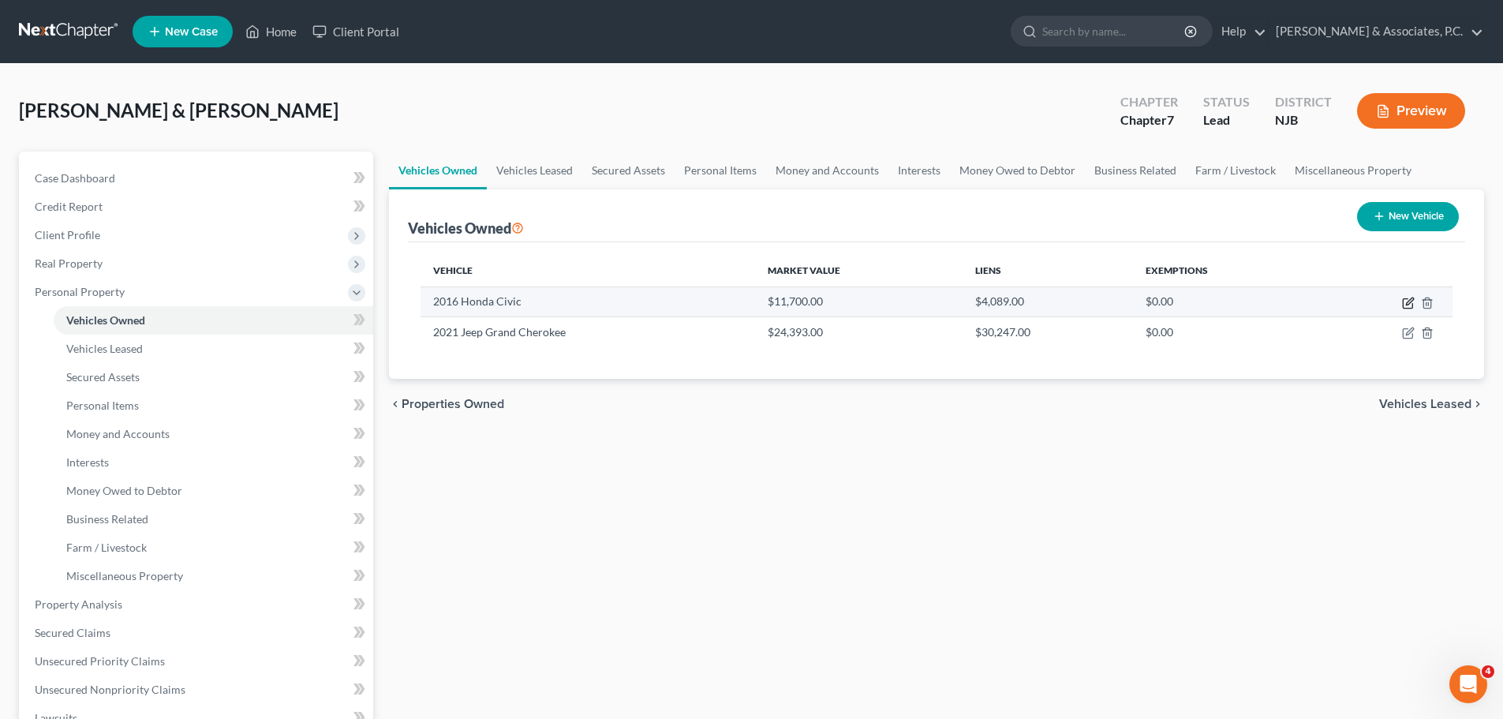
click at [1409, 305] on icon "button" at bounding box center [1408, 303] width 13 height 13
select select "0"
select select "10"
select select "3"
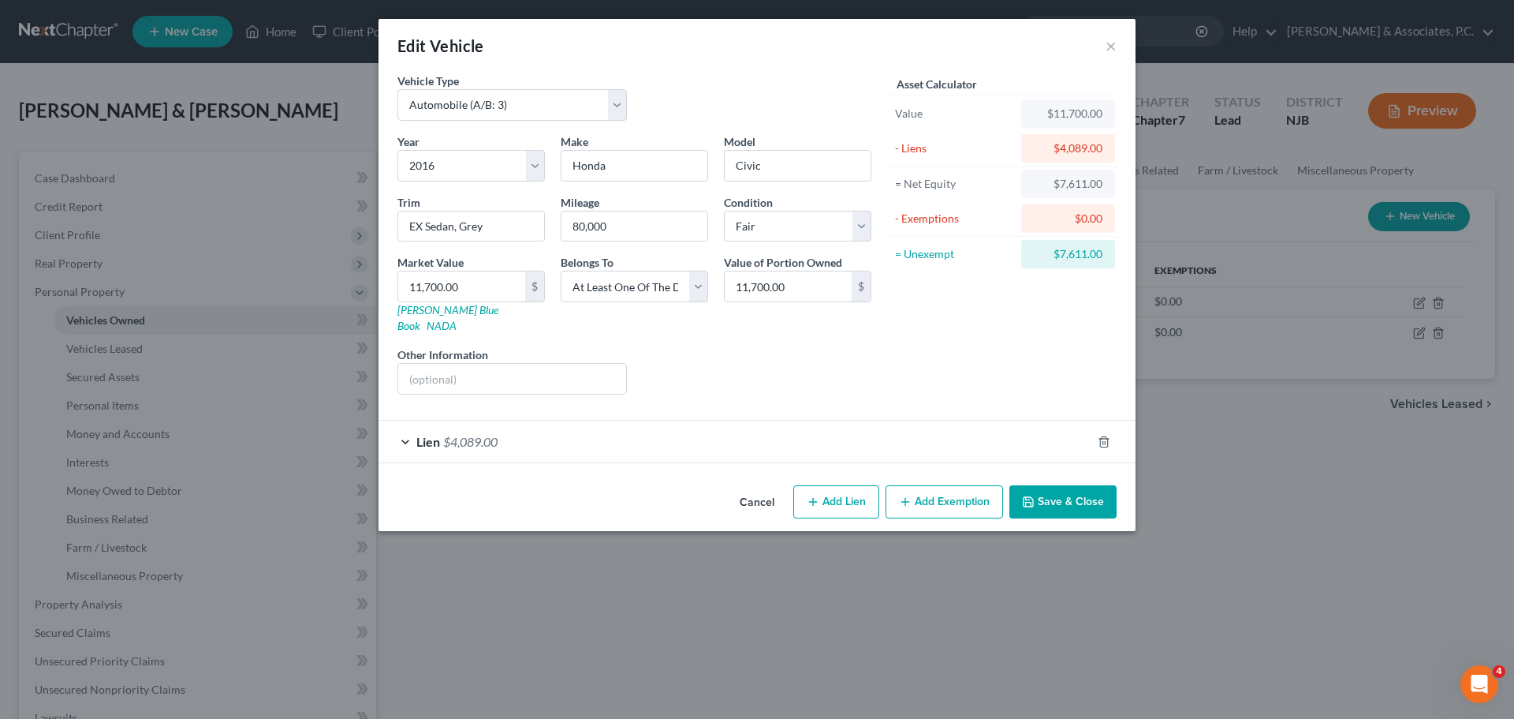
click at [766, 491] on button "Cancel" at bounding box center [757, 503] width 60 height 32
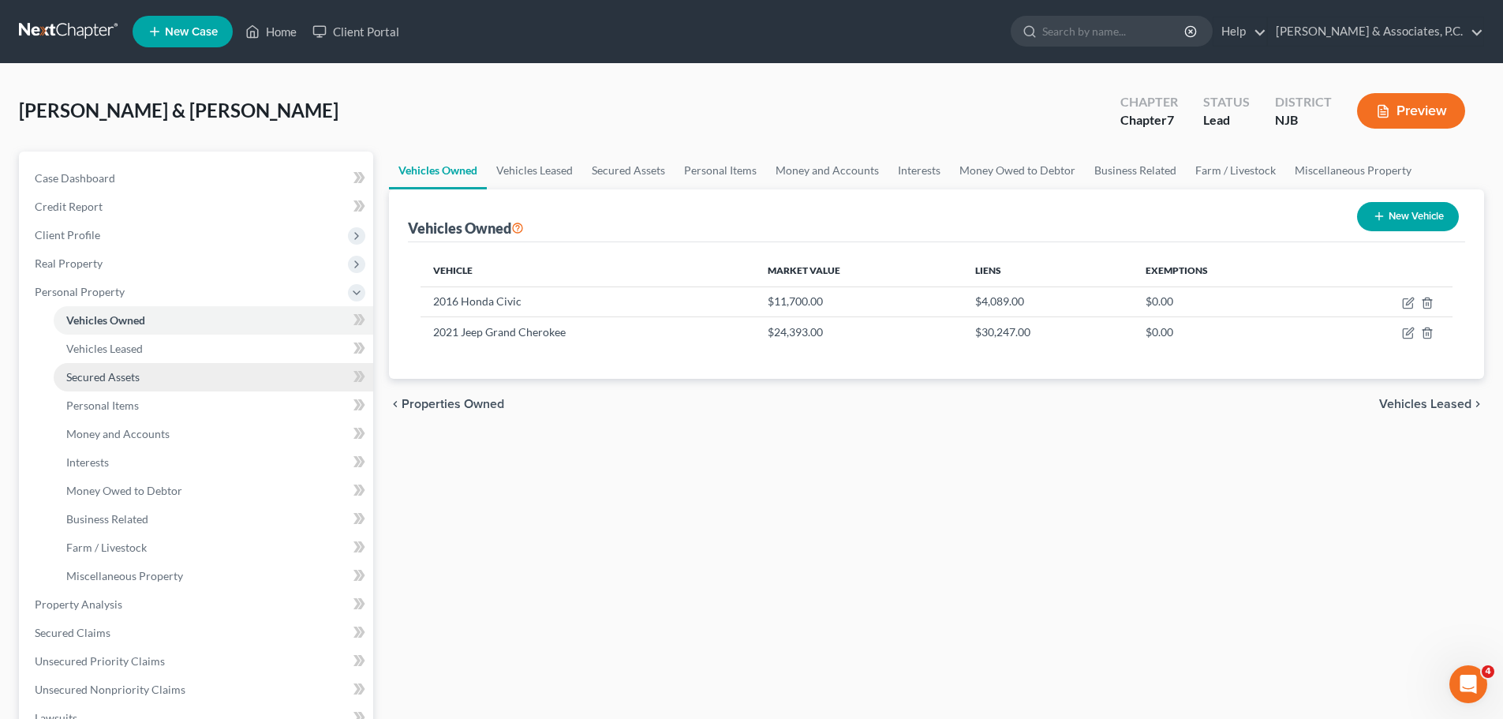
click at [129, 376] on span "Secured Assets" at bounding box center [102, 376] width 73 height 13
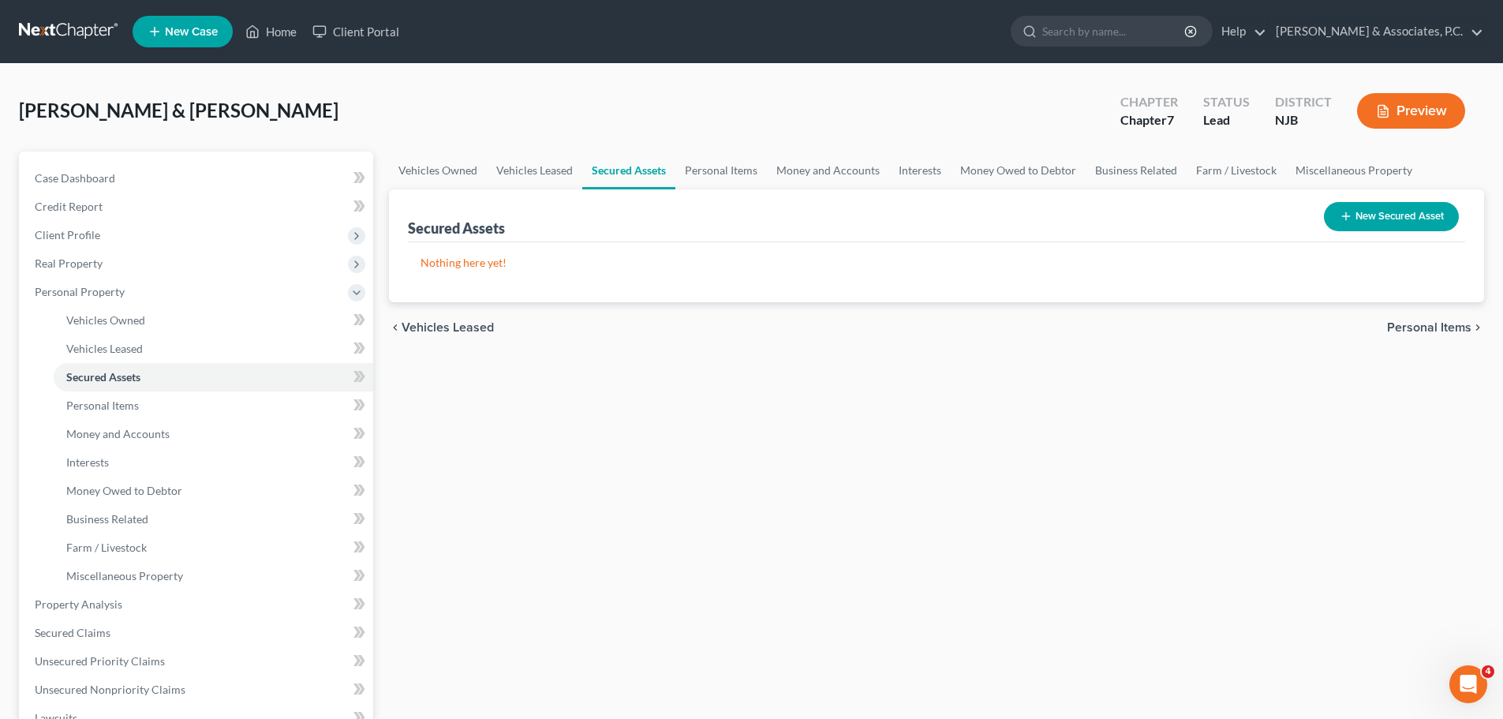
click at [1395, 322] on span "Personal Items" at bounding box center [1429, 327] width 84 height 13
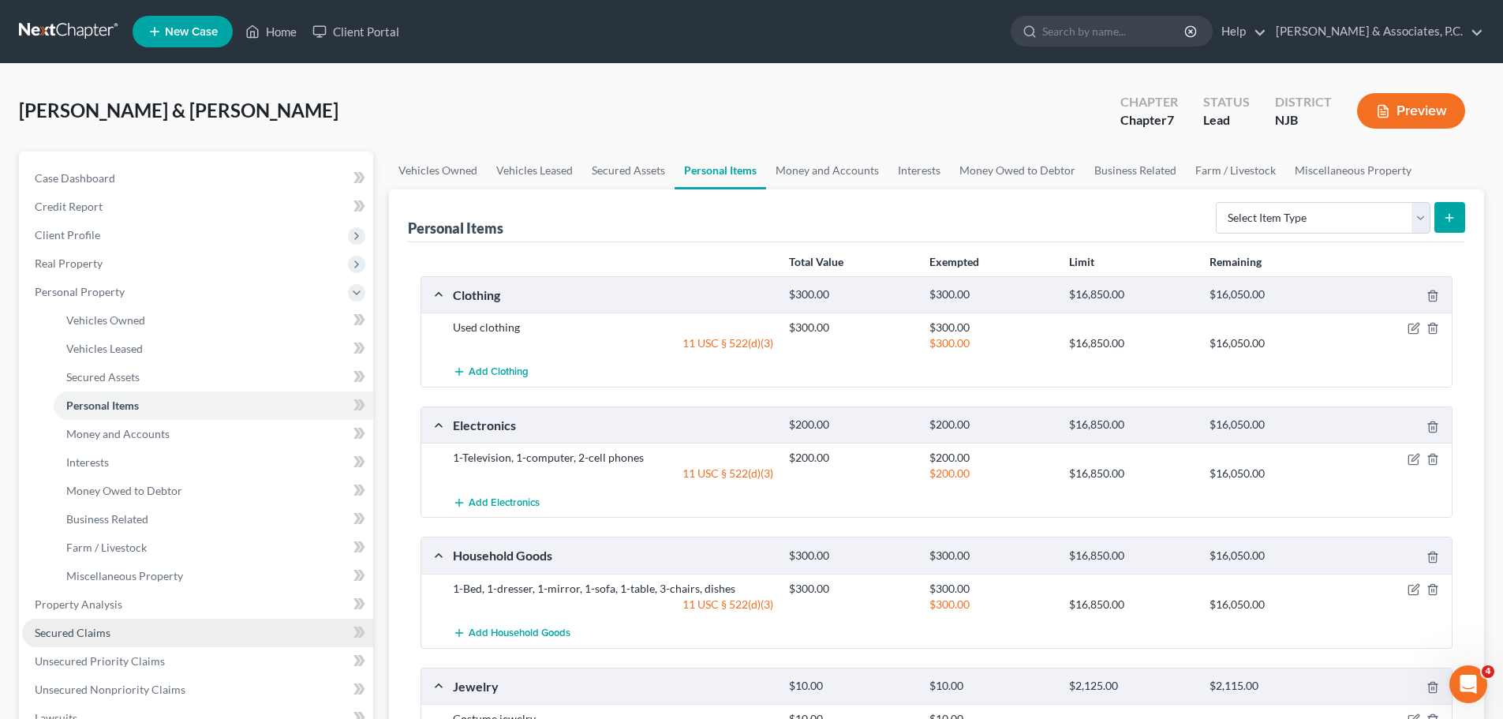
click at [99, 634] on span "Secured Claims" at bounding box center [73, 631] width 76 height 13
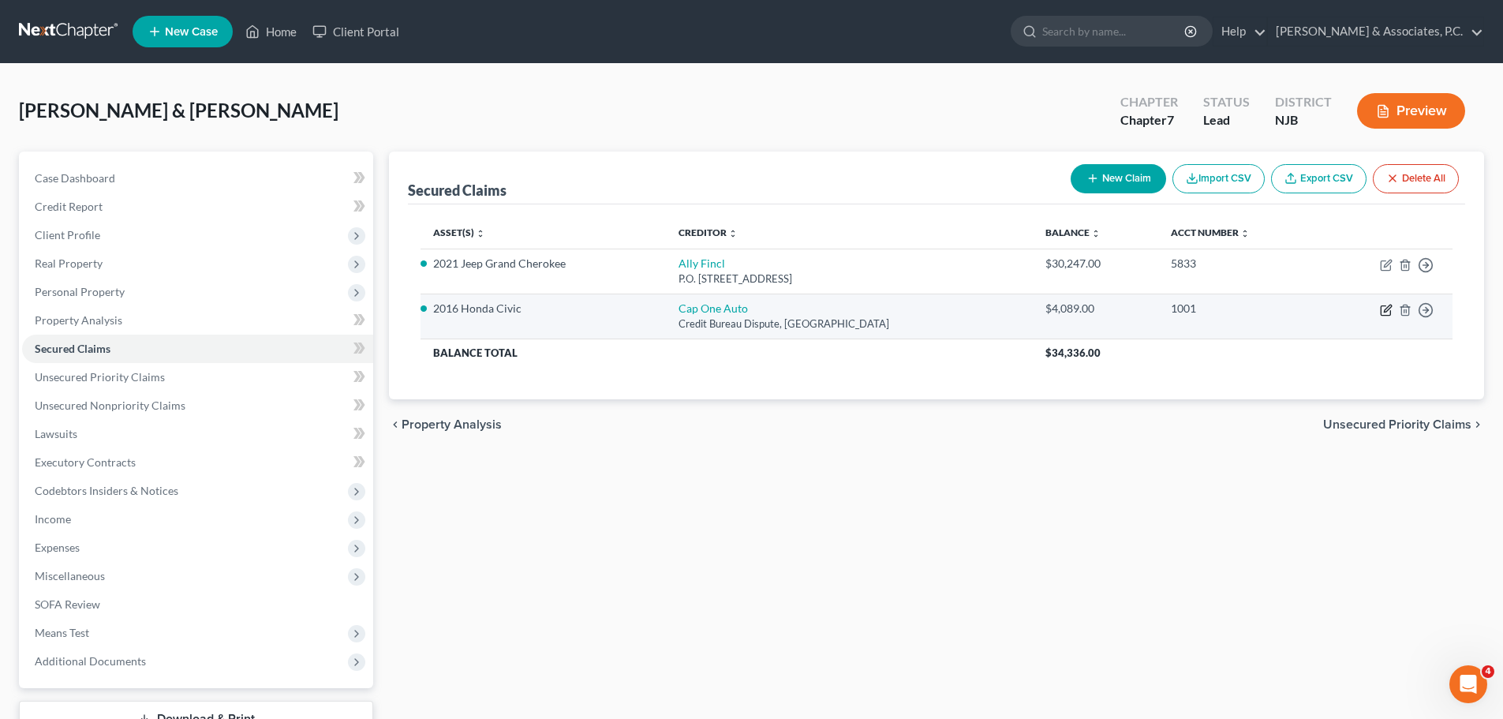
click at [1383, 311] on icon "button" at bounding box center [1386, 310] width 13 height 13
select select "45"
select select "2"
select select "0"
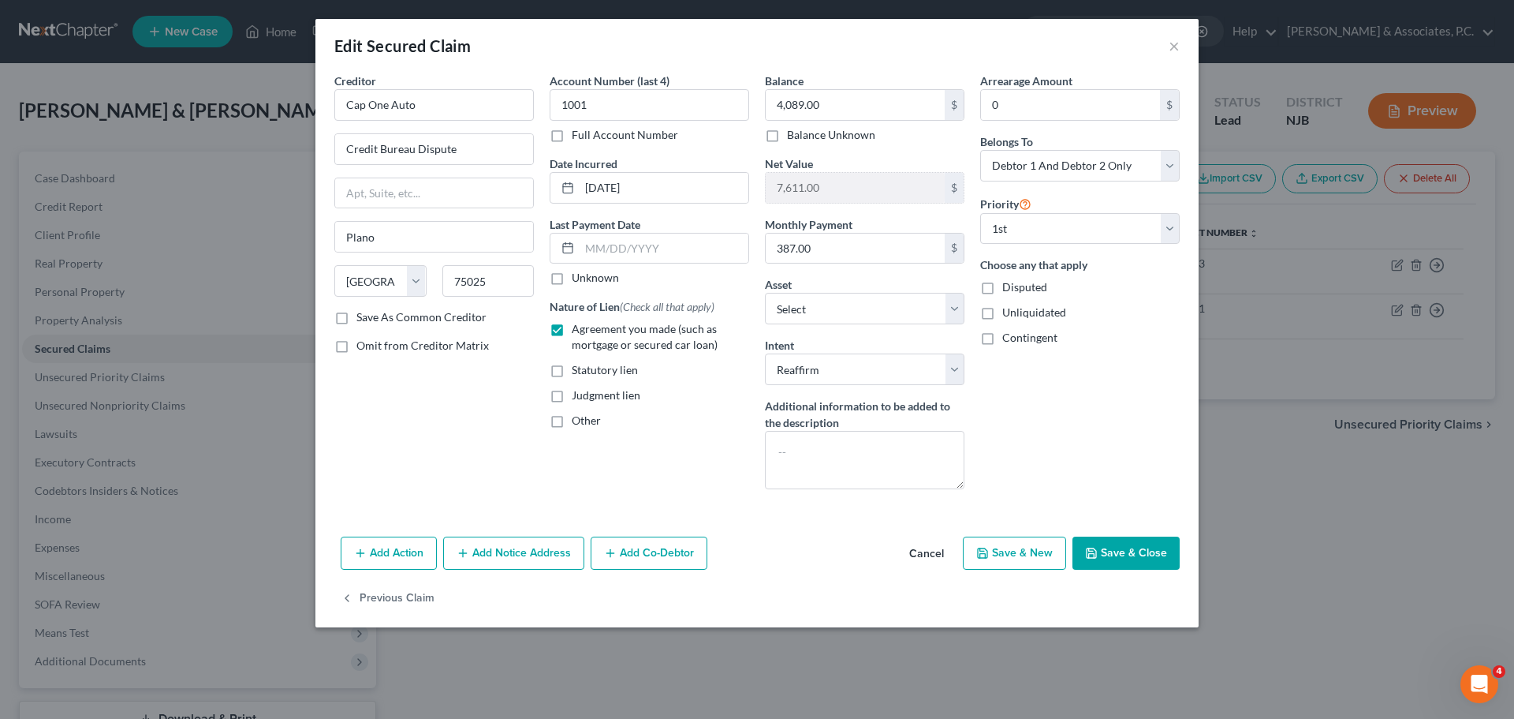
click at [932, 554] on button "Cancel" at bounding box center [927, 554] width 60 height 32
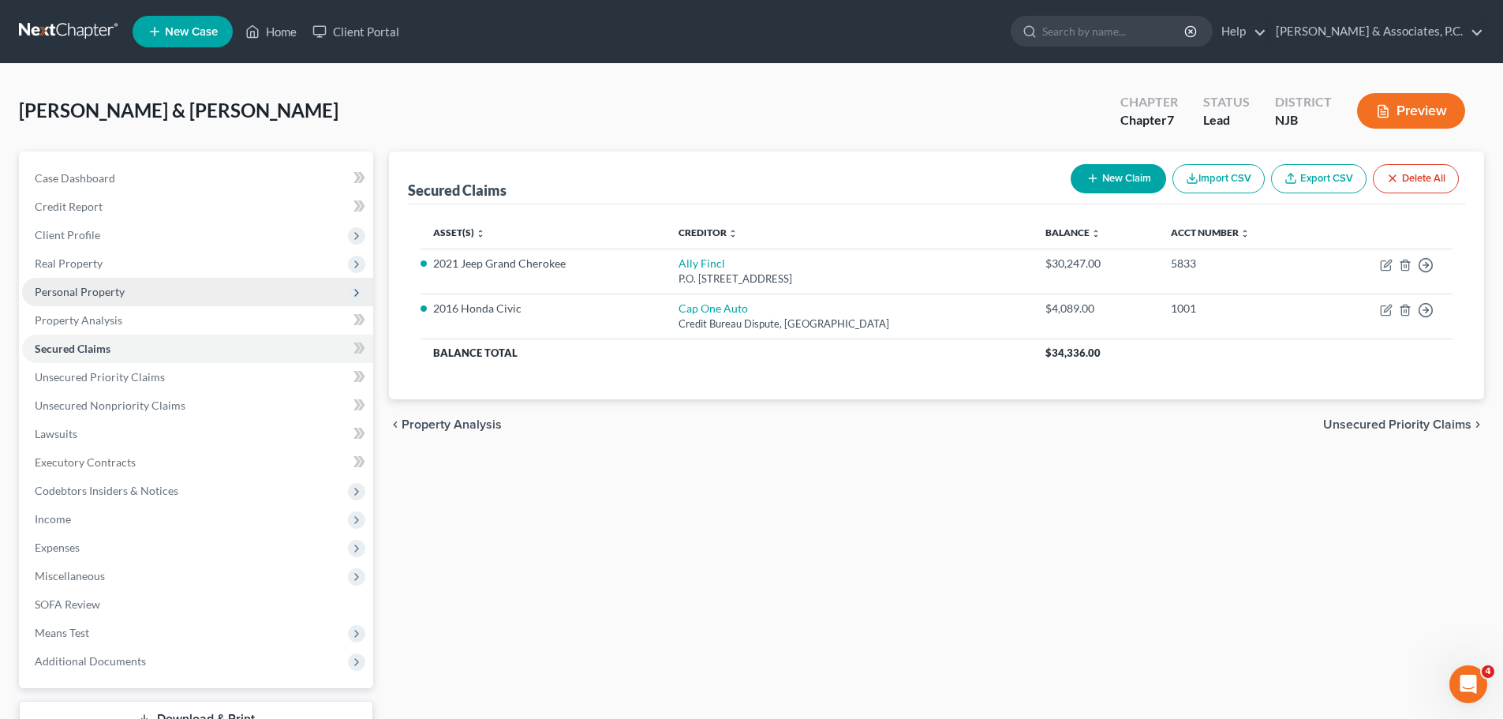
drag, startPoint x: 108, startPoint y: 295, endPoint x: 117, endPoint y: 291, distance: 9.5
click at [108, 295] on span "Personal Property" at bounding box center [80, 291] width 90 height 13
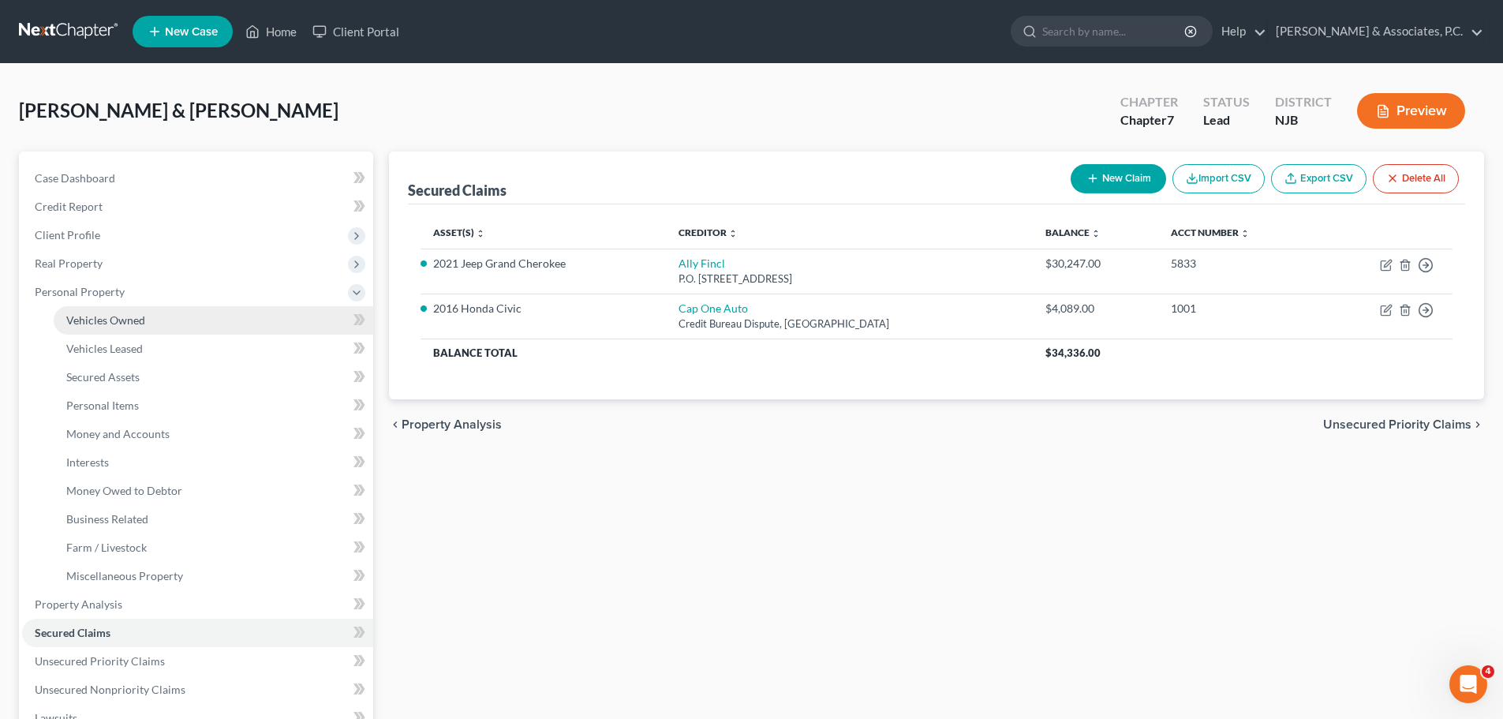
click at [148, 323] on link "Vehicles Owned" at bounding box center [213, 320] width 319 height 28
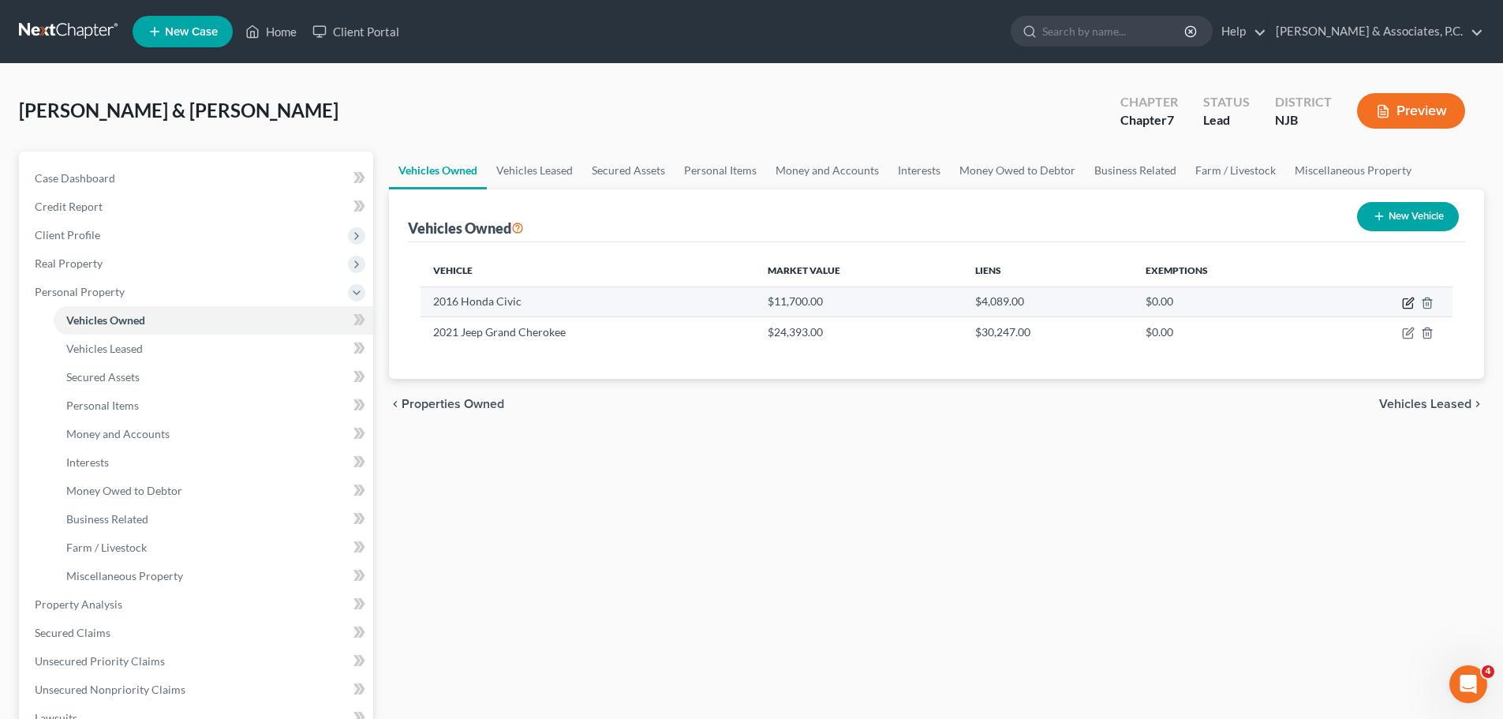
click at [1406, 299] on icon "button" at bounding box center [1406, 303] width 9 height 9
select select "0"
select select "10"
select select "3"
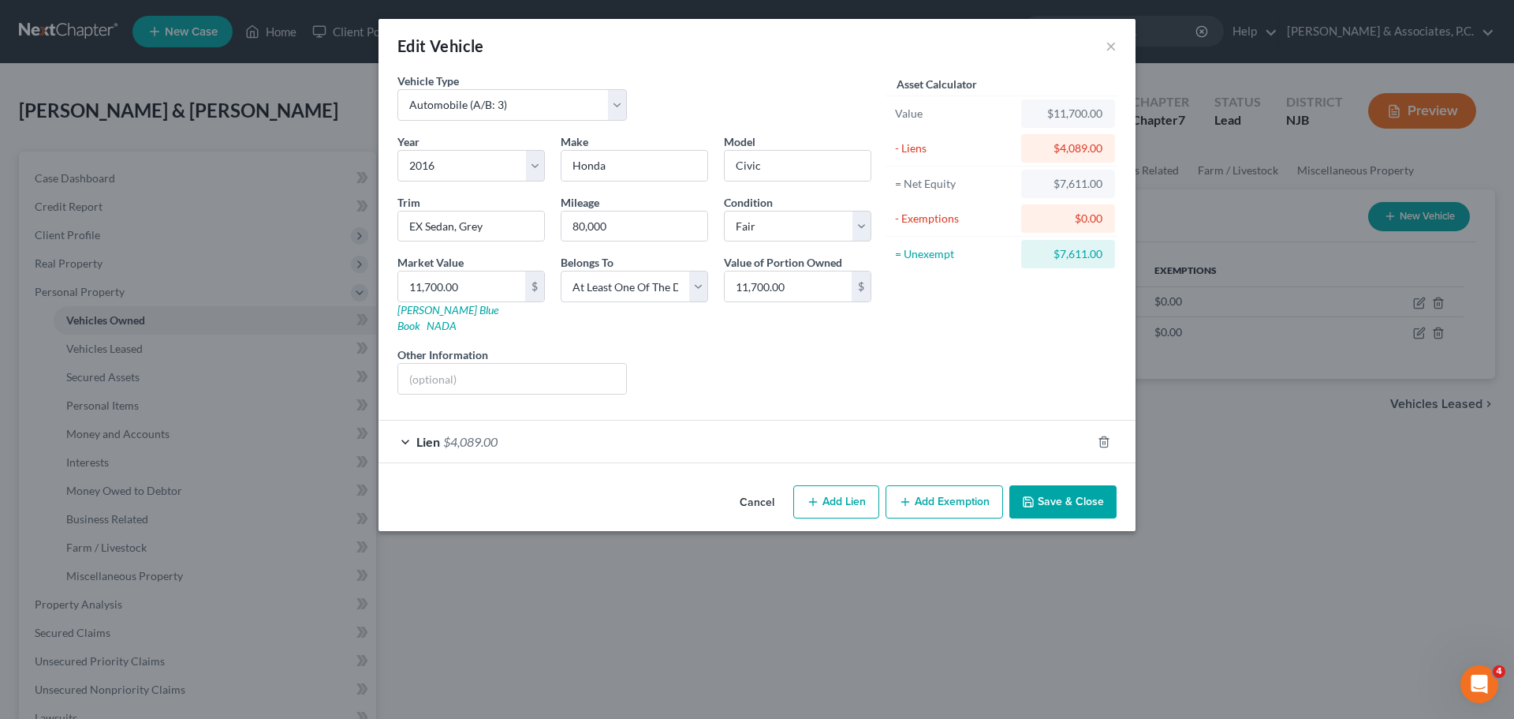
click at [955, 485] on button "Add Exemption" at bounding box center [945, 501] width 118 height 33
select select "2"
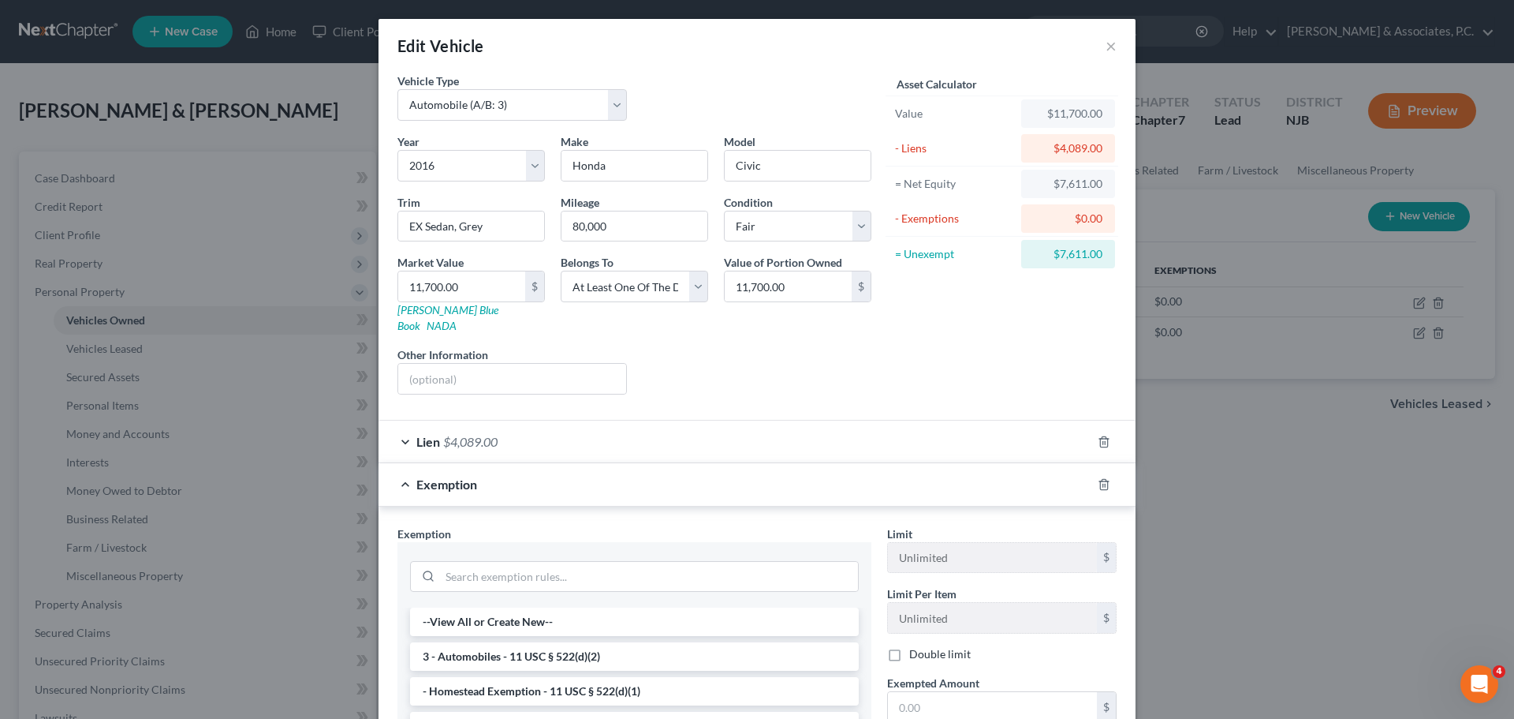
drag, startPoint x: 638, startPoint y: 635, endPoint x: 763, endPoint y: 629, distance: 124.8
click at [638, 642] on li "3 - Automobiles - 11 USC § 522(d)(2)" at bounding box center [634, 656] width 449 height 28
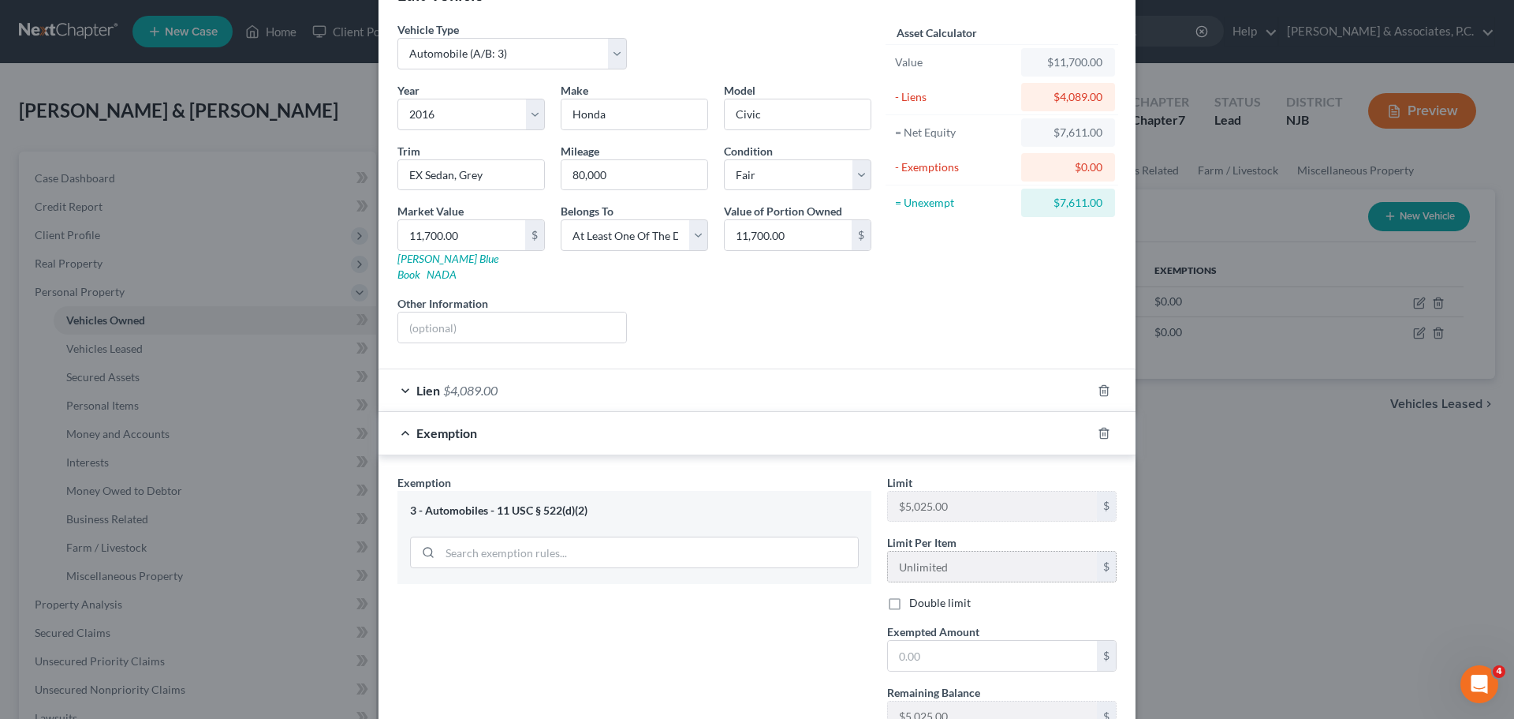
scroll to position [79, 0]
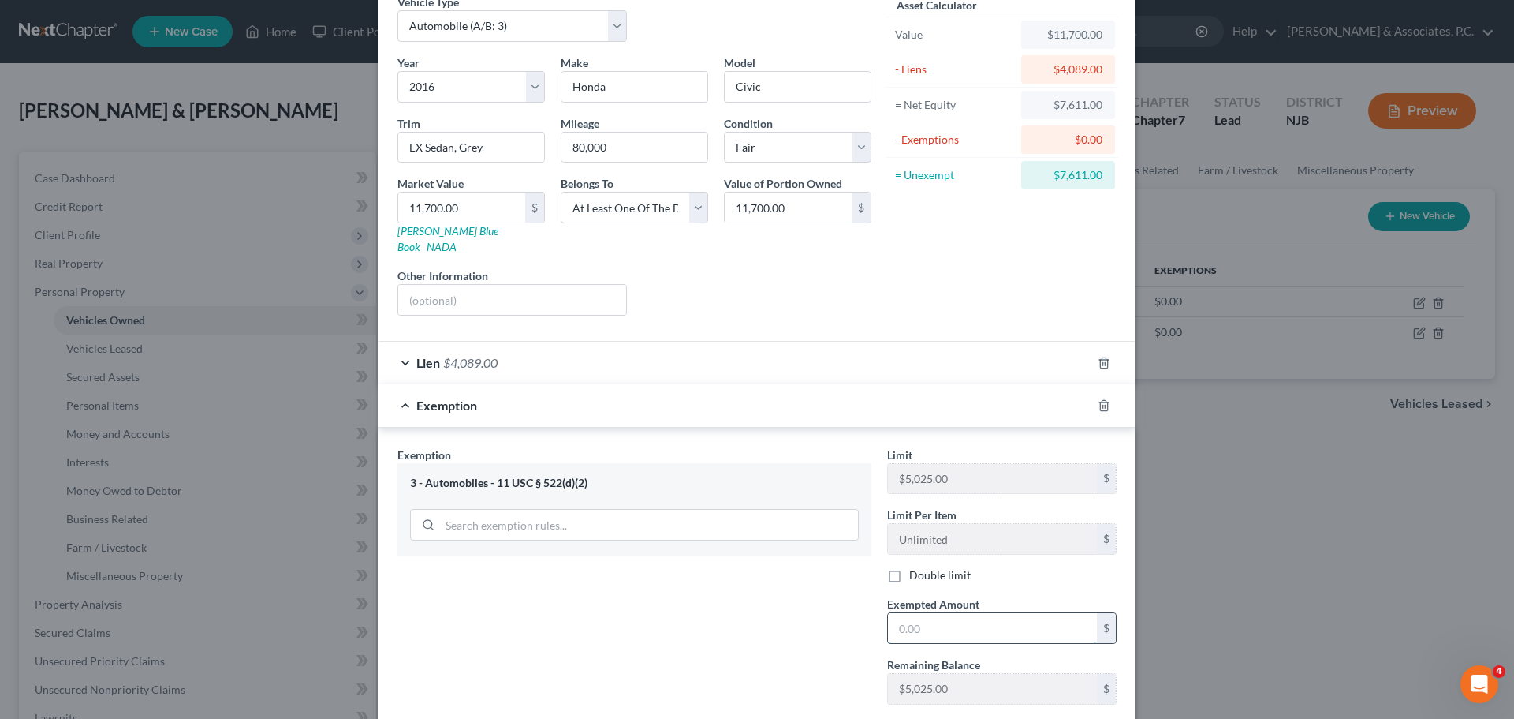
click at [970, 613] on input "text" at bounding box center [992, 628] width 209 height 30
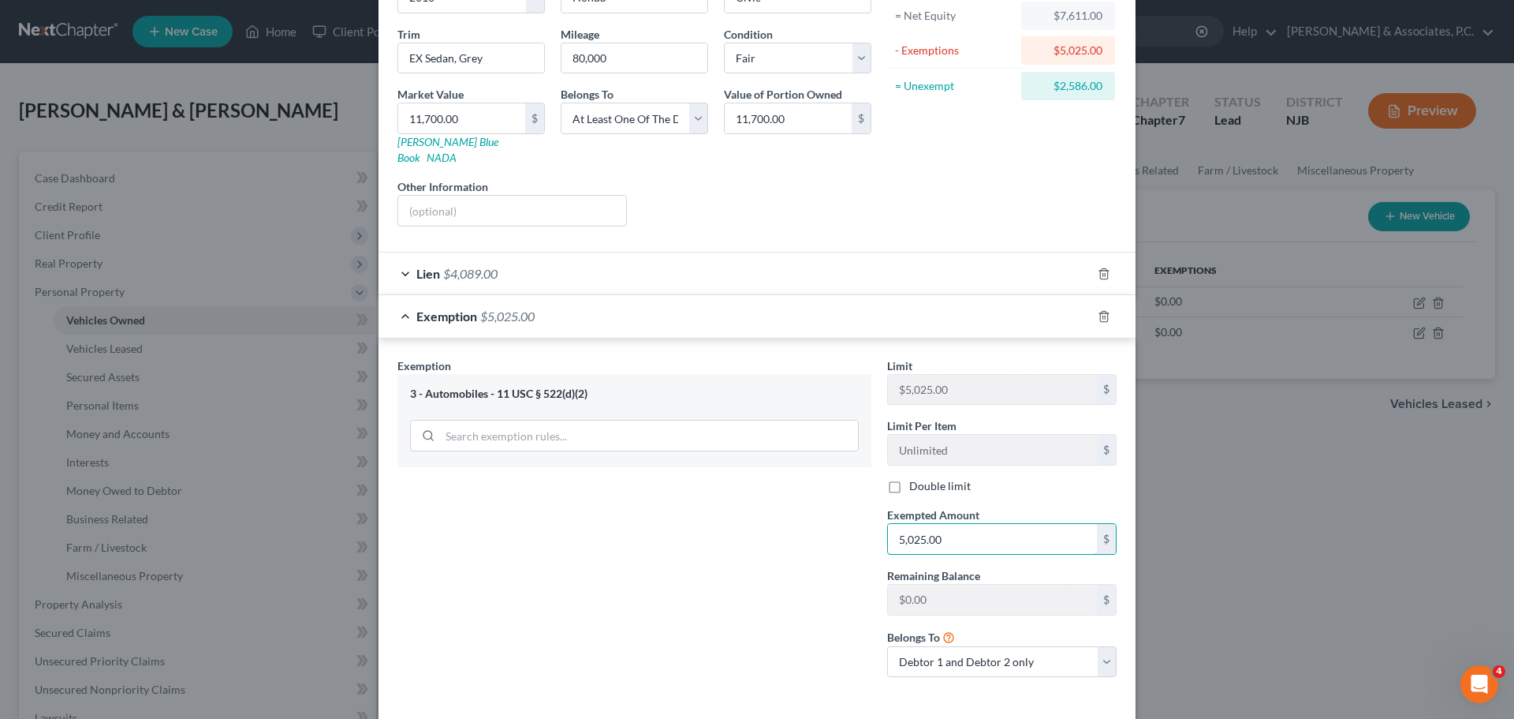
scroll to position [223, 0]
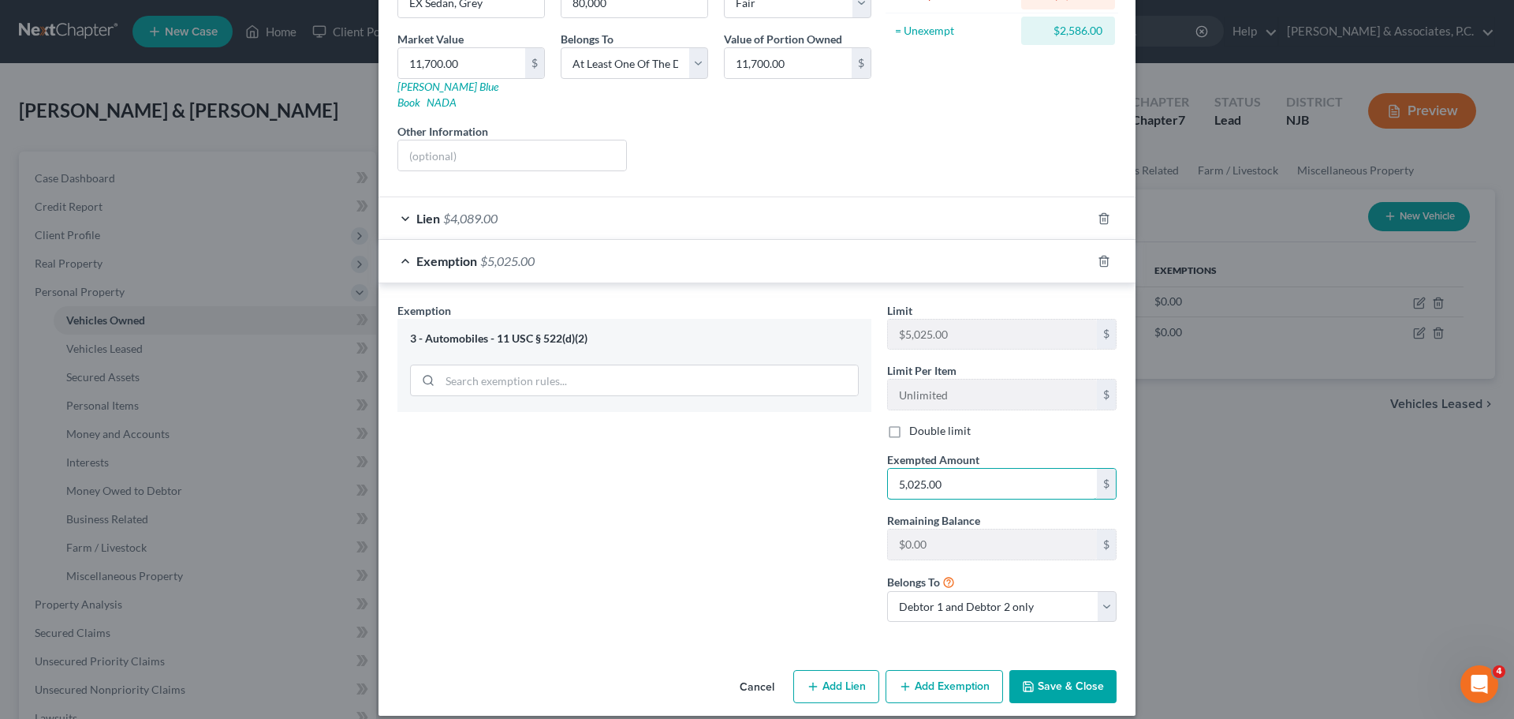
type input "5,025.00"
click at [943, 675] on button "Add Exemption" at bounding box center [945, 686] width 118 height 33
select select "2"
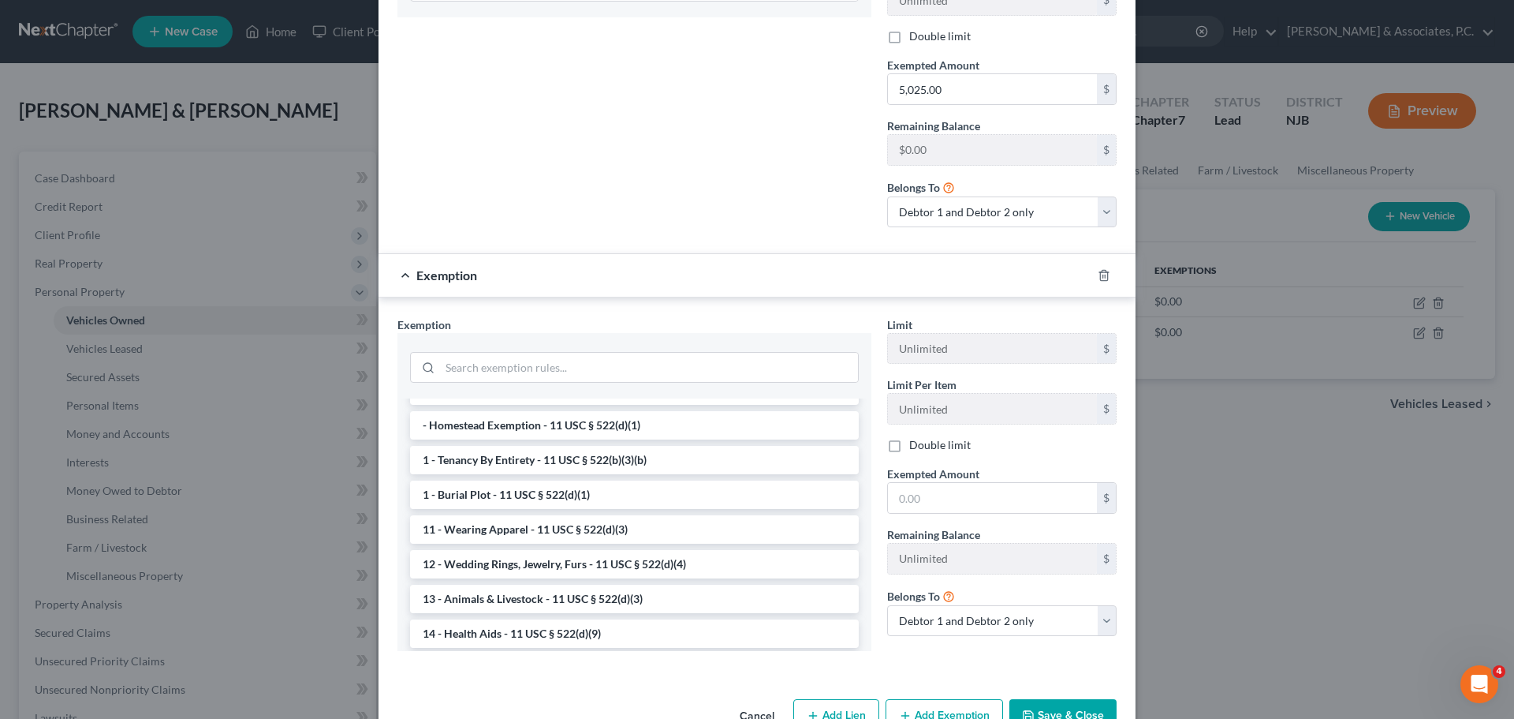
scroll to position [158, 0]
drag, startPoint x: 533, startPoint y: 587, endPoint x: 599, endPoint y: 588, distance: 66.3
click at [537, 588] on li "14 - Wildcard Exemption - 11 USC § 522(d)(5)" at bounding box center [634, 602] width 449 height 28
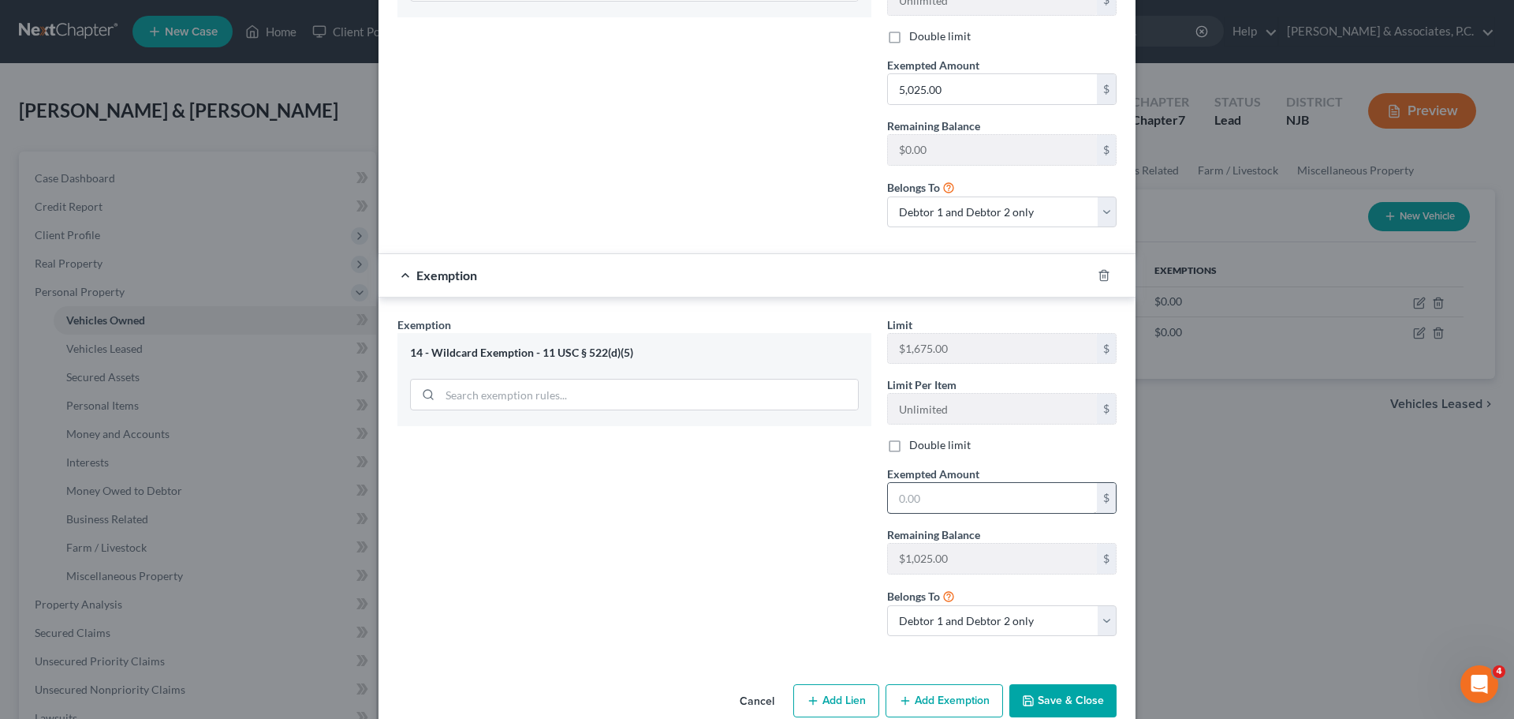
click at [937, 482] on div "$" at bounding box center [1002, 498] width 230 height 32
click at [944, 483] on input "text" at bounding box center [992, 498] width 209 height 30
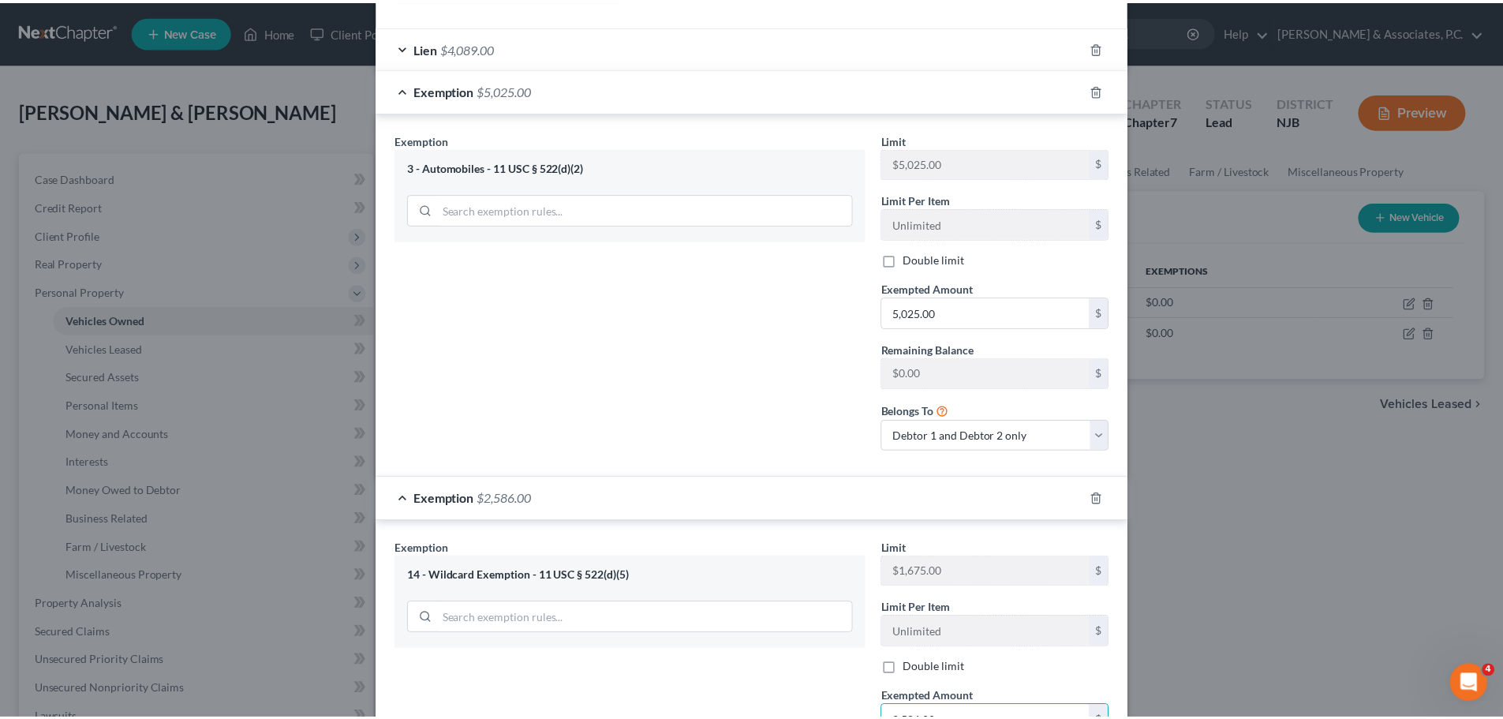
scroll to position [632, 0]
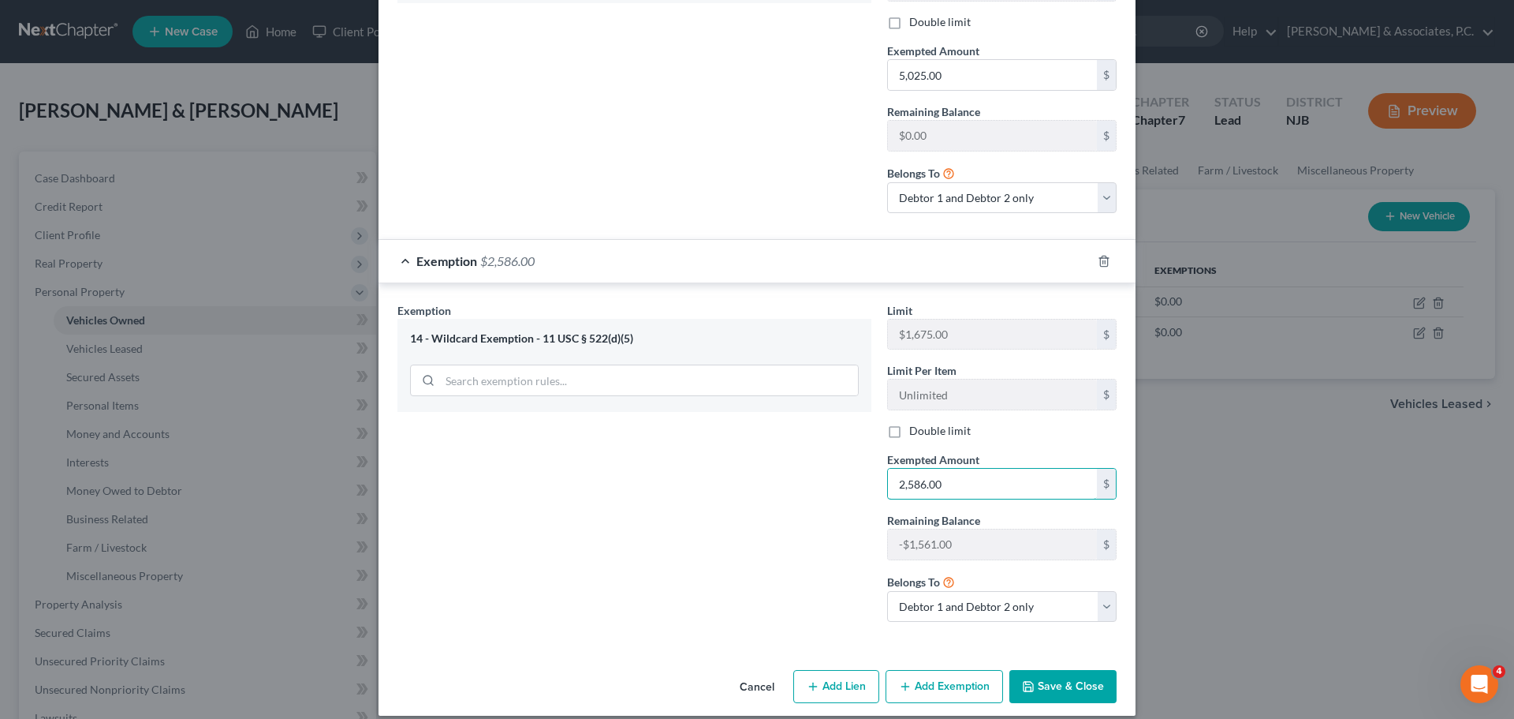
type input "2,586.00"
click at [1057, 670] on button "Save & Close" at bounding box center [1063, 686] width 107 height 33
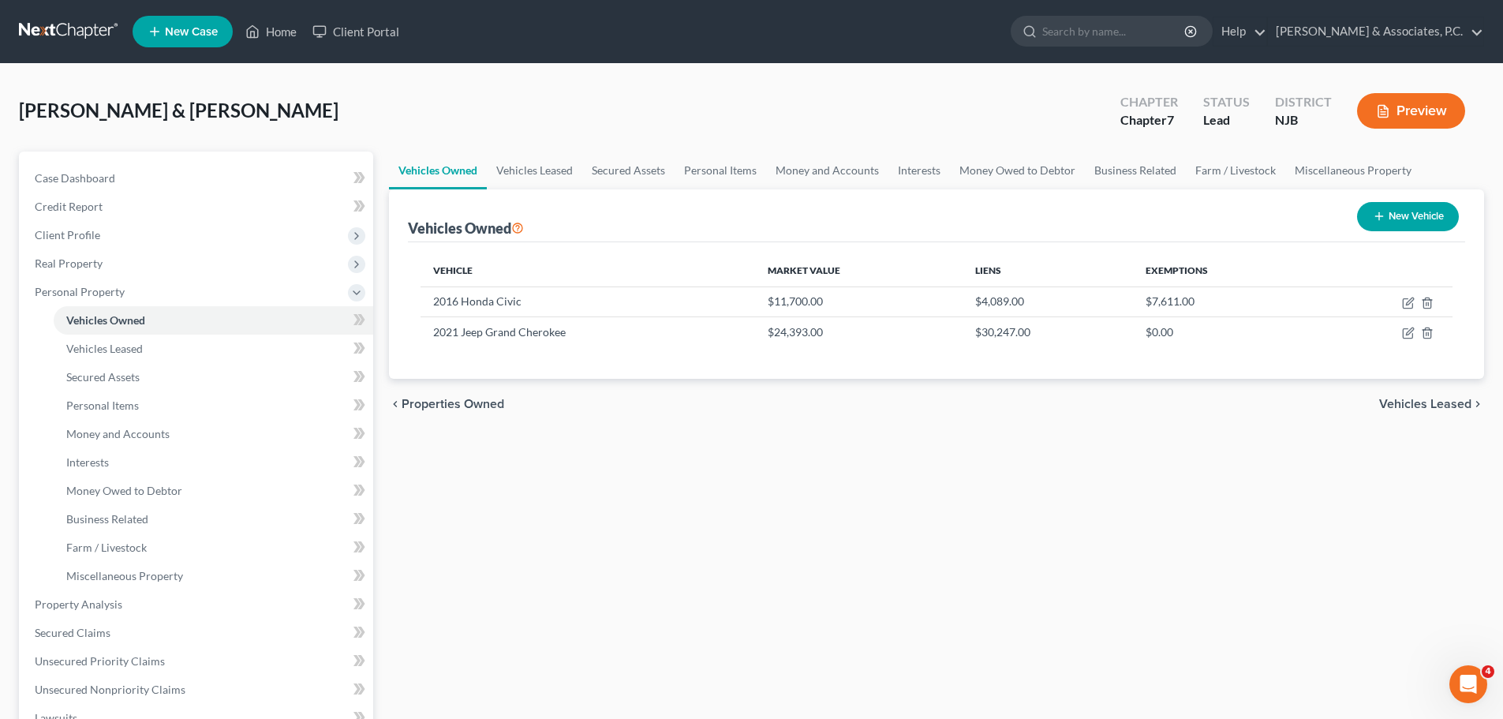
click at [1430, 409] on span "Vehicles Leased" at bounding box center [1425, 404] width 92 height 13
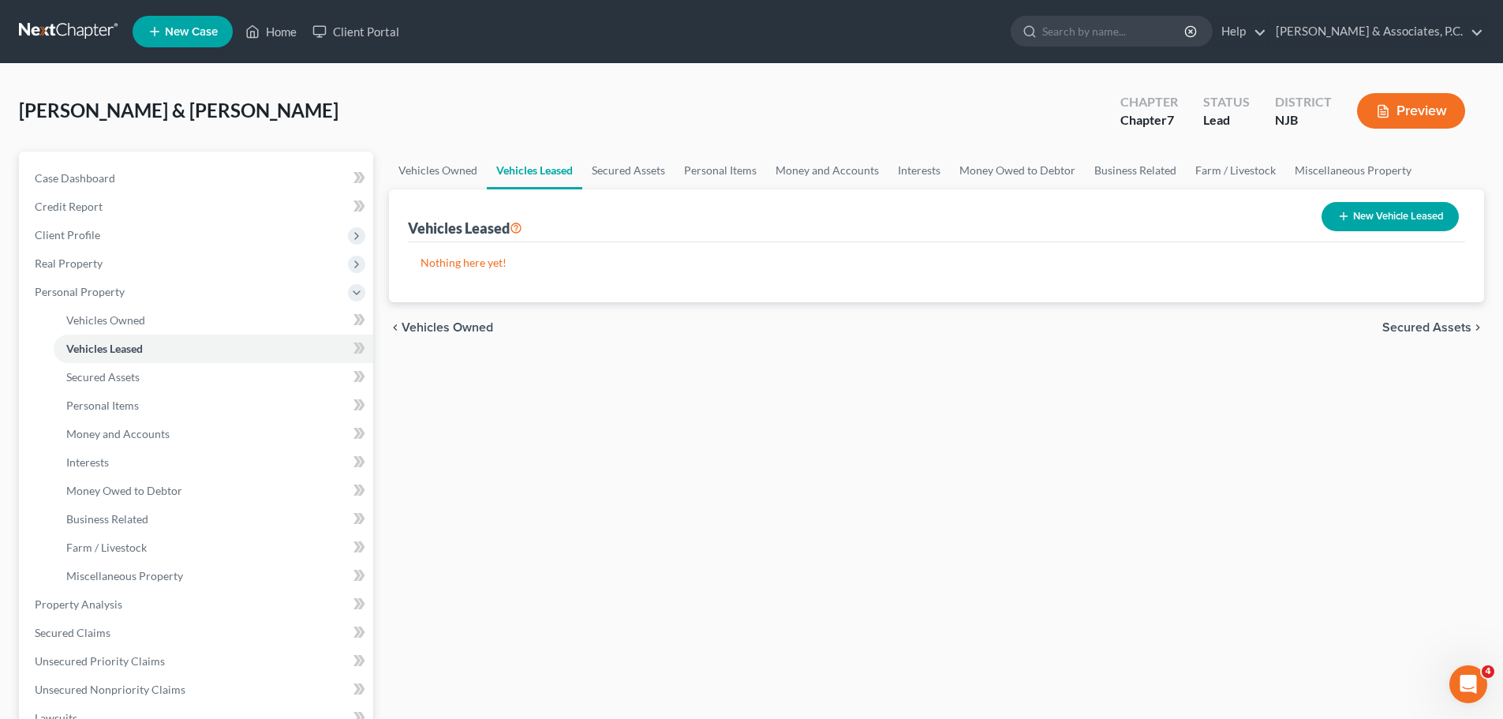
click at [1401, 329] on span "Secured Assets" at bounding box center [1426, 327] width 89 height 13
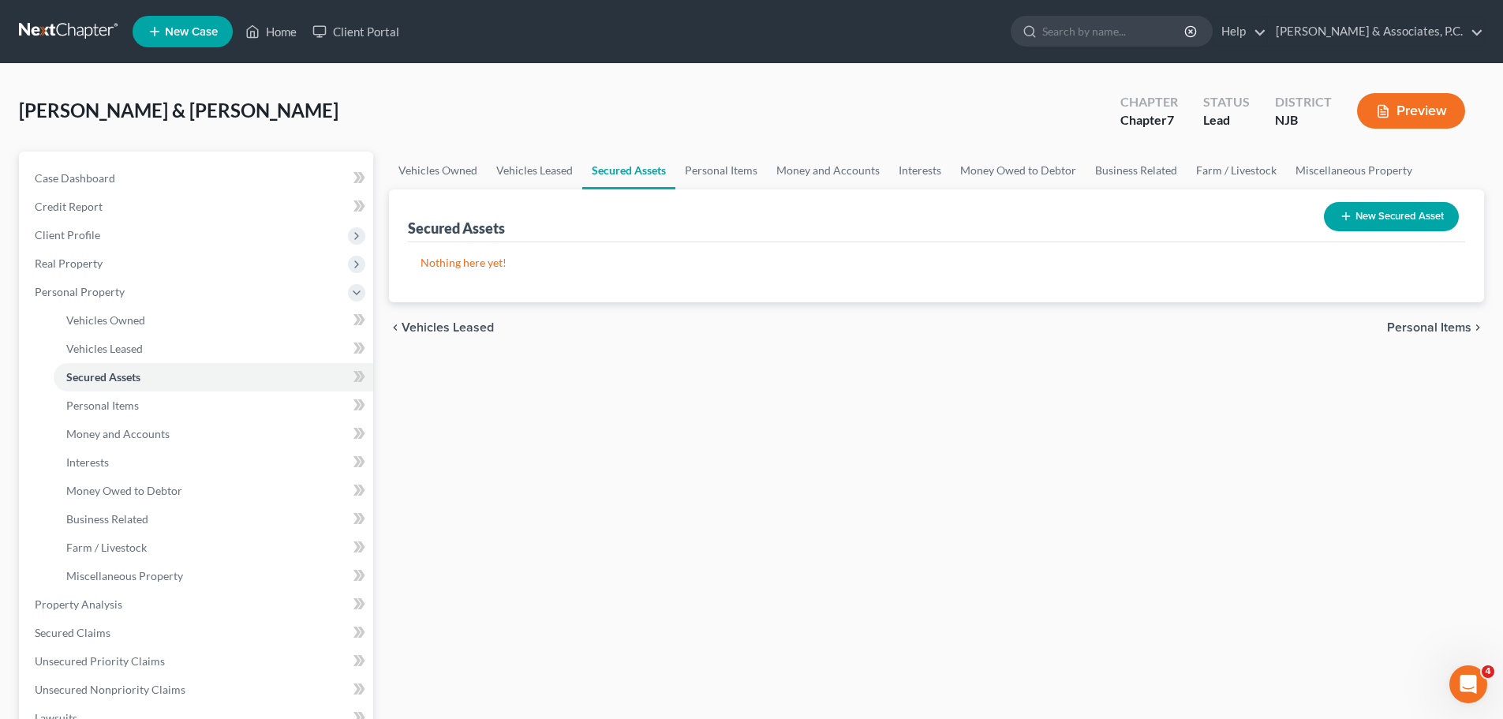
click at [1421, 328] on span "Personal Items" at bounding box center [1429, 327] width 84 height 13
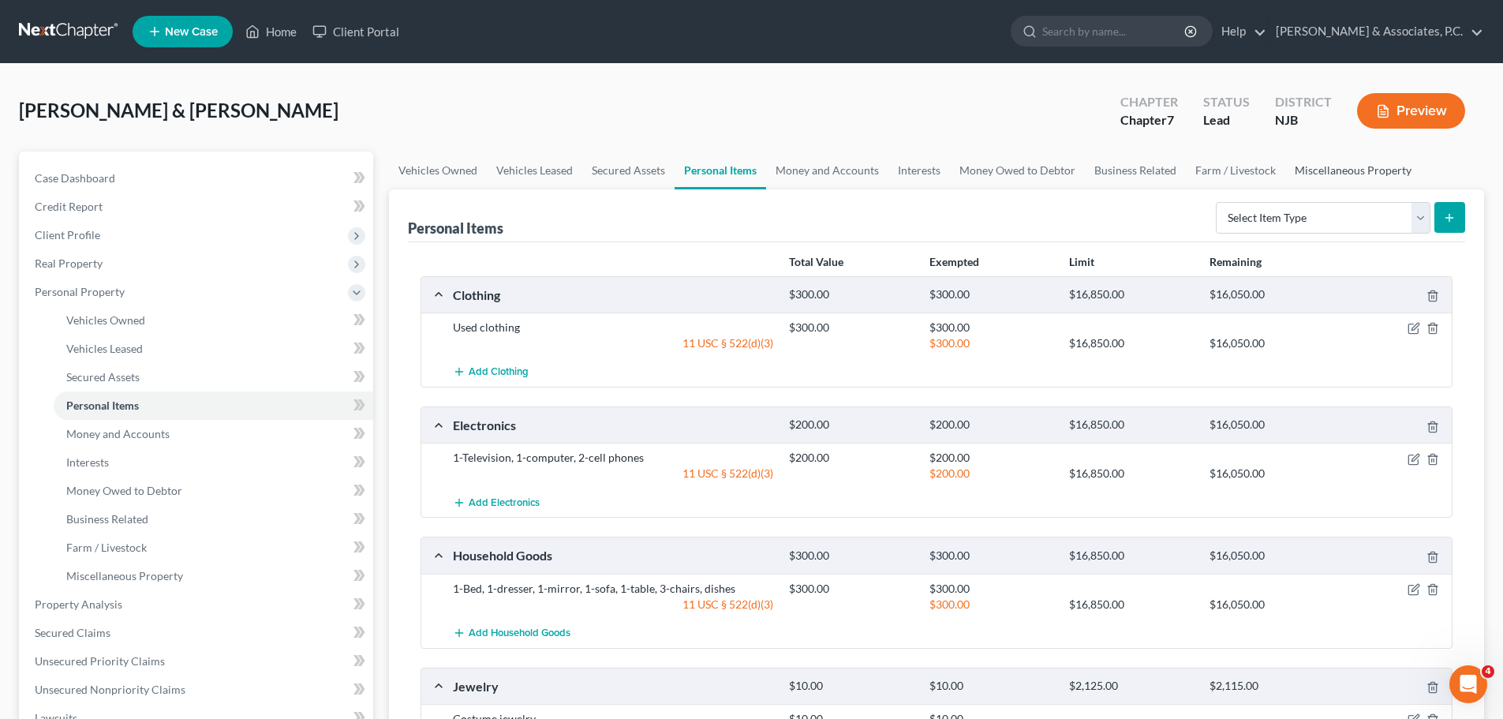
click at [1356, 161] on link "Miscellaneous Property" at bounding box center [1353, 170] width 136 height 38
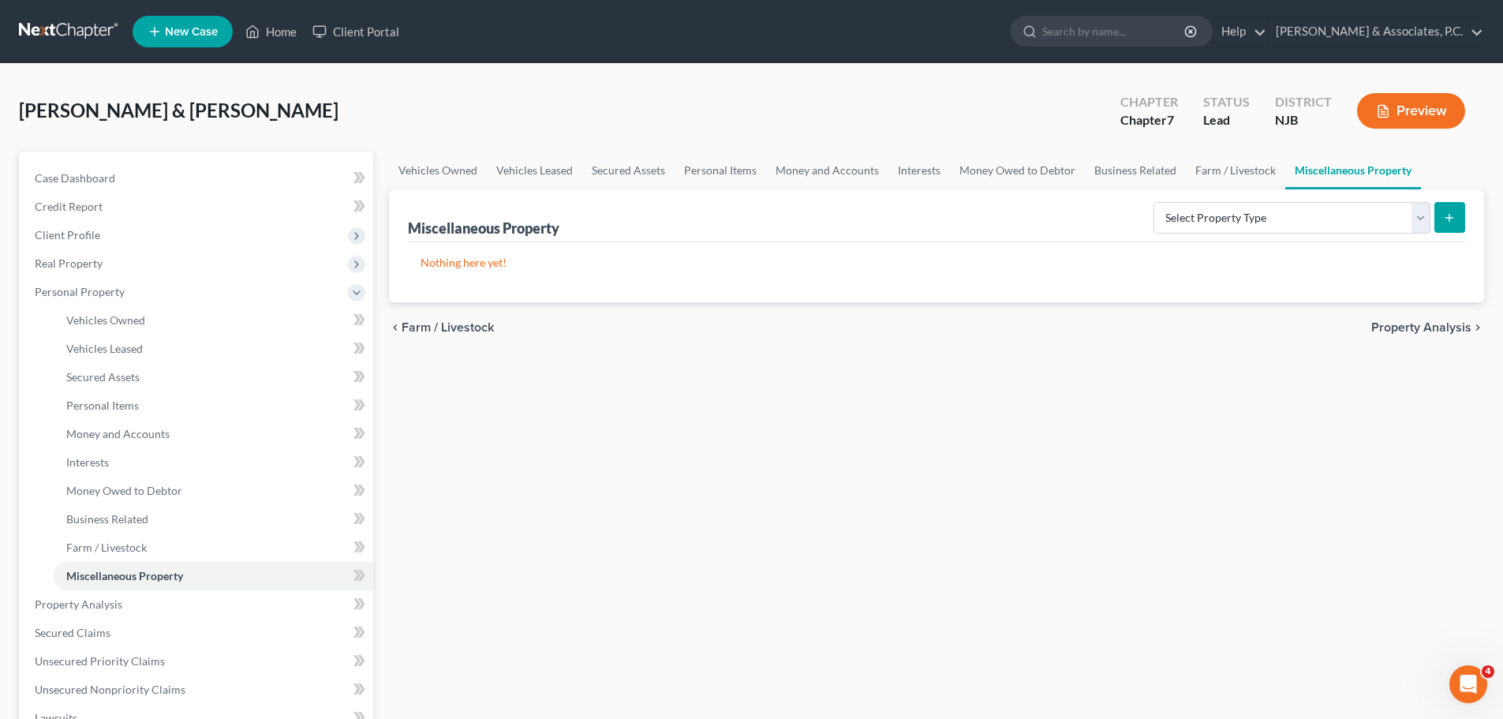
click at [1419, 331] on span "Property Analysis" at bounding box center [1421, 327] width 100 height 13
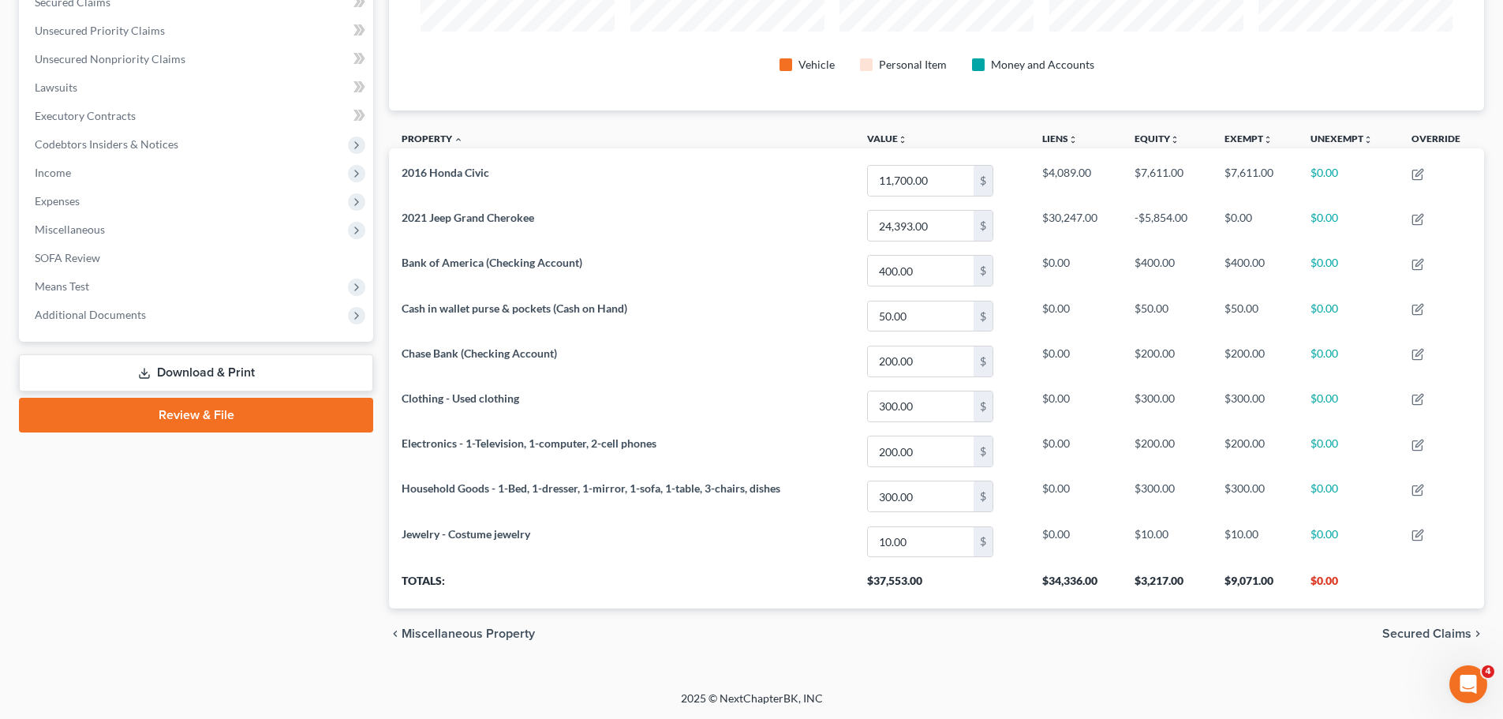
click at [1441, 633] on span "Secured Claims" at bounding box center [1426, 633] width 89 height 13
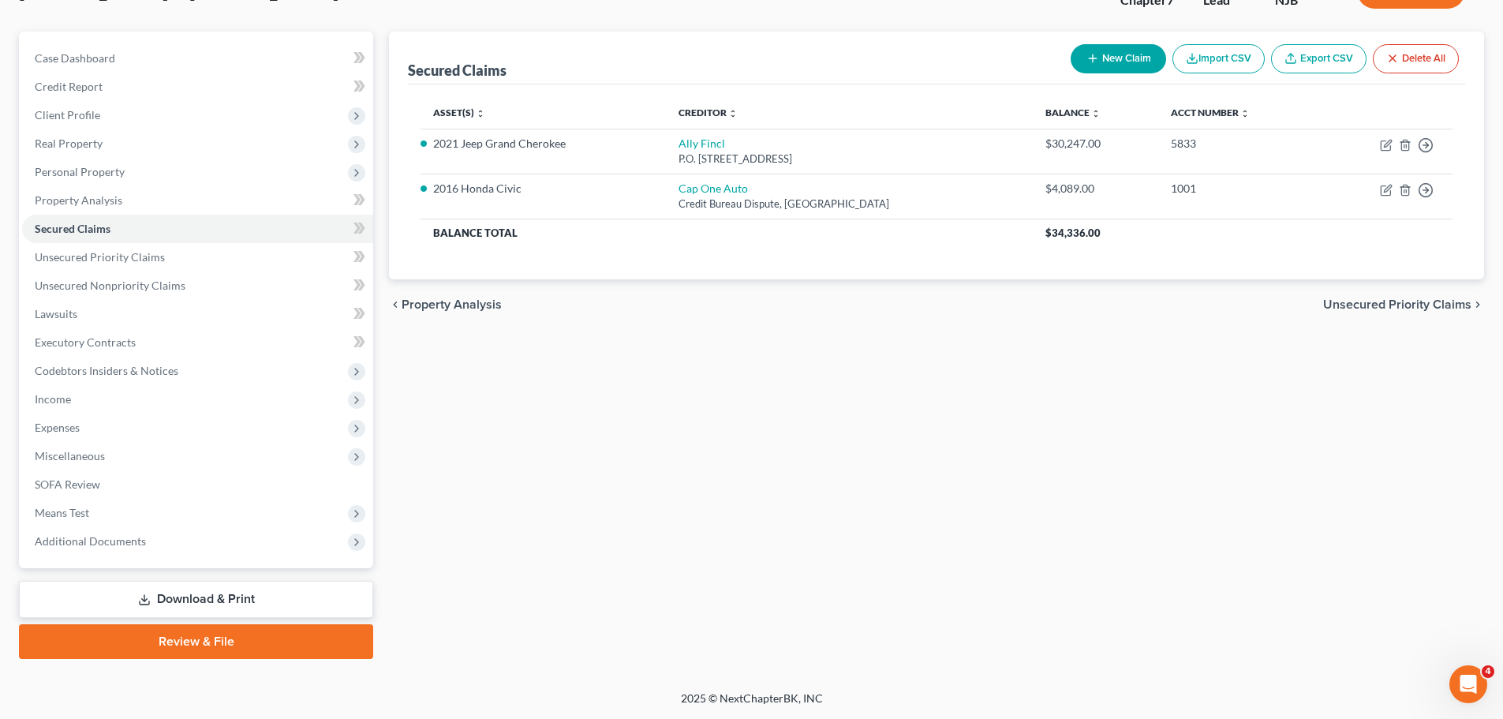
click at [270, 598] on link "Download & Print" at bounding box center [196, 599] width 354 height 37
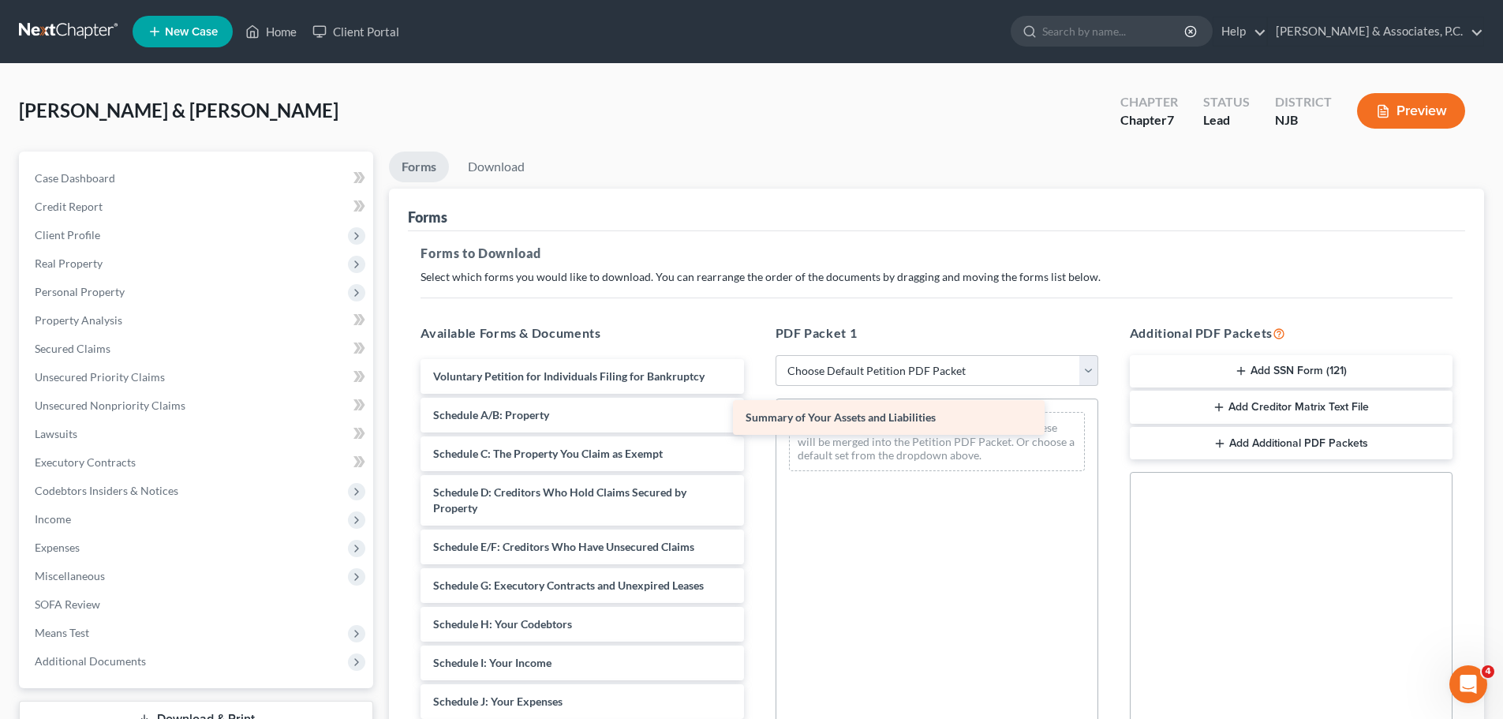
drag, startPoint x: 455, startPoint y: 424, endPoint x: 781, endPoint y: 420, distance: 325.8
click at [756, 420] on div "Summary of Your Assets and Liabilities Voluntary Petition for Individuals Filin…" at bounding box center [582, 717] width 348 height 716
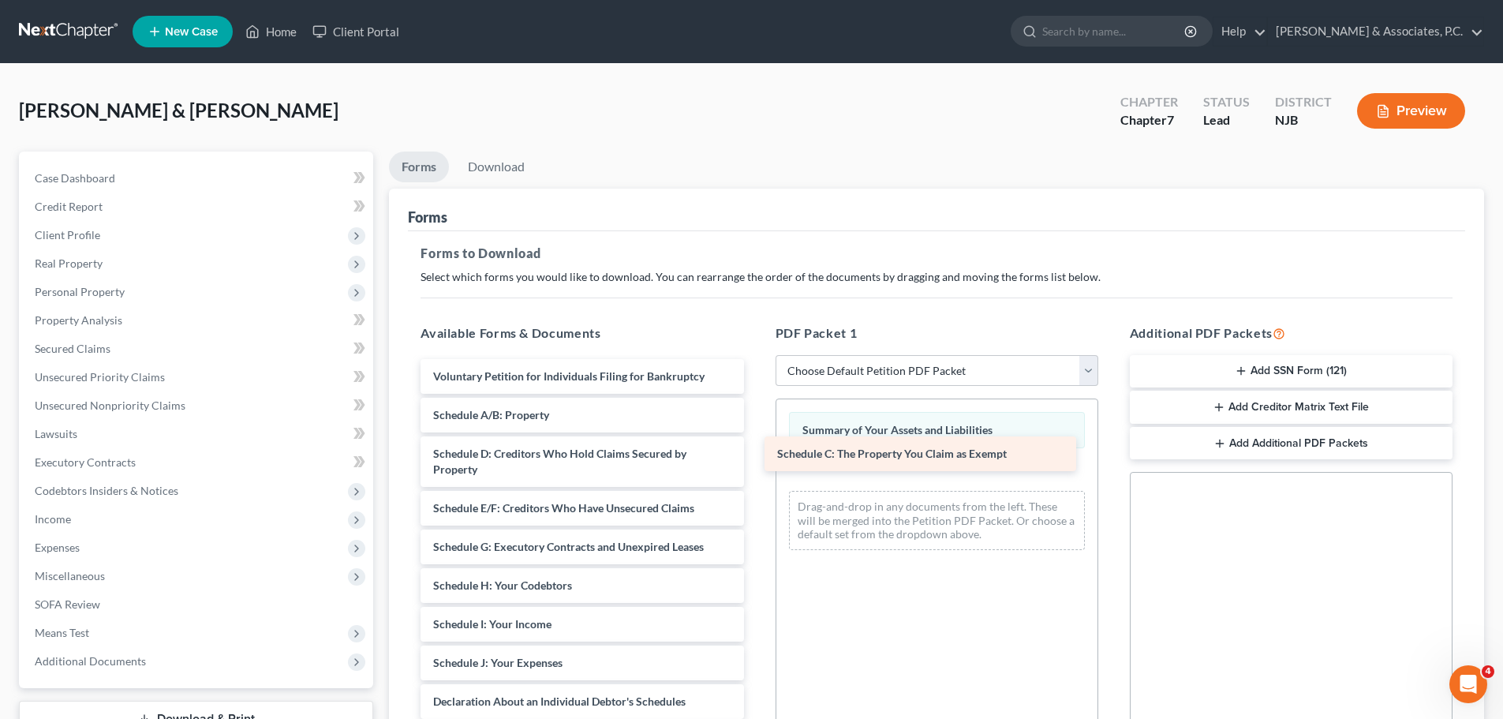
drag, startPoint x: 461, startPoint y: 452, endPoint x: 828, endPoint y: 457, distance: 366.8
click at [756, 453] on div "Schedule C: The Property You Claim as Exempt Voluntary Petition for Individuals…" at bounding box center [582, 698] width 348 height 678
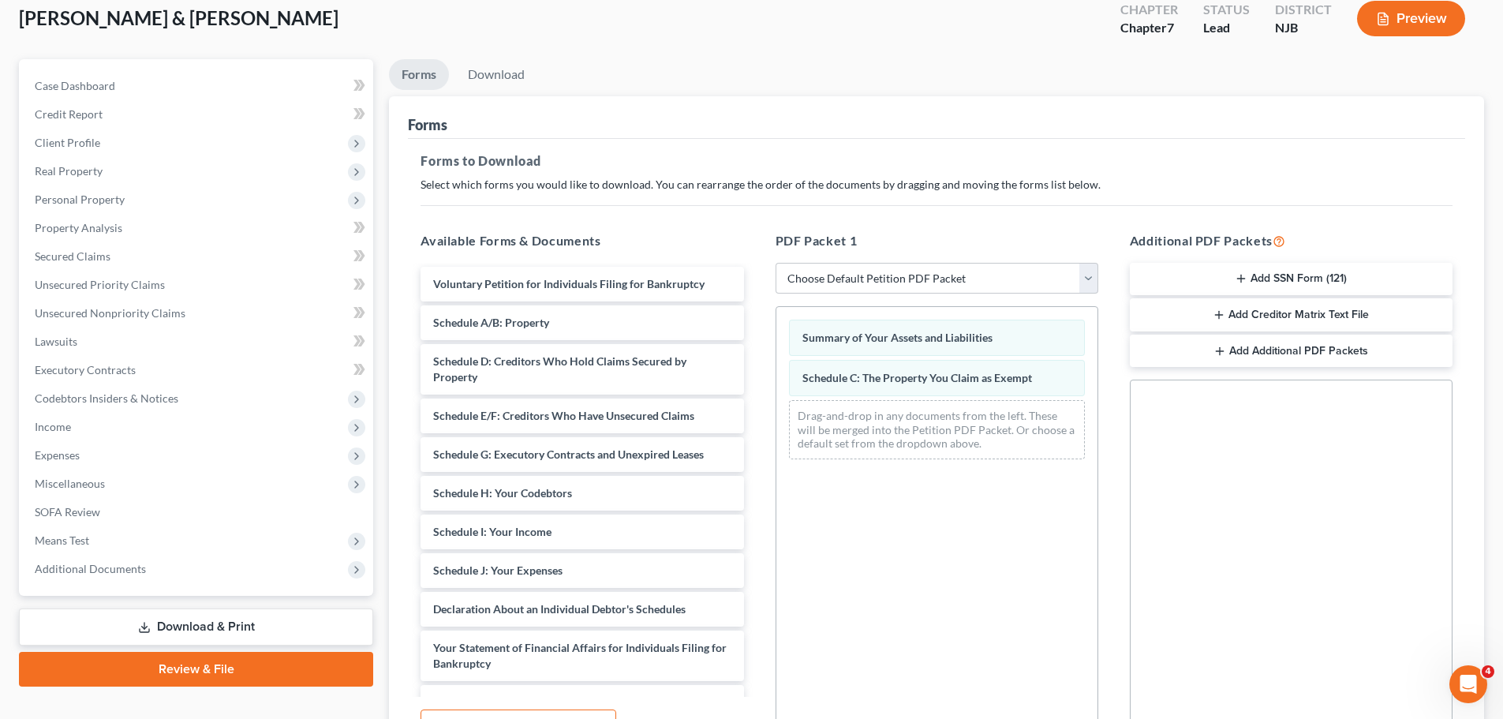
scroll to position [237, 0]
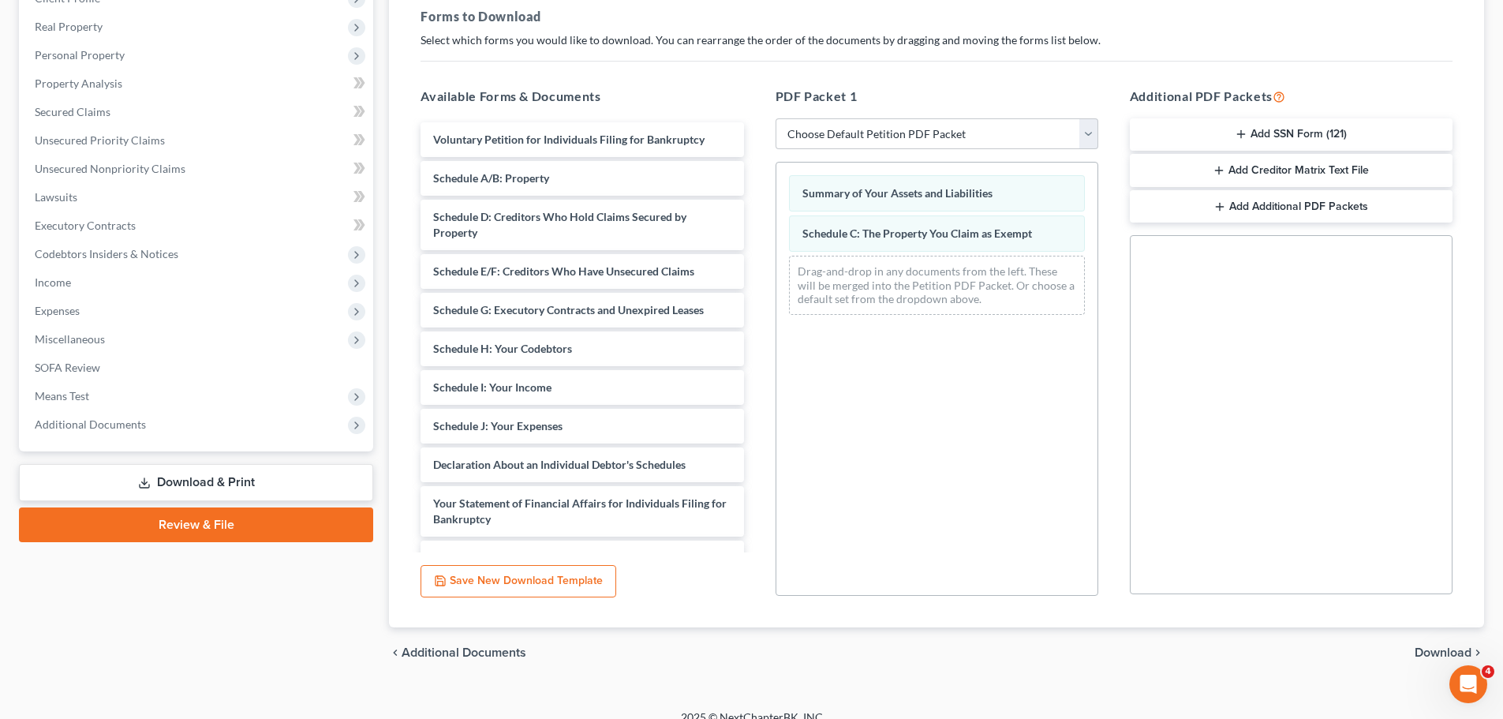
drag, startPoint x: 1423, startPoint y: 654, endPoint x: 1409, endPoint y: 655, distance: 14.2
click at [1421, 655] on span "Download" at bounding box center [1442, 652] width 57 height 13
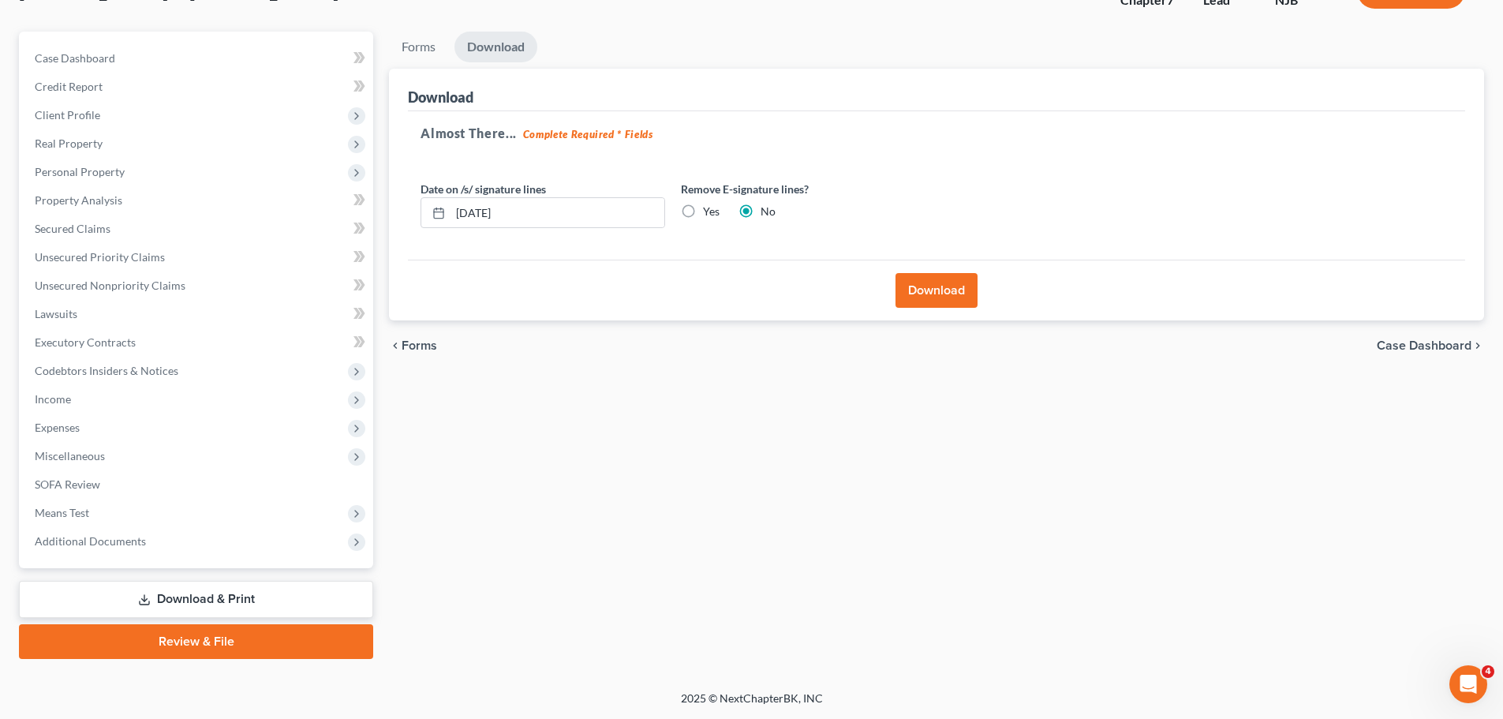
scroll to position [120, 0]
drag, startPoint x: 687, startPoint y: 212, endPoint x: 726, endPoint y: 222, distance: 40.6
click at [703, 211] on label "Yes" at bounding box center [711, 212] width 17 height 16
click at [709, 211] on input "Yes" at bounding box center [714, 209] width 10 height 10
radio input "true"
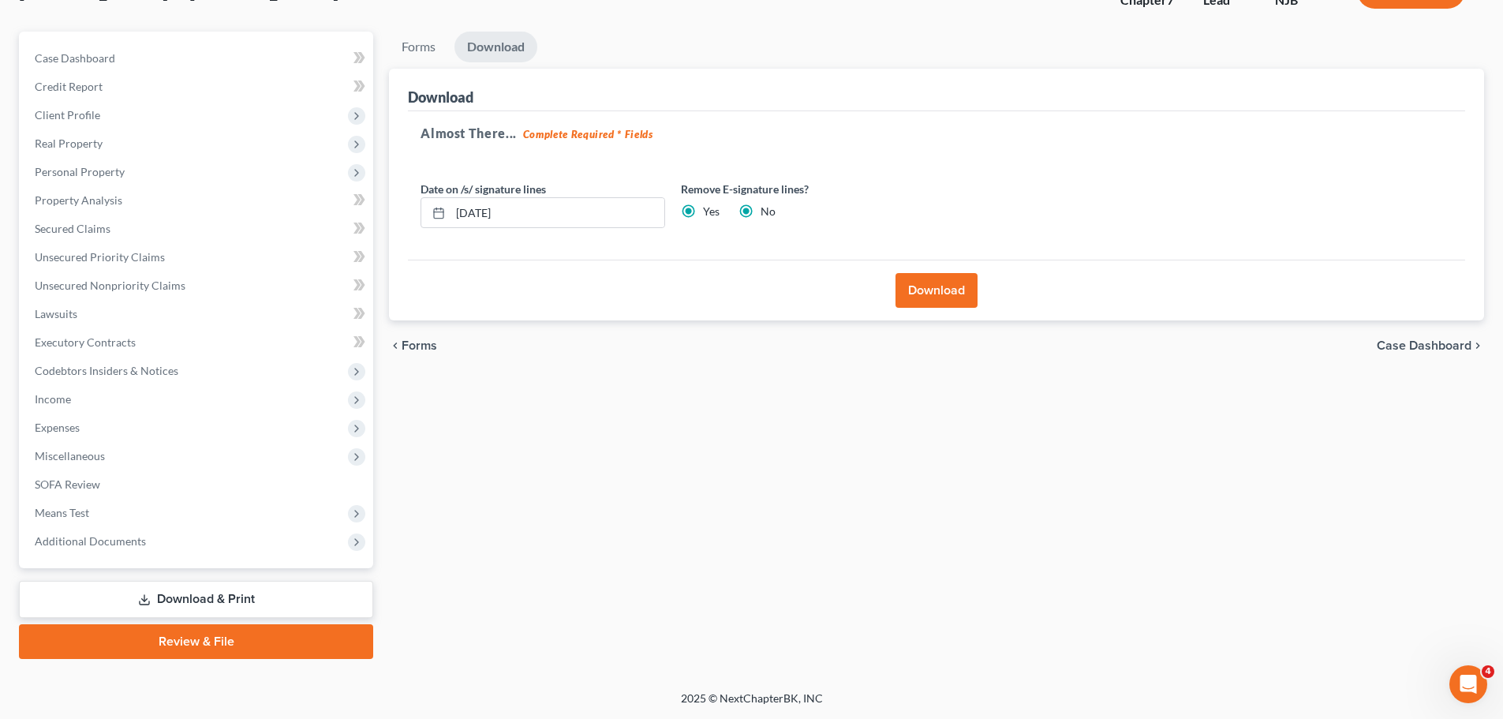
radio input "false"
click at [932, 295] on button "Download" at bounding box center [936, 290] width 82 height 35
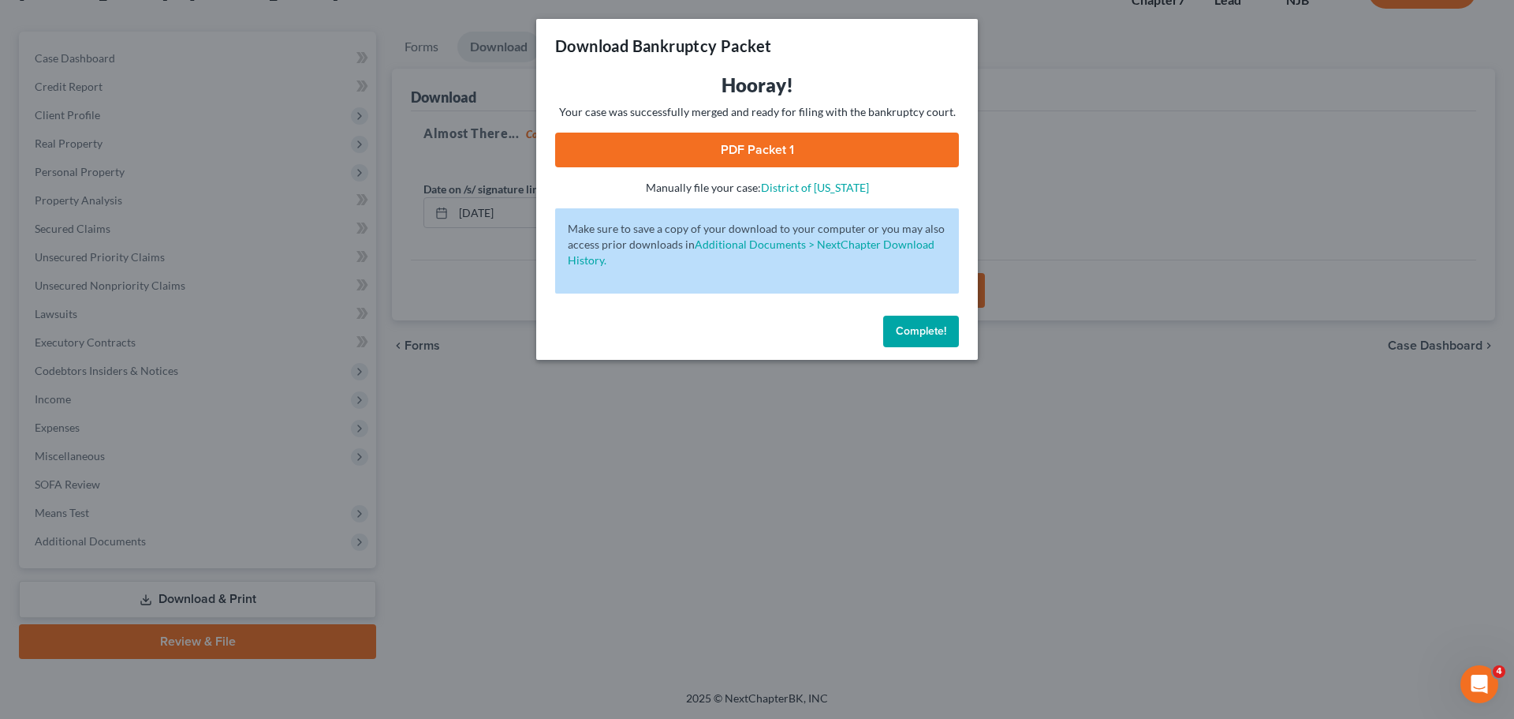
click at [843, 155] on link "PDF Packet 1" at bounding box center [757, 150] width 404 height 35
click at [913, 334] on span "Complete!" at bounding box center [921, 330] width 50 height 13
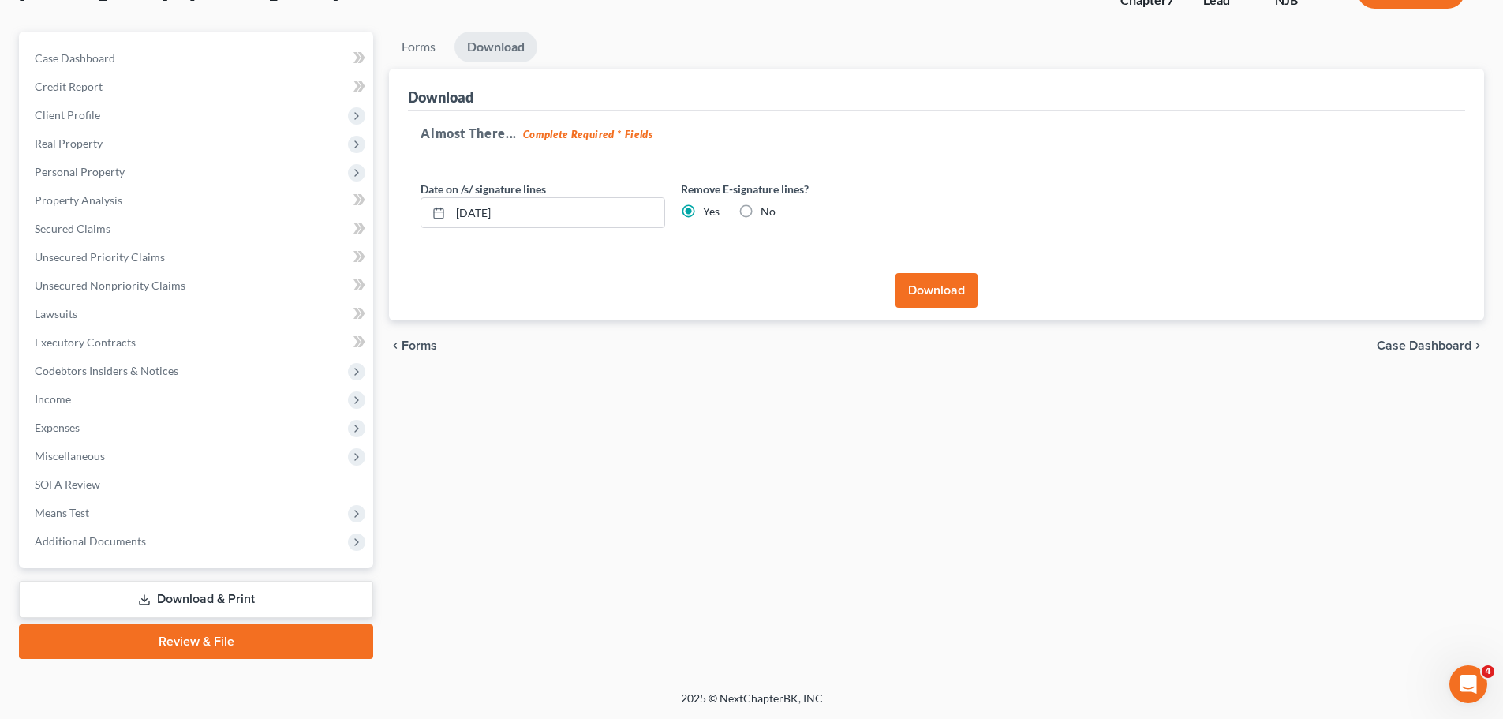
click at [858, 476] on div "Forms Download Forms Forms to Download Select which forms you would like to dow…" at bounding box center [936, 345] width 1111 height 627
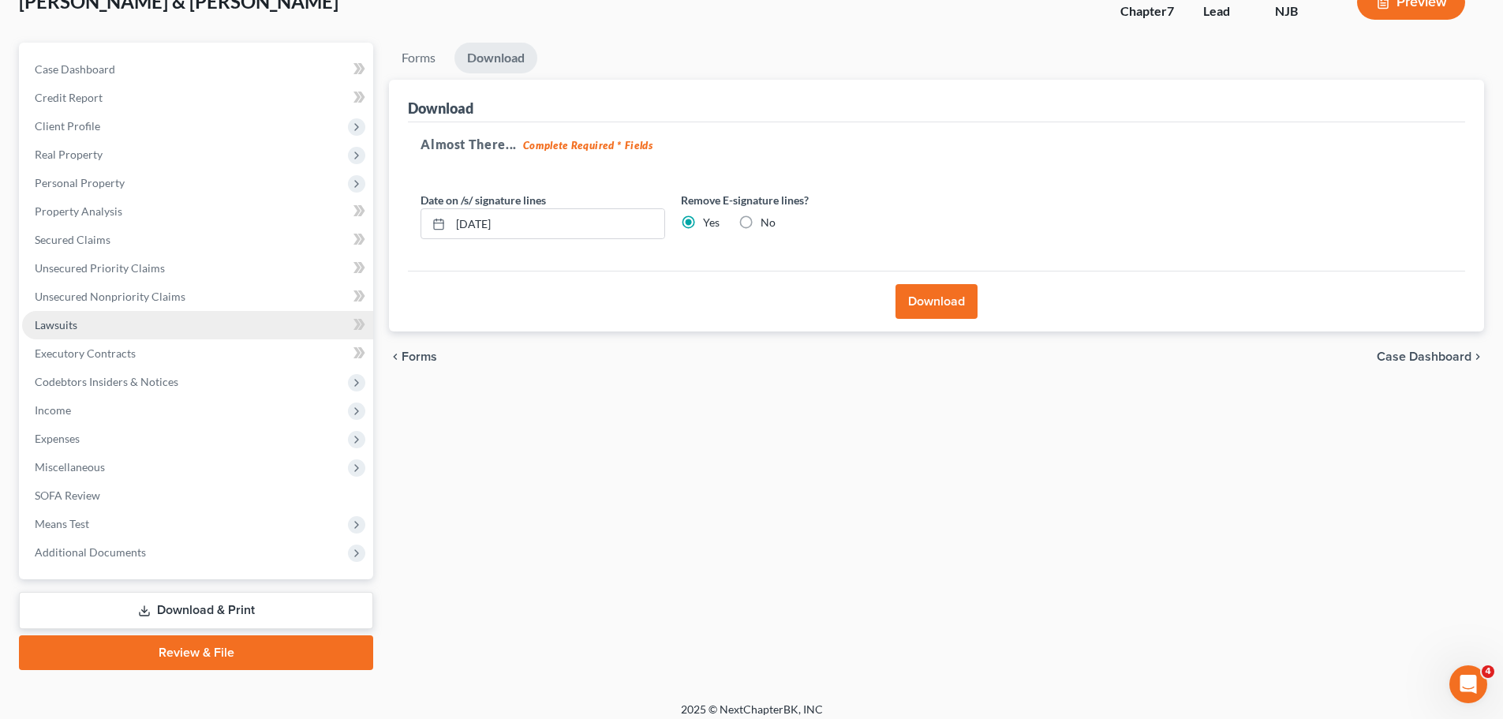
scroll to position [0, 0]
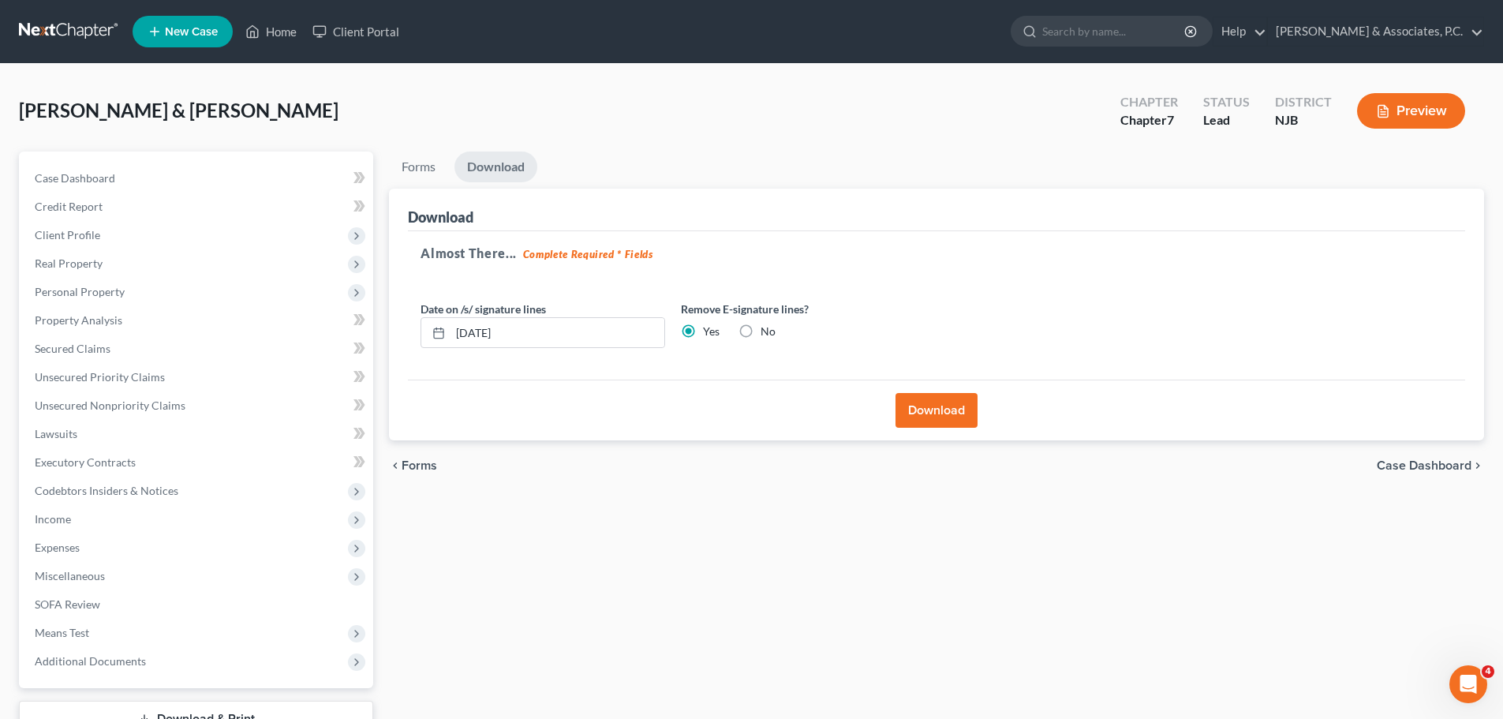
click at [32, 30] on link at bounding box center [69, 31] width 101 height 28
